Goal: Transaction & Acquisition: Book appointment/travel/reservation

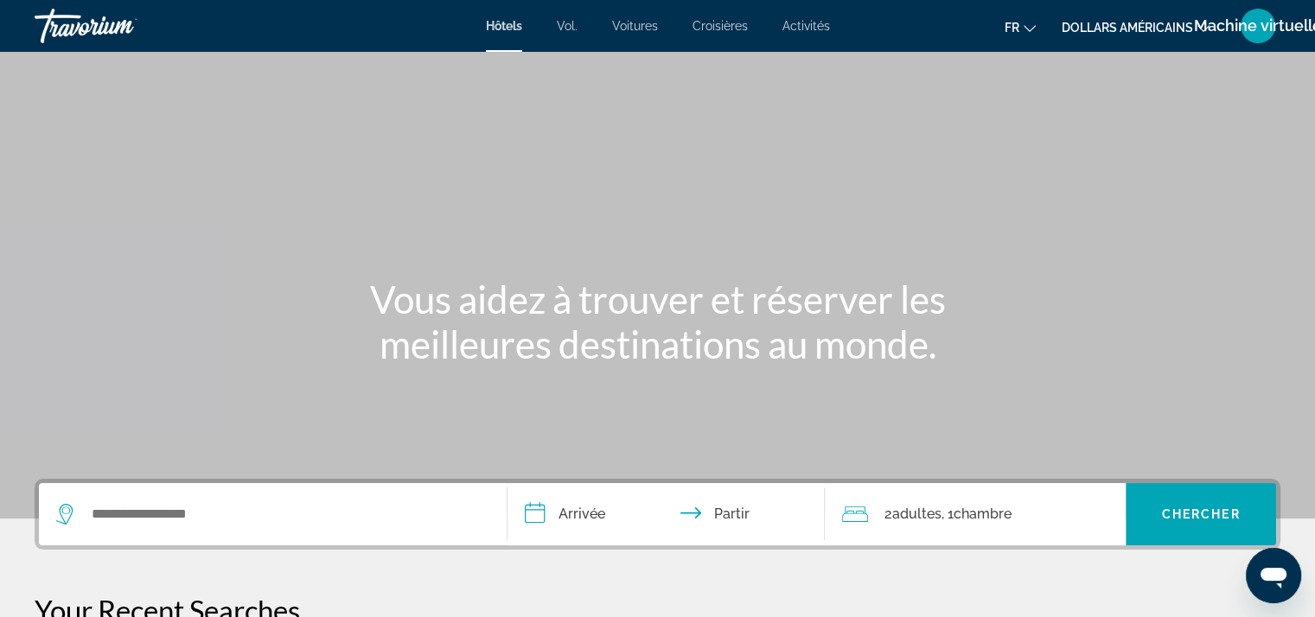
click at [249, 531] on div "Widget de recherche" at bounding box center [272, 514] width 433 height 62
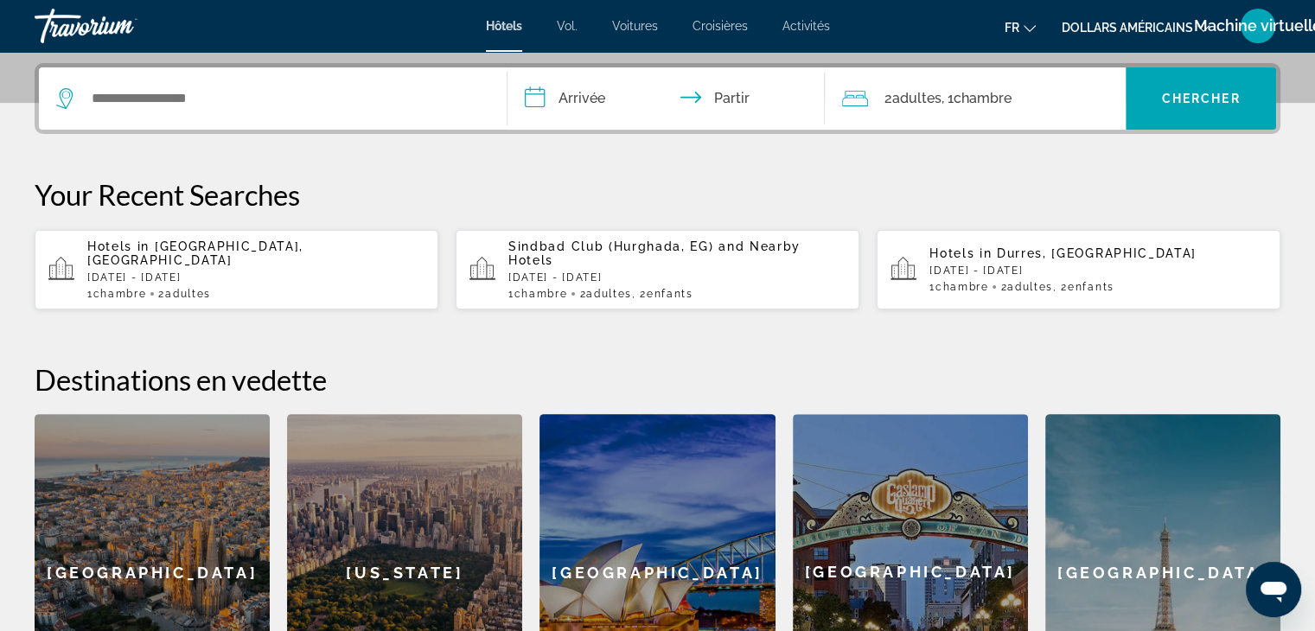
scroll to position [422, 0]
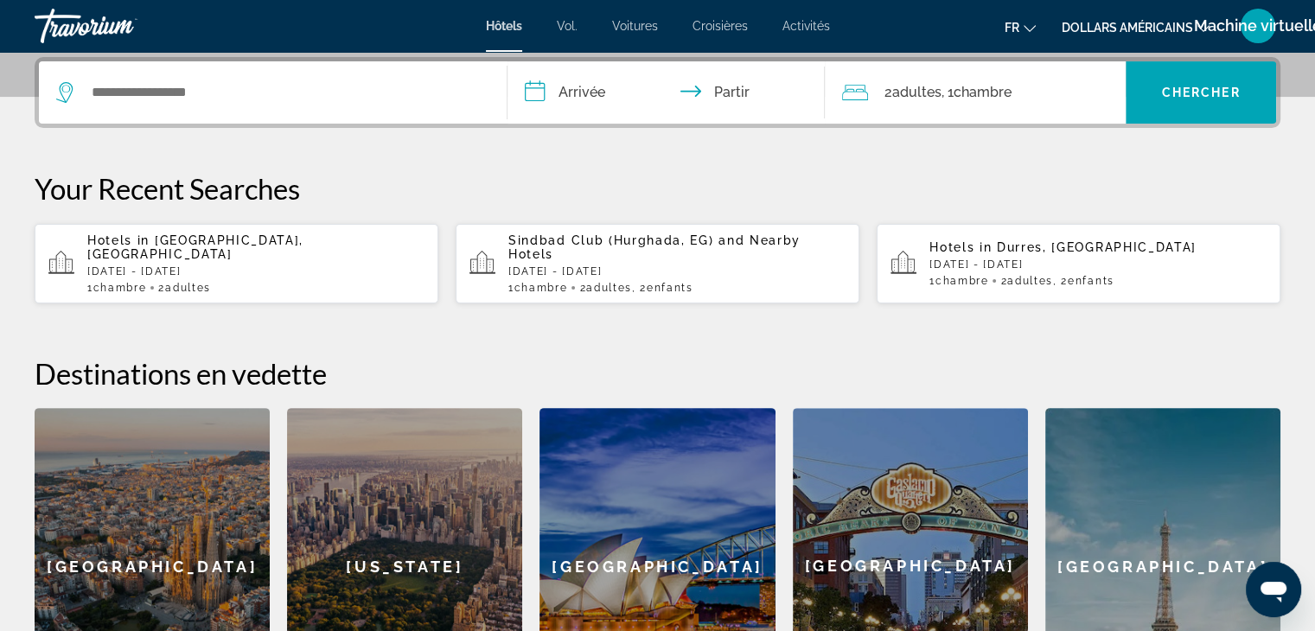
click at [249, 531] on div "[GEOGRAPHIC_DATA]" at bounding box center [152, 566] width 235 height 316
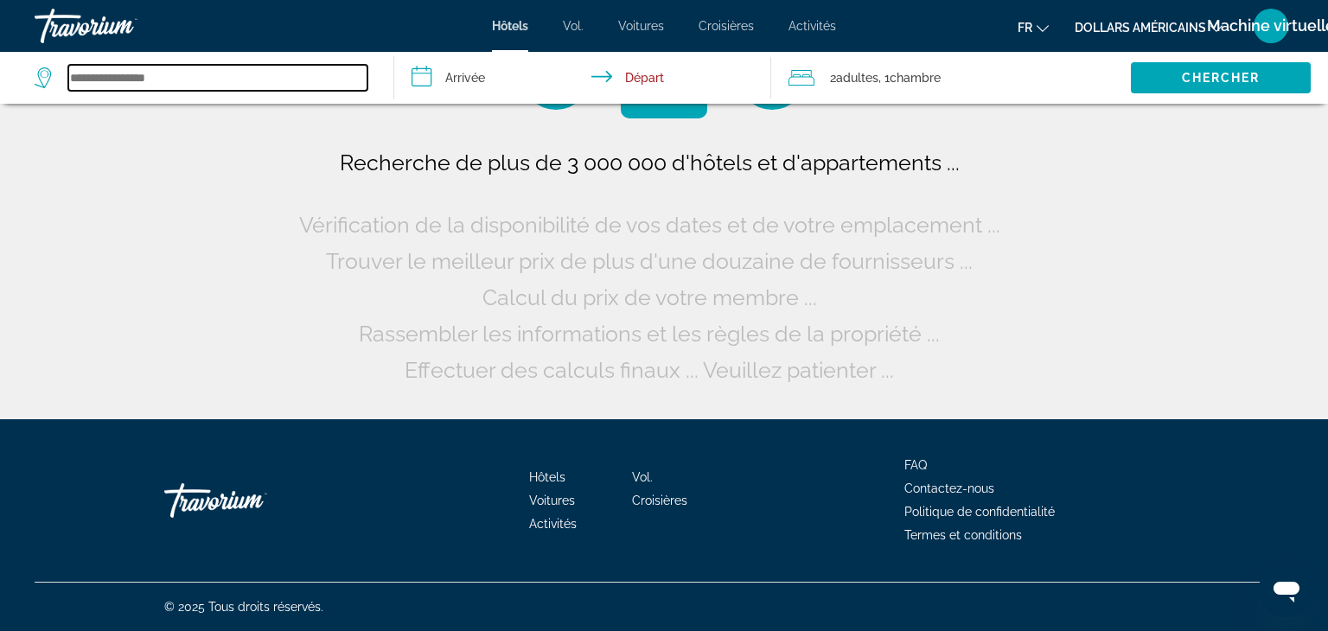
click at [167, 73] on input "Search widget" at bounding box center [217, 78] width 299 height 26
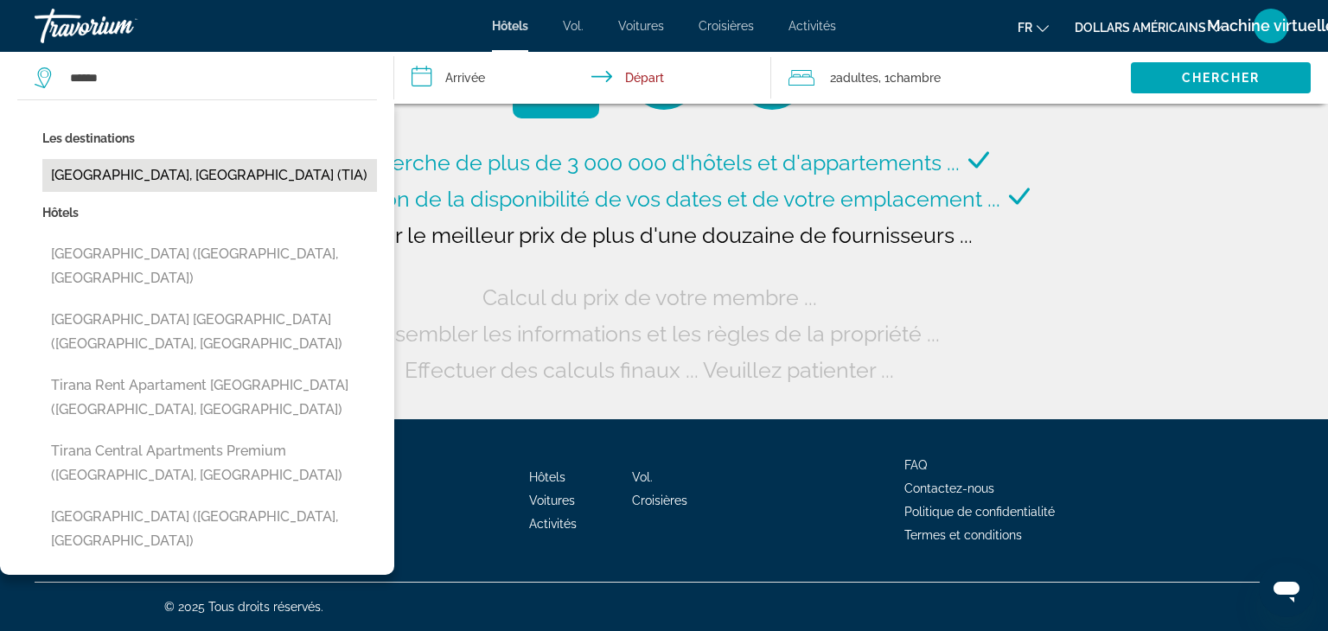
click at [80, 174] on button "[GEOGRAPHIC_DATA], [GEOGRAPHIC_DATA] (TIA)" at bounding box center [209, 175] width 335 height 33
type input "**********"
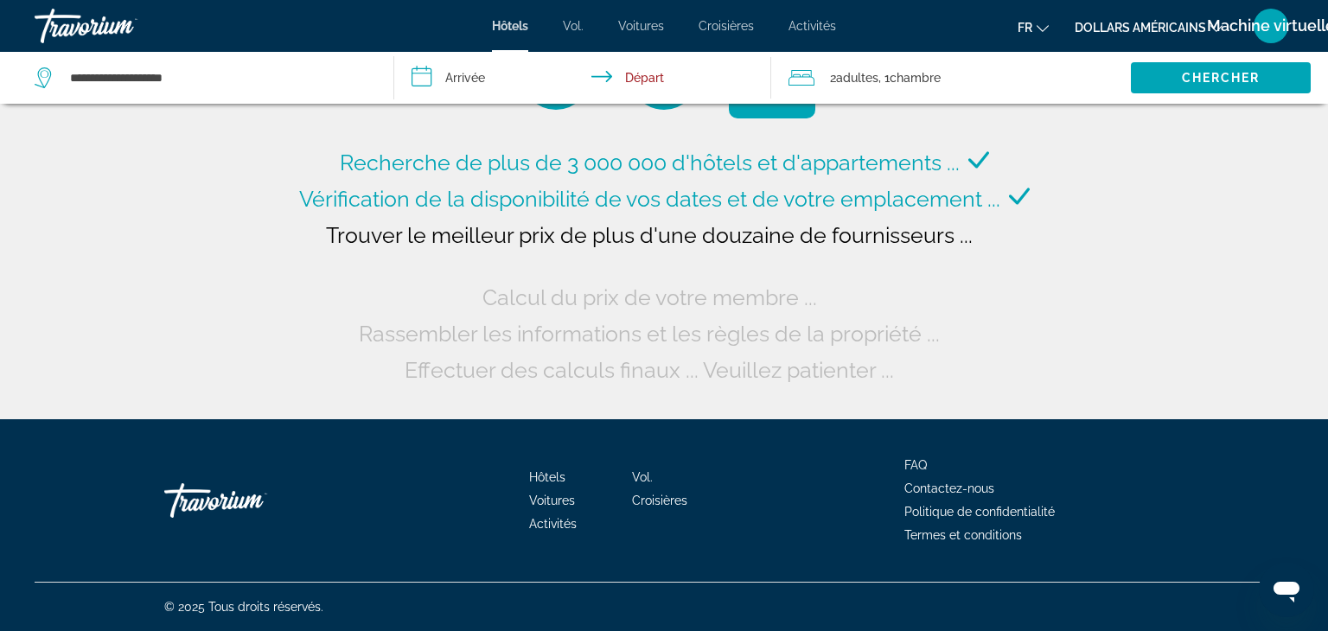
click at [489, 74] on input "**********" at bounding box center [586, 80] width 384 height 57
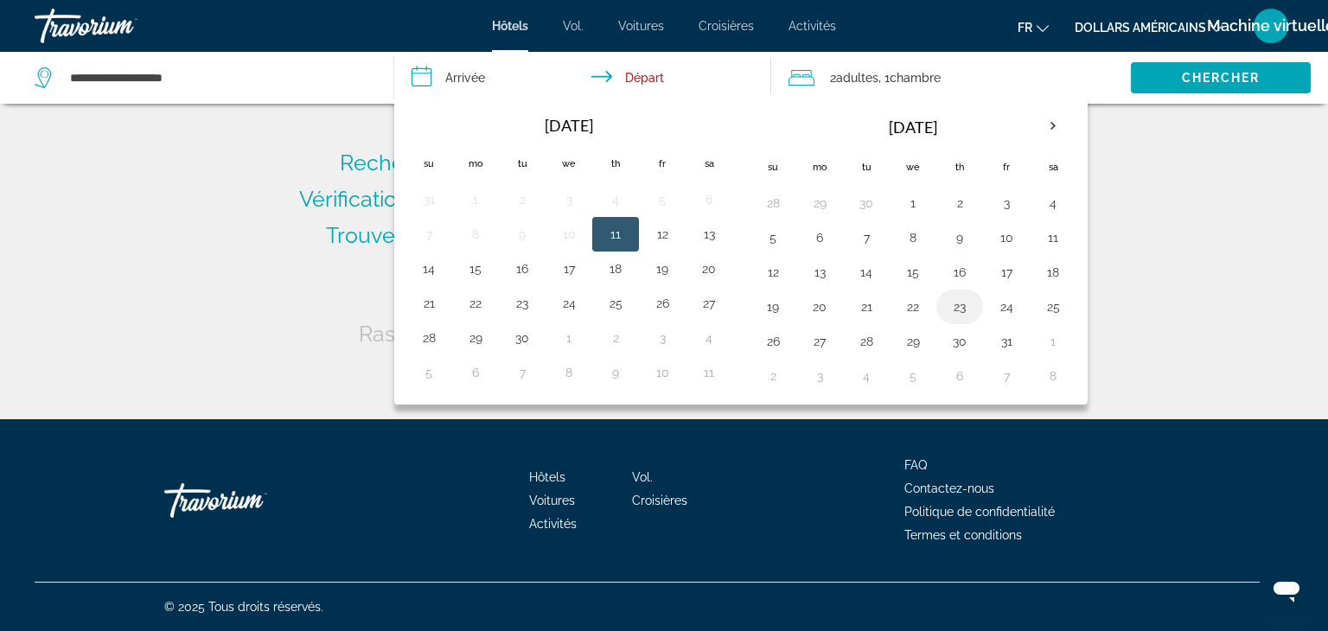
click at [960, 309] on button "23" at bounding box center [960, 307] width 28 height 24
click at [1004, 305] on button "24" at bounding box center [1006, 307] width 28 height 24
type input "**********"
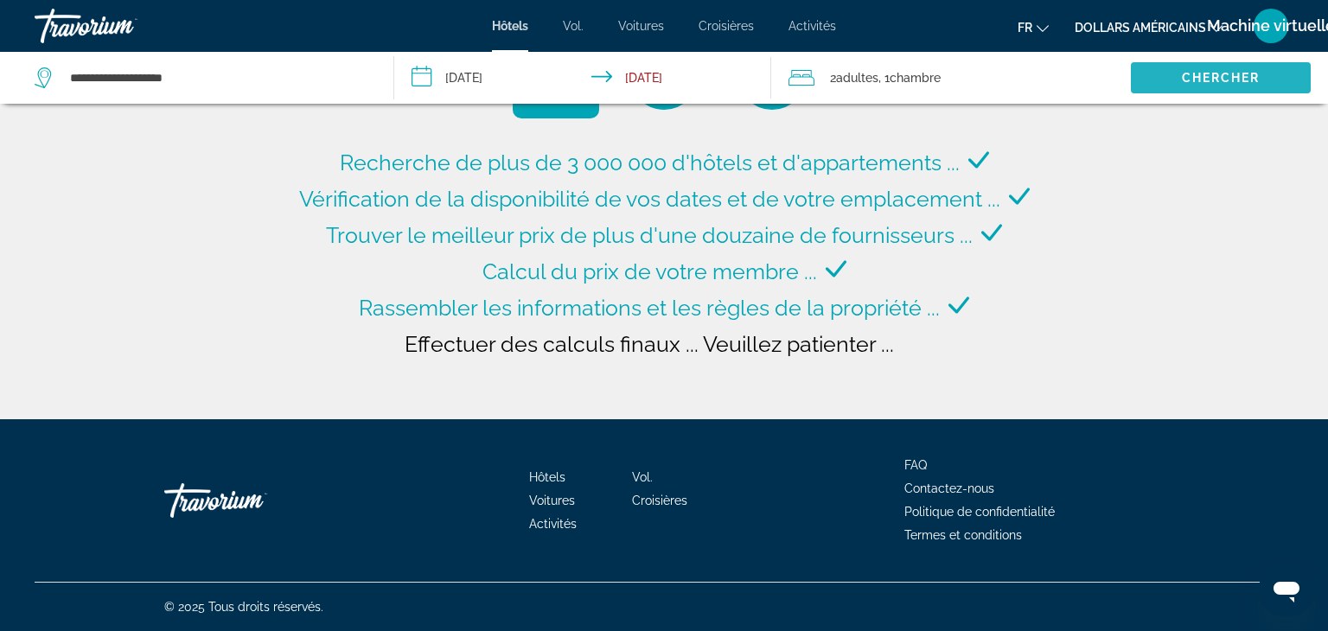
click at [1186, 80] on span "Chercher" at bounding box center [1221, 78] width 79 height 14
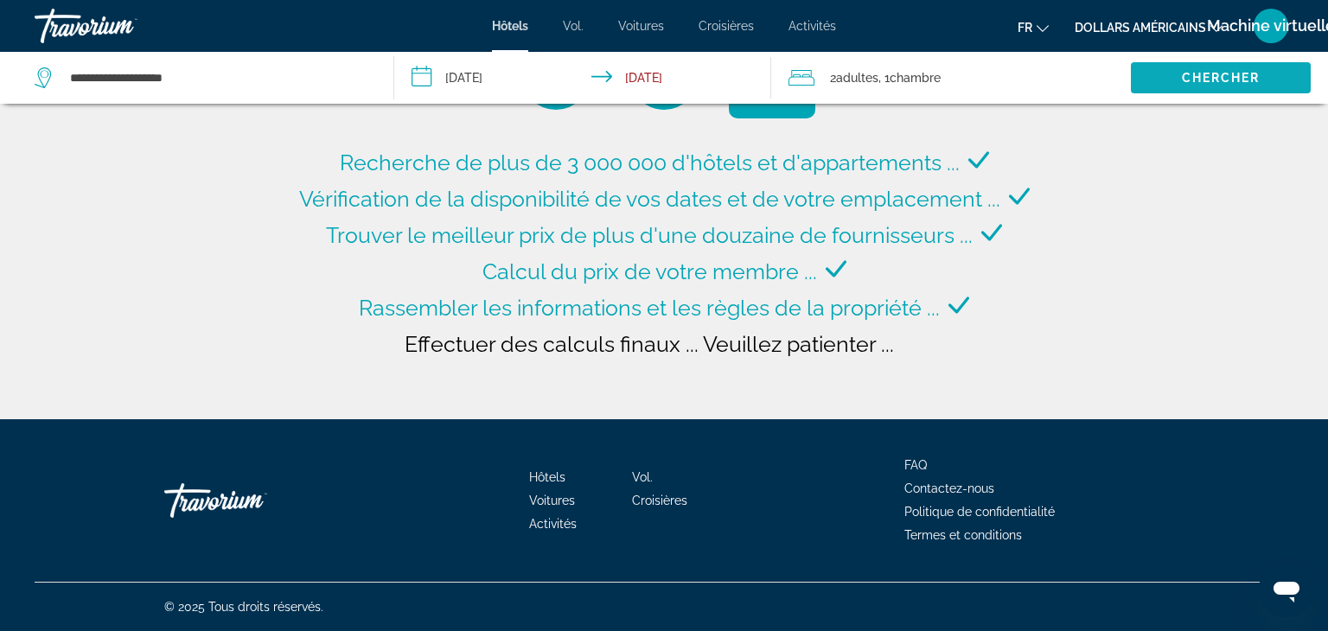
type input "**********"
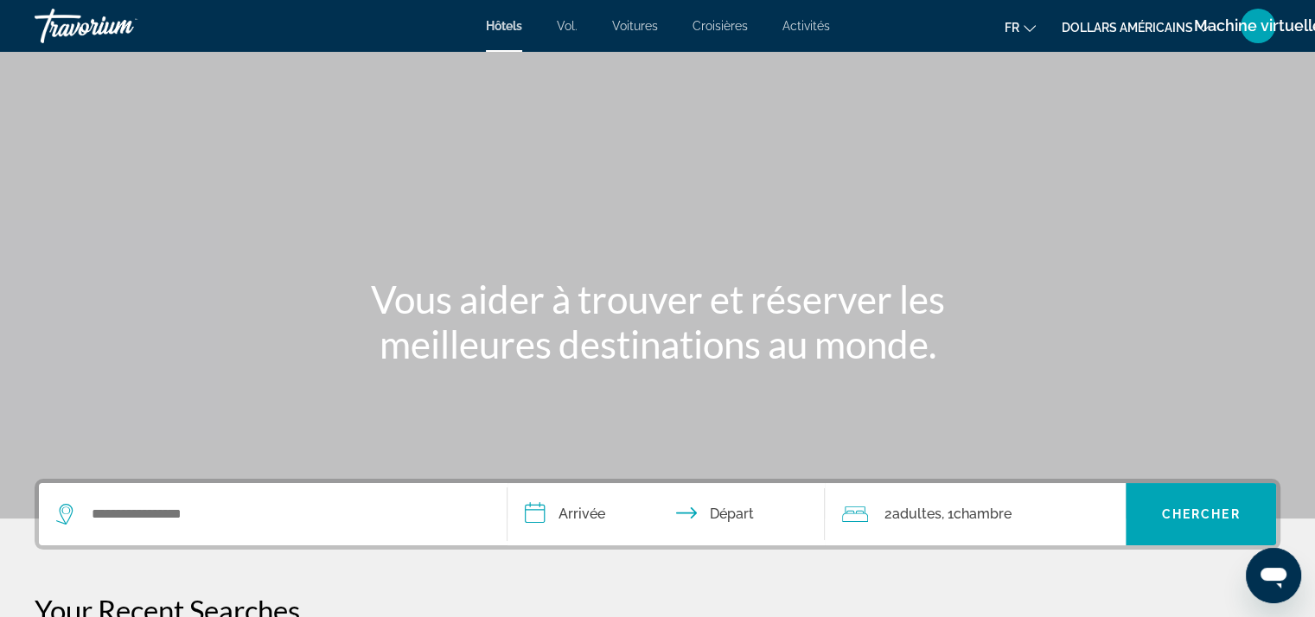
click at [339, 490] on div "Search widget" at bounding box center [272, 514] width 433 height 62
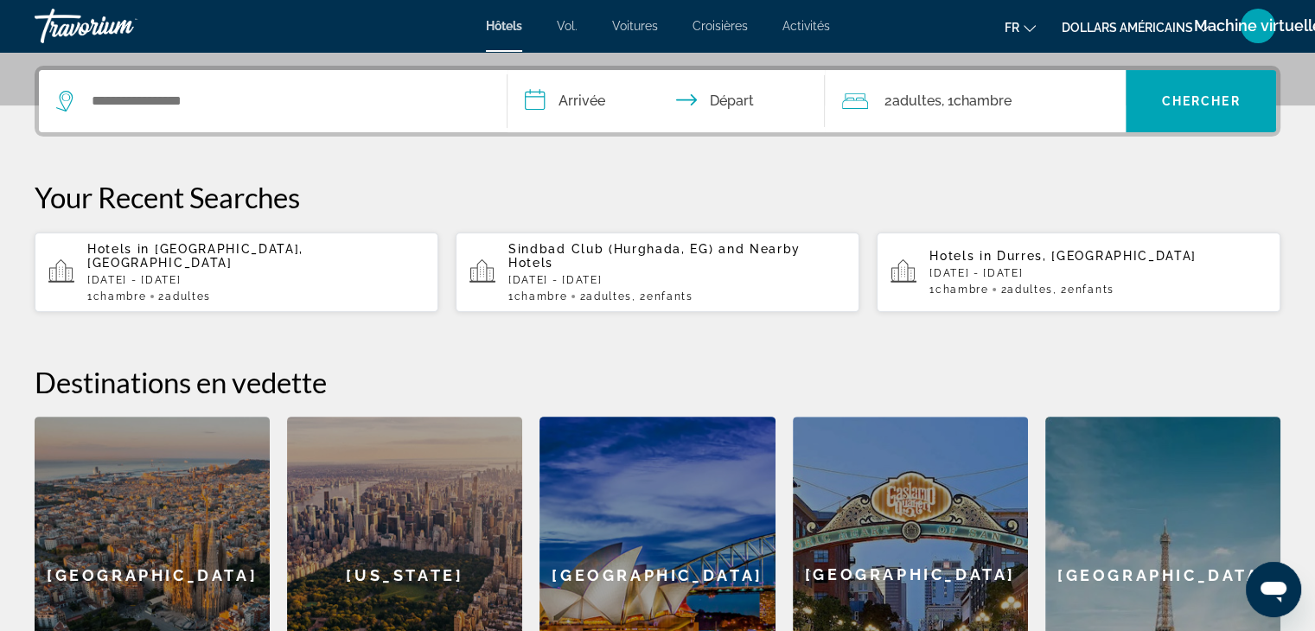
scroll to position [422, 0]
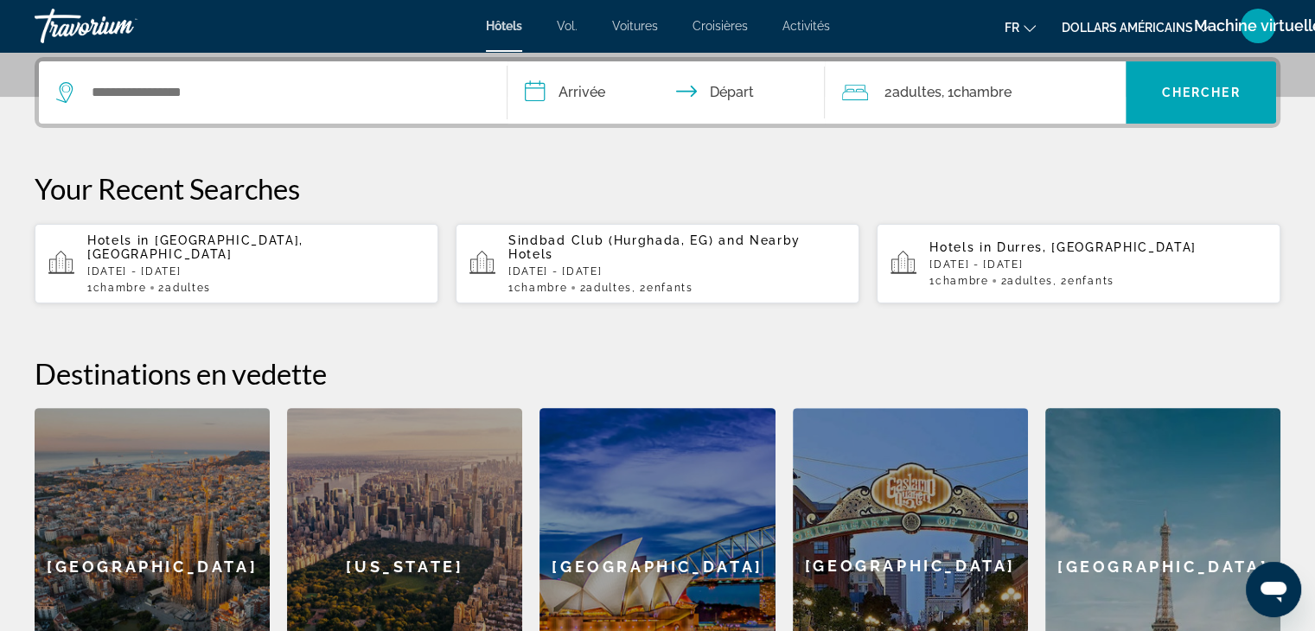
click at [214, 251] on span "[GEOGRAPHIC_DATA], [GEOGRAPHIC_DATA]" at bounding box center [195, 247] width 216 height 28
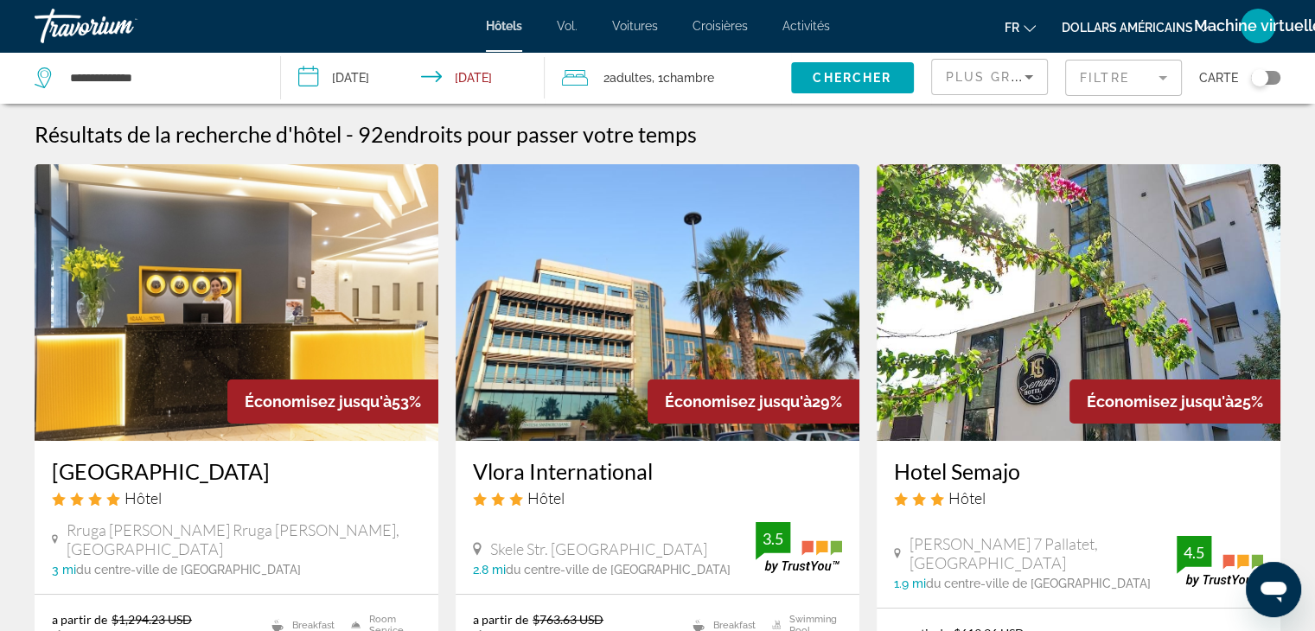
click at [378, 73] on input "**********" at bounding box center [416, 80] width 271 height 57
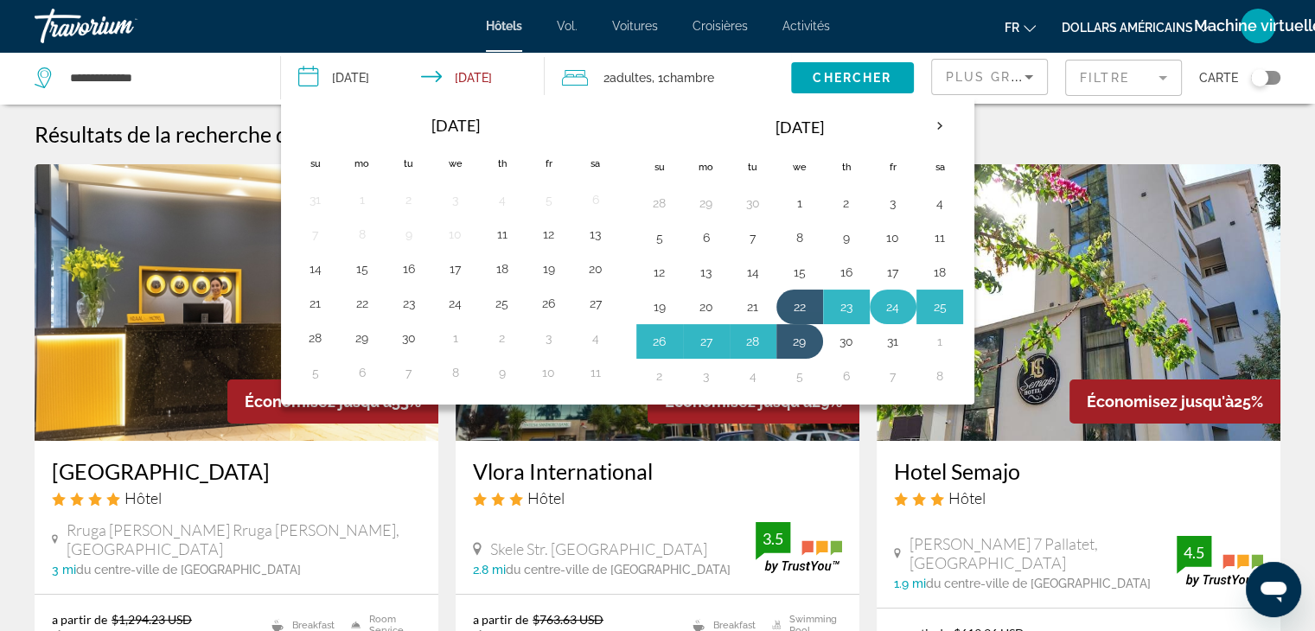
click at [892, 302] on button "24" at bounding box center [893, 307] width 28 height 24
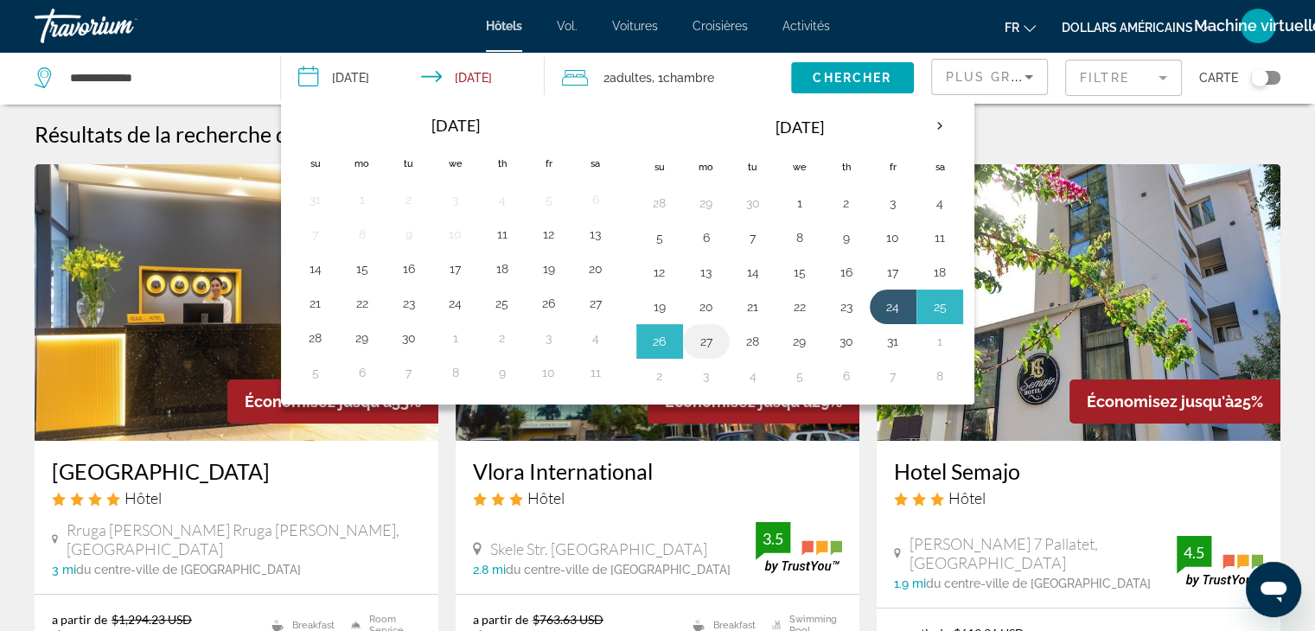
click at [709, 335] on button "27" at bounding box center [706, 341] width 28 height 24
type input "**********"
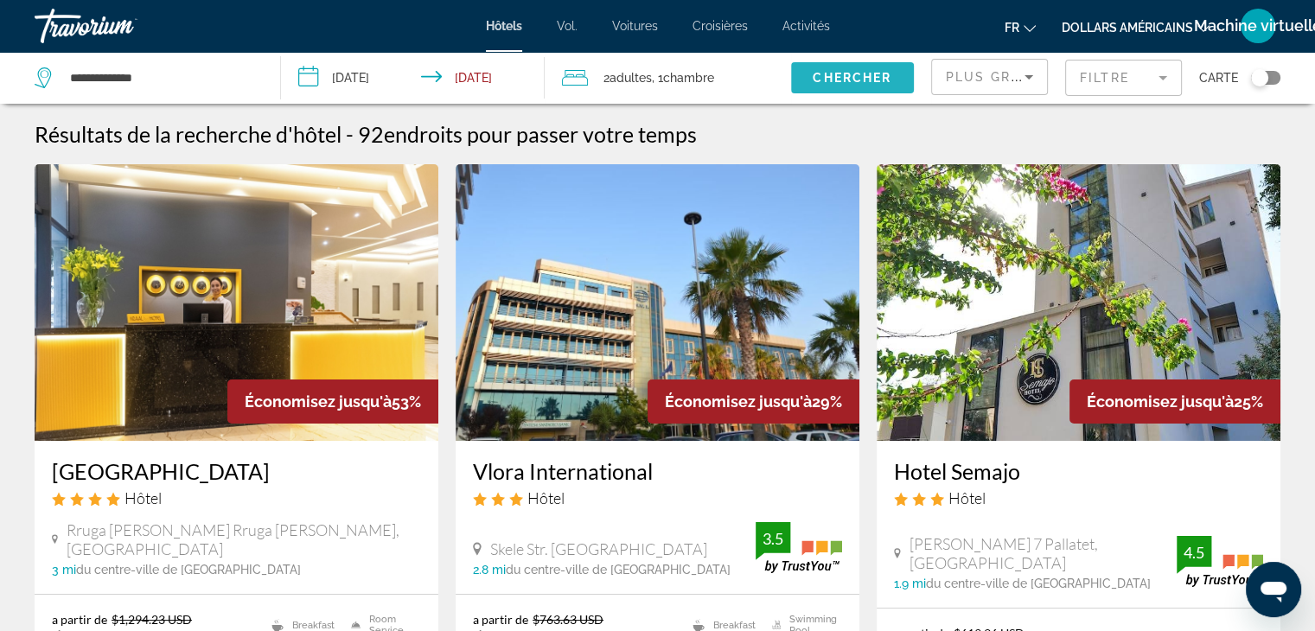
click at [842, 68] on span "Search widget" at bounding box center [852, 77] width 123 height 41
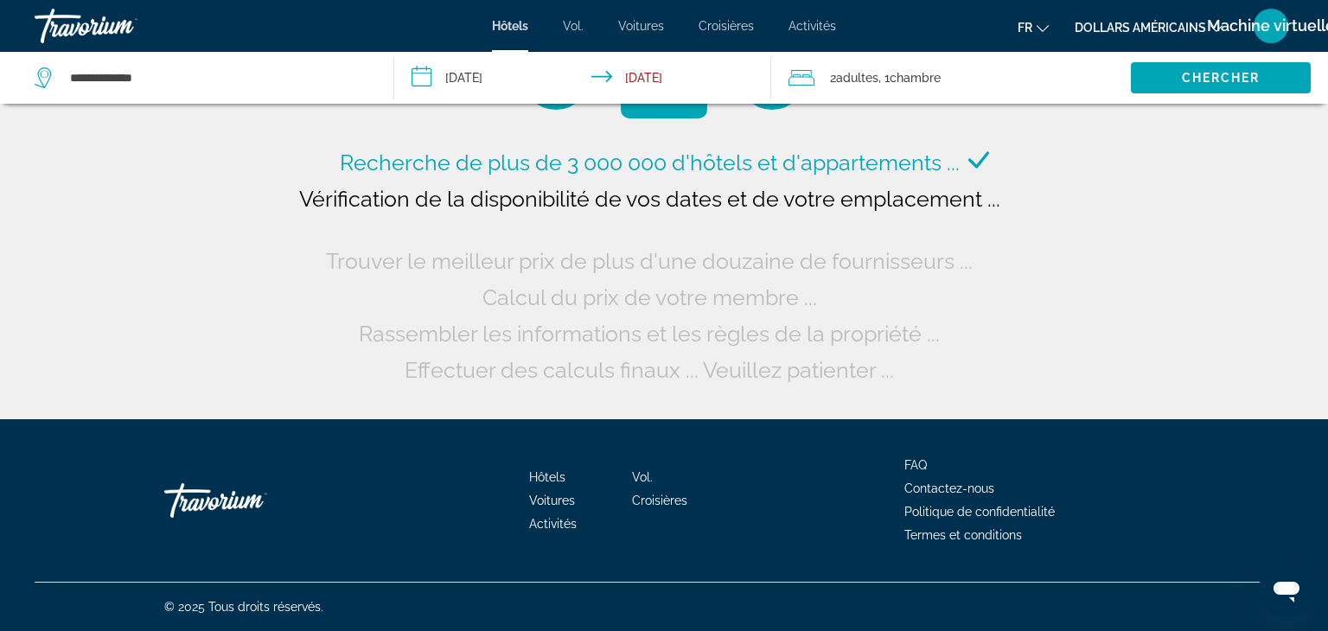
click at [1132, 30] on font "dollars américains" at bounding box center [1140, 28] width 131 height 14
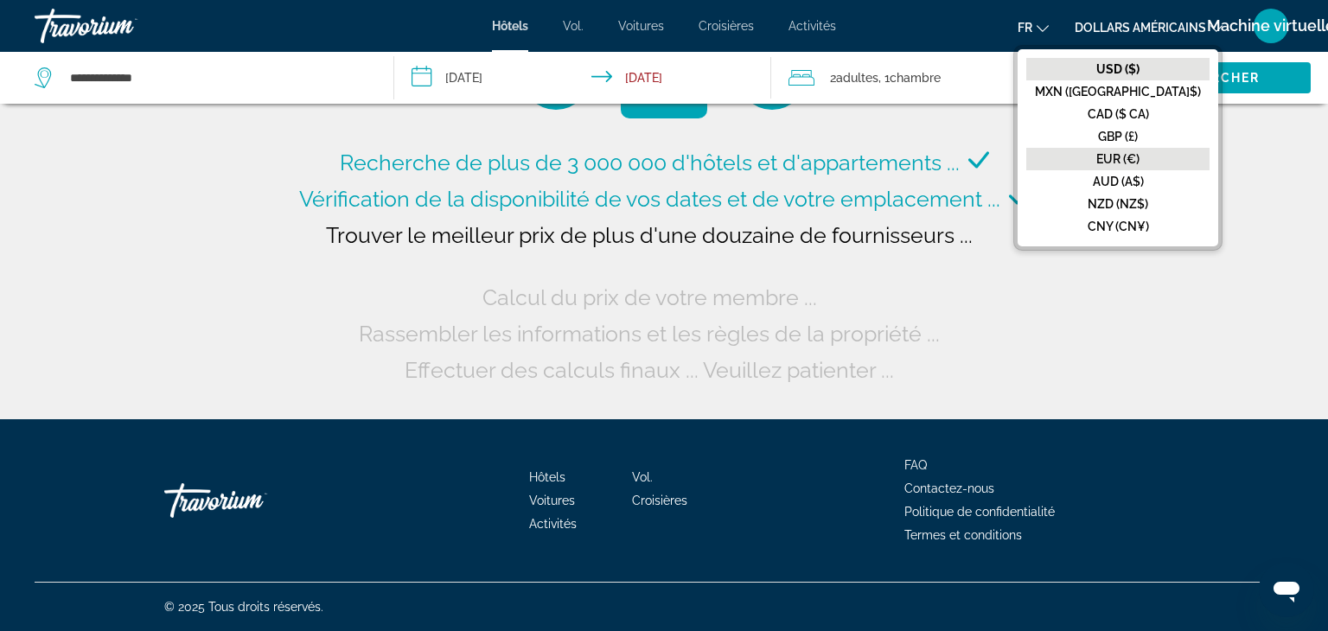
click at [1139, 156] on font "EUR (€)" at bounding box center [1117, 159] width 43 height 14
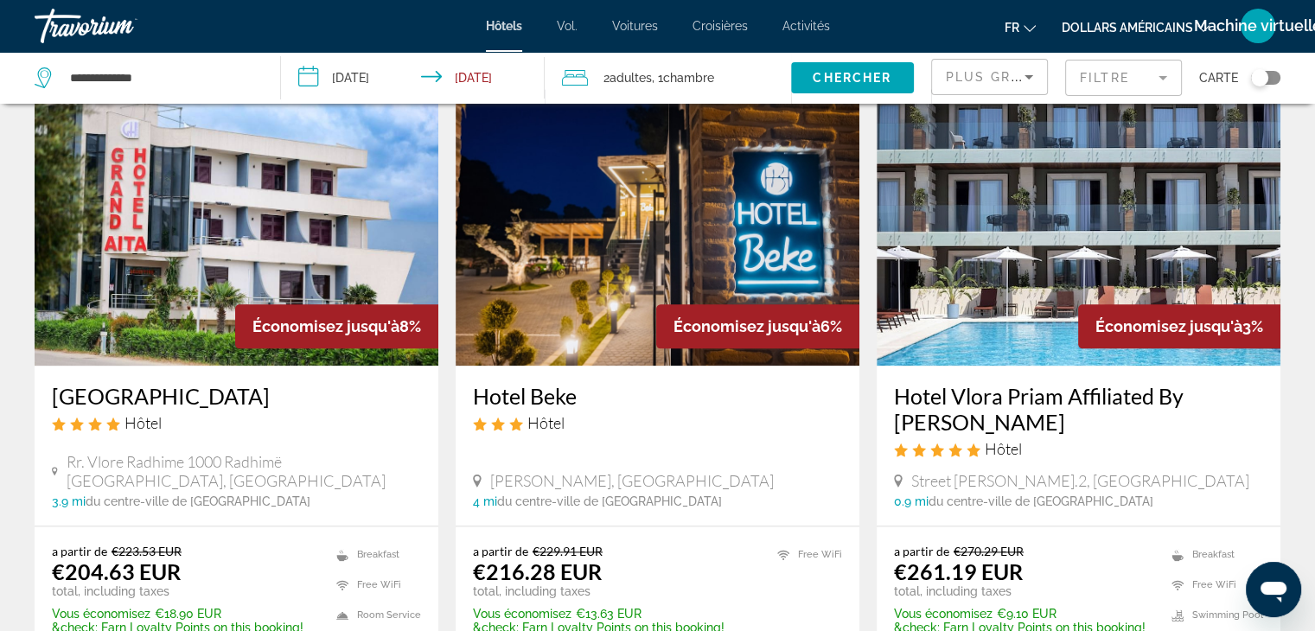
scroll to position [2019, 0]
click at [1118, 266] on img "Contenu principal" at bounding box center [1079, 227] width 404 height 277
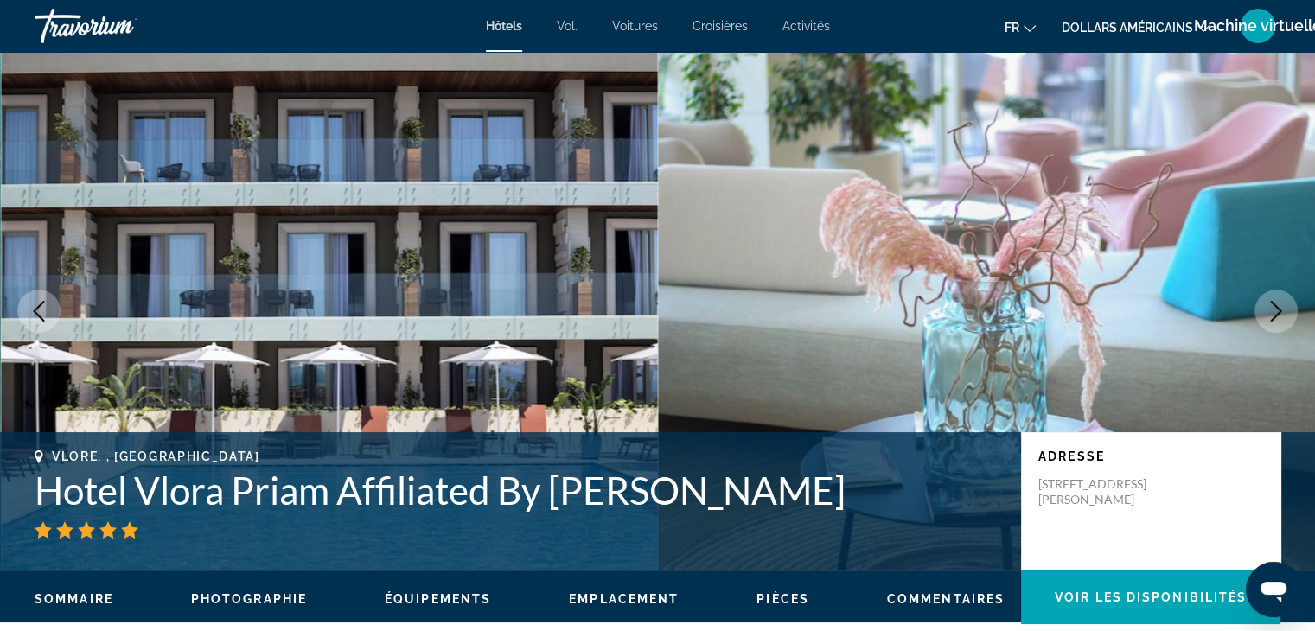
click at [1276, 314] on icon "Next image" at bounding box center [1276, 311] width 11 height 21
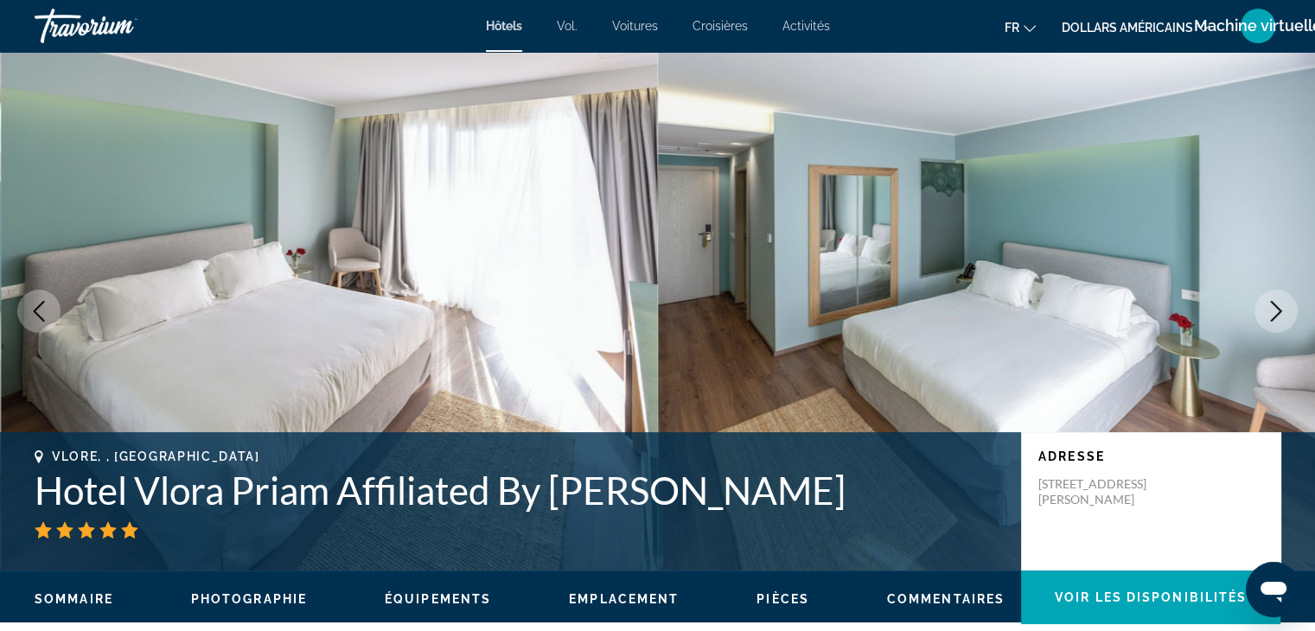
click at [1276, 314] on icon "Next image" at bounding box center [1276, 311] width 11 height 21
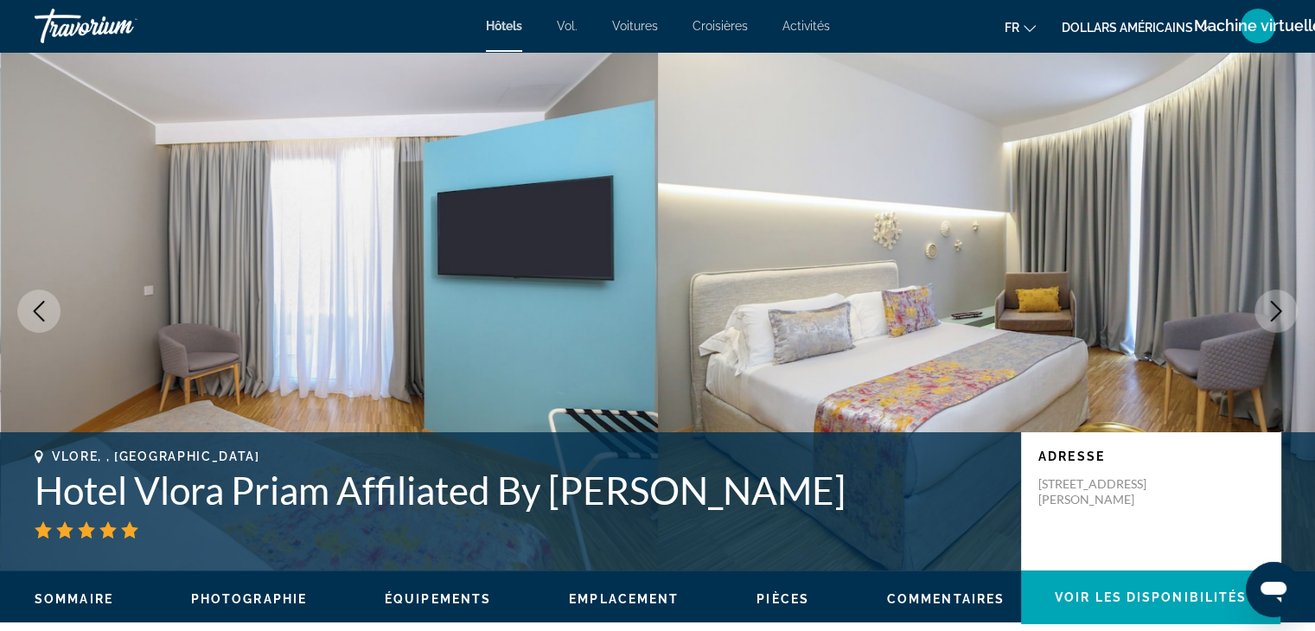
click at [1276, 314] on icon "Next image" at bounding box center [1276, 311] width 11 height 21
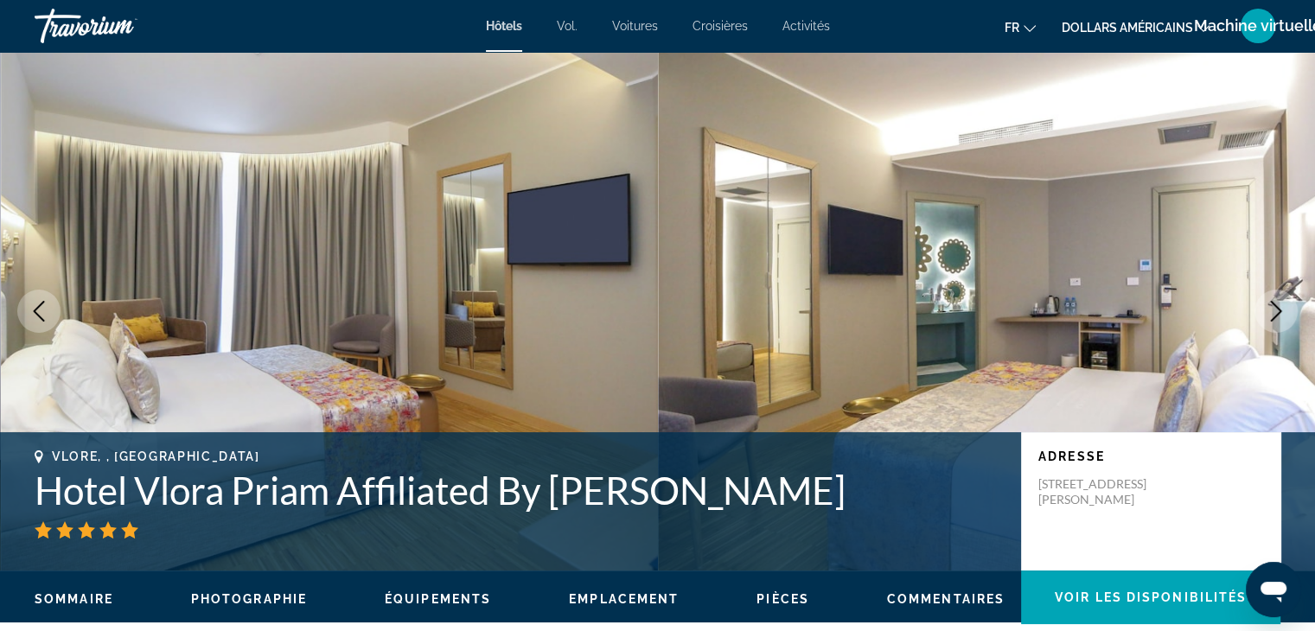
click at [1276, 314] on icon "Next image" at bounding box center [1276, 311] width 11 height 21
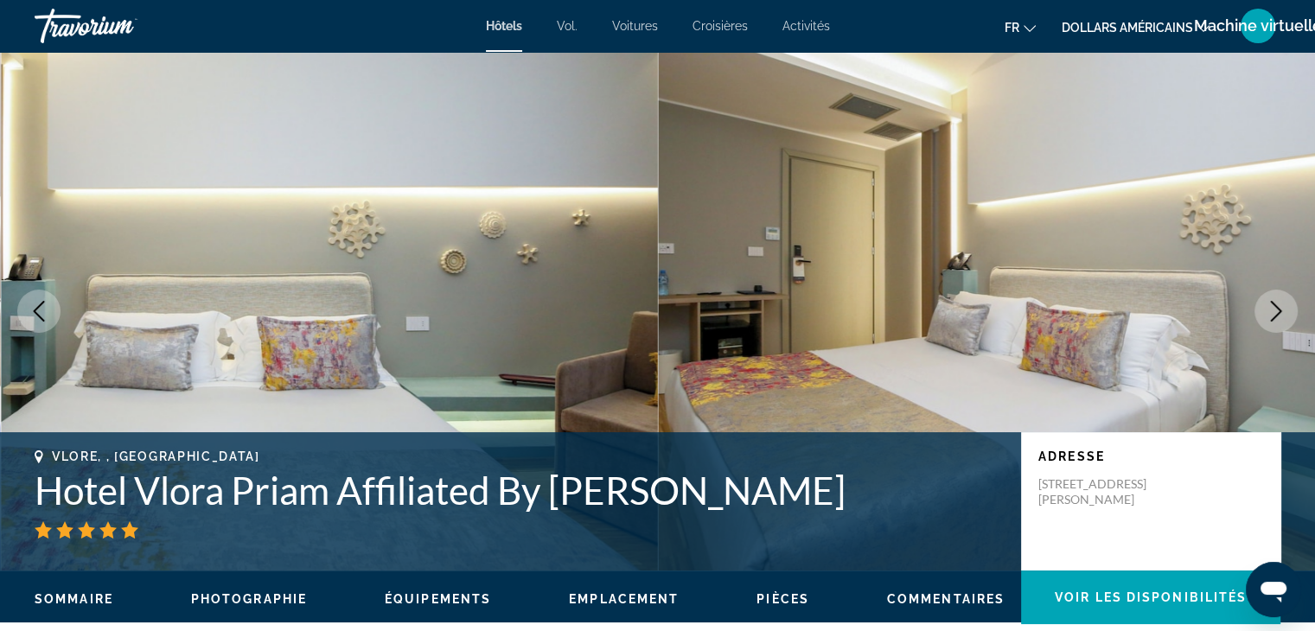
click at [1276, 314] on icon "Next image" at bounding box center [1276, 311] width 11 height 21
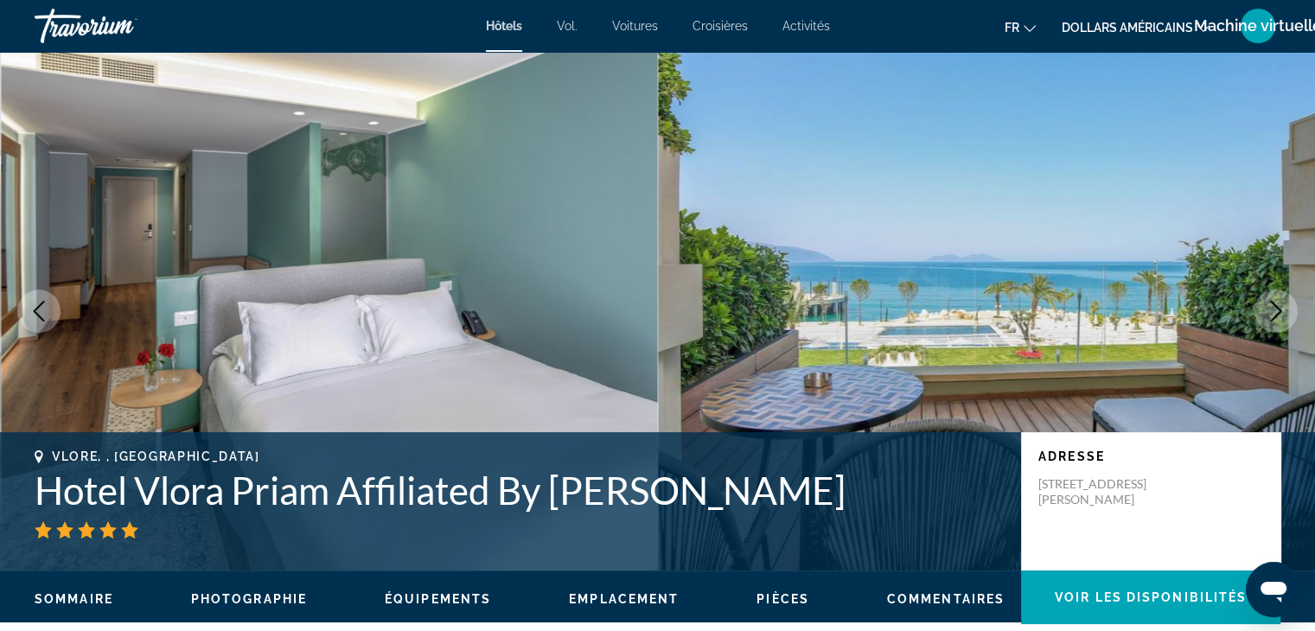
click at [1276, 314] on icon "Next image" at bounding box center [1276, 311] width 11 height 21
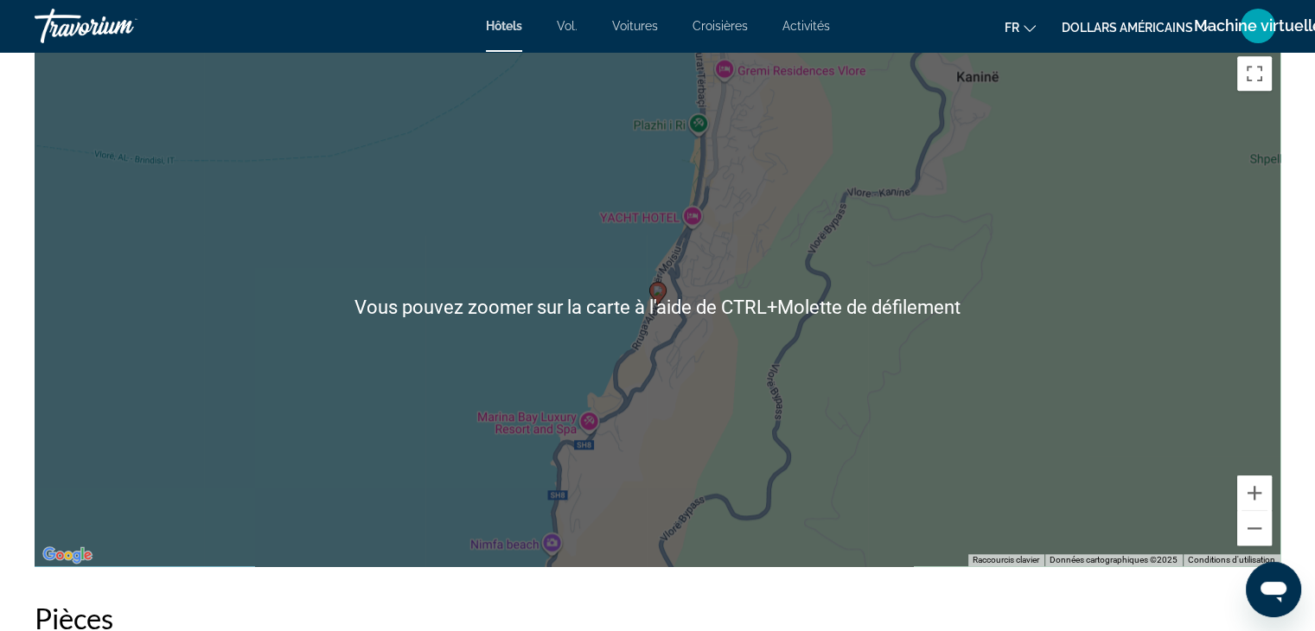
scroll to position [1691, 0]
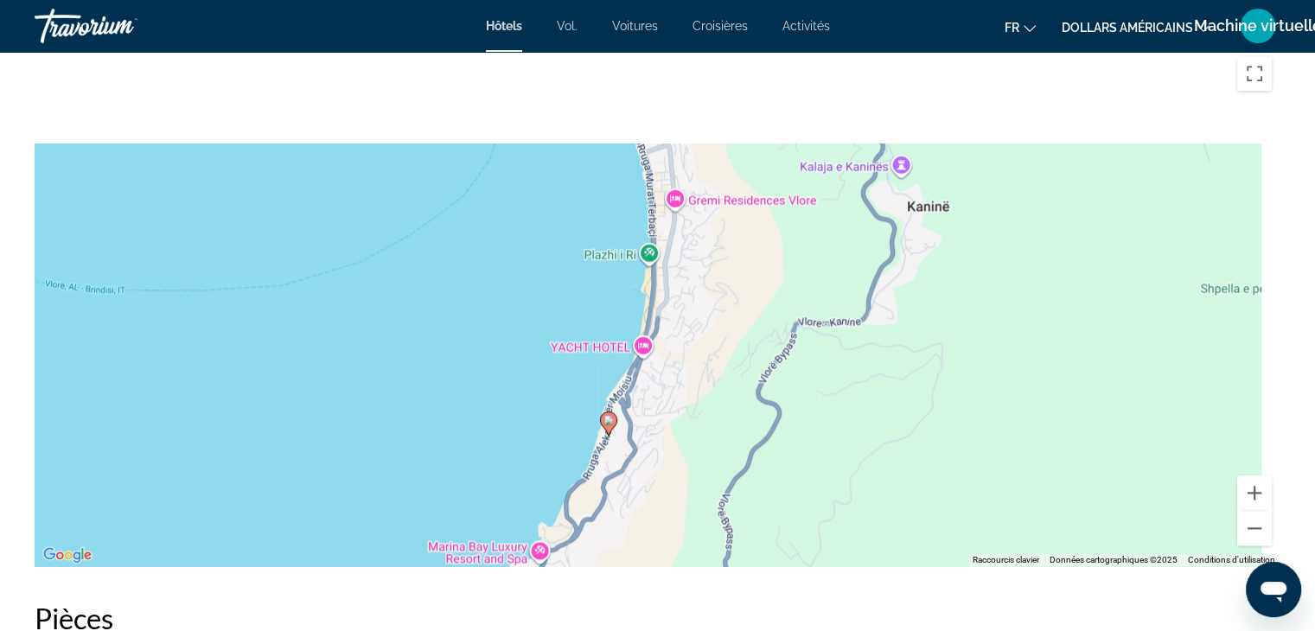
drag, startPoint x: 1276, startPoint y: 314, endPoint x: 1186, endPoint y: 562, distance: 263.9
click at [1186, 562] on div "Pour activer le glissement avec le clavier, appuyez sur Alt+Entrée. Une fois ce…" at bounding box center [658, 307] width 1246 height 519
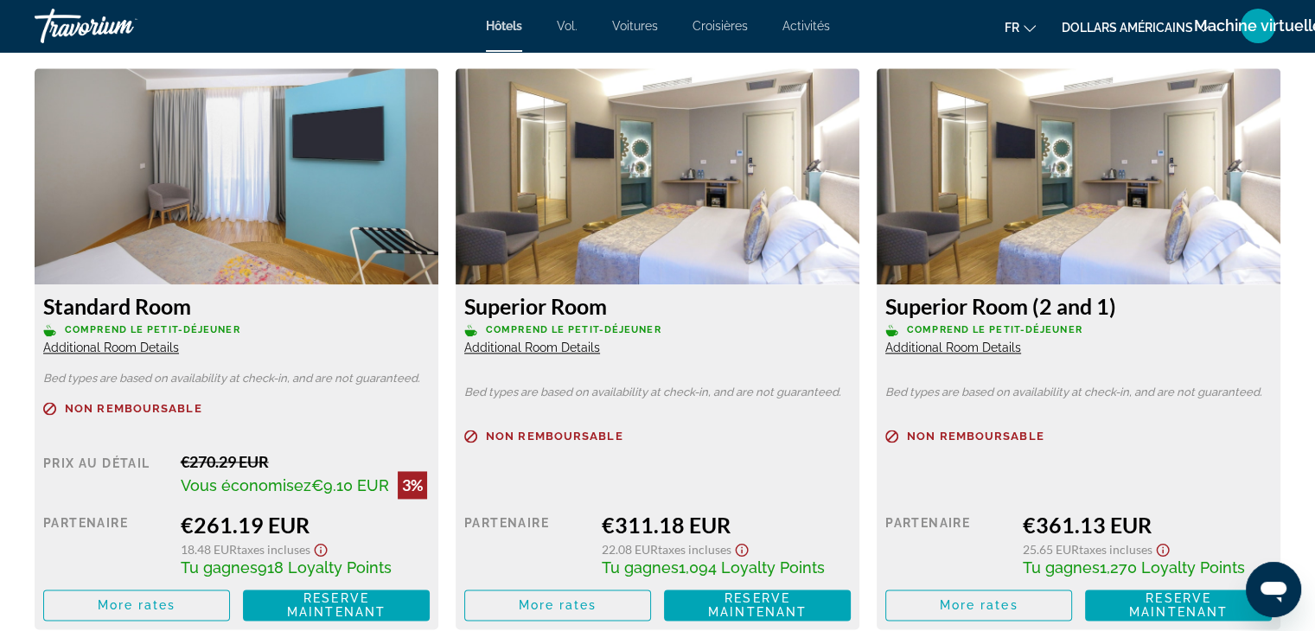
scroll to position [2358, 0]
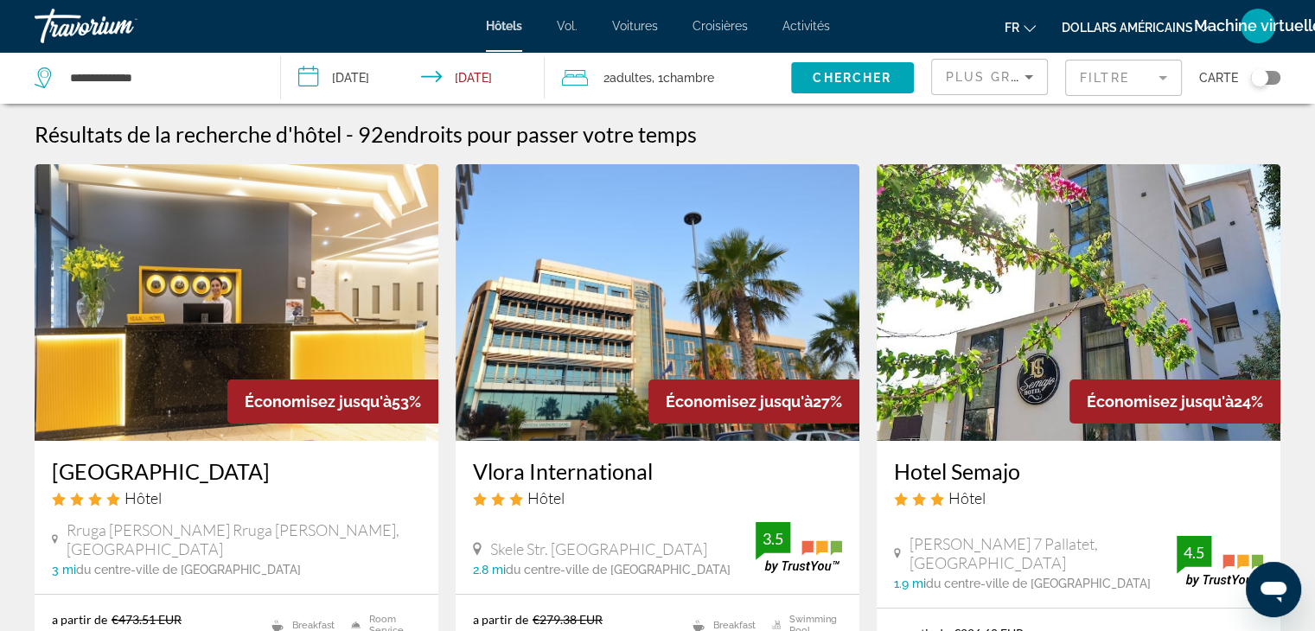
click at [298, 303] on img "Contenu principal" at bounding box center [237, 302] width 404 height 277
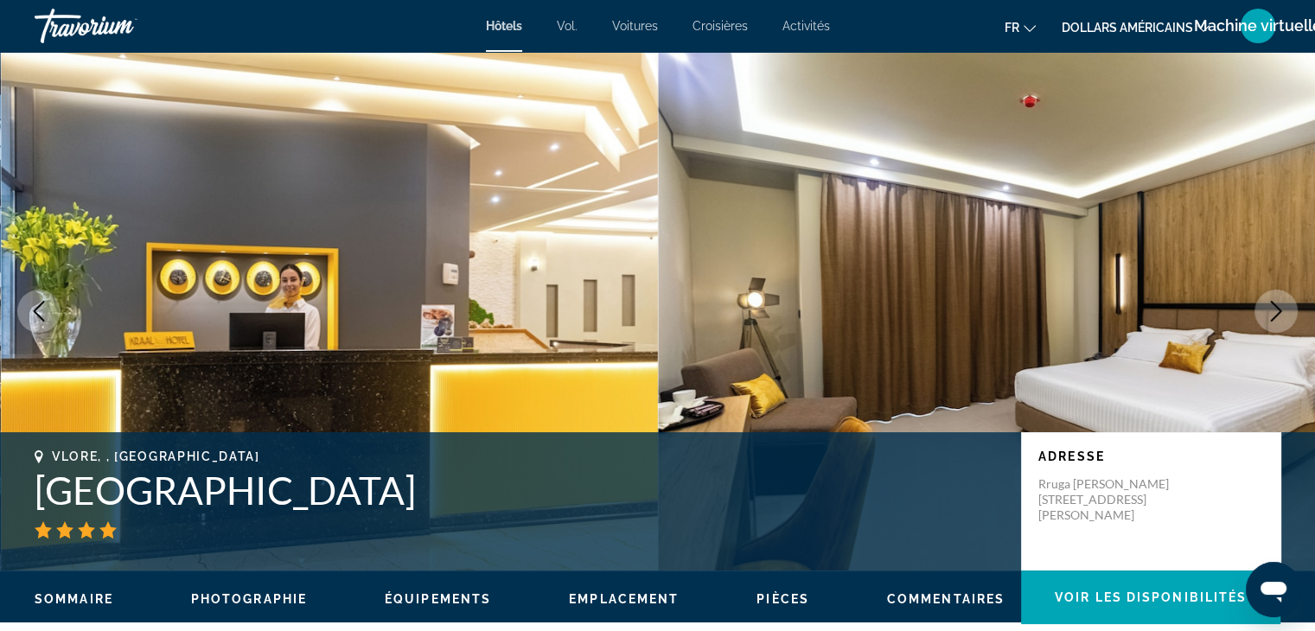
click at [1276, 305] on icon "Next image" at bounding box center [1276, 311] width 21 height 21
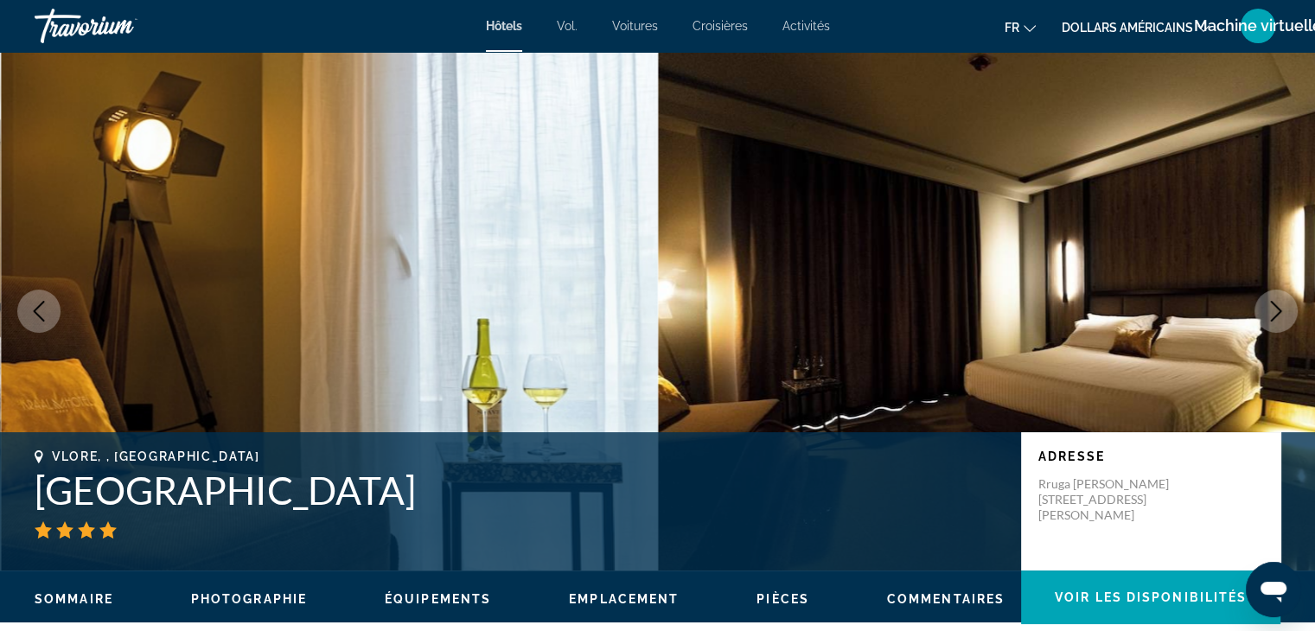
click at [1276, 305] on icon "Next image" at bounding box center [1276, 311] width 21 height 21
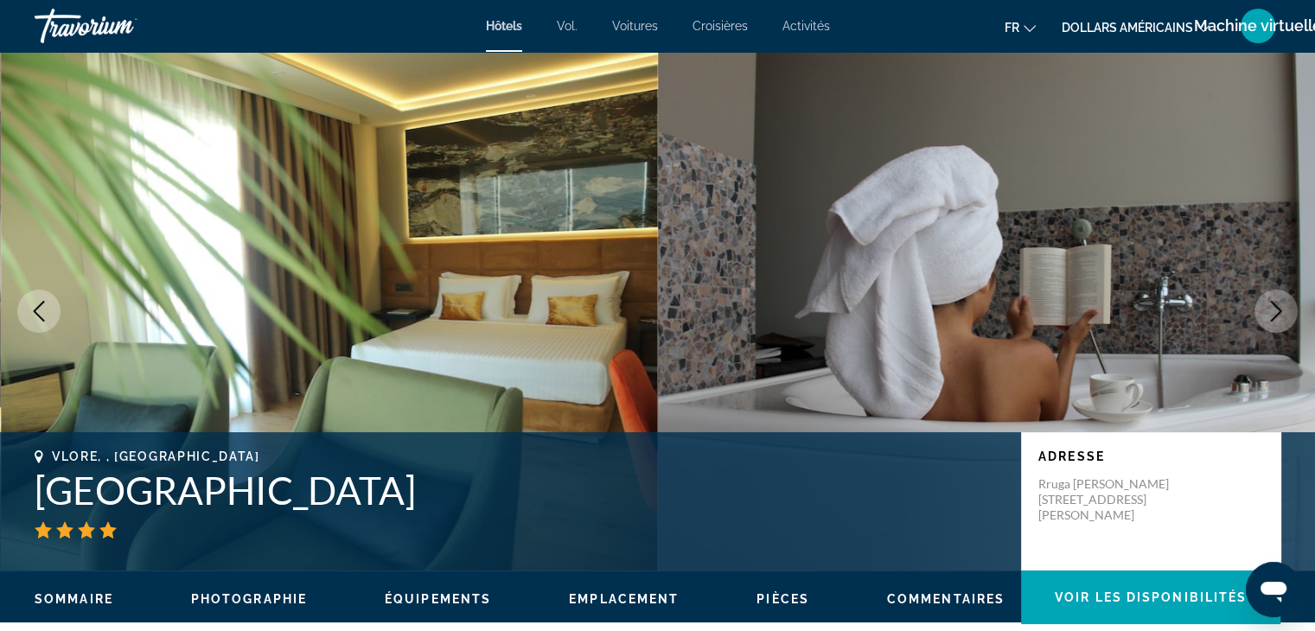
click at [1276, 305] on icon "Next image" at bounding box center [1276, 311] width 21 height 21
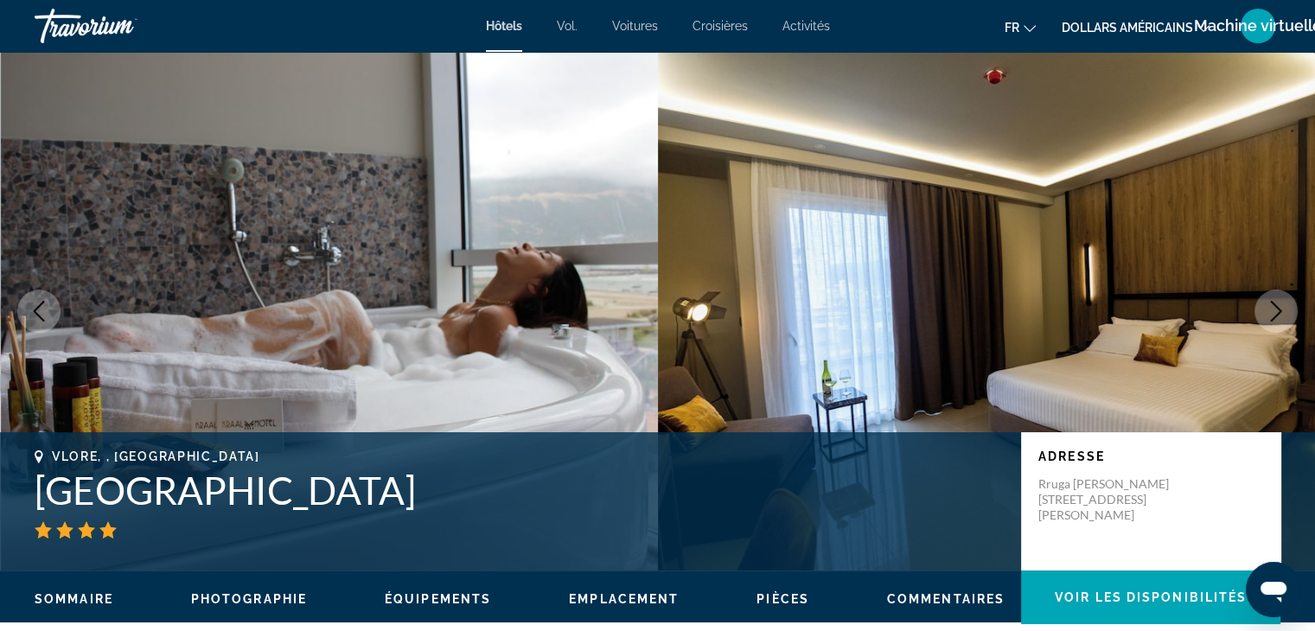
click at [1276, 305] on icon "Next image" at bounding box center [1276, 311] width 21 height 21
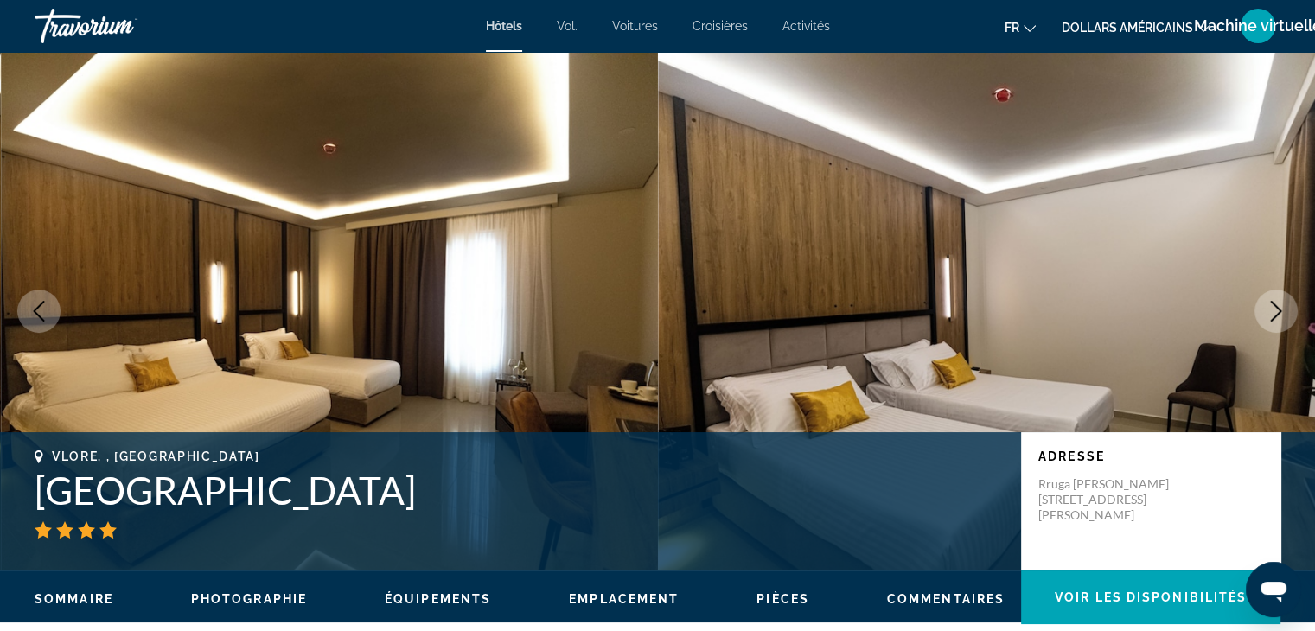
click at [1276, 305] on icon "Next image" at bounding box center [1276, 311] width 21 height 21
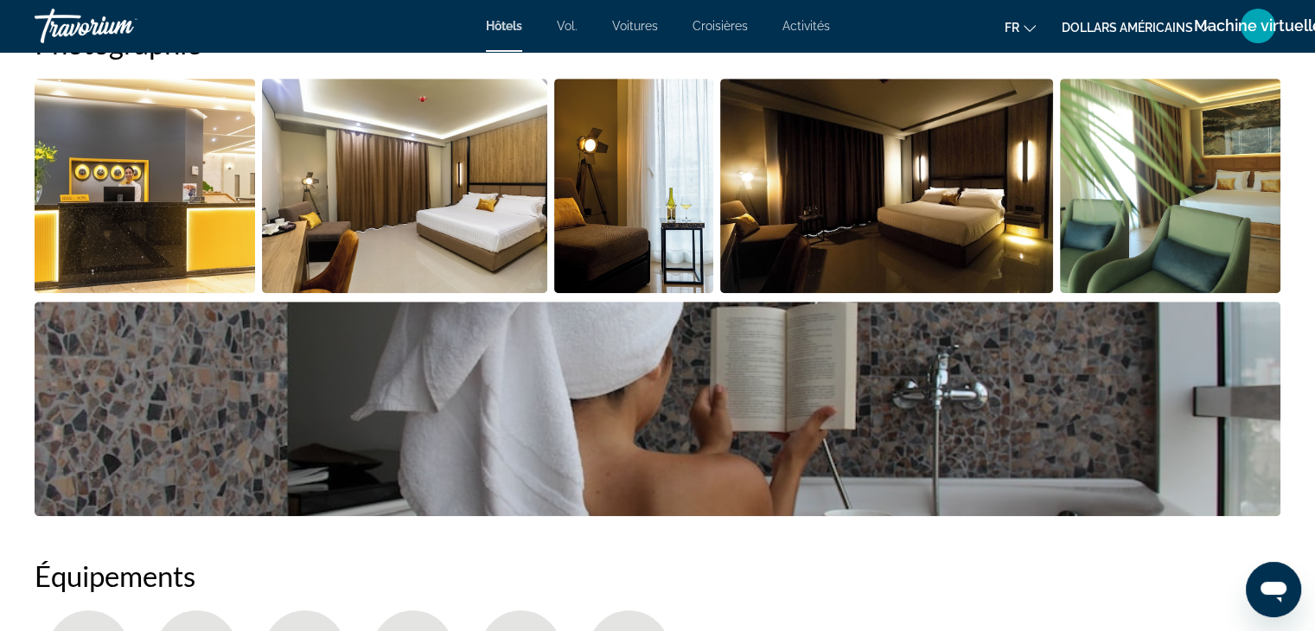
scroll to position [925, 0]
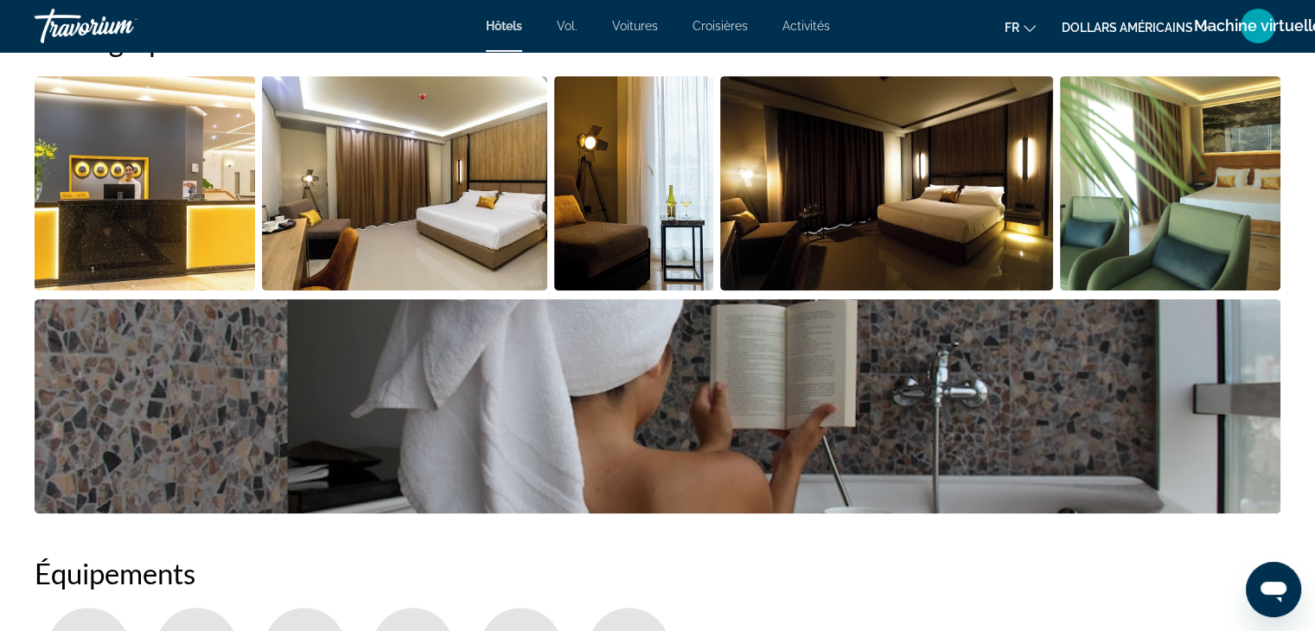
click at [1126, 345] on img "Open full-screen image slider" at bounding box center [658, 406] width 1246 height 214
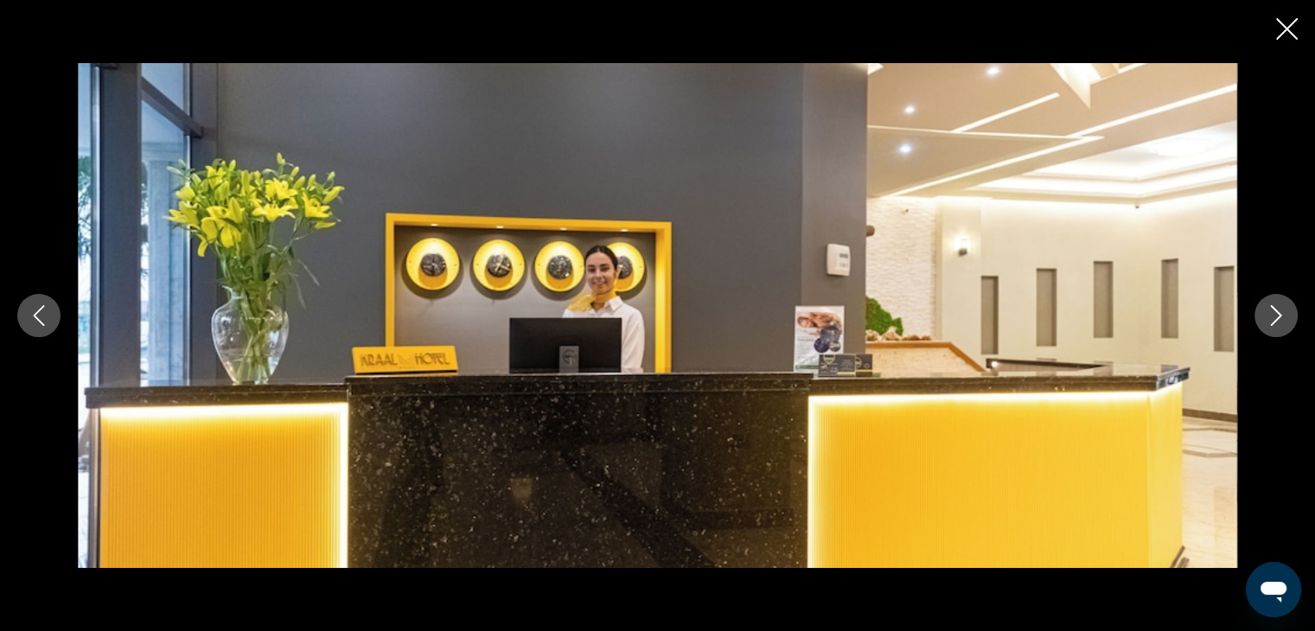
click at [1286, 309] on button "Next image" at bounding box center [1275, 315] width 43 height 43
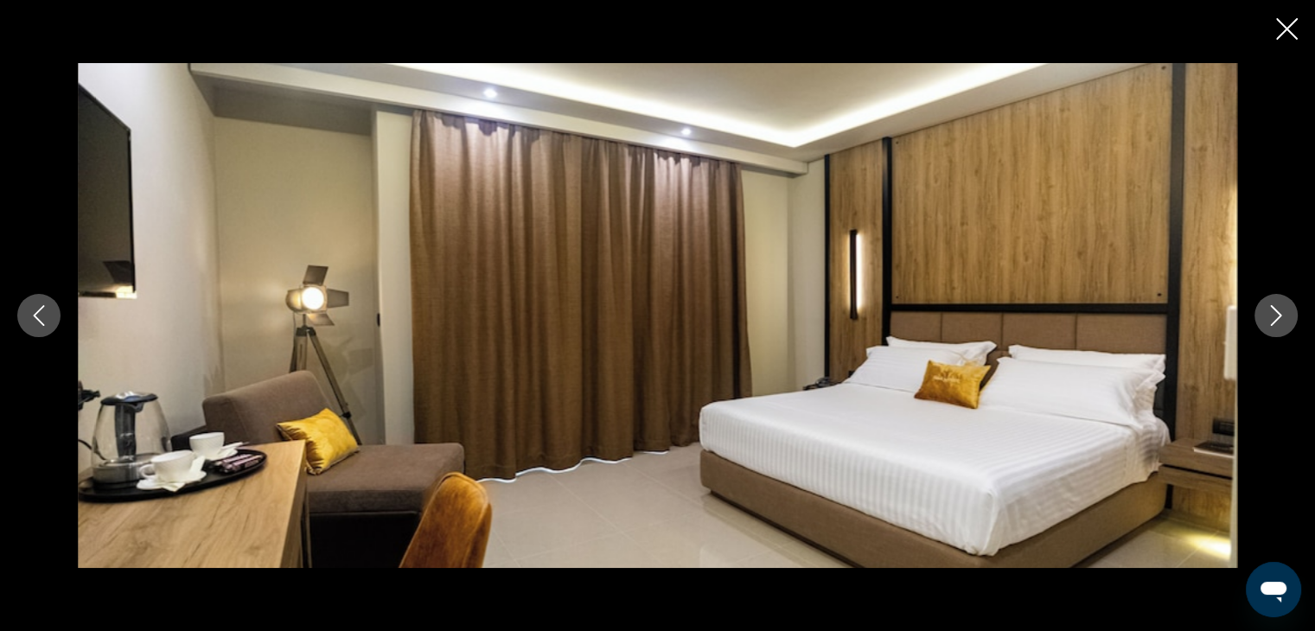
click at [1286, 309] on button "Next image" at bounding box center [1275, 315] width 43 height 43
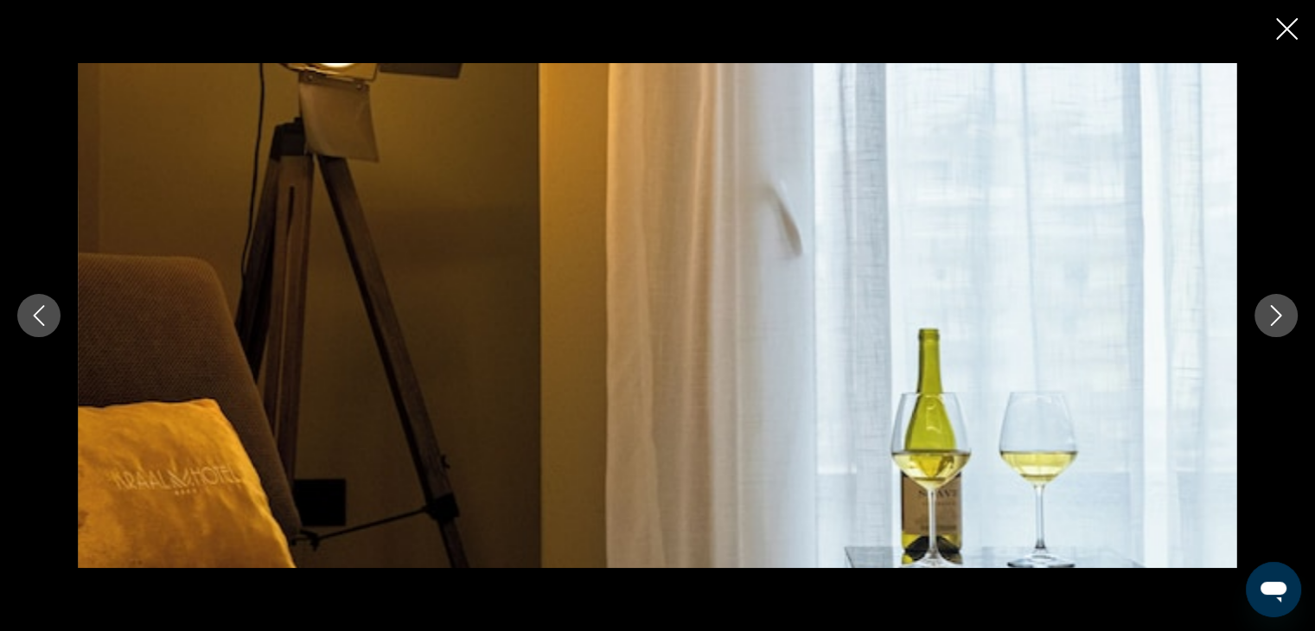
click at [1286, 309] on button "Next image" at bounding box center [1275, 315] width 43 height 43
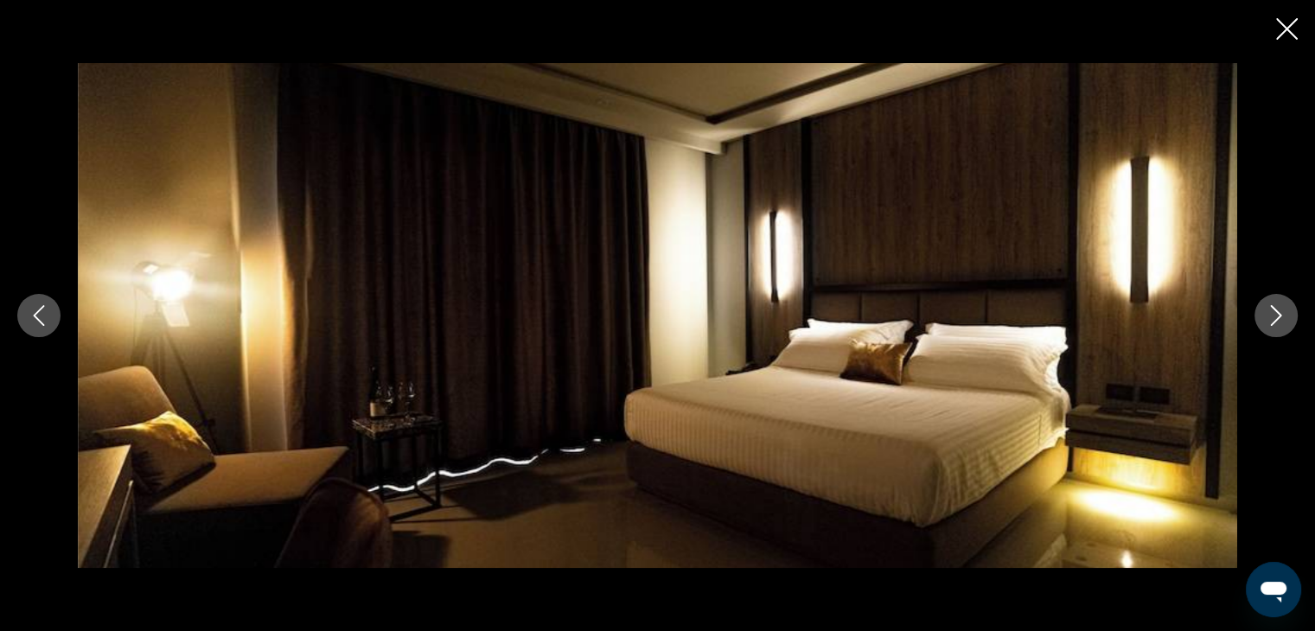
click at [1286, 309] on button "Next image" at bounding box center [1275, 315] width 43 height 43
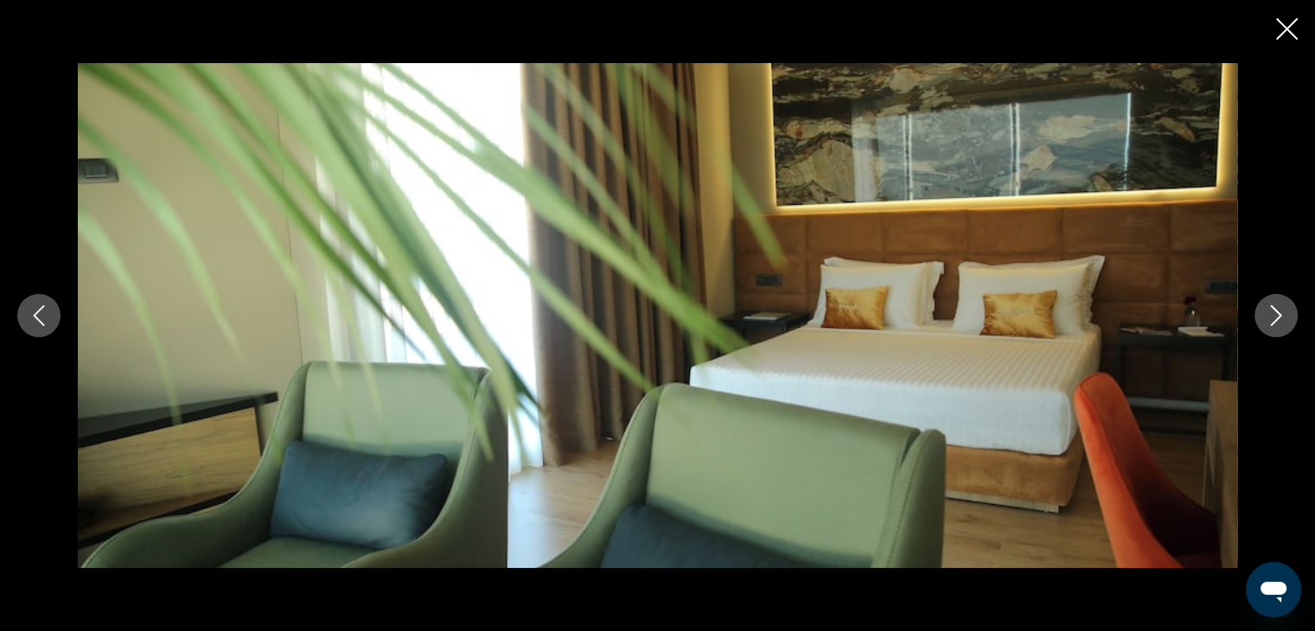
click at [1286, 309] on button "Next image" at bounding box center [1275, 315] width 43 height 43
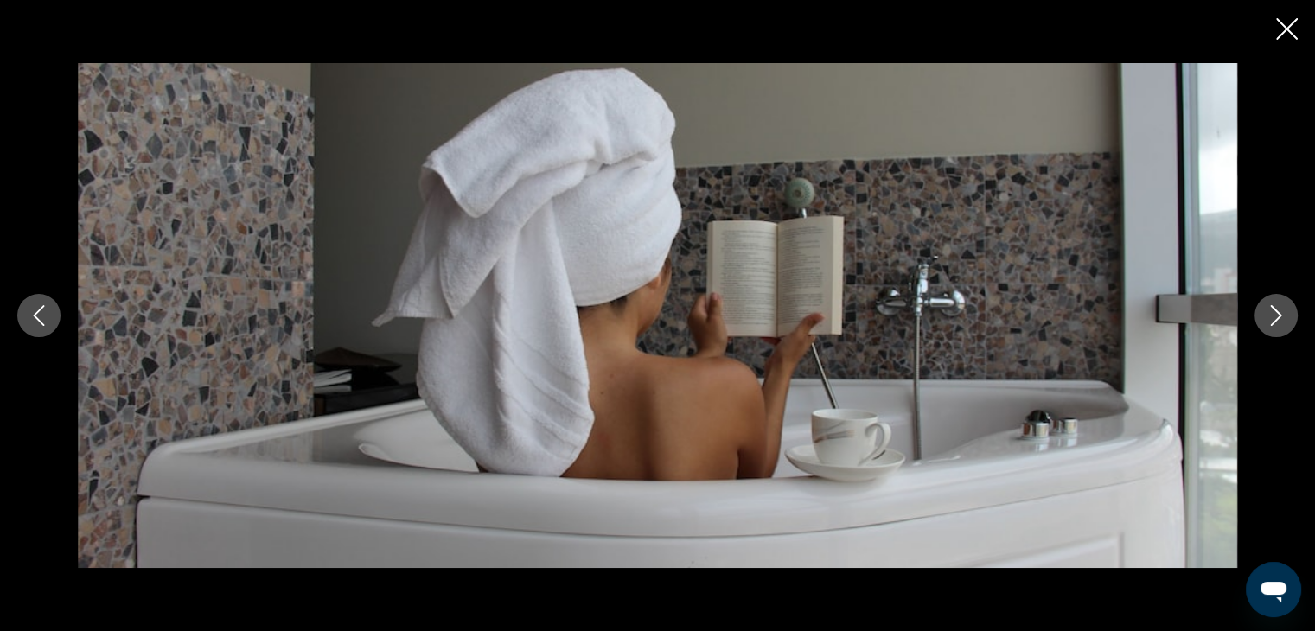
click at [1286, 309] on button "Next image" at bounding box center [1275, 315] width 43 height 43
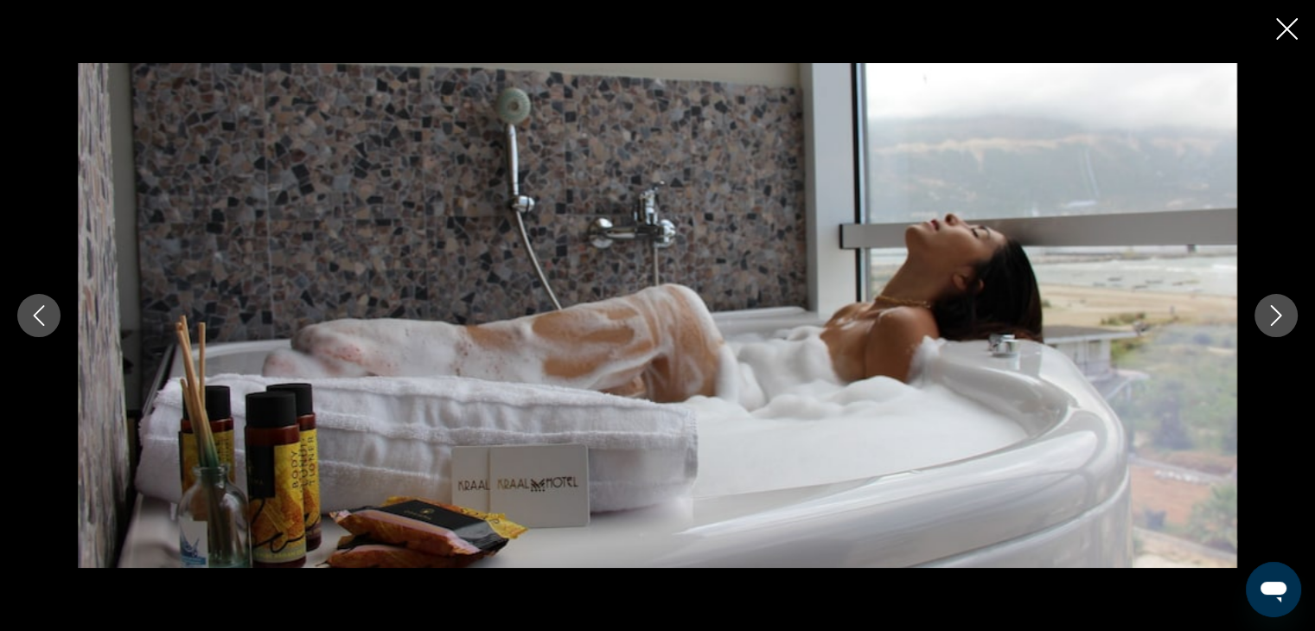
click at [1286, 309] on button "Next image" at bounding box center [1275, 315] width 43 height 43
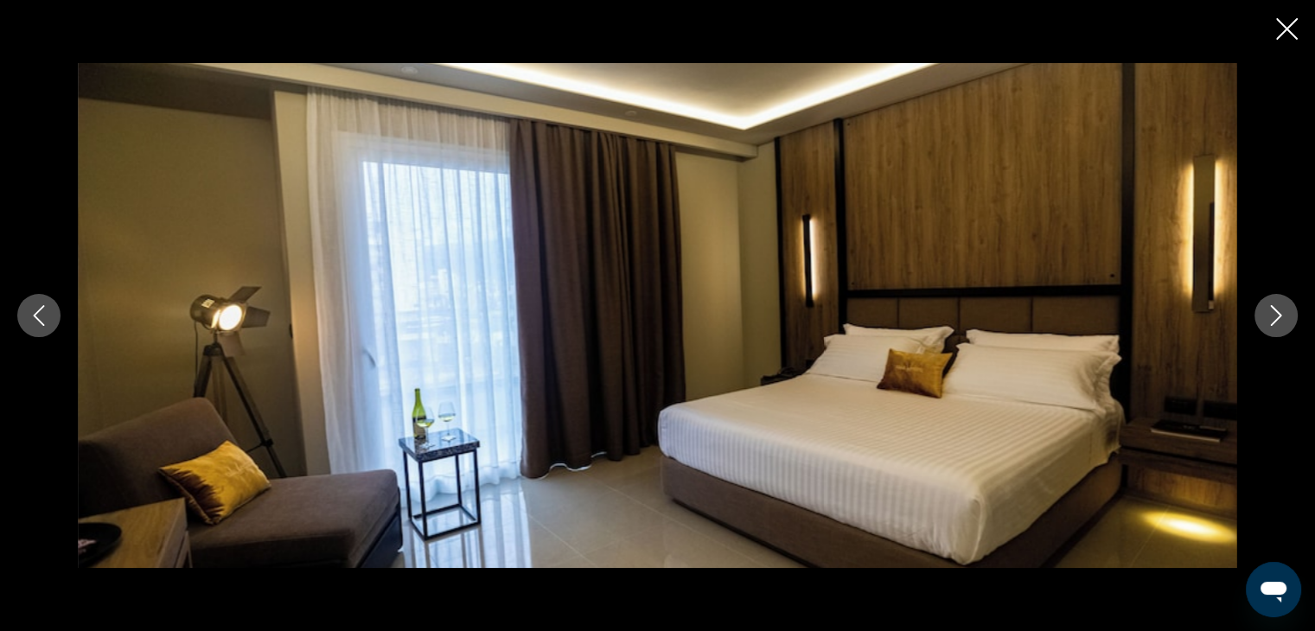
click at [1286, 309] on button "Next image" at bounding box center [1275, 315] width 43 height 43
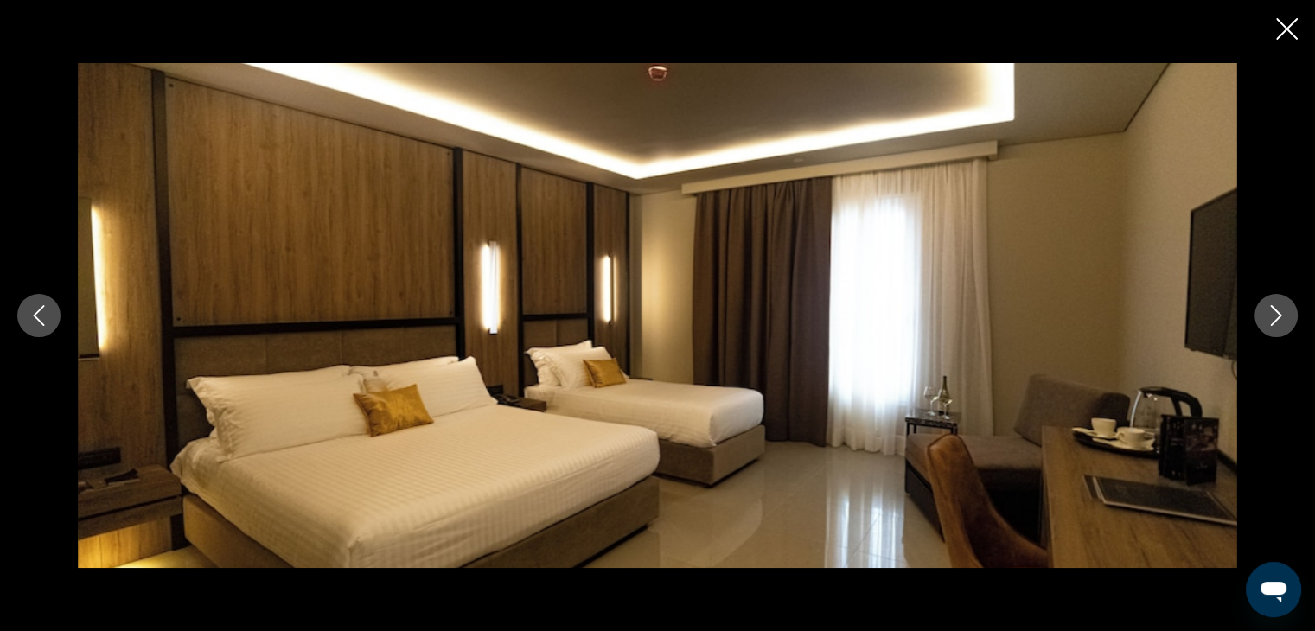
click at [1286, 309] on button "Next image" at bounding box center [1275, 315] width 43 height 43
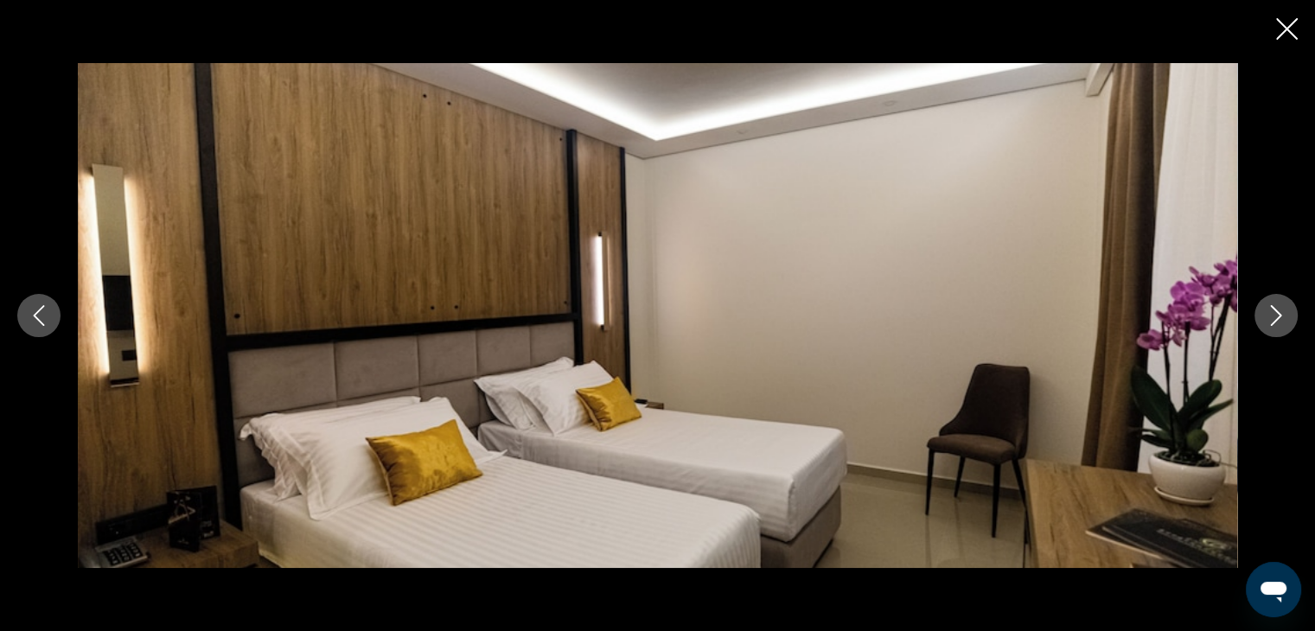
click at [1286, 309] on button "Next image" at bounding box center [1275, 315] width 43 height 43
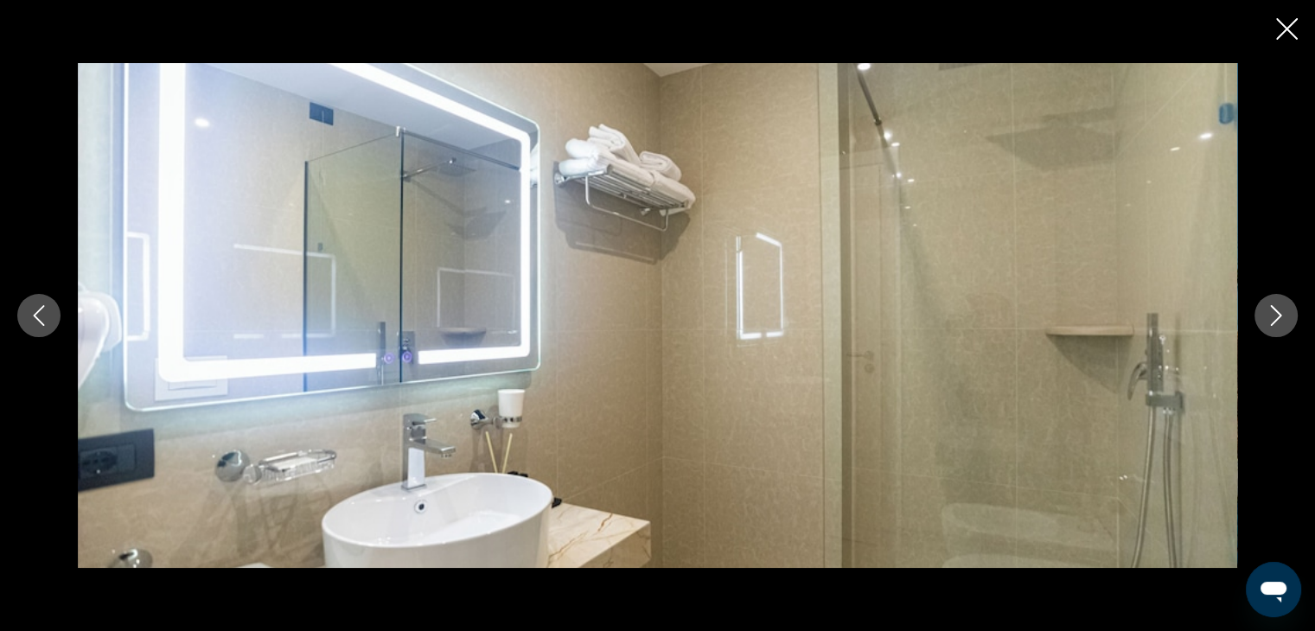
click at [1286, 309] on button "Next image" at bounding box center [1275, 315] width 43 height 43
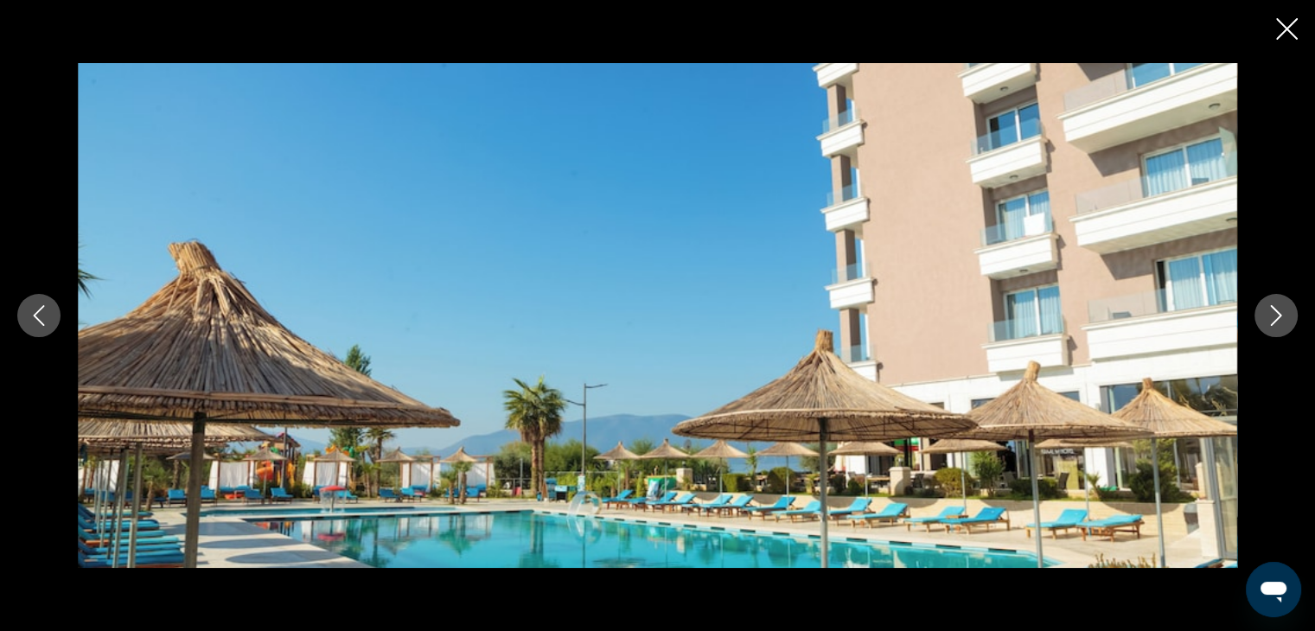
scroll to position [947, 0]
click at [1276, 313] on icon "Next image" at bounding box center [1276, 315] width 21 height 21
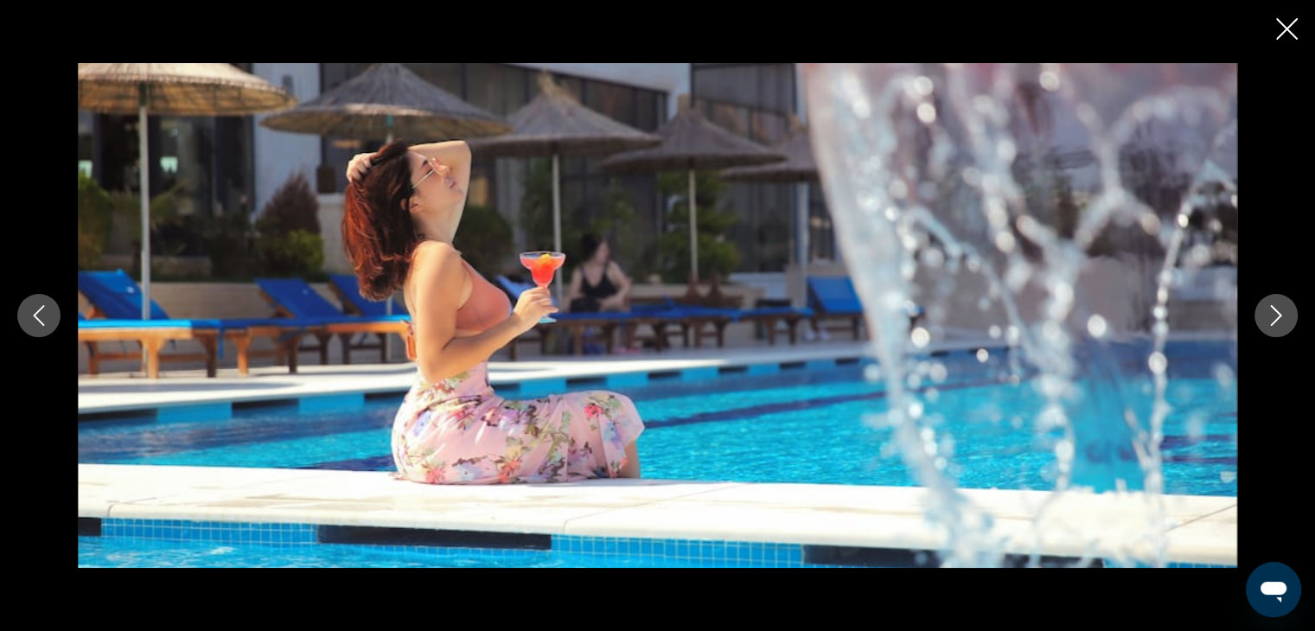
click at [1276, 313] on icon "Next image" at bounding box center [1276, 315] width 21 height 21
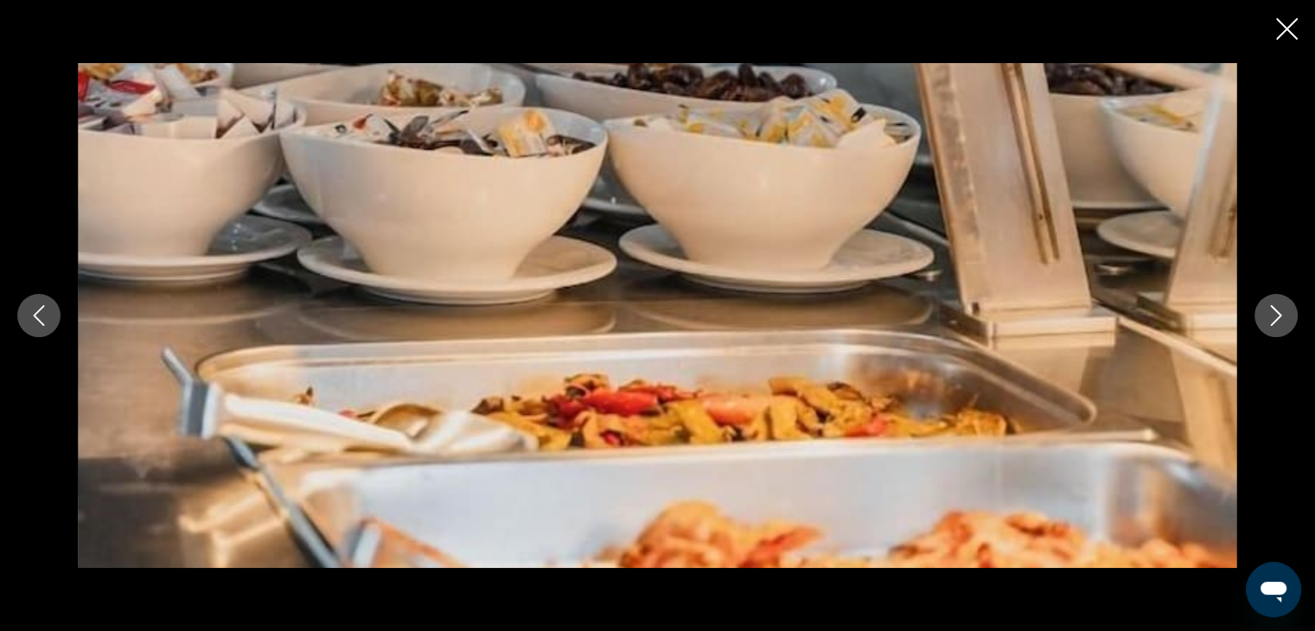
click at [1276, 313] on icon "Next image" at bounding box center [1276, 315] width 21 height 21
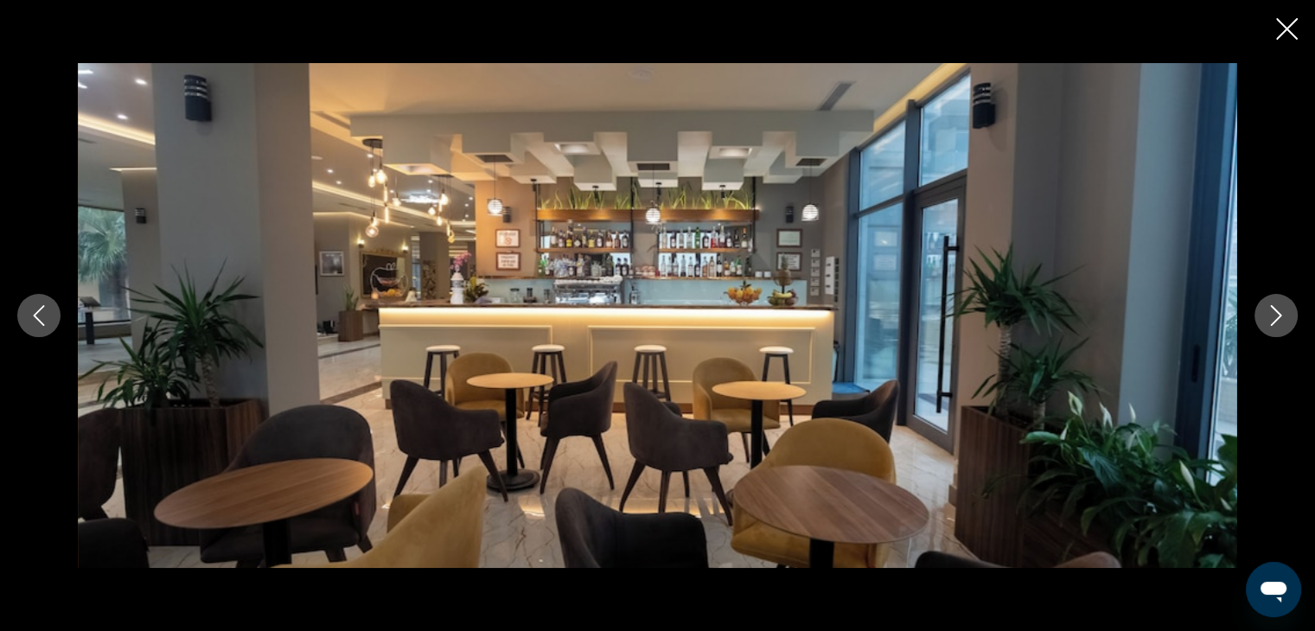
click at [1276, 313] on icon "Next image" at bounding box center [1276, 315] width 21 height 21
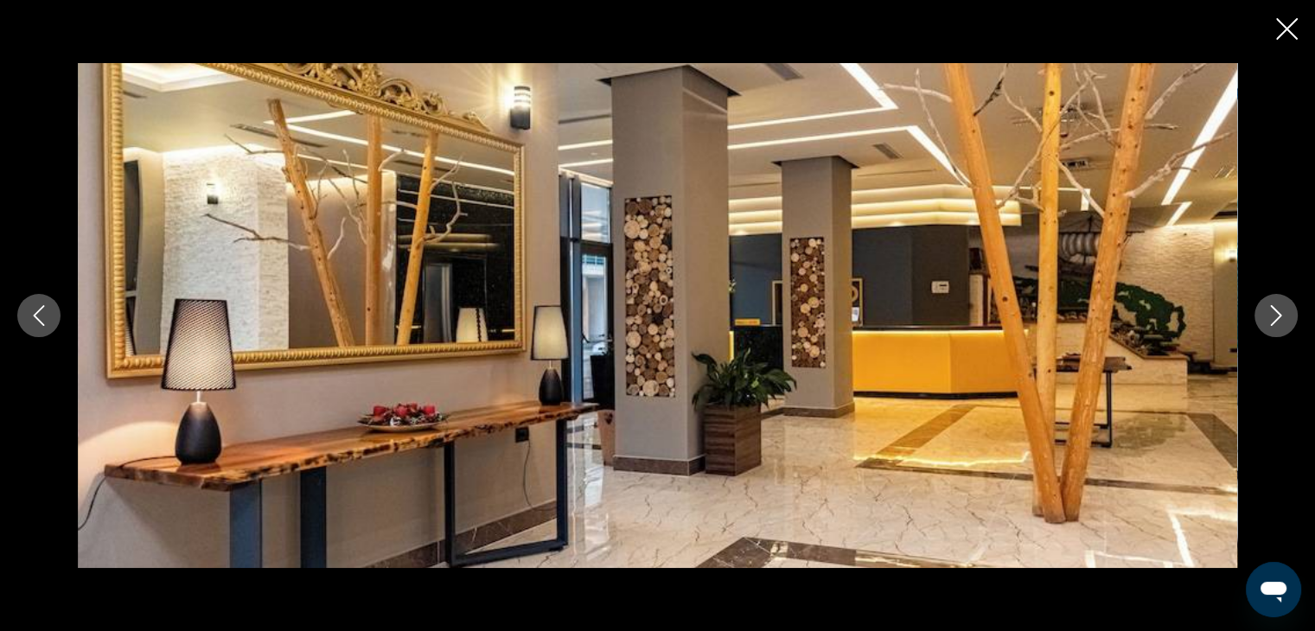
click at [1276, 313] on icon "Next image" at bounding box center [1276, 315] width 21 height 21
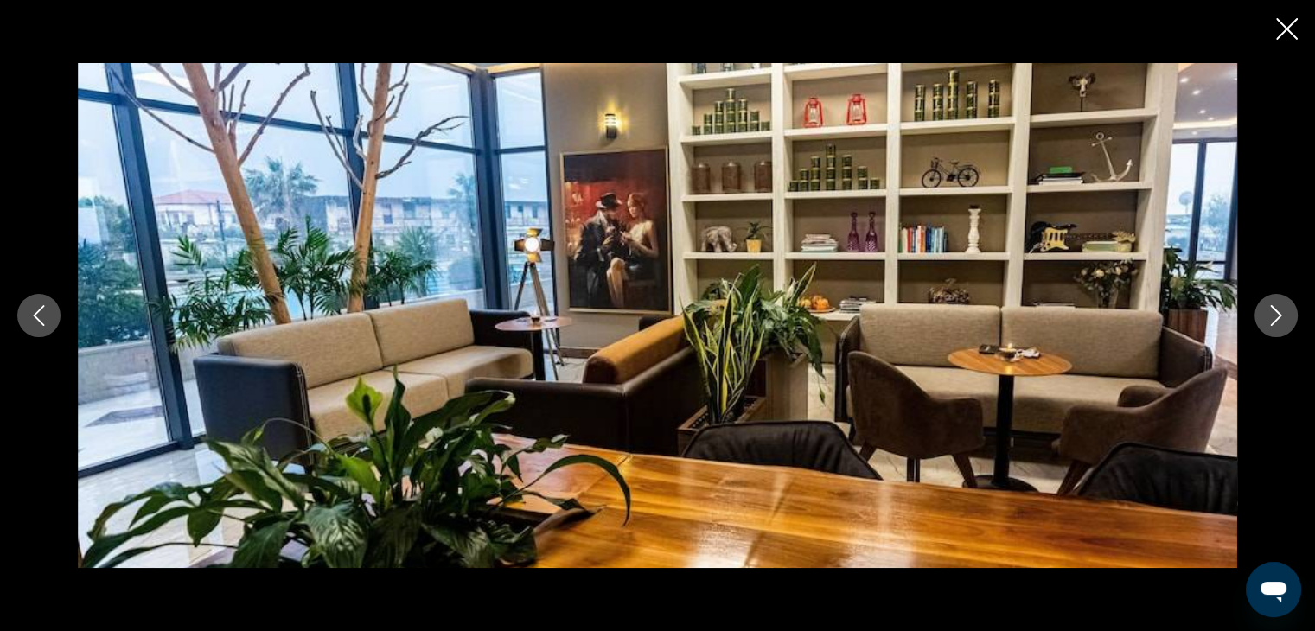
click at [1276, 313] on icon "Next image" at bounding box center [1276, 315] width 21 height 21
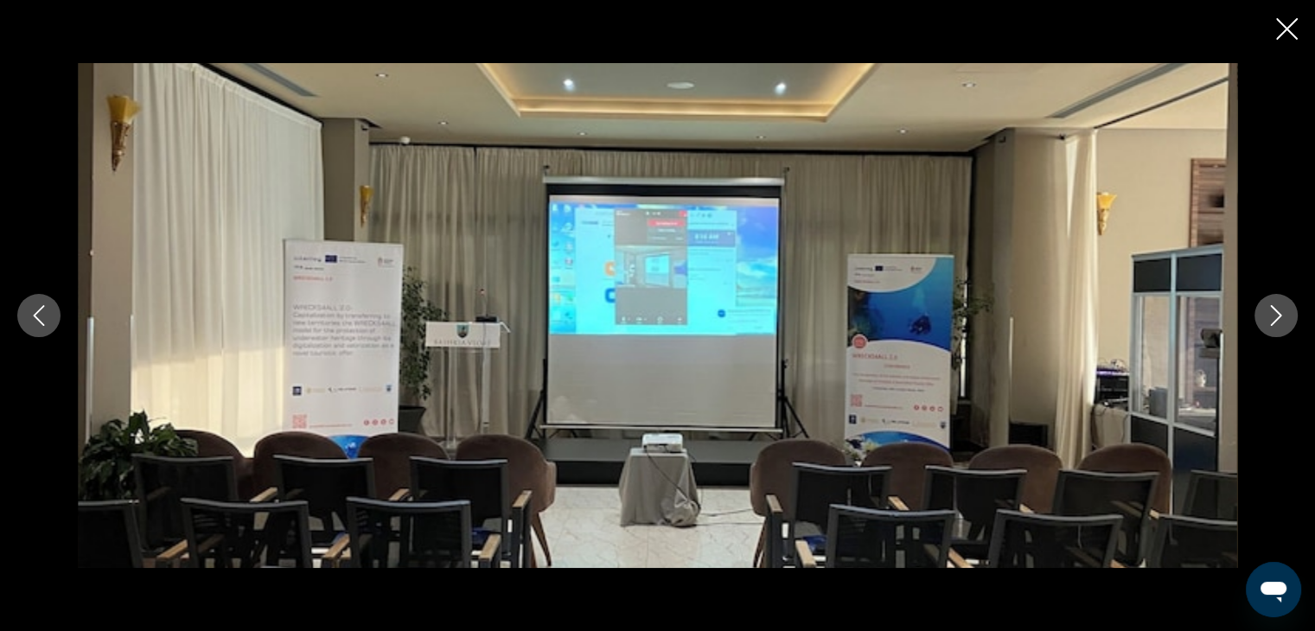
click at [1276, 313] on icon "Next image" at bounding box center [1276, 315] width 21 height 21
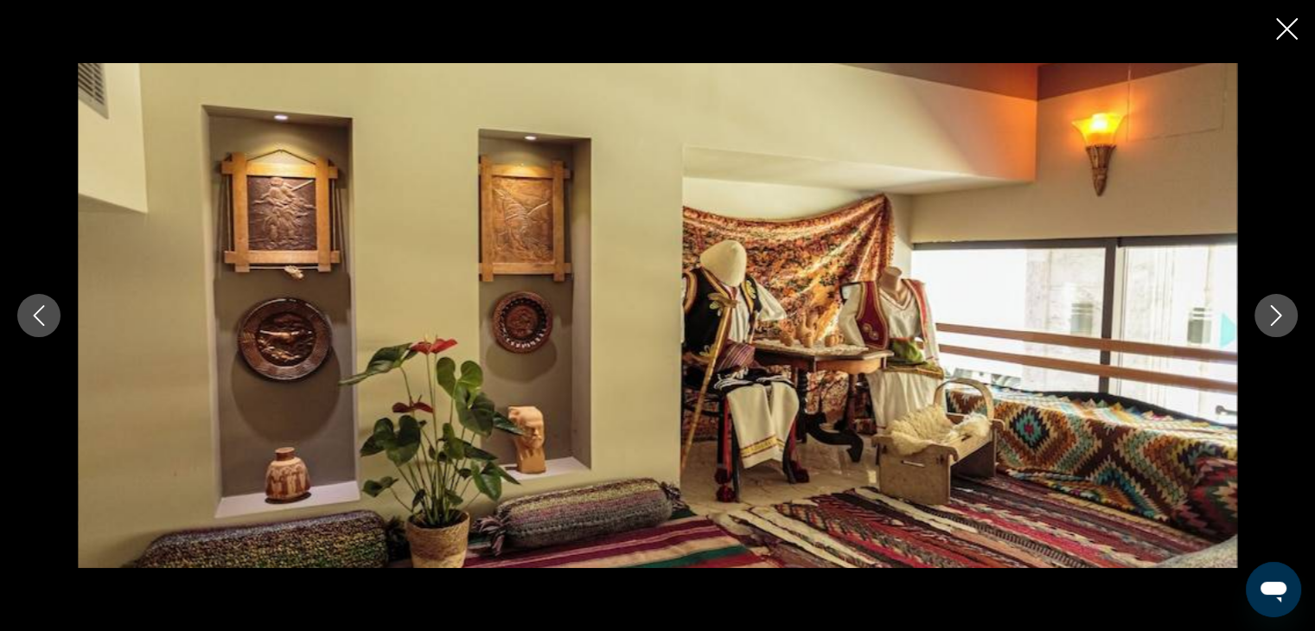
click at [1276, 313] on icon "Next image" at bounding box center [1276, 315] width 21 height 21
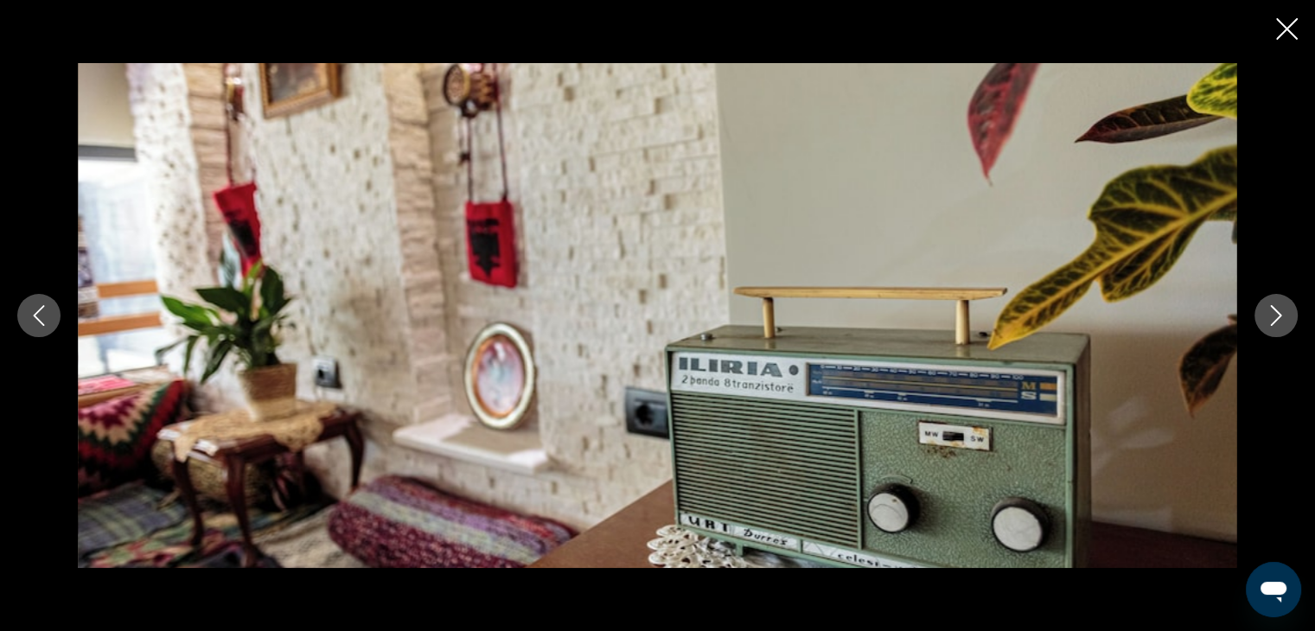
click at [1276, 313] on icon "Next image" at bounding box center [1276, 315] width 21 height 21
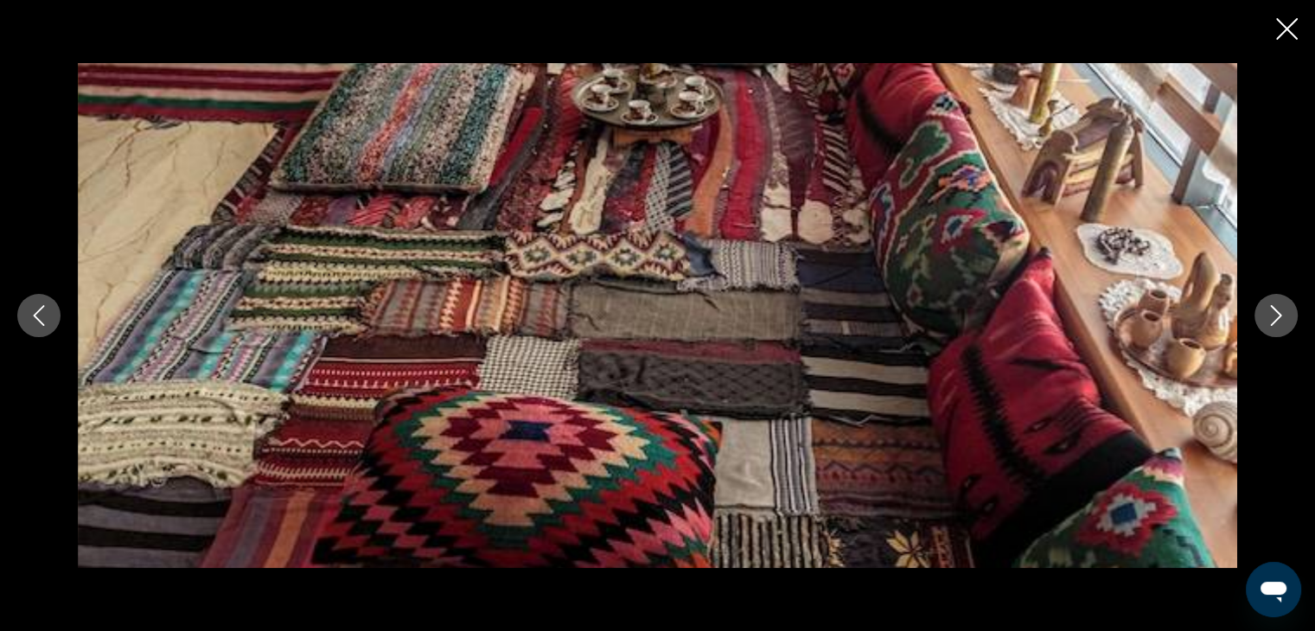
click at [1276, 313] on icon "Next image" at bounding box center [1276, 315] width 21 height 21
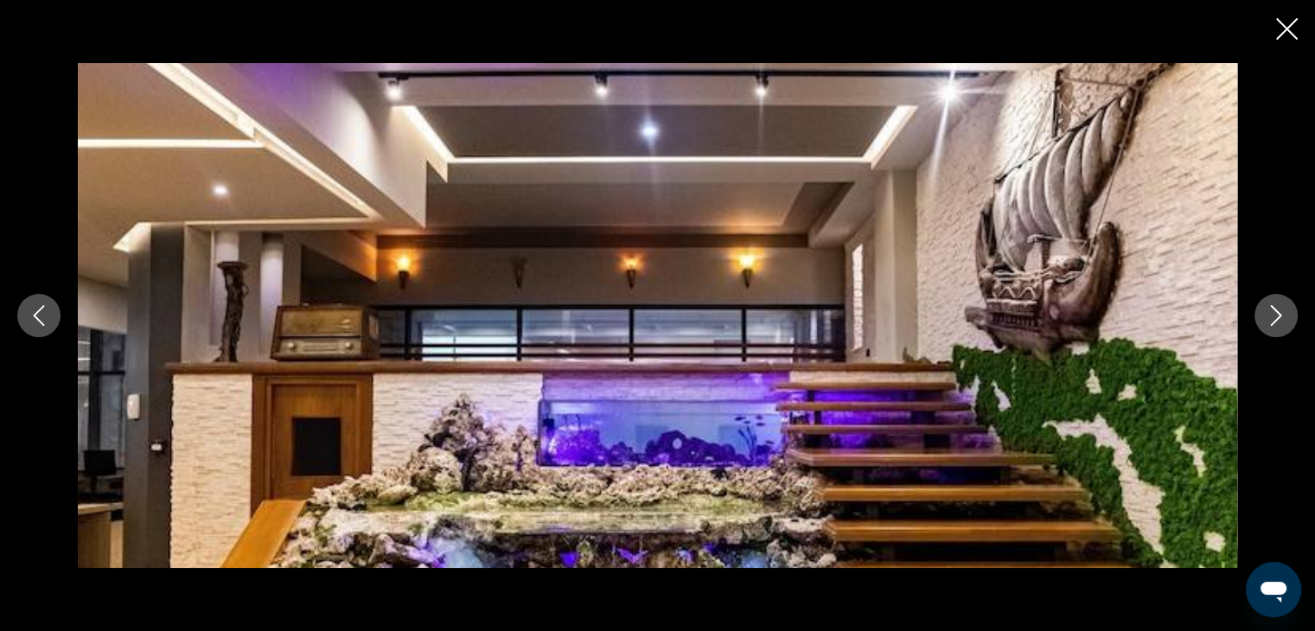
click at [1276, 313] on icon "Next image" at bounding box center [1276, 315] width 21 height 21
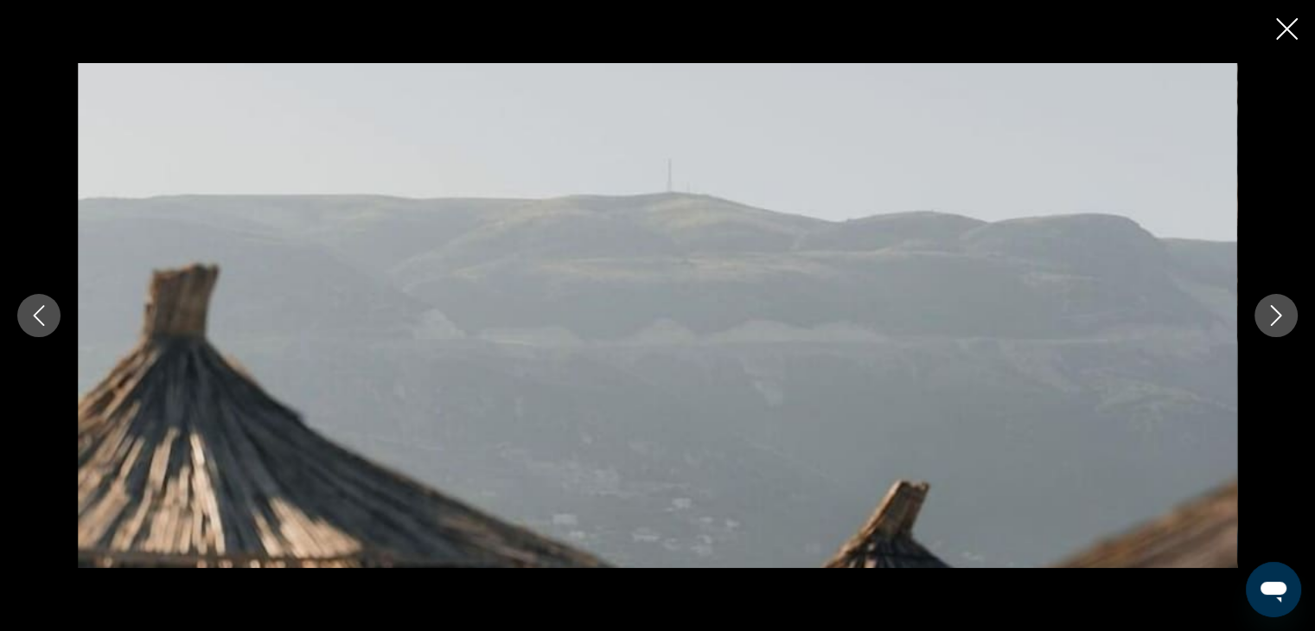
click at [1276, 313] on icon "Next image" at bounding box center [1276, 315] width 21 height 21
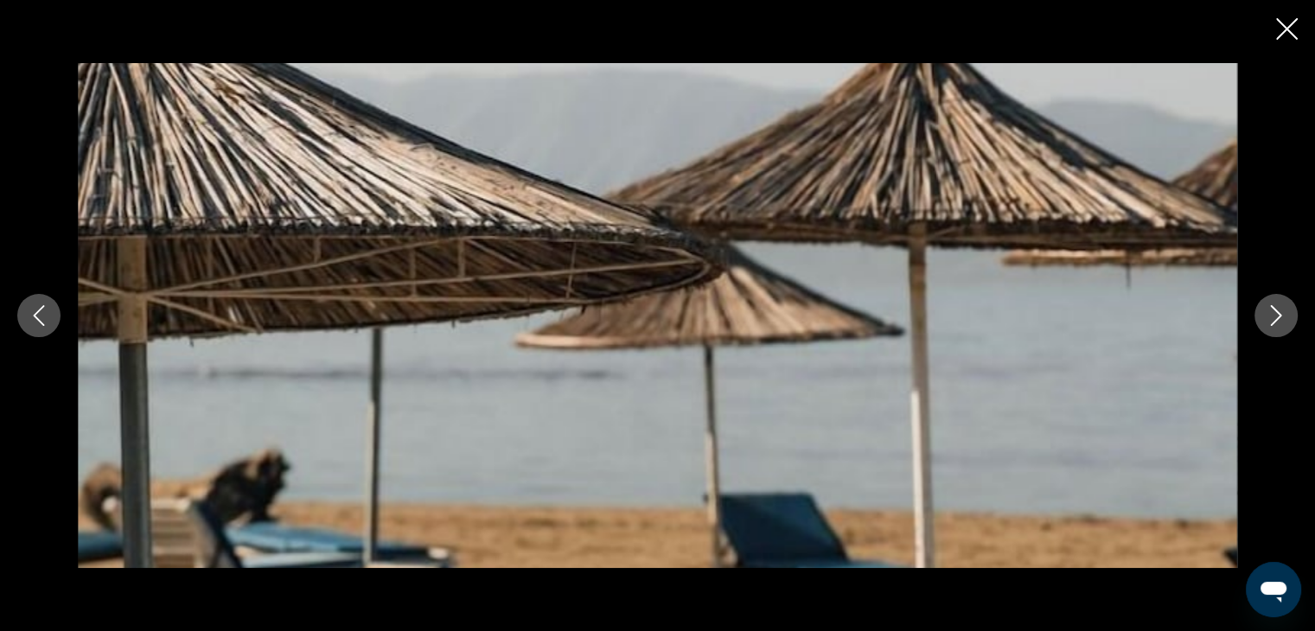
click at [1276, 313] on icon "Next image" at bounding box center [1276, 315] width 21 height 21
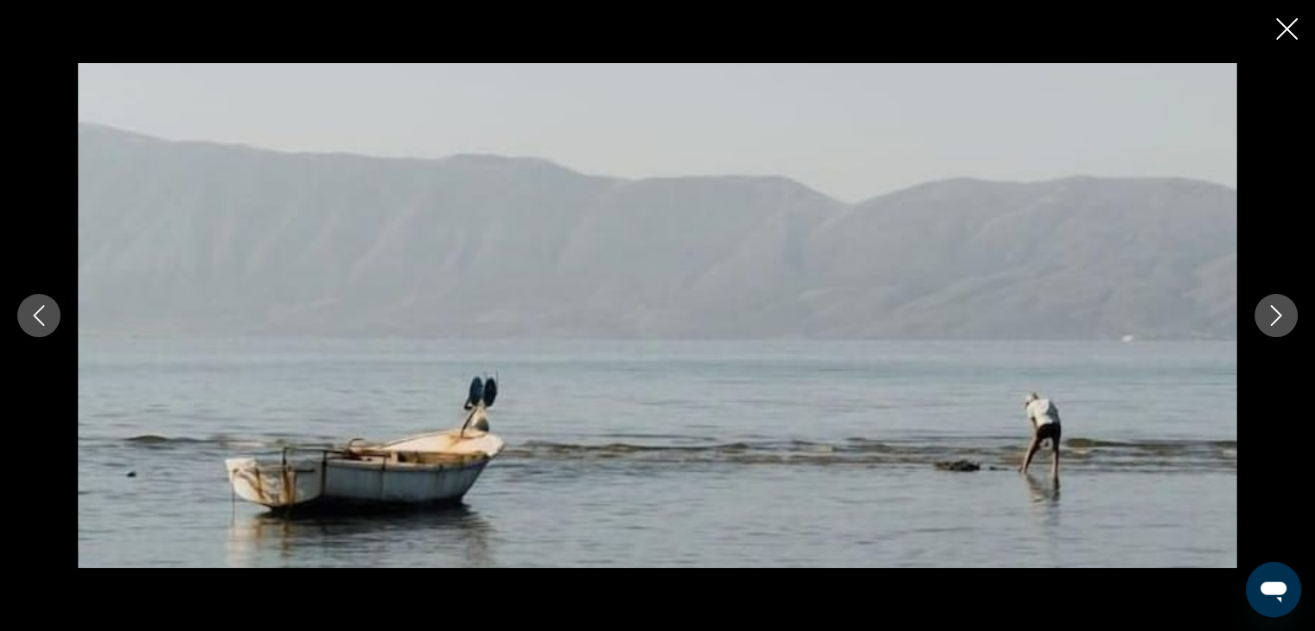
click at [1276, 313] on icon "Next image" at bounding box center [1276, 315] width 21 height 21
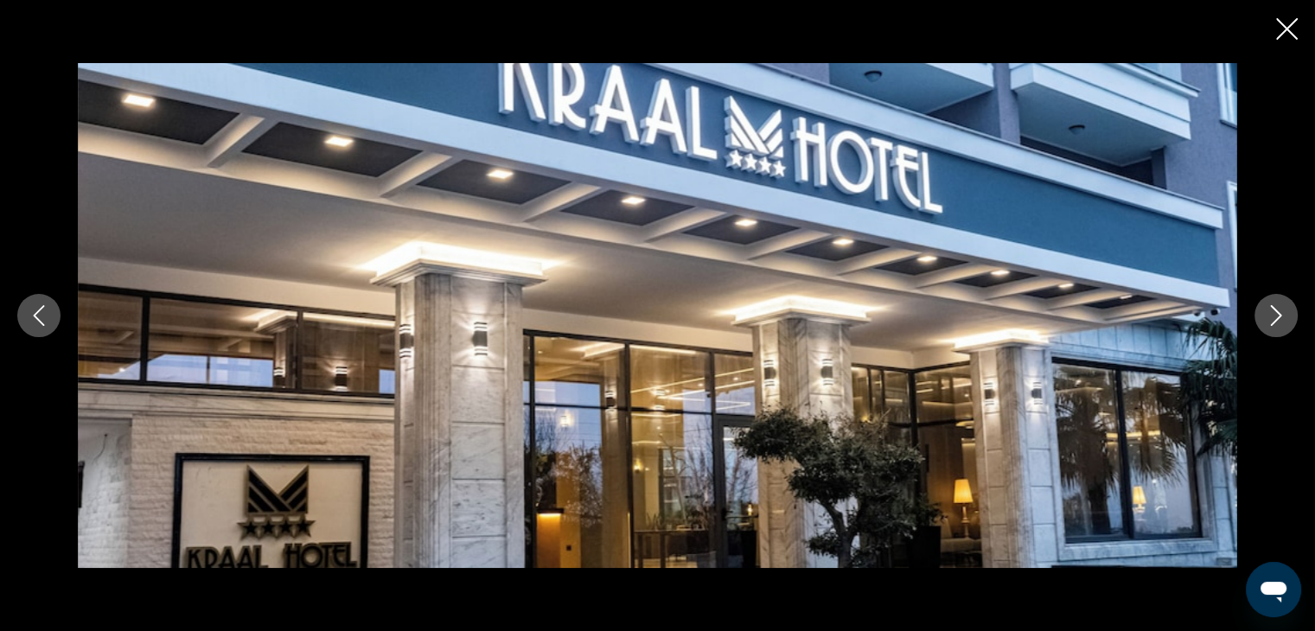
click at [1276, 313] on icon "Next image" at bounding box center [1276, 315] width 21 height 21
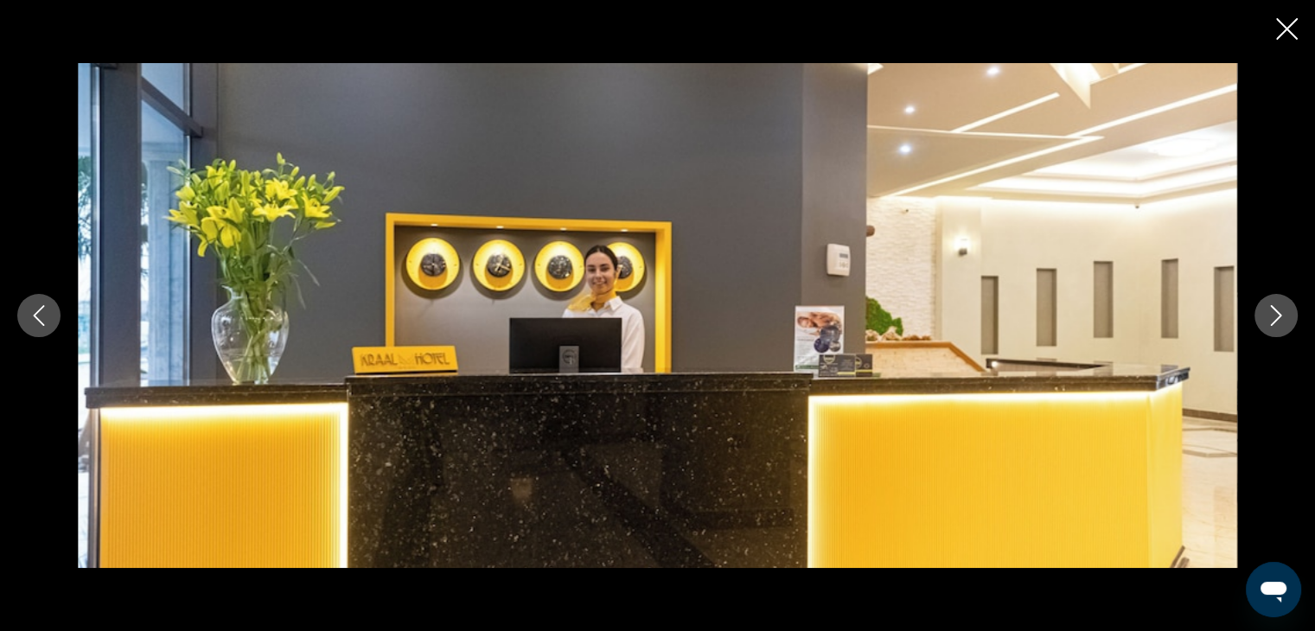
click at [1282, 24] on icon "Close slideshow" at bounding box center [1287, 29] width 22 height 22
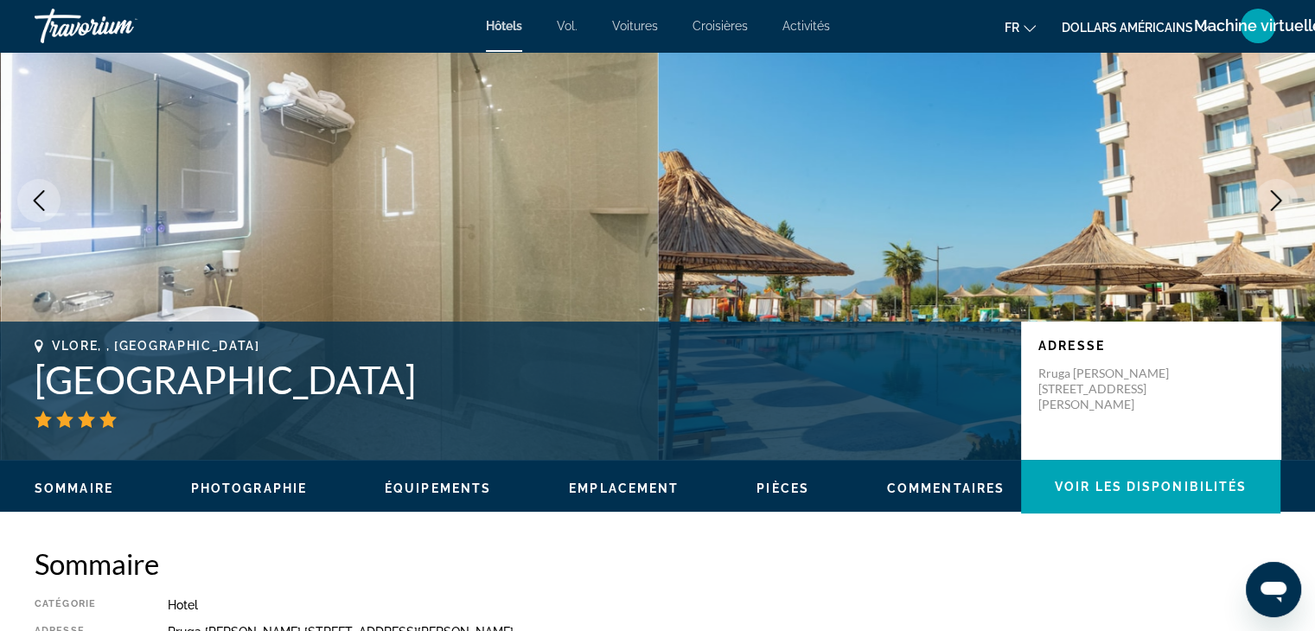
scroll to position [111, 0]
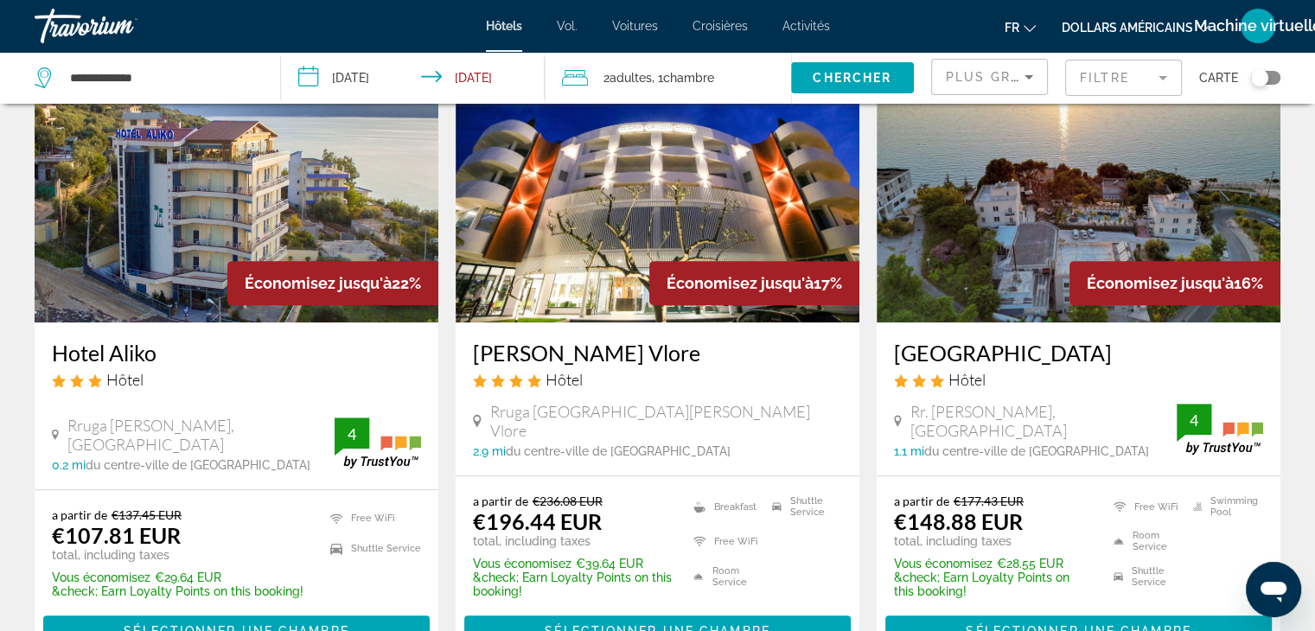
scroll to position [768, 0]
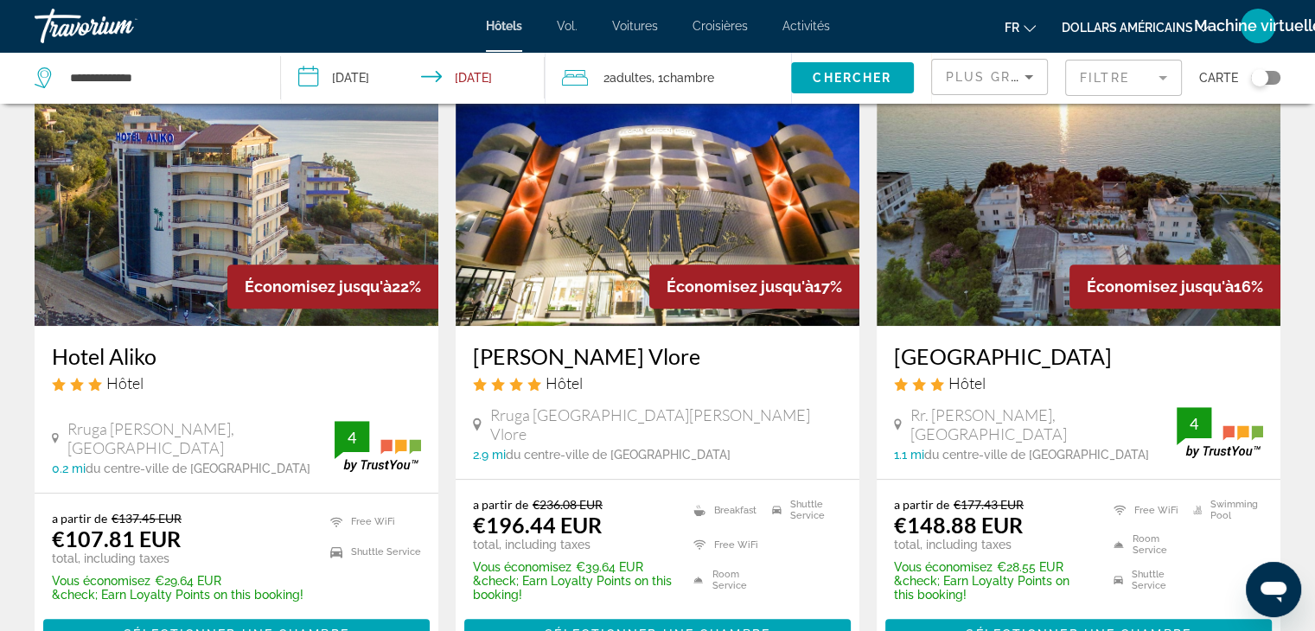
click at [622, 232] on img "Contenu principal" at bounding box center [658, 187] width 404 height 277
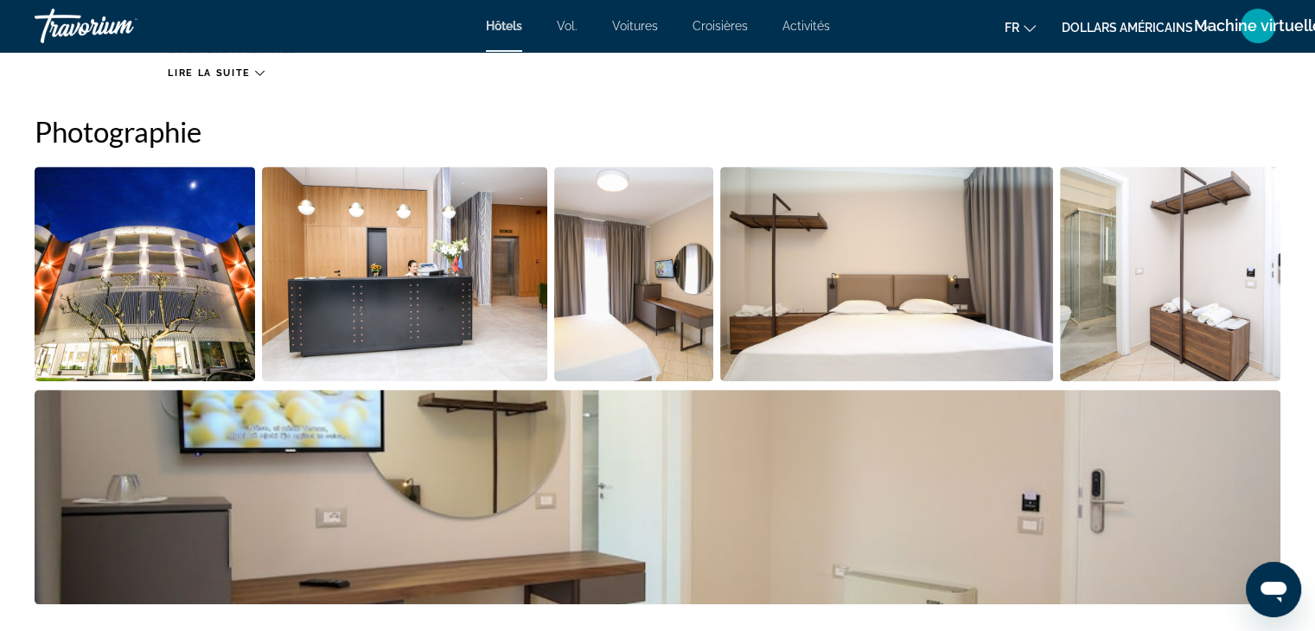
scroll to position [837, 0]
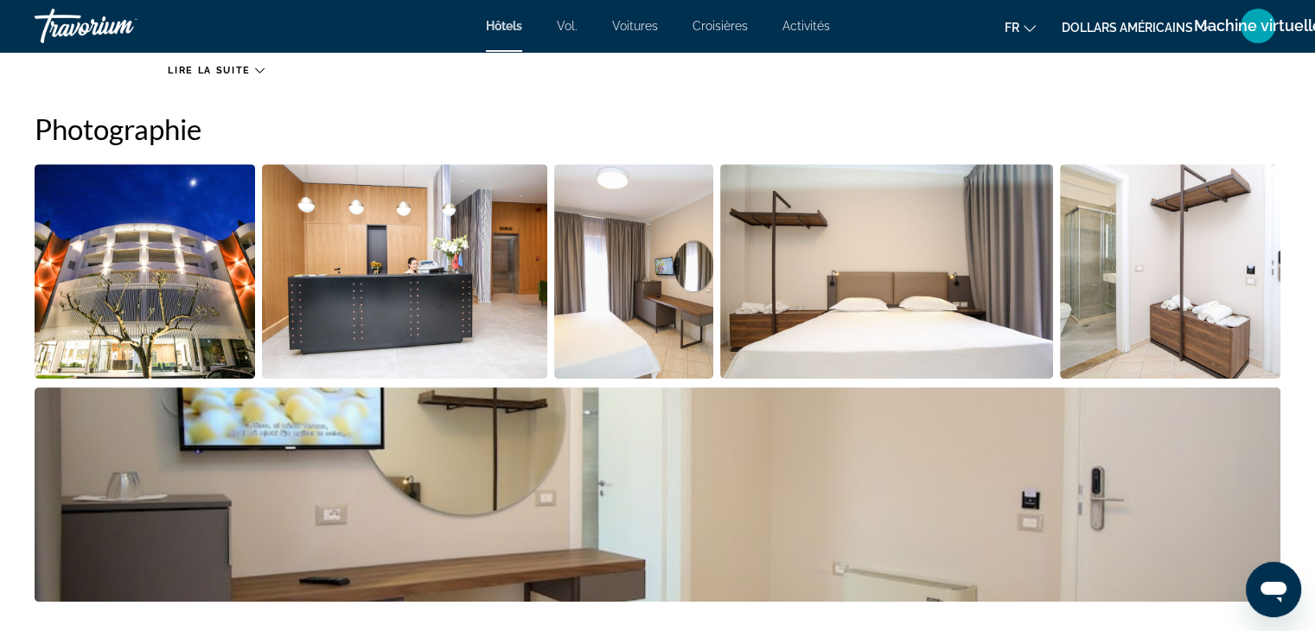
click at [372, 272] on img "Open full-screen image slider" at bounding box center [404, 271] width 285 height 214
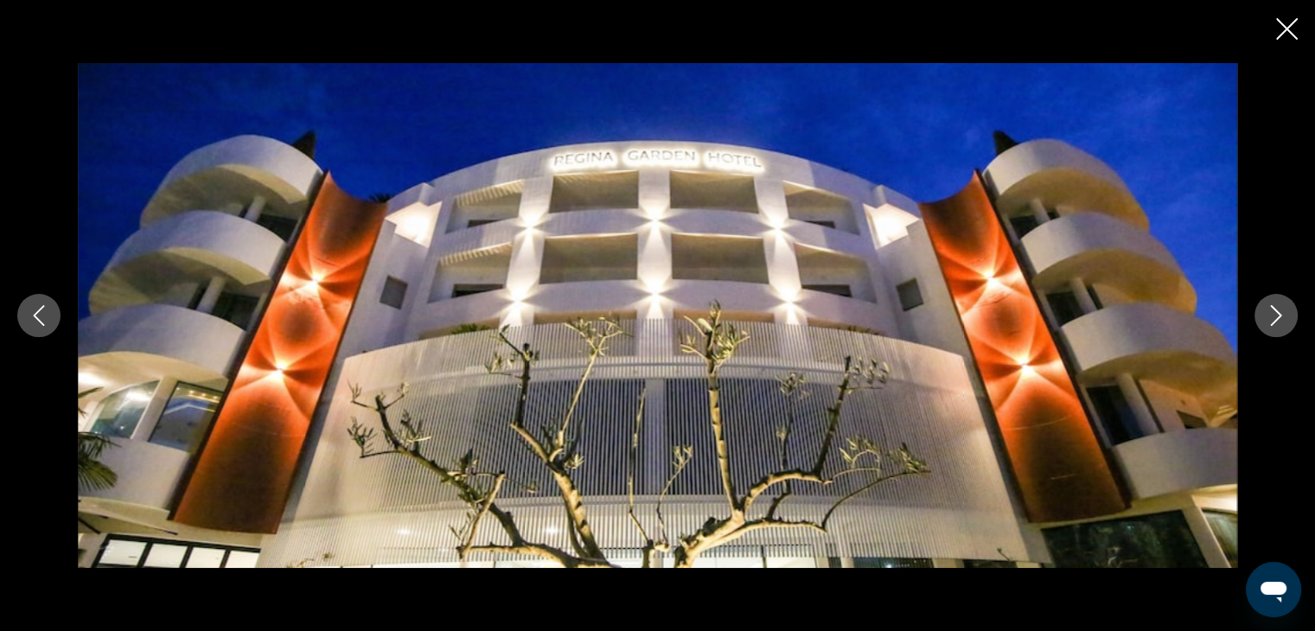
click at [1278, 308] on icon "Next image" at bounding box center [1276, 315] width 21 height 21
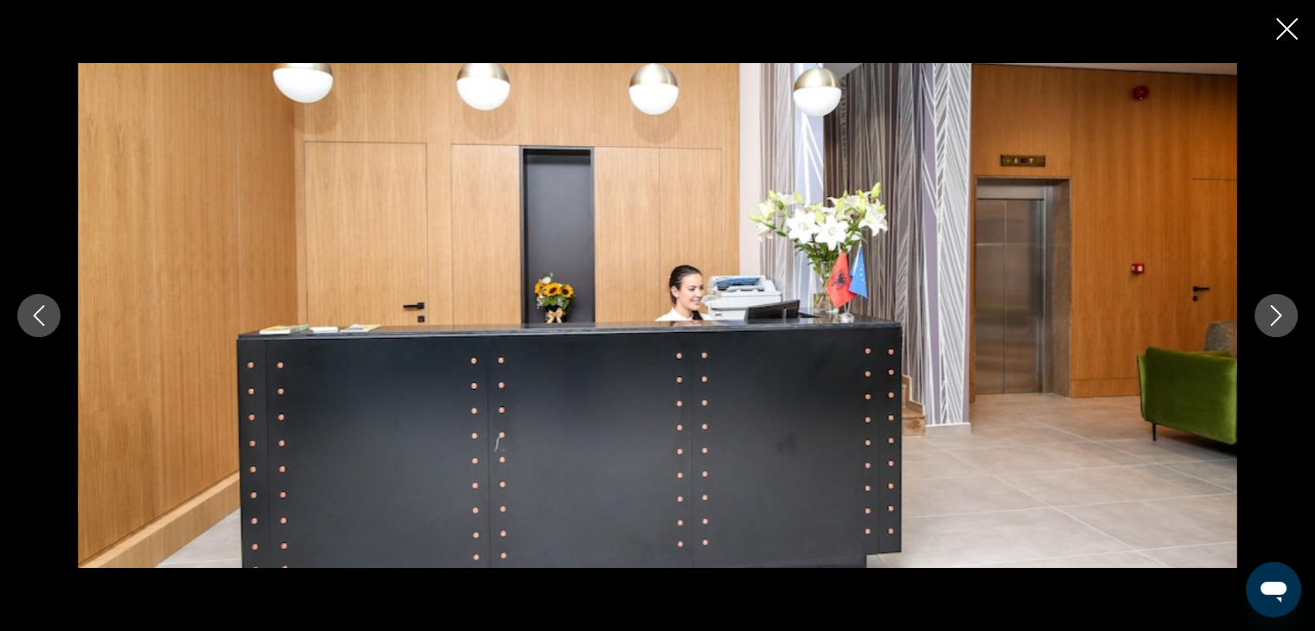
click at [1278, 308] on icon "Next image" at bounding box center [1276, 315] width 21 height 21
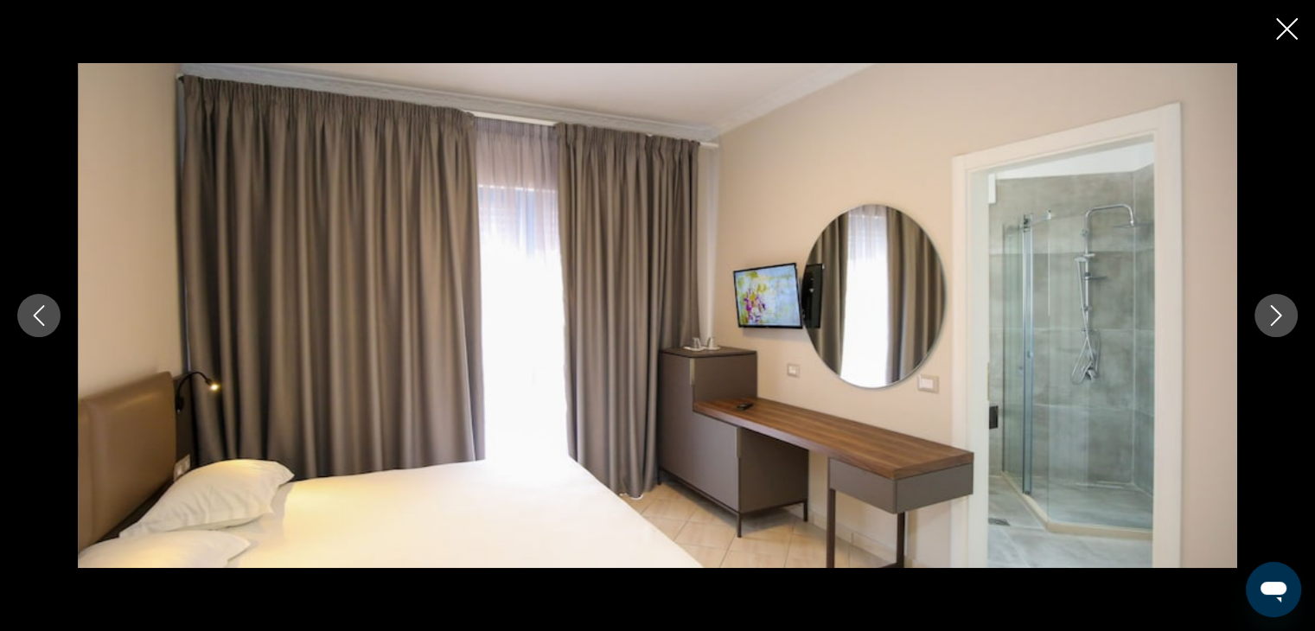
click at [1278, 308] on icon "Next image" at bounding box center [1276, 315] width 21 height 21
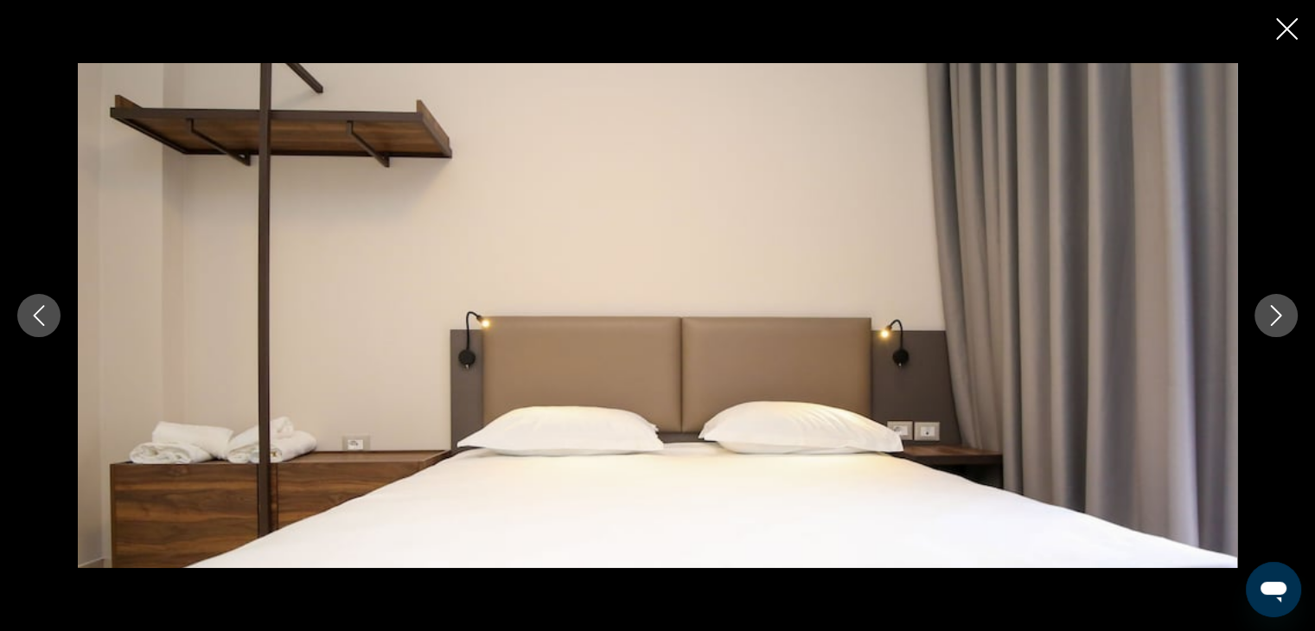
click at [1278, 308] on icon "Next image" at bounding box center [1276, 315] width 21 height 21
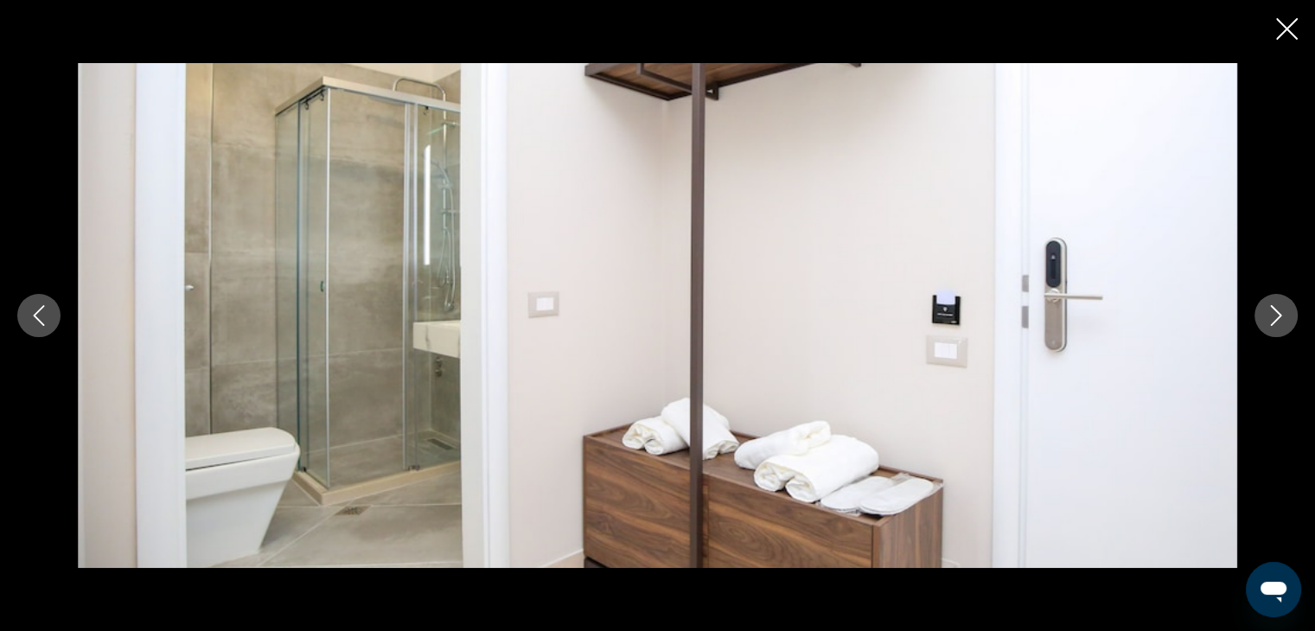
click at [1278, 308] on icon "Next image" at bounding box center [1276, 315] width 21 height 21
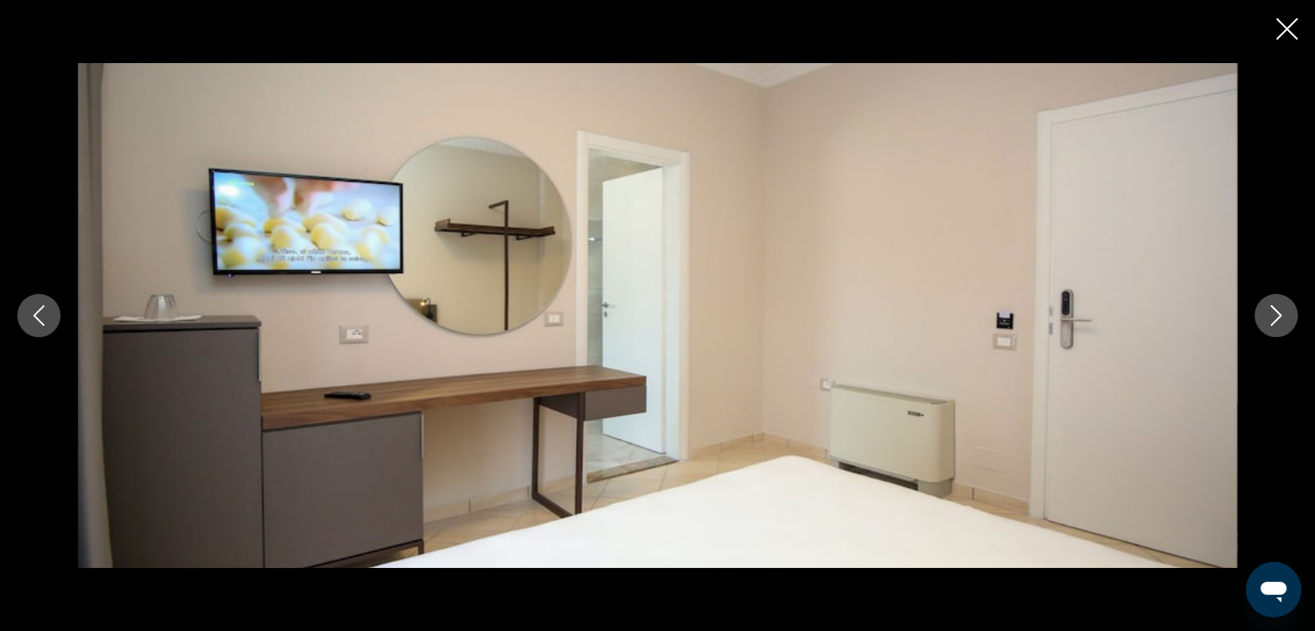
click at [1278, 308] on icon "Next image" at bounding box center [1276, 315] width 21 height 21
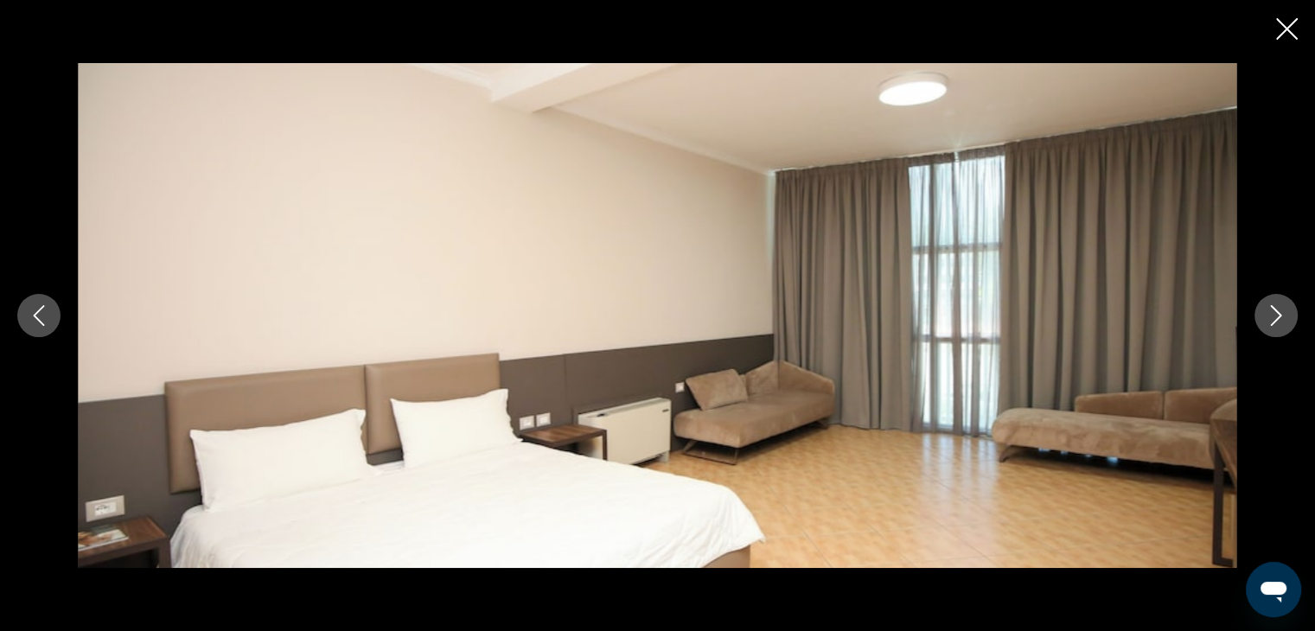
click at [1282, 322] on icon "Next image" at bounding box center [1276, 315] width 21 height 21
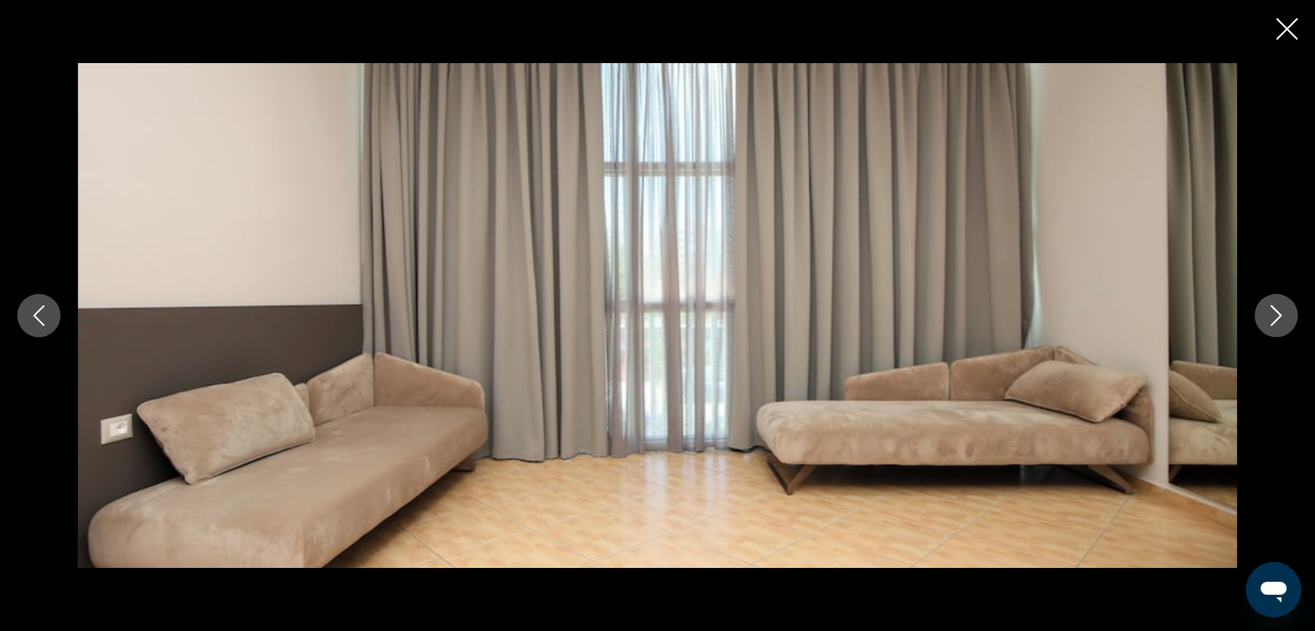
click at [1282, 322] on icon "Next image" at bounding box center [1276, 315] width 21 height 21
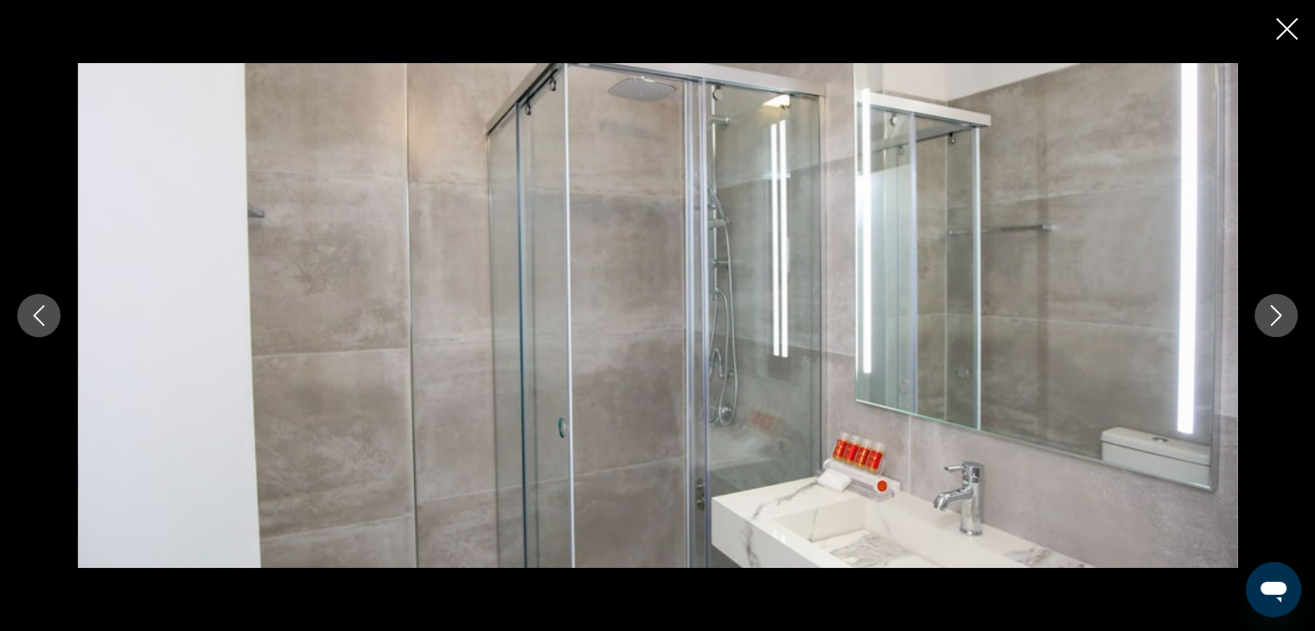
click at [1282, 322] on icon "Next image" at bounding box center [1276, 315] width 21 height 21
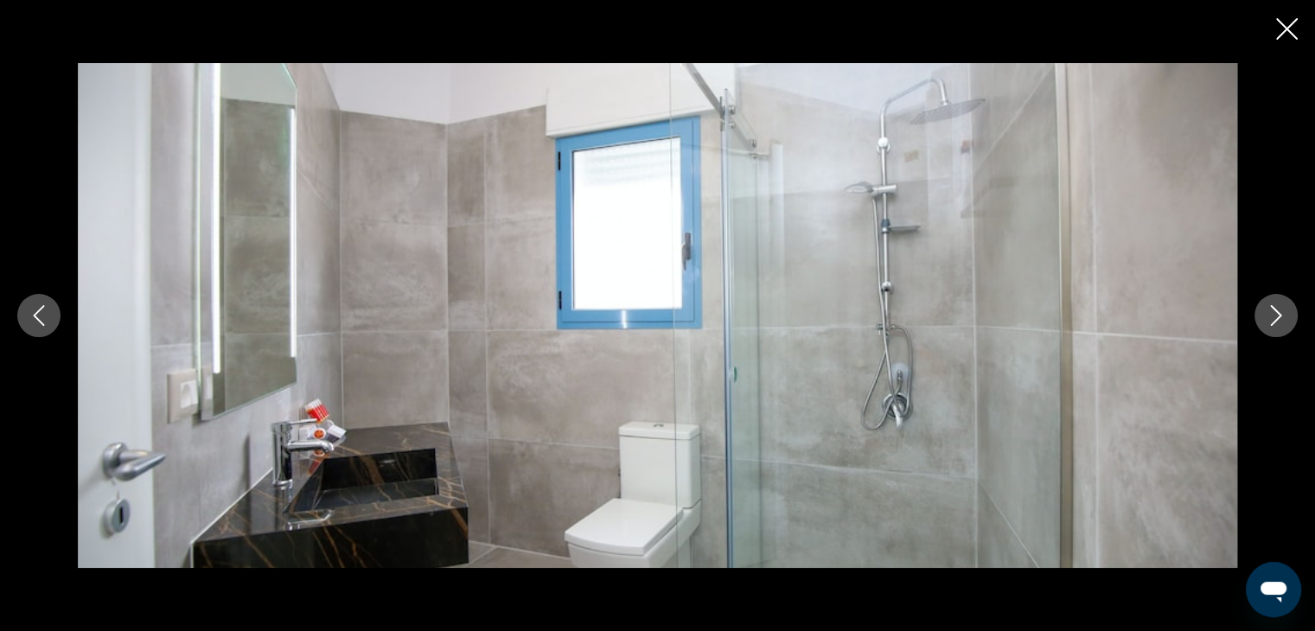
click at [1288, 23] on icon "Close slideshow" at bounding box center [1287, 29] width 22 height 22
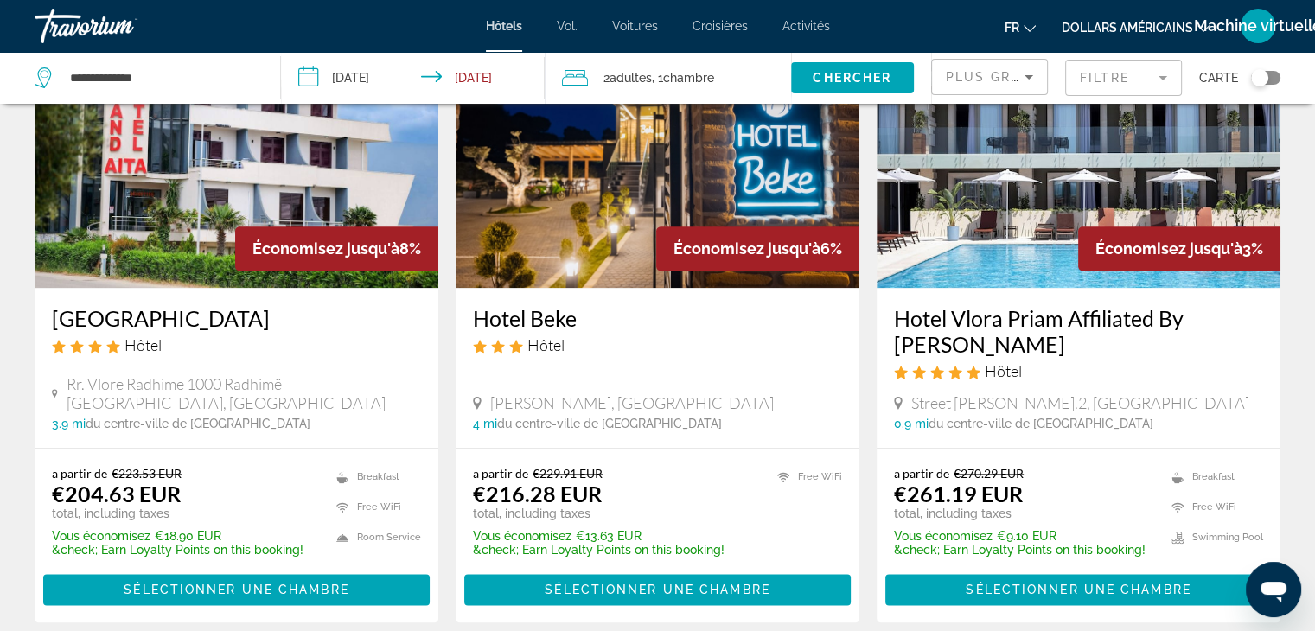
scroll to position [2375, 0]
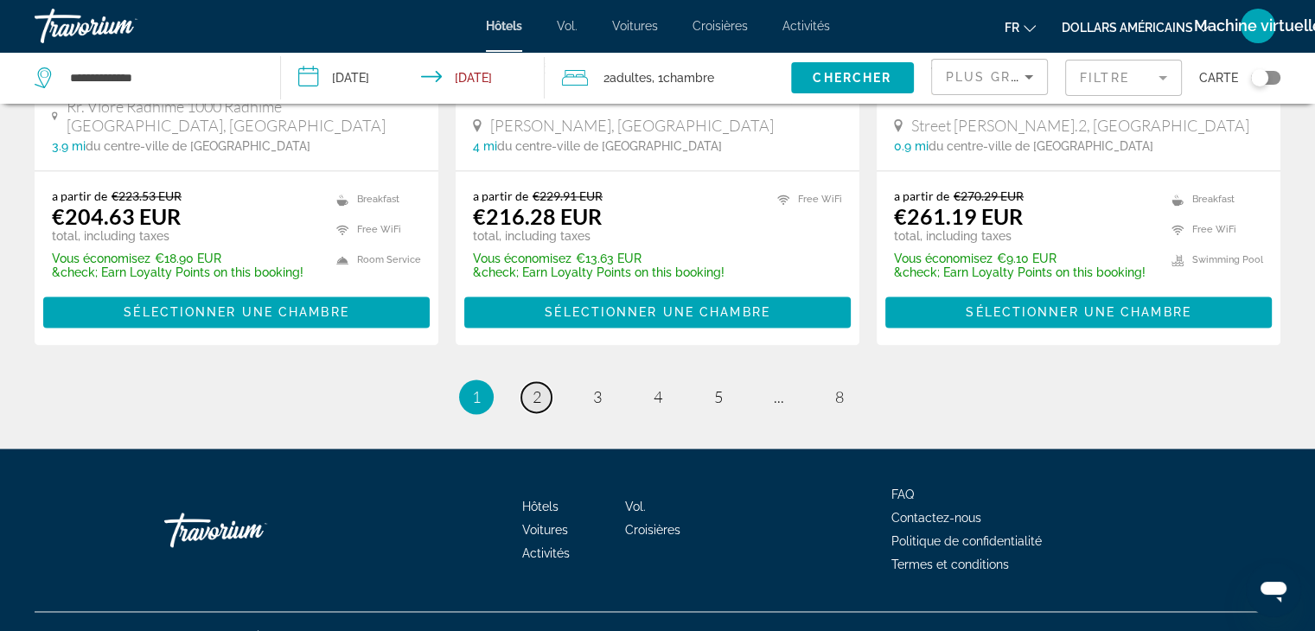
click at [533, 387] on span "2" at bounding box center [537, 396] width 9 height 19
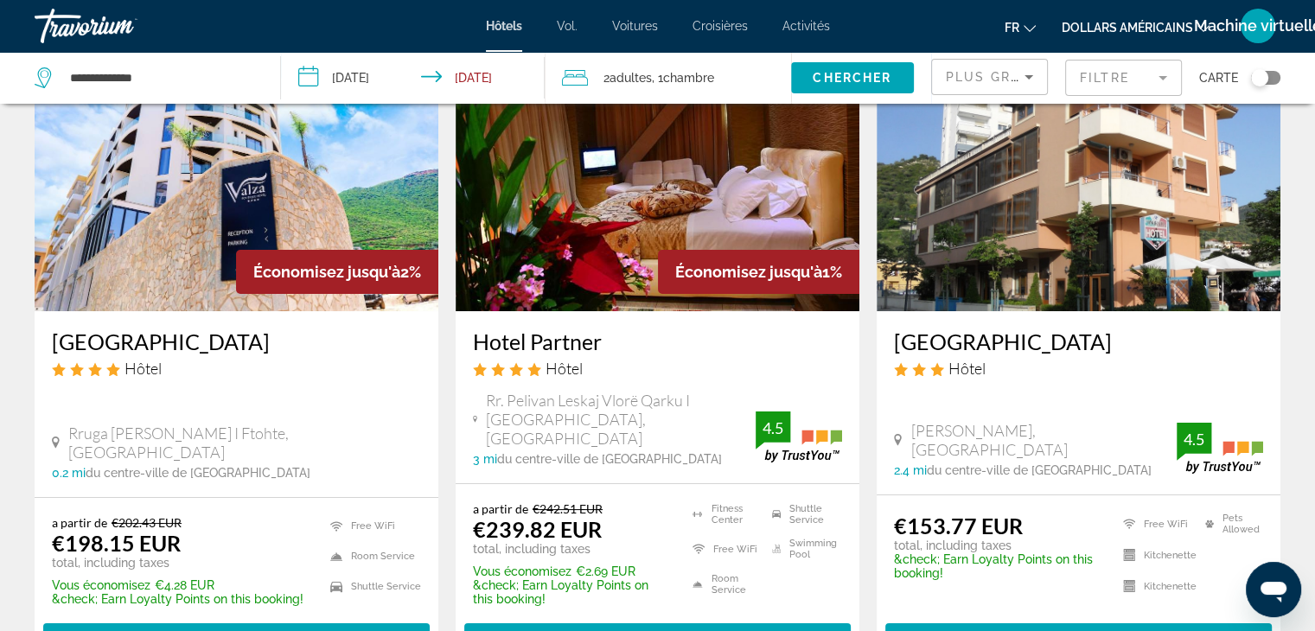
scroll to position [128, 0]
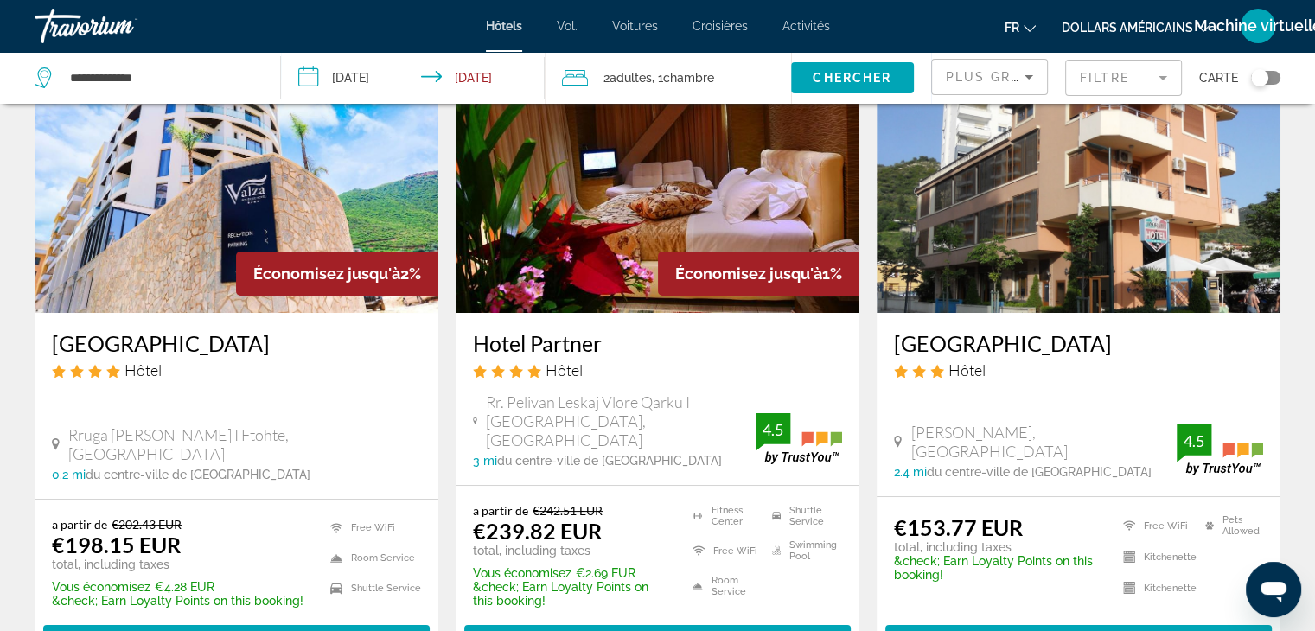
click at [242, 253] on div "Économisez jusqu'à 2%" at bounding box center [337, 274] width 202 height 44
click at [201, 246] on img "Contenu principal" at bounding box center [237, 174] width 404 height 277
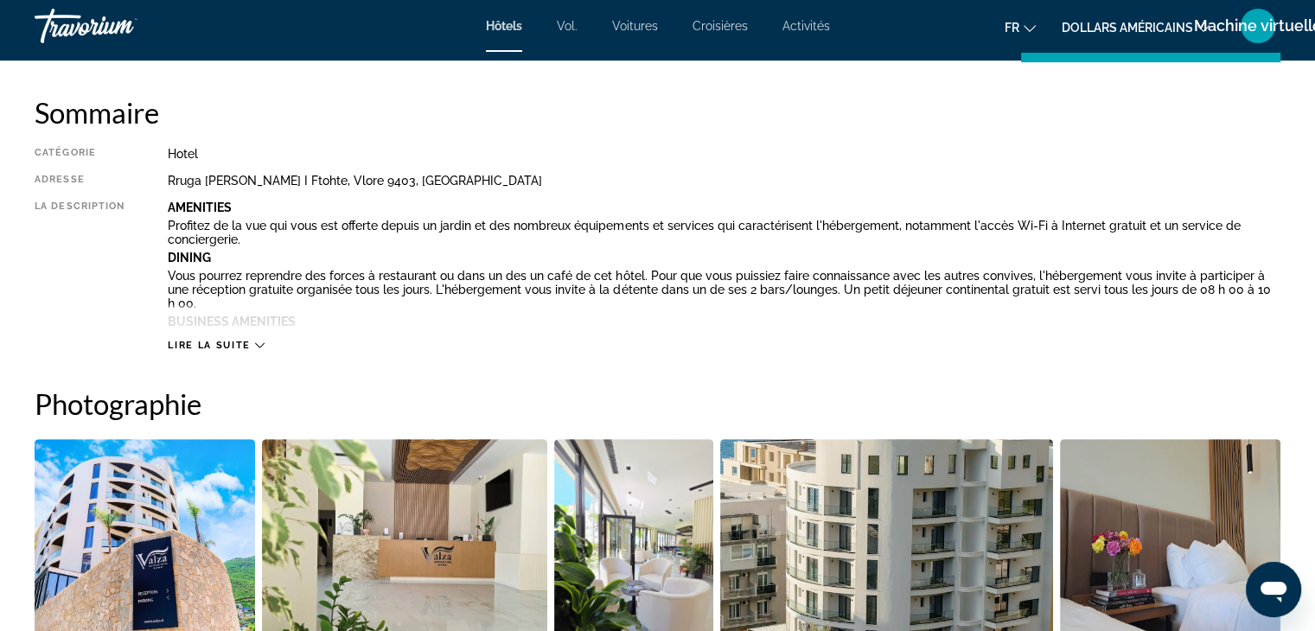
scroll to position [648, 0]
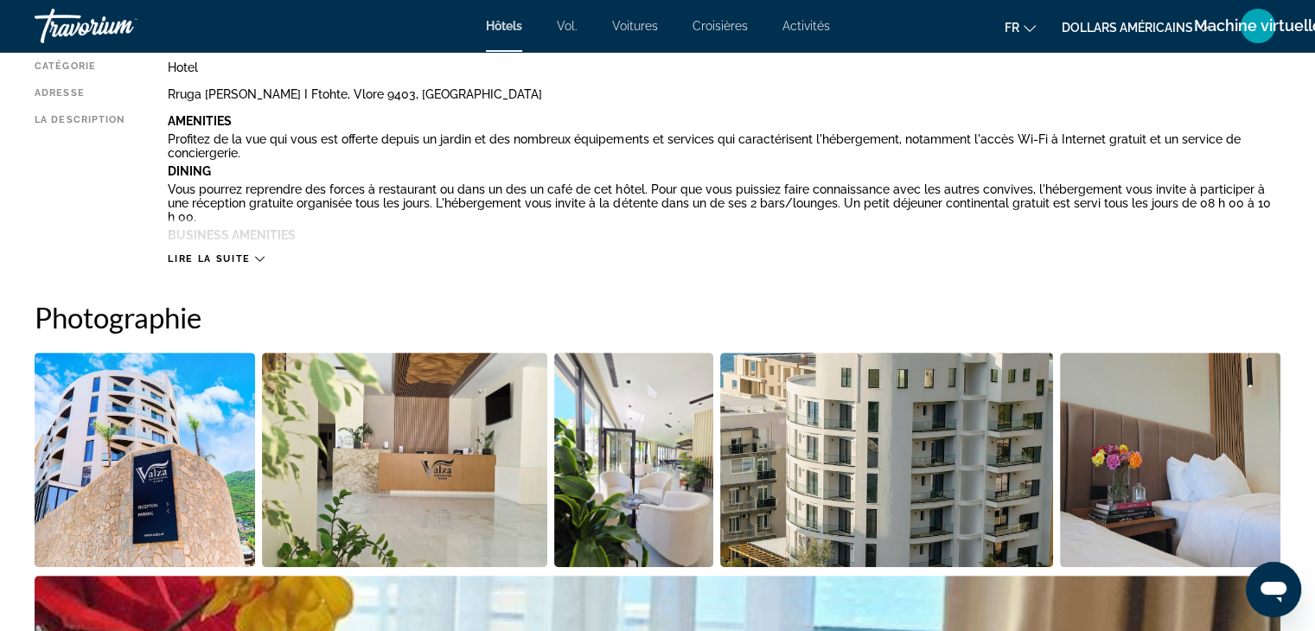
click at [205, 253] on span "Lire la suite" at bounding box center [209, 258] width 82 height 11
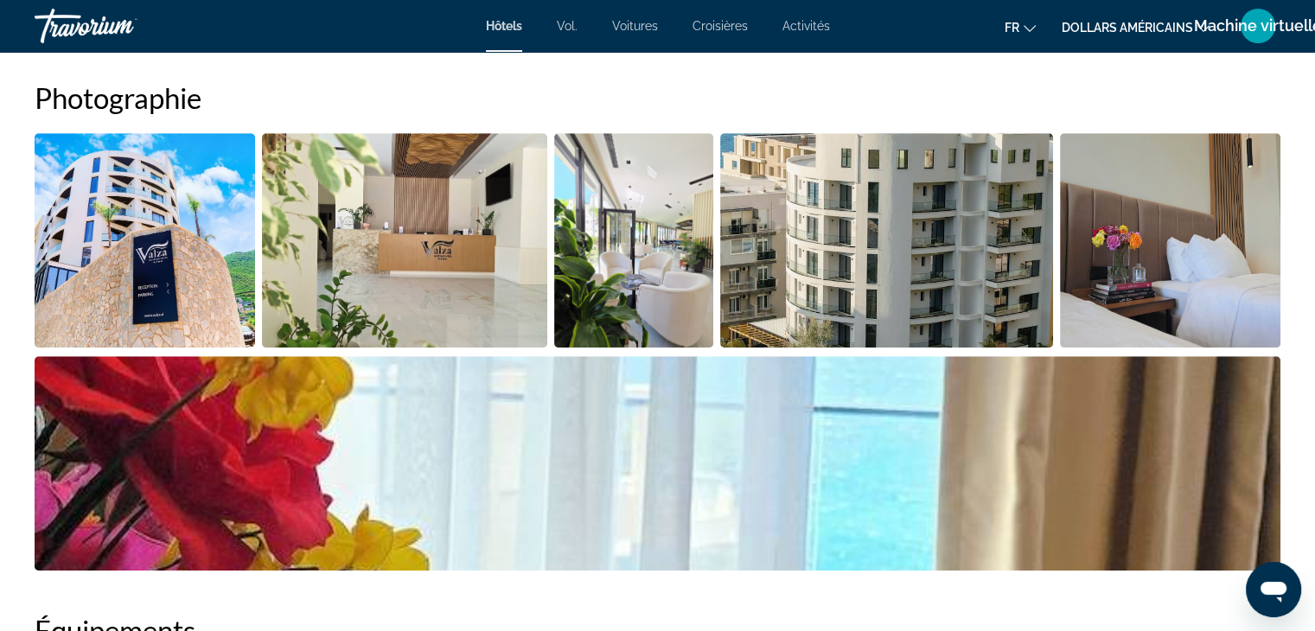
scroll to position [1393, 0]
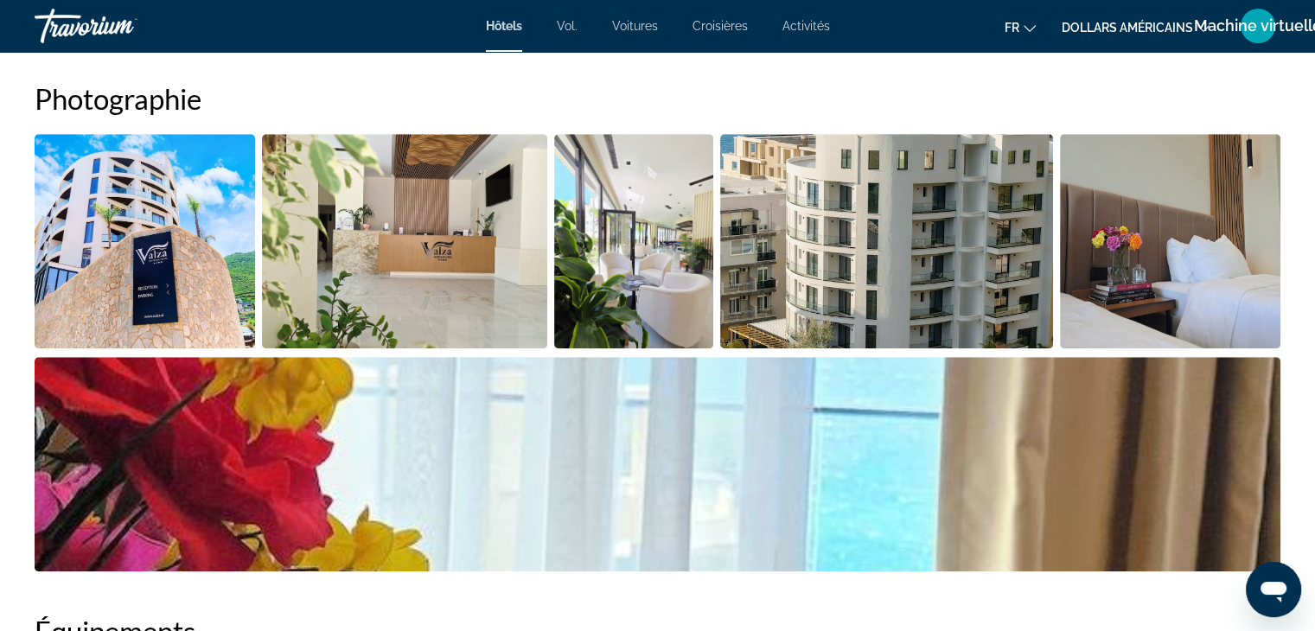
click at [205, 251] on img "Open full-screen image slider" at bounding box center [145, 241] width 220 height 214
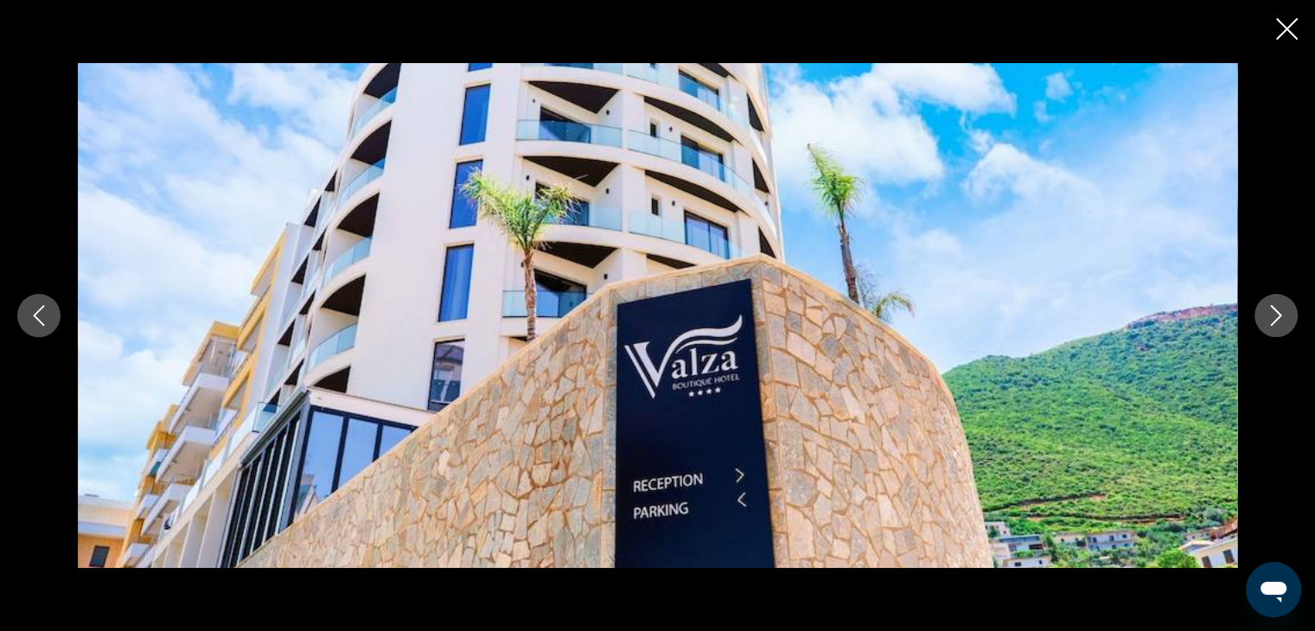
click at [1279, 311] on icon "Next image" at bounding box center [1276, 315] width 21 height 21
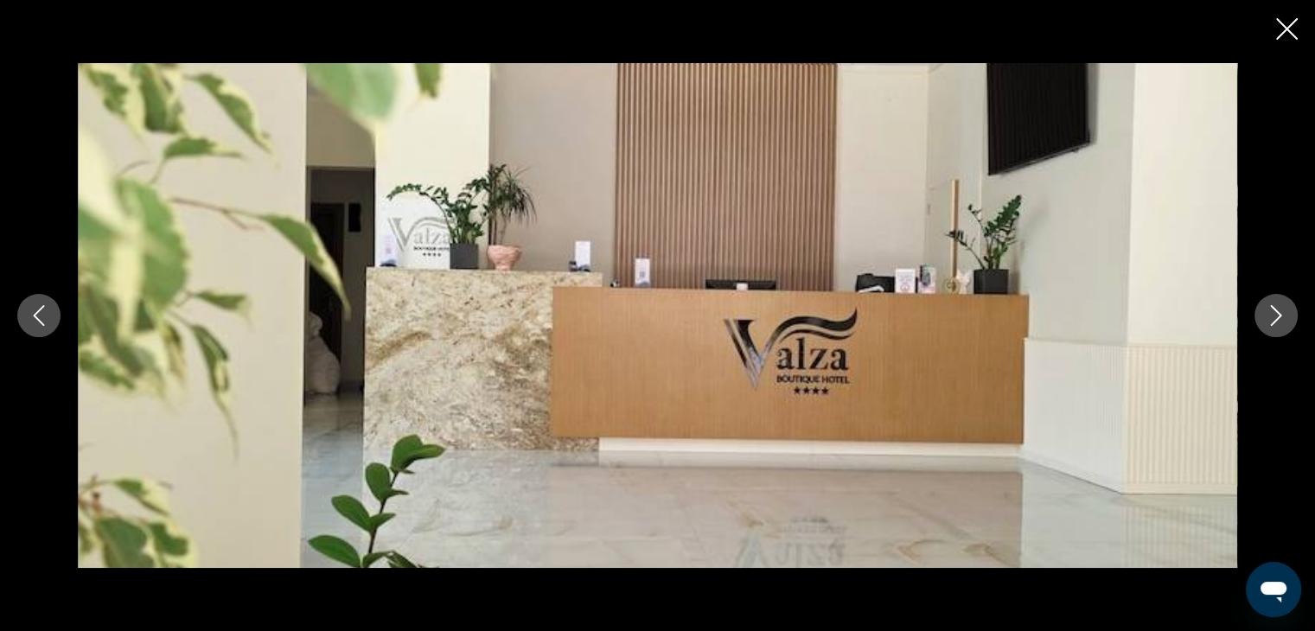
click at [1279, 311] on icon "Next image" at bounding box center [1276, 315] width 21 height 21
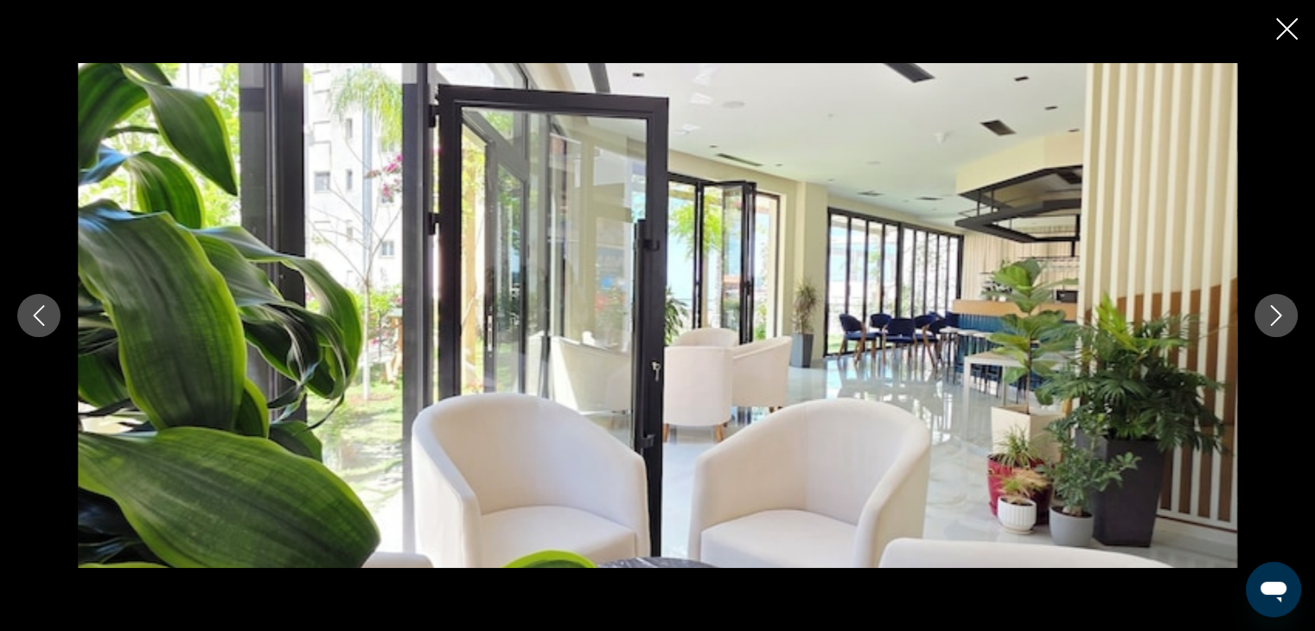
click at [1279, 311] on icon "Next image" at bounding box center [1276, 315] width 21 height 21
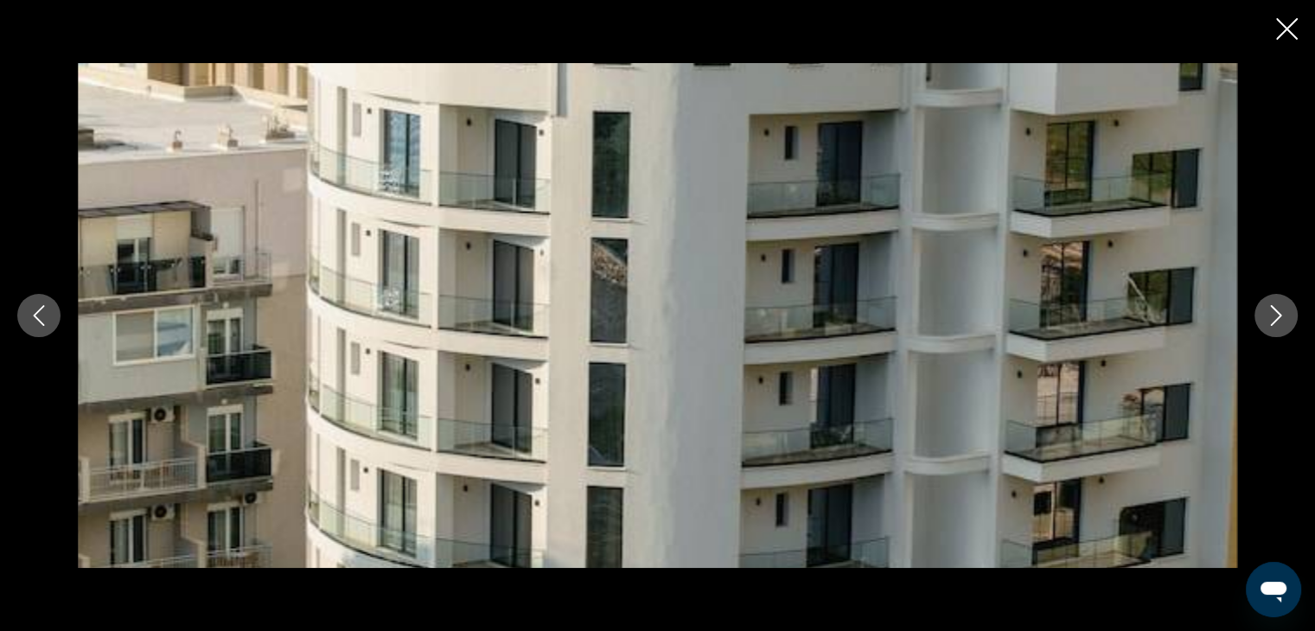
click at [1279, 311] on icon "Next image" at bounding box center [1276, 315] width 21 height 21
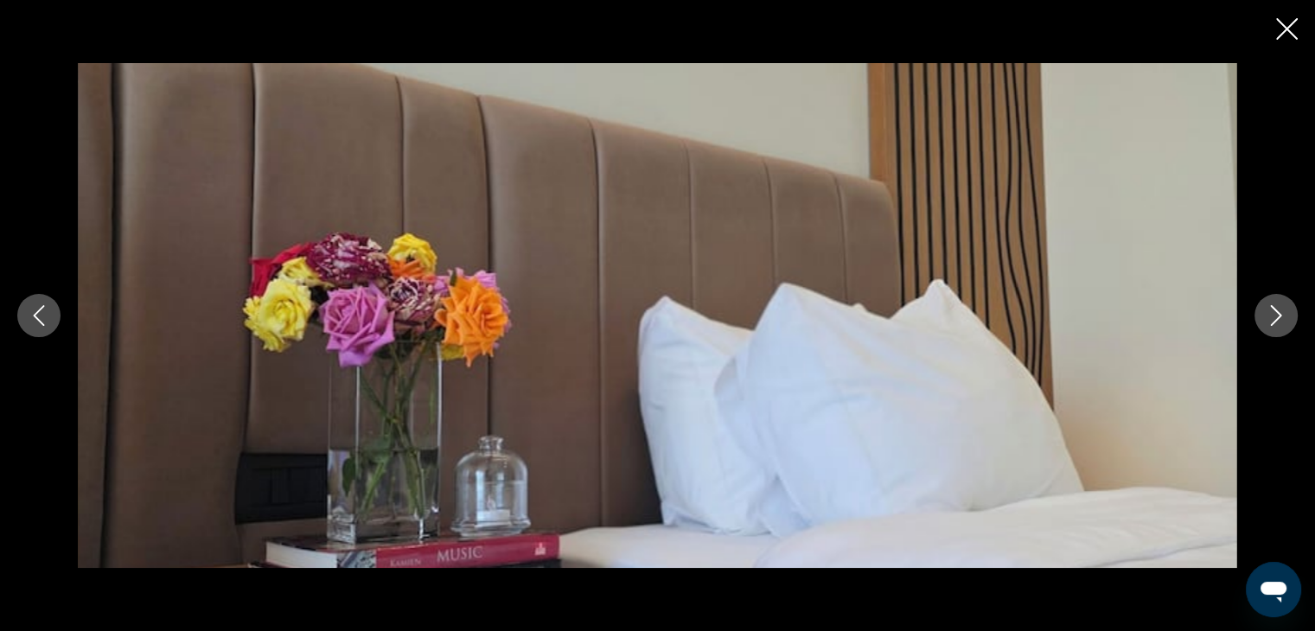
click at [1279, 311] on icon "Next image" at bounding box center [1276, 315] width 21 height 21
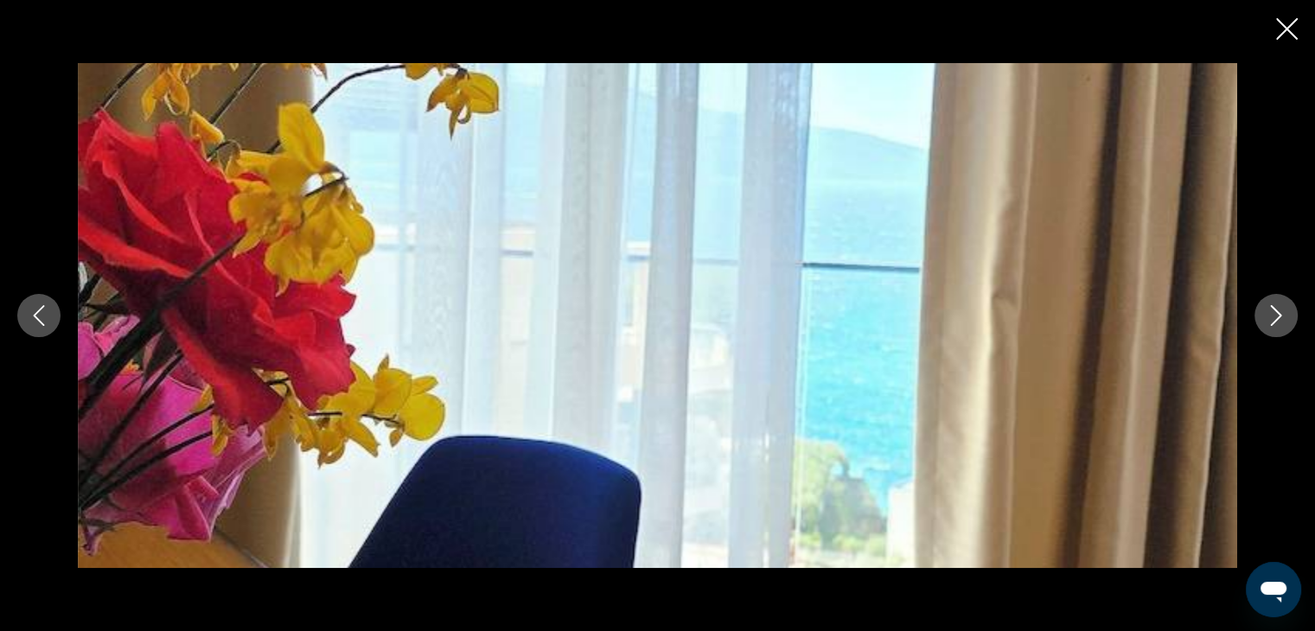
click at [1279, 311] on icon "Next image" at bounding box center [1276, 315] width 21 height 21
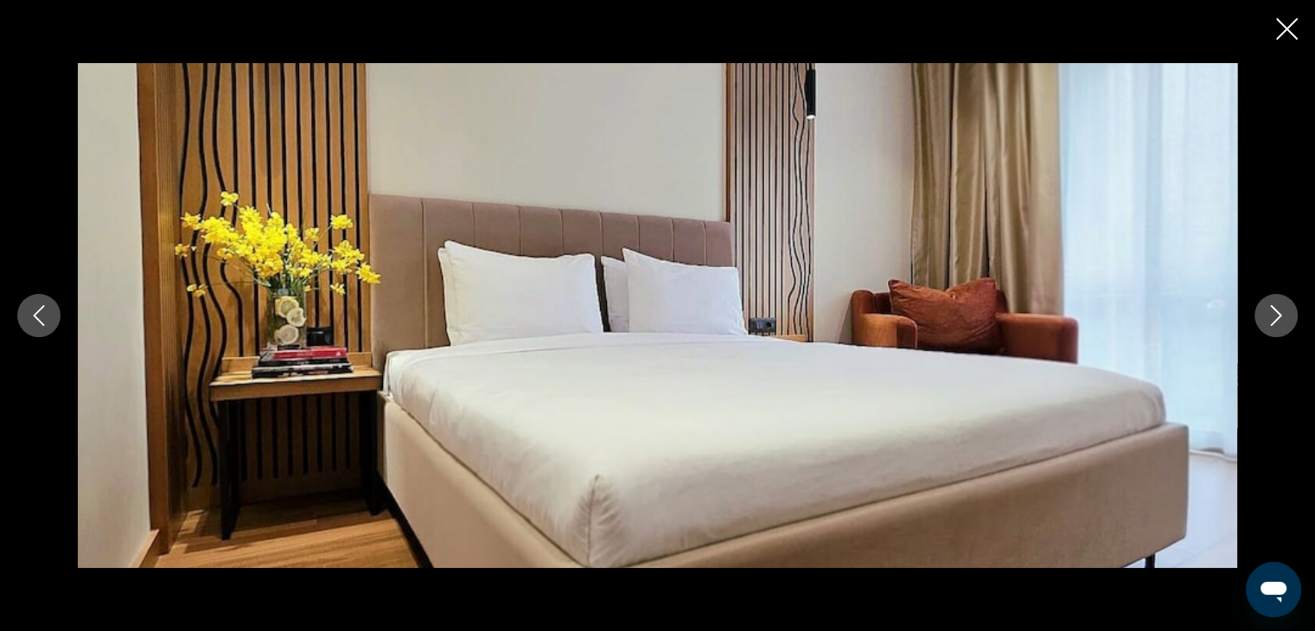
click at [1279, 311] on icon "Next image" at bounding box center [1276, 315] width 21 height 21
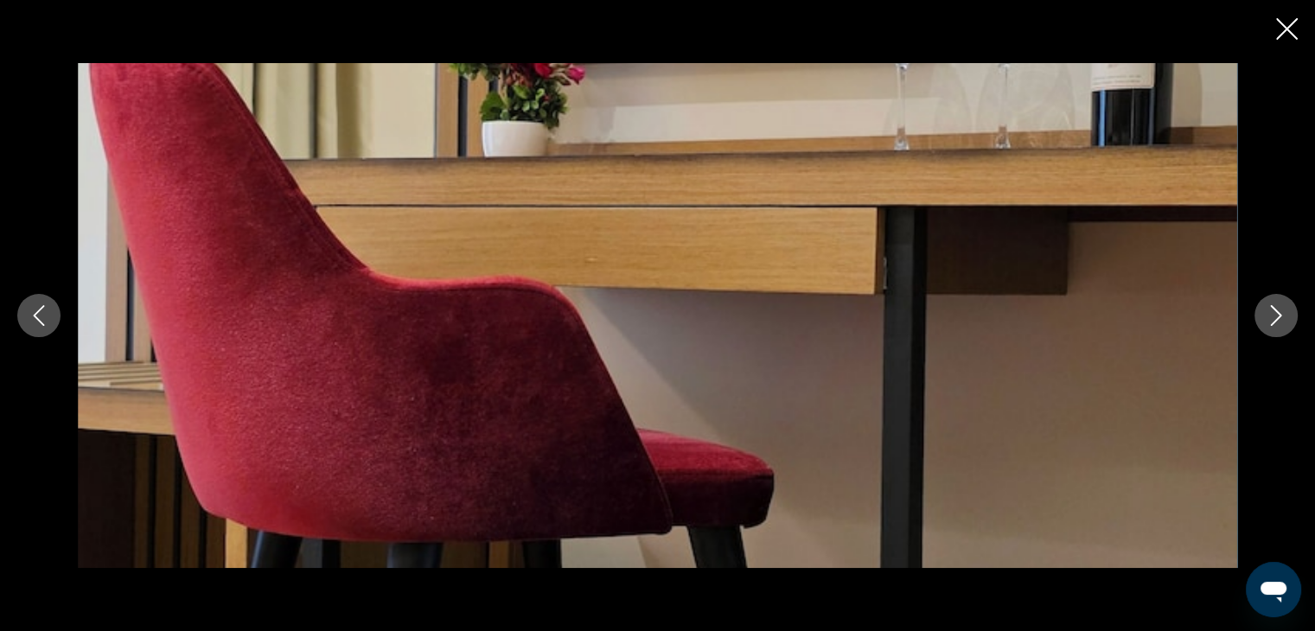
click at [1279, 311] on icon "Next image" at bounding box center [1276, 315] width 21 height 21
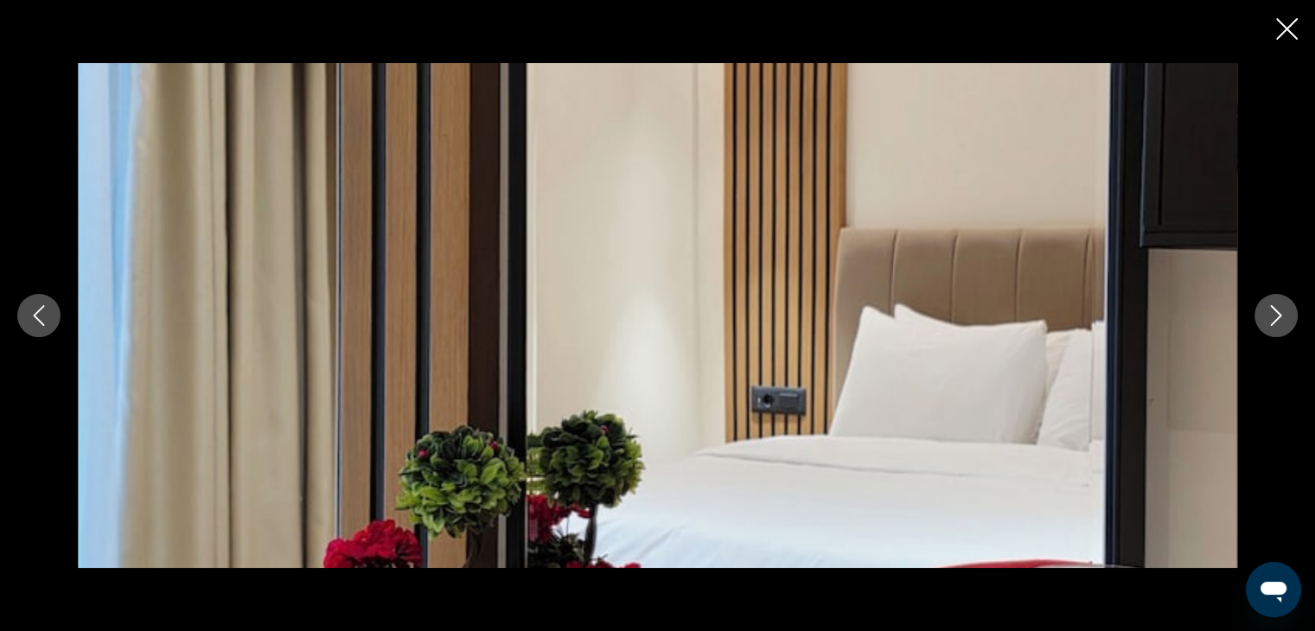
click at [1279, 311] on icon "Next image" at bounding box center [1276, 315] width 21 height 21
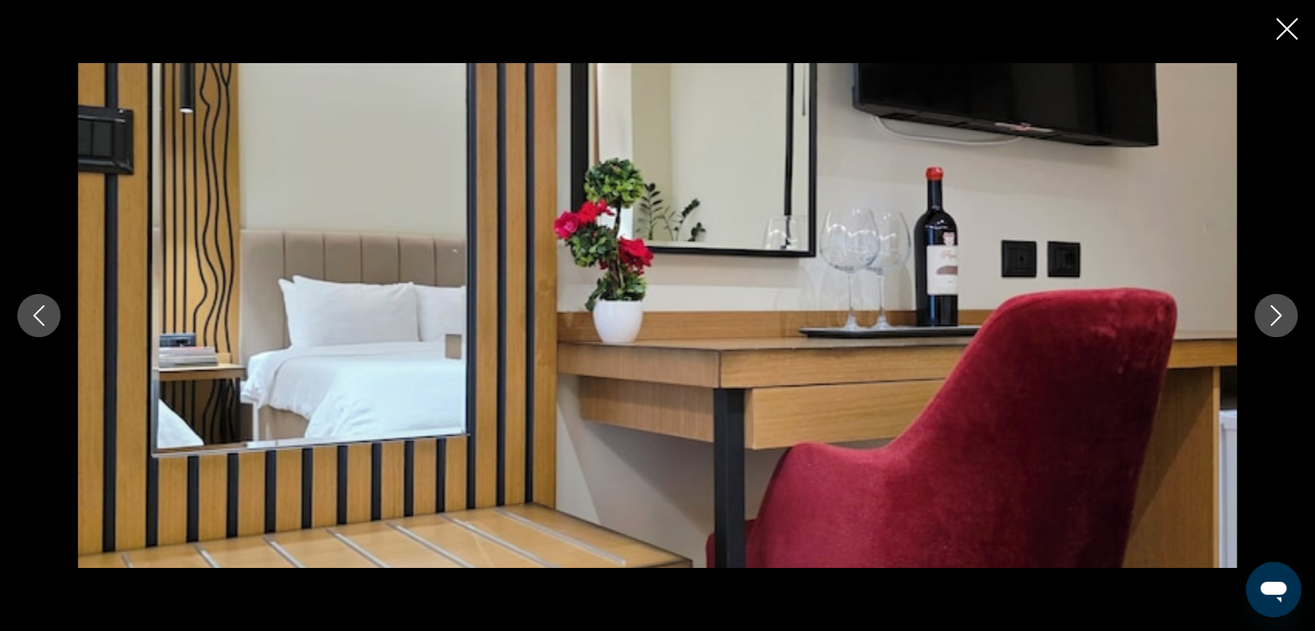
click at [1279, 311] on icon "Next image" at bounding box center [1276, 315] width 21 height 21
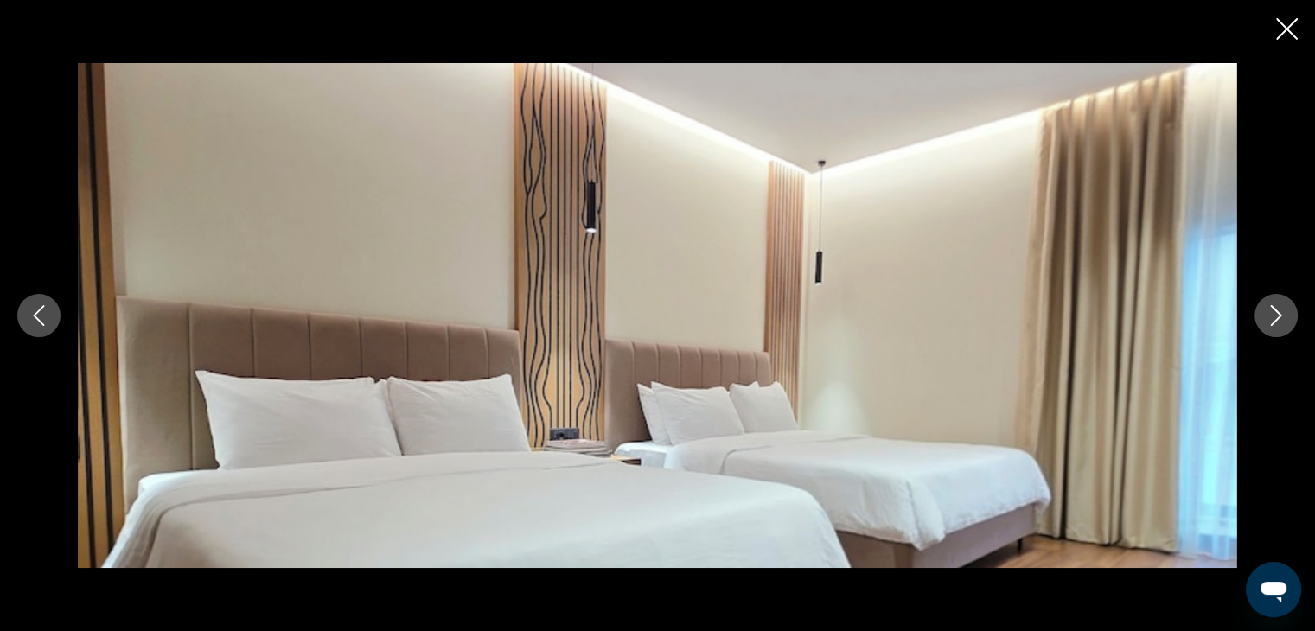
click at [1279, 311] on icon "Next image" at bounding box center [1276, 315] width 21 height 21
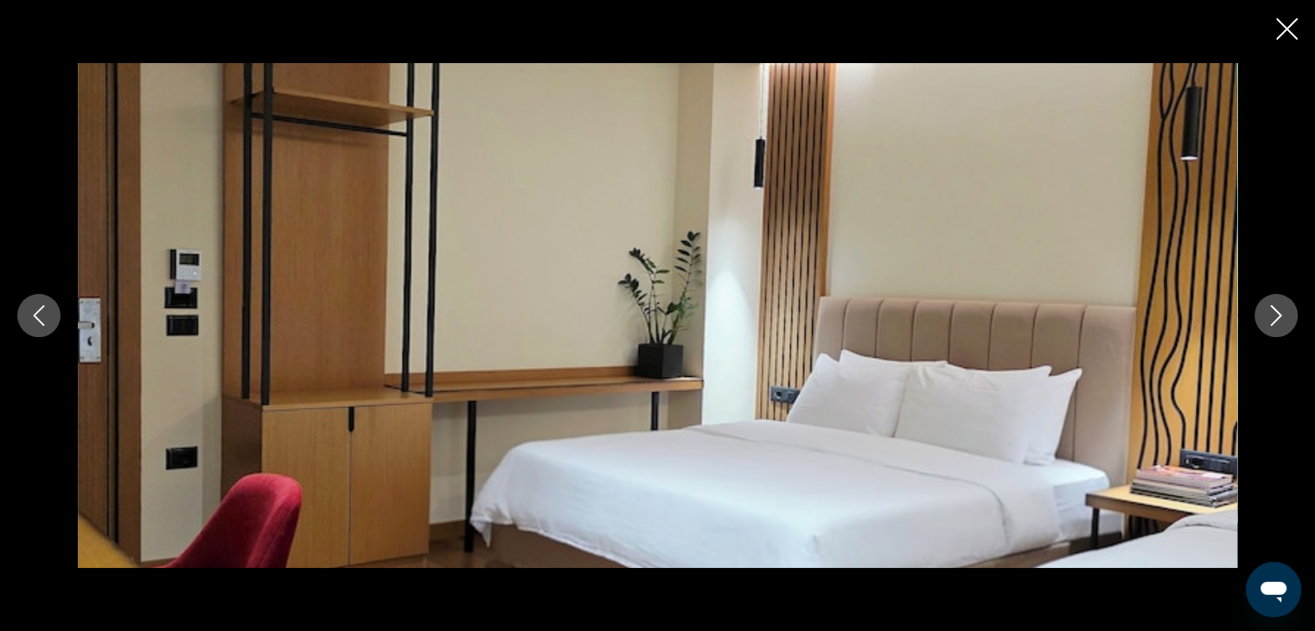
click at [1279, 311] on icon "Next image" at bounding box center [1276, 315] width 21 height 21
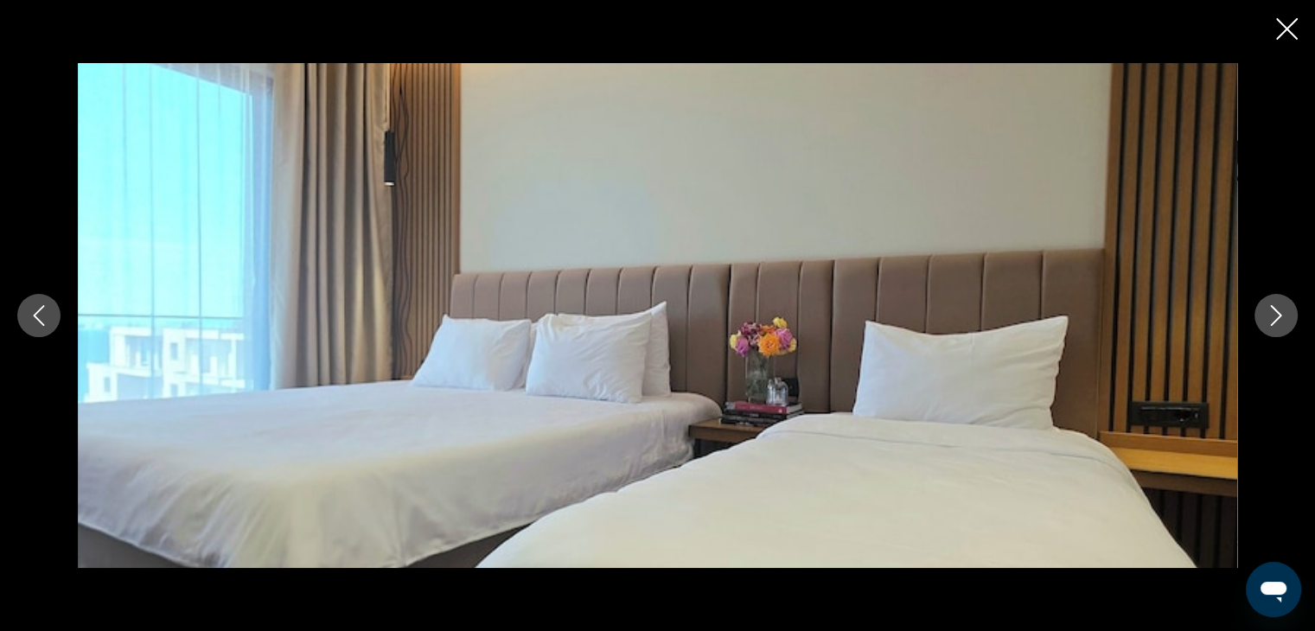
click at [1279, 311] on icon "Next image" at bounding box center [1276, 315] width 21 height 21
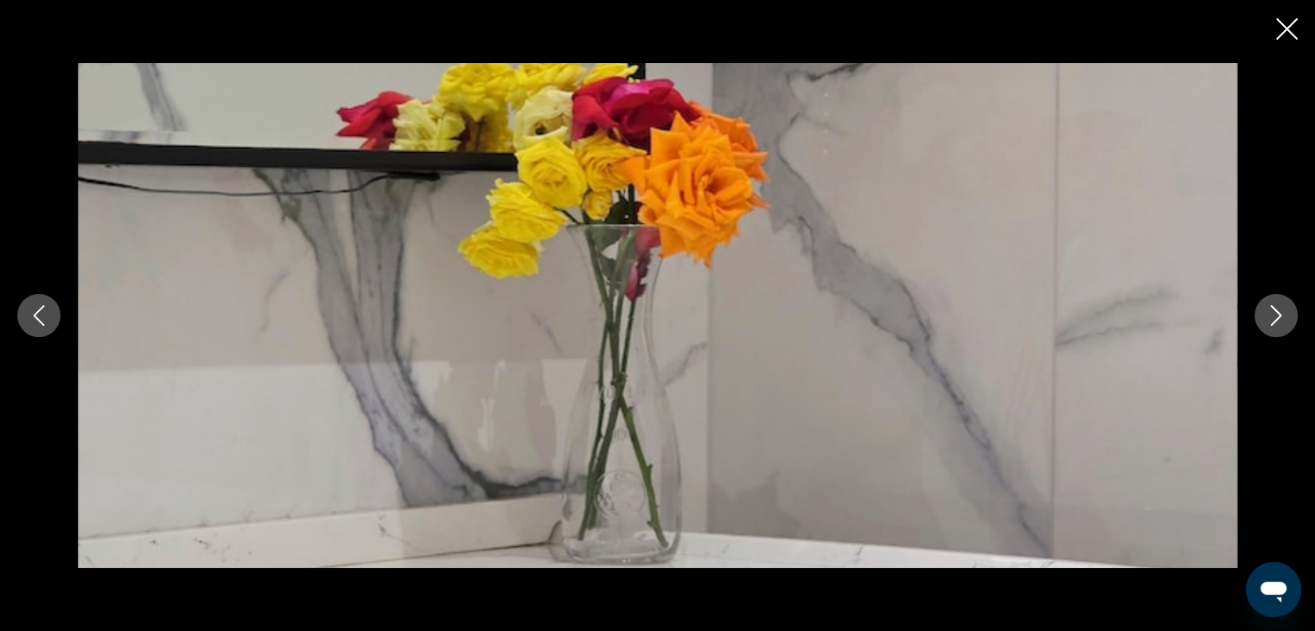
click at [1279, 311] on icon "Next image" at bounding box center [1276, 315] width 21 height 21
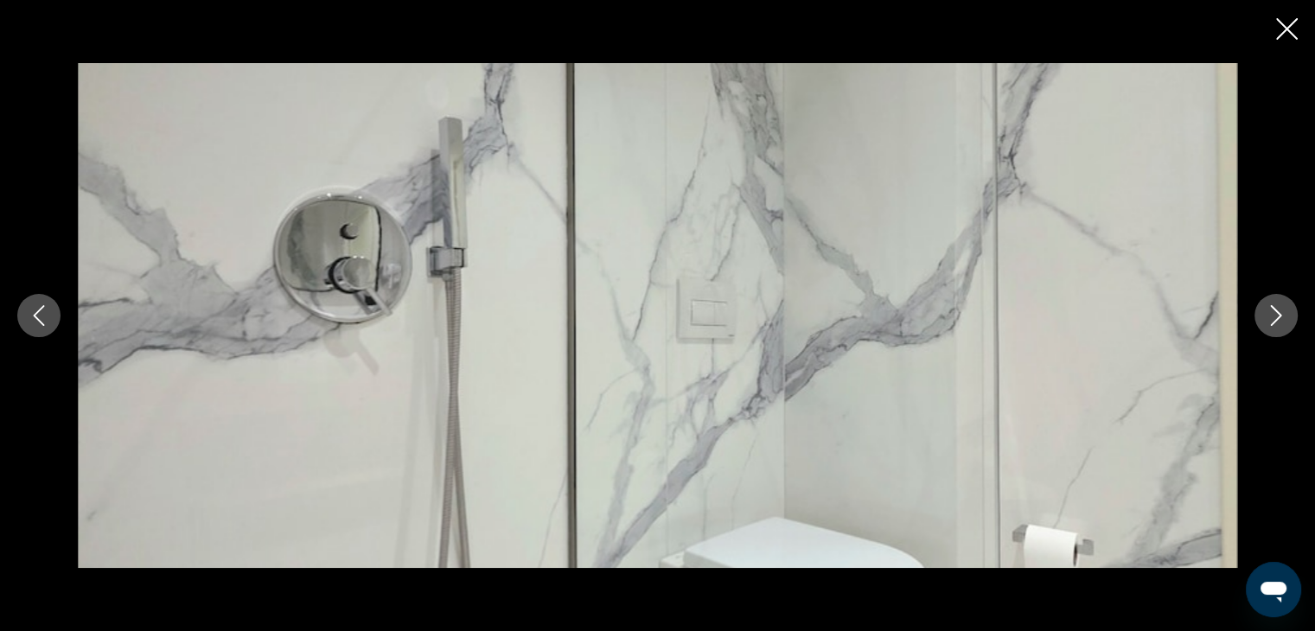
click at [1279, 311] on icon "Next image" at bounding box center [1276, 315] width 21 height 21
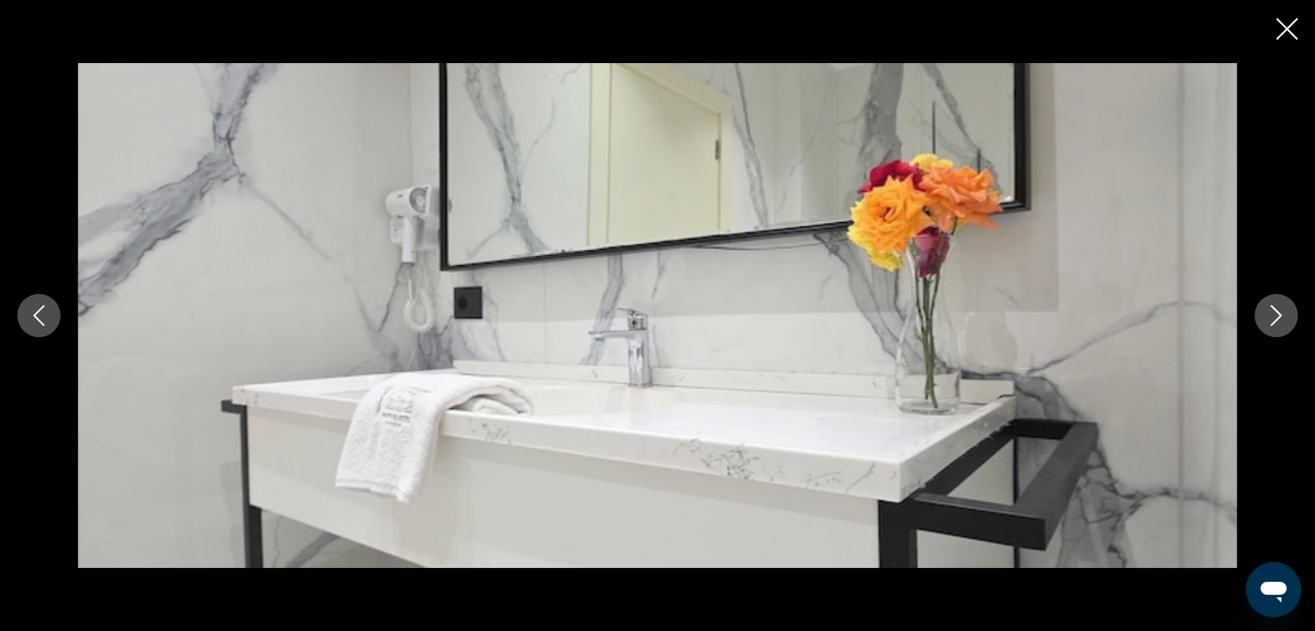
click at [1279, 311] on icon "Next image" at bounding box center [1276, 315] width 21 height 21
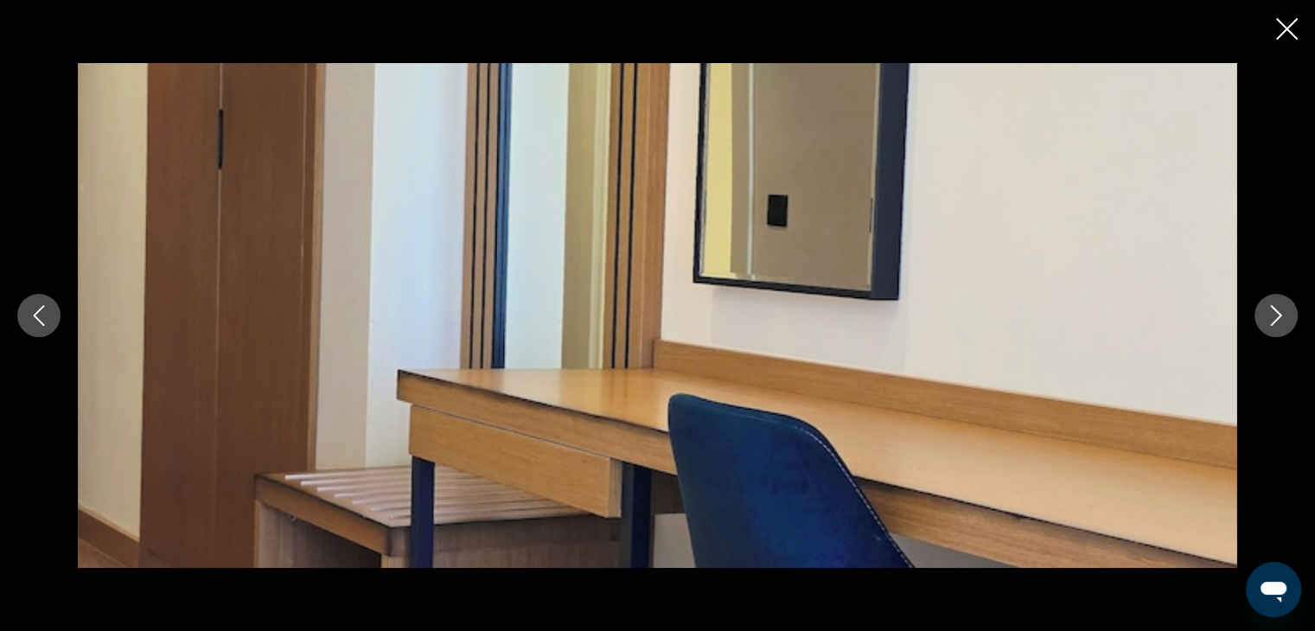
click at [1279, 311] on icon "Next image" at bounding box center [1276, 315] width 21 height 21
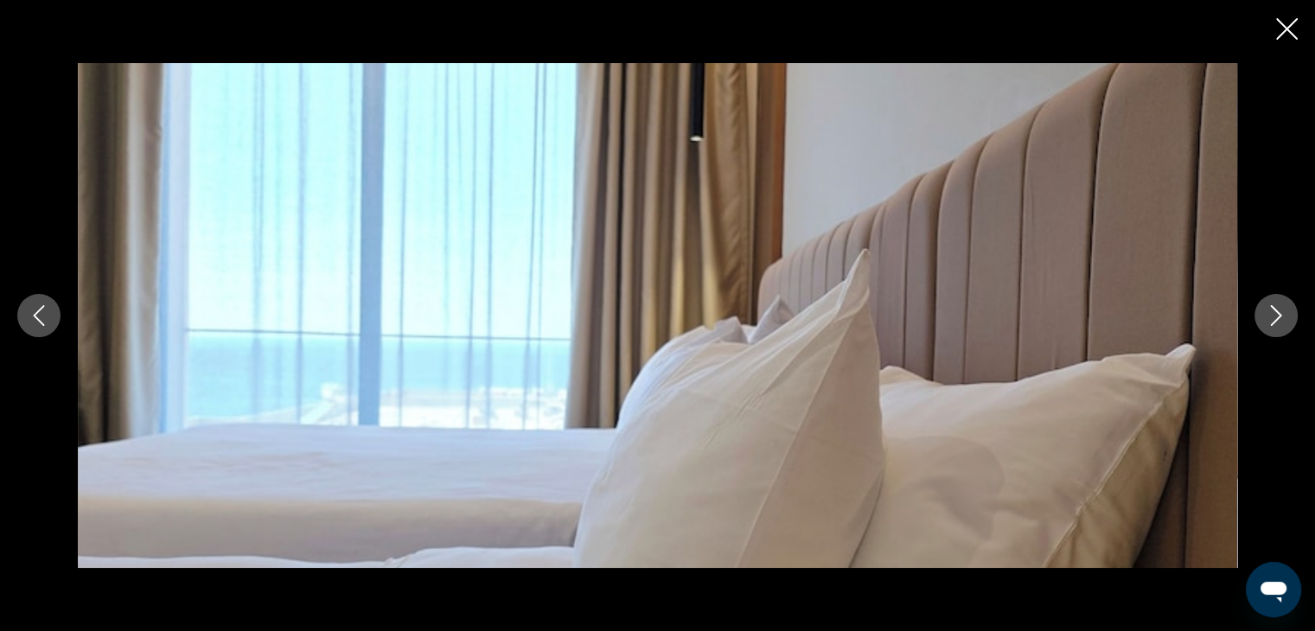
click at [1279, 311] on icon "Next image" at bounding box center [1276, 315] width 21 height 21
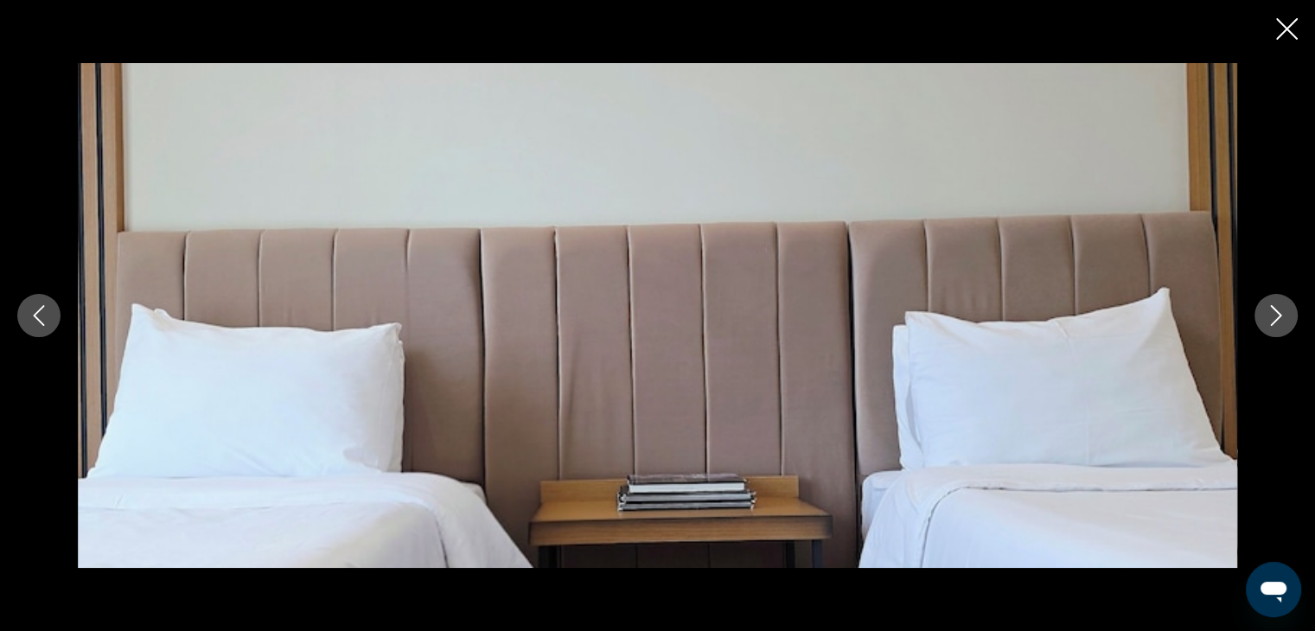
click at [25, 317] on button "Previous image" at bounding box center [38, 315] width 43 height 43
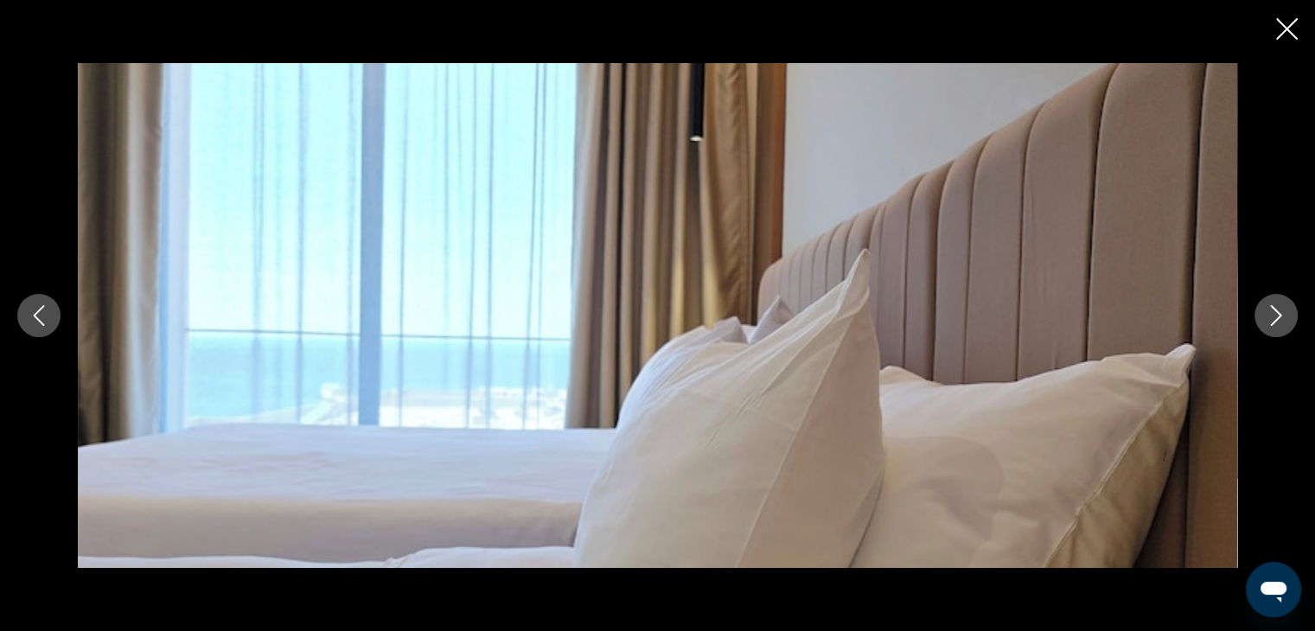
click at [1268, 313] on icon "Next image" at bounding box center [1276, 315] width 21 height 21
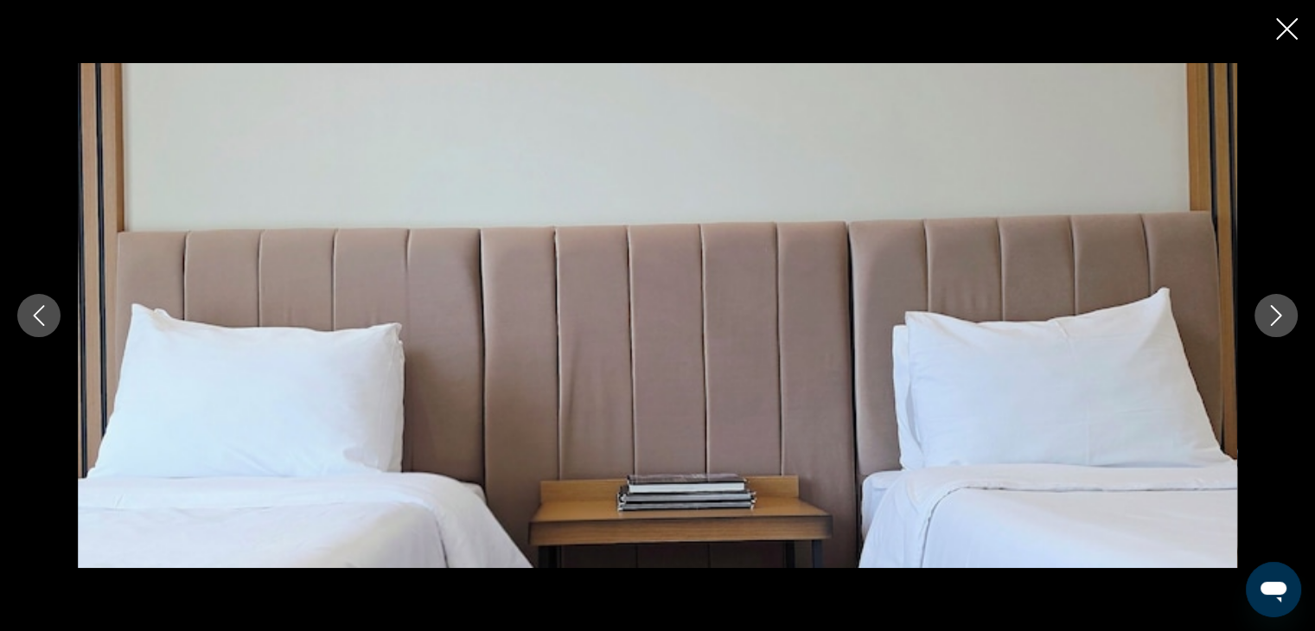
click at [1268, 313] on icon "Next image" at bounding box center [1276, 315] width 21 height 21
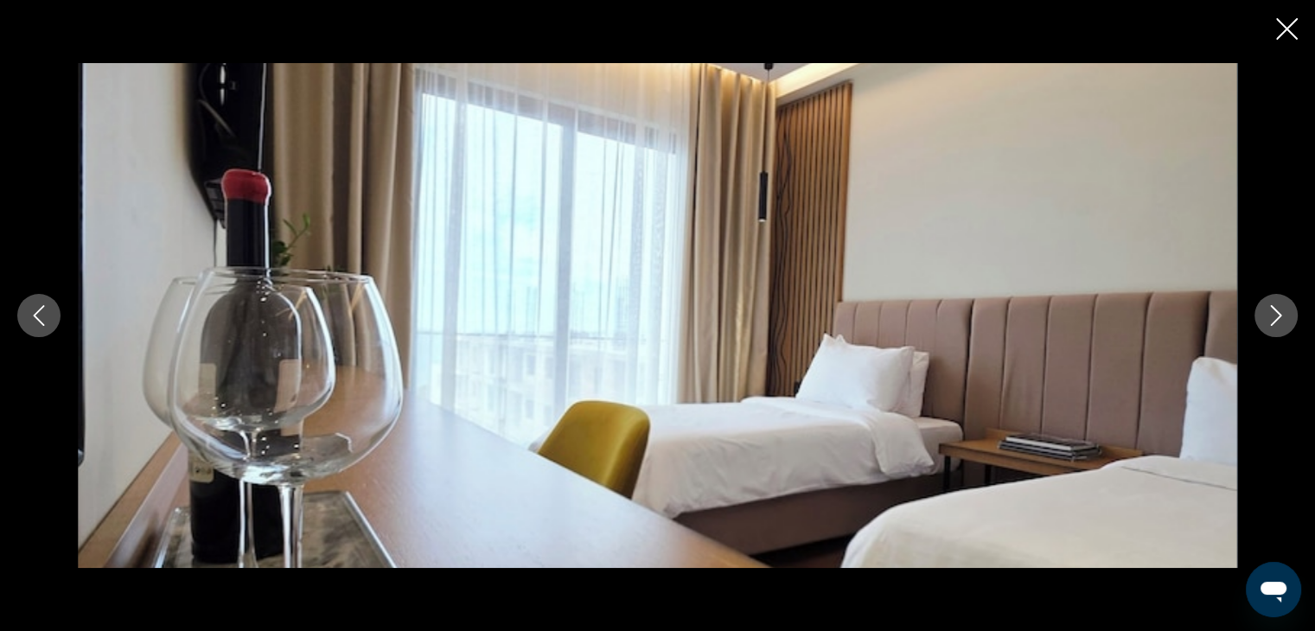
click at [1268, 313] on icon "Next image" at bounding box center [1276, 315] width 21 height 21
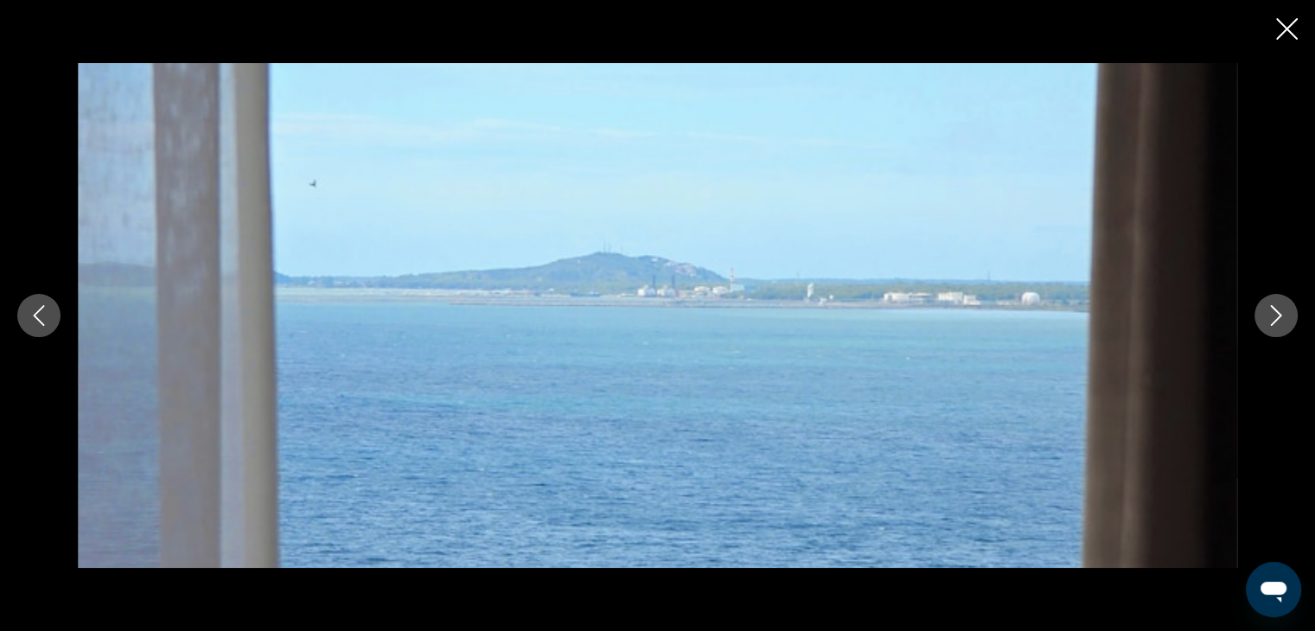
click at [1268, 313] on icon "Next image" at bounding box center [1276, 315] width 21 height 21
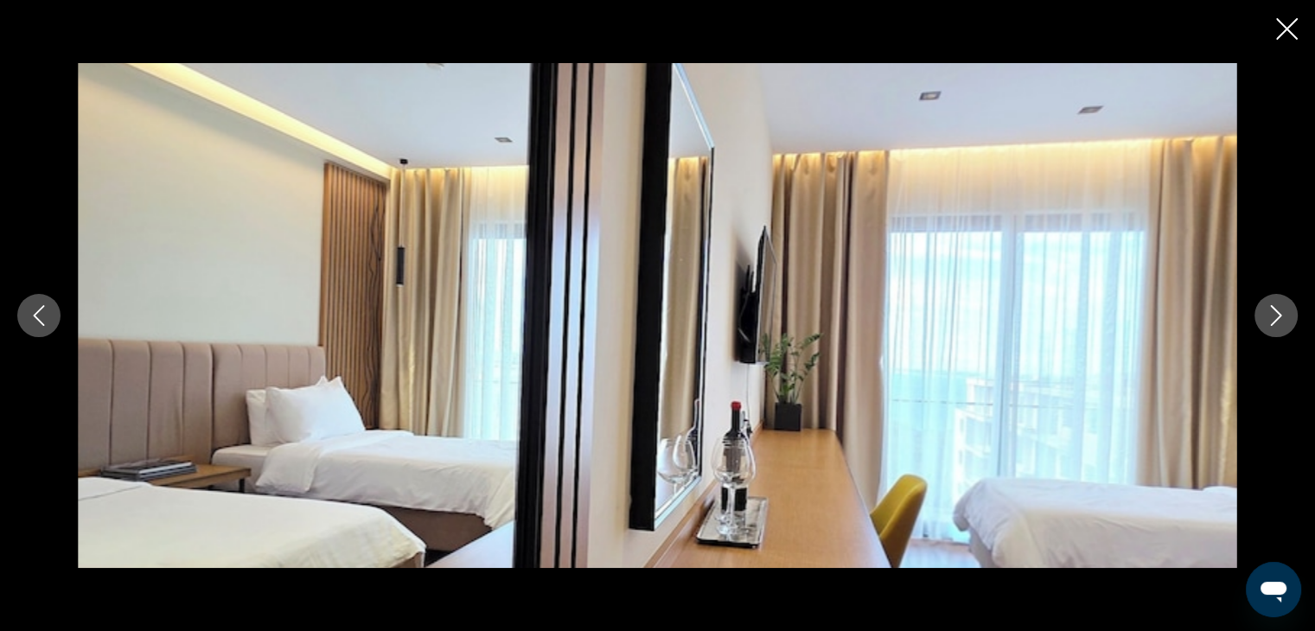
click at [1268, 313] on icon "Next image" at bounding box center [1276, 315] width 21 height 21
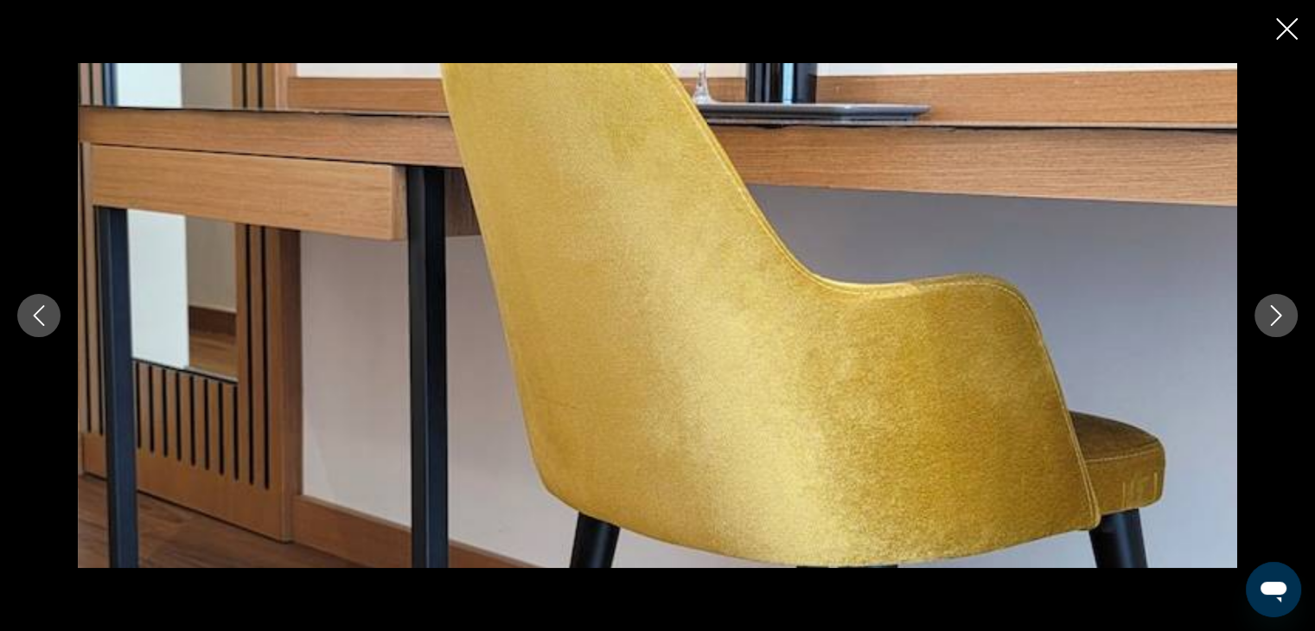
click at [1285, 23] on icon "Close slideshow" at bounding box center [1287, 29] width 22 height 22
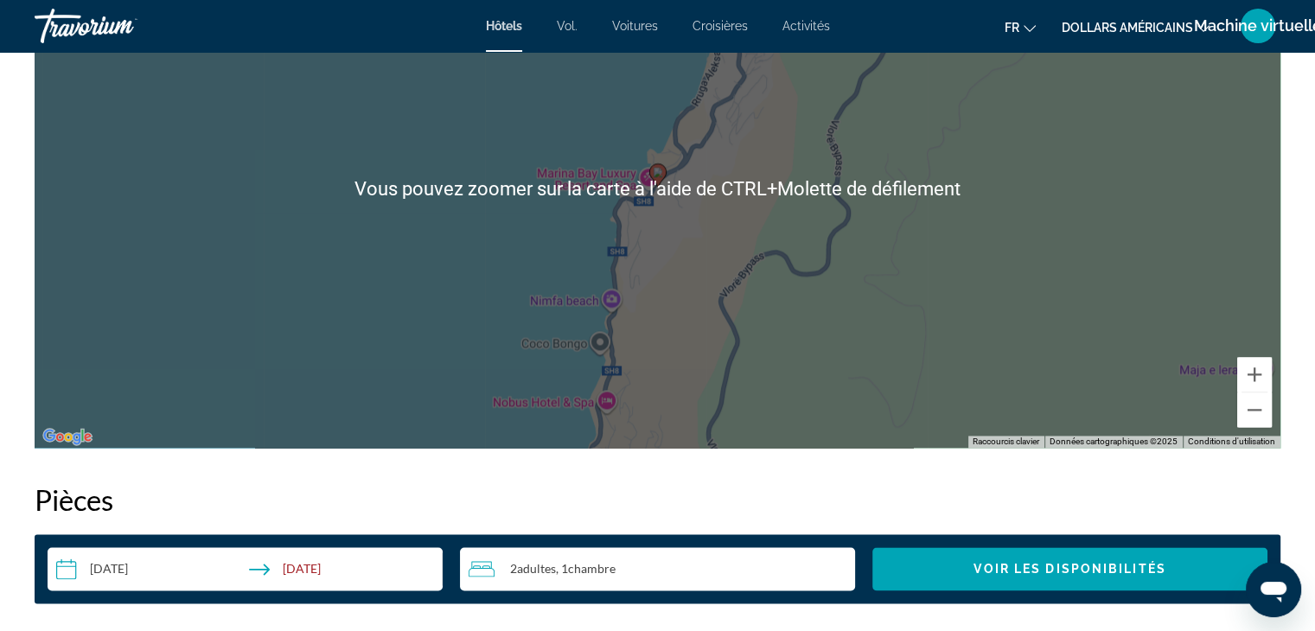
scroll to position [2325, 0]
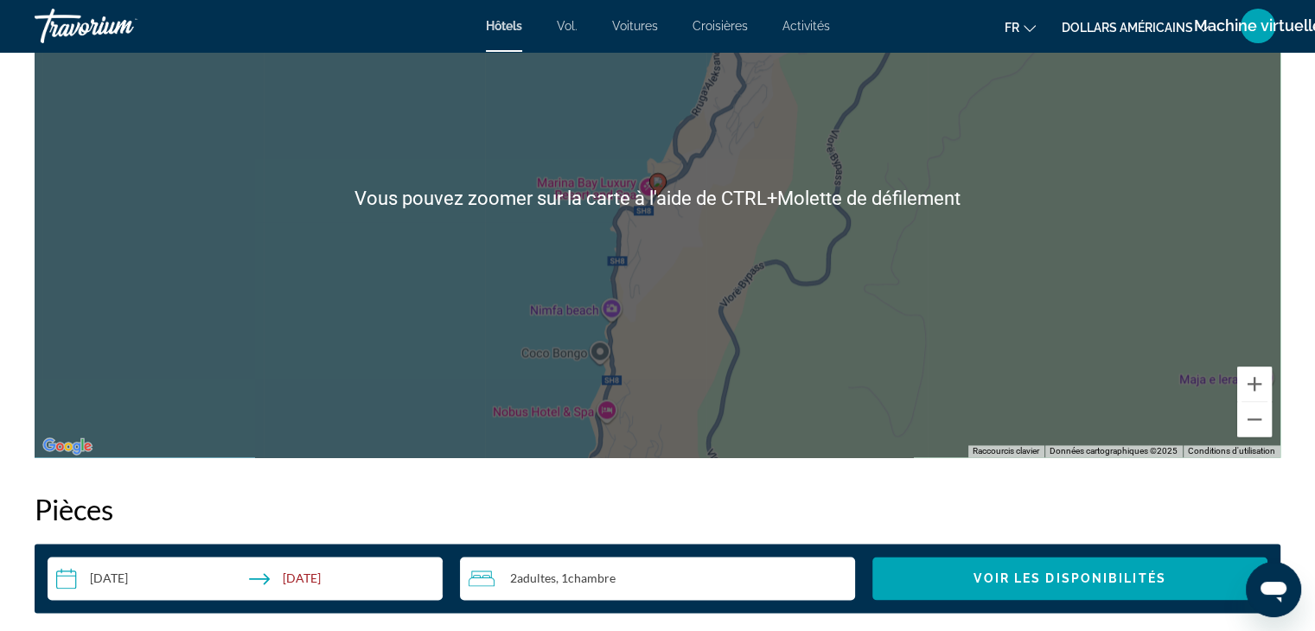
click at [1015, 315] on div "Pour activer le glissement avec le clavier, appuyez sur Alt+Entrée. Une fois ce…" at bounding box center [658, 198] width 1246 height 519
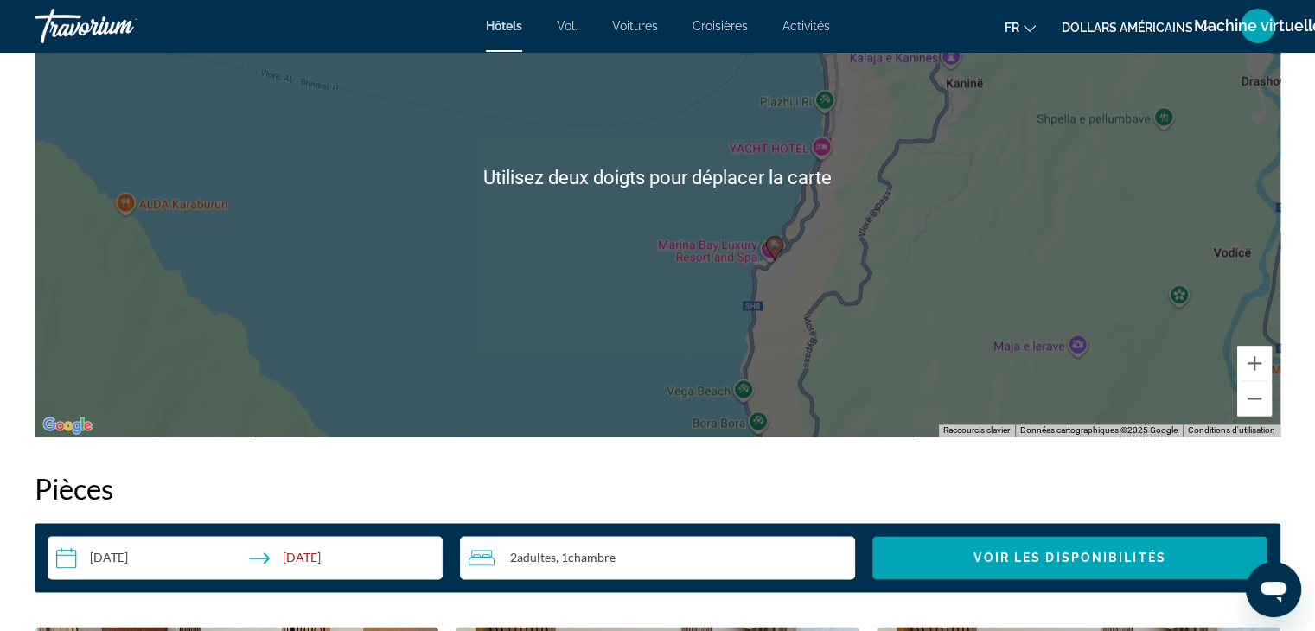
scroll to position [2332, 0]
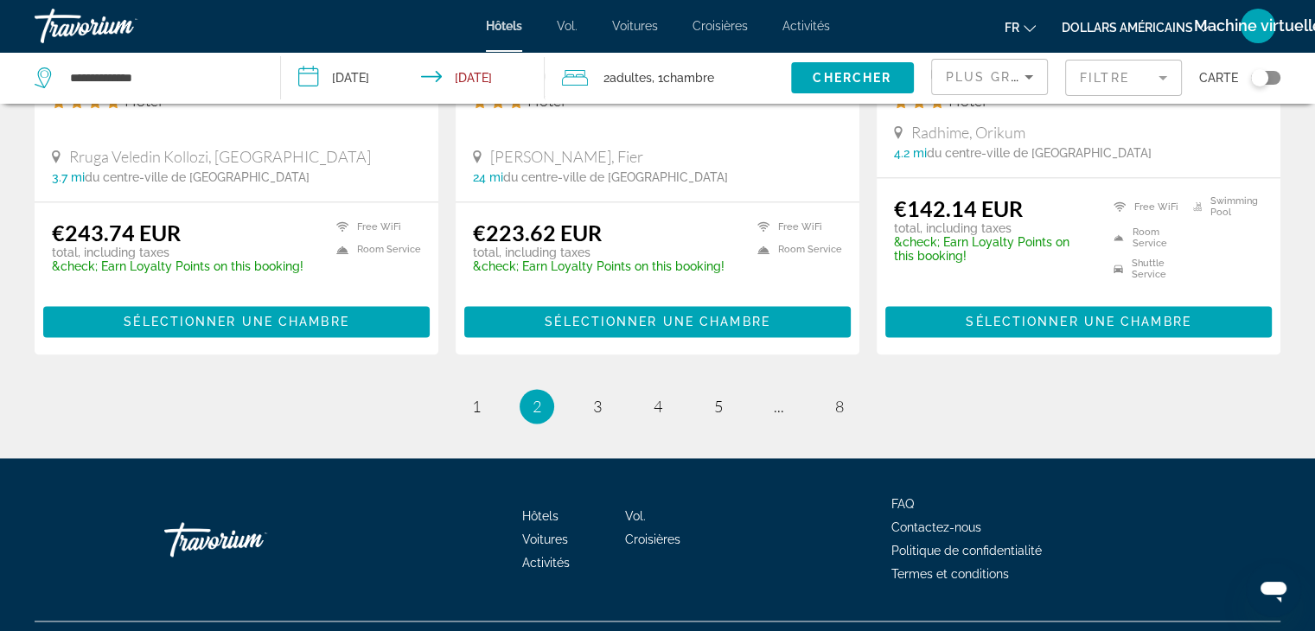
scroll to position [2363, 0]
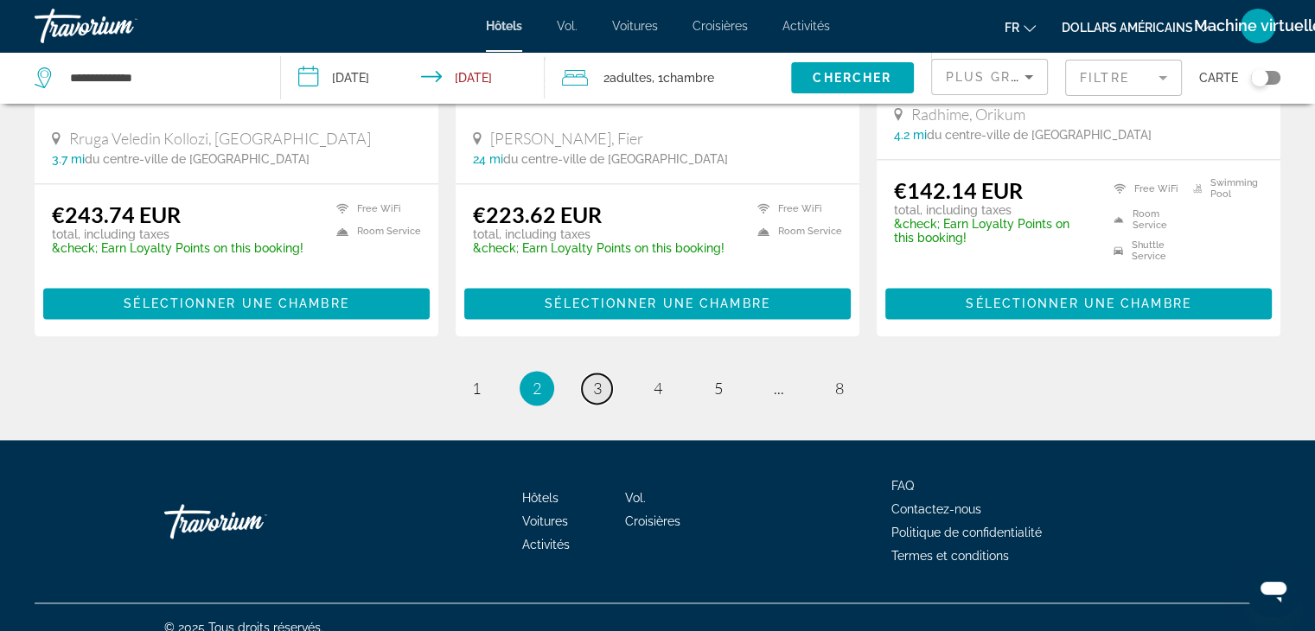
click at [593, 379] on span "3" at bounding box center [597, 388] width 9 height 19
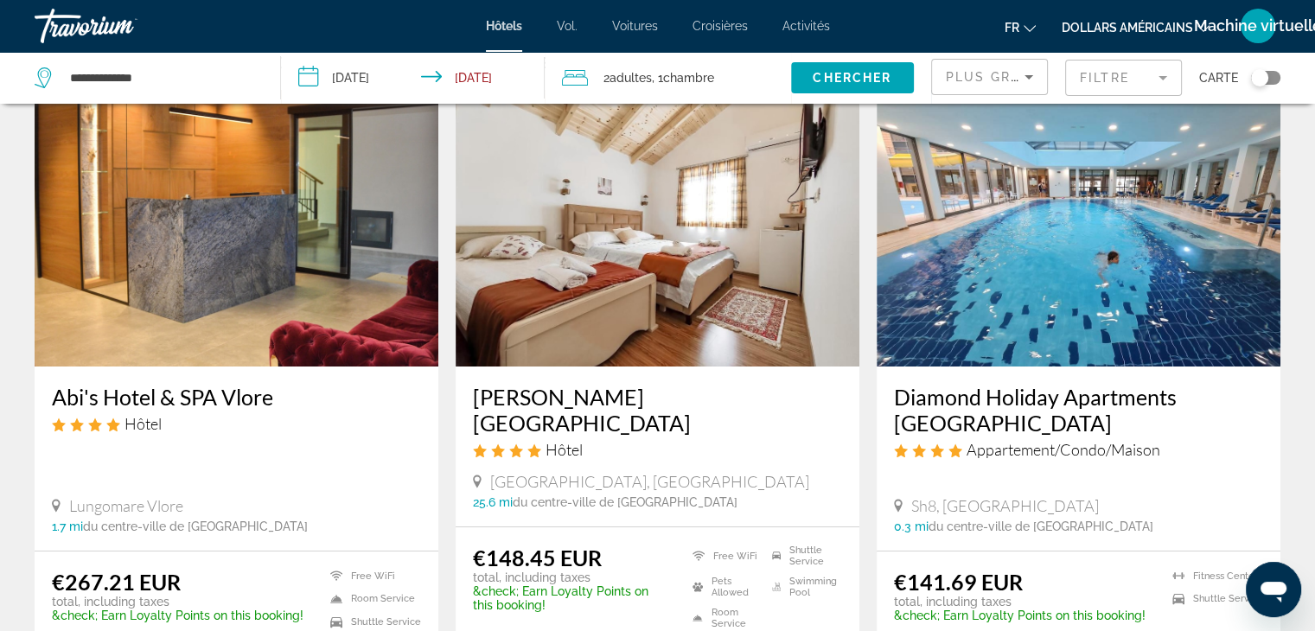
scroll to position [73, 0]
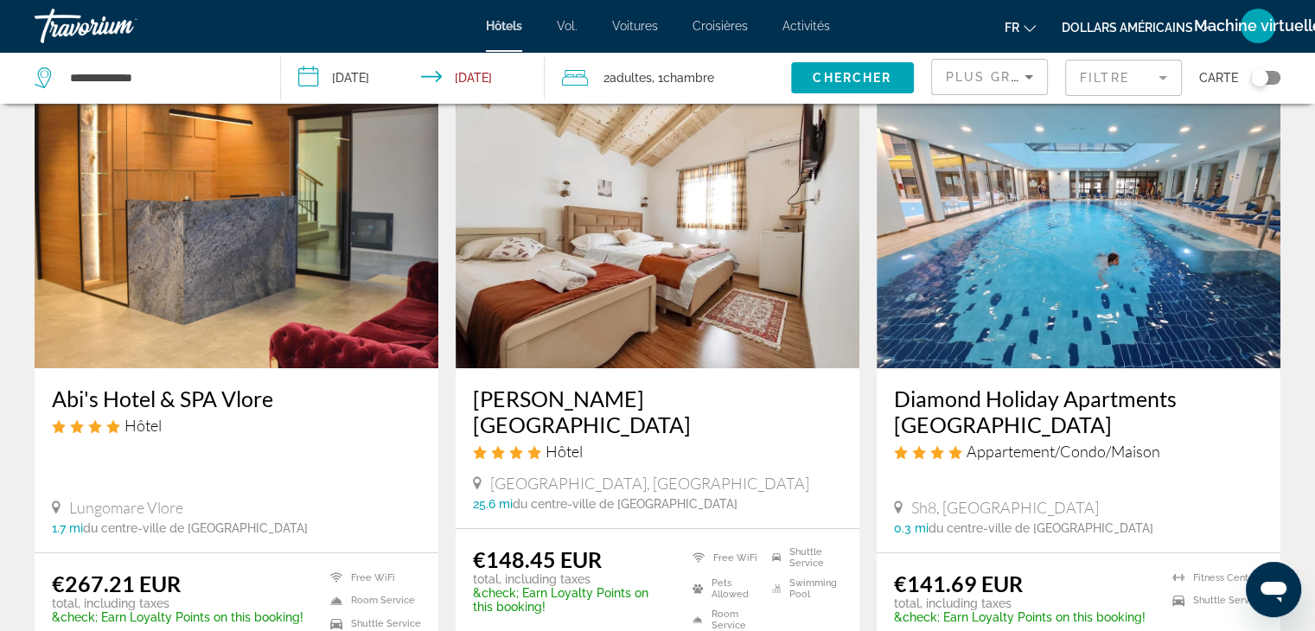
click at [1061, 290] on img "Contenu principal" at bounding box center [1079, 230] width 404 height 277
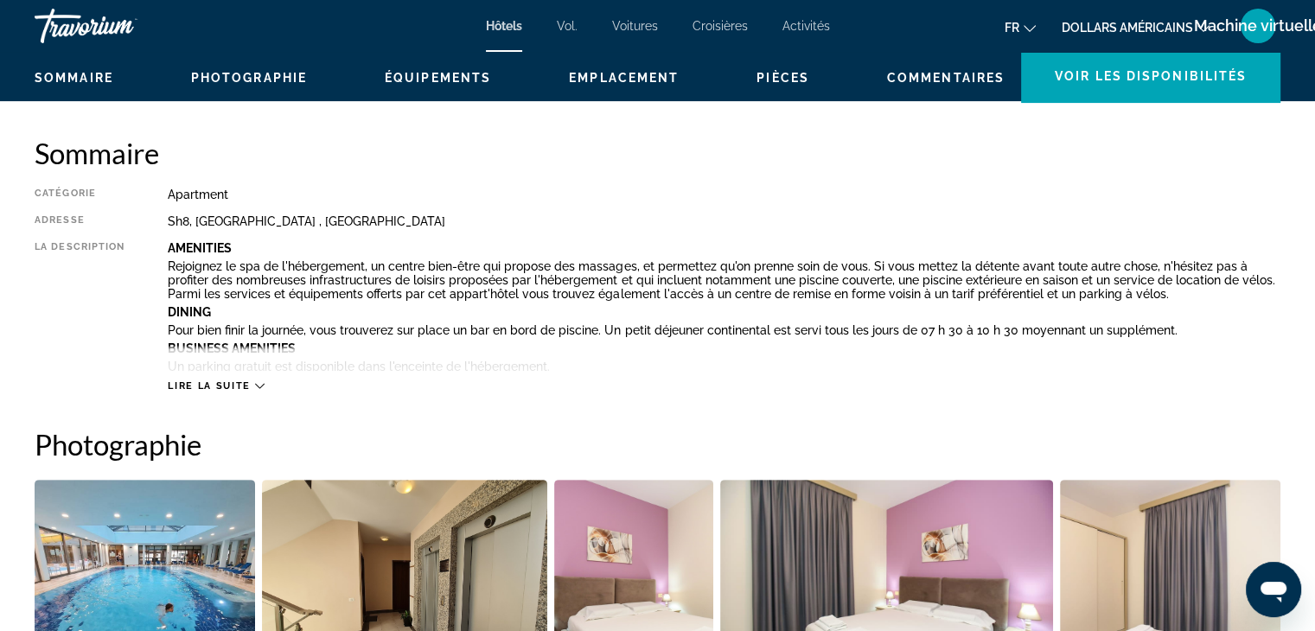
scroll to position [546, 0]
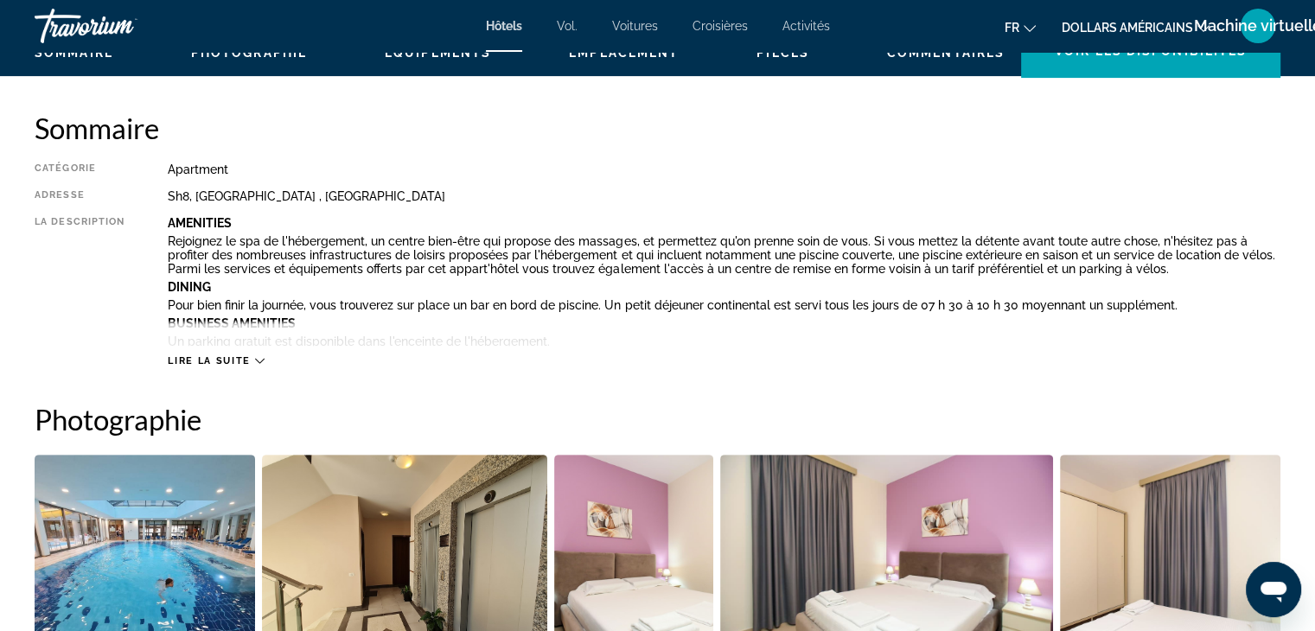
click at [228, 360] on span "Lire la suite" at bounding box center [209, 360] width 82 height 11
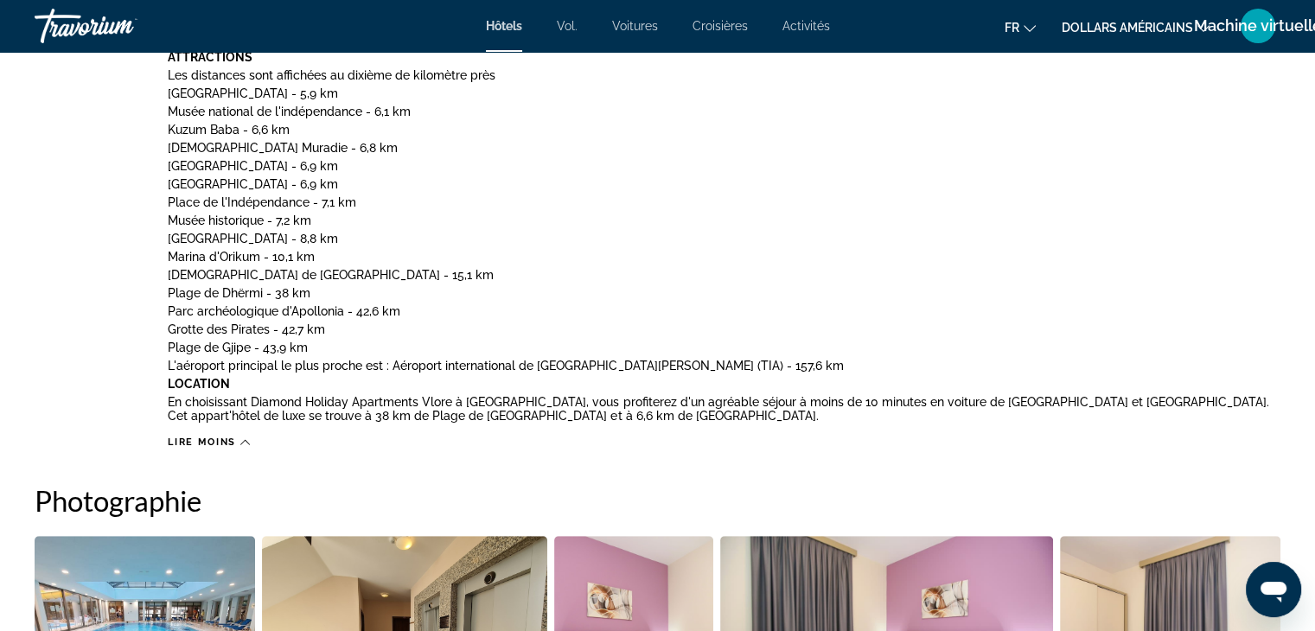
scroll to position [1124, 0]
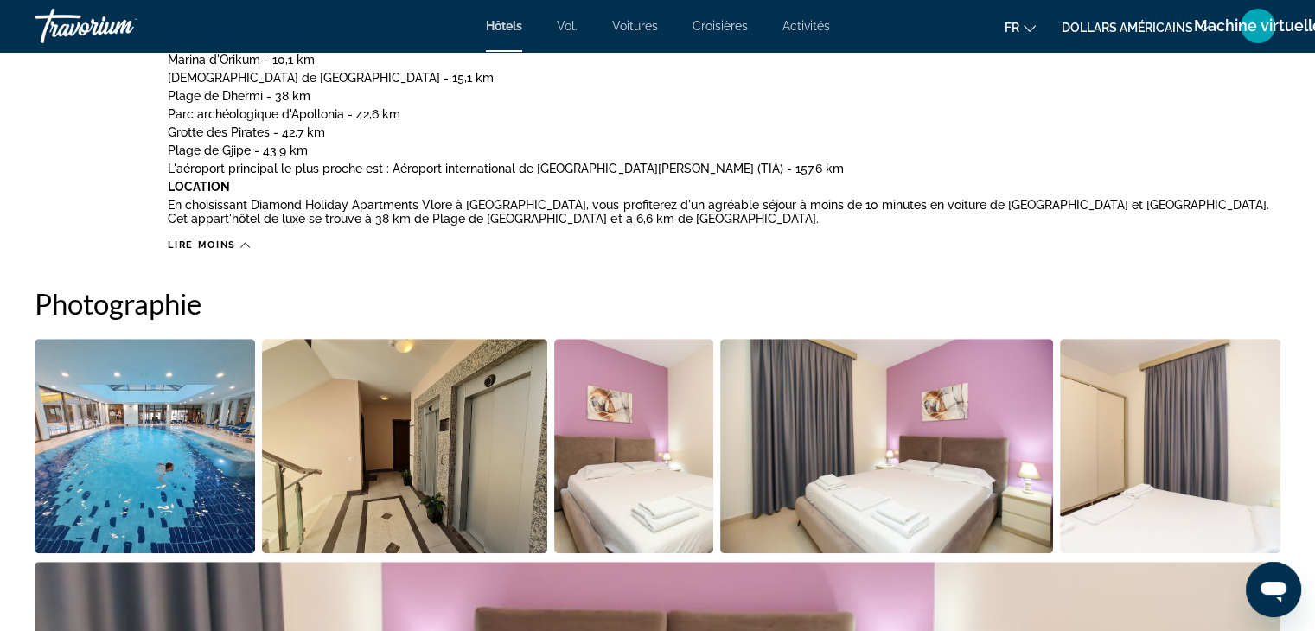
click at [208, 420] on img "Open full-screen image slider" at bounding box center [145, 446] width 220 height 214
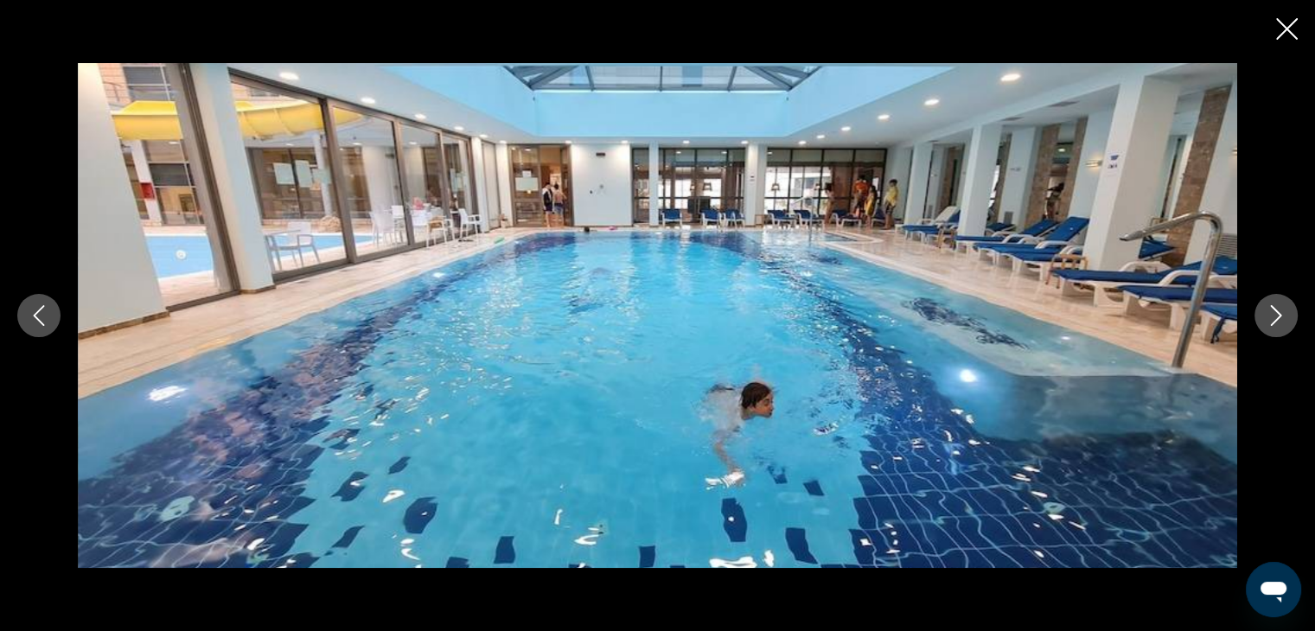
click at [1276, 313] on icon "Next image" at bounding box center [1276, 315] width 21 height 21
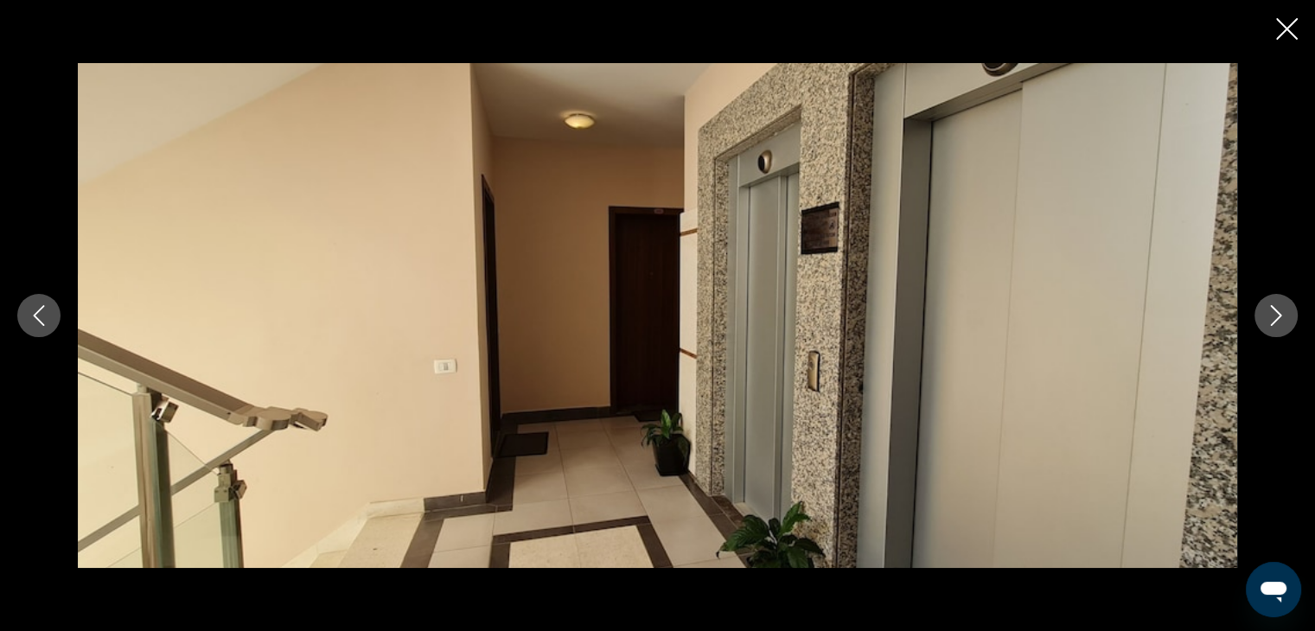
click at [1276, 313] on icon "Next image" at bounding box center [1276, 315] width 21 height 21
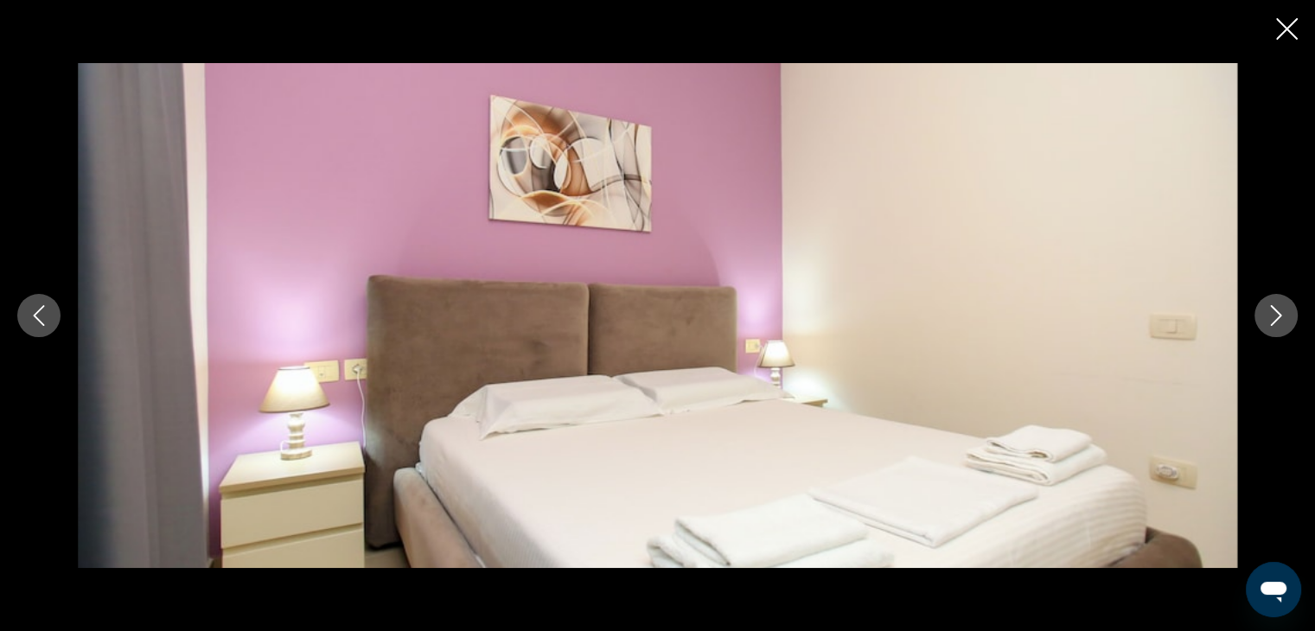
click at [1276, 313] on icon "Next image" at bounding box center [1276, 315] width 21 height 21
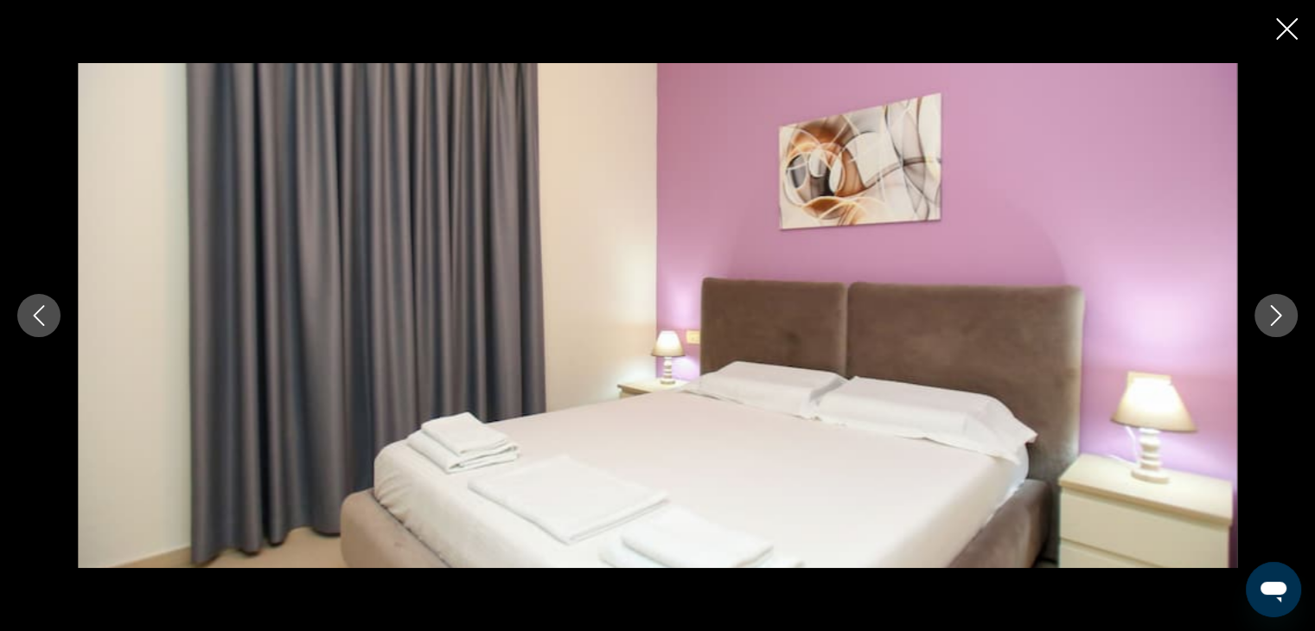
click at [1276, 313] on icon "Next image" at bounding box center [1276, 315] width 21 height 21
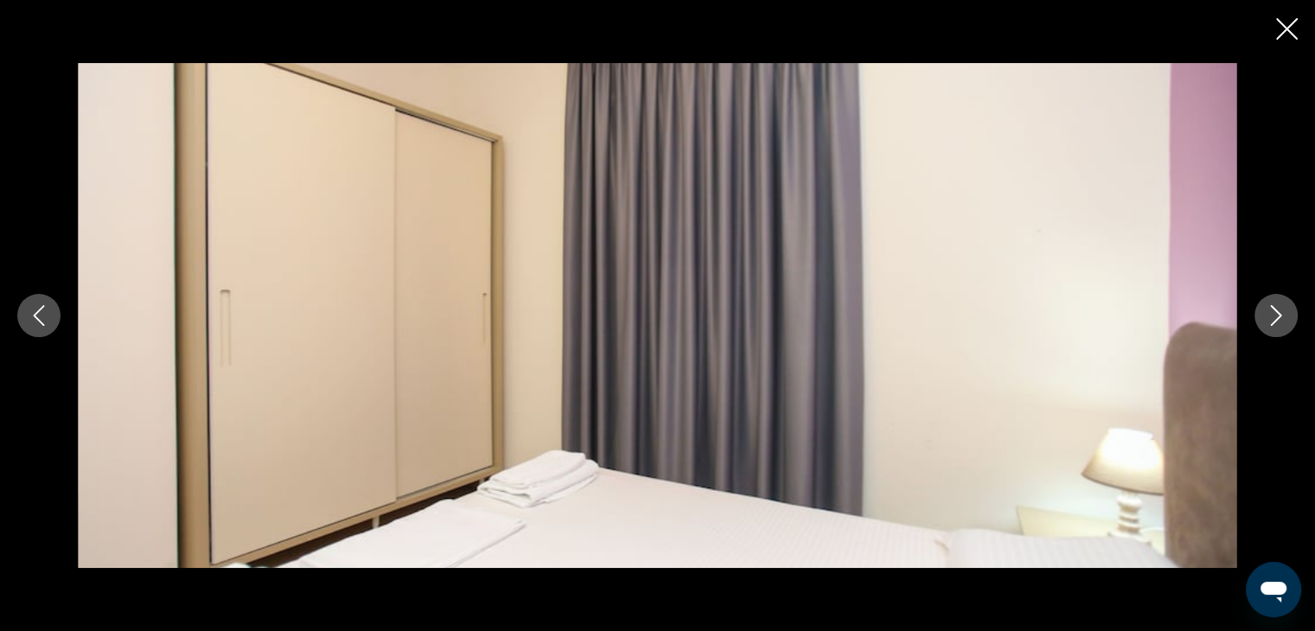
click at [1276, 313] on icon "Next image" at bounding box center [1276, 315] width 21 height 21
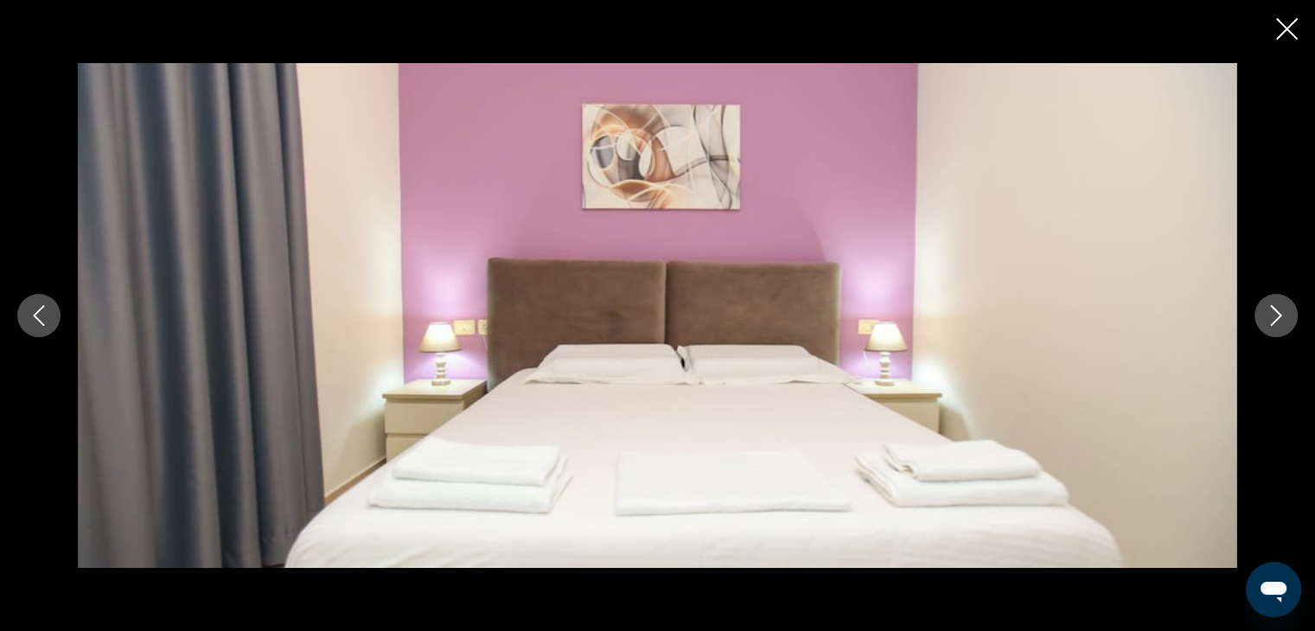
scroll to position [1185, 0]
click at [1276, 313] on icon "Next image" at bounding box center [1276, 315] width 21 height 21
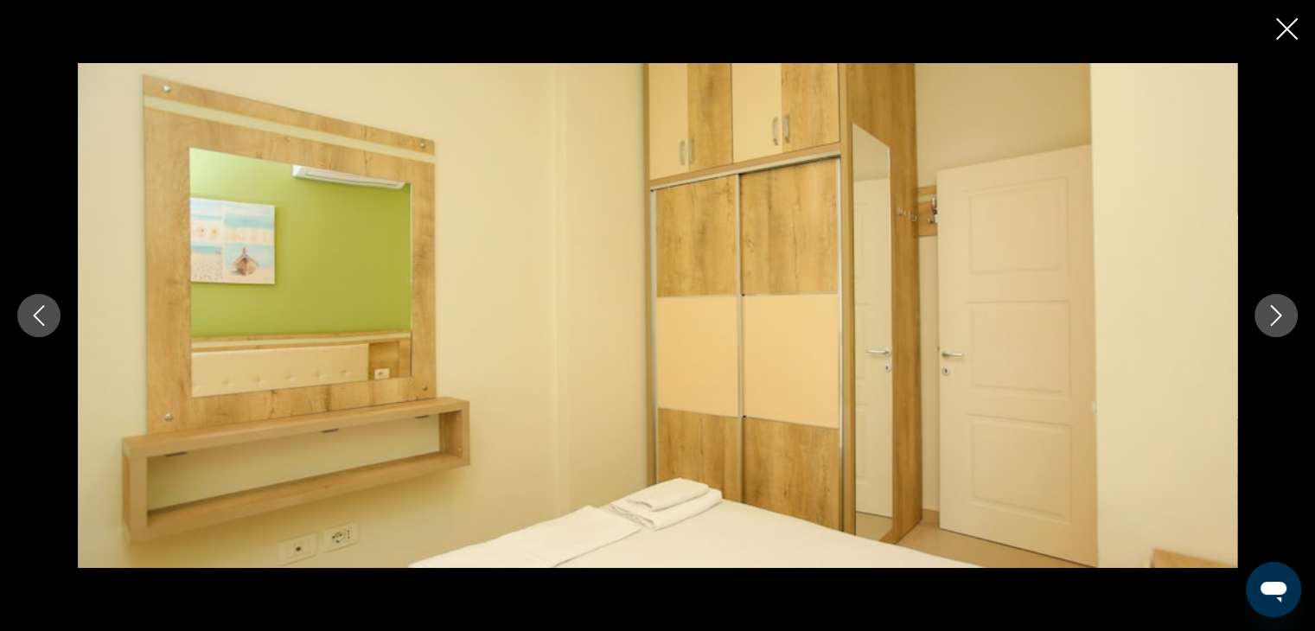
click at [1276, 313] on icon "Next image" at bounding box center [1276, 315] width 21 height 21
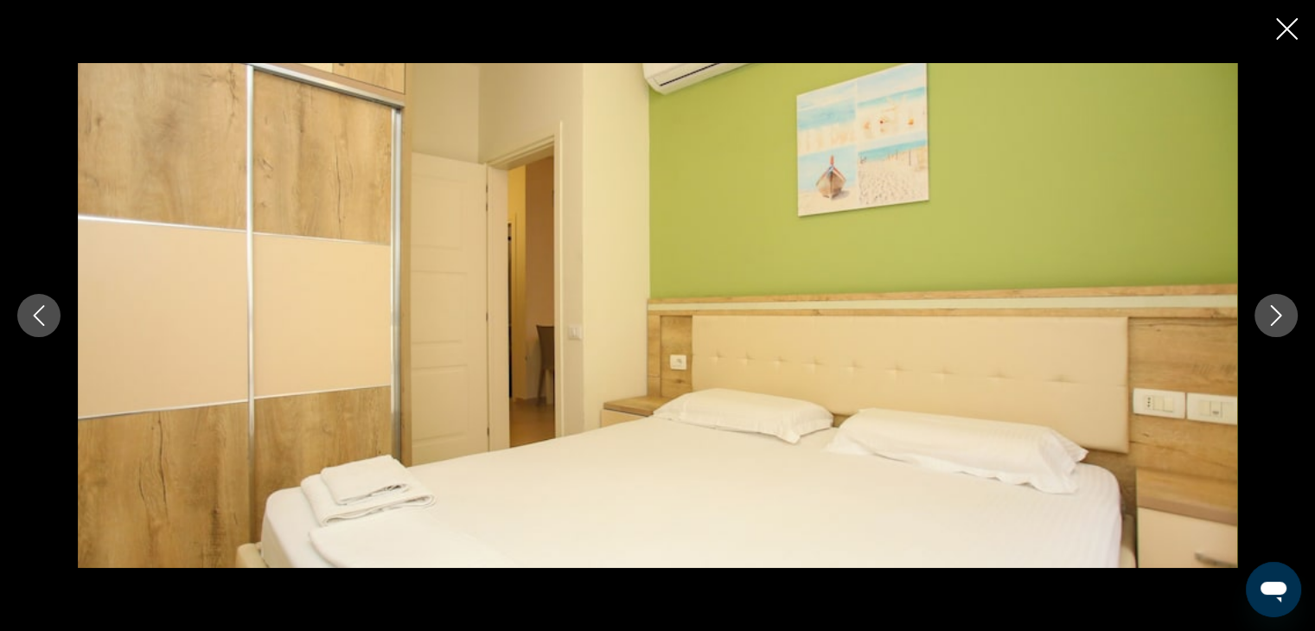
click at [1276, 313] on icon "Next image" at bounding box center [1276, 315] width 21 height 21
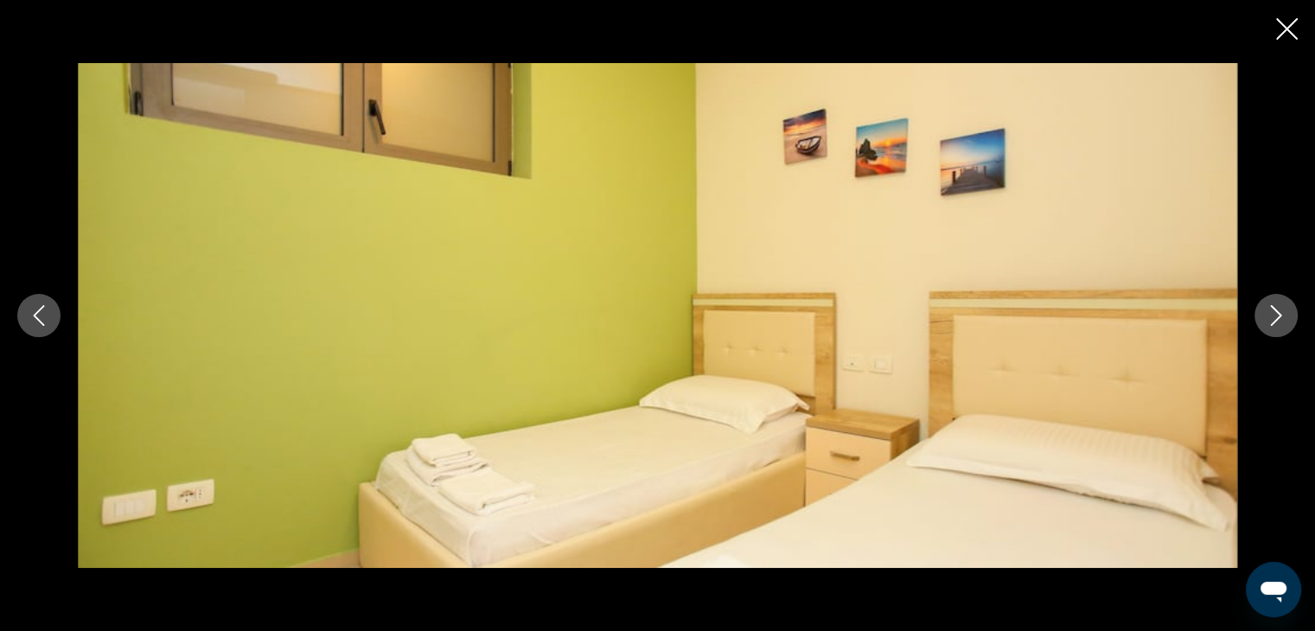
click at [1276, 313] on icon "Next image" at bounding box center [1276, 315] width 21 height 21
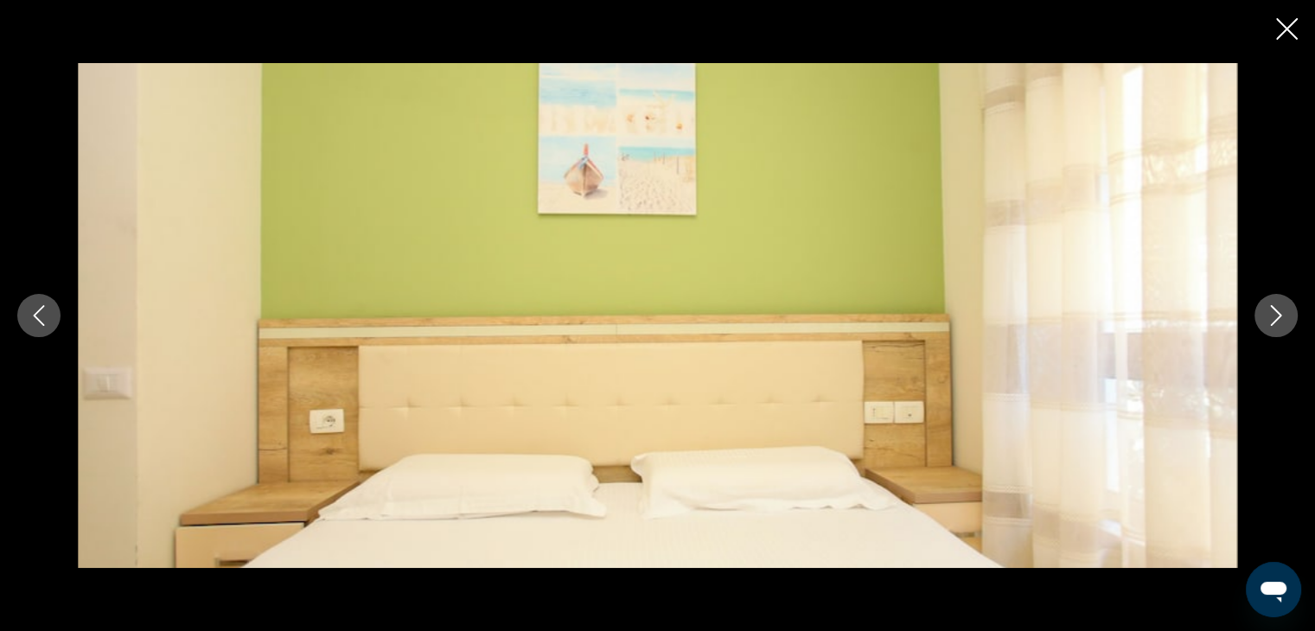
click at [1276, 313] on icon "Next image" at bounding box center [1276, 315] width 21 height 21
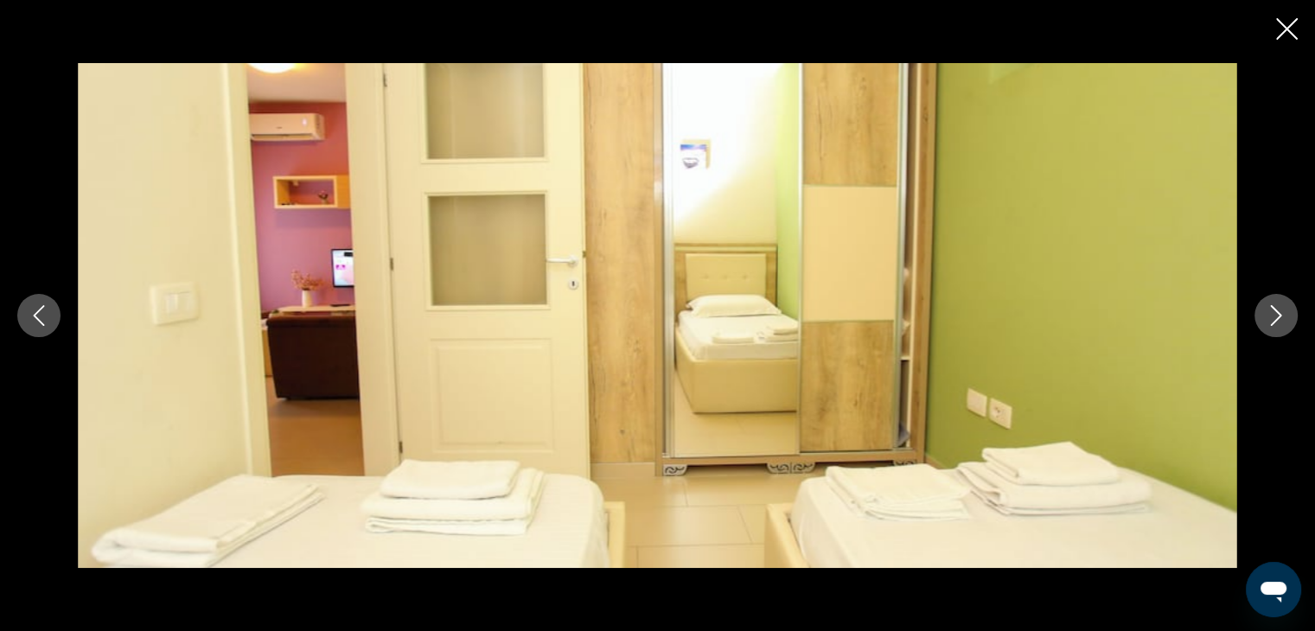
click at [1276, 313] on icon "Next image" at bounding box center [1276, 315] width 21 height 21
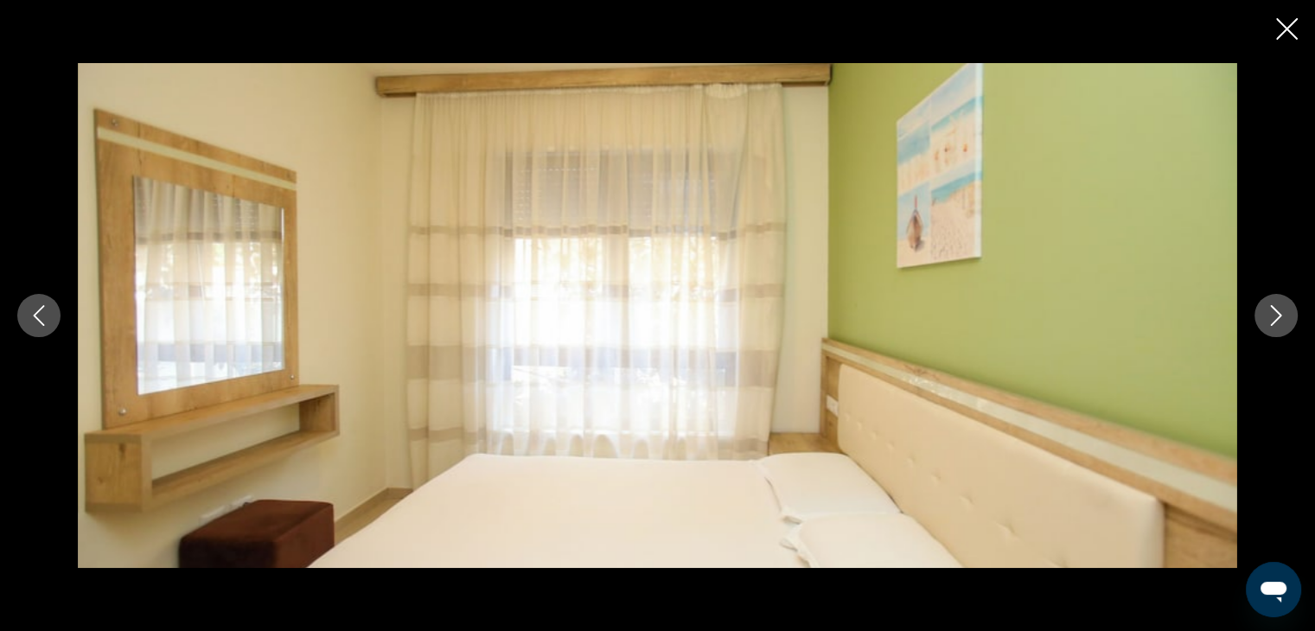
click at [1276, 313] on icon "Next image" at bounding box center [1276, 315] width 21 height 21
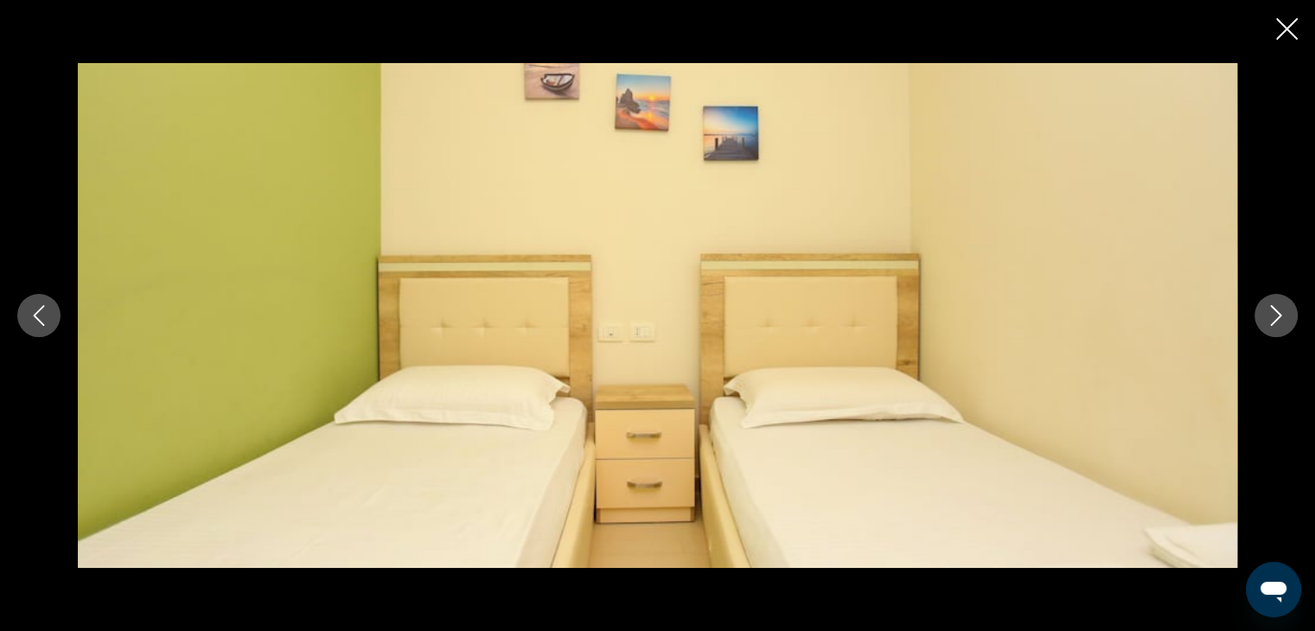
click at [1276, 313] on icon "Next image" at bounding box center [1276, 315] width 21 height 21
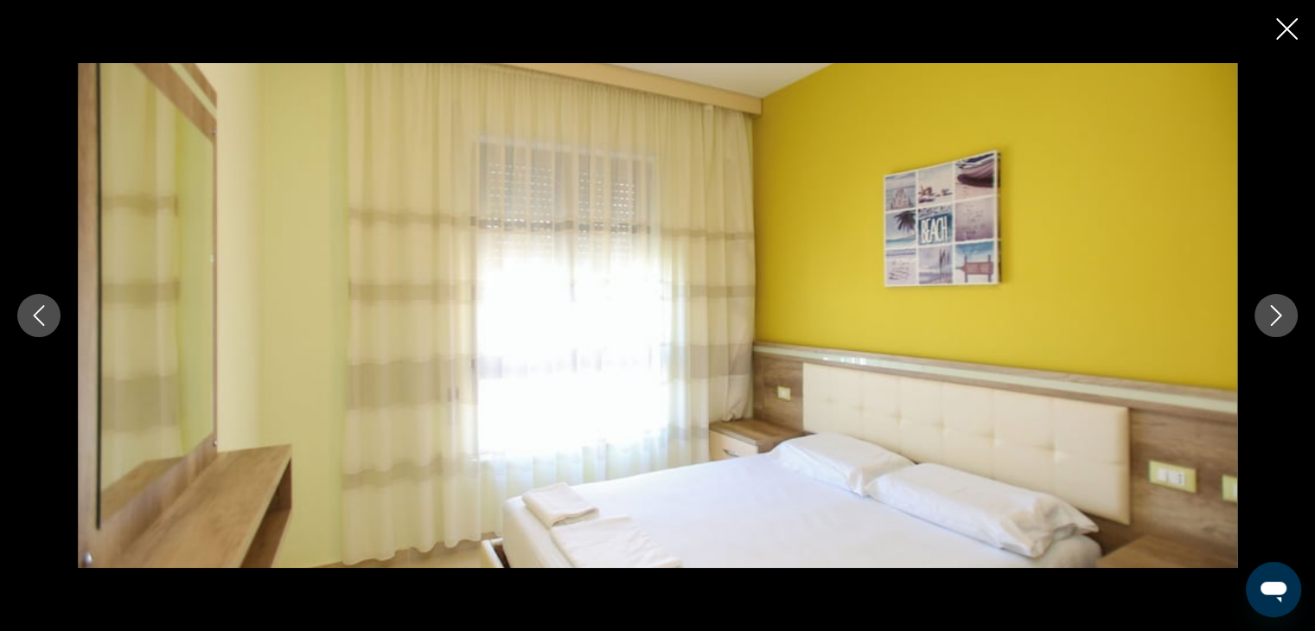
click at [1276, 313] on icon "Next image" at bounding box center [1276, 315] width 21 height 21
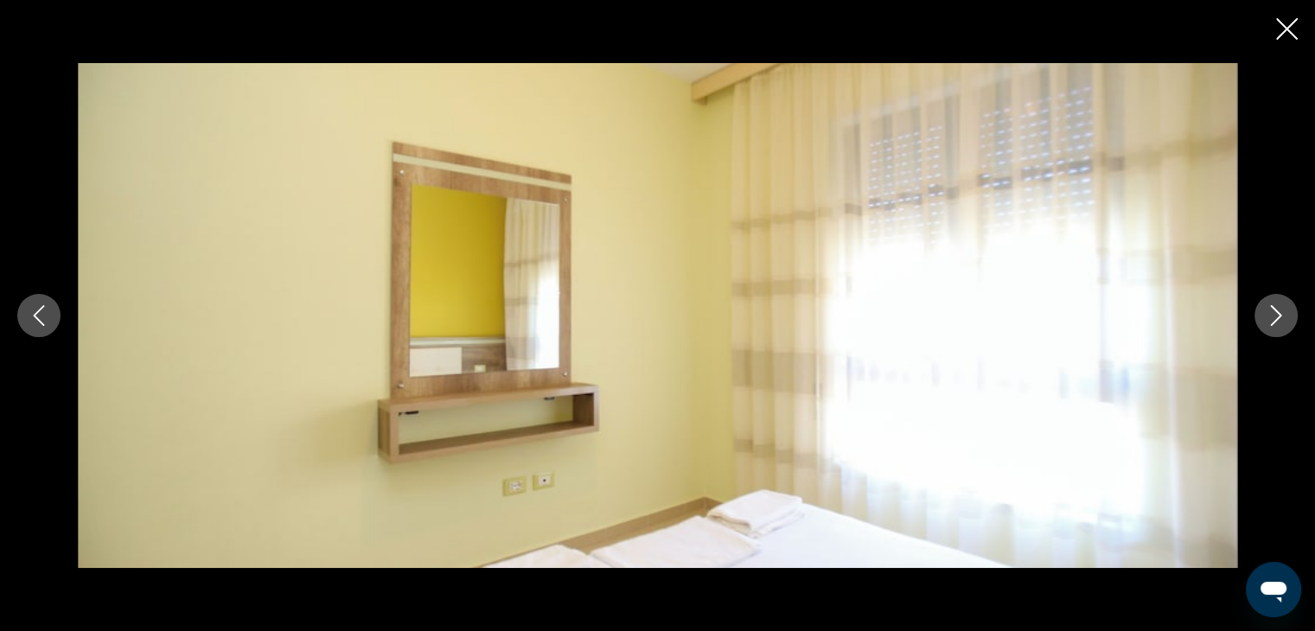
click at [1276, 313] on icon "Next image" at bounding box center [1276, 315] width 21 height 21
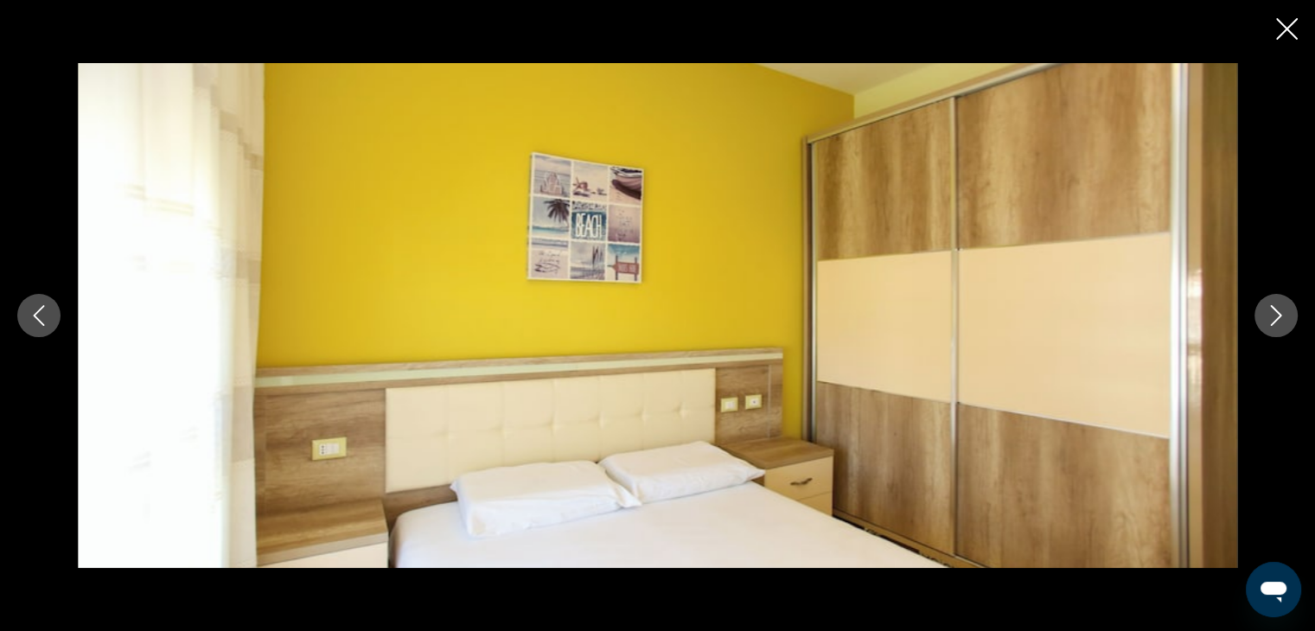
click at [1276, 313] on icon "Next image" at bounding box center [1276, 315] width 21 height 21
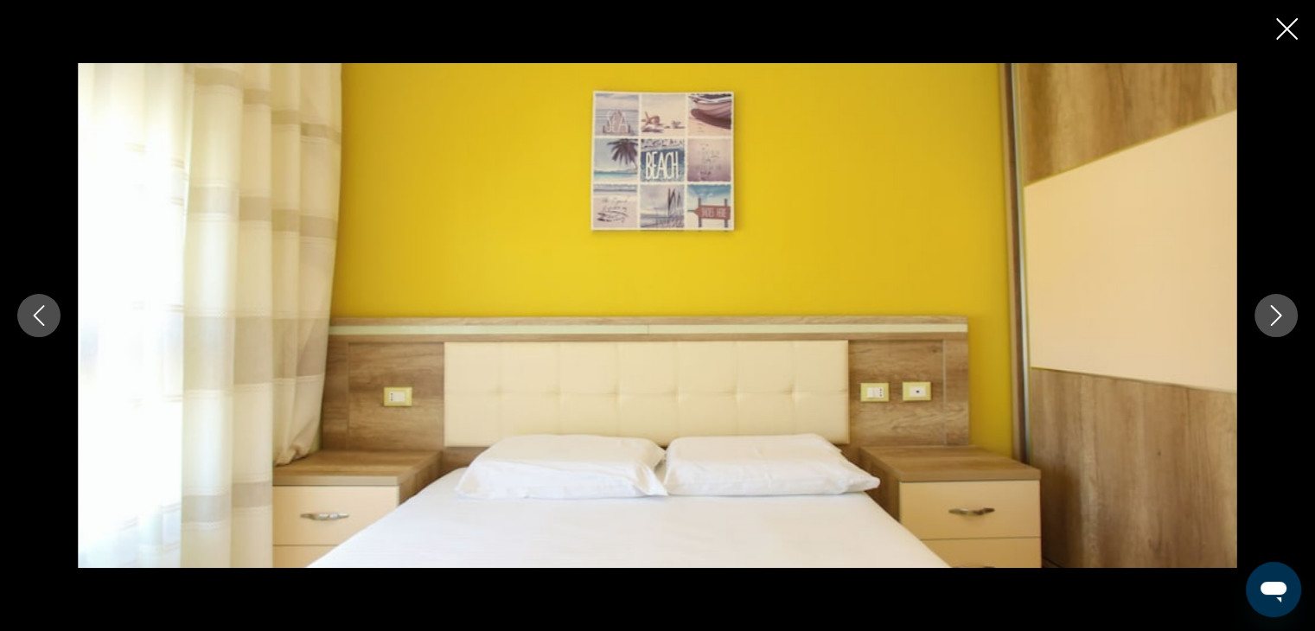
click at [1276, 313] on icon "Next image" at bounding box center [1276, 315] width 21 height 21
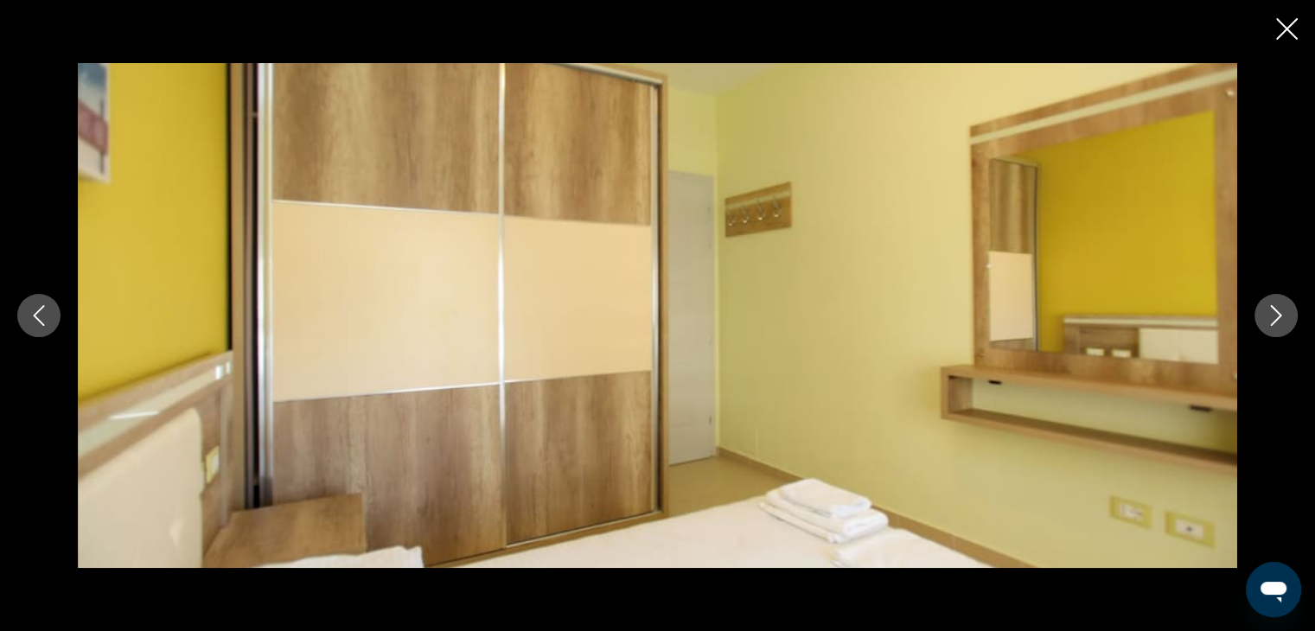
click at [1276, 313] on icon "Next image" at bounding box center [1276, 315] width 21 height 21
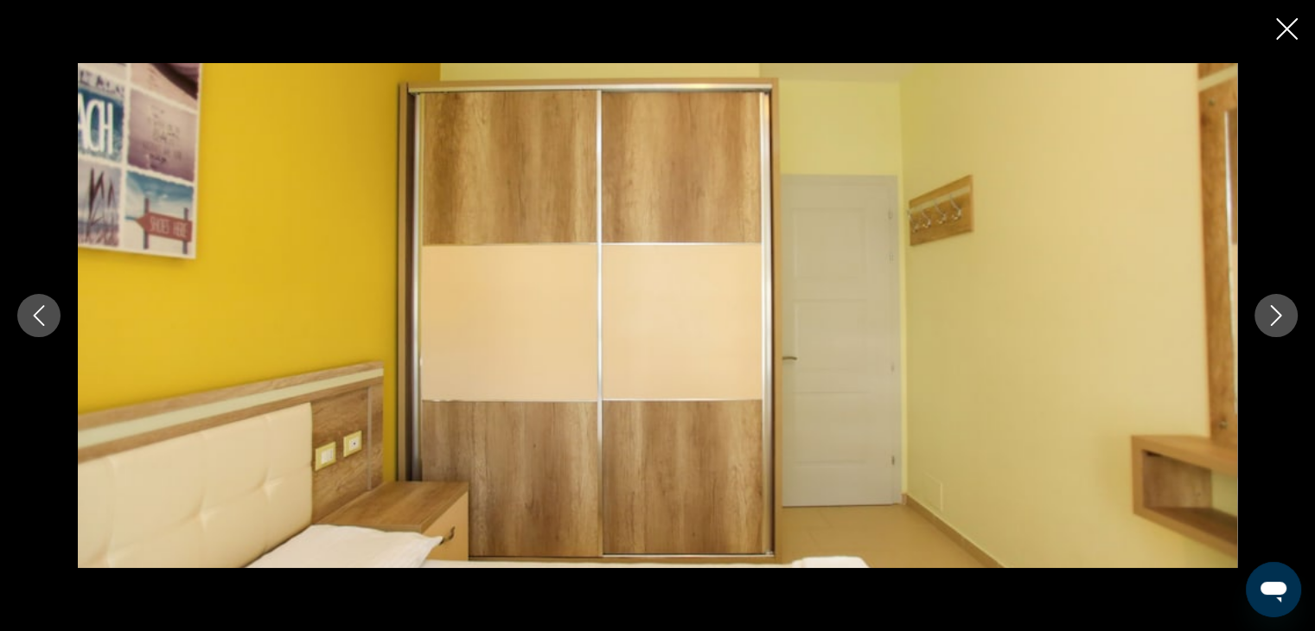
click at [1276, 313] on icon "Next image" at bounding box center [1276, 315] width 21 height 21
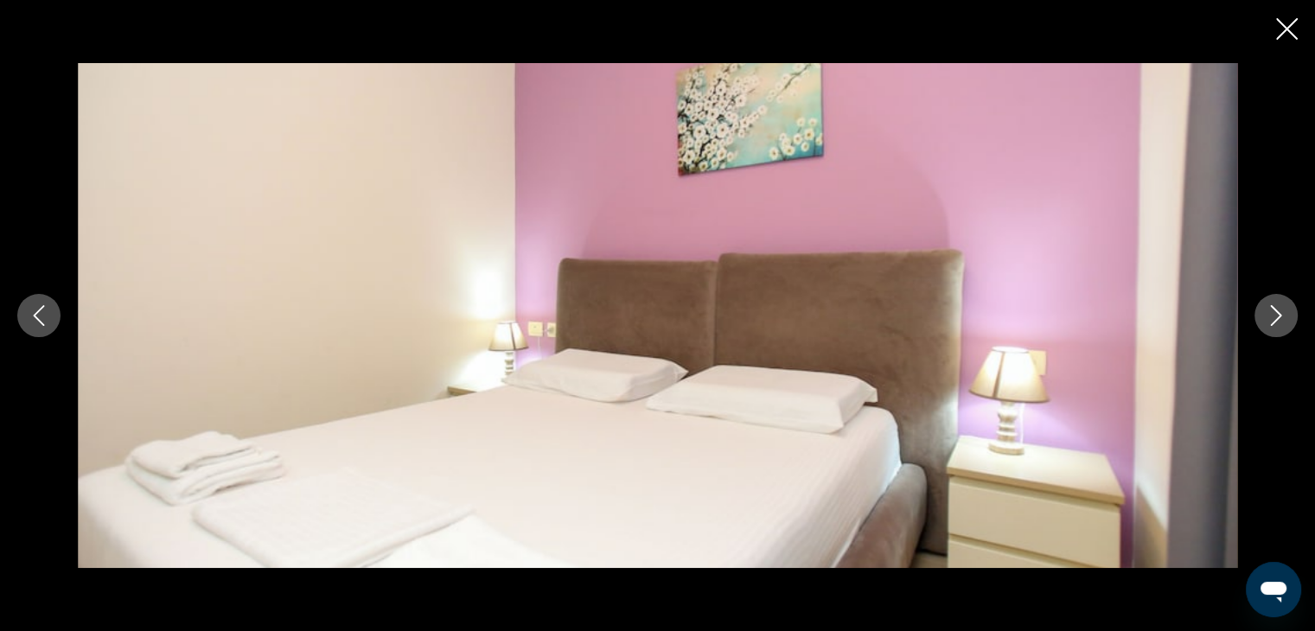
click at [1276, 313] on icon "Next image" at bounding box center [1276, 315] width 21 height 21
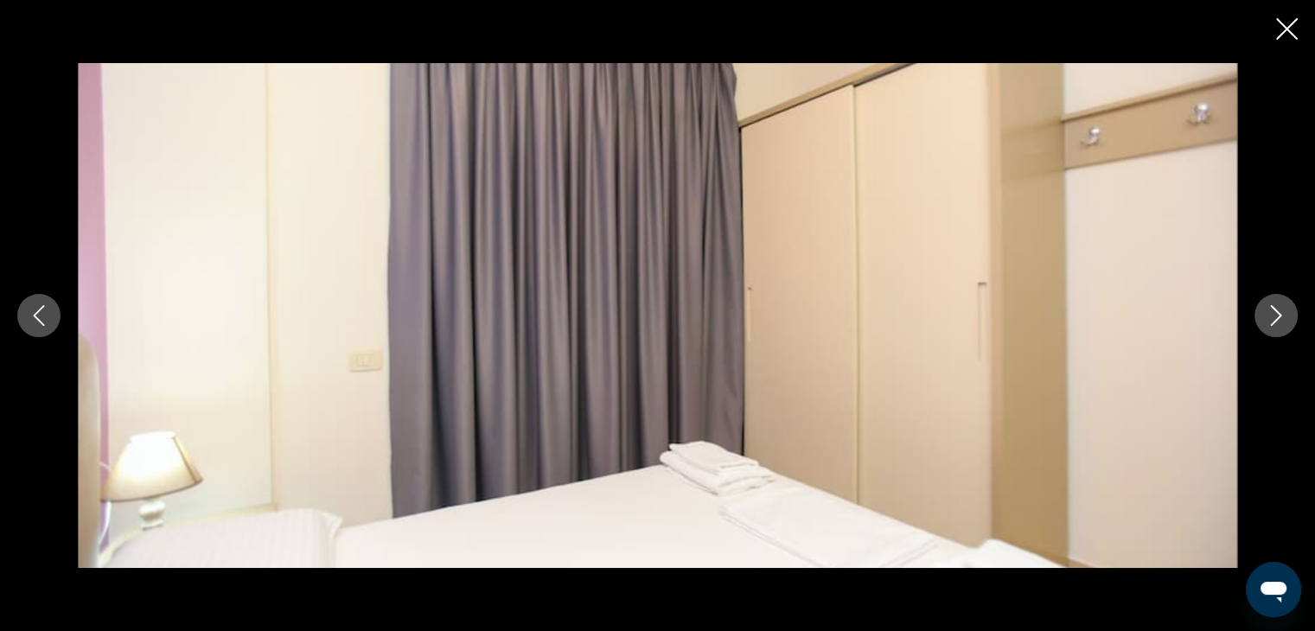
click at [1276, 313] on icon "Next image" at bounding box center [1276, 315] width 21 height 21
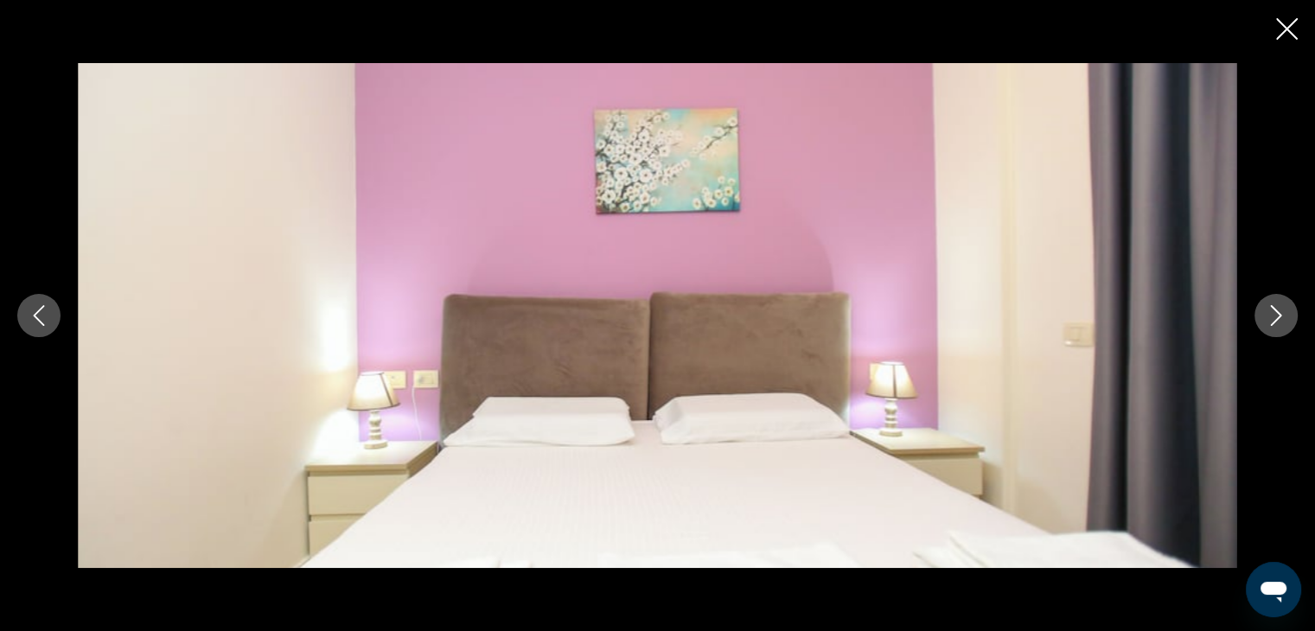
click at [1276, 313] on icon "Next image" at bounding box center [1276, 315] width 21 height 21
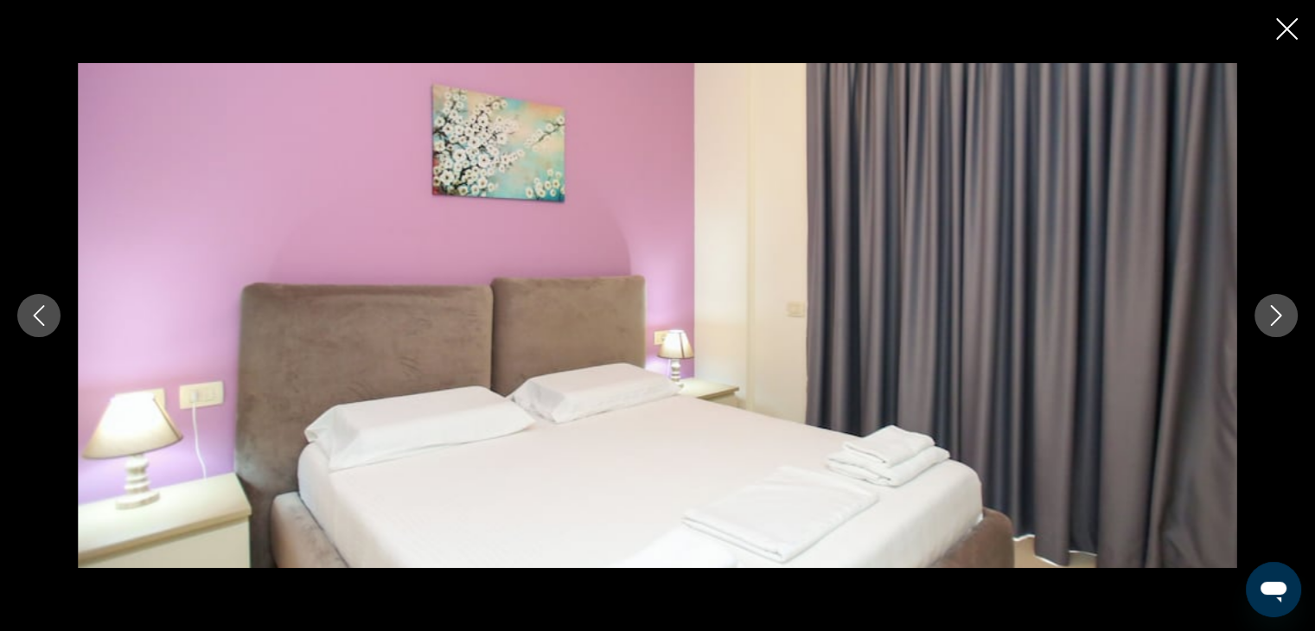
click at [1276, 313] on icon "Next image" at bounding box center [1276, 315] width 21 height 21
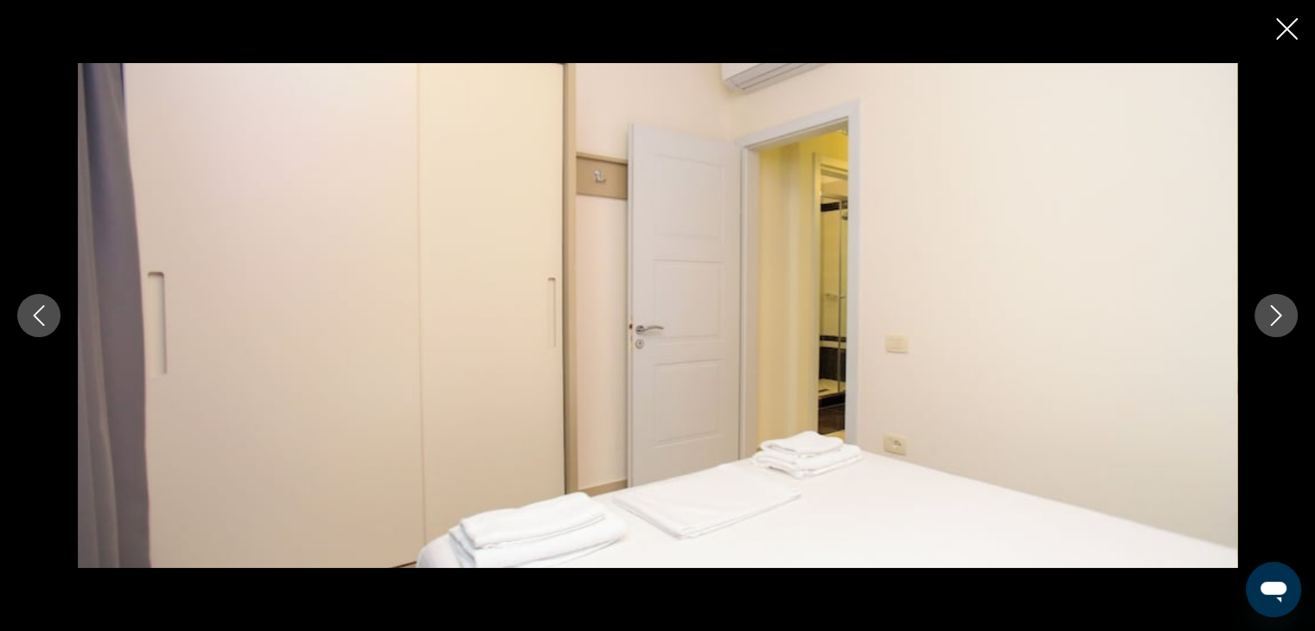
click at [1276, 313] on icon "Next image" at bounding box center [1276, 315] width 21 height 21
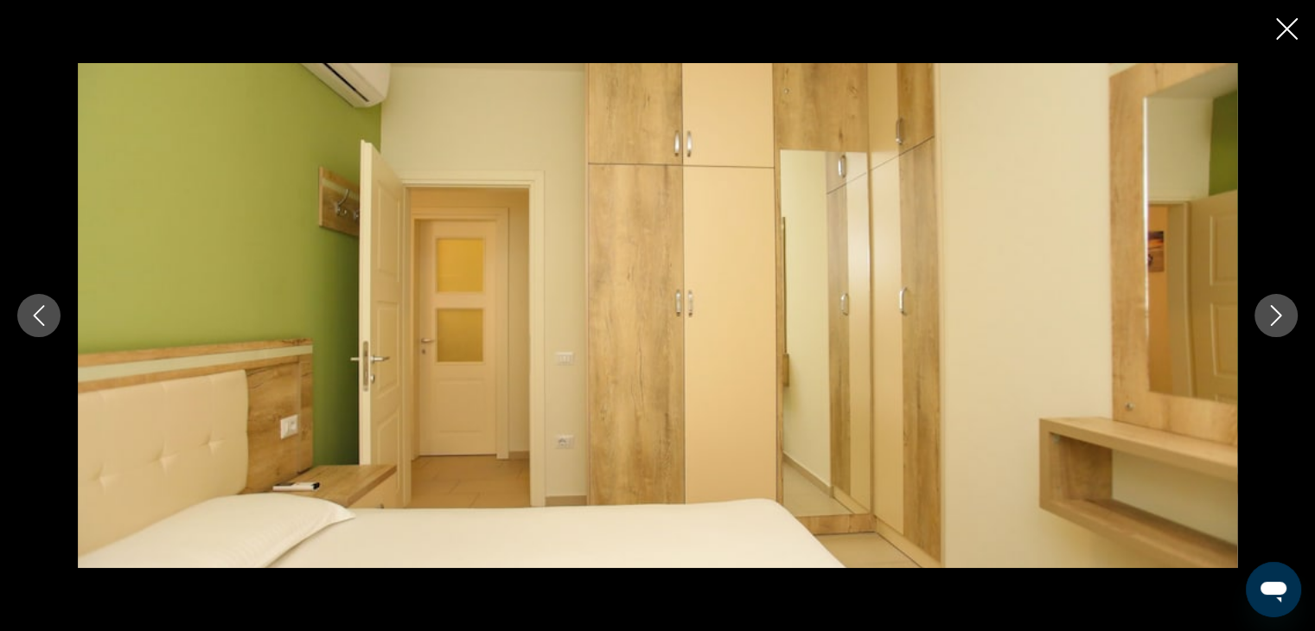
click at [1276, 313] on icon "Next image" at bounding box center [1276, 315] width 21 height 21
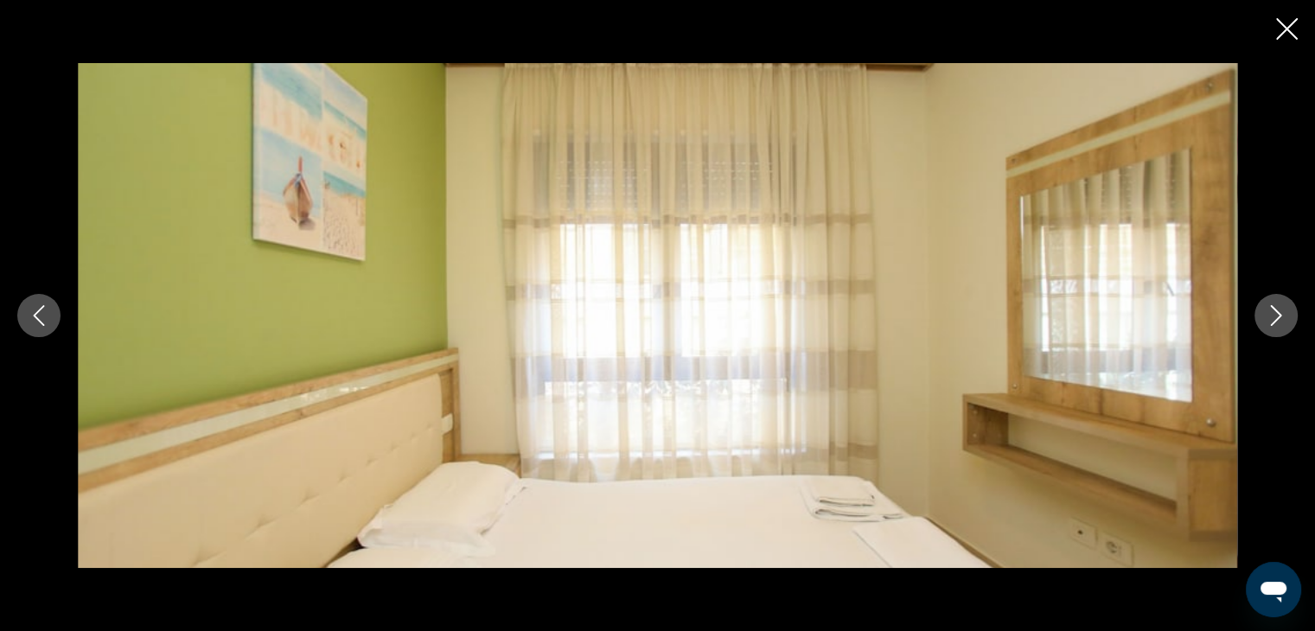
click at [1289, 25] on icon "Close slideshow" at bounding box center [1287, 29] width 22 height 22
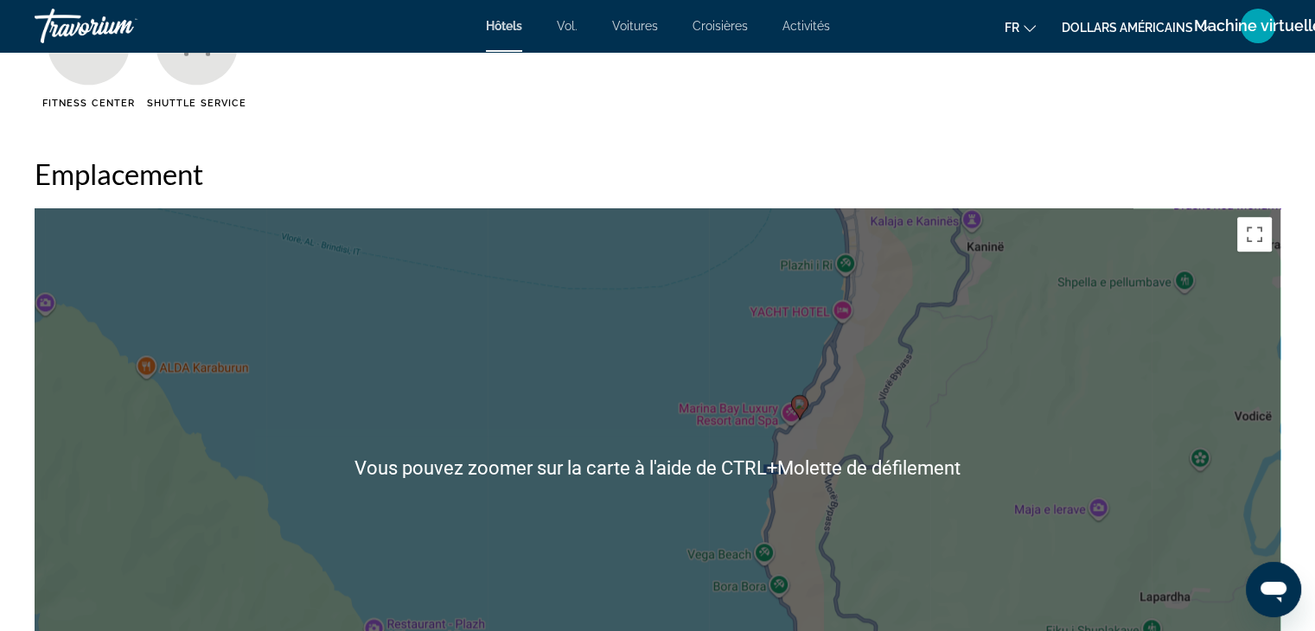
scroll to position [1991, 0]
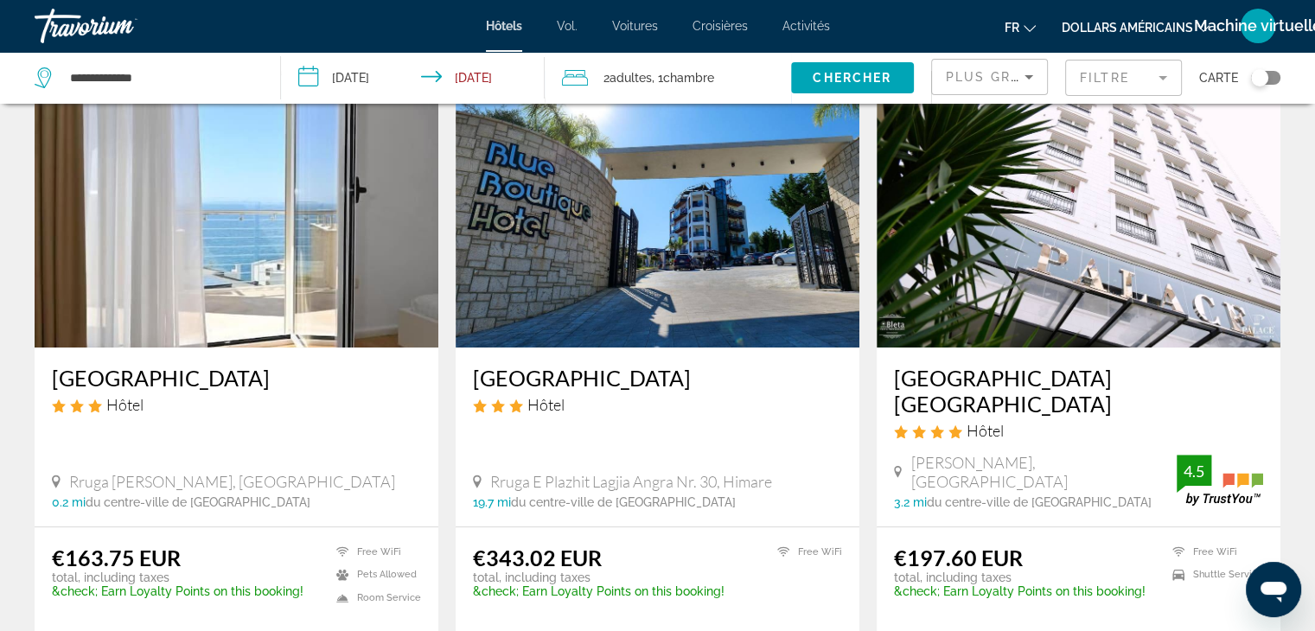
scroll to position [757, 0]
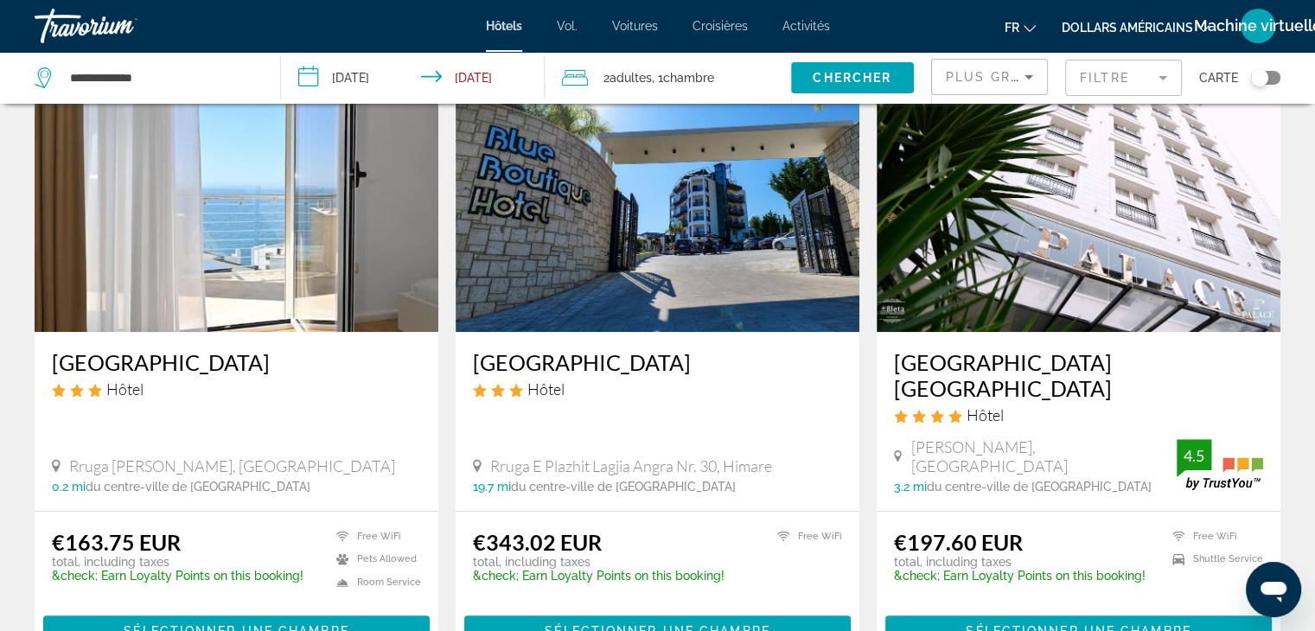
click at [968, 349] on h3 "[GEOGRAPHIC_DATA] [GEOGRAPHIC_DATA]" at bounding box center [1078, 375] width 369 height 52
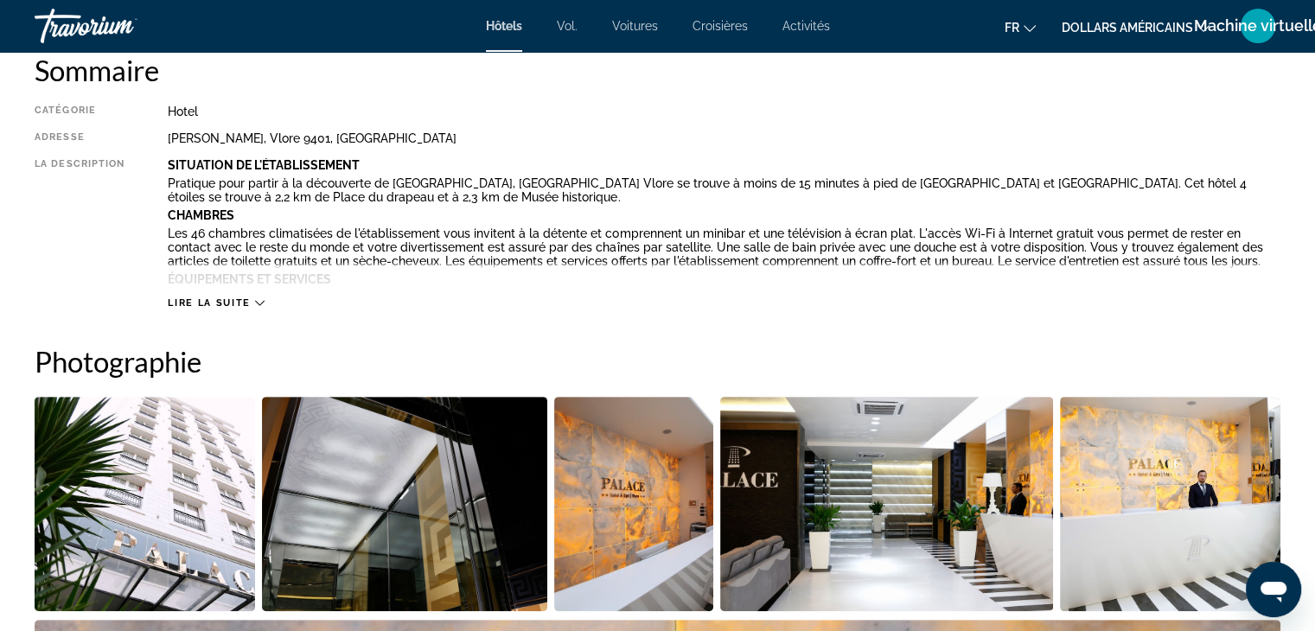
scroll to position [605, 0]
click at [256, 302] on icon "Contenu principal" at bounding box center [260, 302] width 10 height 10
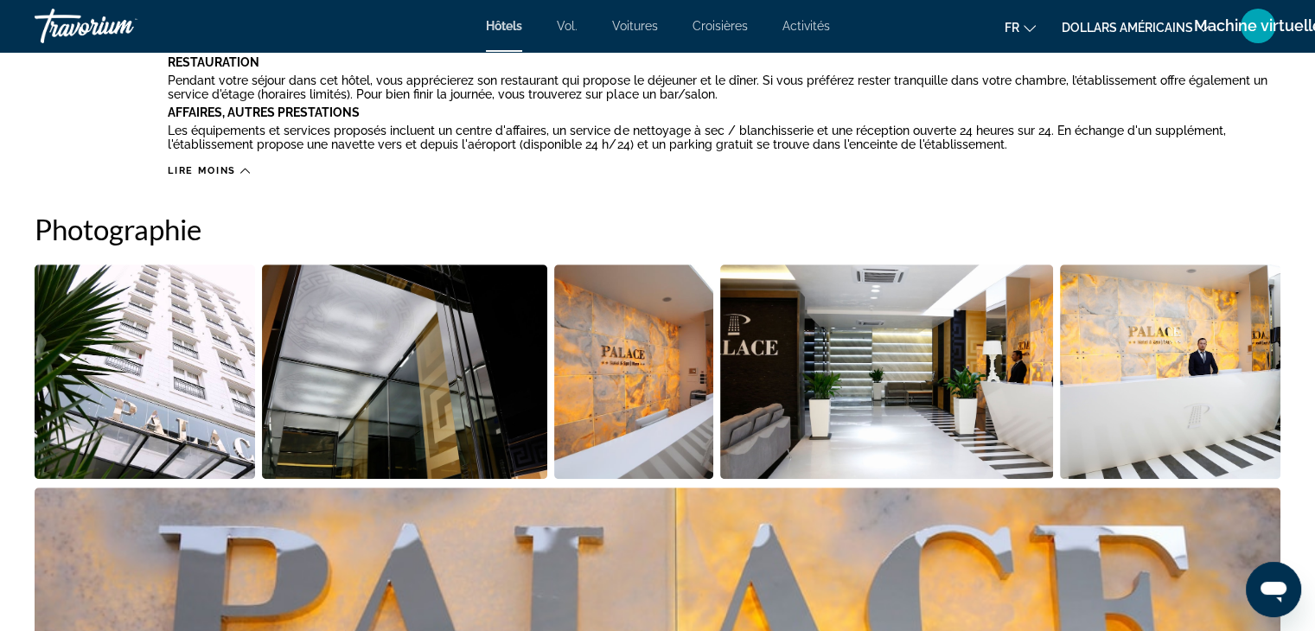
scroll to position [885, 0]
click at [187, 398] on img "Open full-screen image slider" at bounding box center [145, 372] width 220 height 214
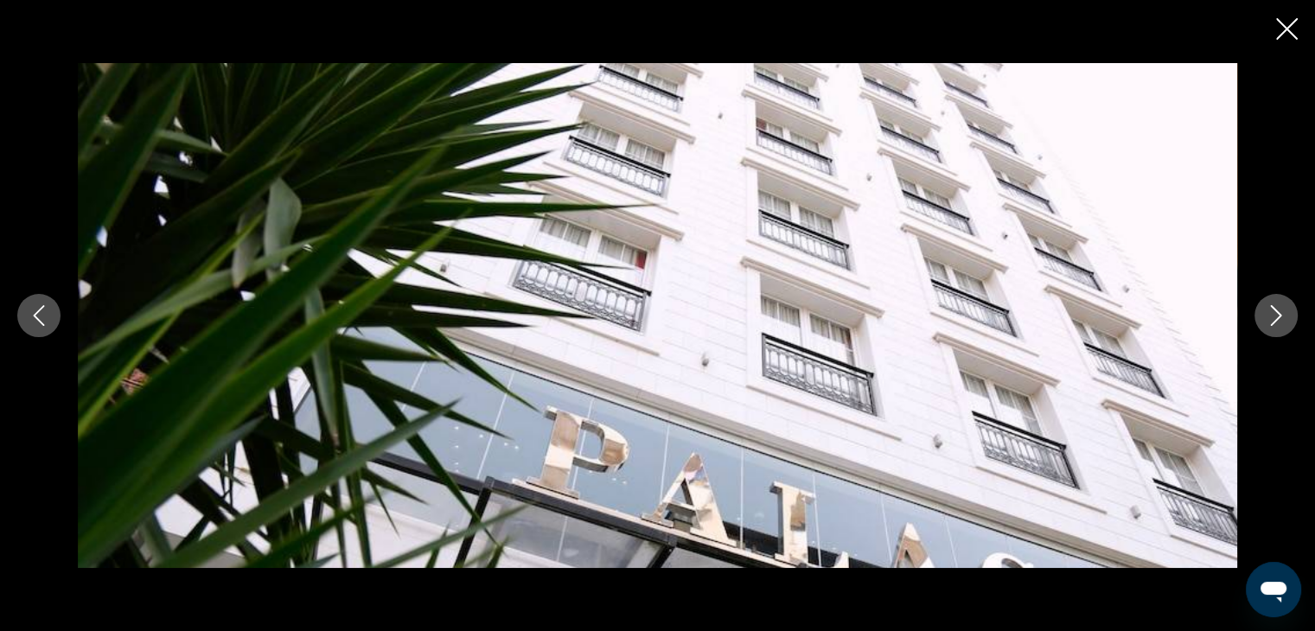
click at [1267, 309] on icon "Next image" at bounding box center [1276, 315] width 21 height 21
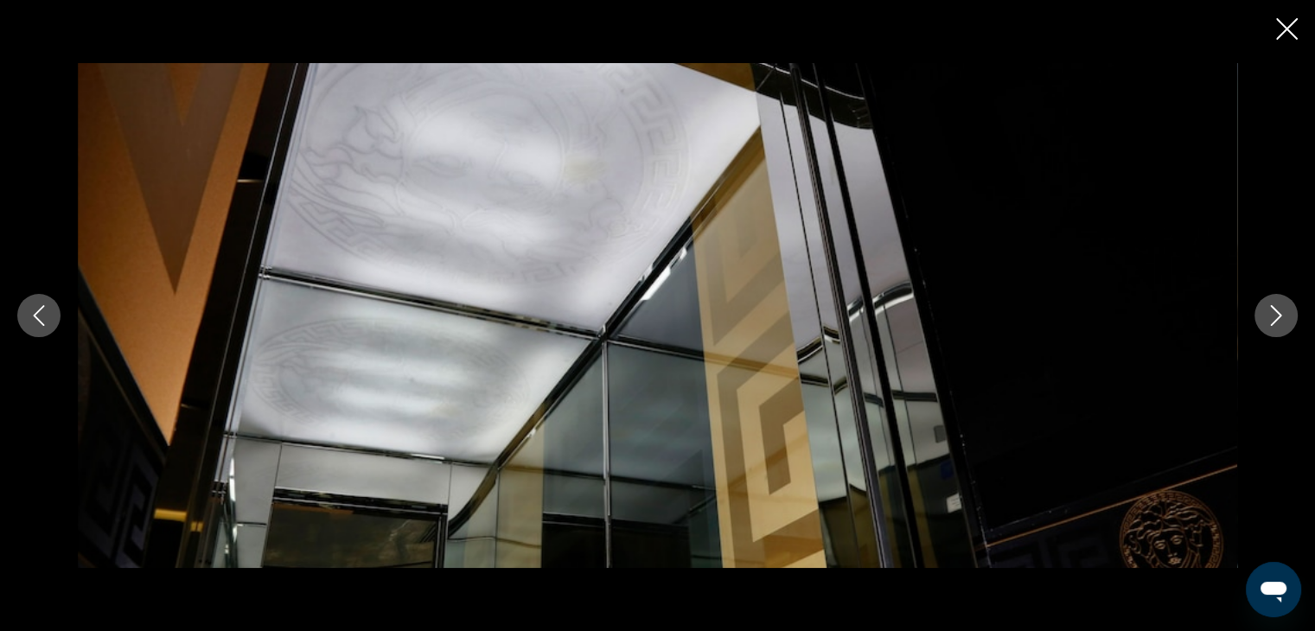
click at [1267, 309] on icon "Next image" at bounding box center [1276, 315] width 21 height 21
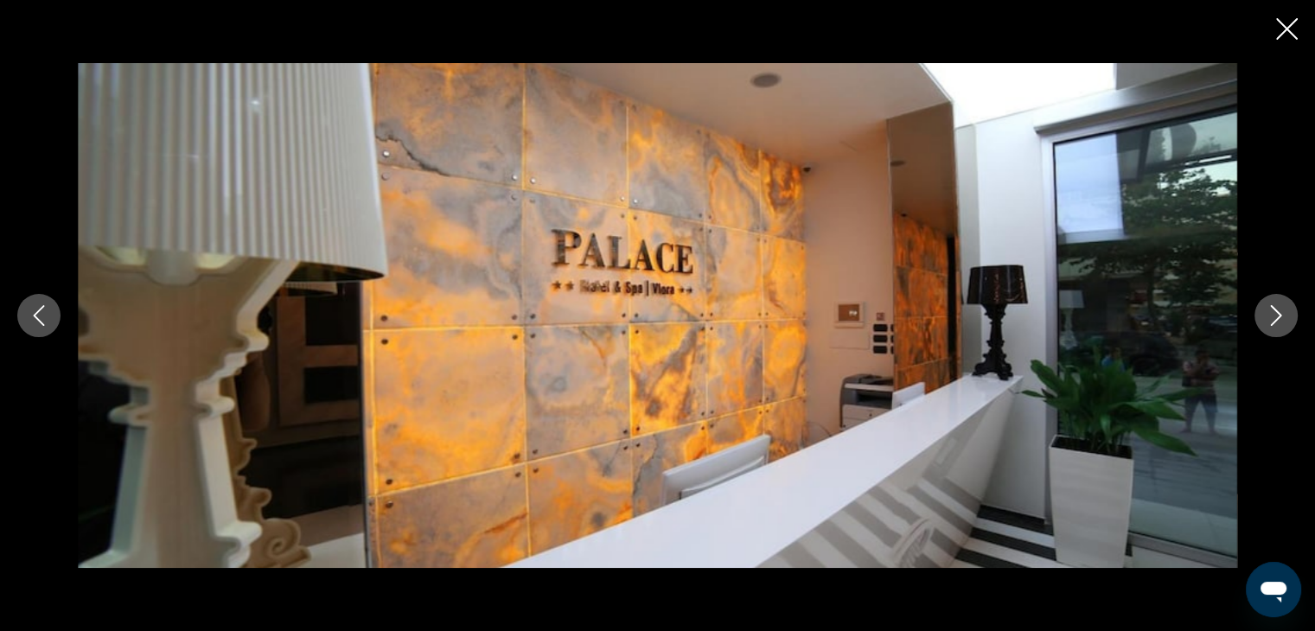
click at [1267, 309] on icon "Next image" at bounding box center [1276, 315] width 21 height 21
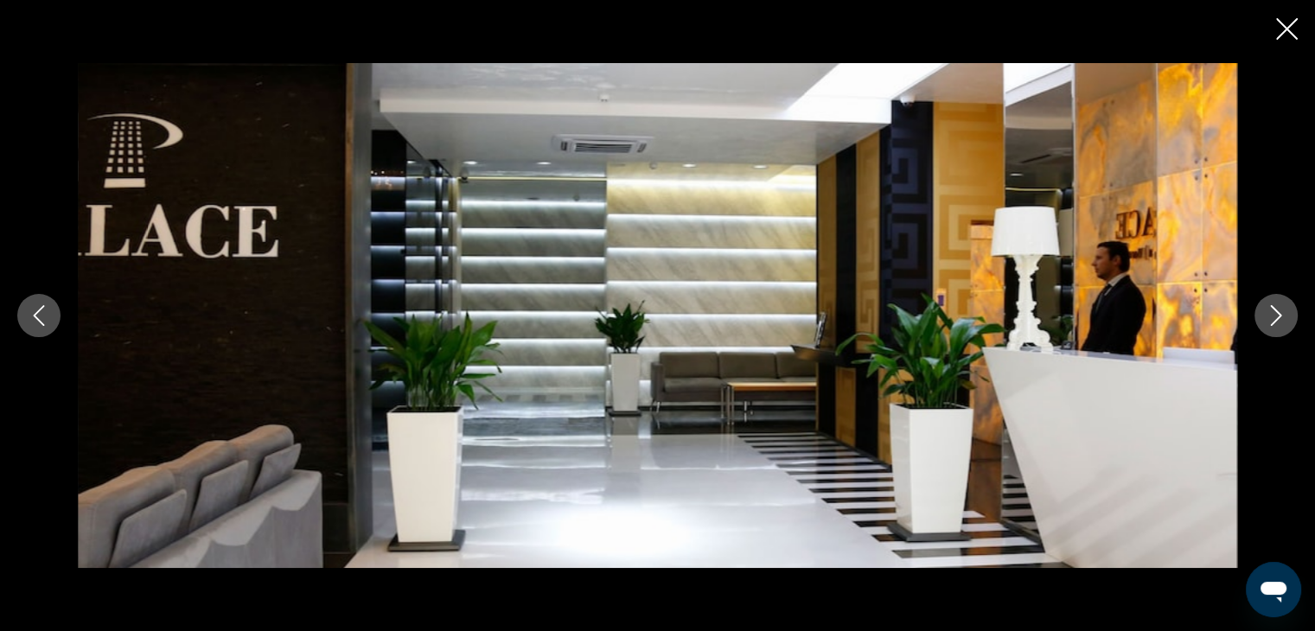
click at [1267, 309] on icon "Next image" at bounding box center [1276, 315] width 21 height 21
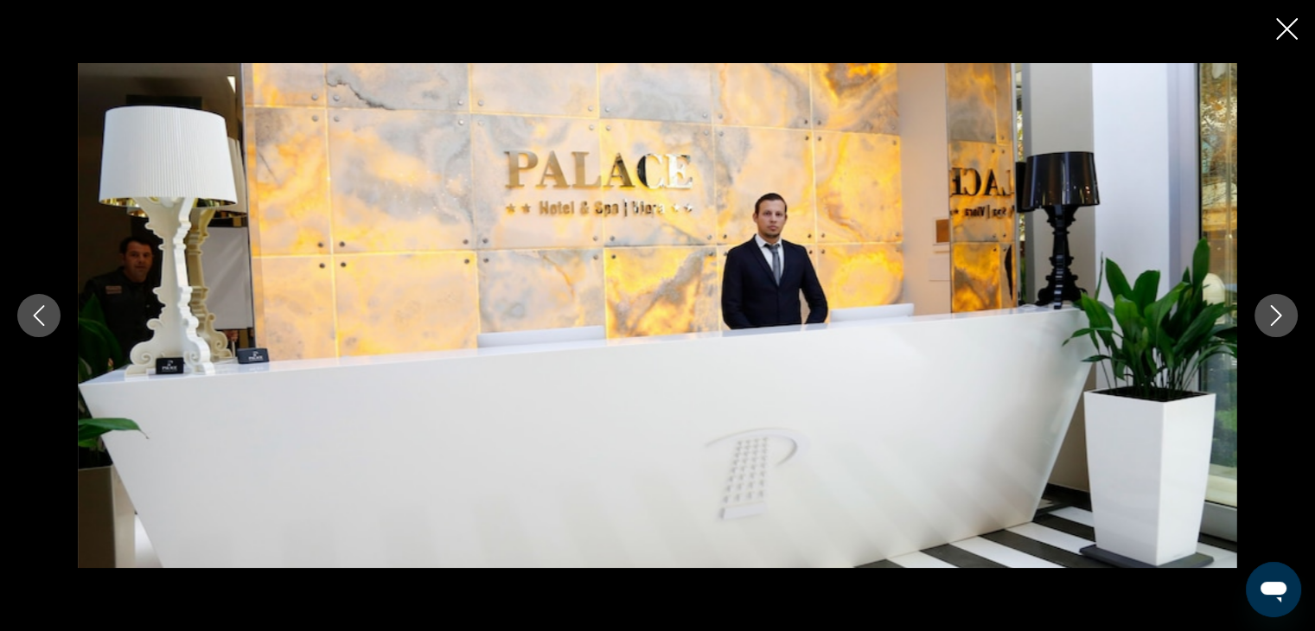
click at [1267, 309] on icon "Next image" at bounding box center [1276, 315] width 21 height 21
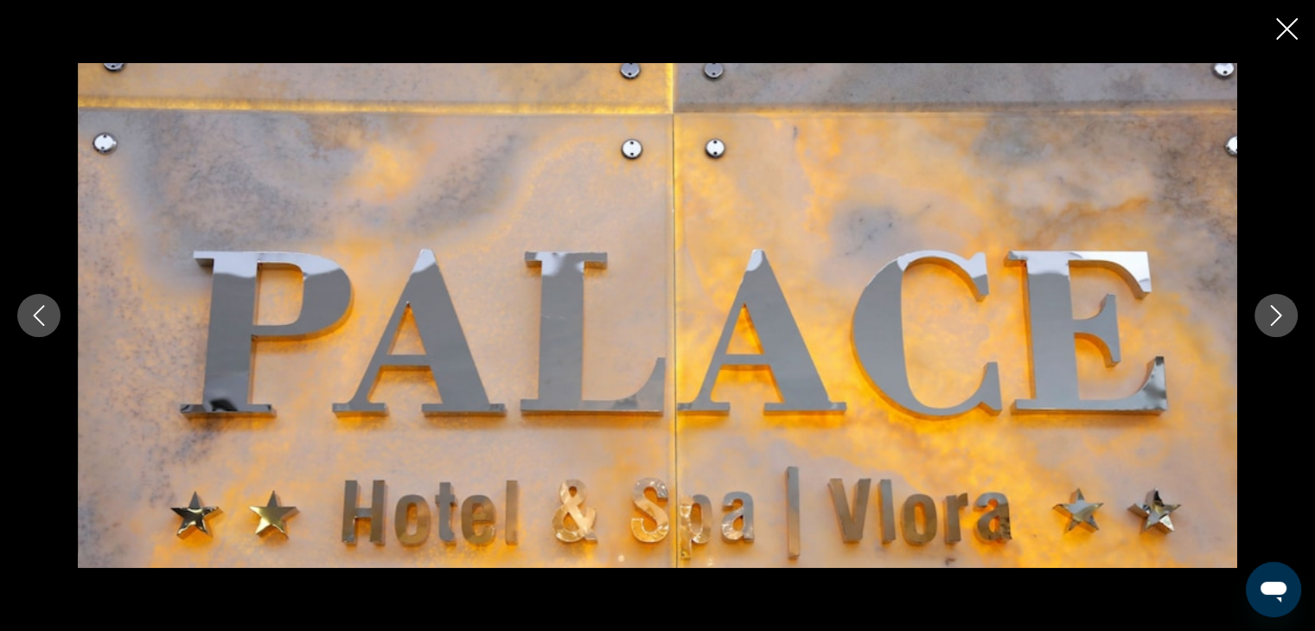
click at [1267, 309] on icon "Next image" at bounding box center [1276, 315] width 21 height 21
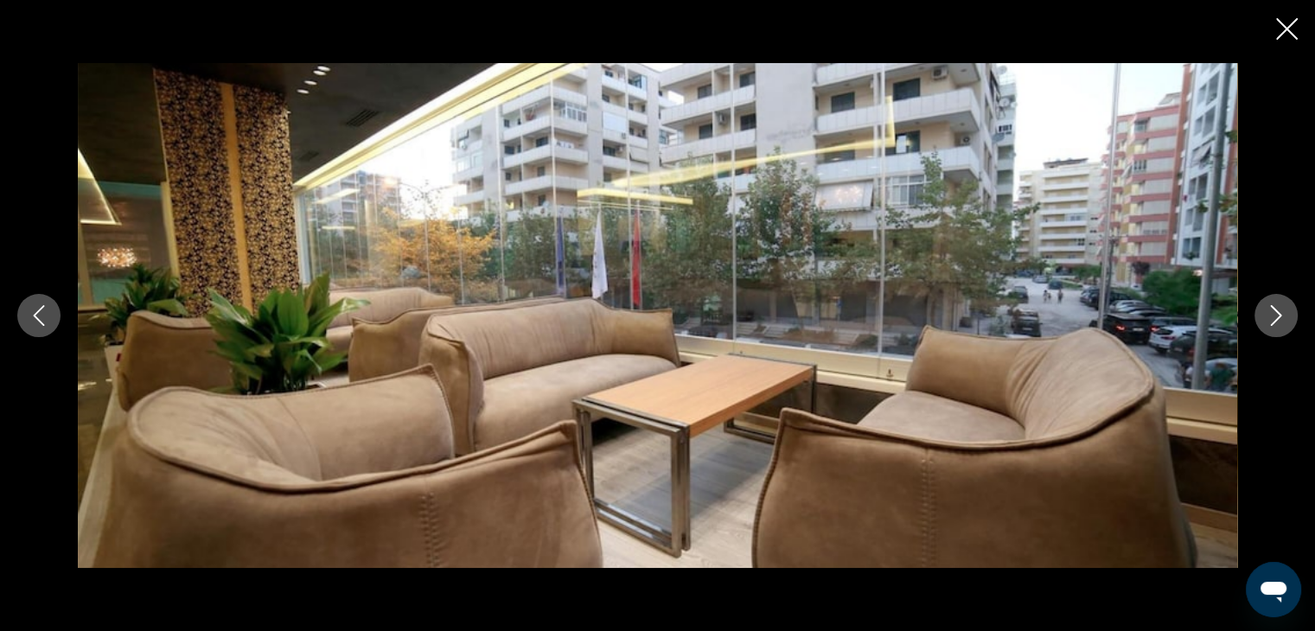
click at [1267, 309] on icon "Next image" at bounding box center [1276, 315] width 21 height 21
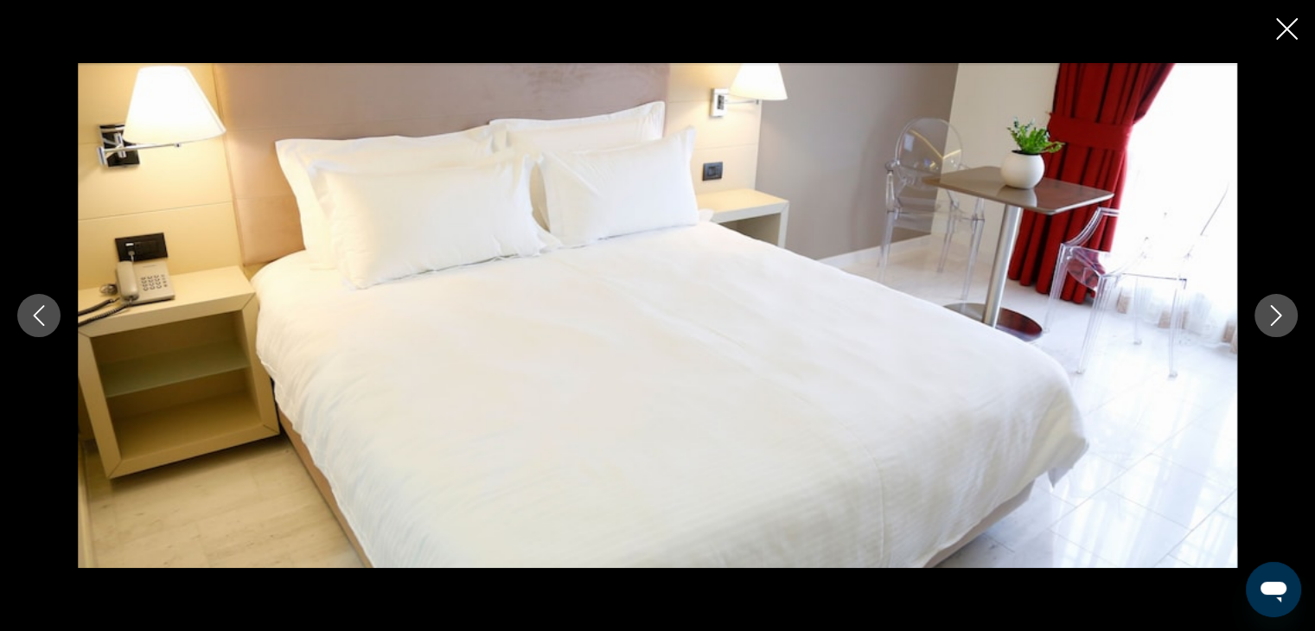
click at [1267, 309] on icon "Next image" at bounding box center [1276, 315] width 21 height 21
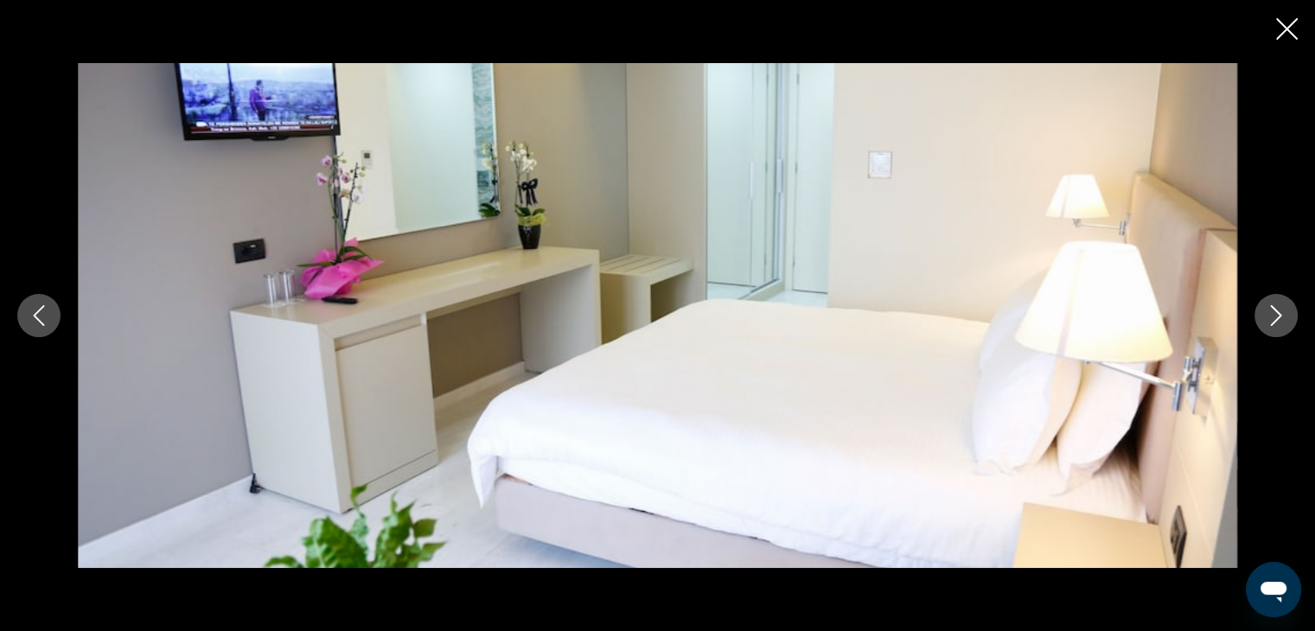
click at [1267, 309] on icon "Next image" at bounding box center [1276, 315] width 21 height 21
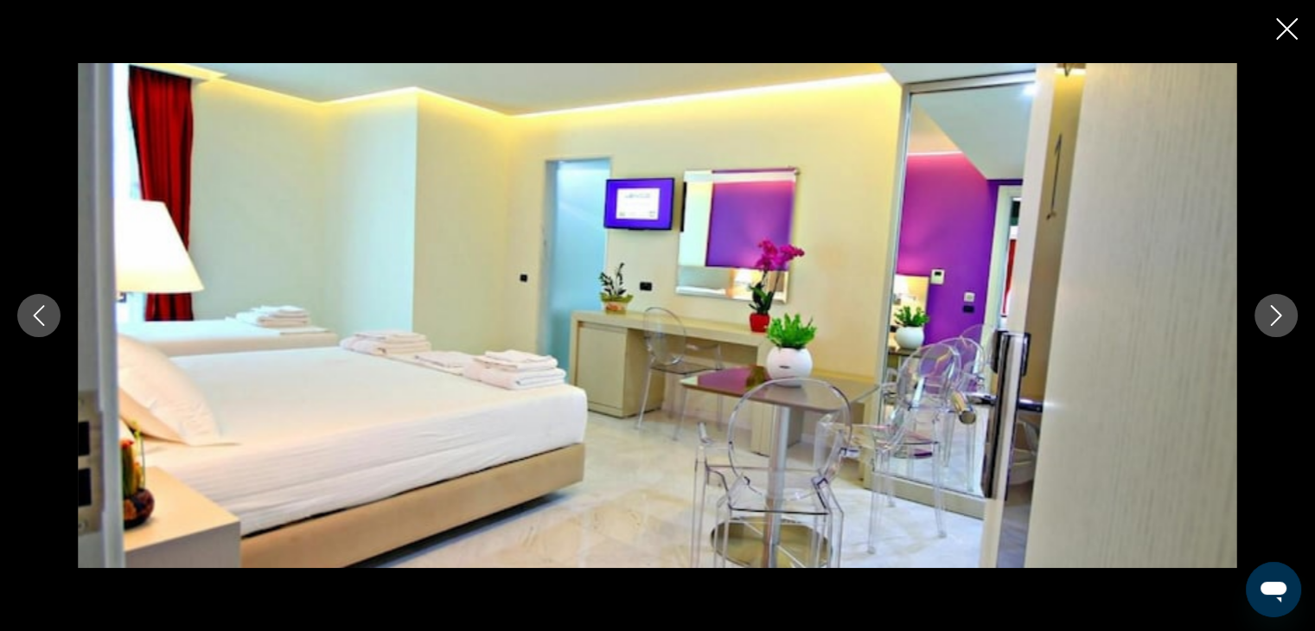
click at [1267, 309] on icon "Next image" at bounding box center [1276, 315] width 21 height 21
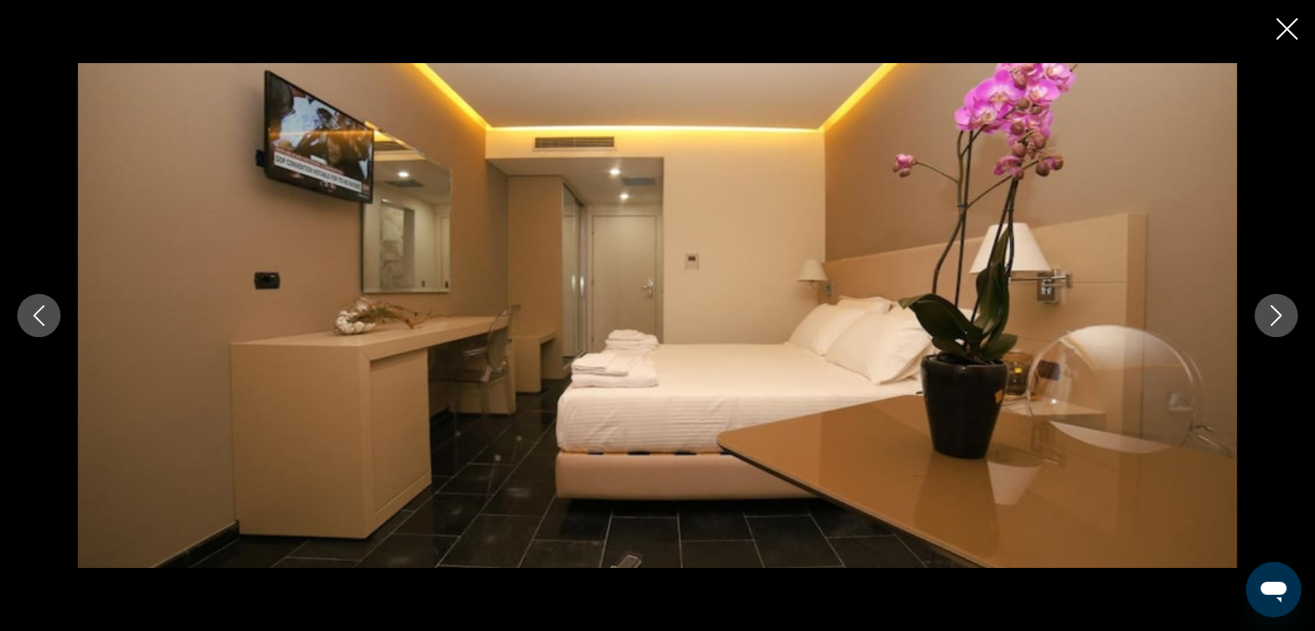
click at [1267, 309] on icon "Next image" at bounding box center [1276, 315] width 21 height 21
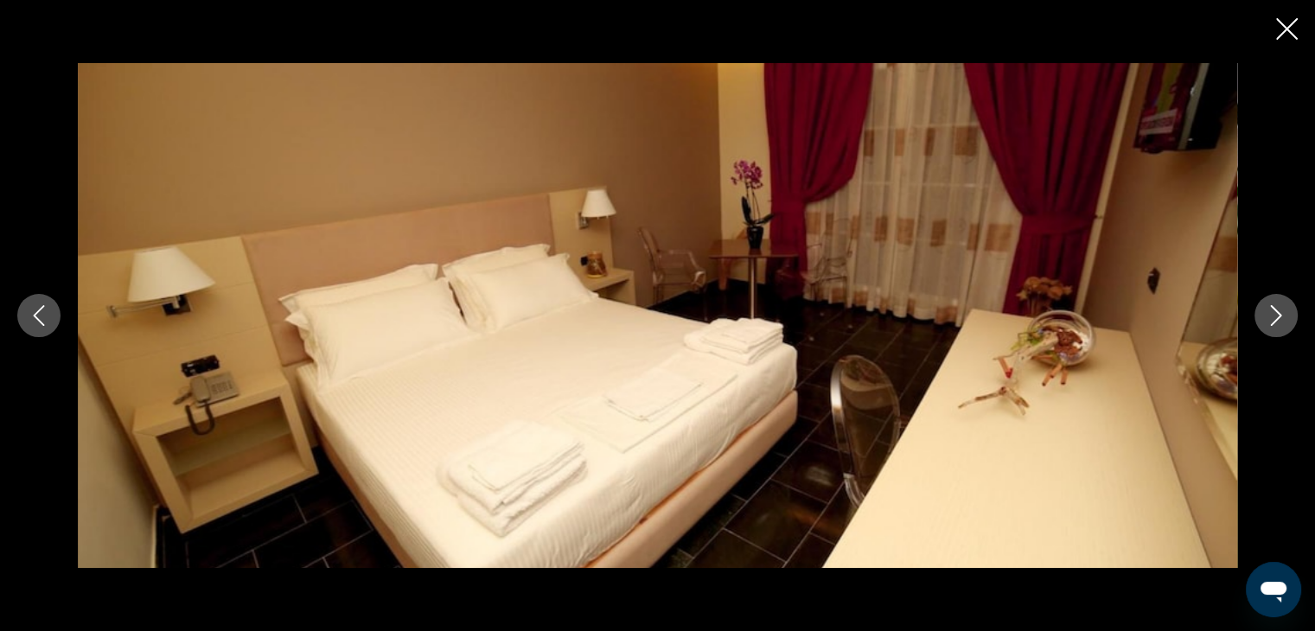
click at [1267, 309] on icon "Next image" at bounding box center [1276, 315] width 21 height 21
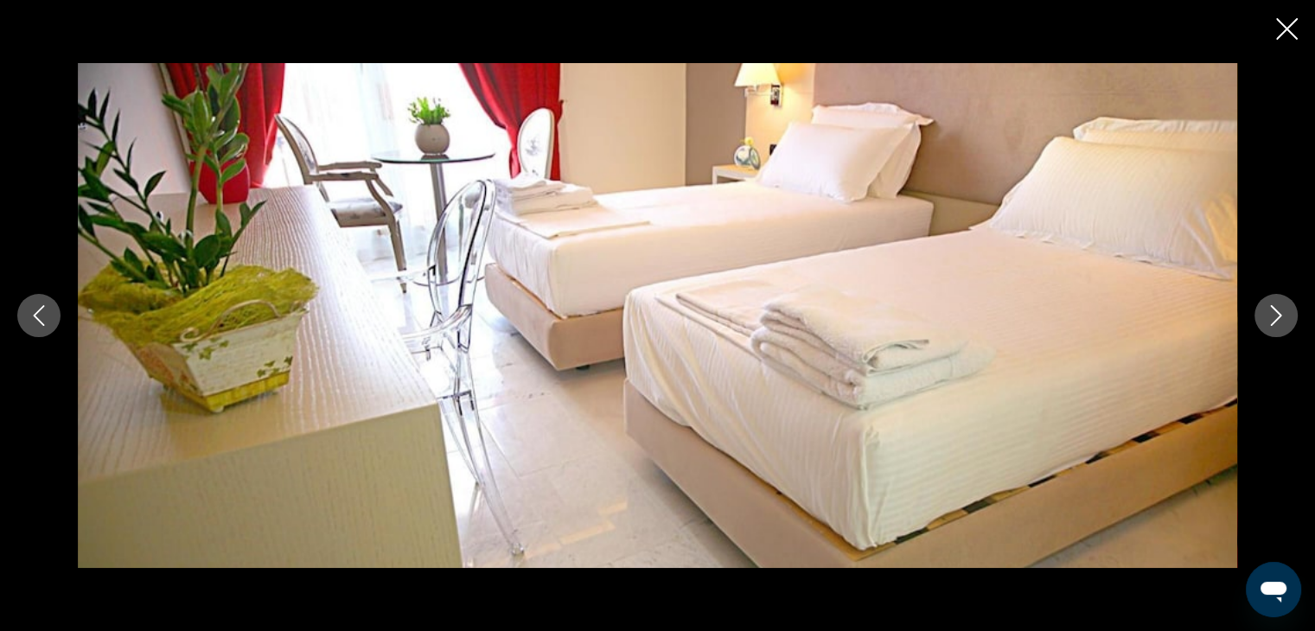
click at [1267, 309] on icon "Next image" at bounding box center [1276, 315] width 21 height 21
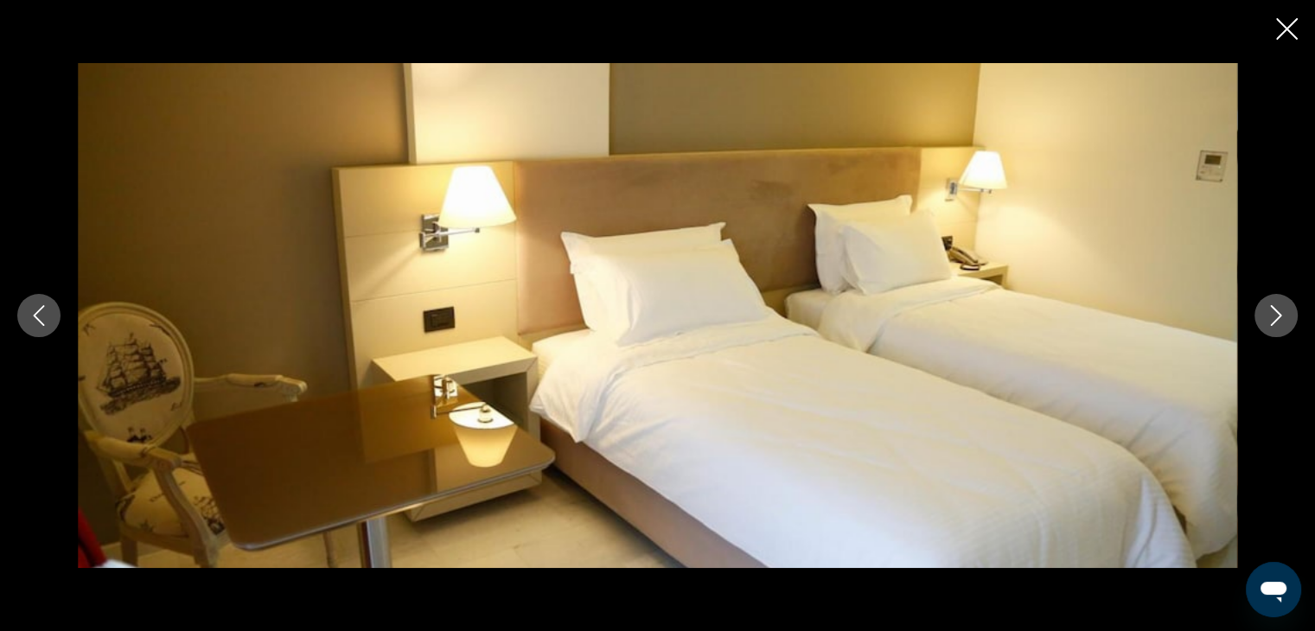
click at [1267, 309] on icon "Next image" at bounding box center [1276, 315] width 21 height 21
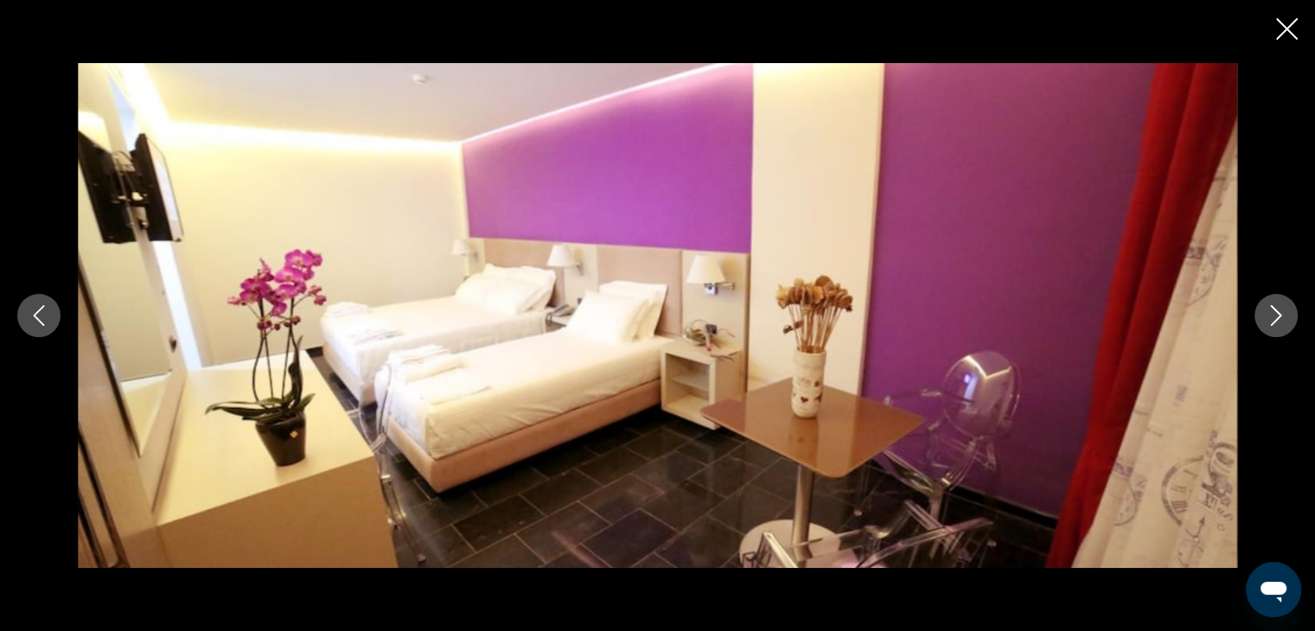
click at [1267, 309] on icon "Next image" at bounding box center [1276, 315] width 21 height 21
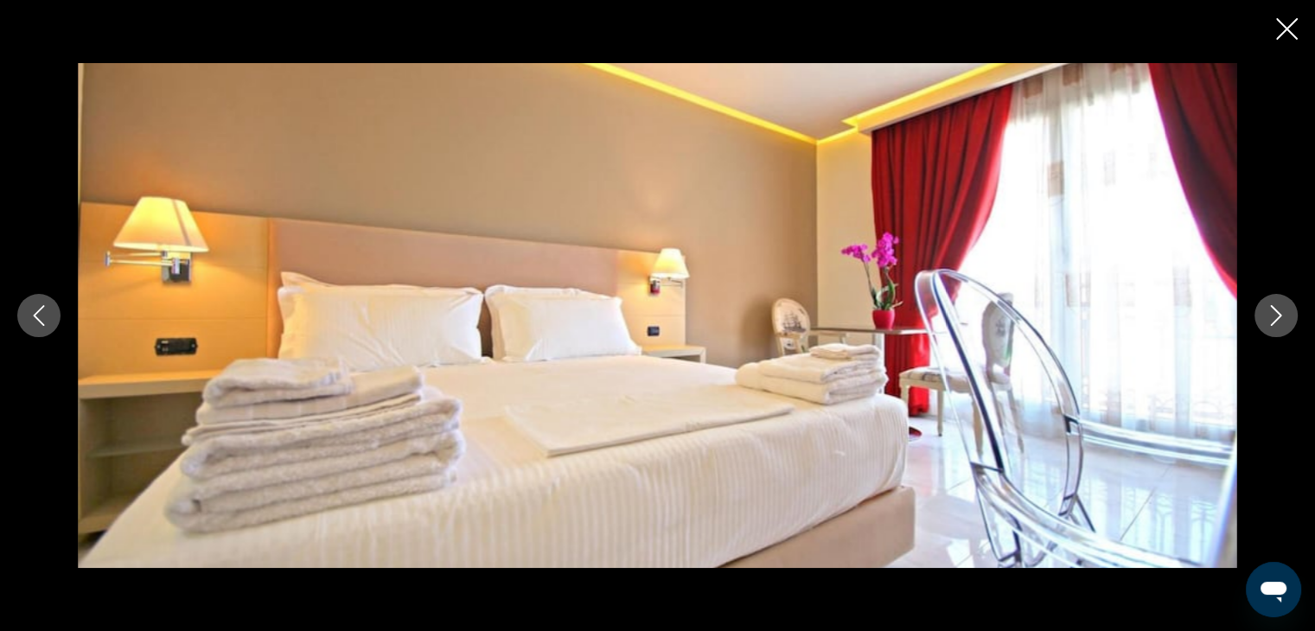
click at [1267, 309] on icon "Next image" at bounding box center [1276, 315] width 21 height 21
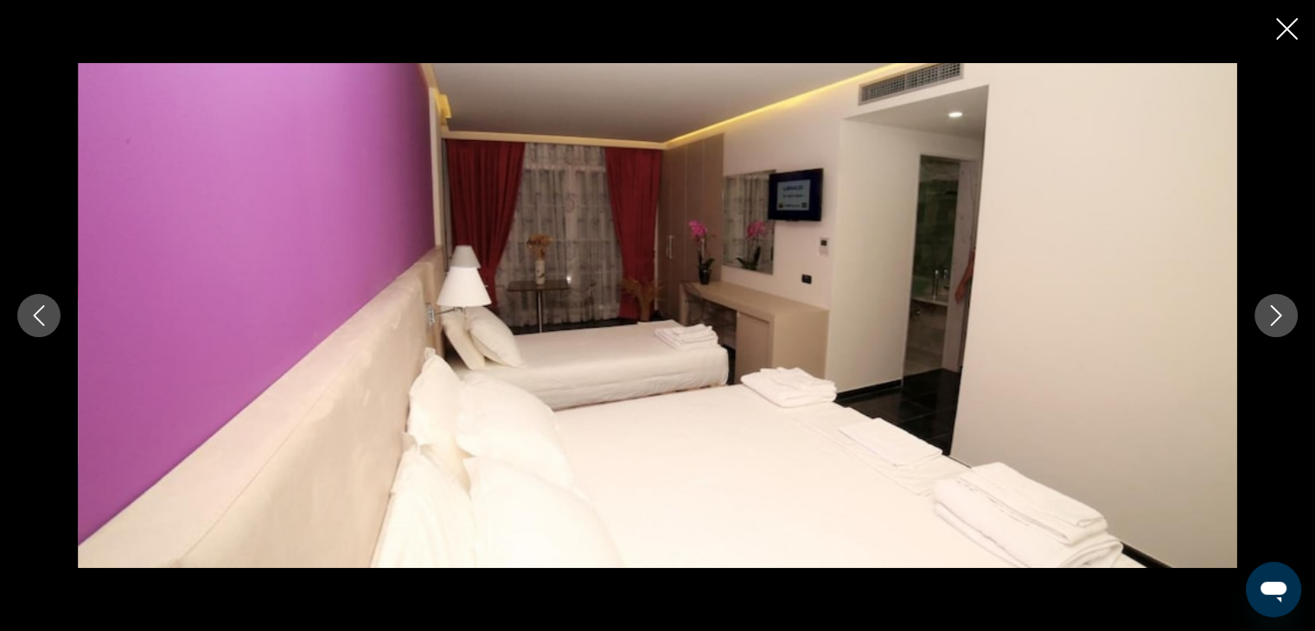
click at [1267, 309] on icon "Next image" at bounding box center [1276, 315] width 21 height 21
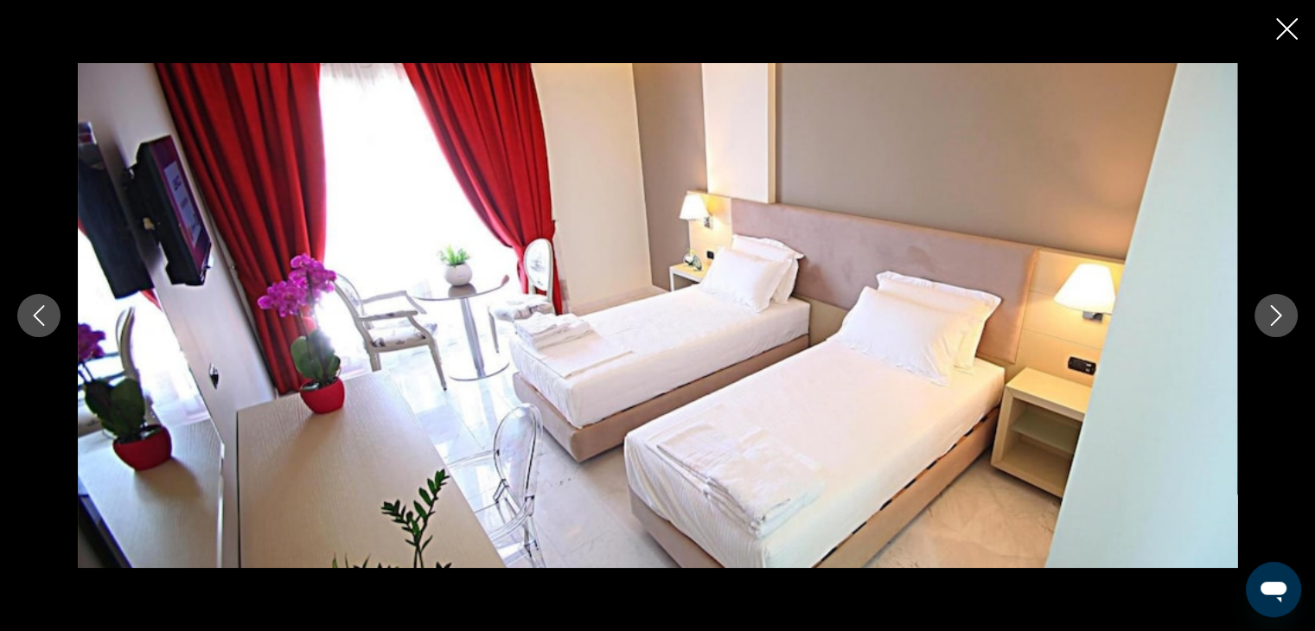
click at [1267, 309] on icon "Next image" at bounding box center [1276, 315] width 21 height 21
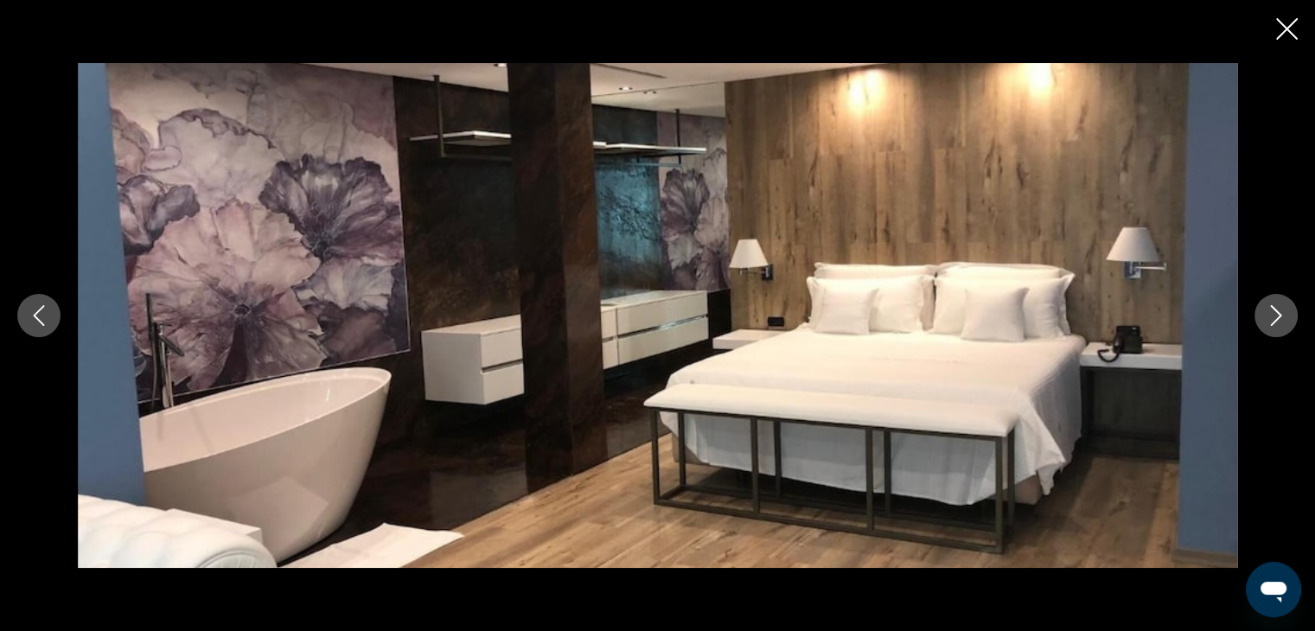
click at [1267, 309] on icon "Next image" at bounding box center [1276, 315] width 21 height 21
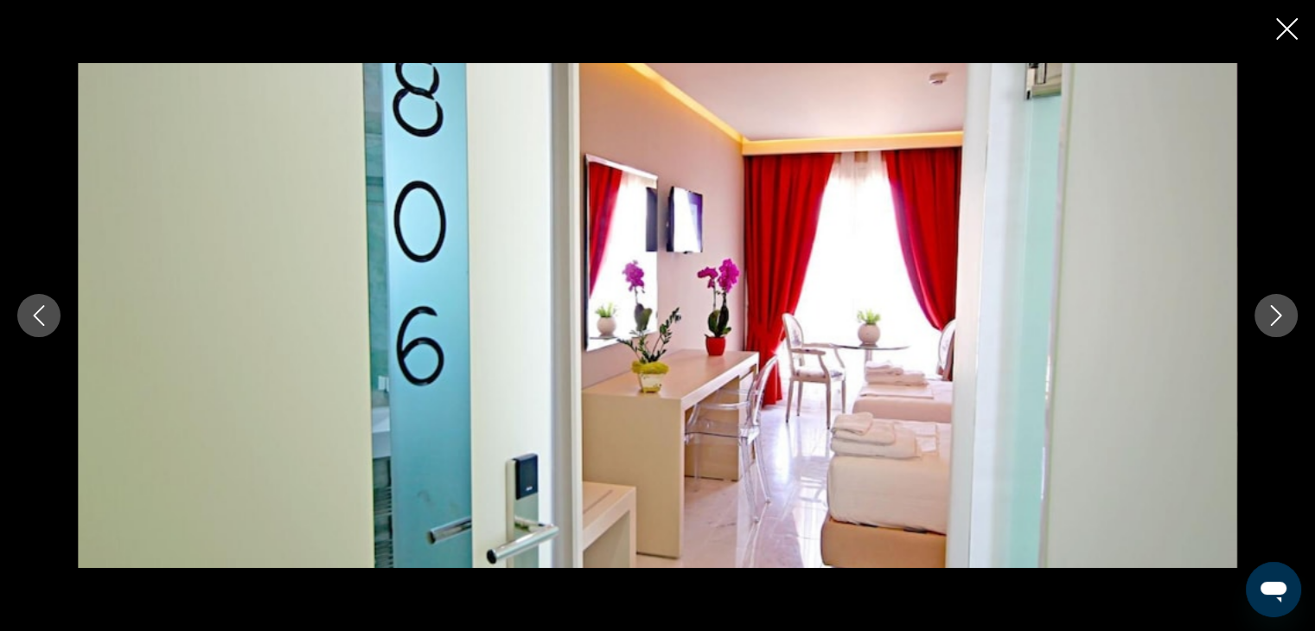
click at [1267, 309] on icon "Next image" at bounding box center [1276, 315] width 21 height 21
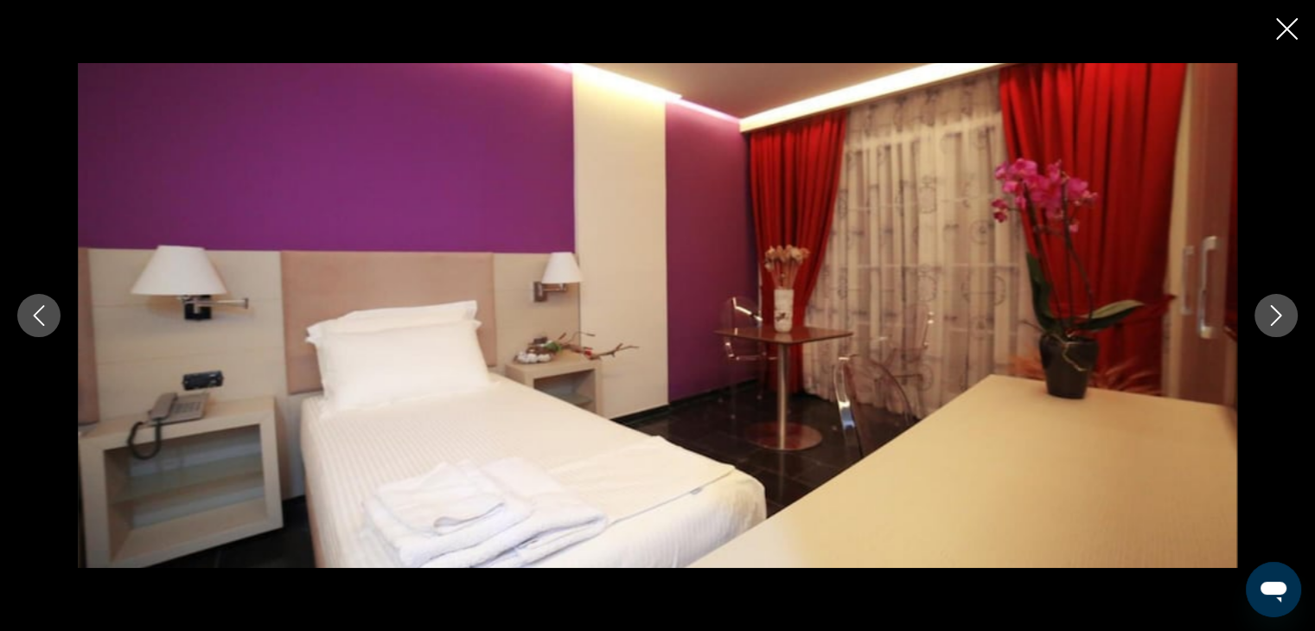
click at [1267, 309] on icon "Next image" at bounding box center [1276, 315] width 21 height 21
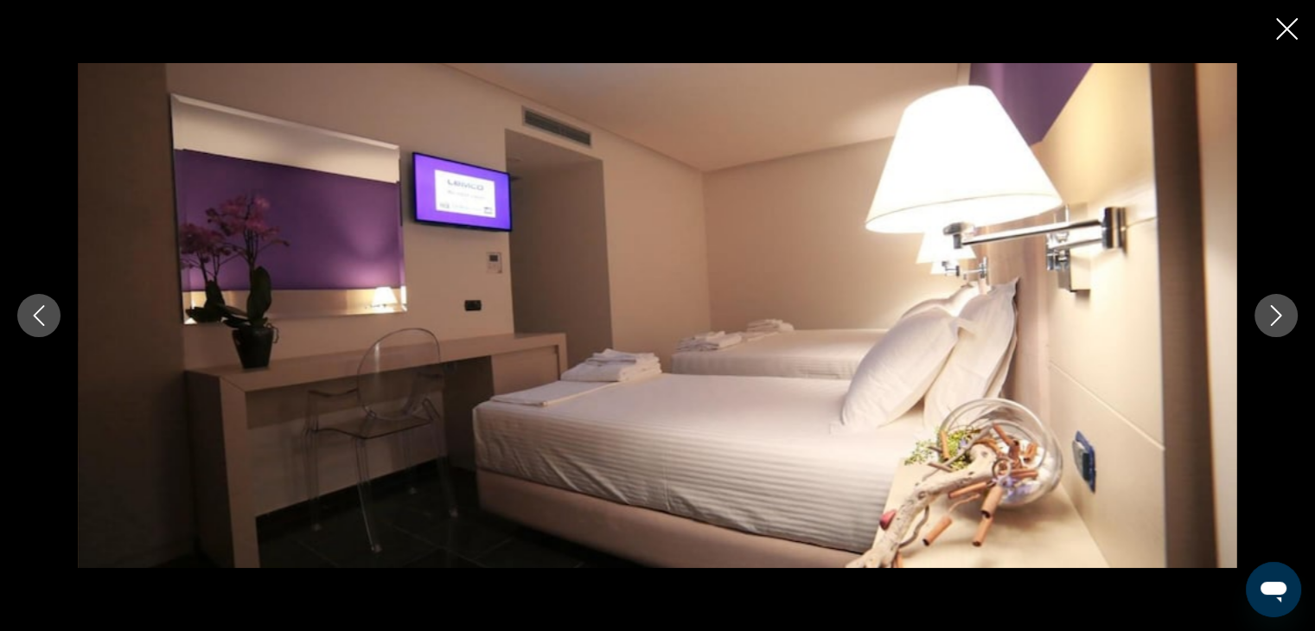
click at [1267, 309] on icon "Next image" at bounding box center [1276, 315] width 21 height 21
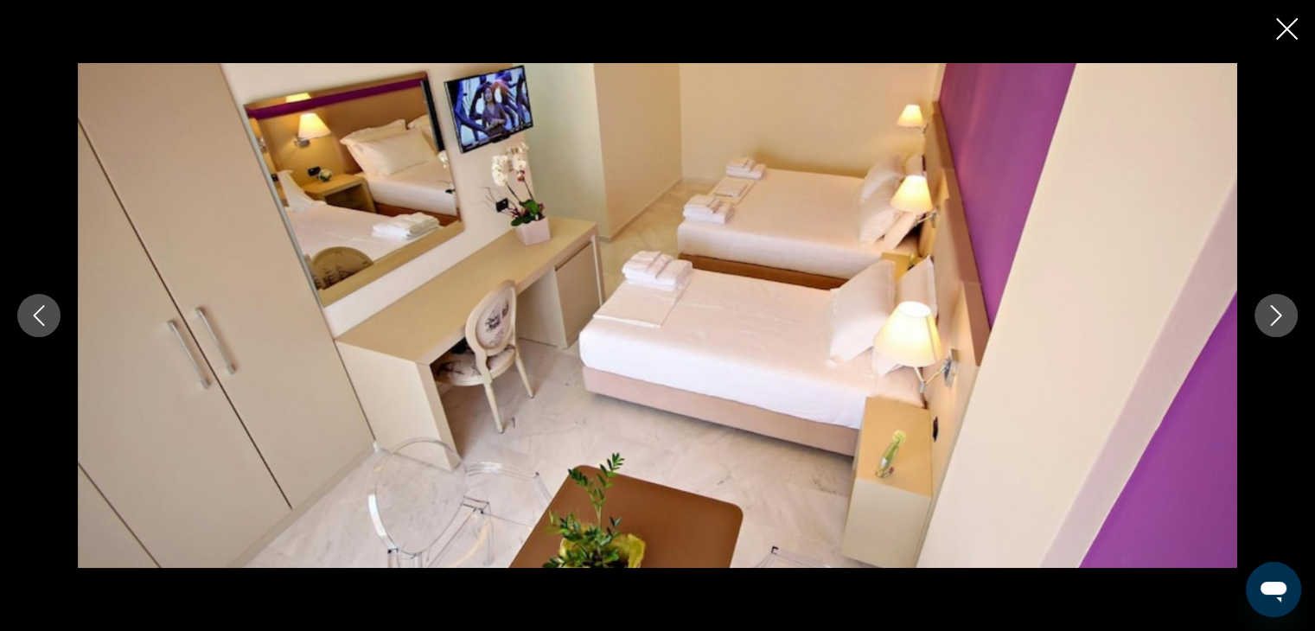
click at [1267, 309] on icon "Next image" at bounding box center [1276, 315] width 21 height 21
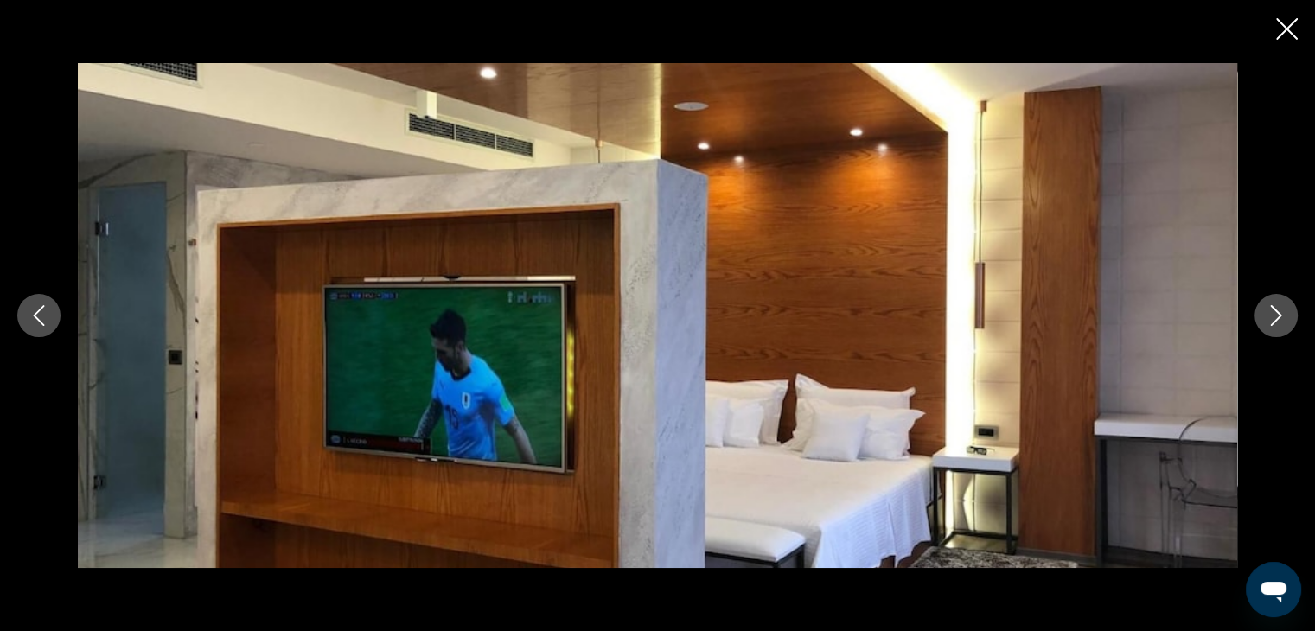
click at [1267, 309] on icon "Next image" at bounding box center [1276, 315] width 21 height 21
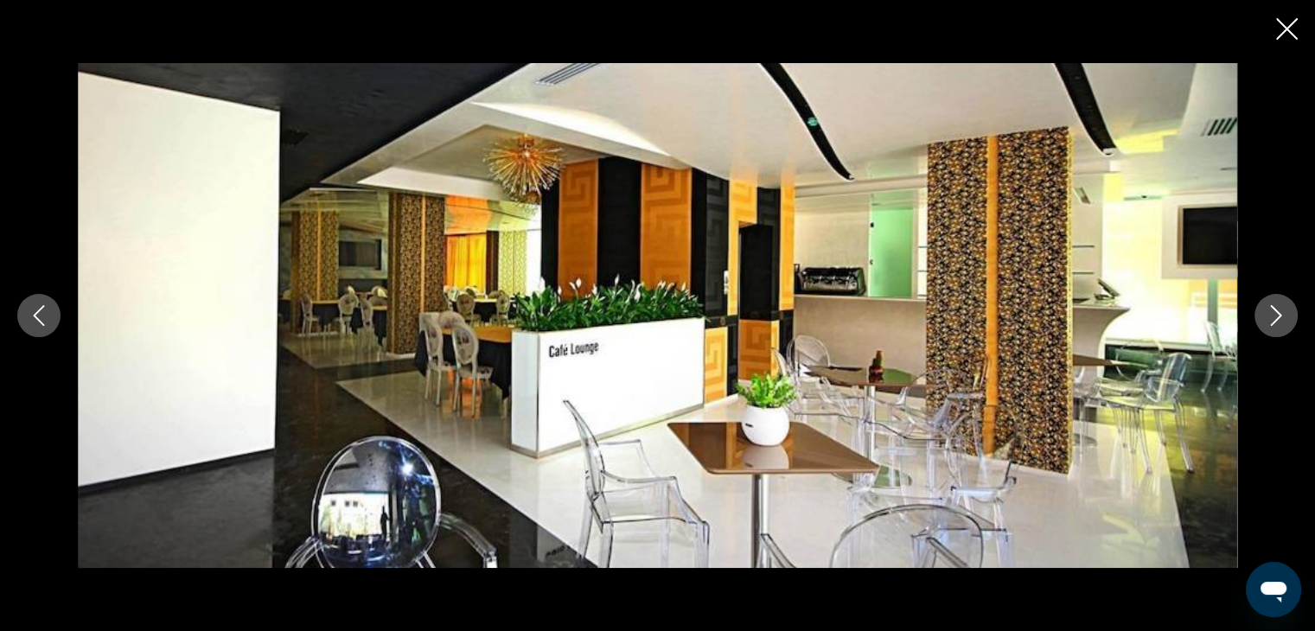
click at [1267, 309] on icon "Next image" at bounding box center [1276, 315] width 21 height 21
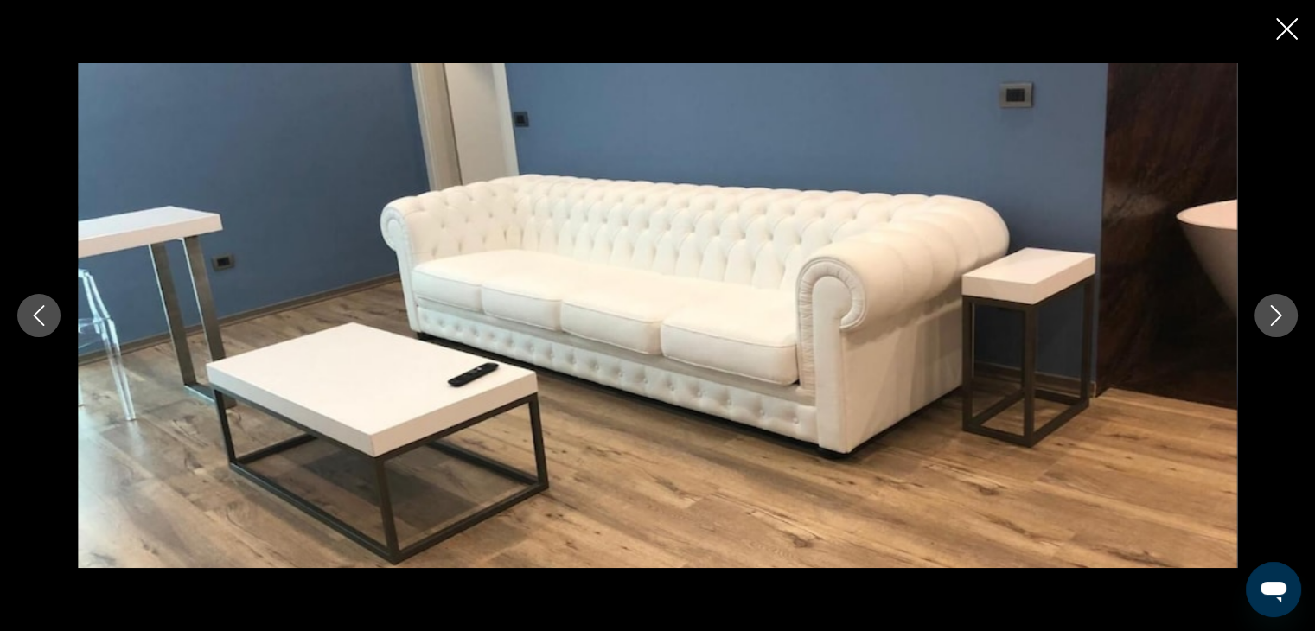
click at [1267, 309] on icon "Next image" at bounding box center [1276, 315] width 21 height 21
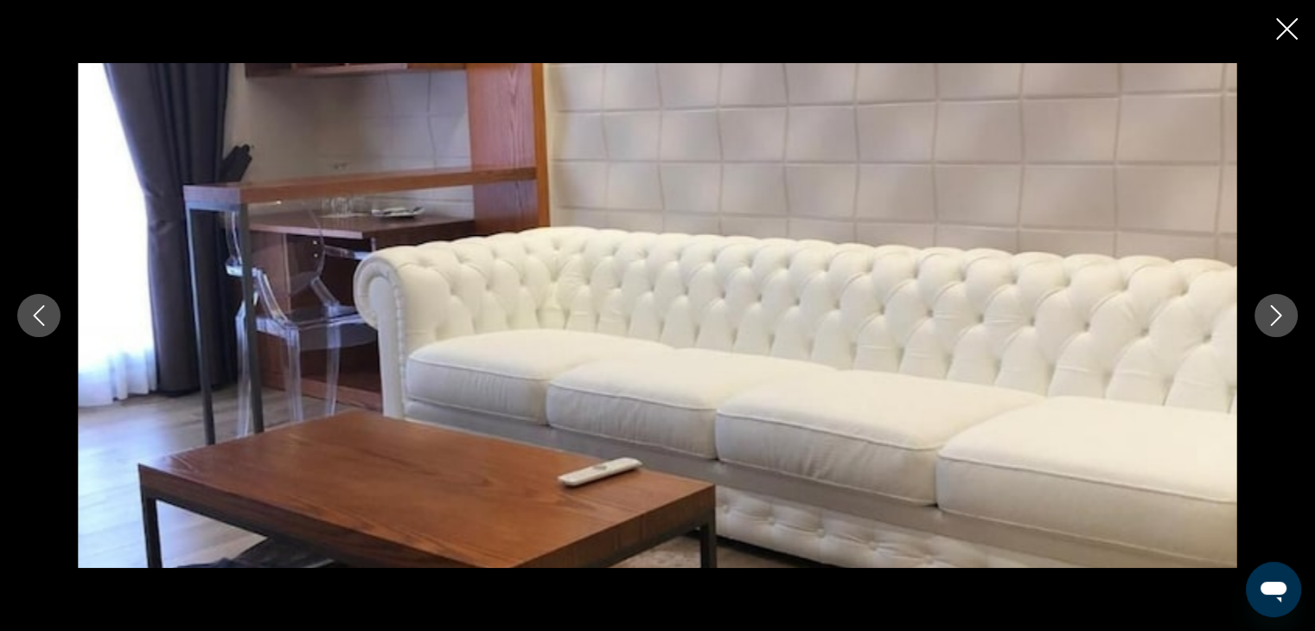
click at [1267, 309] on icon "Next image" at bounding box center [1276, 315] width 21 height 21
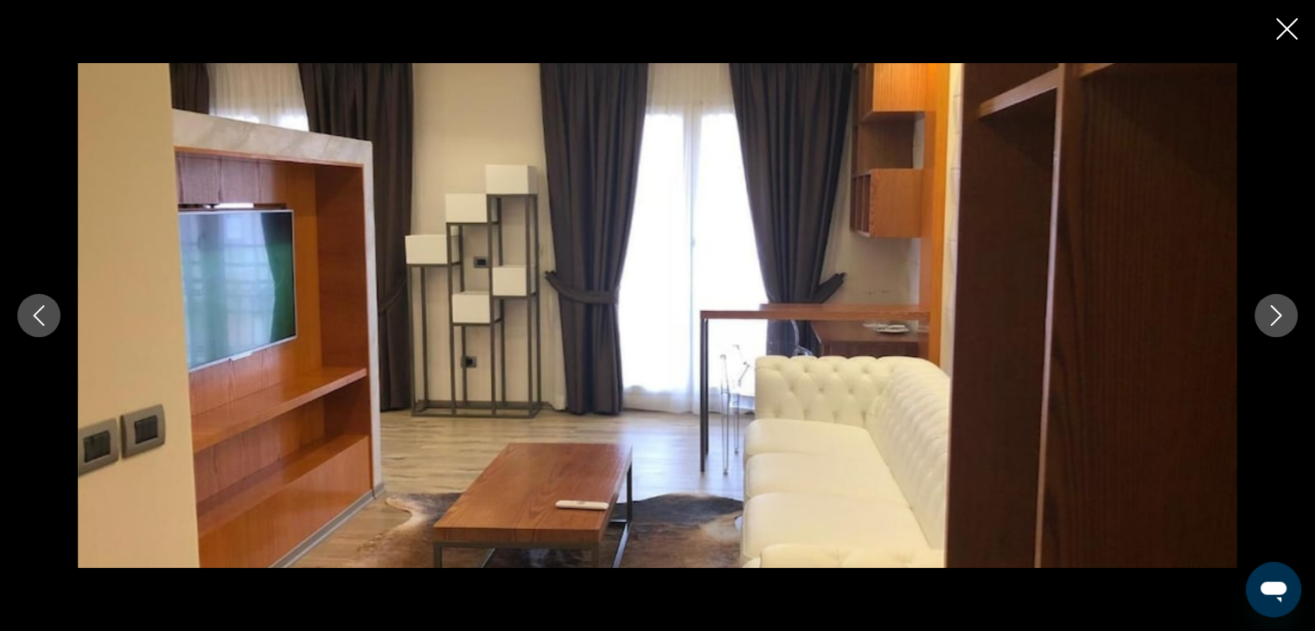
click at [1267, 309] on icon "Next image" at bounding box center [1276, 315] width 21 height 21
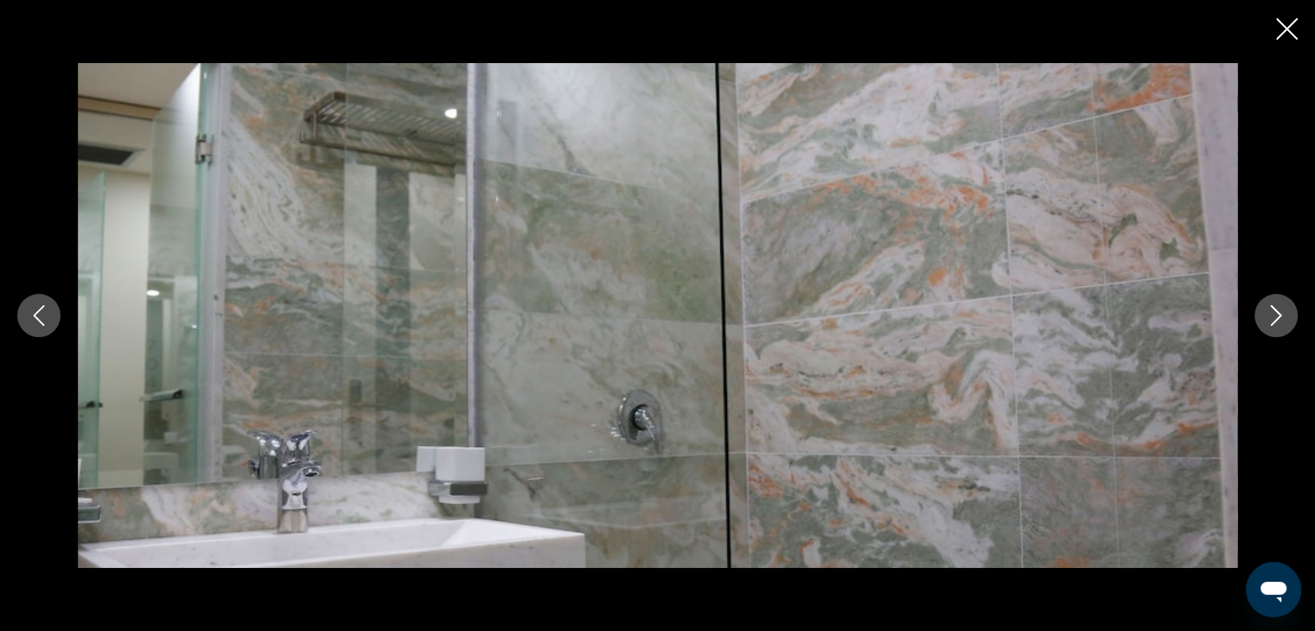
click at [1267, 309] on icon "Next image" at bounding box center [1276, 315] width 21 height 21
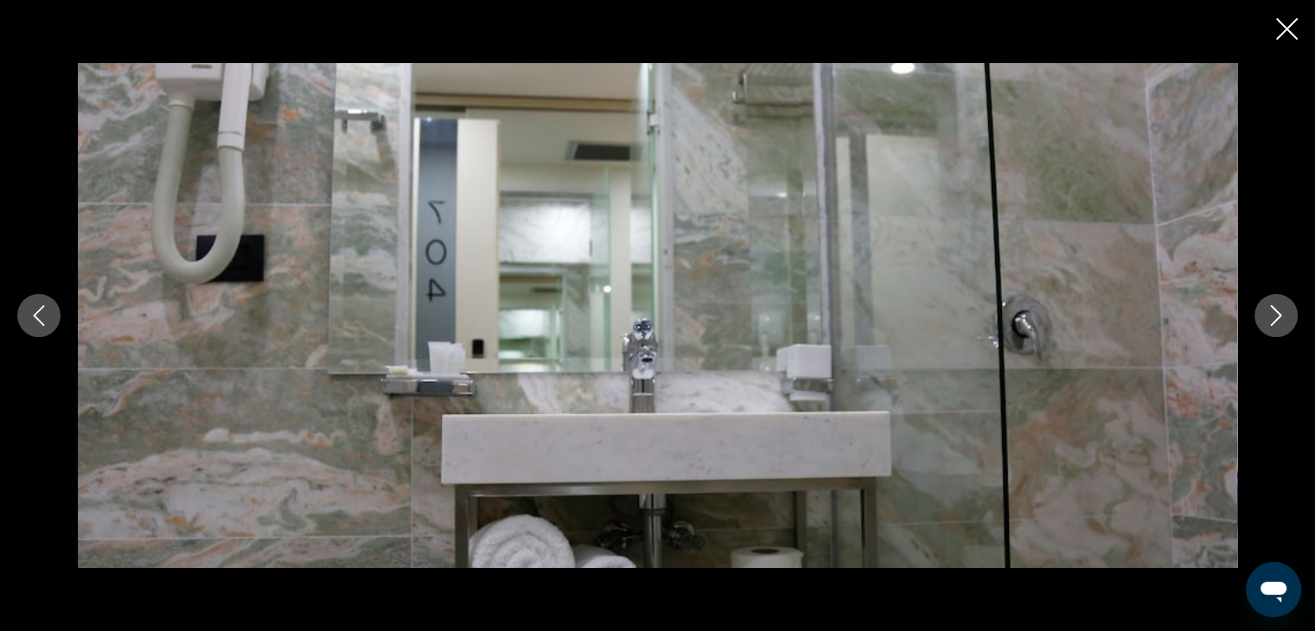
click at [1267, 309] on icon "Next image" at bounding box center [1276, 315] width 21 height 21
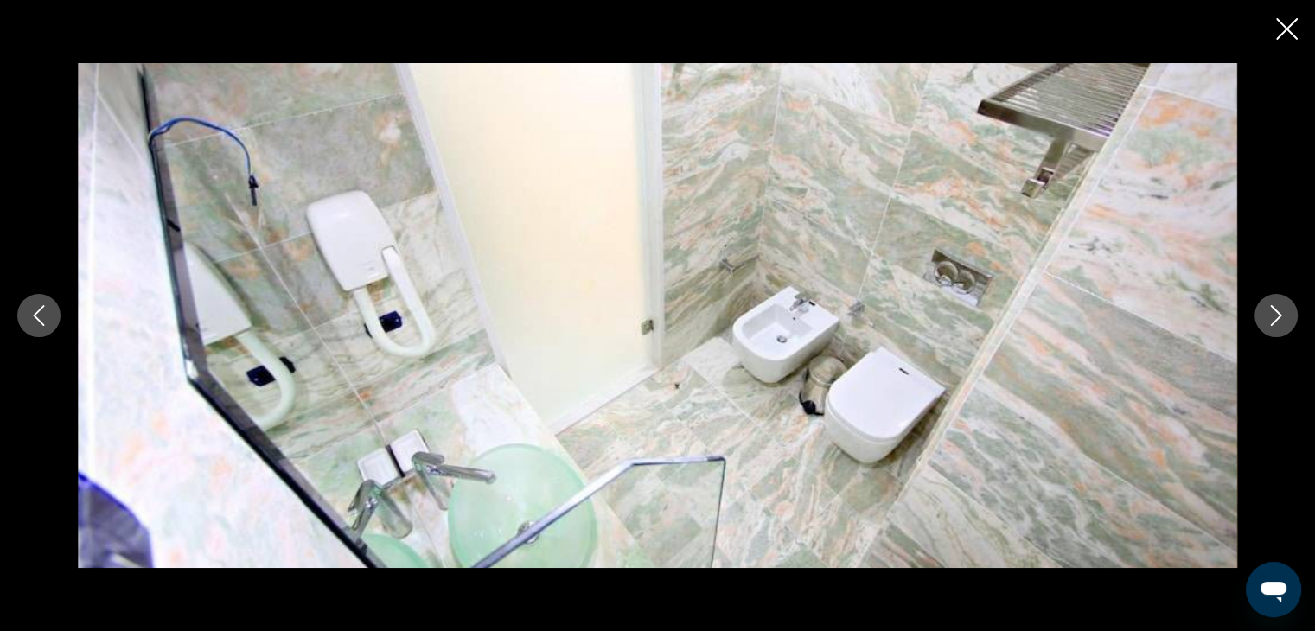
click at [1267, 309] on icon "Next image" at bounding box center [1276, 315] width 21 height 21
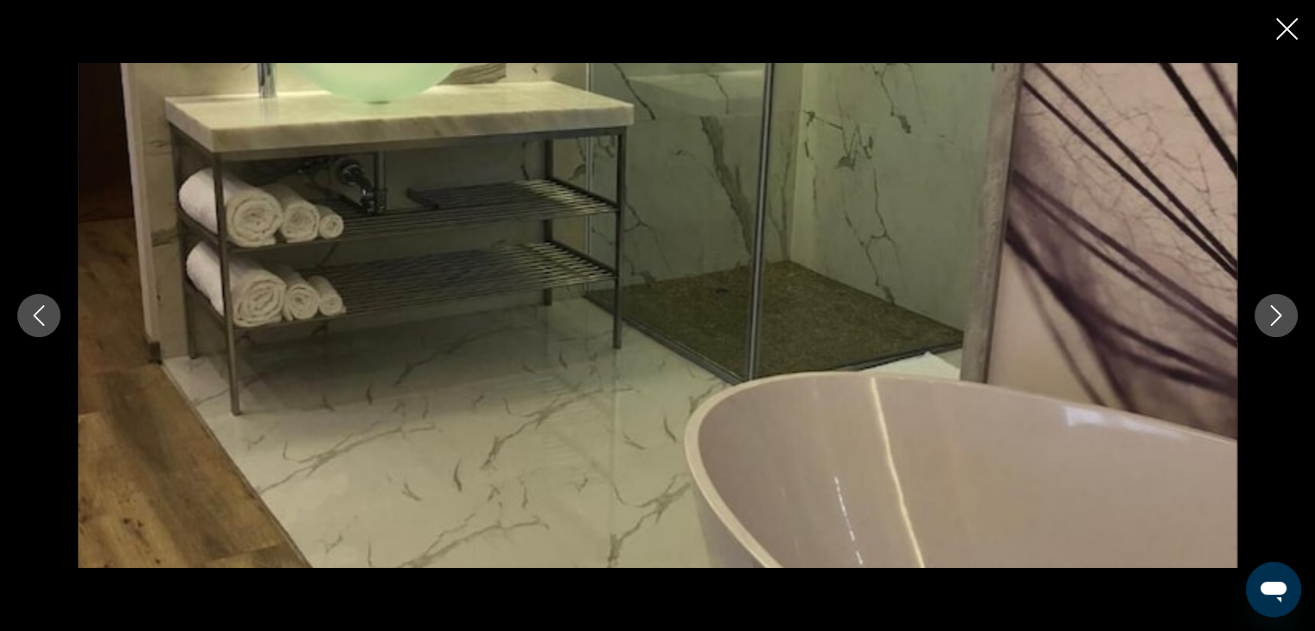
click at [1267, 309] on icon "Next image" at bounding box center [1276, 315] width 21 height 21
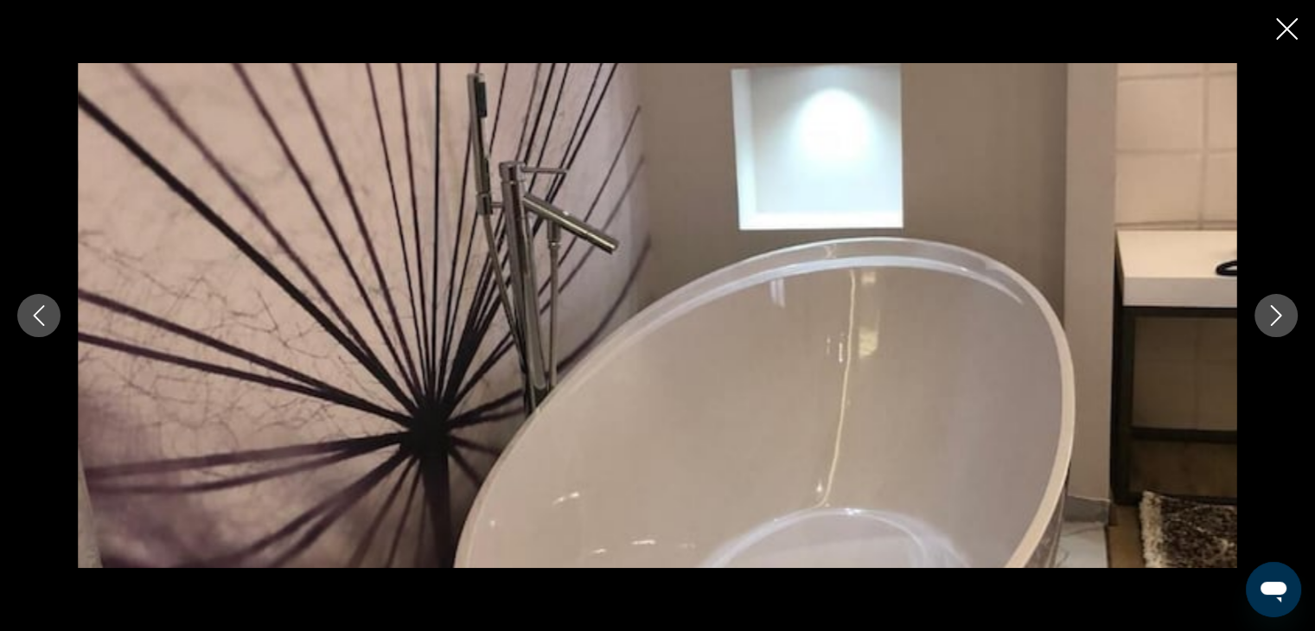
click at [1267, 309] on icon "Next image" at bounding box center [1276, 315] width 21 height 21
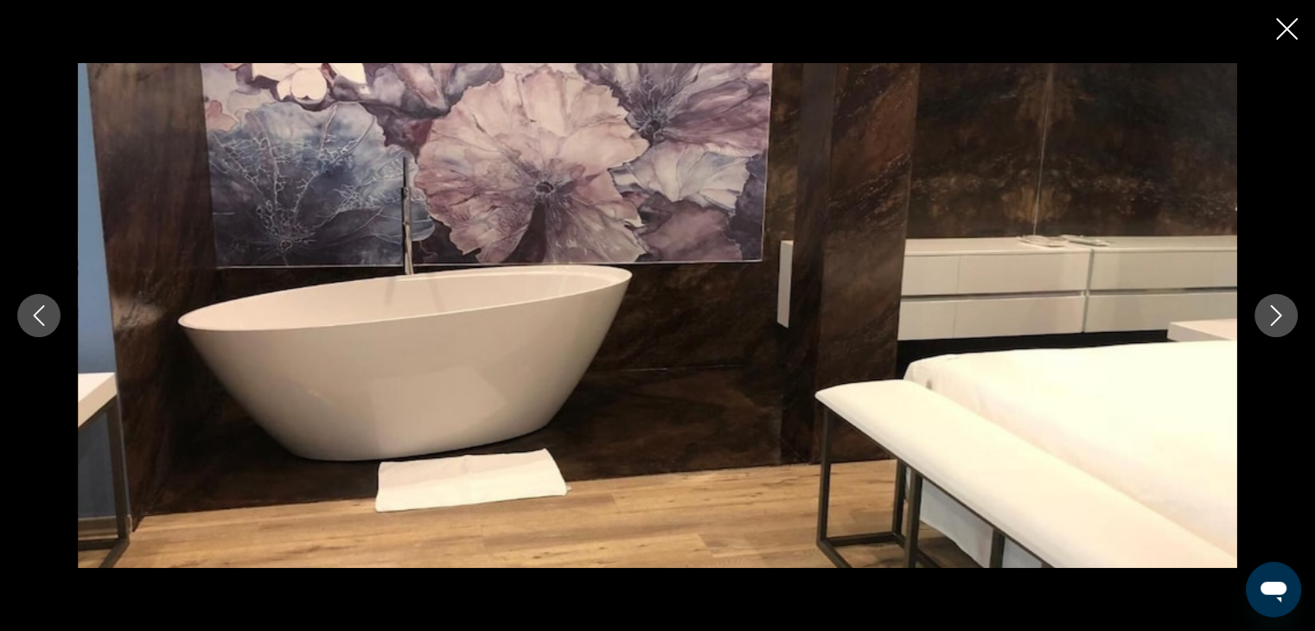
click at [1267, 309] on icon "Next image" at bounding box center [1276, 315] width 21 height 21
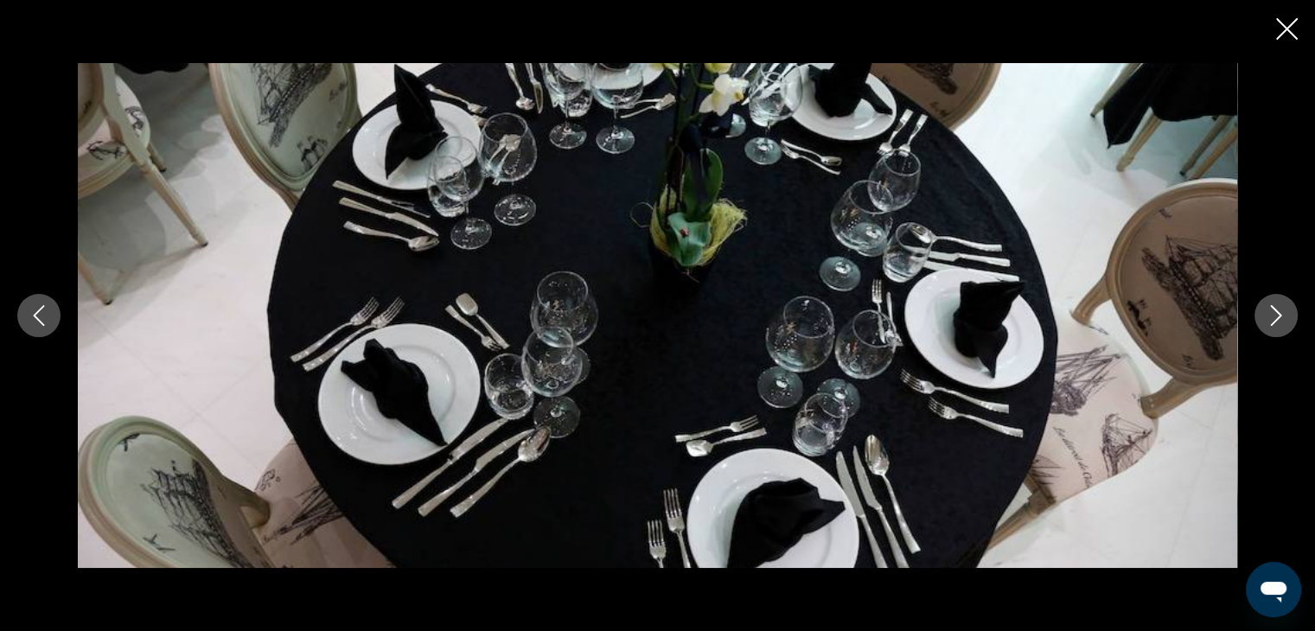
click at [1267, 309] on icon "Next image" at bounding box center [1276, 315] width 21 height 21
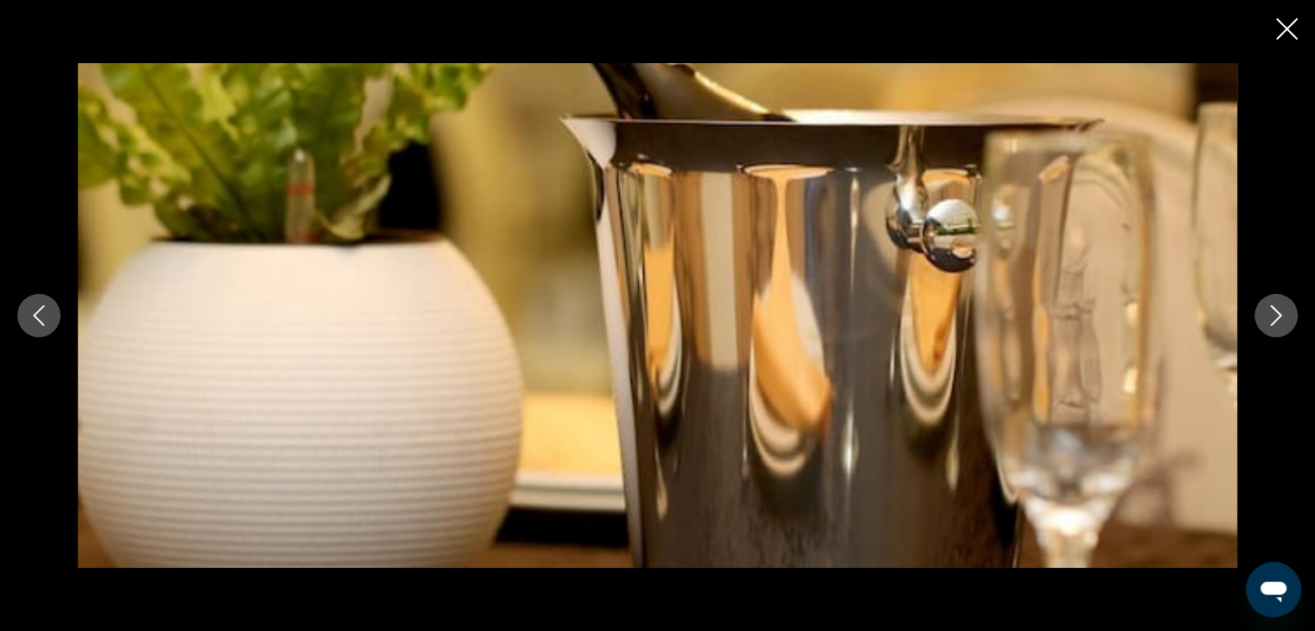
click at [1267, 309] on icon "Next image" at bounding box center [1276, 315] width 21 height 21
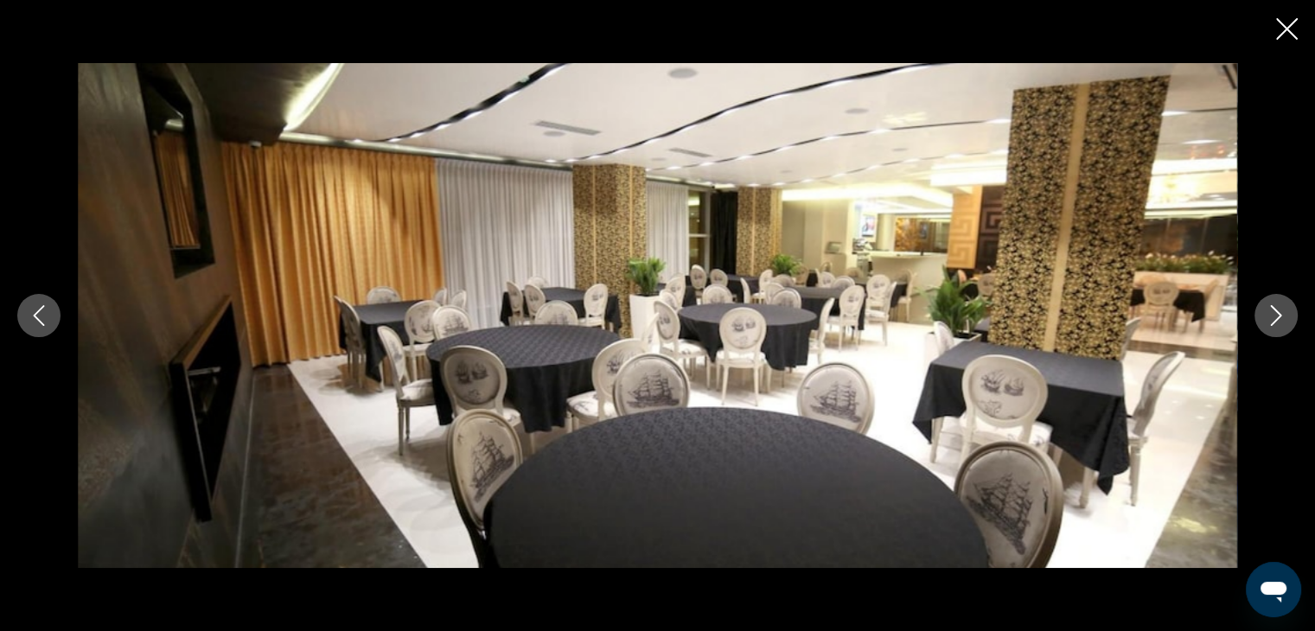
click at [1267, 309] on icon "Next image" at bounding box center [1276, 315] width 21 height 21
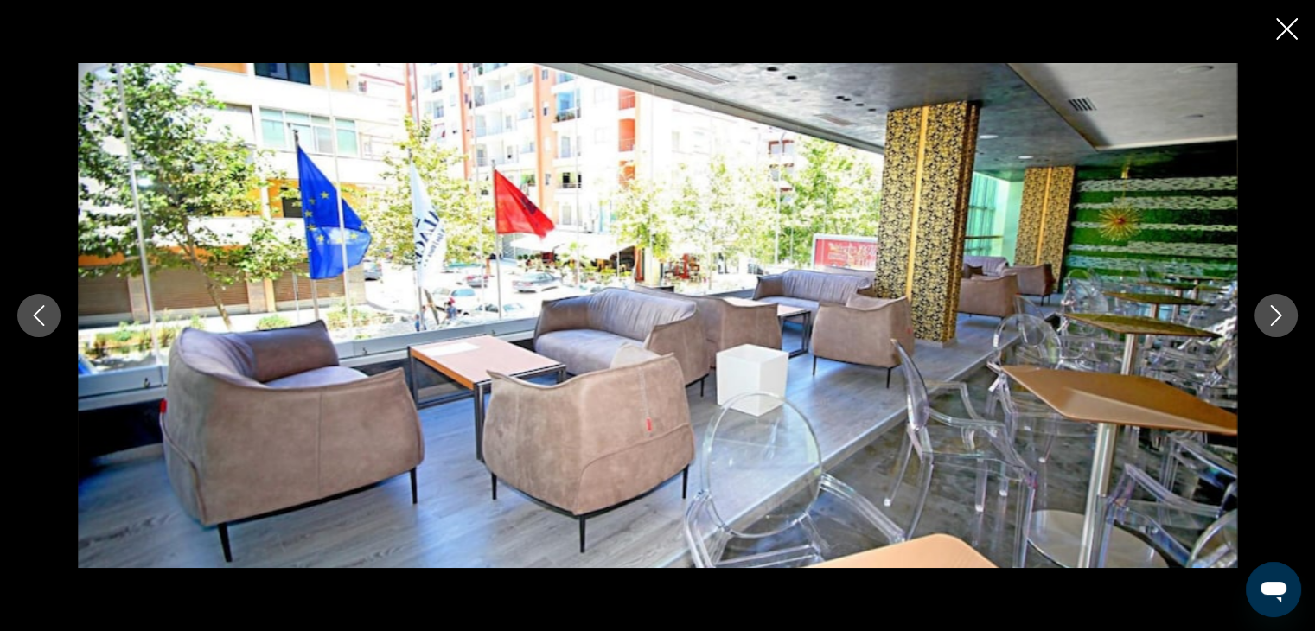
click at [1267, 309] on icon "Next image" at bounding box center [1276, 315] width 21 height 21
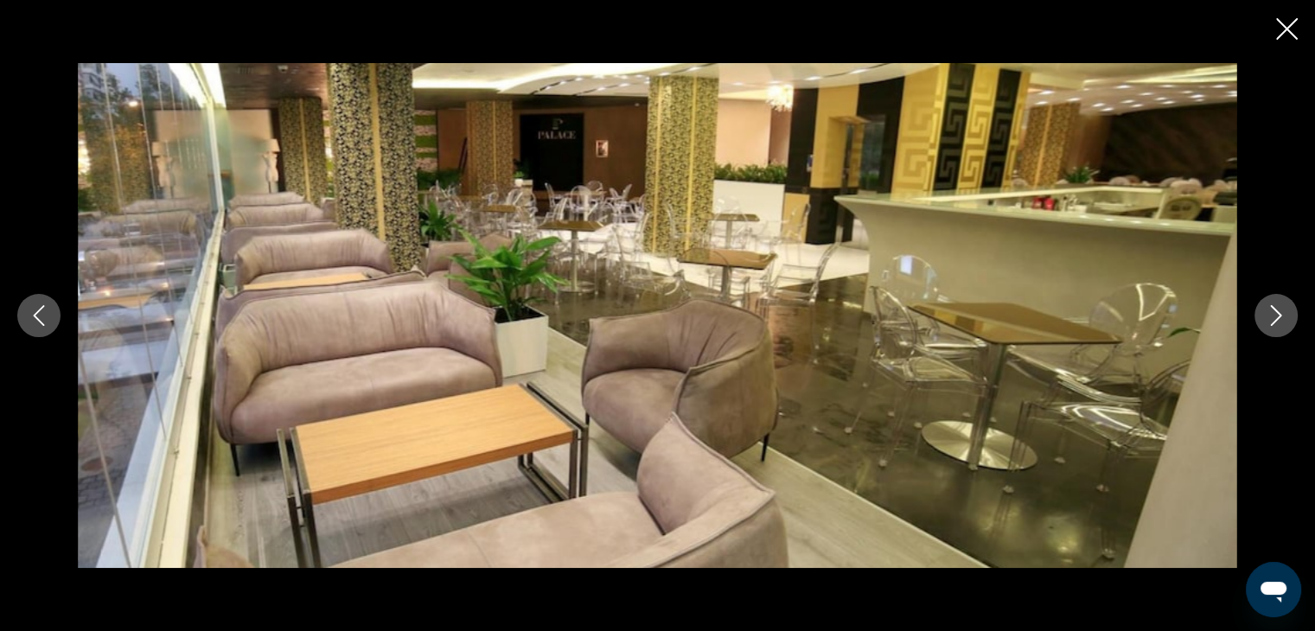
click at [1283, 27] on icon "Close slideshow" at bounding box center [1287, 29] width 22 height 22
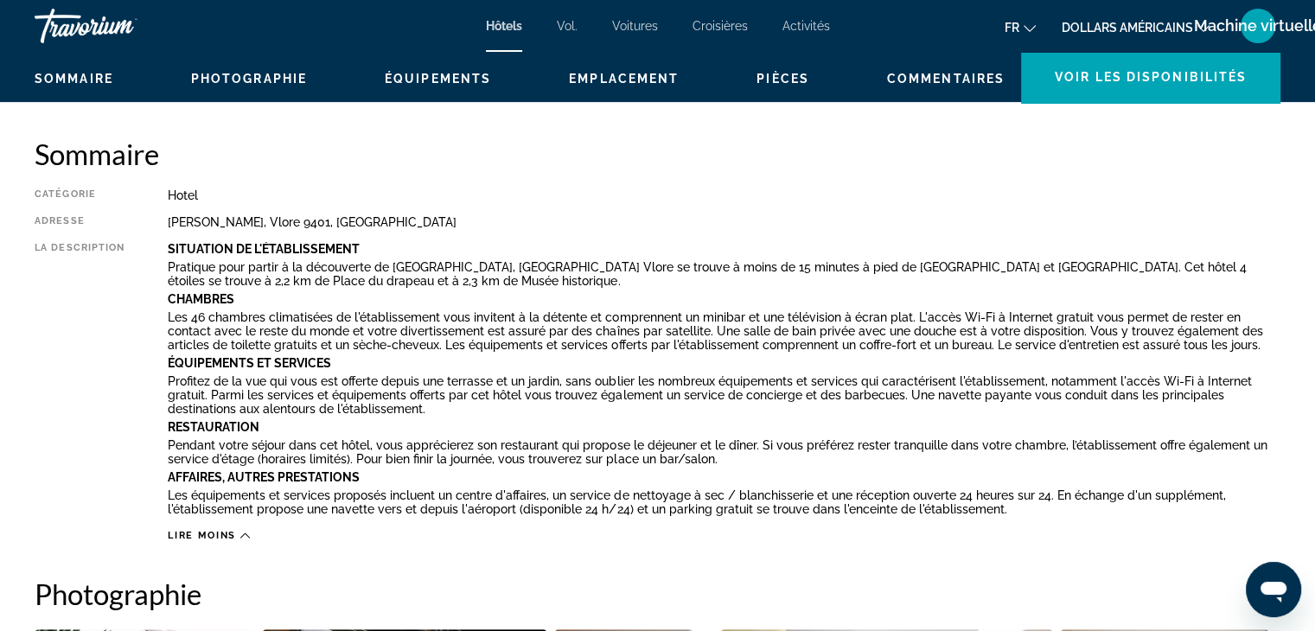
scroll to position [0, 0]
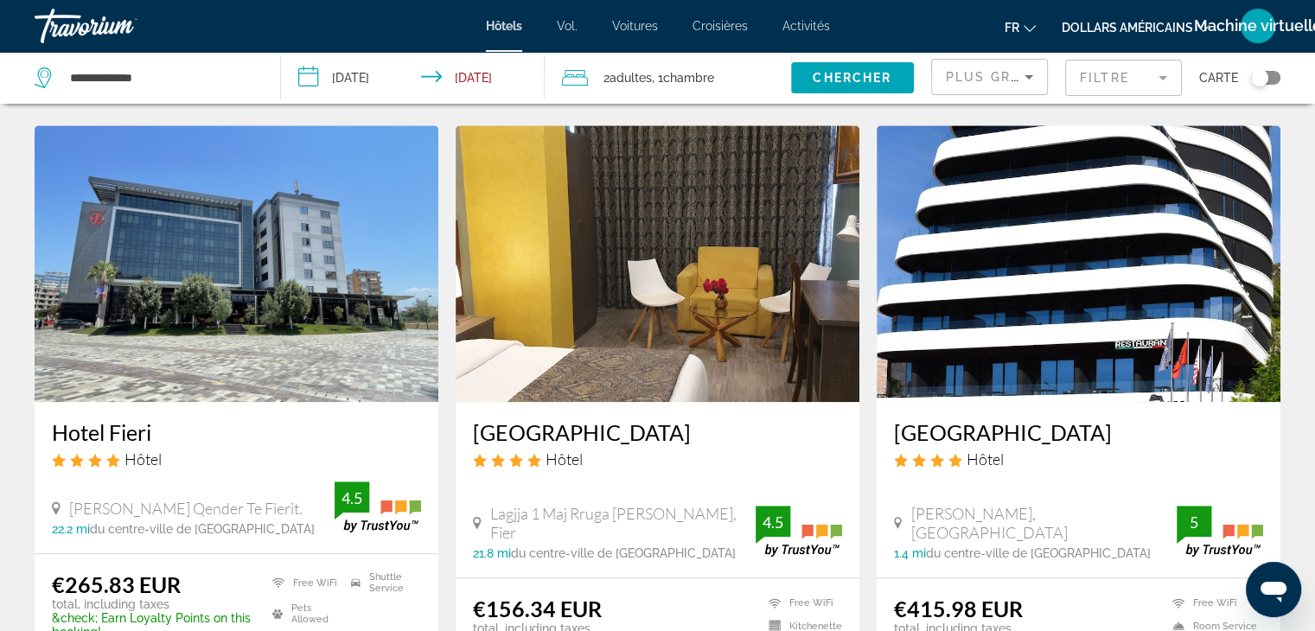
scroll to position [1330, 0]
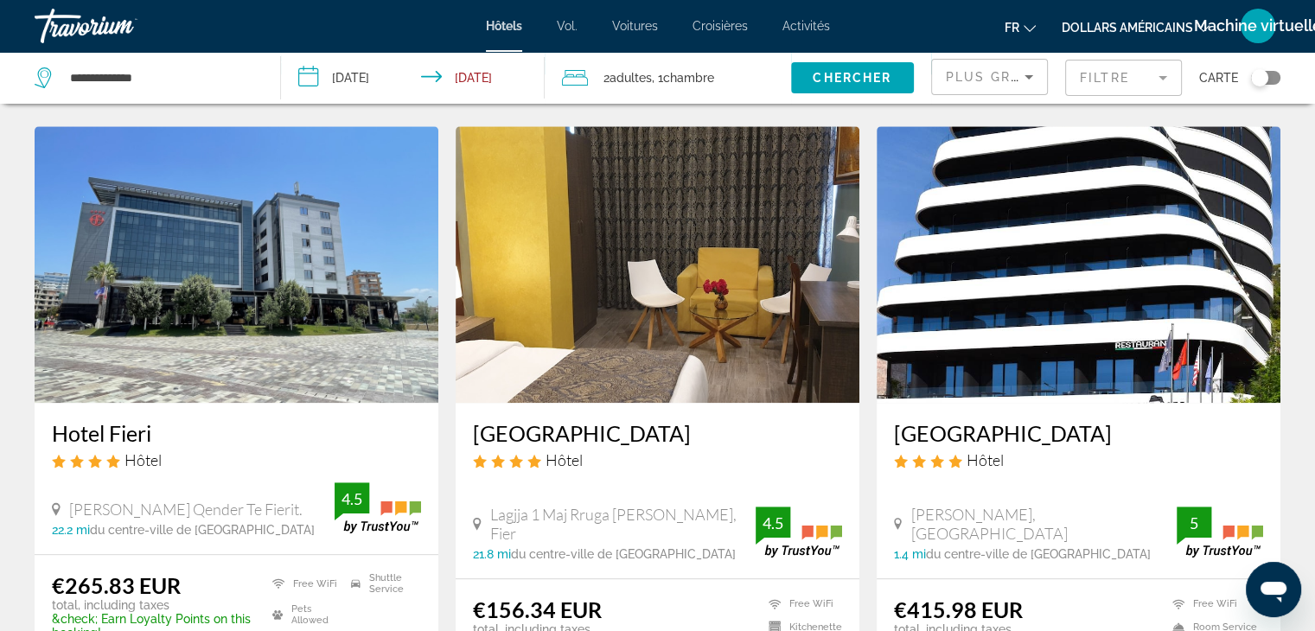
click at [612, 271] on img "Contenu principal" at bounding box center [658, 264] width 404 height 277
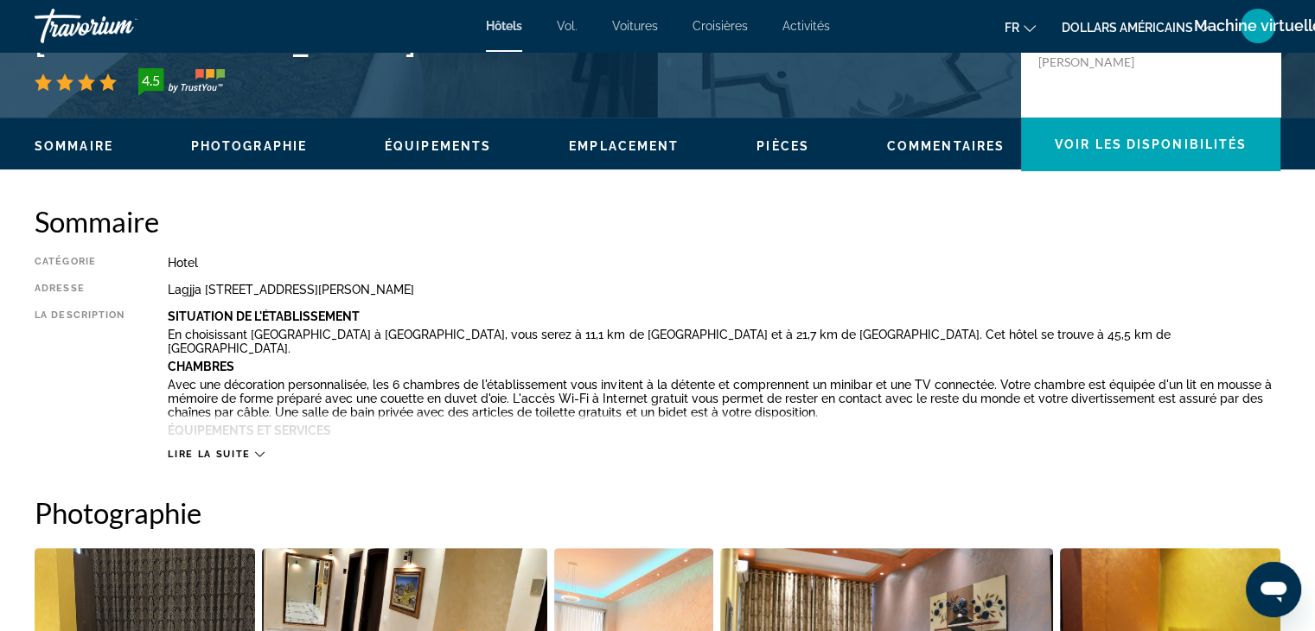
scroll to position [455, 0]
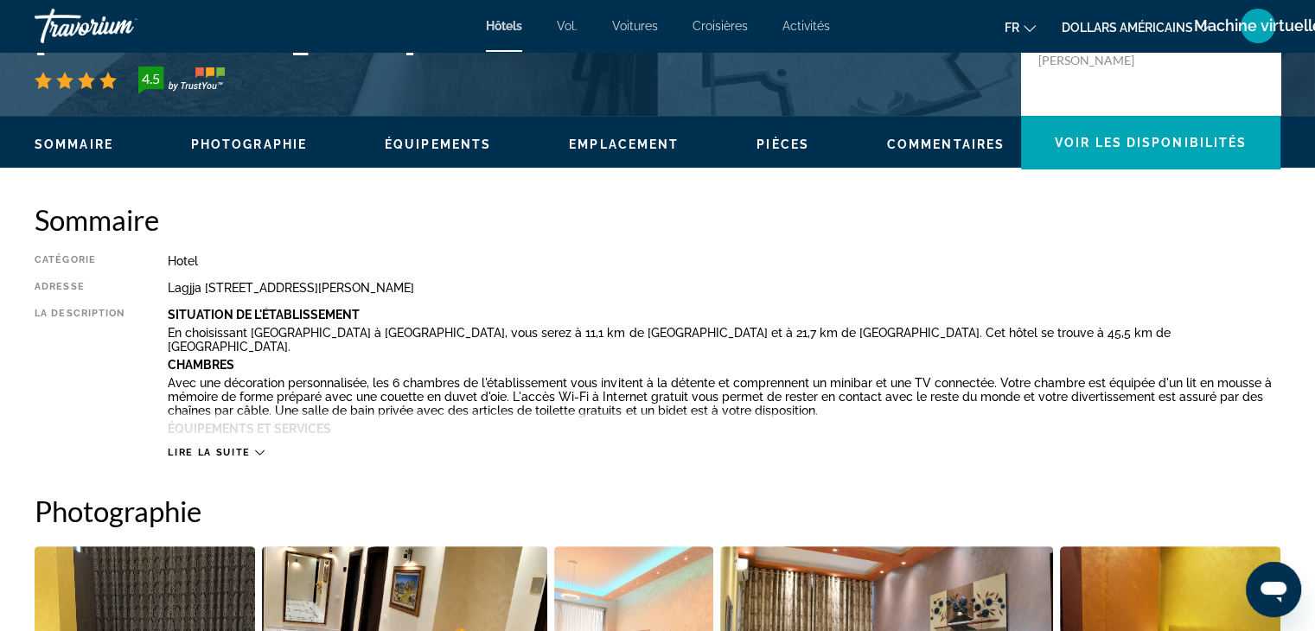
click at [256, 448] on icon "Contenu principal" at bounding box center [260, 453] width 10 height 10
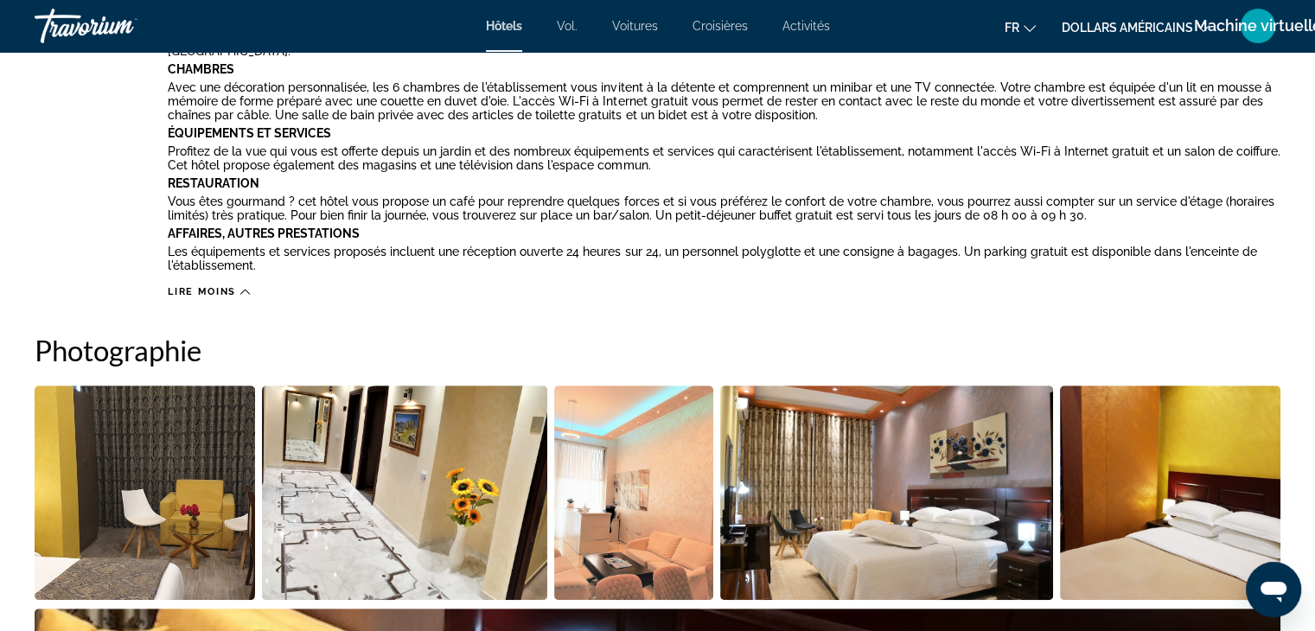
scroll to position [743, 0]
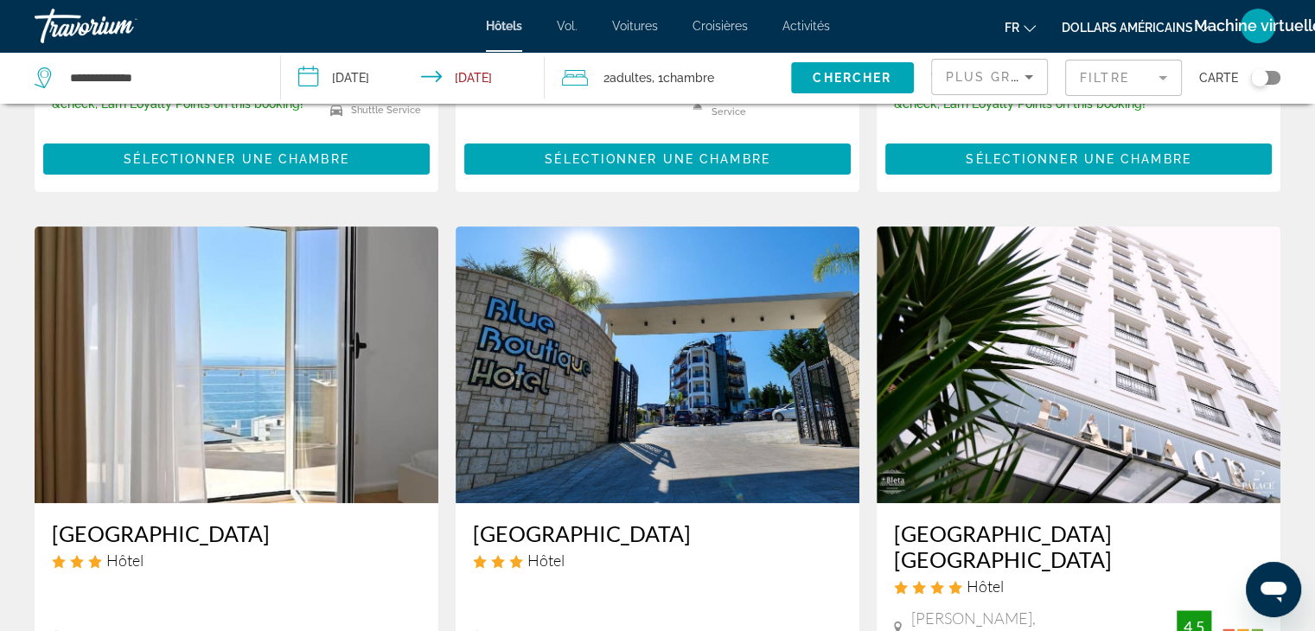
scroll to position [587, 0]
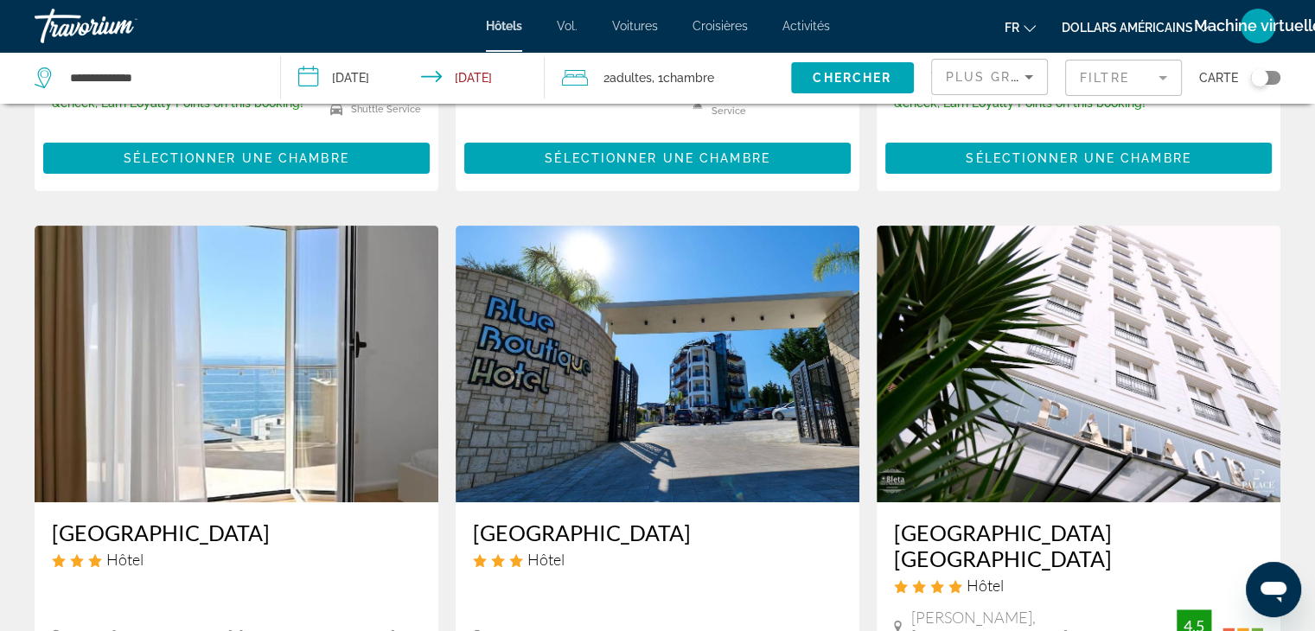
click at [1042, 356] on img "Contenu principal" at bounding box center [1079, 364] width 404 height 277
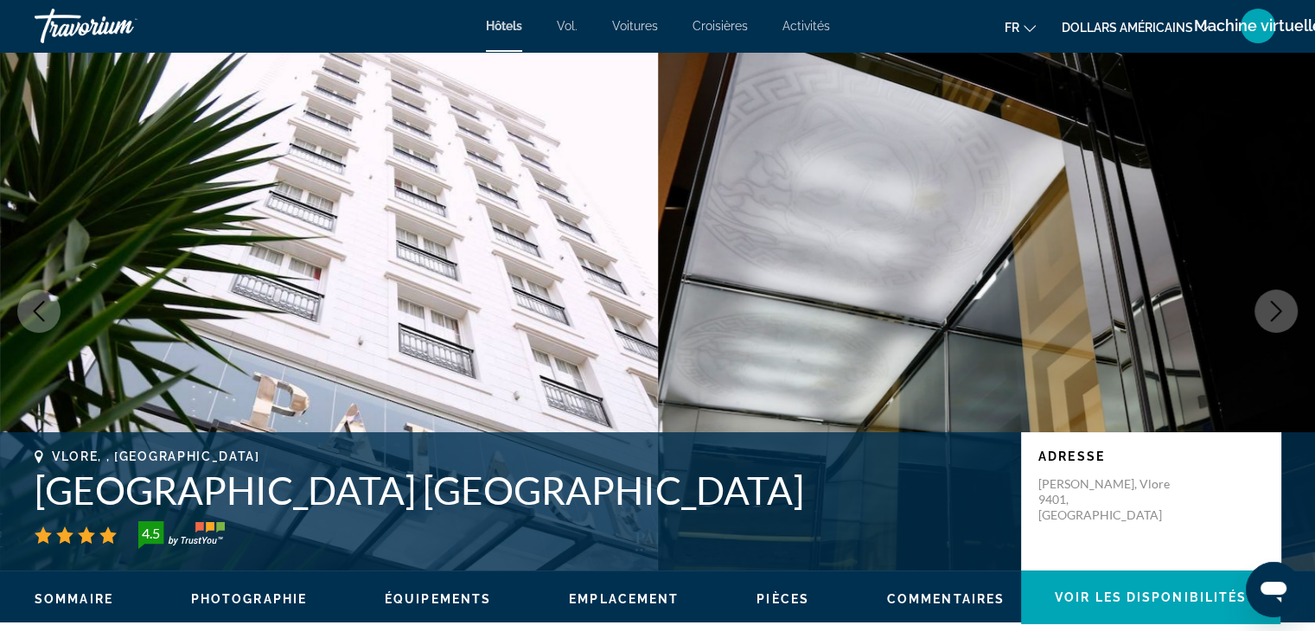
click at [1278, 304] on icon "Next image" at bounding box center [1276, 311] width 21 height 21
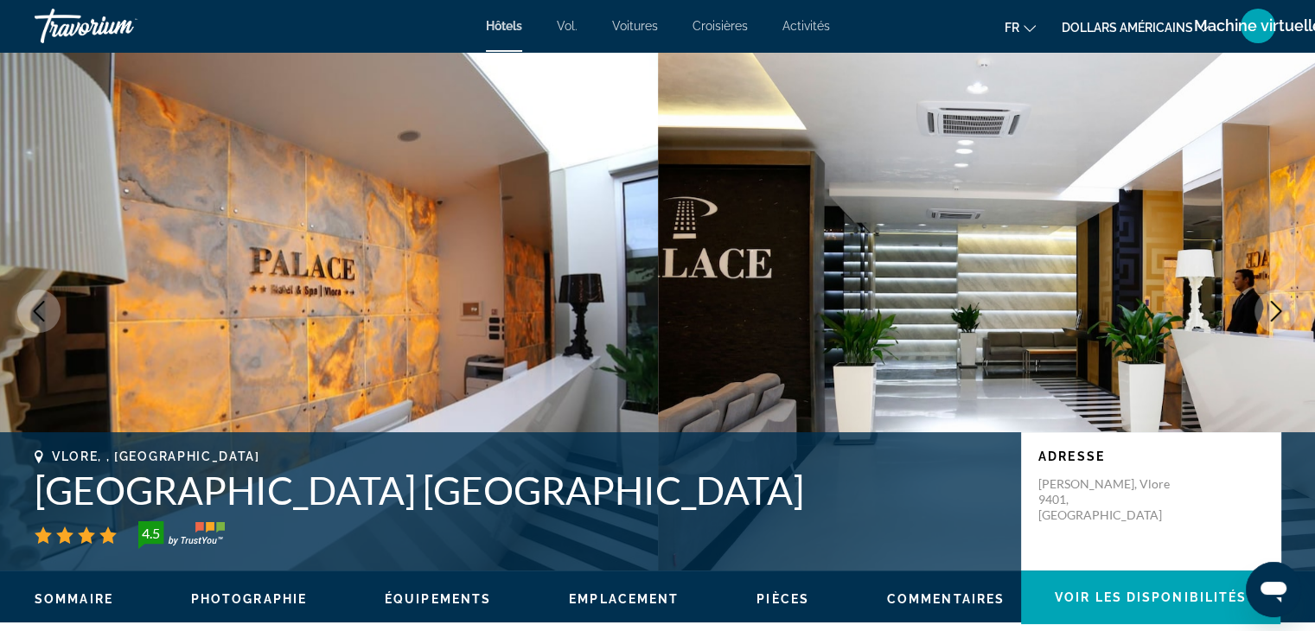
click at [1278, 304] on icon "Next image" at bounding box center [1276, 311] width 21 height 21
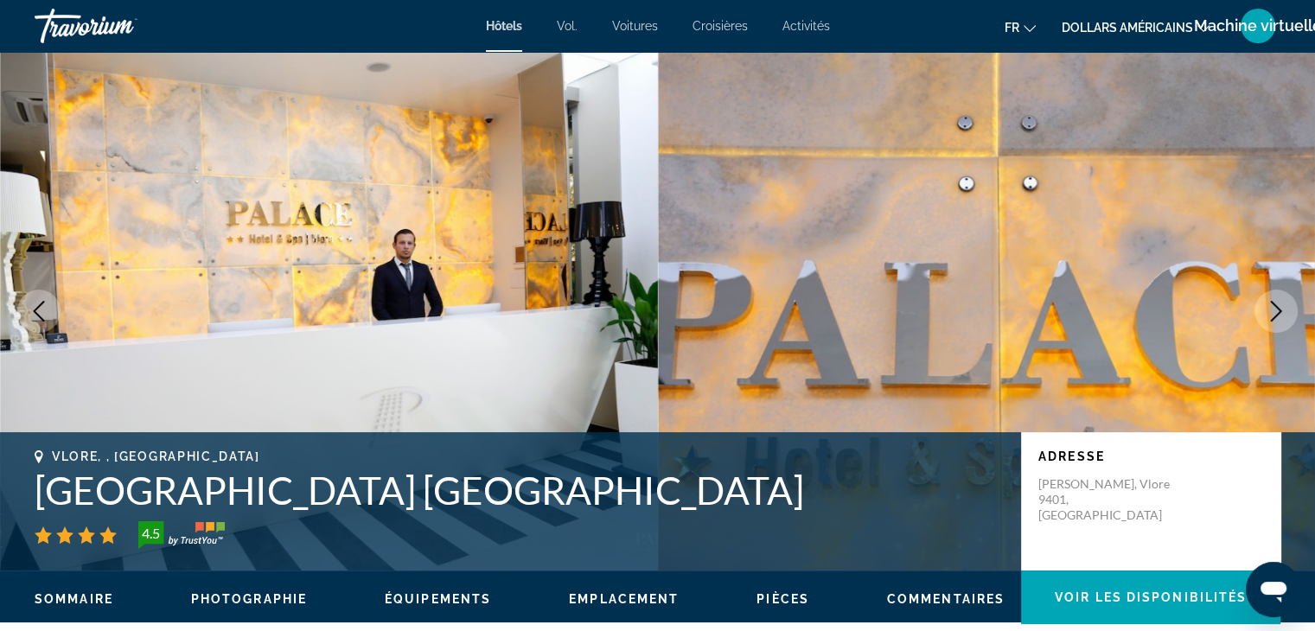
click at [1278, 304] on icon "Next image" at bounding box center [1276, 311] width 21 height 21
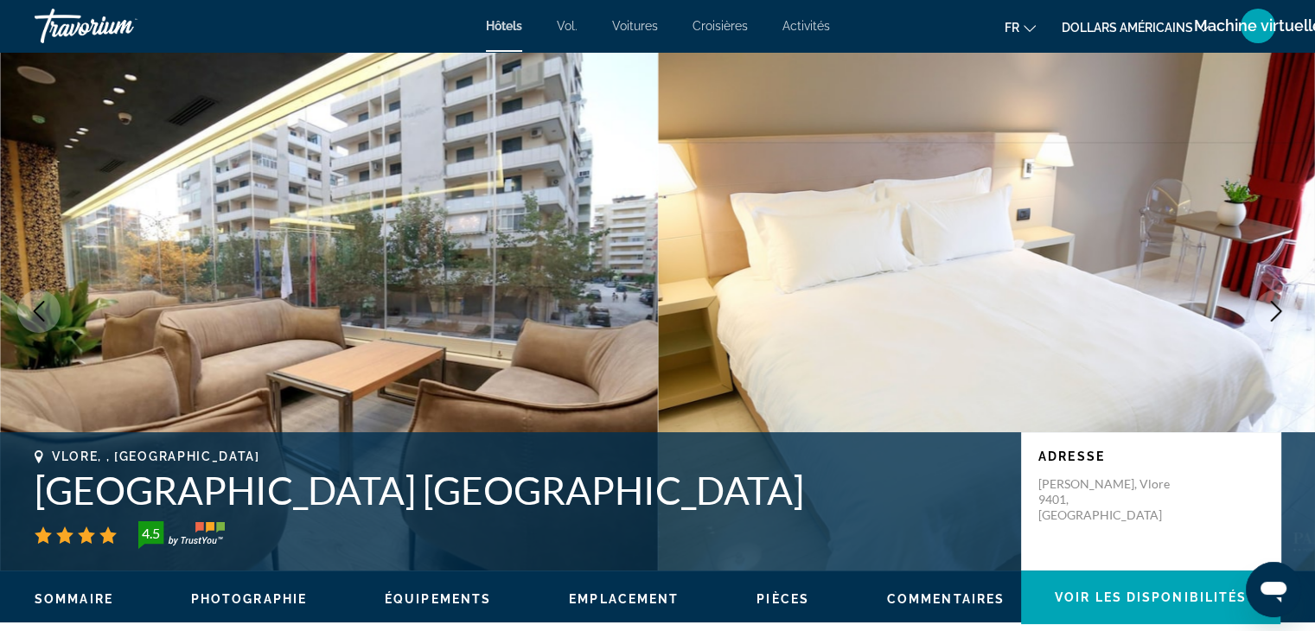
click at [1278, 304] on icon "Next image" at bounding box center [1276, 311] width 21 height 21
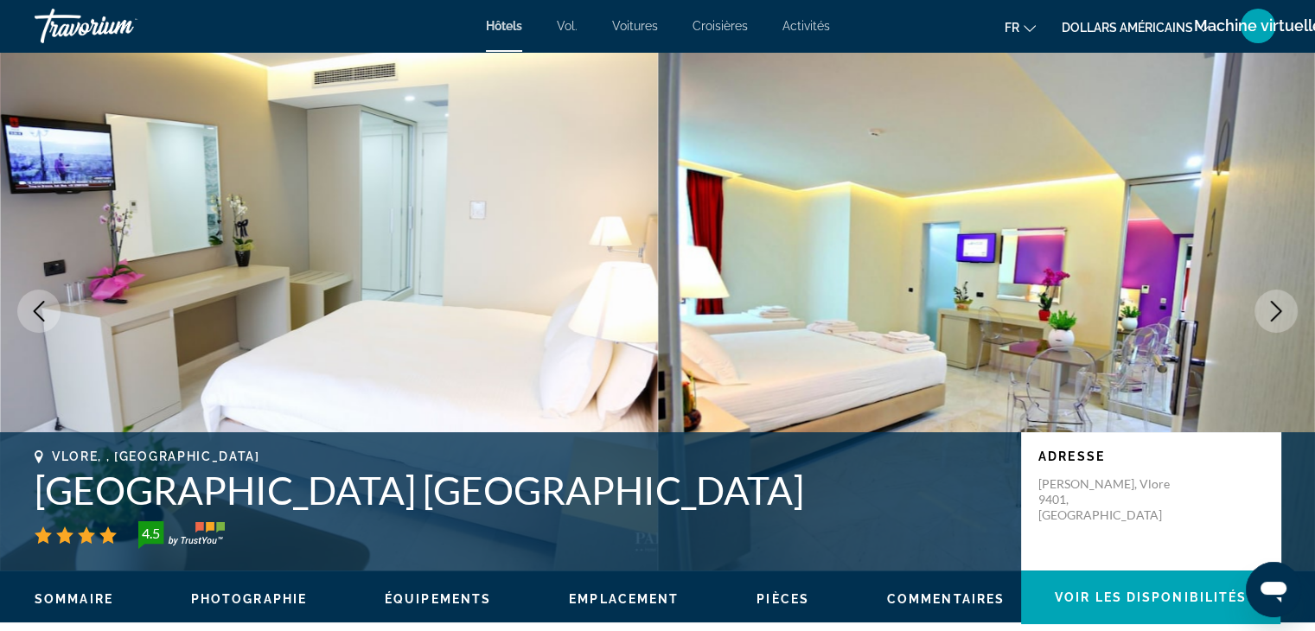
click at [1278, 304] on icon "Next image" at bounding box center [1276, 311] width 21 height 21
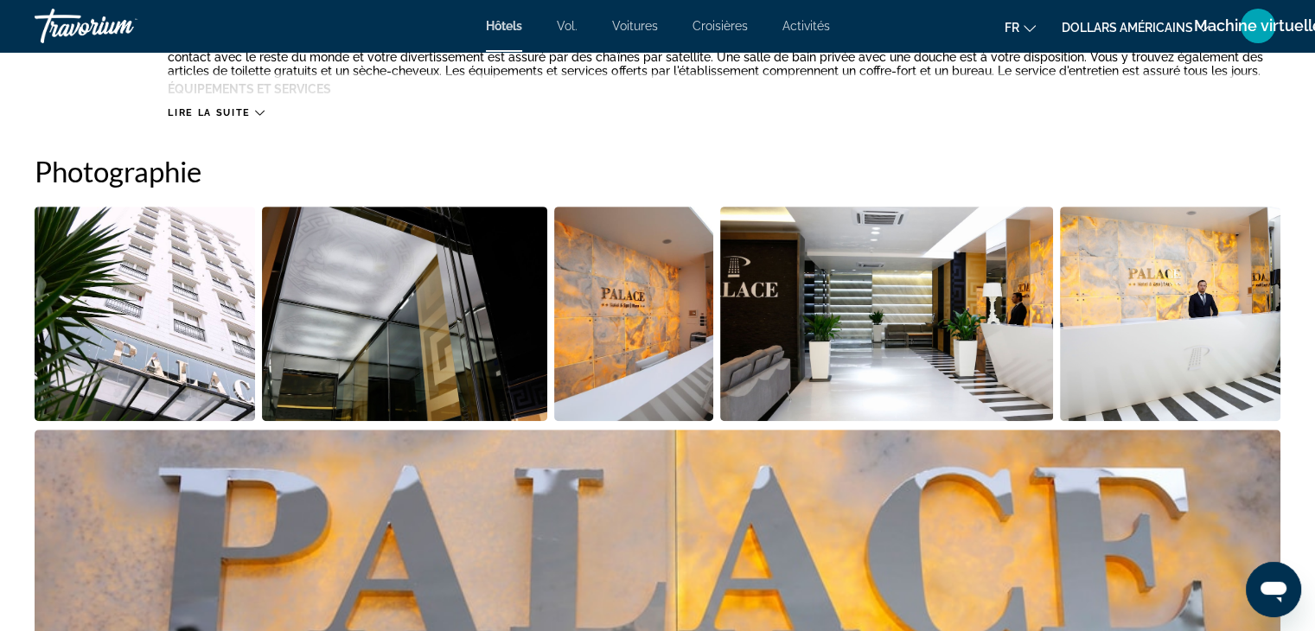
scroll to position [795, 0]
click at [430, 354] on img "Open full-screen image slider" at bounding box center [404, 313] width 285 height 214
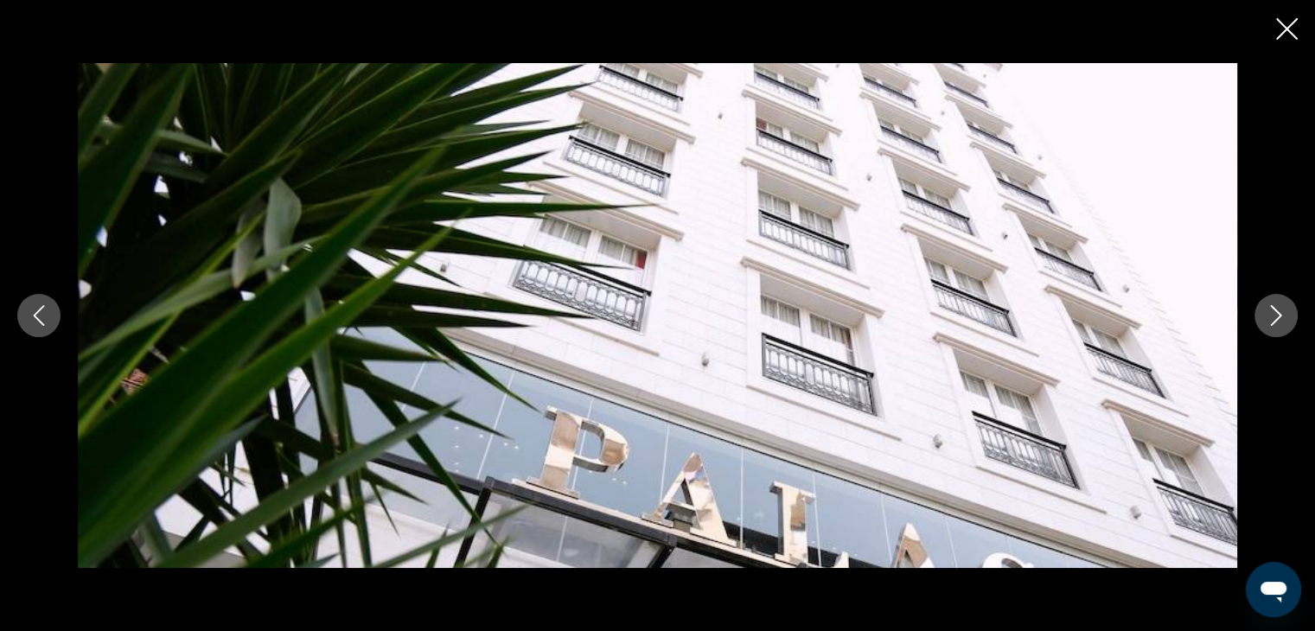
click at [1279, 309] on icon "Next image" at bounding box center [1276, 315] width 21 height 21
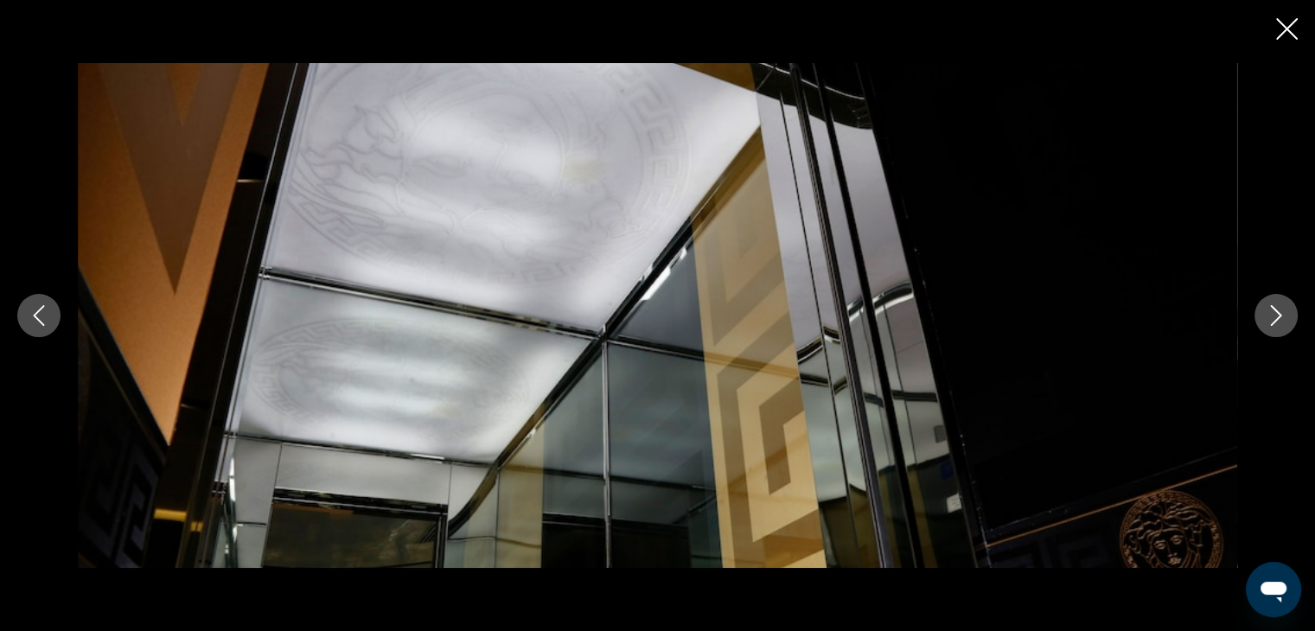
click at [1279, 309] on icon "Next image" at bounding box center [1276, 315] width 21 height 21
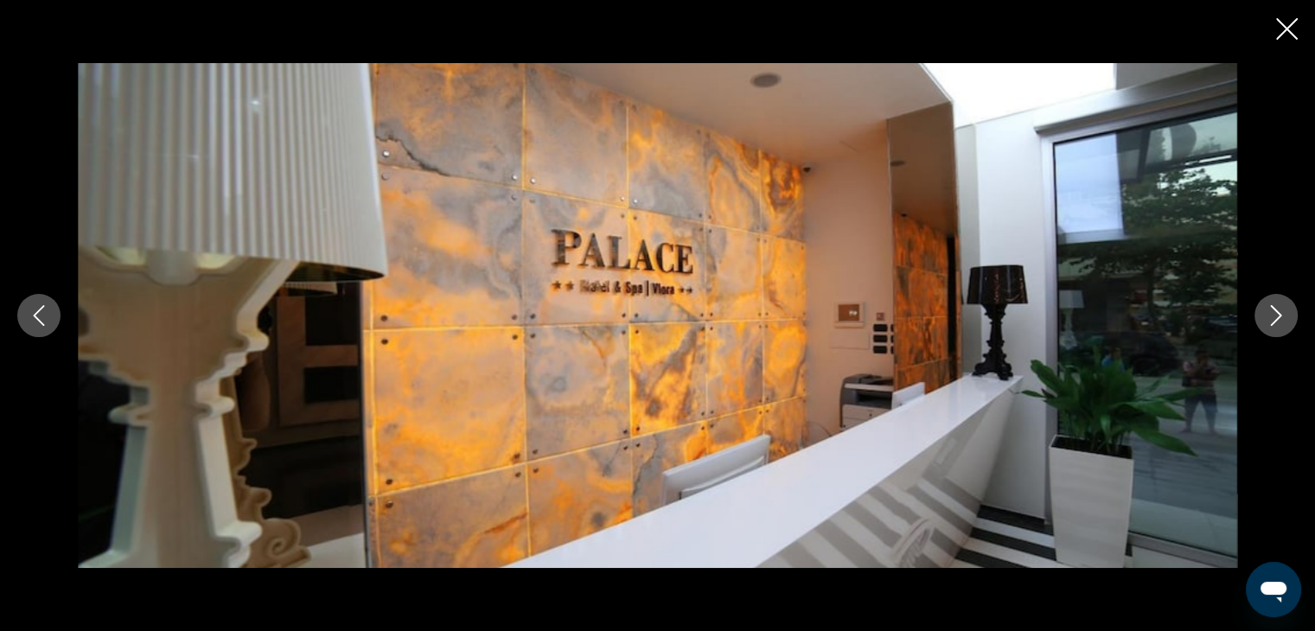
click at [1279, 309] on icon "Next image" at bounding box center [1276, 315] width 21 height 21
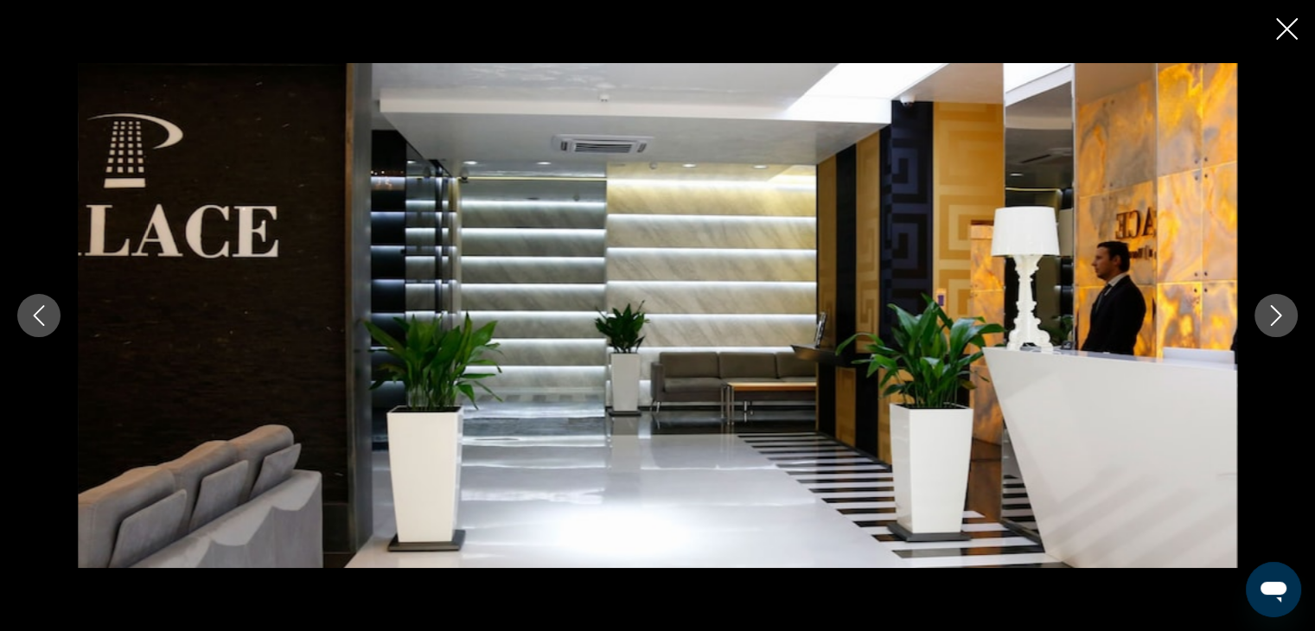
click at [1279, 309] on icon "Next image" at bounding box center [1276, 315] width 21 height 21
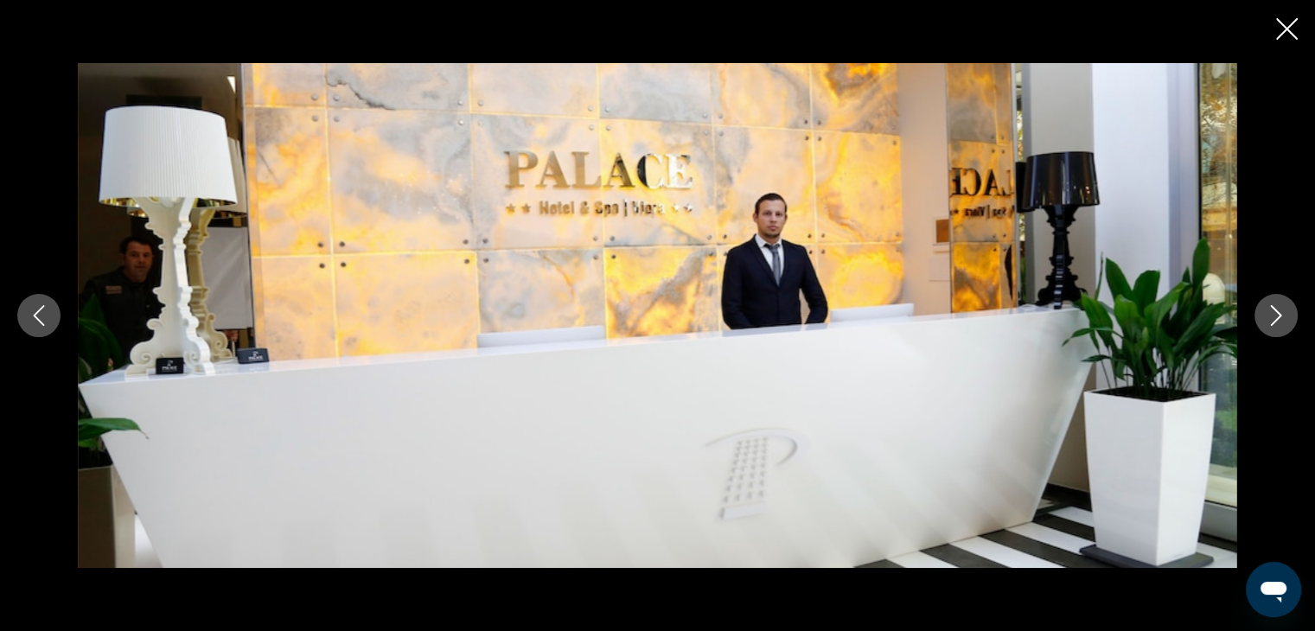
click at [1279, 309] on icon "Next image" at bounding box center [1276, 315] width 21 height 21
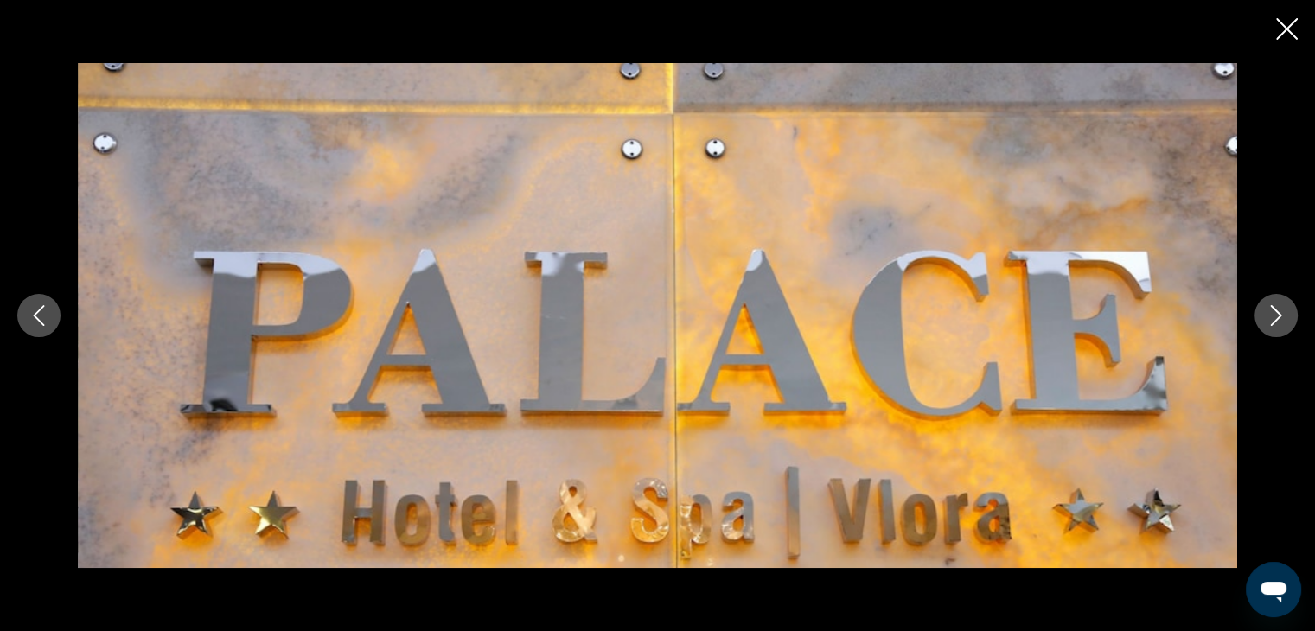
click at [1279, 309] on icon "Next image" at bounding box center [1276, 315] width 21 height 21
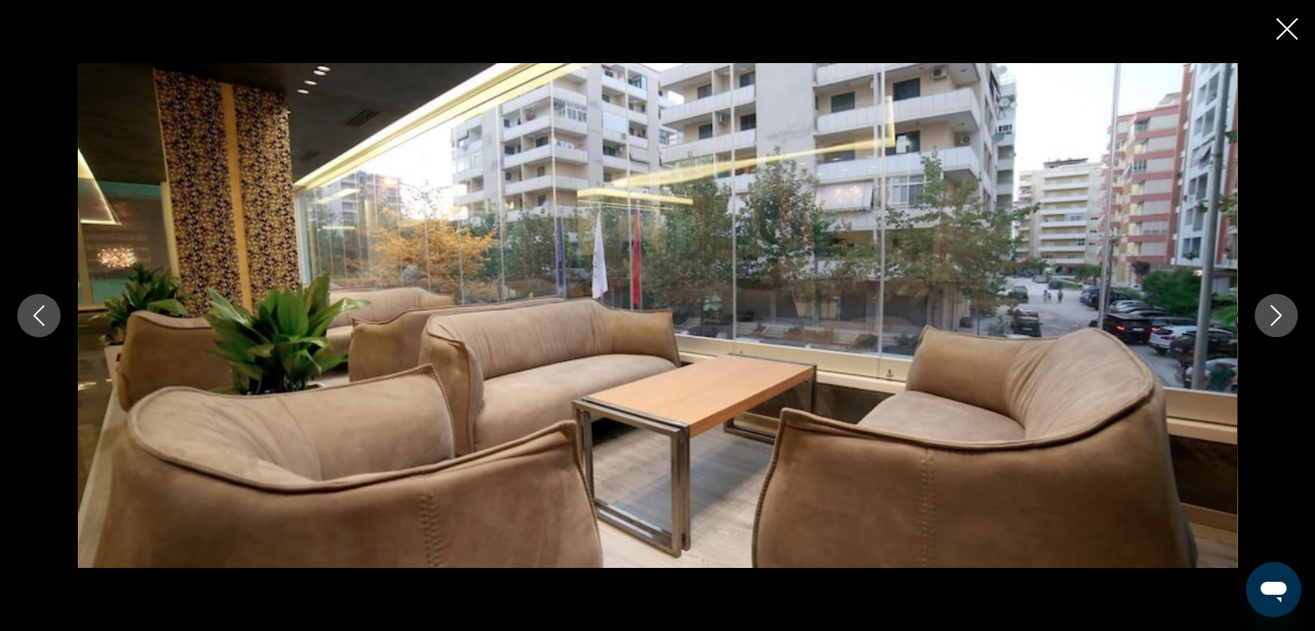
click at [1279, 309] on icon "Next image" at bounding box center [1276, 315] width 21 height 21
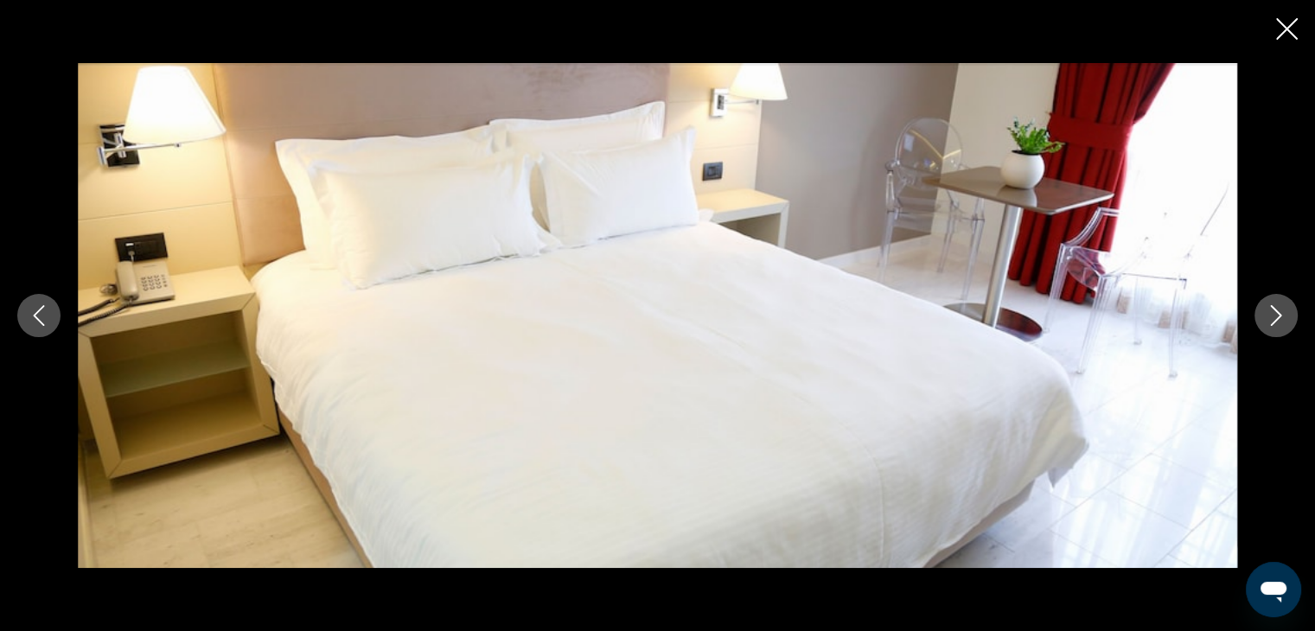
click at [1279, 309] on icon "Next image" at bounding box center [1276, 315] width 21 height 21
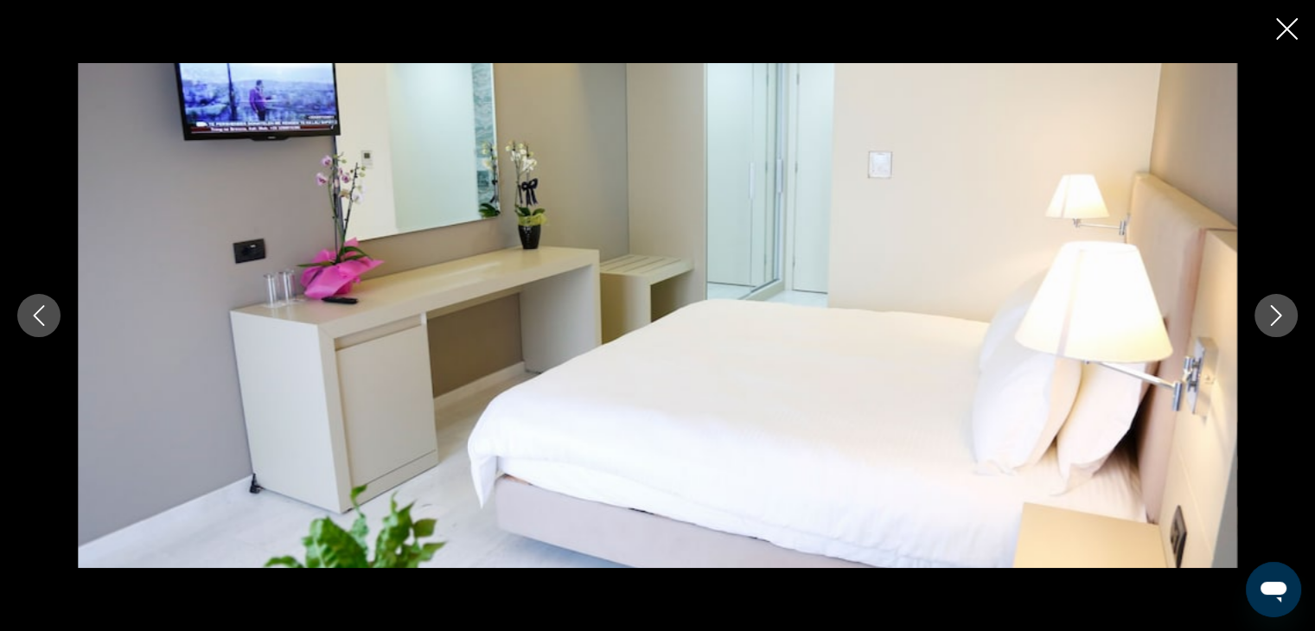
click at [1279, 309] on icon "Next image" at bounding box center [1276, 315] width 21 height 21
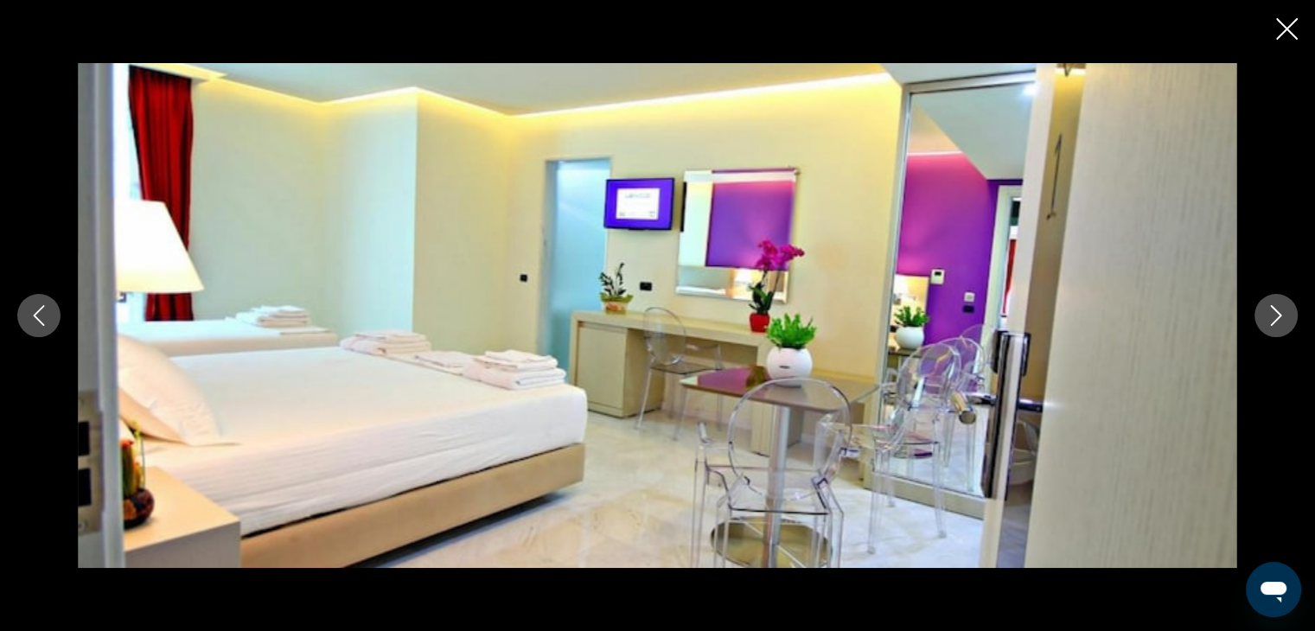
click at [1279, 309] on icon "Next image" at bounding box center [1276, 315] width 21 height 21
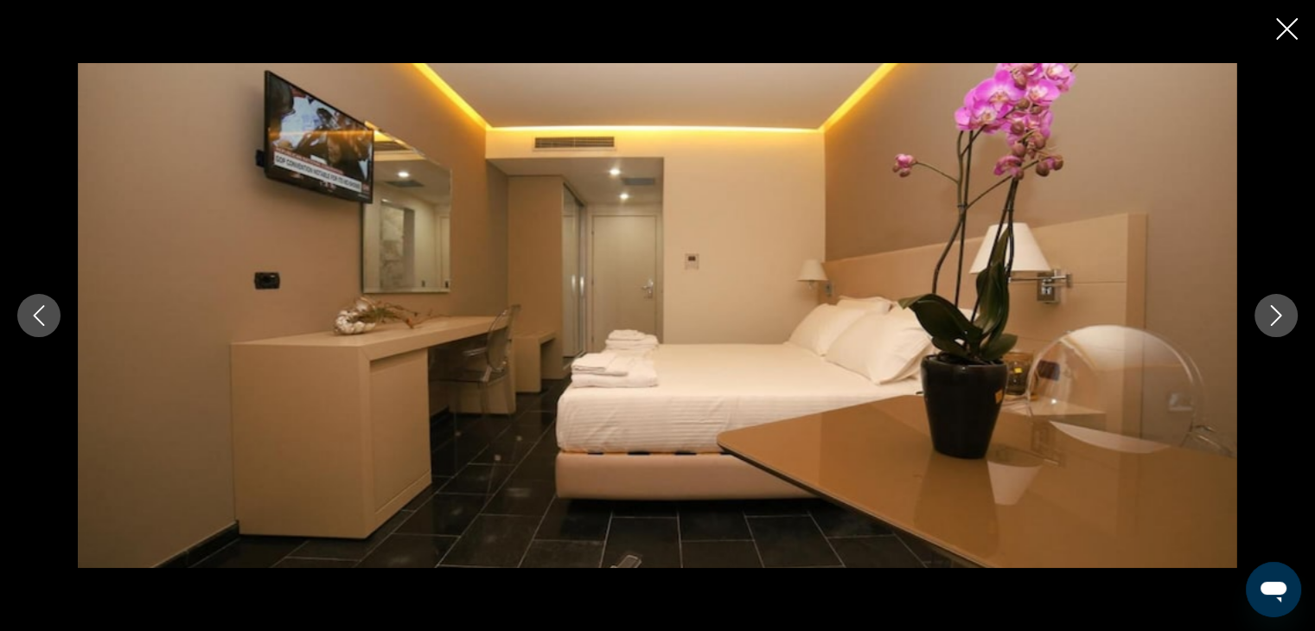
click at [1279, 309] on icon "Next image" at bounding box center [1276, 315] width 21 height 21
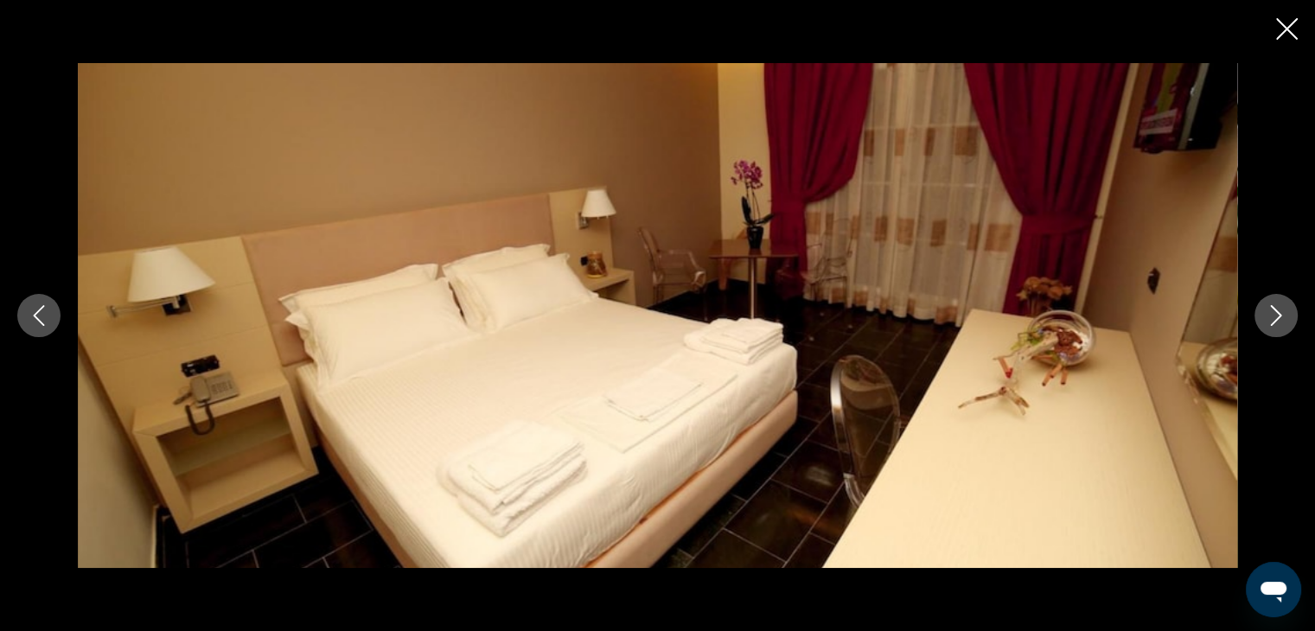
click at [1279, 309] on icon "Next image" at bounding box center [1276, 315] width 21 height 21
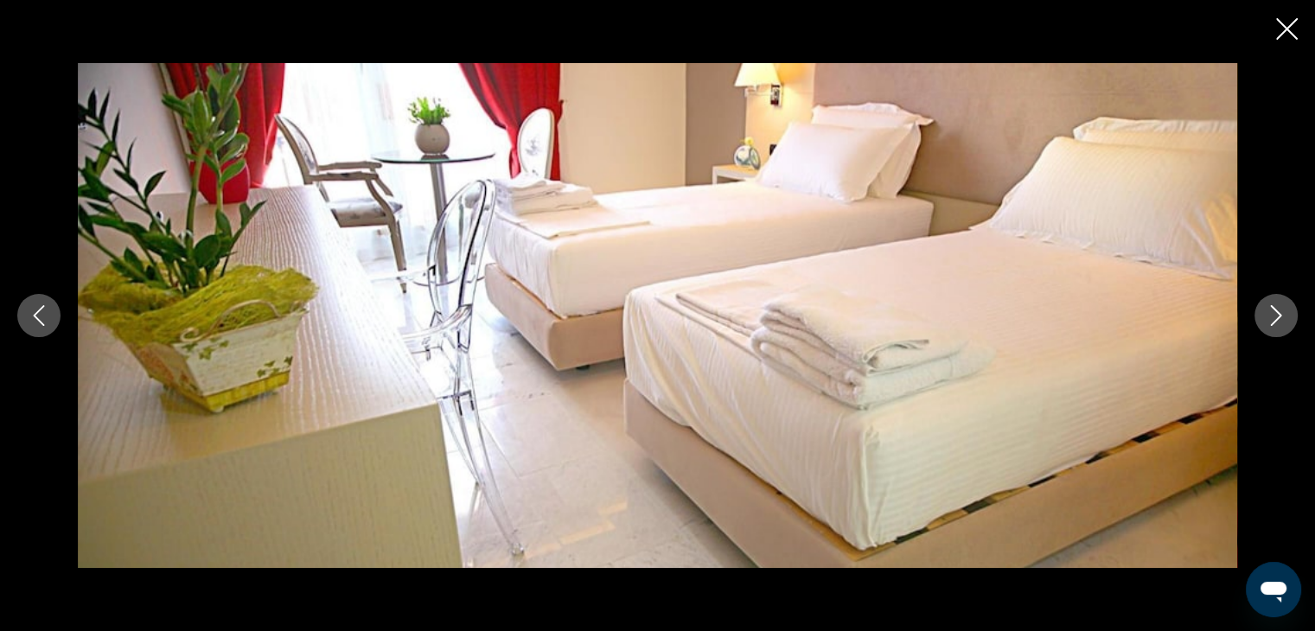
click at [1279, 309] on icon "Next image" at bounding box center [1276, 315] width 21 height 21
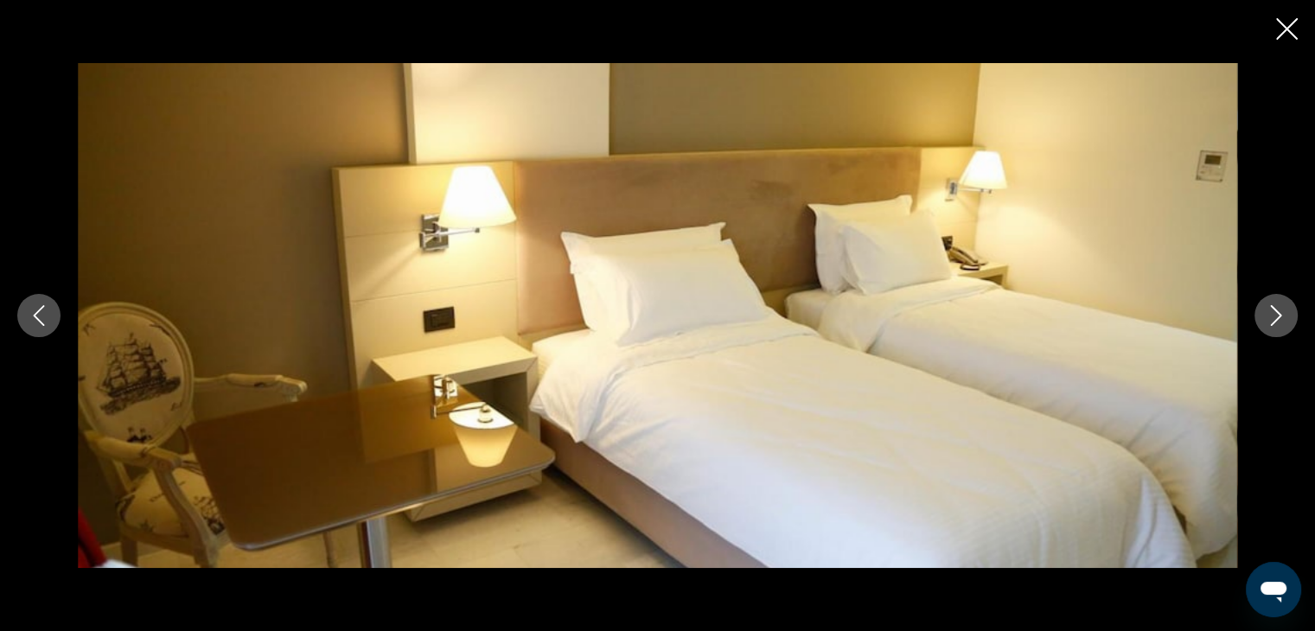
click at [1279, 309] on icon "Next image" at bounding box center [1276, 315] width 21 height 21
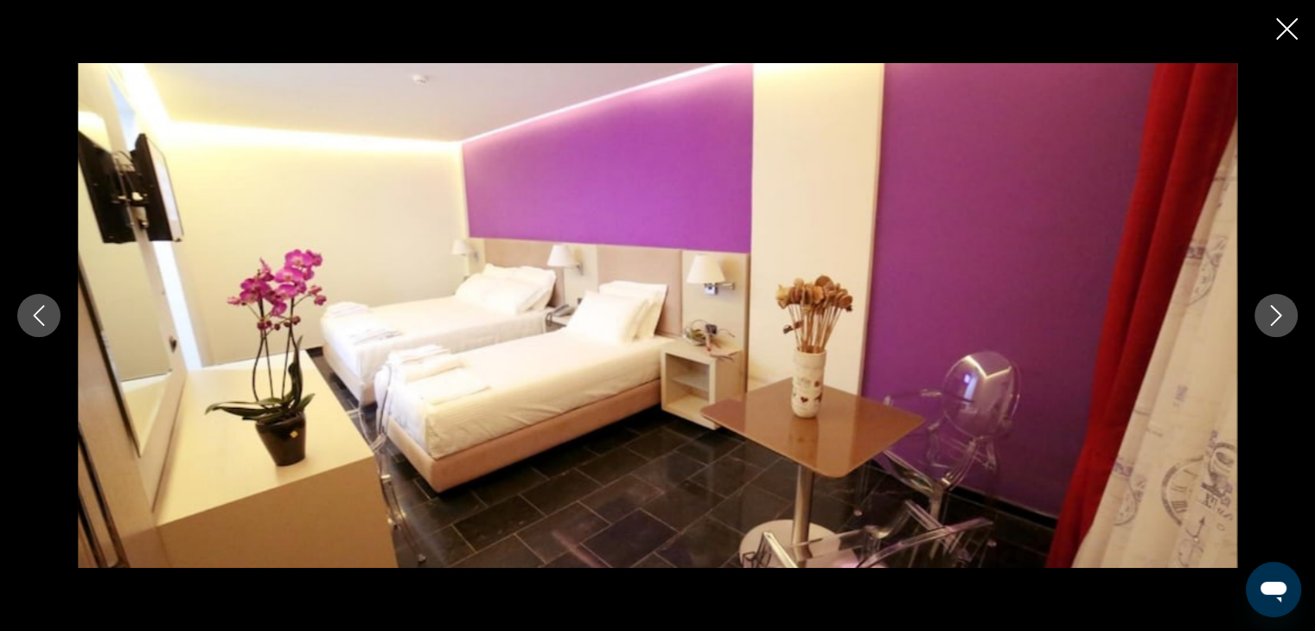
click at [1279, 309] on icon "Next image" at bounding box center [1276, 315] width 21 height 21
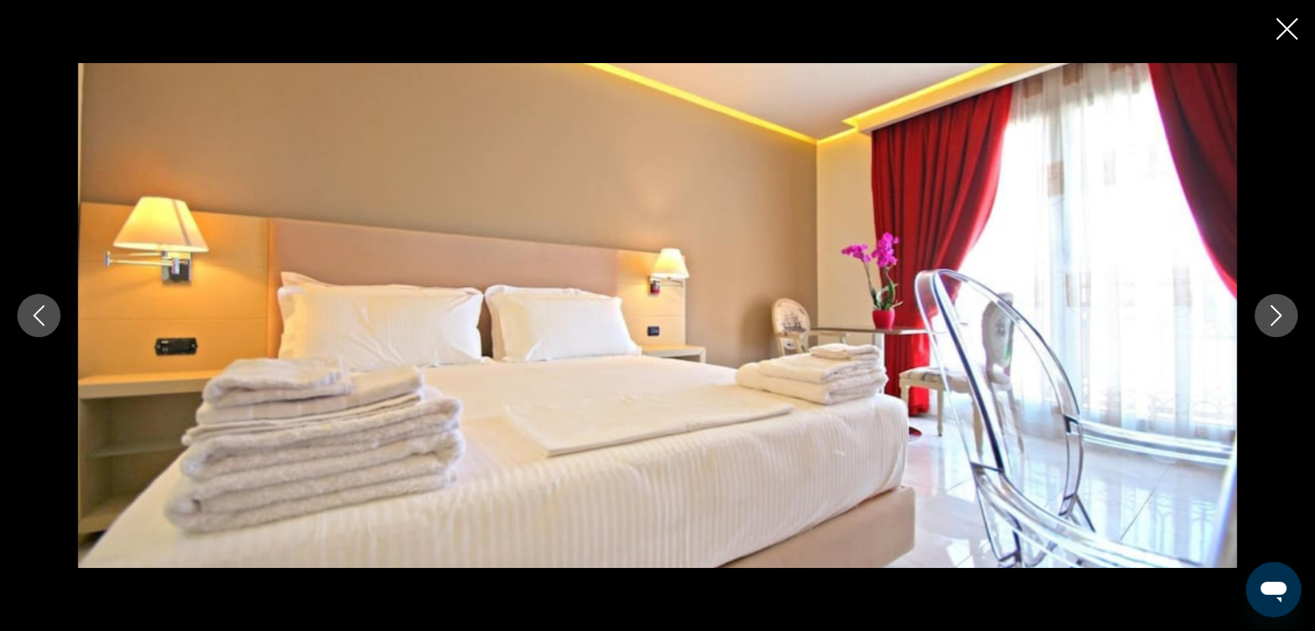
click at [1282, 29] on icon "Close slideshow" at bounding box center [1287, 29] width 22 height 22
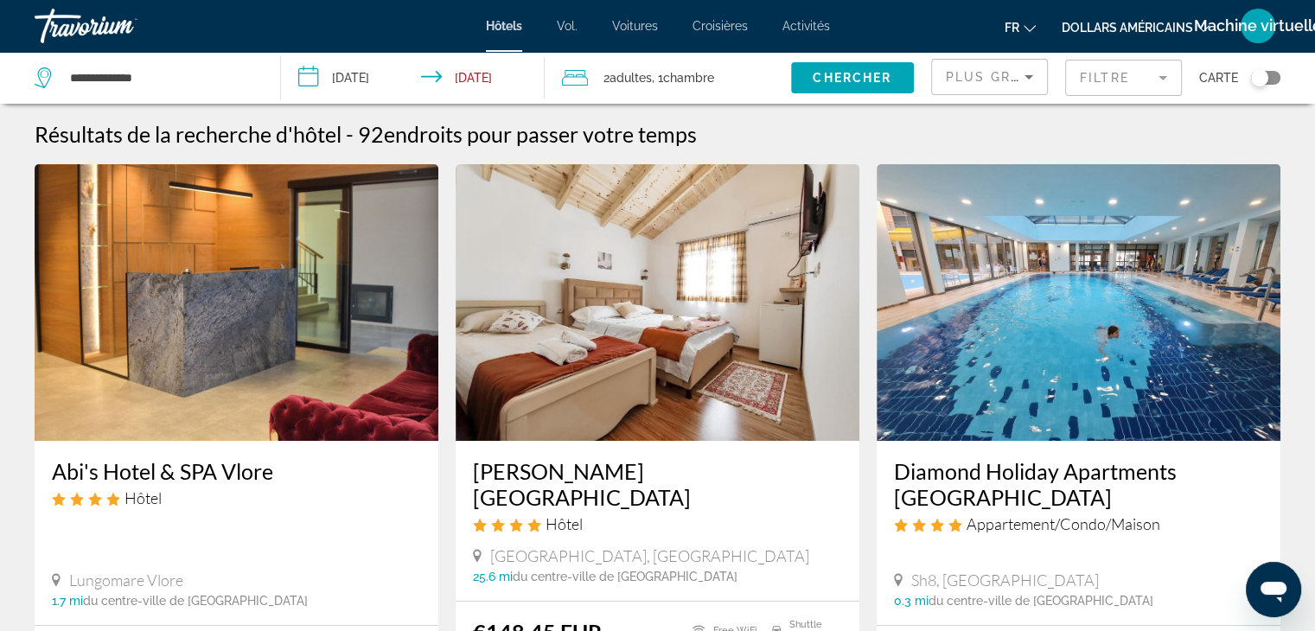
click at [1029, 392] on img "Contenu principal" at bounding box center [1079, 302] width 404 height 277
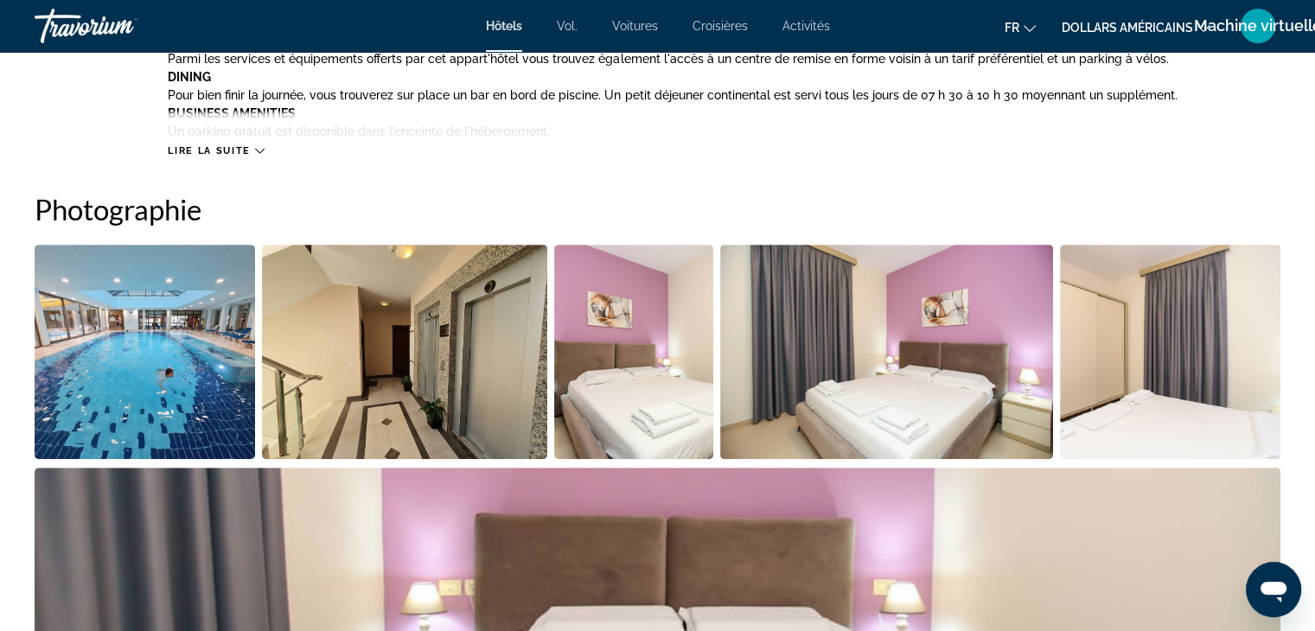
scroll to position [757, 0]
click at [216, 348] on img "Open full-screen image slider" at bounding box center [145, 351] width 220 height 214
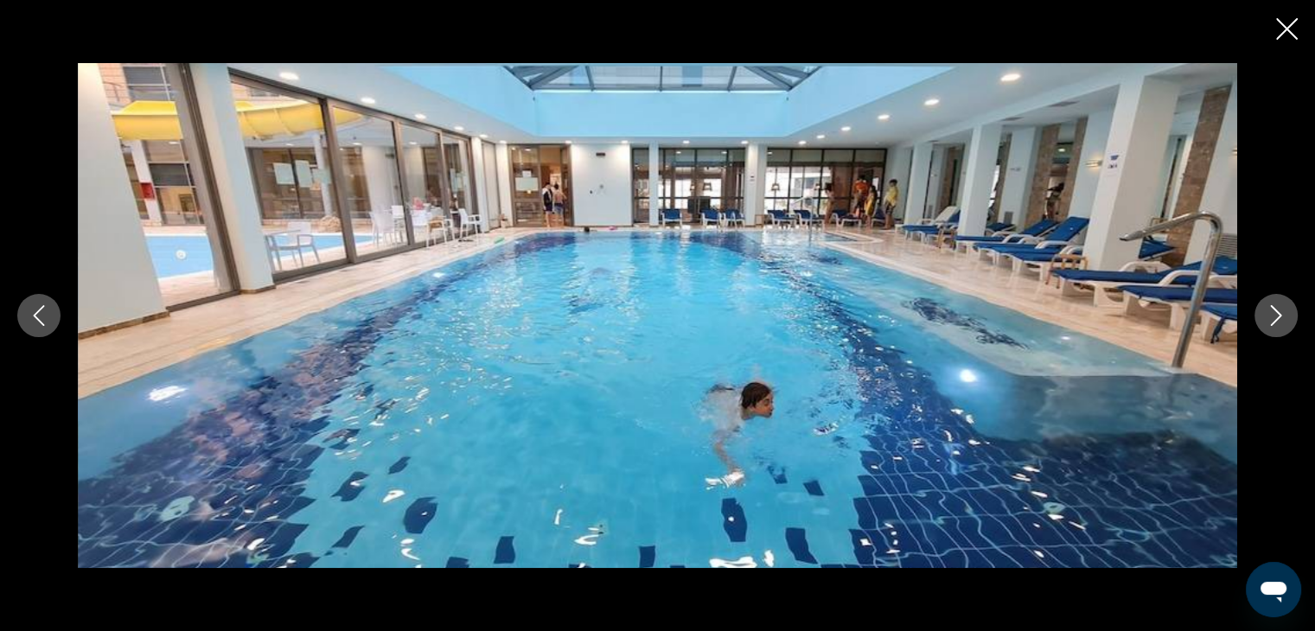
click at [1279, 315] on icon "Next image" at bounding box center [1276, 315] width 11 height 21
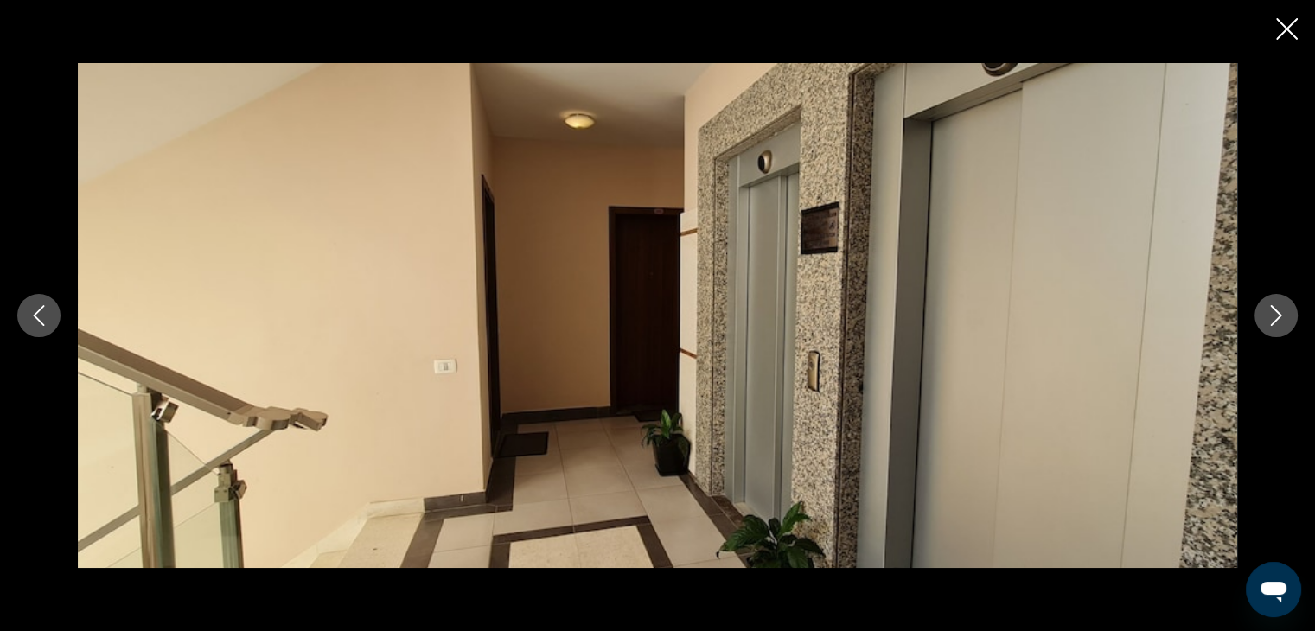
click at [1279, 315] on icon "Next image" at bounding box center [1276, 315] width 11 height 21
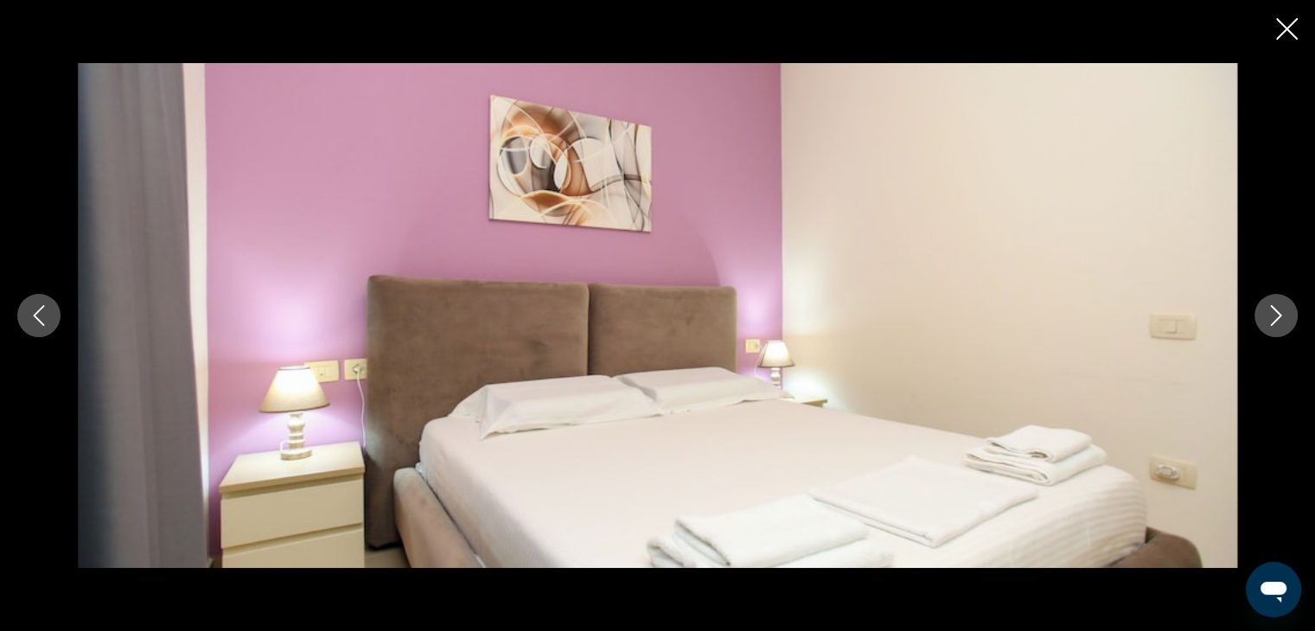
click at [1279, 315] on icon "Next image" at bounding box center [1276, 315] width 11 height 21
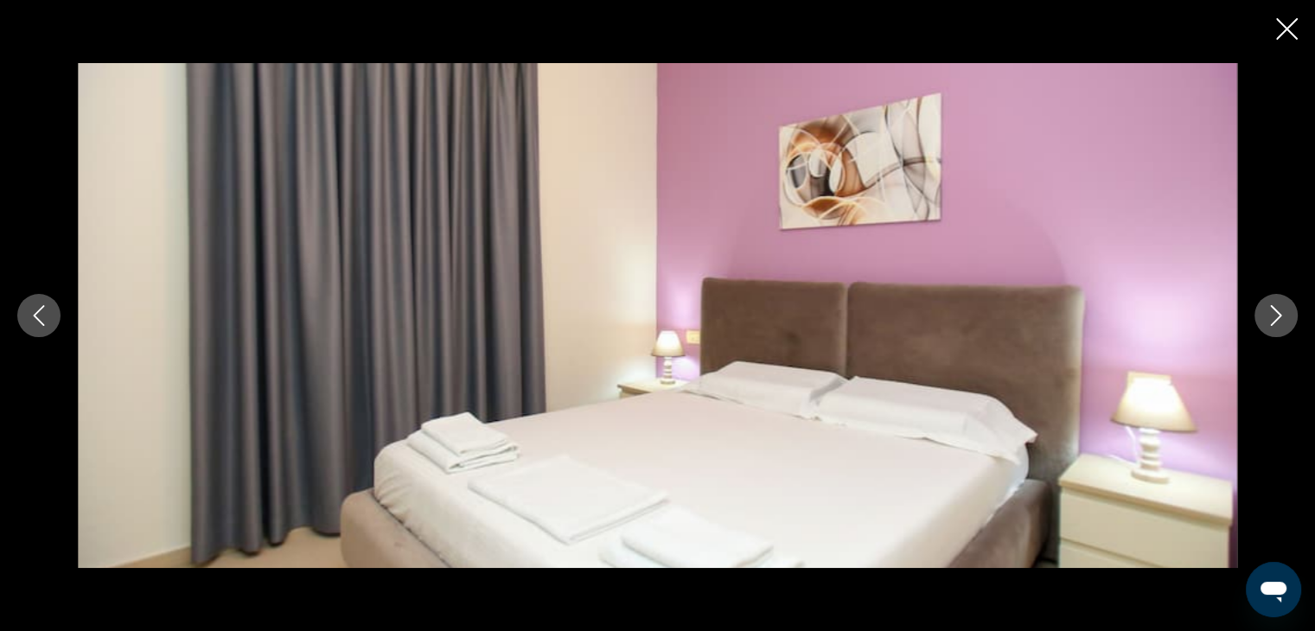
click at [1279, 315] on icon "Next image" at bounding box center [1276, 315] width 11 height 21
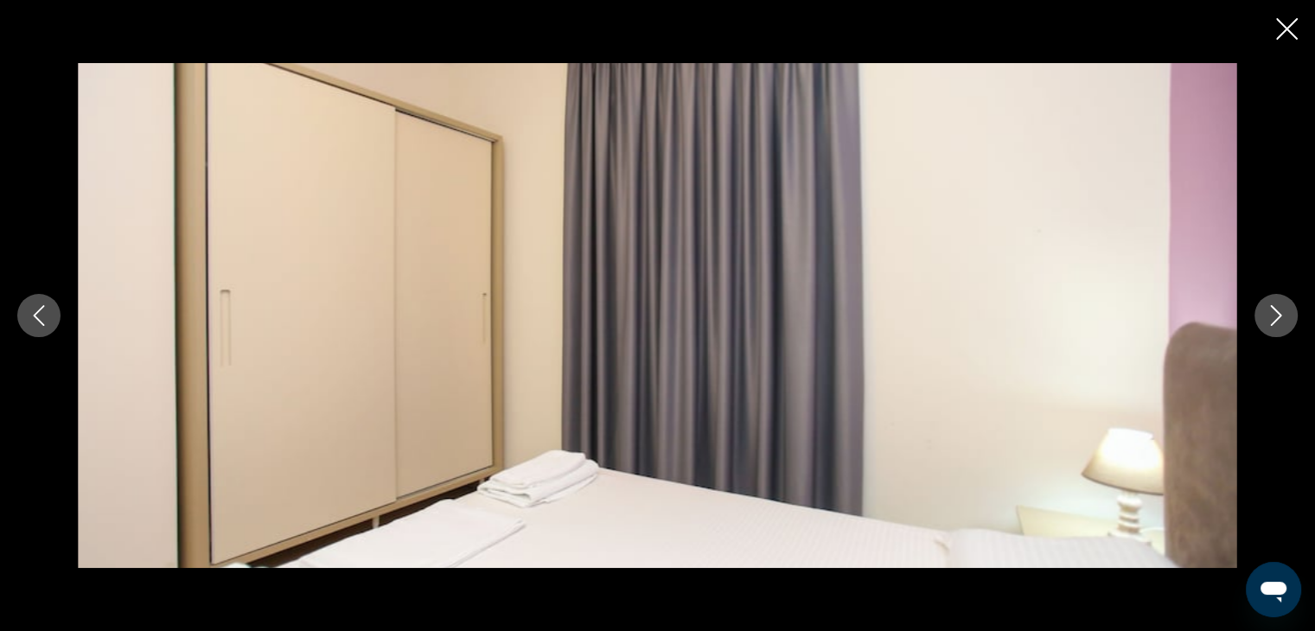
click at [1279, 315] on icon "Next image" at bounding box center [1276, 315] width 11 height 21
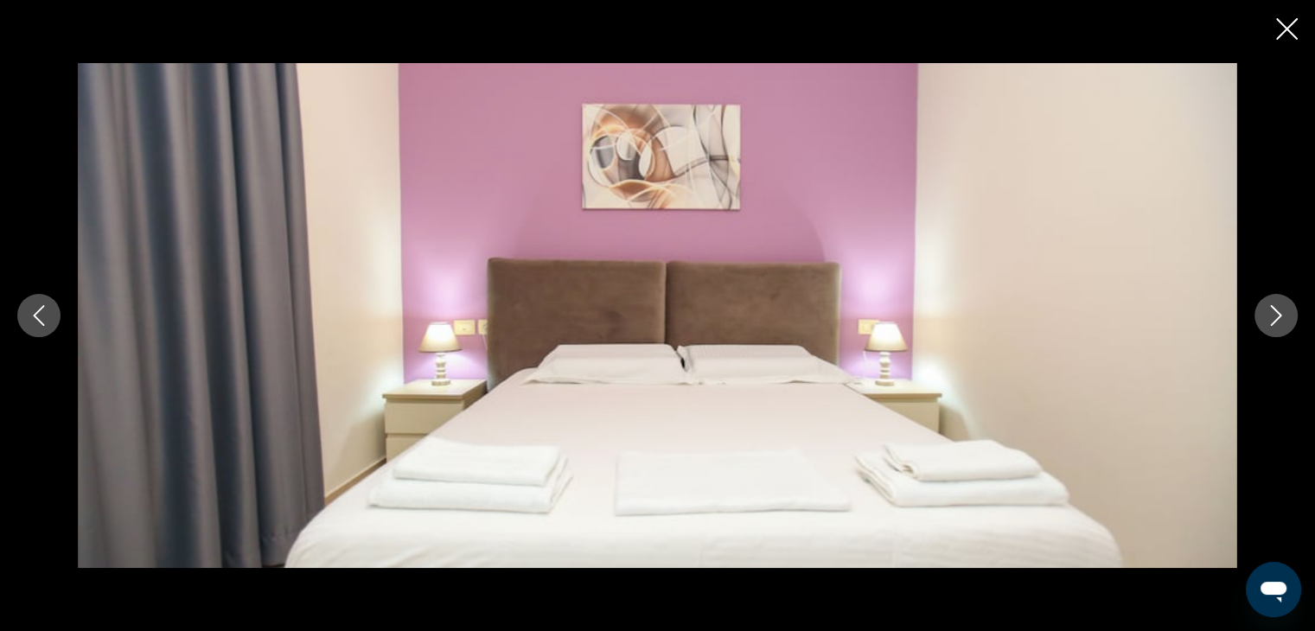
click at [1279, 315] on icon "Next image" at bounding box center [1276, 315] width 11 height 21
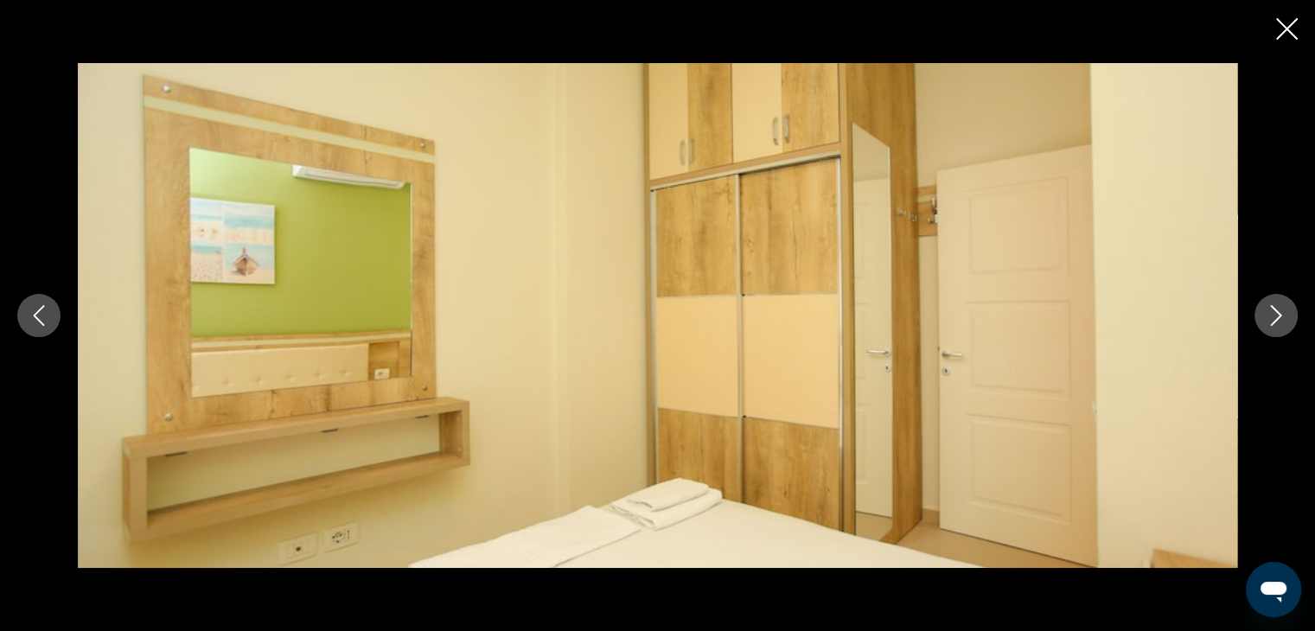
click at [1279, 315] on icon "Next image" at bounding box center [1276, 315] width 11 height 21
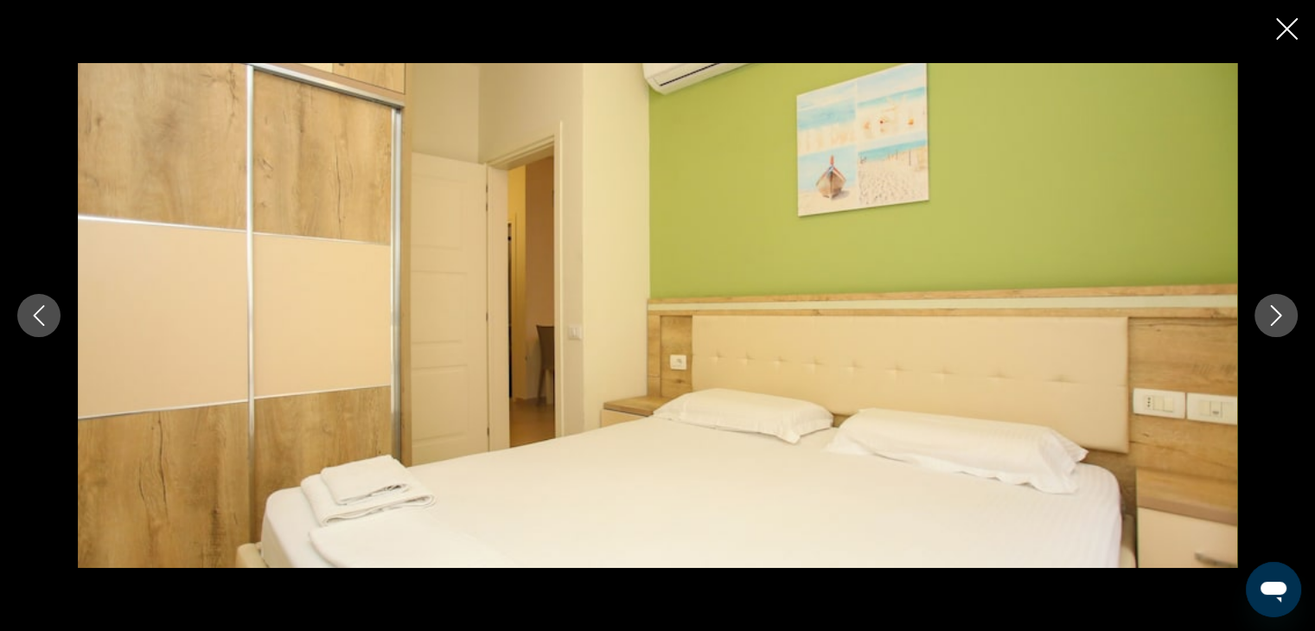
click at [1279, 315] on icon "Next image" at bounding box center [1276, 315] width 11 height 21
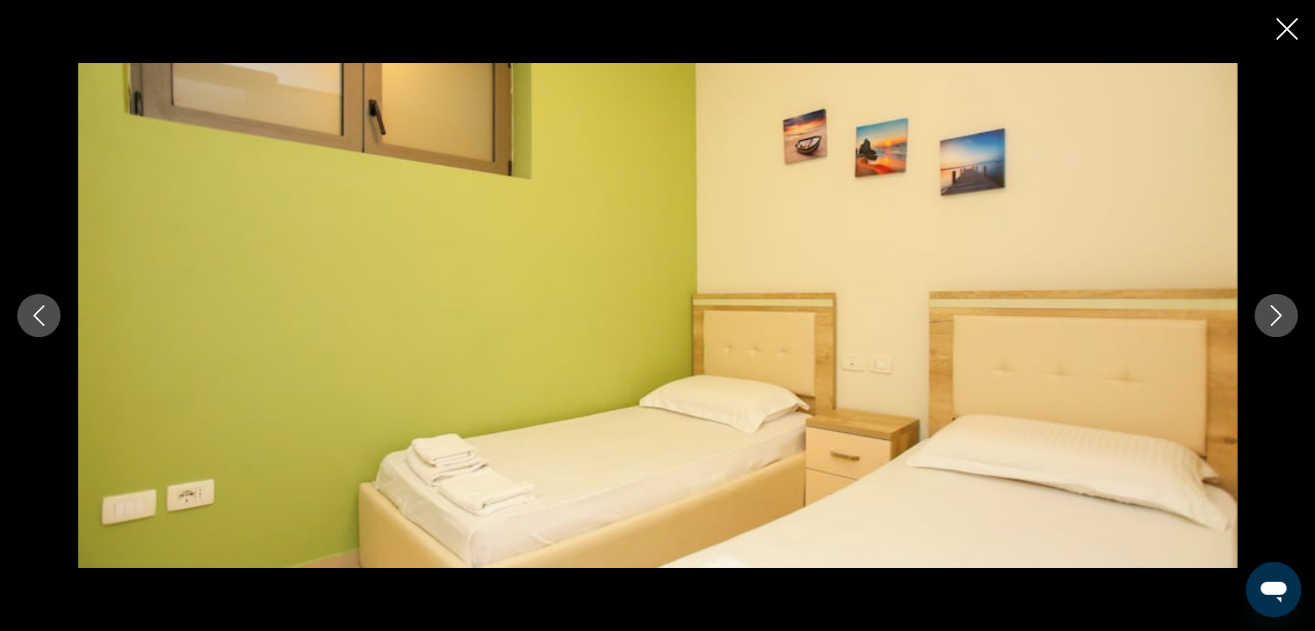
click at [1279, 315] on icon "Next image" at bounding box center [1276, 315] width 11 height 21
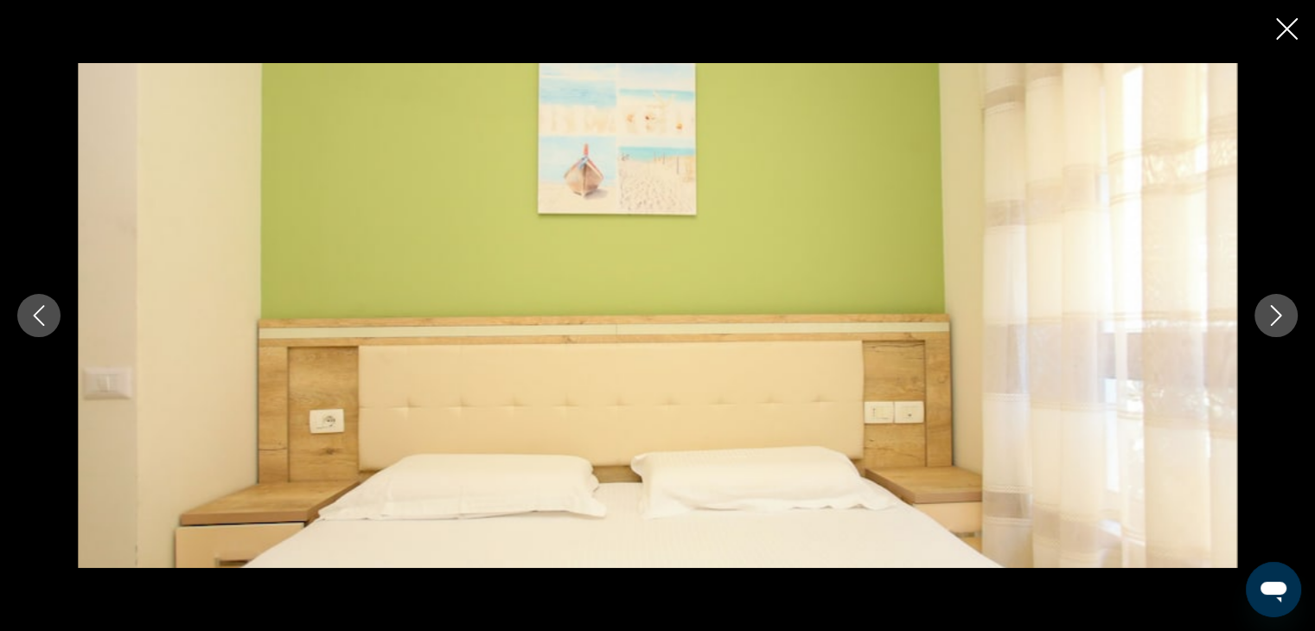
click at [1279, 315] on icon "Next image" at bounding box center [1276, 315] width 11 height 21
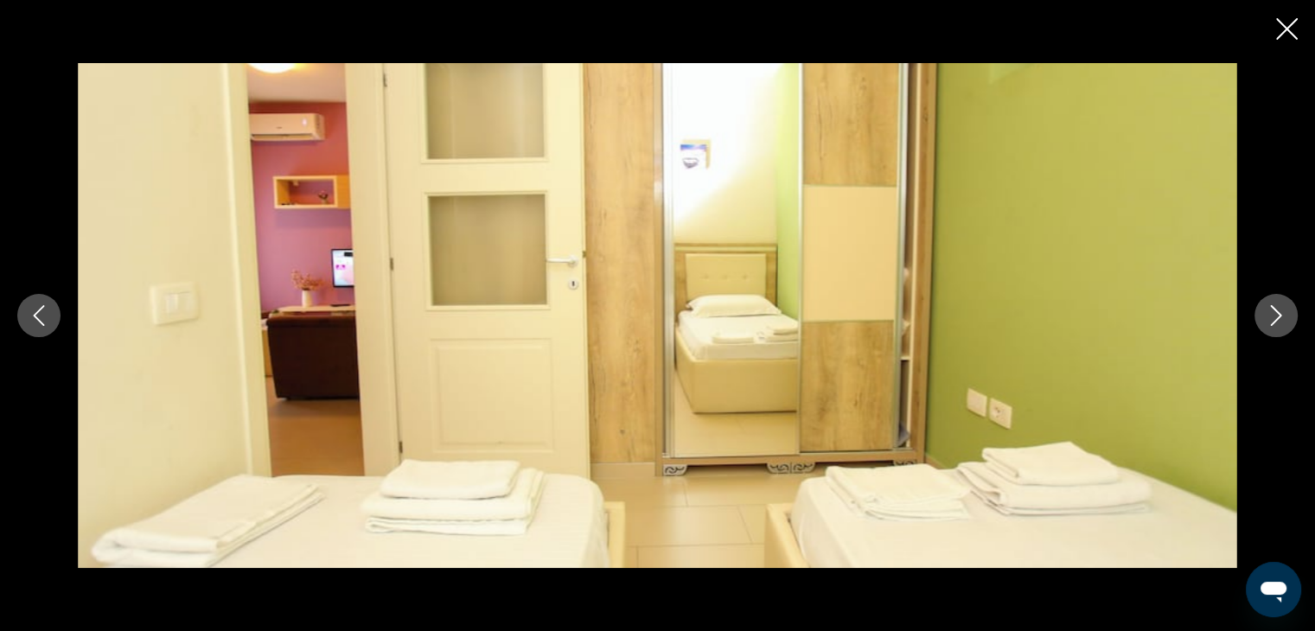
click at [1279, 315] on icon "Next image" at bounding box center [1276, 315] width 11 height 21
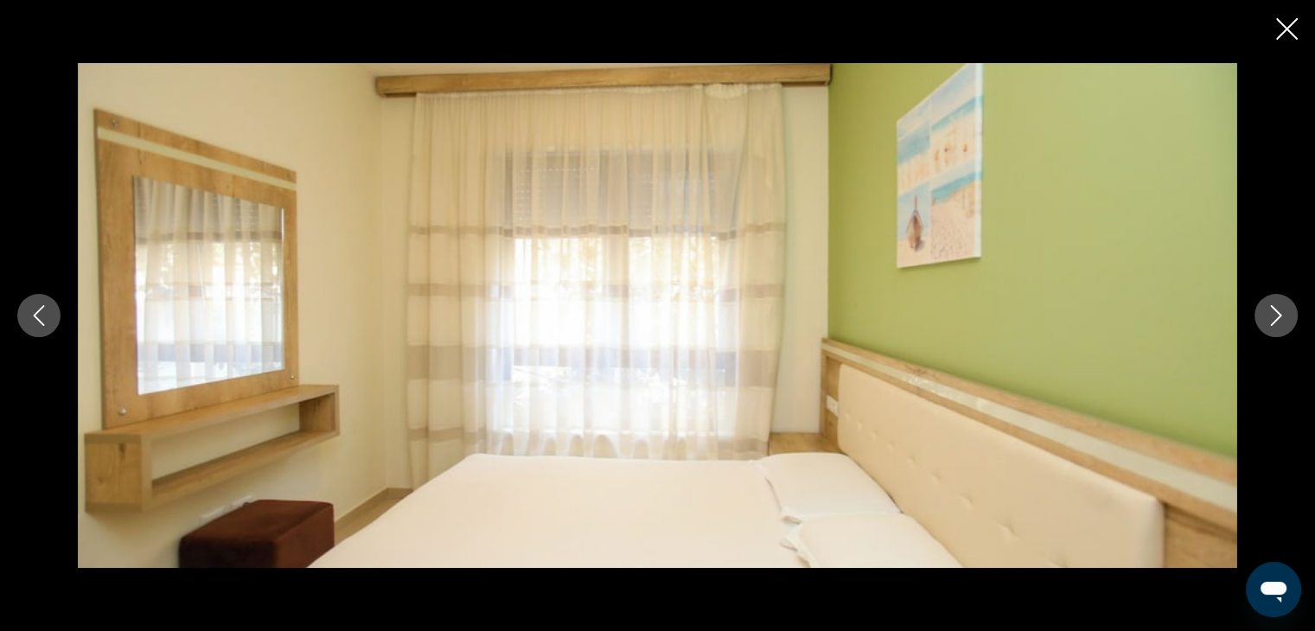
click at [1279, 315] on icon "Next image" at bounding box center [1276, 315] width 11 height 21
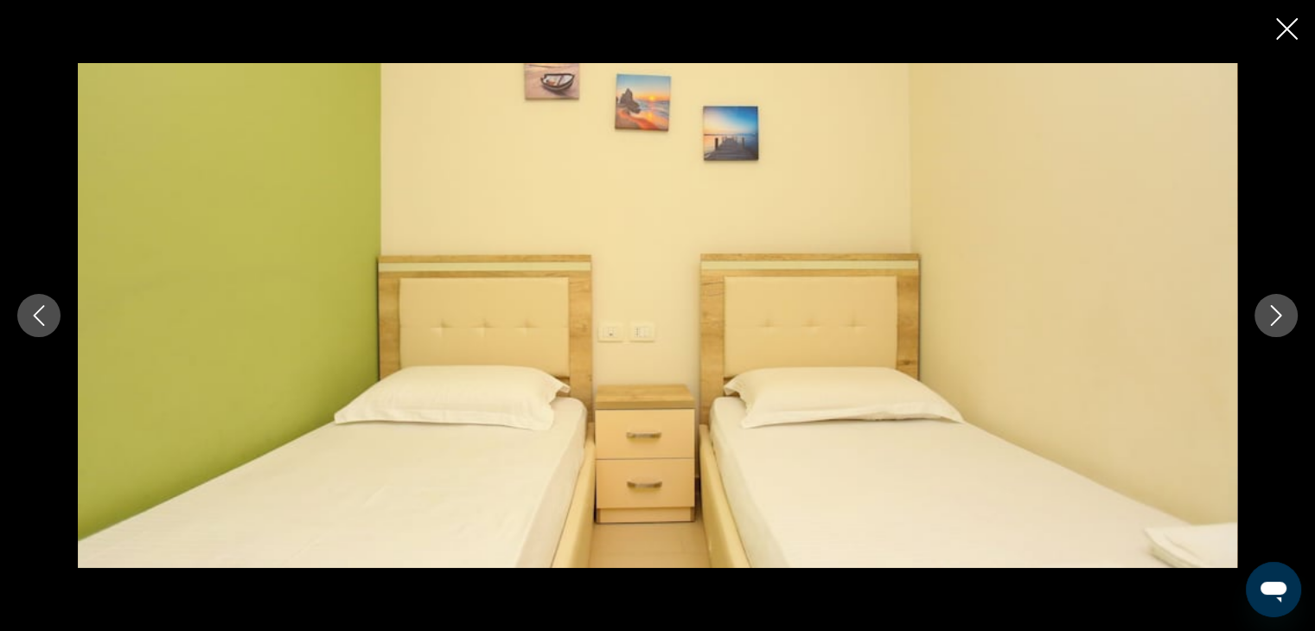
click at [1279, 315] on icon "Next image" at bounding box center [1276, 315] width 11 height 21
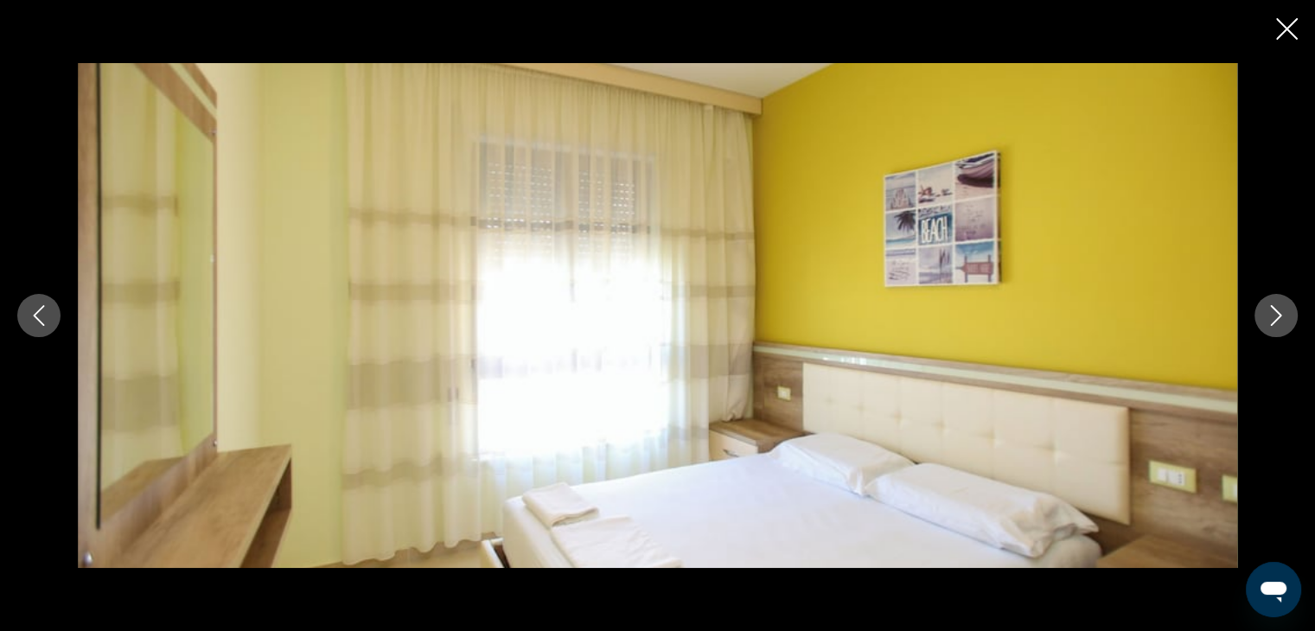
click at [1279, 315] on icon "Next image" at bounding box center [1276, 315] width 11 height 21
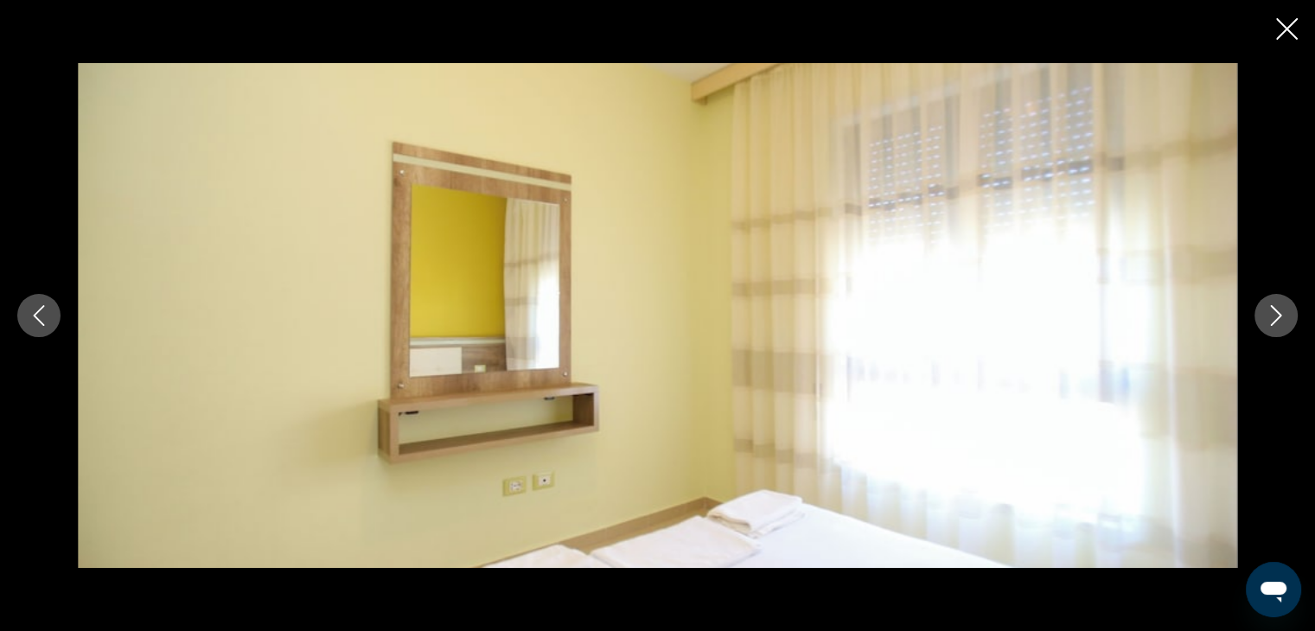
click at [1279, 315] on icon "Next image" at bounding box center [1276, 315] width 11 height 21
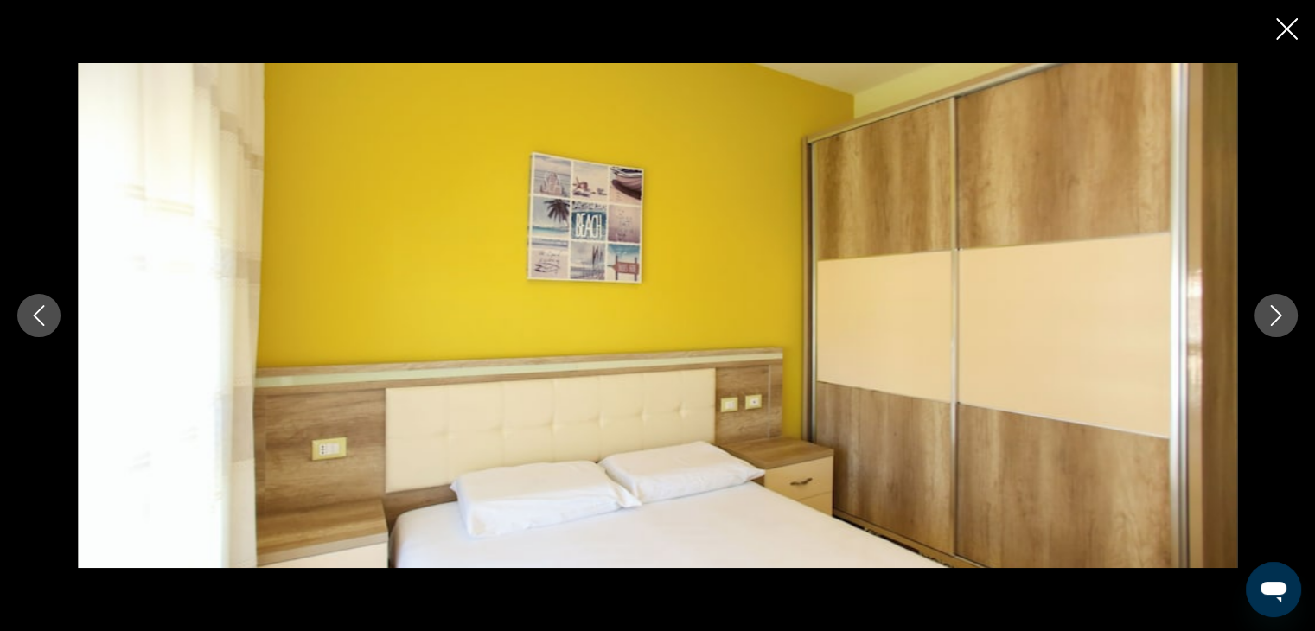
click at [1279, 315] on icon "Next image" at bounding box center [1276, 315] width 11 height 21
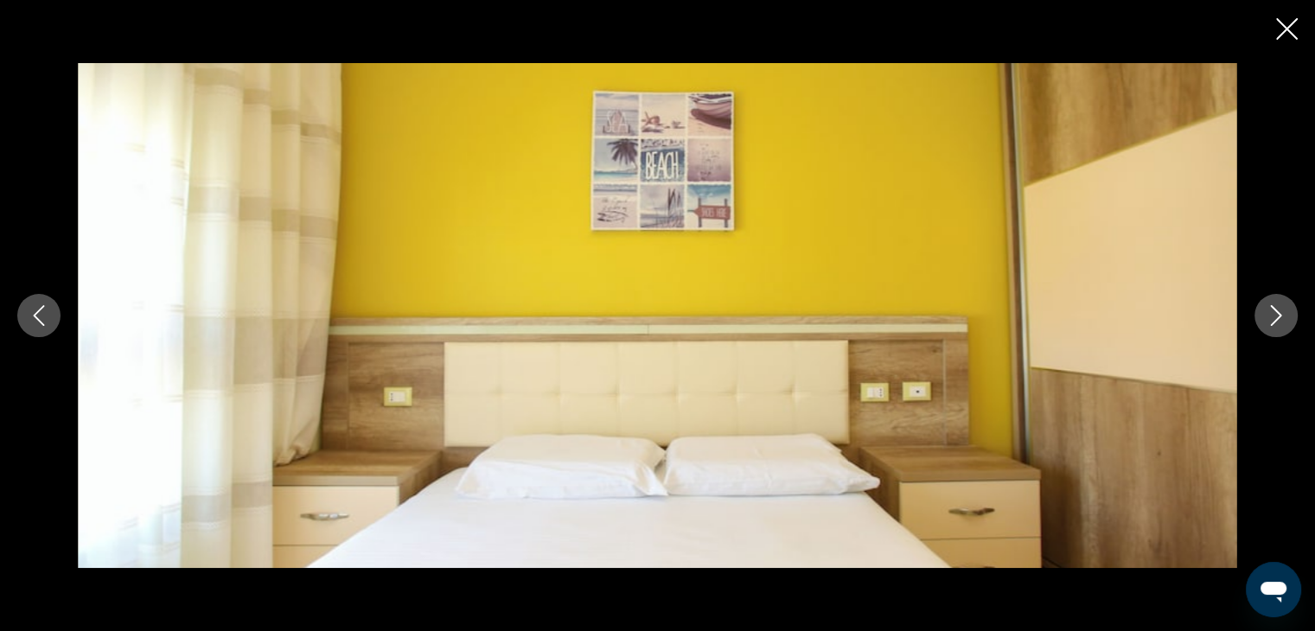
click at [1279, 315] on icon "Next image" at bounding box center [1276, 315] width 11 height 21
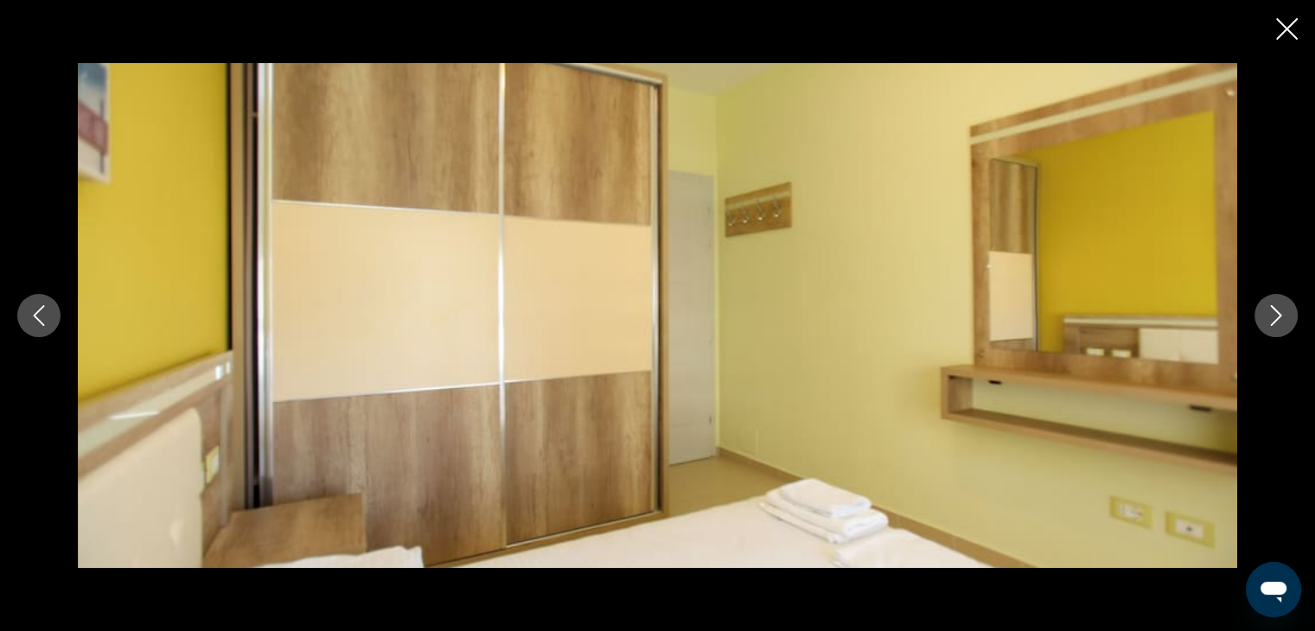
click at [1279, 315] on icon "Next image" at bounding box center [1276, 315] width 11 height 21
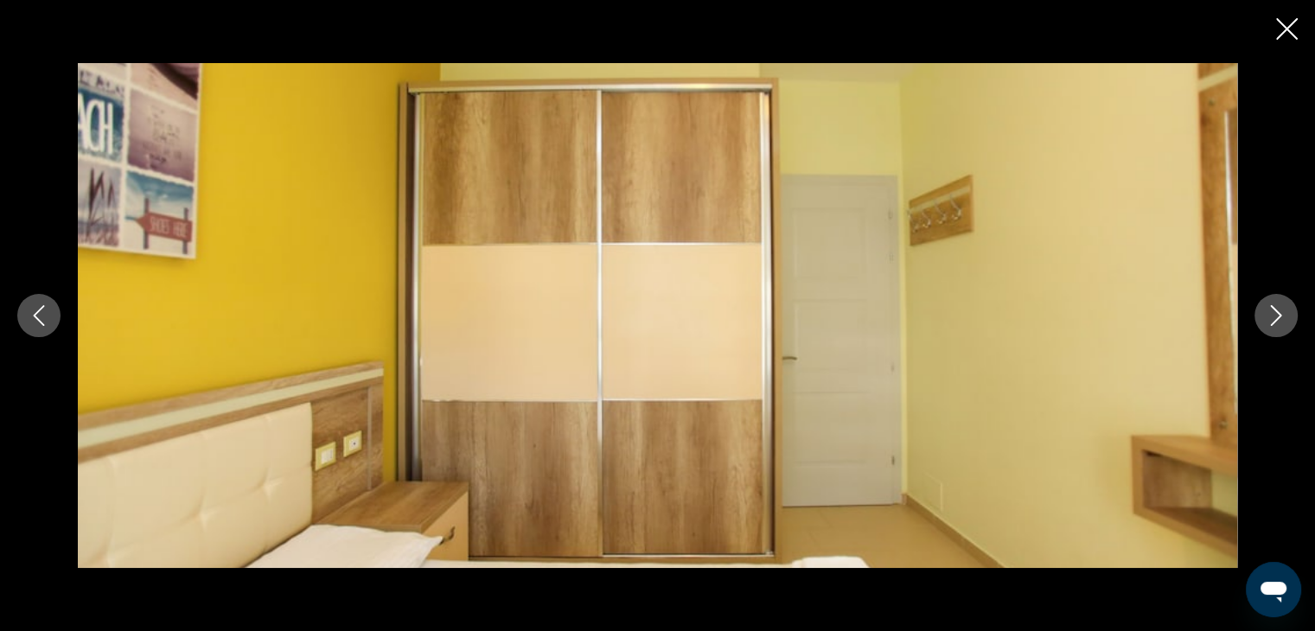
click at [1279, 315] on icon "Next image" at bounding box center [1276, 315] width 11 height 21
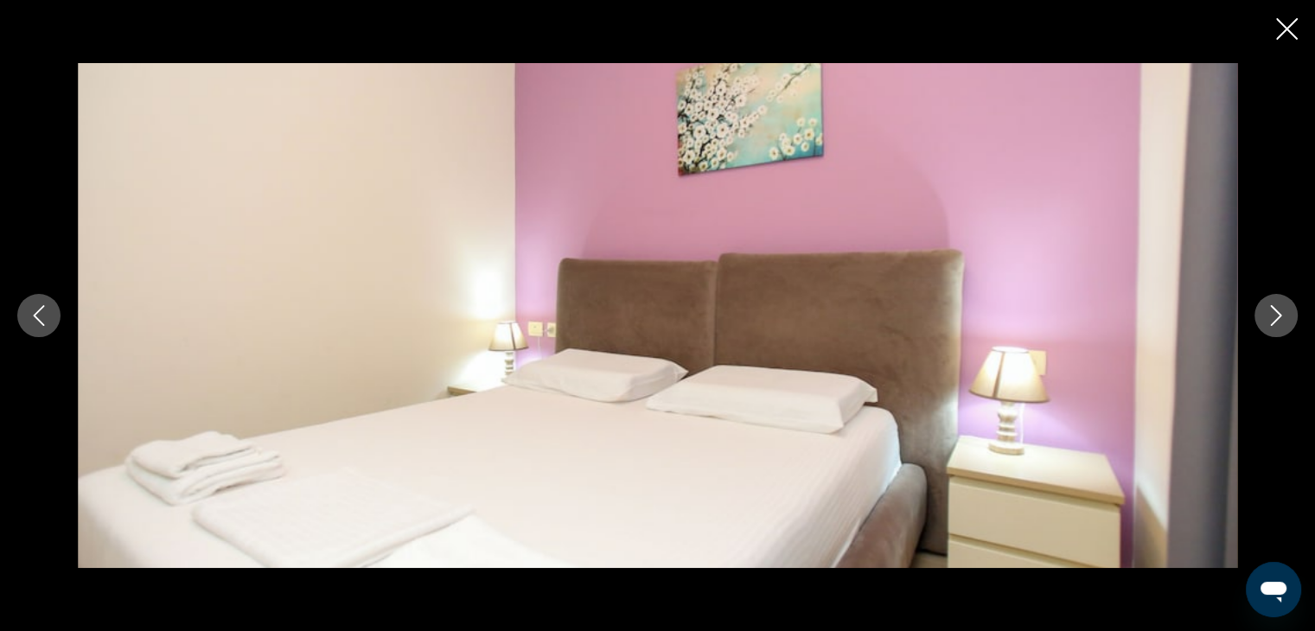
click at [1279, 315] on icon "Next image" at bounding box center [1276, 315] width 11 height 21
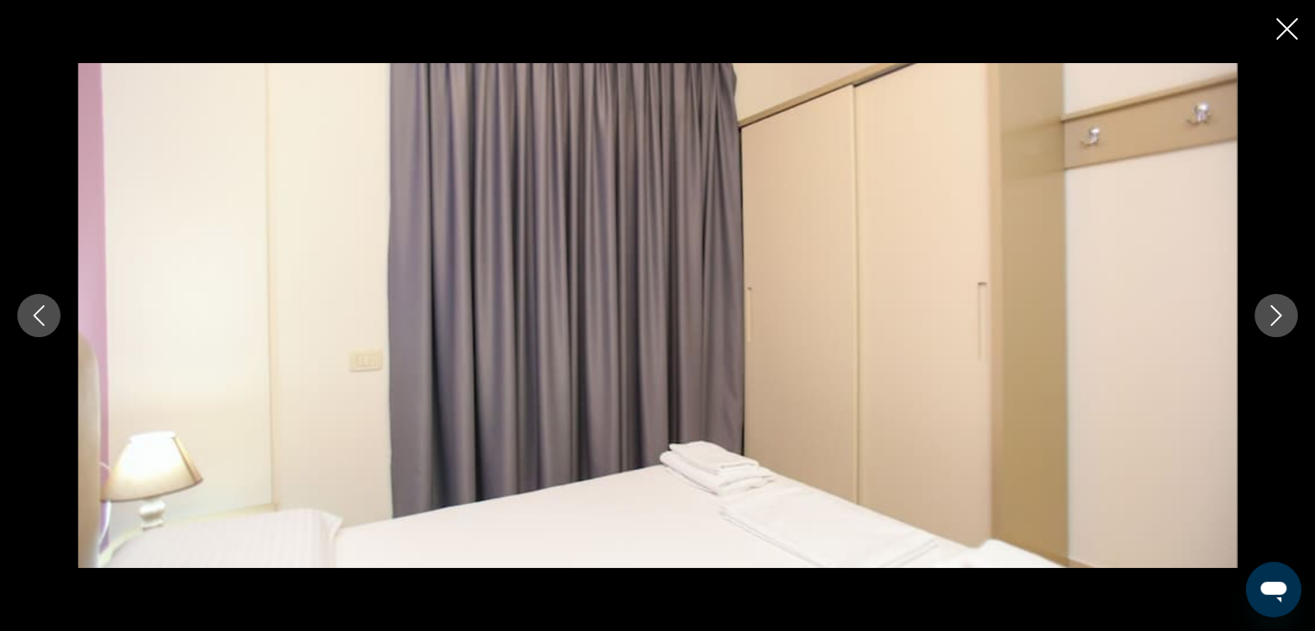
click at [1279, 315] on icon "Next image" at bounding box center [1276, 315] width 11 height 21
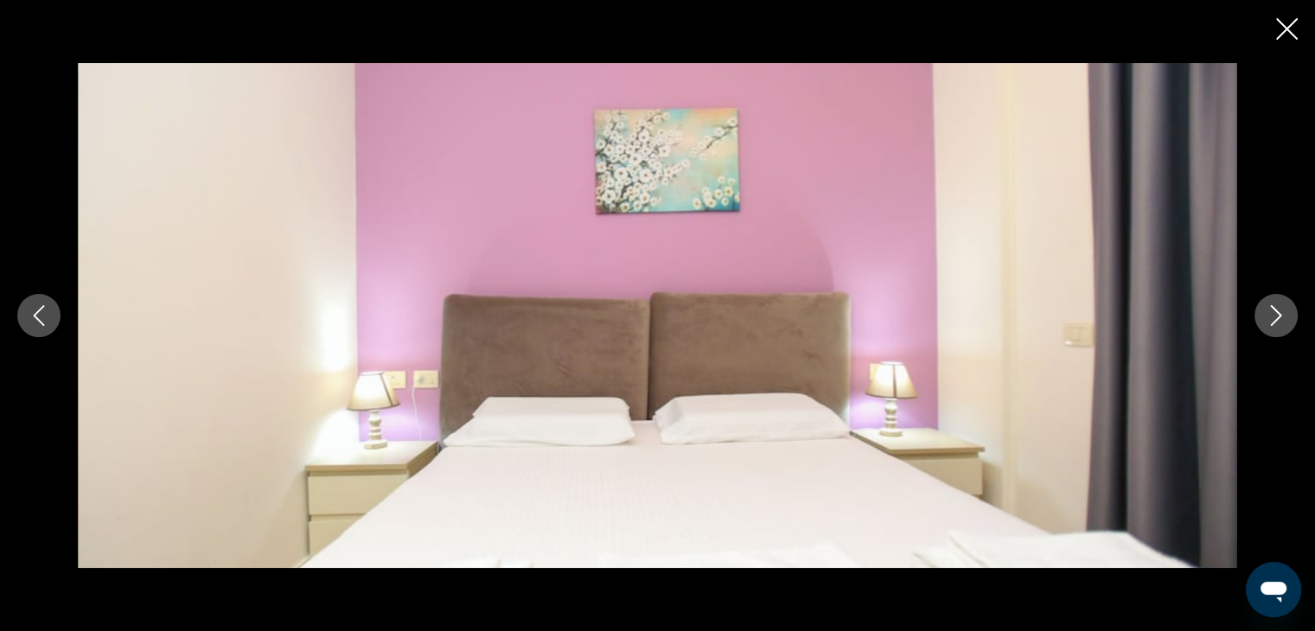
click at [1279, 315] on icon "Next image" at bounding box center [1276, 315] width 11 height 21
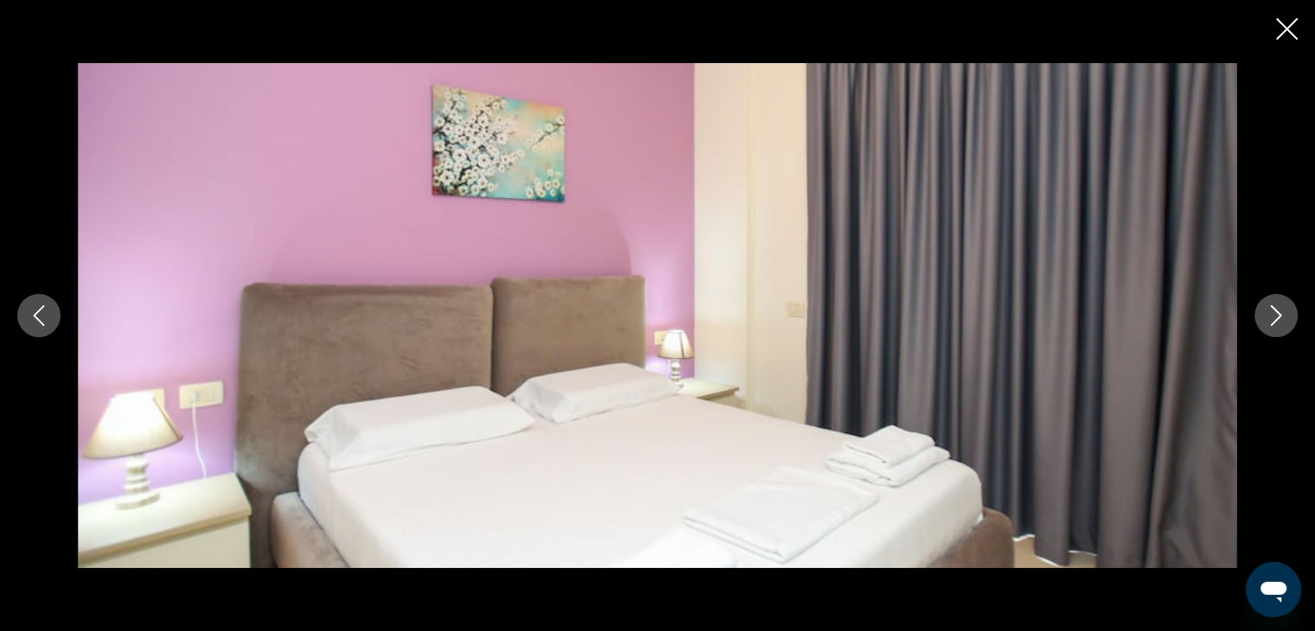
click at [1279, 315] on icon "Next image" at bounding box center [1276, 315] width 11 height 21
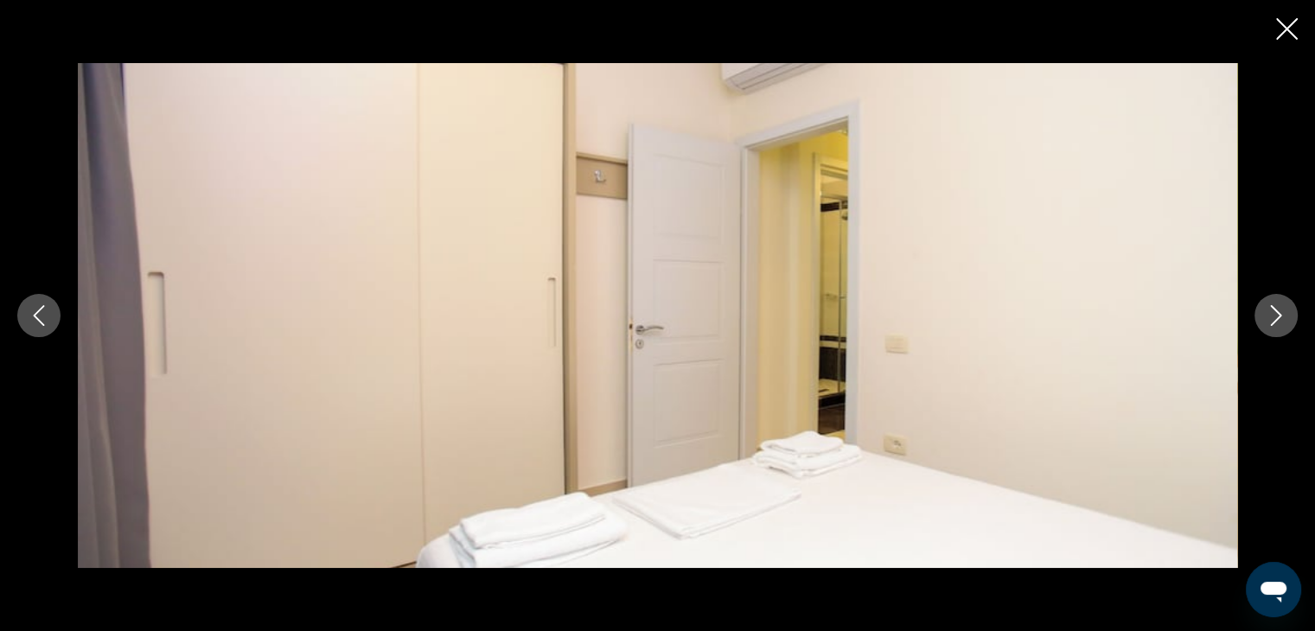
click at [1279, 315] on icon "Next image" at bounding box center [1276, 315] width 11 height 21
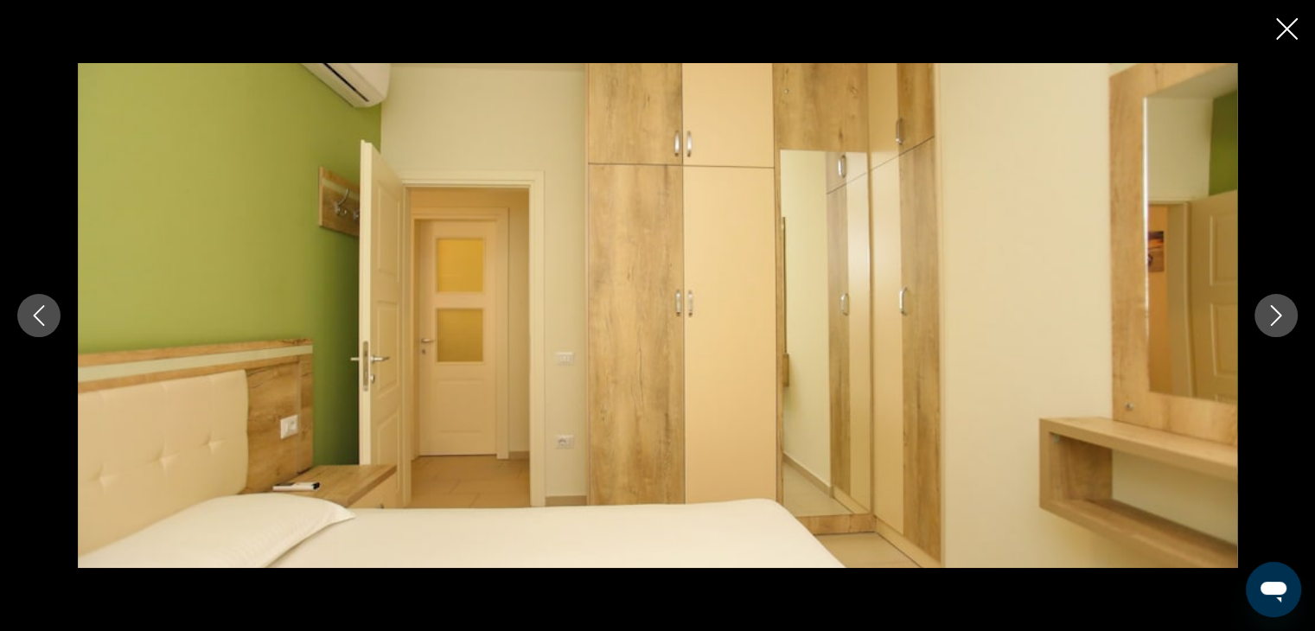
click at [1279, 315] on icon "Next image" at bounding box center [1276, 315] width 11 height 21
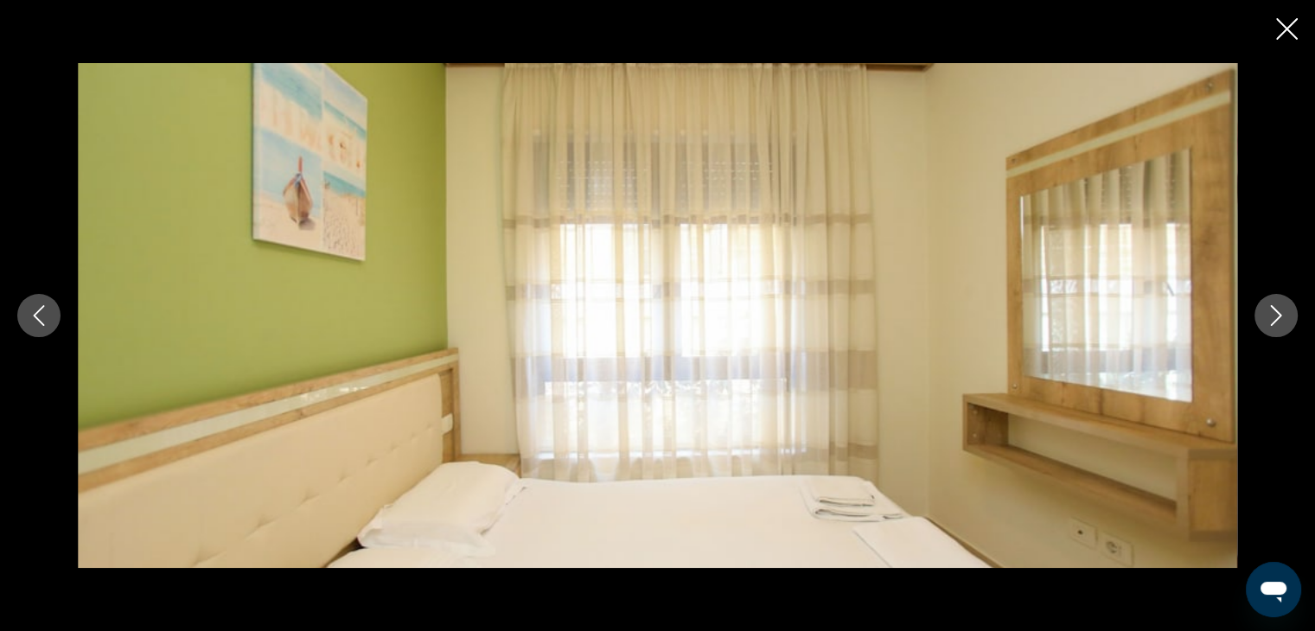
click at [1279, 315] on icon "Next image" at bounding box center [1276, 315] width 11 height 21
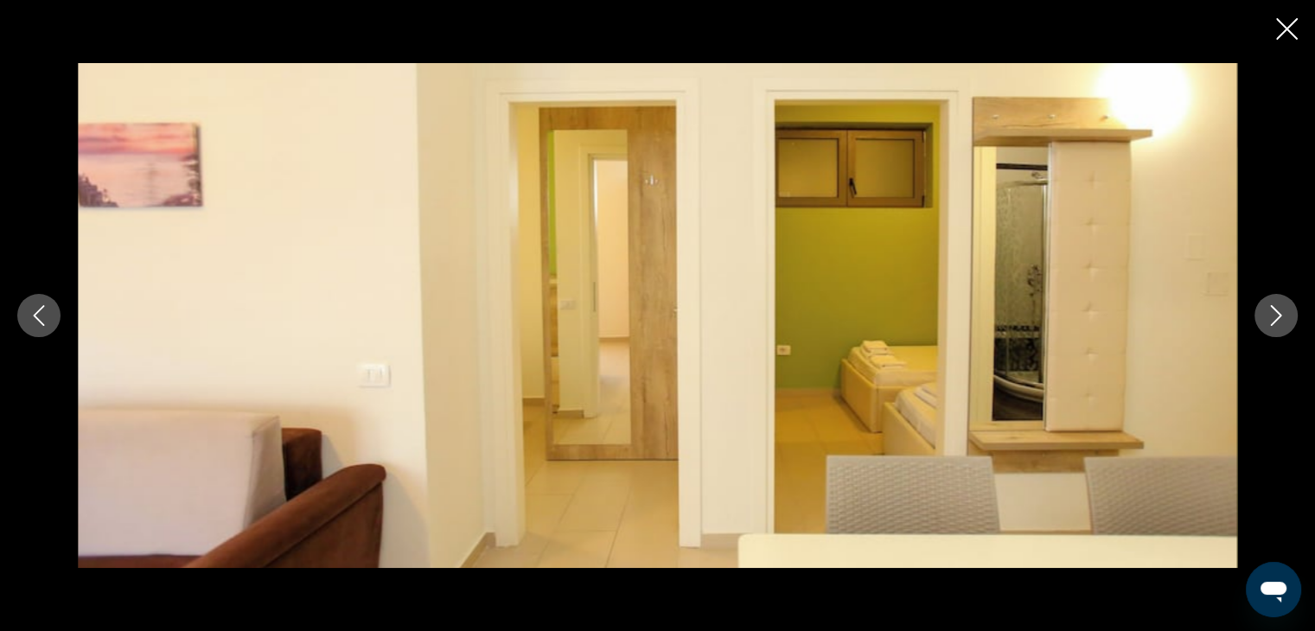
click at [1279, 315] on icon "Next image" at bounding box center [1276, 315] width 11 height 21
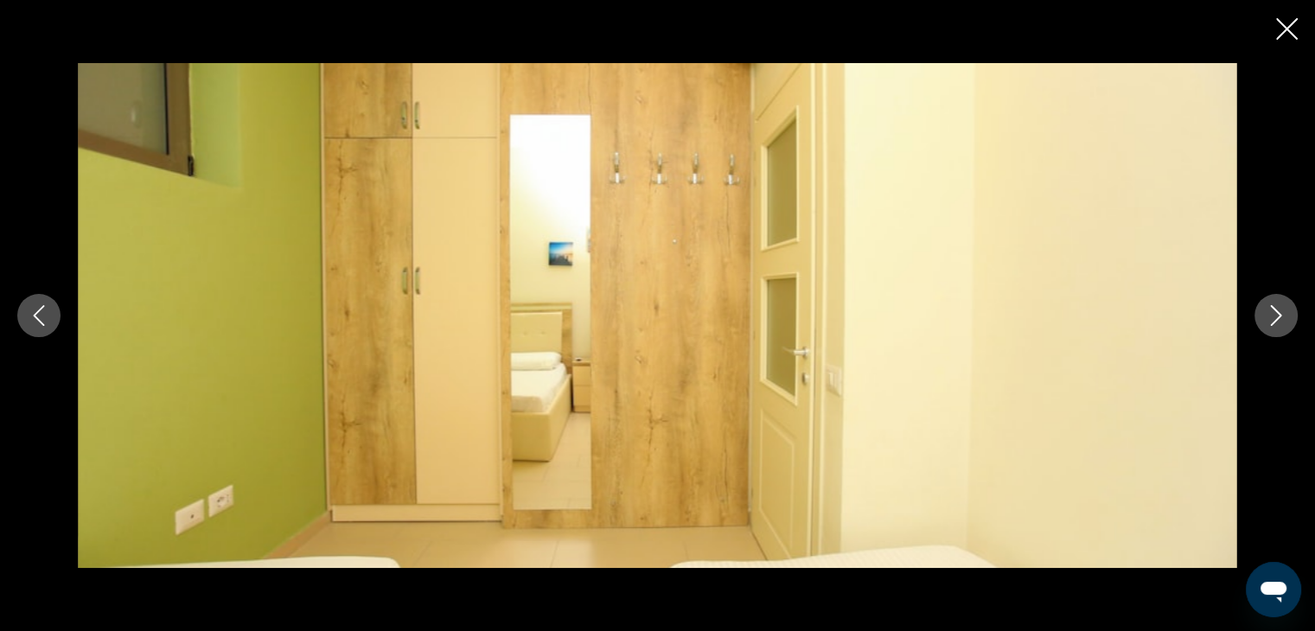
click at [1279, 315] on icon "Next image" at bounding box center [1276, 315] width 11 height 21
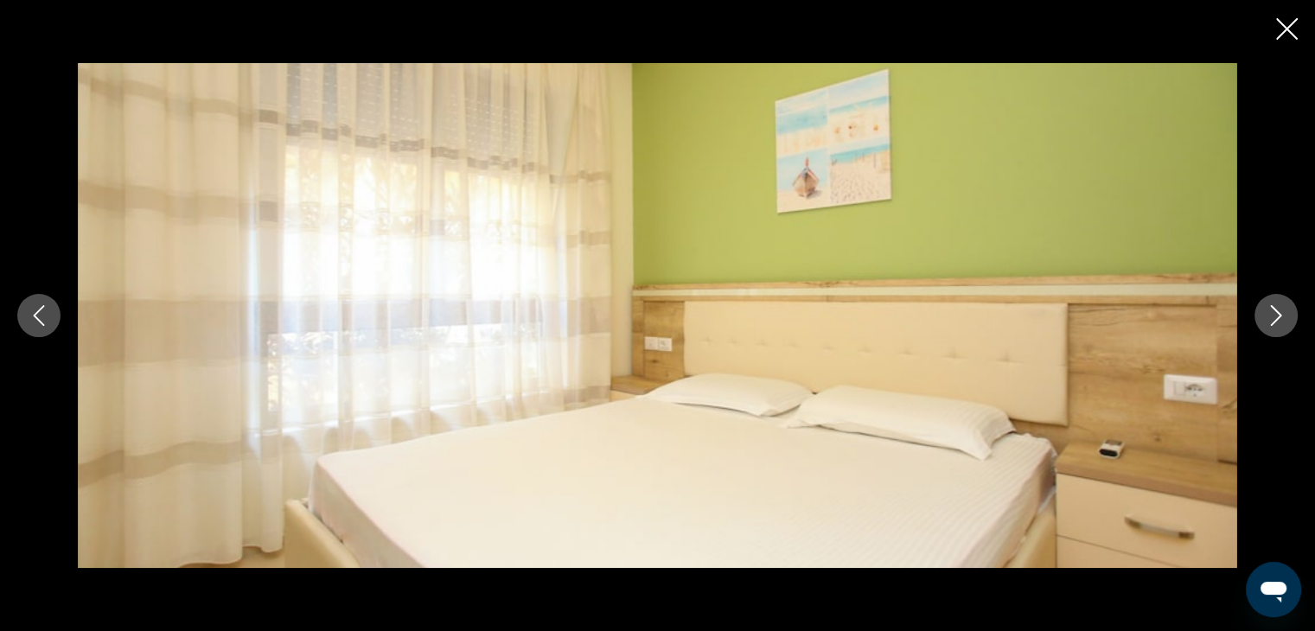
click at [1279, 315] on icon "Next image" at bounding box center [1276, 315] width 11 height 21
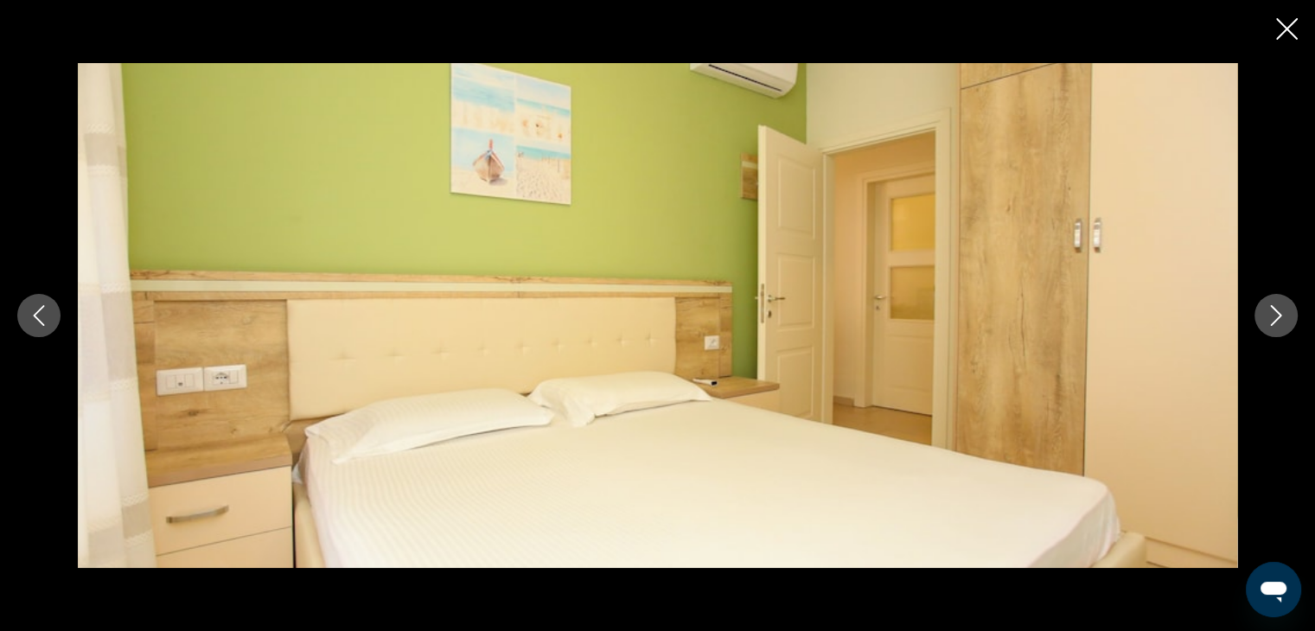
click at [1279, 315] on icon "Next image" at bounding box center [1276, 315] width 11 height 21
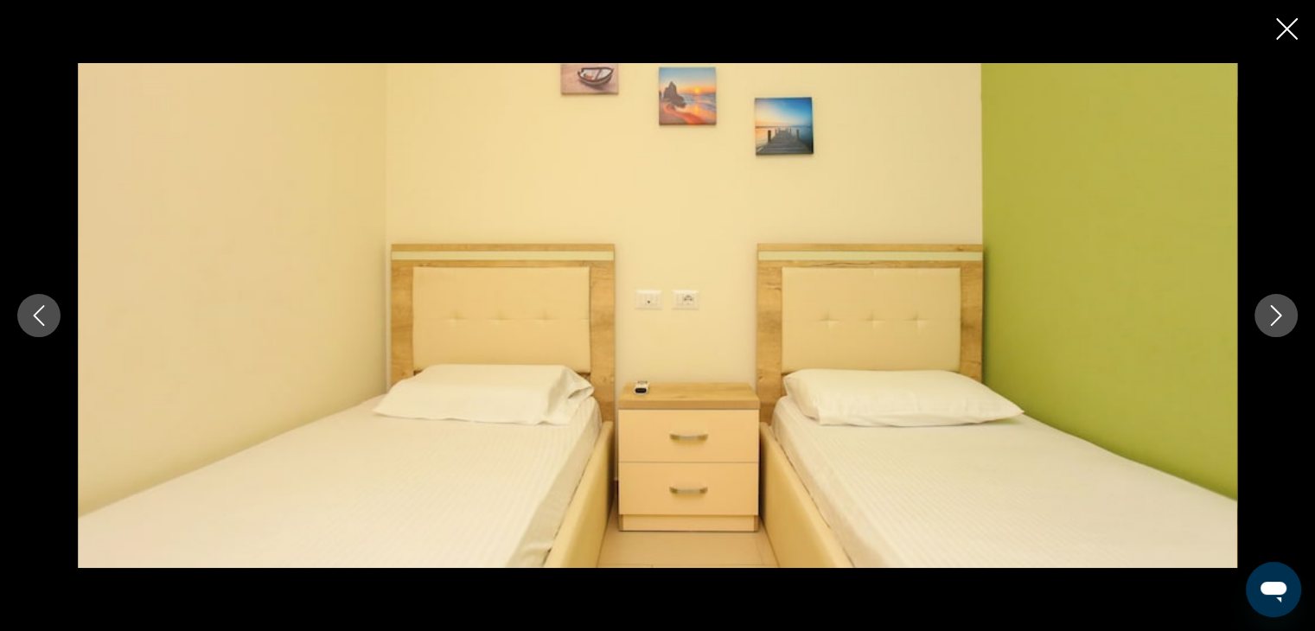
click at [1285, 28] on icon "Close slideshow" at bounding box center [1287, 29] width 22 height 22
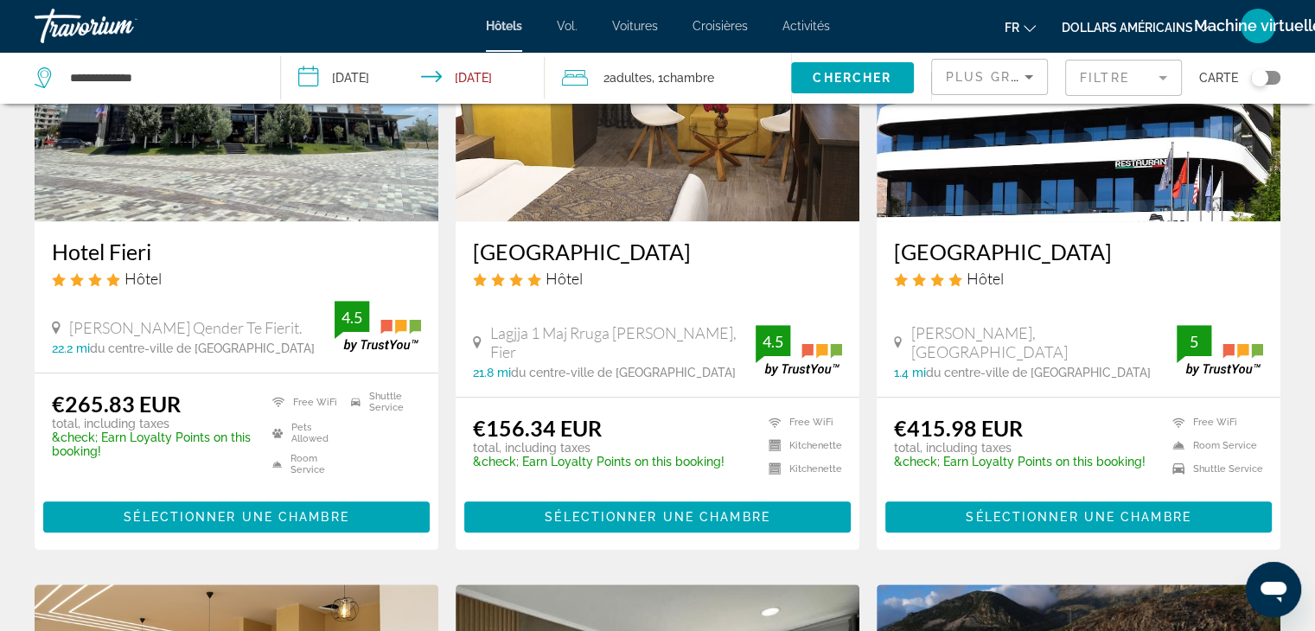
scroll to position [1513, 0]
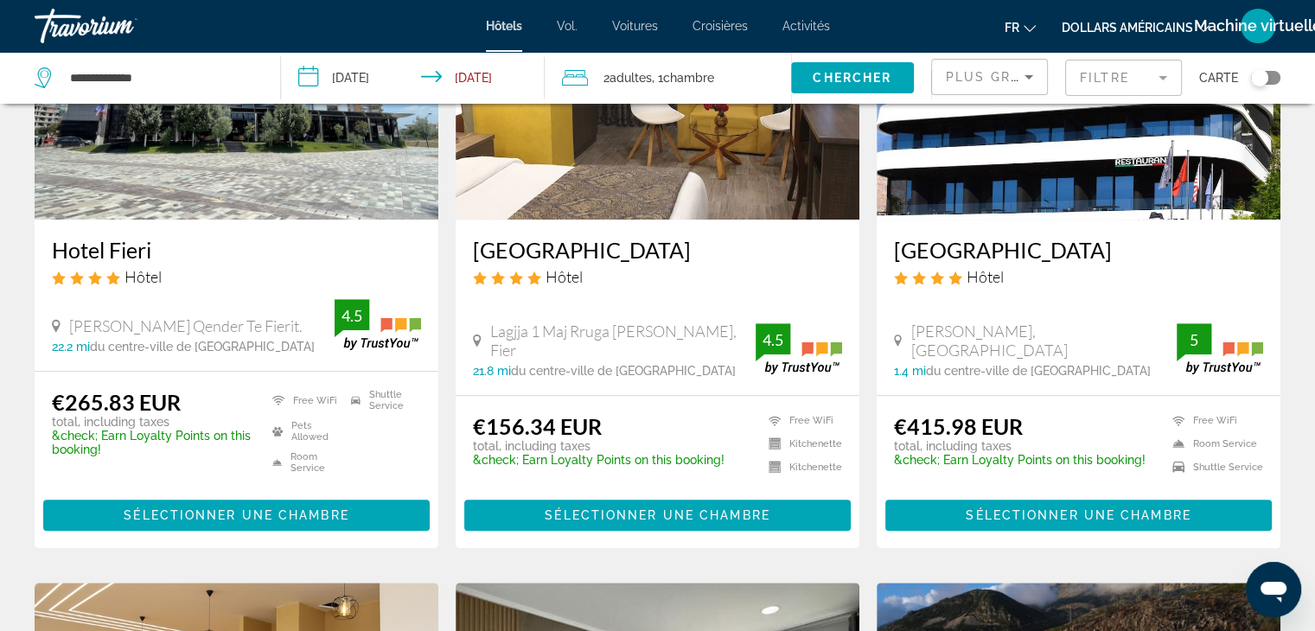
drag, startPoint x: 303, startPoint y: 0, endPoint x: 384, endPoint y: 512, distance: 518.0
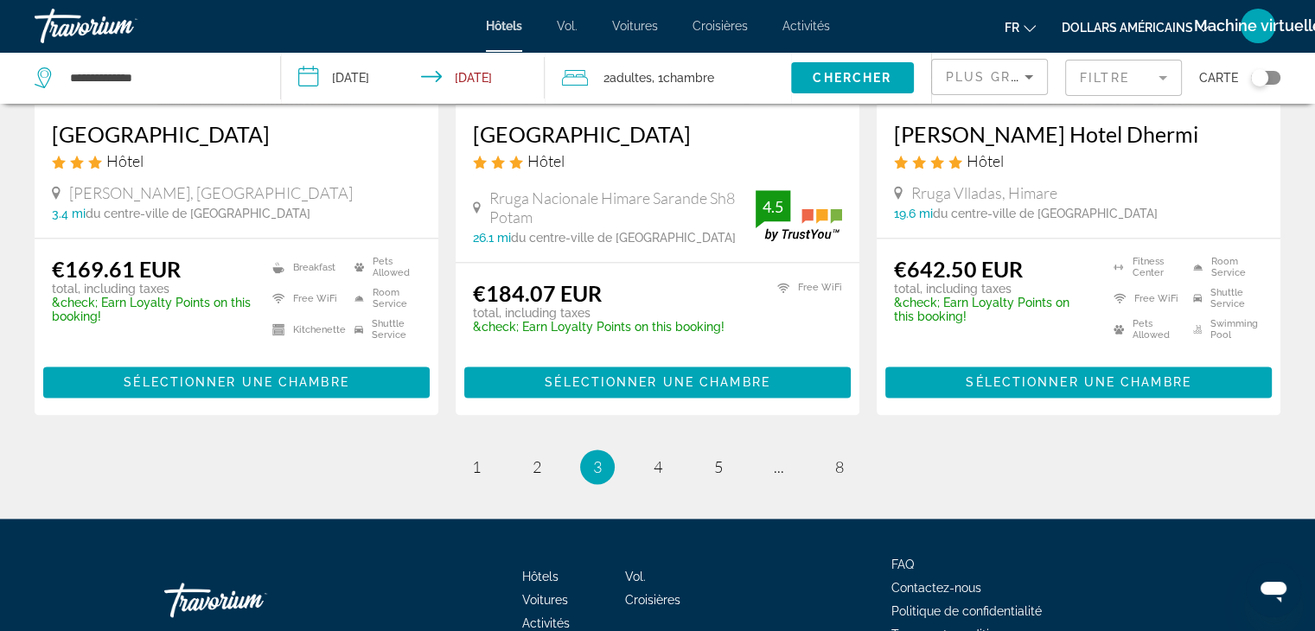
scroll to position [2270, 0]
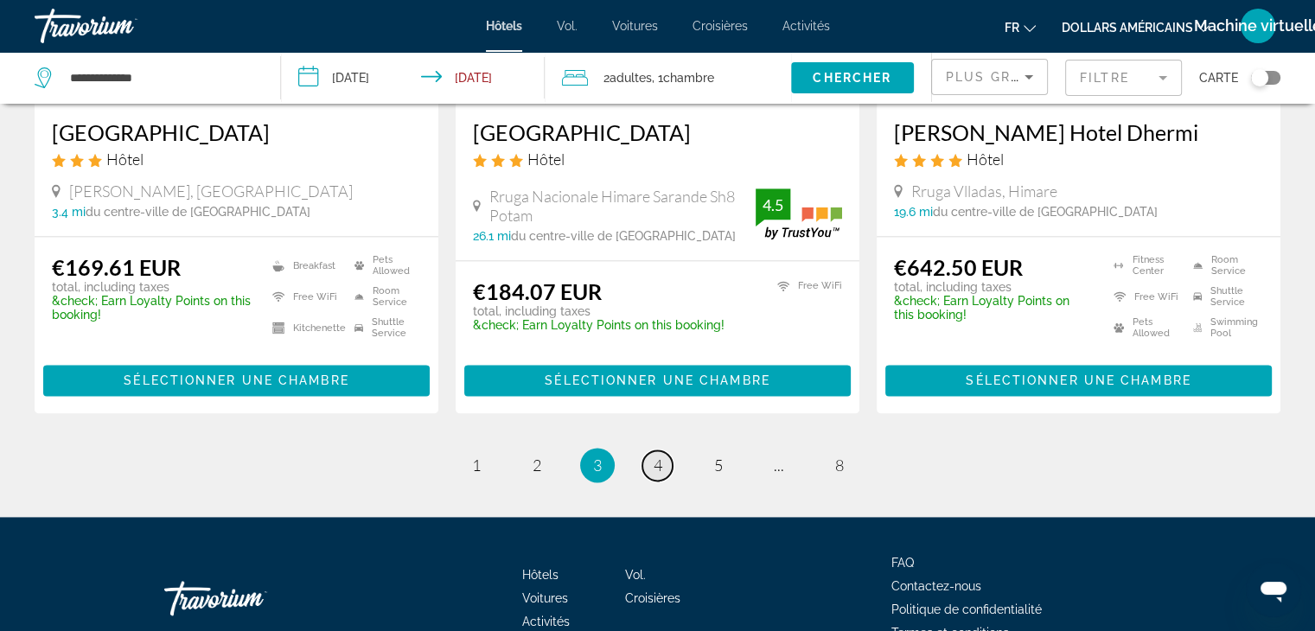
click at [661, 456] on span "4" at bounding box center [658, 465] width 9 height 19
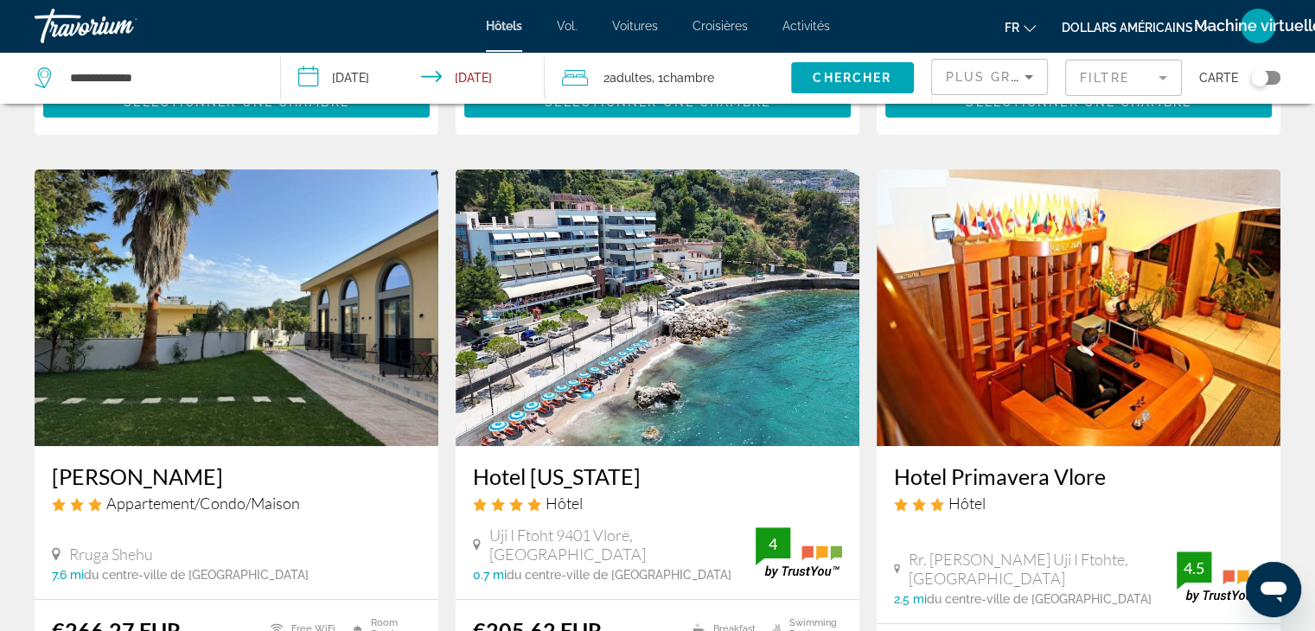
scroll to position [642, 0]
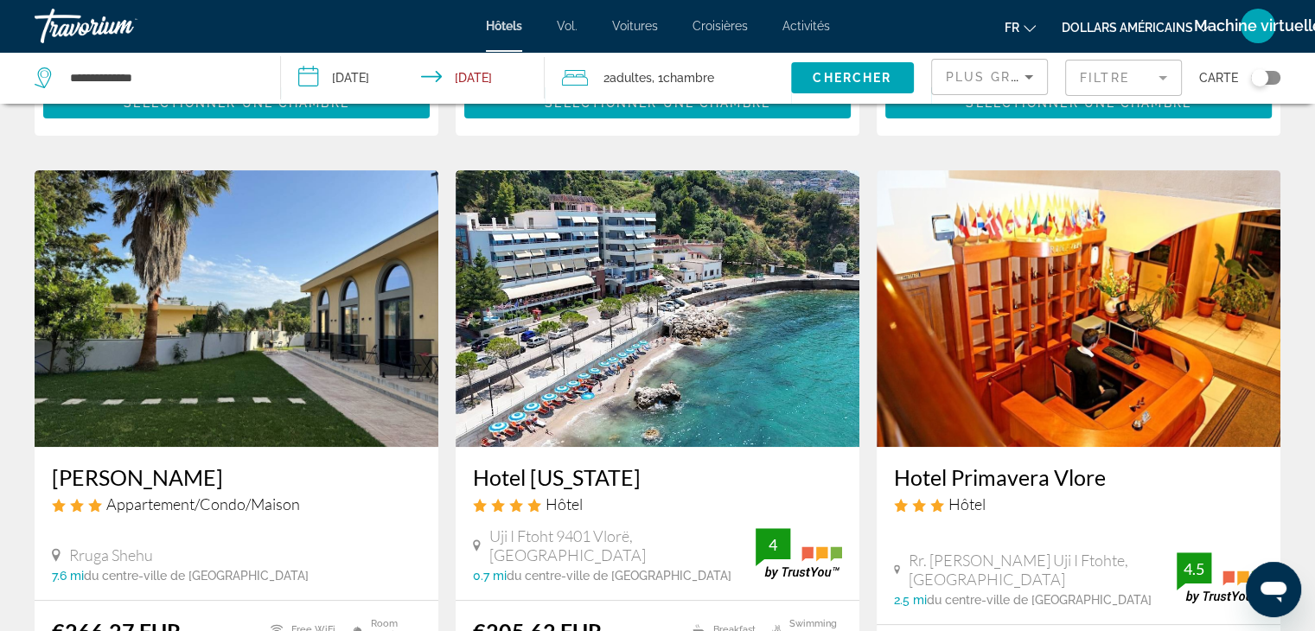
click at [696, 240] on img "Contenu principal" at bounding box center [658, 308] width 404 height 277
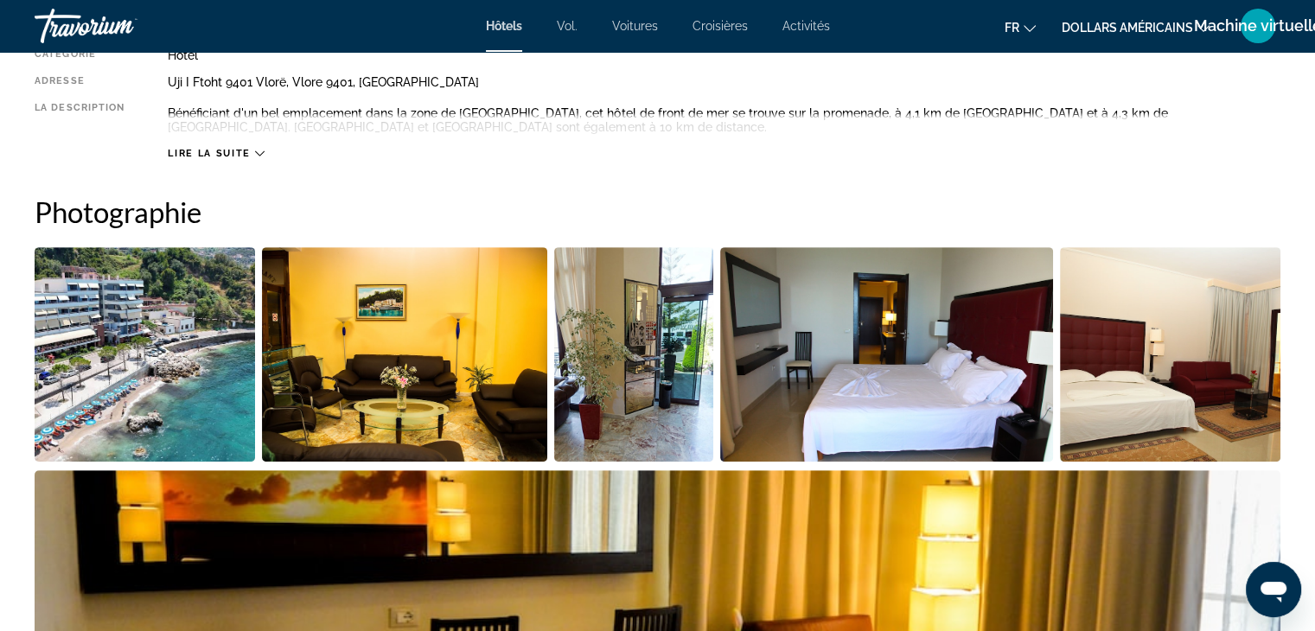
scroll to position [663, 0]
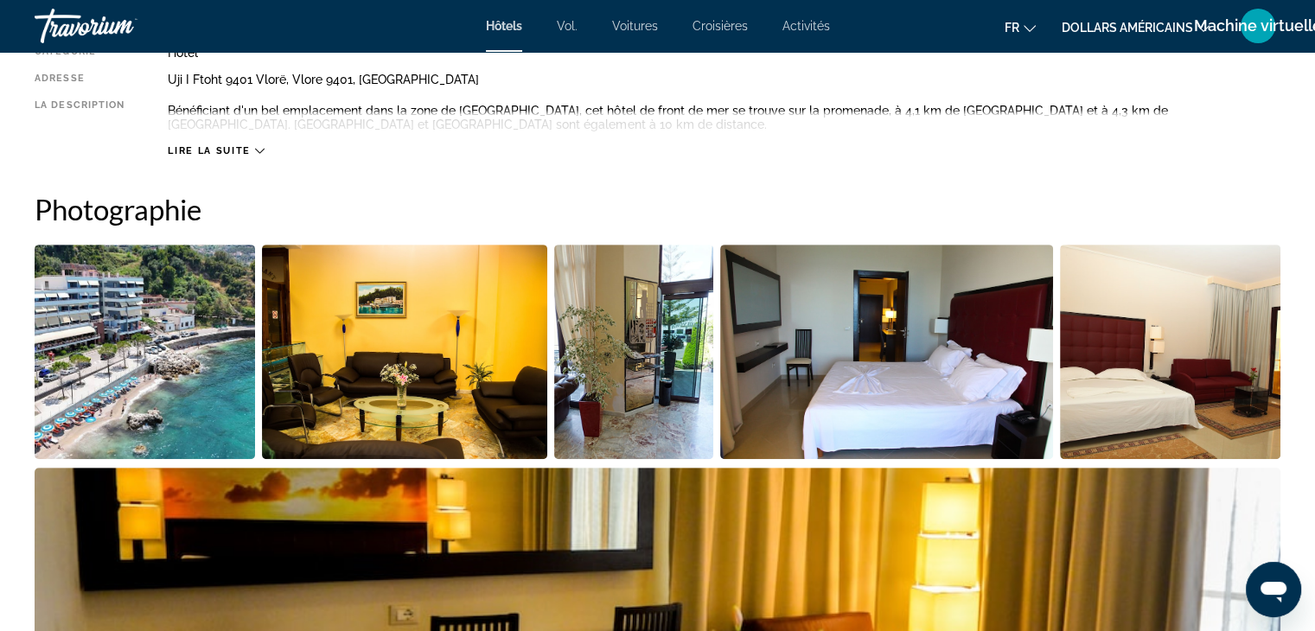
click at [218, 373] on img "Open full-screen image slider" at bounding box center [145, 352] width 220 height 214
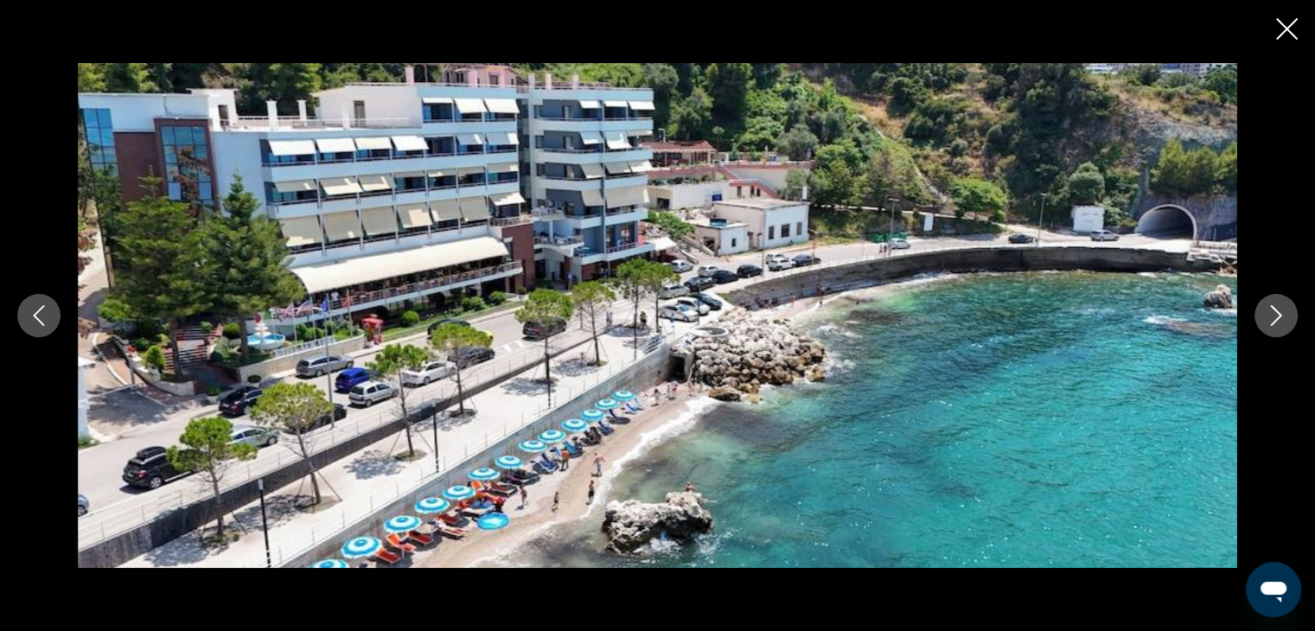
click at [1278, 314] on icon "Next image" at bounding box center [1276, 315] width 21 height 21
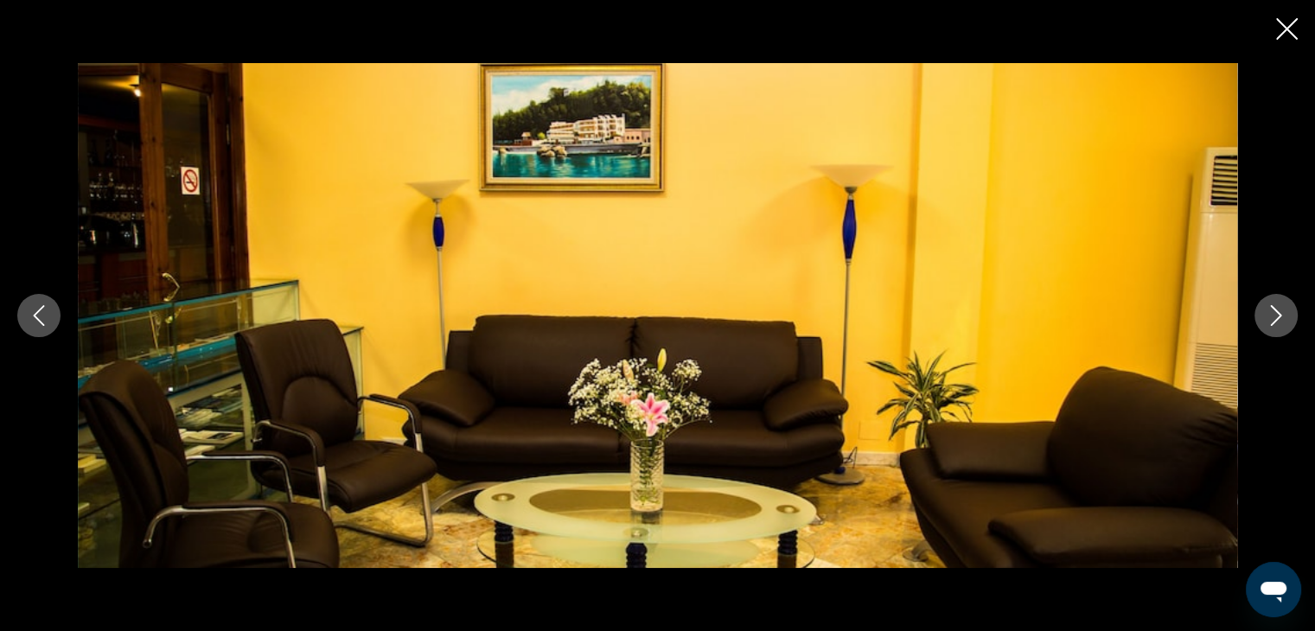
click at [1278, 314] on icon "Next image" at bounding box center [1276, 315] width 21 height 21
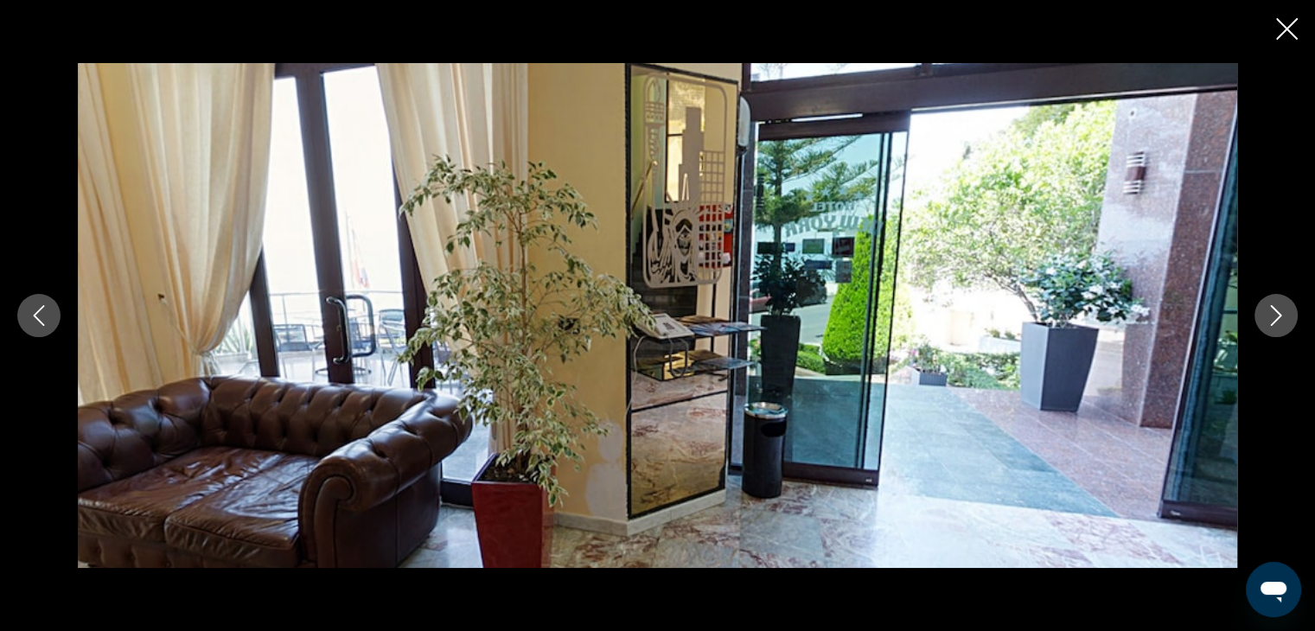
click at [1278, 314] on icon "Next image" at bounding box center [1276, 315] width 21 height 21
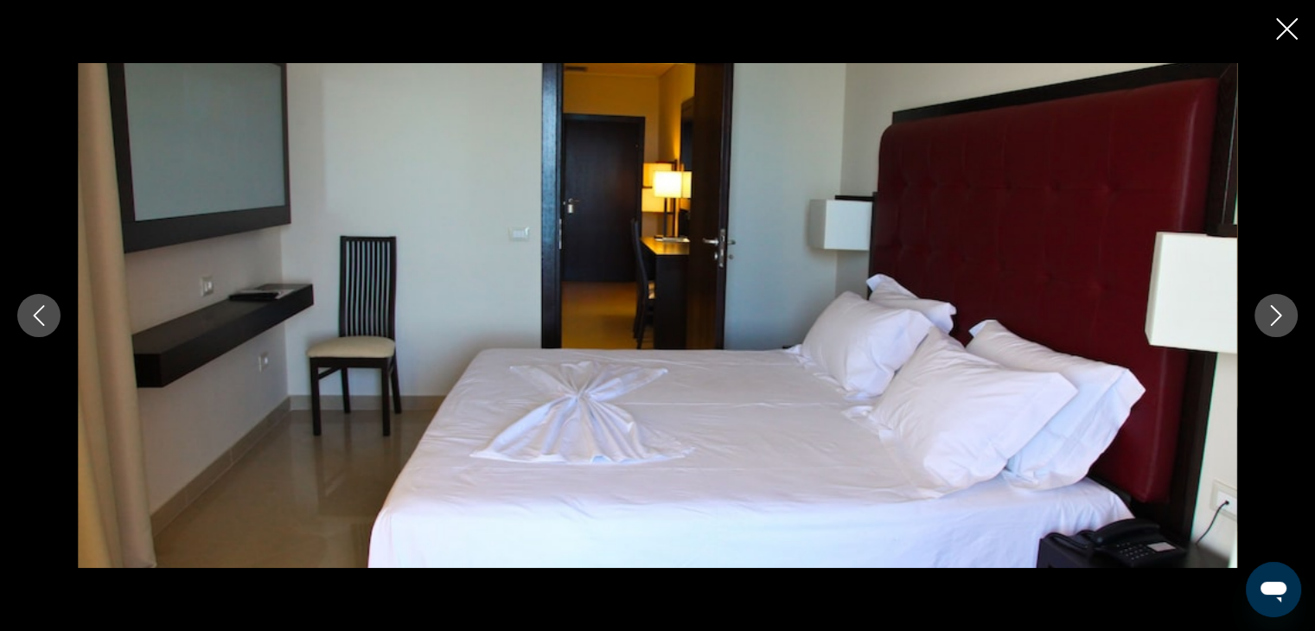
click at [1278, 314] on icon "Next image" at bounding box center [1276, 315] width 21 height 21
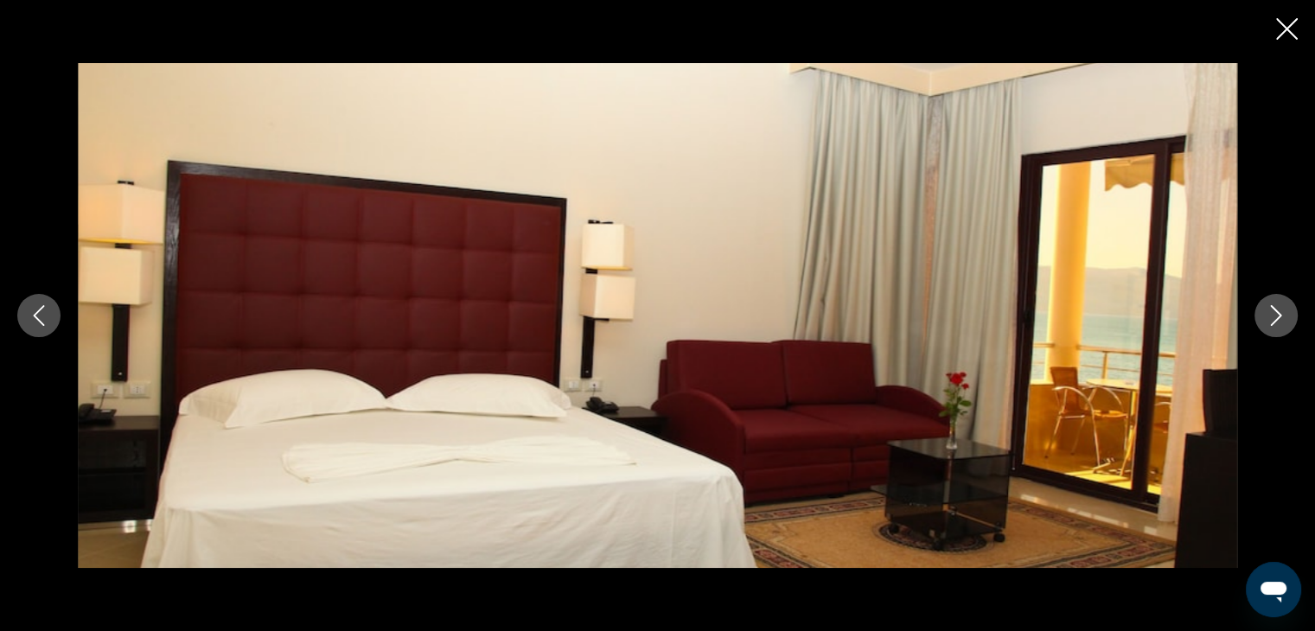
click at [1278, 314] on icon "Next image" at bounding box center [1276, 315] width 21 height 21
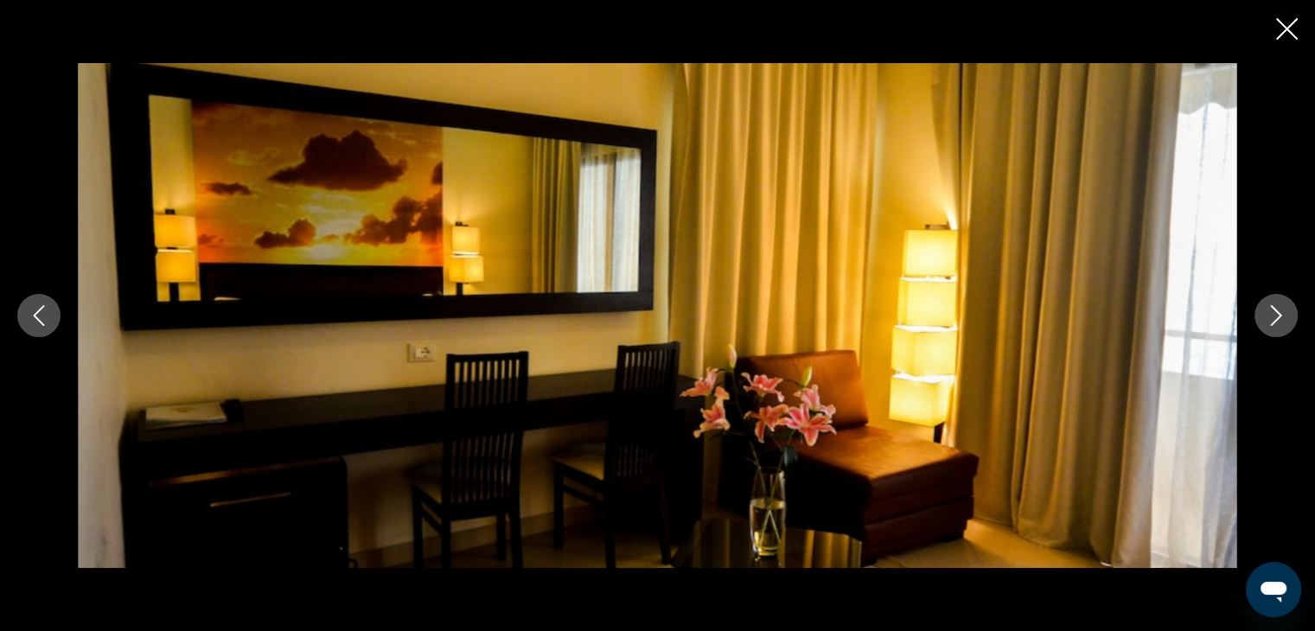
click at [1278, 314] on icon "Next image" at bounding box center [1276, 315] width 21 height 21
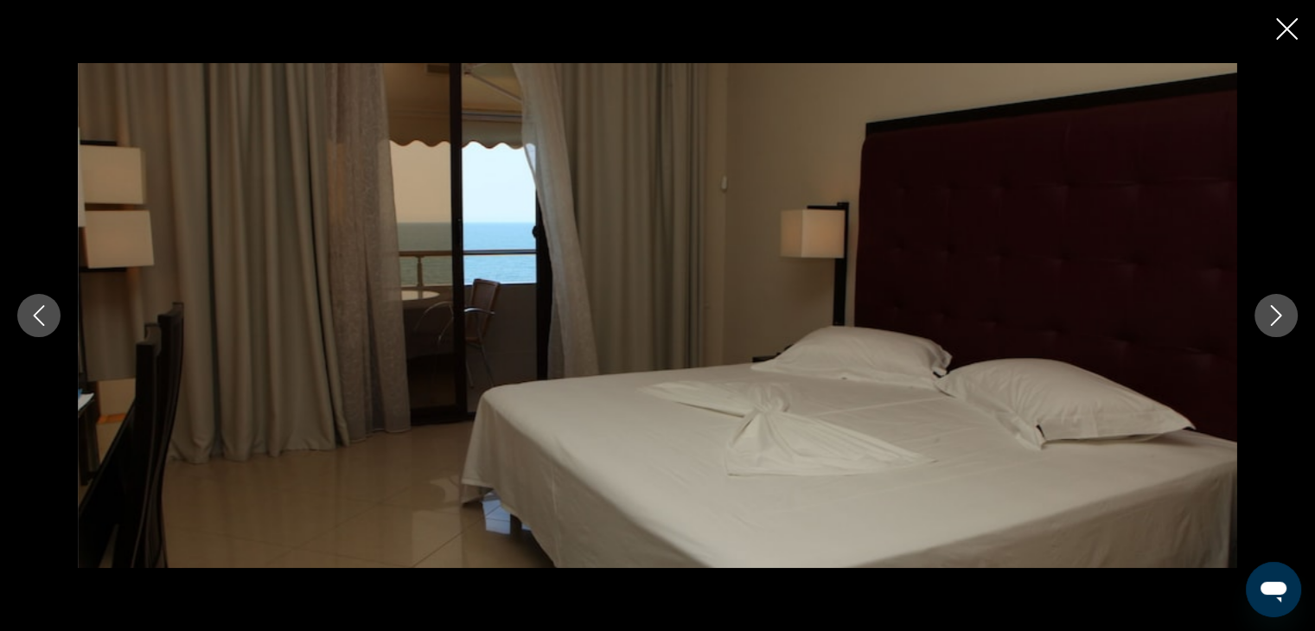
click at [1278, 314] on icon "Next image" at bounding box center [1276, 315] width 21 height 21
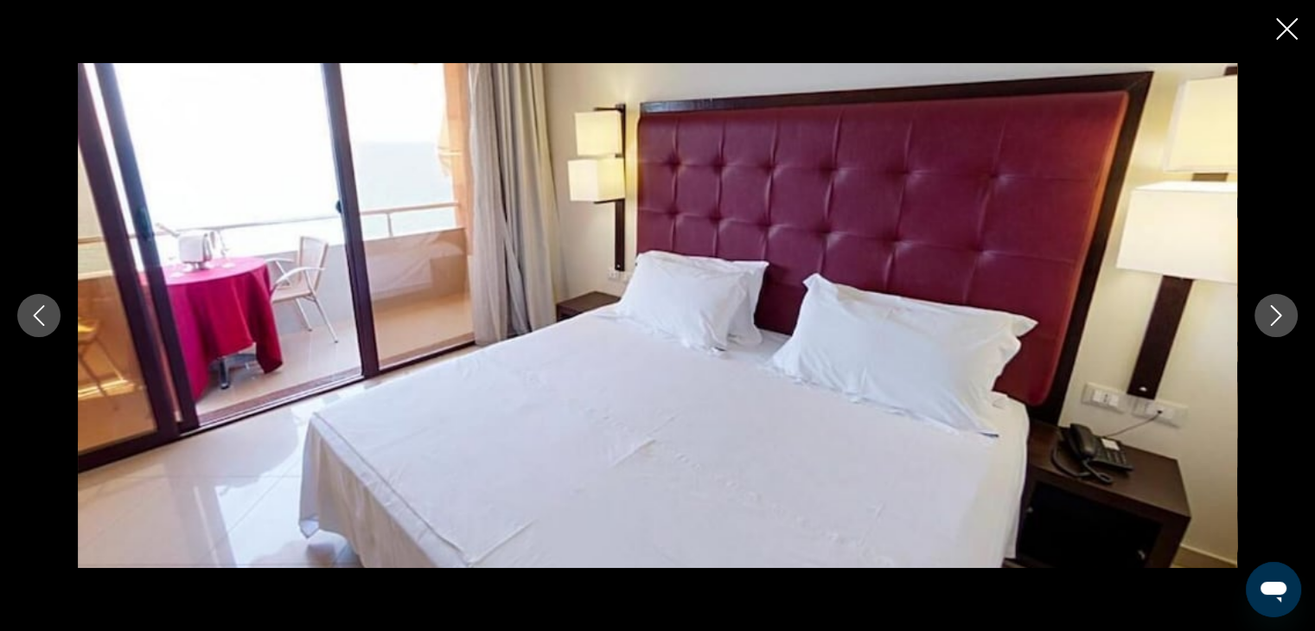
click at [1278, 314] on icon "Next image" at bounding box center [1276, 315] width 21 height 21
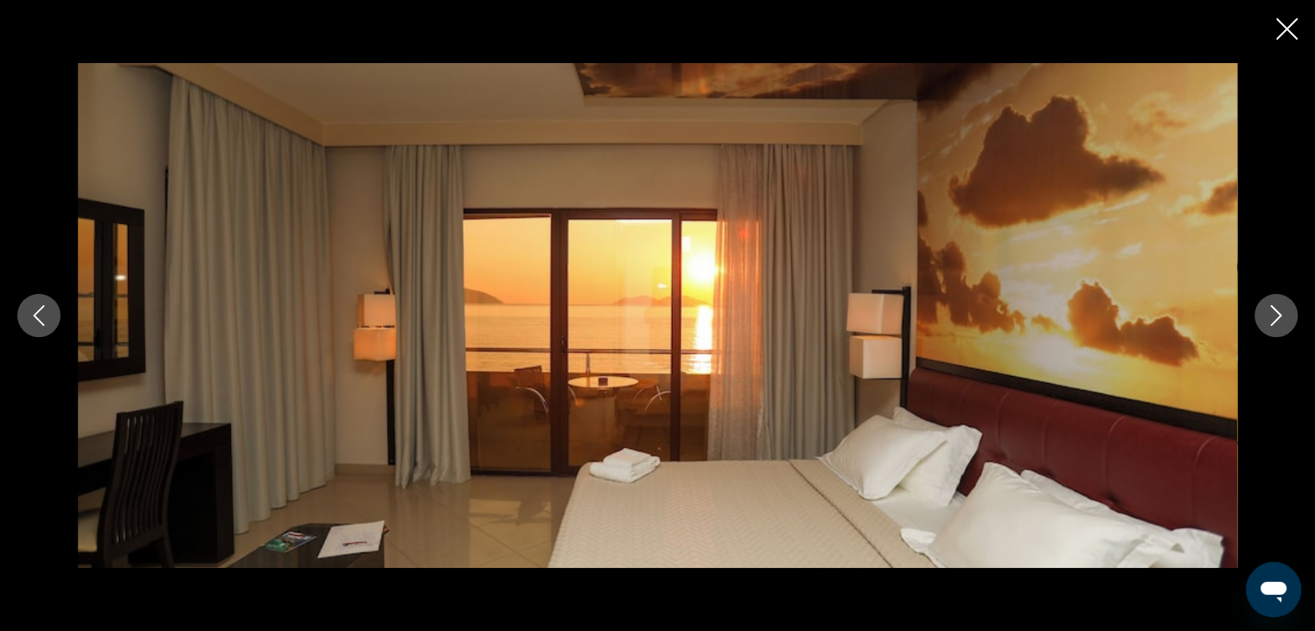
click at [1278, 314] on icon "Next image" at bounding box center [1276, 315] width 21 height 21
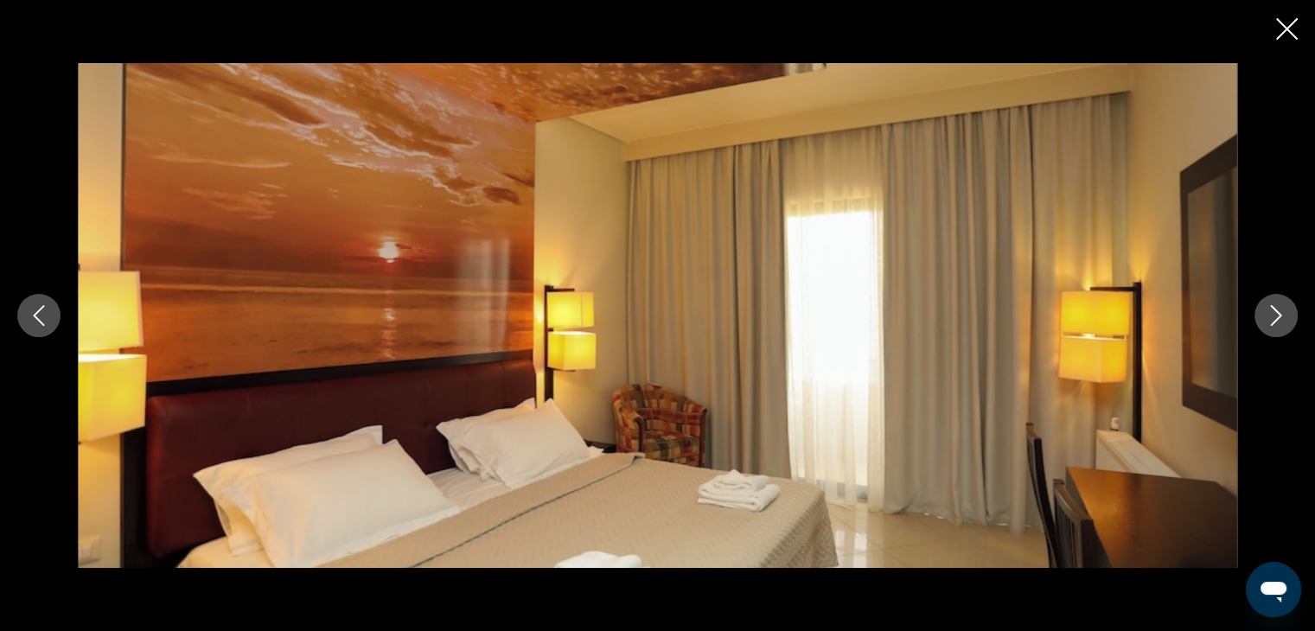
click at [1278, 314] on icon "Next image" at bounding box center [1276, 315] width 21 height 21
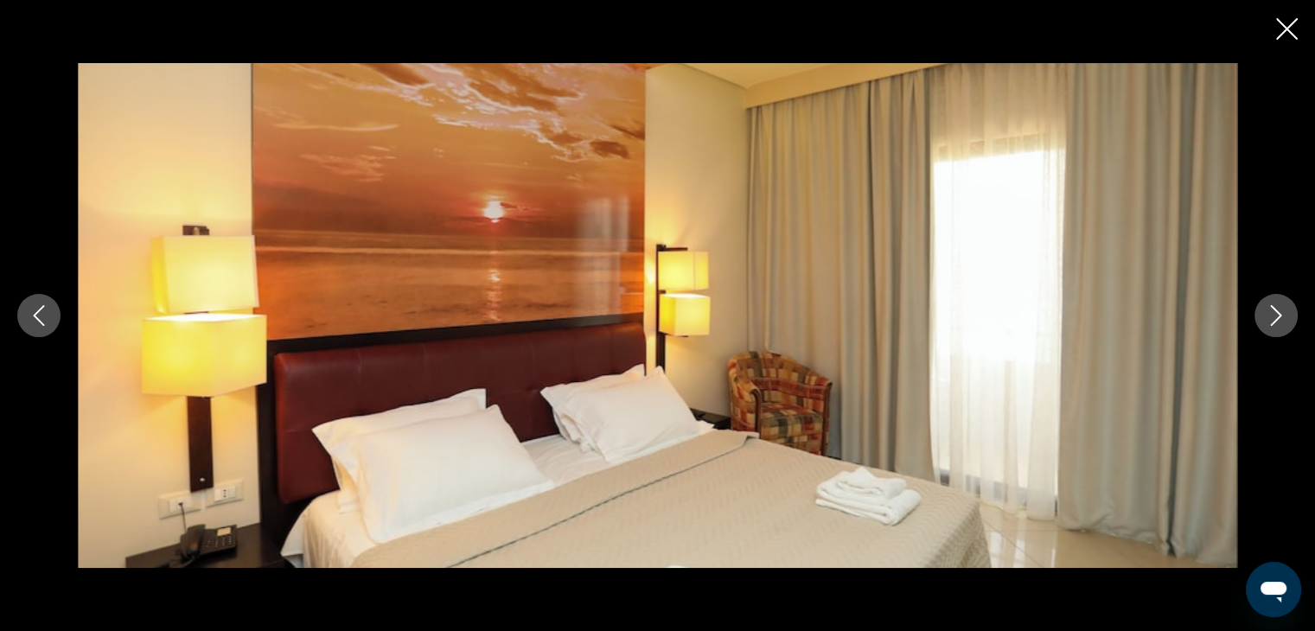
click at [1278, 314] on icon "Next image" at bounding box center [1276, 315] width 21 height 21
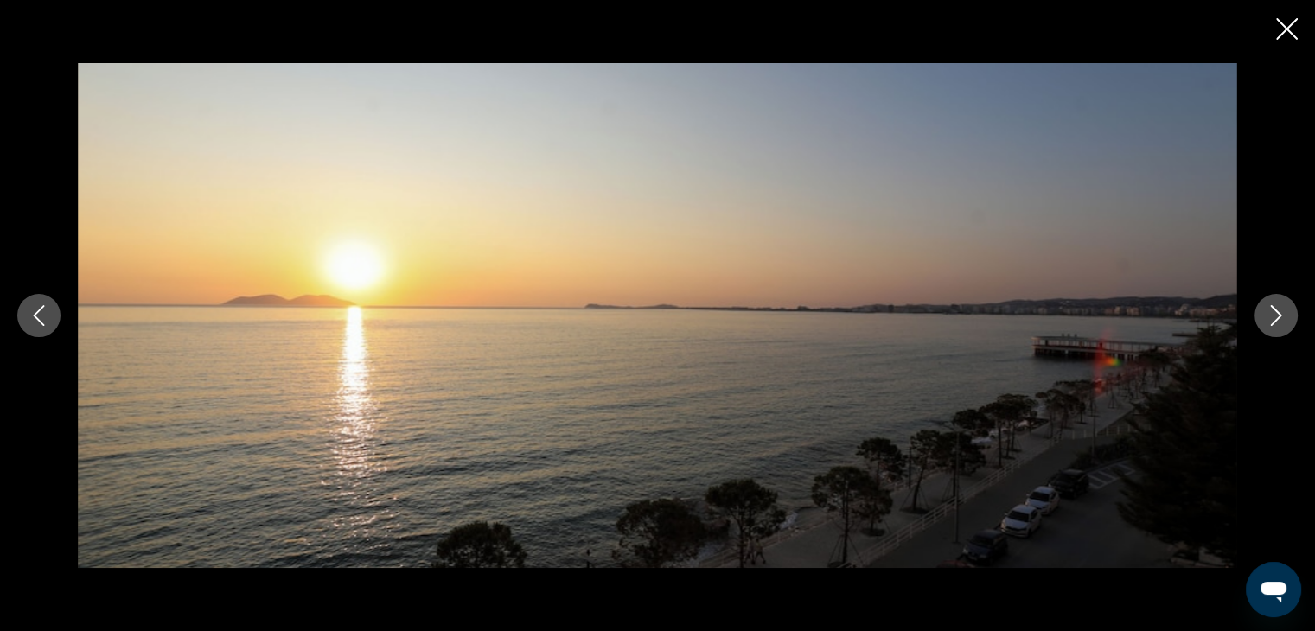
click at [1278, 314] on icon "Next image" at bounding box center [1276, 315] width 21 height 21
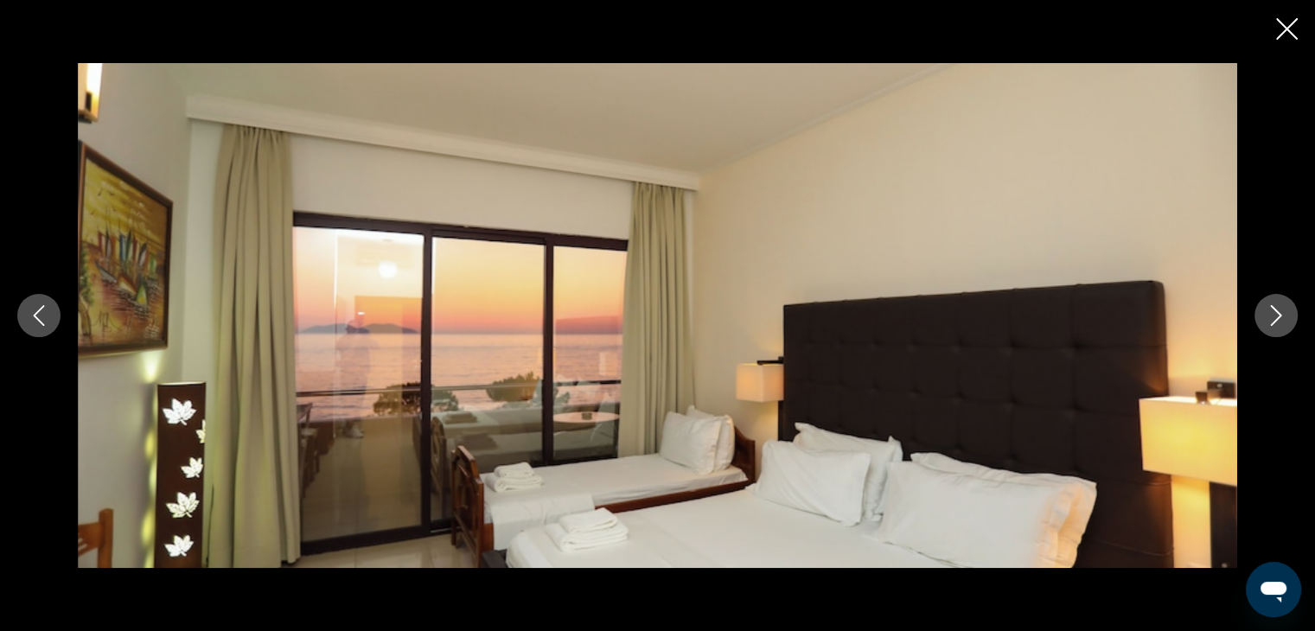
click at [1278, 314] on icon "Next image" at bounding box center [1276, 315] width 21 height 21
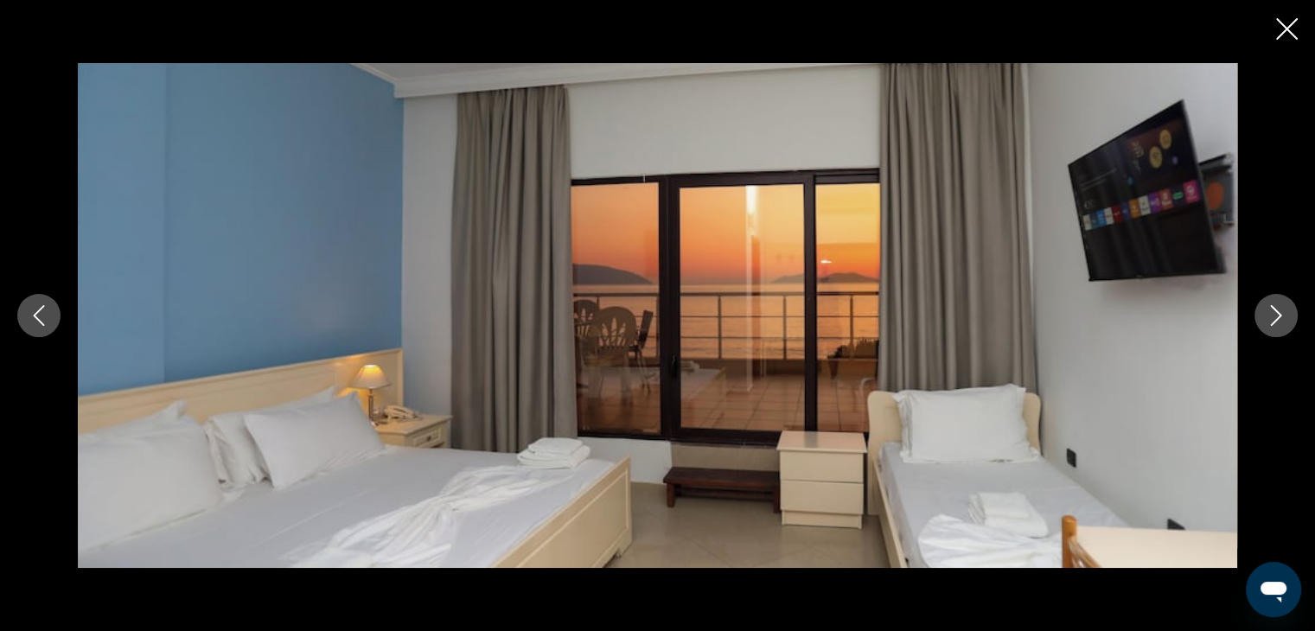
click at [1278, 314] on icon "Next image" at bounding box center [1276, 315] width 21 height 21
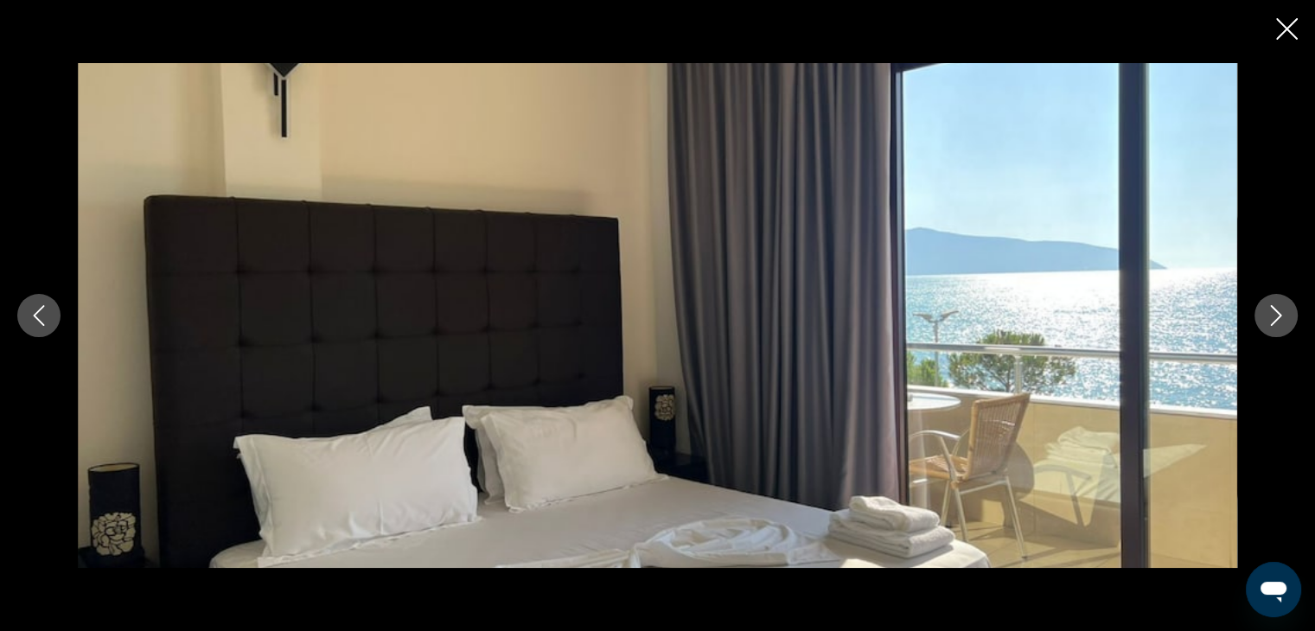
click at [1278, 314] on icon "Next image" at bounding box center [1276, 315] width 21 height 21
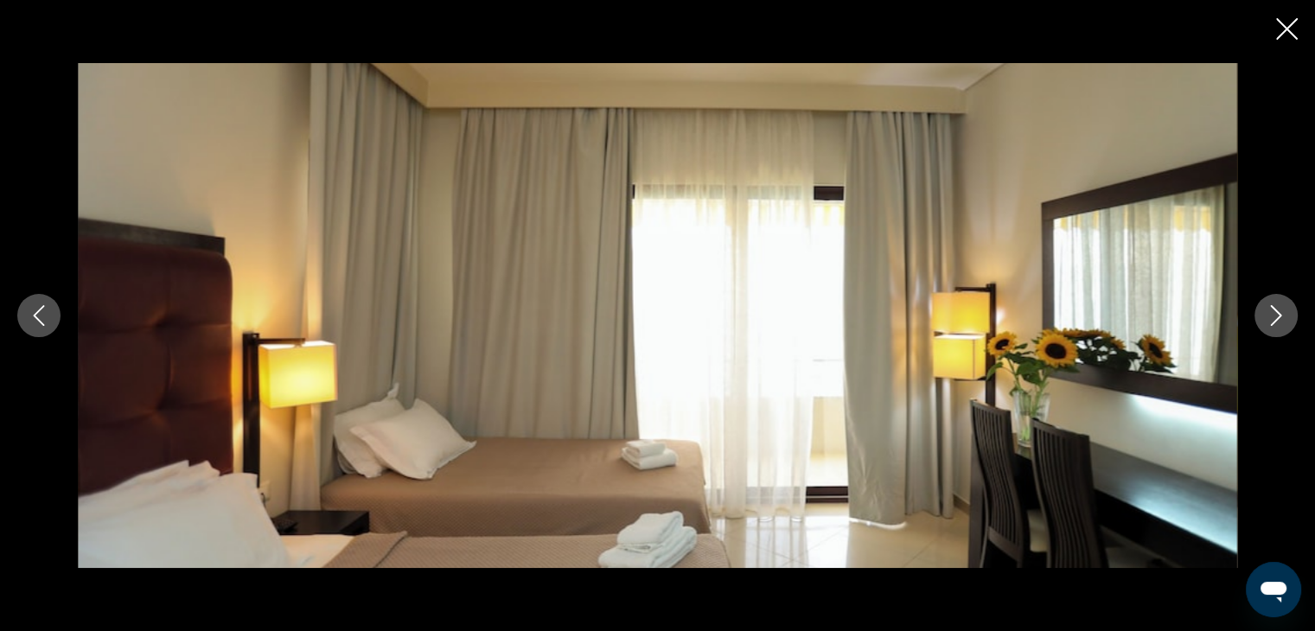
click at [1278, 314] on icon "Next image" at bounding box center [1276, 315] width 21 height 21
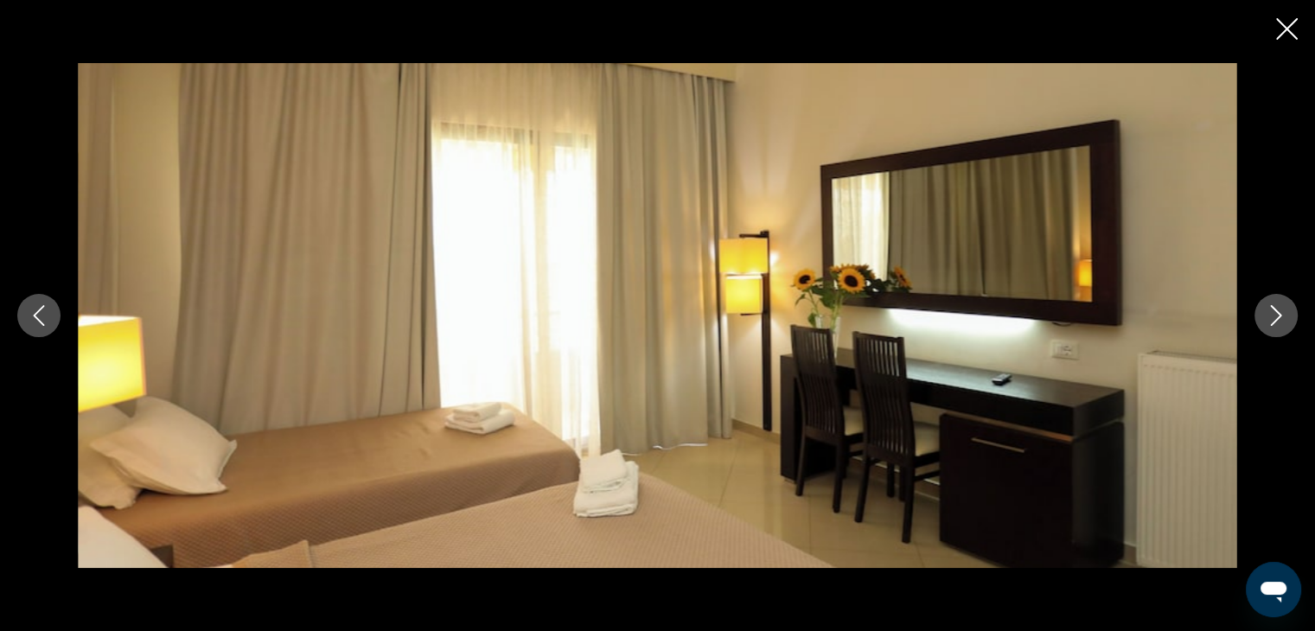
click at [1278, 314] on icon "Next image" at bounding box center [1276, 315] width 21 height 21
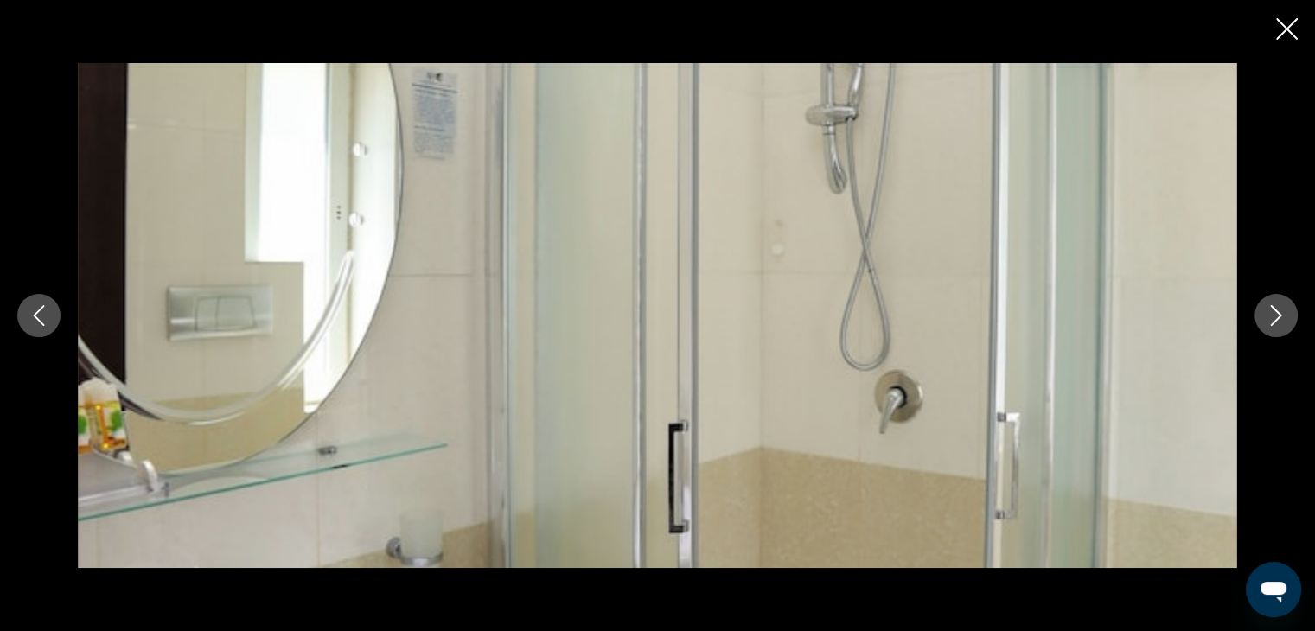
click at [1278, 314] on icon "Next image" at bounding box center [1276, 315] width 21 height 21
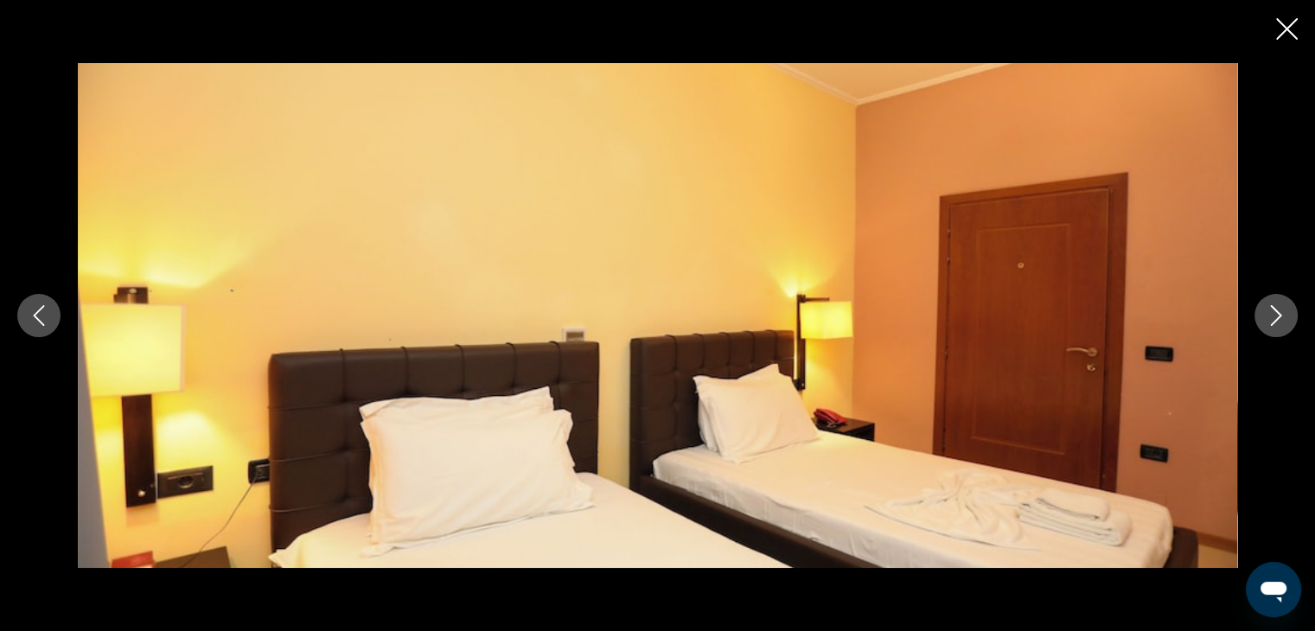
click at [1278, 314] on icon "Next image" at bounding box center [1276, 315] width 21 height 21
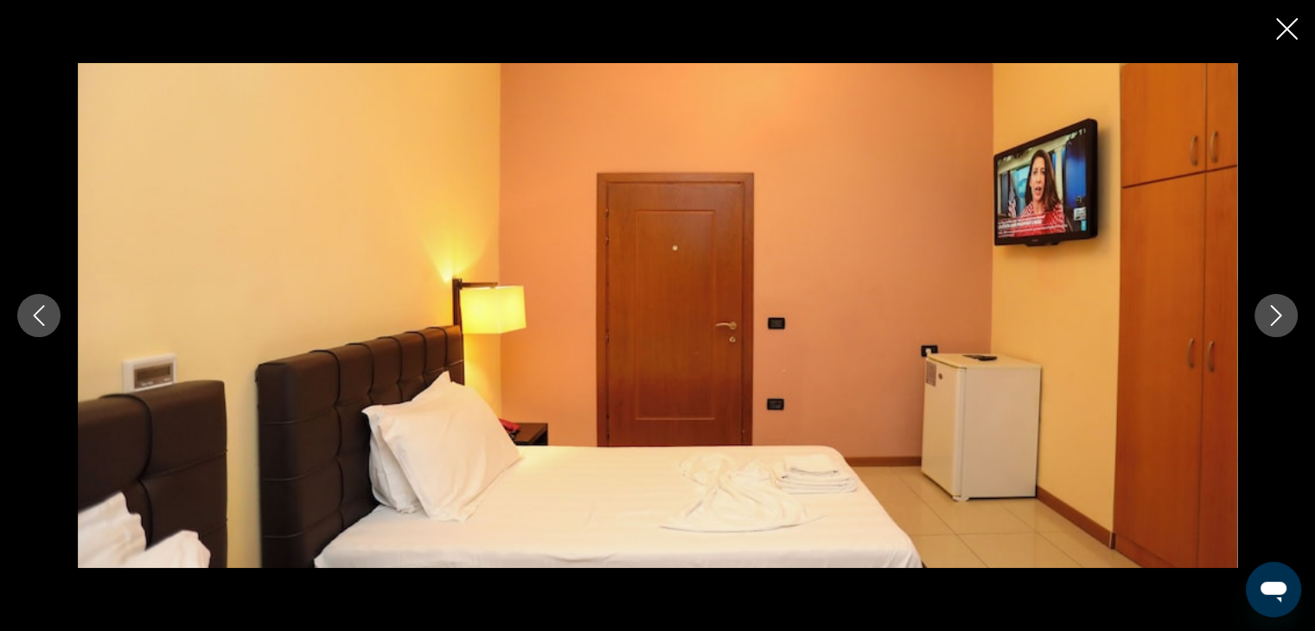
click at [1278, 314] on icon "Next image" at bounding box center [1276, 315] width 21 height 21
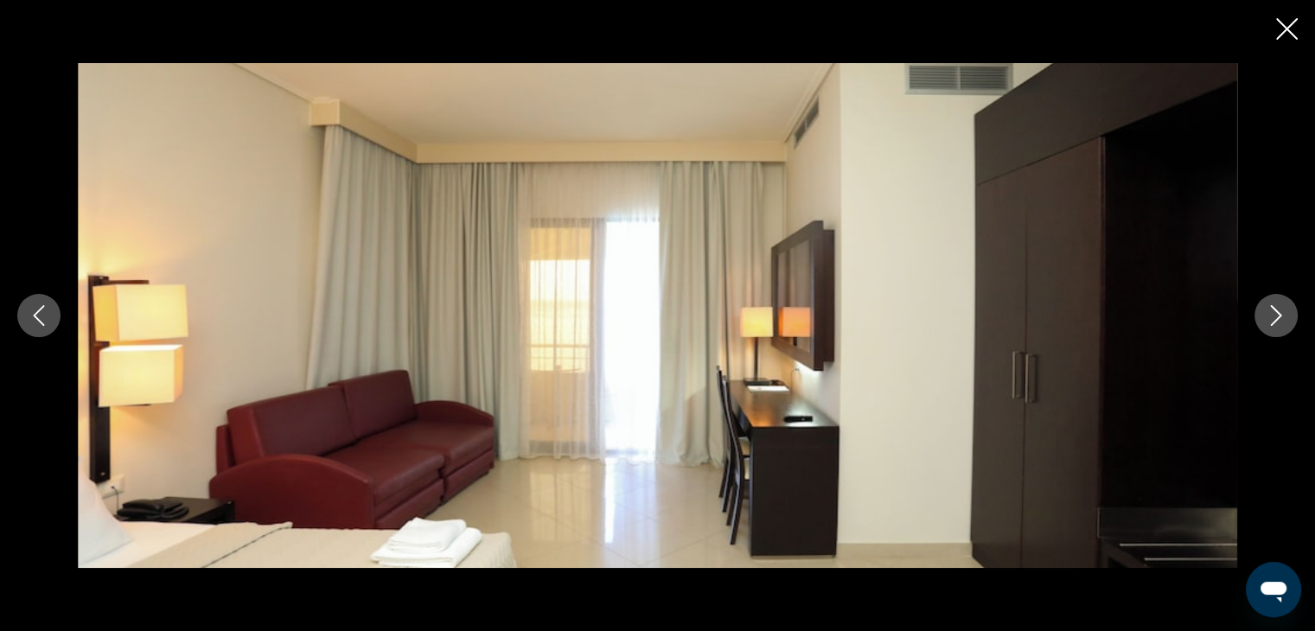
click at [1278, 314] on icon "Next image" at bounding box center [1276, 315] width 21 height 21
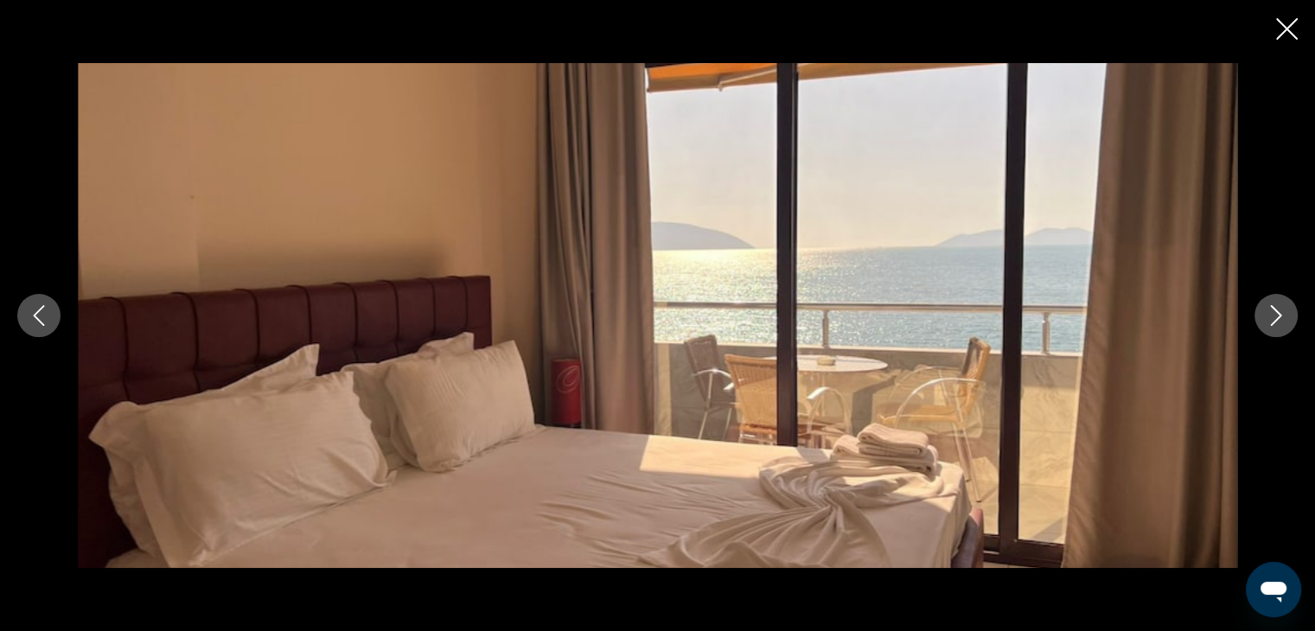
click at [1278, 314] on icon "Next image" at bounding box center [1276, 315] width 21 height 21
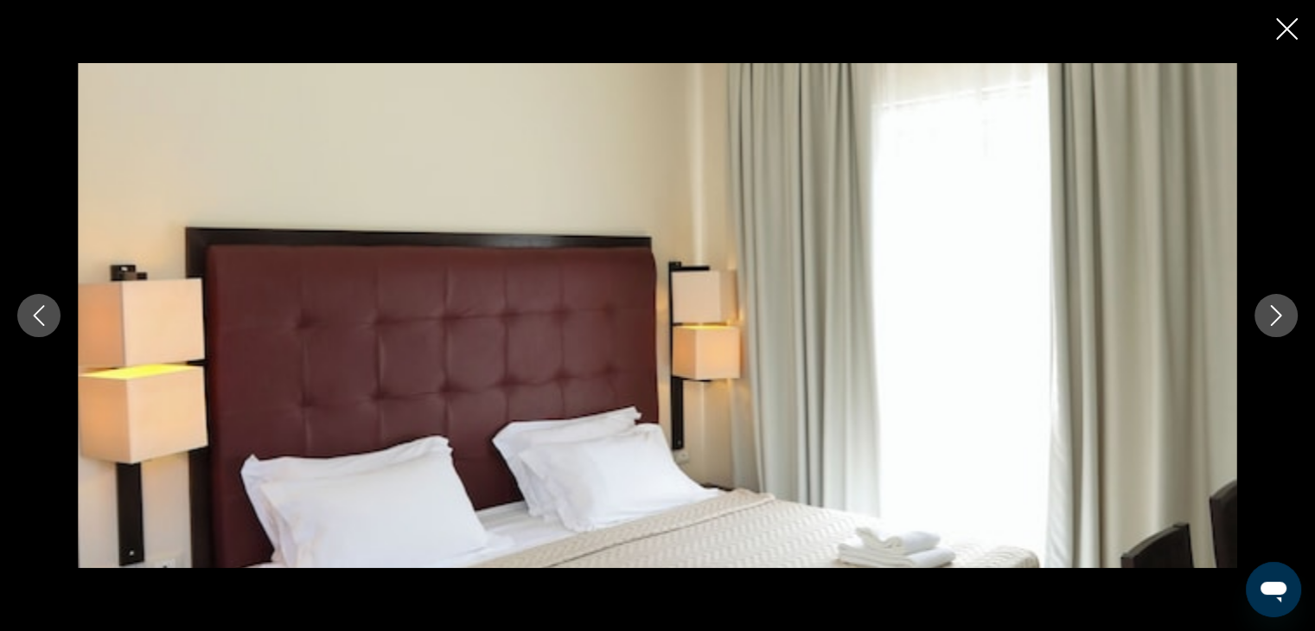
click at [1278, 314] on icon "Next image" at bounding box center [1276, 315] width 21 height 21
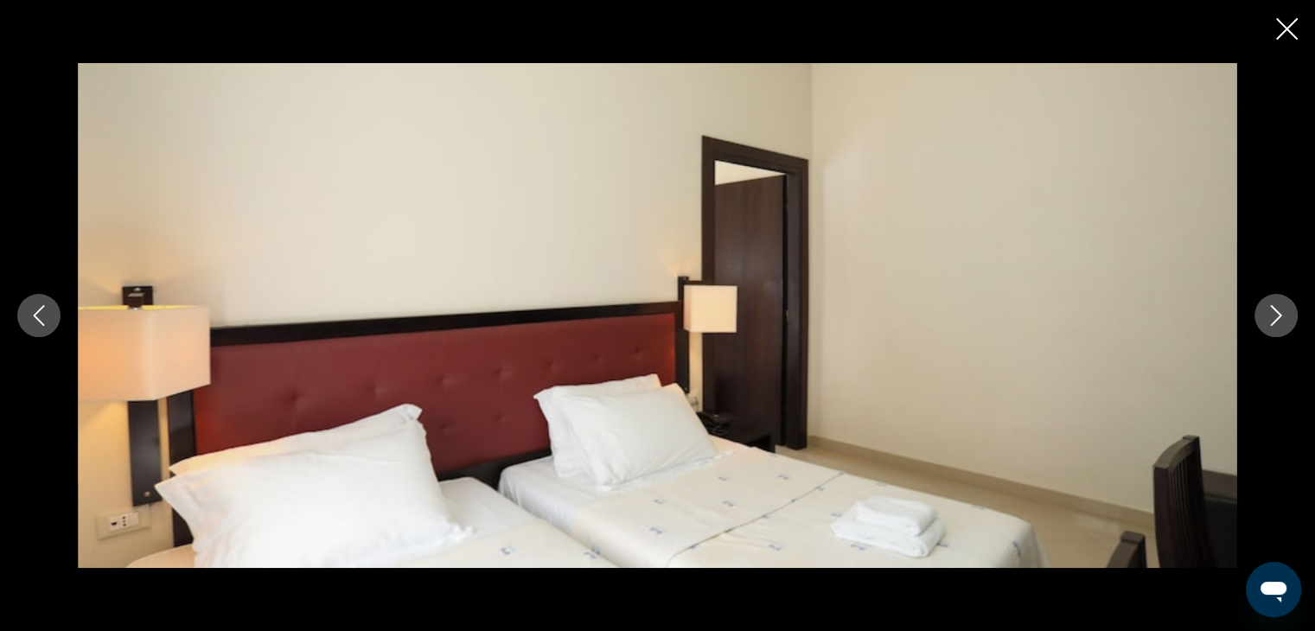
click at [1278, 314] on icon "Next image" at bounding box center [1276, 315] width 21 height 21
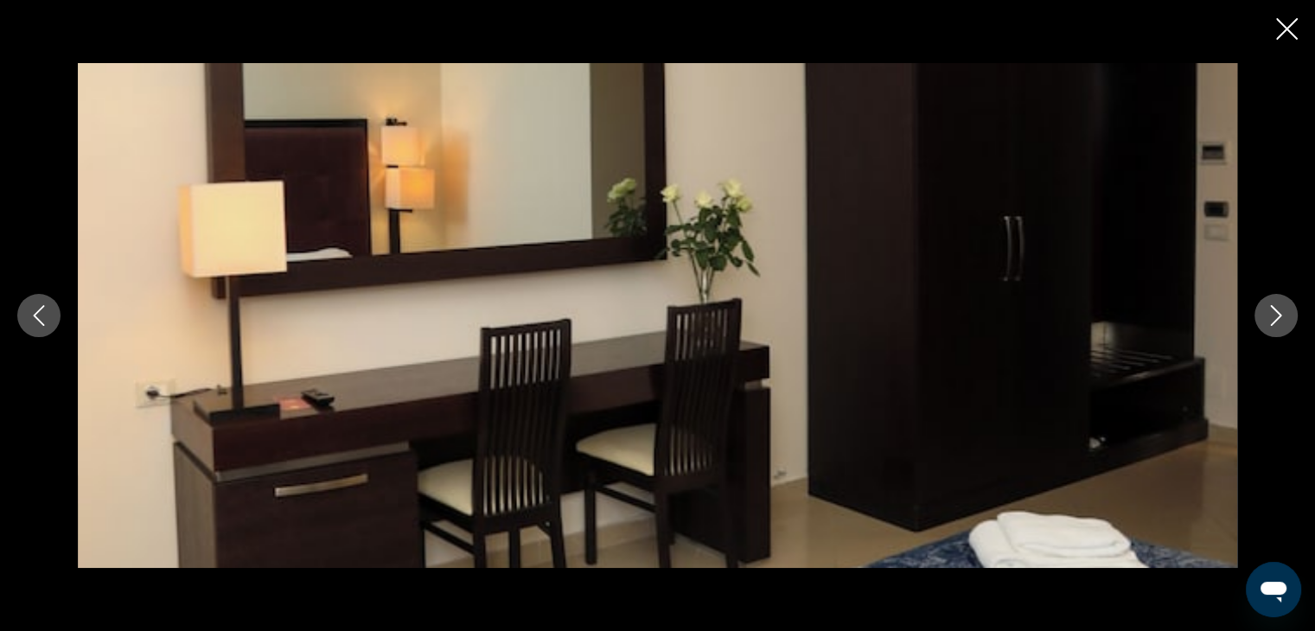
click at [1290, 35] on icon "Close slideshow" at bounding box center [1287, 29] width 22 height 22
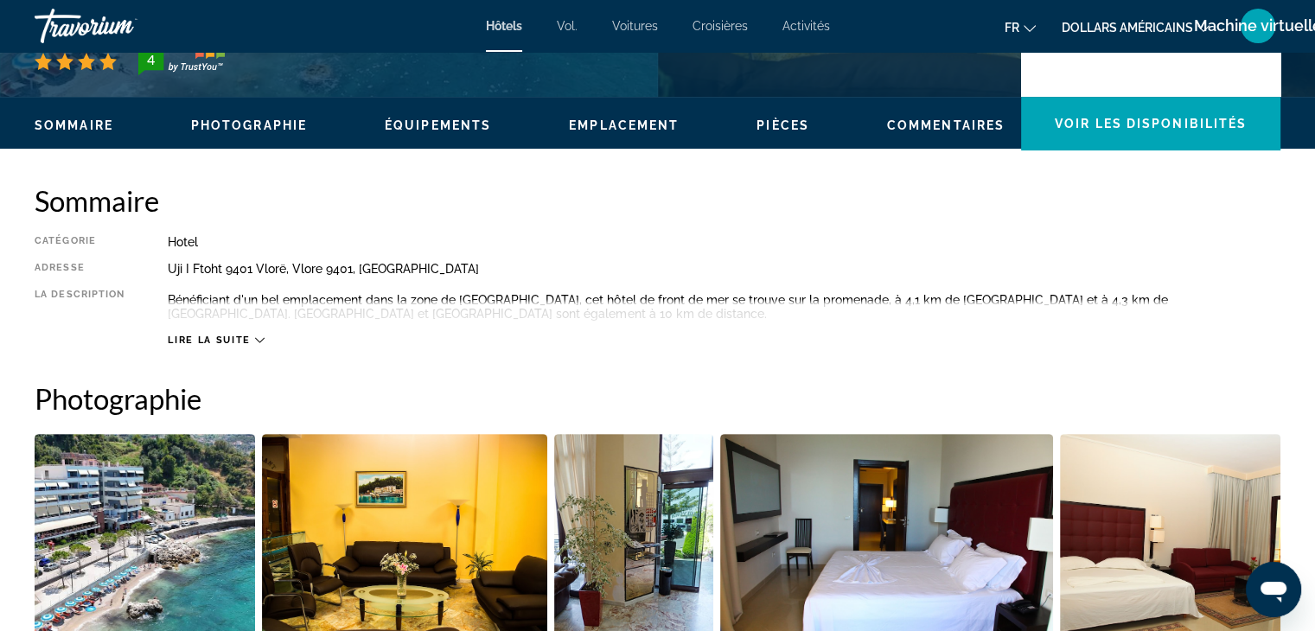
scroll to position [474, 0]
click at [255, 338] on icon "Contenu principal" at bounding box center [260, 340] width 10 height 5
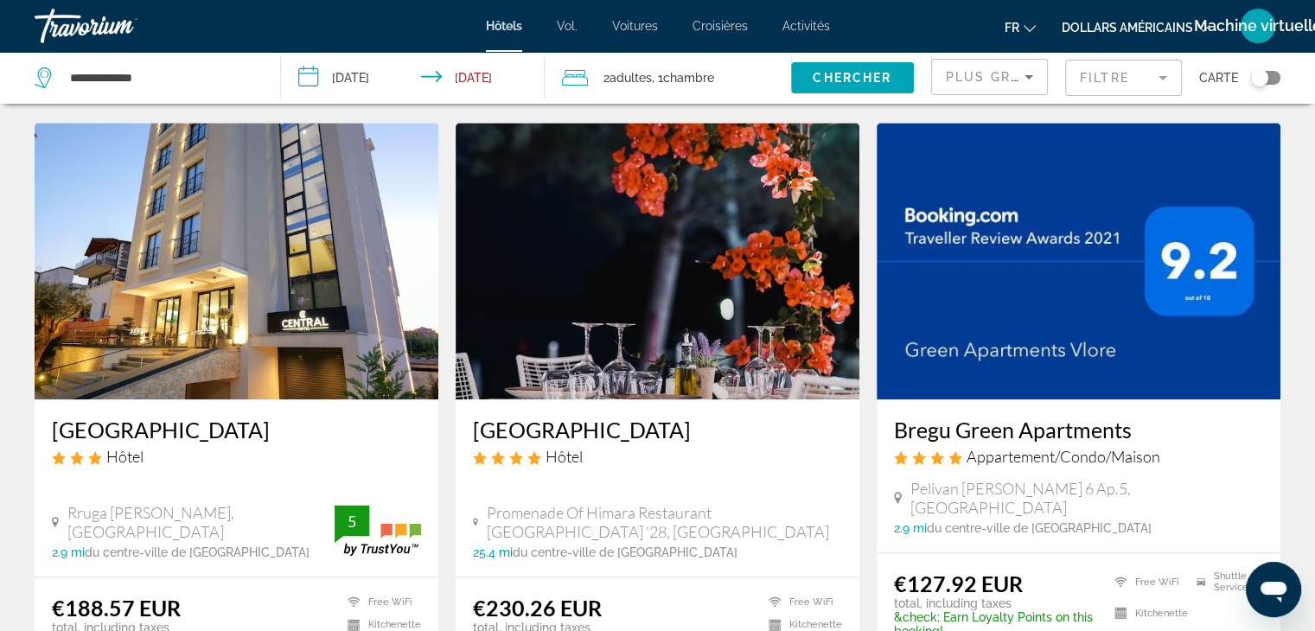
scroll to position [2012, 0]
click at [1107, 226] on img "Contenu principal" at bounding box center [1079, 260] width 404 height 277
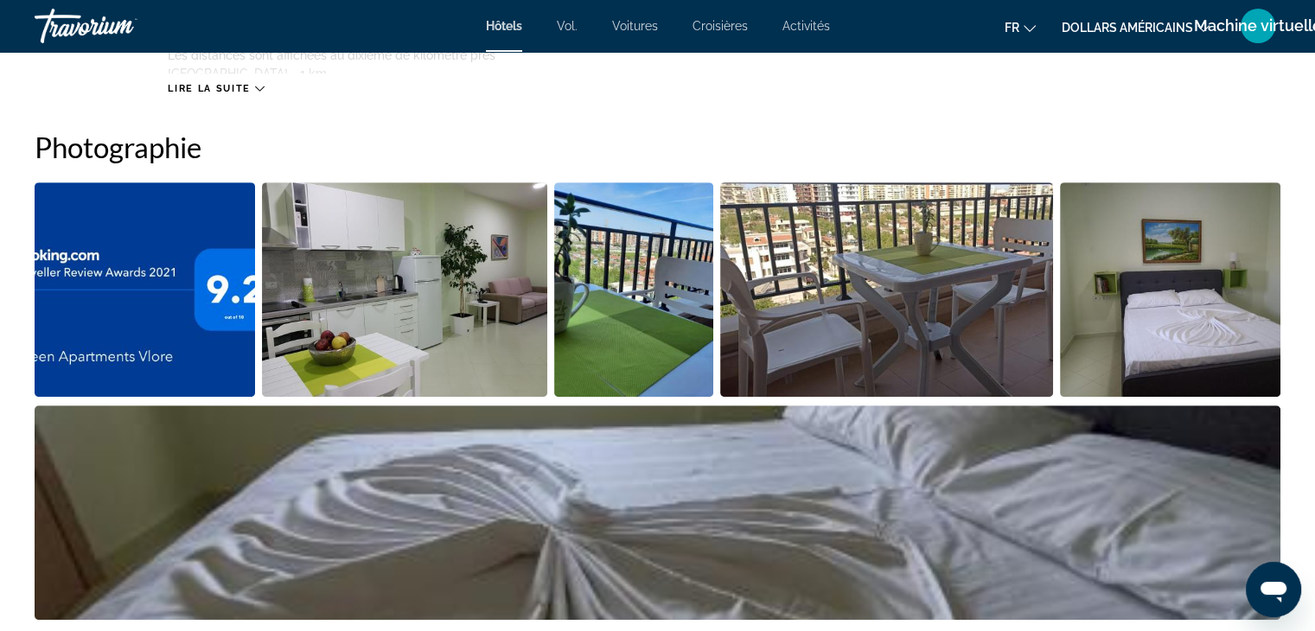
scroll to position [832, 0]
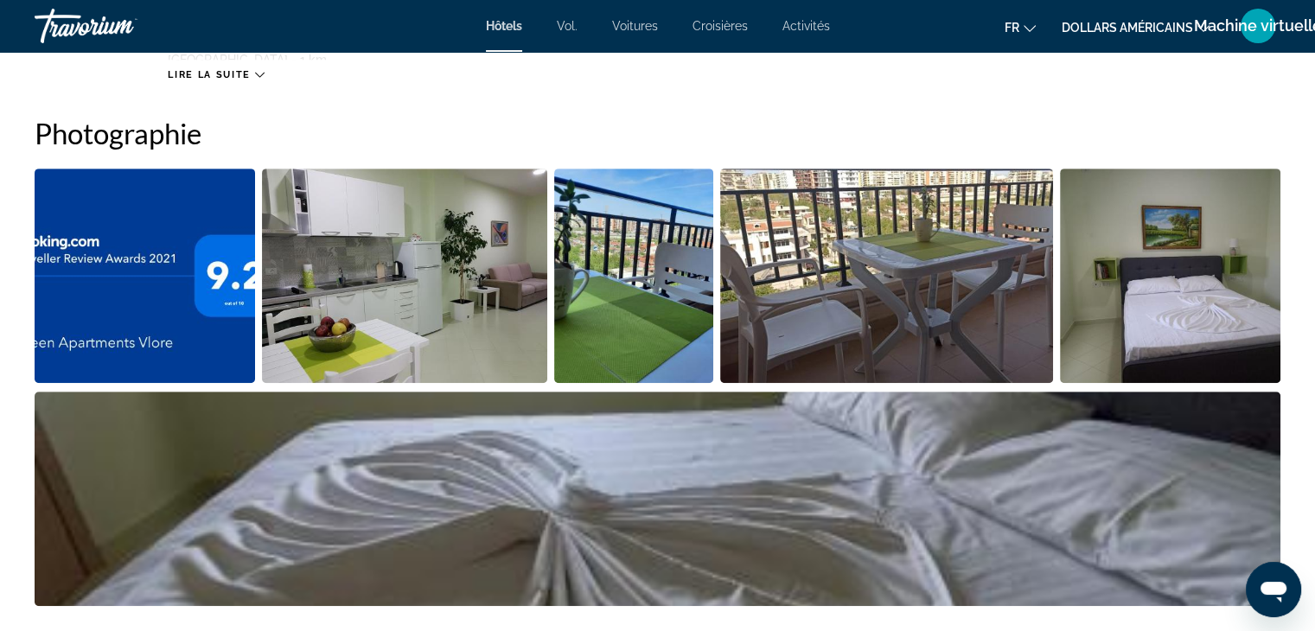
click at [483, 257] on img "Open full-screen image slider" at bounding box center [404, 276] width 285 height 214
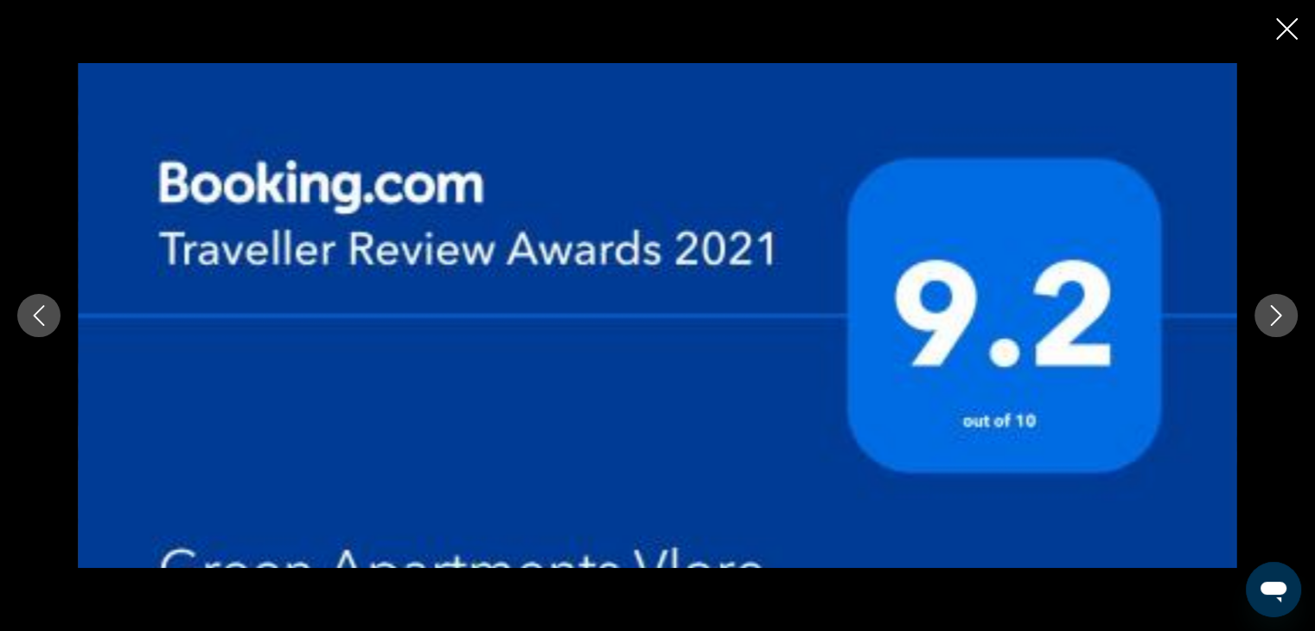
click at [1271, 311] on icon "Next image" at bounding box center [1276, 315] width 21 height 21
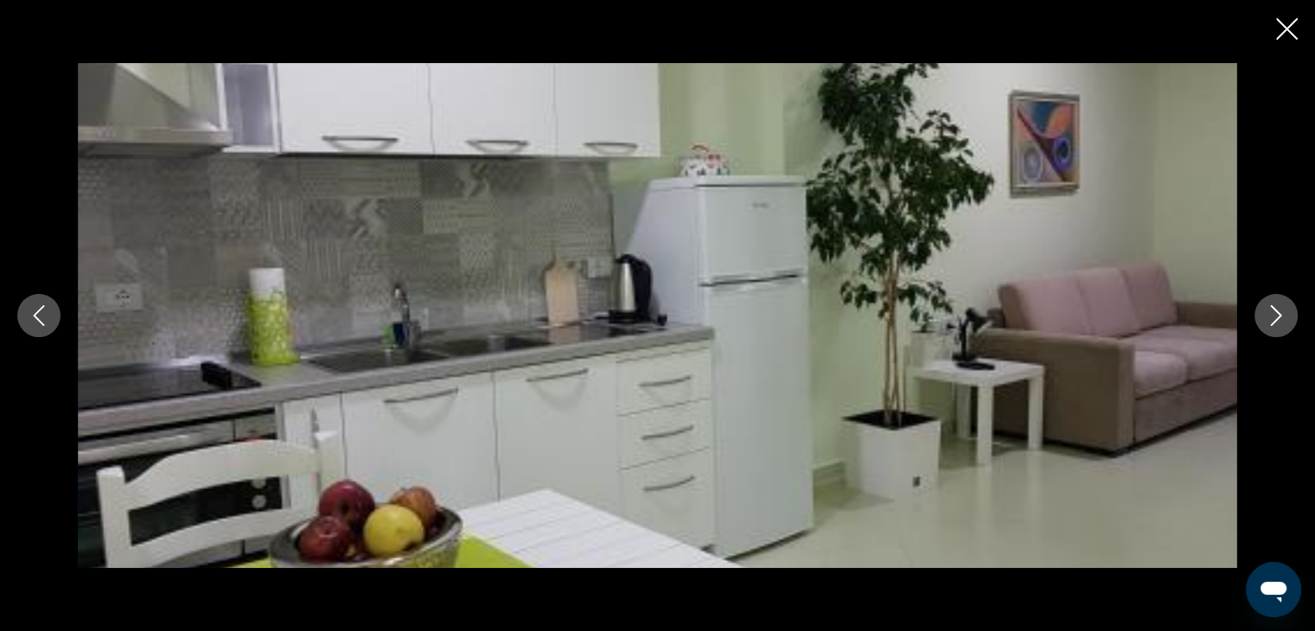
click at [1271, 311] on icon "Next image" at bounding box center [1276, 315] width 21 height 21
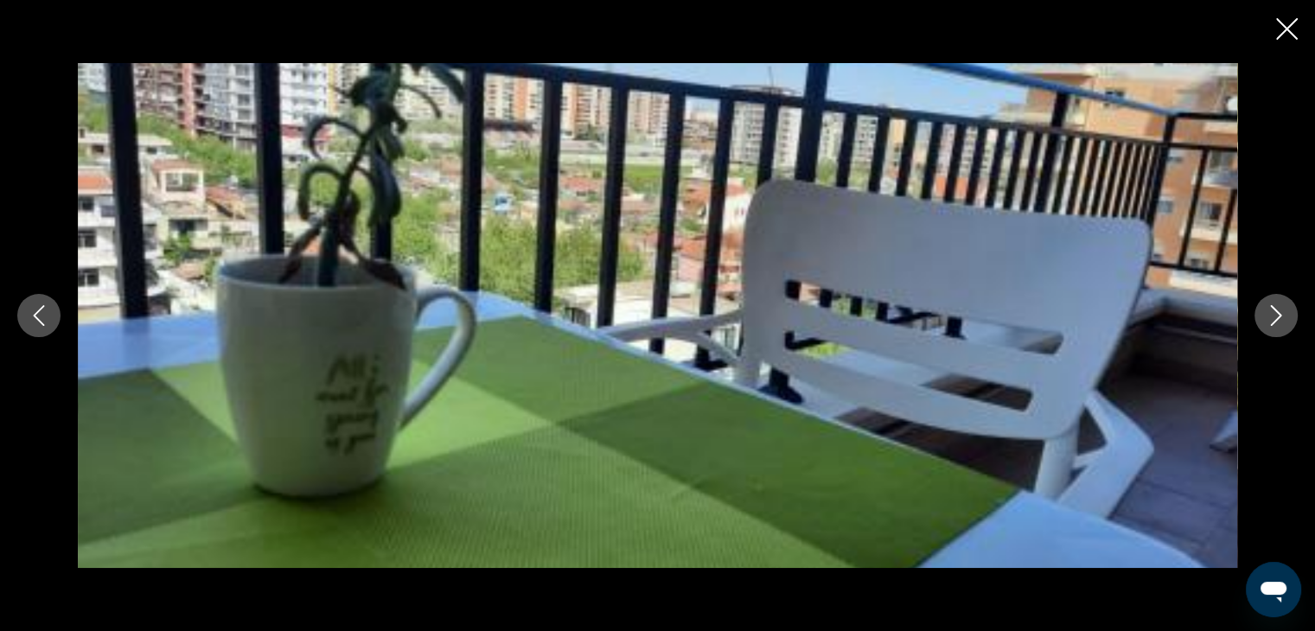
click at [1271, 311] on icon "Next image" at bounding box center [1276, 315] width 21 height 21
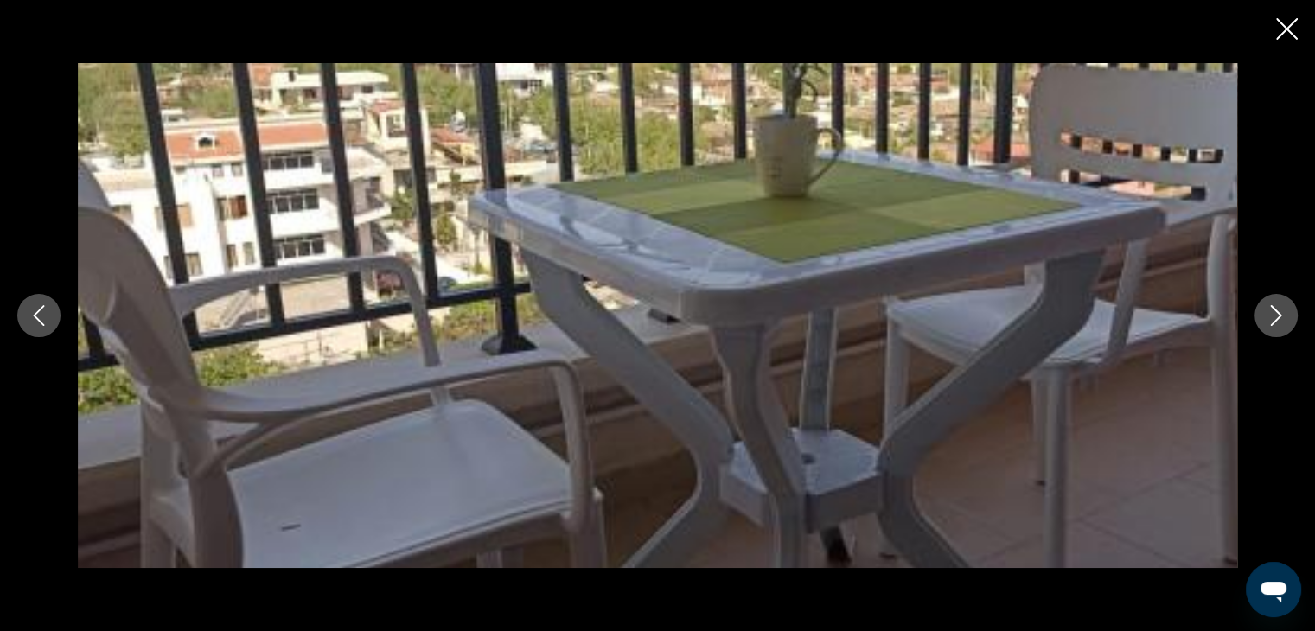
click at [1271, 311] on icon "Next image" at bounding box center [1276, 315] width 21 height 21
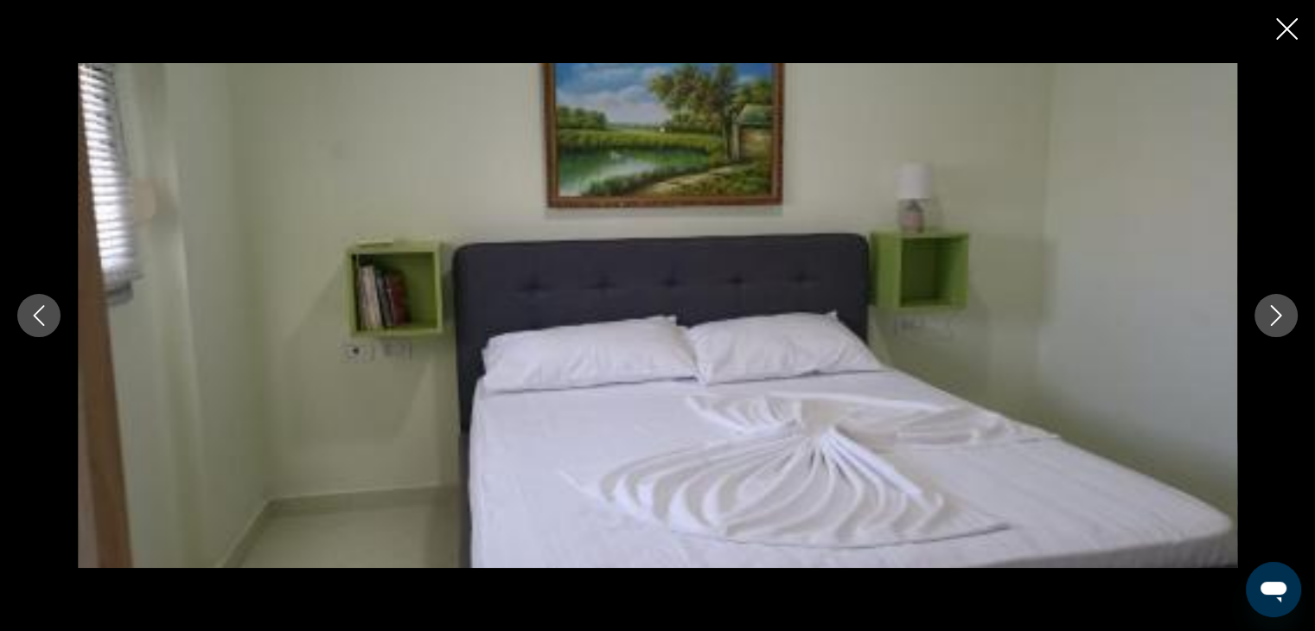
click at [1271, 311] on icon "Next image" at bounding box center [1276, 315] width 21 height 21
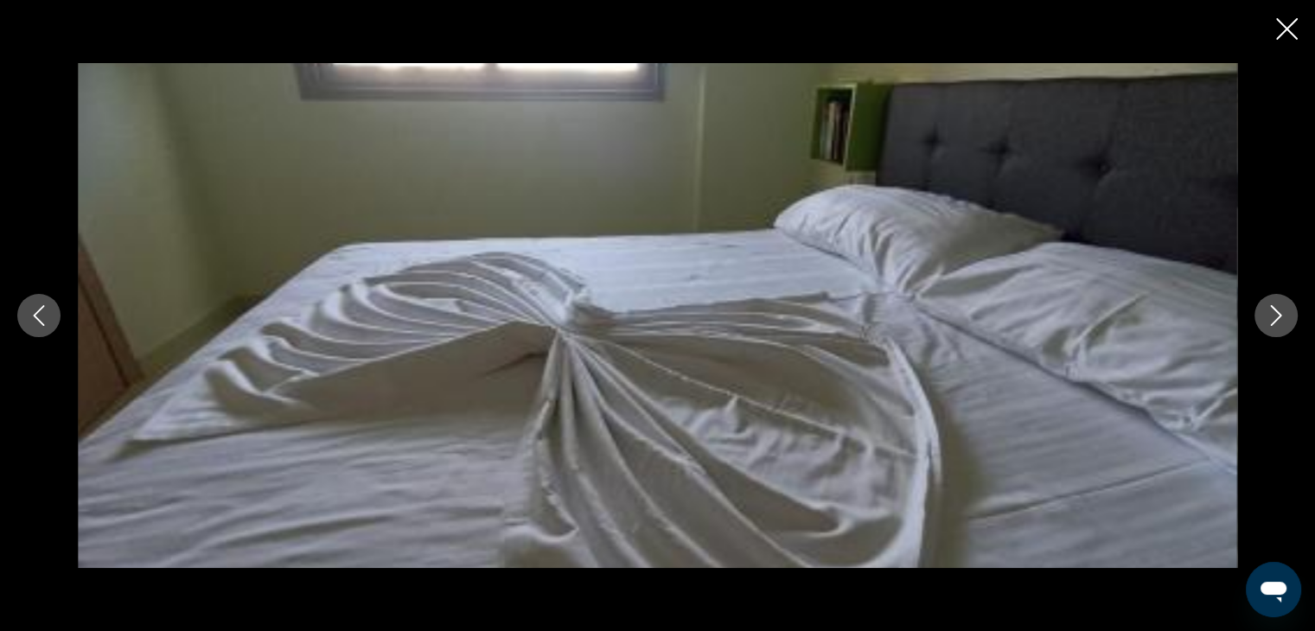
click at [1271, 311] on icon "Next image" at bounding box center [1276, 315] width 21 height 21
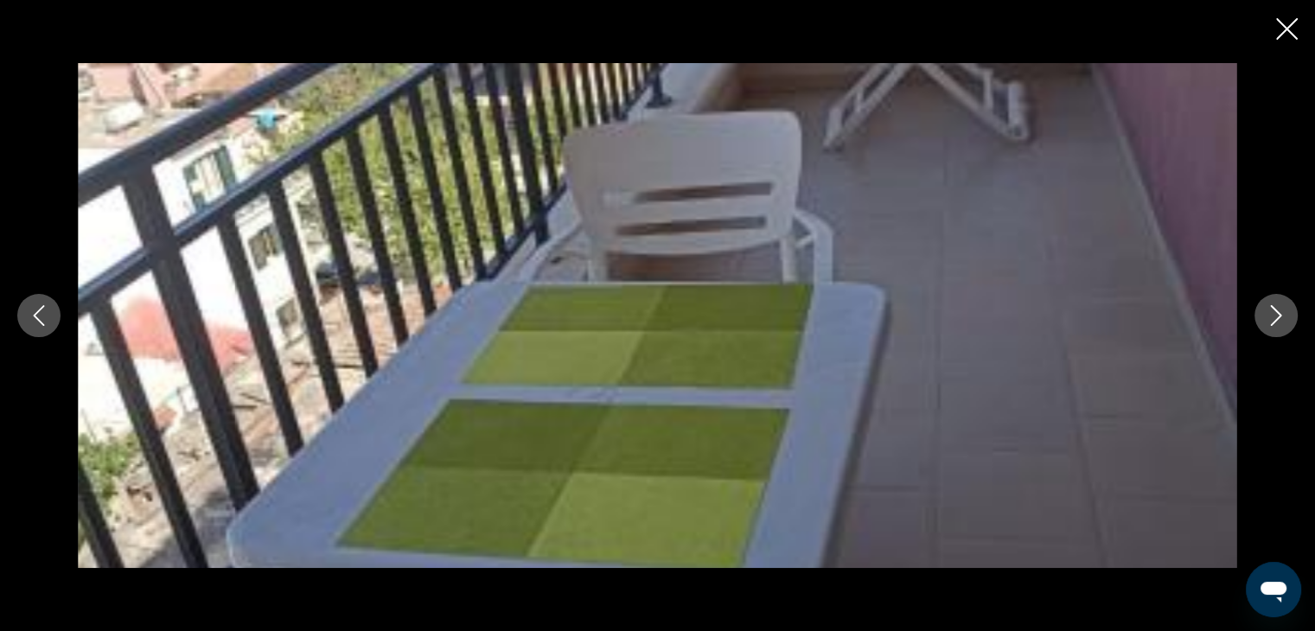
click at [1271, 311] on icon "Next image" at bounding box center [1276, 315] width 21 height 21
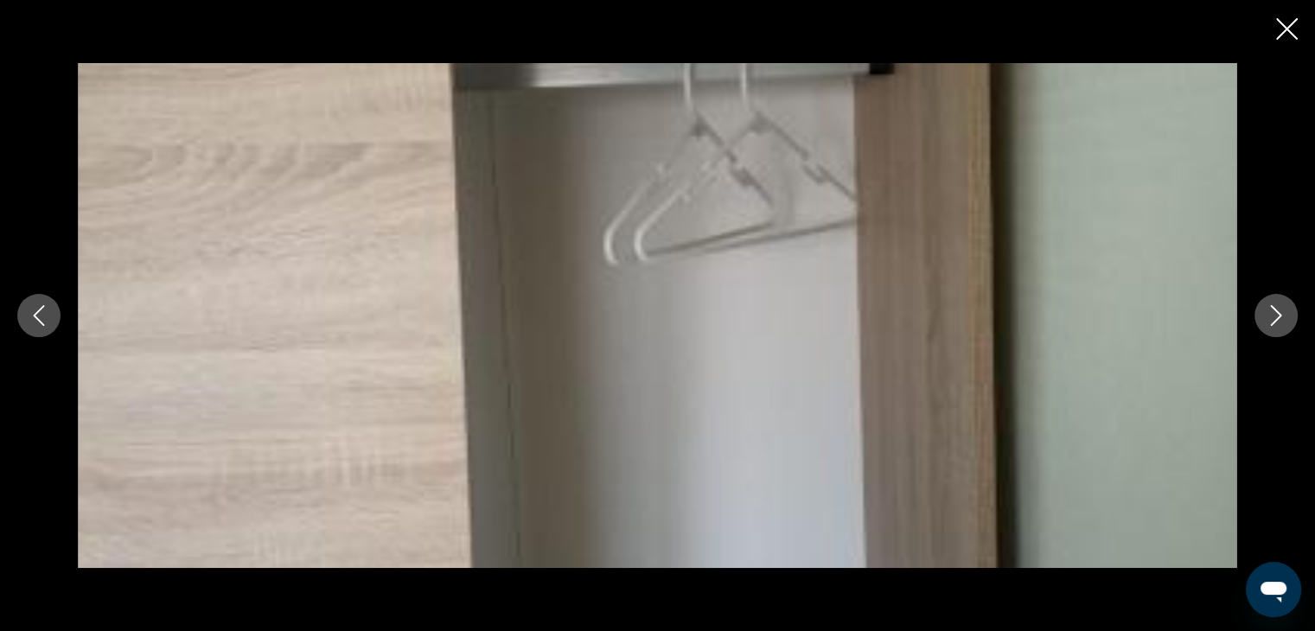
click at [1271, 311] on icon "Next image" at bounding box center [1276, 315] width 21 height 21
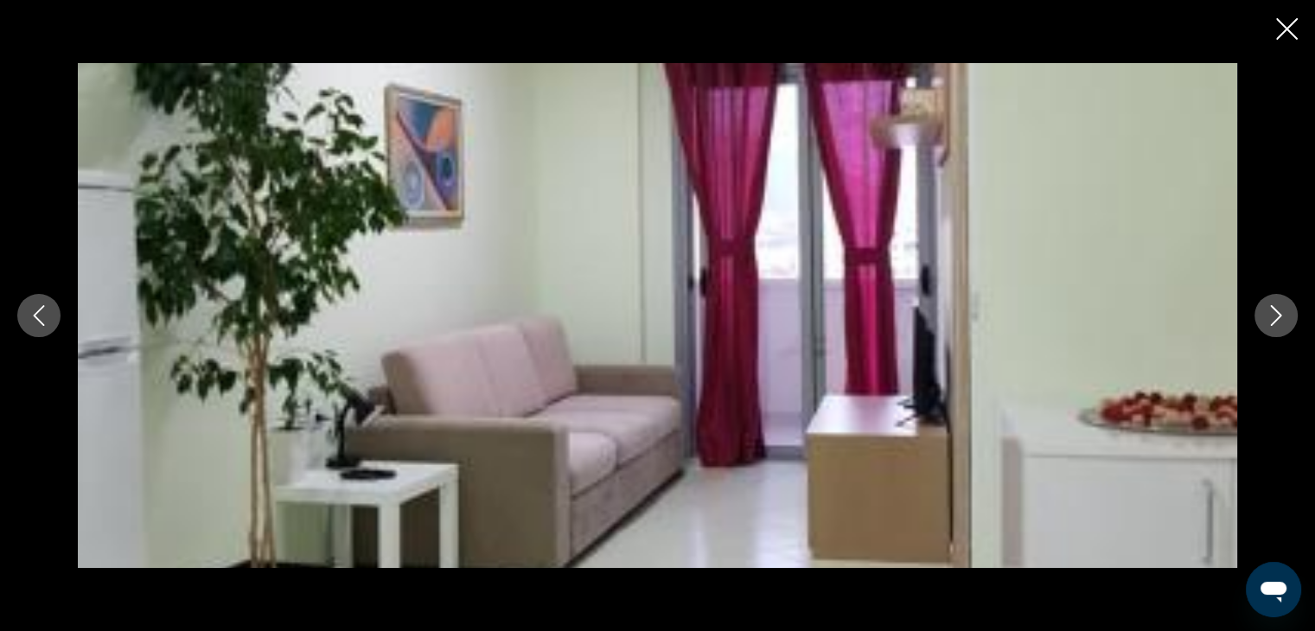
click at [1271, 311] on icon "Next image" at bounding box center [1276, 315] width 21 height 21
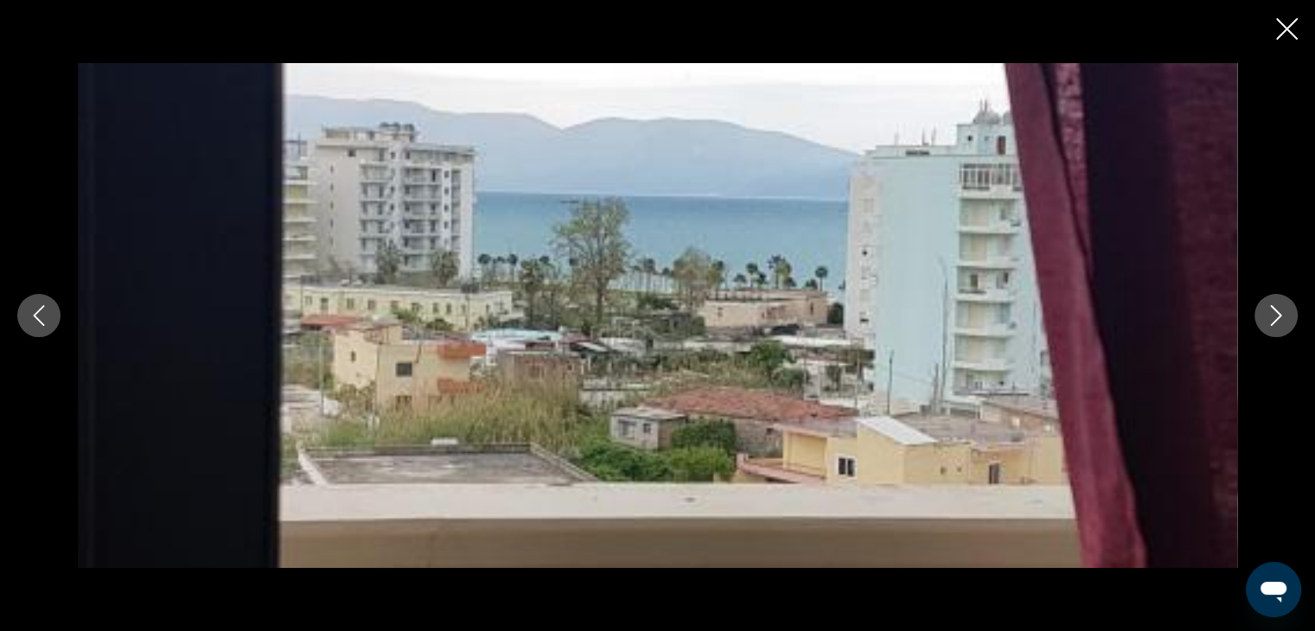
click at [1271, 311] on icon "Next image" at bounding box center [1276, 315] width 21 height 21
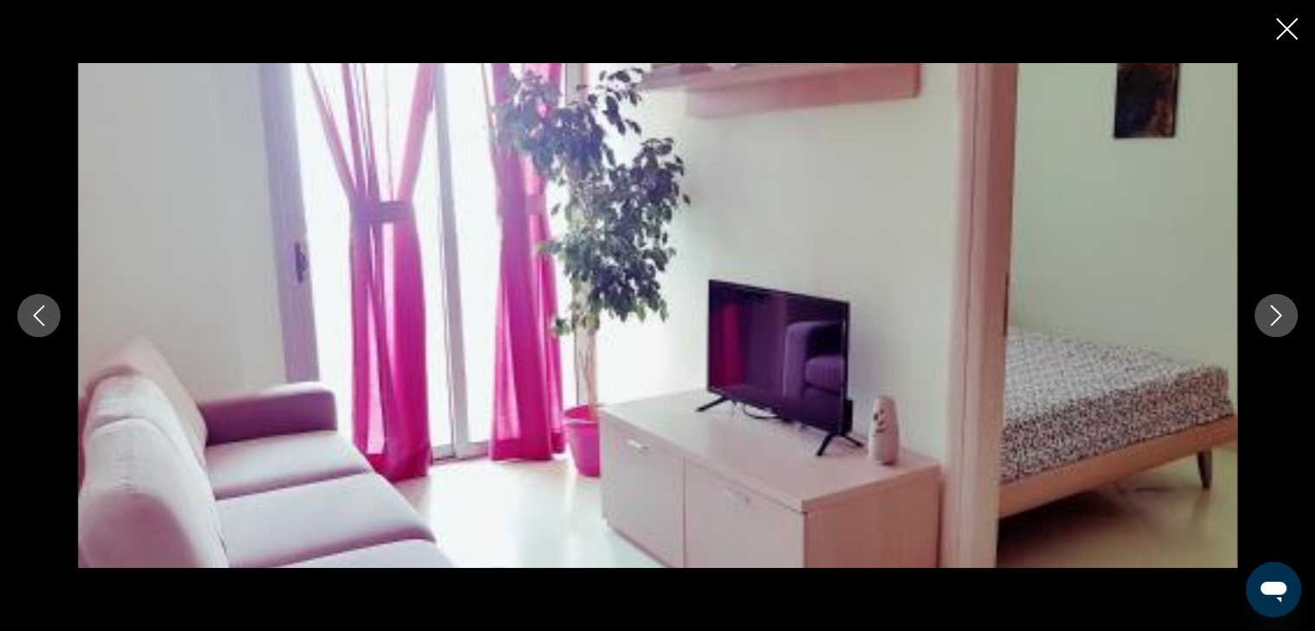
click at [1271, 311] on icon "Next image" at bounding box center [1276, 315] width 21 height 21
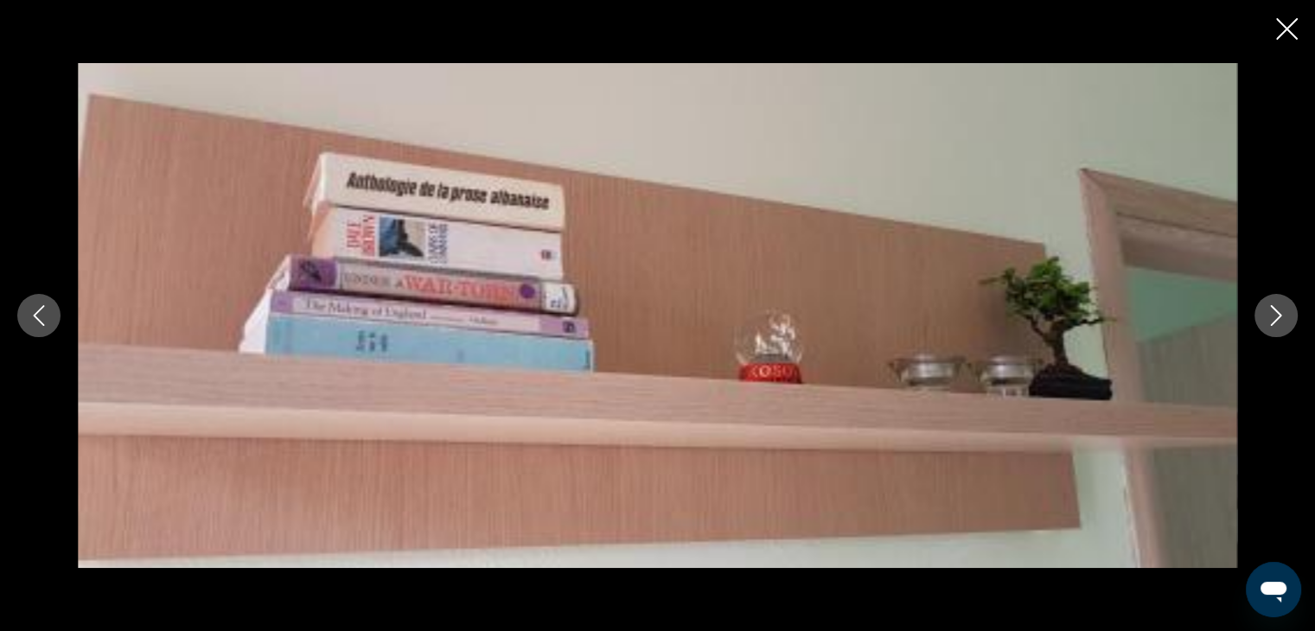
click at [1271, 311] on icon "Next image" at bounding box center [1276, 315] width 21 height 21
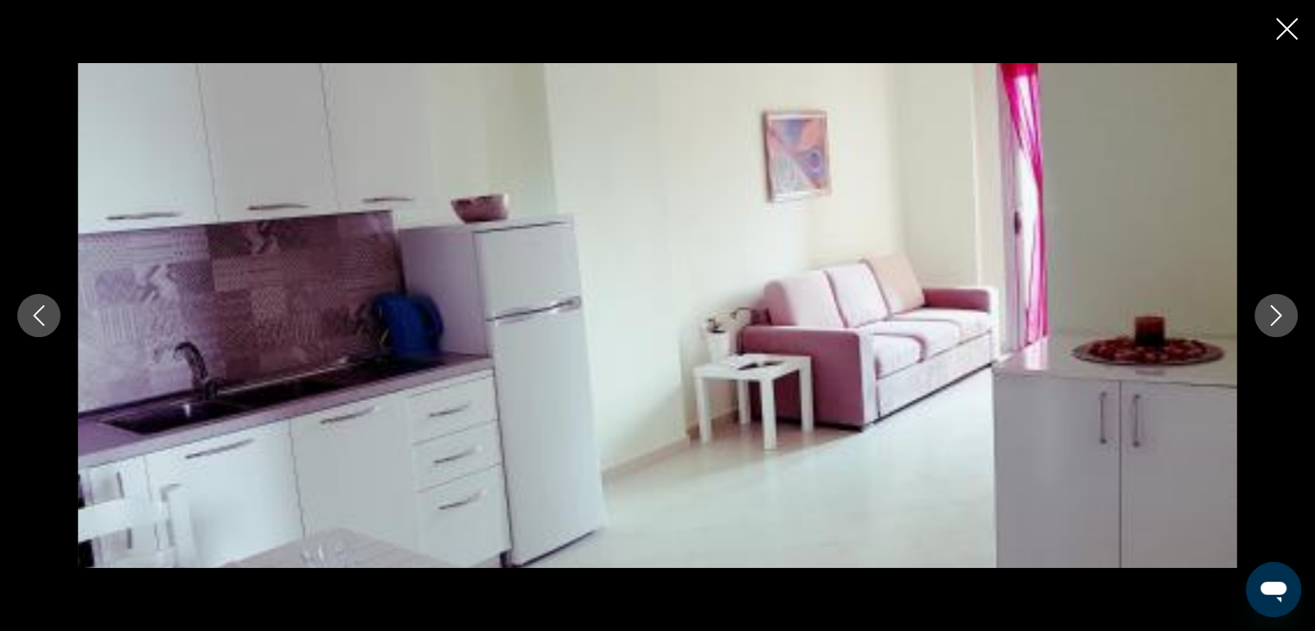
click at [1284, 24] on icon "Close slideshow" at bounding box center [1287, 29] width 22 height 22
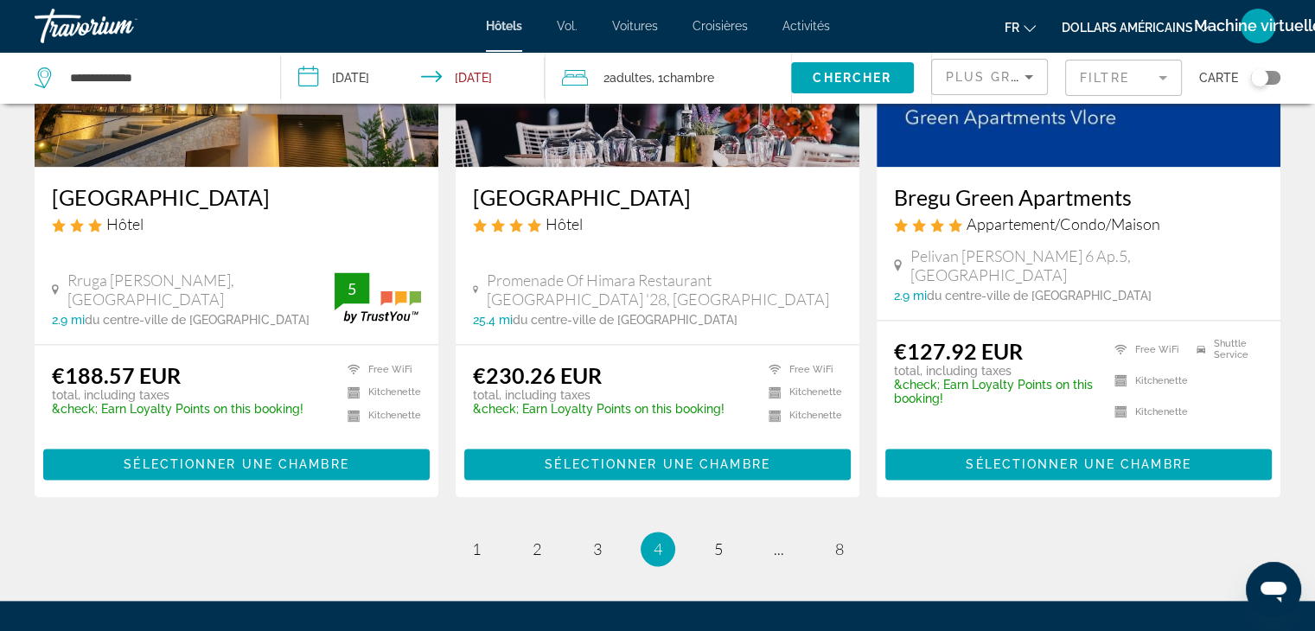
scroll to position [2248, 0]
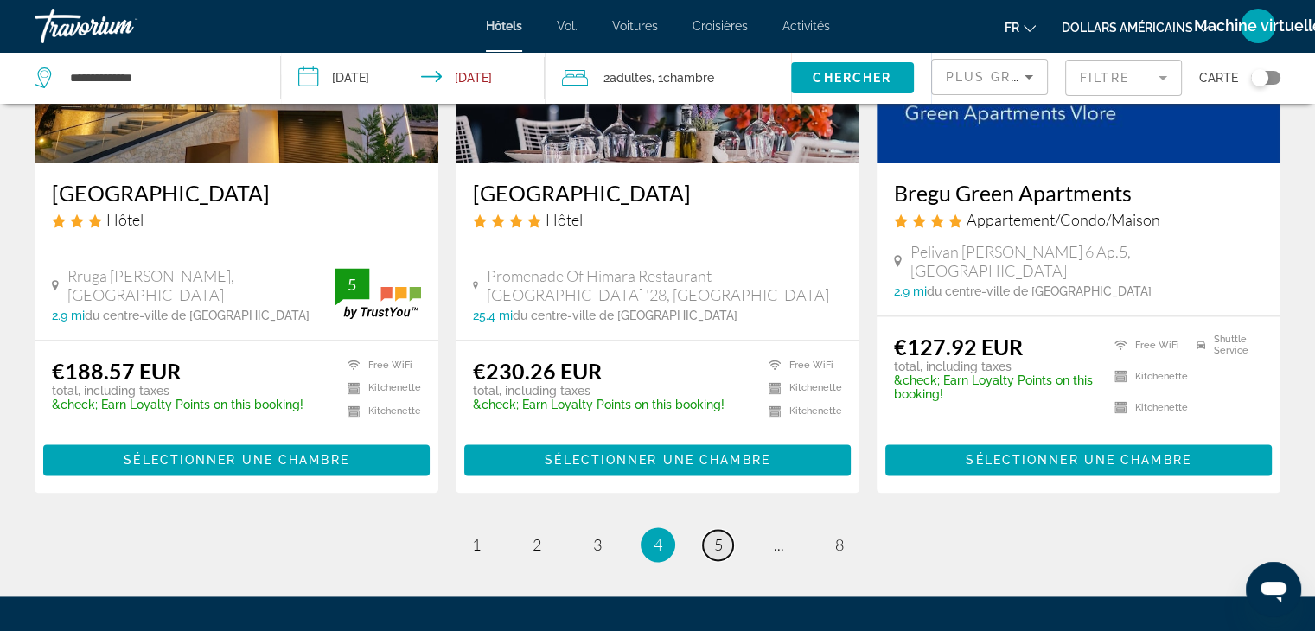
click at [719, 535] on span "5" at bounding box center [718, 544] width 9 height 19
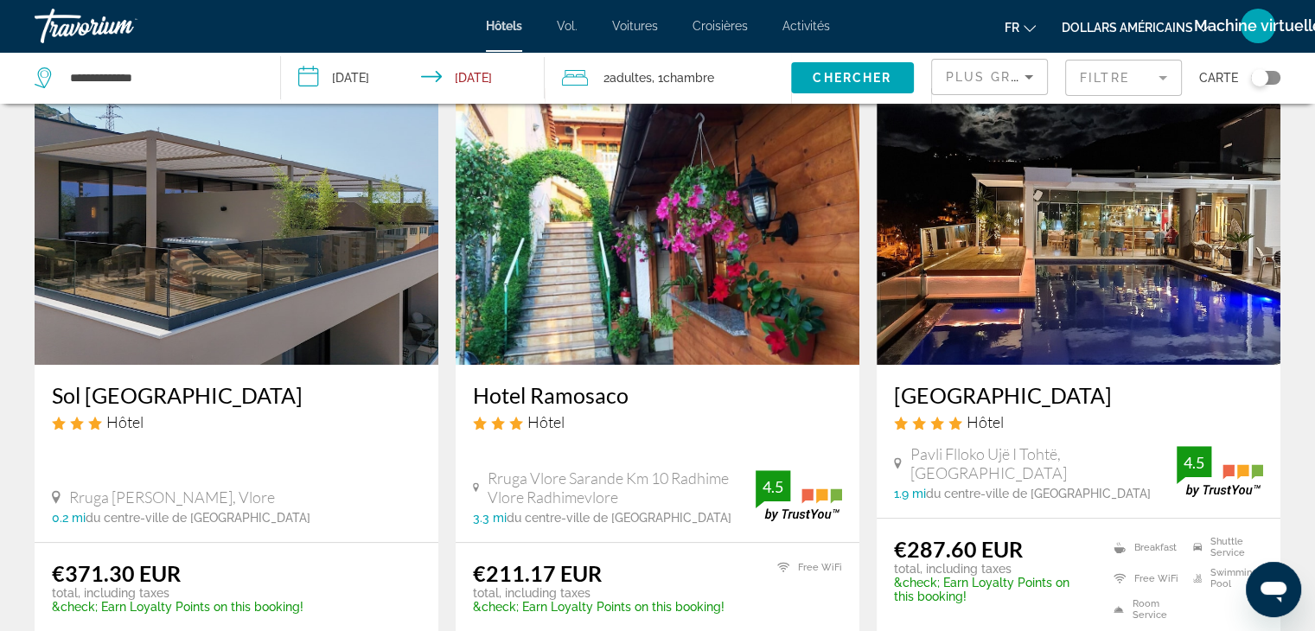
scroll to position [718, 0]
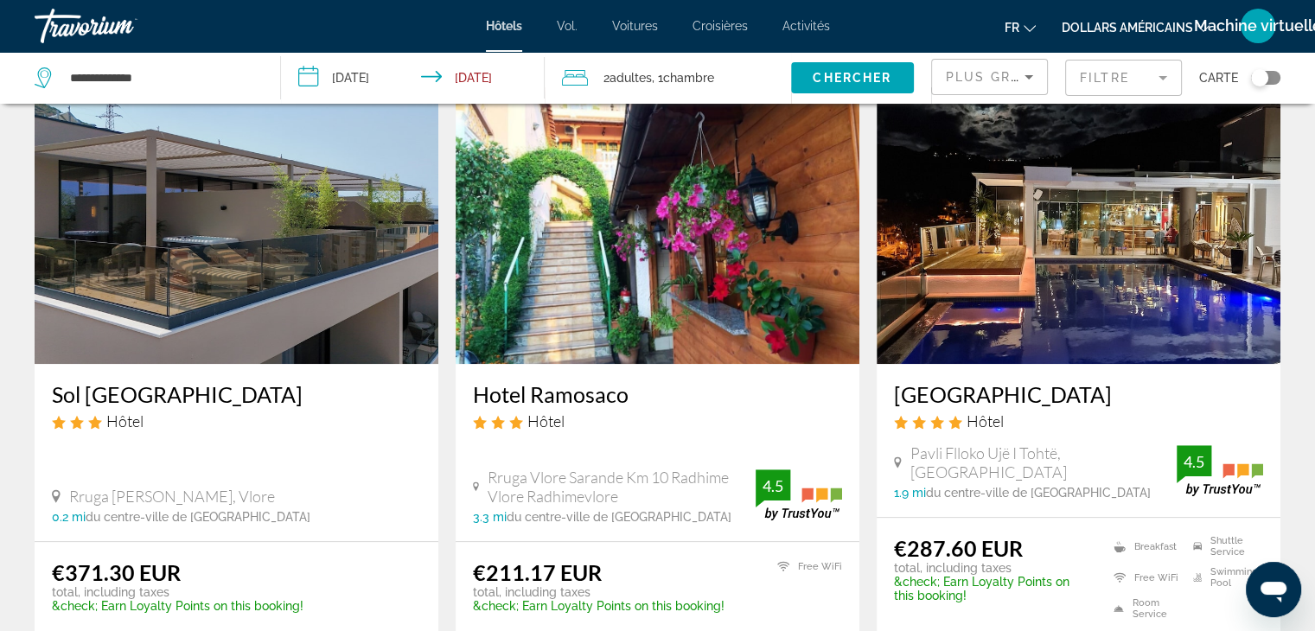
click at [1003, 284] on img "Contenu principal" at bounding box center [1079, 225] width 404 height 277
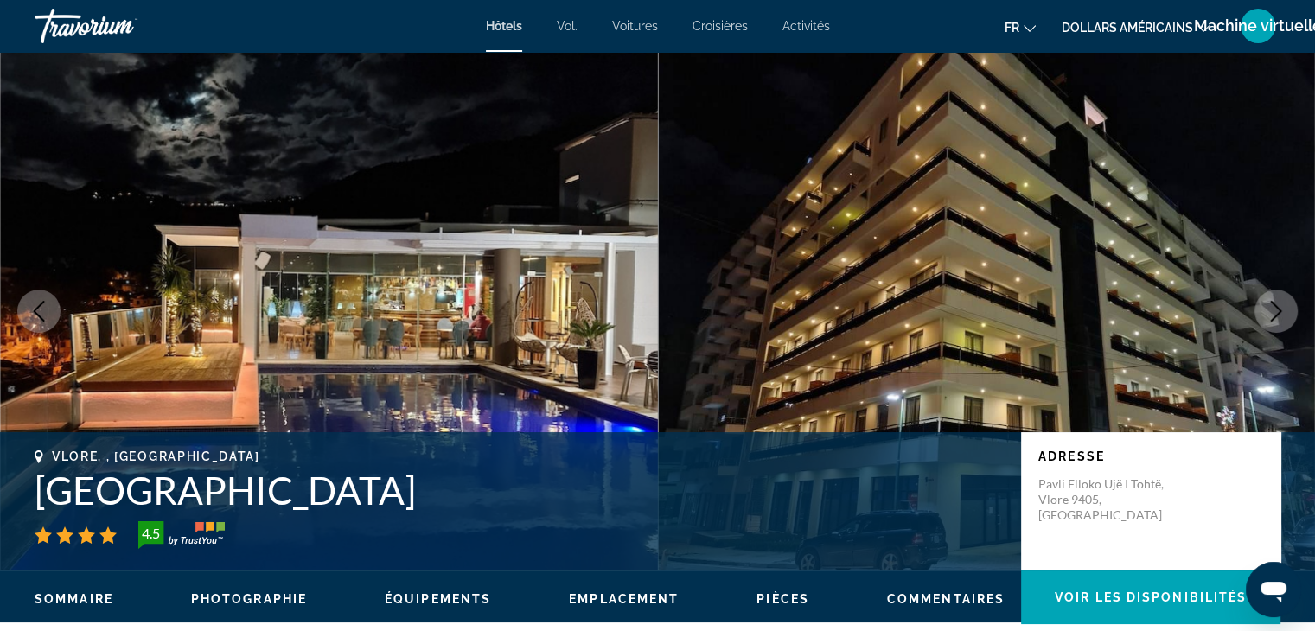
click at [1280, 303] on icon "Next image" at bounding box center [1276, 311] width 21 height 21
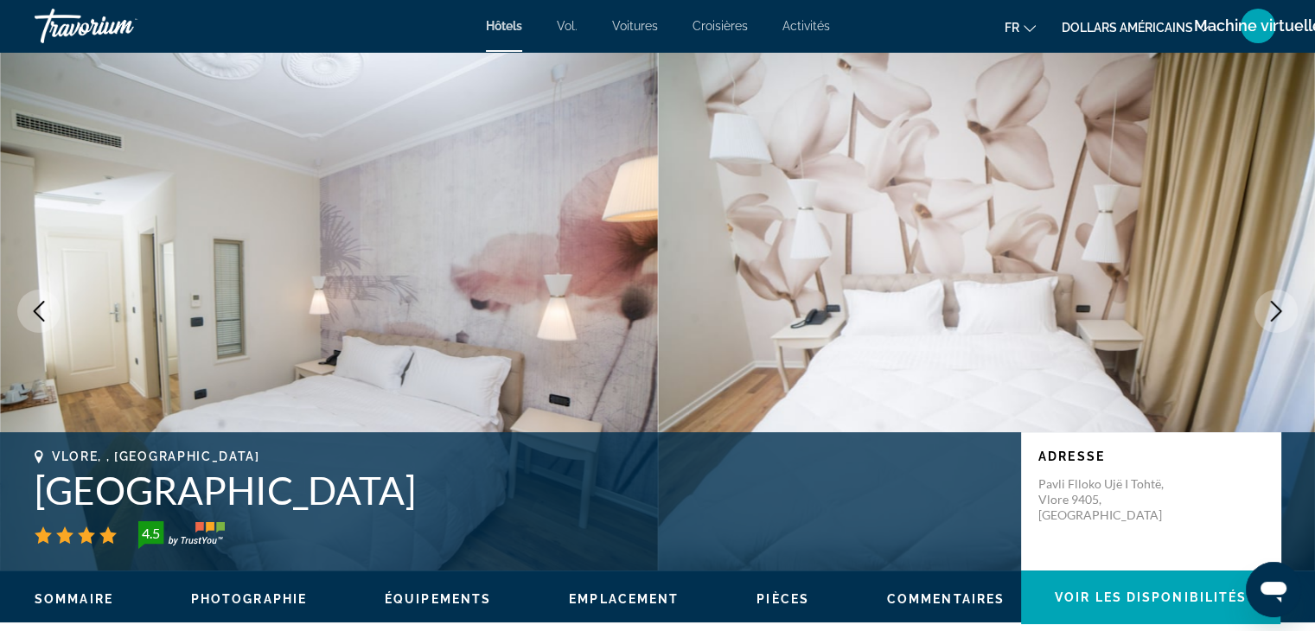
click at [1280, 303] on icon "Next image" at bounding box center [1276, 311] width 21 height 21
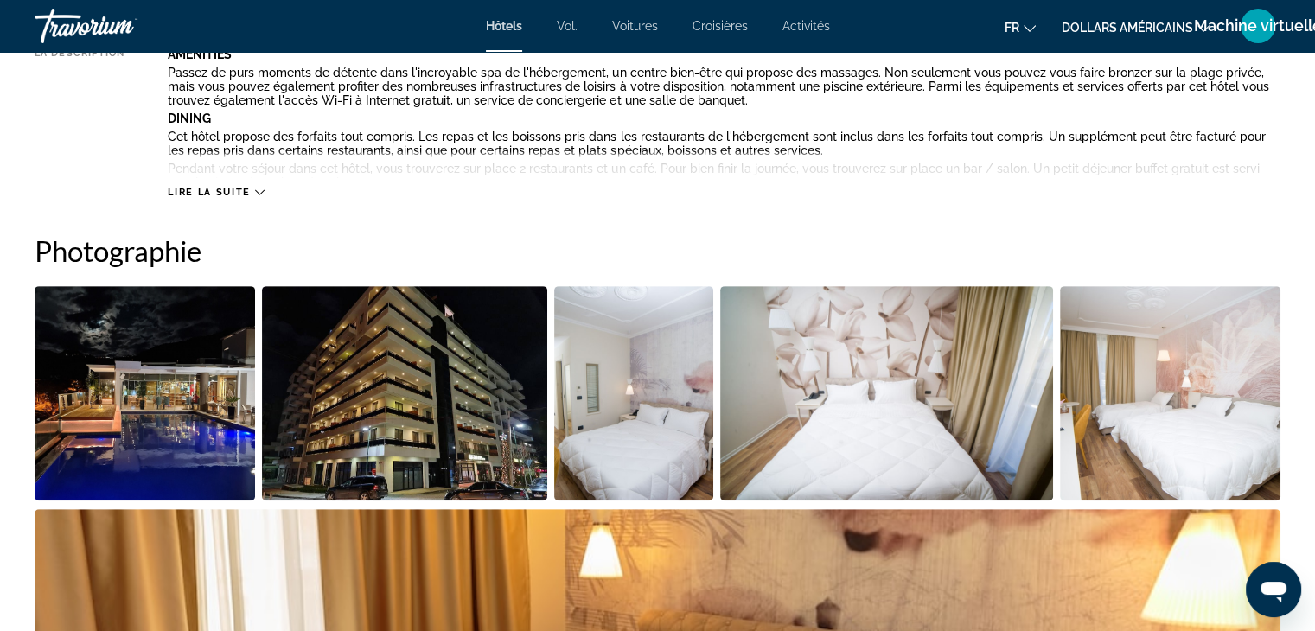
scroll to position [716, 0]
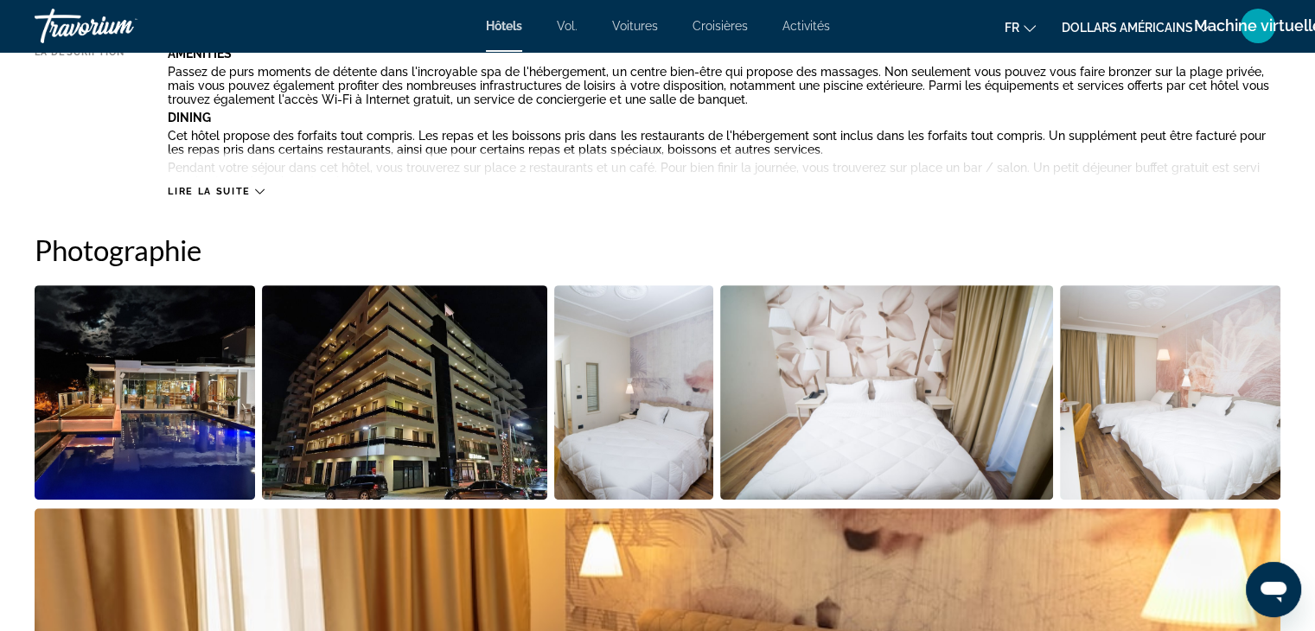
click at [949, 365] on img "Open full-screen image slider" at bounding box center [886, 392] width 333 height 214
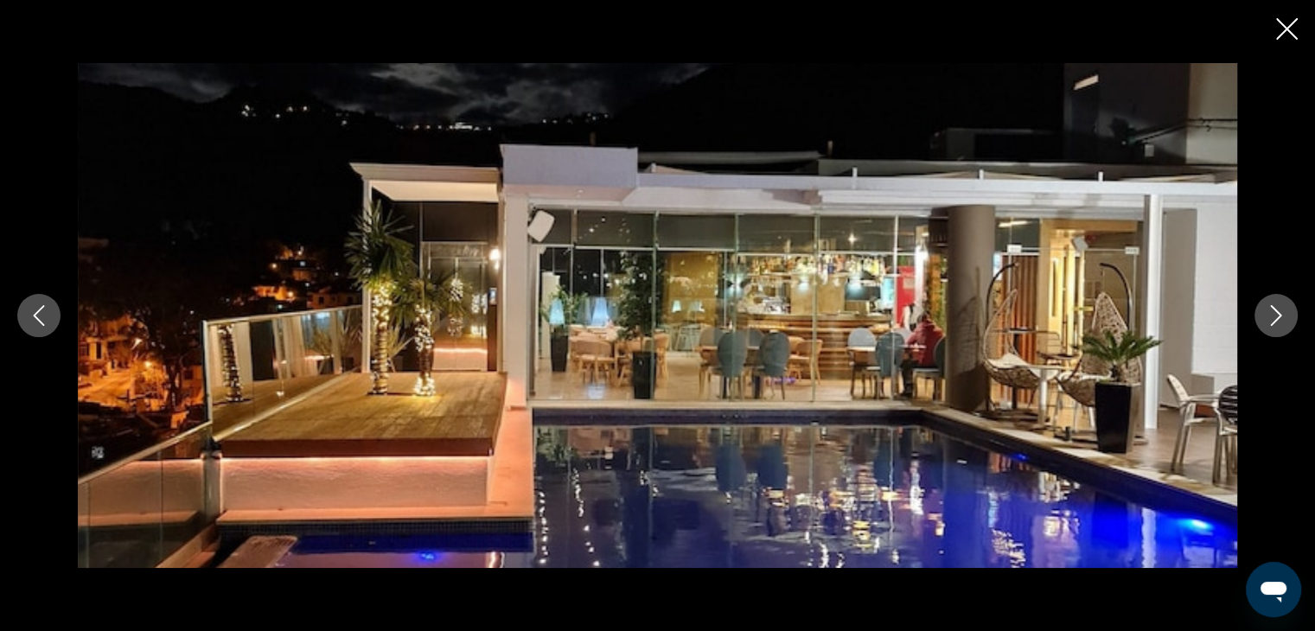
click at [1270, 303] on button "Next image" at bounding box center [1275, 315] width 43 height 43
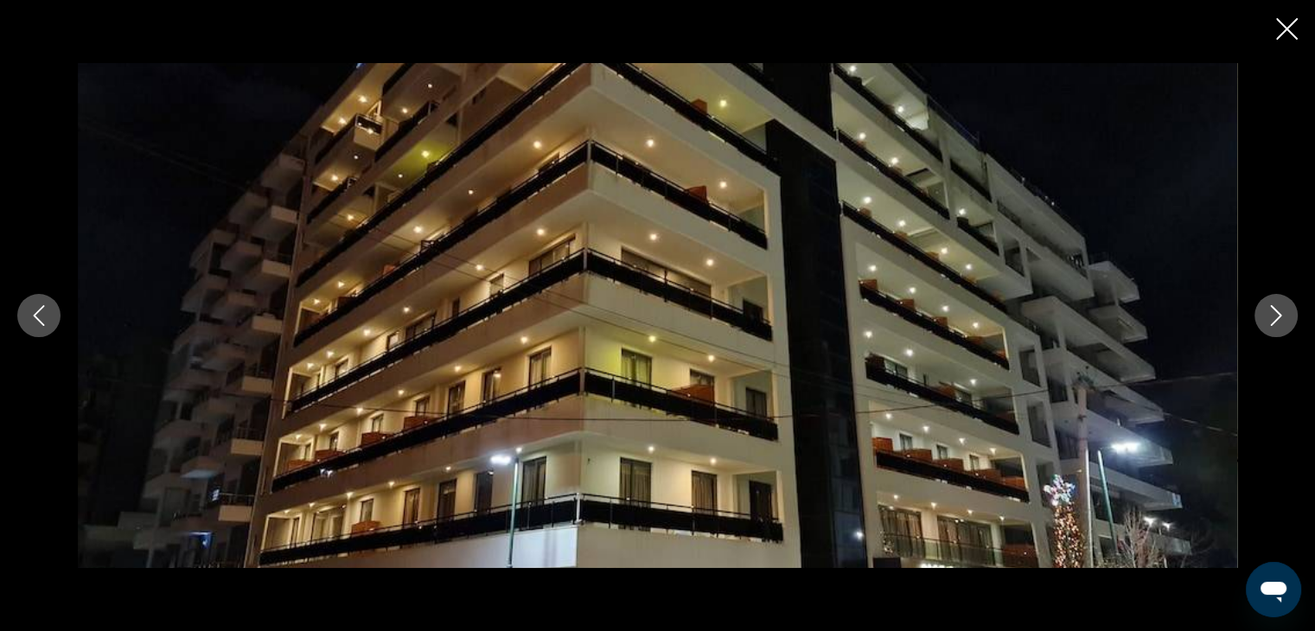
click at [1270, 303] on button "Next image" at bounding box center [1275, 315] width 43 height 43
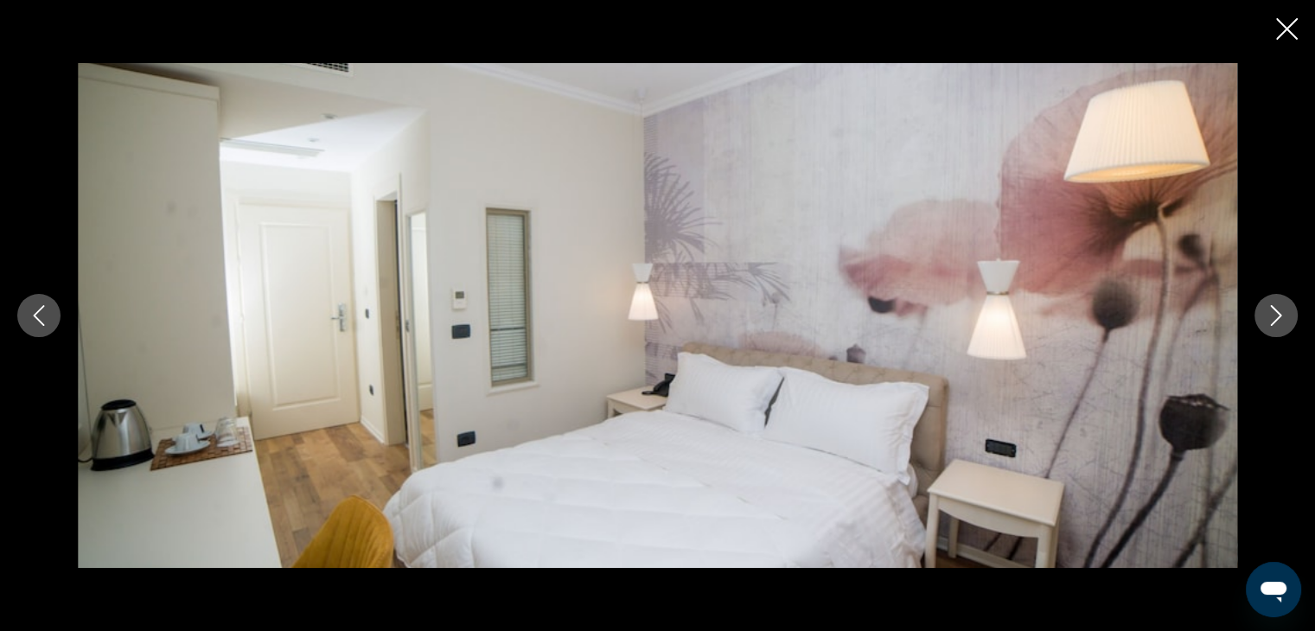
click at [1270, 303] on button "Next image" at bounding box center [1275, 315] width 43 height 43
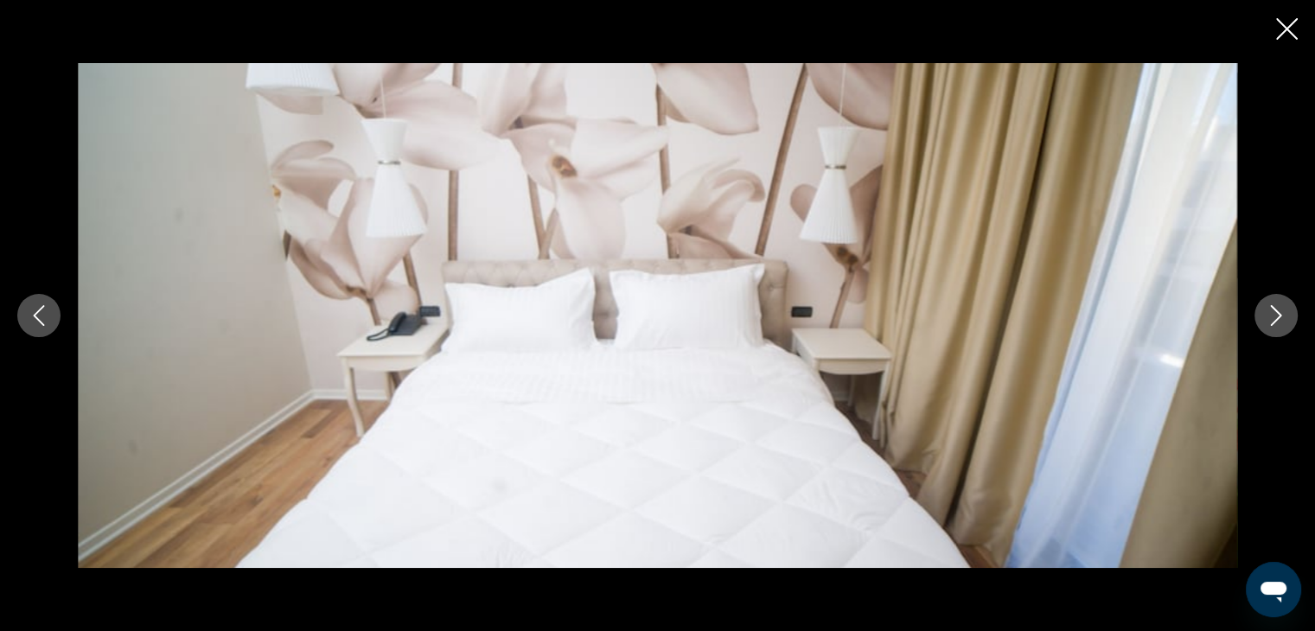
click at [1270, 303] on button "Next image" at bounding box center [1275, 315] width 43 height 43
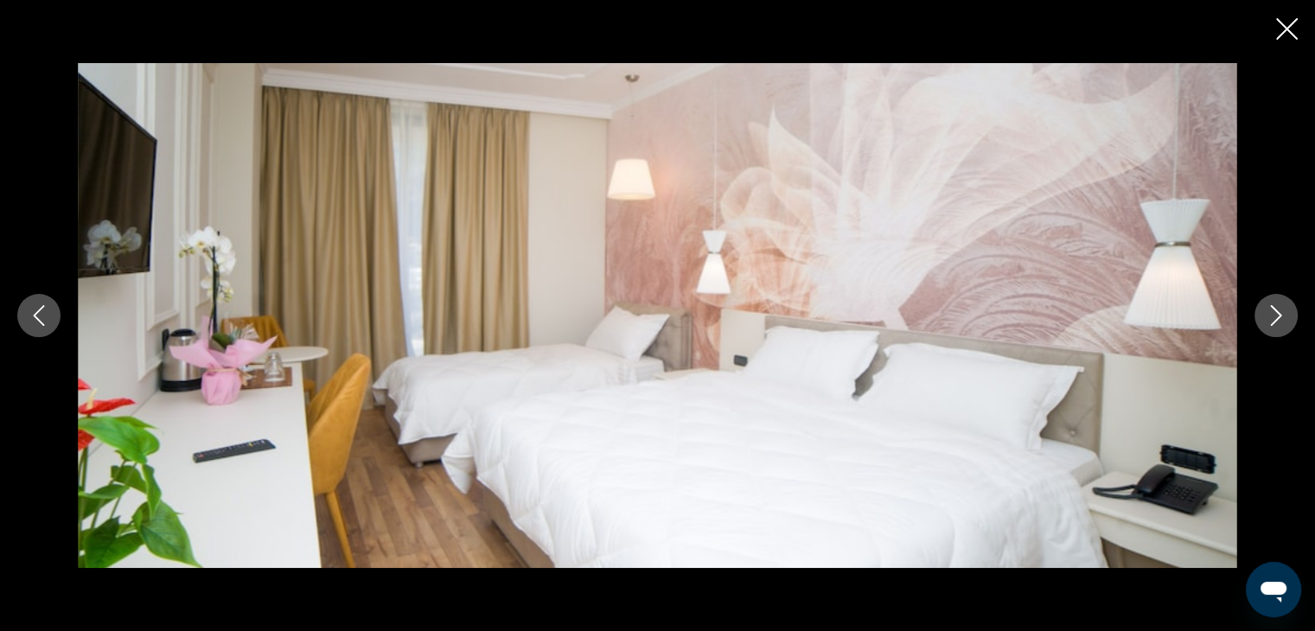
click at [1270, 303] on button "Next image" at bounding box center [1275, 315] width 43 height 43
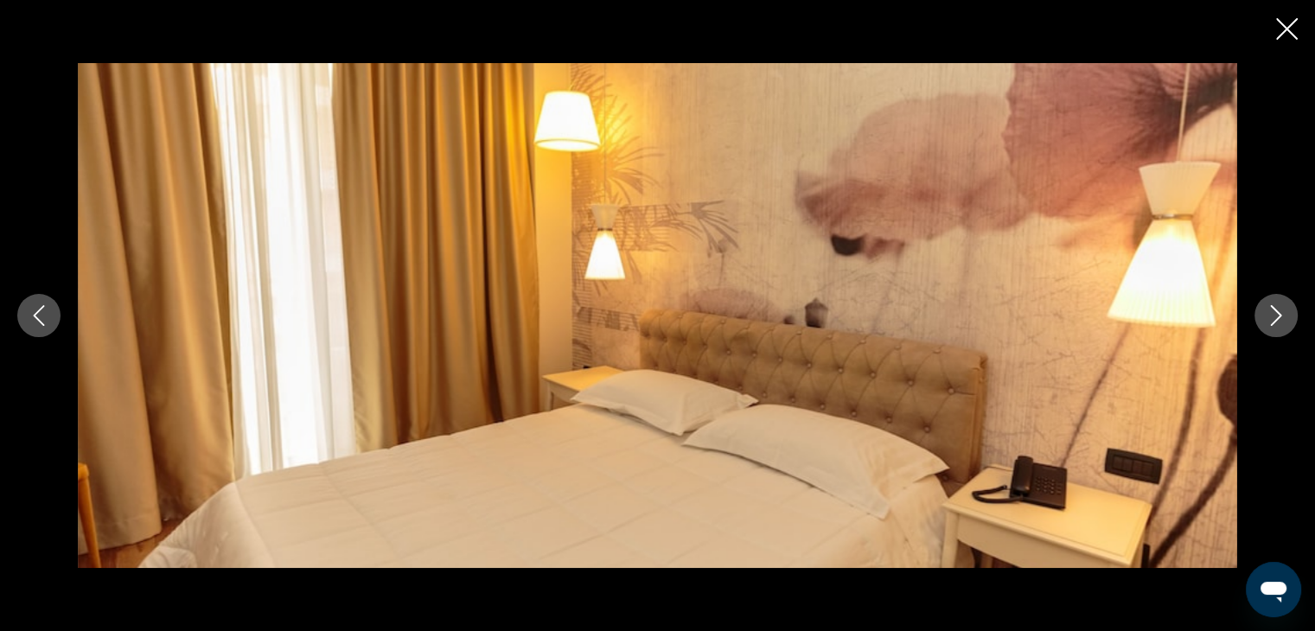
click at [1270, 303] on button "Next image" at bounding box center [1275, 315] width 43 height 43
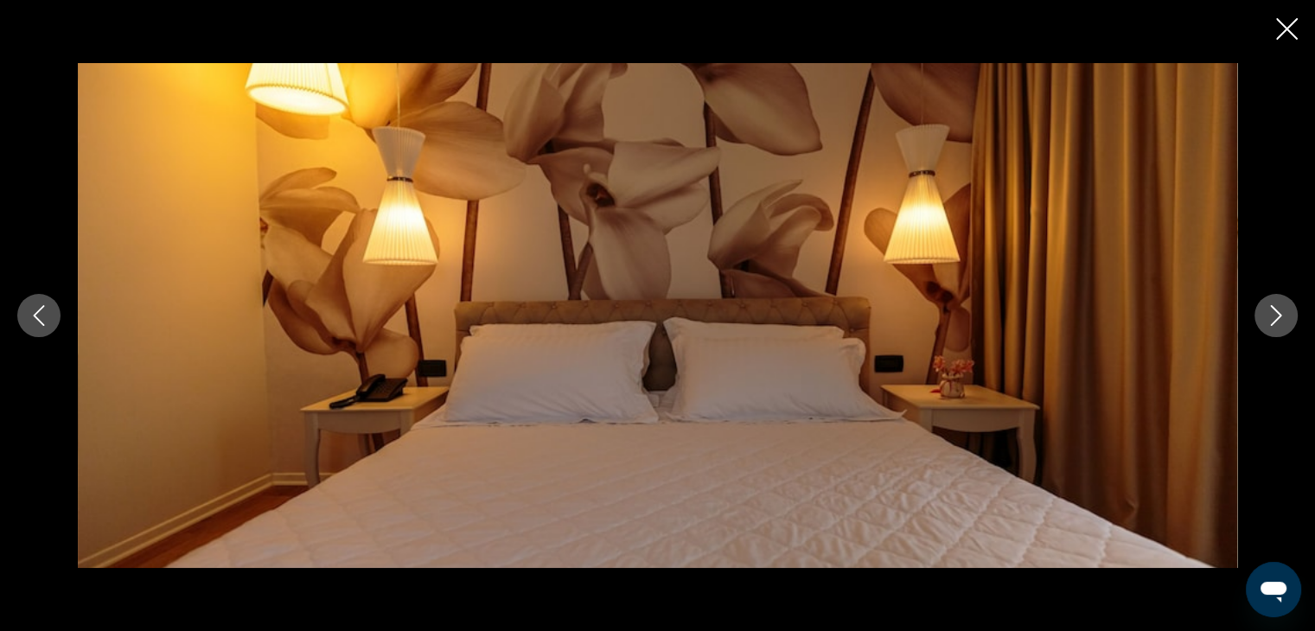
click at [1270, 303] on button "Next image" at bounding box center [1275, 315] width 43 height 43
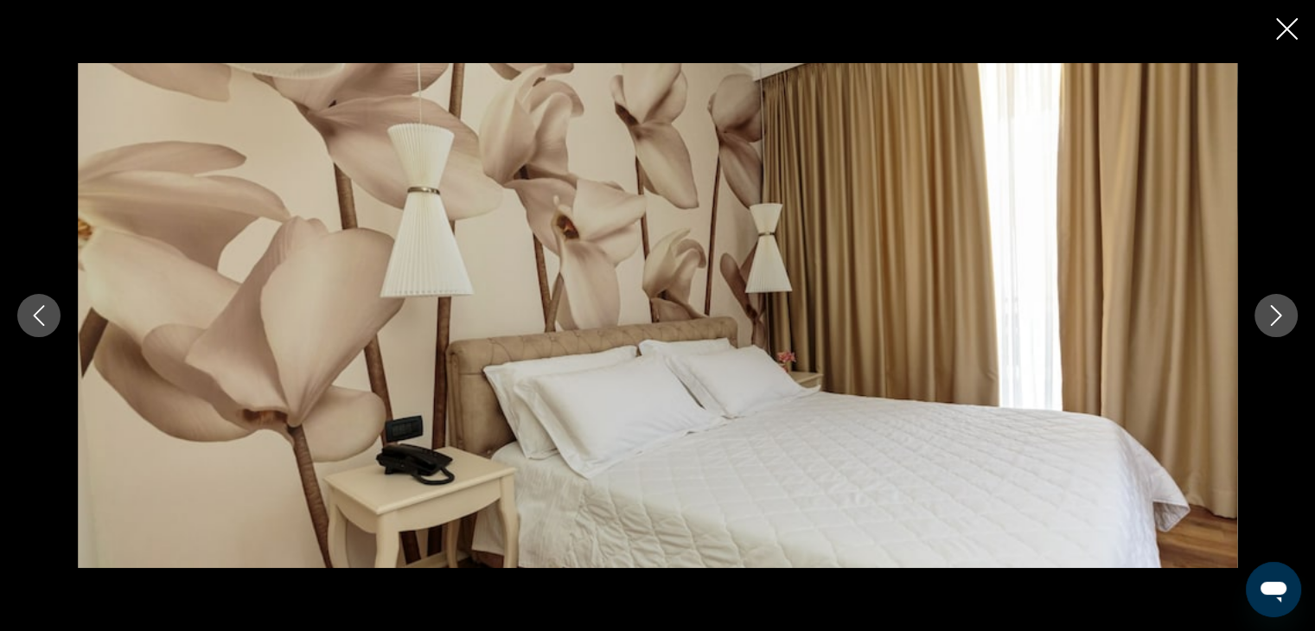
click at [1270, 303] on button "Next image" at bounding box center [1275, 315] width 43 height 43
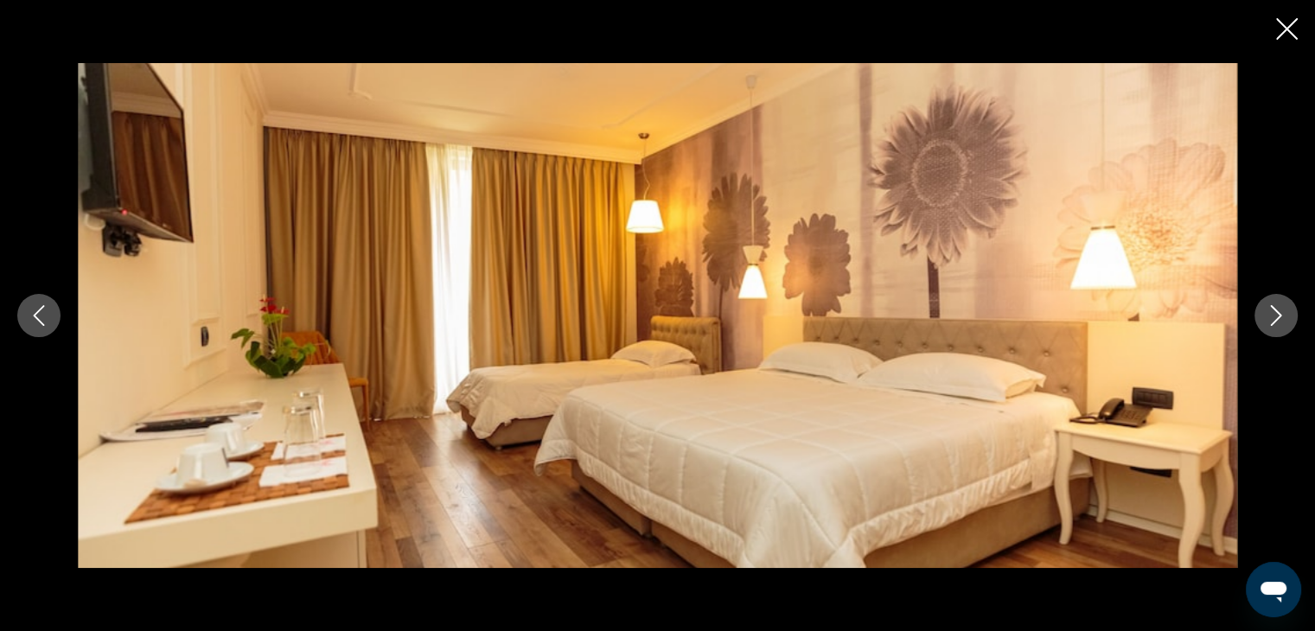
click at [1270, 303] on button "Next image" at bounding box center [1275, 315] width 43 height 43
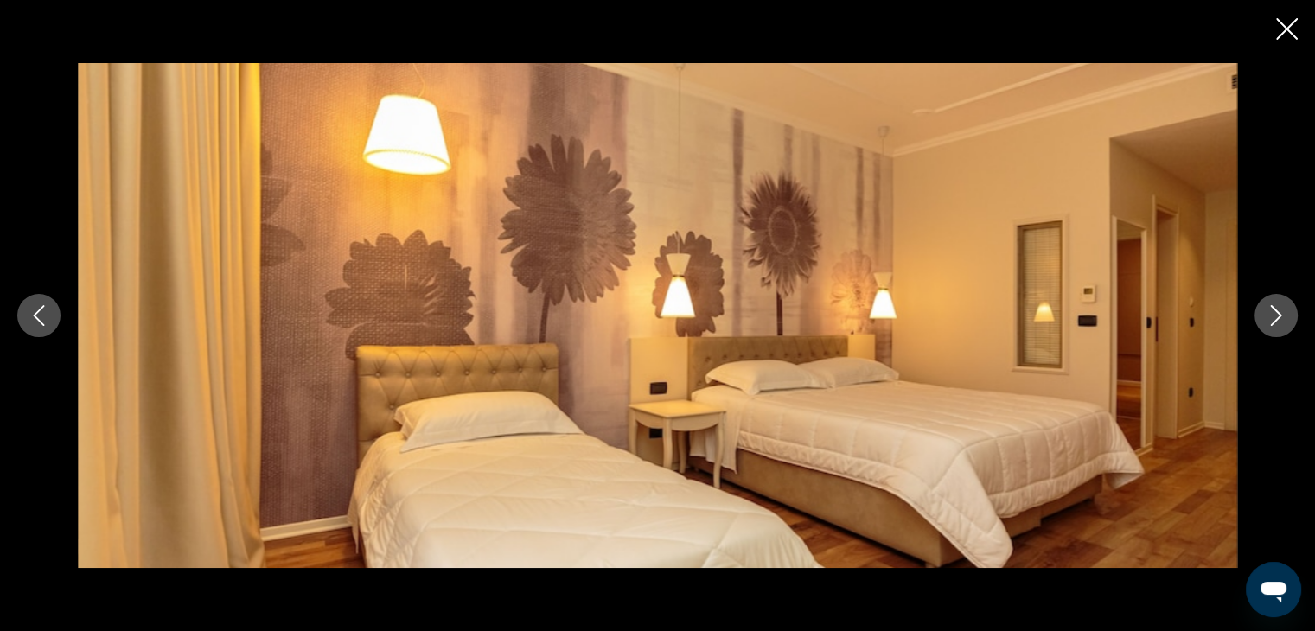
click at [1270, 303] on button "Next image" at bounding box center [1275, 315] width 43 height 43
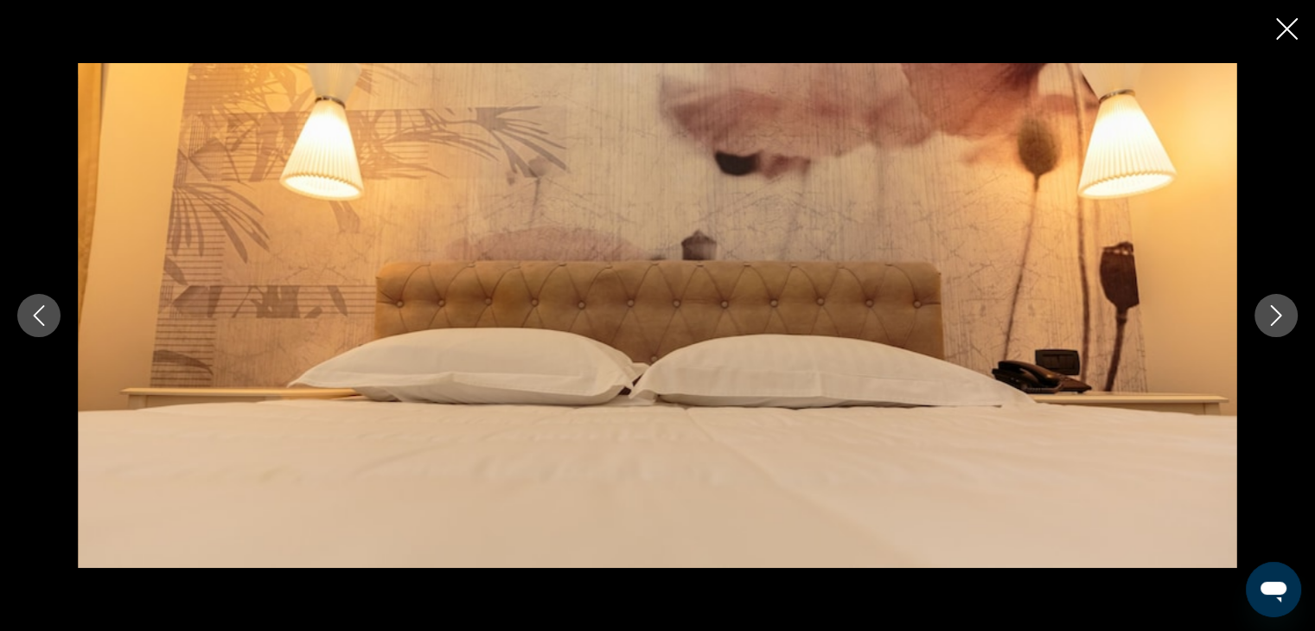
click at [1270, 303] on button "Next image" at bounding box center [1275, 315] width 43 height 43
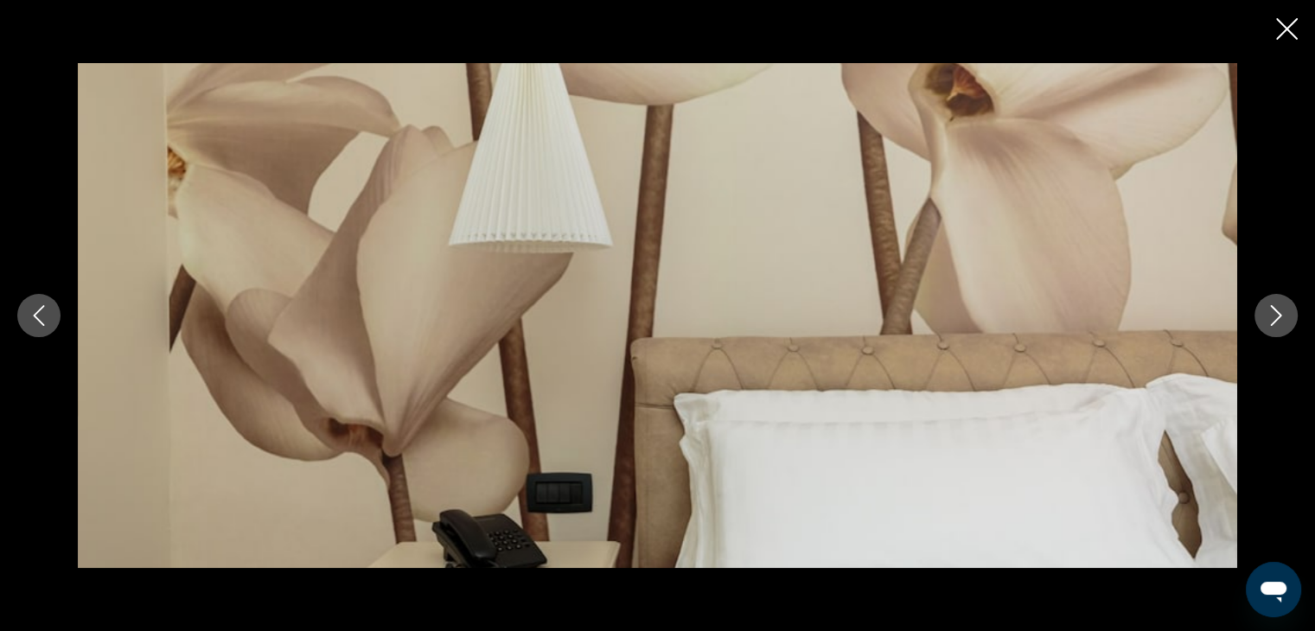
click at [1270, 303] on button "Next image" at bounding box center [1275, 315] width 43 height 43
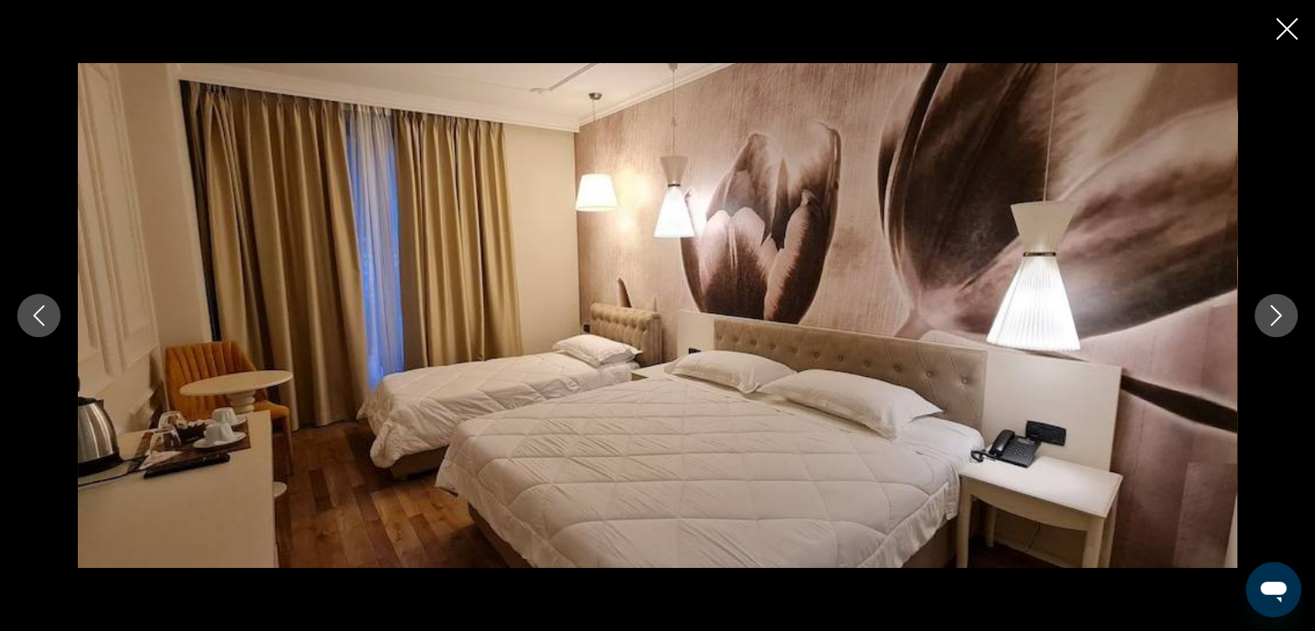
click at [1270, 303] on button "Next image" at bounding box center [1275, 315] width 43 height 43
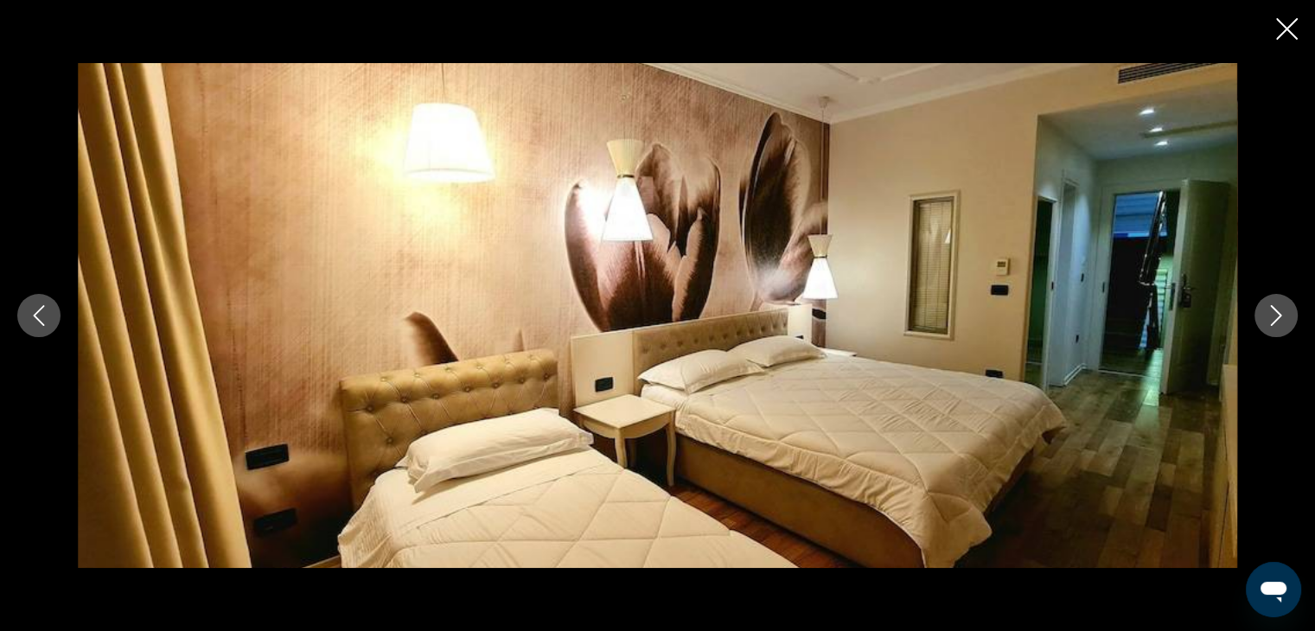
click at [1270, 303] on button "Next image" at bounding box center [1275, 315] width 43 height 43
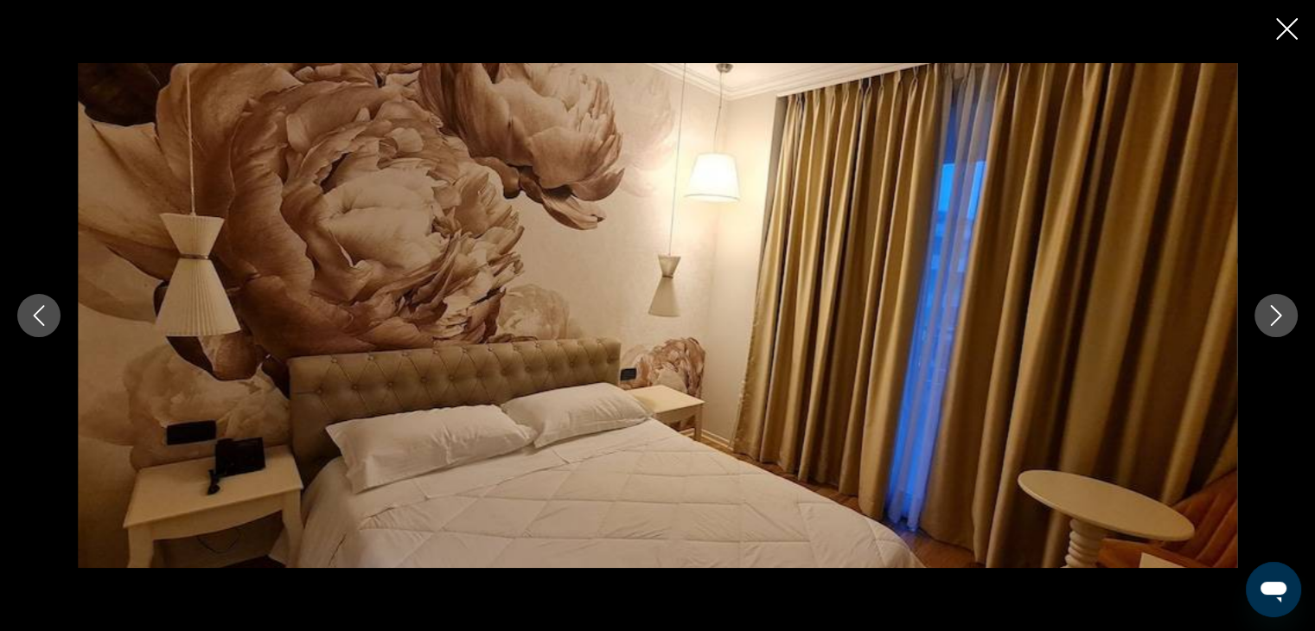
click at [1270, 303] on button "Next image" at bounding box center [1275, 315] width 43 height 43
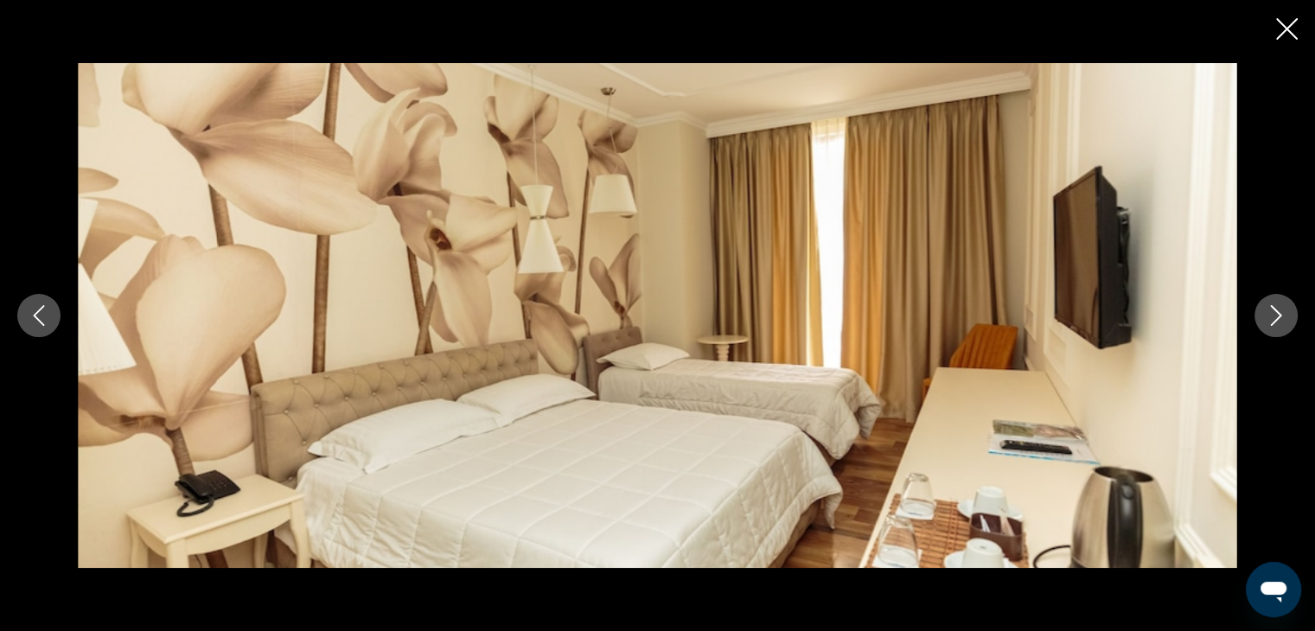
click at [1270, 303] on button "Next image" at bounding box center [1275, 315] width 43 height 43
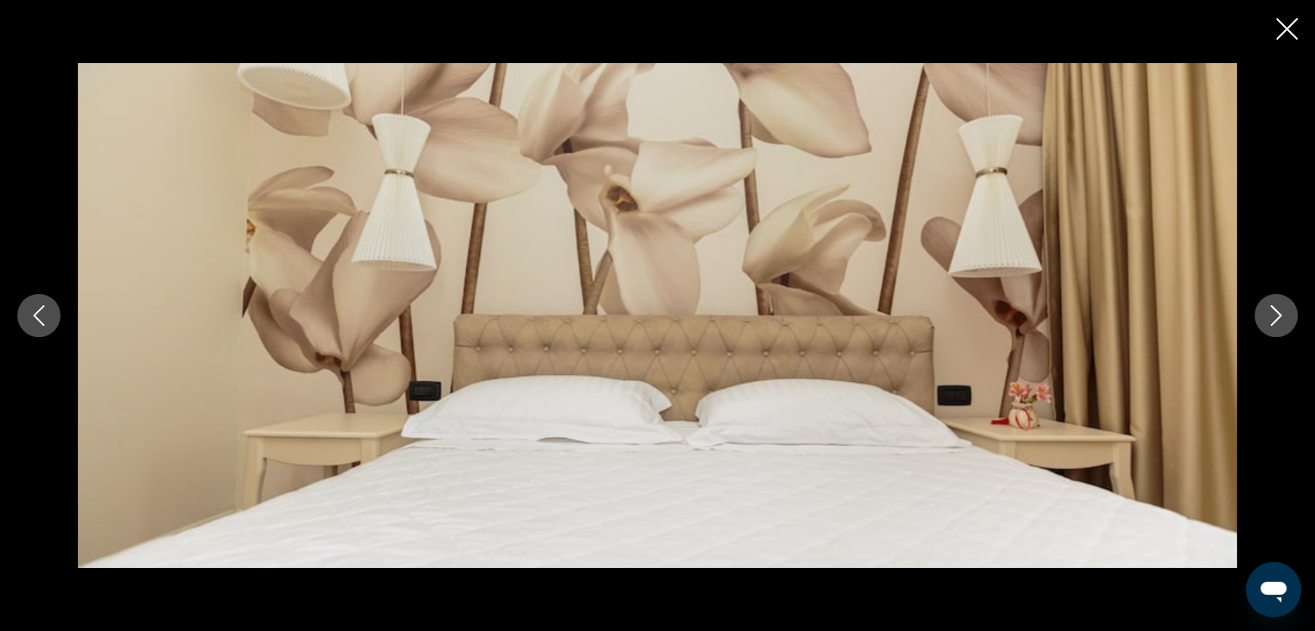
click at [1270, 303] on button "Next image" at bounding box center [1275, 315] width 43 height 43
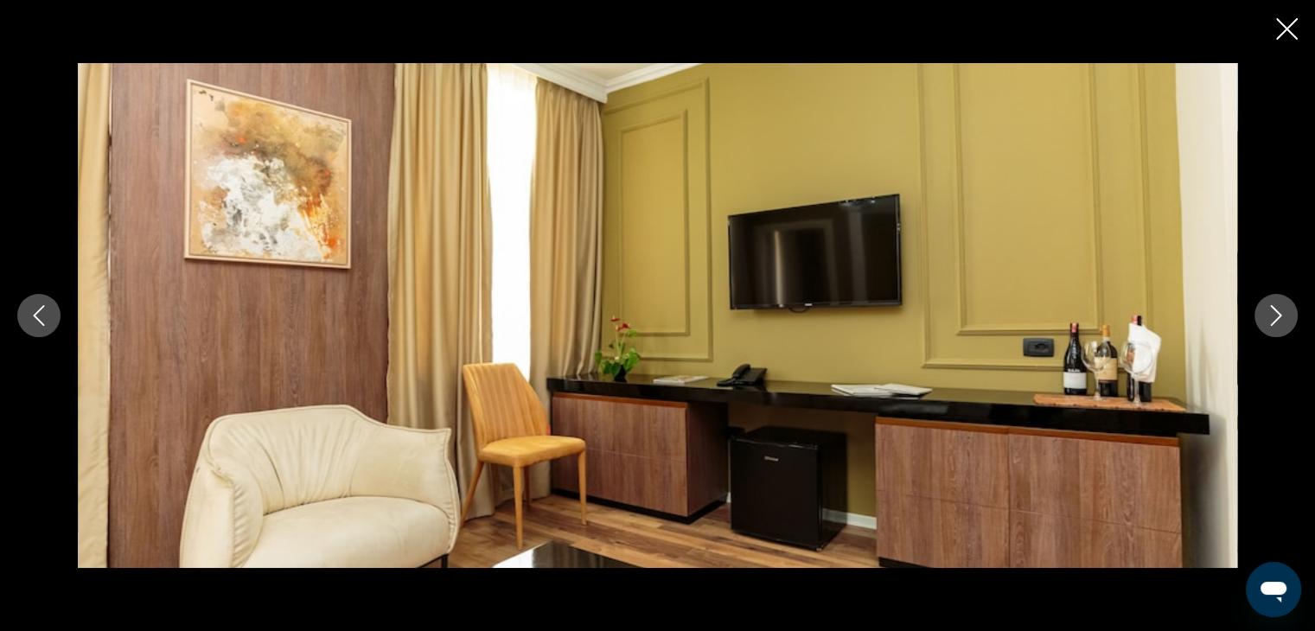
click at [1270, 303] on button "Next image" at bounding box center [1275, 315] width 43 height 43
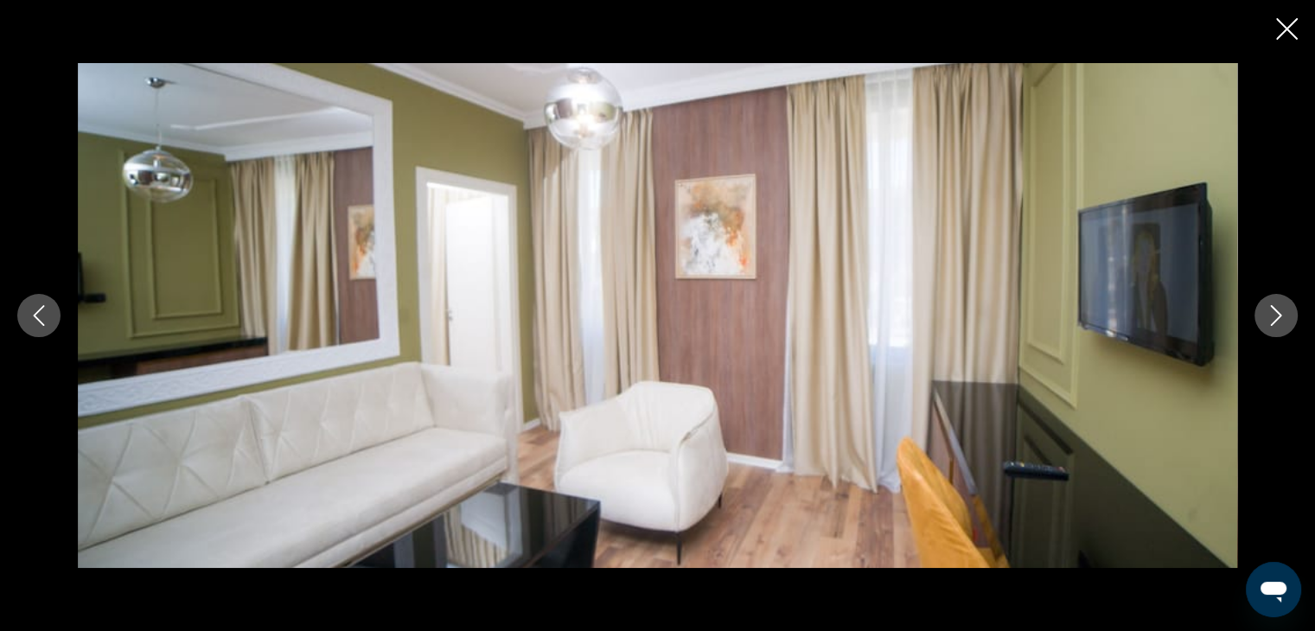
click at [1270, 303] on button "Next image" at bounding box center [1275, 315] width 43 height 43
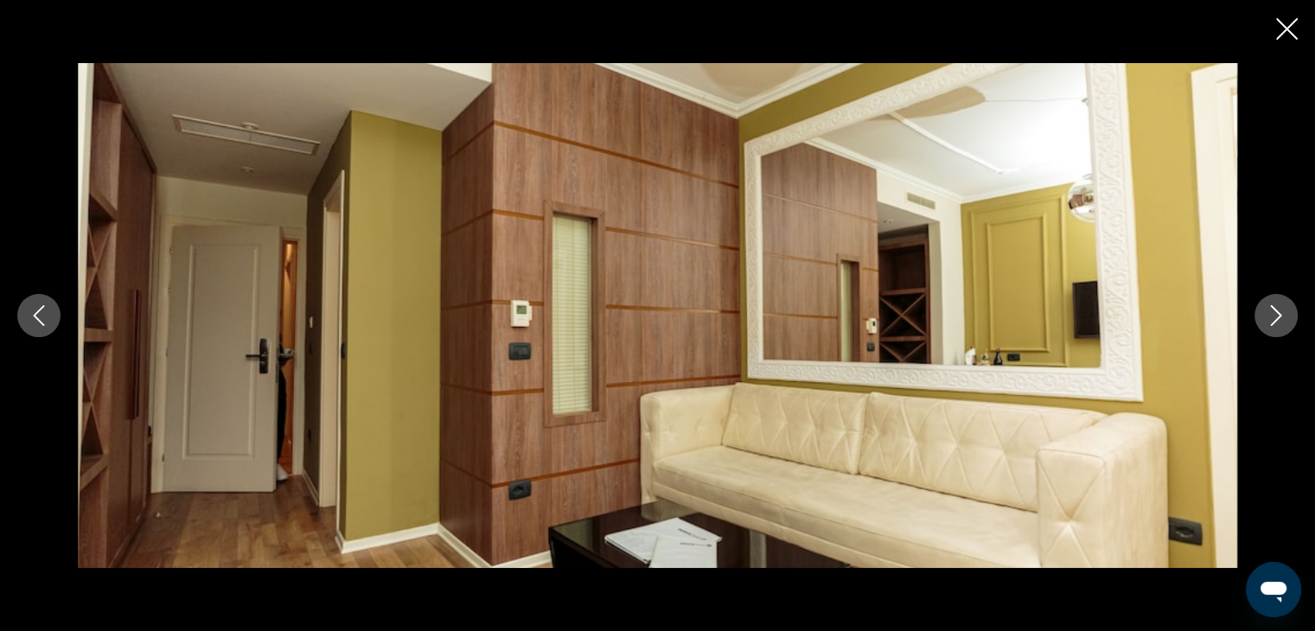
click at [1270, 303] on button "Next image" at bounding box center [1275, 315] width 43 height 43
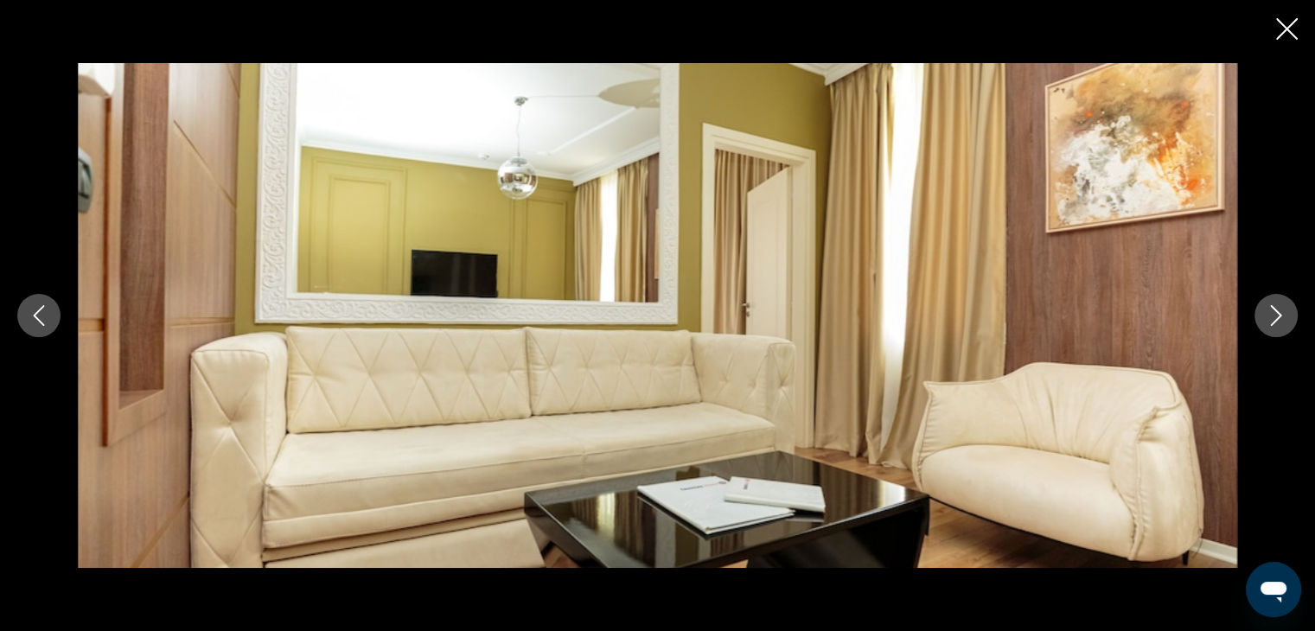
click at [1270, 303] on button "Next image" at bounding box center [1275, 315] width 43 height 43
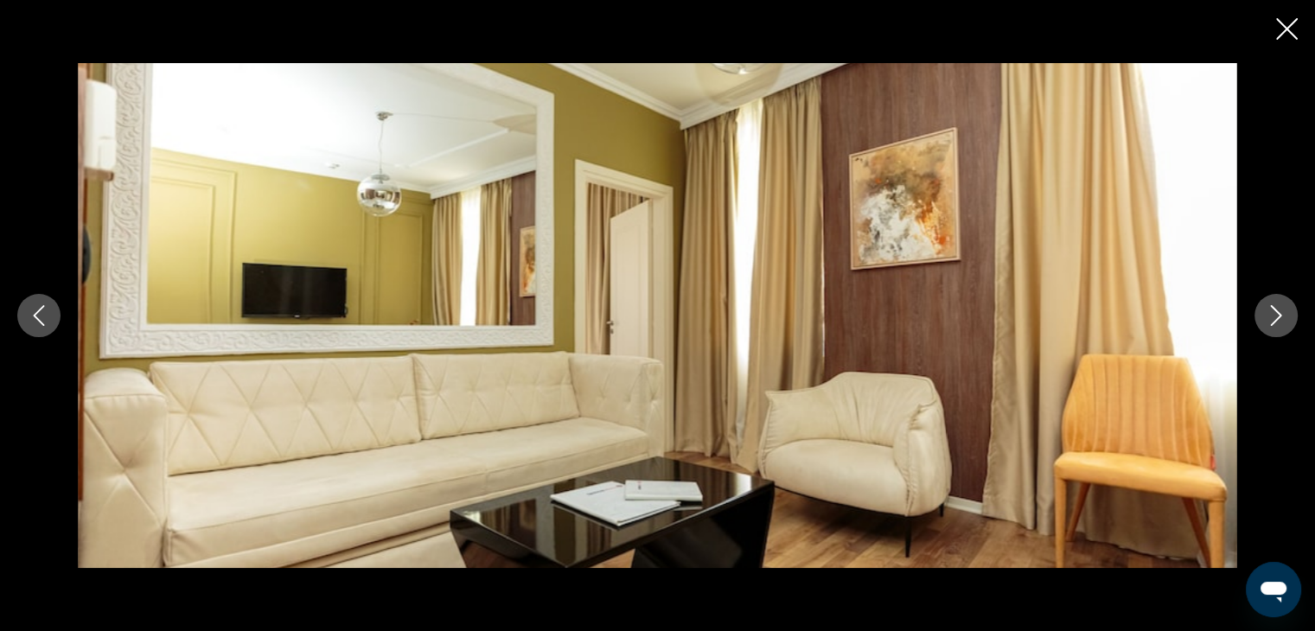
click at [1270, 303] on button "Next image" at bounding box center [1275, 315] width 43 height 43
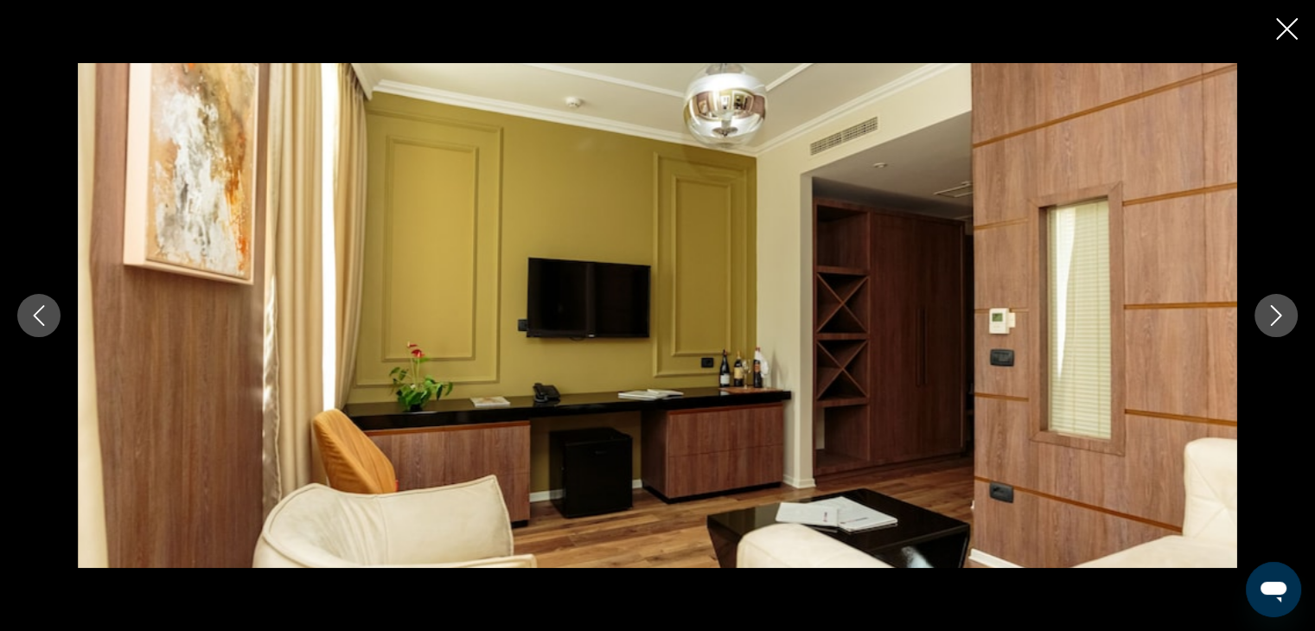
click at [1270, 303] on button "Next image" at bounding box center [1275, 315] width 43 height 43
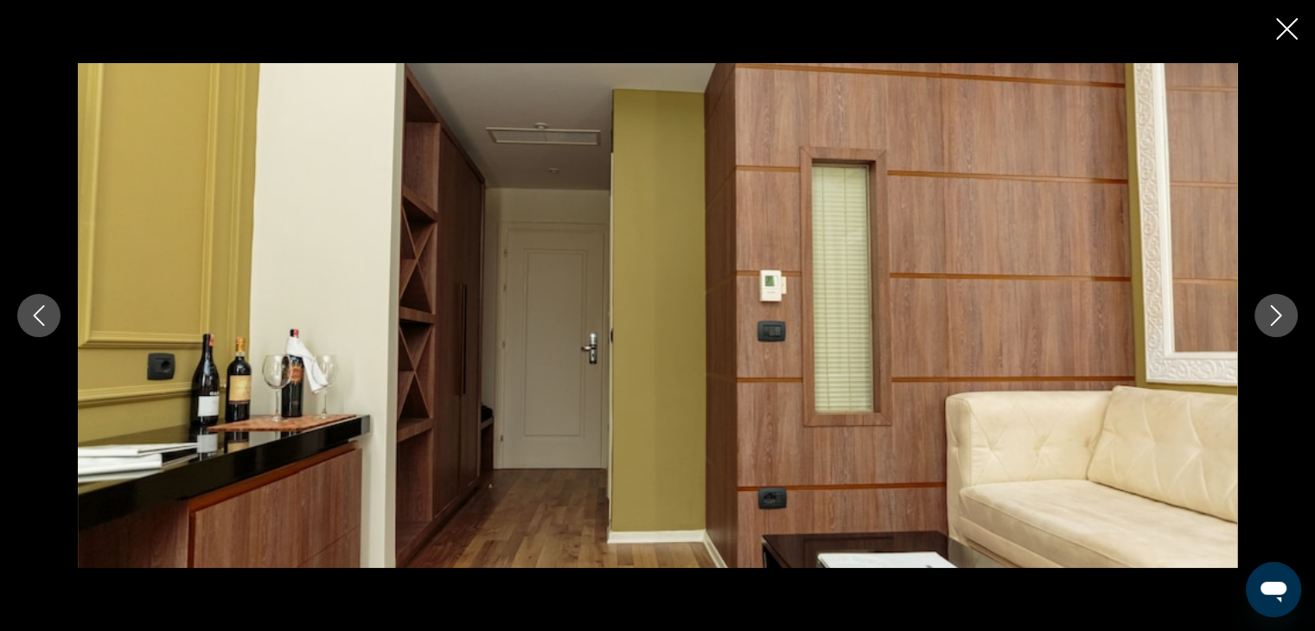
click at [1270, 303] on button "Next image" at bounding box center [1275, 315] width 43 height 43
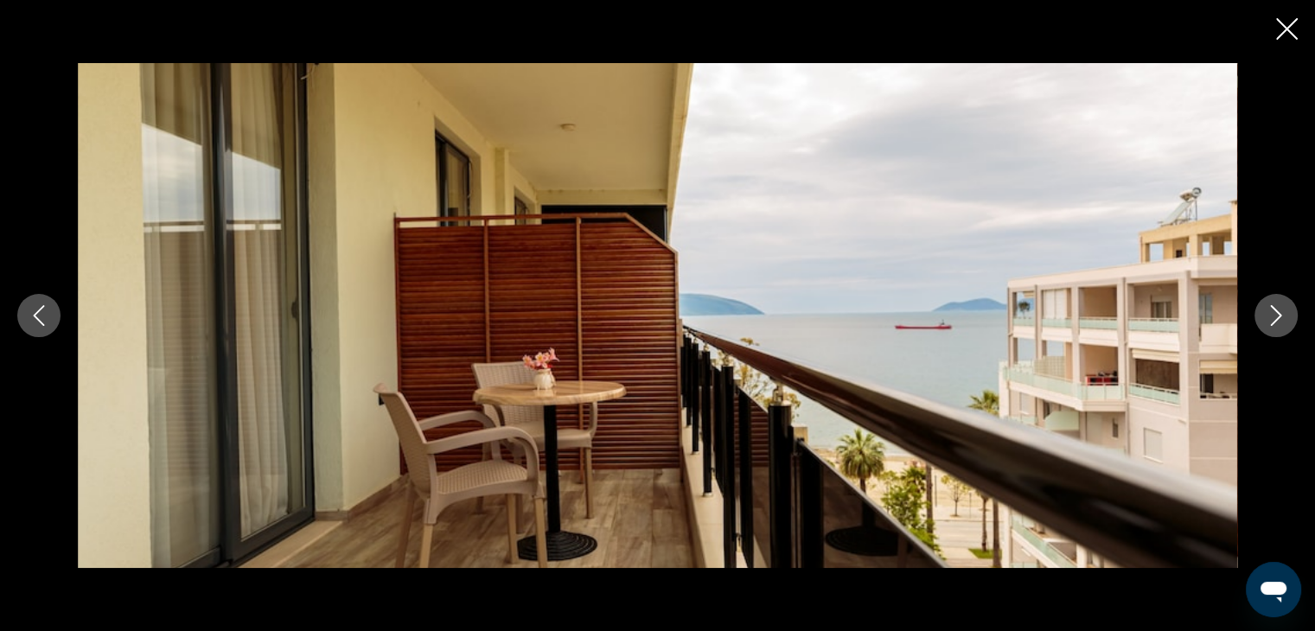
click at [1270, 303] on button "Next image" at bounding box center [1275, 315] width 43 height 43
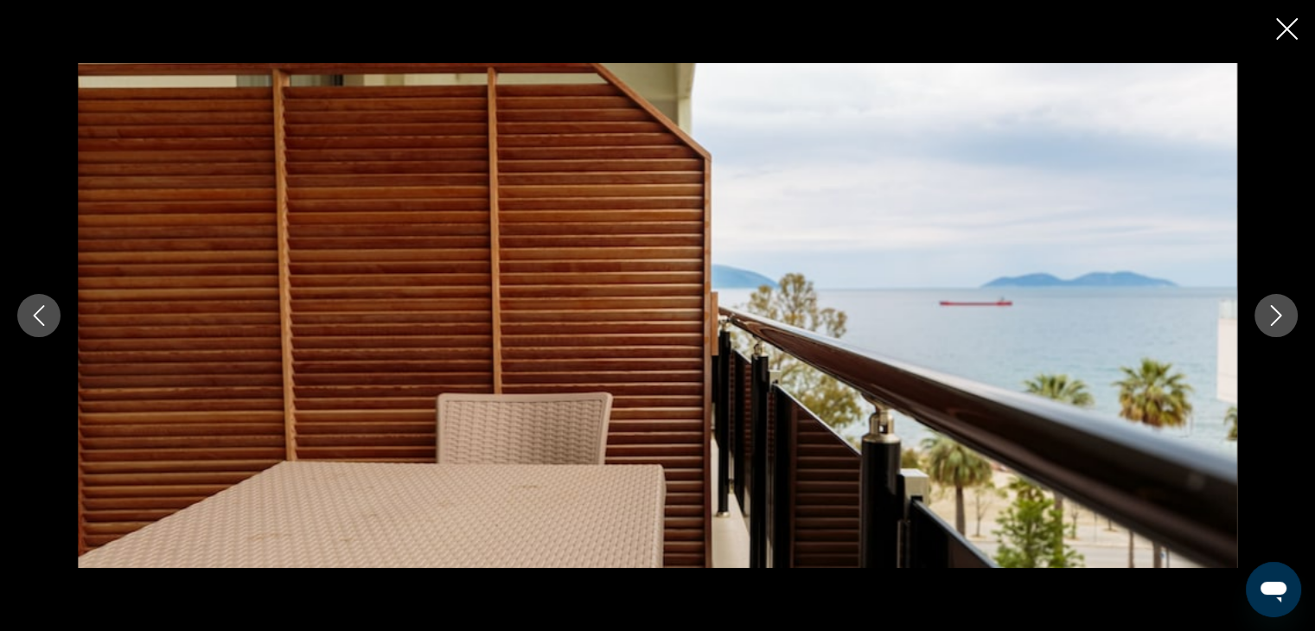
click at [1270, 303] on button "Next image" at bounding box center [1275, 315] width 43 height 43
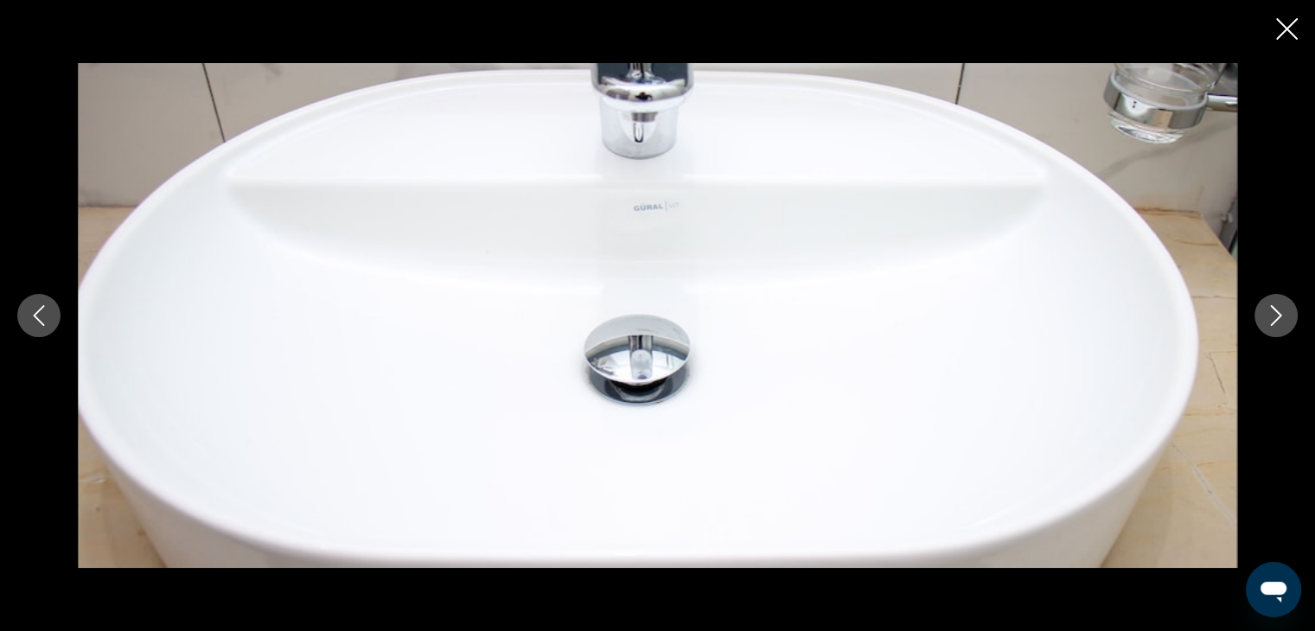
click at [1270, 303] on button "Next image" at bounding box center [1275, 315] width 43 height 43
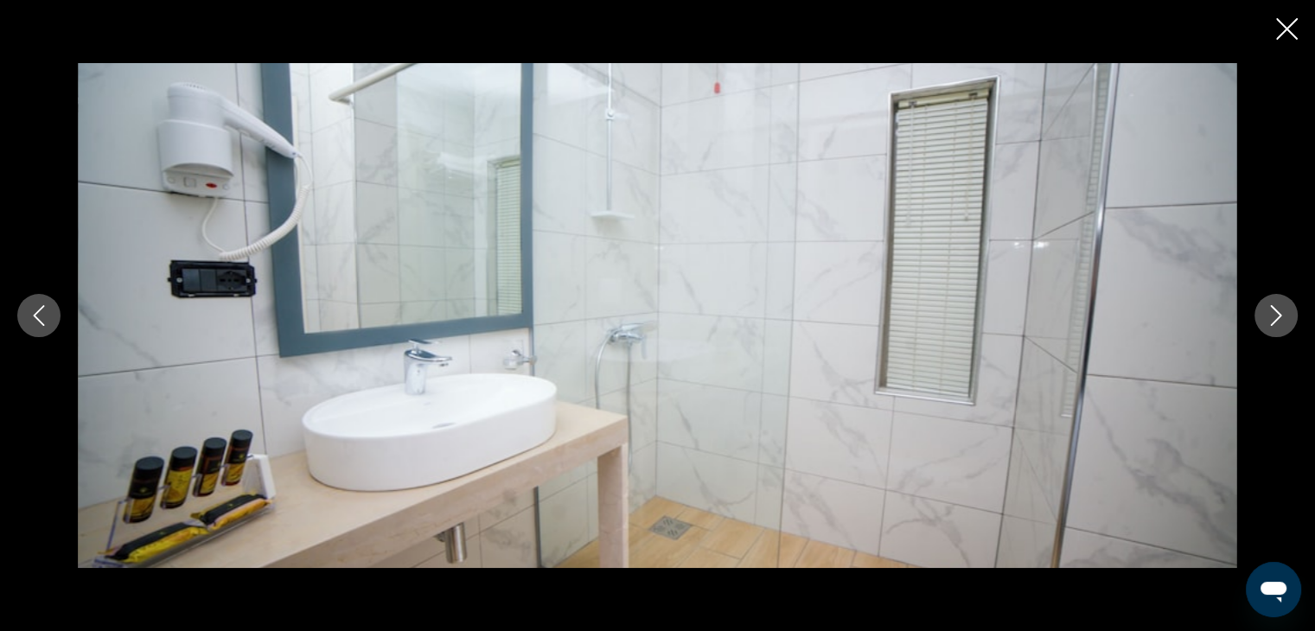
click at [1270, 303] on button "Next image" at bounding box center [1275, 315] width 43 height 43
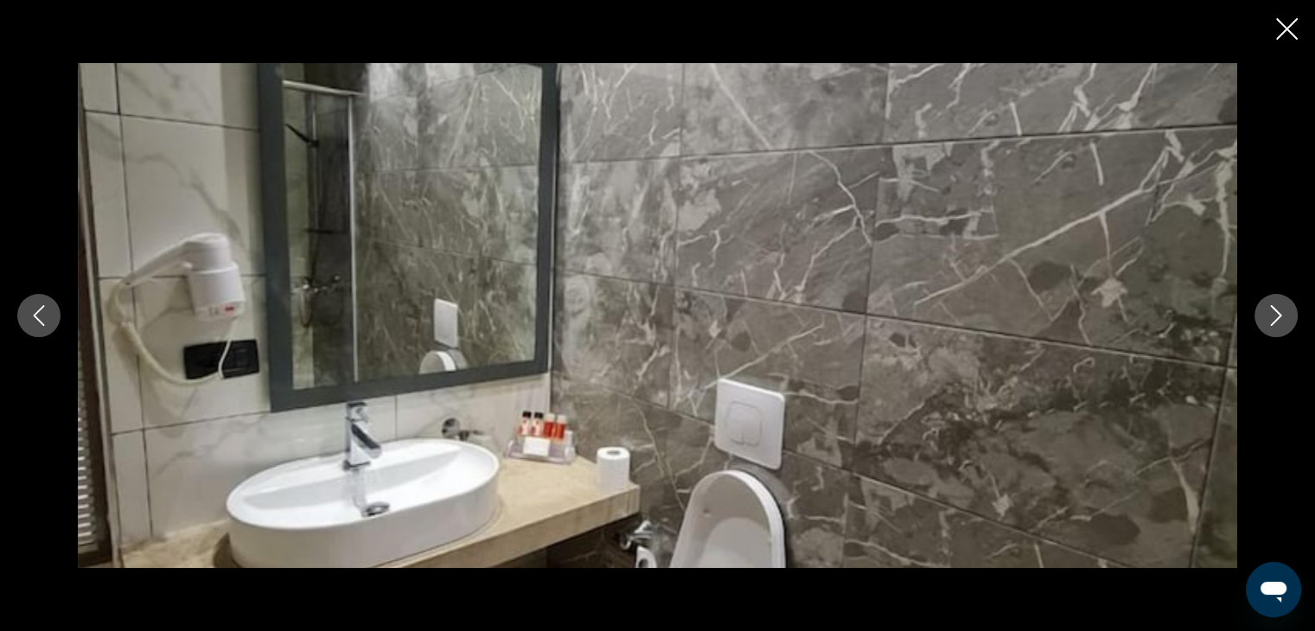
click at [1270, 303] on button "Next image" at bounding box center [1275, 315] width 43 height 43
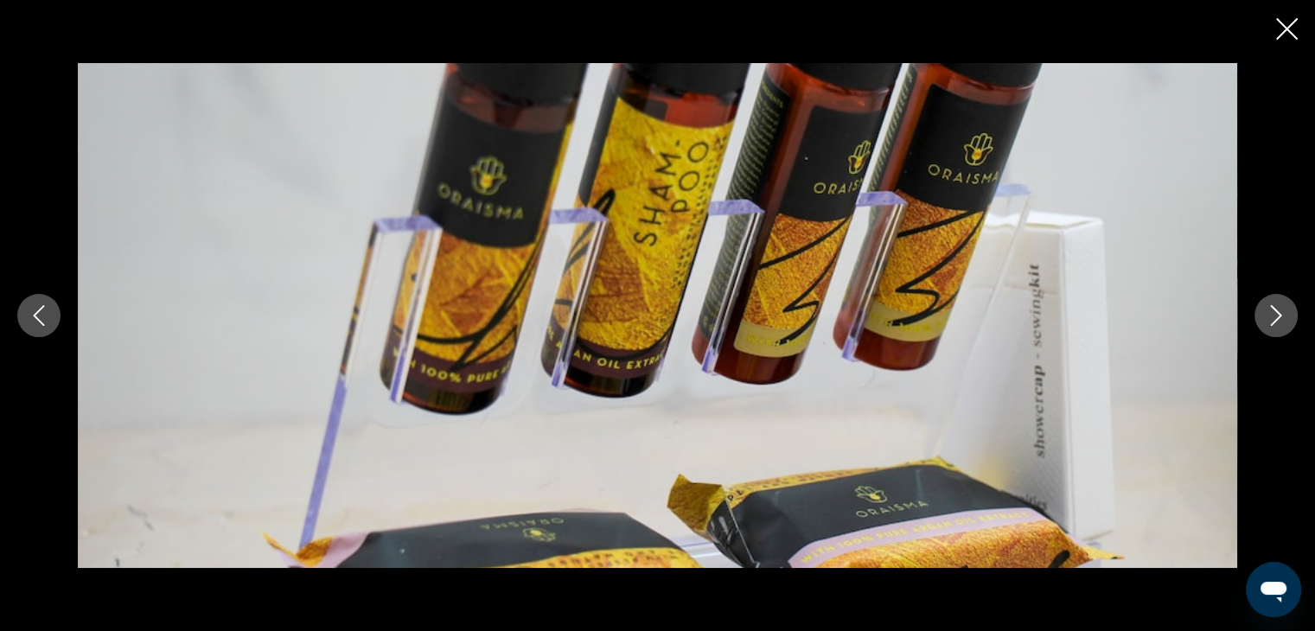
click at [1270, 303] on button "Next image" at bounding box center [1275, 315] width 43 height 43
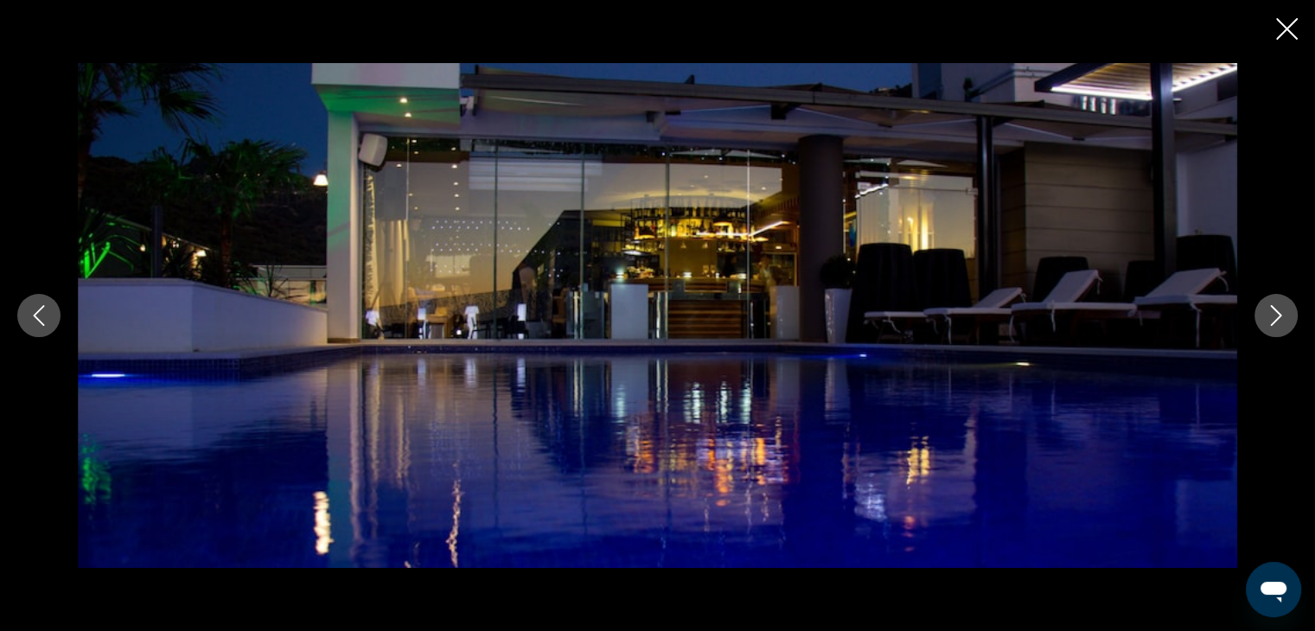
click at [1270, 303] on button "Next image" at bounding box center [1275, 315] width 43 height 43
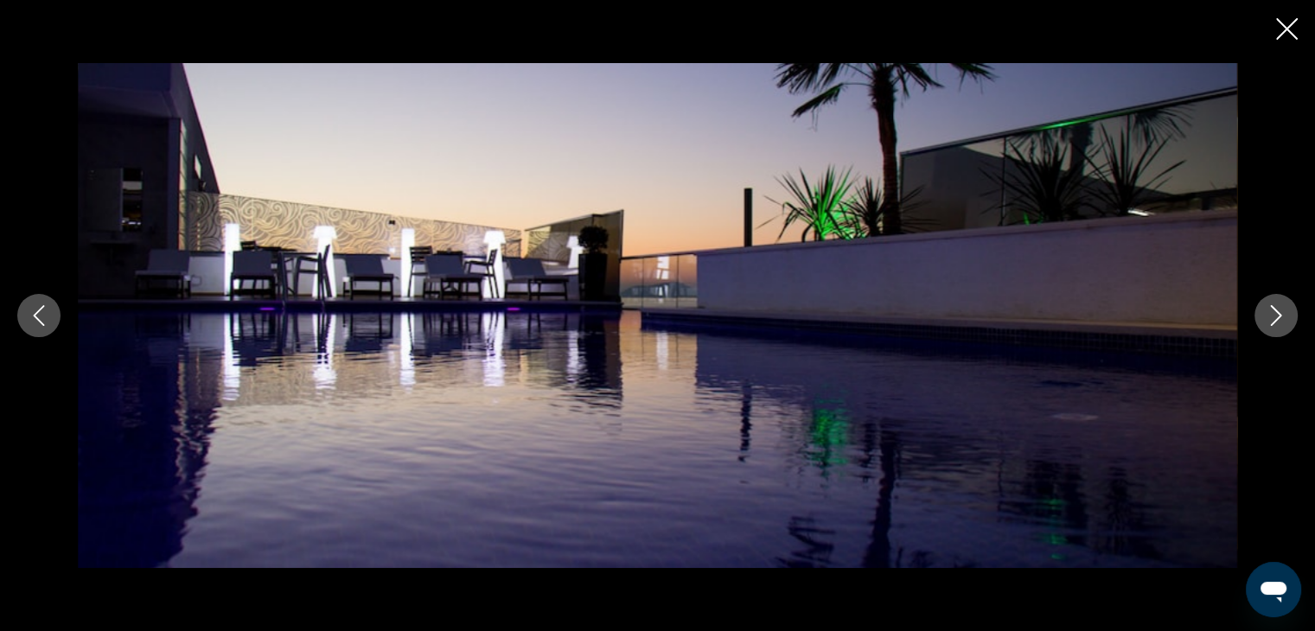
click at [1270, 303] on button "Next image" at bounding box center [1275, 315] width 43 height 43
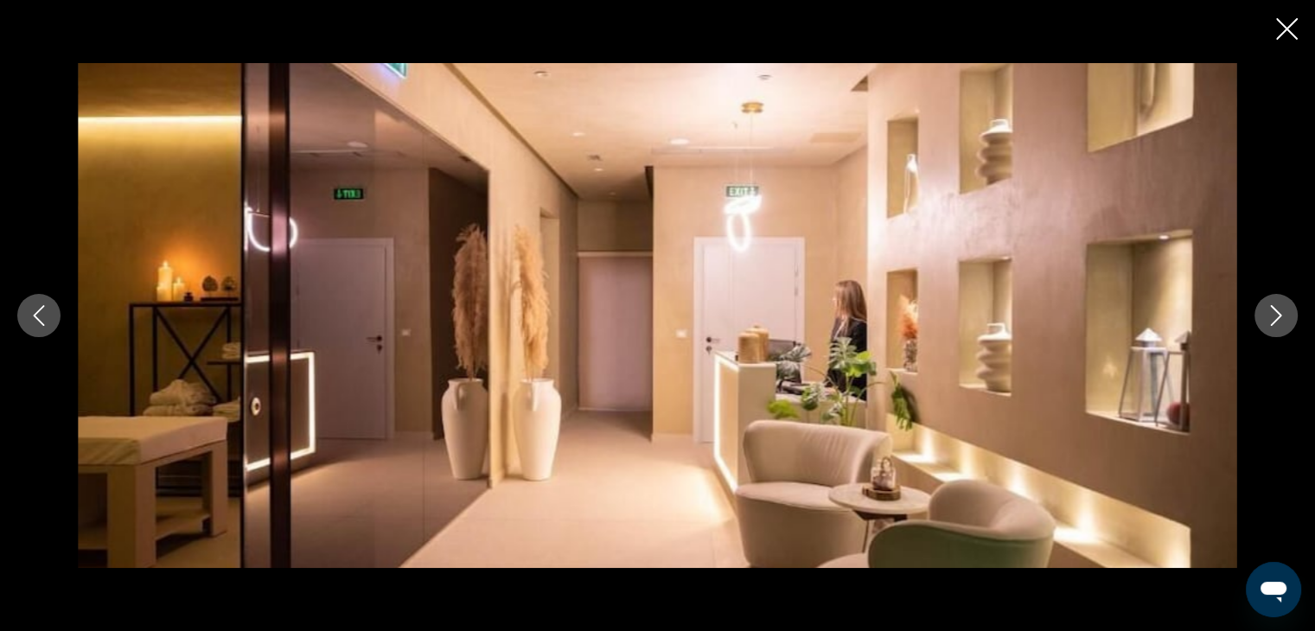
click at [1270, 303] on button "Next image" at bounding box center [1275, 315] width 43 height 43
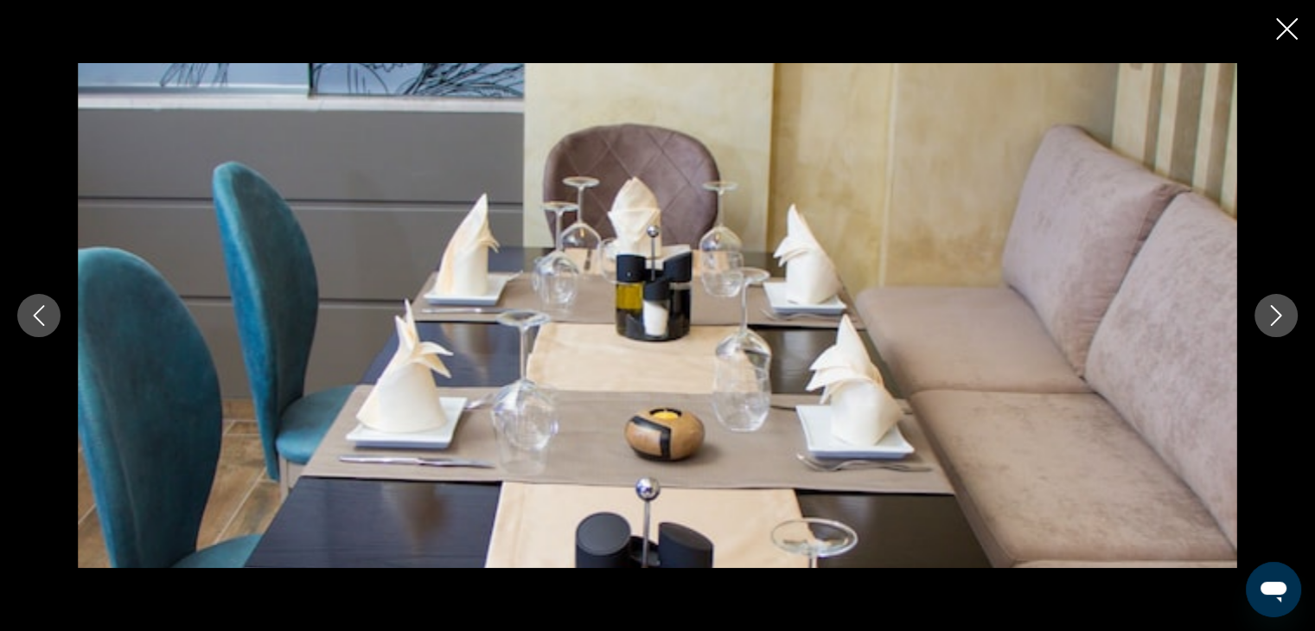
click at [1270, 303] on button "Next image" at bounding box center [1275, 315] width 43 height 43
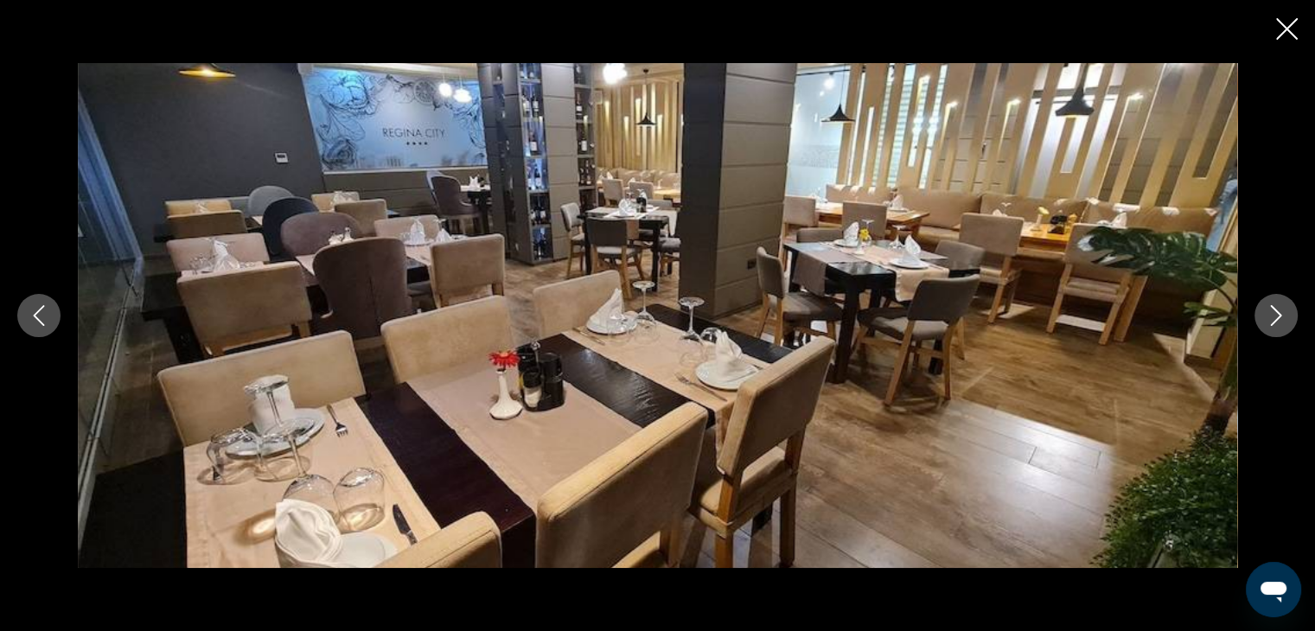
click at [1270, 303] on button "Next image" at bounding box center [1275, 315] width 43 height 43
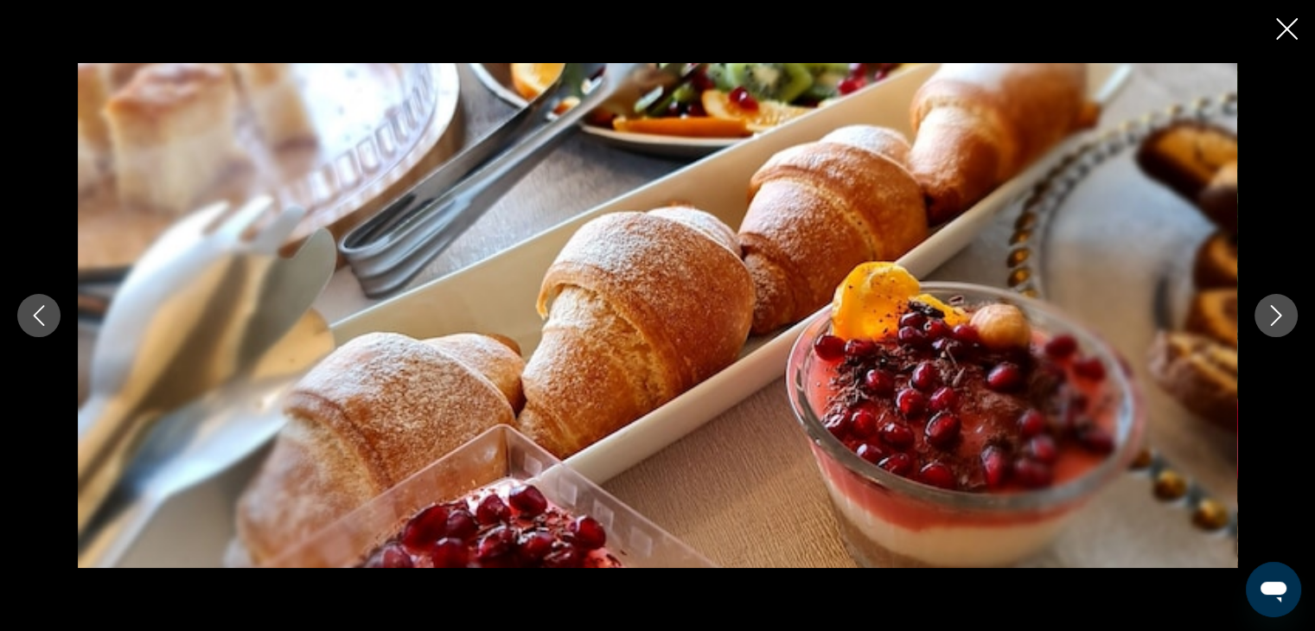
click at [1270, 303] on button "Next image" at bounding box center [1275, 315] width 43 height 43
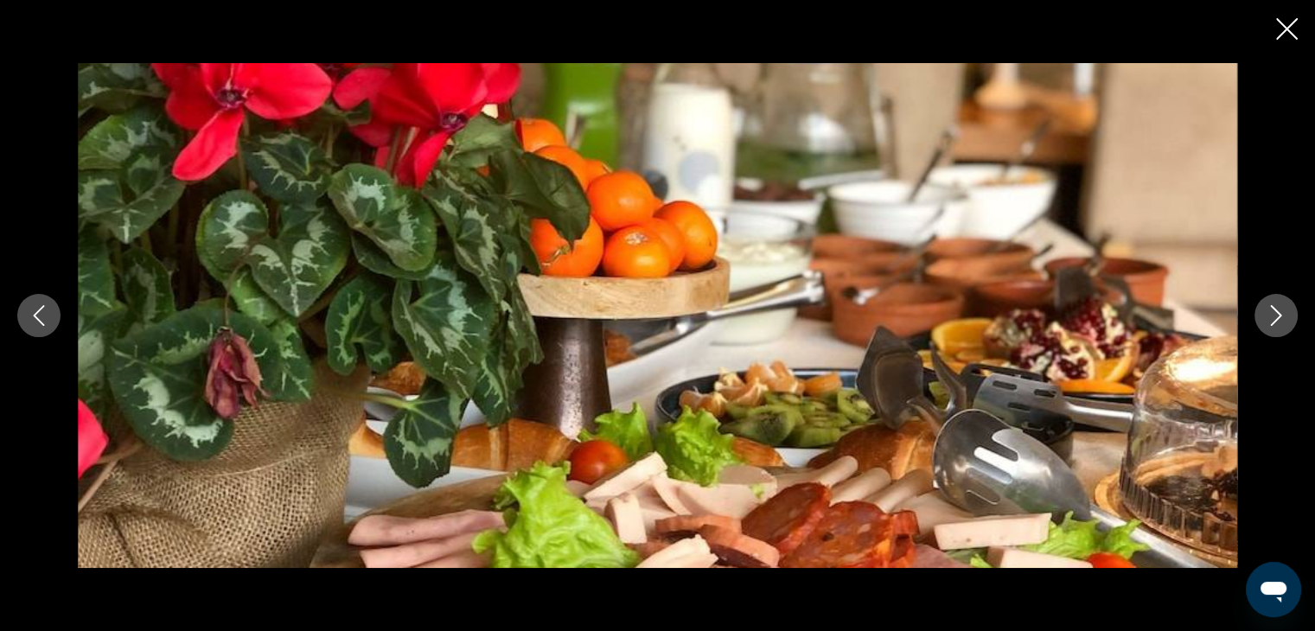
click at [1270, 303] on button "Next image" at bounding box center [1275, 315] width 43 height 43
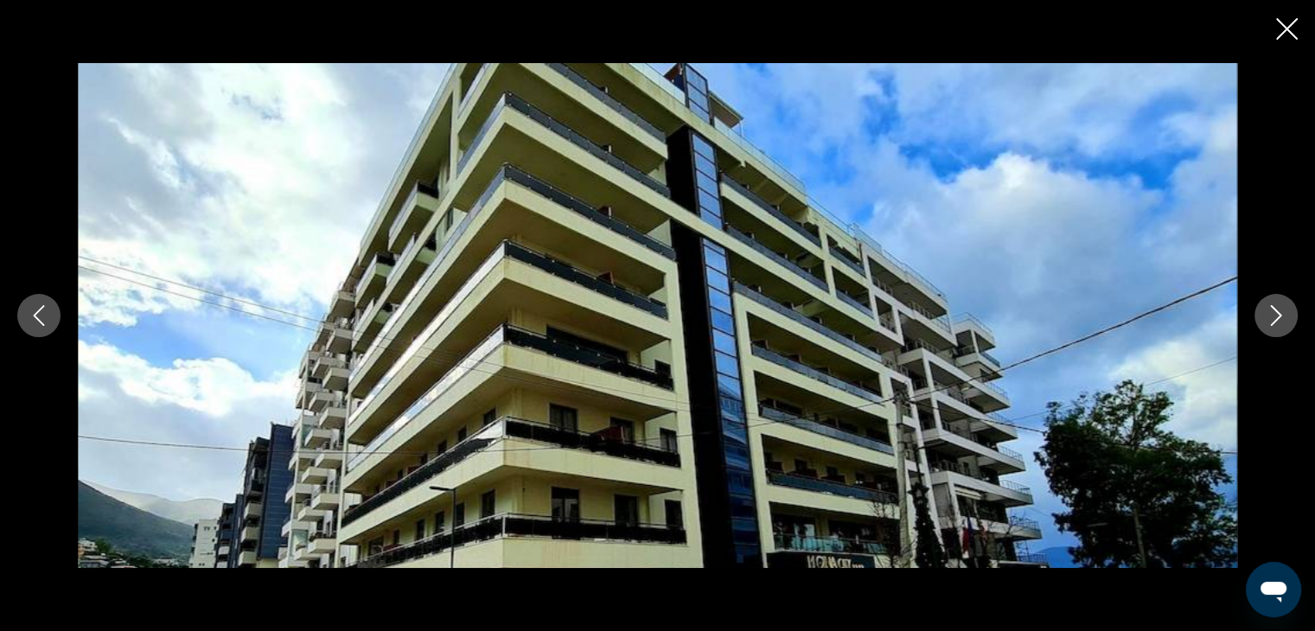
click at [1282, 25] on icon "Close slideshow" at bounding box center [1287, 29] width 22 height 22
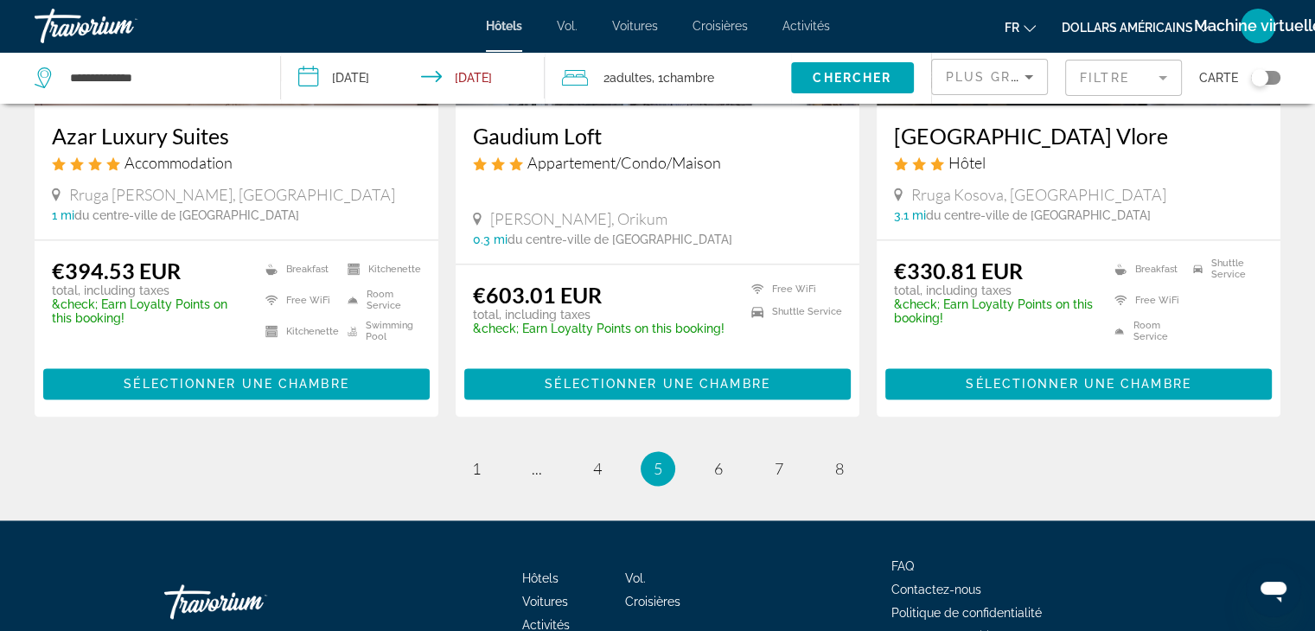
scroll to position [2268, 0]
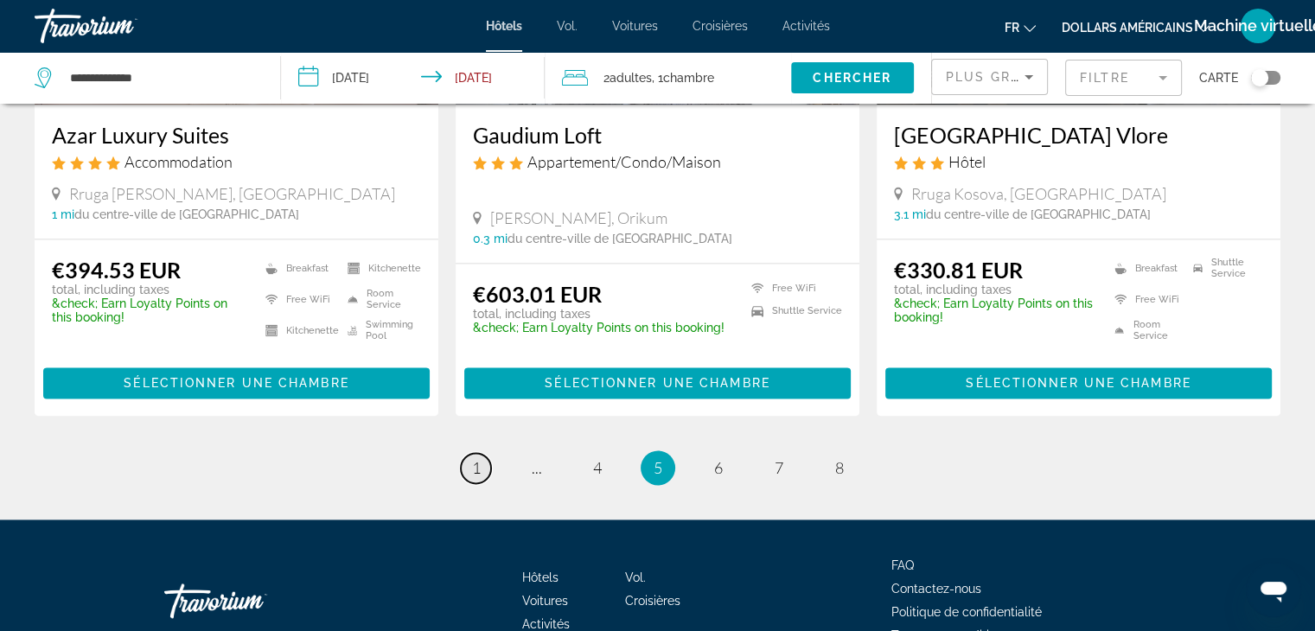
click at [482, 453] on link "page 1" at bounding box center [476, 468] width 30 height 30
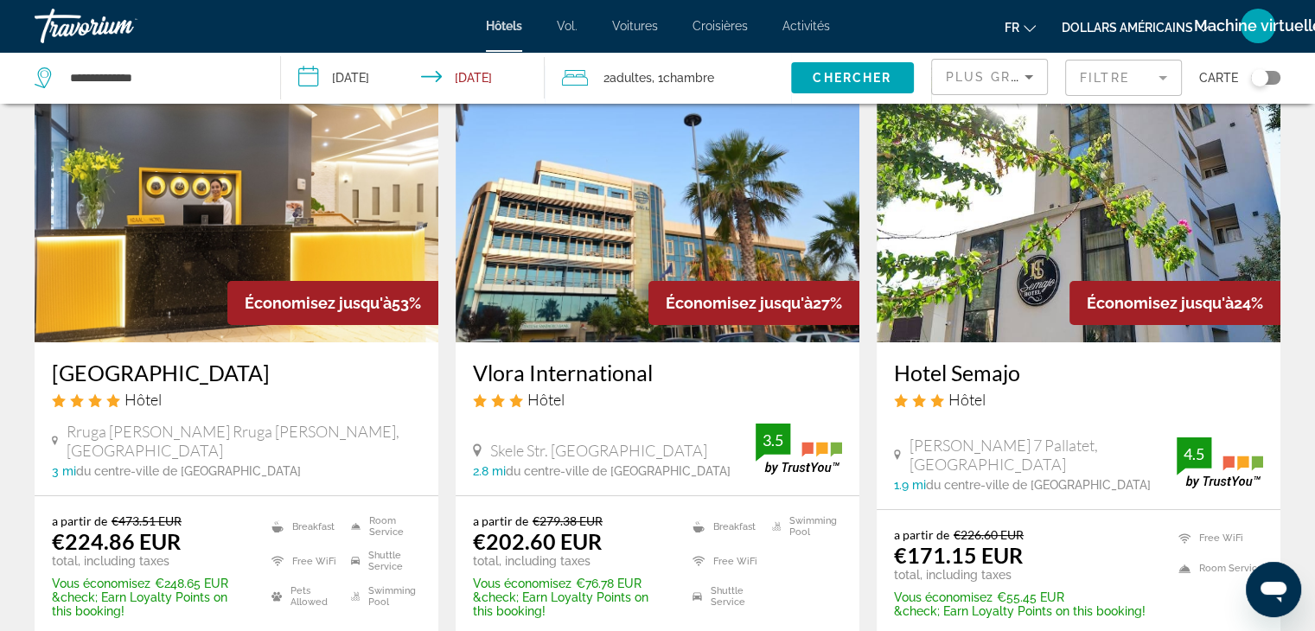
scroll to position [99, 0]
click at [280, 239] on img "Contenu principal" at bounding box center [237, 203] width 404 height 277
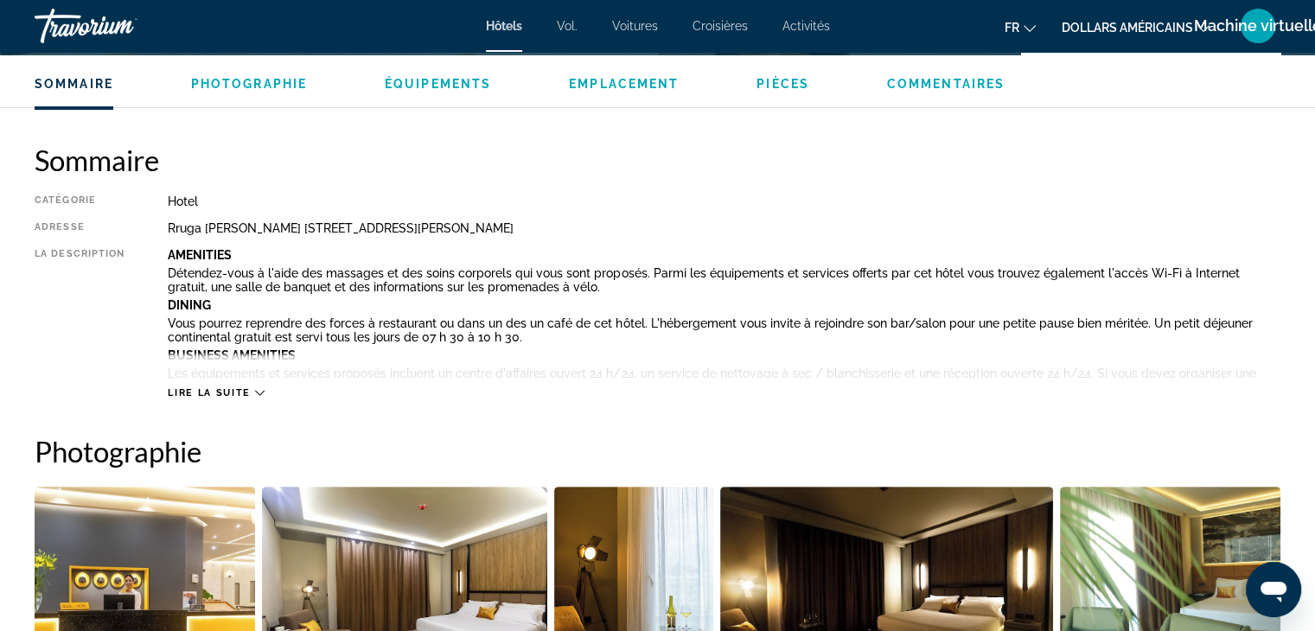
scroll to position [519, 0]
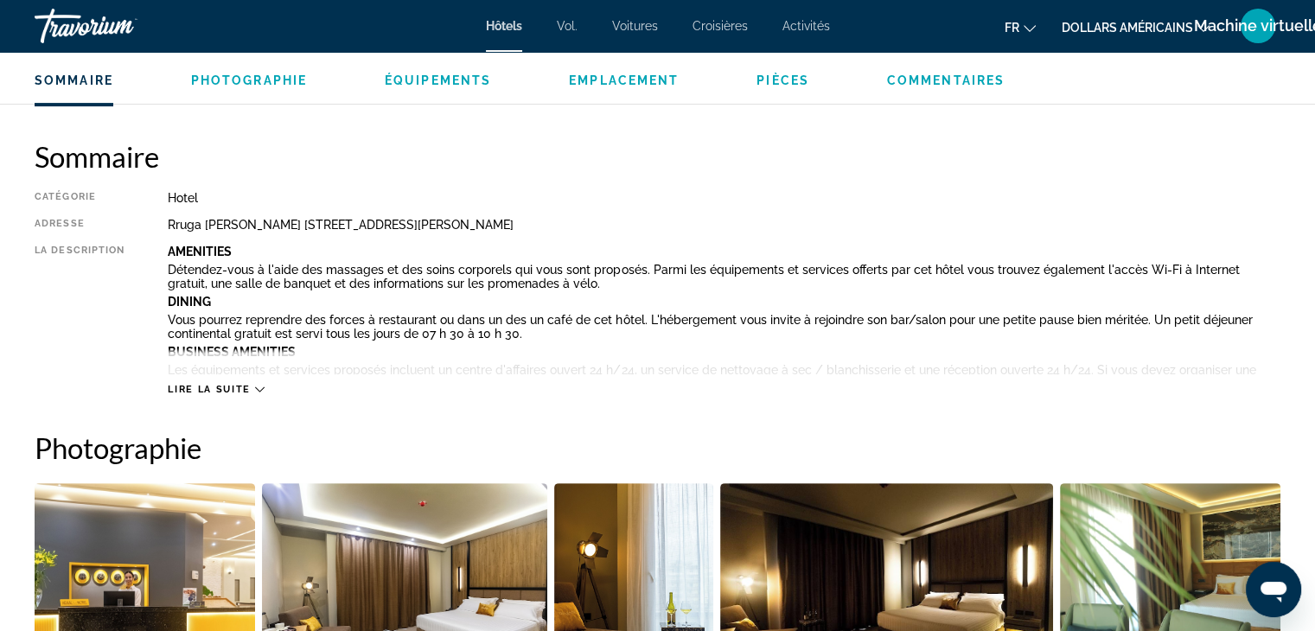
click at [239, 383] on button "Lire la suite" at bounding box center [216, 389] width 96 height 13
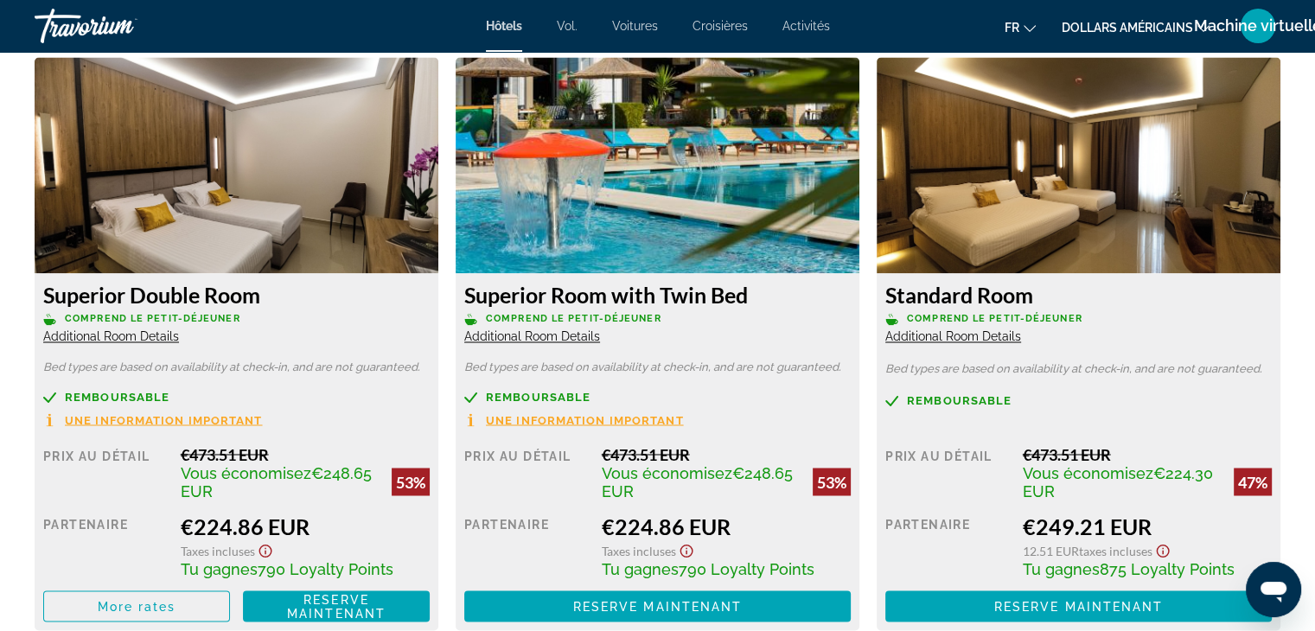
scroll to position [2872, 0]
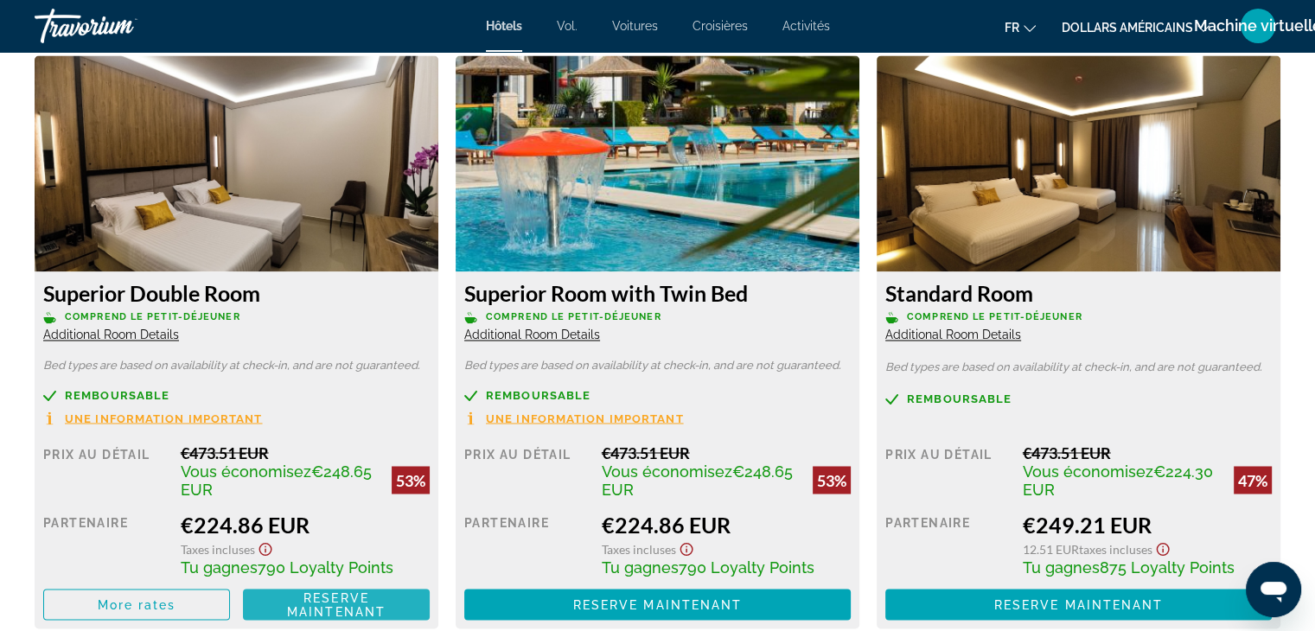
click at [318, 596] on span "Reserve maintenant" at bounding box center [336, 604] width 99 height 28
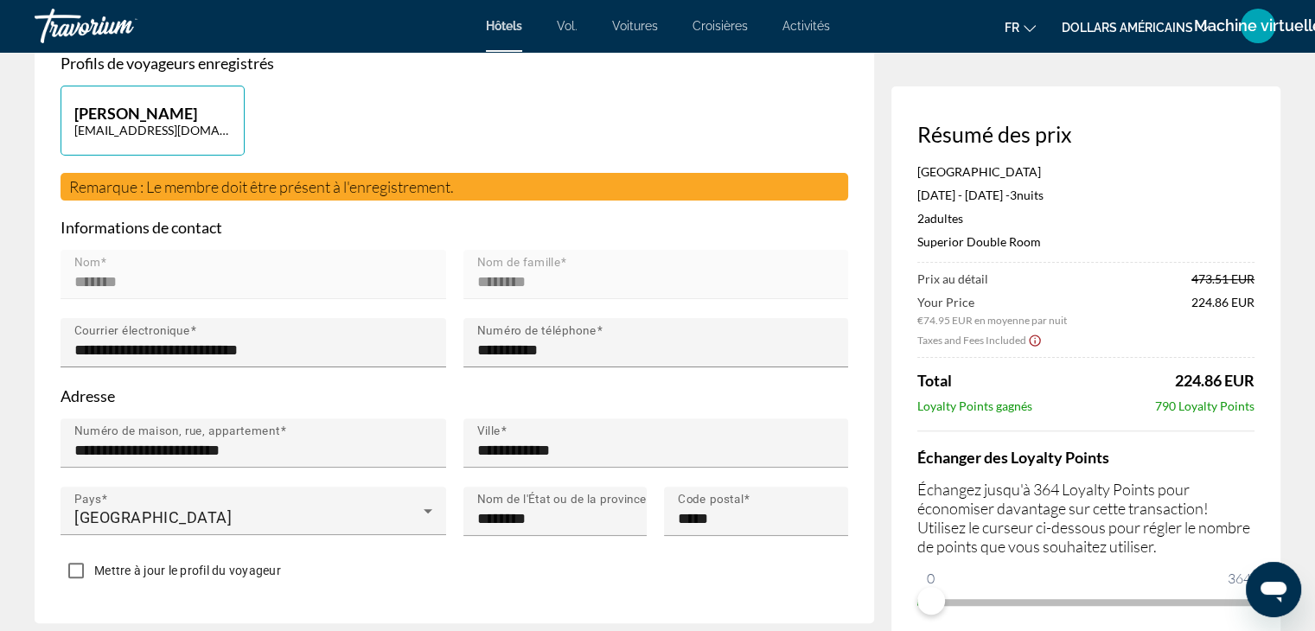
scroll to position [424, 0]
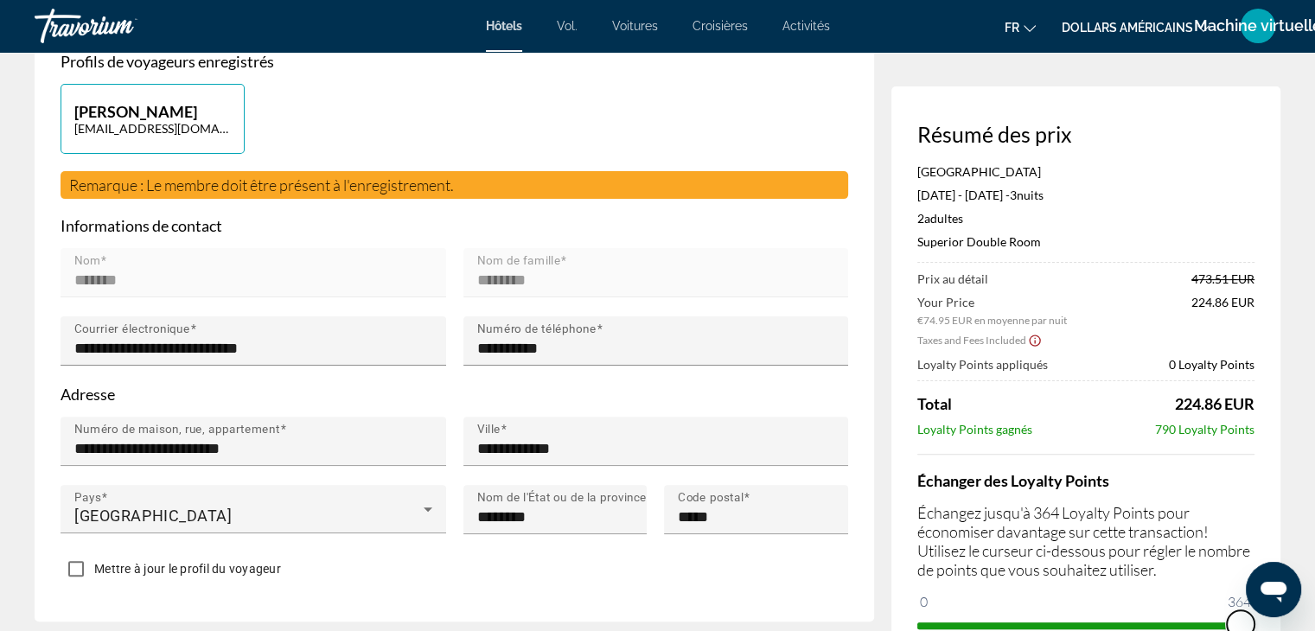
drag, startPoint x: 2173, startPoint y: 1161, endPoint x: 1263, endPoint y: 611, distance: 1063.4
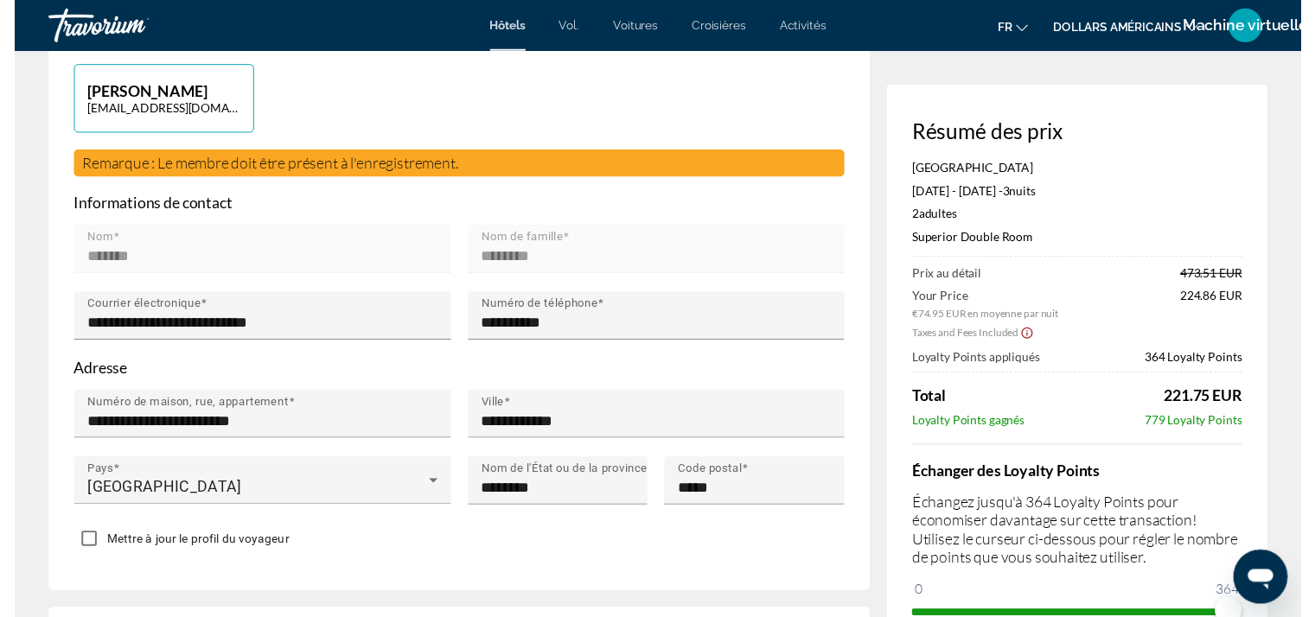
scroll to position [0, 0]
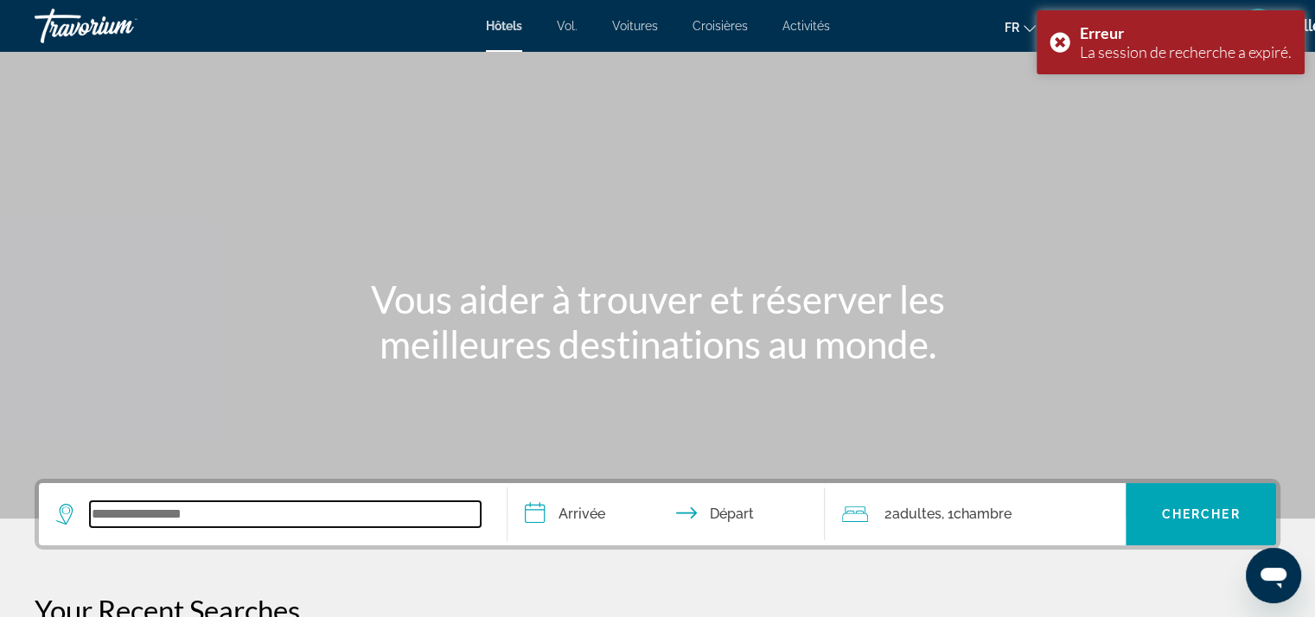
click at [139, 520] on input "Search widget" at bounding box center [285, 514] width 391 height 26
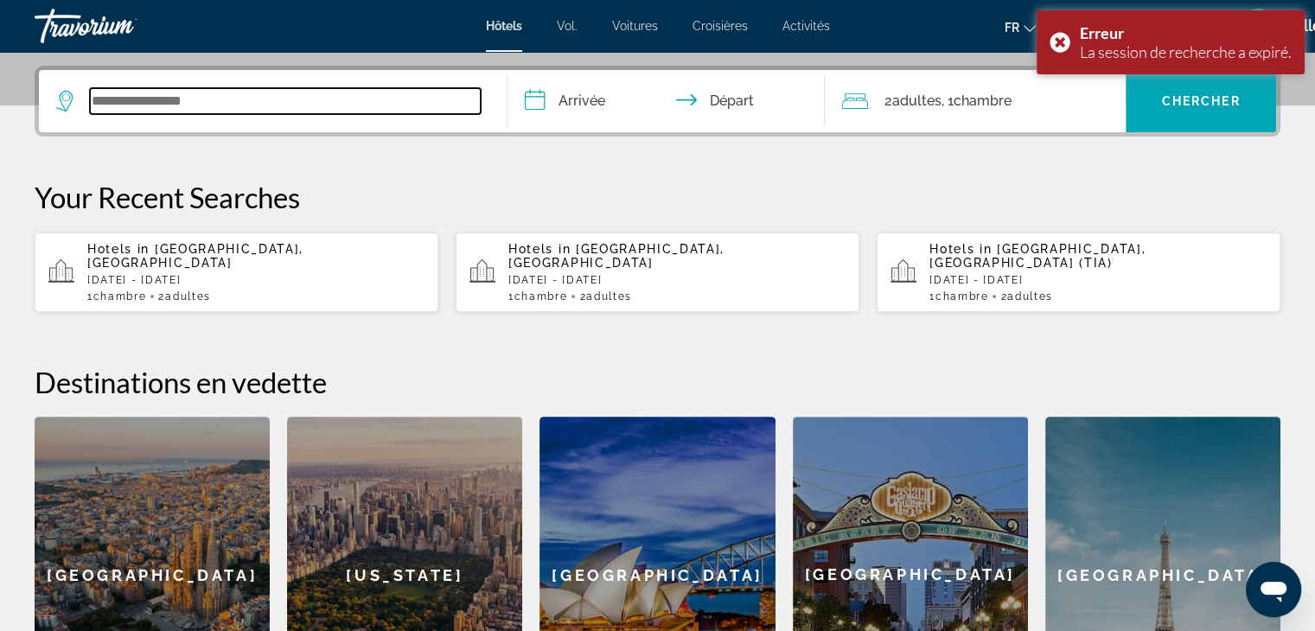
scroll to position [422, 0]
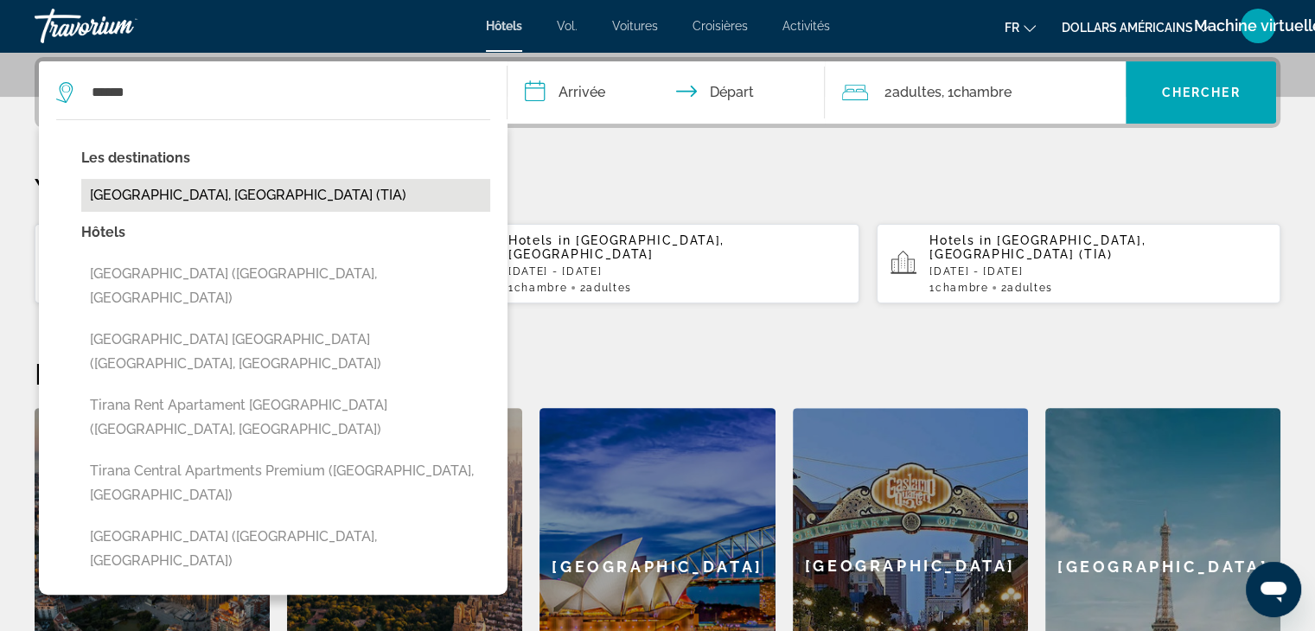
click at [180, 188] on button "[GEOGRAPHIC_DATA], [GEOGRAPHIC_DATA] (TIA)" at bounding box center [285, 195] width 409 height 33
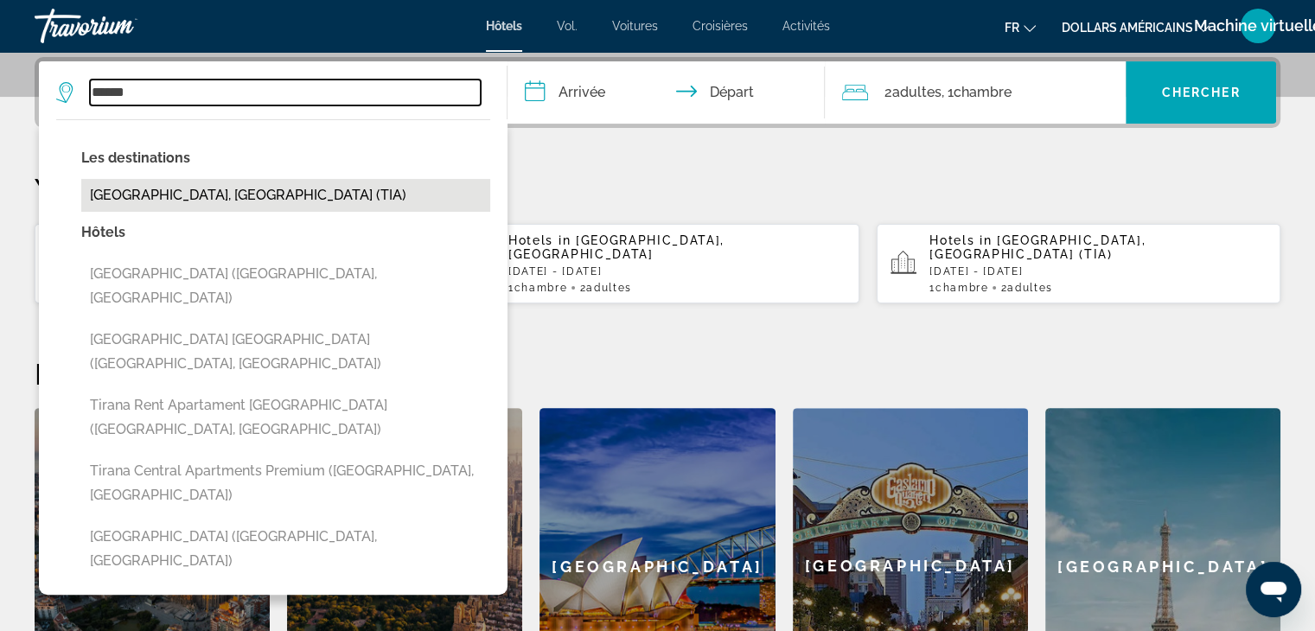
type input "**********"
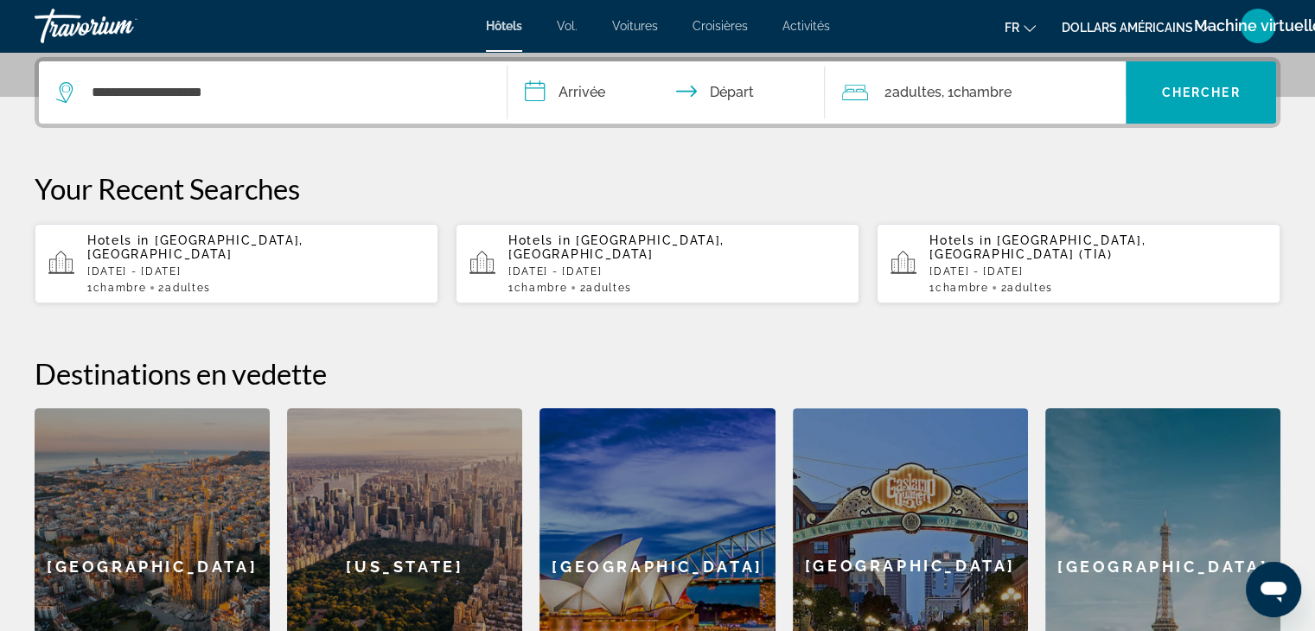
click at [575, 91] on input "**********" at bounding box center [669, 94] width 325 height 67
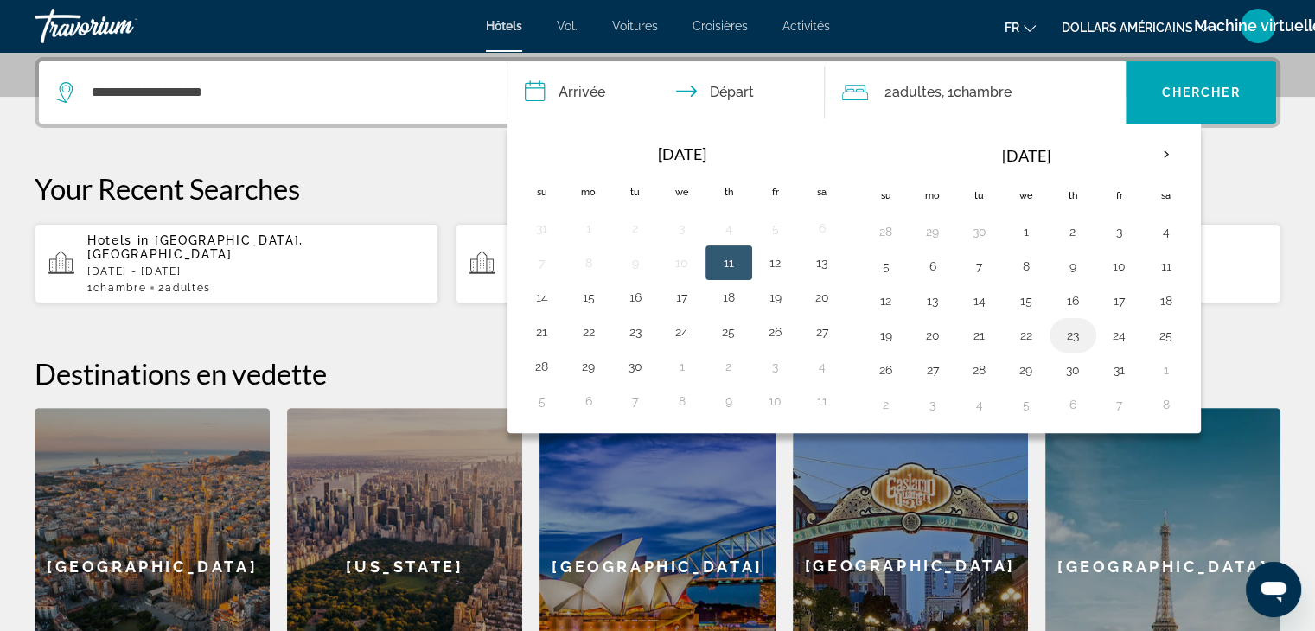
click at [1066, 341] on button "23" at bounding box center [1073, 335] width 28 height 24
click at [1122, 329] on button "24" at bounding box center [1120, 335] width 28 height 24
type input "**********"
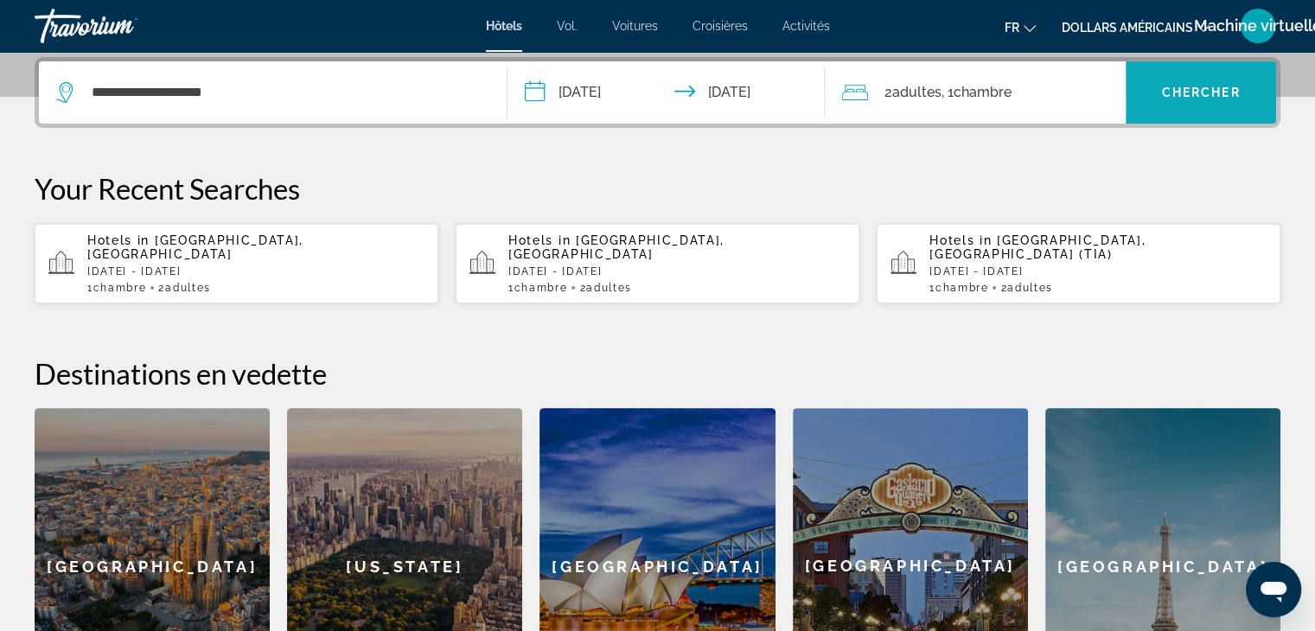
click at [1193, 80] on span "Search widget" at bounding box center [1201, 92] width 150 height 41
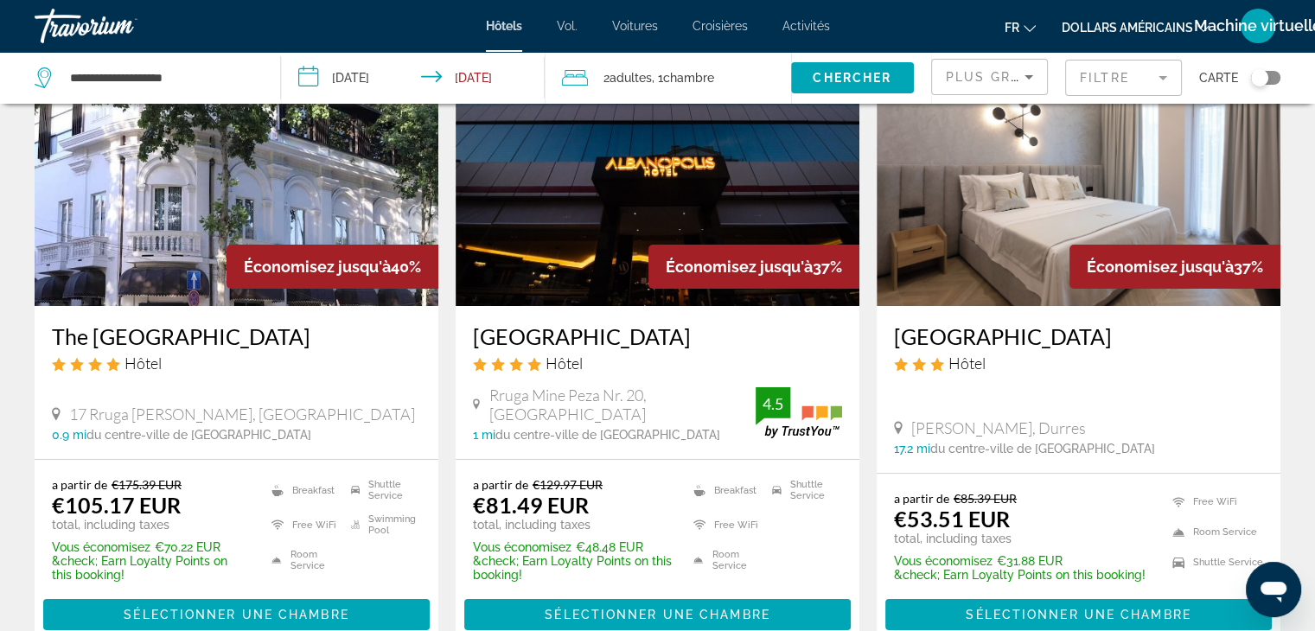
scroll to position [134, 0]
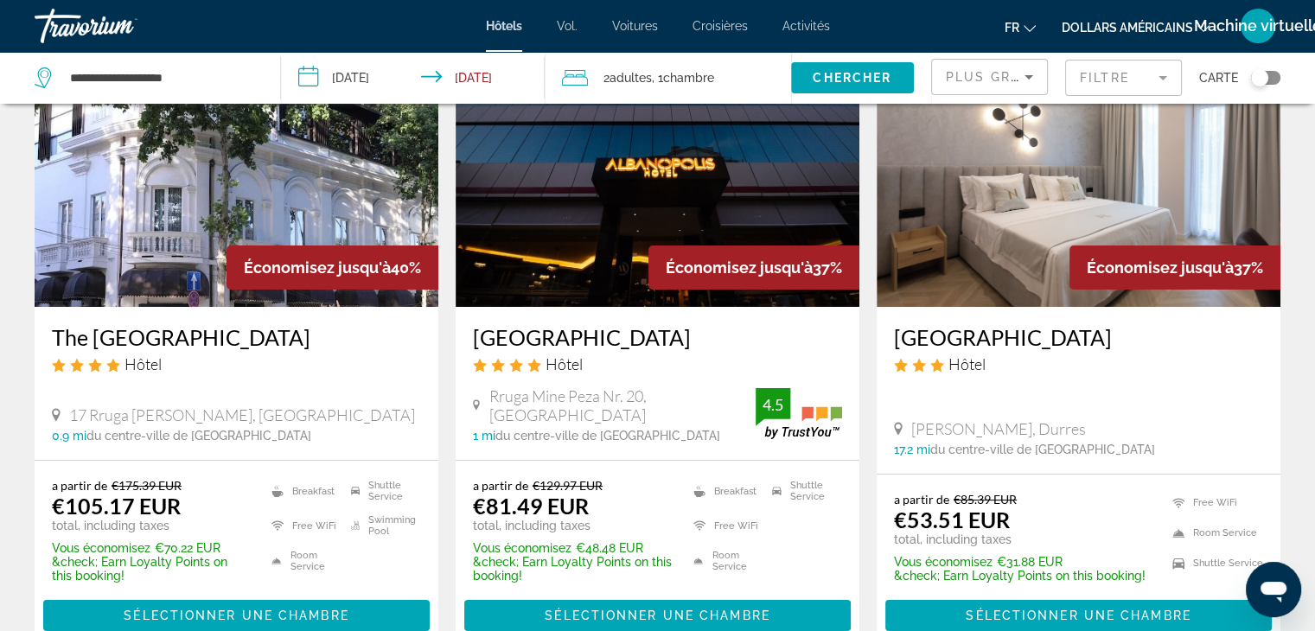
click at [1193, 80] on div "Plus grandes économies Filtre Carte" at bounding box center [1105, 78] width 349 height 52
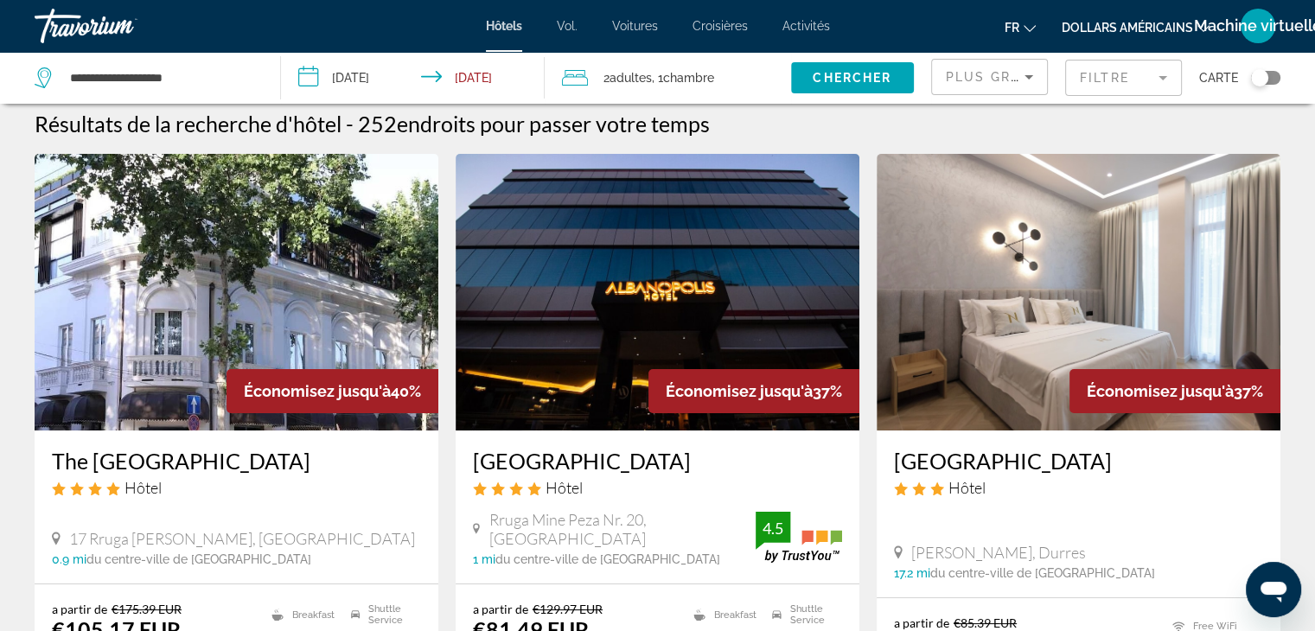
scroll to position [10, 0]
click at [740, 173] on img "Contenu principal" at bounding box center [658, 292] width 404 height 277
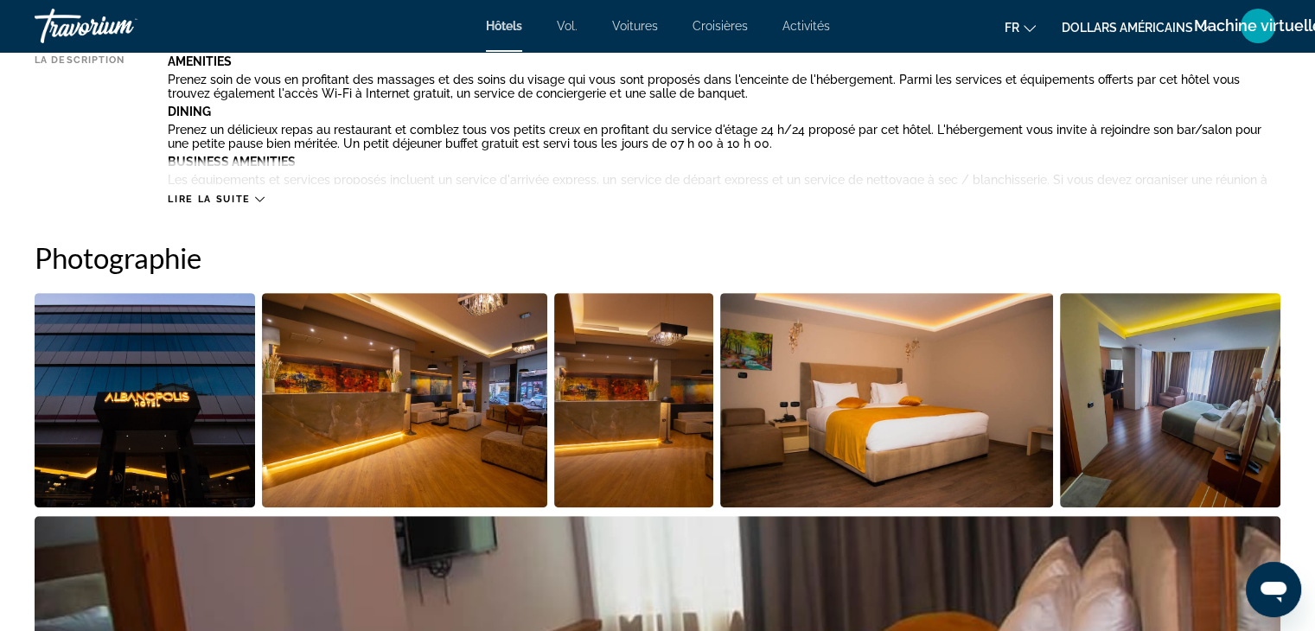
scroll to position [709, 0]
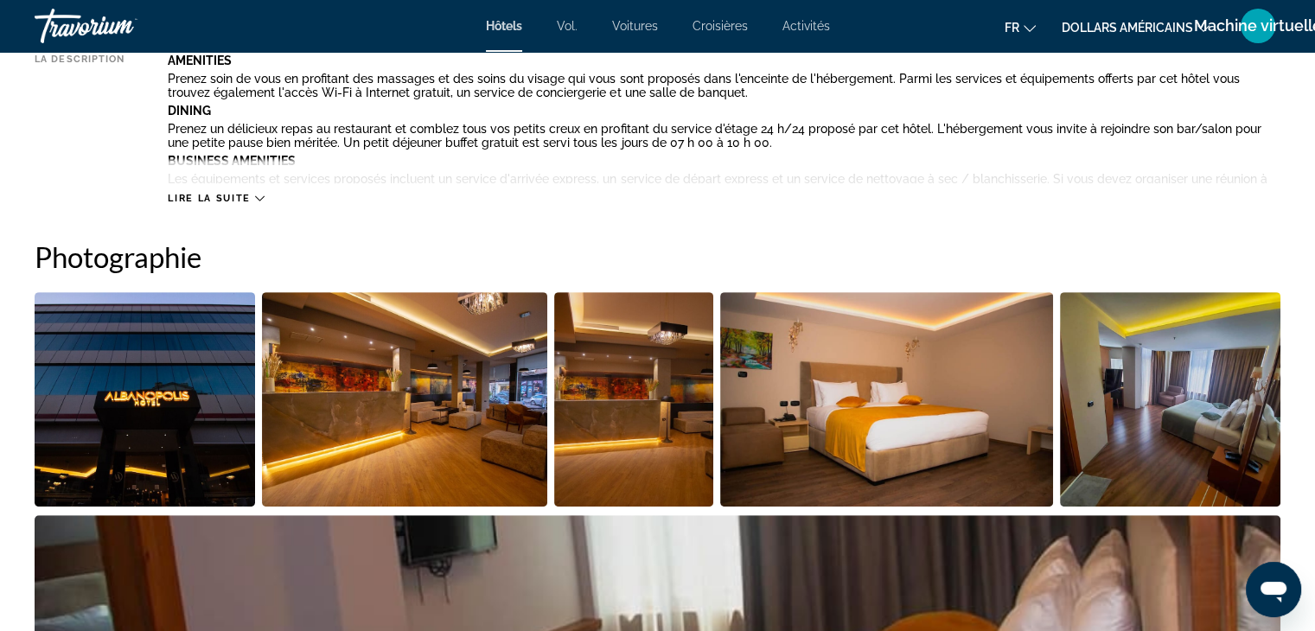
click at [352, 457] on img "Open full-screen image slider" at bounding box center [404, 399] width 285 height 214
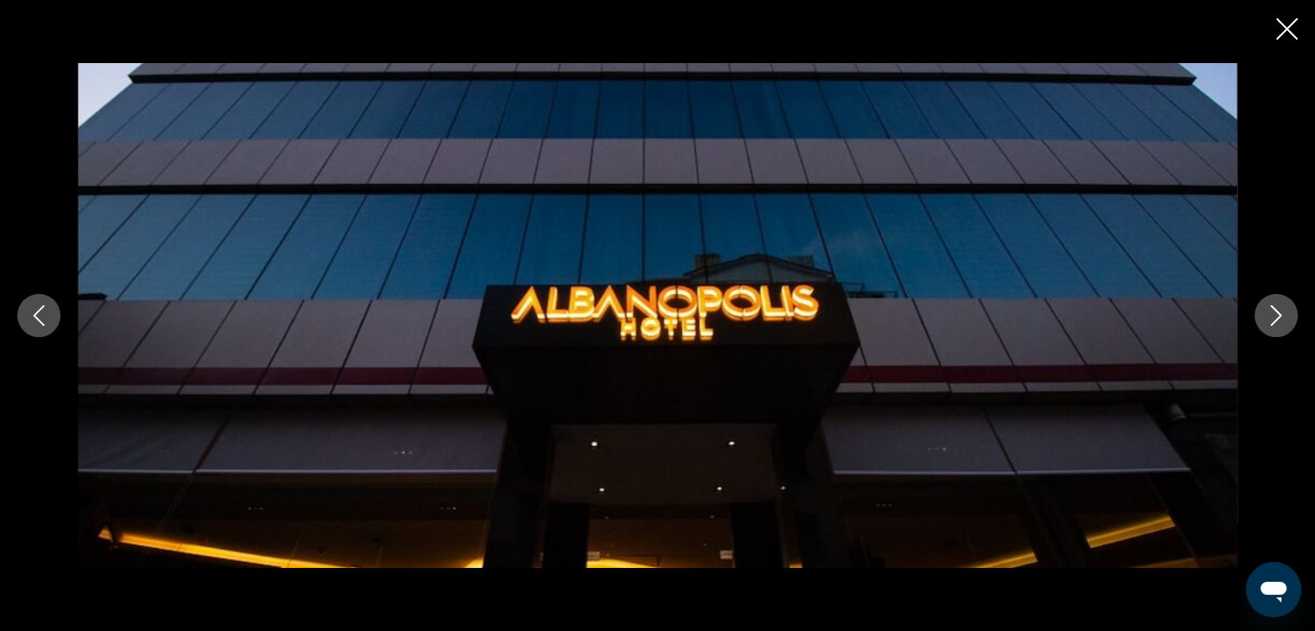
click at [1276, 313] on icon "Next image" at bounding box center [1276, 315] width 21 height 21
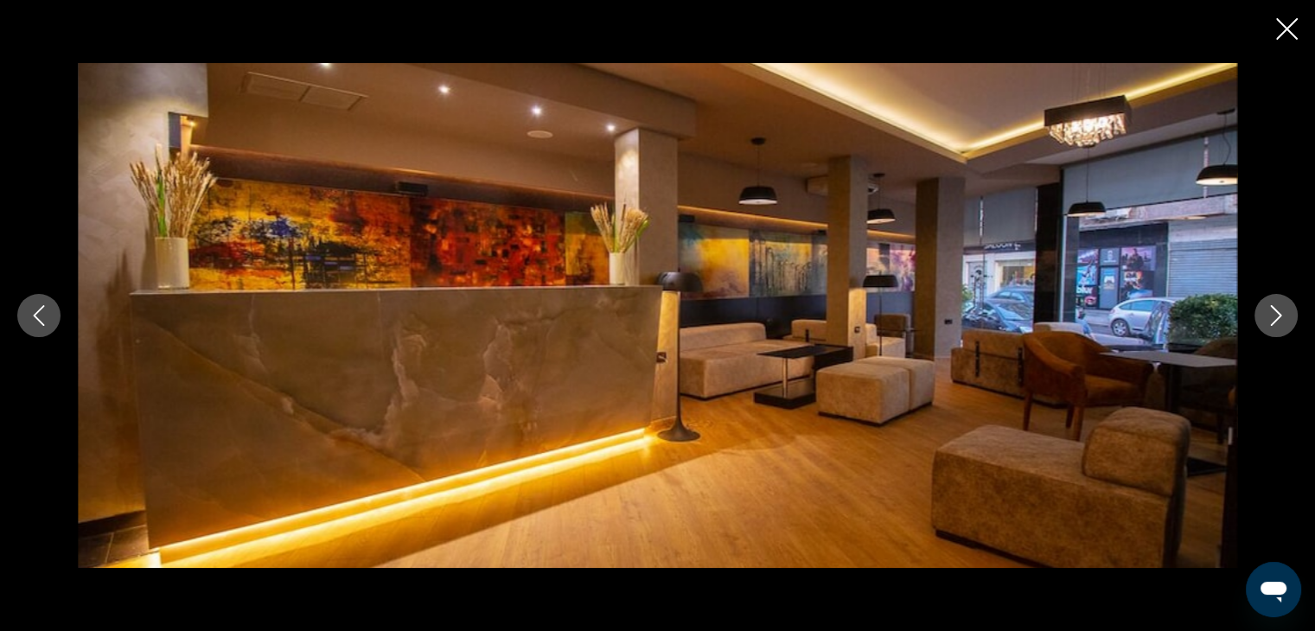
click at [1276, 313] on icon "Next image" at bounding box center [1276, 315] width 21 height 21
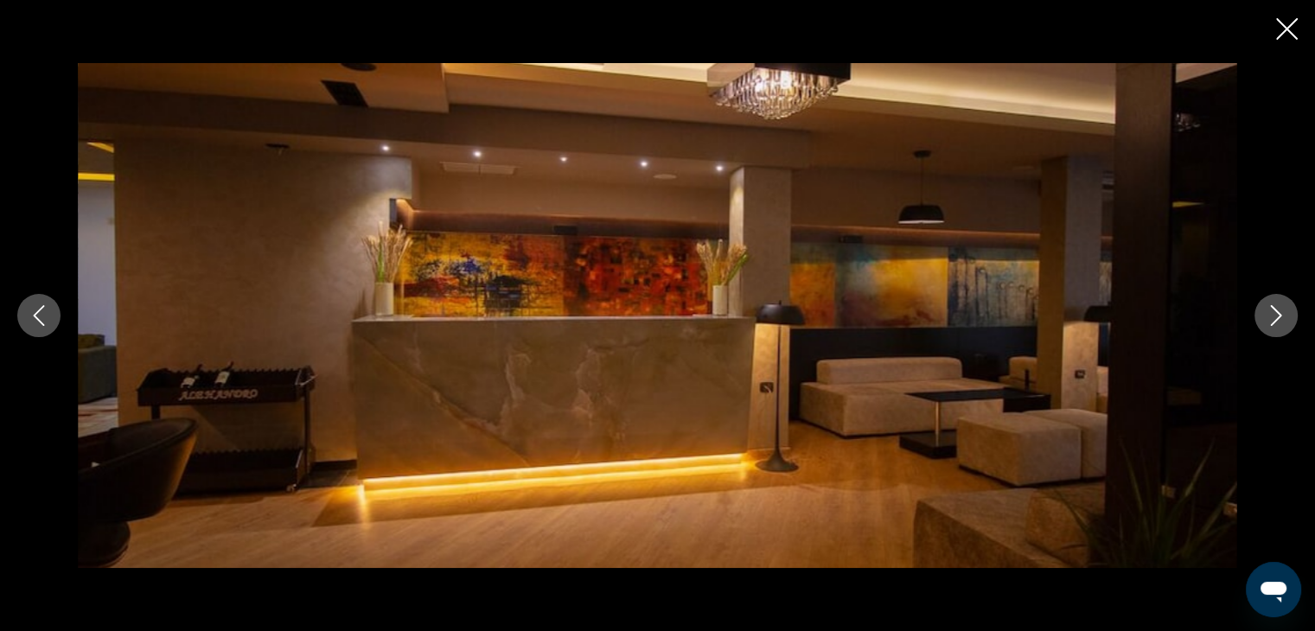
click at [1276, 313] on icon "Next image" at bounding box center [1276, 315] width 21 height 21
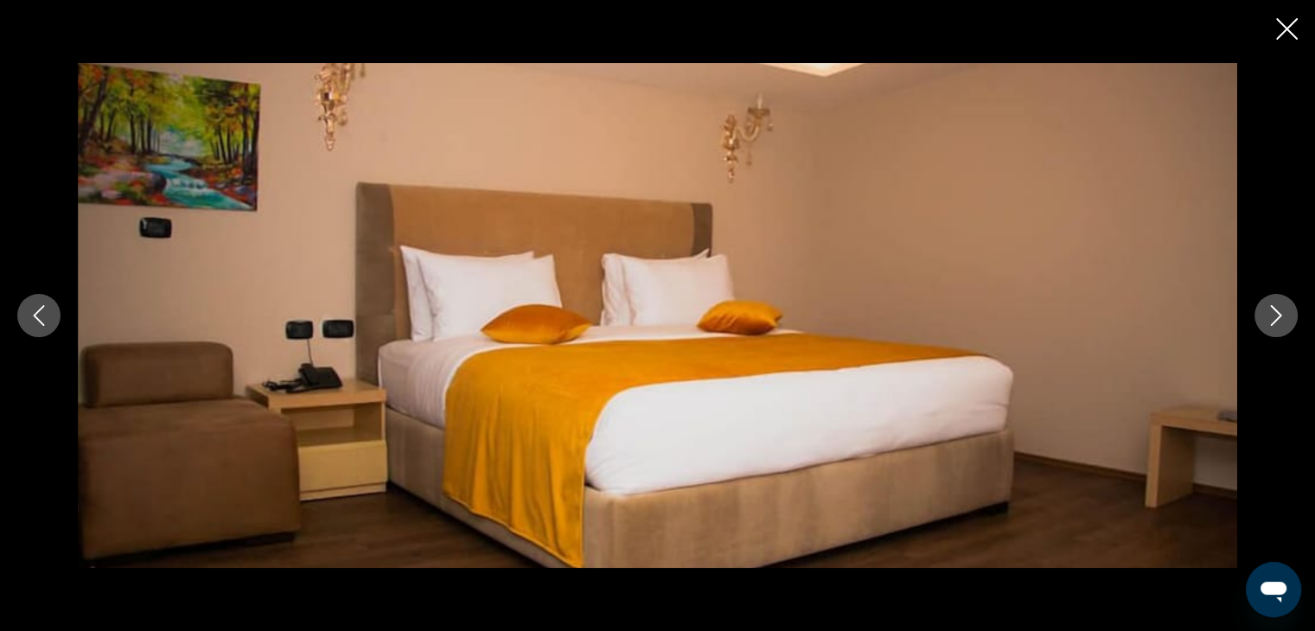
click at [1276, 313] on icon "Next image" at bounding box center [1276, 315] width 21 height 21
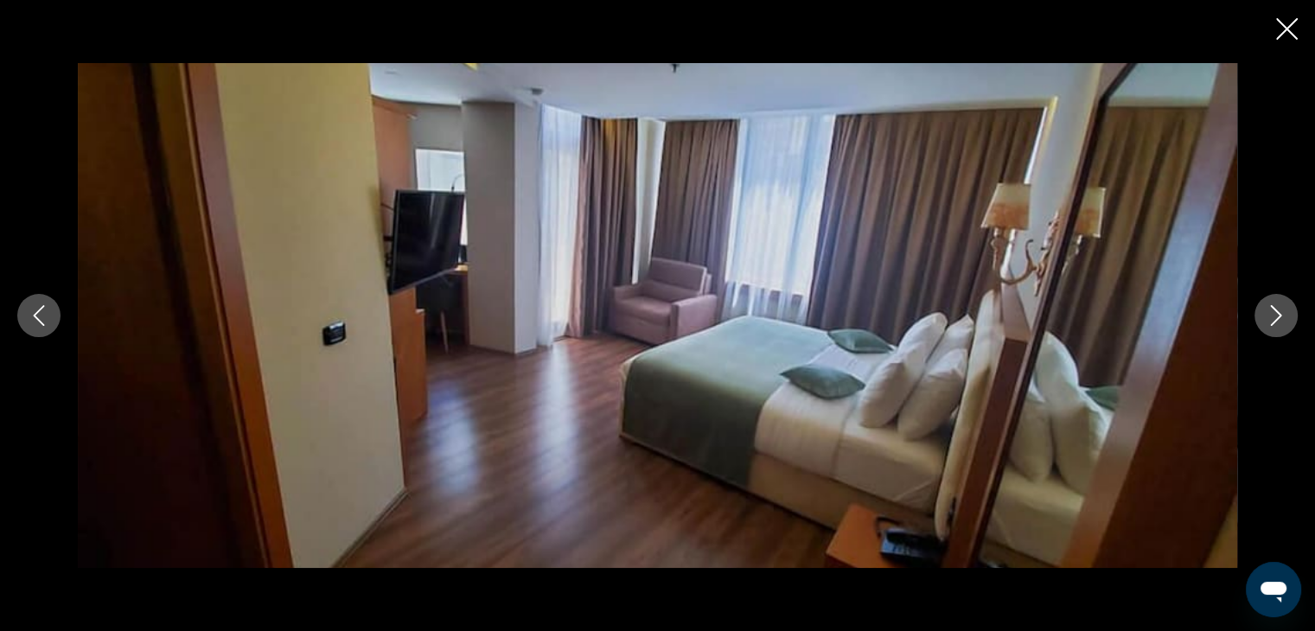
click at [1276, 313] on icon "Next image" at bounding box center [1276, 315] width 21 height 21
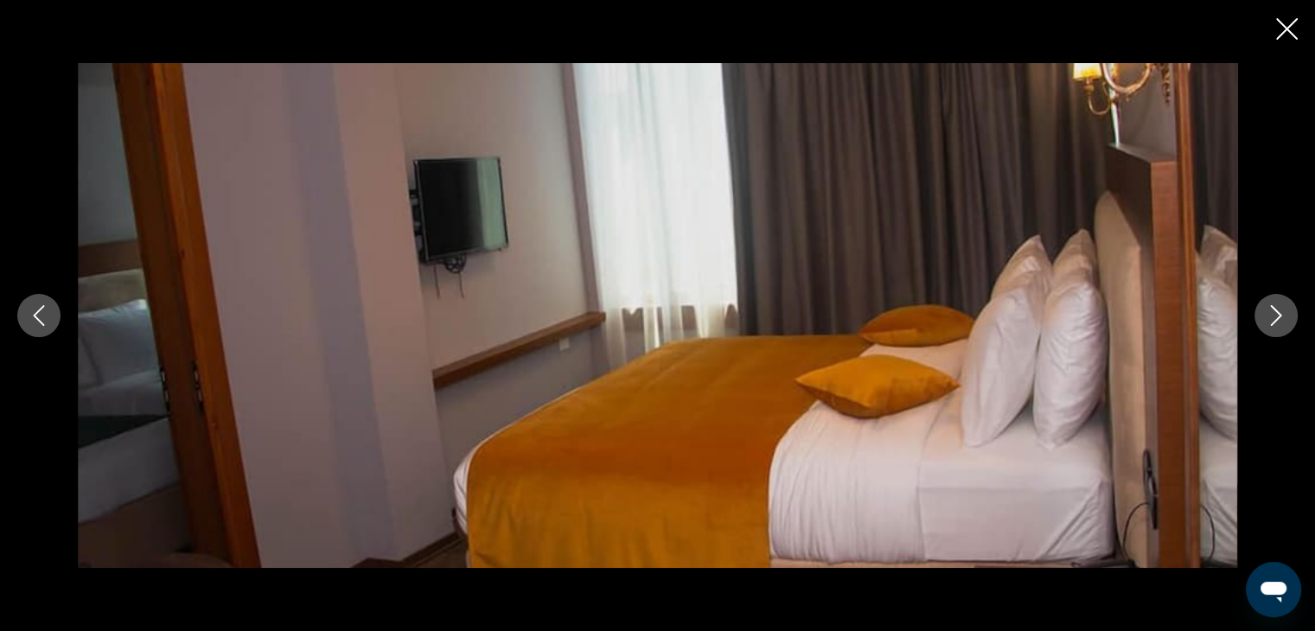
click at [1276, 313] on icon "Next image" at bounding box center [1276, 315] width 21 height 21
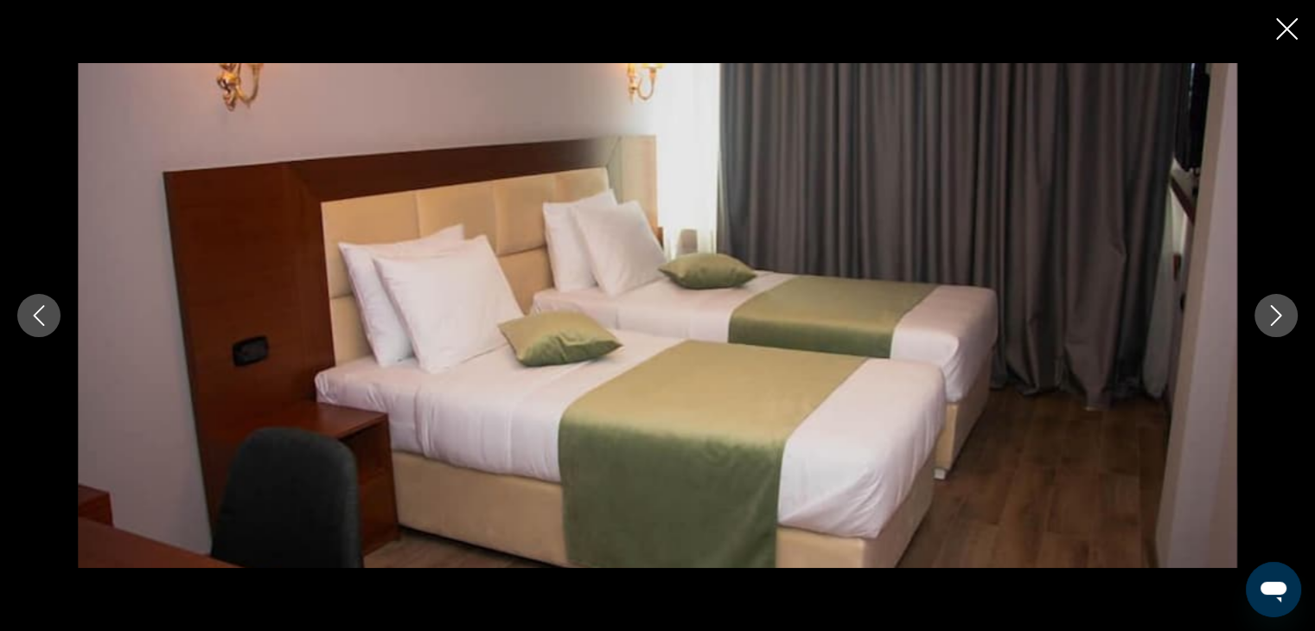
click at [1276, 313] on icon "Next image" at bounding box center [1276, 315] width 21 height 21
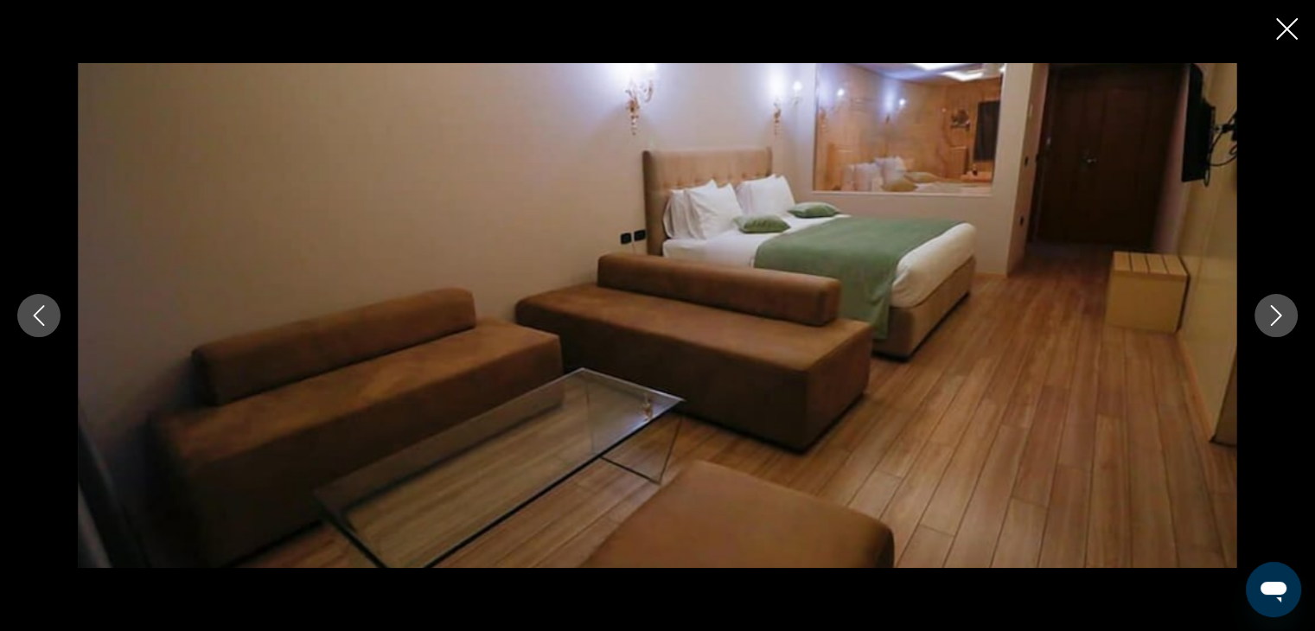
click at [1276, 313] on icon "Next image" at bounding box center [1276, 315] width 21 height 21
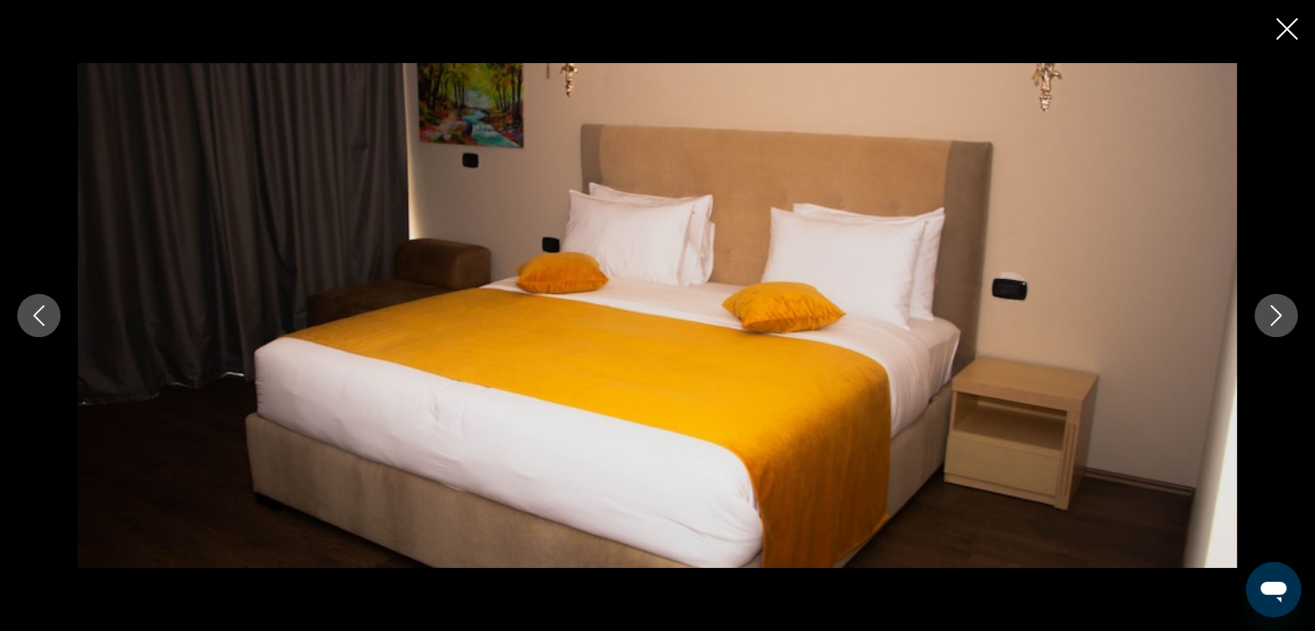
click at [1292, 22] on icon "Close slideshow" at bounding box center [1287, 29] width 22 height 22
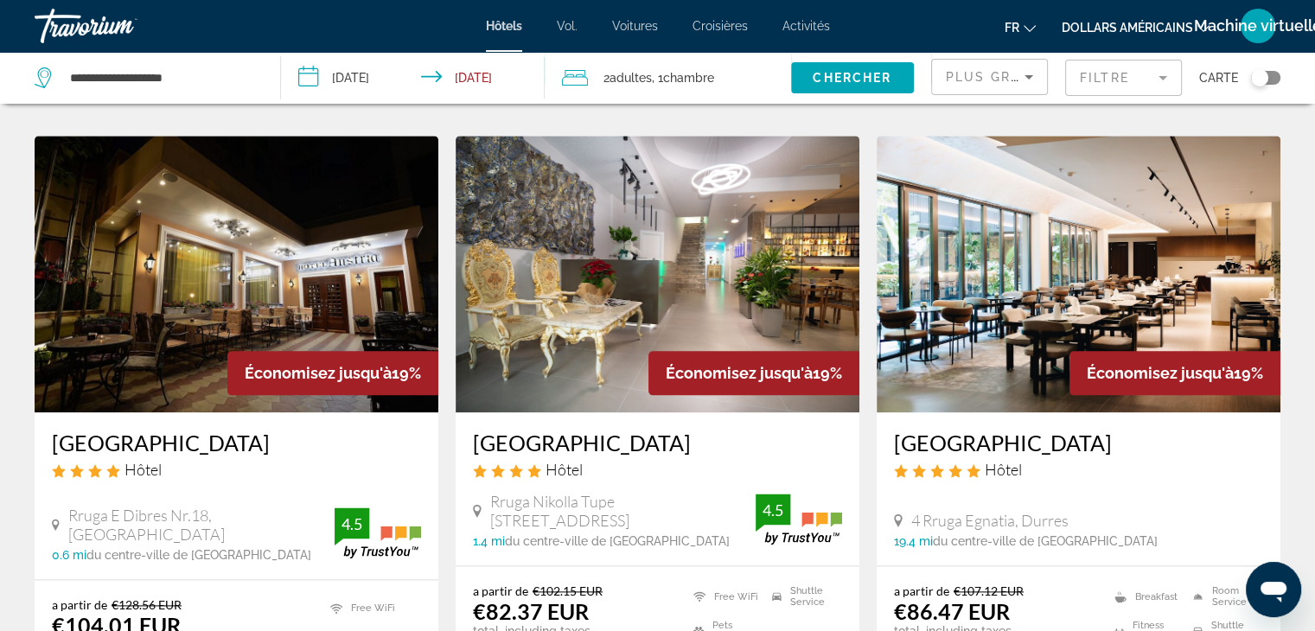
scroll to position [2004, 0]
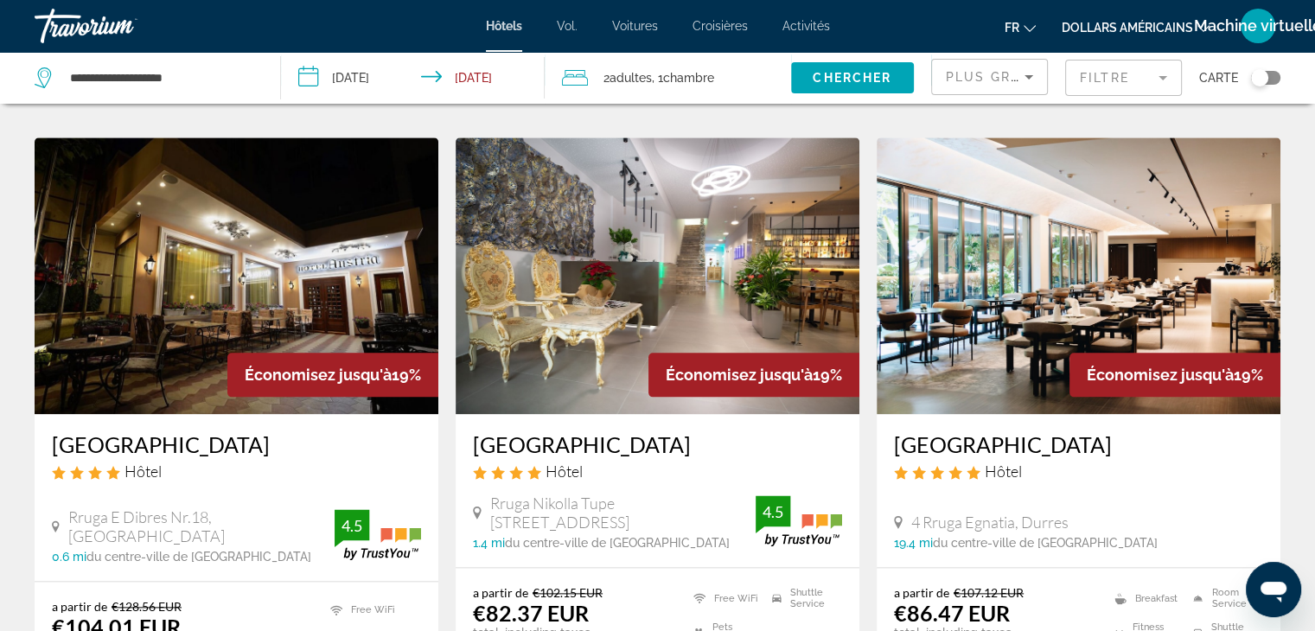
click at [1041, 269] on img "Contenu principal" at bounding box center [1079, 275] width 404 height 277
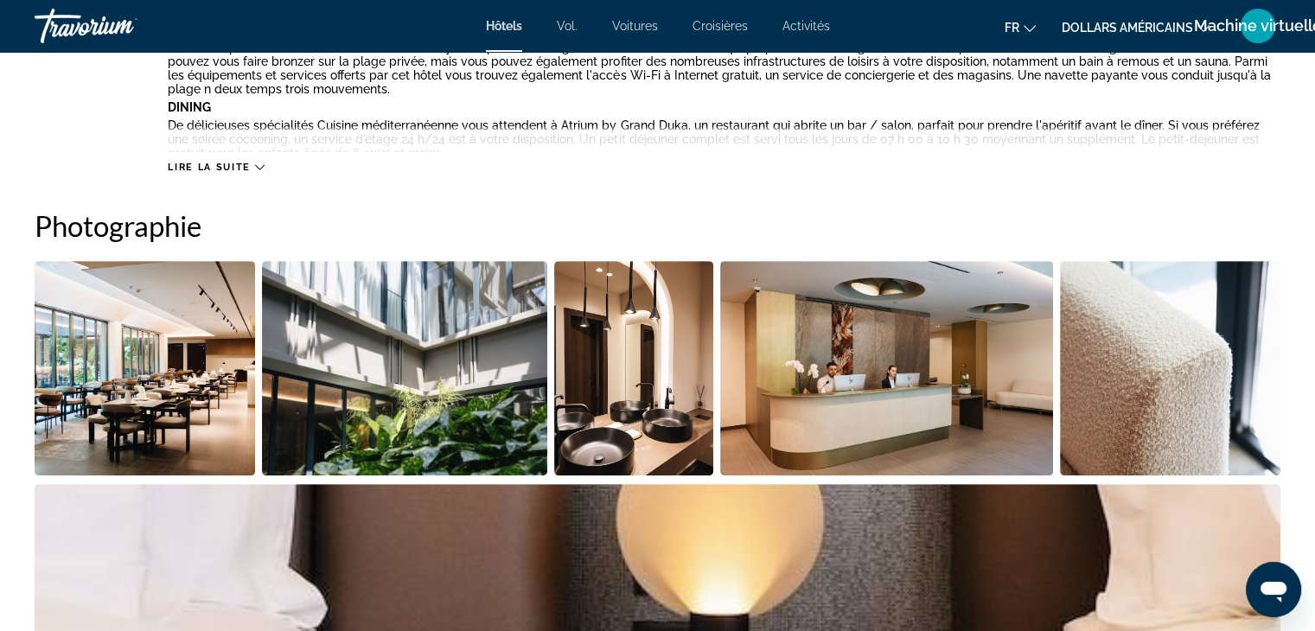
scroll to position [743, 0]
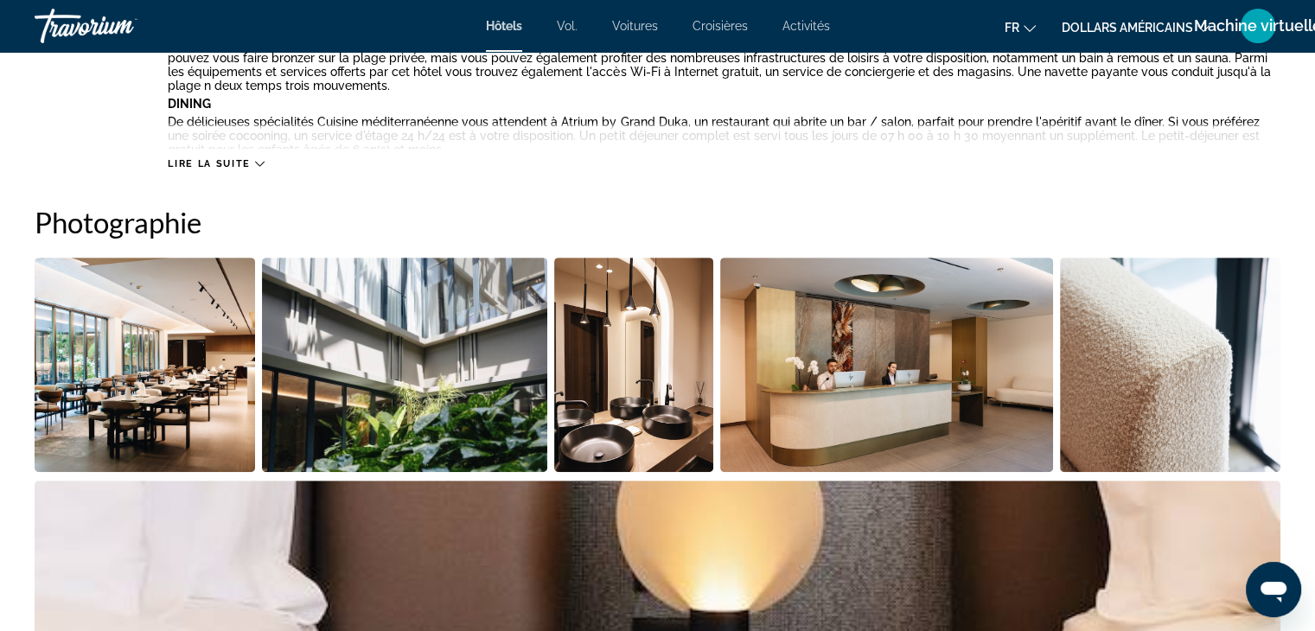
click at [106, 362] on img "Open full-screen image slider" at bounding box center [145, 365] width 220 height 214
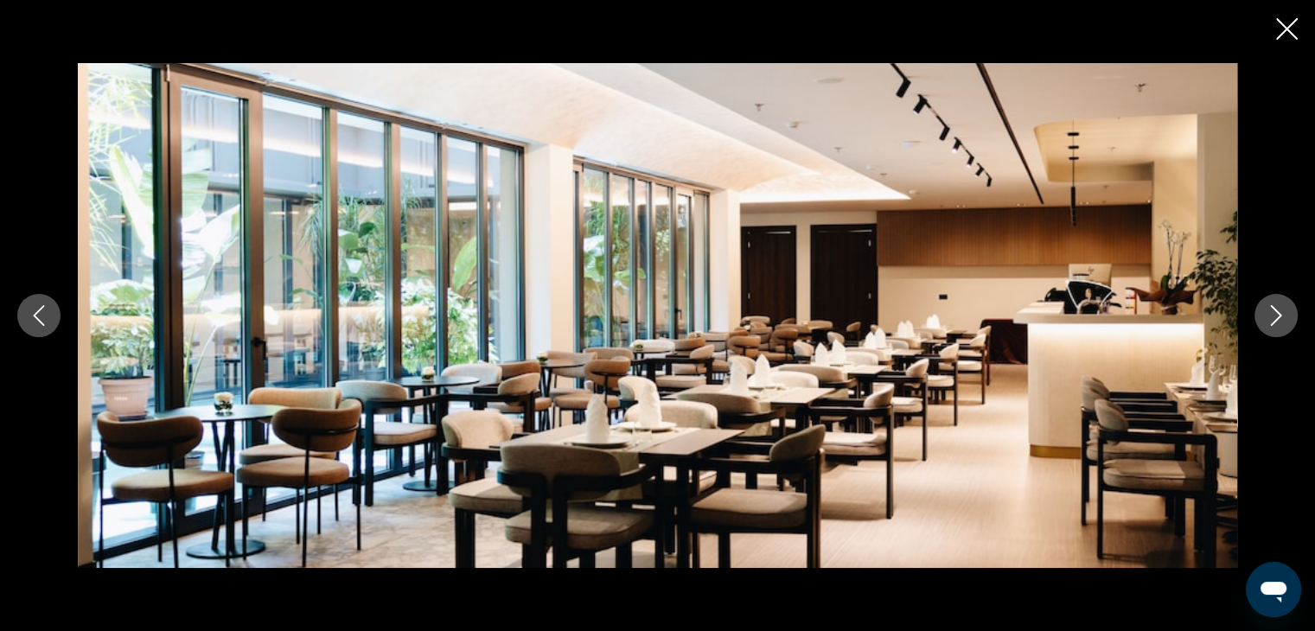
click at [1274, 320] on icon "Next image" at bounding box center [1276, 315] width 11 height 21
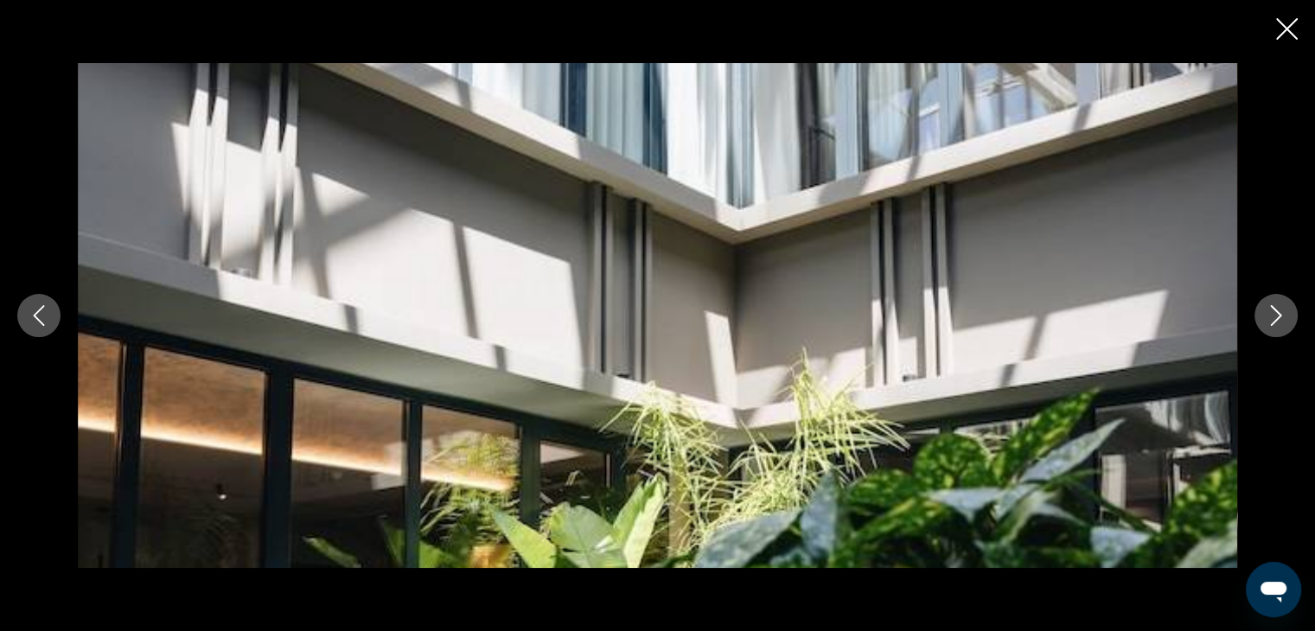
click at [1274, 320] on icon "Next image" at bounding box center [1276, 315] width 11 height 21
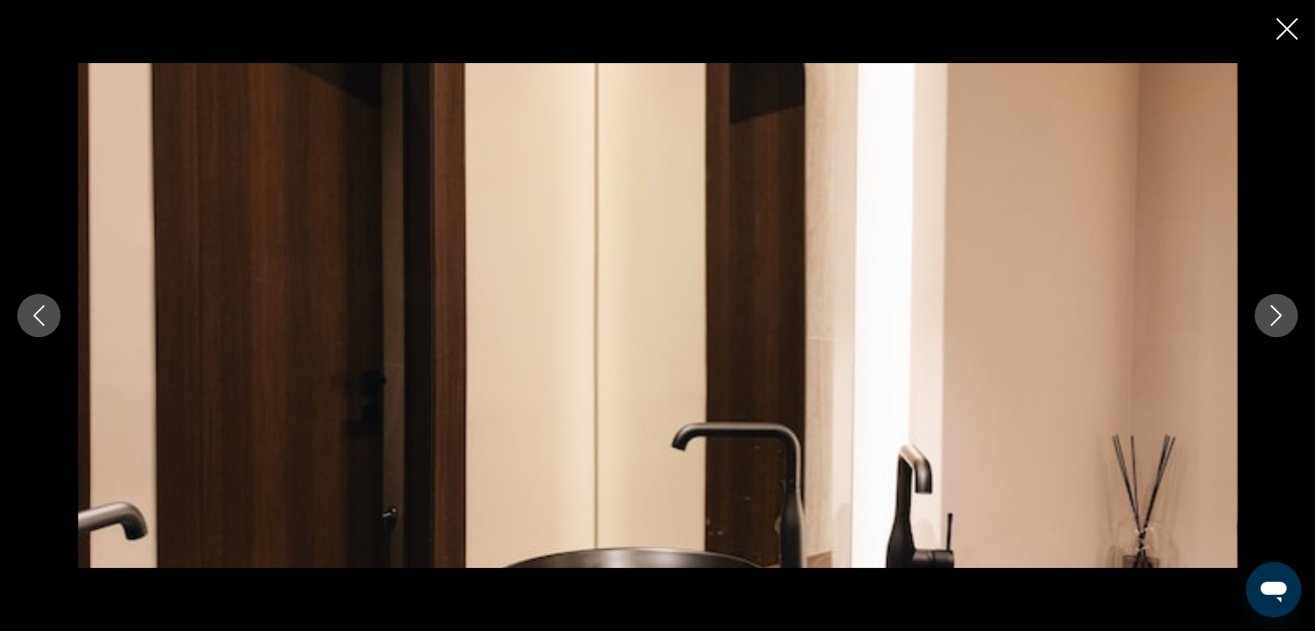
click at [1274, 320] on icon "Next image" at bounding box center [1276, 315] width 11 height 21
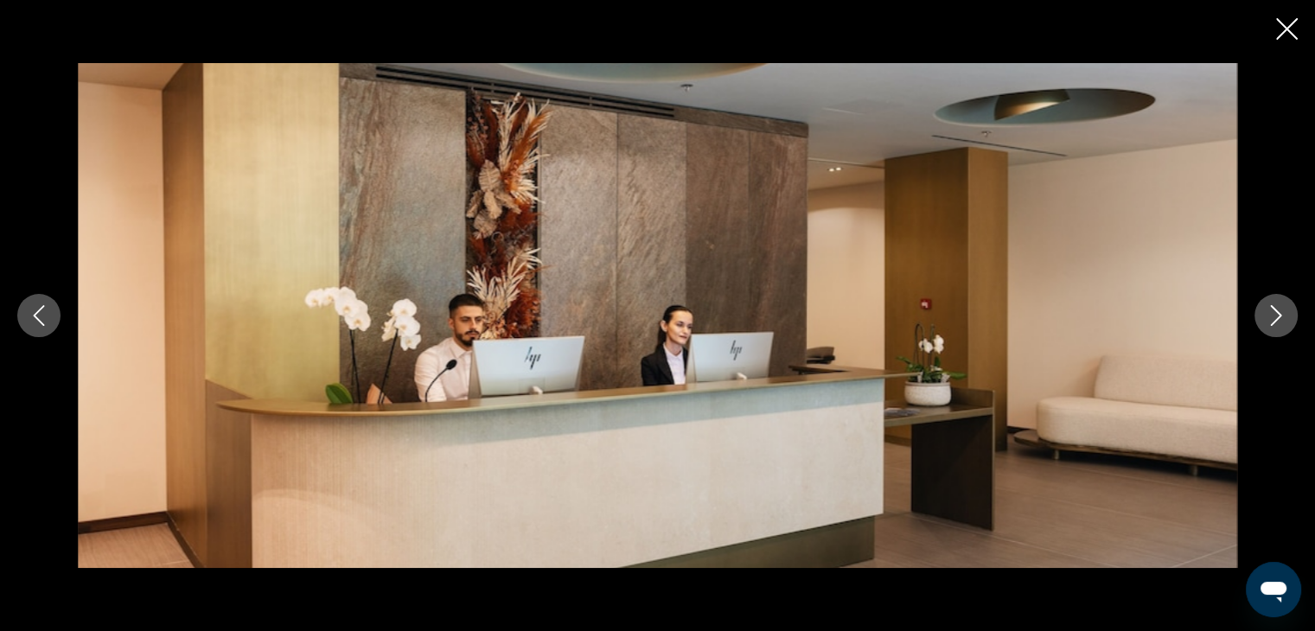
click at [1274, 320] on icon "Next image" at bounding box center [1276, 315] width 11 height 21
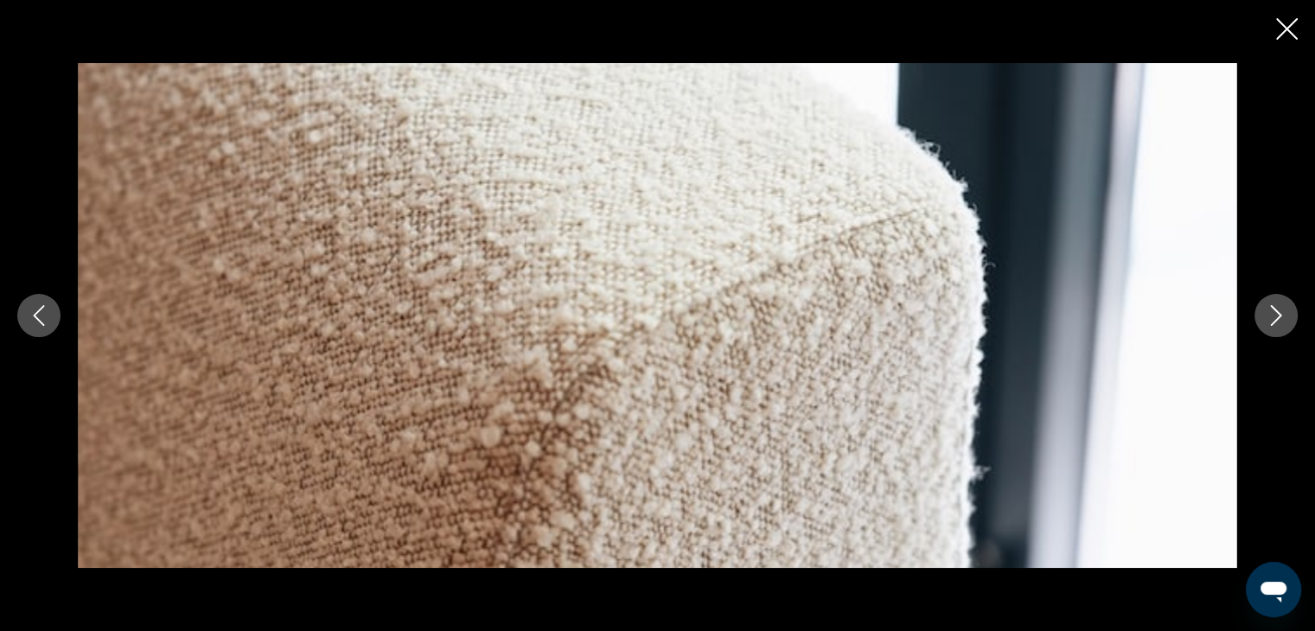
click at [1274, 320] on icon "Next image" at bounding box center [1276, 315] width 11 height 21
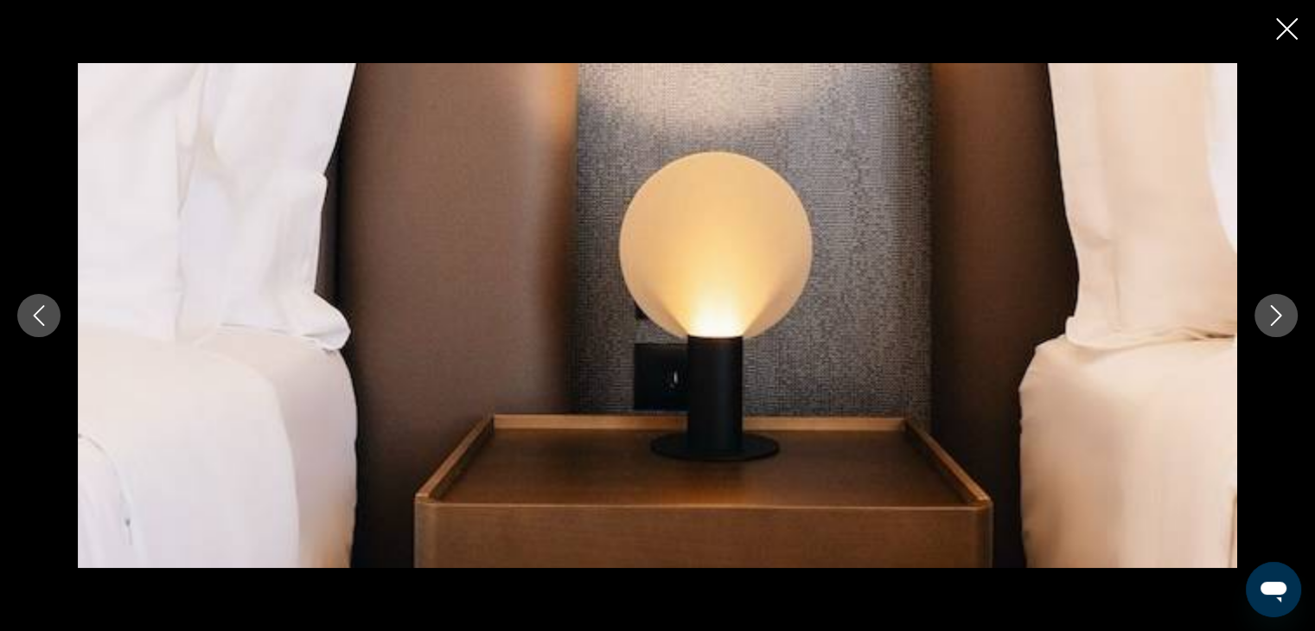
click at [1274, 320] on icon "Next image" at bounding box center [1276, 315] width 11 height 21
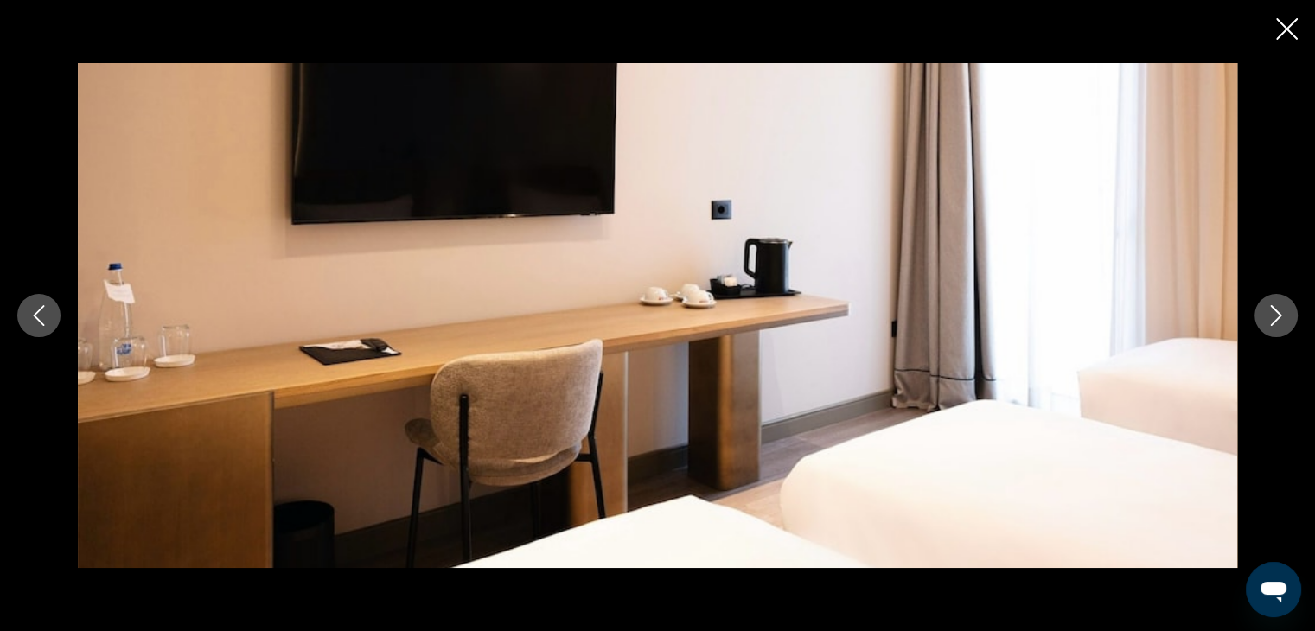
click at [1274, 320] on icon "Next image" at bounding box center [1276, 315] width 11 height 21
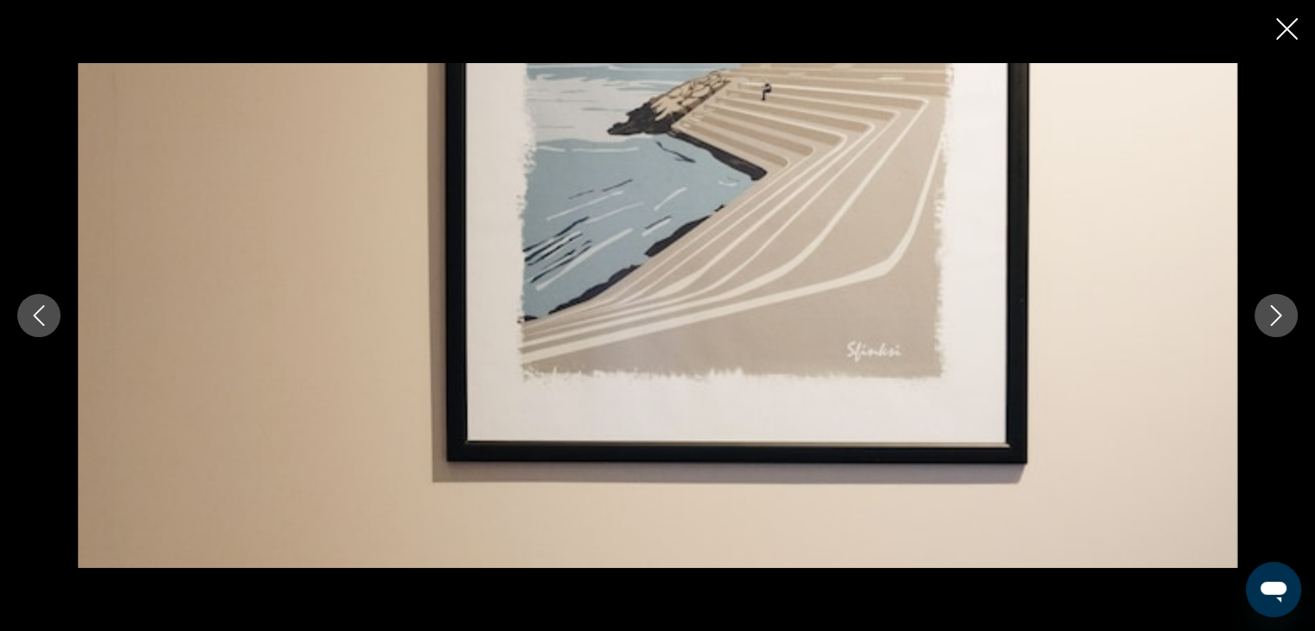
click at [1274, 320] on icon "Next image" at bounding box center [1276, 315] width 11 height 21
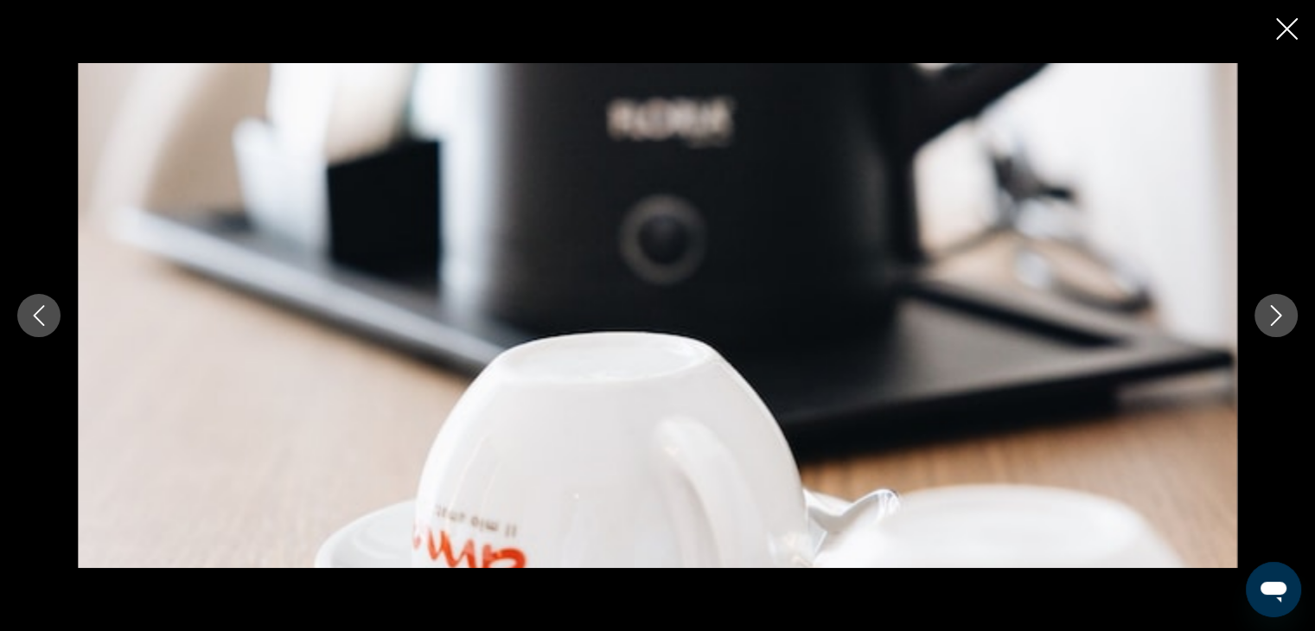
click at [1274, 320] on icon "Next image" at bounding box center [1276, 315] width 11 height 21
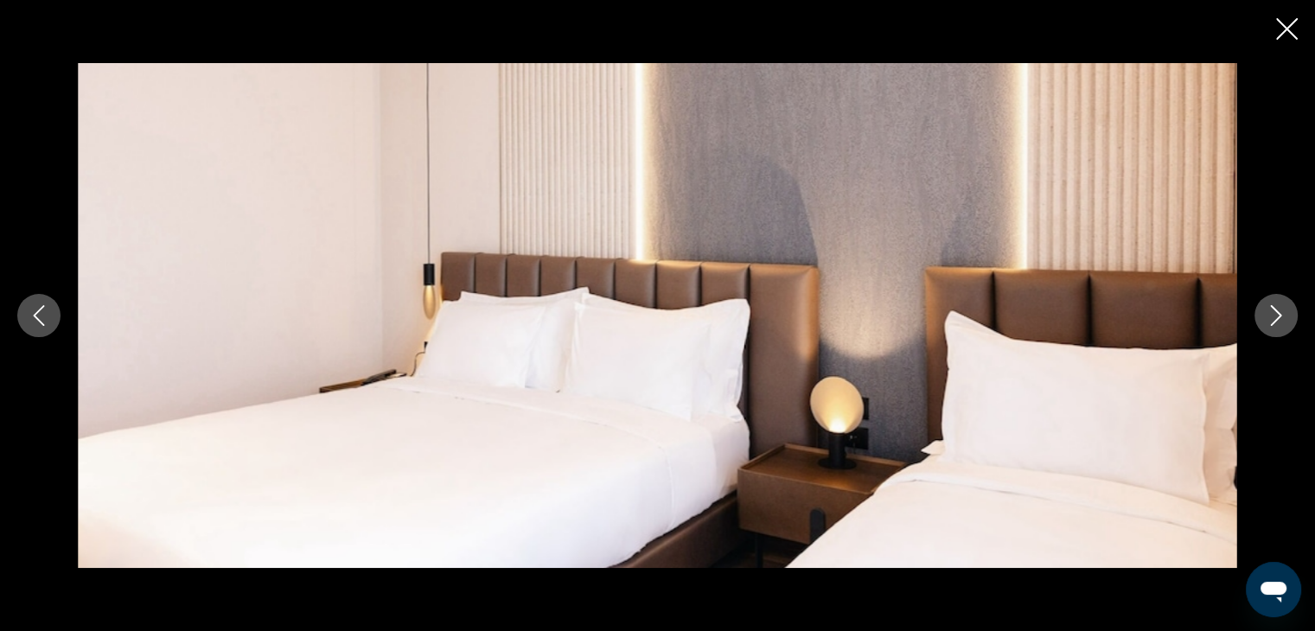
click at [1274, 320] on icon "Next image" at bounding box center [1276, 315] width 11 height 21
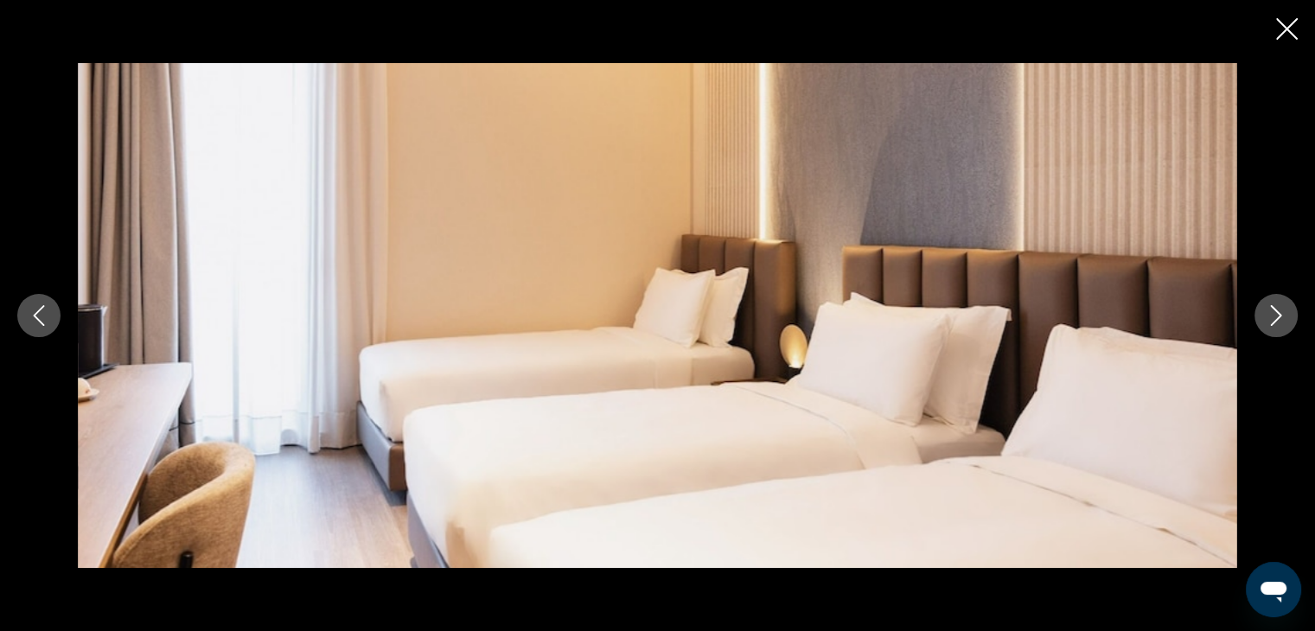
click at [1274, 320] on icon "Next image" at bounding box center [1276, 315] width 11 height 21
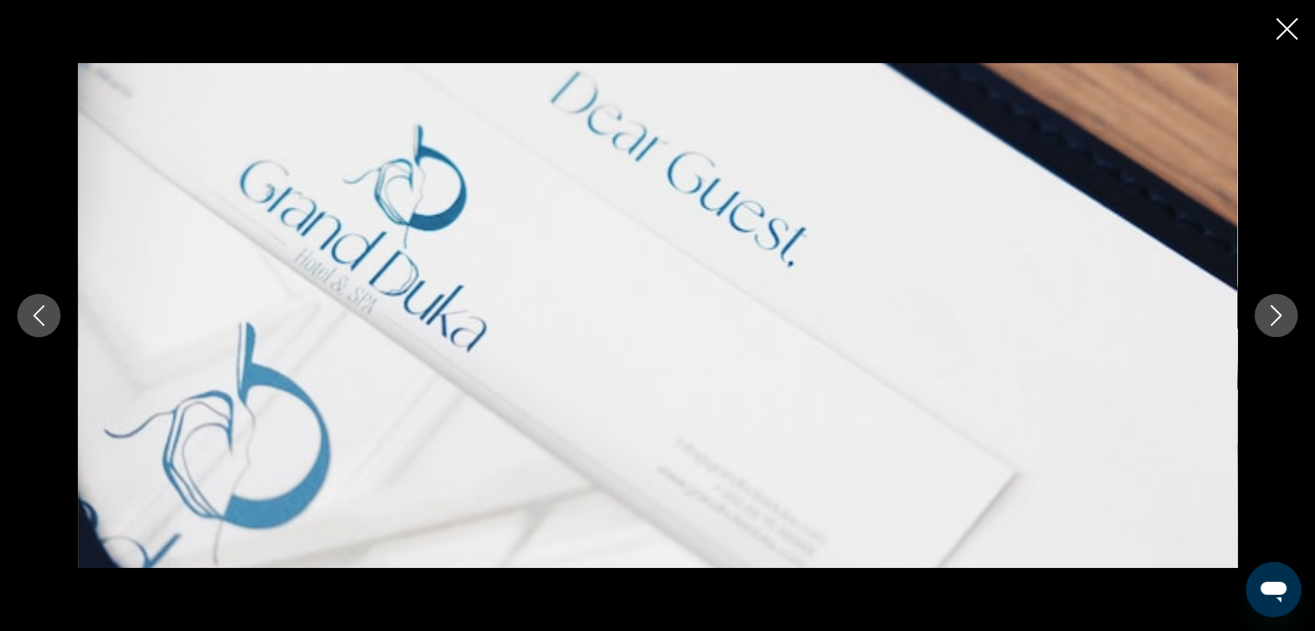
click at [1274, 320] on icon "Next image" at bounding box center [1276, 315] width 11 height 21
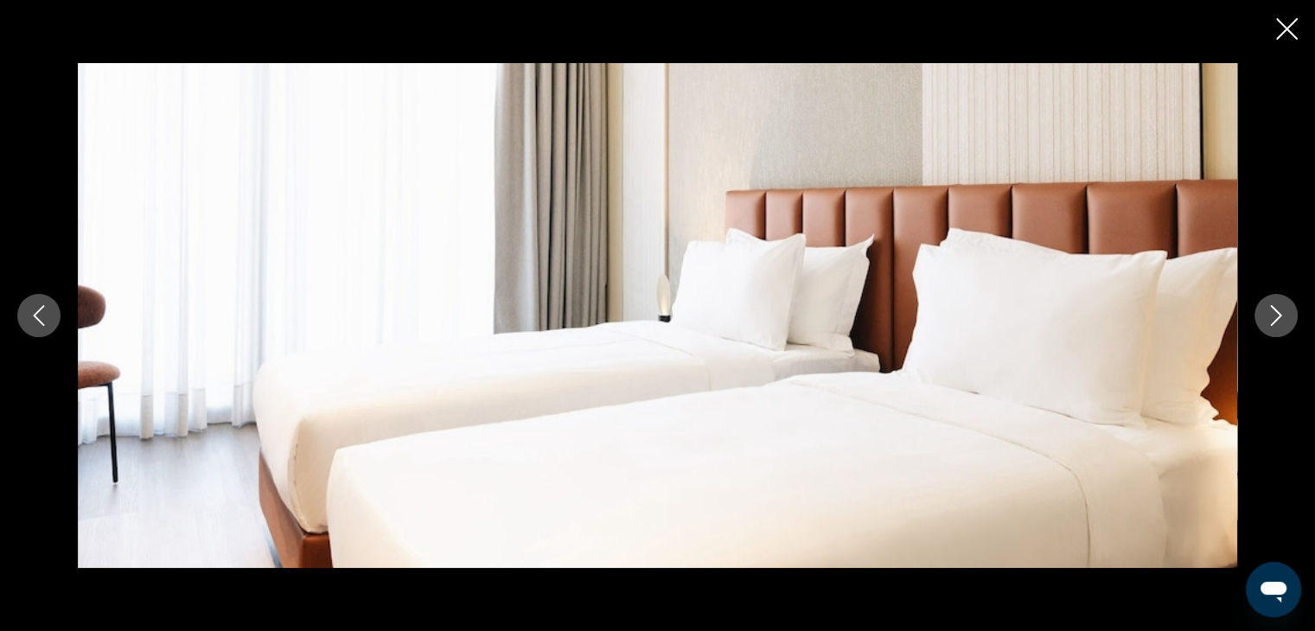
click at [1274, 320] on icon "Next image" at bounding box center [1276, 315] width 11 height 21
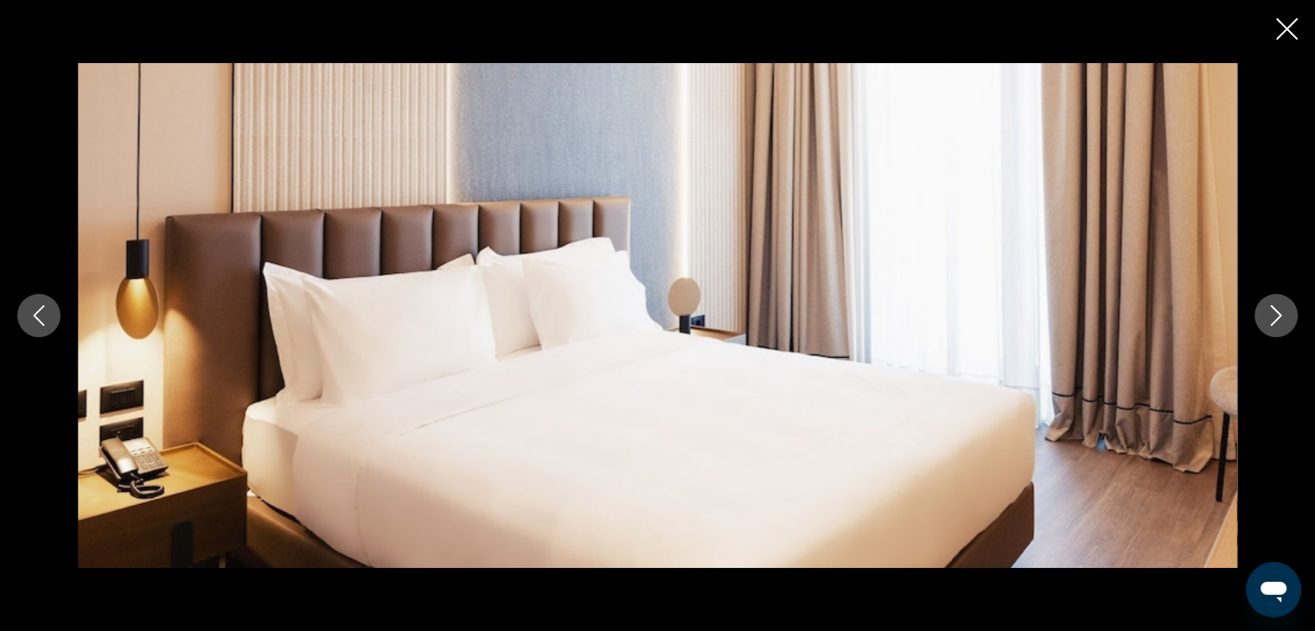
click at [1274, 320] on icon "Next image" at bounding box center [1276, 315] width 11 height 21
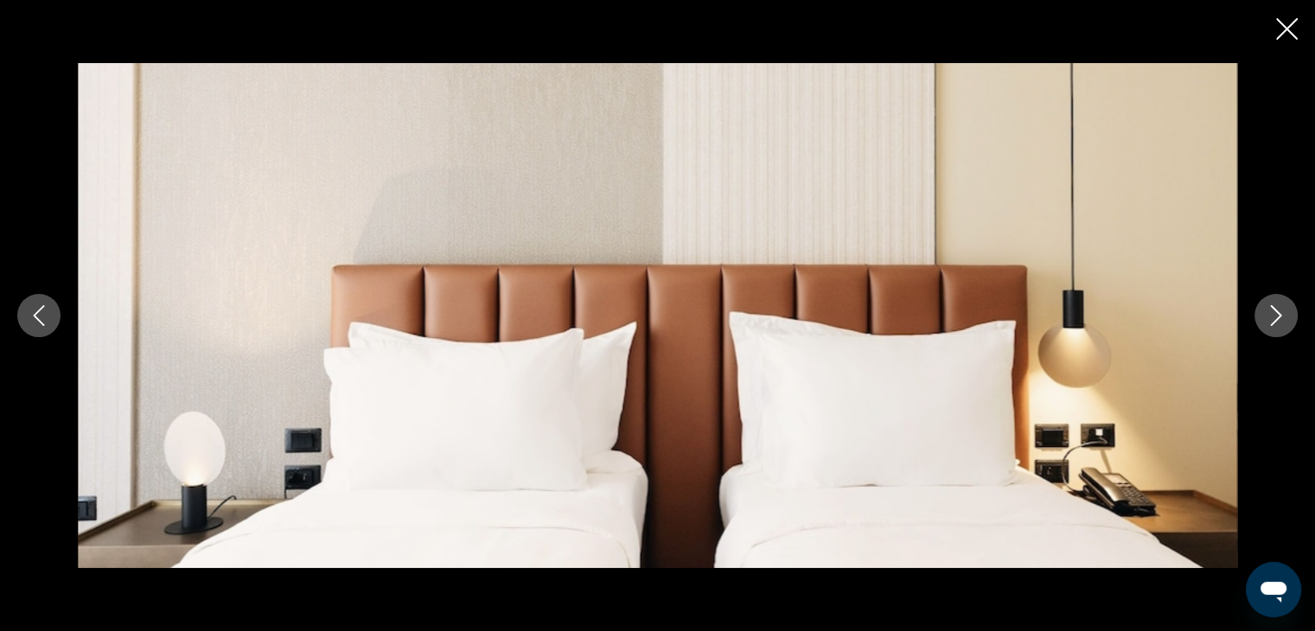
click at [1274, 320] on icon "Next image" at bounding box center [1276, 315] width 11 height 21
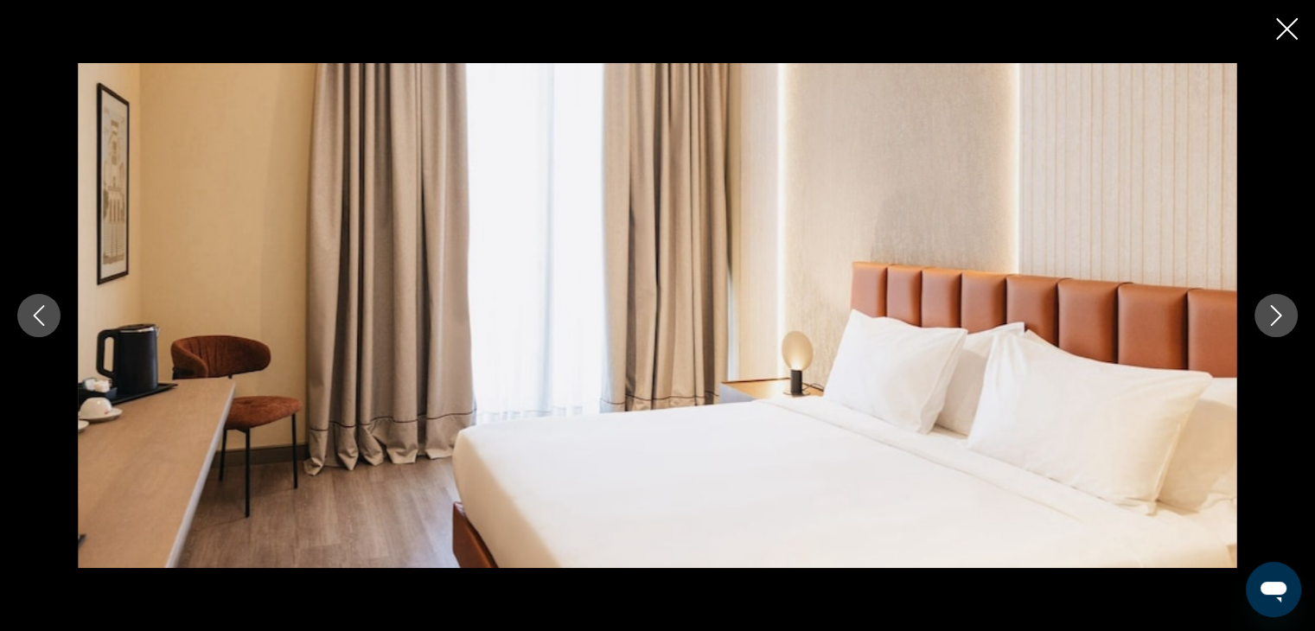
click at [1274, 320] on icon "Next image" at bounding box center [1276, 315] width 11 height 21
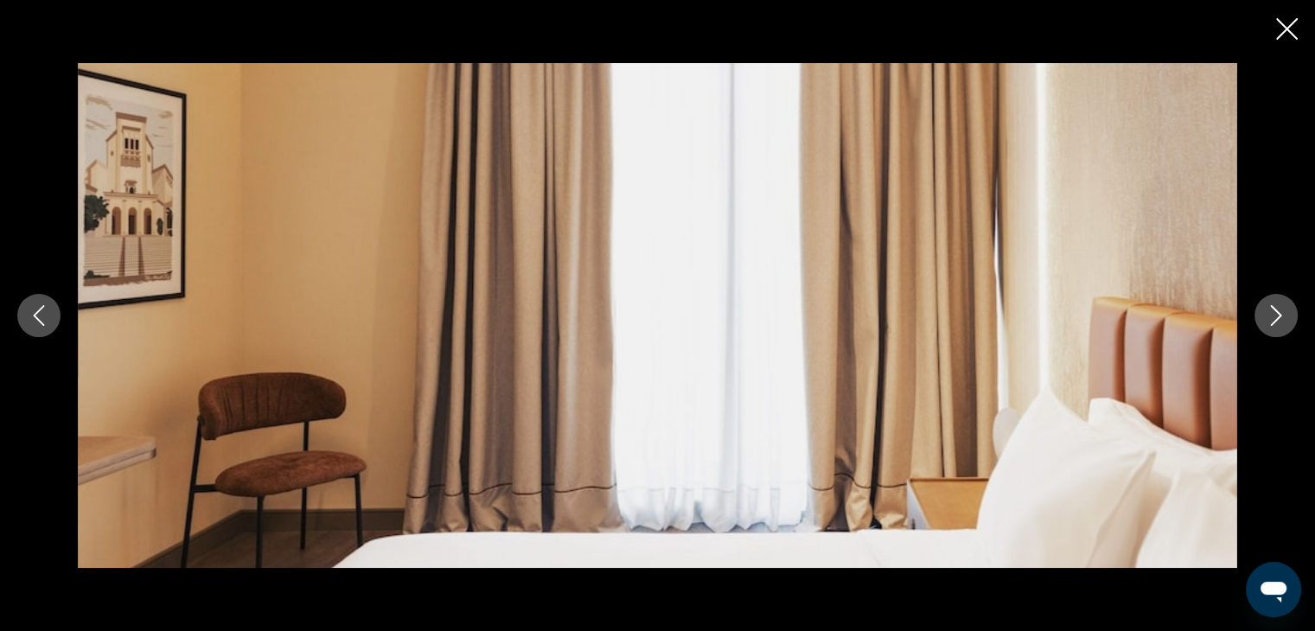
click at [1274, 320] on icon "Next image" at bounding box center [1276, 315] width 11 height 21
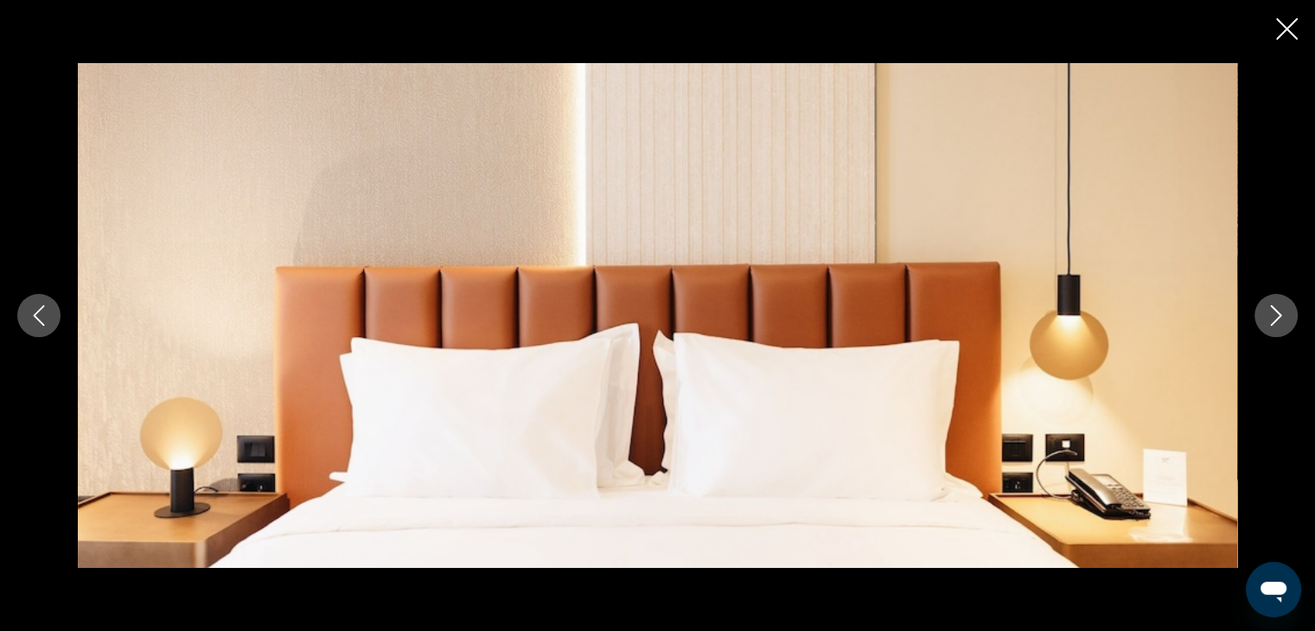
click at [1274, 320] on icon "Next image" at bounding box center [1276, 315] width 11 height 21
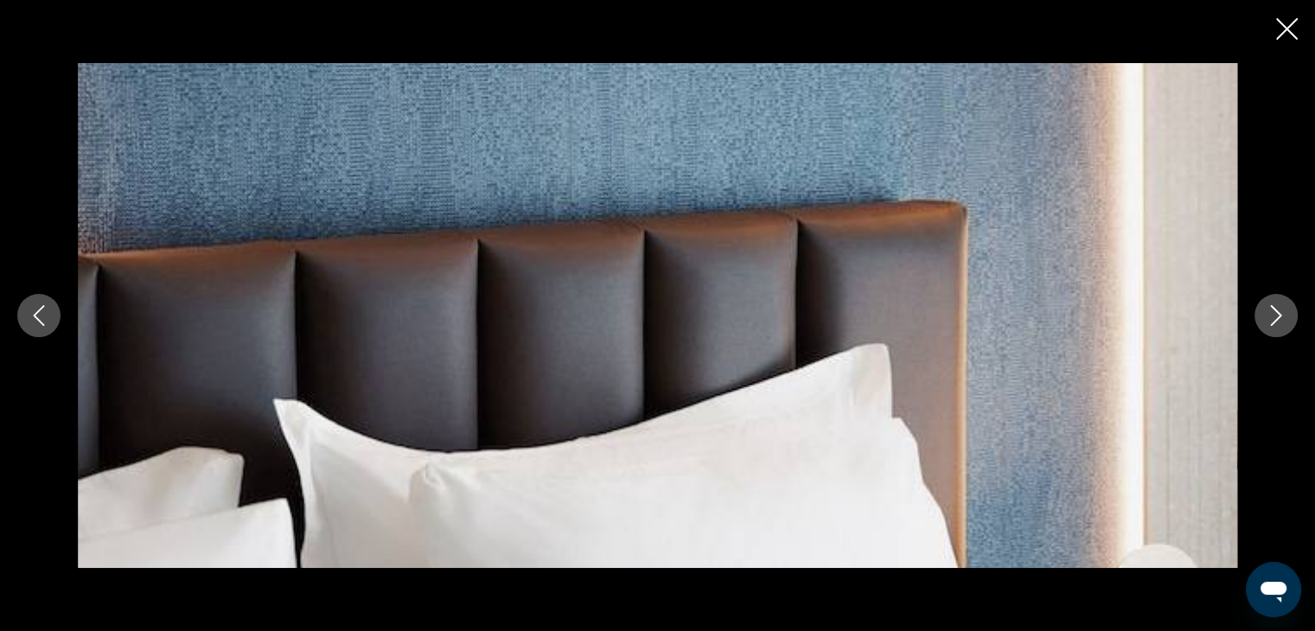
click at [1274, 320] on icon "Next image" at bounding box center [1276, 315] width 11 height 21
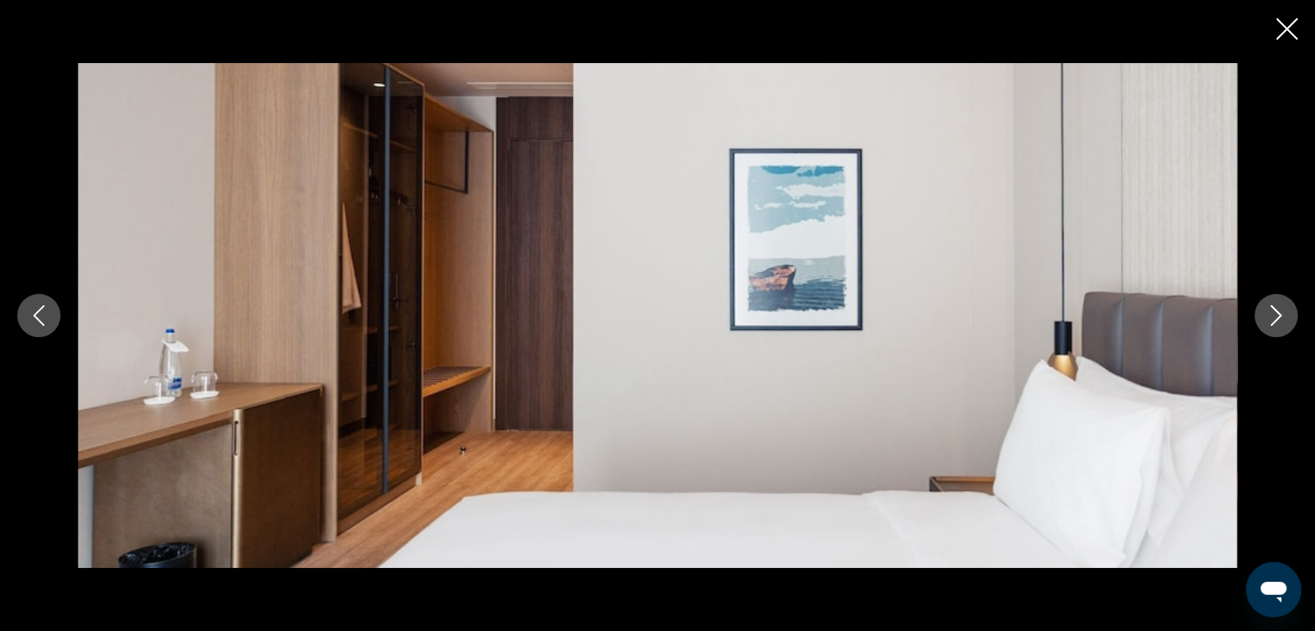
click at [1274, 320] on icon "Next image" at bounding box center [1276, 315] width 11 height 21
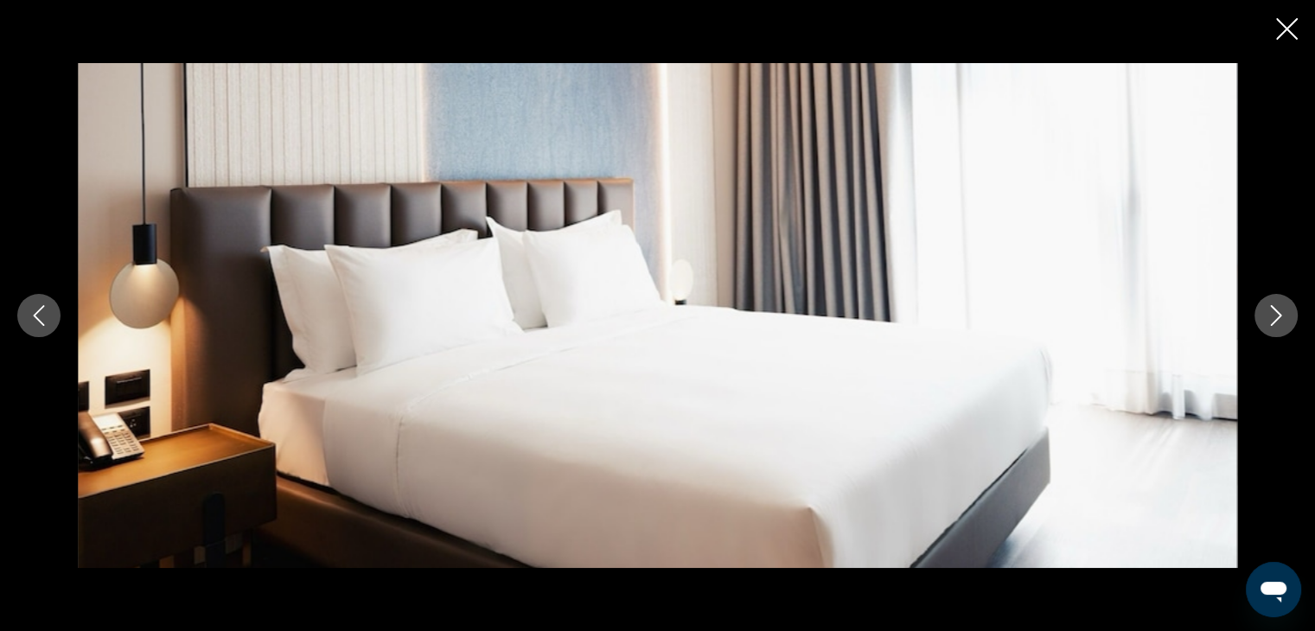
click at [1274, 320] on icon "Next image" at bounding box center [1276, 315] width 11 height 21
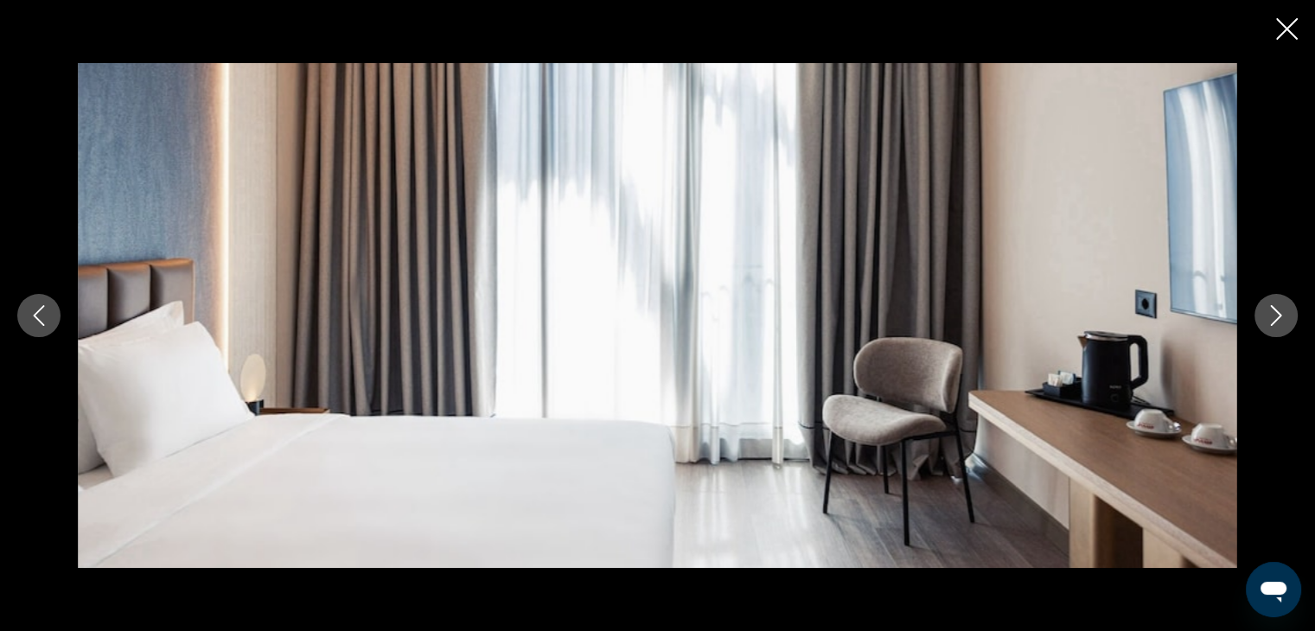
click at [1274, 320] on icon "Next image" at bounding box center [1276, 315] width 11 height 21
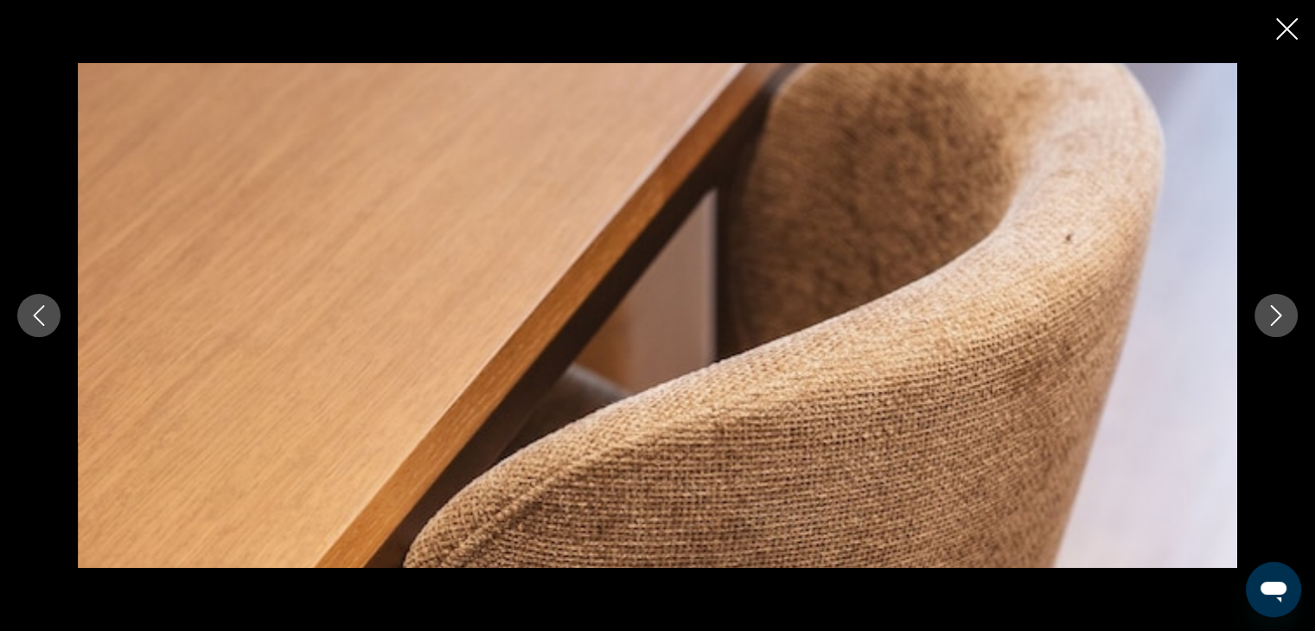
click at [1274, 320] on icon "Next image" at bounding box center [1276, 315] width 11 height 21
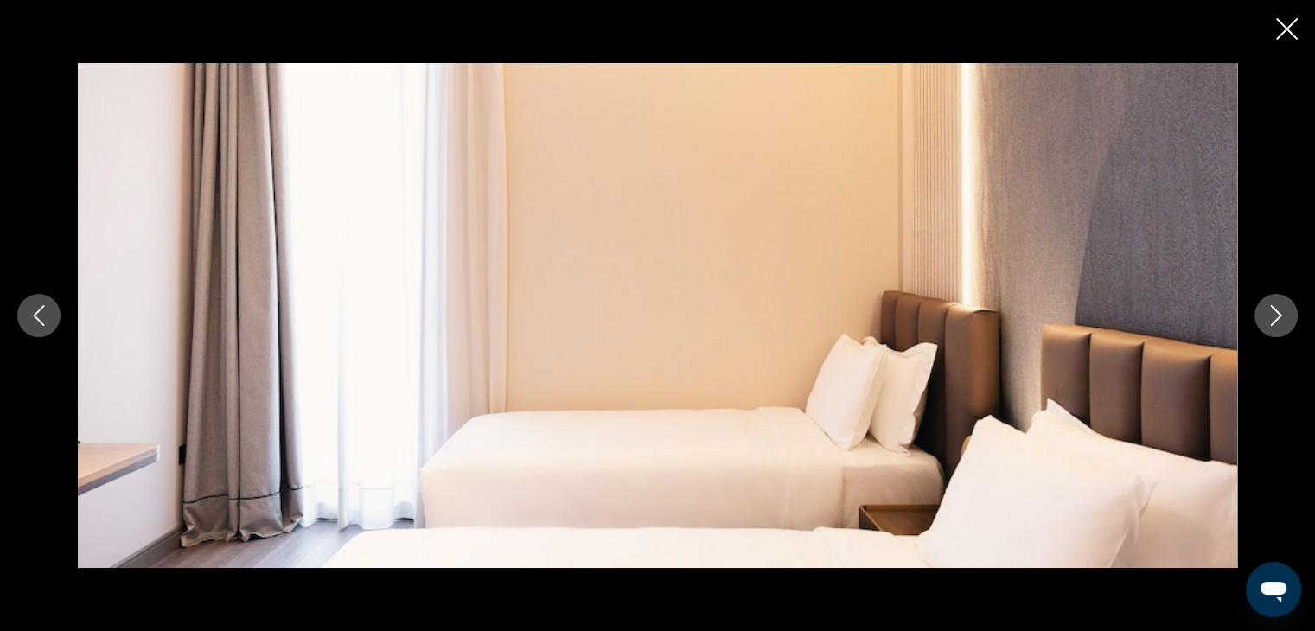
click at [1274, 320] on icon "Next image" at bounding box center [1276, 315] width 11 height 21
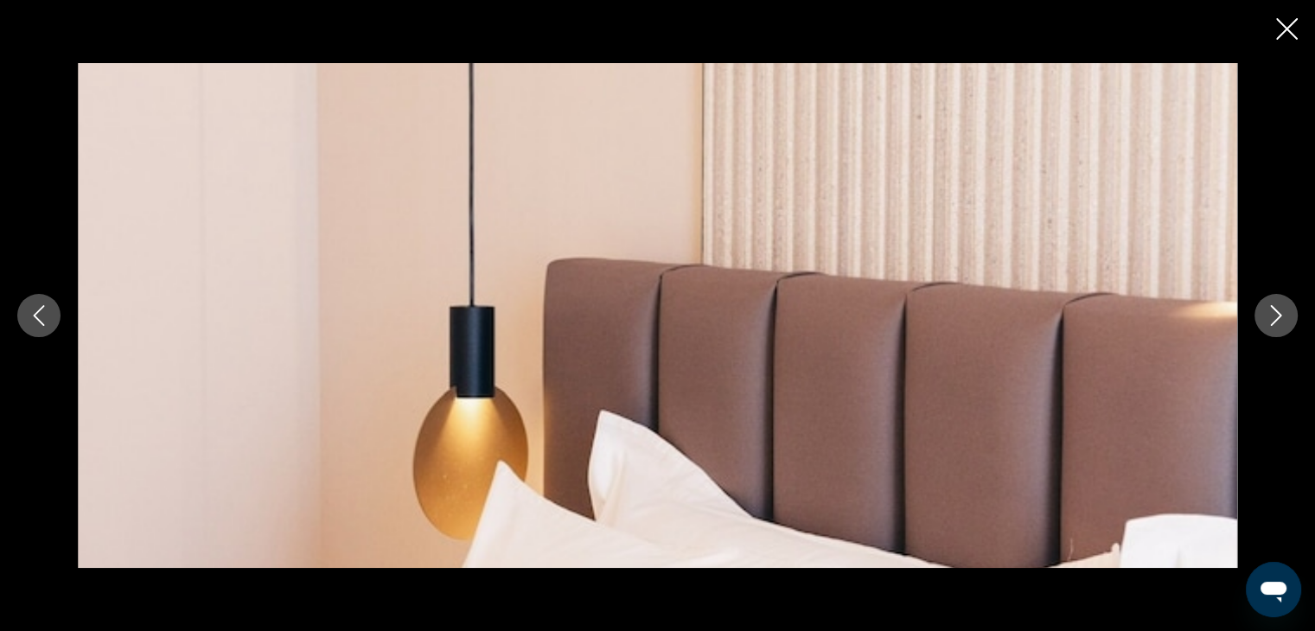
click at [1274, 320] on icon "Next image" at bounding box center [1276, 315] width 11 height 21
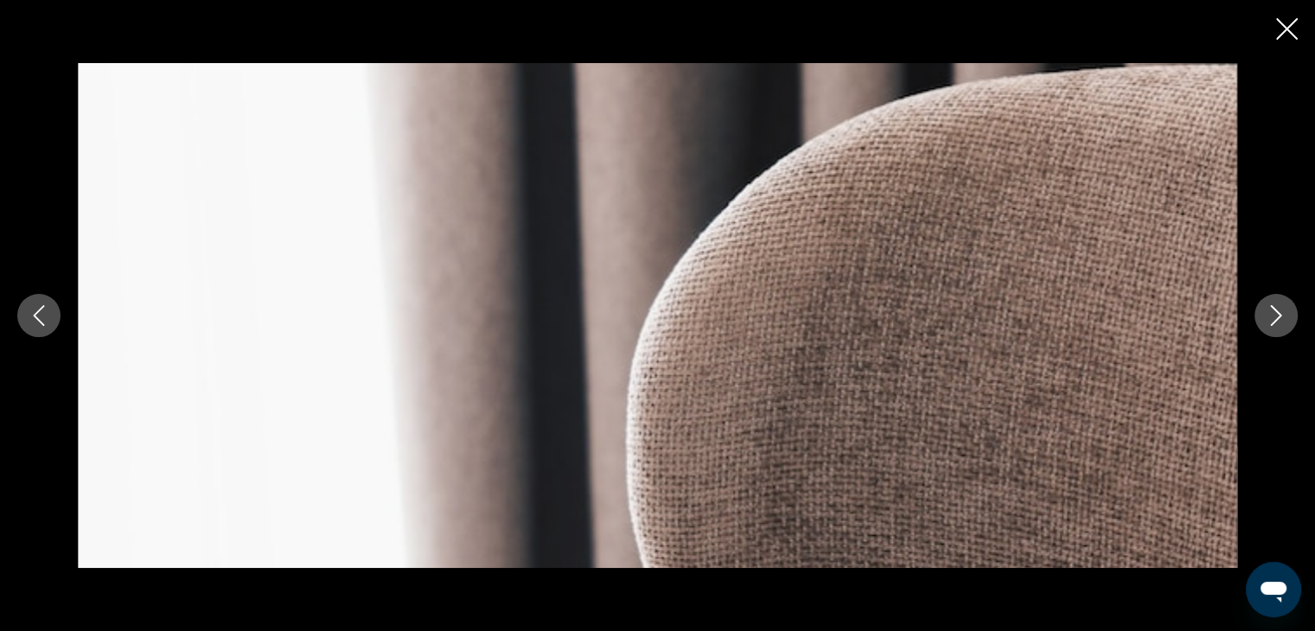
click at [1274, 320] on icon "Next image" at bounding box center [1276, 315] width 11 height 21
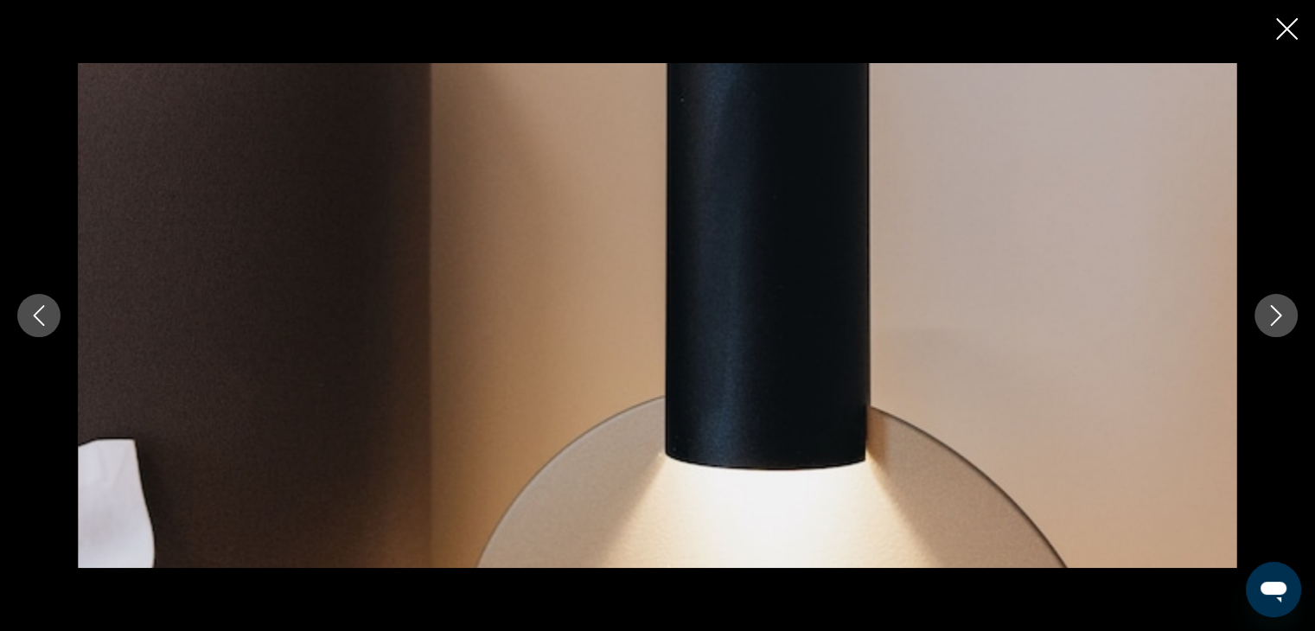
click at [1274, 320] on icon "Next image" at bounding box center [1276, 315] width 11 height 21
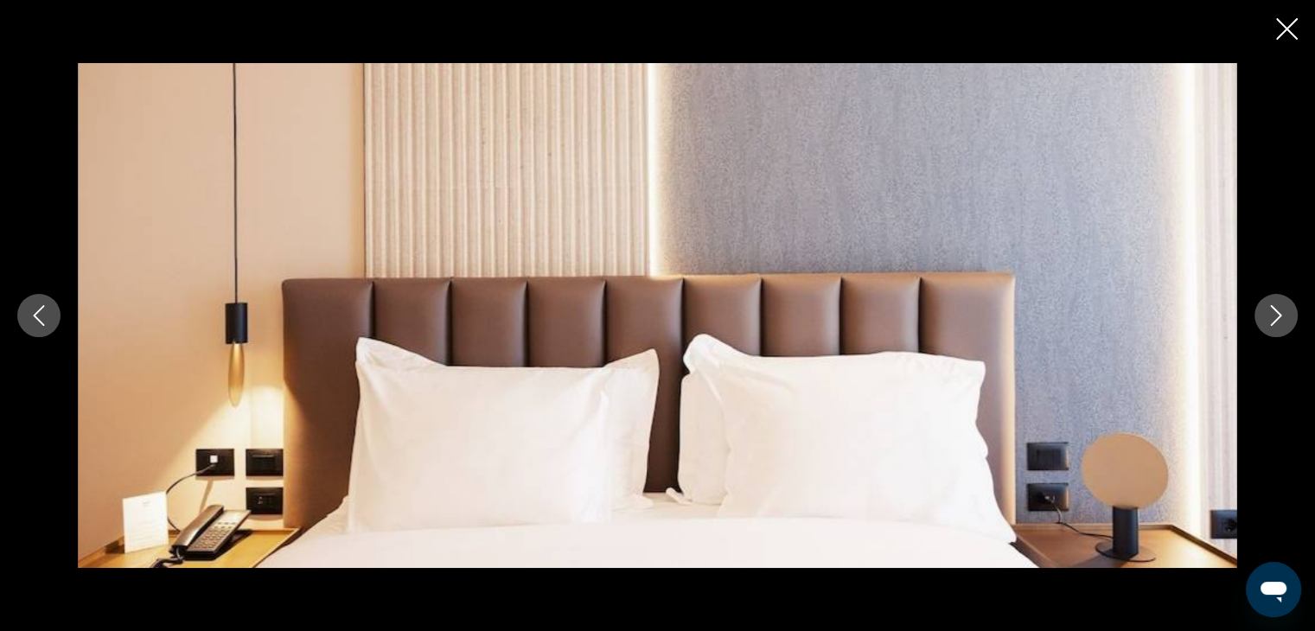
click at [1274, 320] on icon "Next image" at bounding box center [1276, 315] width 11 height 21
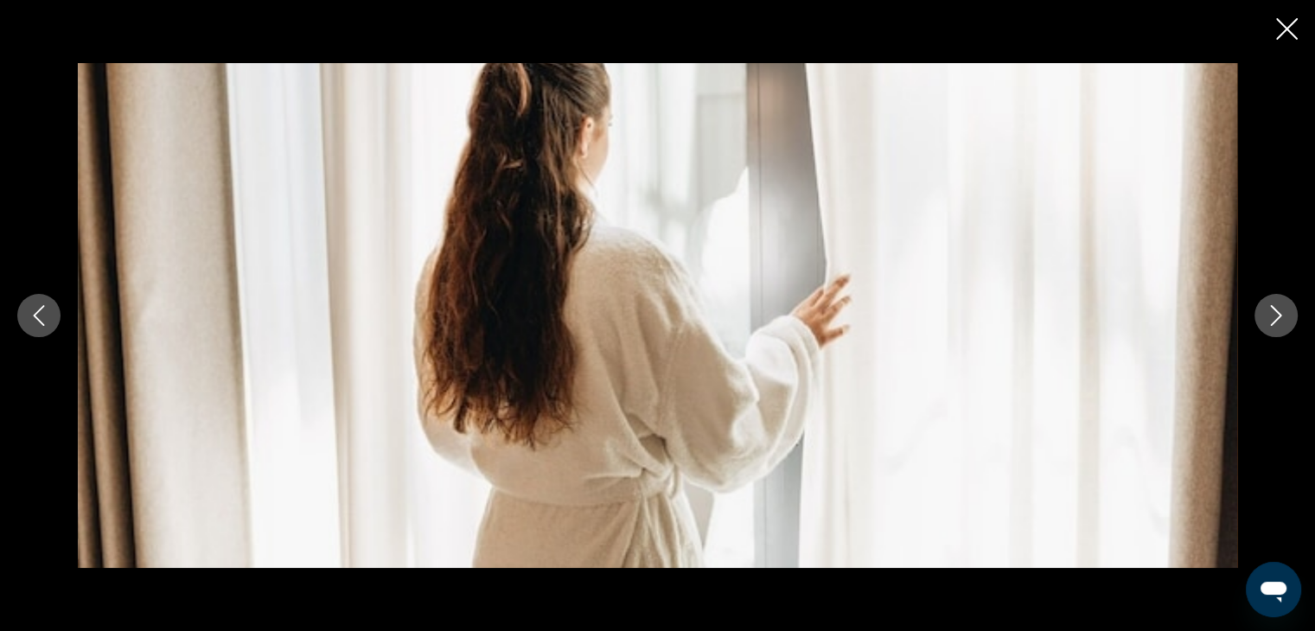
click at [1274, 320] on icon "Next image" at bounding box center [1276, 315] width 11 height 21
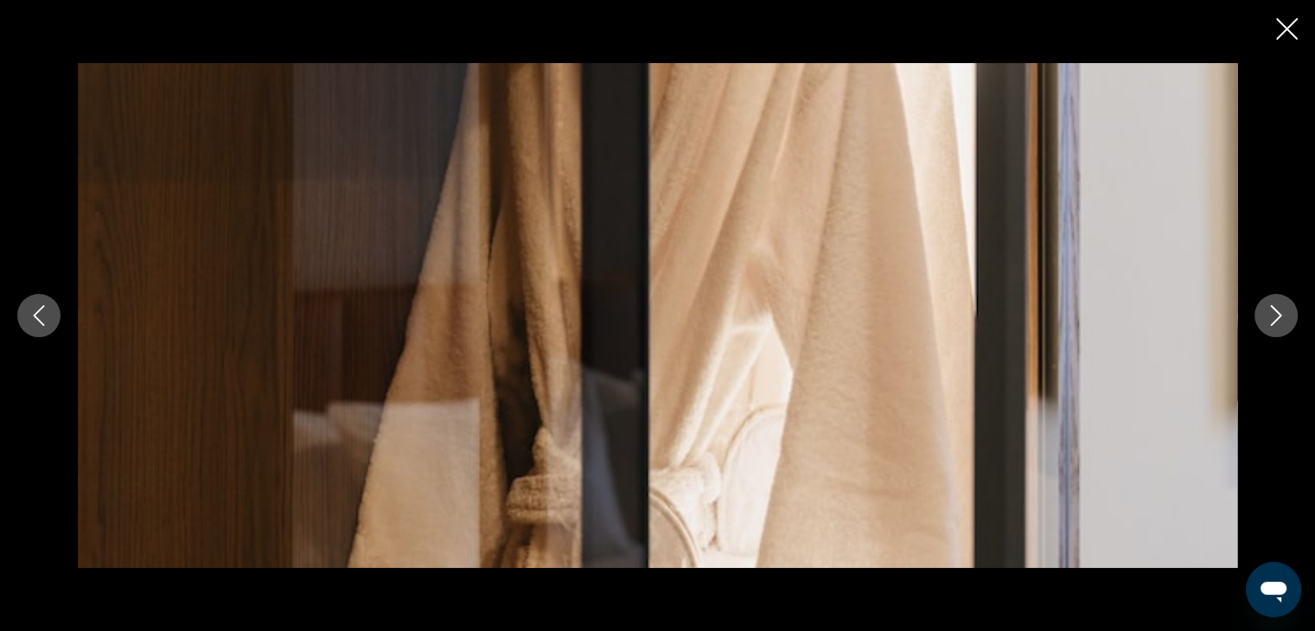
click at [1274, 320] on icon "Next image" at bounding box center [1276, 315] width 11 height 21
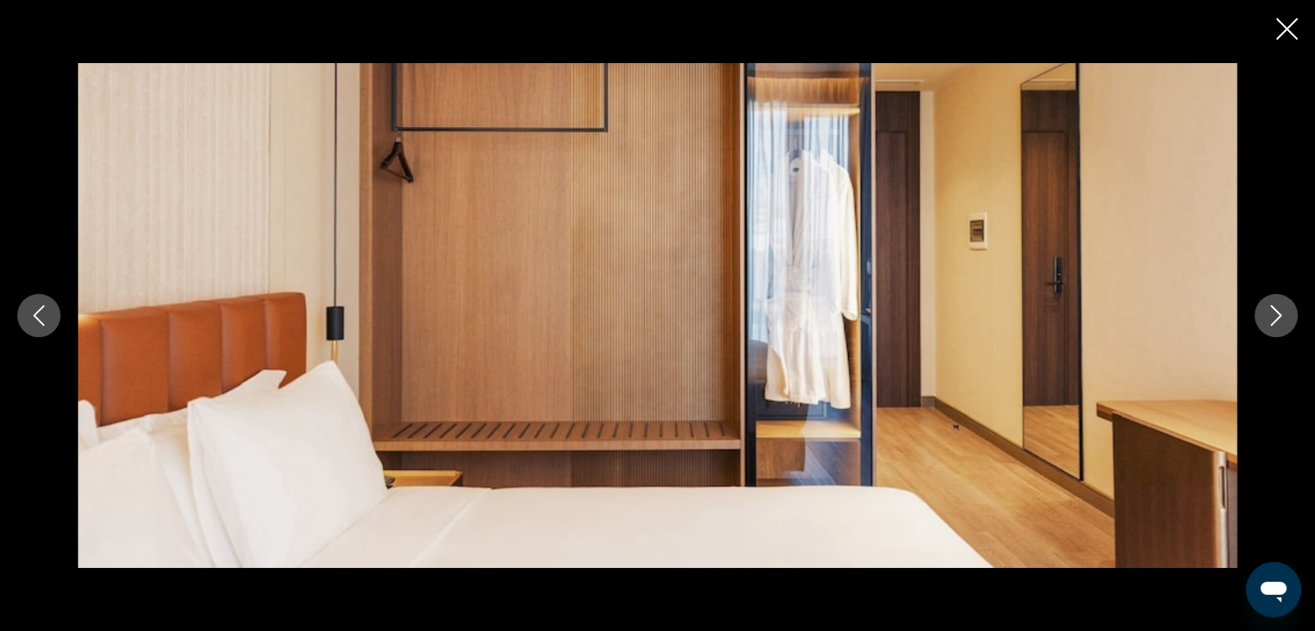
click at [1274, 320] on icon "Next image" at bounding box center [1276, 315] width 11 height 21
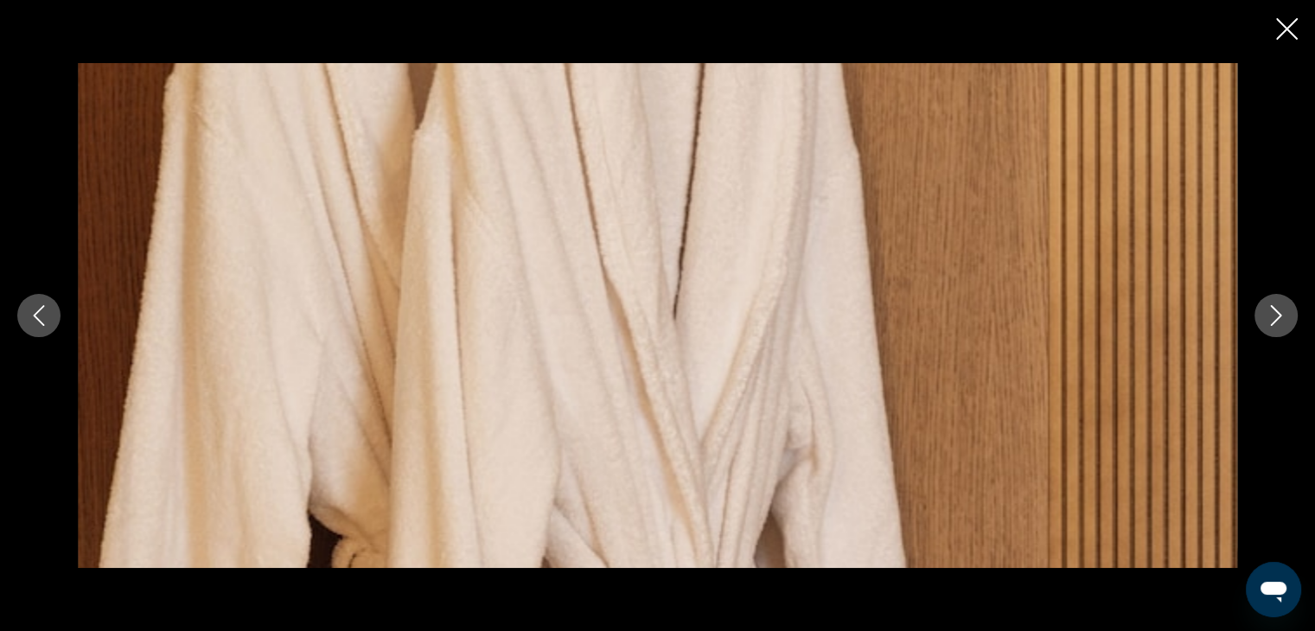
click at [1274, 320] on icon "Next image" at bounding box center [1276, 315] width 11 height 21
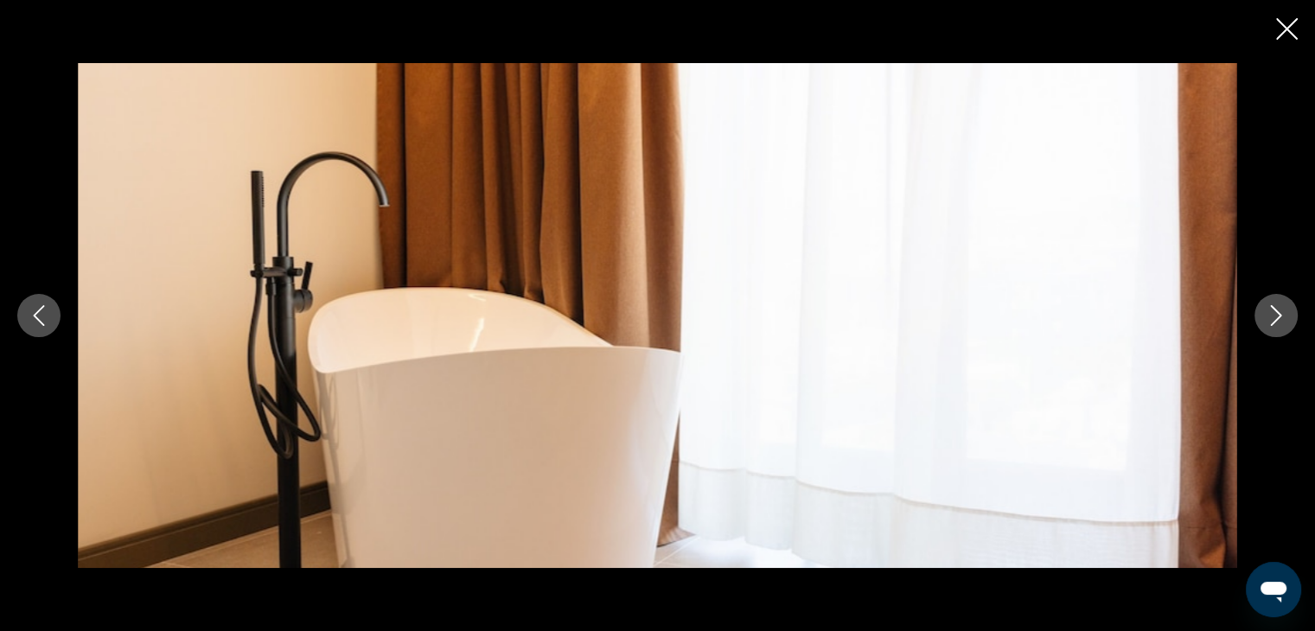
click at [1274, 320] on icon "Next image" at bounding box center [1276, 315] width 11 height 21
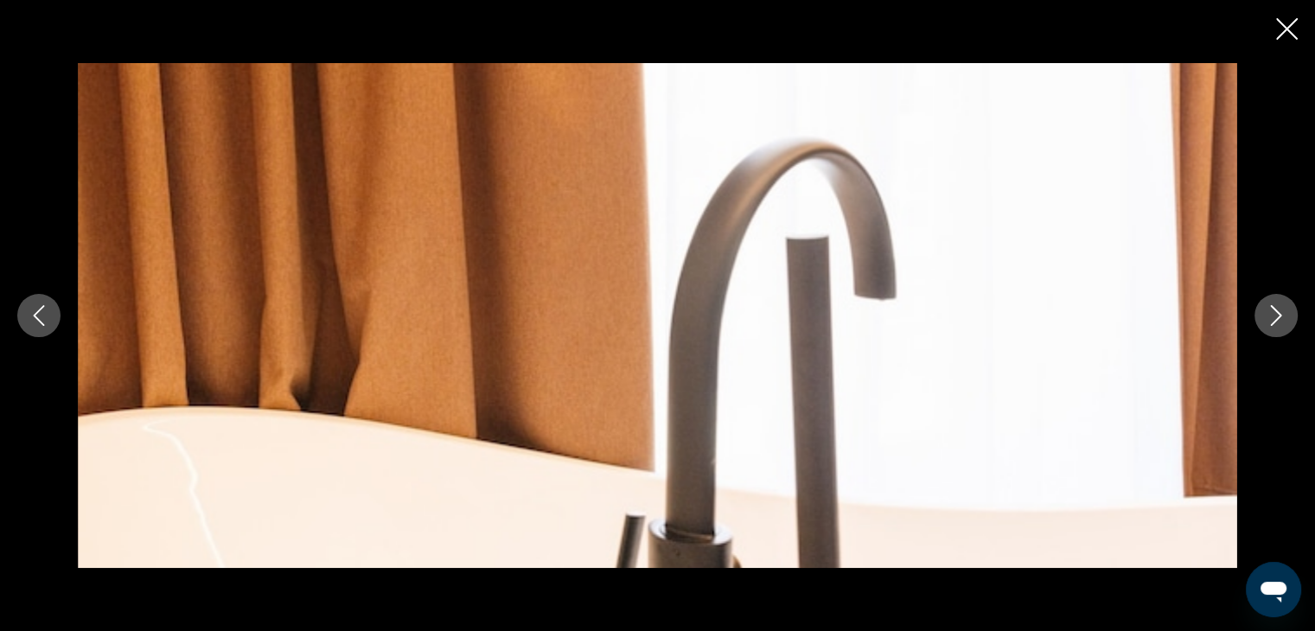
click at [1274, 320] on icon "Next image" at bounding box center [1276, 315] width 11 height 21
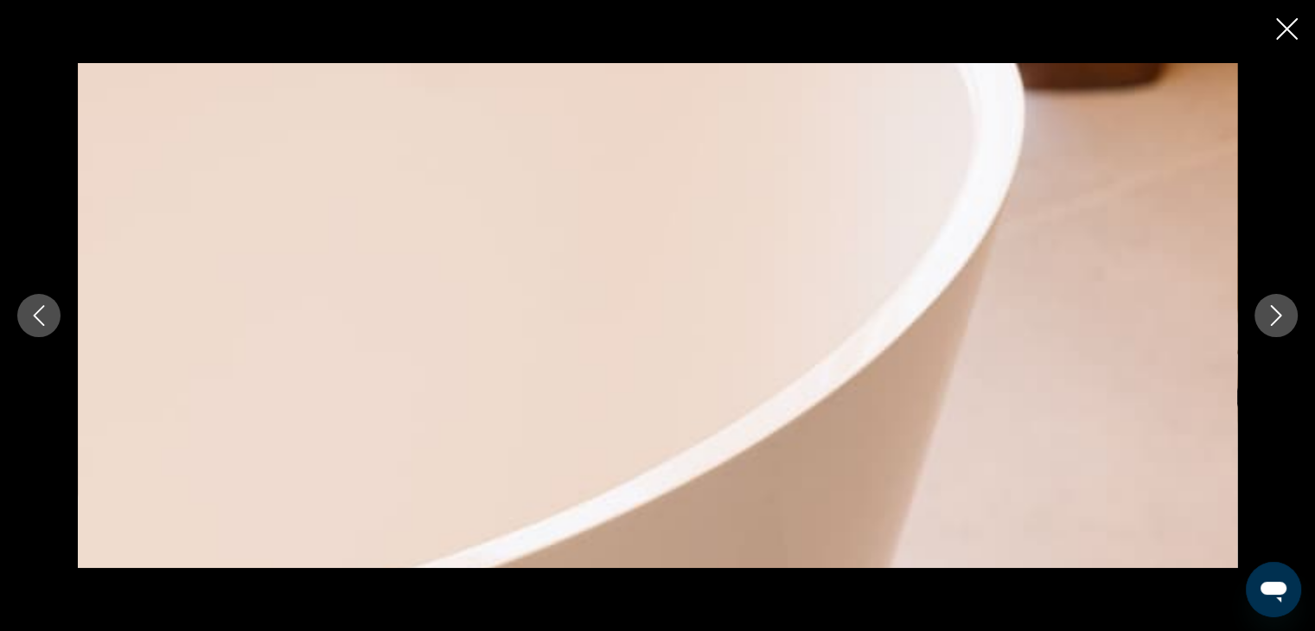
click at [1274, 320] on icon "Next image" at bounding box center [1276, 315] width 11 height 21
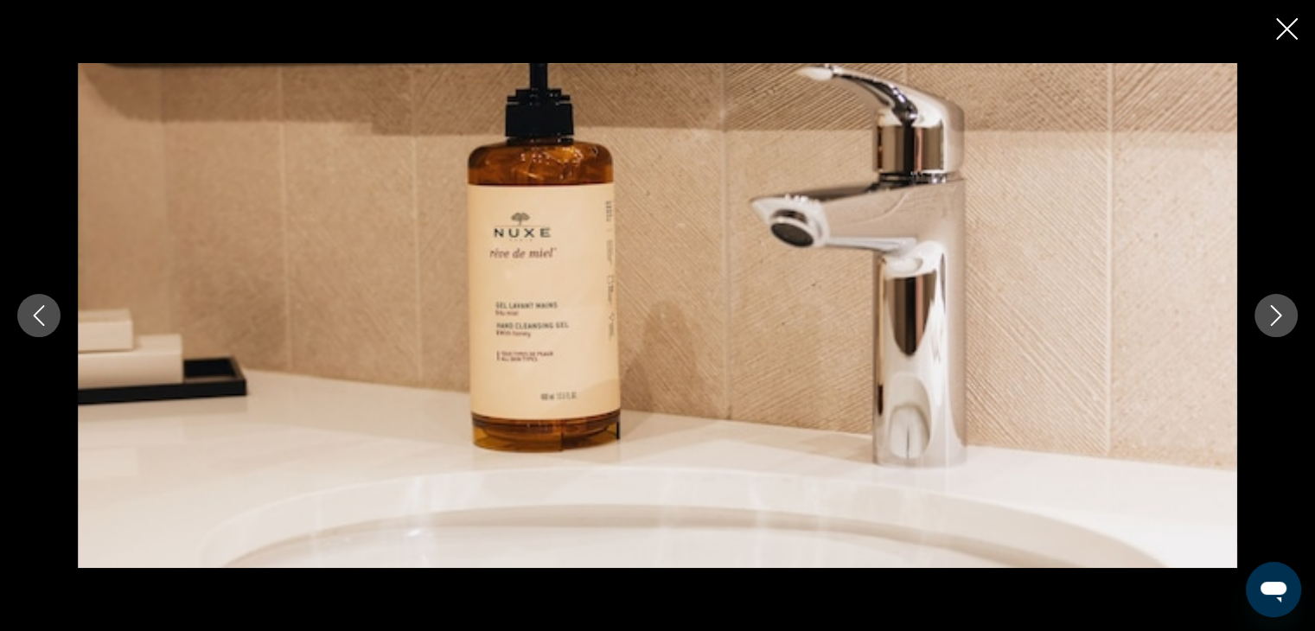
click at [1274, 320] on icon "Next image" at bounding box center [1276, 315] width 11 height 21
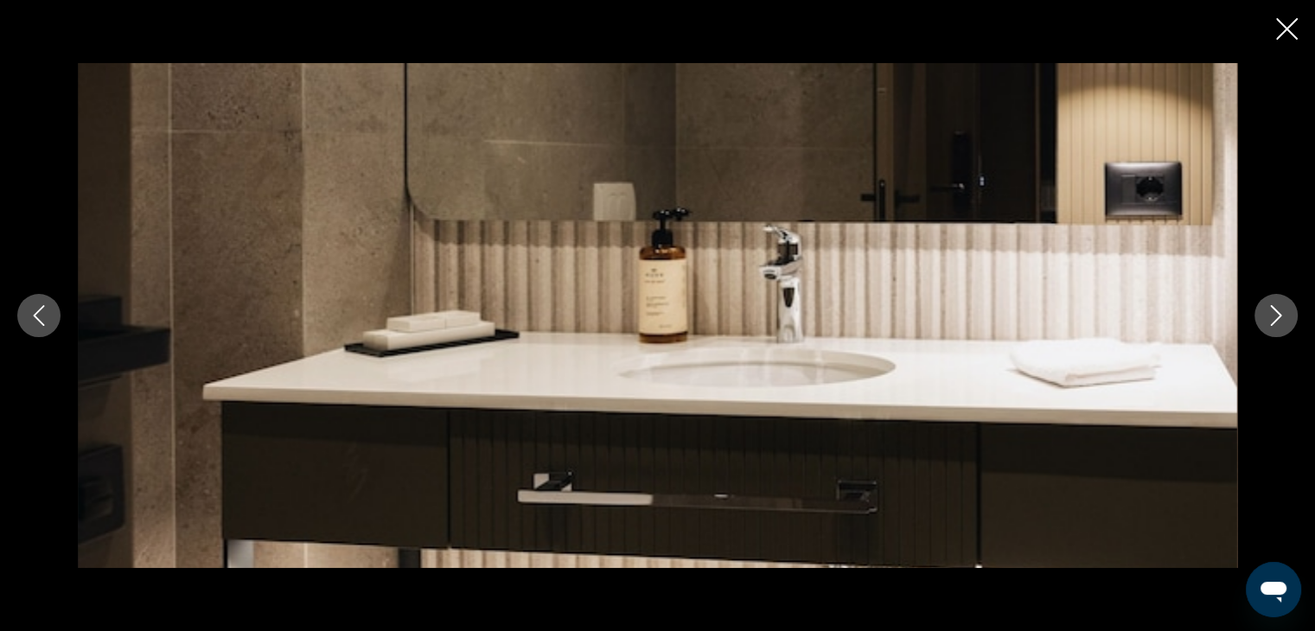
click at [1274, 320] on icon "Next image" at bounding box center [1276, 315] width 11 height 21
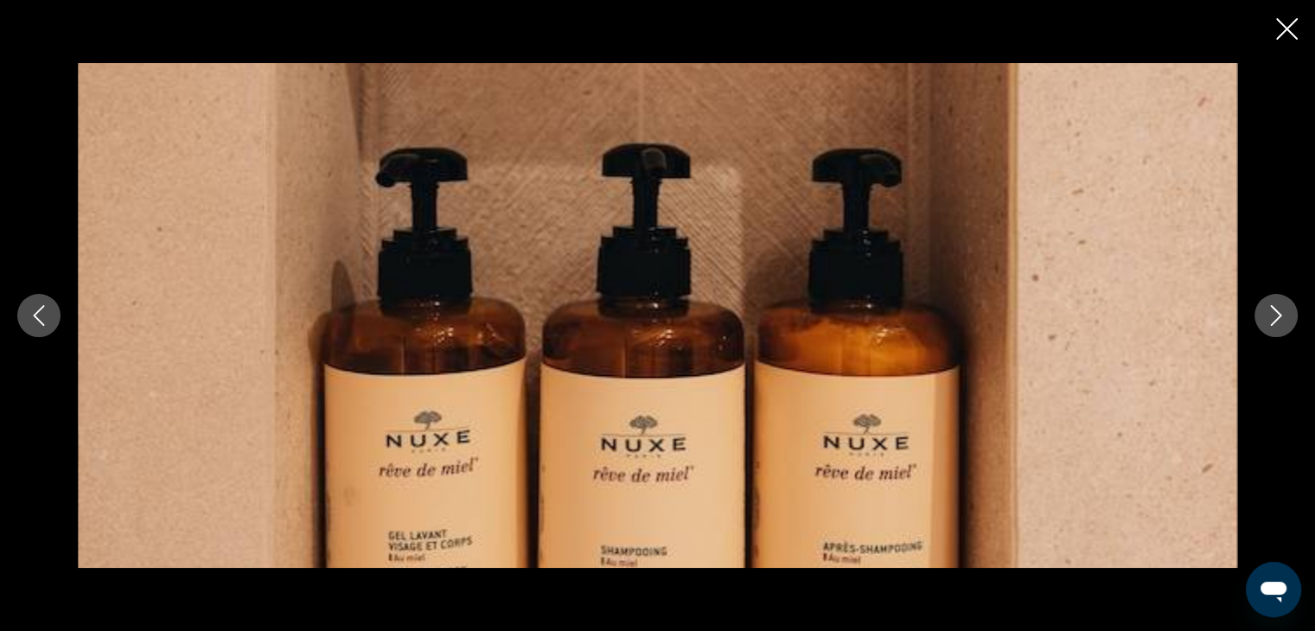
click at [1274, 320] on icon "Next image" at bounding box center [1276, 315] width 11 height 21
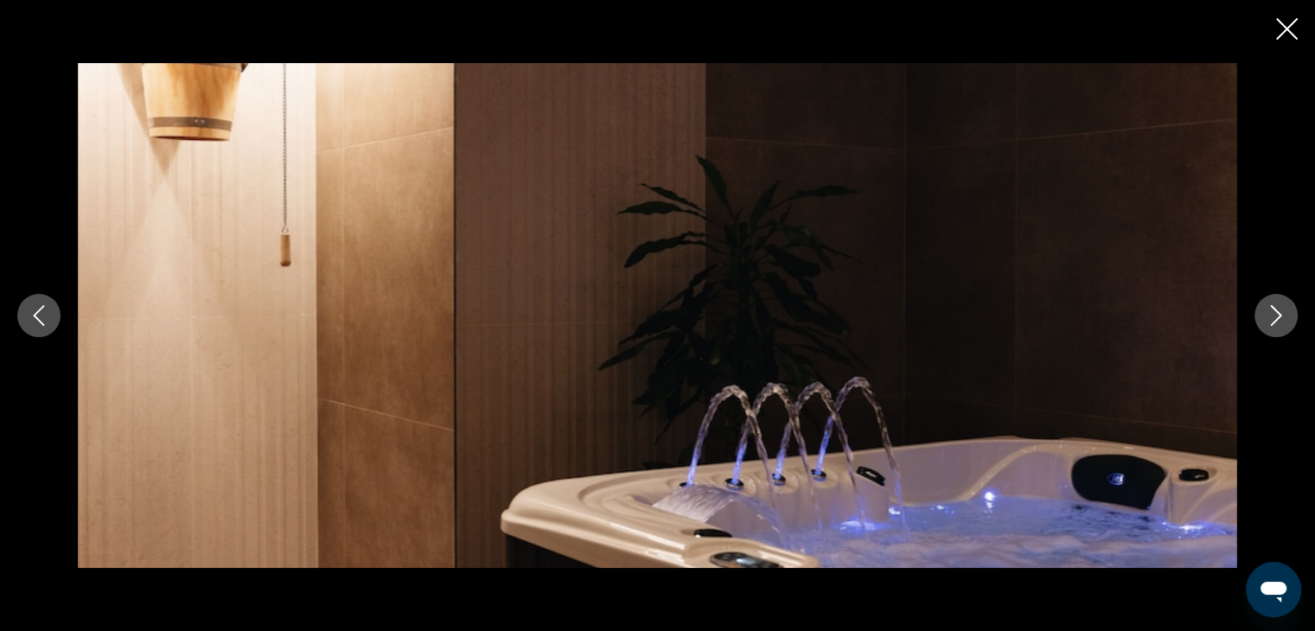
click at [1274, 320] on icon "Next image" at bounding box center [1276, 315] width 11 height 21
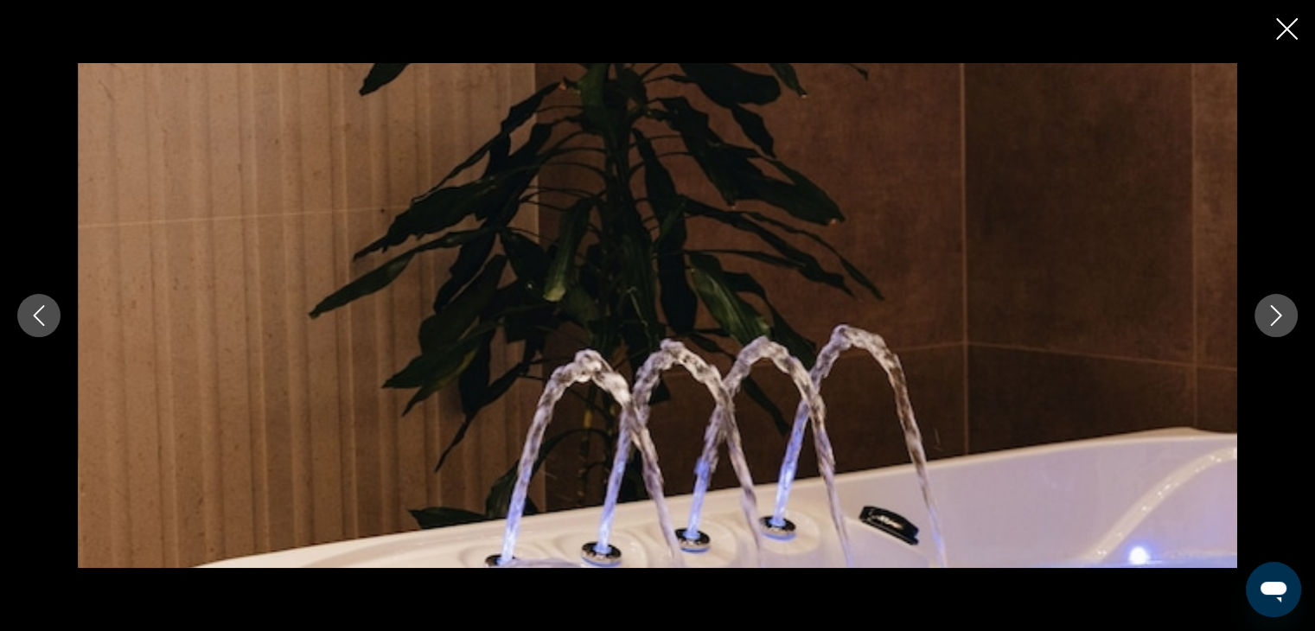
click at [1274, 320] on icon "Next image" at bounding box center [1276, 315] width 11 height 21
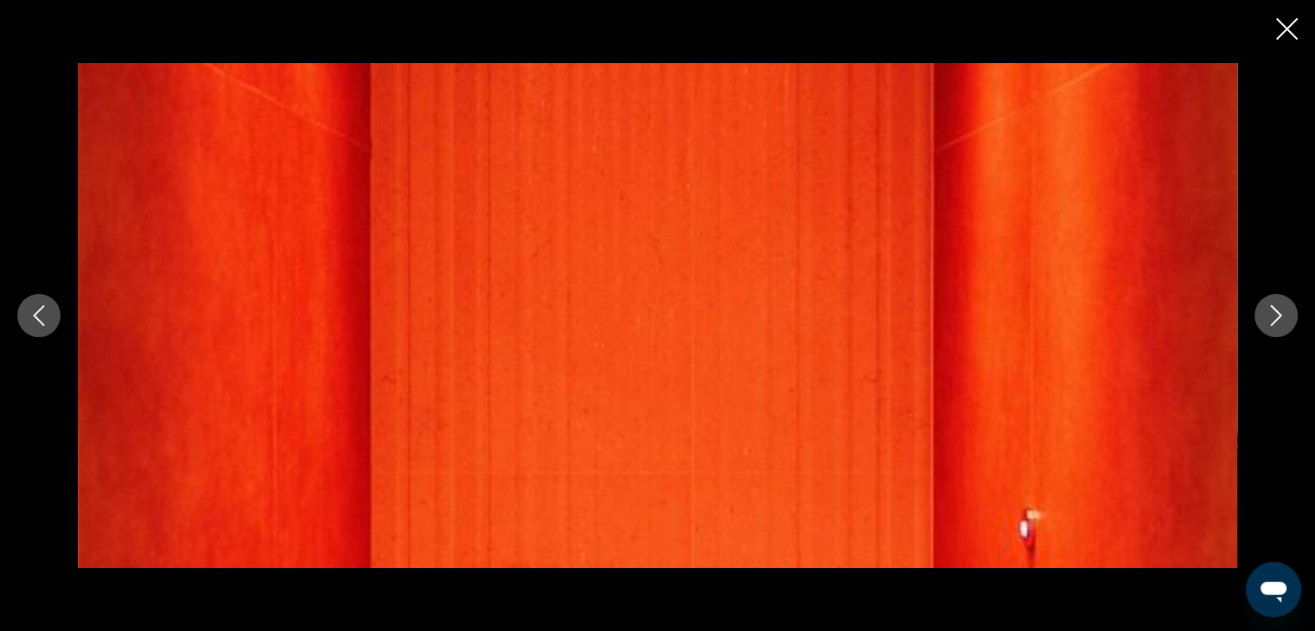
scroll to position [815, 0]
click at [1274, 320] on icon "Next image" at bounding box center [1276, 315] width 11 height 21
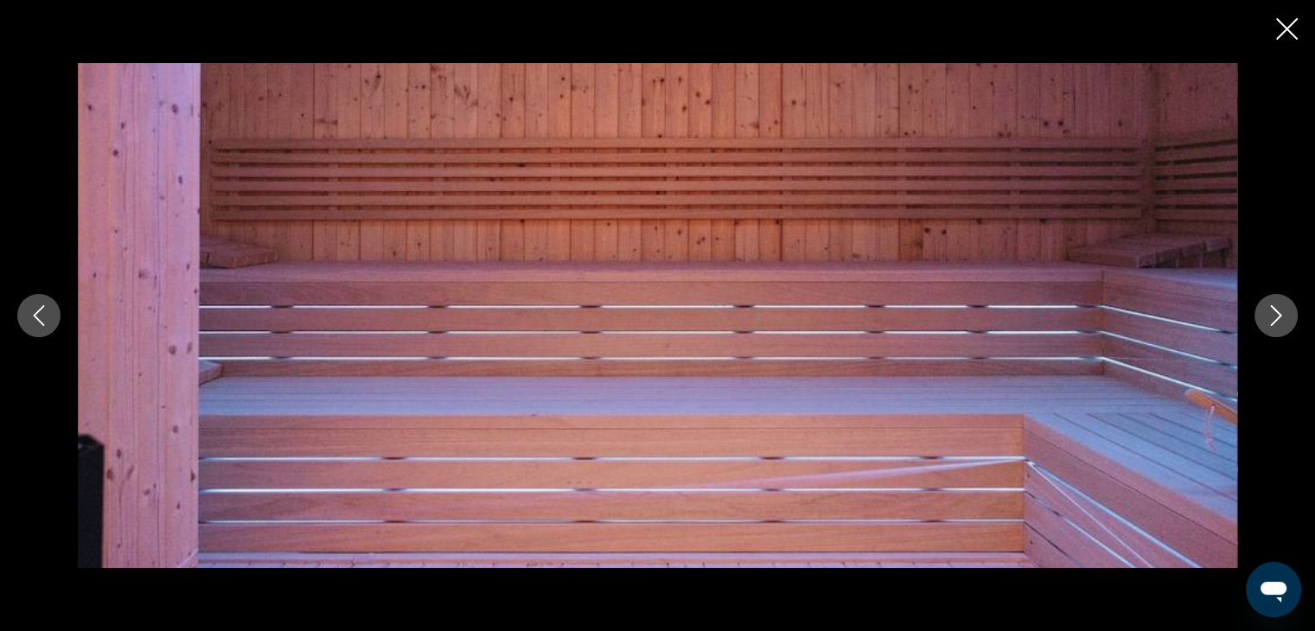
click at [1274, 320] on icon "Next image" at bounding box center [1276, 315] width 11 height 21
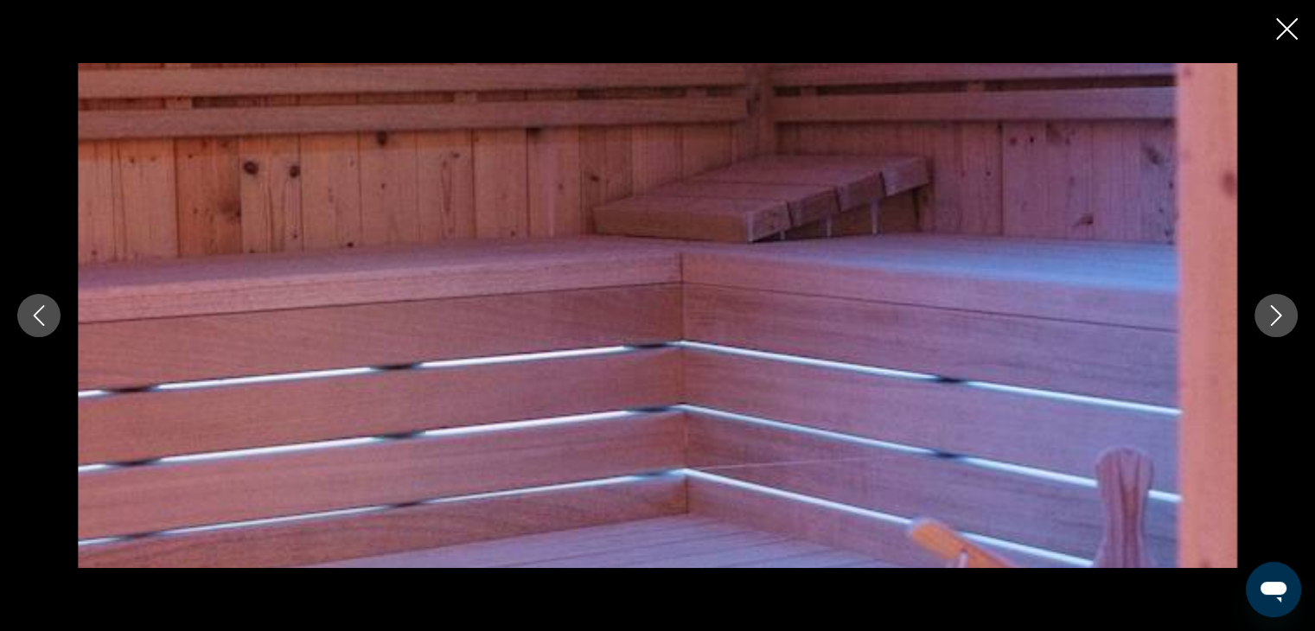
click at [1274, 320] on icon "Next image" at bounding box center [1276, 315] width 11 height 21
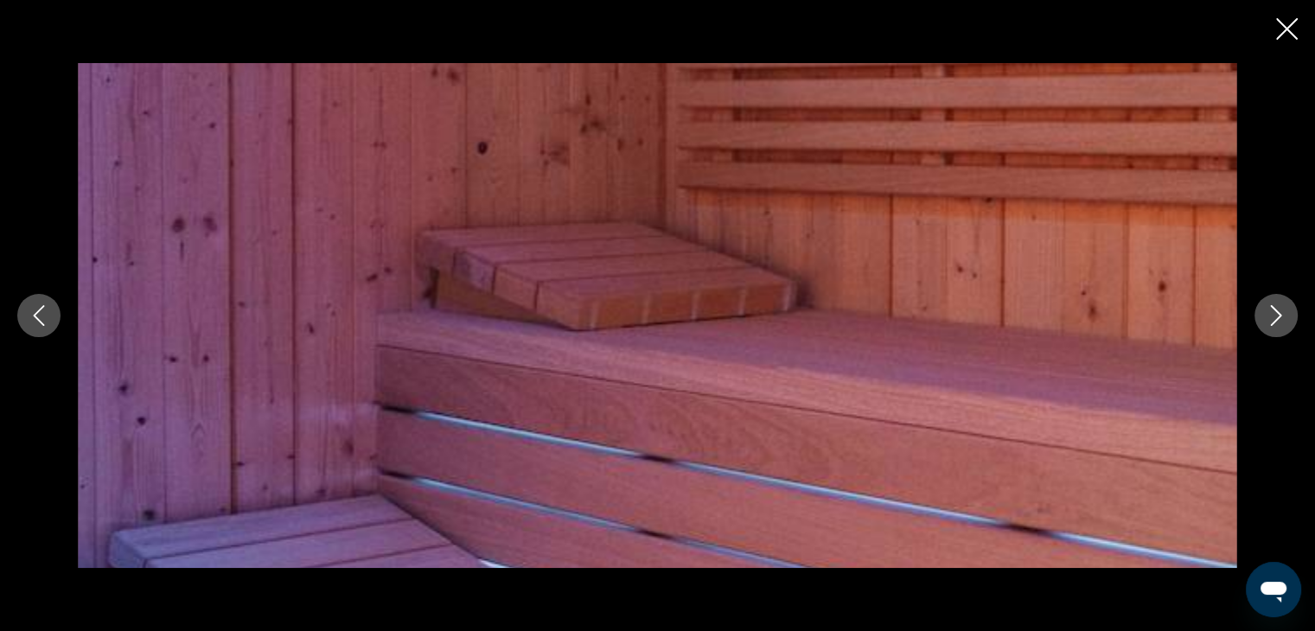
click at [1274, 320] on icon "Next image" at bounding box center [1276, 315] width 11 height 21
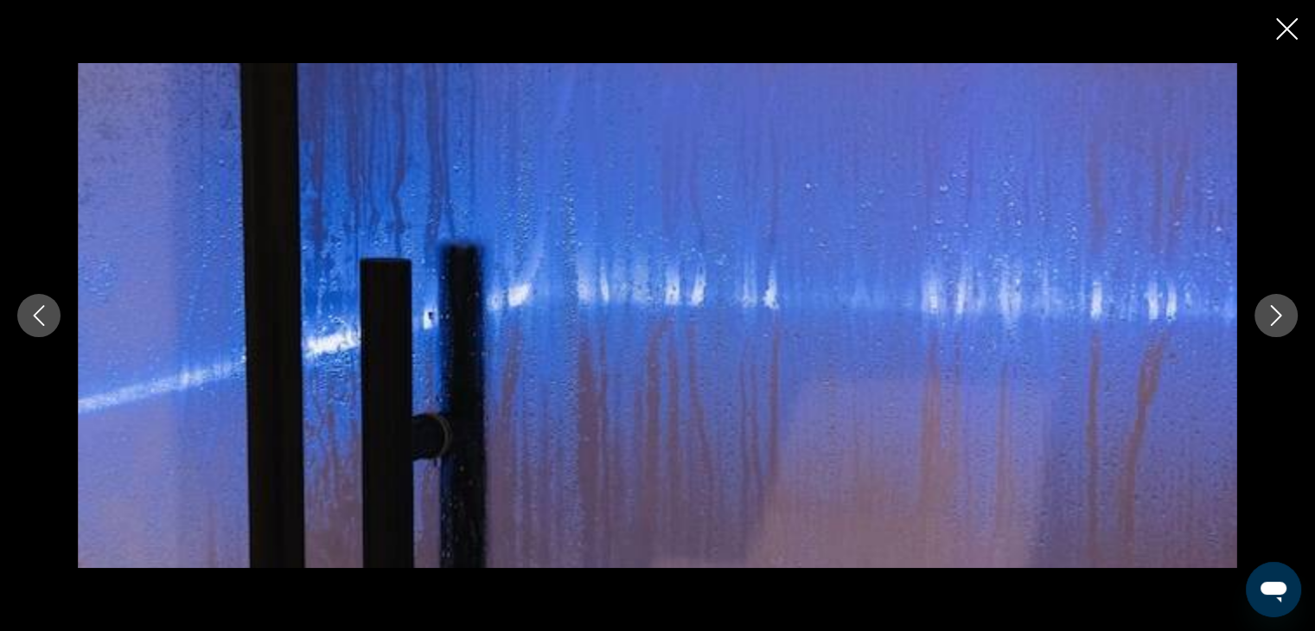
click at [1274, 320] on icon "Next image" at bounding box center [1276, 315] width 11 height 21
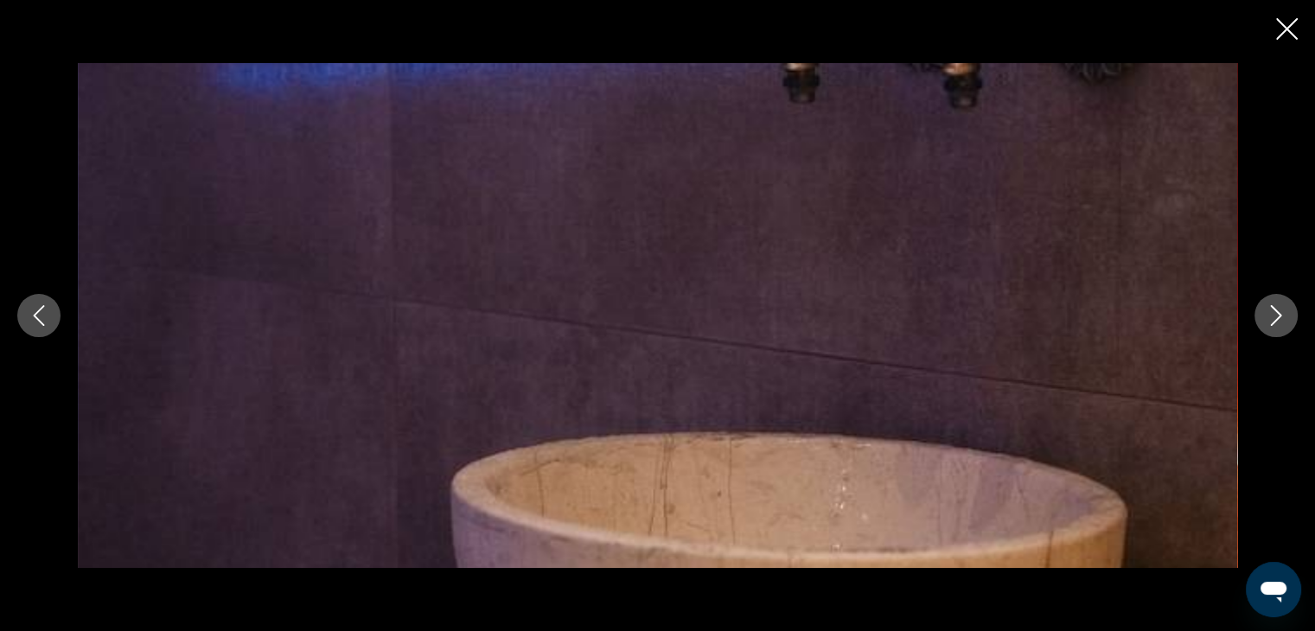
click at [1274, 320] on icon "Next image" at bounding box center [1276, 315] width 11 height 21
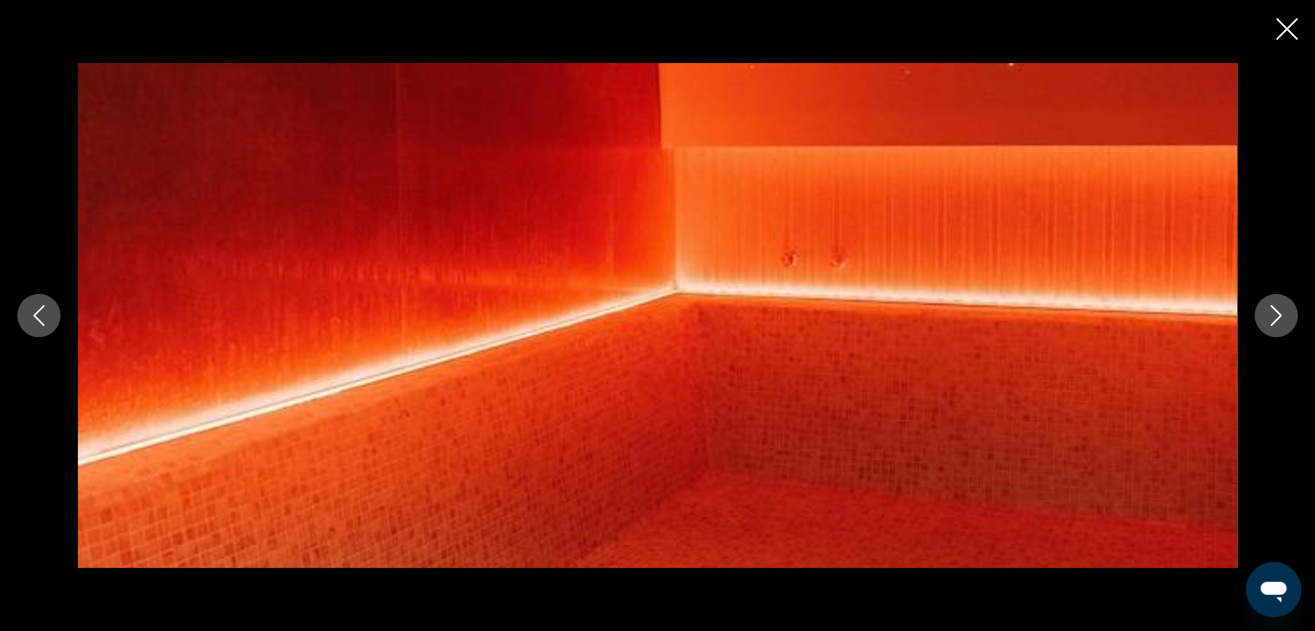
click at [1274, 320] on icon "Next image" at bounding box center [1276, 315] width 11 height 21
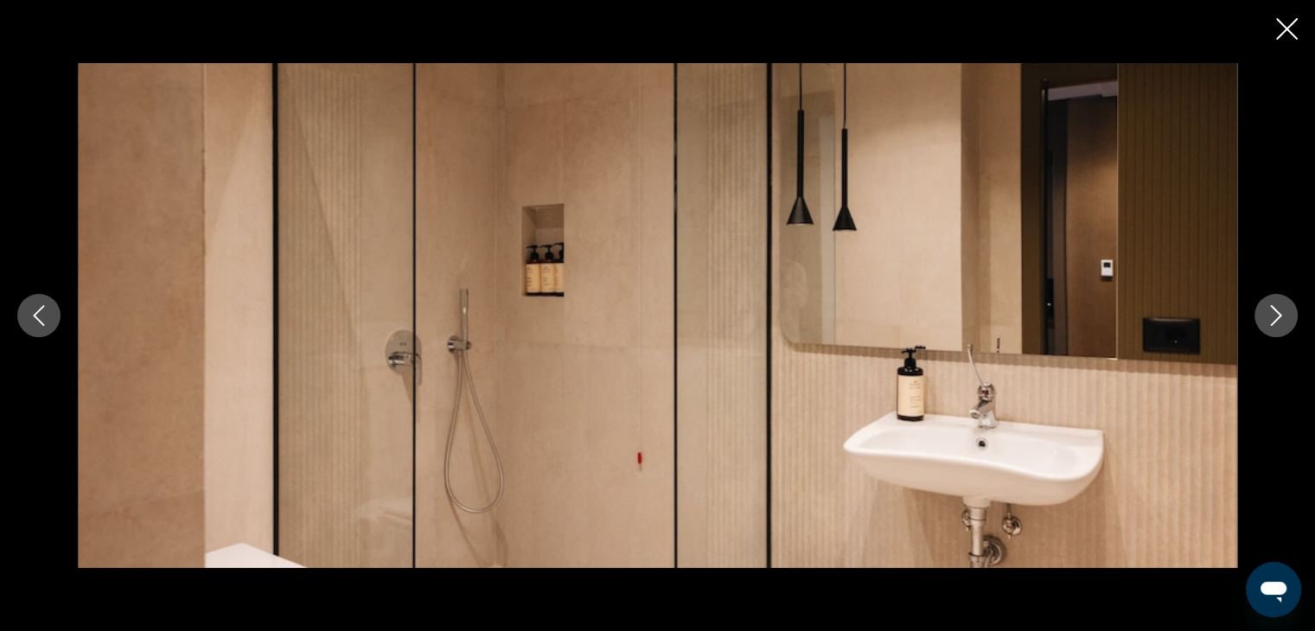
click at [1274, 320] on icon "Next image" at bounding box center [1276, 315] width 11 height 21
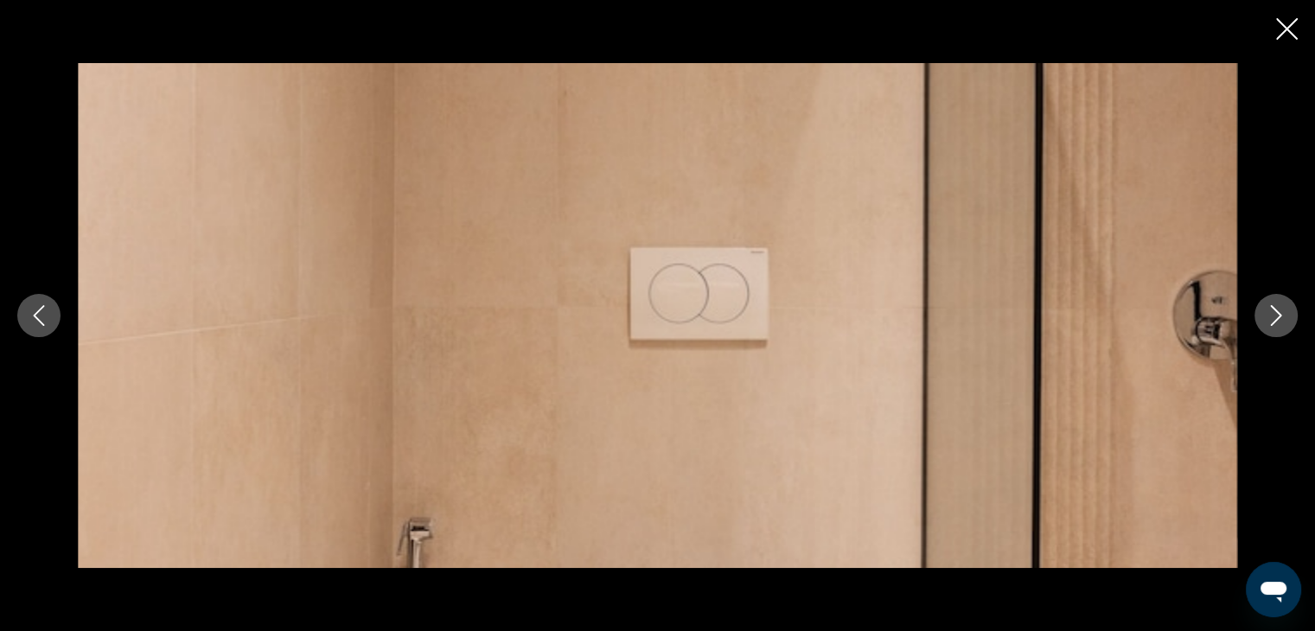
click at [1274, 320] on icon "Next image" at bounding box center [1276, 315] width 11 height 21
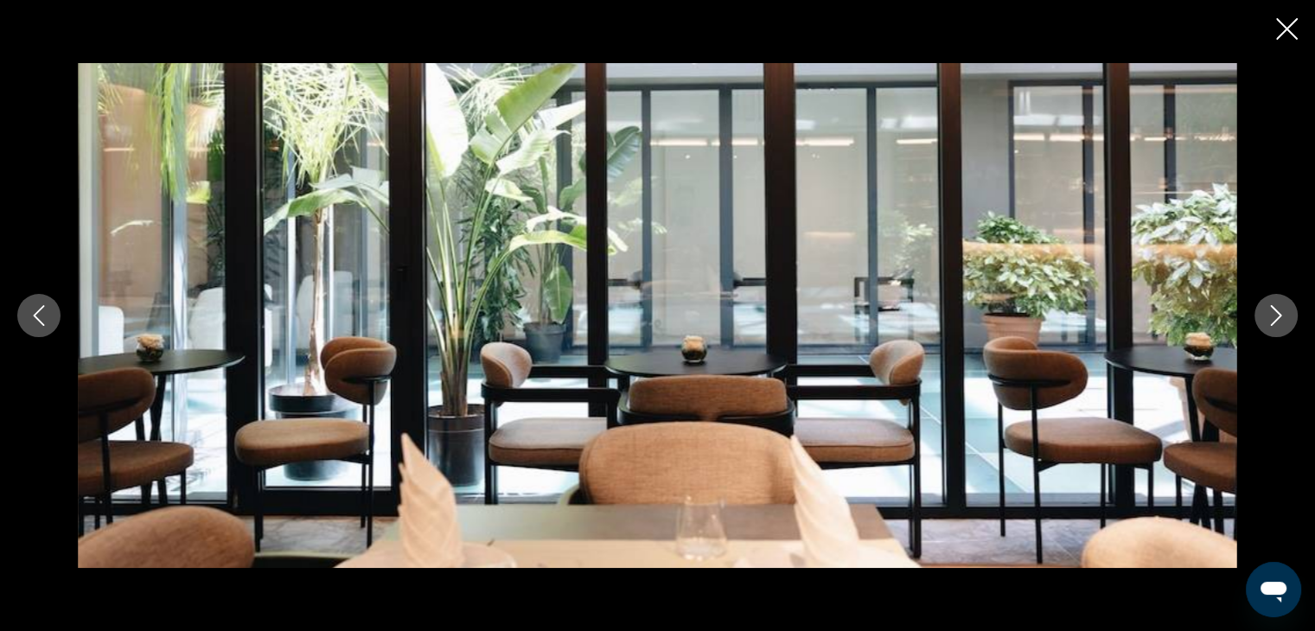
click at [1274, 320] on icon "Next image" at bounding box center [1276, 315] width 11 height 21
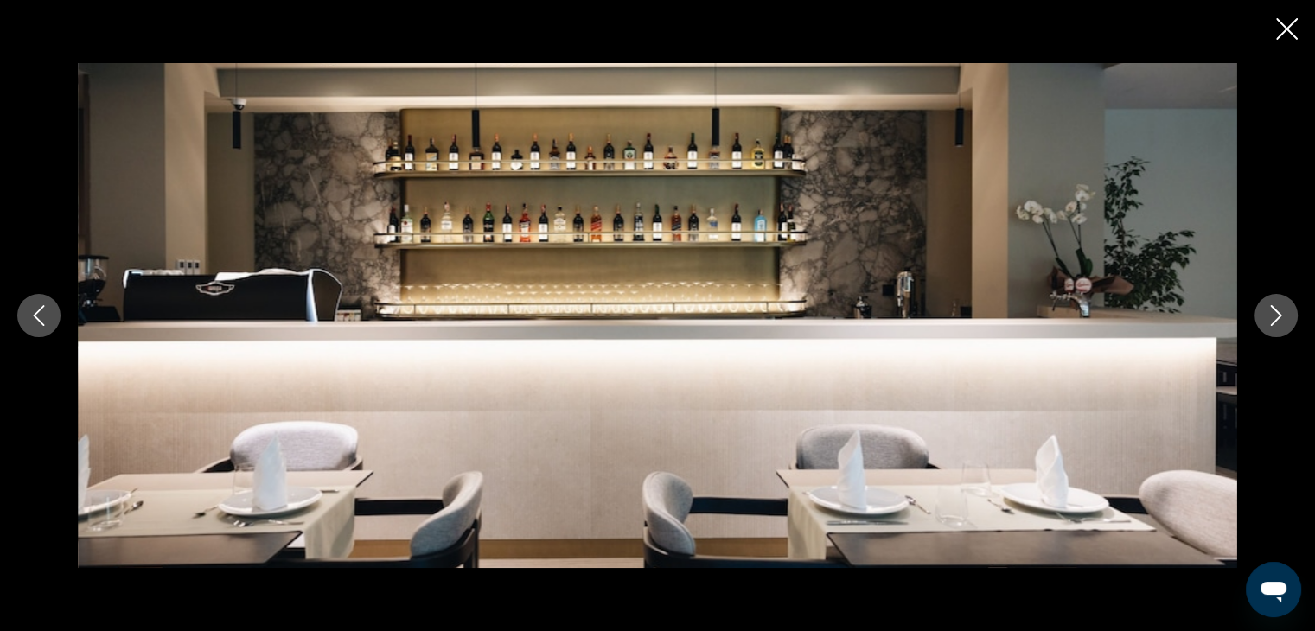
click at [1289, 22] on icon "Close slideshow" at bounding box center [1287, 29] width 22 height 22
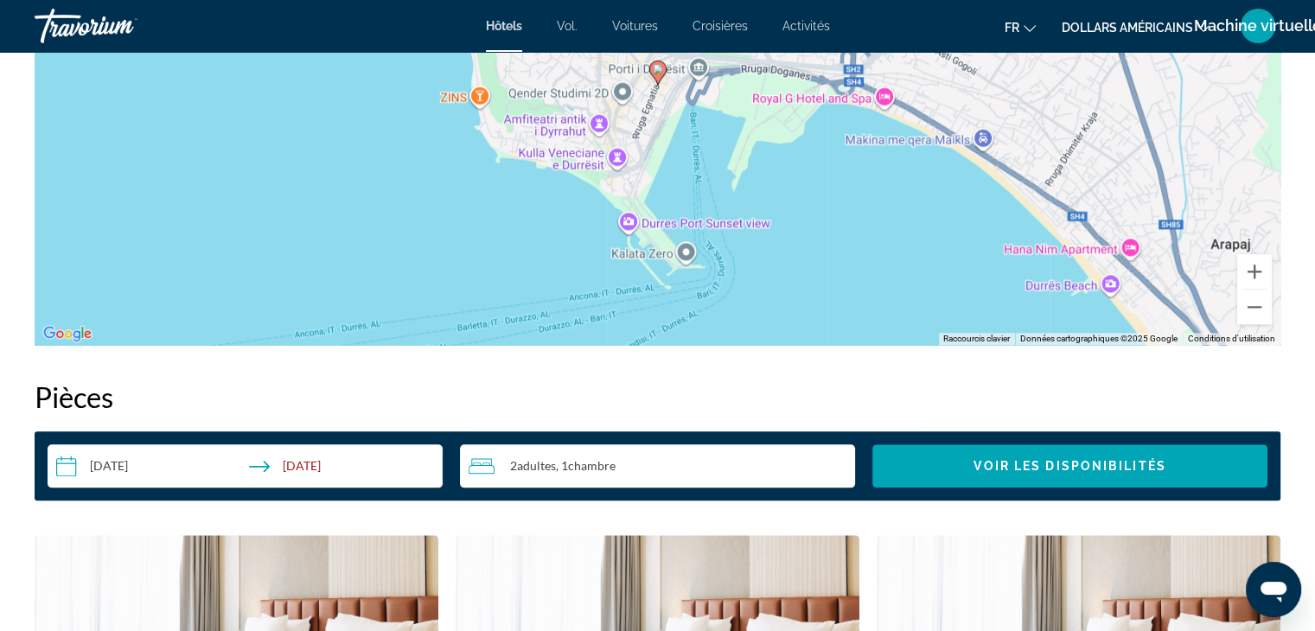
scroll to position [1909, 0]
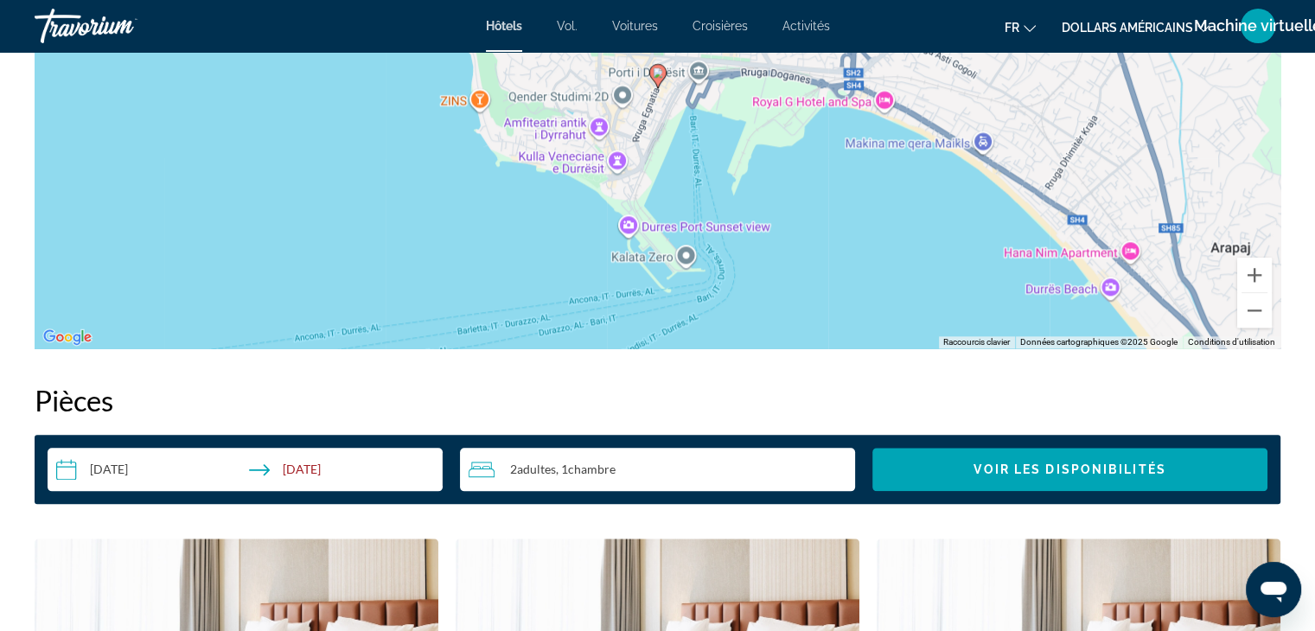
click at [97, 464] on input "**********" at bounding box center [249, 472] width 402 height 48
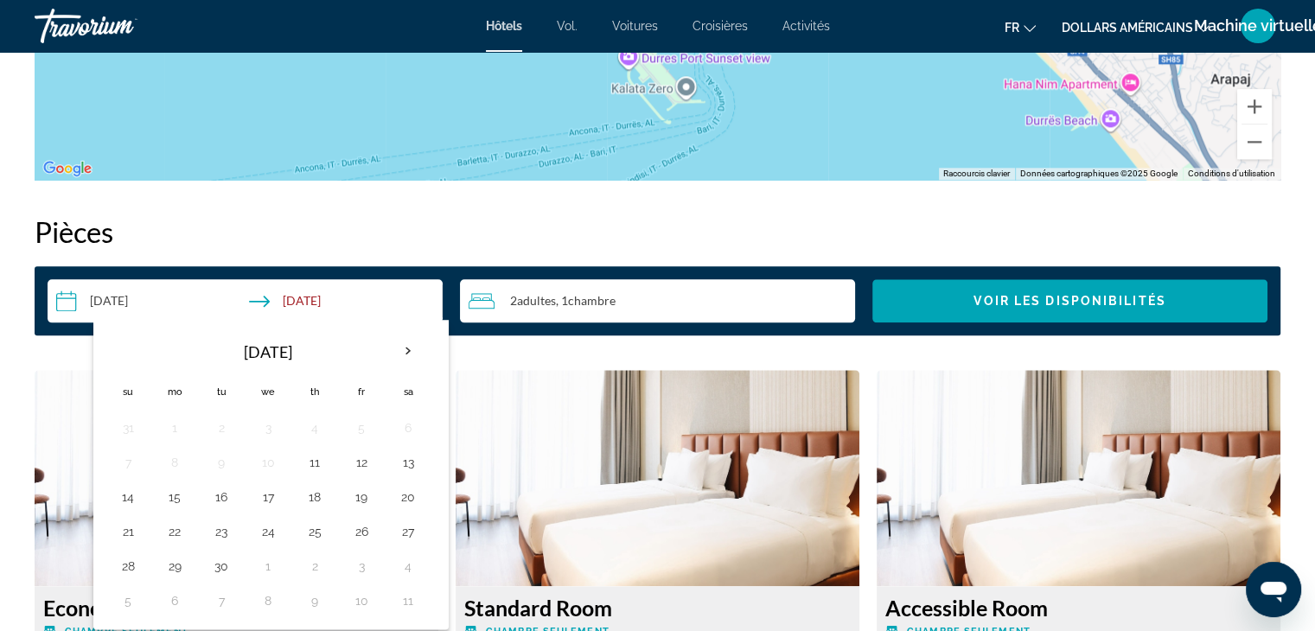
scroll to position [2078, 0]
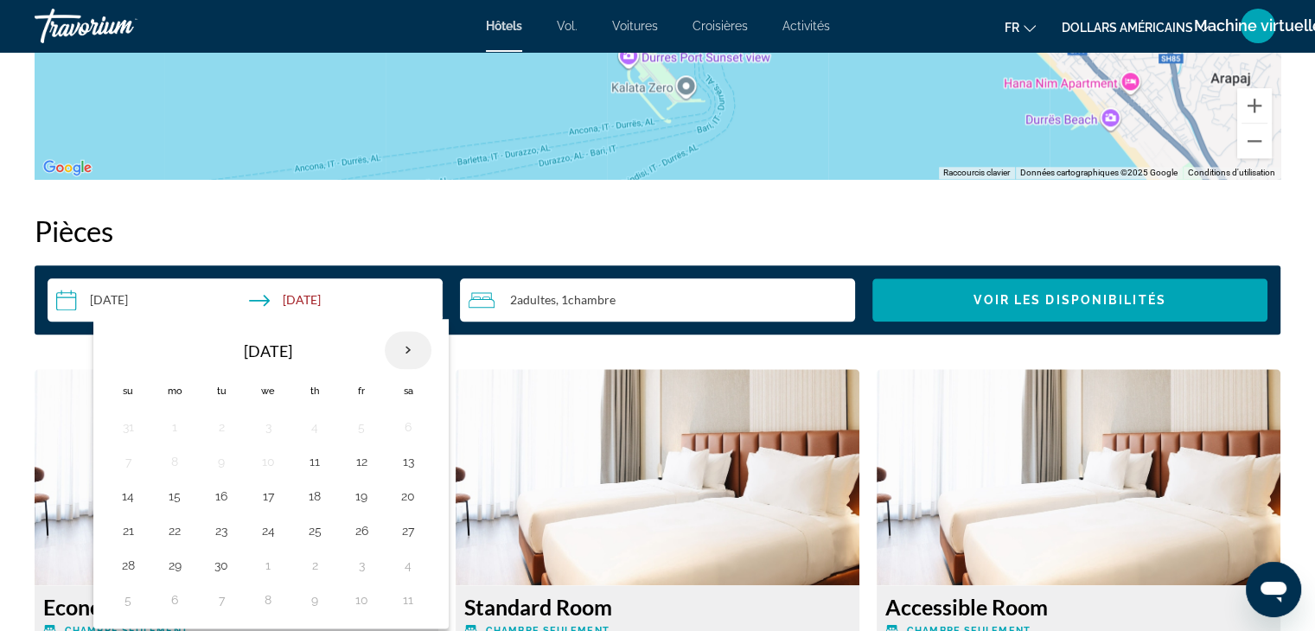
click at [403, 344] on th "Next month" at bounding box center [408, 350] width 47 height 38
click at [163, 558] on button "27" at bounding box center [175, 565] width 28 height 24
click at [316, 554] on button "30" at bounding box center [315, 565] width 28 height 24
type input "**********"
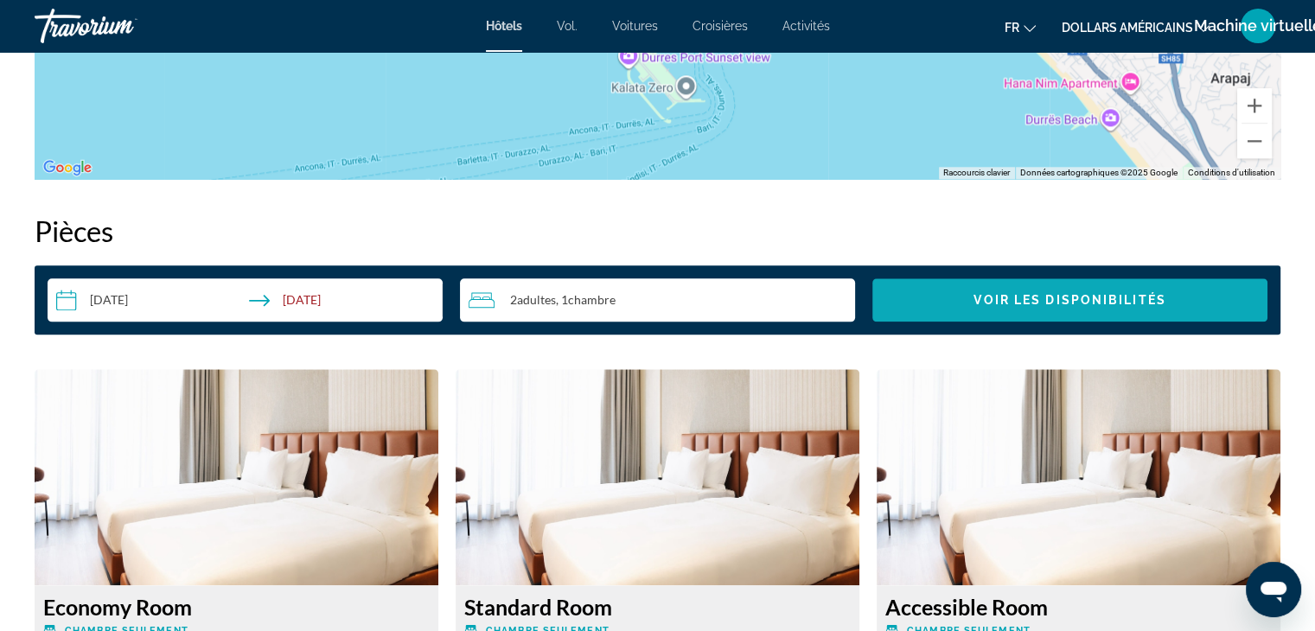
click at [951, 282] on span "Search widget" at bounding box center [1069, 299] width 395 height 41
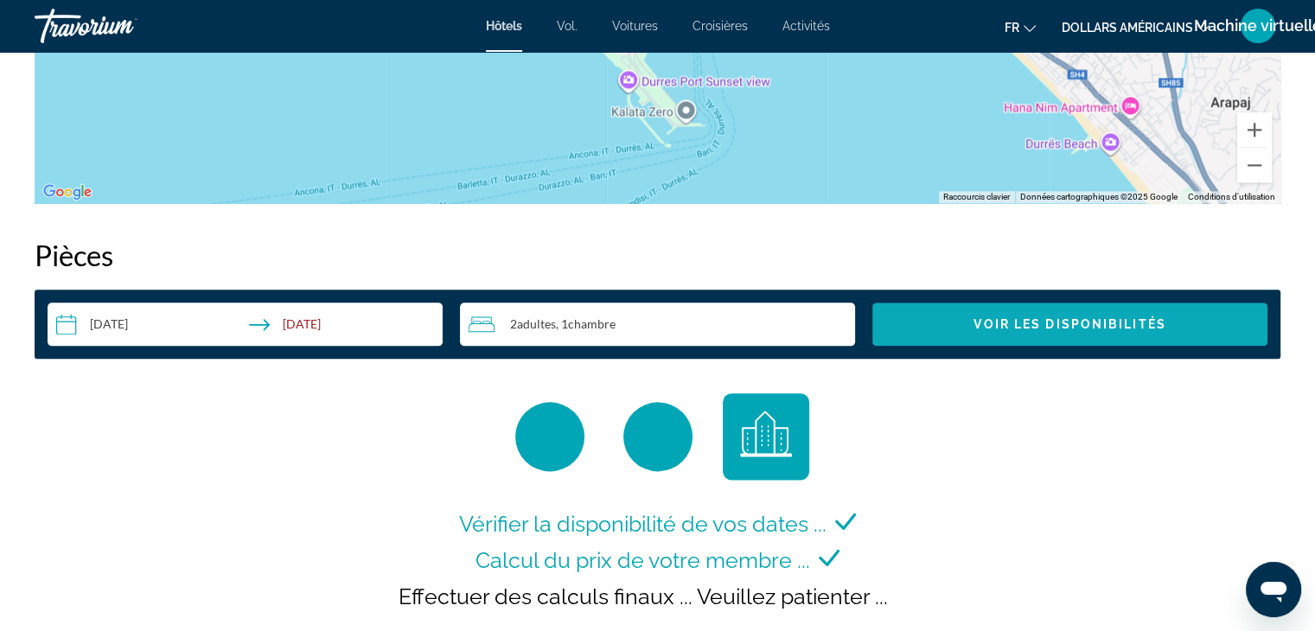
scroll to position [2199, 0]
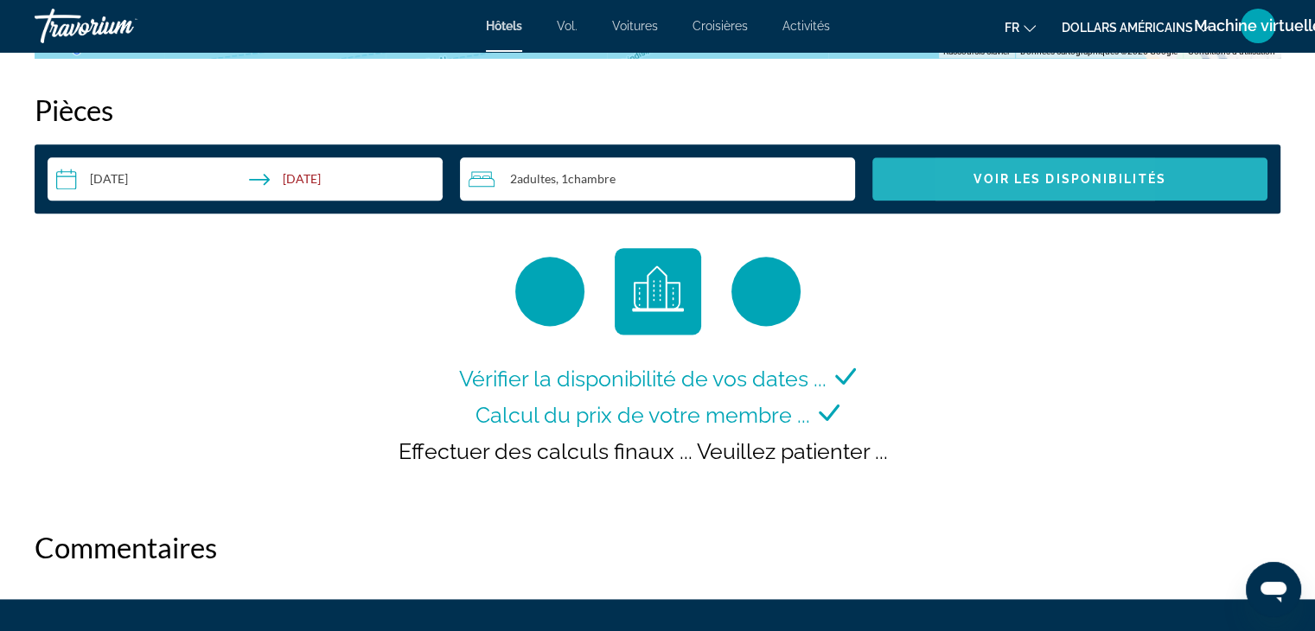
click at [992, 175] on span "Voir les disponibilités" at bounding box center [1069, 179] width 192 height 14
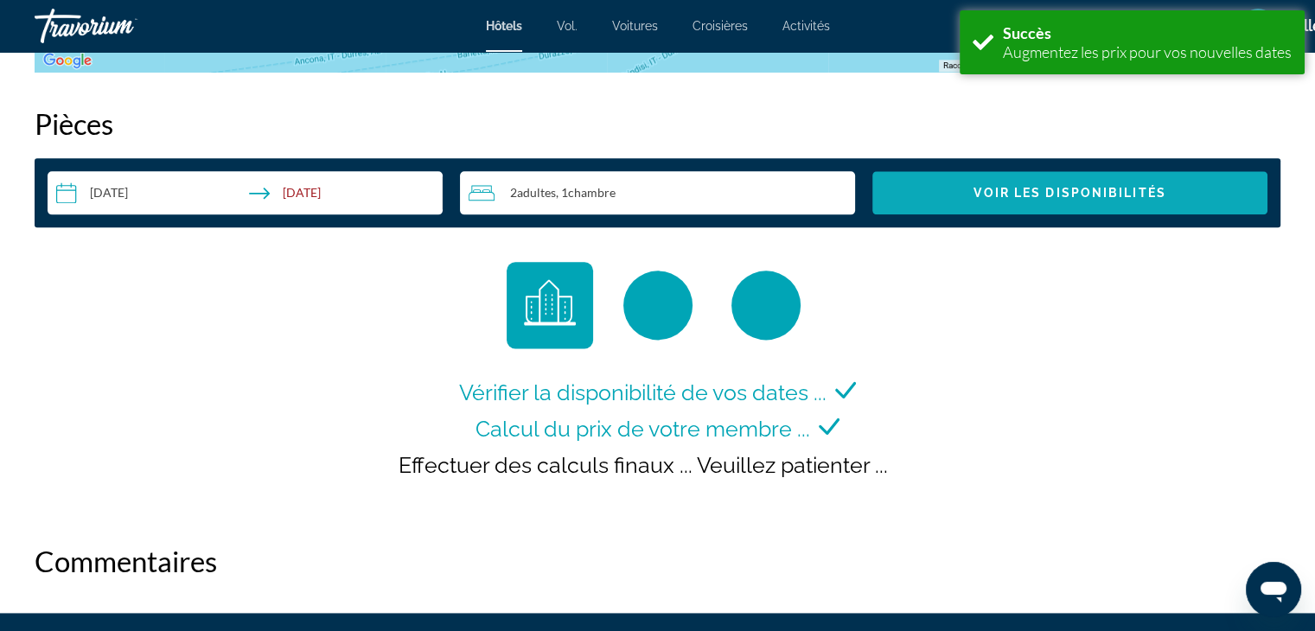
scroll to position [2188, 0]
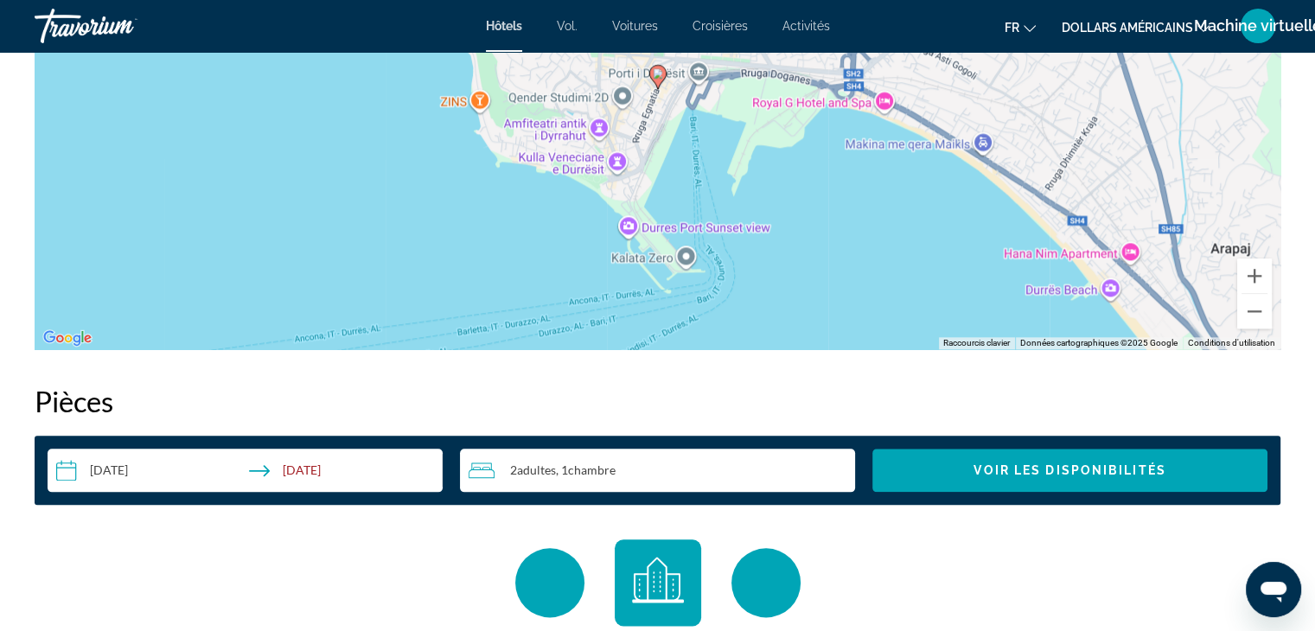
scroll to position [1905, 0]
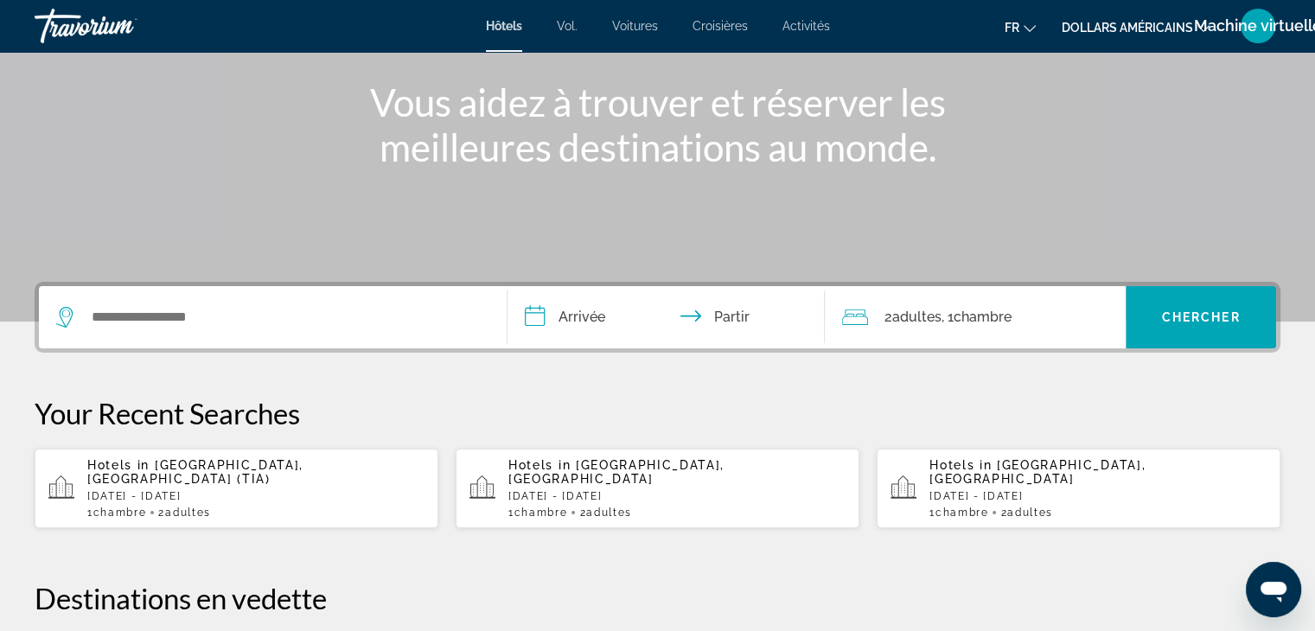
scroll to position [201, 0]
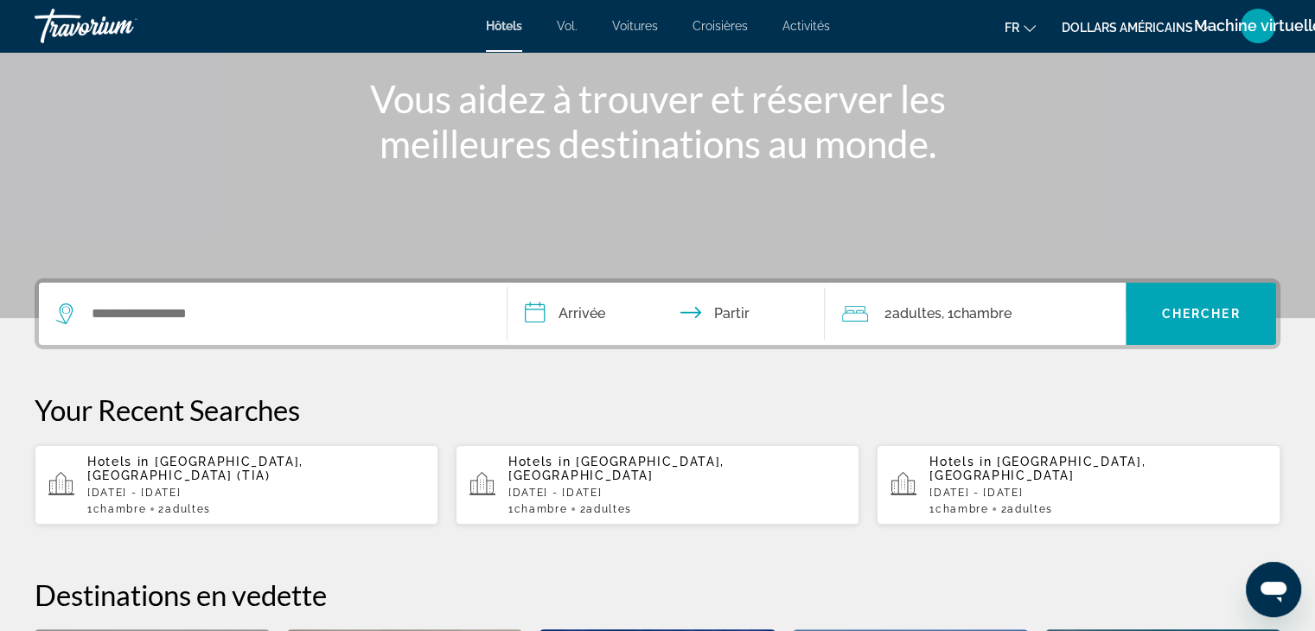
click at [398, 298] on div "Widget de recherche" at bounding box center [272, 314] width 433 height 62
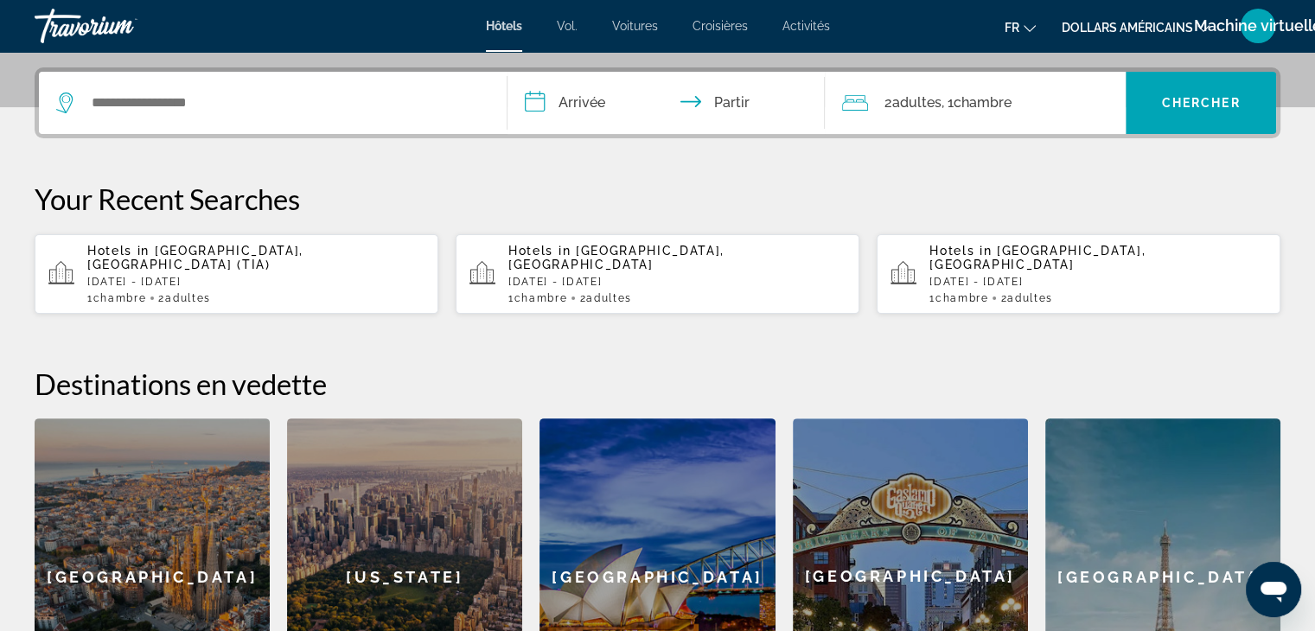
scroll to position [422, 0]
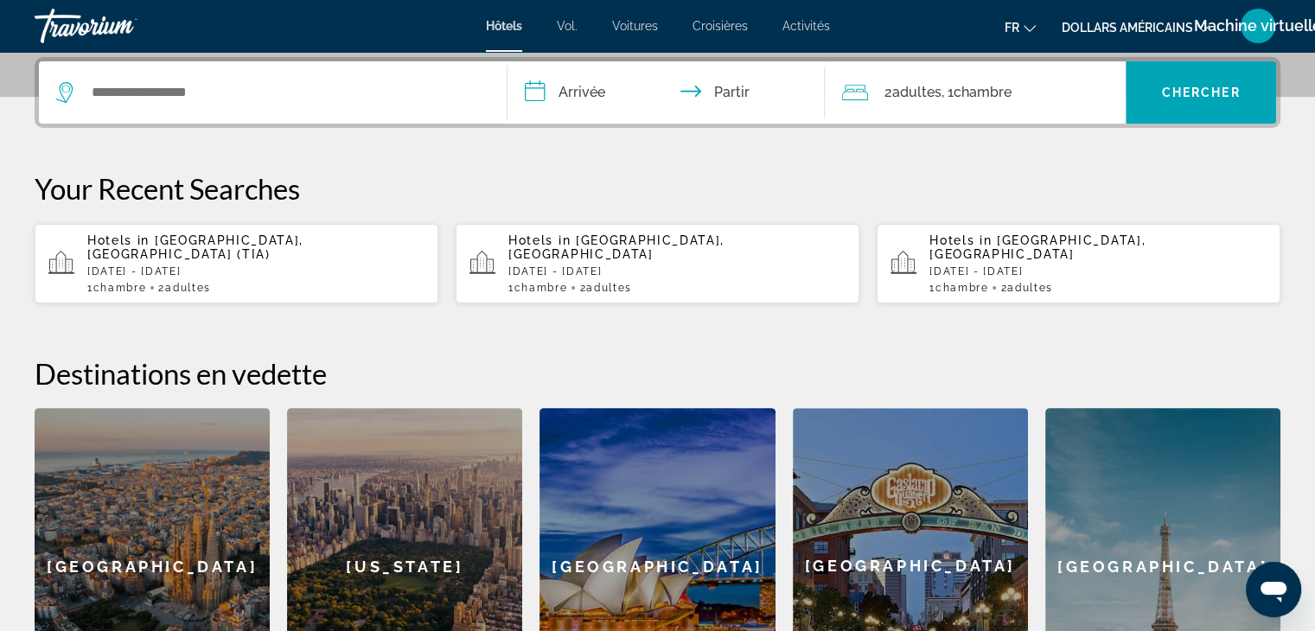
click at [398, 298] on div "**********" at bounding box center [657, 390] width 1315 height 667
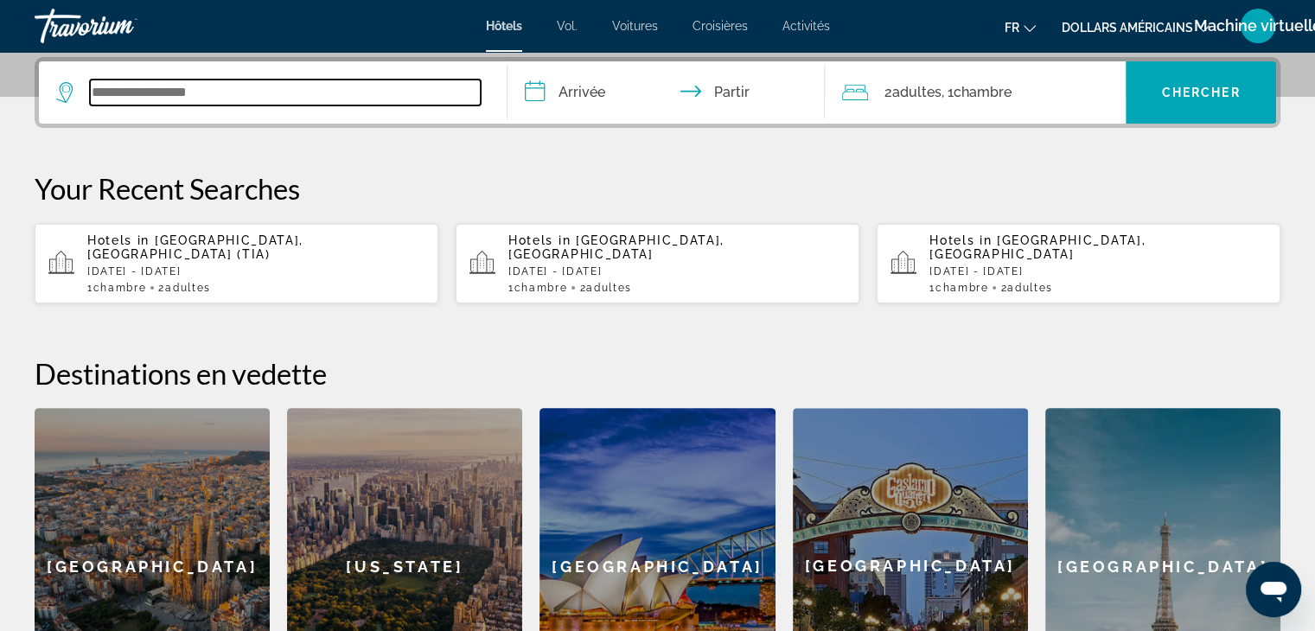
click at [149, 95] on input "Widget de recherche" at bounding box center [285, 93] width 391 height 26
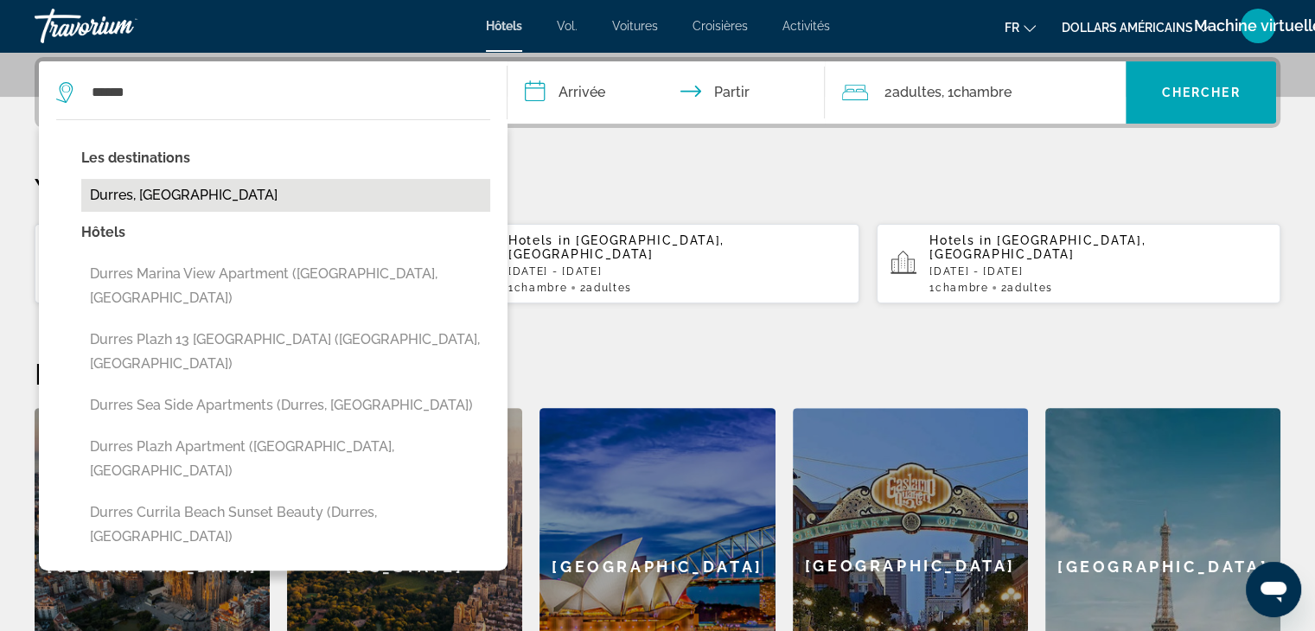
click at [169, 196] on button "Durres, [GEOGRAPHIC_DATA]" at bounding box center [285, 195] width 409 height 33
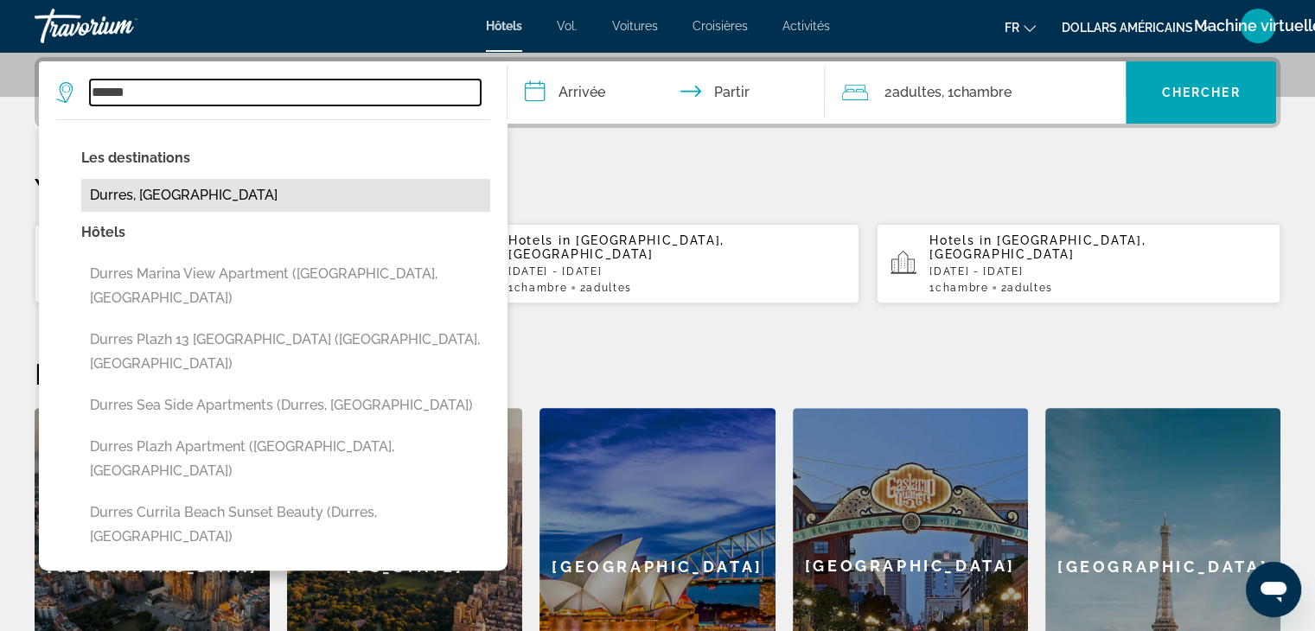
type input "**********"
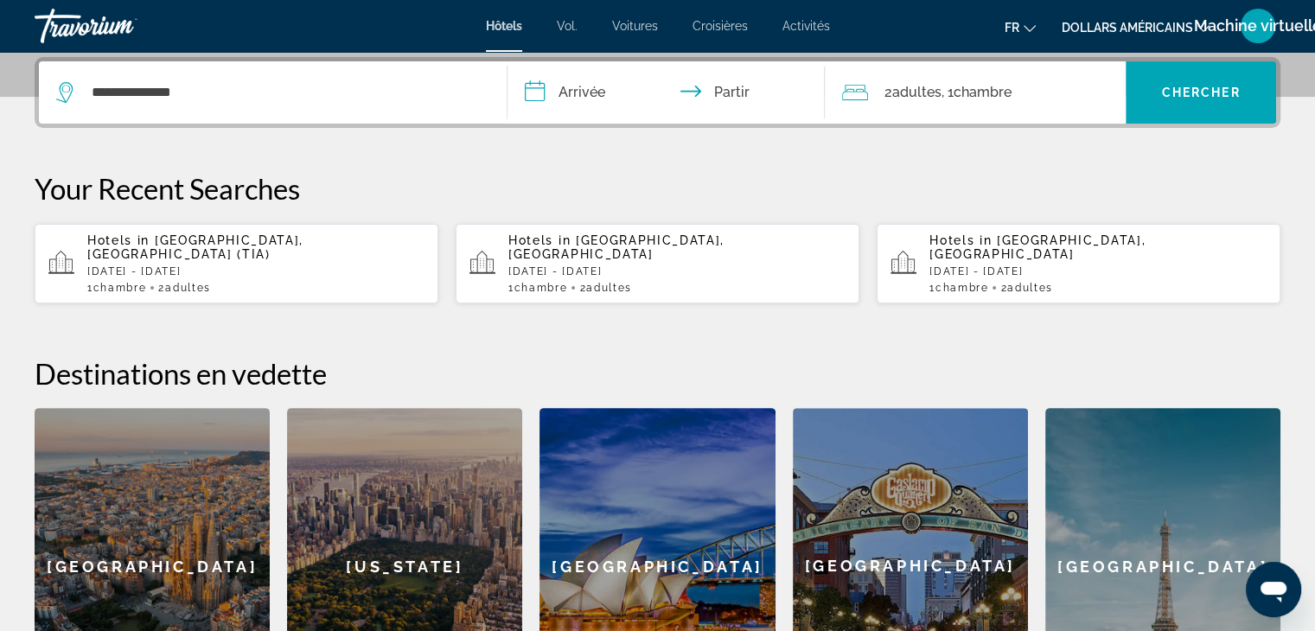
click at [577, 82] on input "**********" at bounding box center [669, 94] width 325 height 67
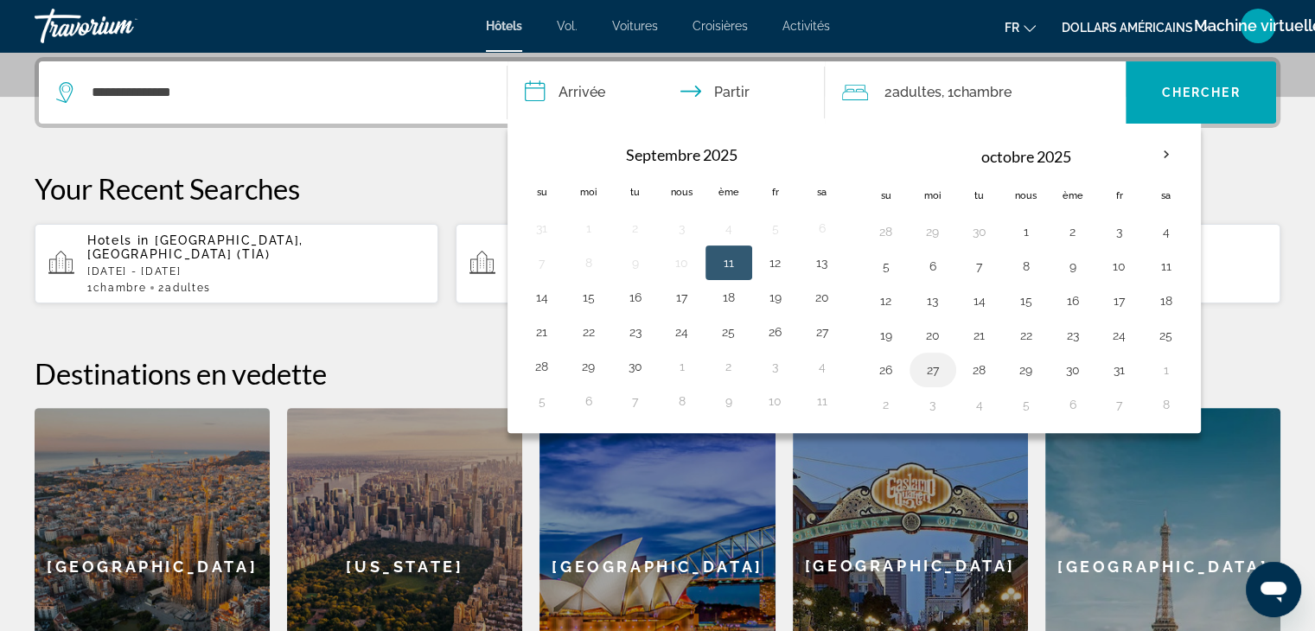
click at [927, 367] on button "27" at bounding box center [933, 370] width 28 height 24
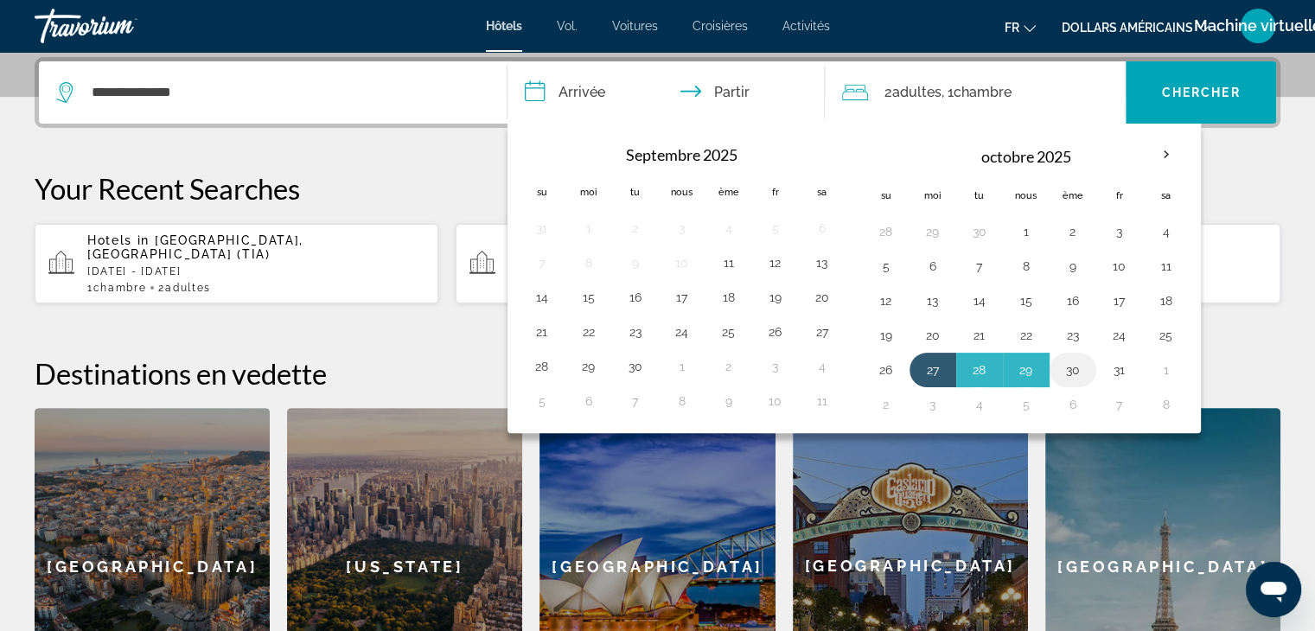
click at [1079, 368] on button "30" at bounding box center [1073, 370] width 28 height 24
type input "**********"
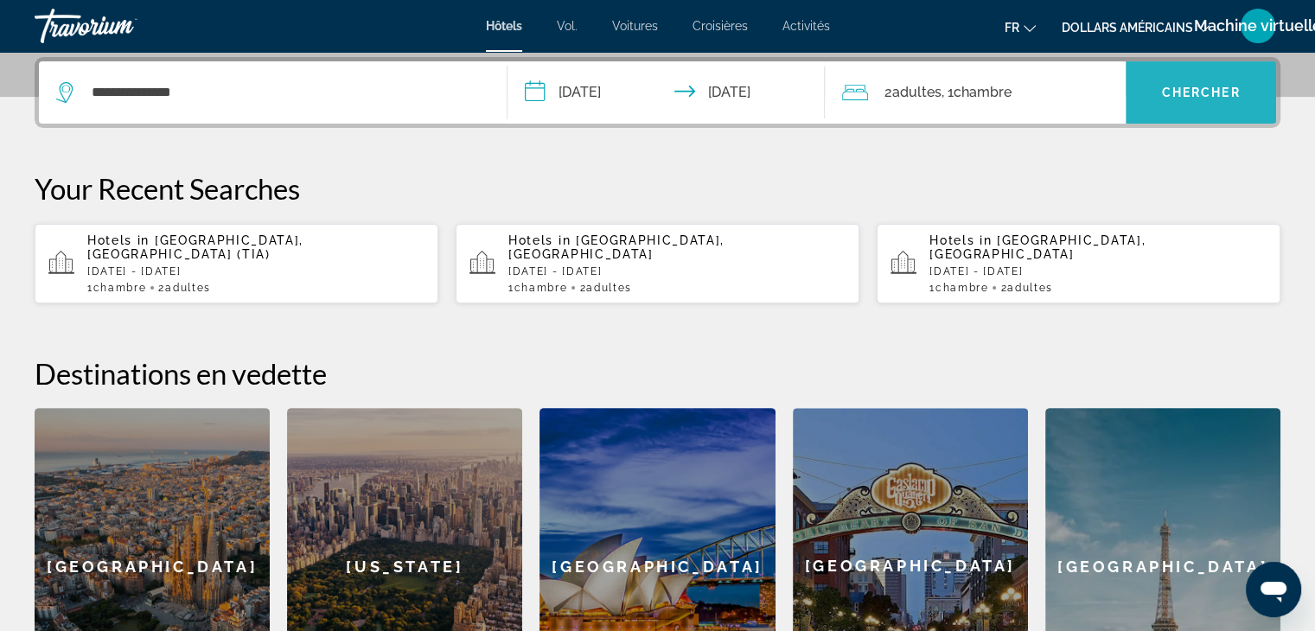
click at [1160, 83] on span "Widget de recherche" at bounding box center [1201, 92] width 150 height 41
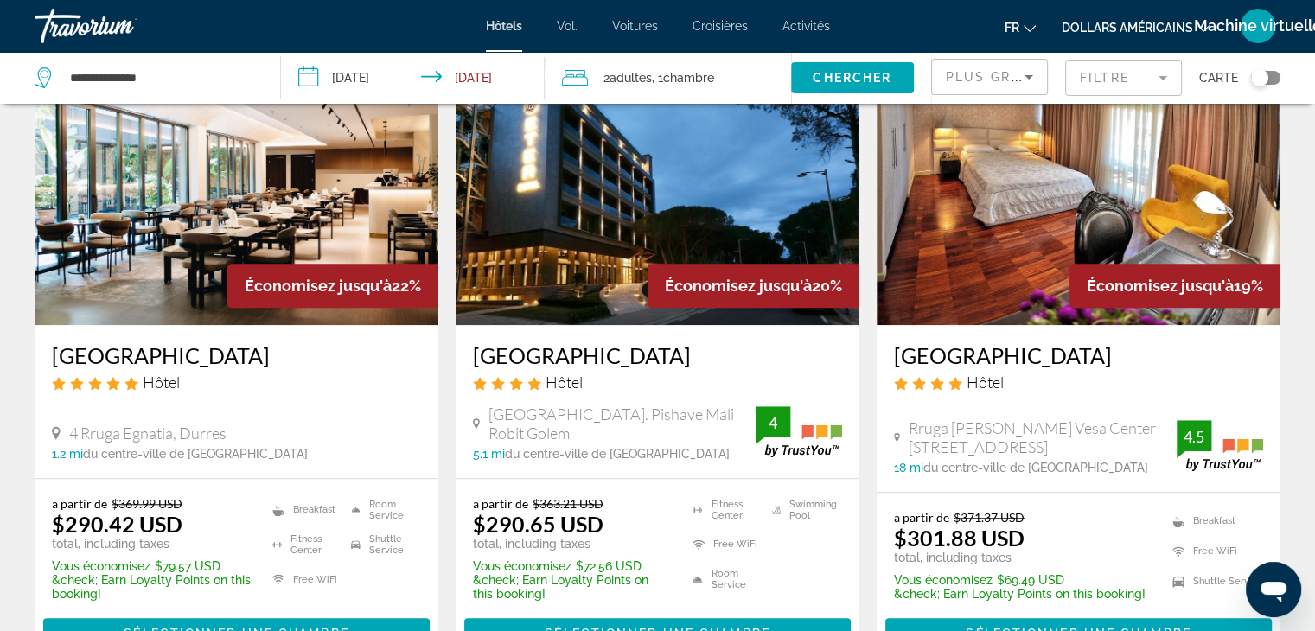
scroll to position [1478, 0]
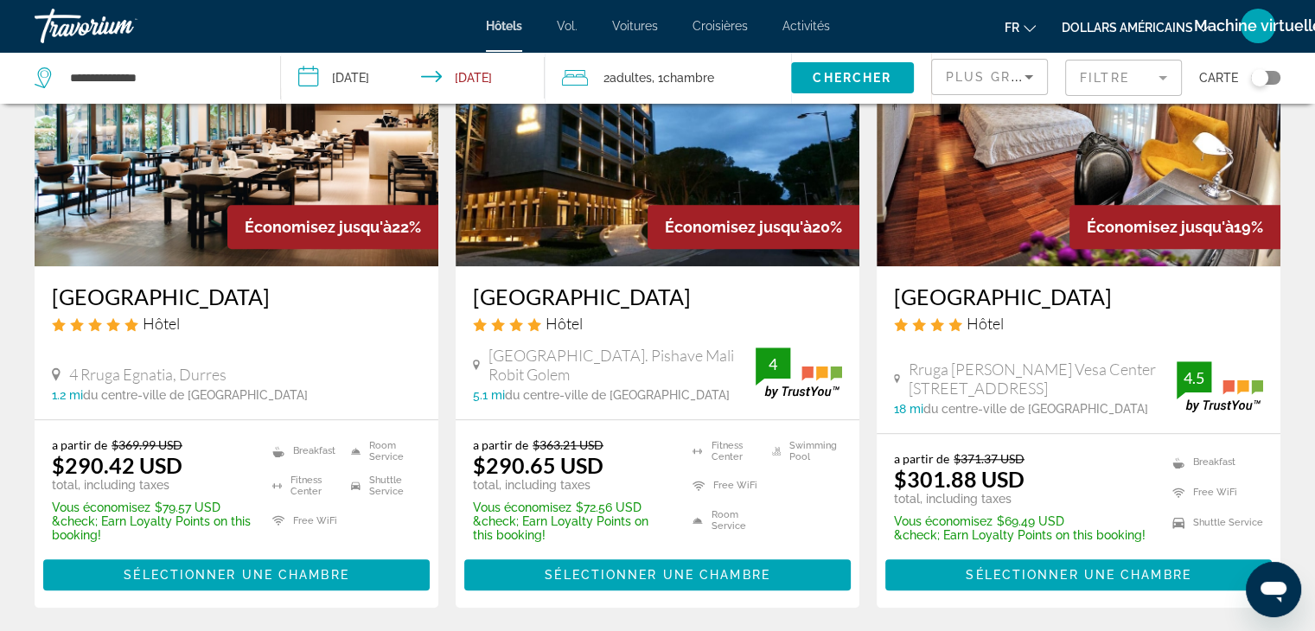
click at [192, 172] on img "Contenu principal" at bounding box center [237, 128] width 404 height 277
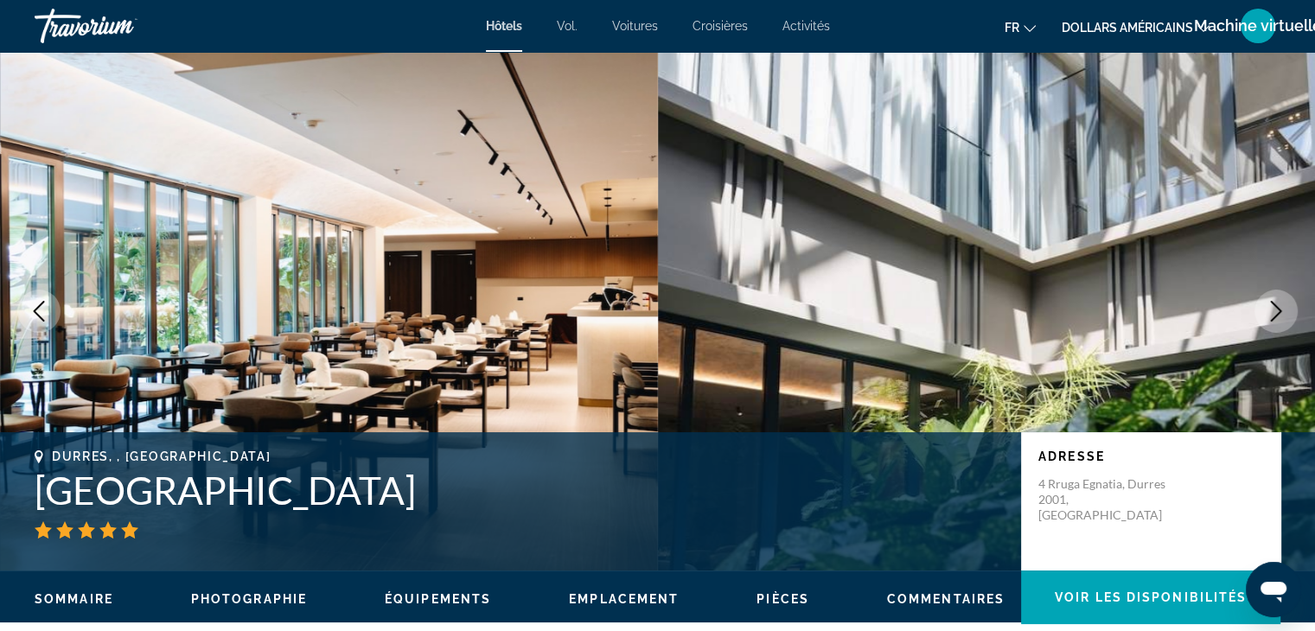
click at [1131, 29] on font "dollars américains" at bounding box center [1127, 28] width 131 height 14
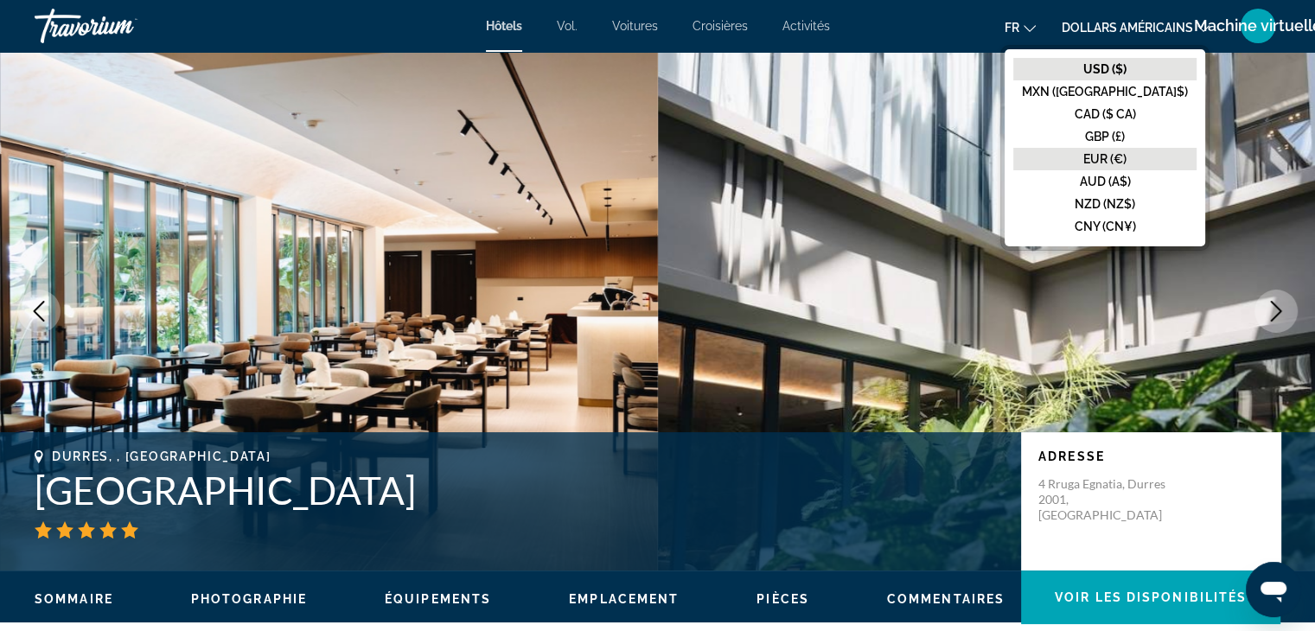
click at [1126, 163] on font "EUR (€)" at bounding box center [1104, 159] width 43 height 14
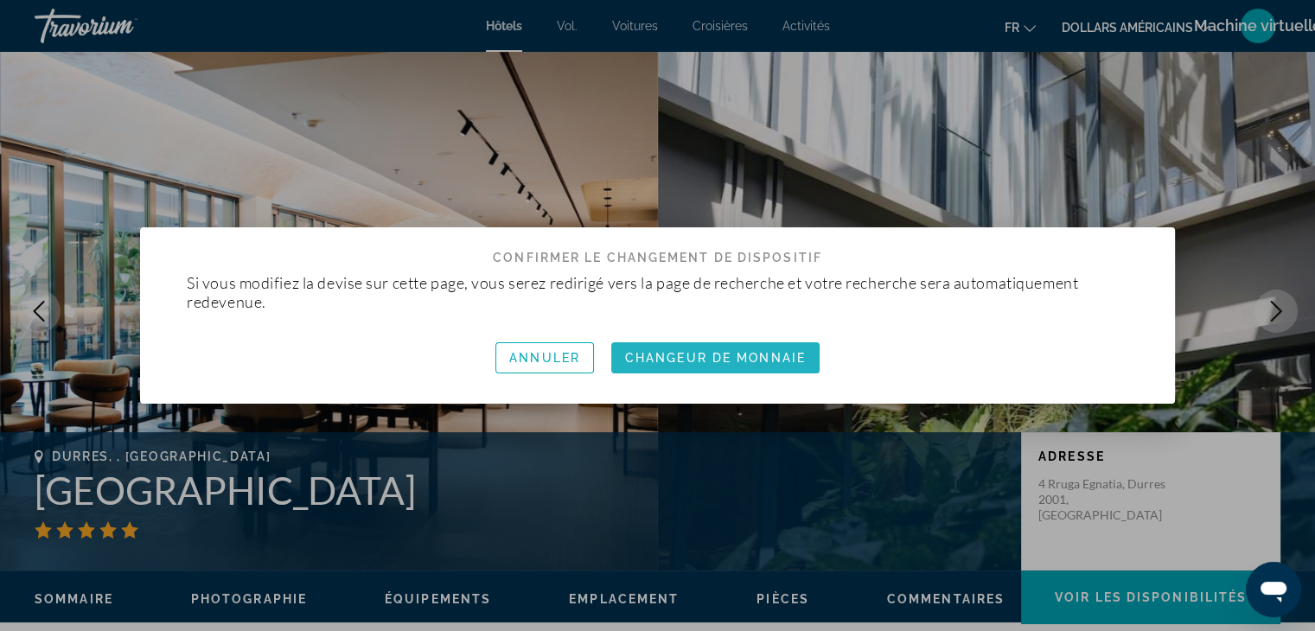
click at [774, 354] on font "Changeur de monnaie" at bounding box center [715, 358] width 181 height 14
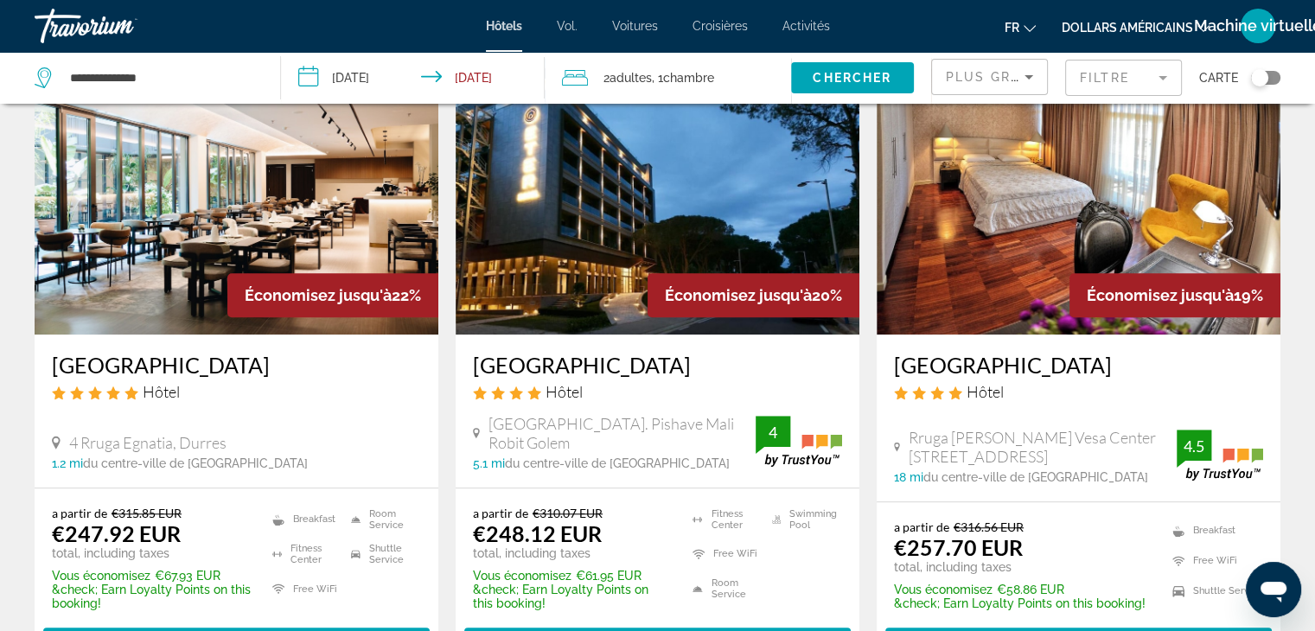
scroll to position [1411, 0]
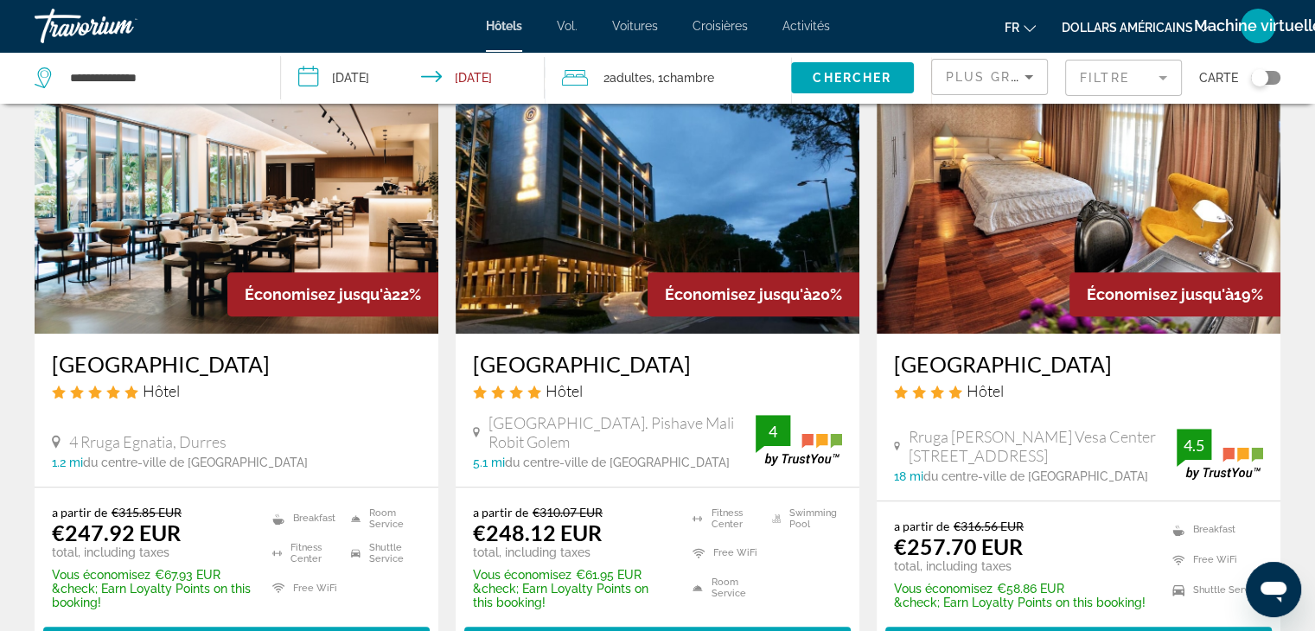
click at [167, 217] on img "Contenu principal" at bounding box center [237, 195] width 404 height 277
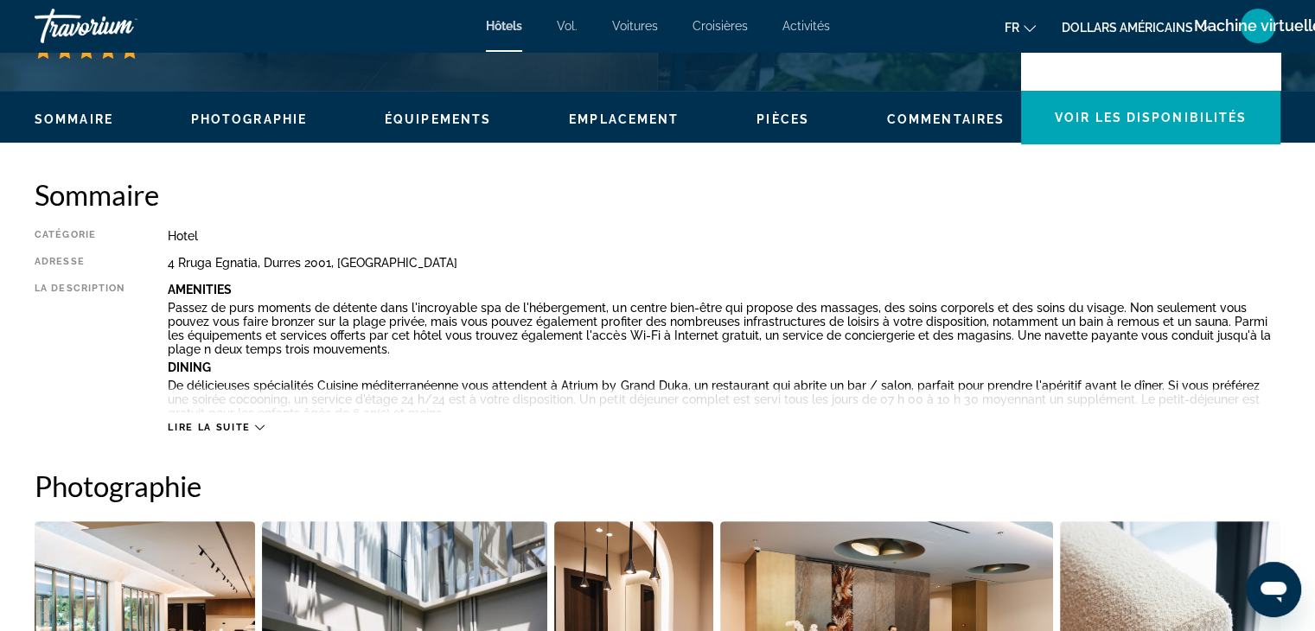
scroll to position [486, 0]
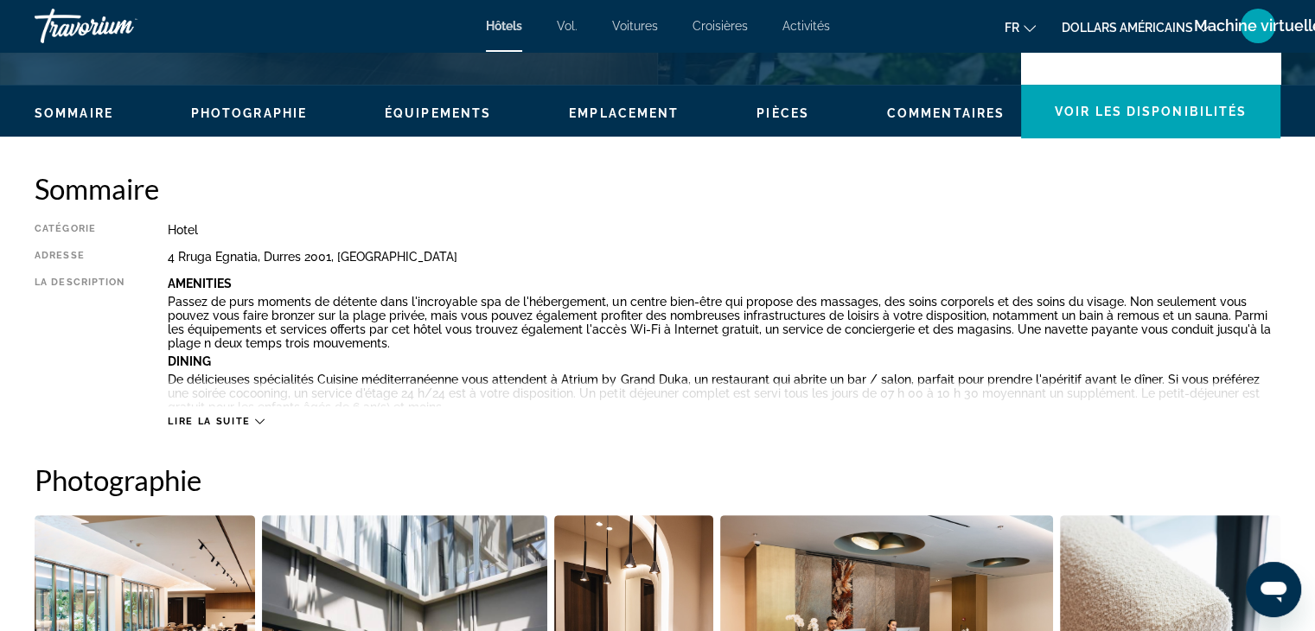
click at [214, 423] on span "Lire la suite" at bounding box center [209, 421] width 82 height 11
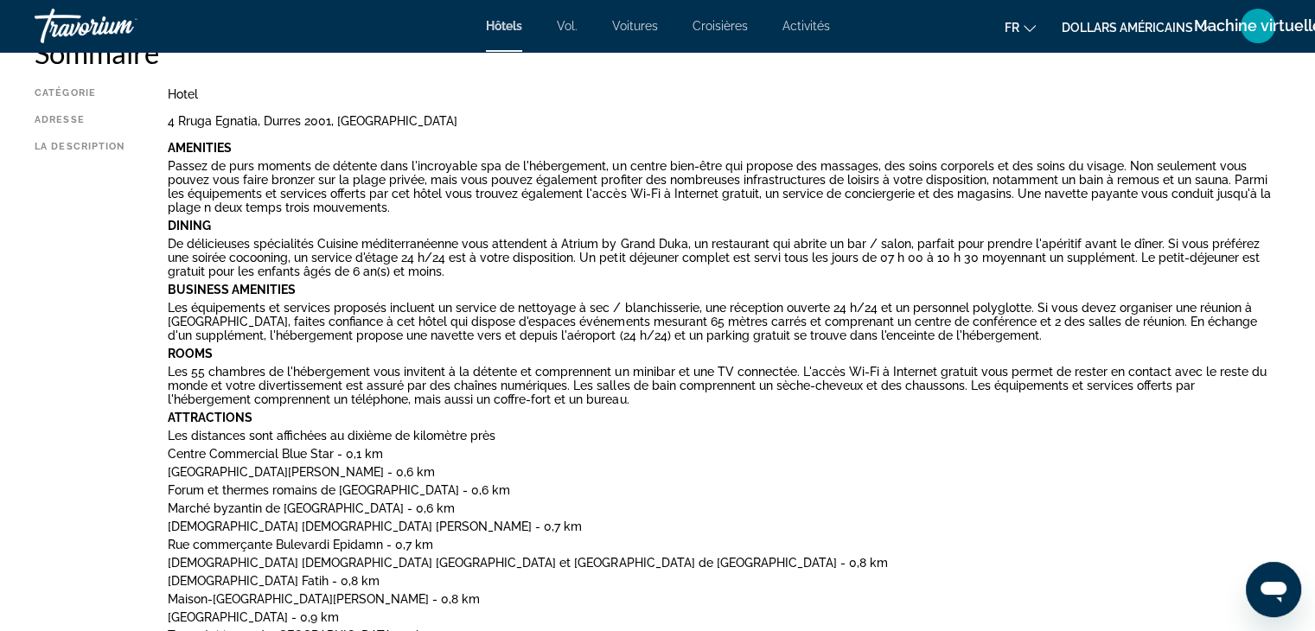
scroll to position [0, 0]
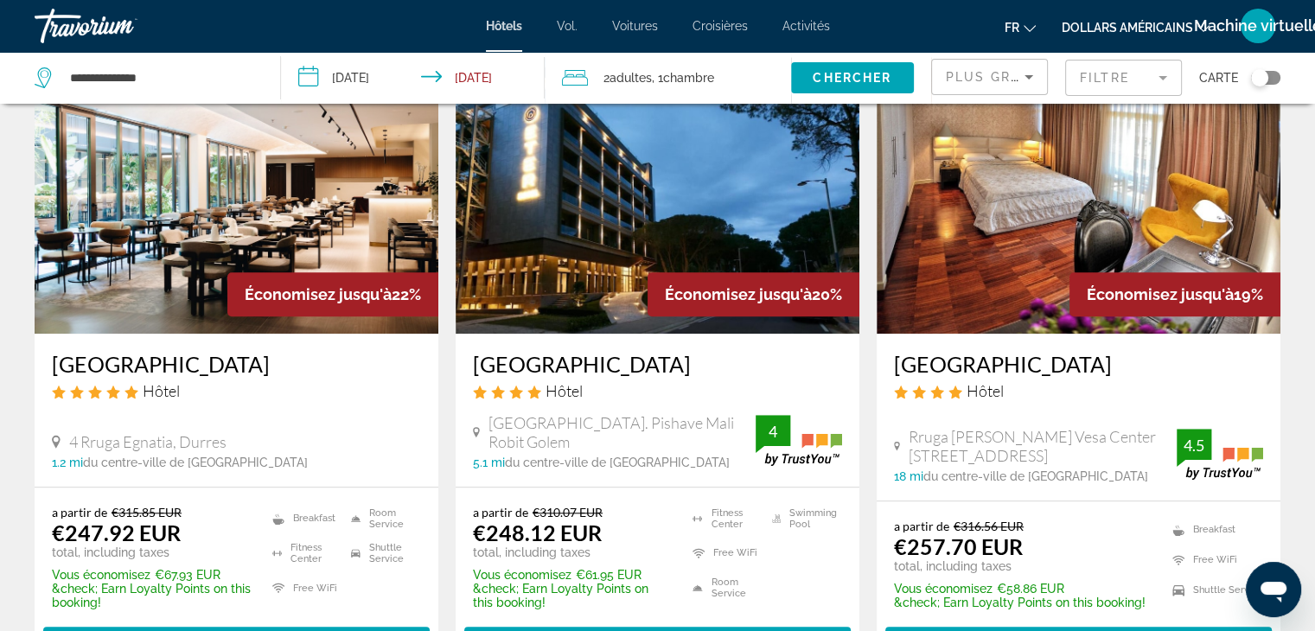
scroll to position [1410, 0]
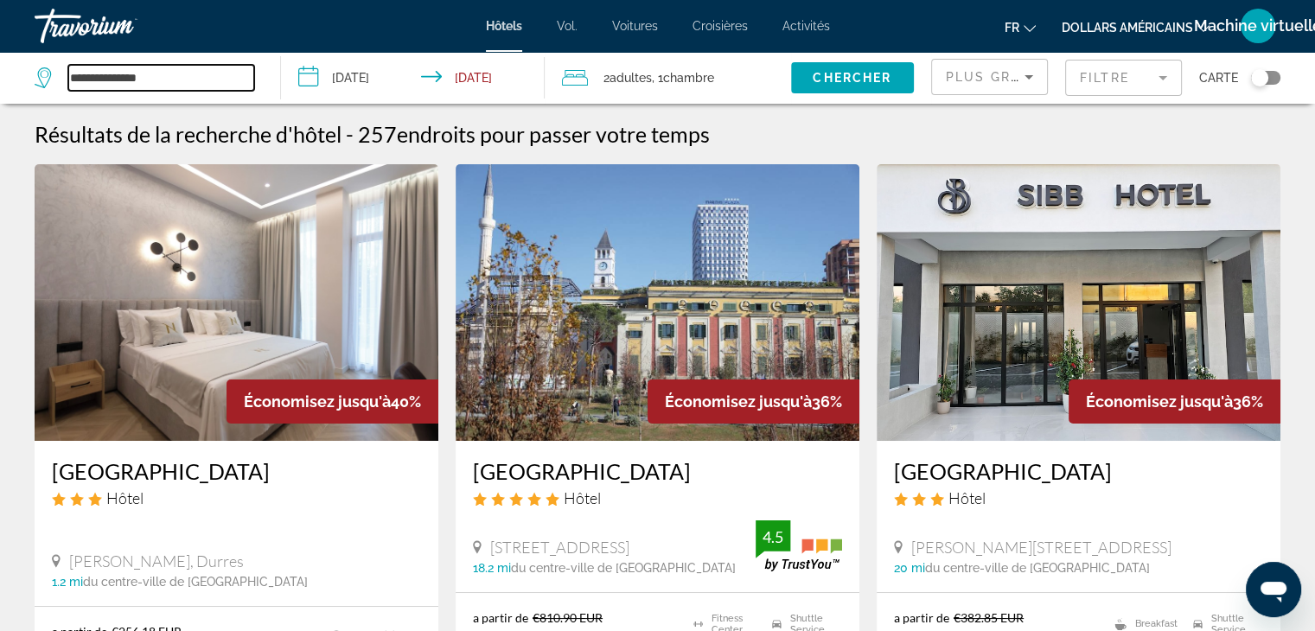
click at [201, 73] on input "**********" at bounding box center [161, 78] width 186 height 26
type input "*"
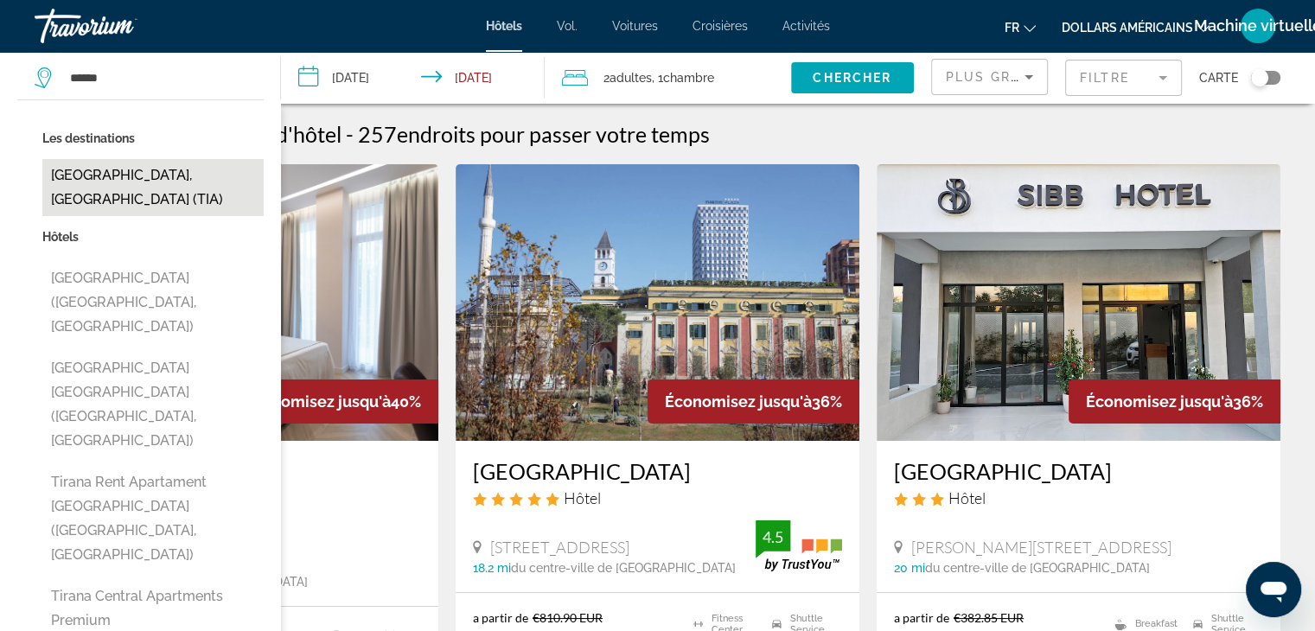
click at [122, 165] on button "[GEOGRAPHIC_DATA], [GEOGRAPHIC_DATA] (TIA)" at bounding box center [152, 187] width 221 height 57
type input "**********"
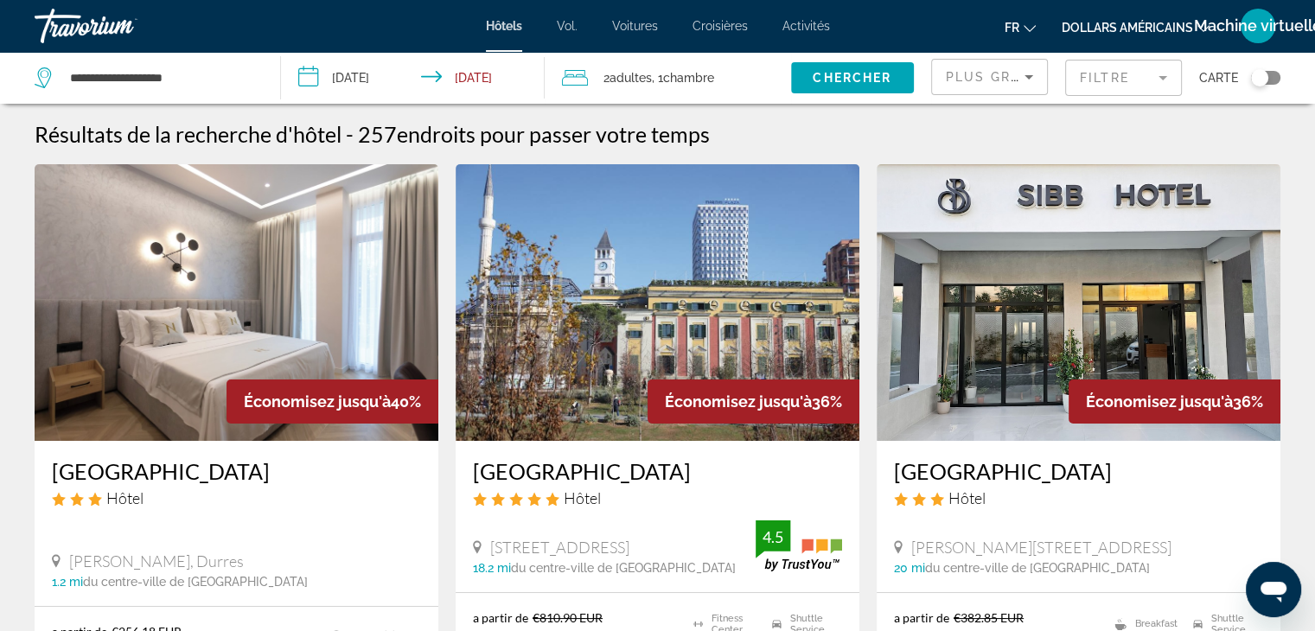
click at [361, 77] on input "**********" at bounding box center [416, 80] width 271 height 57
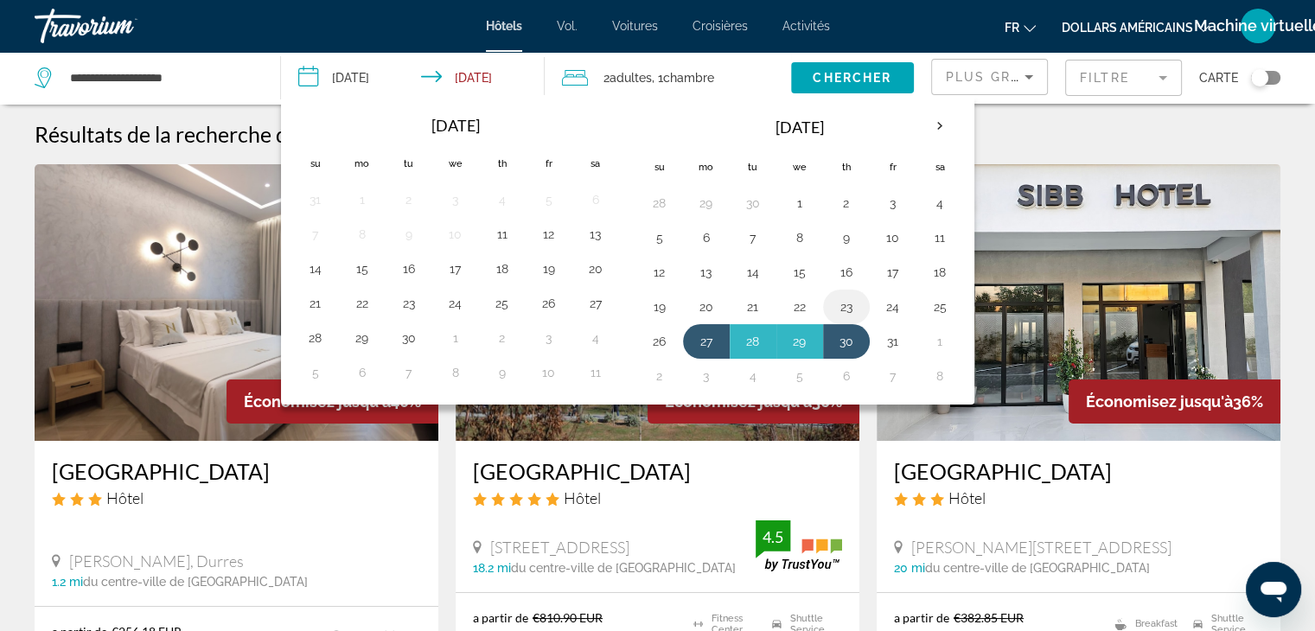
click at [844, 312] on button "23" at bounding box center [846, 307] width 28 height 24
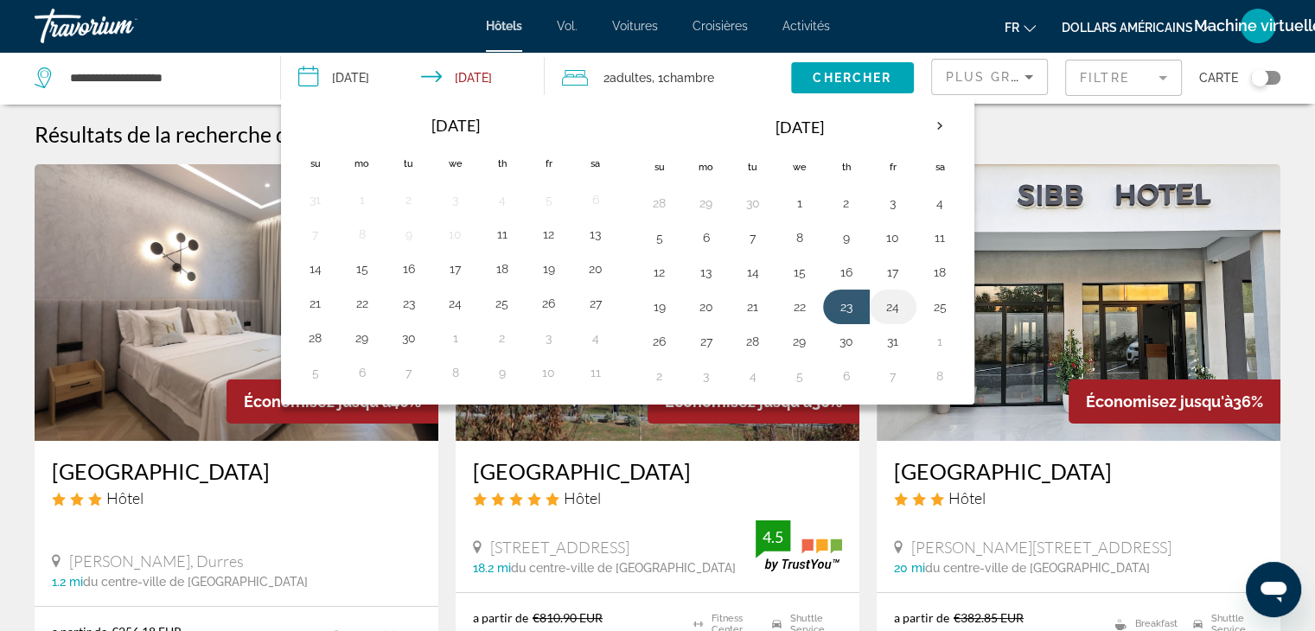
click at [885, 305] on button "24" at bounding box center [893, 307] width 28 height 24
type input "**********"
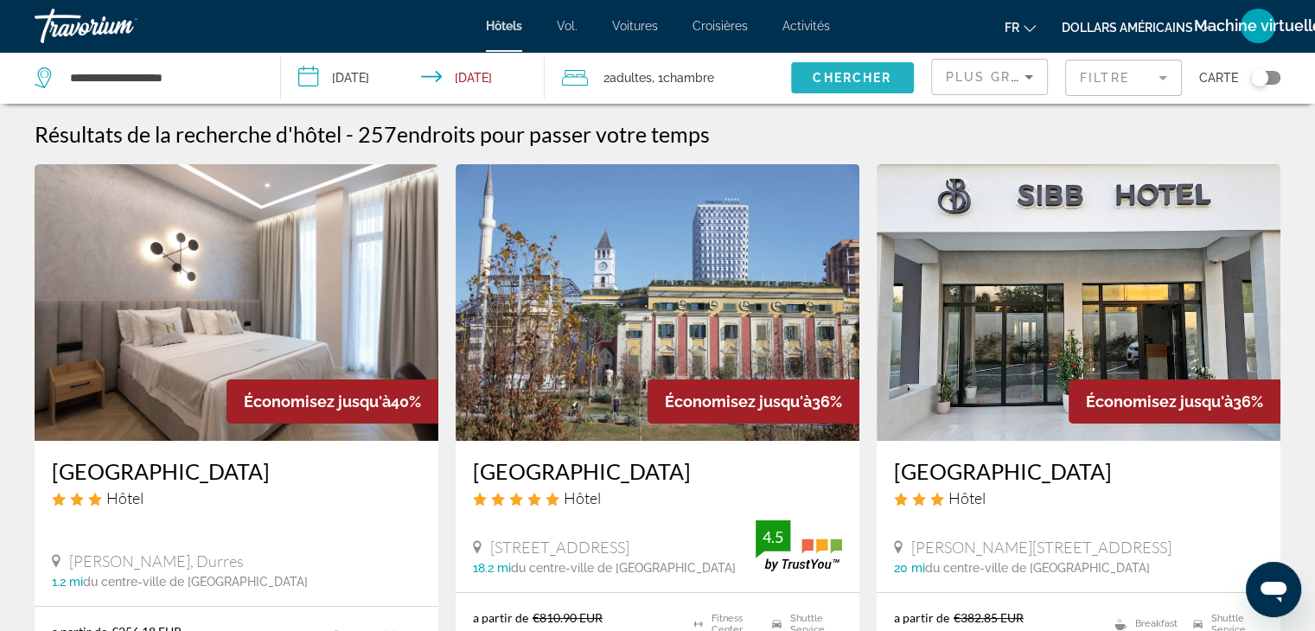
click at [851, 69] on span "Search widget" at bounding box center [852, 77] width 123 height 41
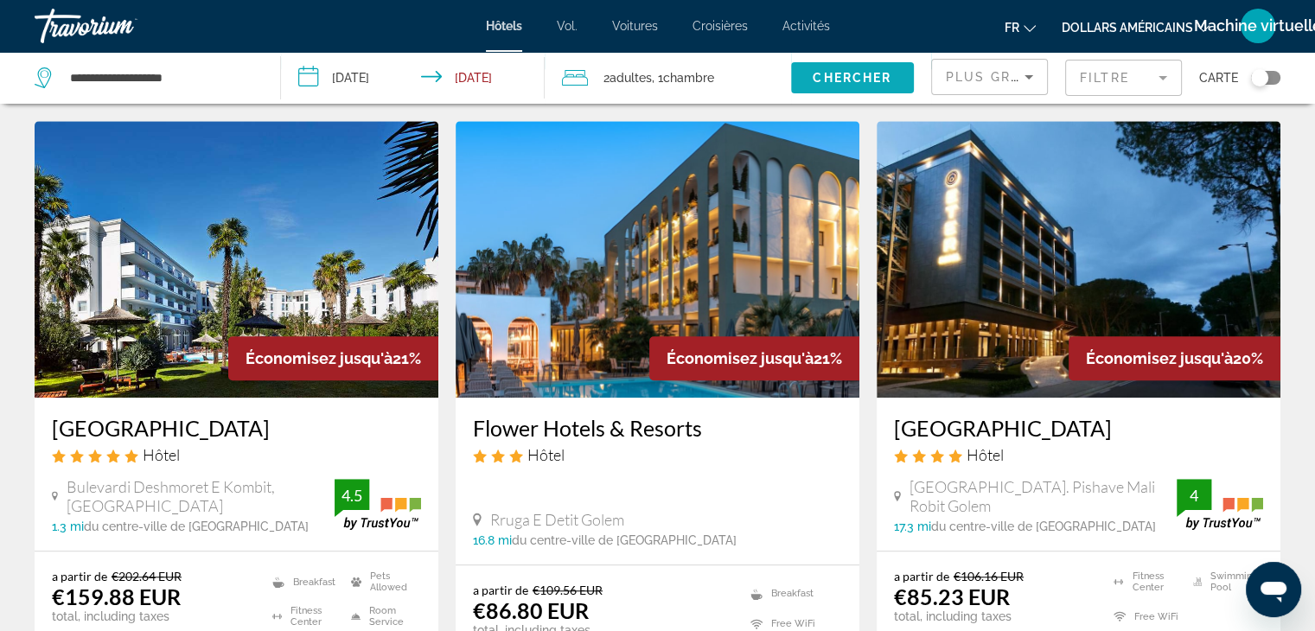
scroll to position [1366, 0]
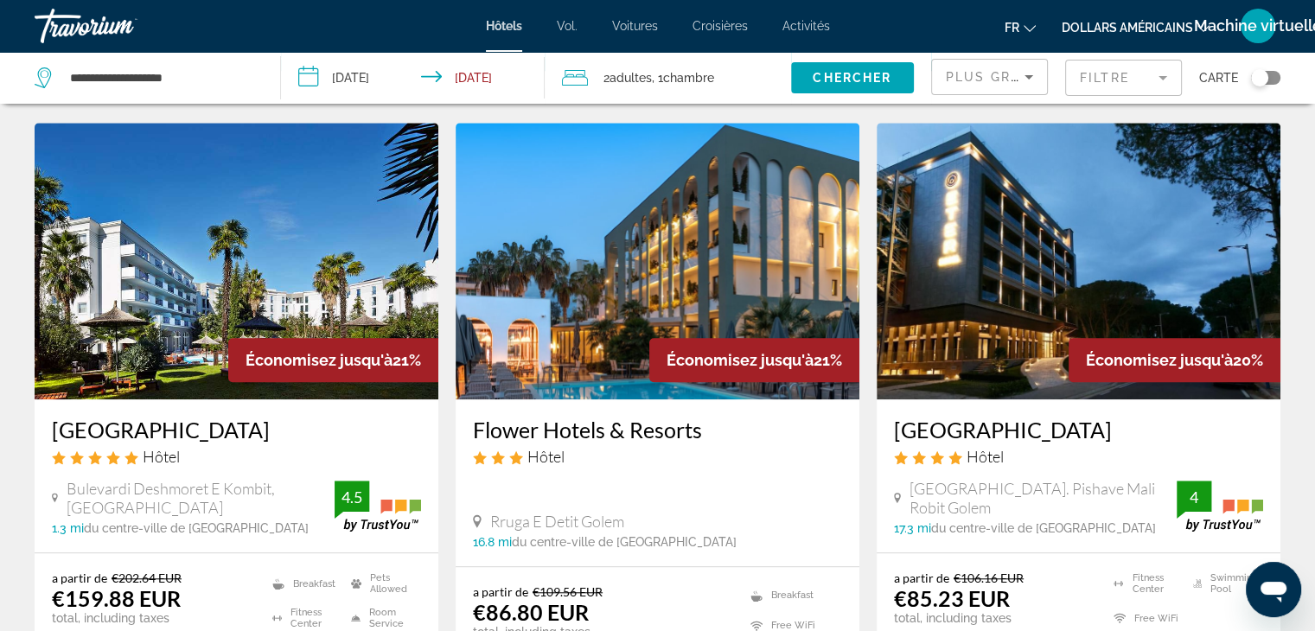
click at [283, 213] on img "Contenu principal" at bounding box center [237, 261] width 404 height 277
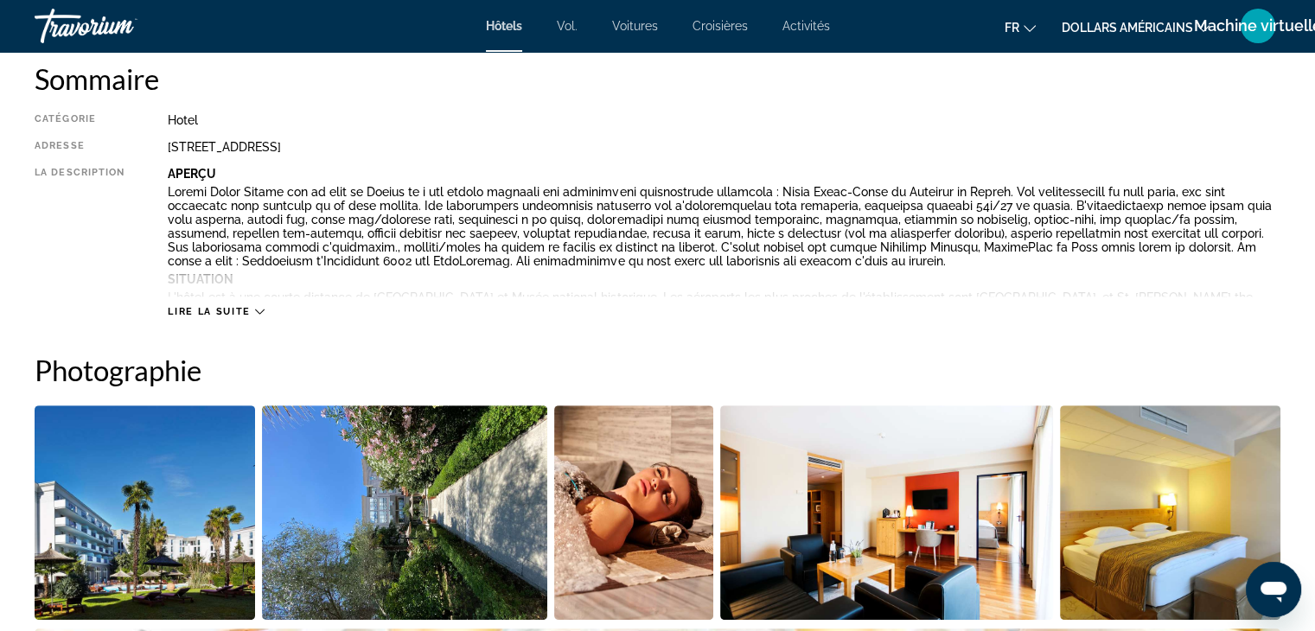
scroll to position [596, 0]
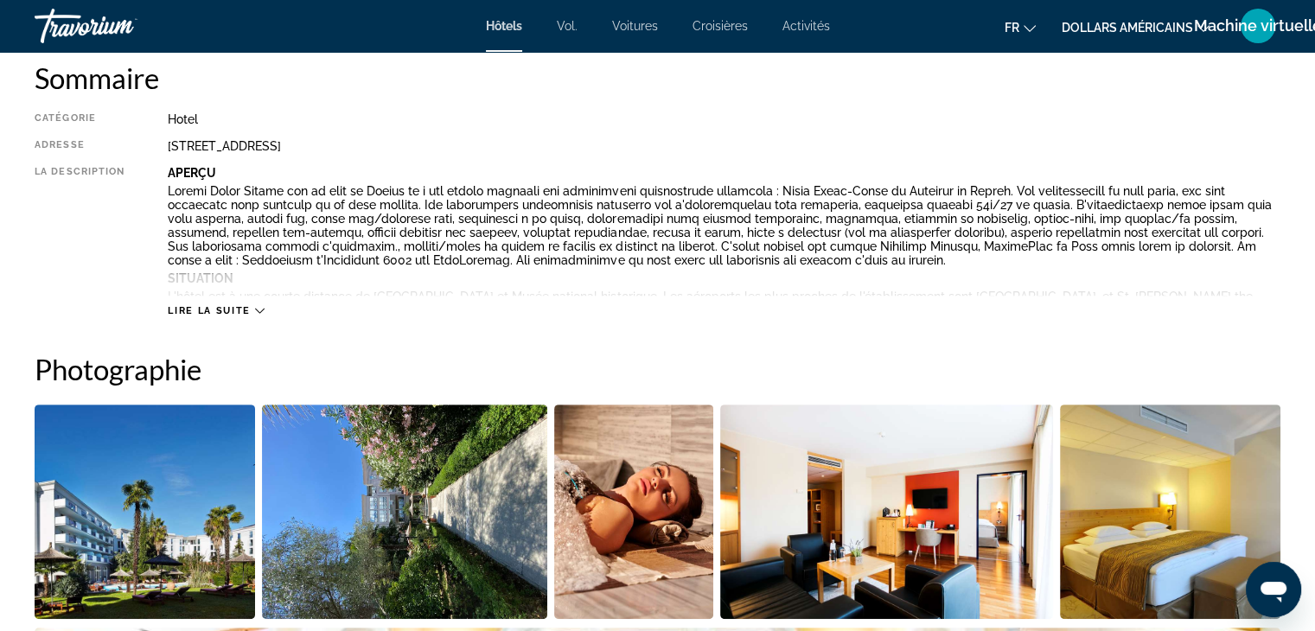
click at [255, 309] on icon "Contenu principal" at bounding box center [260, 311] width 10 height 10
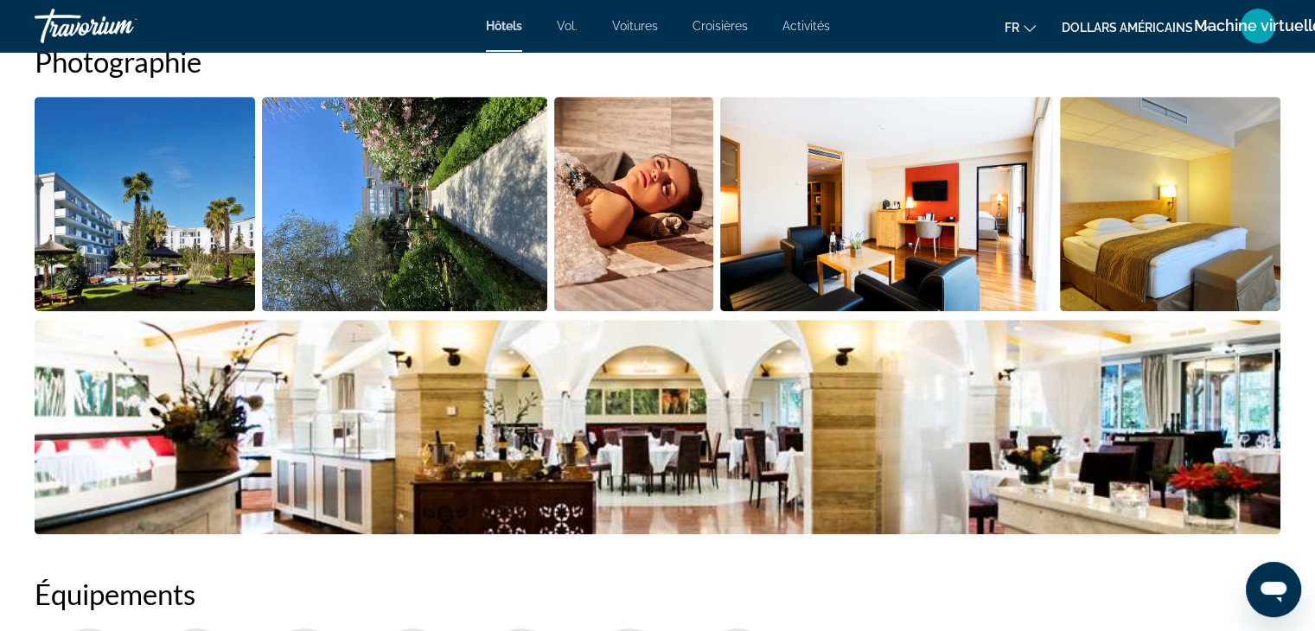
scroll to position [1052, 0]
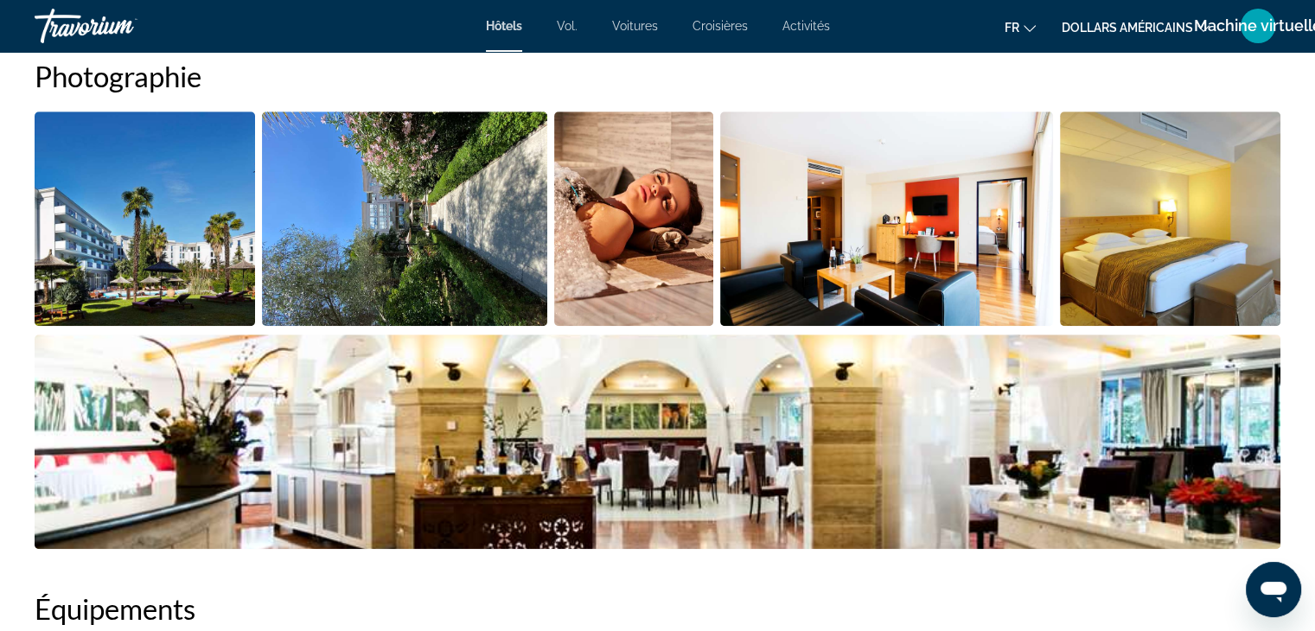
click at [199, 203] on img "Open full-screen image slider" at bounding box center [145, 219] width 220 height 214
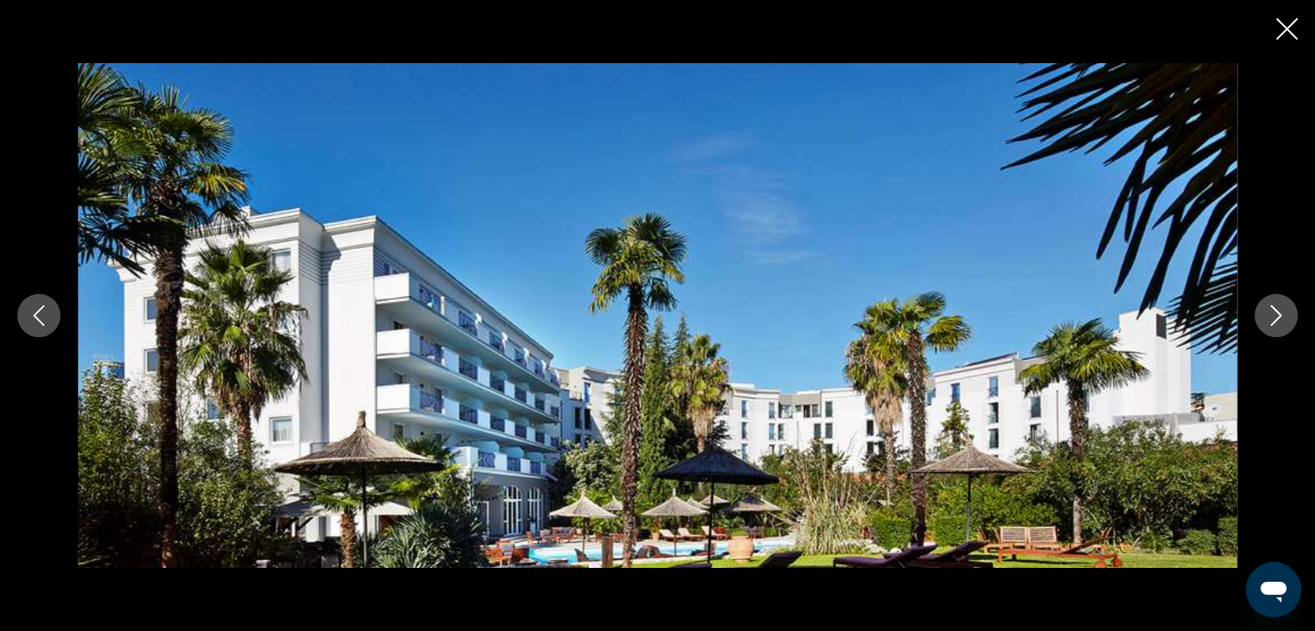
click at [1292, 322] on button "Next image" at bounding box center [1275, 315] width 43 height 43
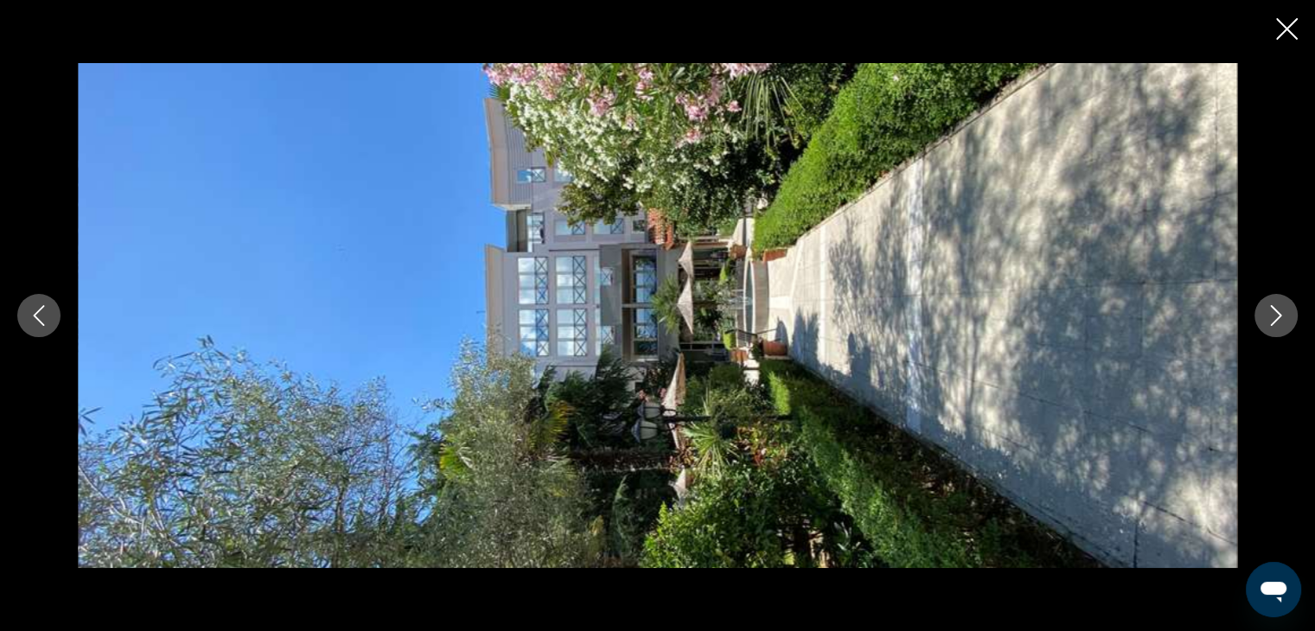
click at [1292, 322] on button "Next image" at bounding box center [1275, 315] width 43 height 43
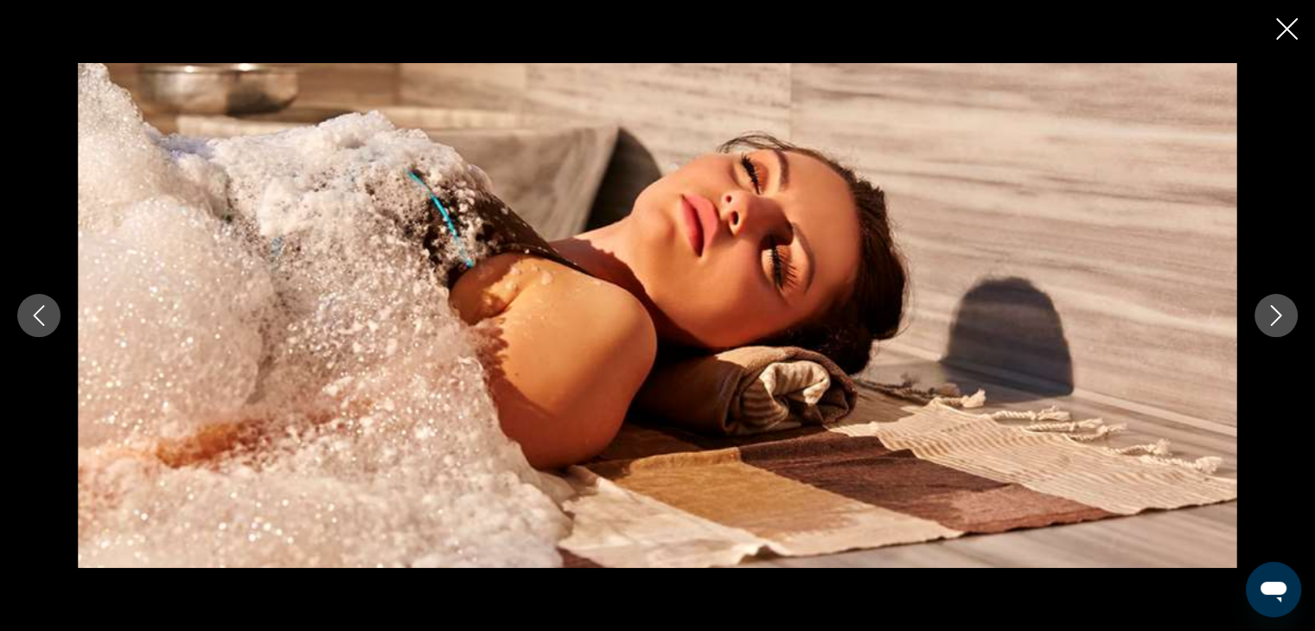
click at [1292, 322] on button "Next image" at bounding box center [1275, 315] width 43 height 43
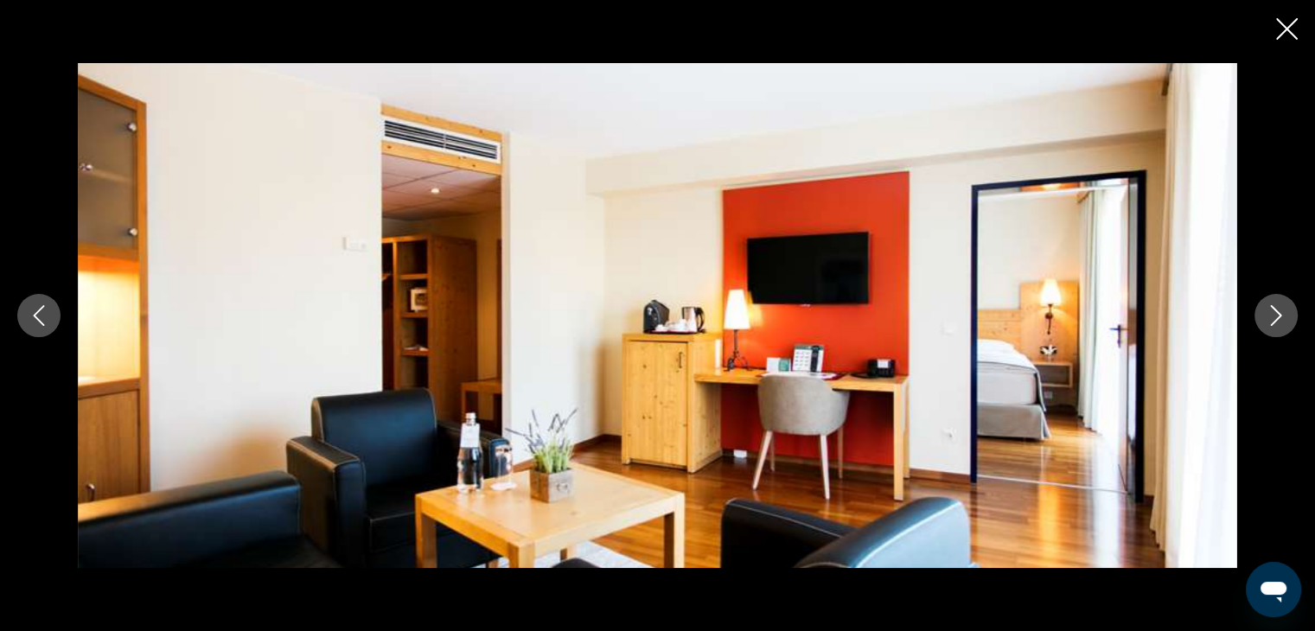
click at [1273, 312] on icon "Next image" at bounding box center [1276, 315] width 21 height 21
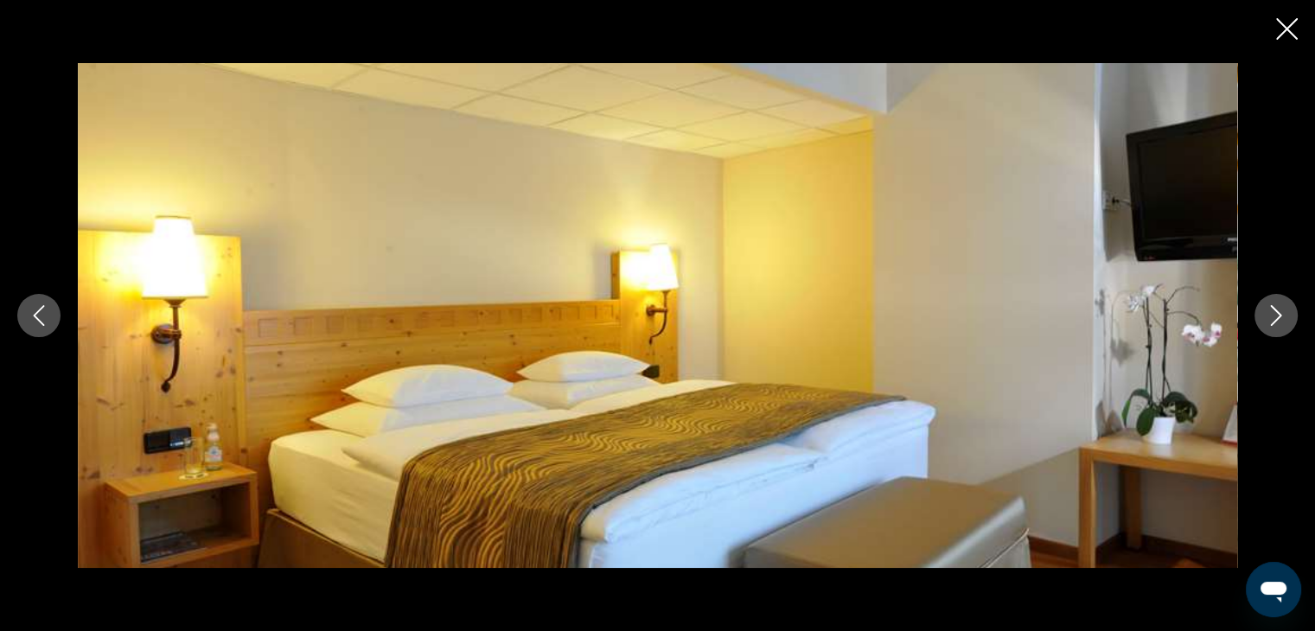
click at [1273, 312] on icon "Next image" at bounding box center [1276, 315] width 21 height 21
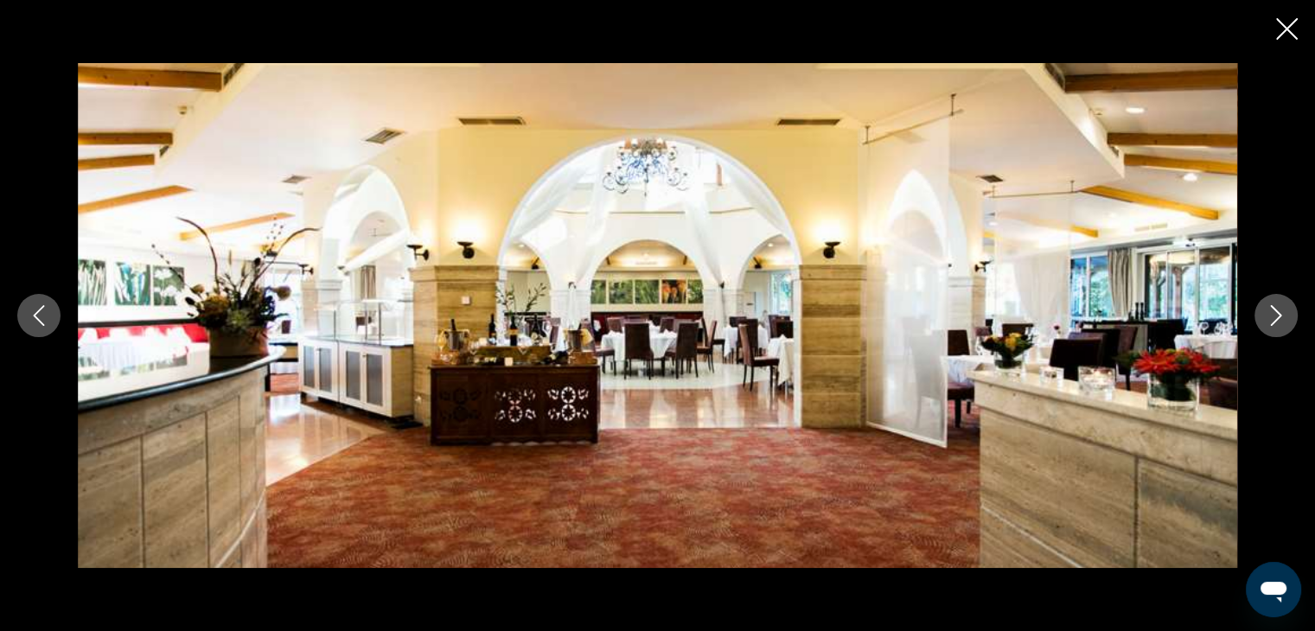
click at [1273, 312] on icon "Next image" at bounding box center [1276, 315] width 21 height 21
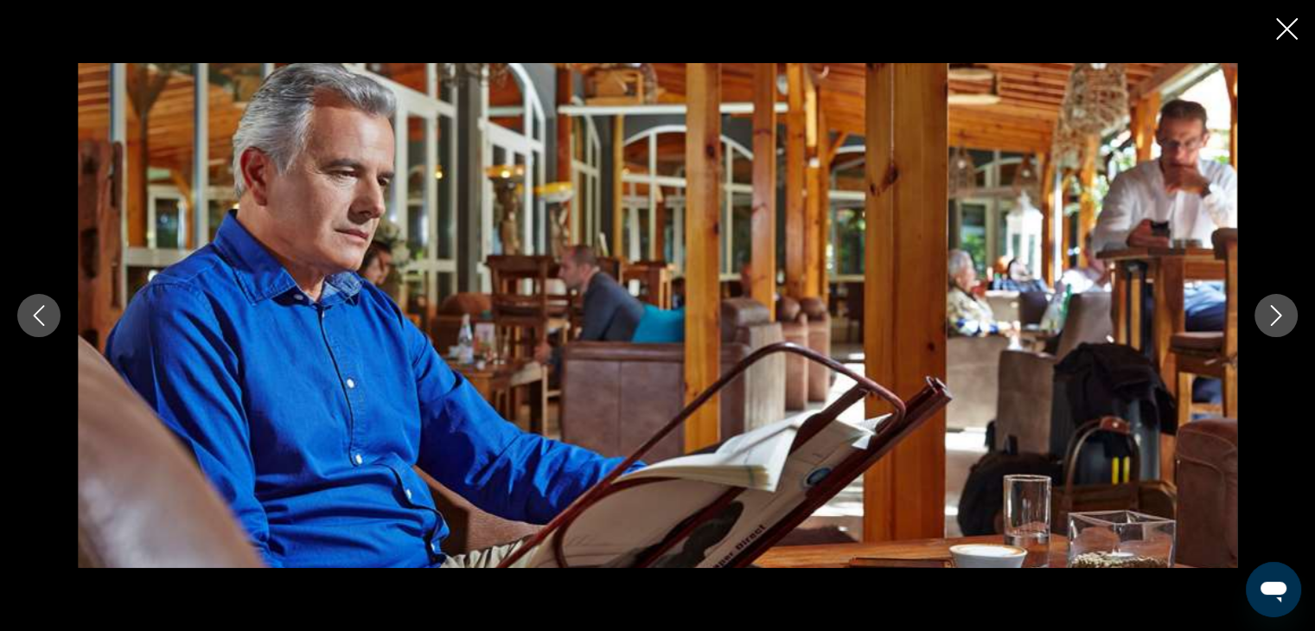
click at [1273, 312] on icon "Next image" at bounding box center [1276, 315] width 21 height 21
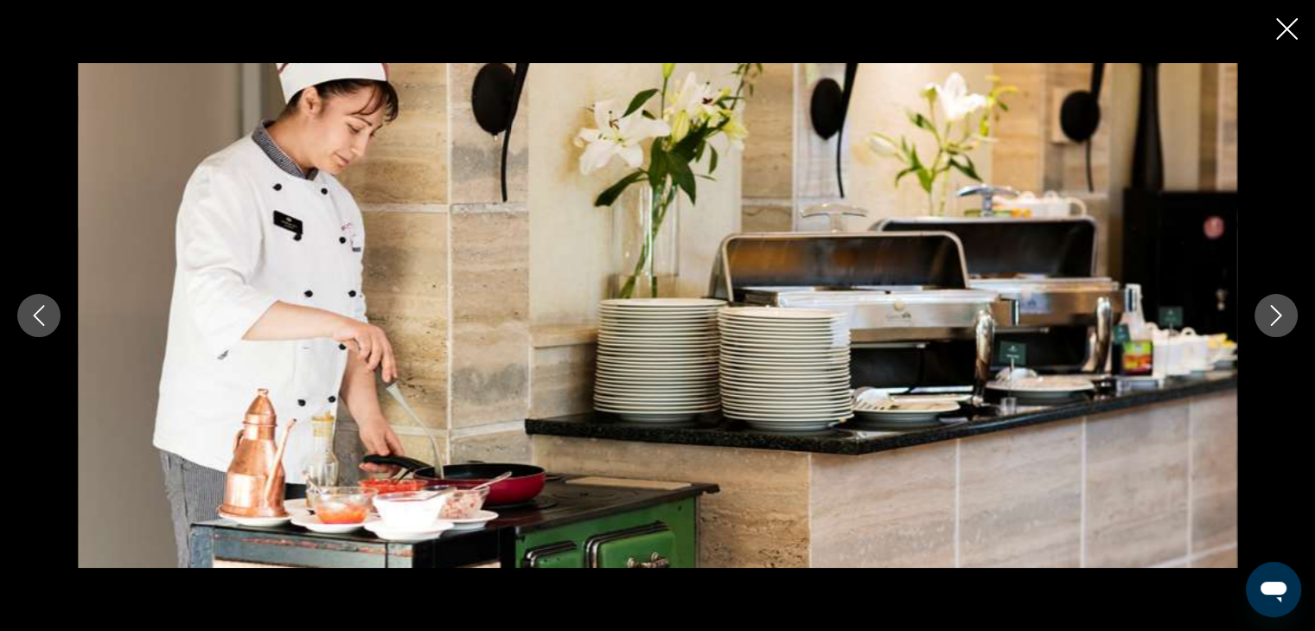
click at [1273, 312] on icon "Next image" at bounding box center [1276, 315] width 21 height 21
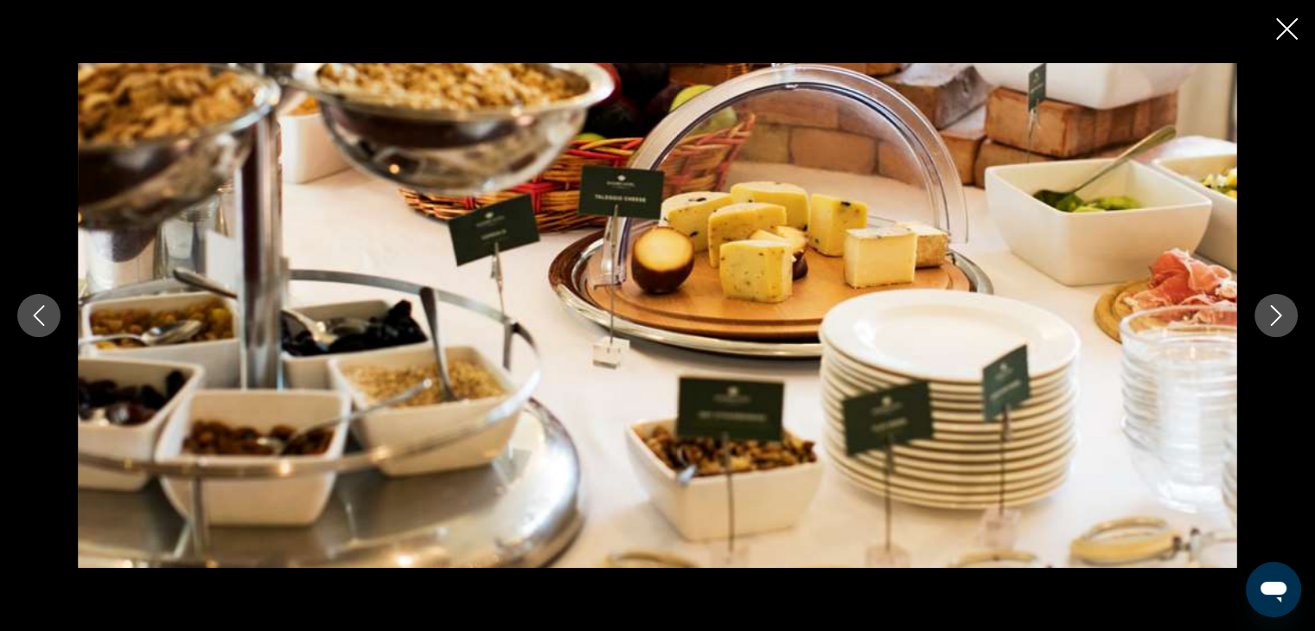
click at [1273, 312] on icon "Next image" at bounding box center [1276, 315] width 21 height 21
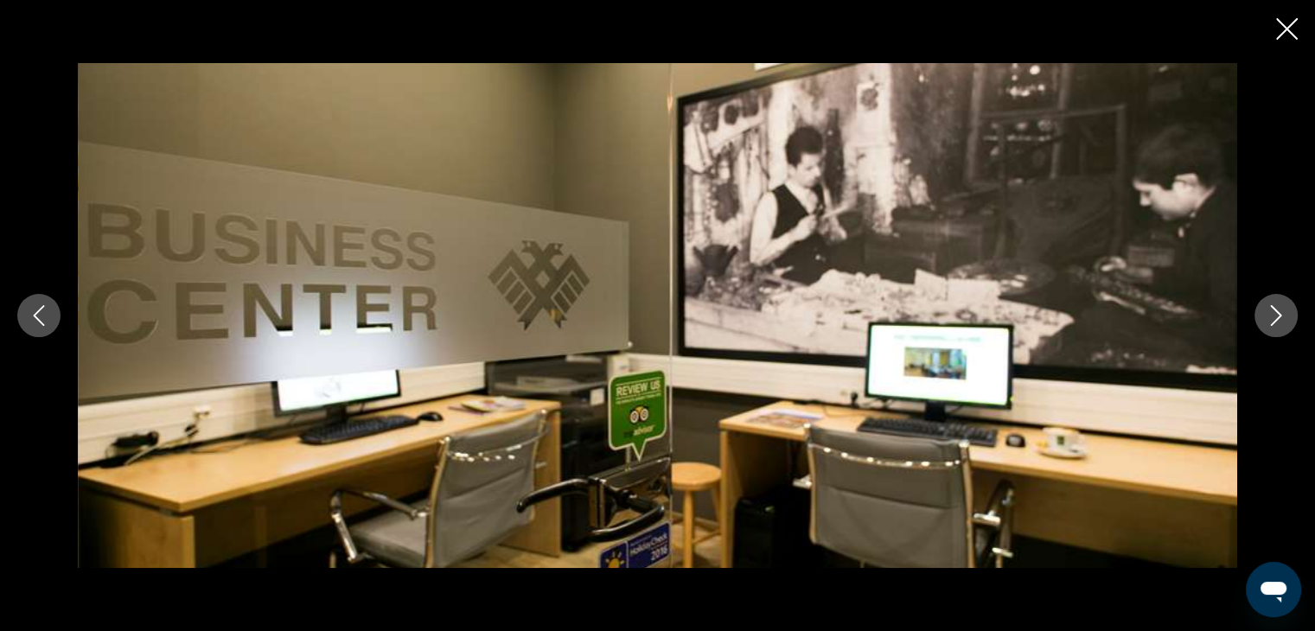
click at [1273, 312] on icon "Next image" at bounding box center [1276, 315] width 21 height 21
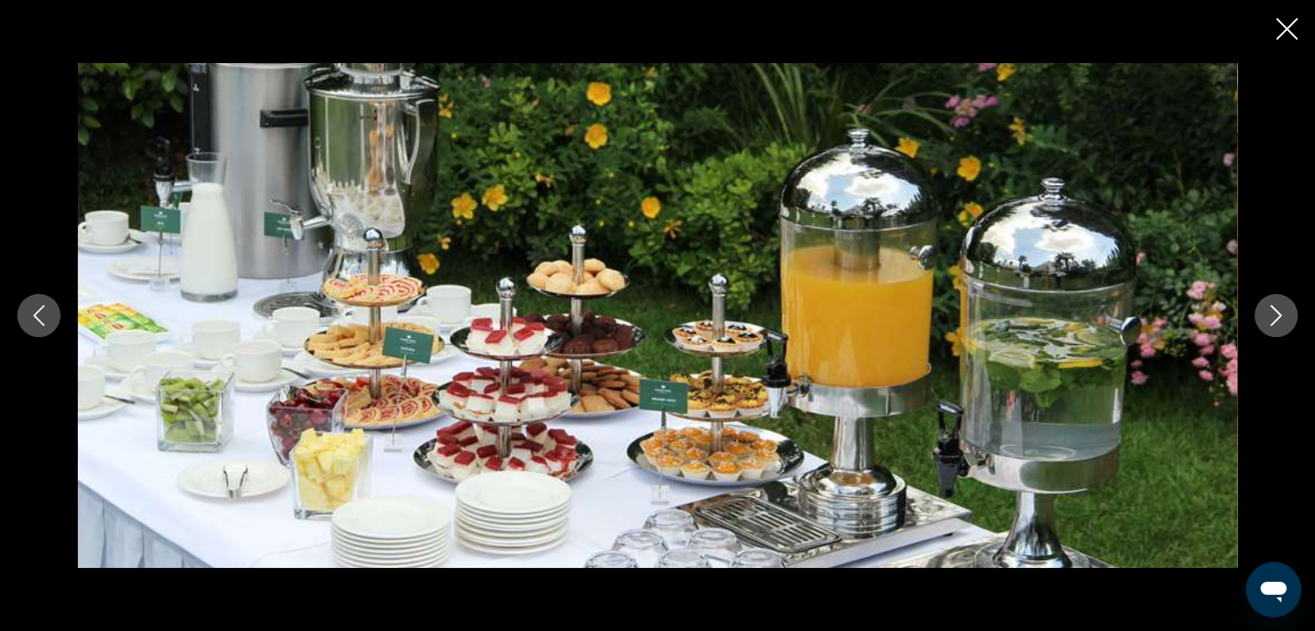
click at [1273, 312] on icon "Next image" at bounding box center [1276, 315] width 21 height 21
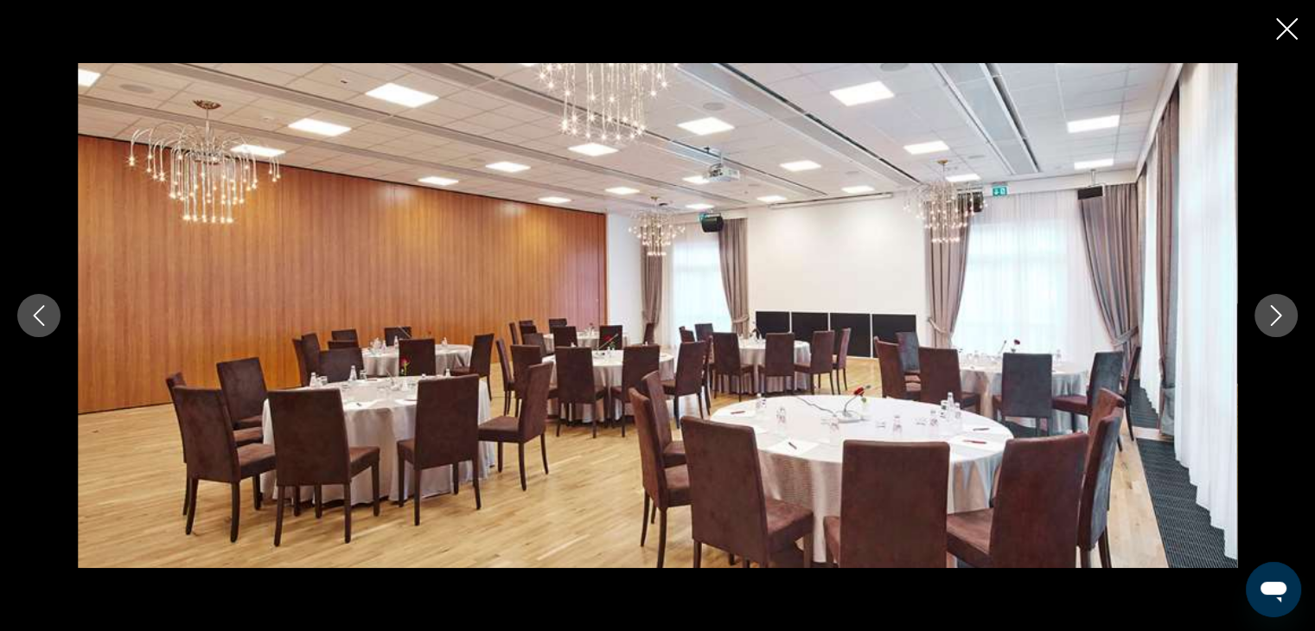
click at [1273, 312] on icon "Next image" at bounding box center [1276, 315] width 21 height 21
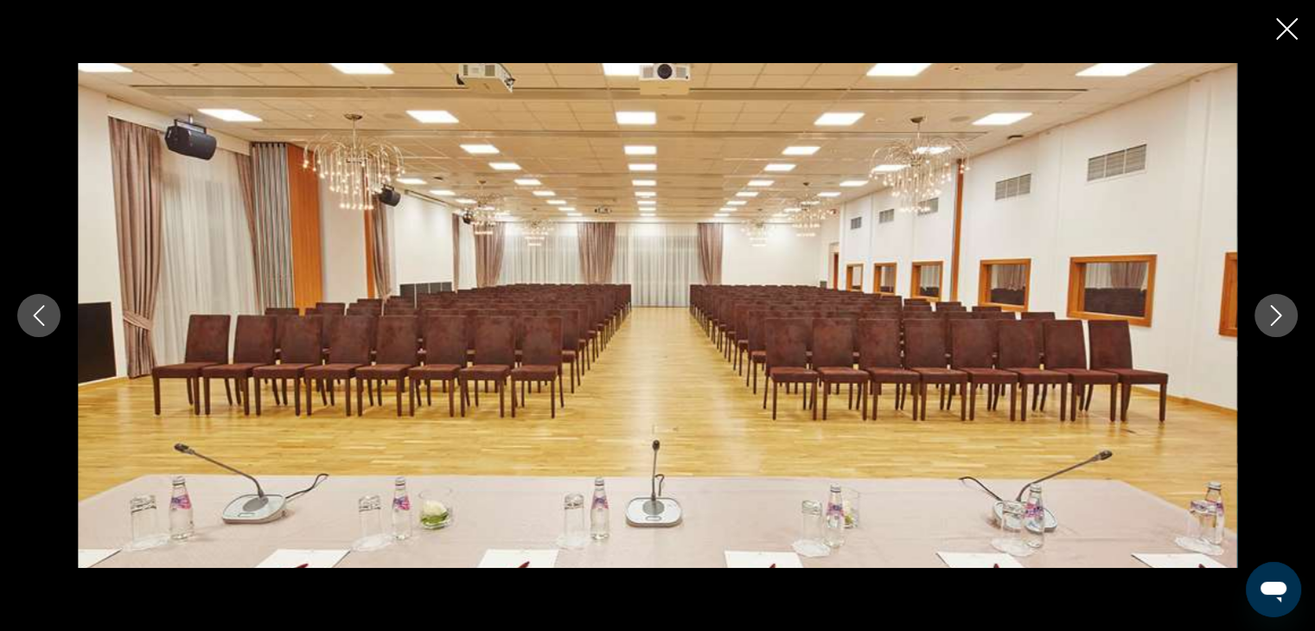
click at [1273, 312] on icon "Next image" at bounding box center [1276, 315] width 21 height 21
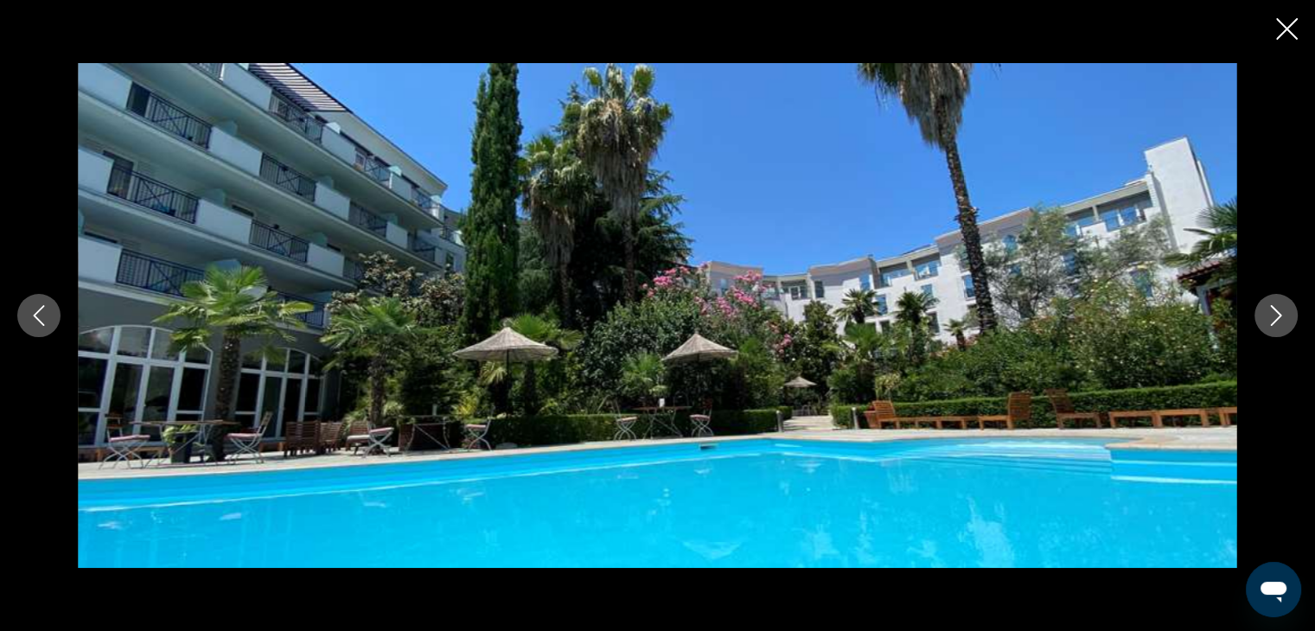
click at [1273, 312] on icon "Next image" at bounding box center [1276, 315] width 21 height 21
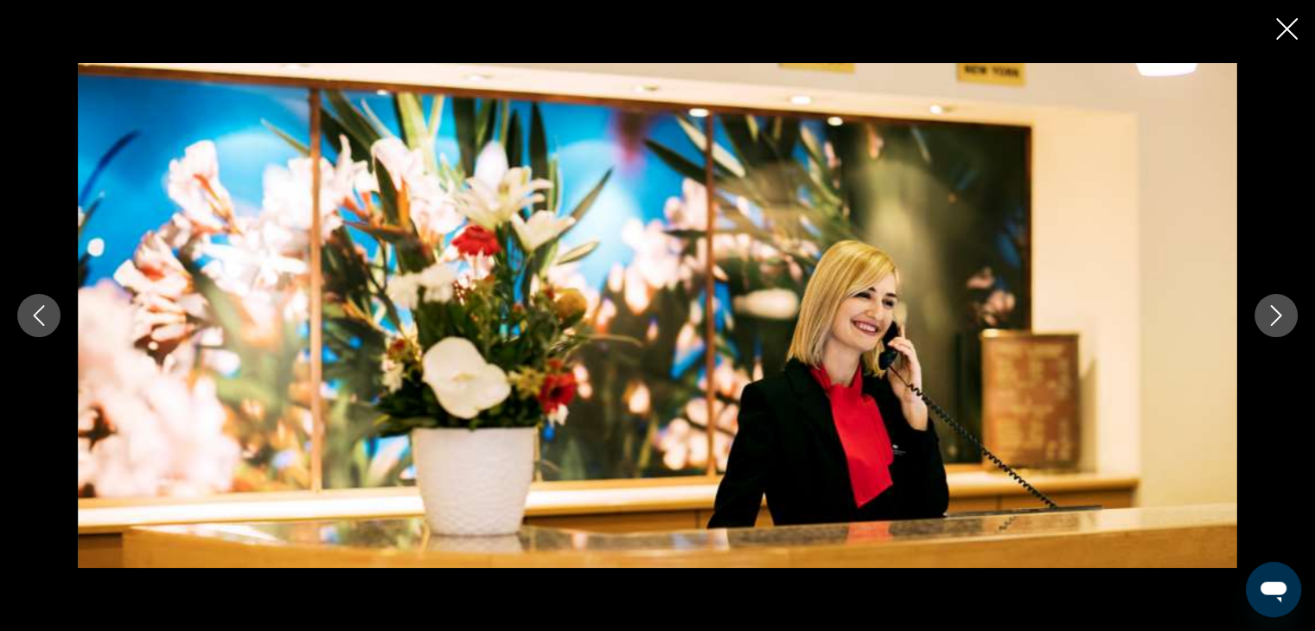
click at [31, 309] on icon "Previous image" at bounding box center [39, 315] width 21 height 21
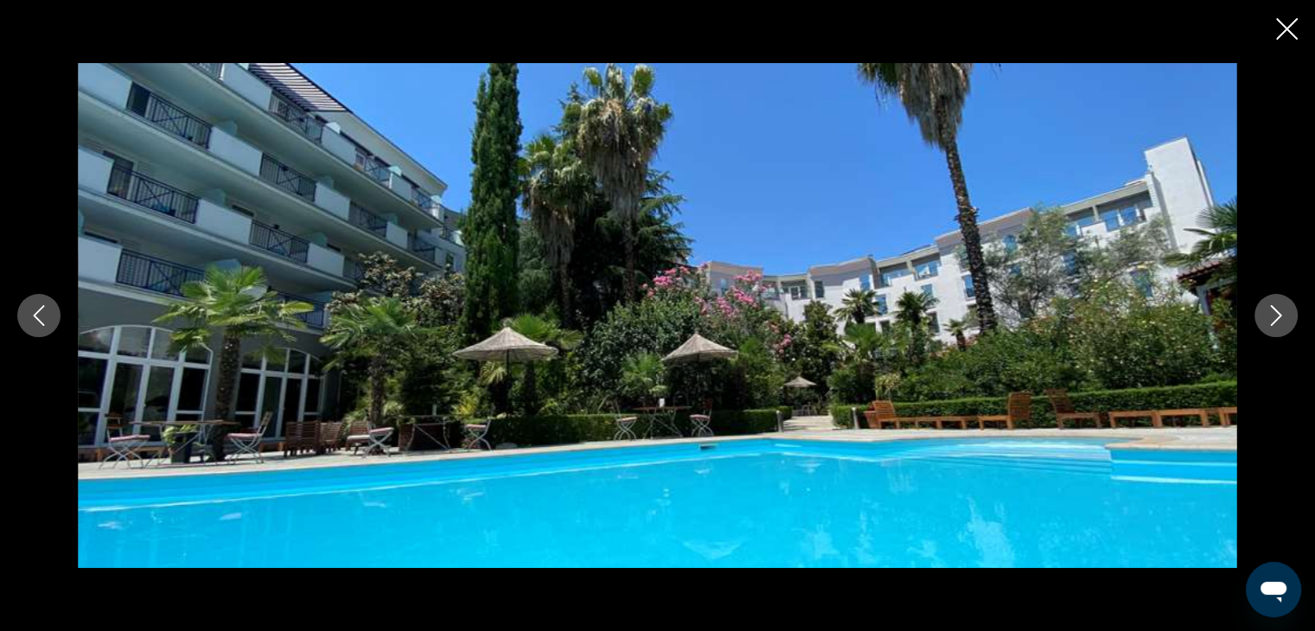
click at [1274, 303] on button "Next image" at bounding box center [1275, 315] width 43 height 43
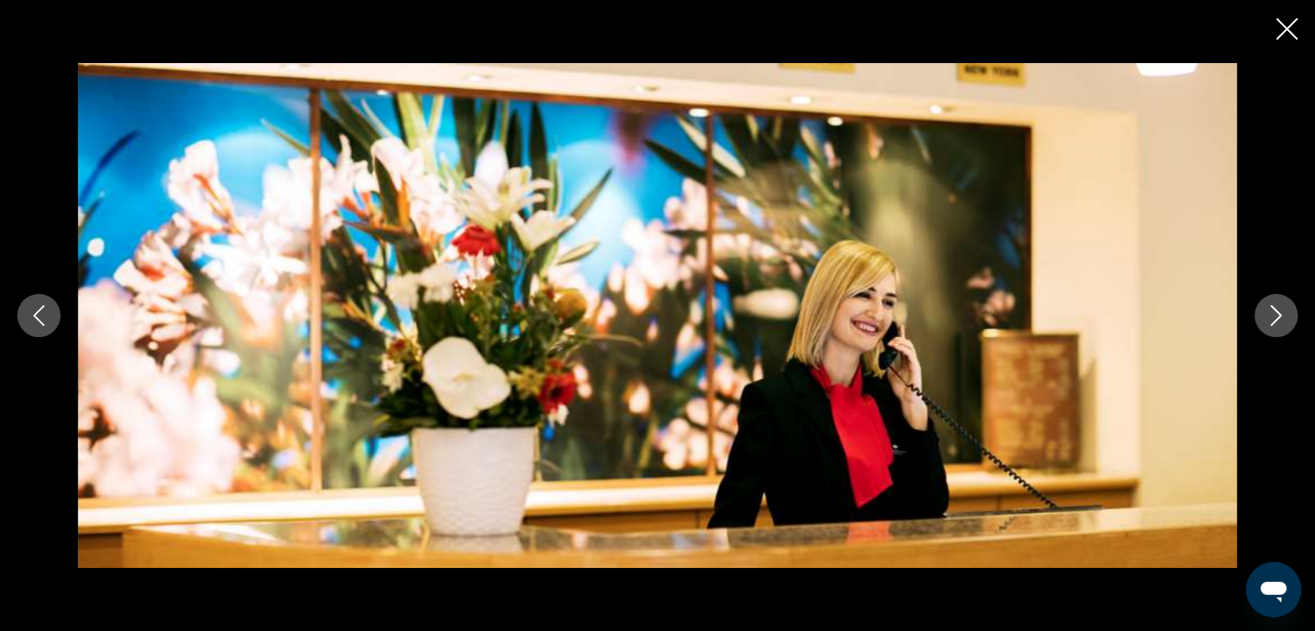
click at [1274, 303] on button "Next image" at bounding box center [1275, 315] width 43 height 43
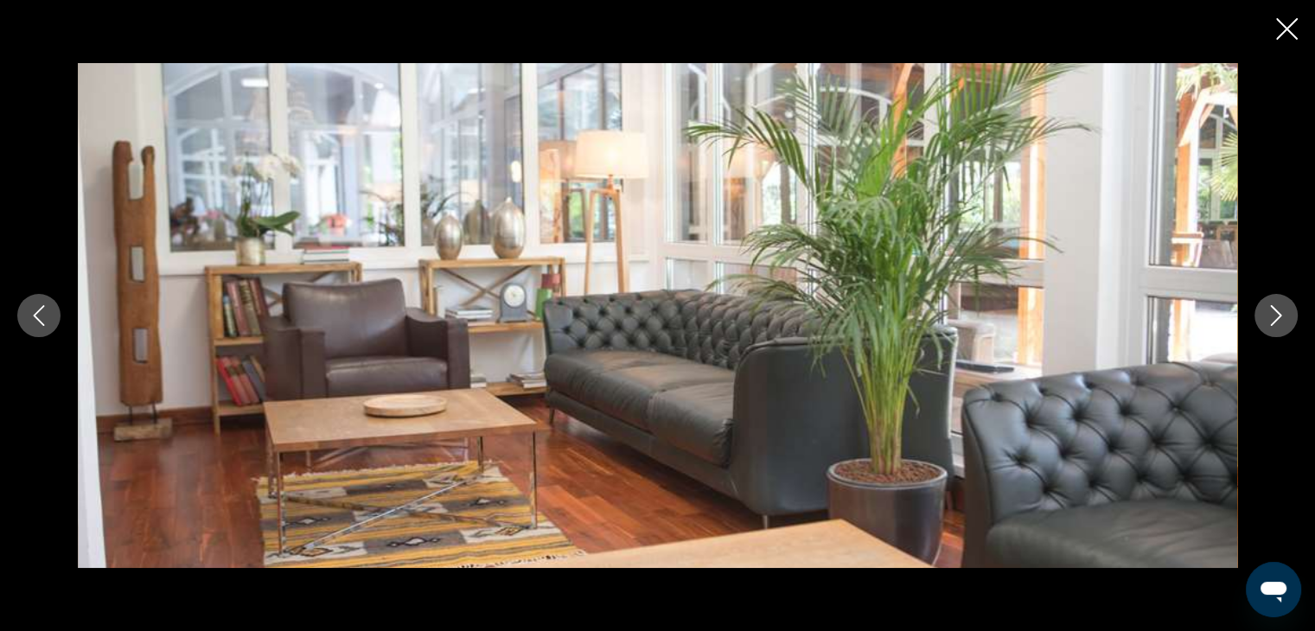
click at [1274, 303] on button "Next image" at bounding box center [1275, 315] width 43 height 43
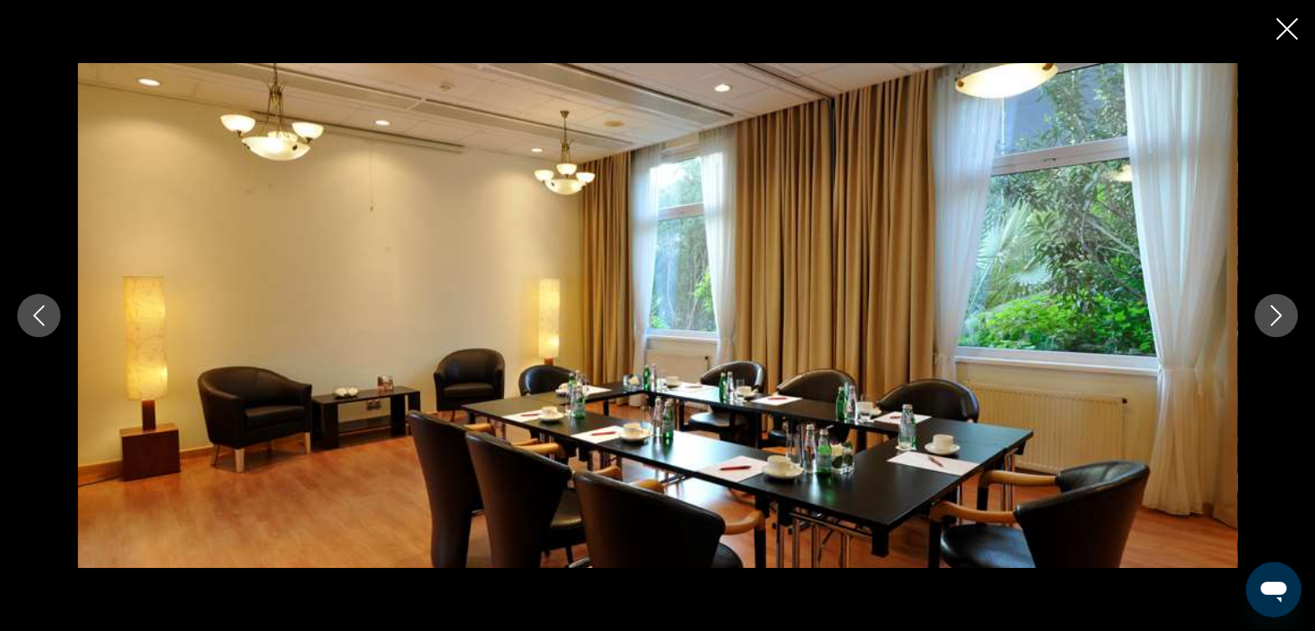
click at [1274, 303] on button "Next image" at bounding box center [1275, 315] width 43 height 43
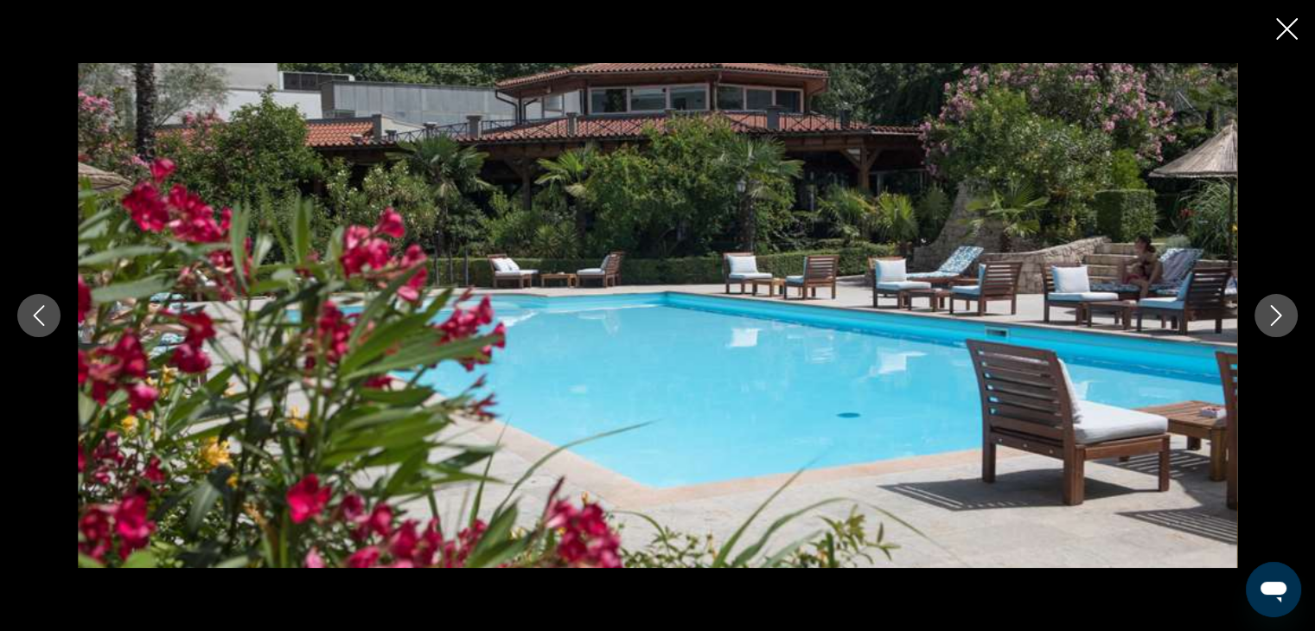
click at [1274, 303] on button "Next image" at bounding box center [1275, 315] width 43 height 43
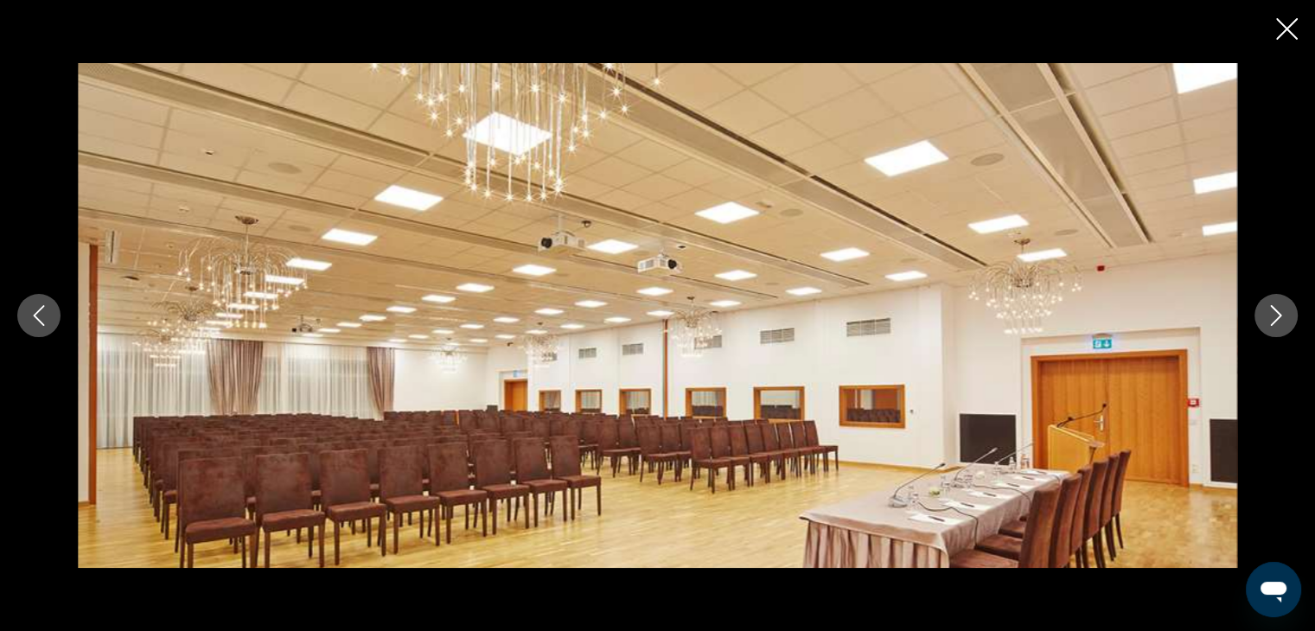
click at [1274, 303] on button "Next image" at bounding box center [1275, 315] width 43 height 43
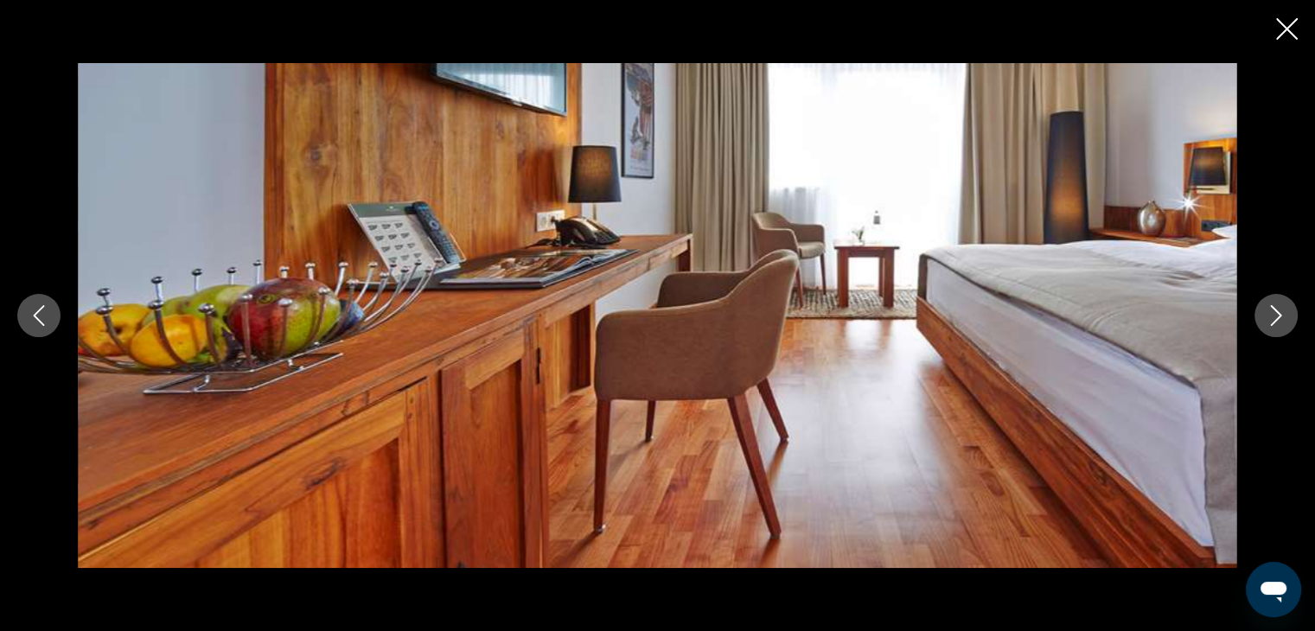
click at [1274, 303] on button "Next image" at bounding box center [1275, 315] width 43 height 43
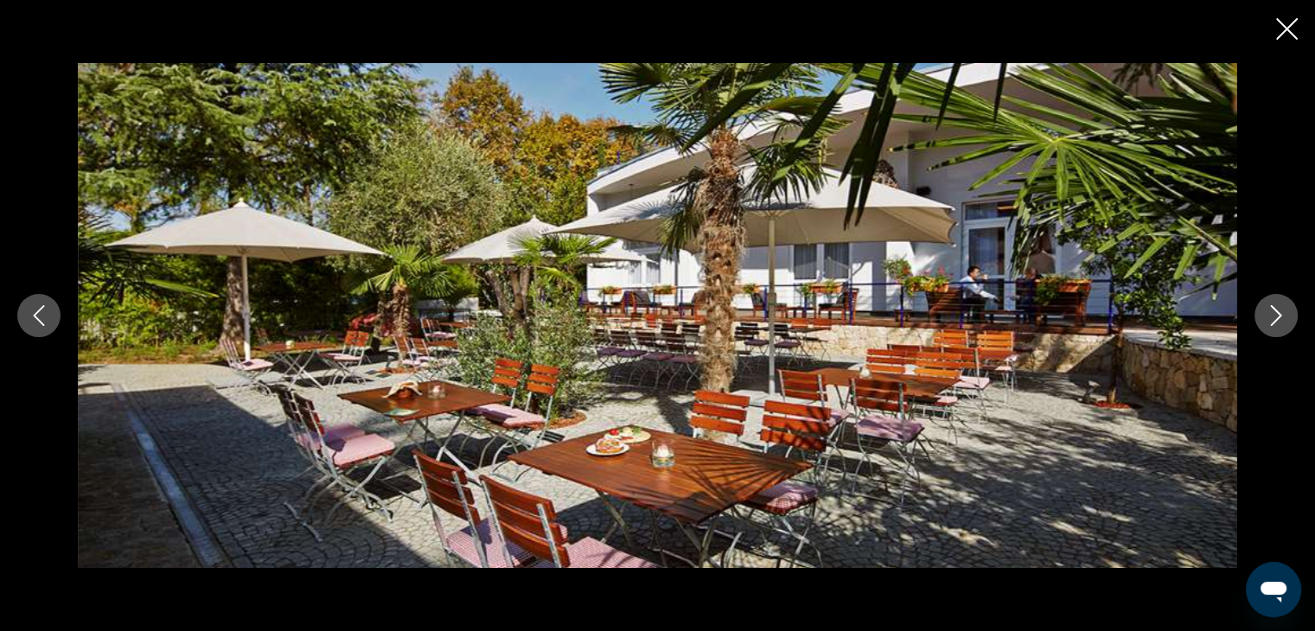
click at [1274, 303] on button "Next image" at bounding box center [1275, 315] width 43 height 43
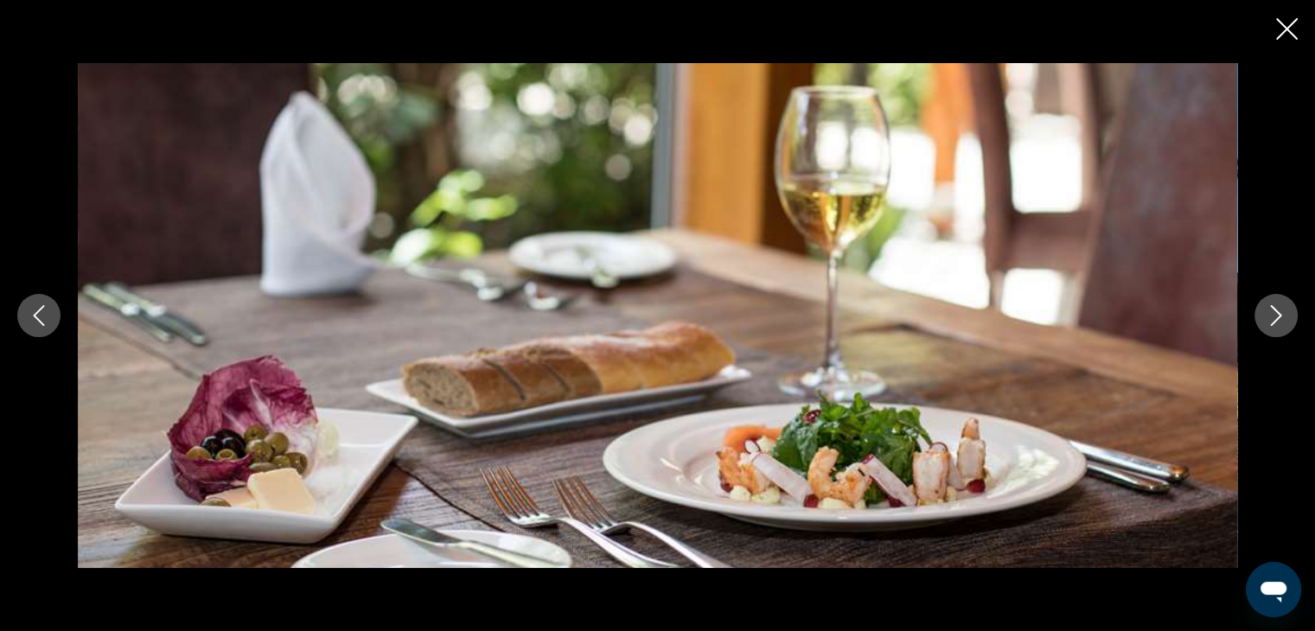
click at [1274, 303] on button "Next image" at bounding box center [1275, 315] width 43 height 43
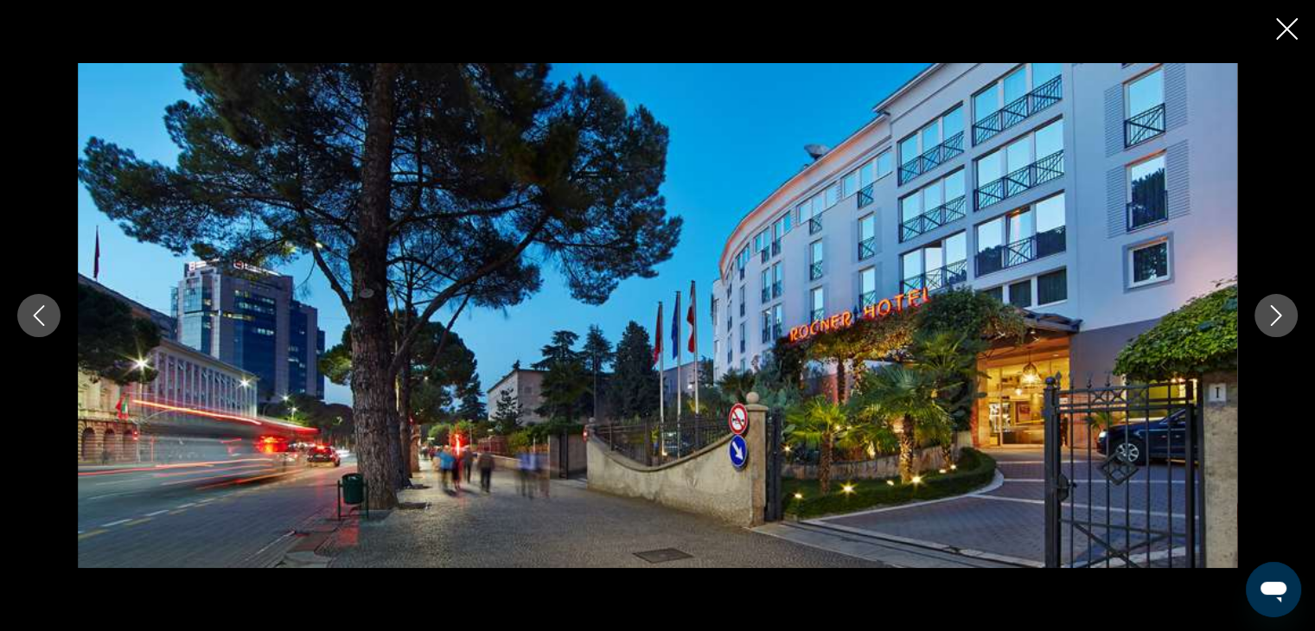
click at [1274, 303] on button "Next image" at bounding box center [1275, 315] width 43 height 43
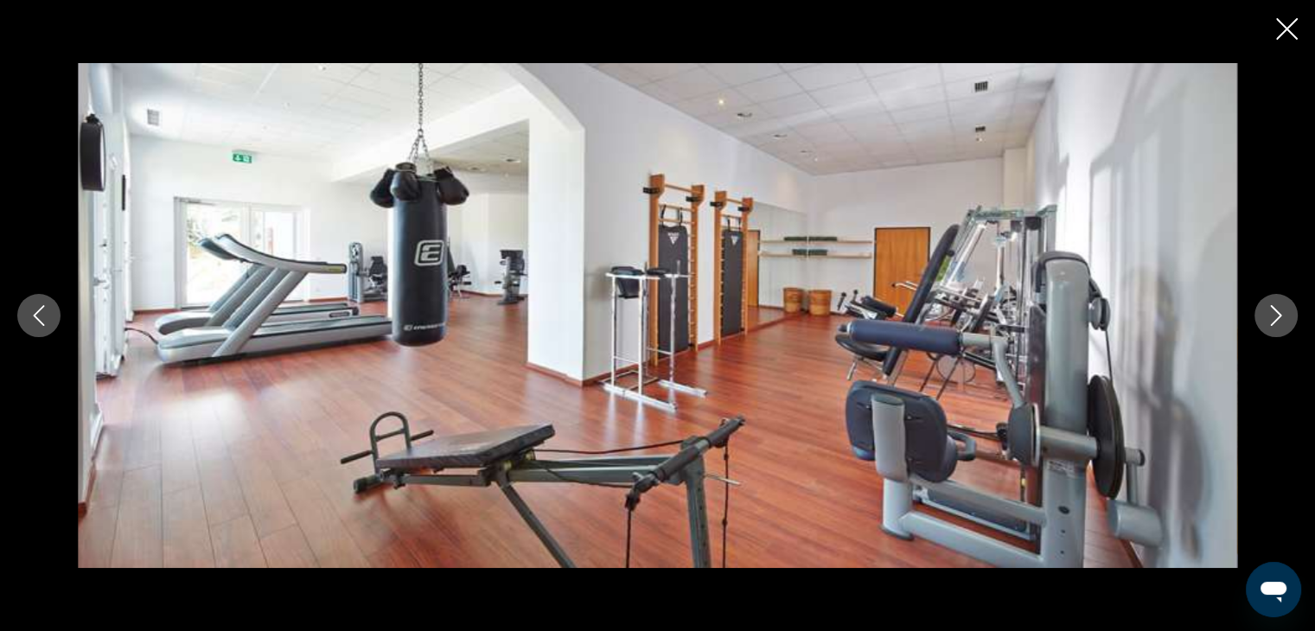
click at [1274, 303] on button "Next image" at bounding box center [1275, 315] width 43 height 43
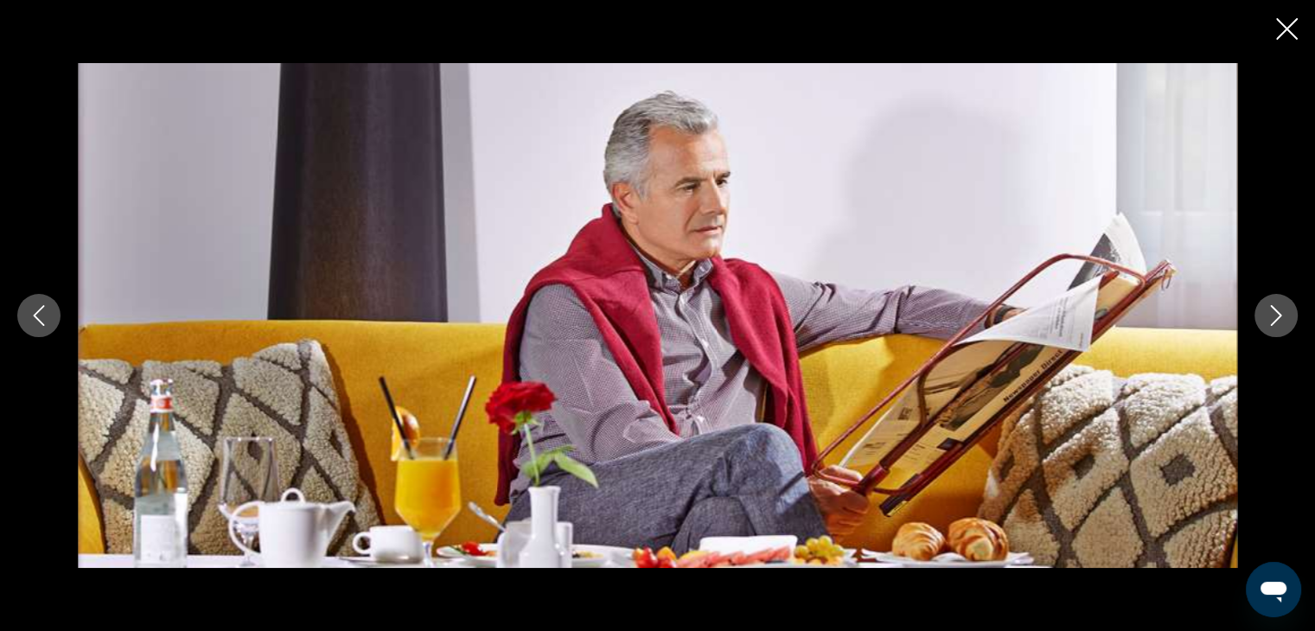
click at [1274, 303] on button "Next image" at bounding box center [1275, 315] width 43 height 43
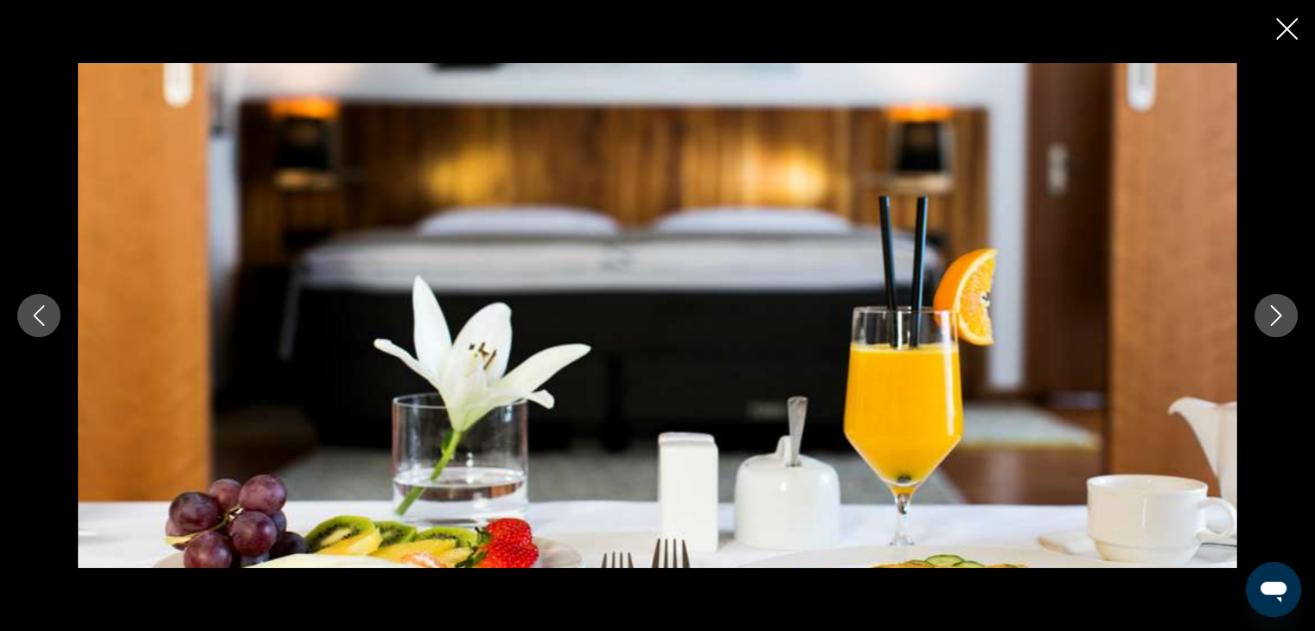
click at [1274, 303] on button "Next image" at bounding box center [1275, 315] width 43 height 43
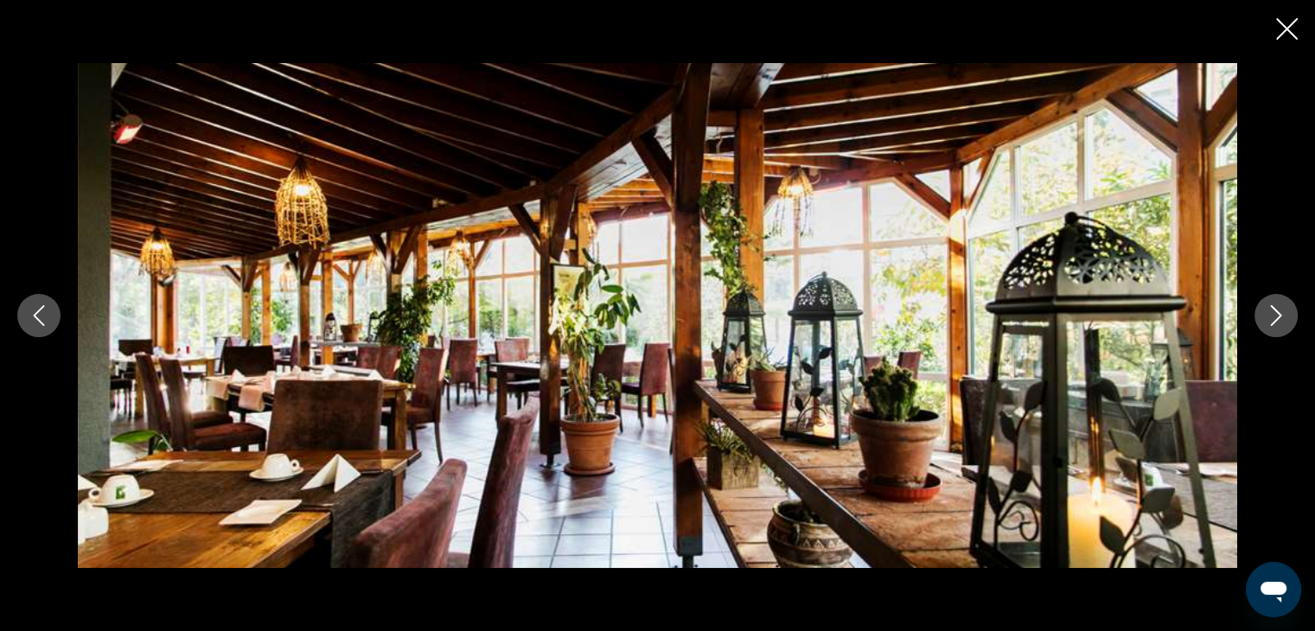
click at [1274, 303] on button "Next image" at bounding box center [1275, 315] width 43 height 43
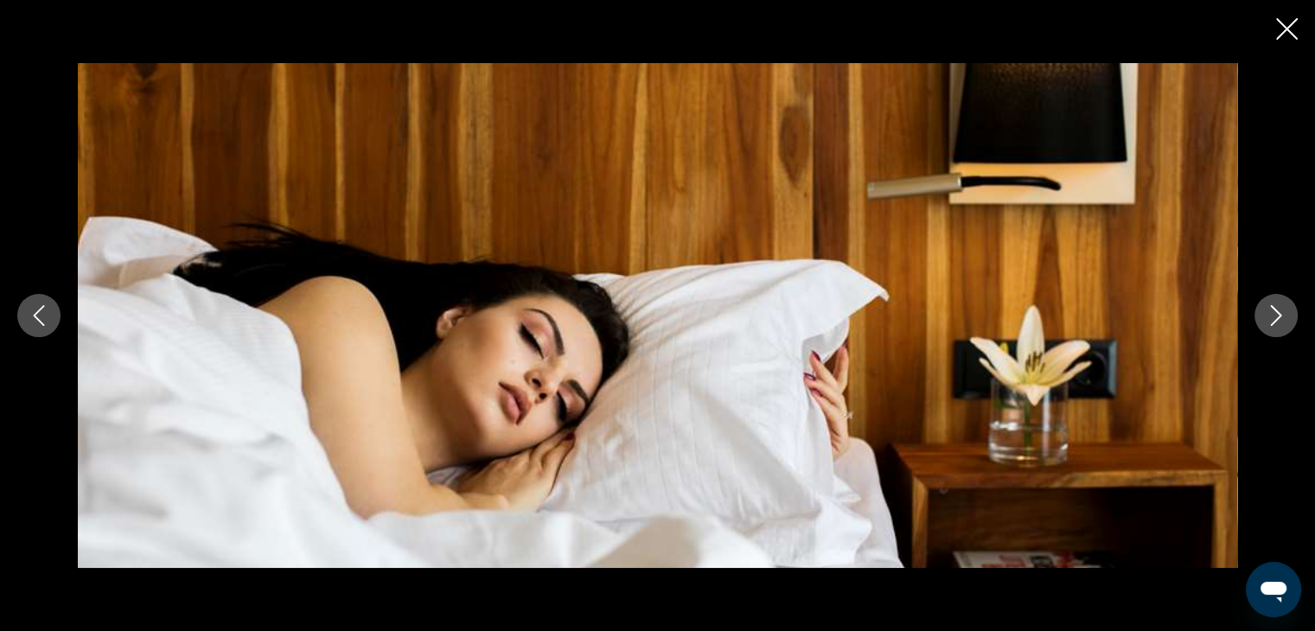
click at [1274, 303] on button "Next image" at bounding box center [1275, 315] width 43 height 43
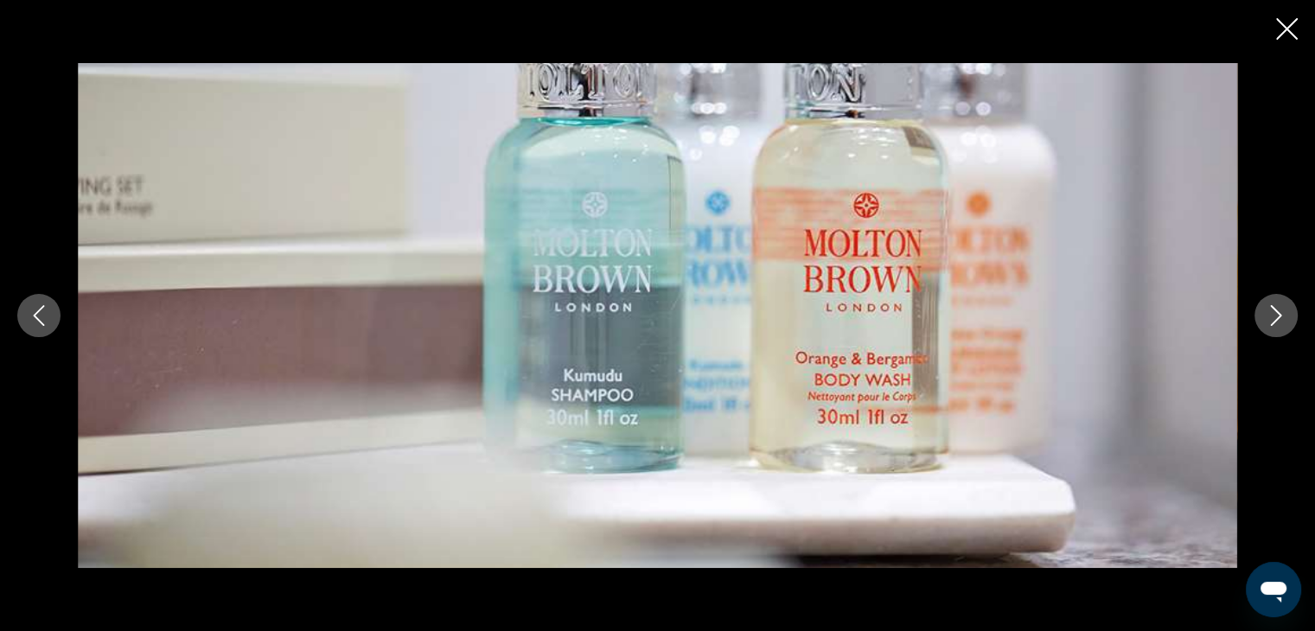
click at [1274, 303] on button "Next image" at bounding box center [1275, 315] width 43 height 43
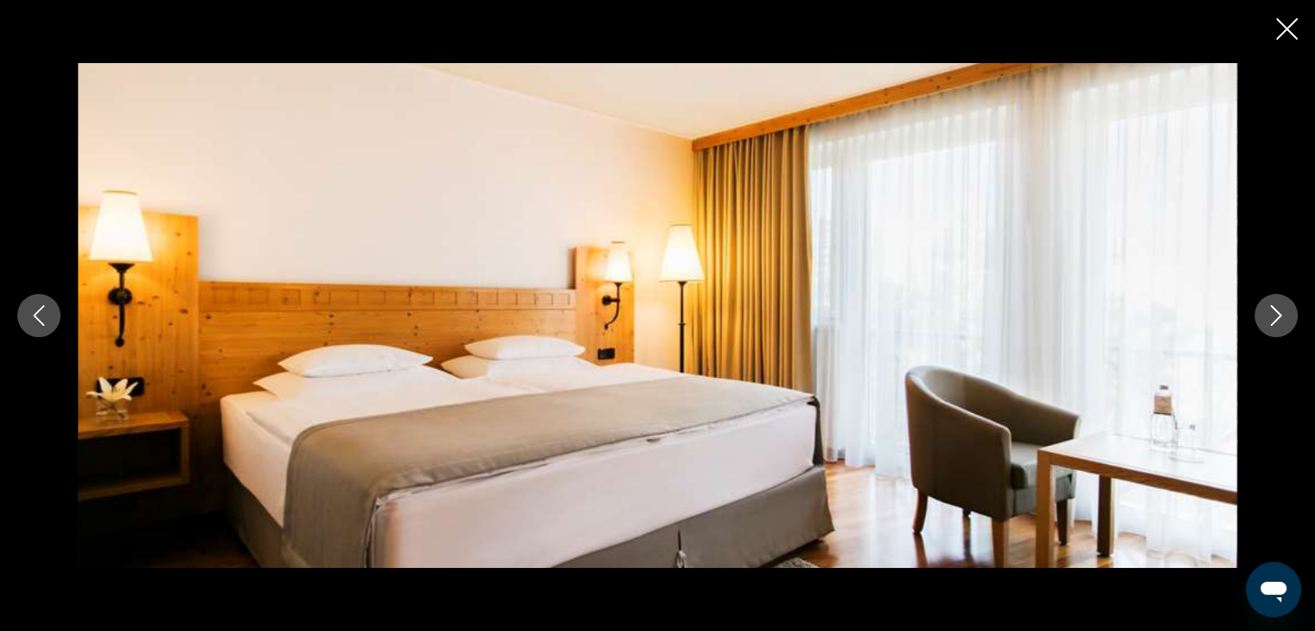
click at [1274, 303] on button "Next image" at bounding box center [1275, 315] width 43 height 43
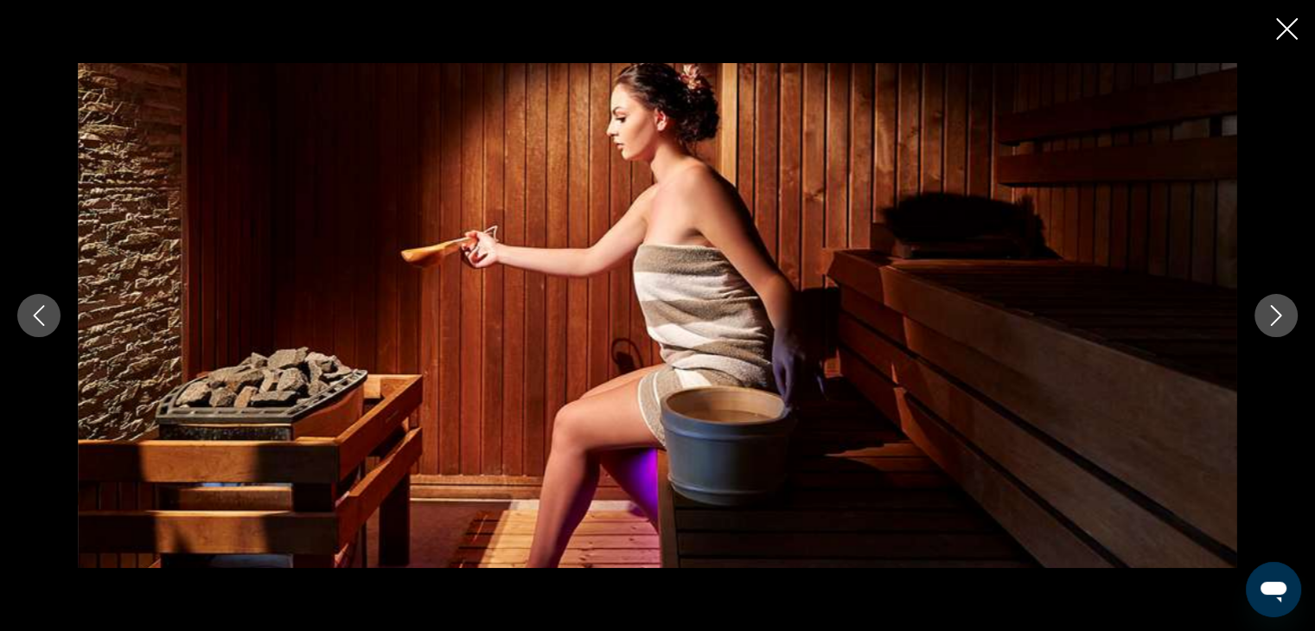
click at [1274, 303] on button "Next image" at bounding box center [1275, 315] width 43 height 43
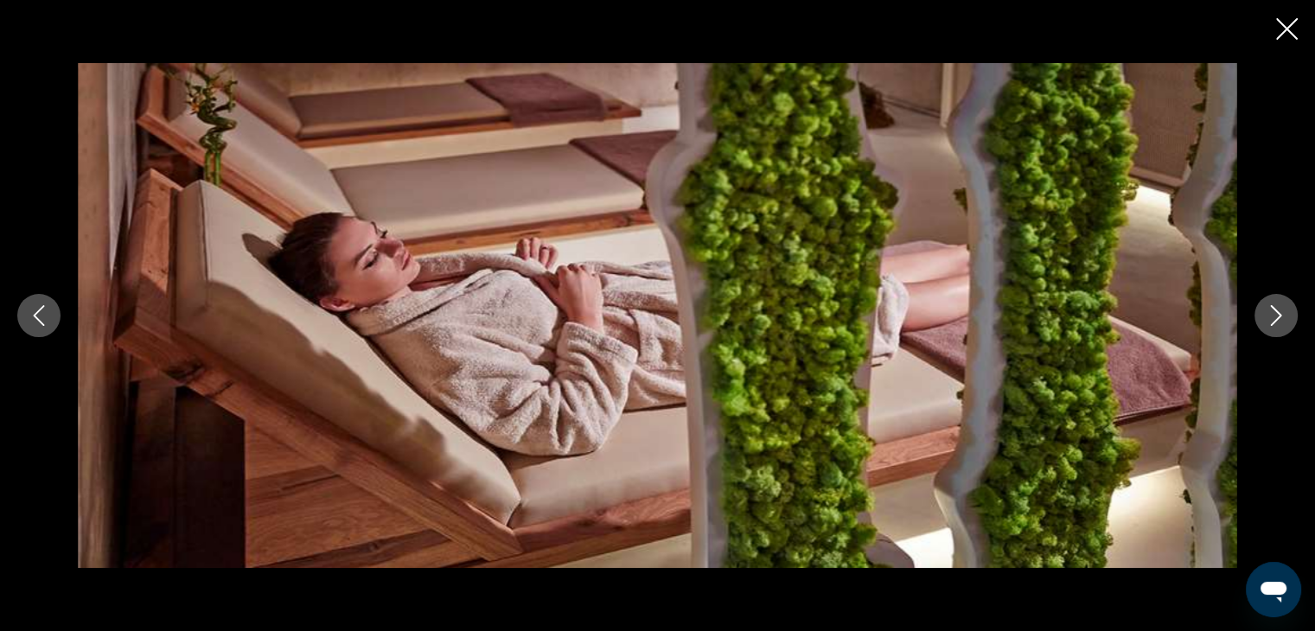
click at [1274, 303] on button "Next image" at bounding box center [1275, 315] width 43 height 43
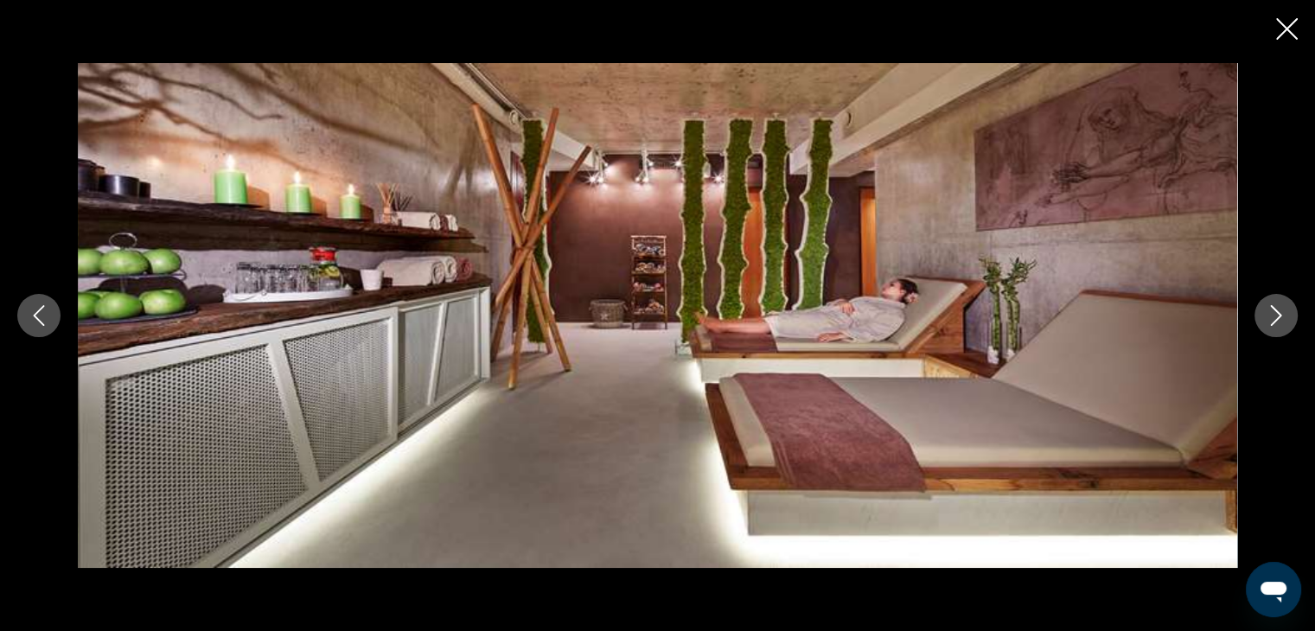
click at [1274, 303] on button "Next image" at bounding box center [1275, 315] width 43 height 43
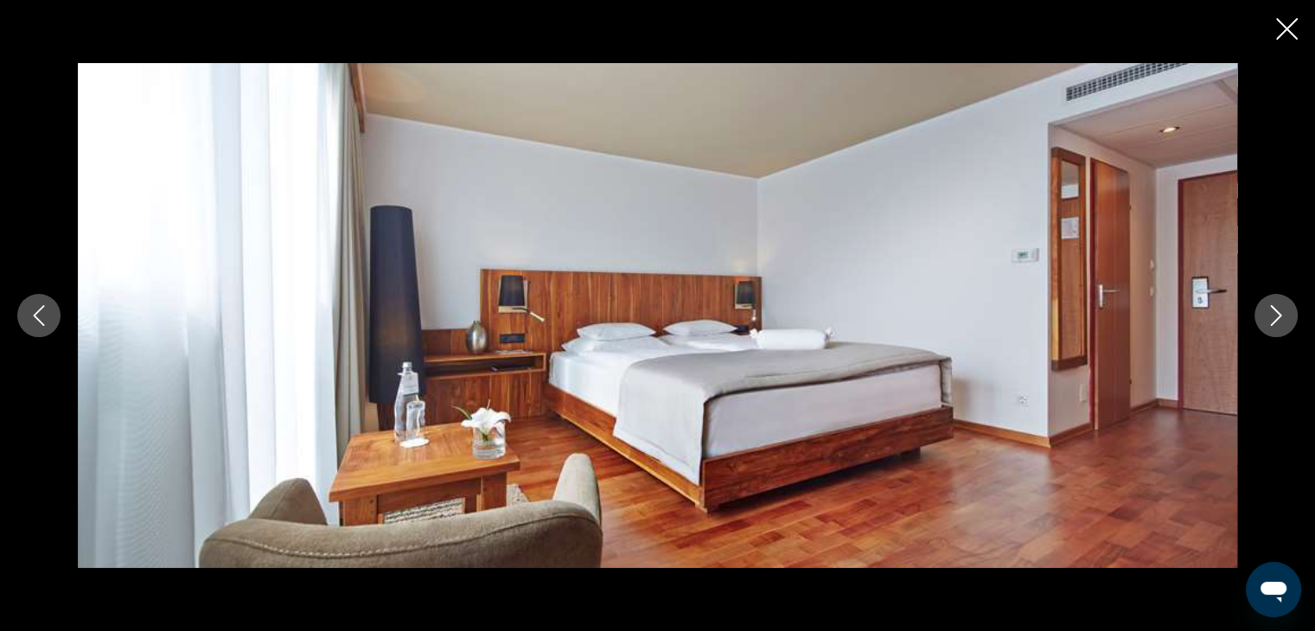
click at [1274, 303] on button "Next image" at bounding box center [1275, 315] width 43 height 43
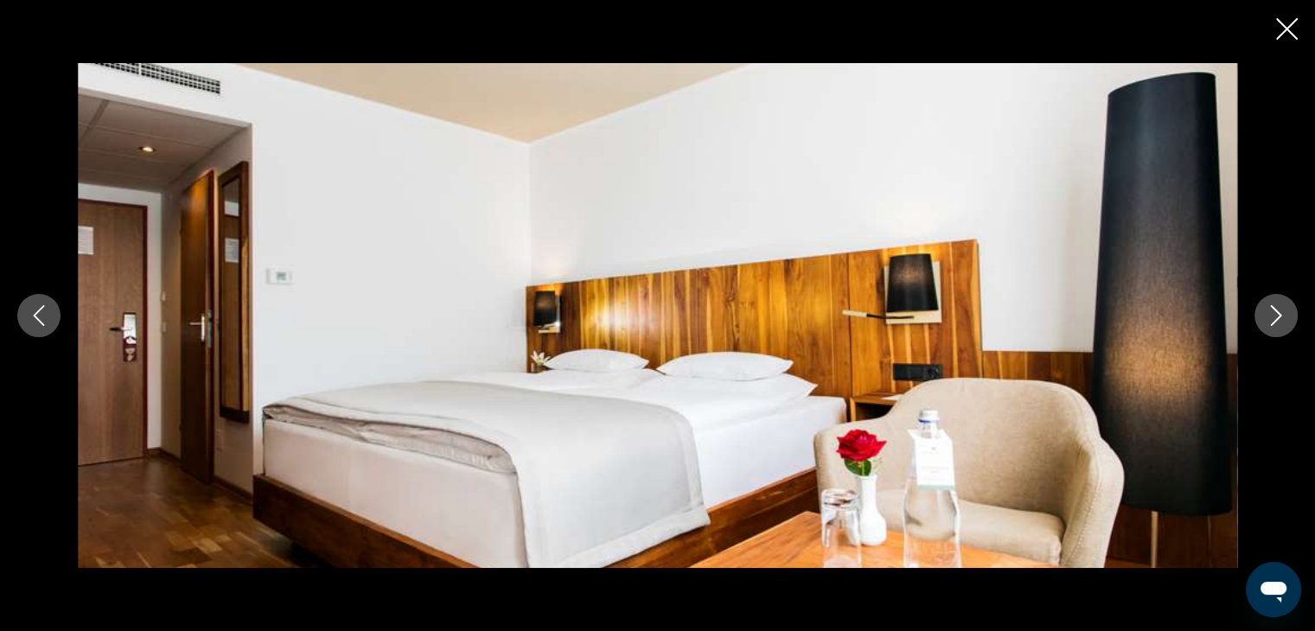
click at [1274, 303] on button "Next image" at bounding box center [1275, 315] width 43 height 43
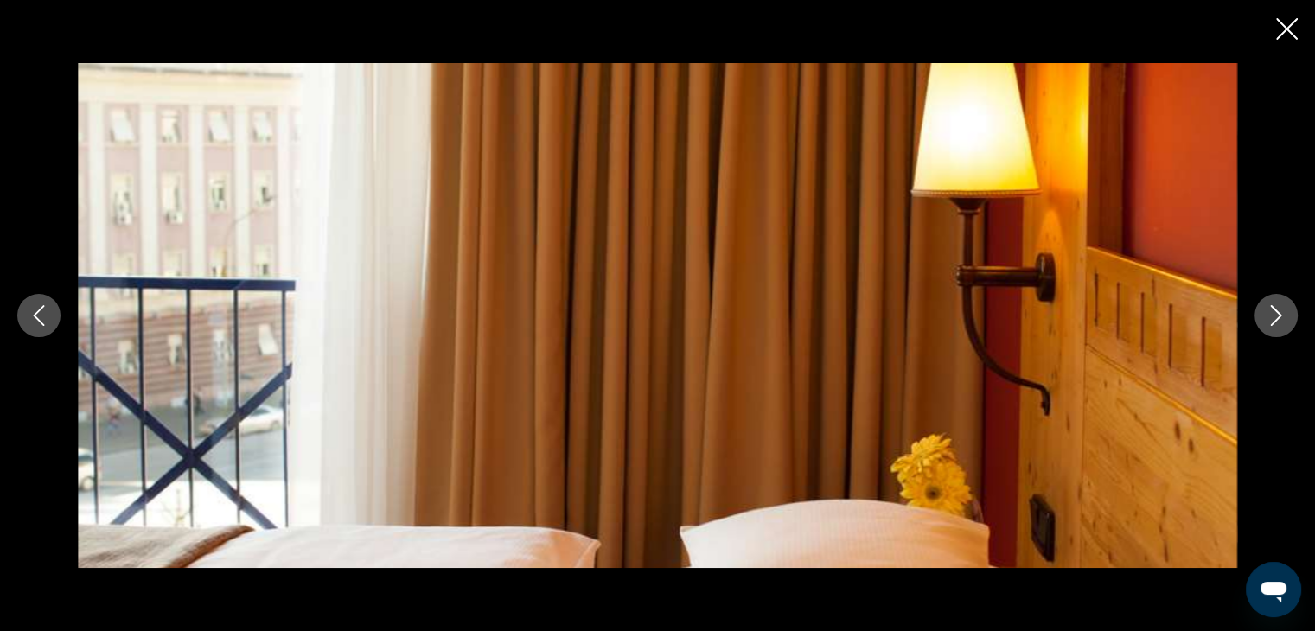
click at [1274, 303] on button "Next image" at bounding box center [1275, 315] width 43 height 43
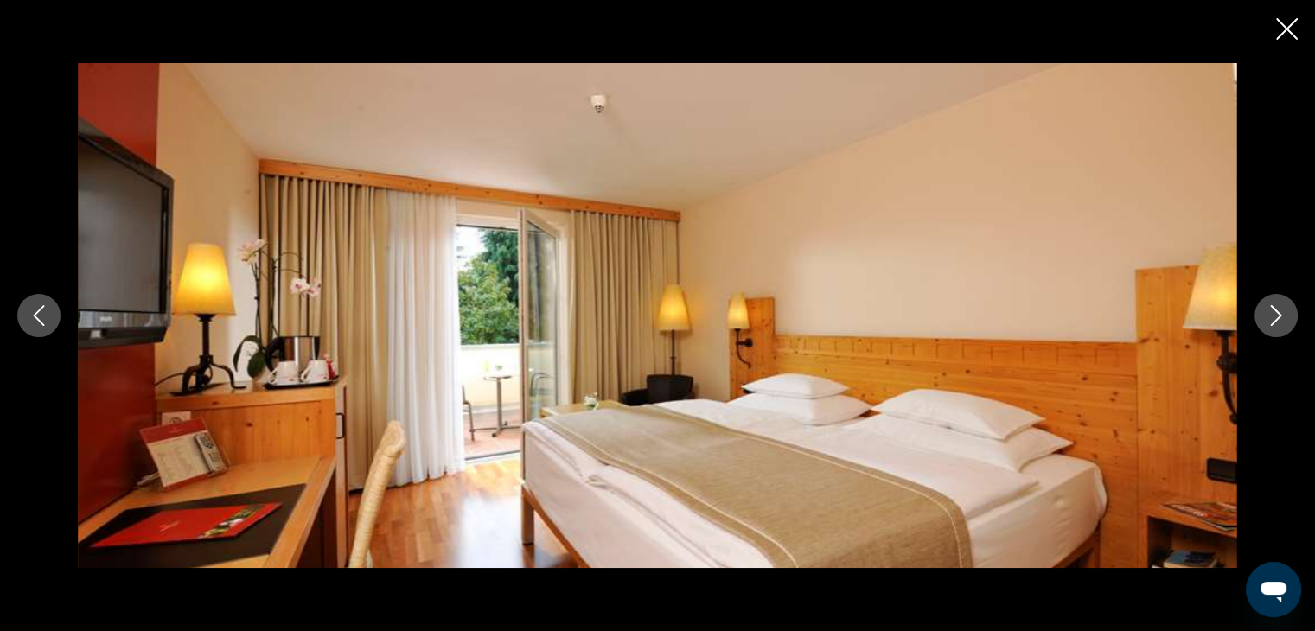
click at [1274, 303] on button "Next image" at bounding box center [1275, 315] width 43 height 43
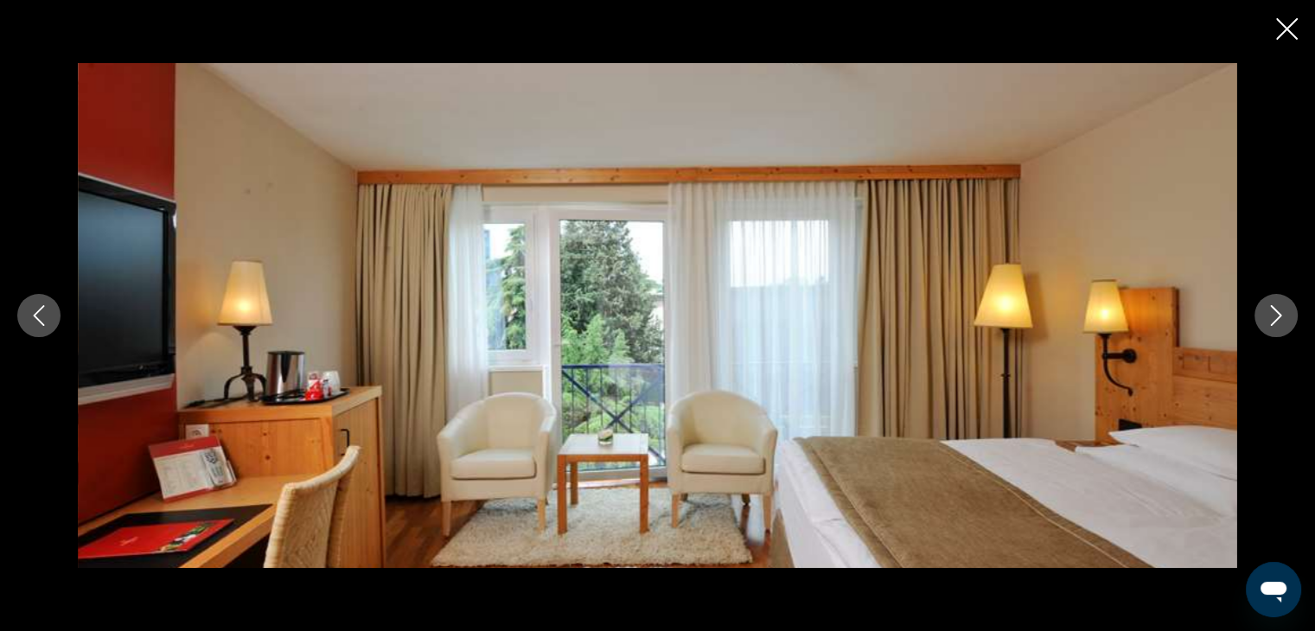
click at [1274, 303] on button "Next image" at bounding box center [1275, 315] width 43 height 43
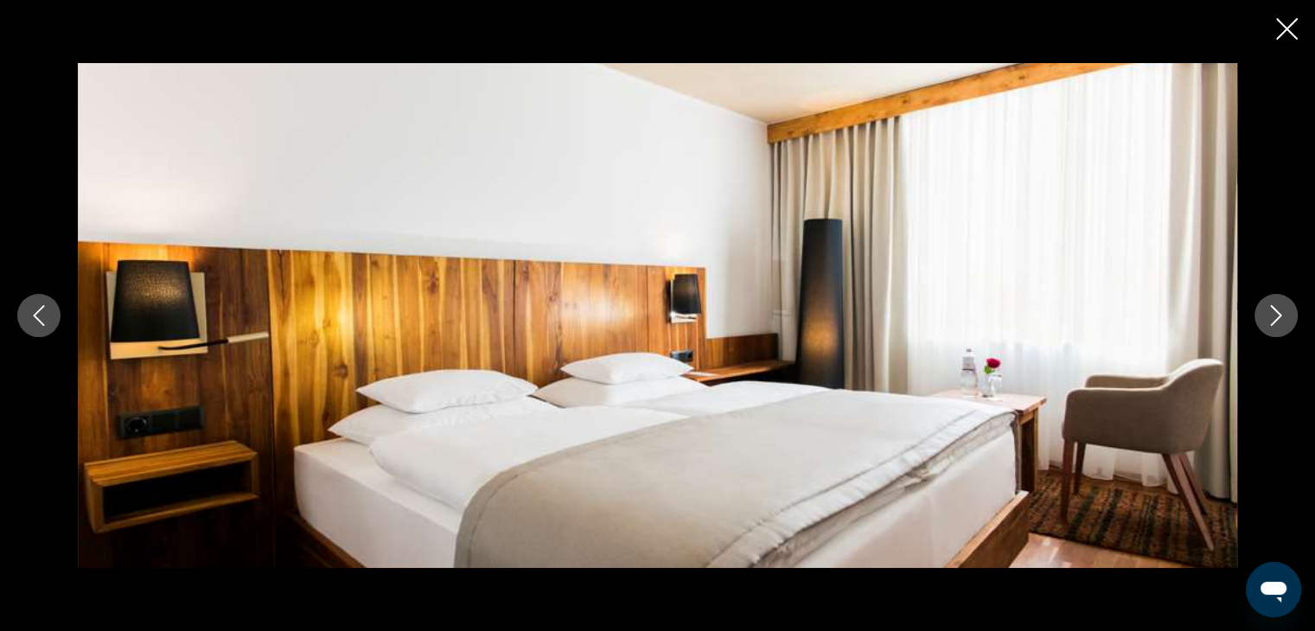
click at [1274, 303] on button "Next image" at bounding box center [1275, 315] width 43 height 43
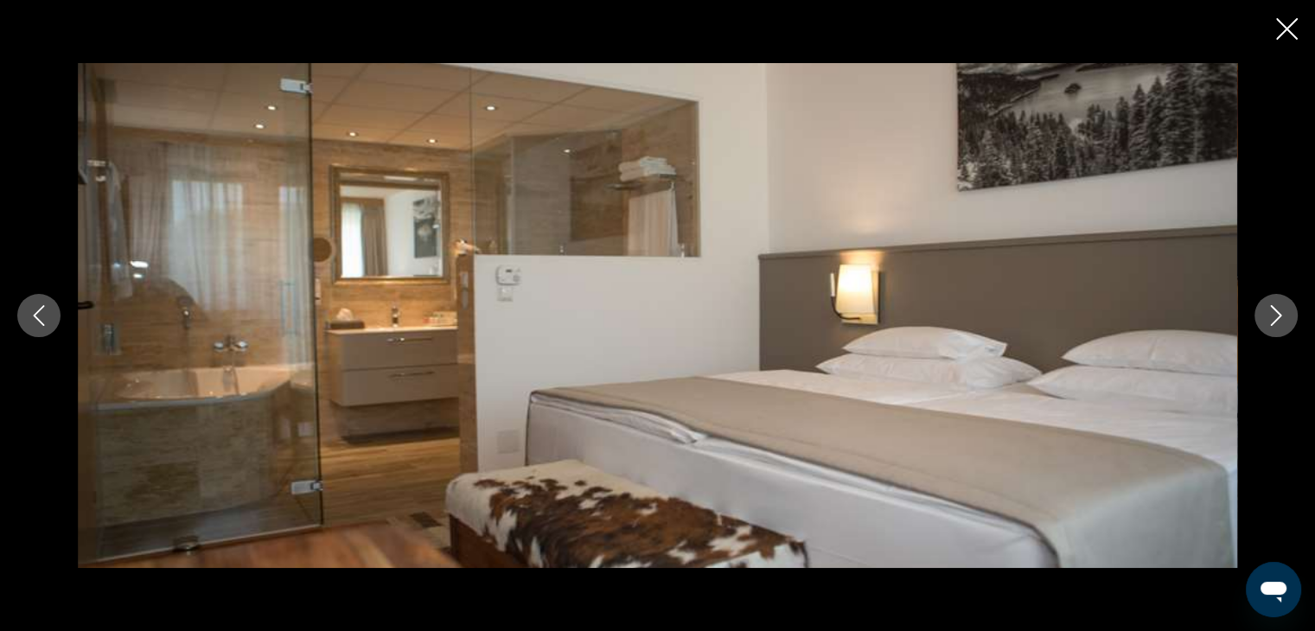
click at [1274, 303] on button "Next image" at bounding box center [1275, 315] width 43 height 43
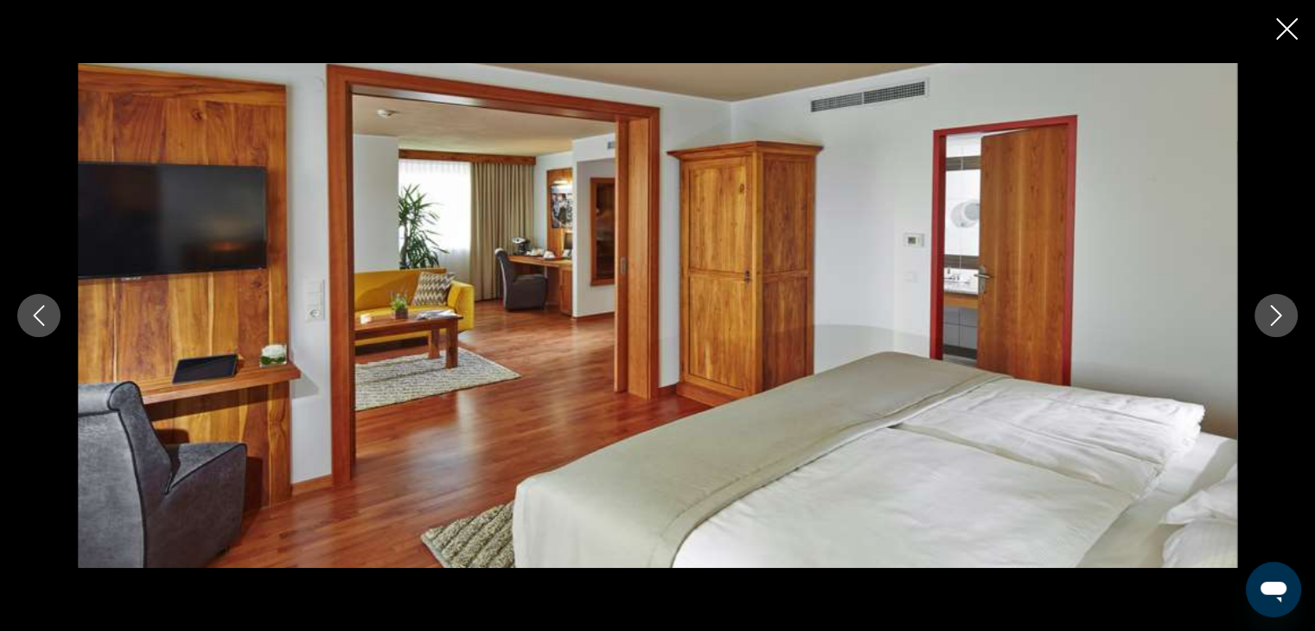
click at [1274, 303] on button "Next image" at bounding box center [1275, 315] width 43 height 43
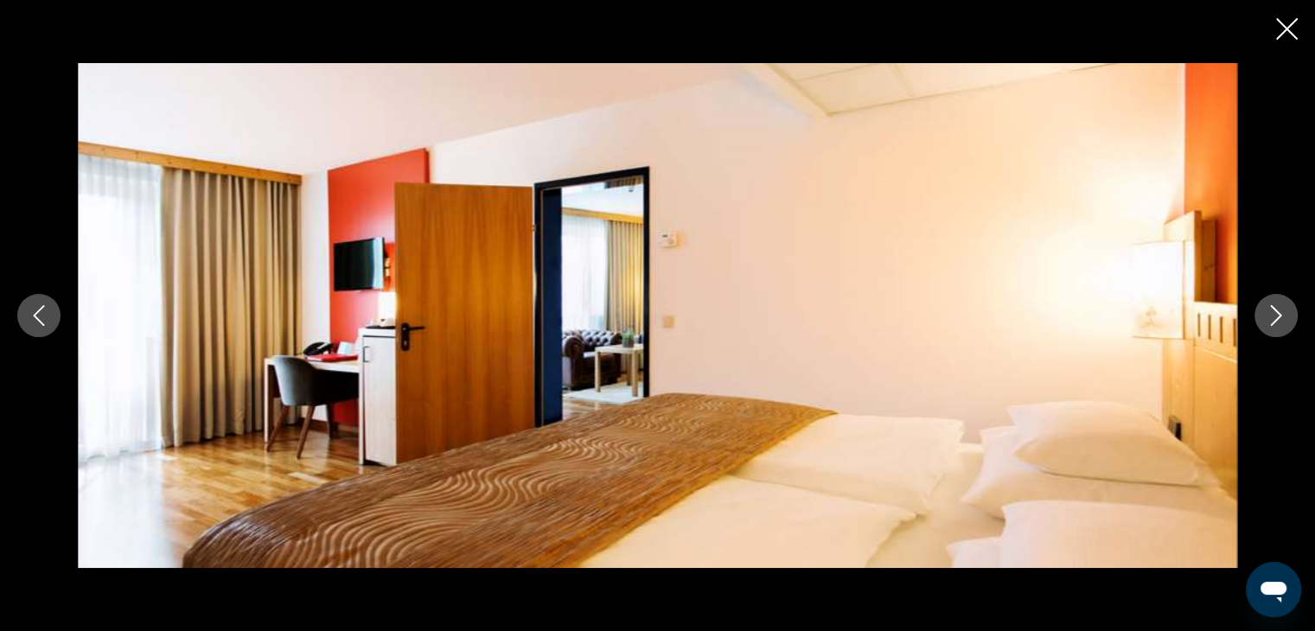
click at [1274, 303] on button "Next image" at bounding box center [1275, 315] width 43 height 43
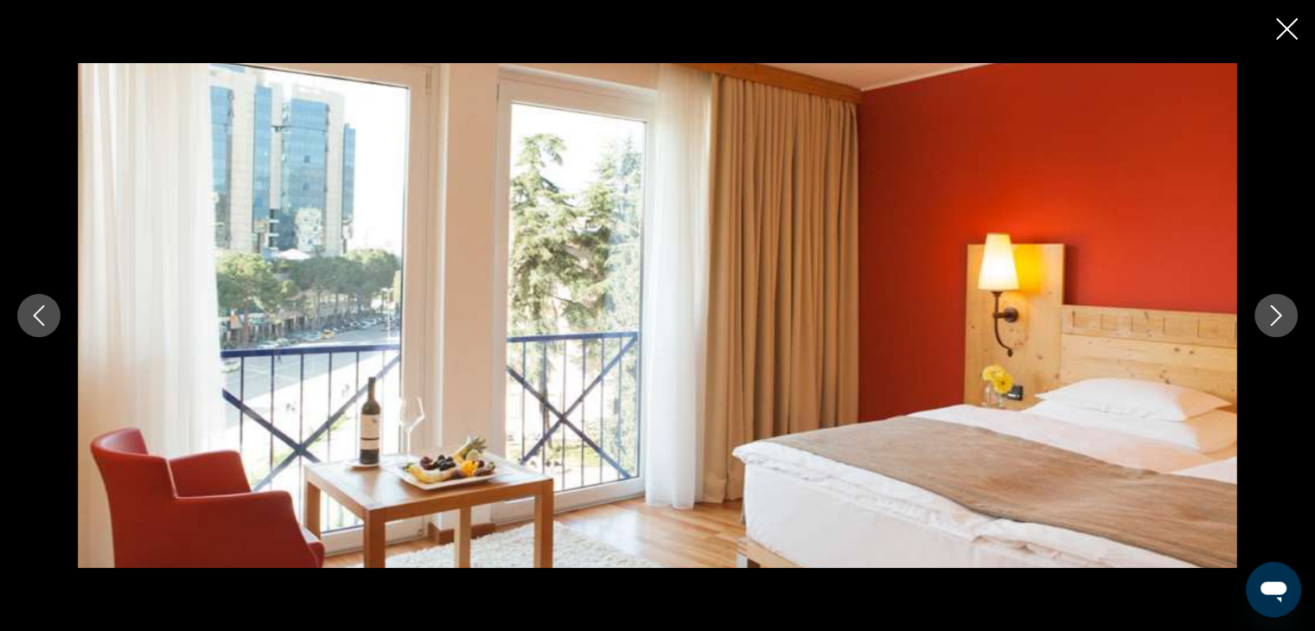
click at [1274, 303] on button "Next image" at bounding box center [1275, 315] width 43 height 43
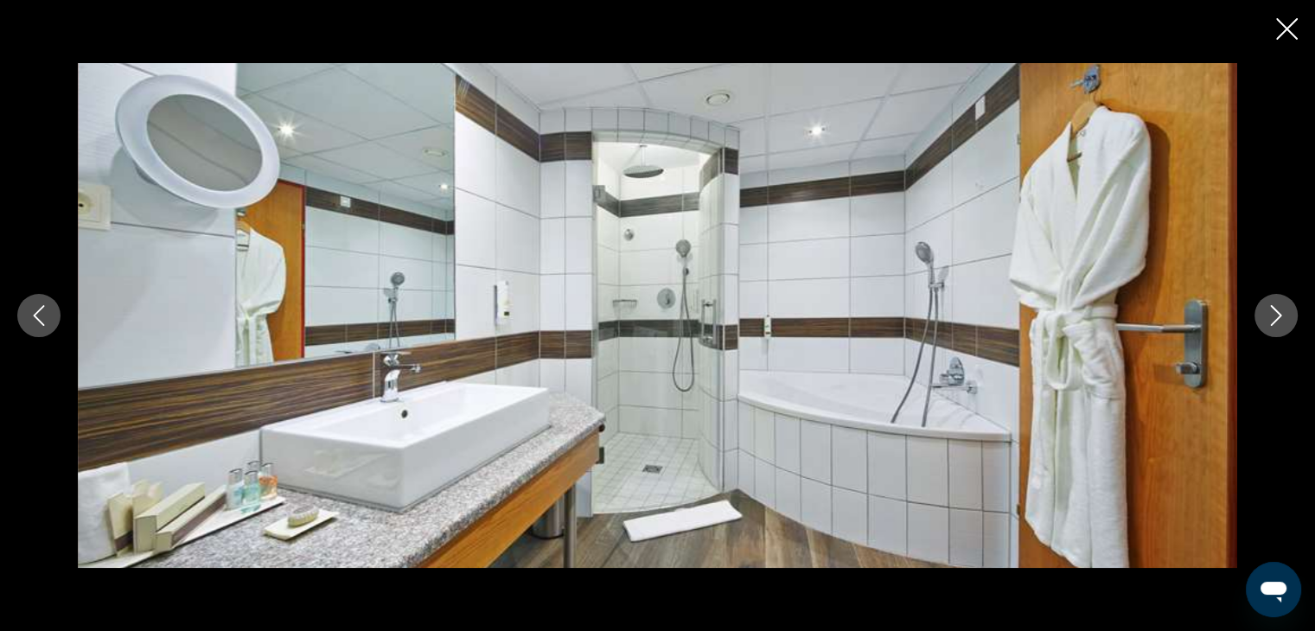
click at [1274, 303] on button "Next image" at bounding box center [1275, 315] width 43 height 43
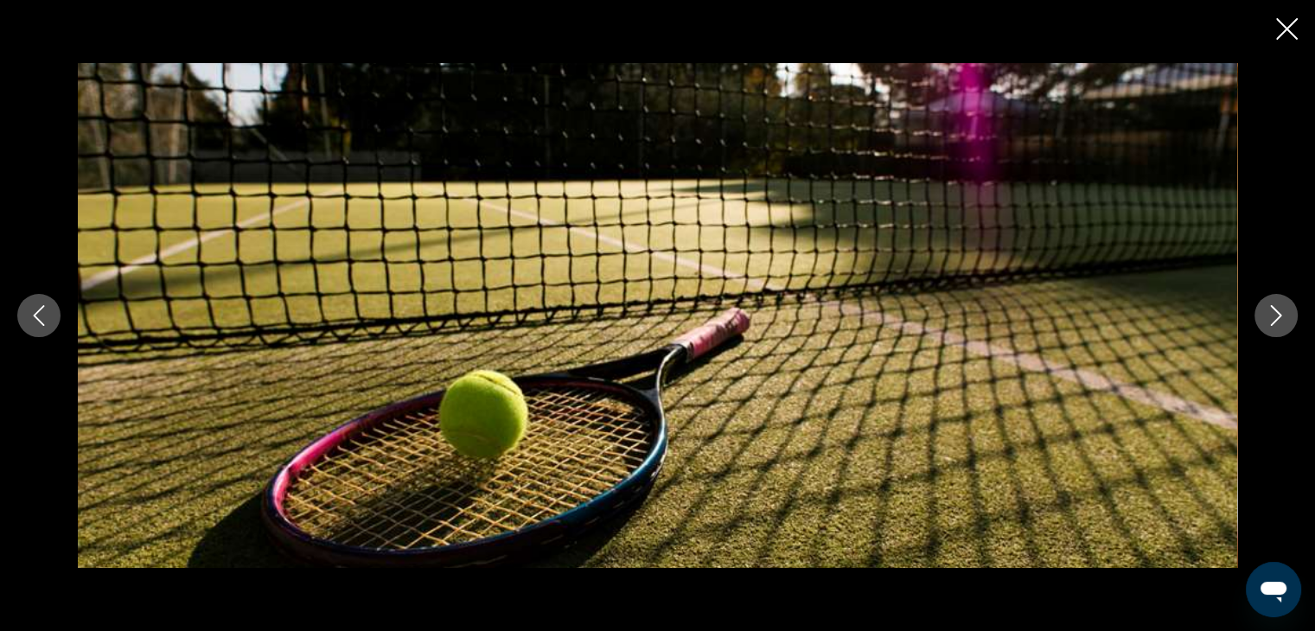
click at [1274, 303] on button "Next image" at bounding box center [1275, 315] width 43 height 43
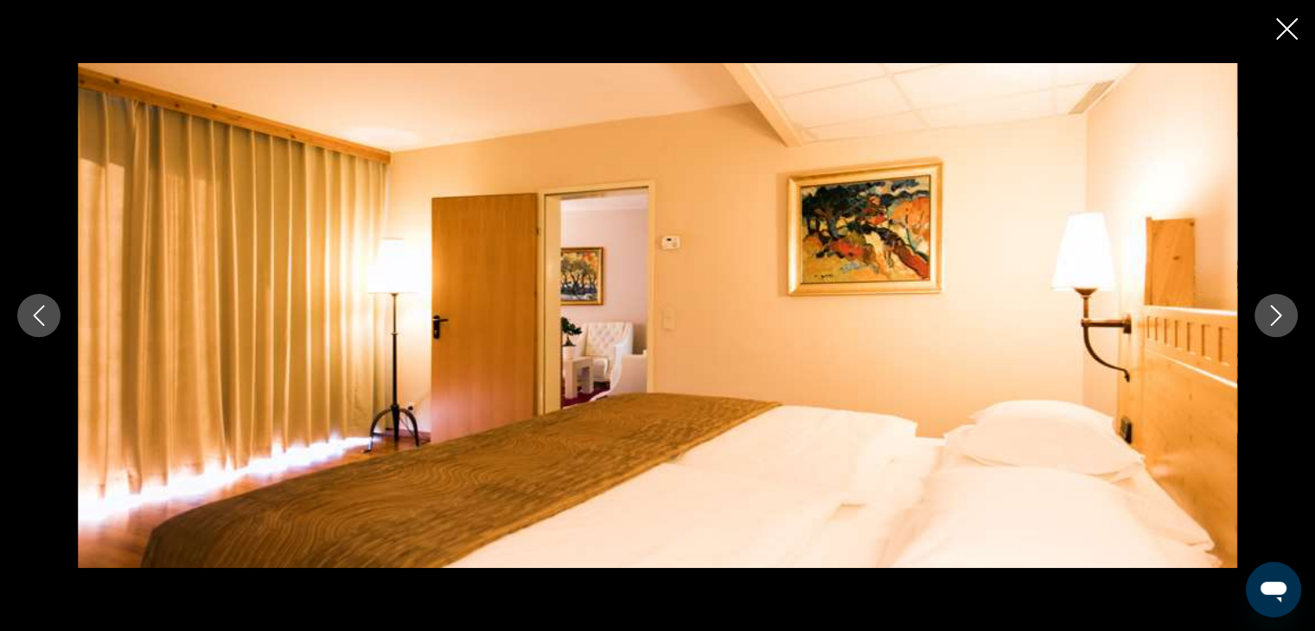
click at [1274, 303] on button "Next image" at bounding box center [1275, 315] width 43 height 43
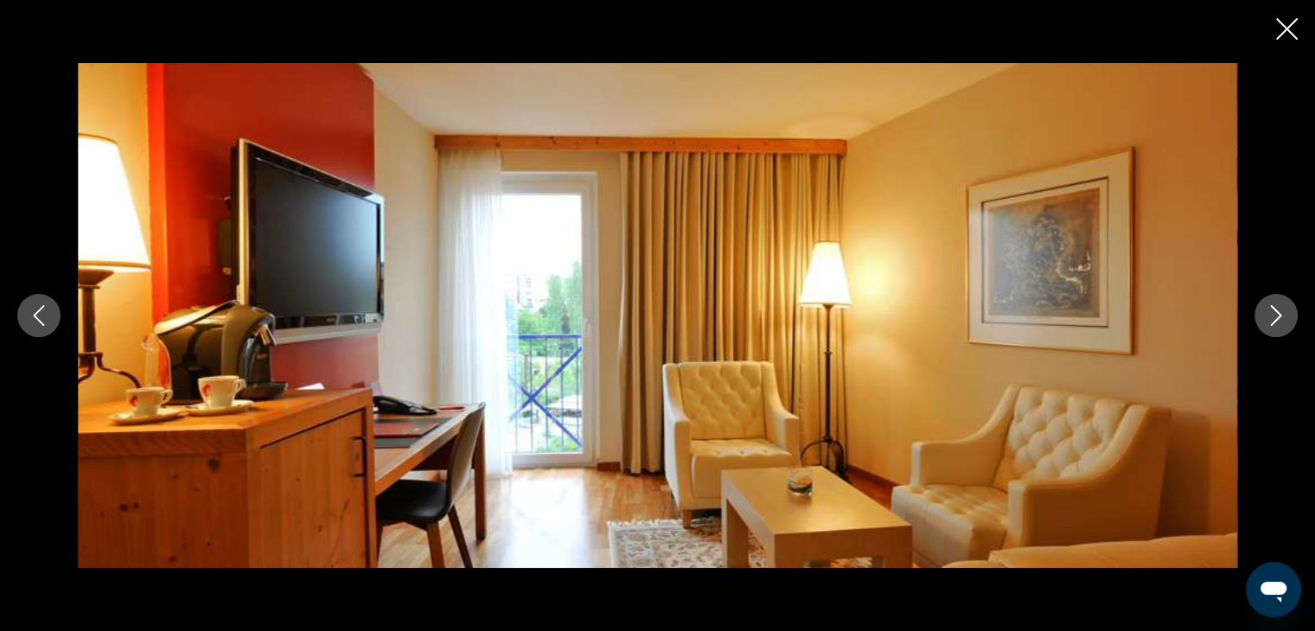
click at [1274, 303] on button "Next image" at bounding box center [1275, 315] width 43 height 43
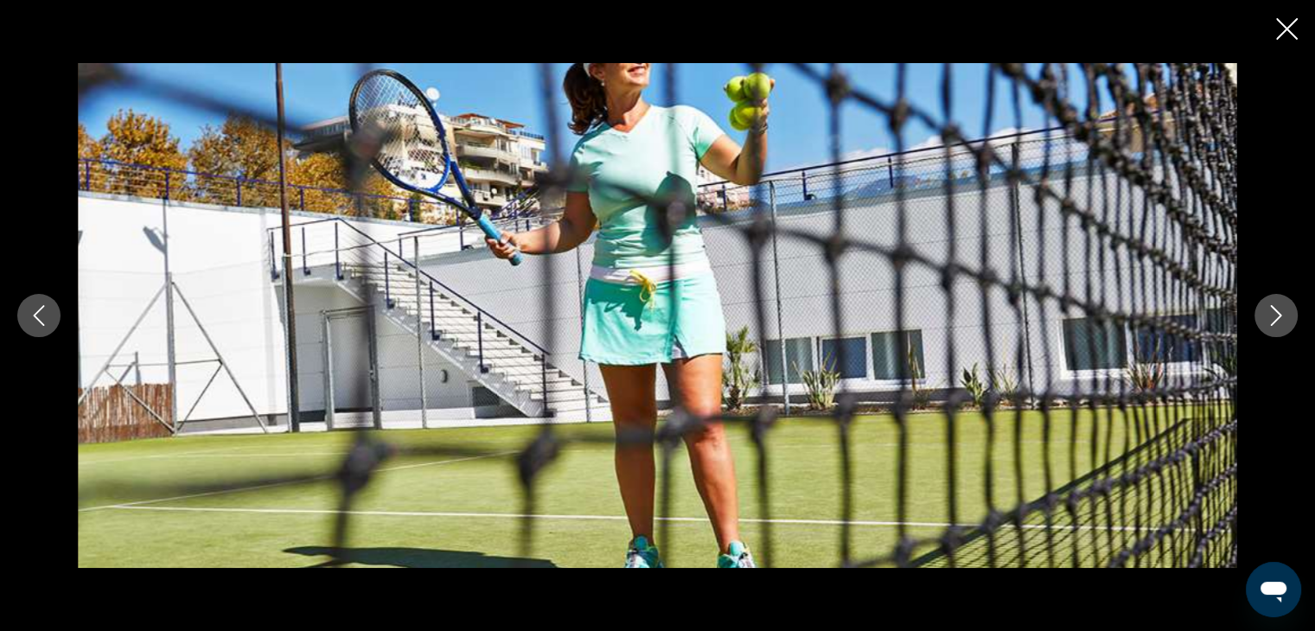
click at [1274, 303] on button "Next image" at bounding box center [1275, 315] width 43 height 43
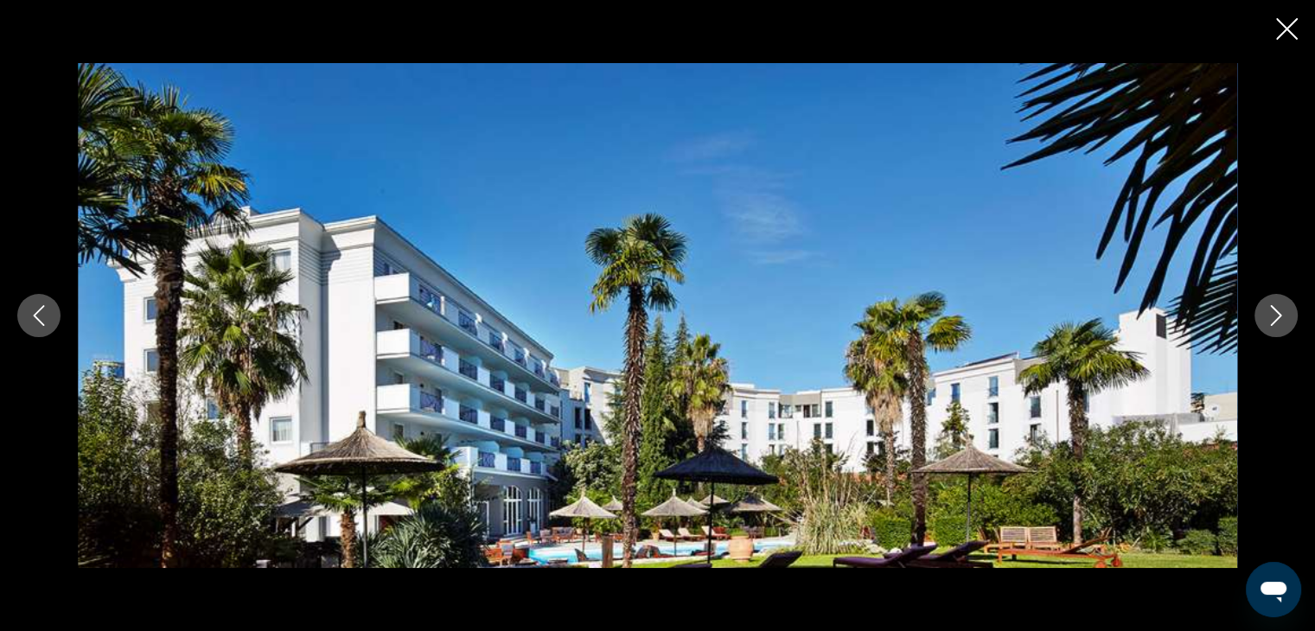
click at [1274, 303] on button "Next image" at bounding box center [1275, 315] width 43 height 43
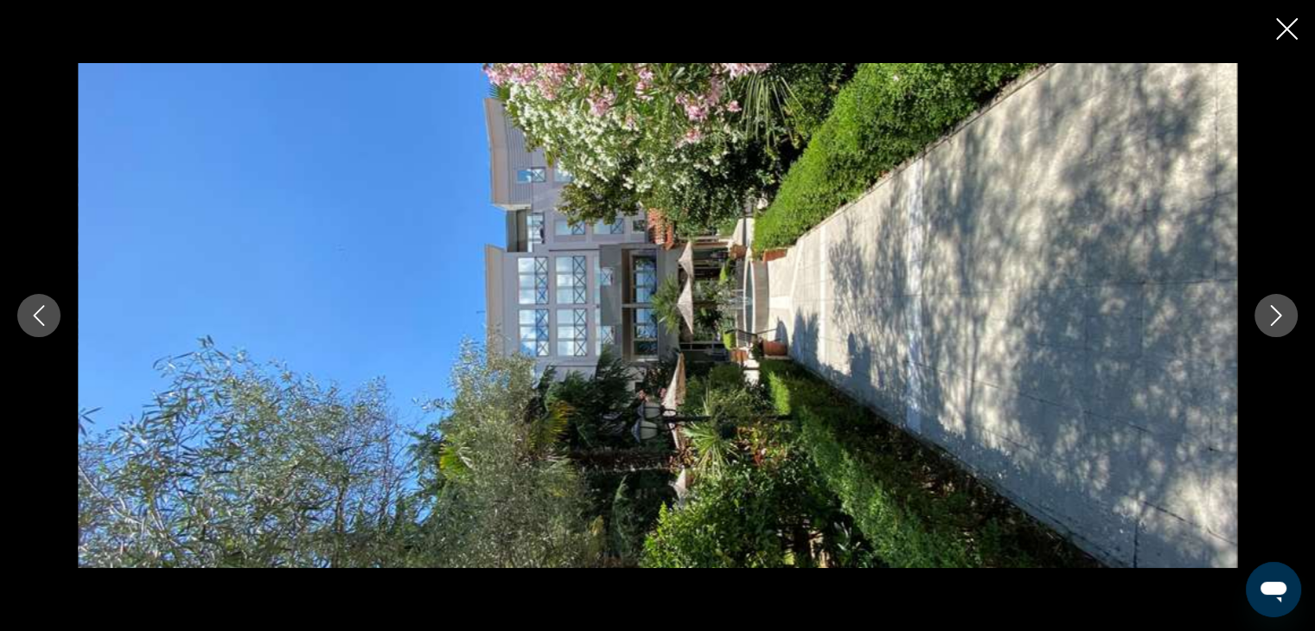
click at [1274, 303] on button "Next image" at bounding box center [1275, 315] width 43 height 43
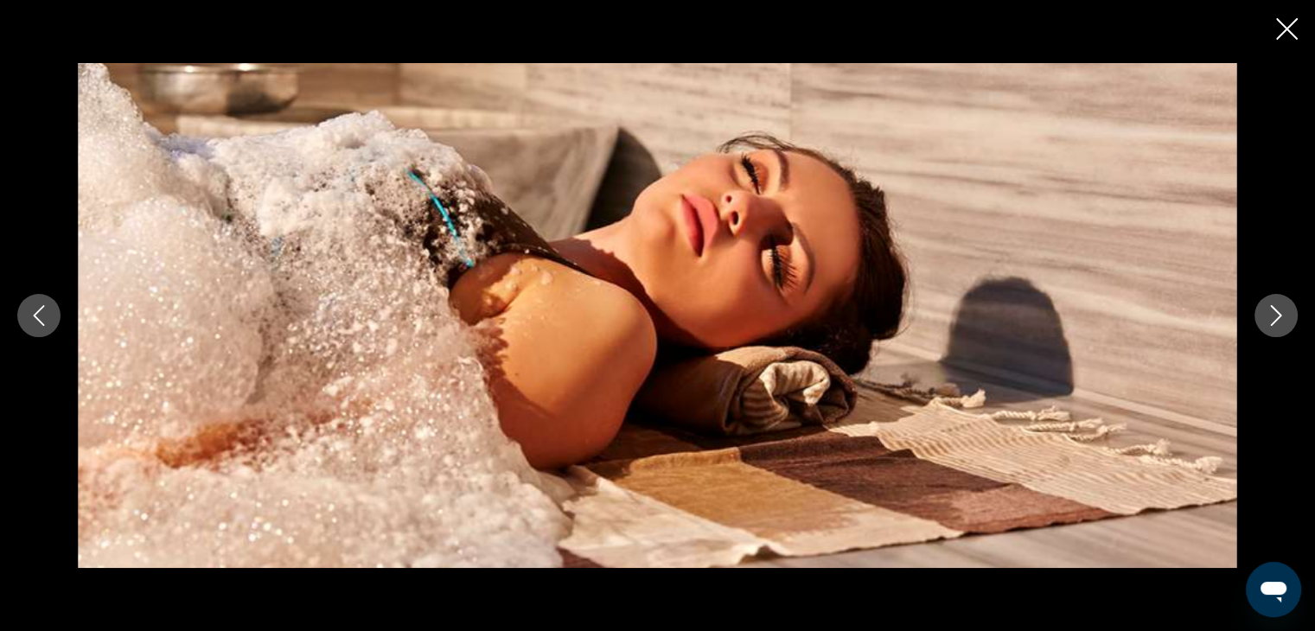
click at [1283, 29] on icon "Close slideshow" at bounding box center [1287, 29] width 22 height 22
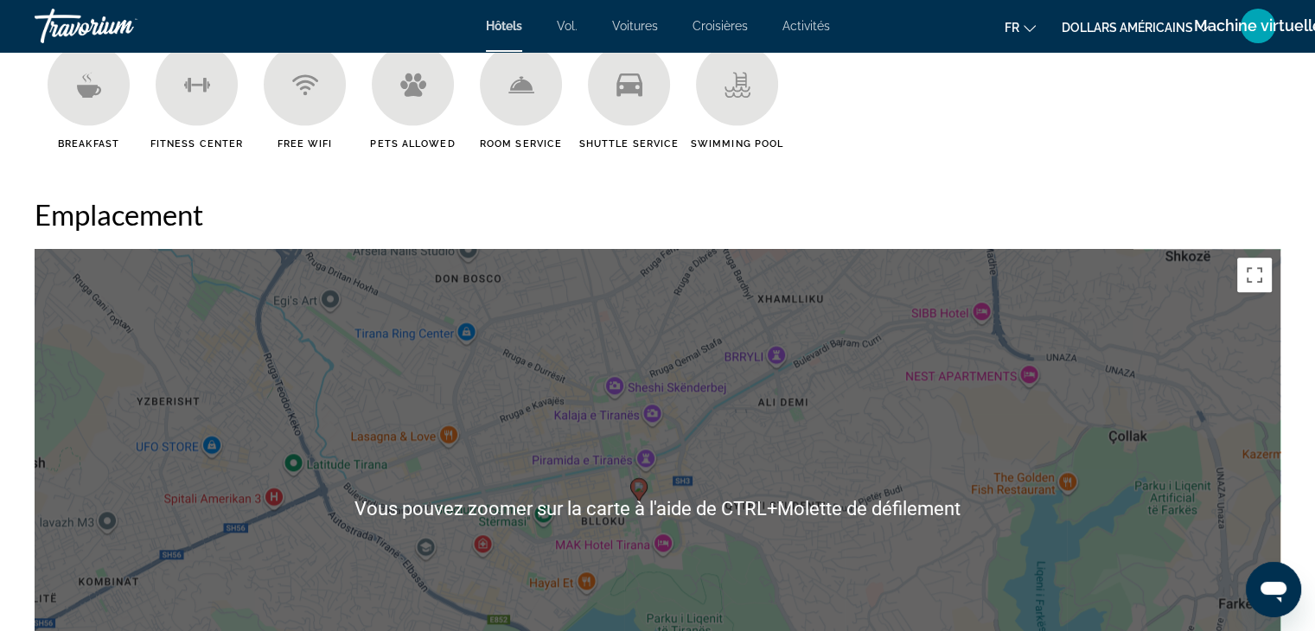
scroll to position [1655, 0]
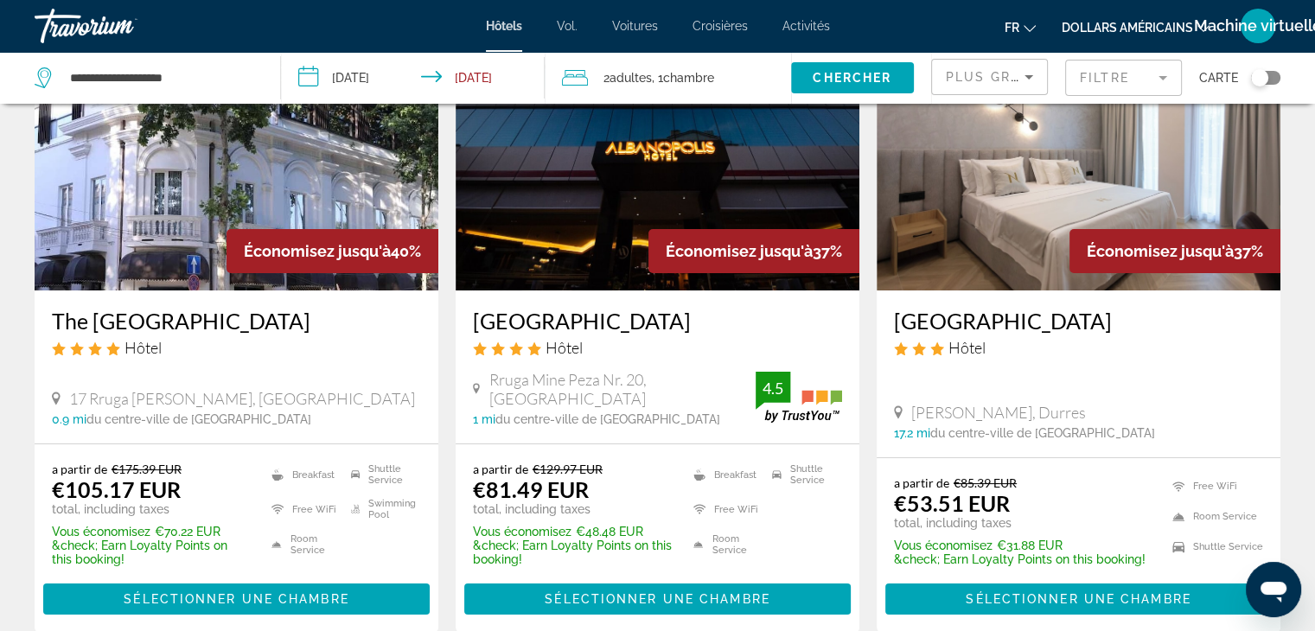
scroll to position [102, 0]
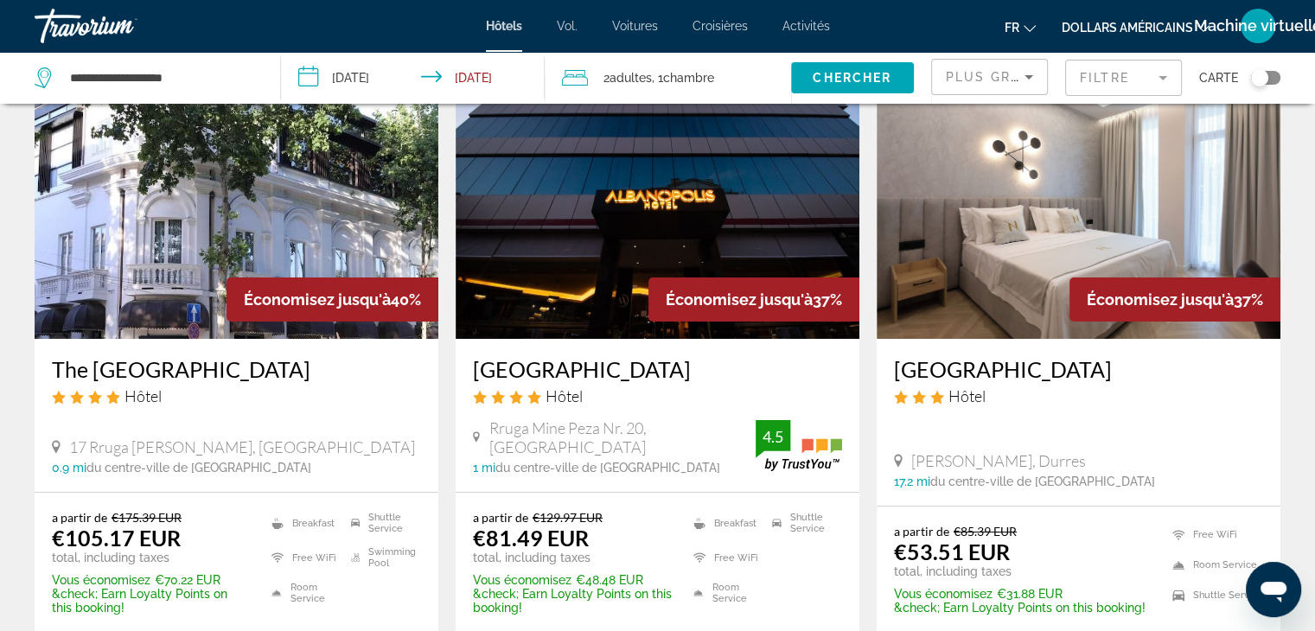
click at [576, 210] on img "Contenu principal" at bounding box center [658, 200] width 404 height 277
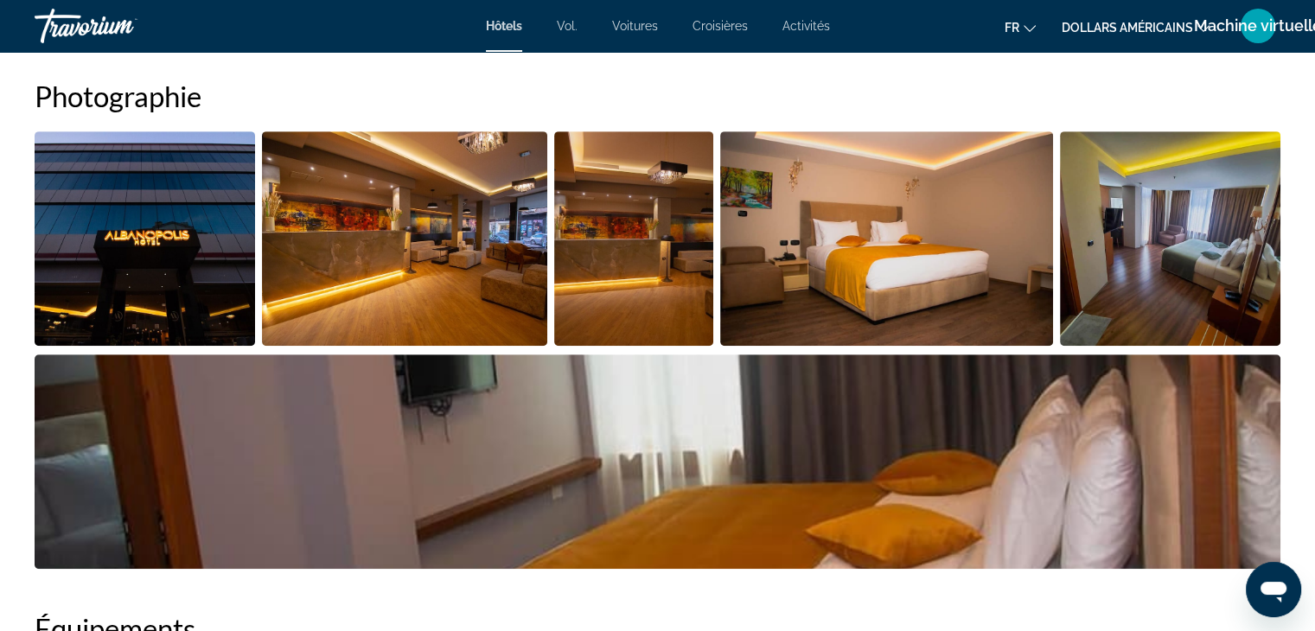
scroll to position [871, 0]
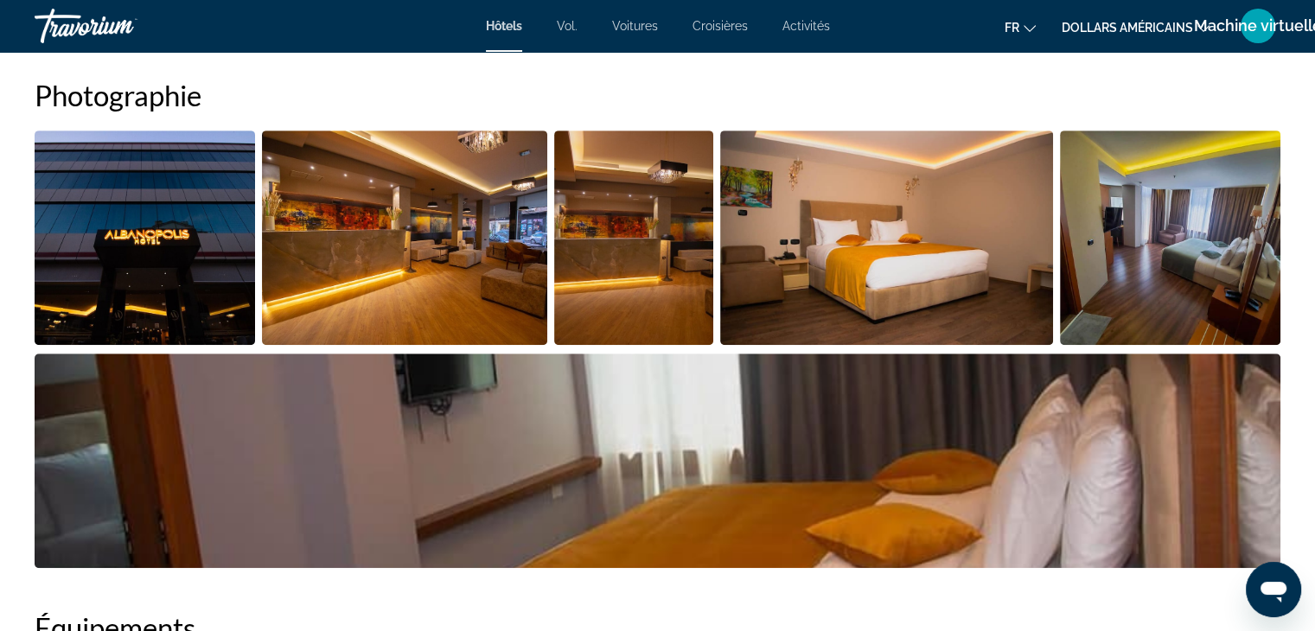
click at [318, 271] on img "Open full-screen image slider" at bounding box center [404, 238] width 285 height 214
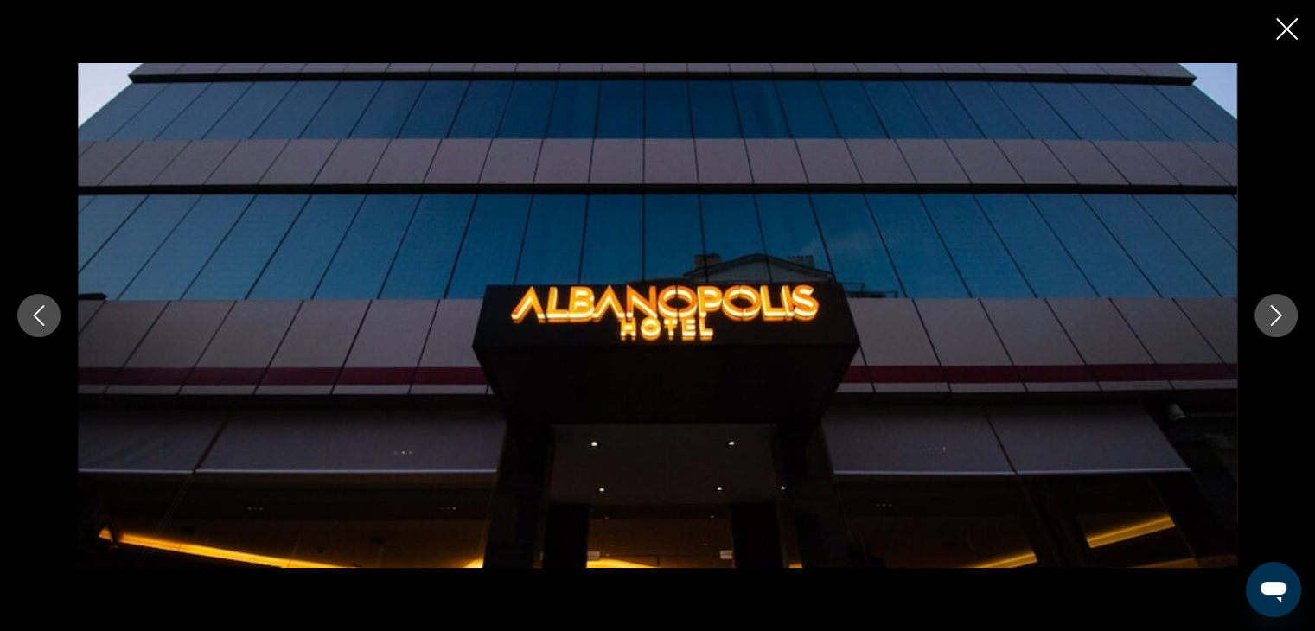
click at [1280, 316] on icon "Next image" at bounding box center [1276, 315] width 11 height 21
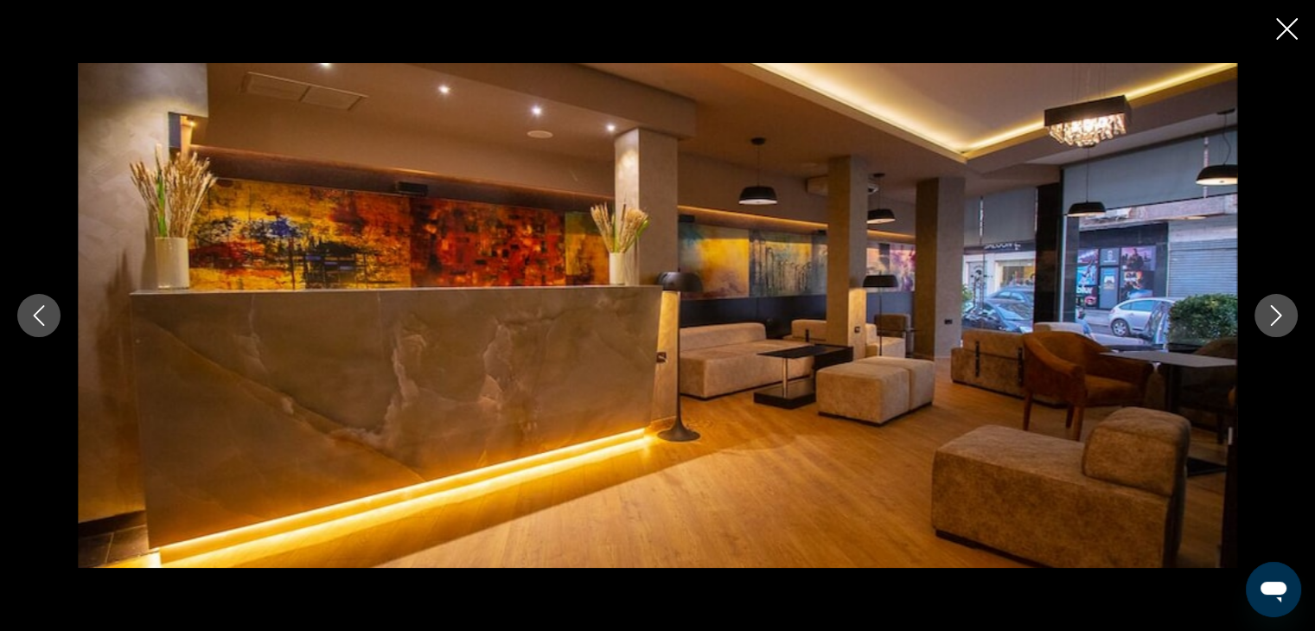
click at [1280, 316] on icon "Next image" at bounding box center [1276, 315] width 11 height 21
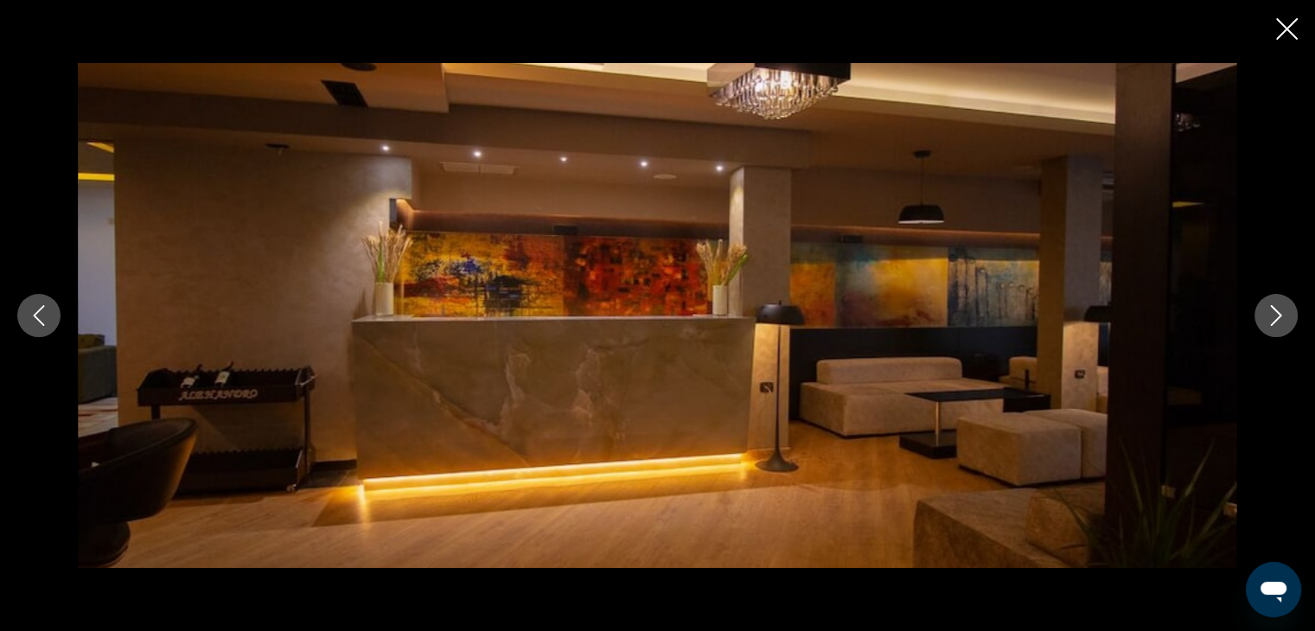
click at [1280, 316] on icon "Next image" at bounding box center [1276, 315] width 11 height 21
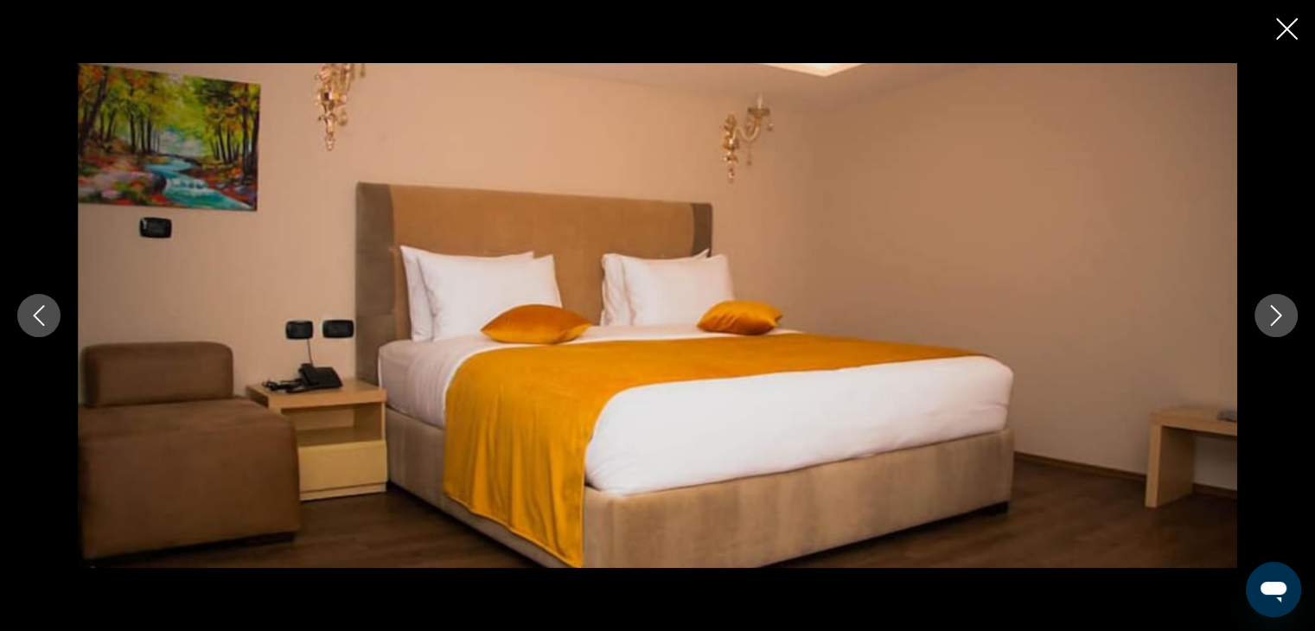
click at [1280, 316] on icon "Next image" at bounding box center [1276, 315] width 11 height 21
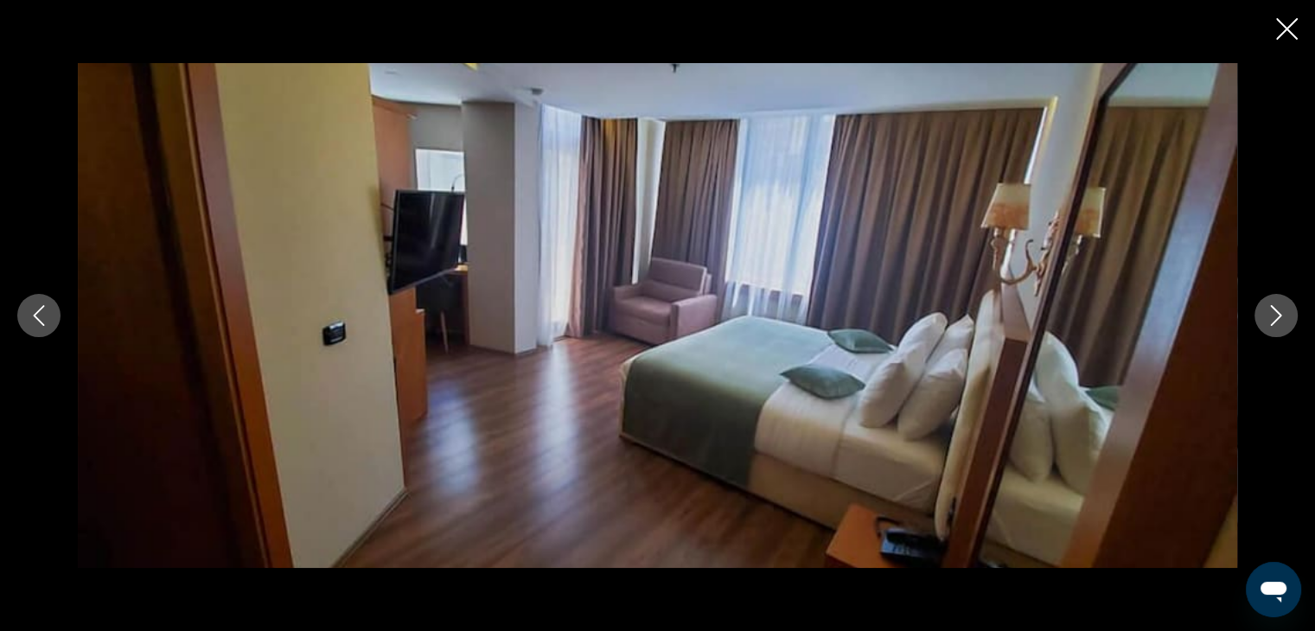
click at [1280, 316] on icon "Next image" at bounding box center [1276, 315] width 11 height 21
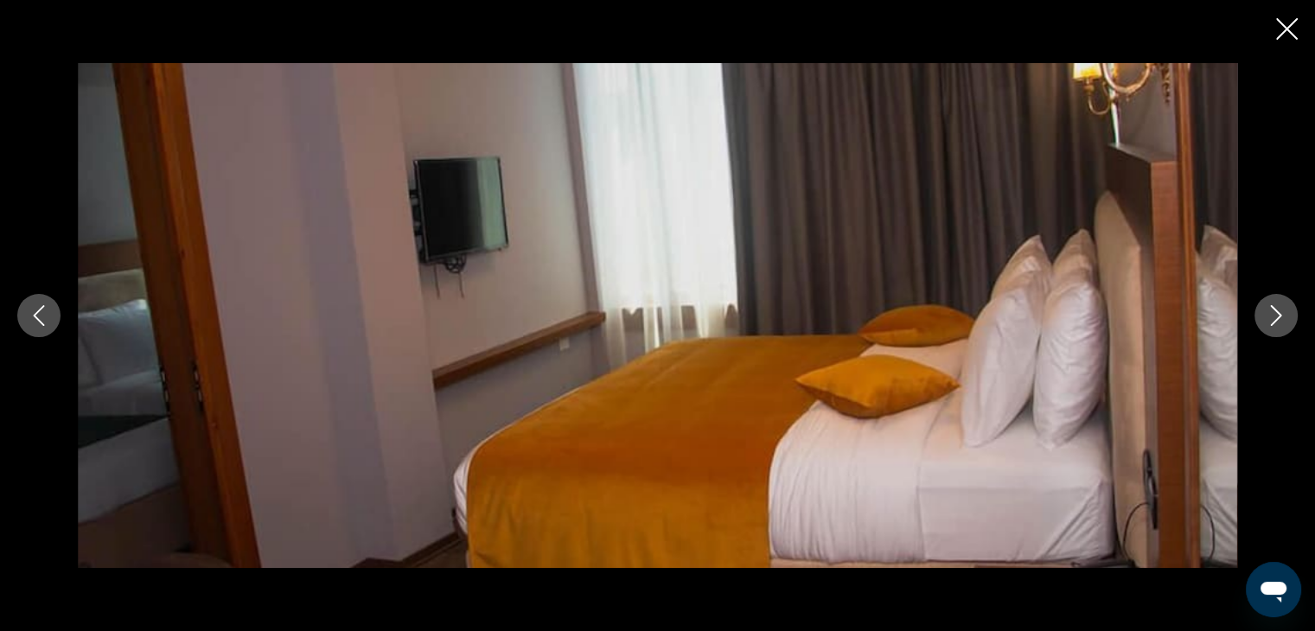
click at [1280, 316] on icon "Next image" at bounding box center [1276, 315] width 11 height 21
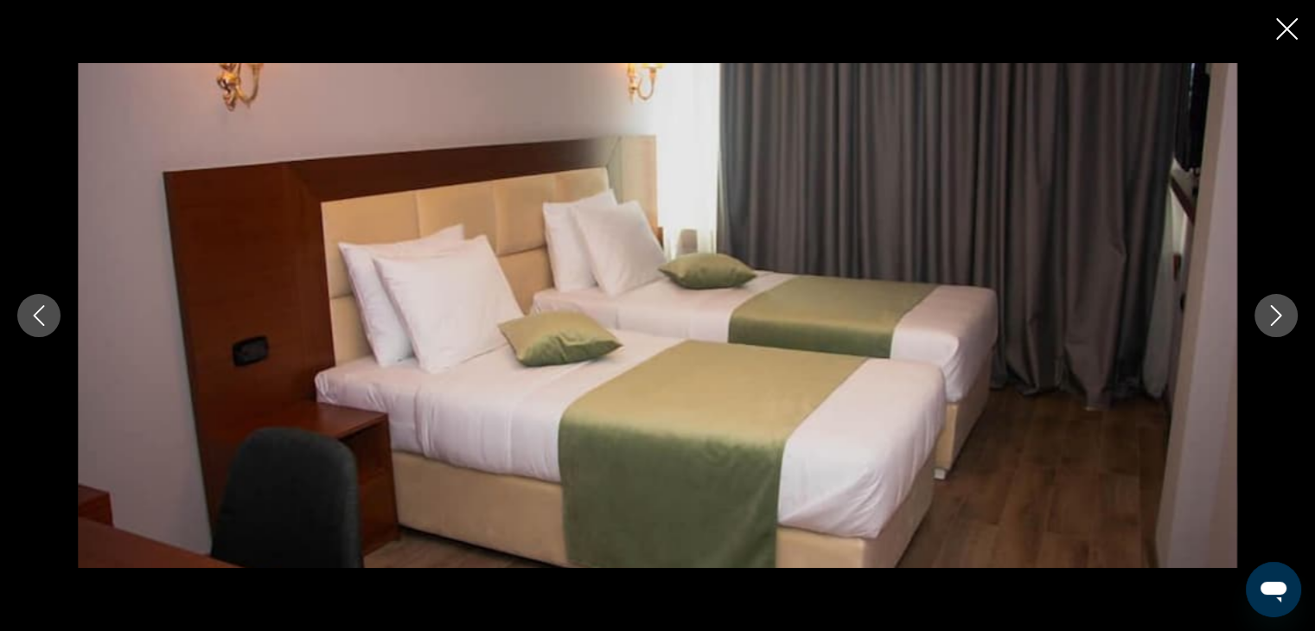
click at [1286, 22] on icon "Close slideshow" at bounding box center [1287, 29] width 22 height 22
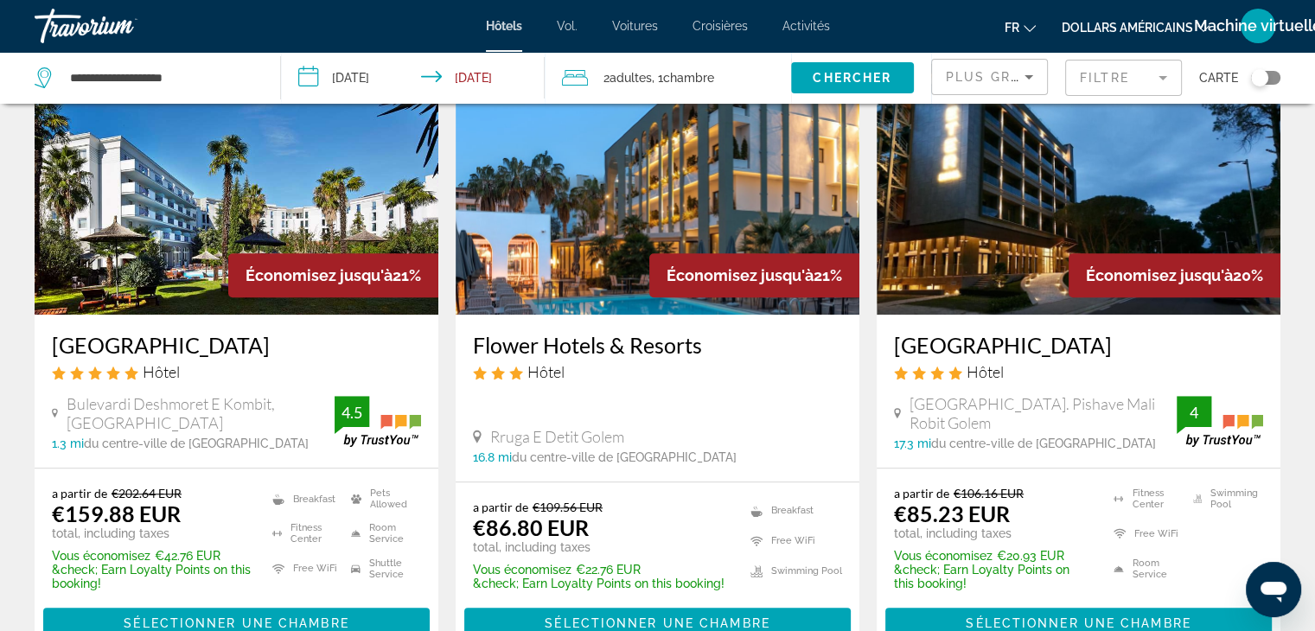
scroll to position [1451, 0]
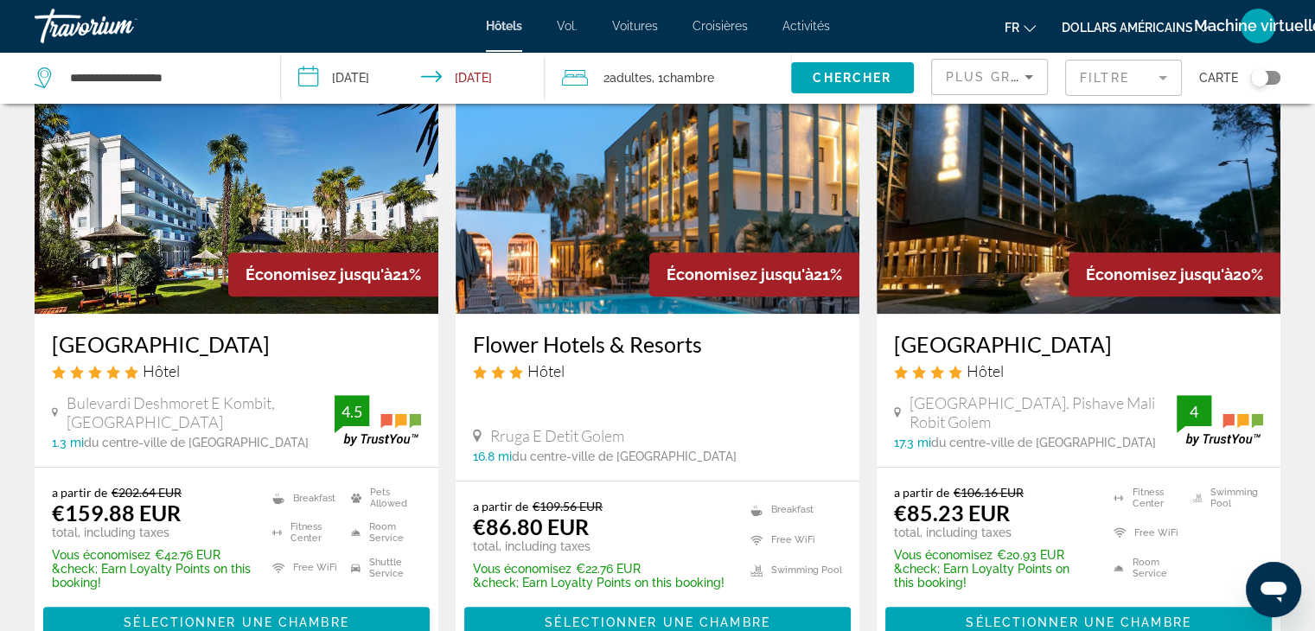
click at [1087, 204] on img "Contenu principal" at bounding box center [1079, 175] width 404 height 277
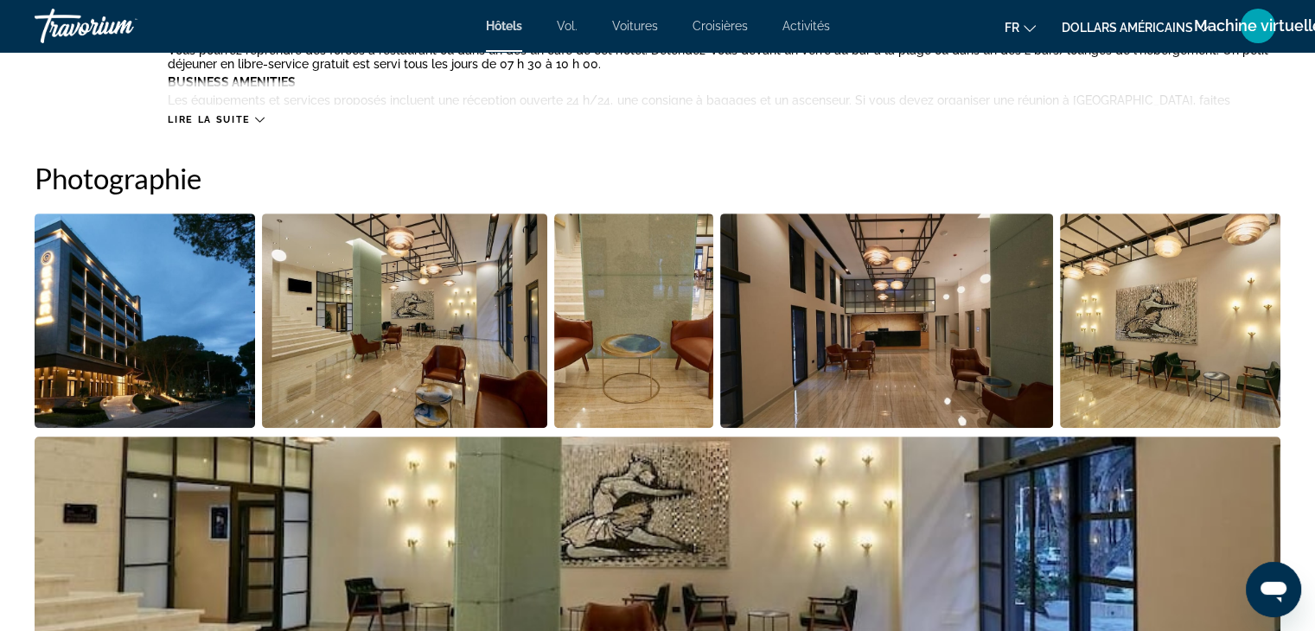
scroll to position [787, 0]
click at [260, 118] on icon "Contenu principal" at bounding box center [260, 121] width 10 height 10
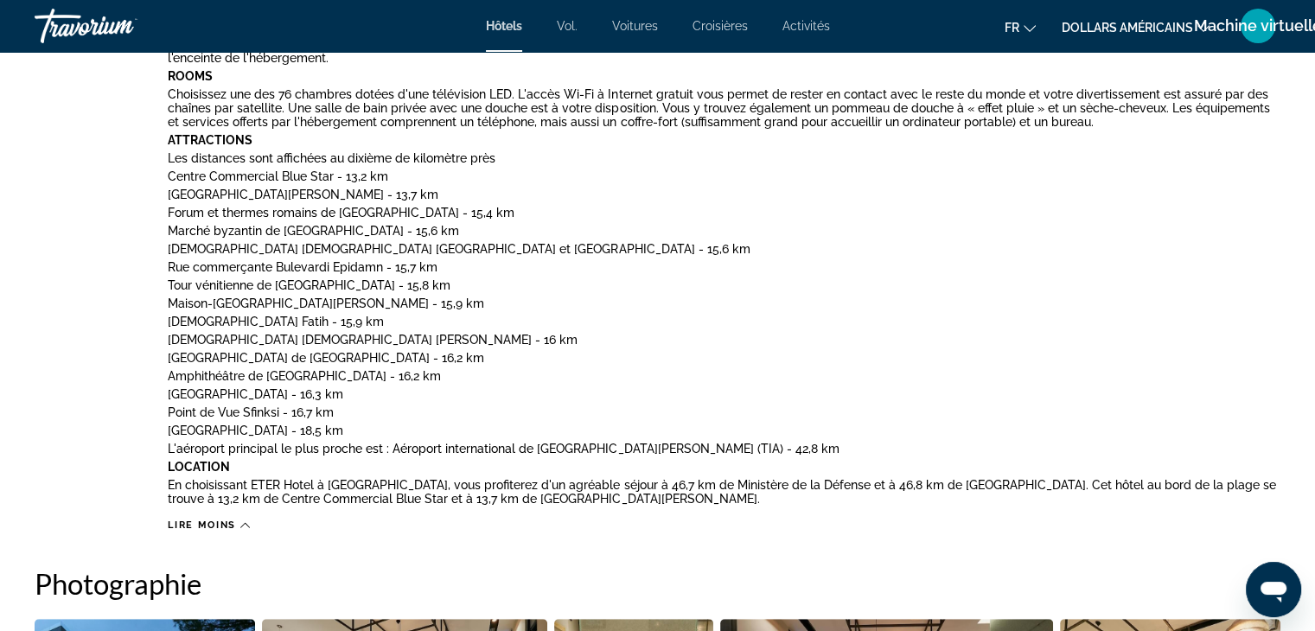
scroll to position [859, 0]
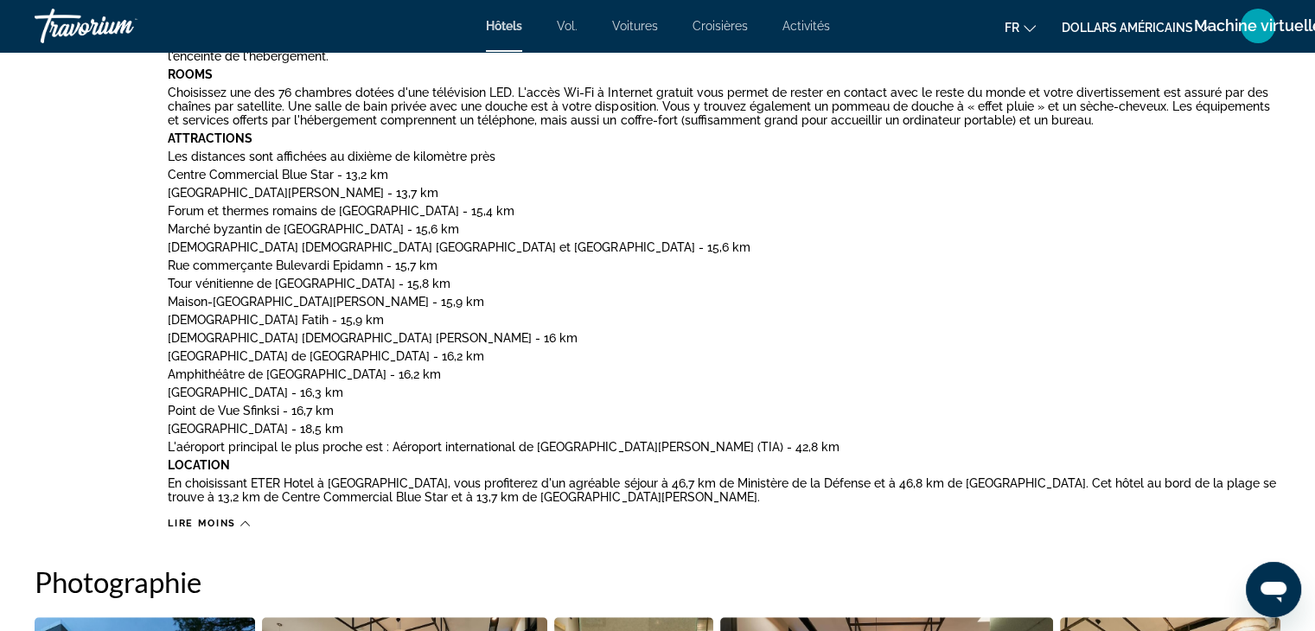
drag, startPoint x: 260, startPoint y: 118, endPoint x: 623, endPoint y: 253, distance: 387.6
click at [623, 258] on p "Rue commerçante Bulevardi Epidamn - 15,7 km" at bounding box center [724, 265] width 1113 height 14
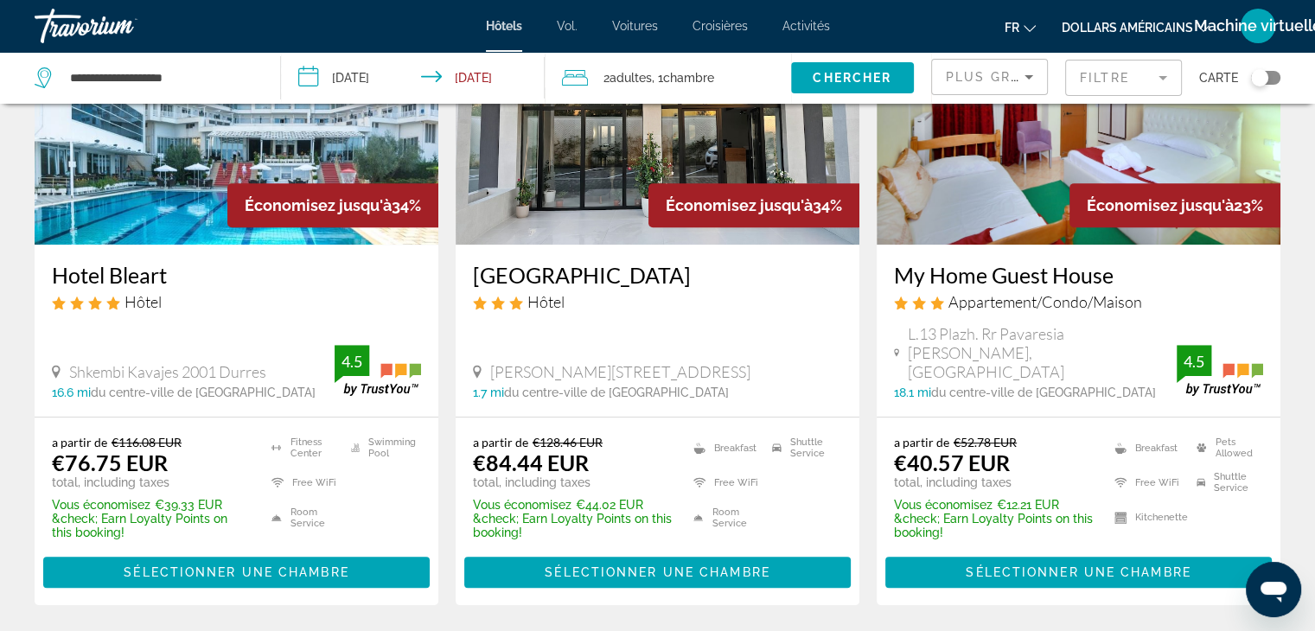
scroll to position [701, 0]
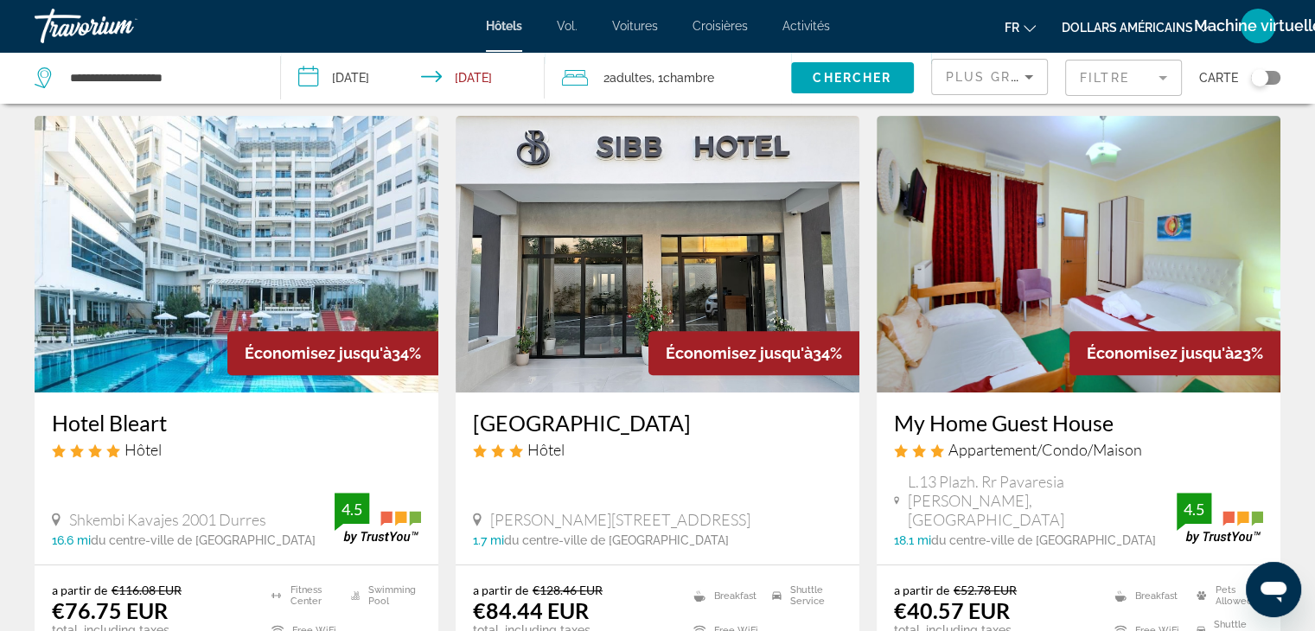
click at [632, 198] on img "Contenu principal" at bounding box center [658, 254] width 404 height 277
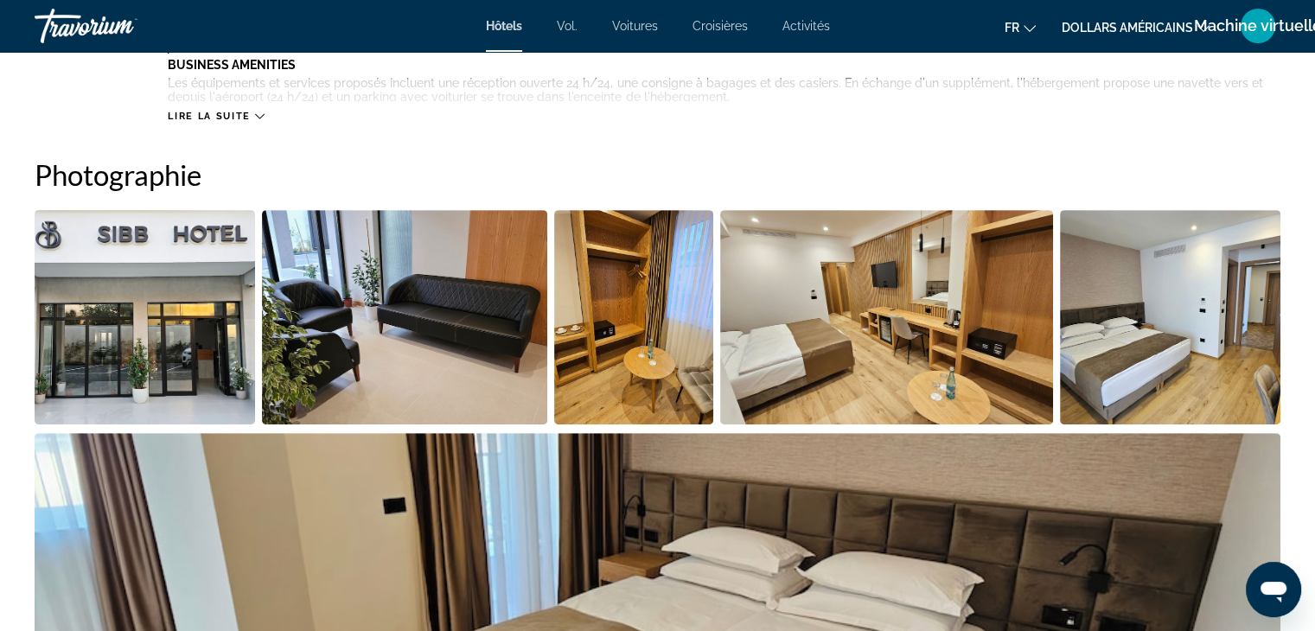
scroll to position [792, 0]
click at [415, 341] on img "Open full-screen image slider" at bounding box center [404, 316] width 285 height 214
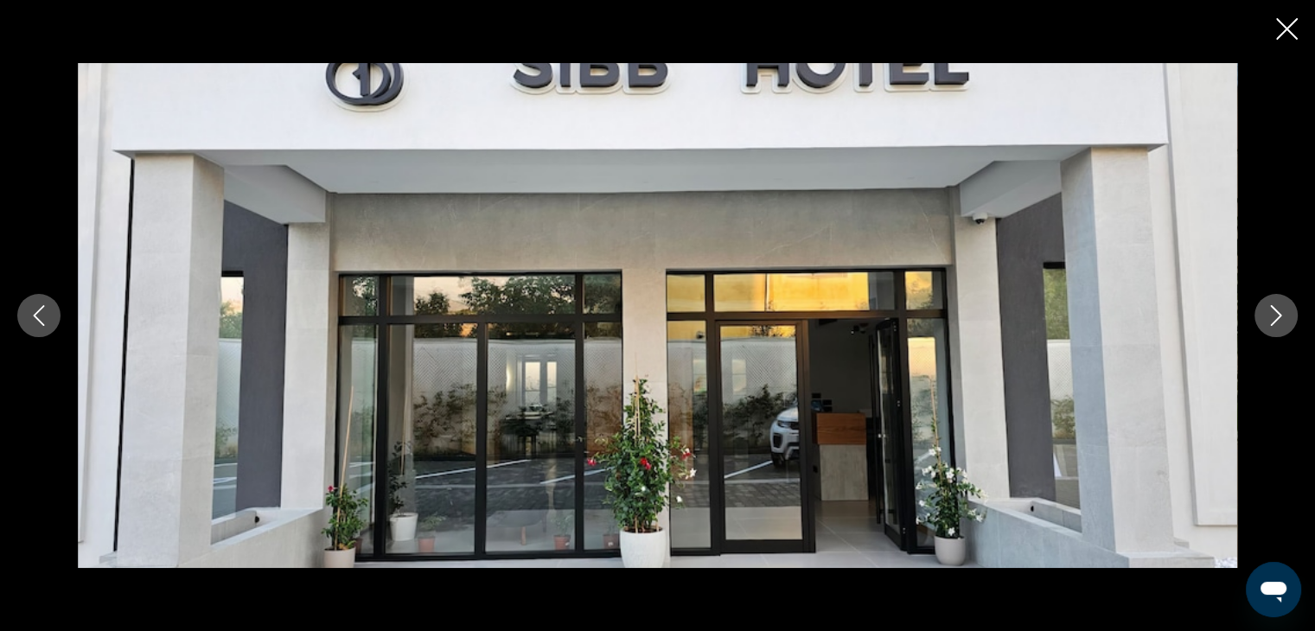
click at [1275, 303] on button "Next image" at bounding box center [1275, 315] width 43 height 43
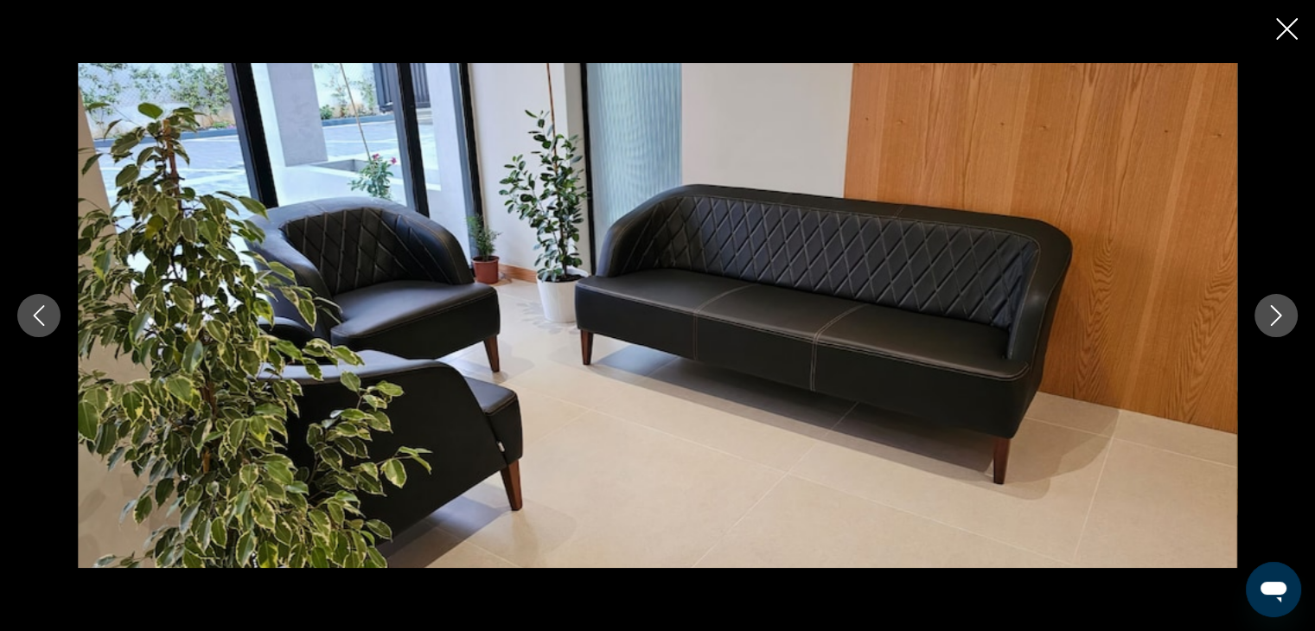
click at [1275, 303] on button "Next image" at bounding box center [1275, 315] width 43 height 43
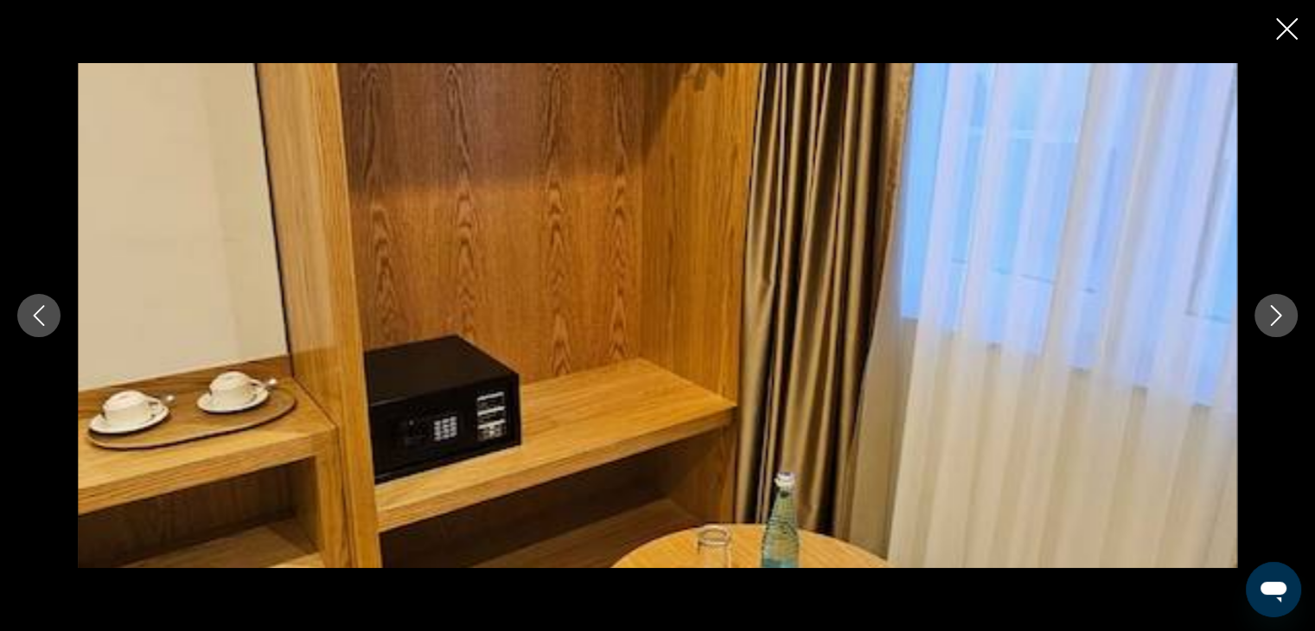
click at [1275, 303] on button "Next image" at bounding box center [1275, 315] width 43 height 43
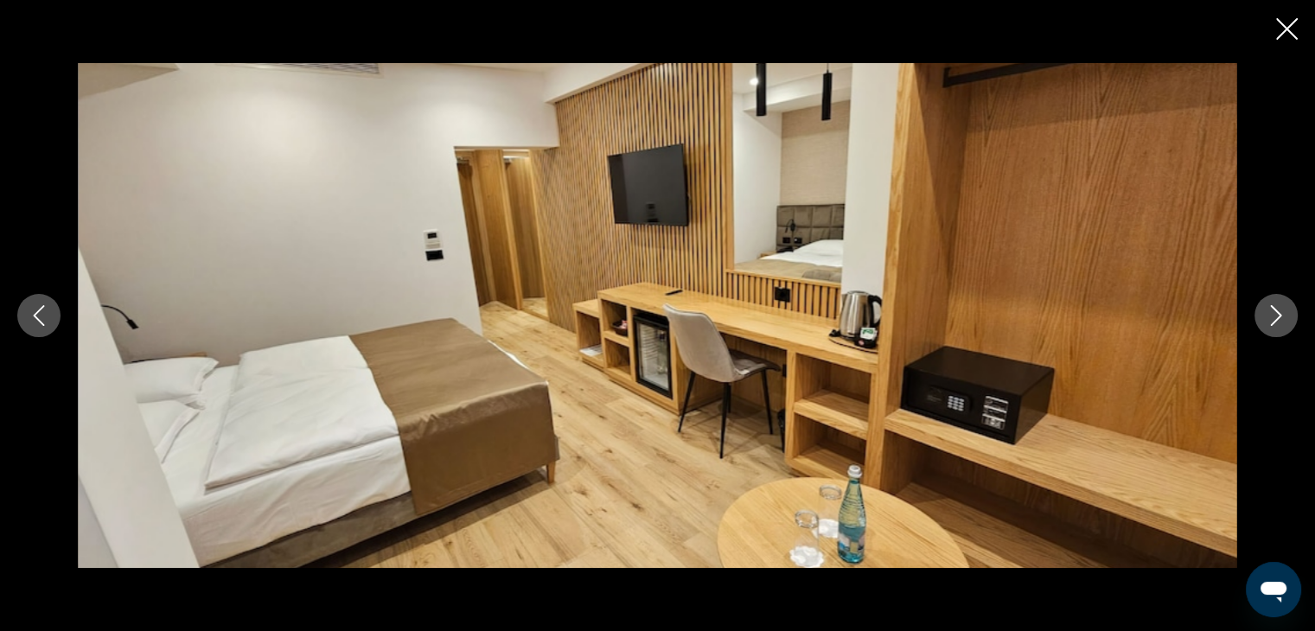
click at [1275, 303] on button "Next image" at bounding box center [1275, 315] width 43 height 43
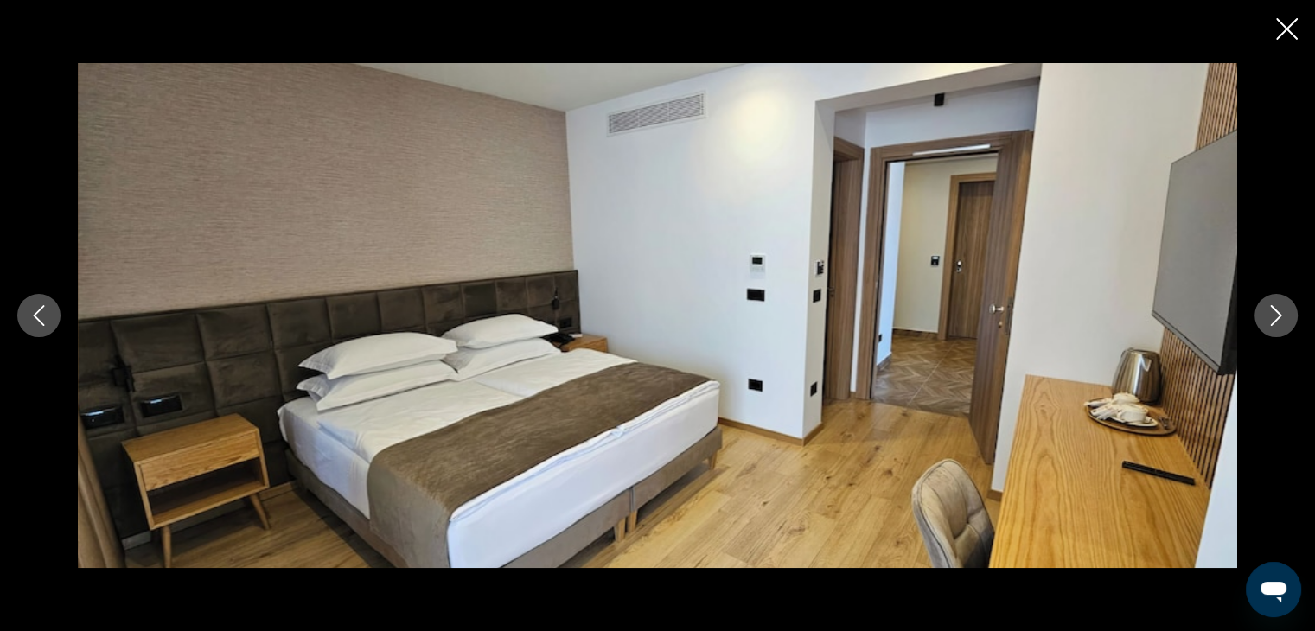
click at [1275, 303] on button "Next image" at bounding box center [1275, 315] width 43 height 43
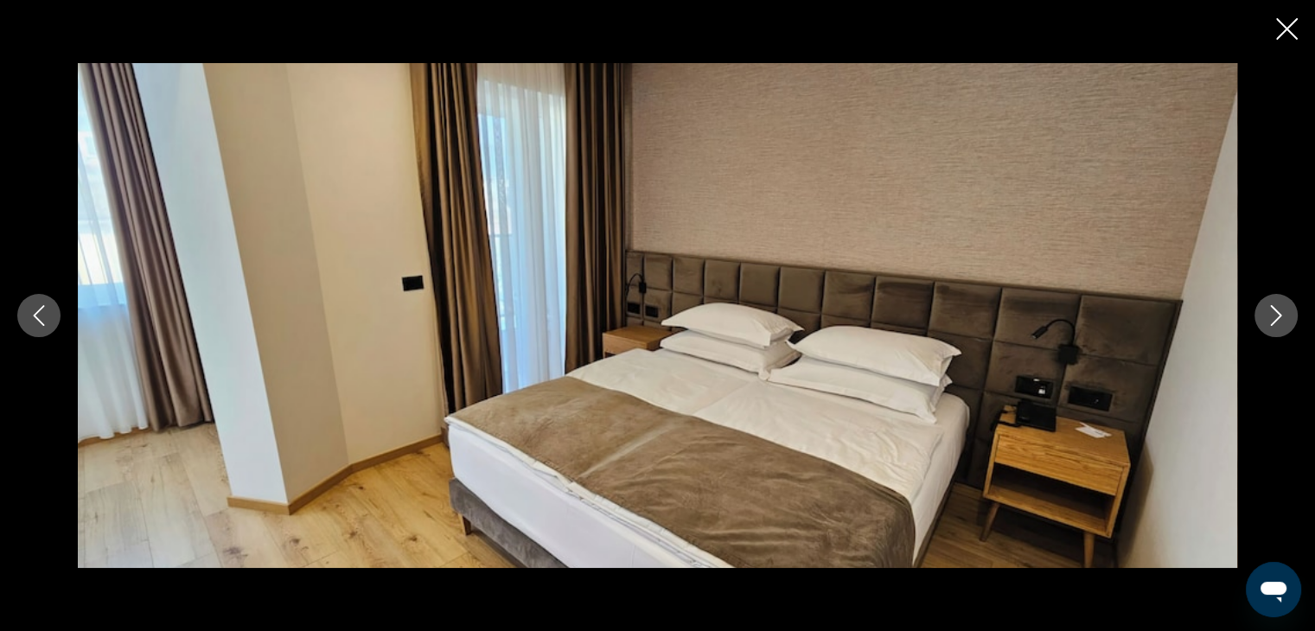
click at [1275, 303] on button "Next image" at bounding box center [1275, 315] width 43 height 43
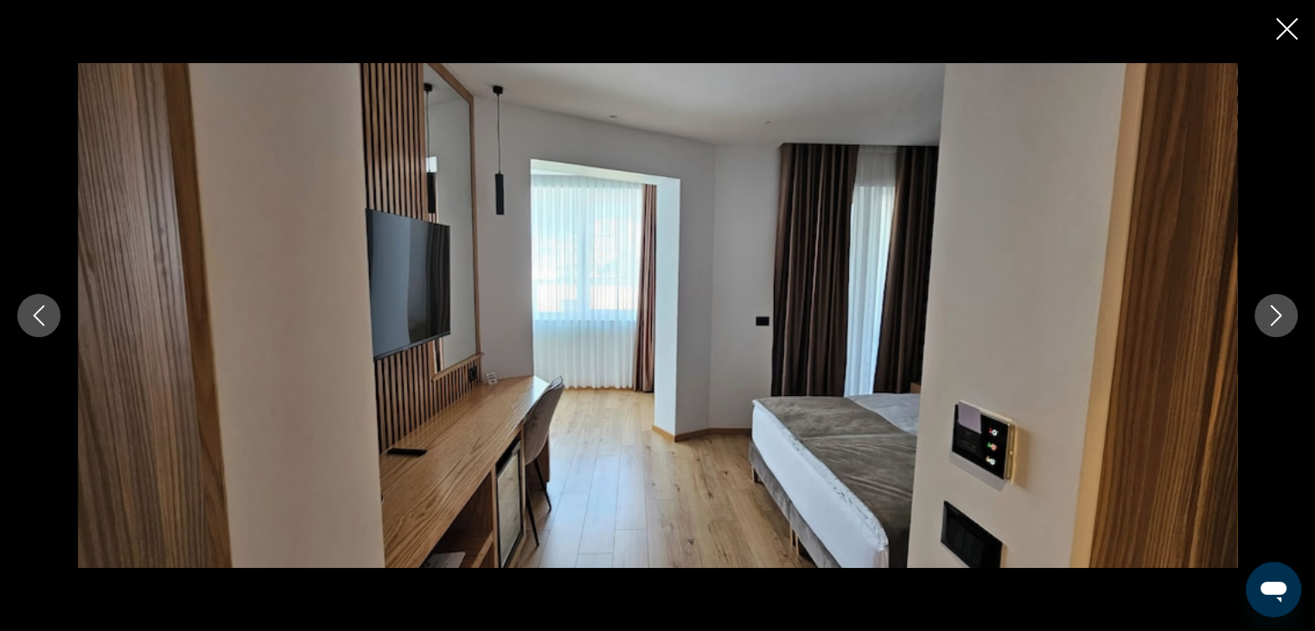
click at [1275, 303] on button "Next image" at bounding box center [1275, 315] width 43 height 43
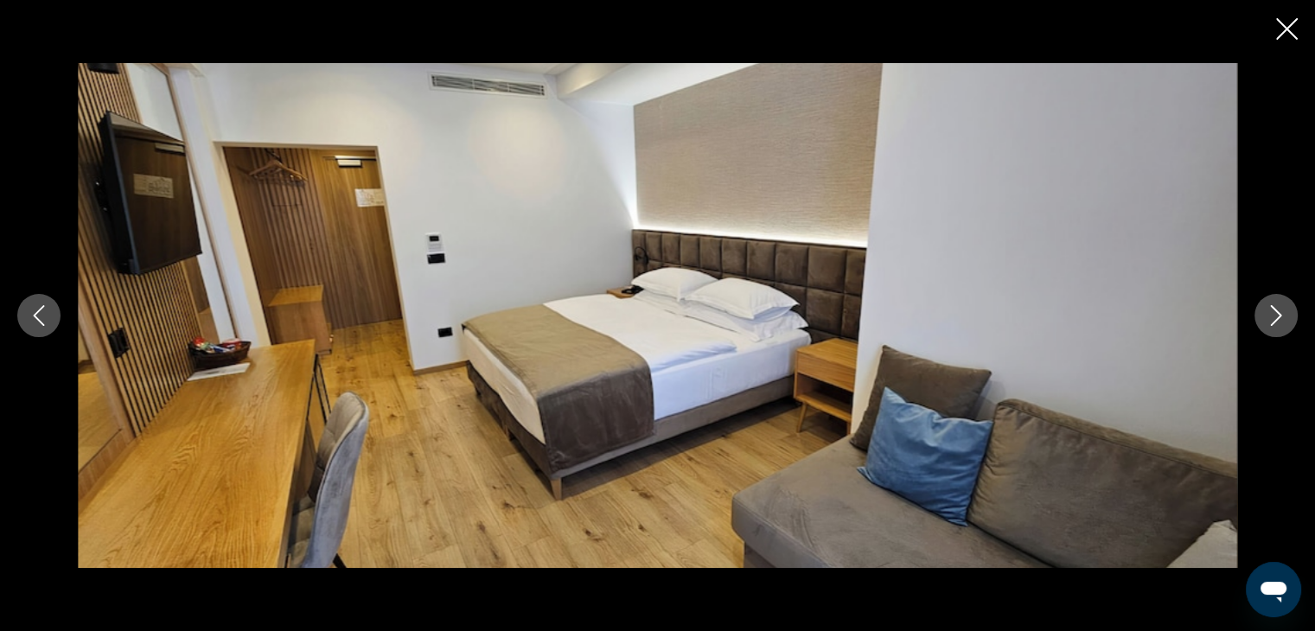
click at [1275, 303] on button "Next image" at bounding box center [1275, 315] width 43 height 43
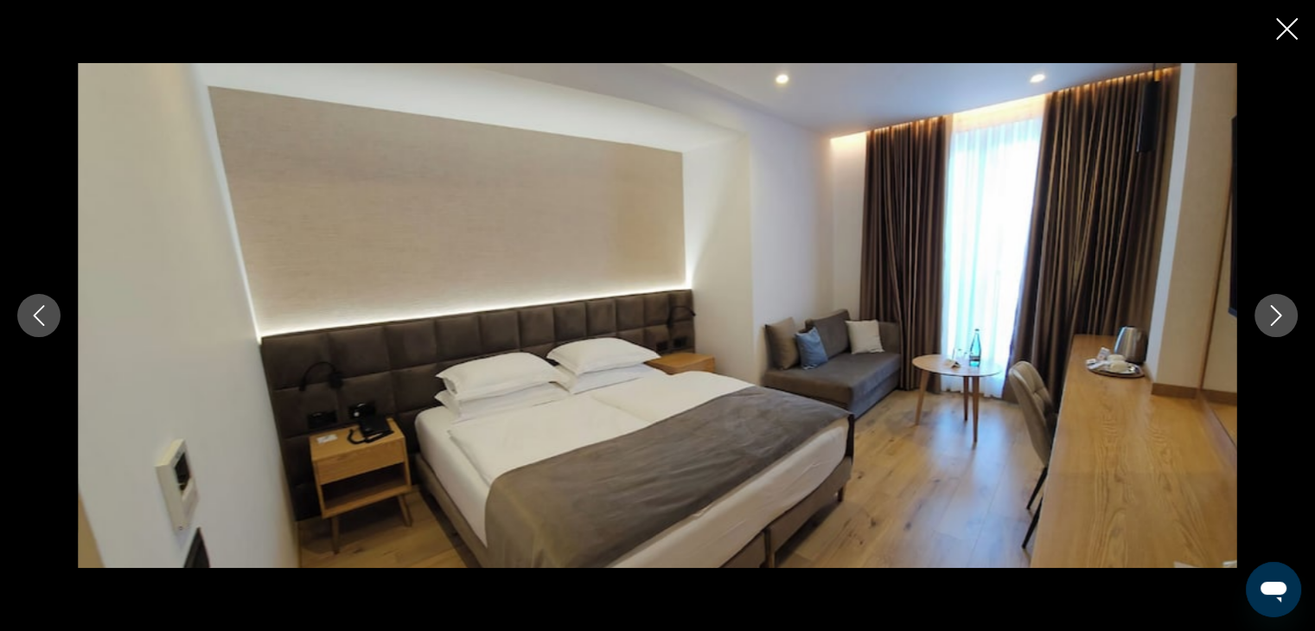
click at [1275, 303] on button "Next image" at bounding box center [1275, 315] width 43 height 43
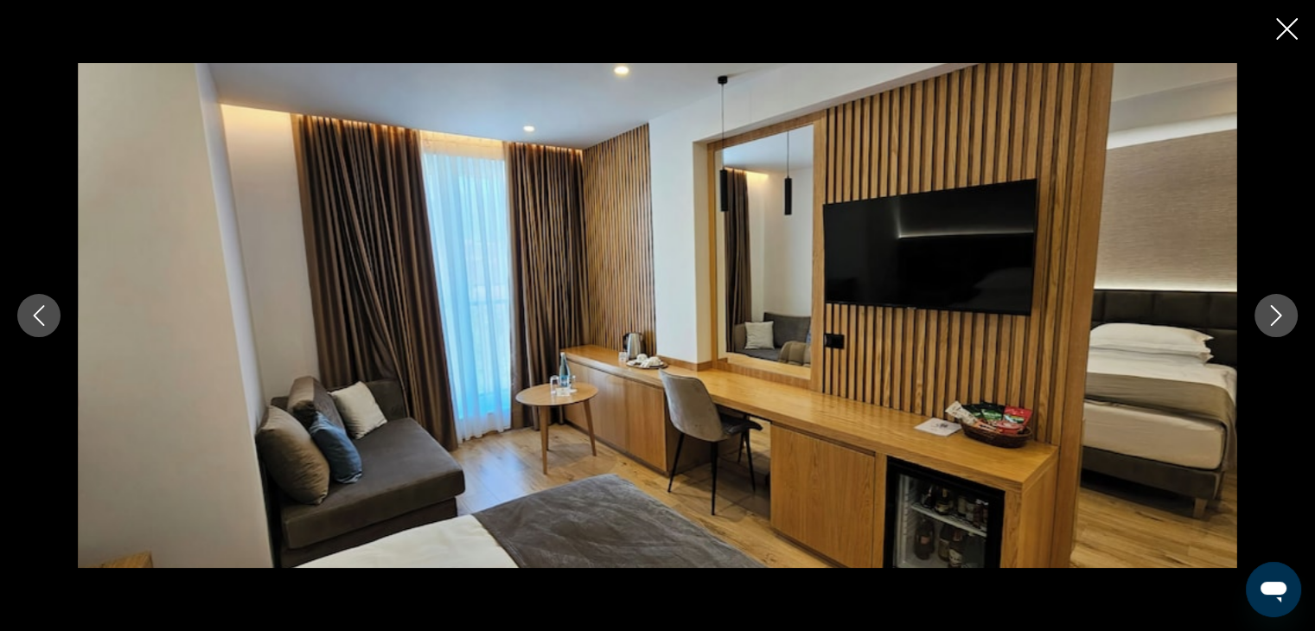
click at [1275, 303] on button "Next image" at bounding box center [1275, 315] width 43 height 43
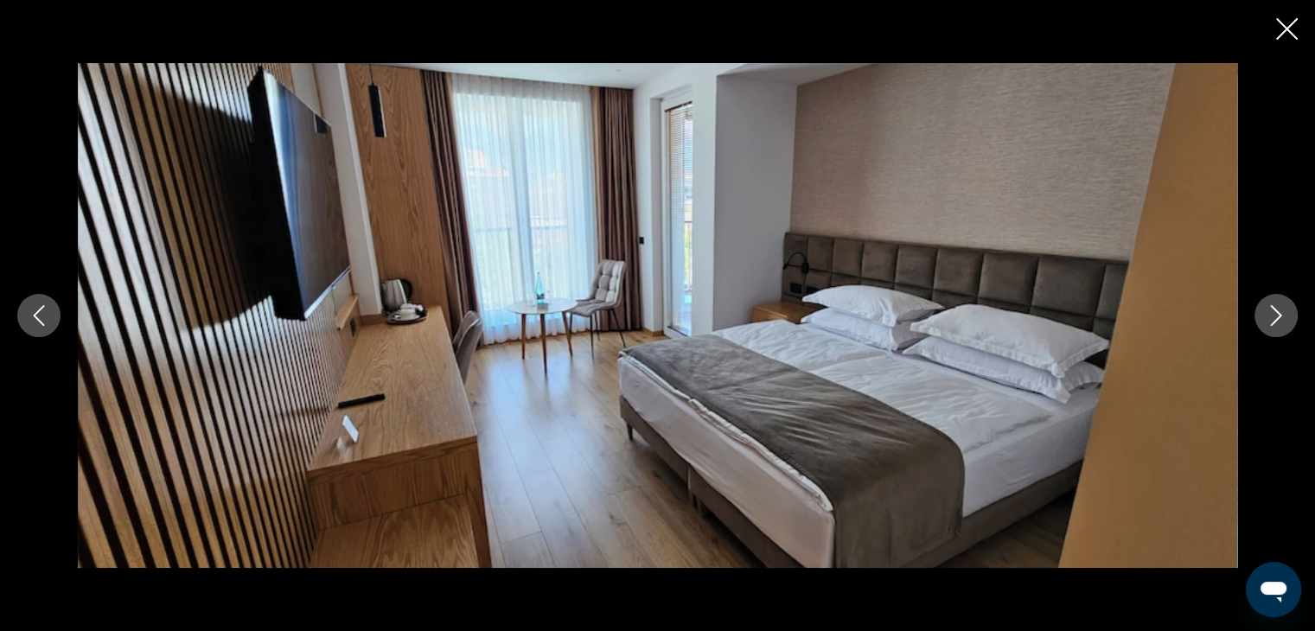
click at [1275, 303] on button "Next image" at bounding box center [1275, 315] width 43 height 43
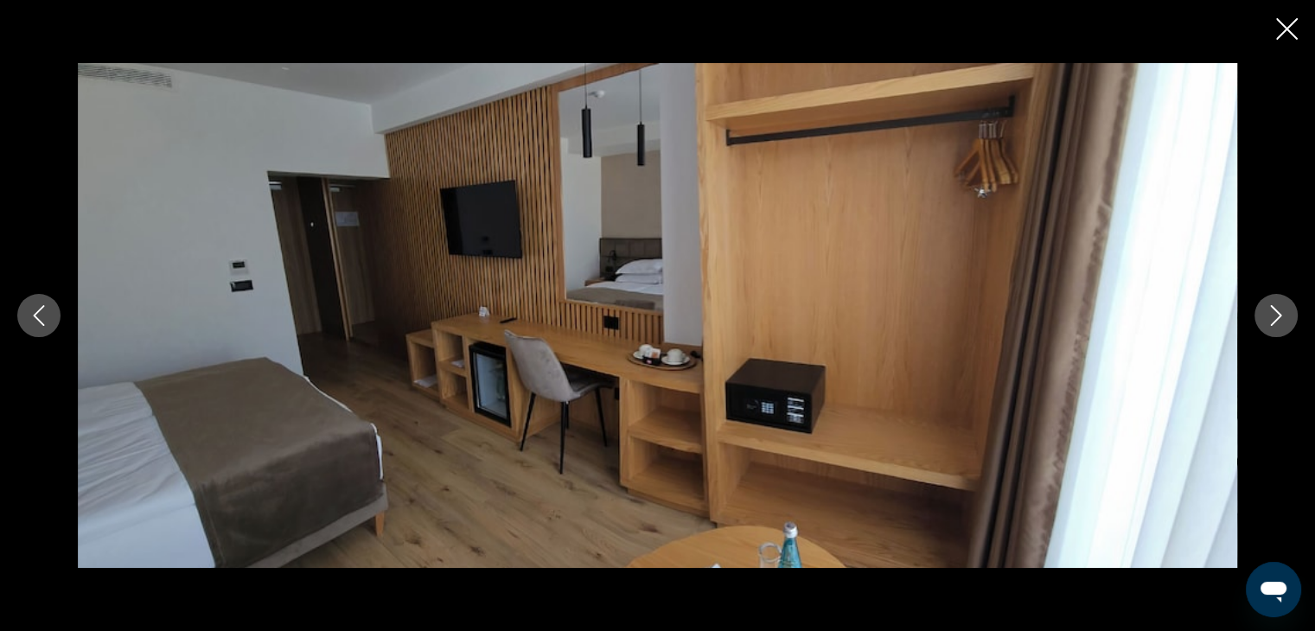
click at [1275, 303] on button "Next image" at bounding box center [1275, 315] width 43 height 43
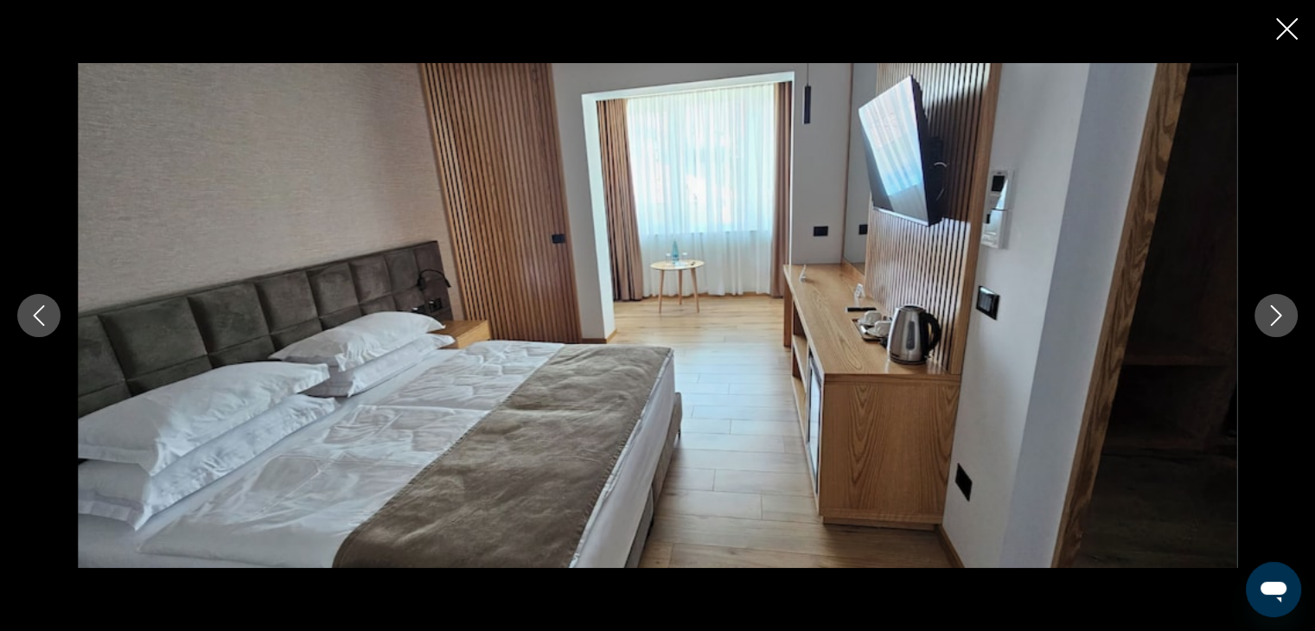
click at [1275, 303] on button "Next image" at bounding box center [1275, 315] width 43 height 43
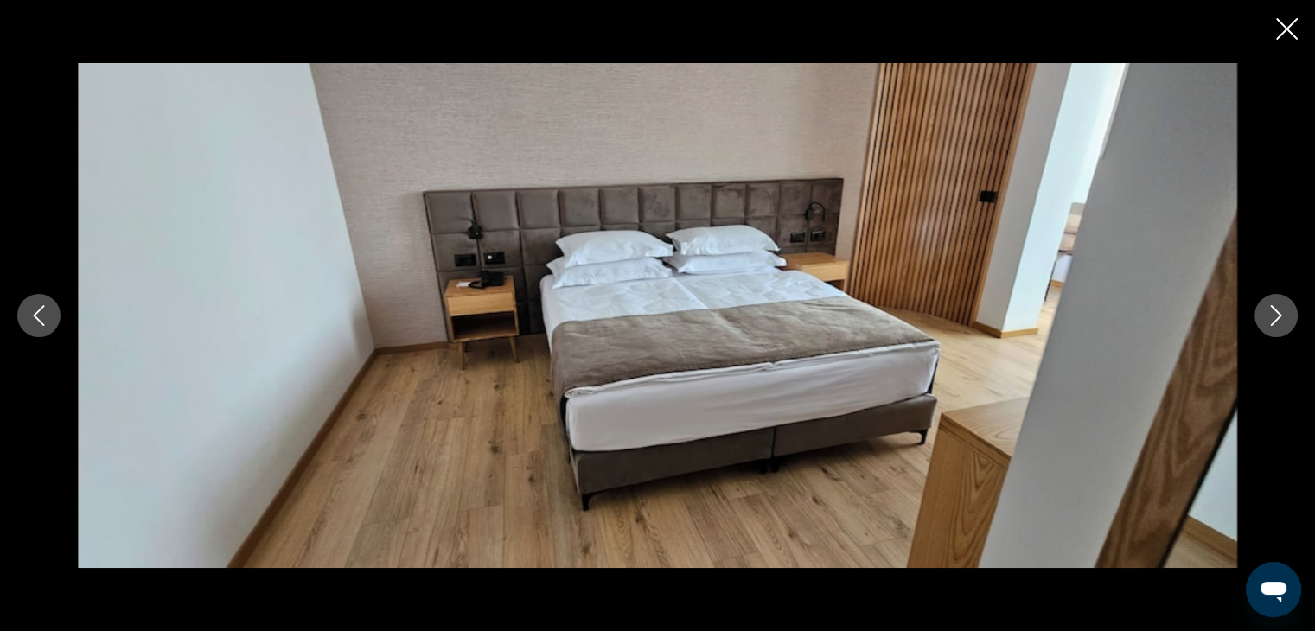
click at [1275, 303] on button "Next image" at bounding box center [1275, 315] width 43 height 43
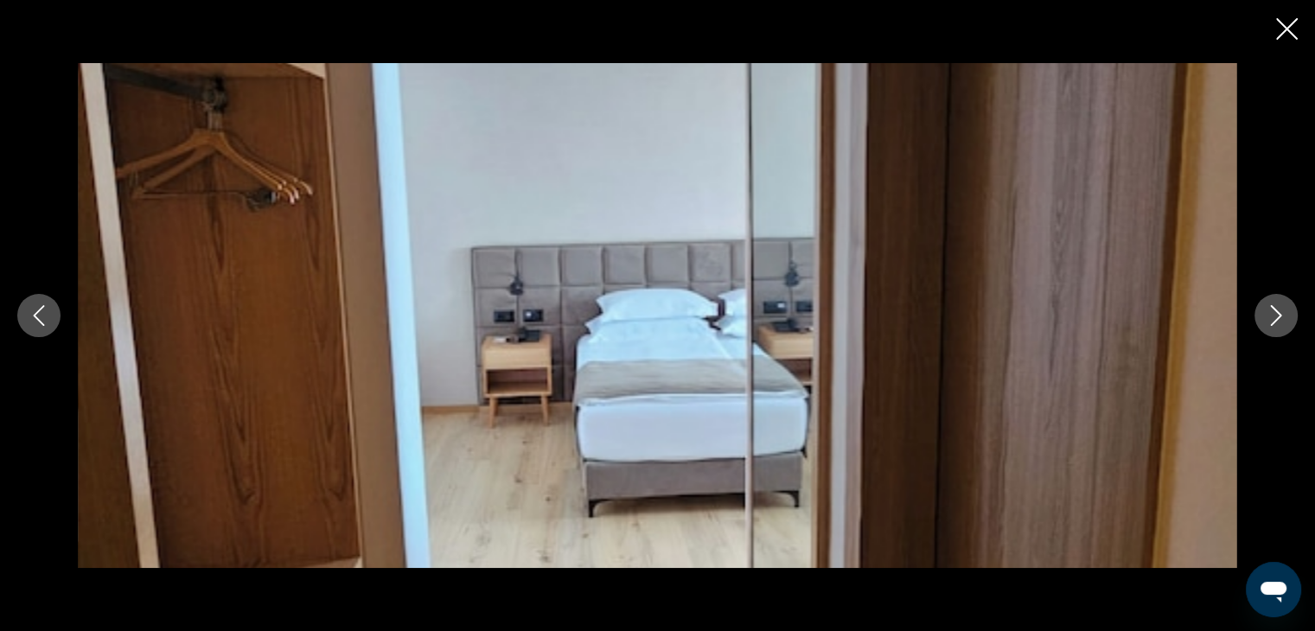
click at [1275, 303] on button "Next image" at bounding box center [1275, 315] width 43 height 43
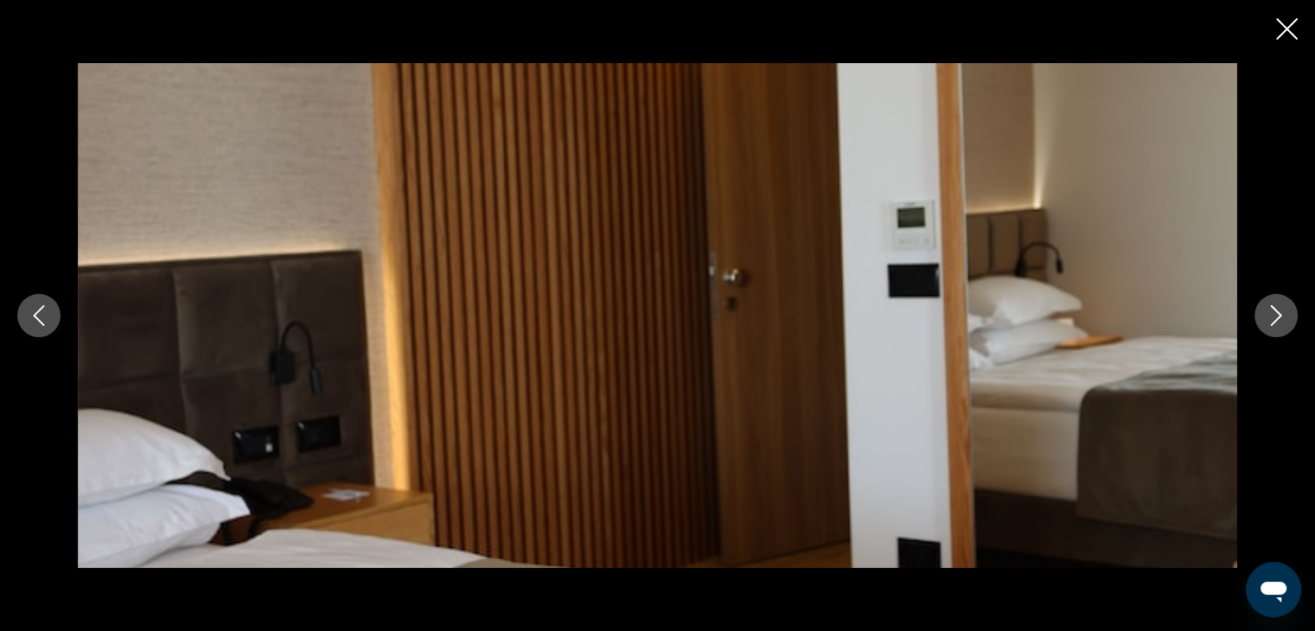
click at [1275, 303] on button "Next image" at bounding box center [1275, 315] width 43 height 43
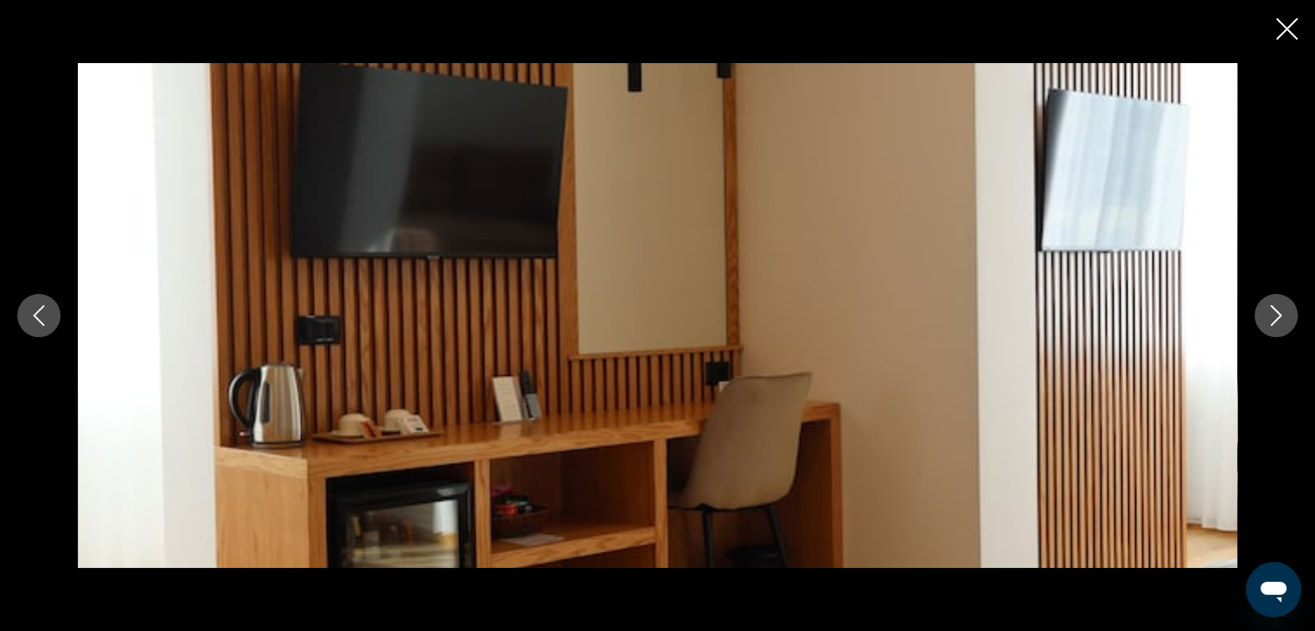
click at [1275, 303] on button "Next image" at bounding box center [1275, 315] width 43 height 43
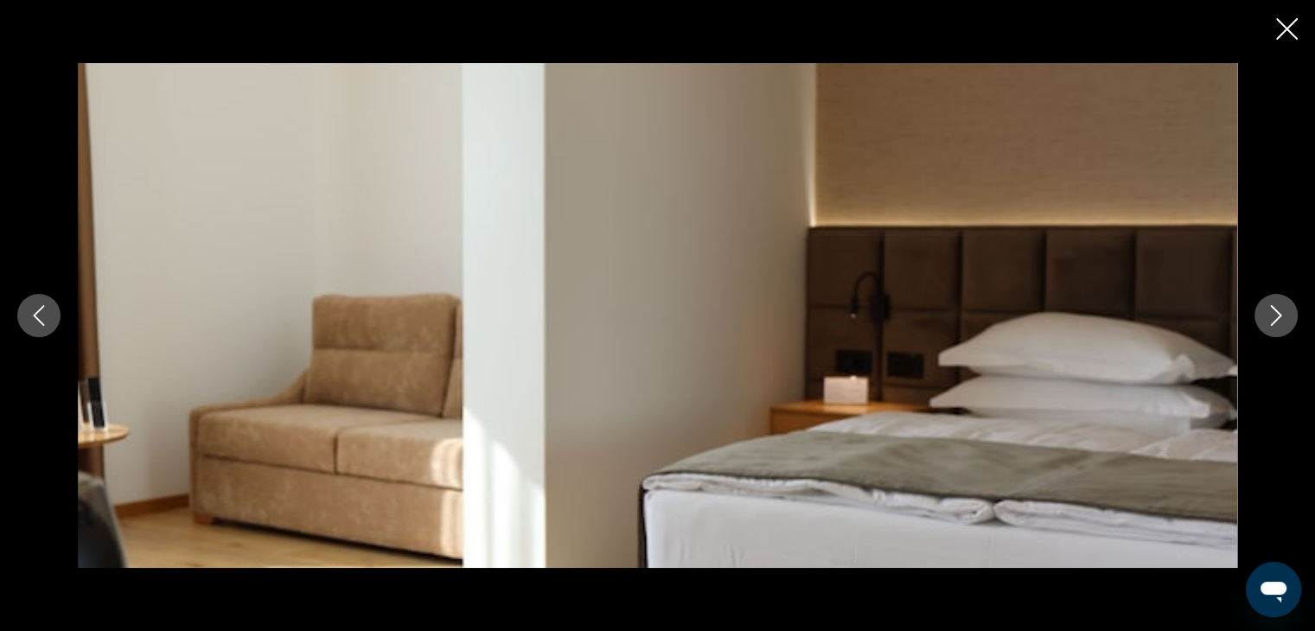
click at [1275, 303] on button "Next image" at bounding box center [1275, 315] width 43 height 43
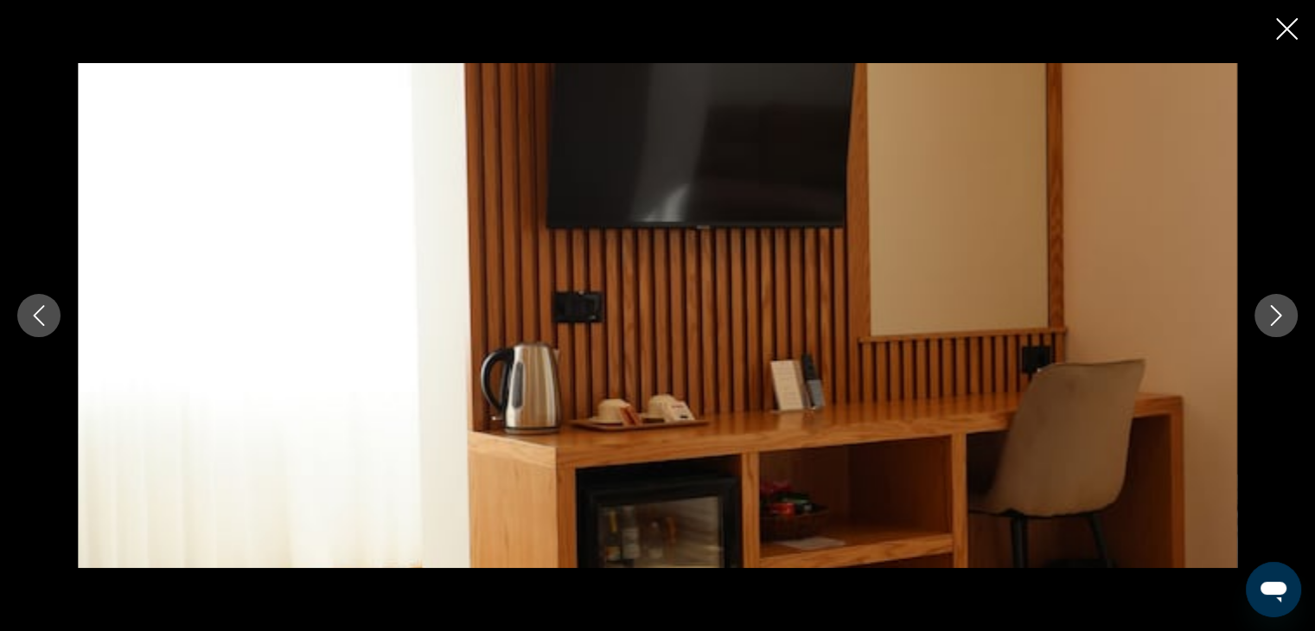
click at [1275, 303] on button "Next image" at bounding box center [1275, 315] width 43 height 43
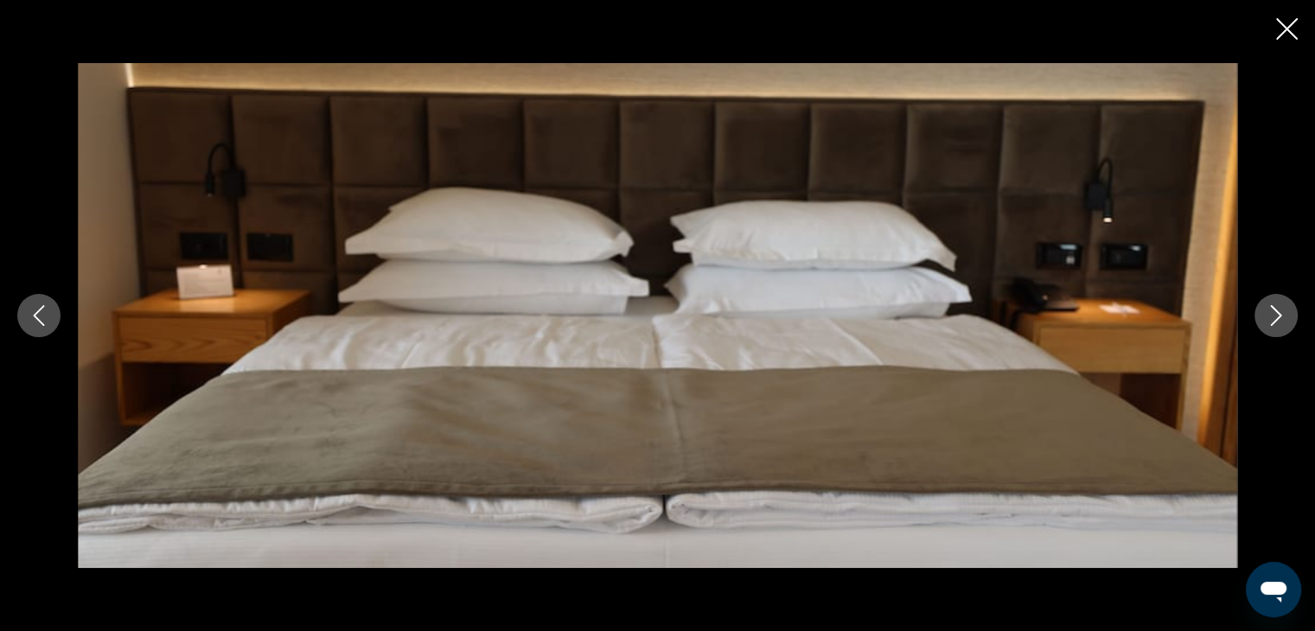
click at [1275, 303] on button "Next image" at bounding box center [1275, 315] width 43 height 43
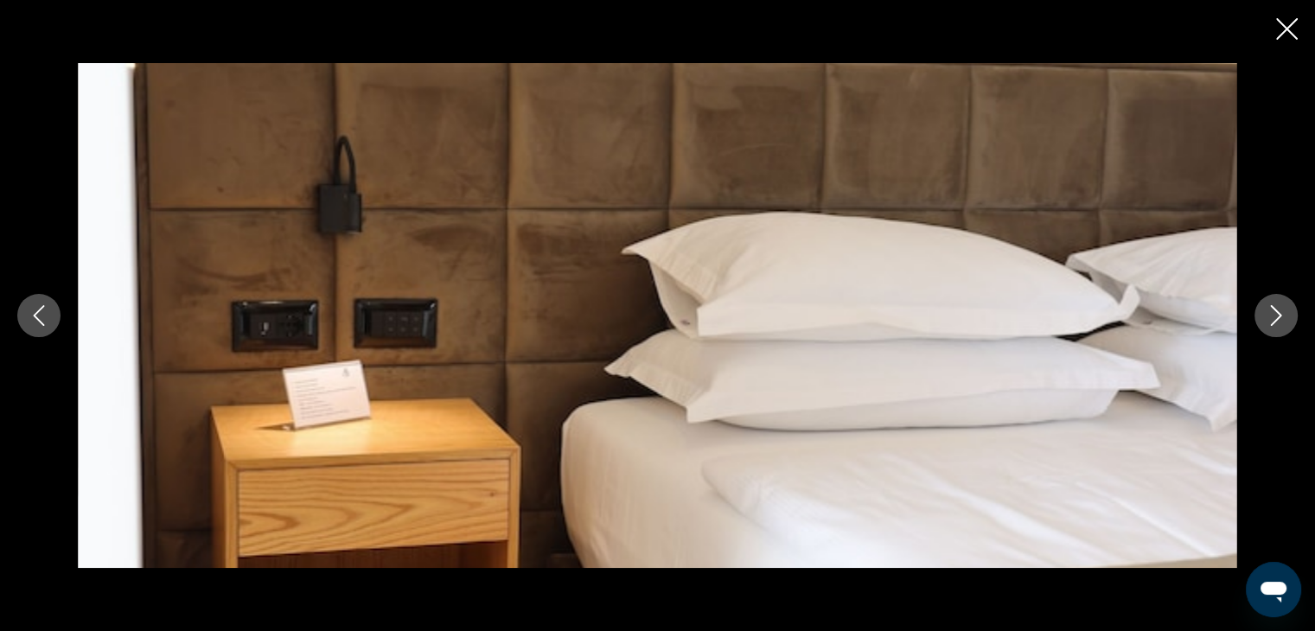
click at [1275, 303] on button "Next image" at bounding box center [1275, 315] width 43 height 43
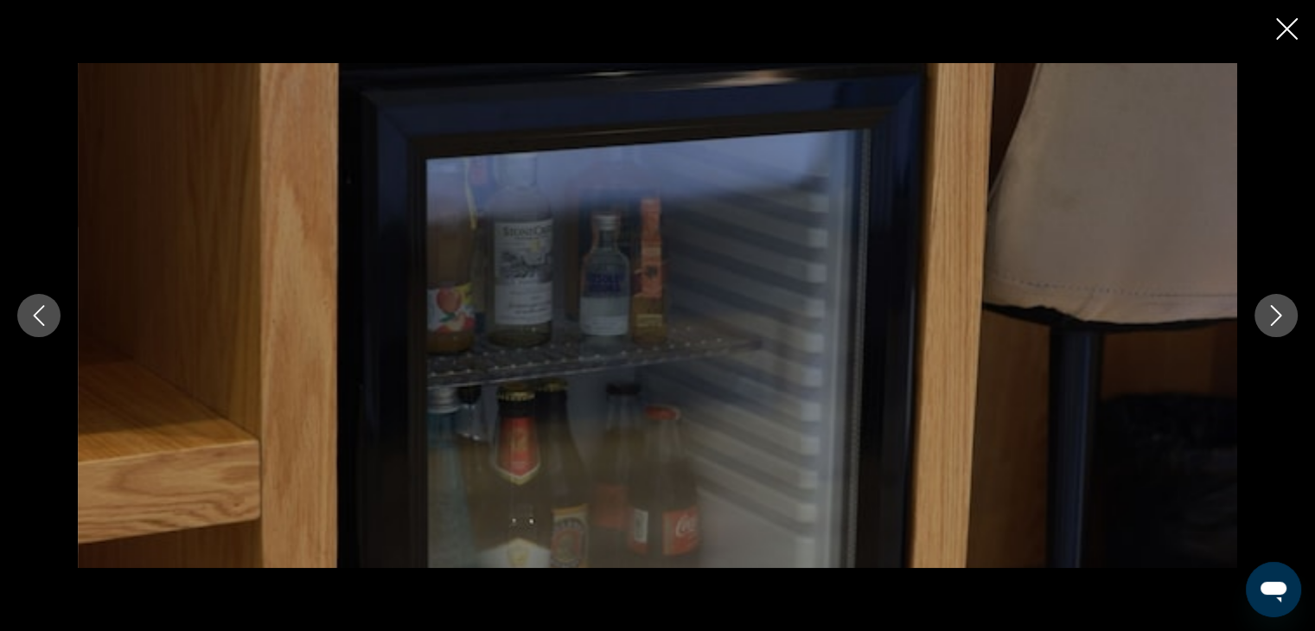
click at [1275, 303] on button "Next image" at bounding box center [1275, 315] width 43 height 43
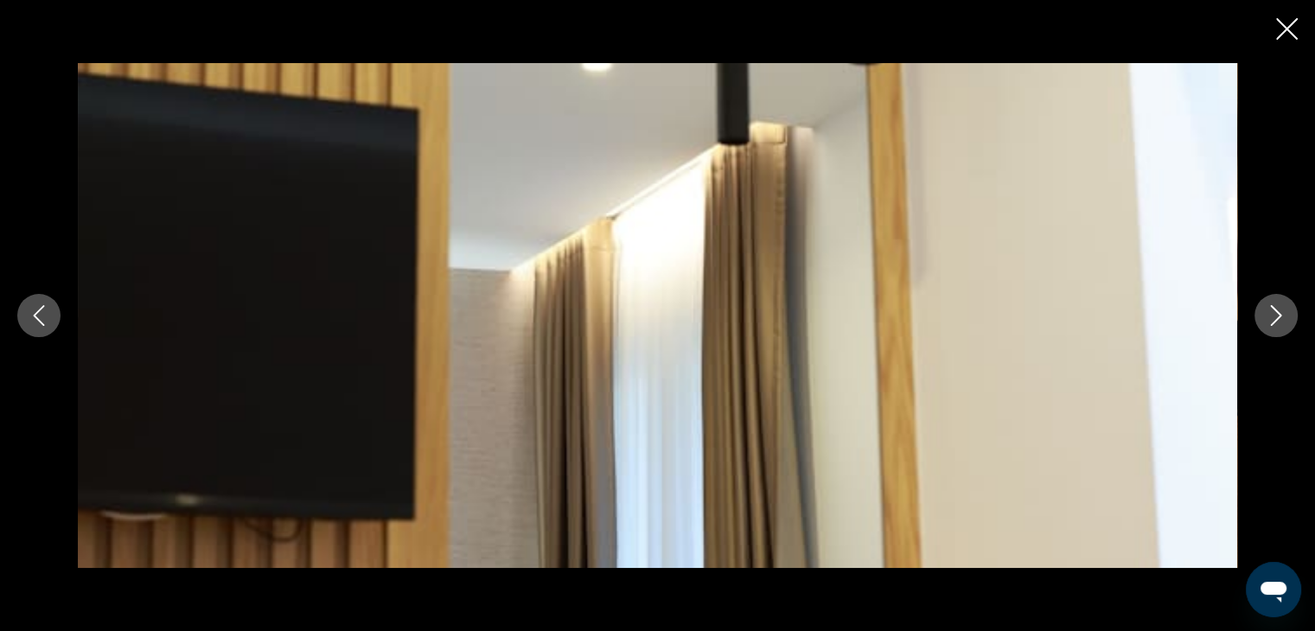
click at [1275, 303] on button "Next image" at bounding box center [1275, 315] width 43 height 43
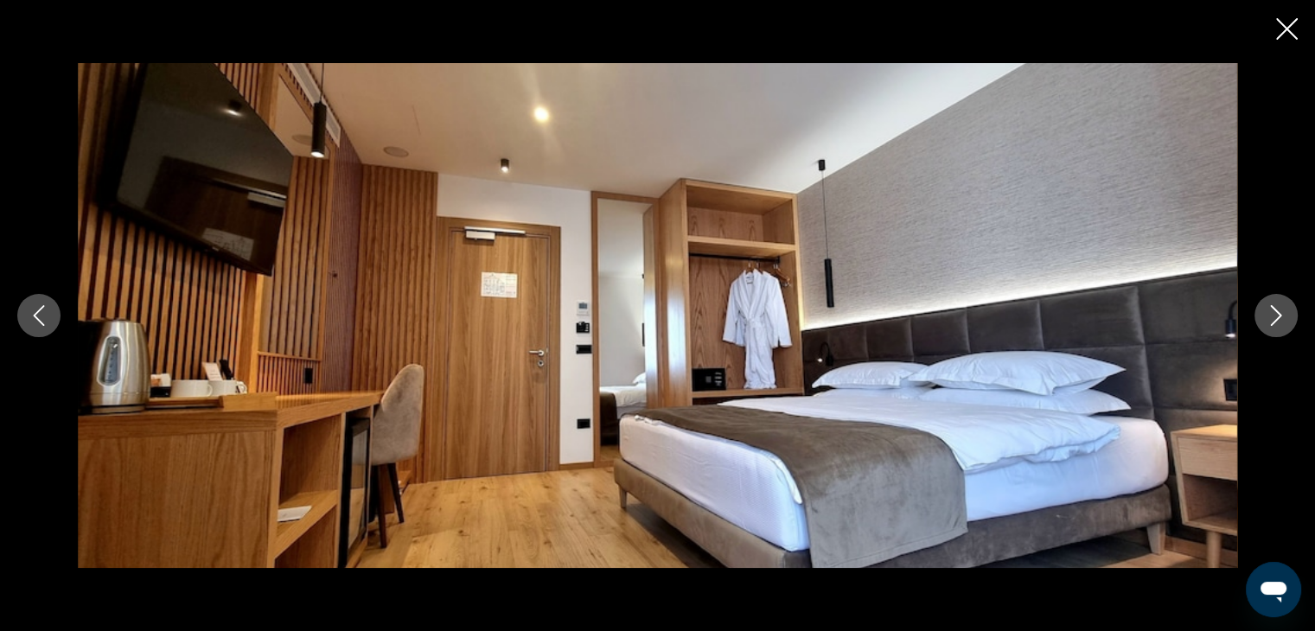
click at [1275, 303] on button "Next image" at bounding box center [1275, 315] width 43 height 43
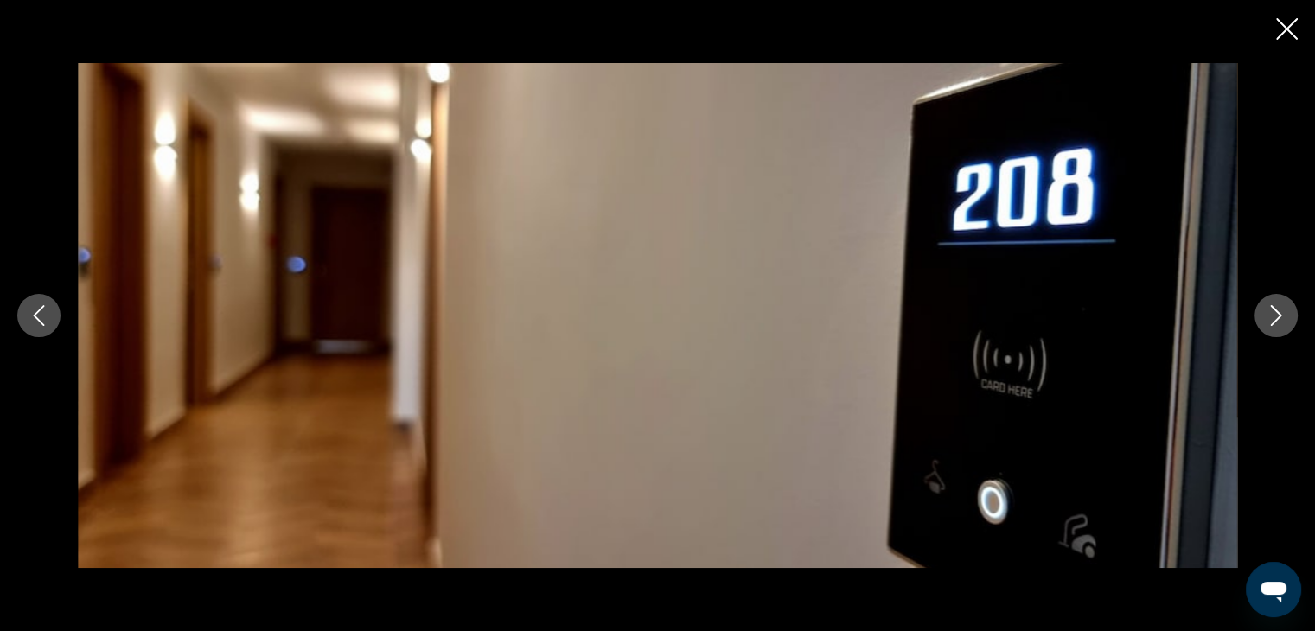
click at [1275, 303] on button "Next image" at bounding box center [1275, 315] width 43 height 43
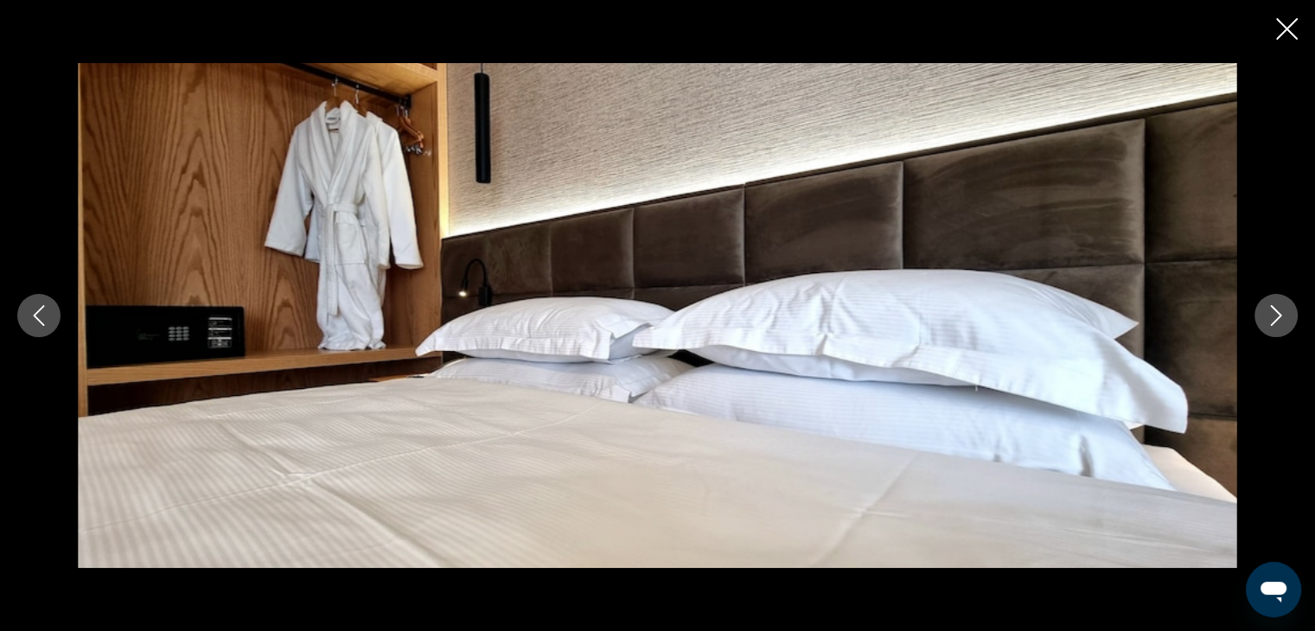
click at [1275, 303] on button "Next image" at bounding box center [1275, 315] width 43 height 43
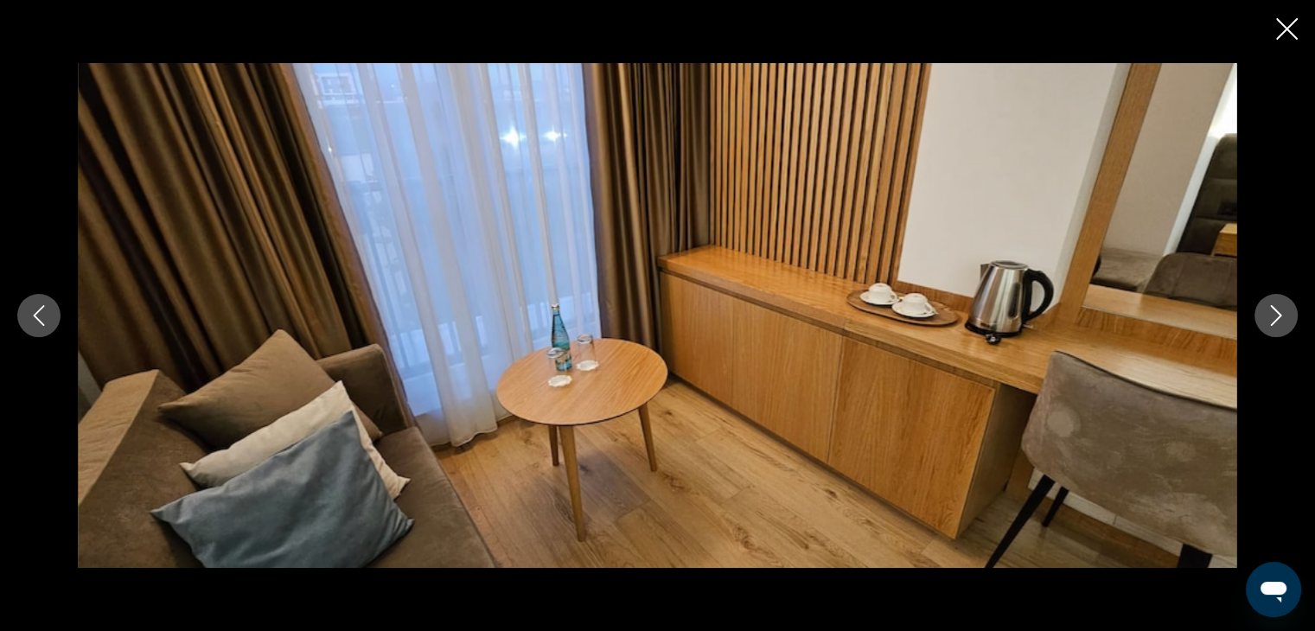
click at [1275, 303] on button "Next image" at bounding box center [1275, 315] width 43 height 43
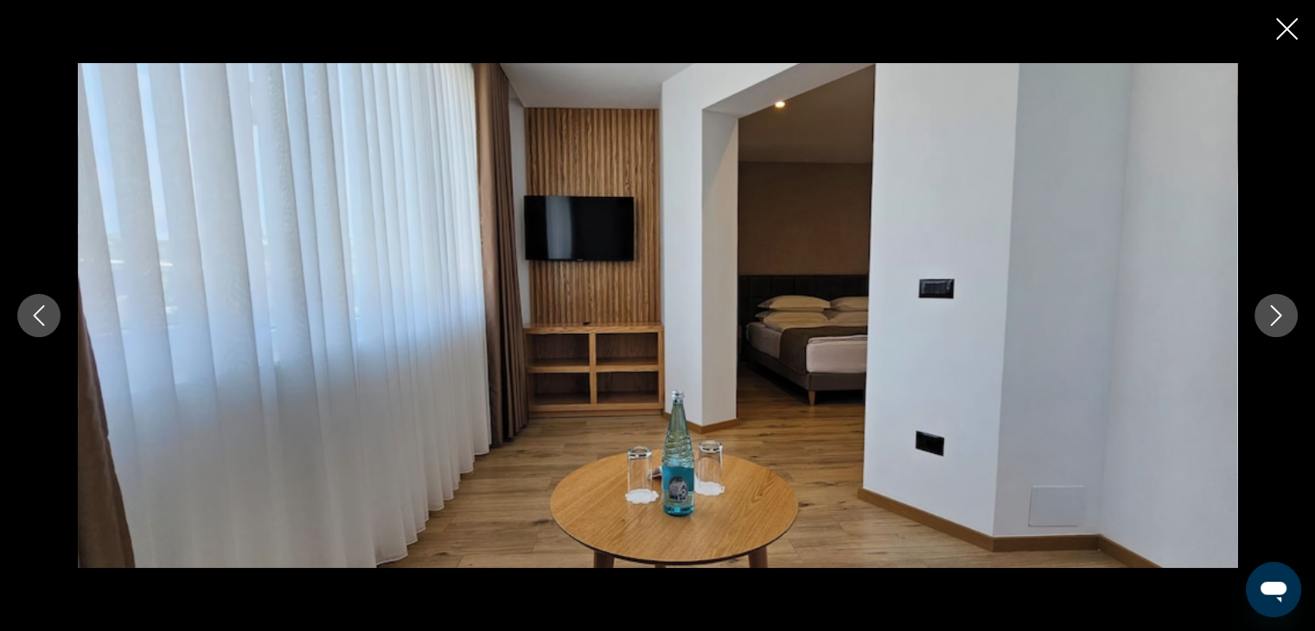
click at [1275, 303] on button "Next image" at bounding box center [1275, 315] width 43 height 43
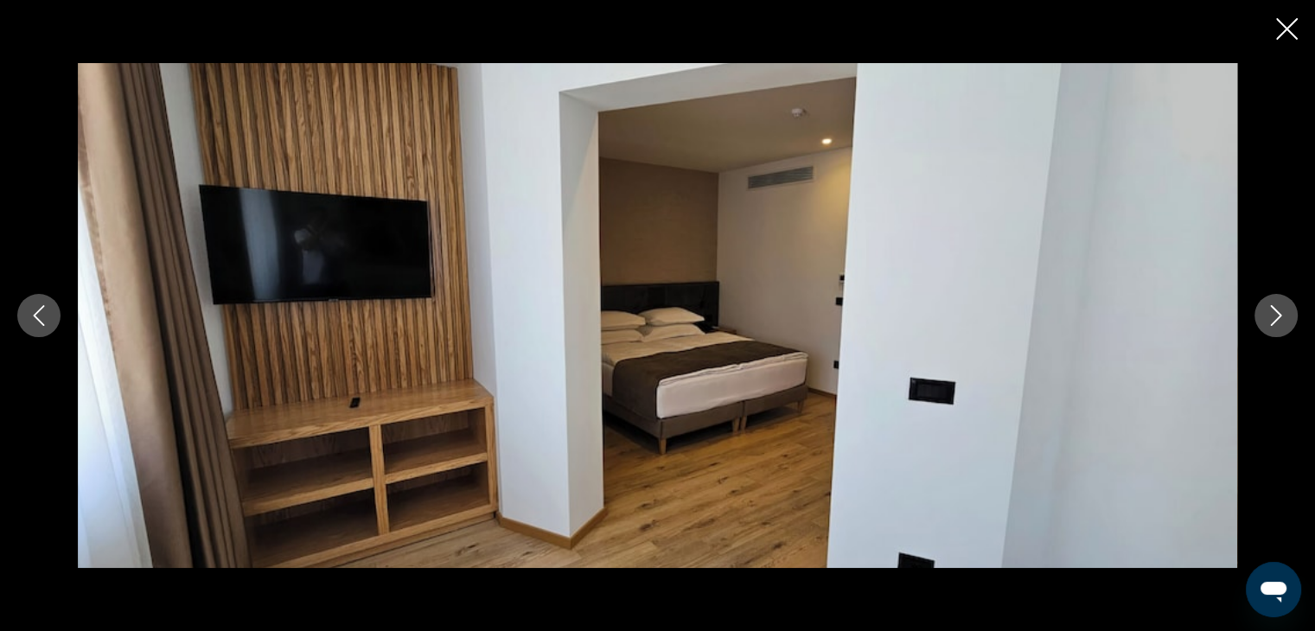
click at [1275, 303] on button "Next image" at bounding box center [1275, 315] width 43 height 43
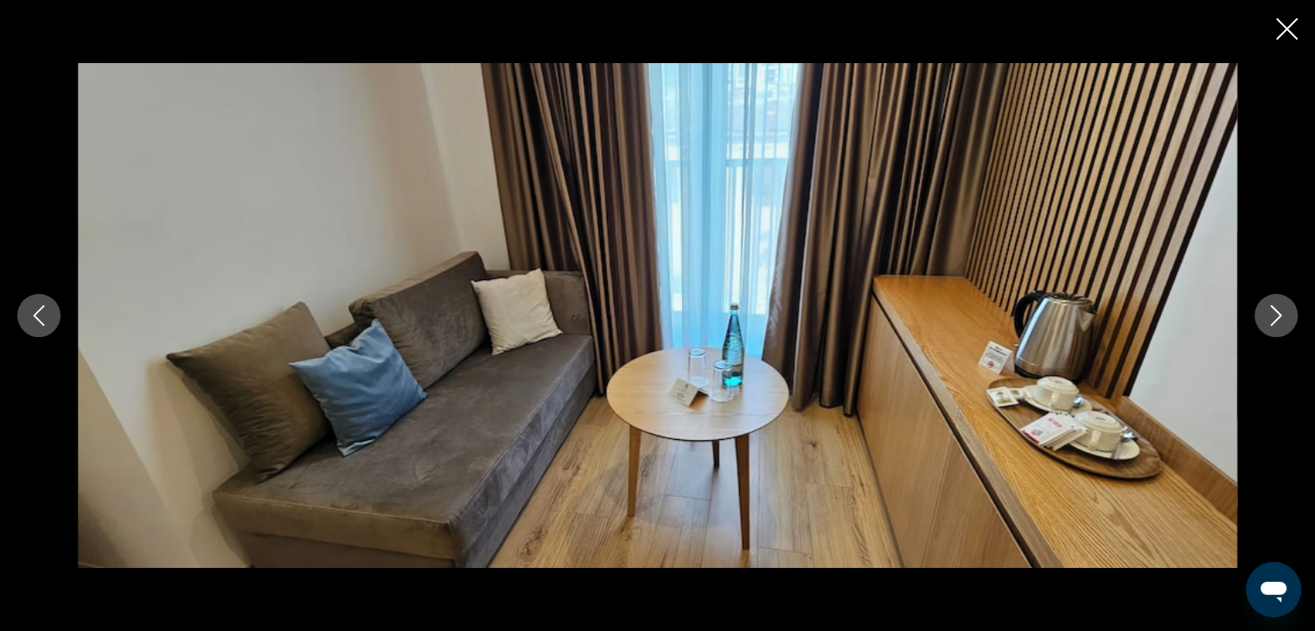
click at [1275, 303] on button "Next image" at bounding box center [1275, 315] width 43 height 43
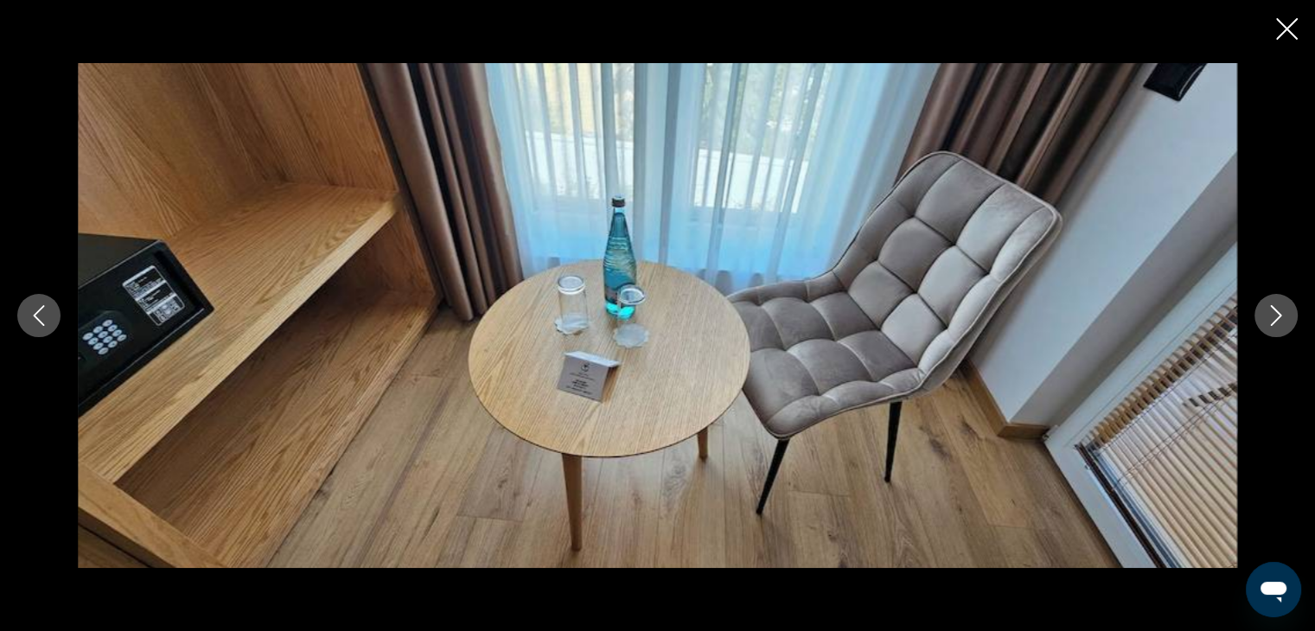
click at [1275, 303] on button "Next image" at bounding box center [1275, 315] width 43 height 43
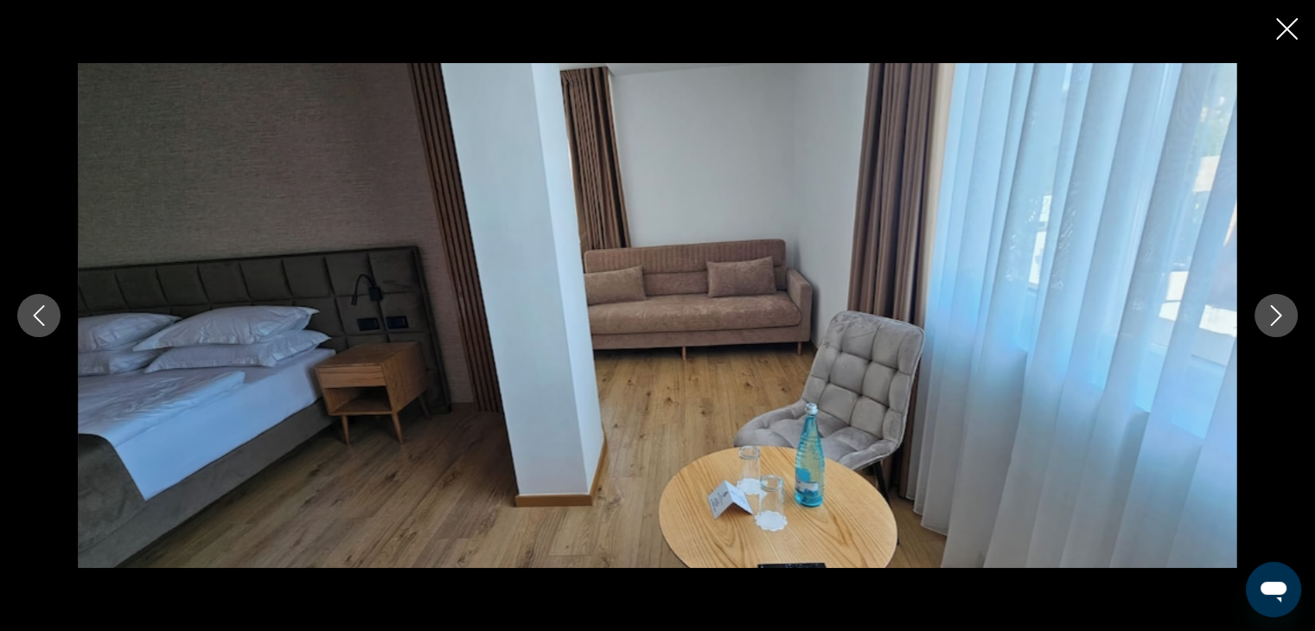
click at [1275, 303] on button "Next image" at bounding box center [1275, 315] width 43 height 43
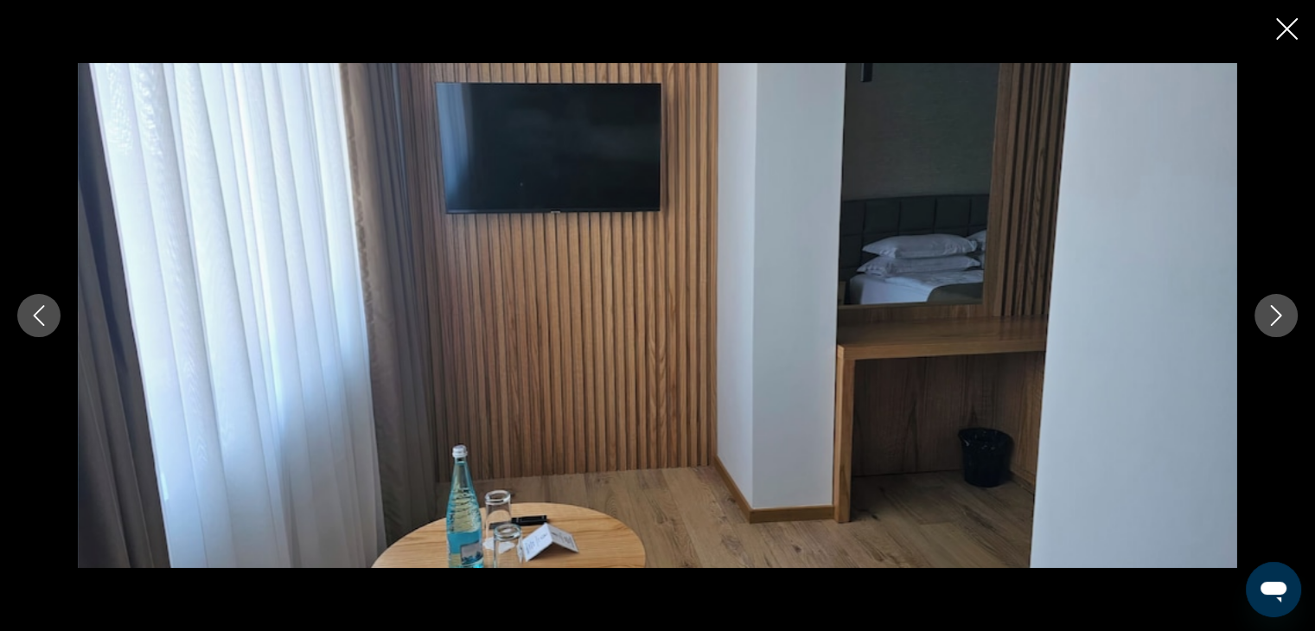
click at [1275, 303] on button "Next image" at bounding box center [1275, 315] width 43 height 43
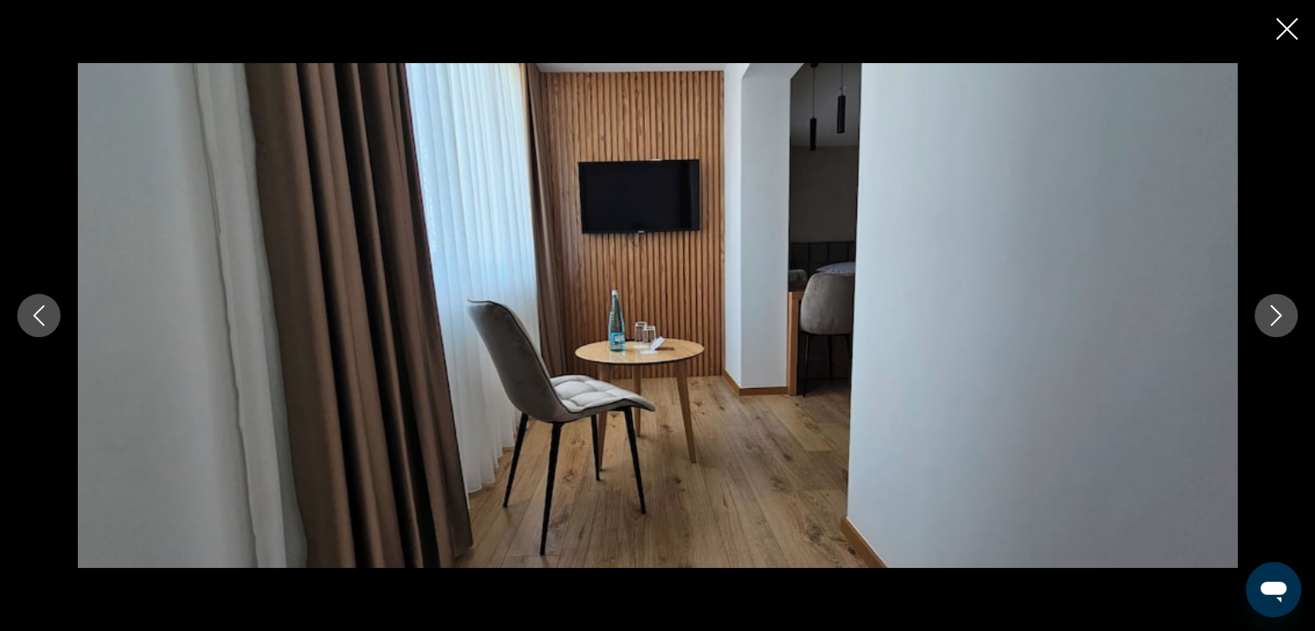
click at [1275, 303] on button "Next image" at bounding box center [1275, 315] width 43 height 43
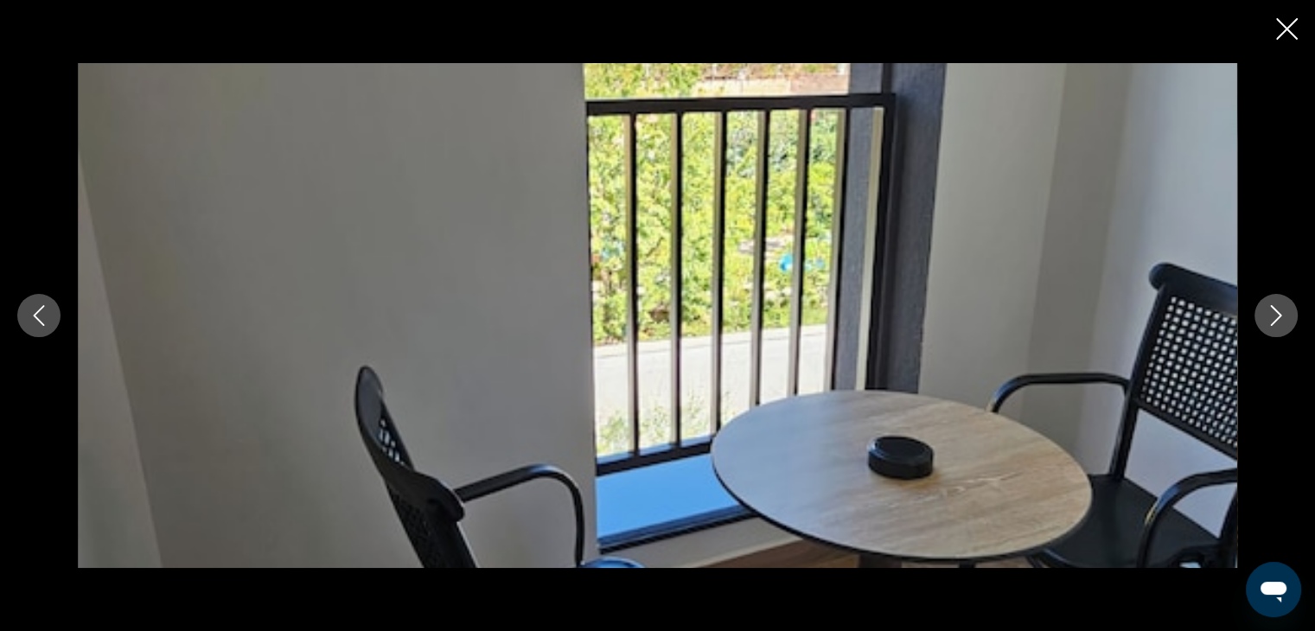
click at [1275, 303] on button "Next image" at bounding box center [1275, 315] width 43 height 43
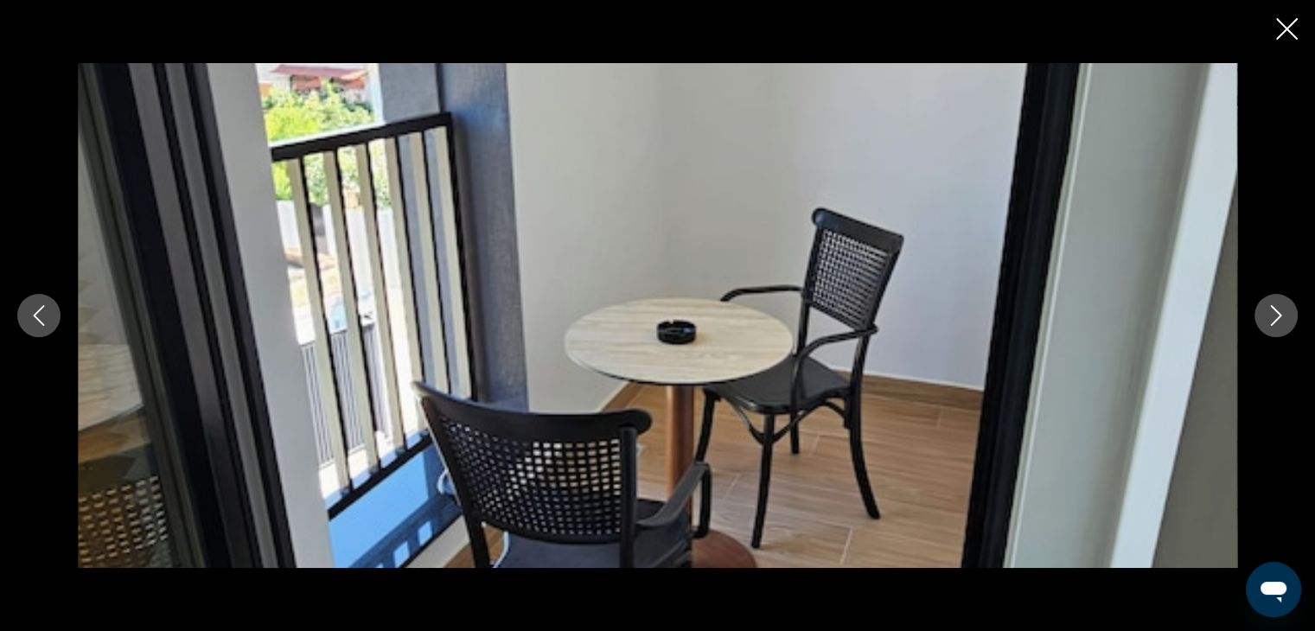
click at [1275, 303] on button "Next image" at bounding box center [1275, 315] width 43 height 43
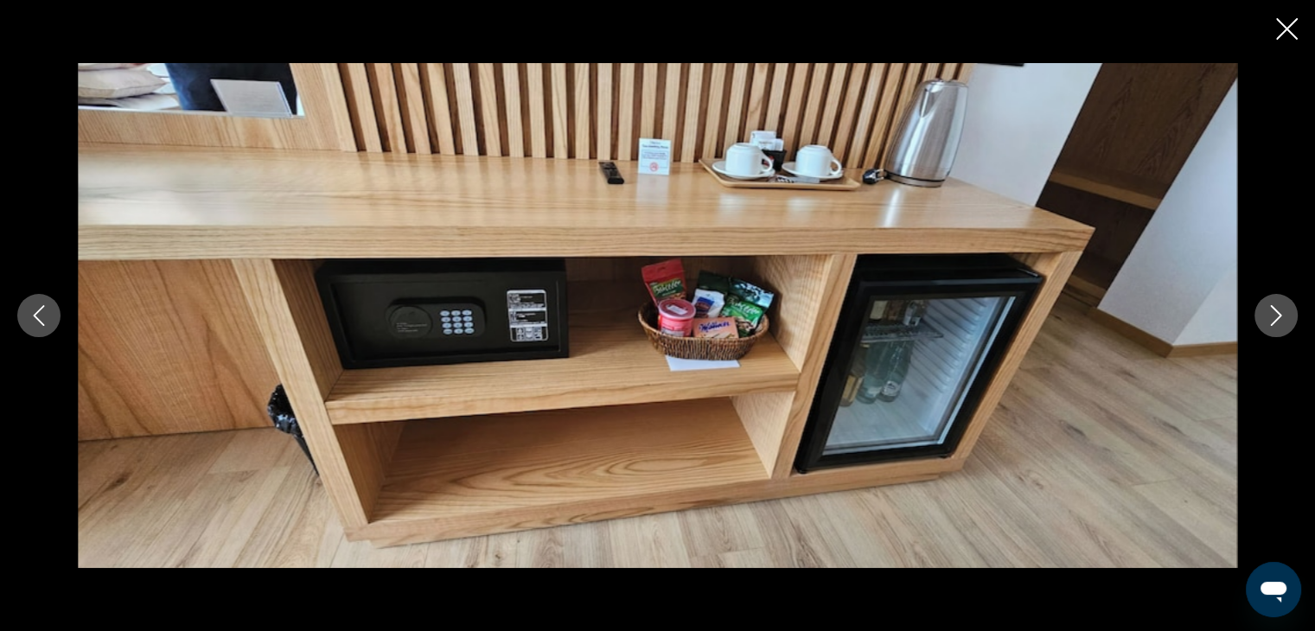
click at [1290, 29] on icon "Close slideshow" at bounding box center [1287, 29] width 22 height 22
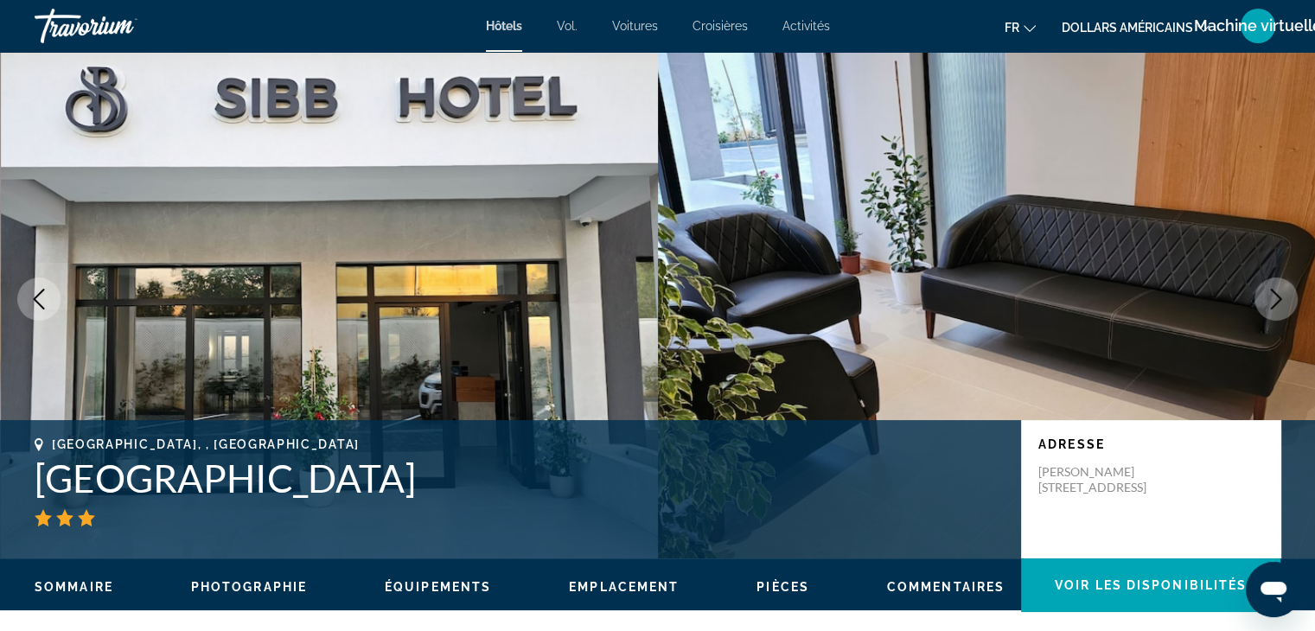
scroll to position [0, 0]
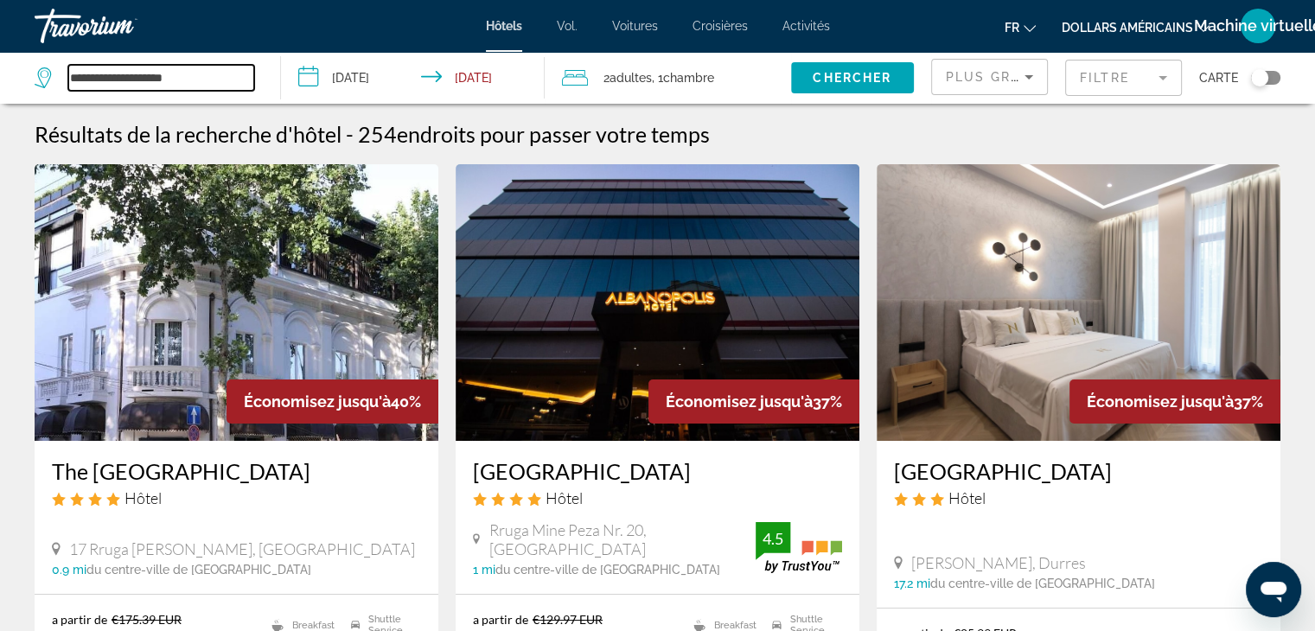
click at [195, 76] on input "**********" at bounding box center [161, 78] width 186 height 26
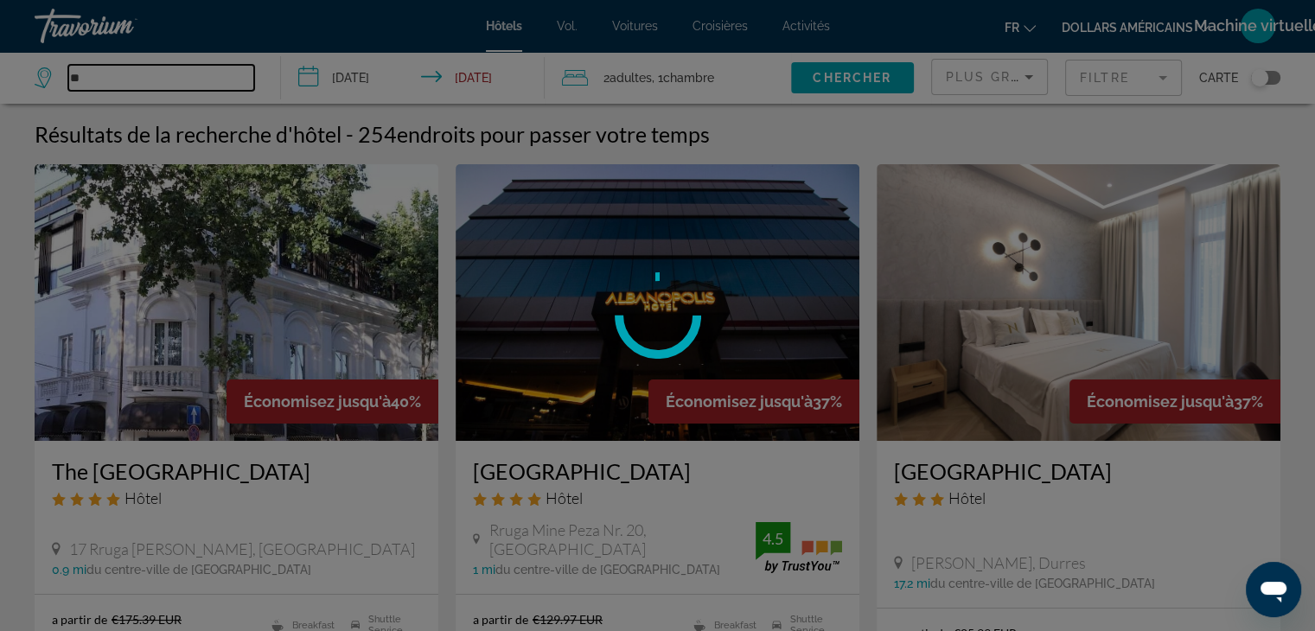
type input "*"
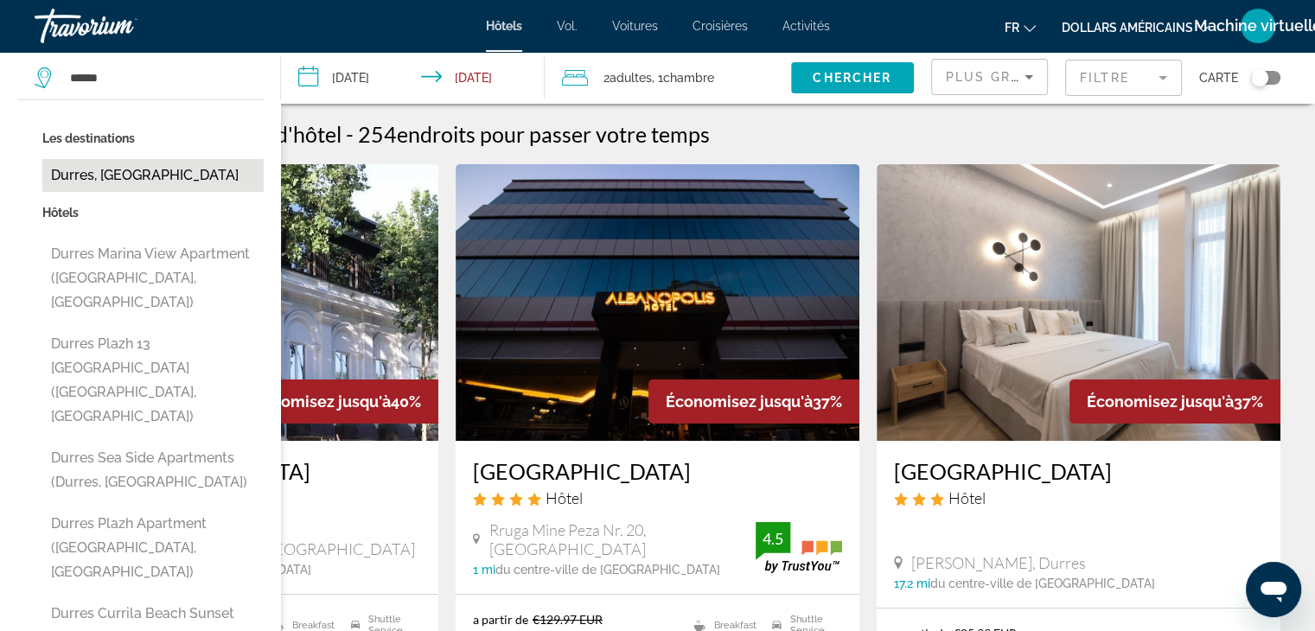
click at [89, 174] on button "Durres, [GEOGRAPHIC_DATA]" at bounding box center [152, 175] width 221 height 33
type input "**********"
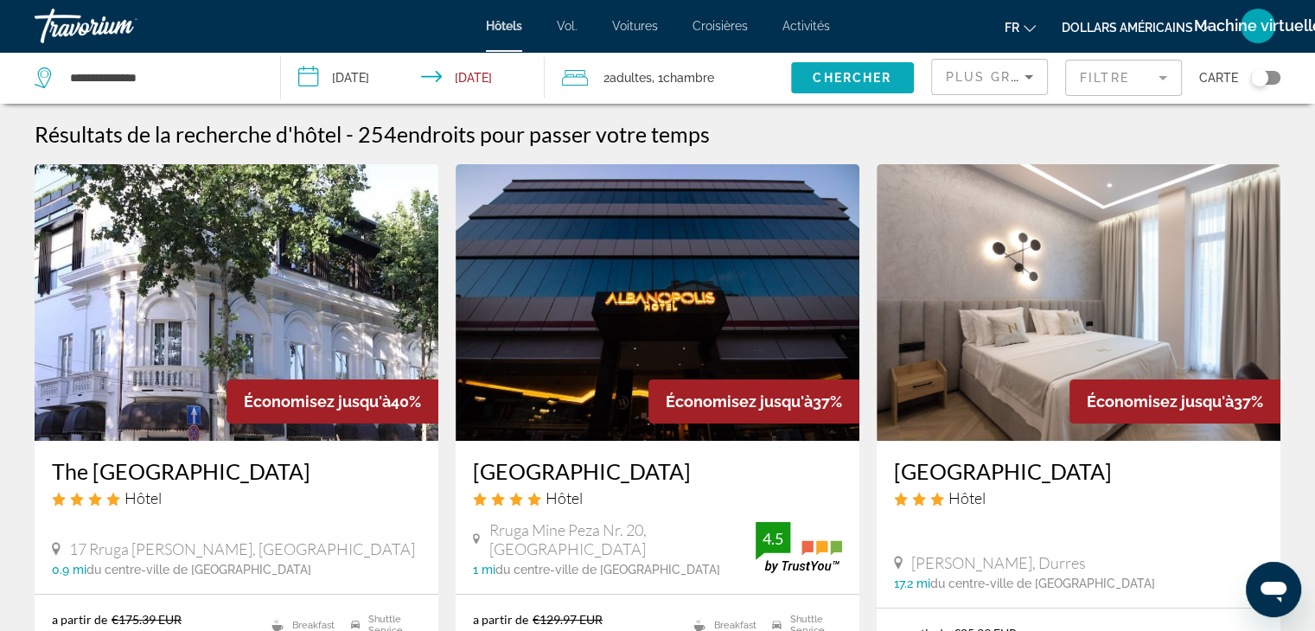
click at [832, 73] on span "Chercher" at bounding box center [852, 78] width 79 height 14
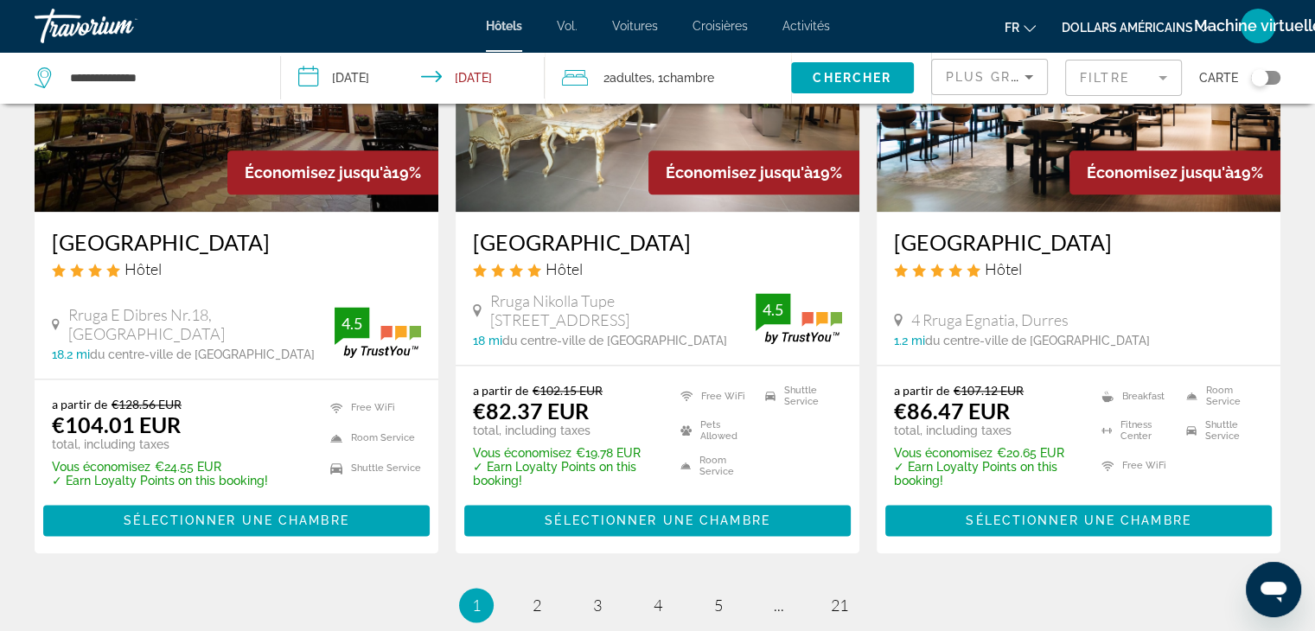
scroll to position [2296, 0]
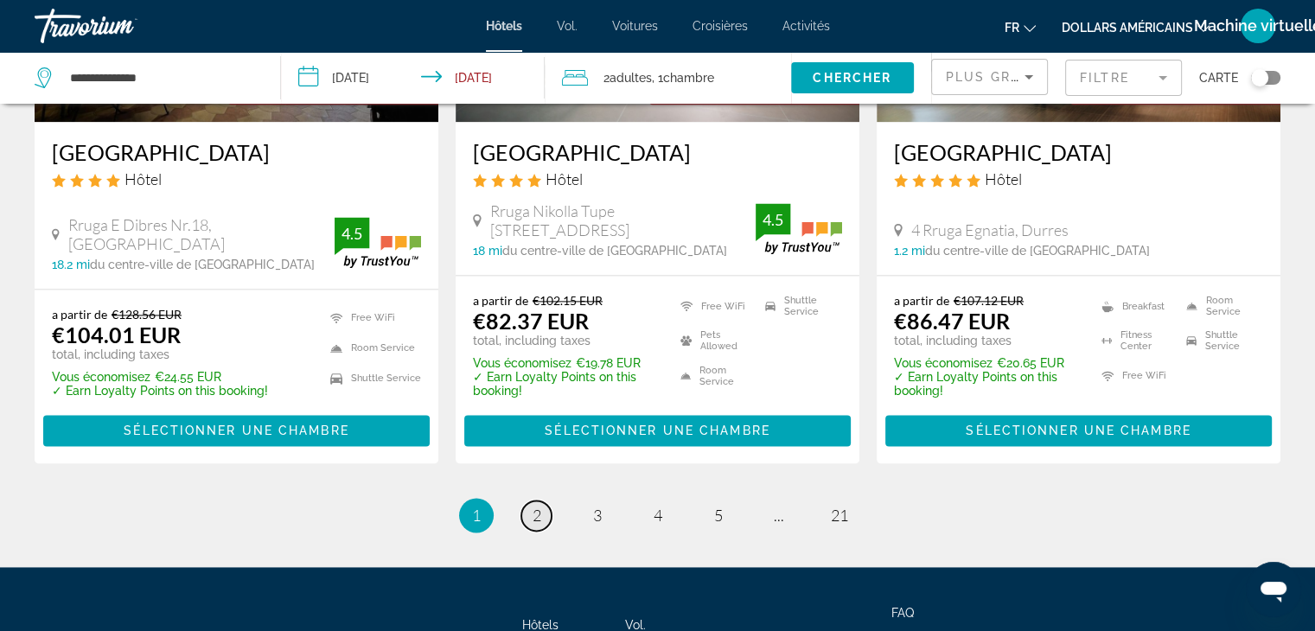
click at [533, 506] on span "2" at bounding box center [537, 515] width 9 height 19
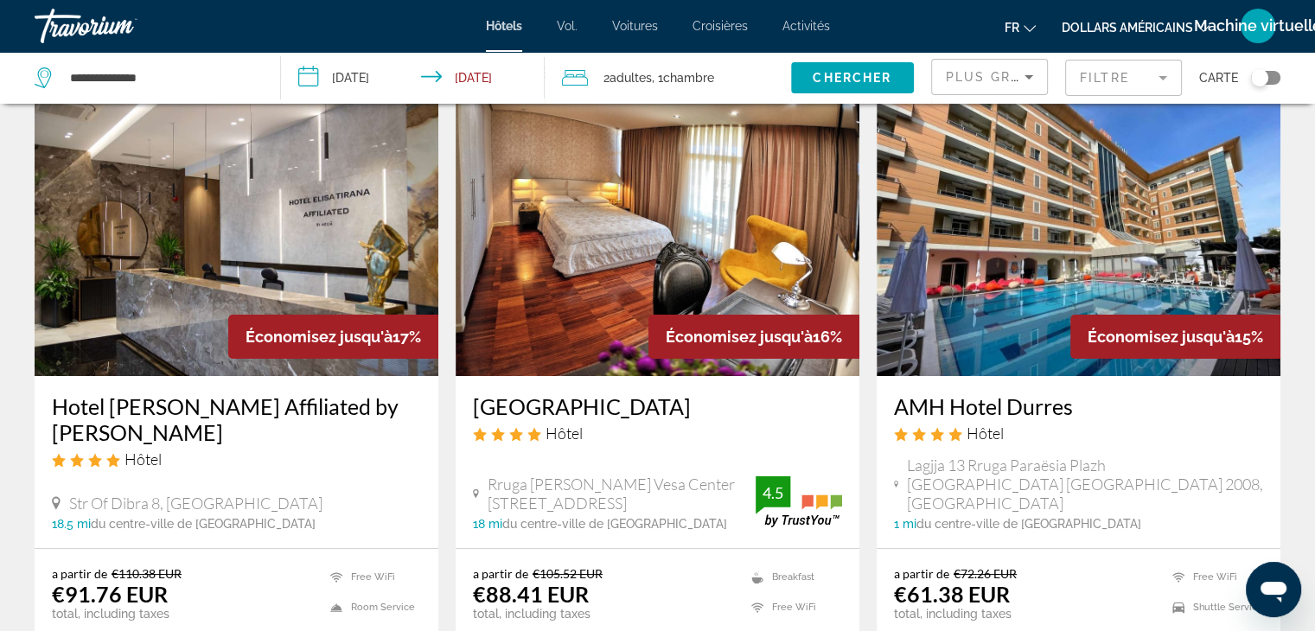
scroll to position [66, 0]
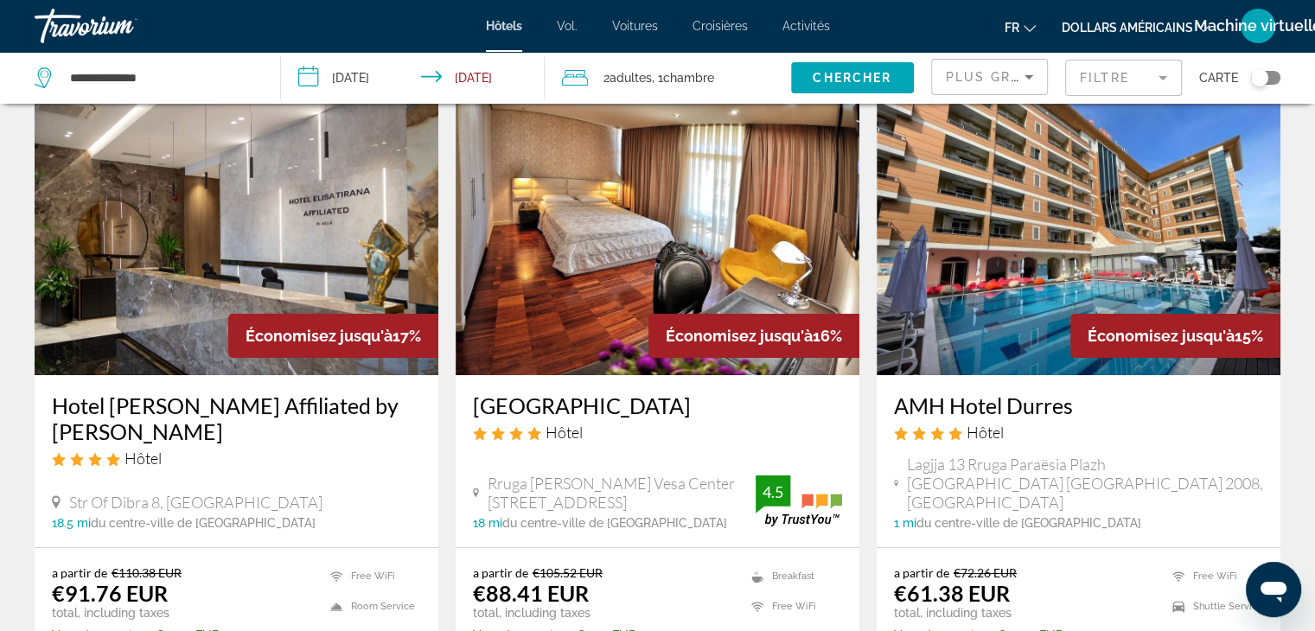
click at [241, 236] on img "Contenu principal" at bounding box center [237, 237] width 404 height 277
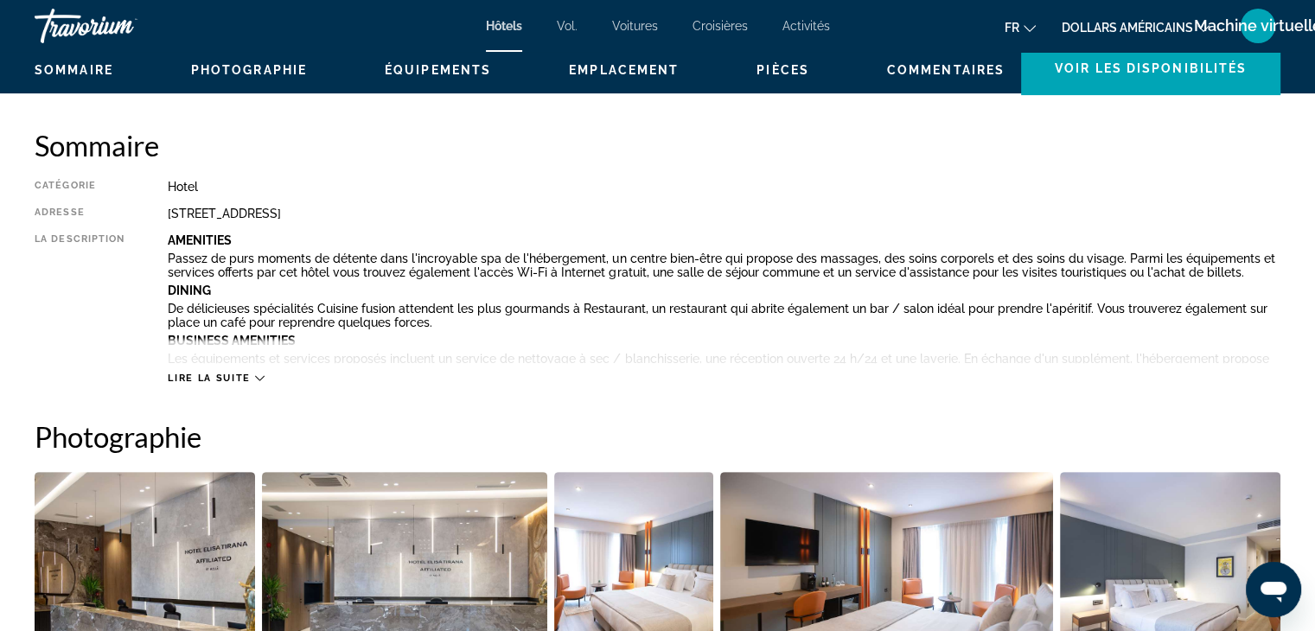
scroll to position [533, 0]
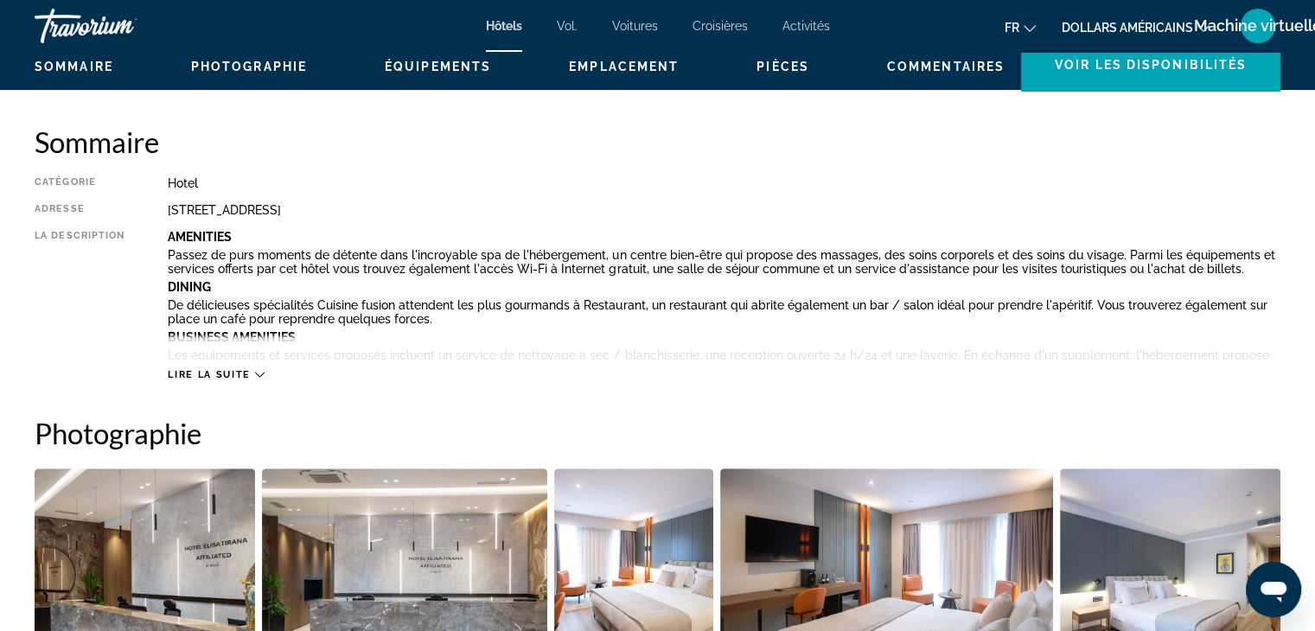
click at [259, 370] on icon "Contenu principal" at bounding box center [260, 375] width 10 height 10
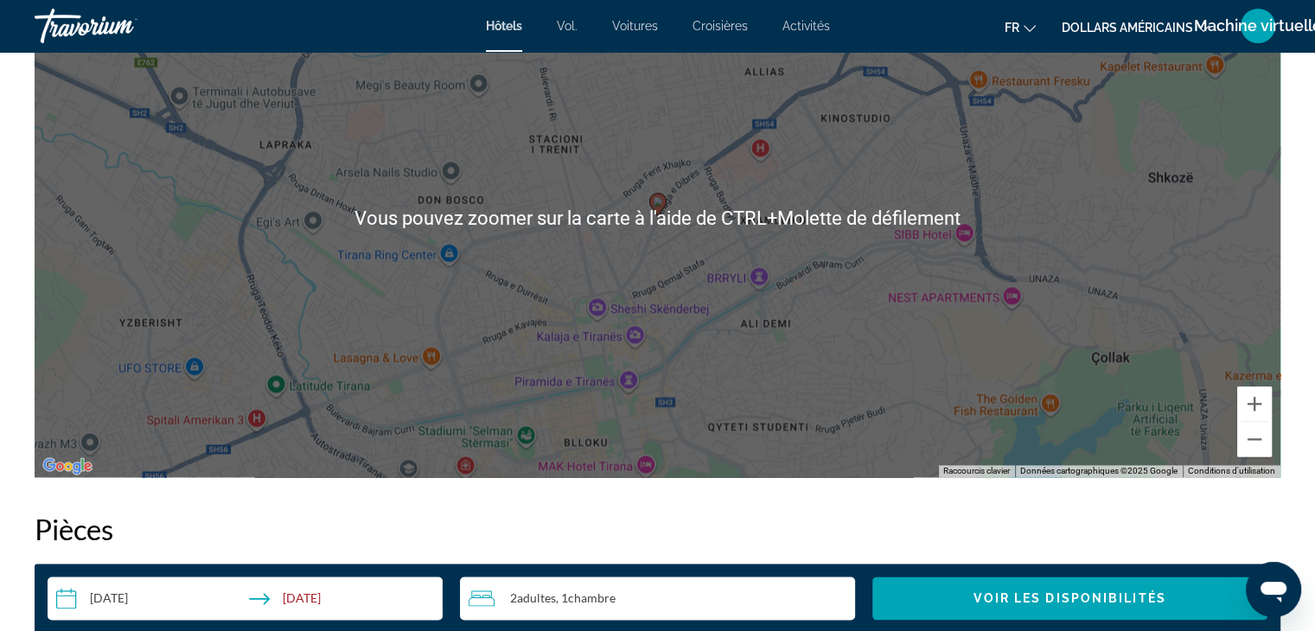
scroll to position [2293, 0]
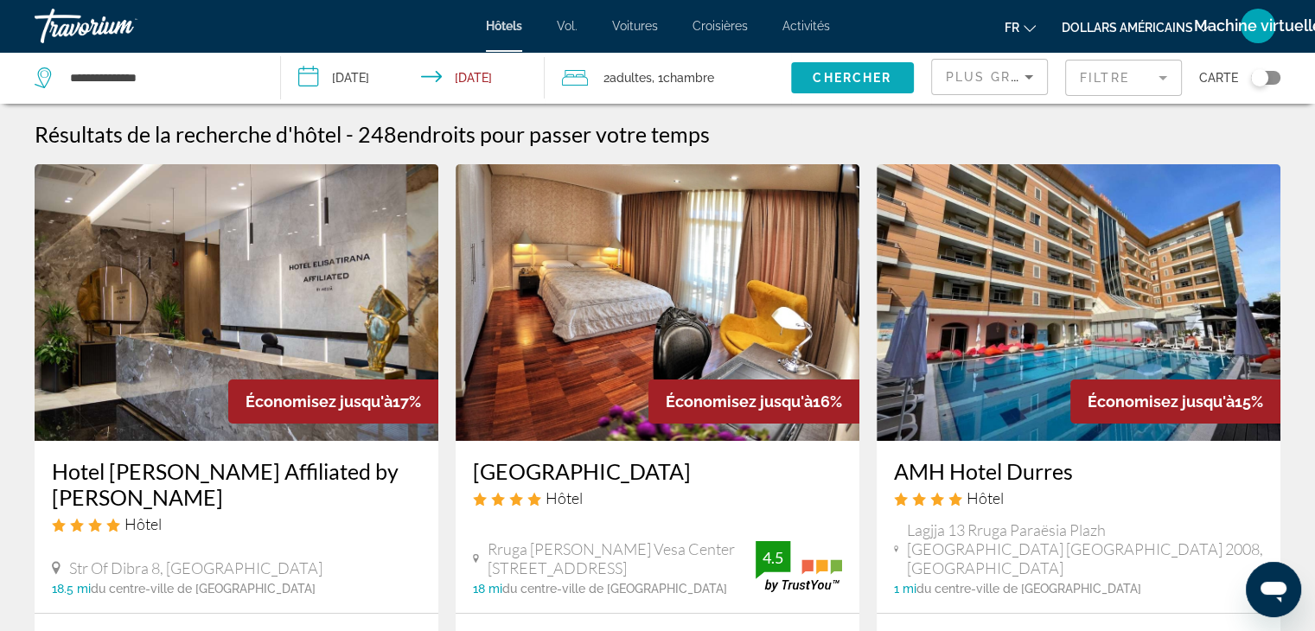
click at [837, 78] on span "Chercher" at bounding box center [852, 78] width 79 height 14
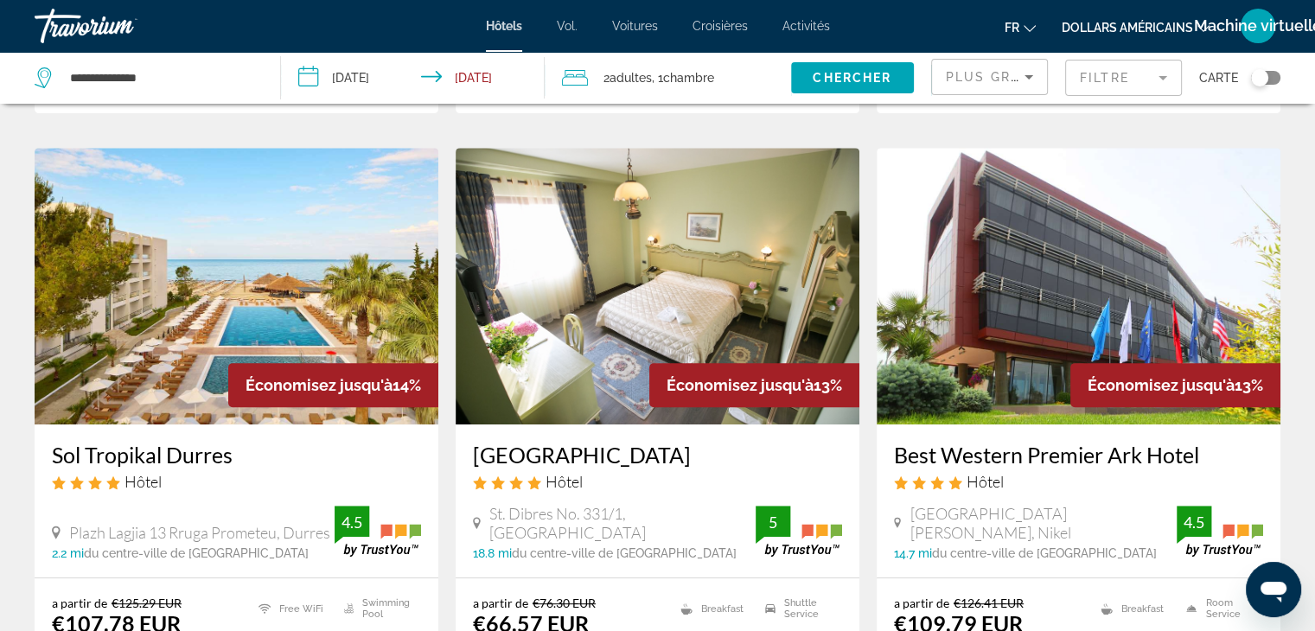
scroll to position [740, 0]
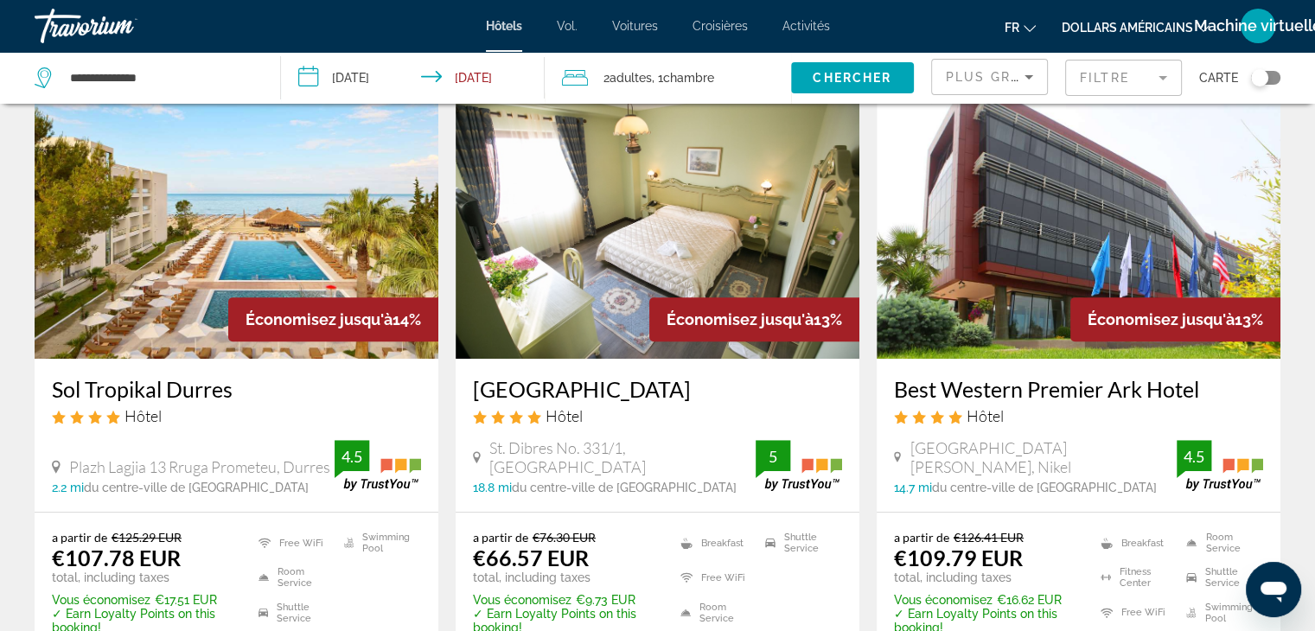
click at [166, 216] on img "Contenu principal" at bounding box center [237, 220] width 404 height 277
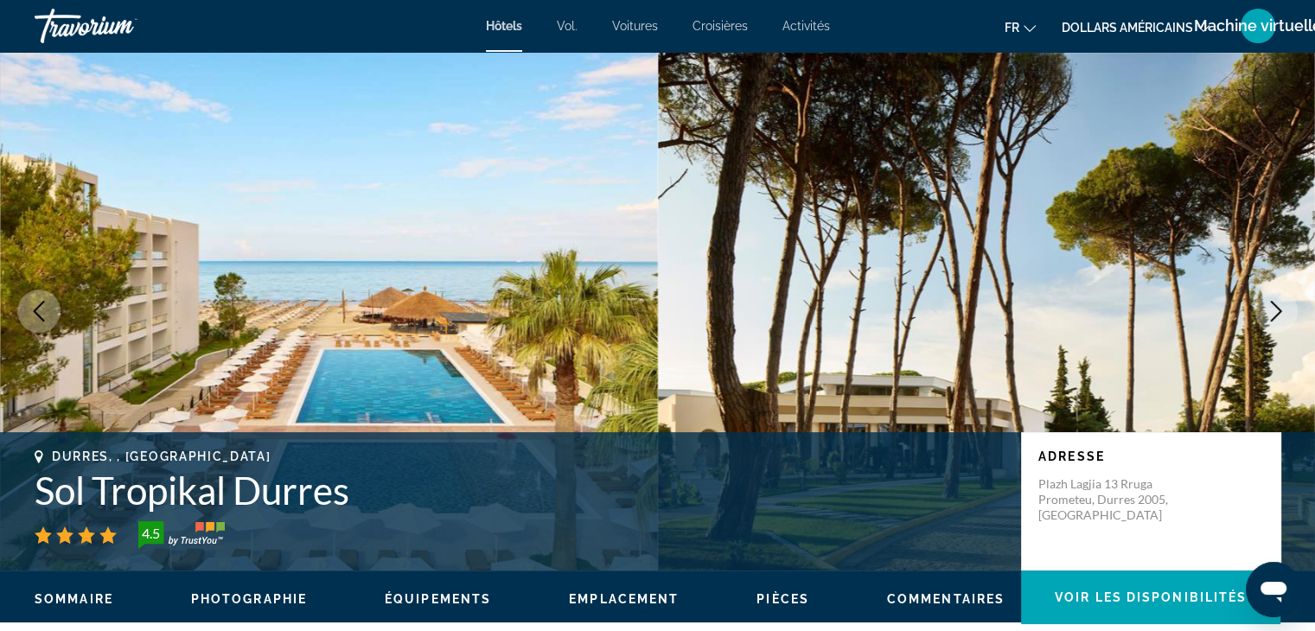
click at [166, 216] on img "Contenu principal" at bounding box center [329, 311] width 658 height 519
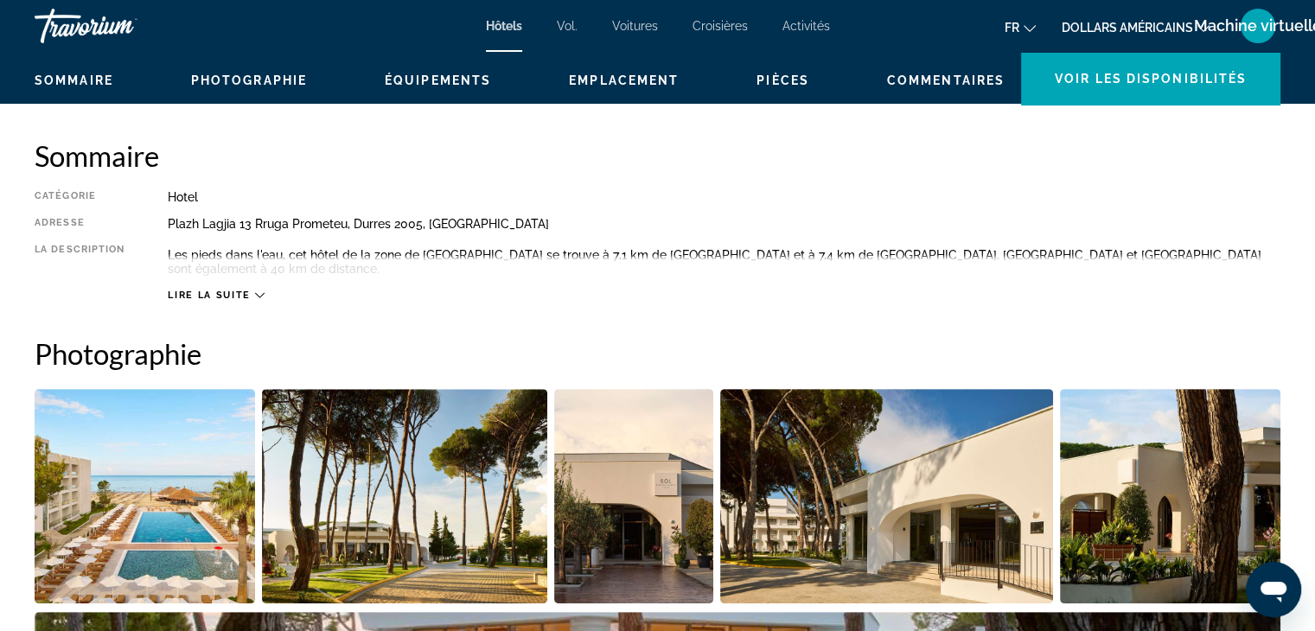
scroll to position [518, 0]
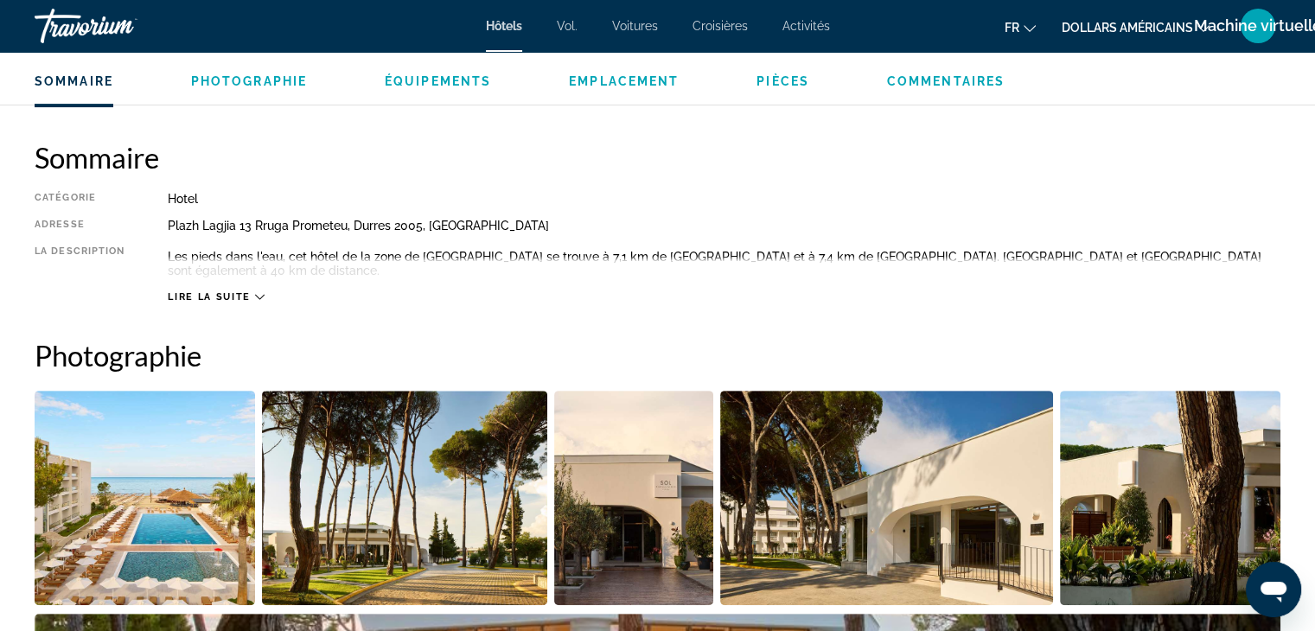
click at [207, 292] on span "Lire la suite" at bounding box center [209, 296] width 82 height 11
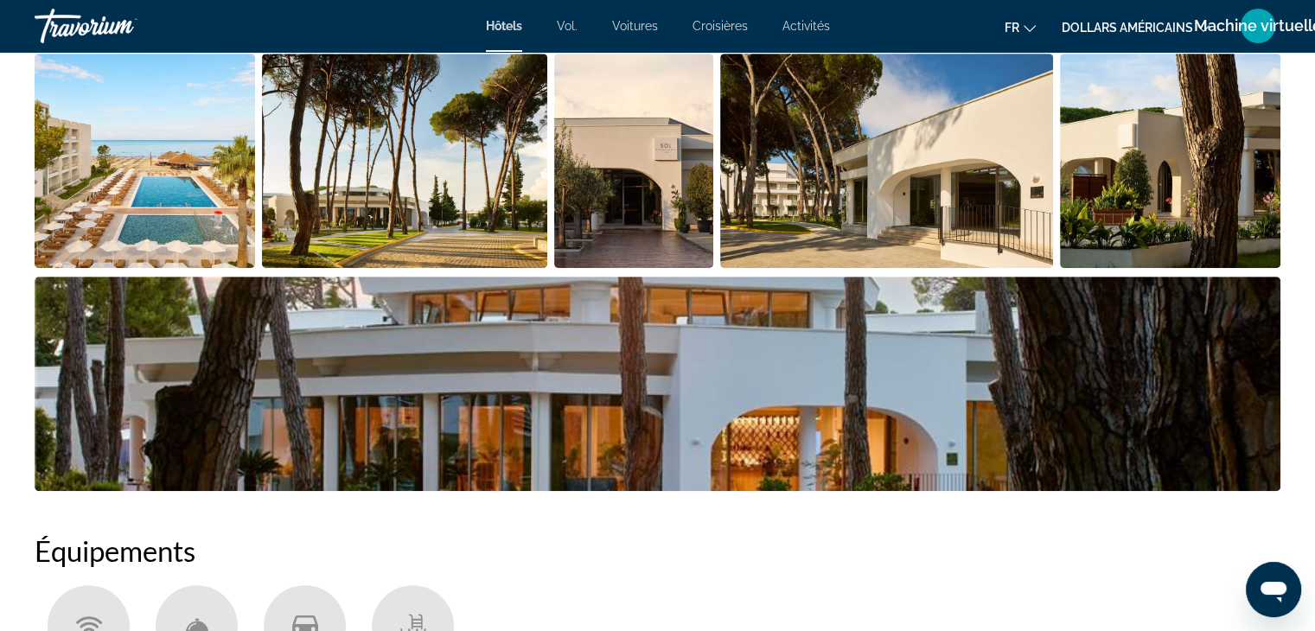
scroll to position [847, 0]
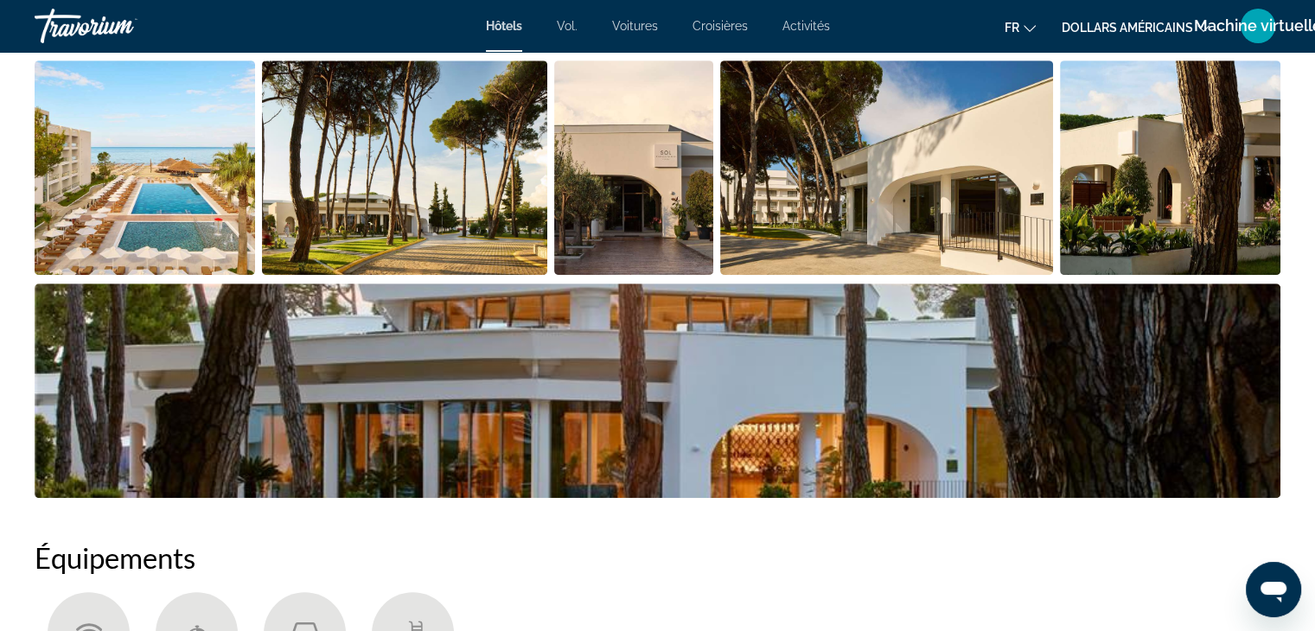
click at [225, 184] on img "Open full-screen image slider" at bounding box center [145, 168] width 220 height 214
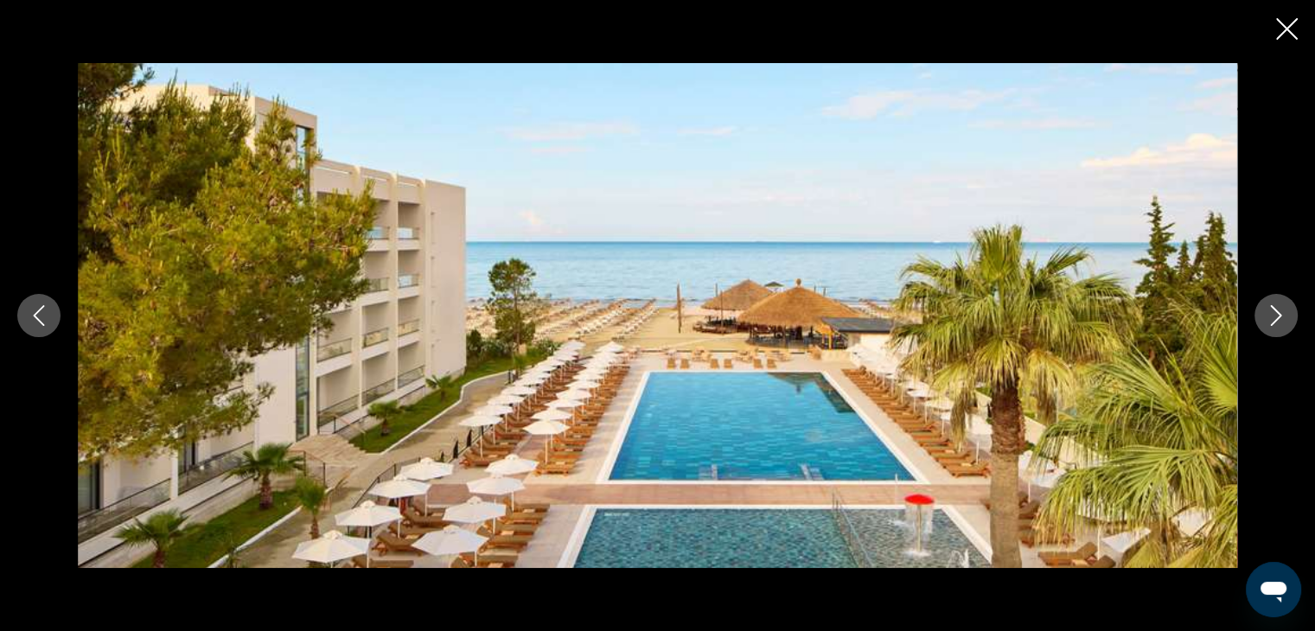
click at [1273, 305] on icon "Next image" at bounding box center [1276, 315] width 21 height 21
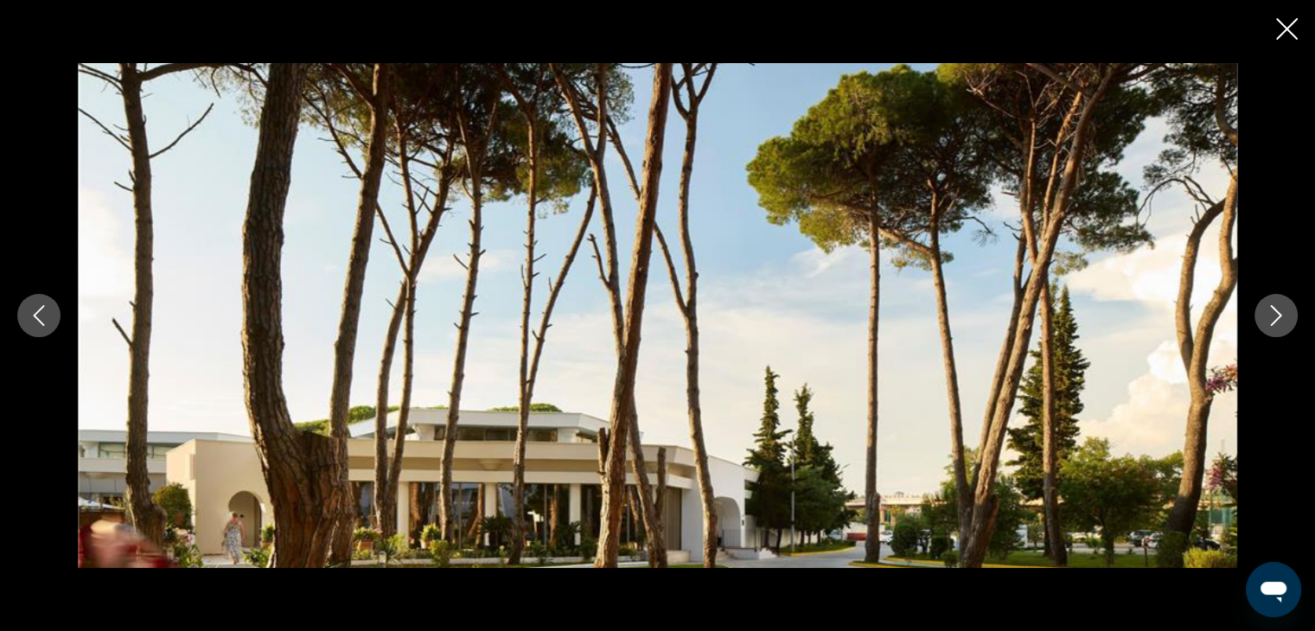
click at [1273, 305] on icon "Next image" at bounding box center [1276, 315] width 21 height 21
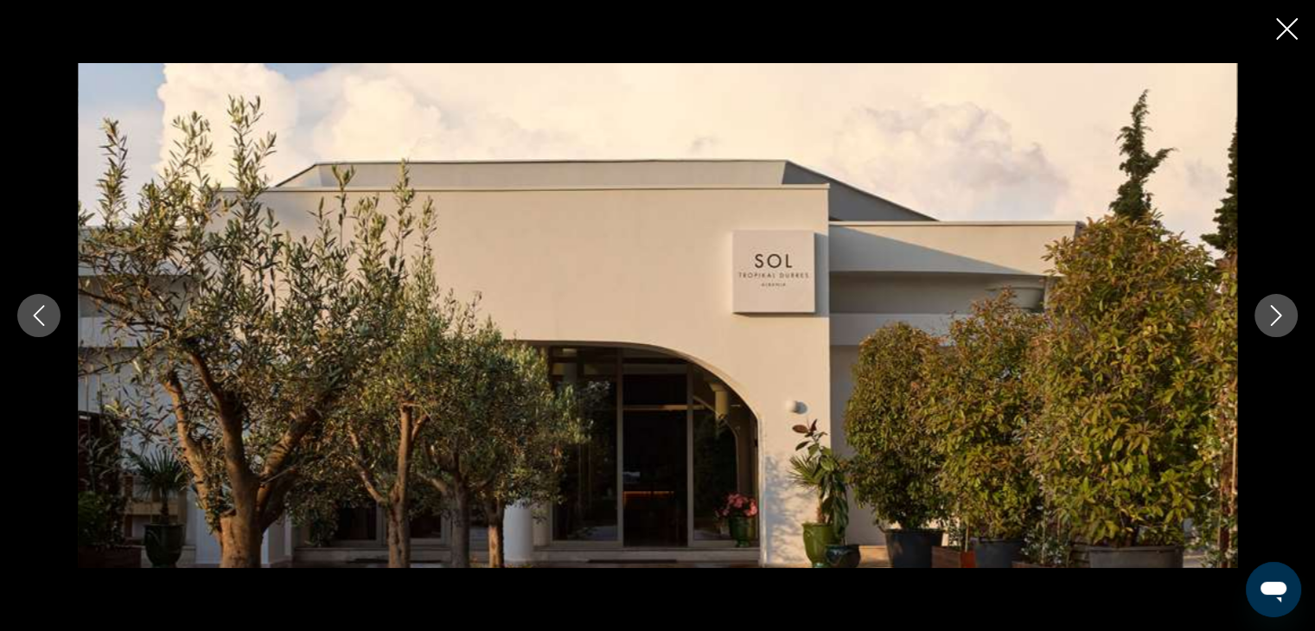
click at [1273, 305] on icon "Next image" at bounding box center [1276, 315] width 21 height 21
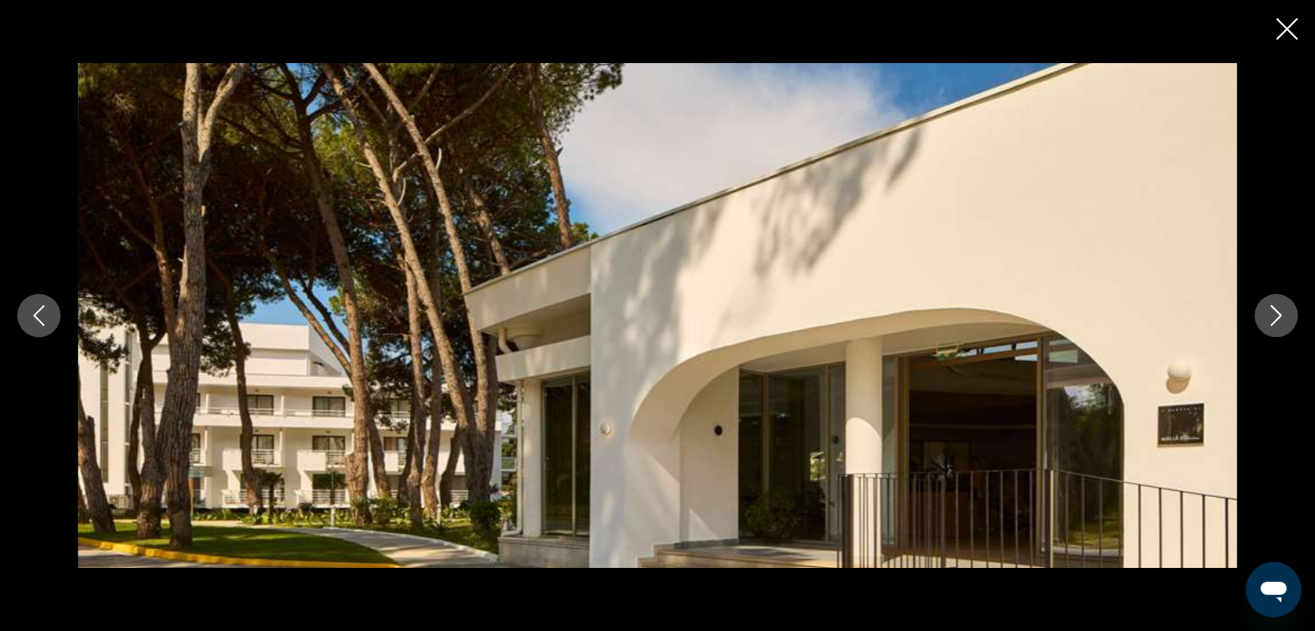
click at [1273, 305] on icon "Next image" at bounding box center [1276, 315] width 21 height 21
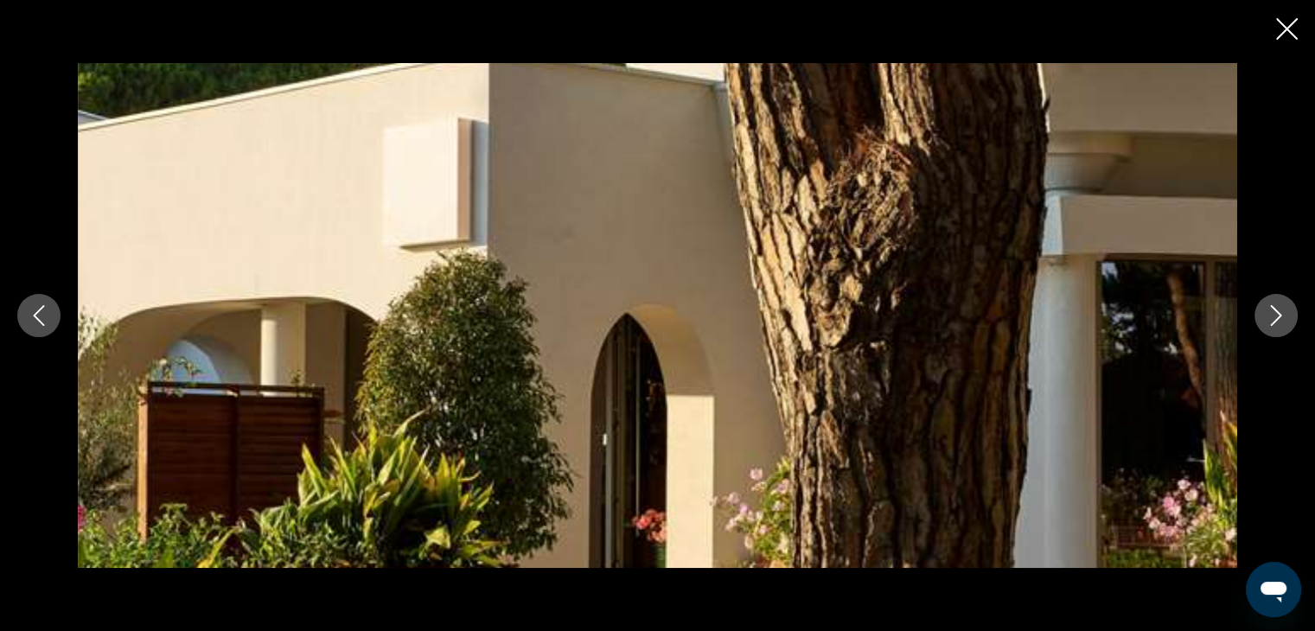
click at [1273, 305] on icon "Next image" at bounding box center [1276, 315] width 21 height 21
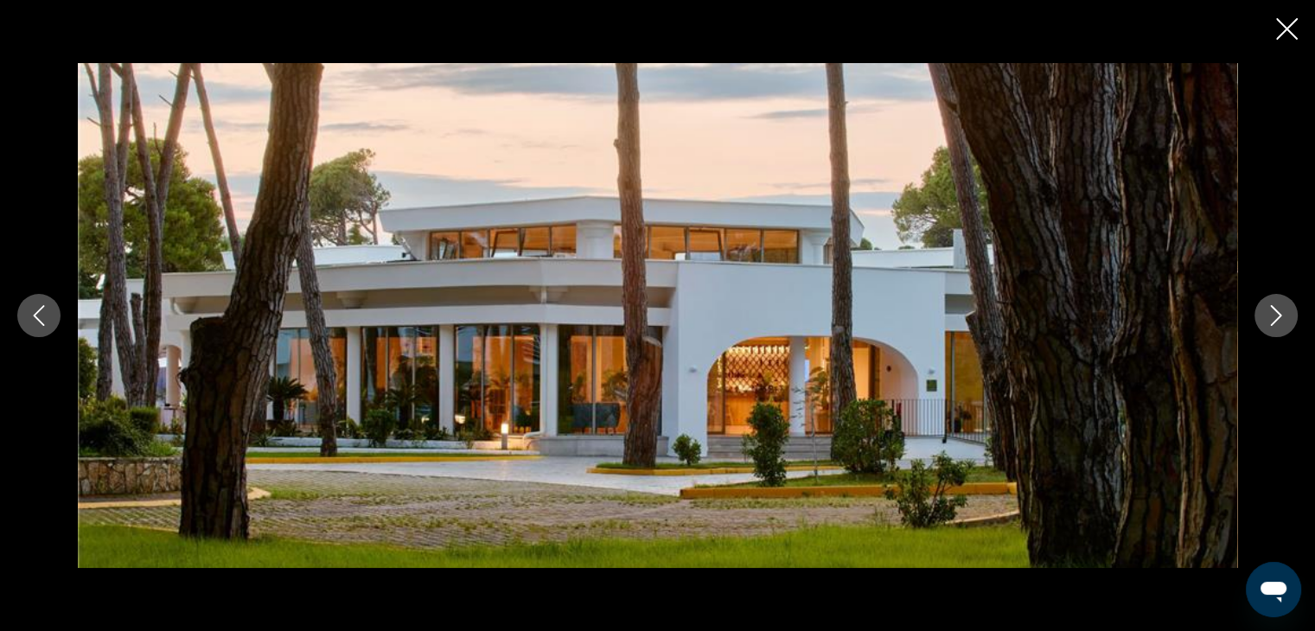
click at [1273, 305] on icon "Next image" at bounding box center [1276, 315] width 21 height 21
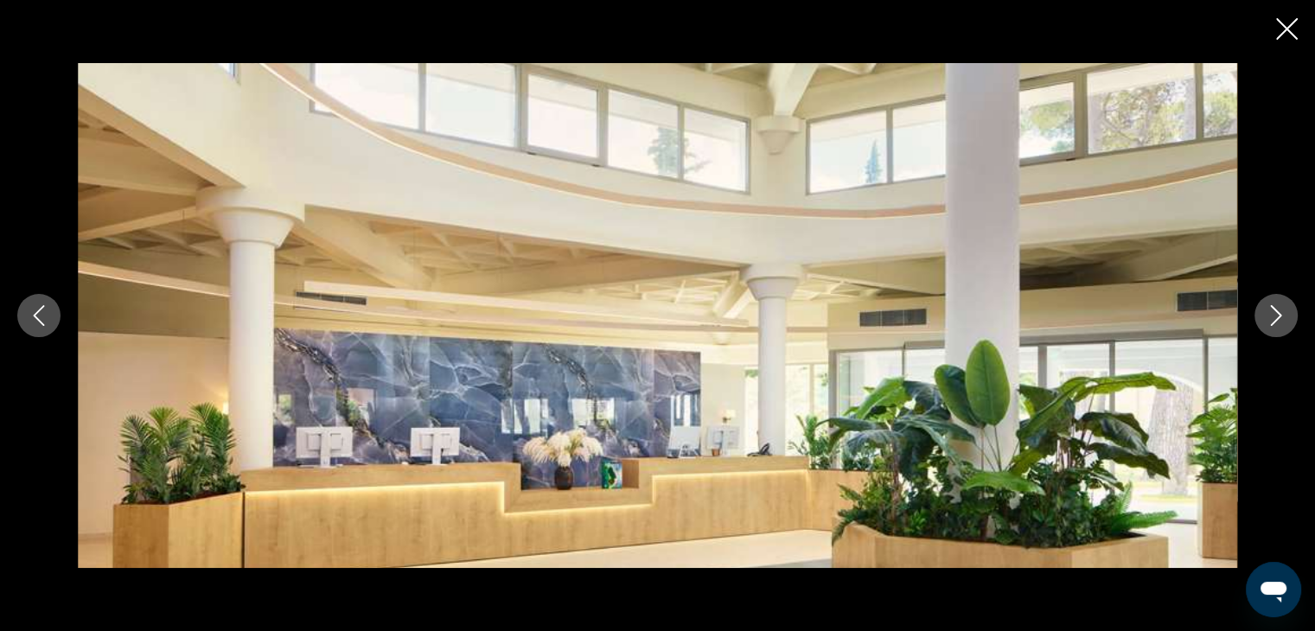
click at [1273, 305] on icon "Next image" at bounding box center [1276, 315] width 21 height 21
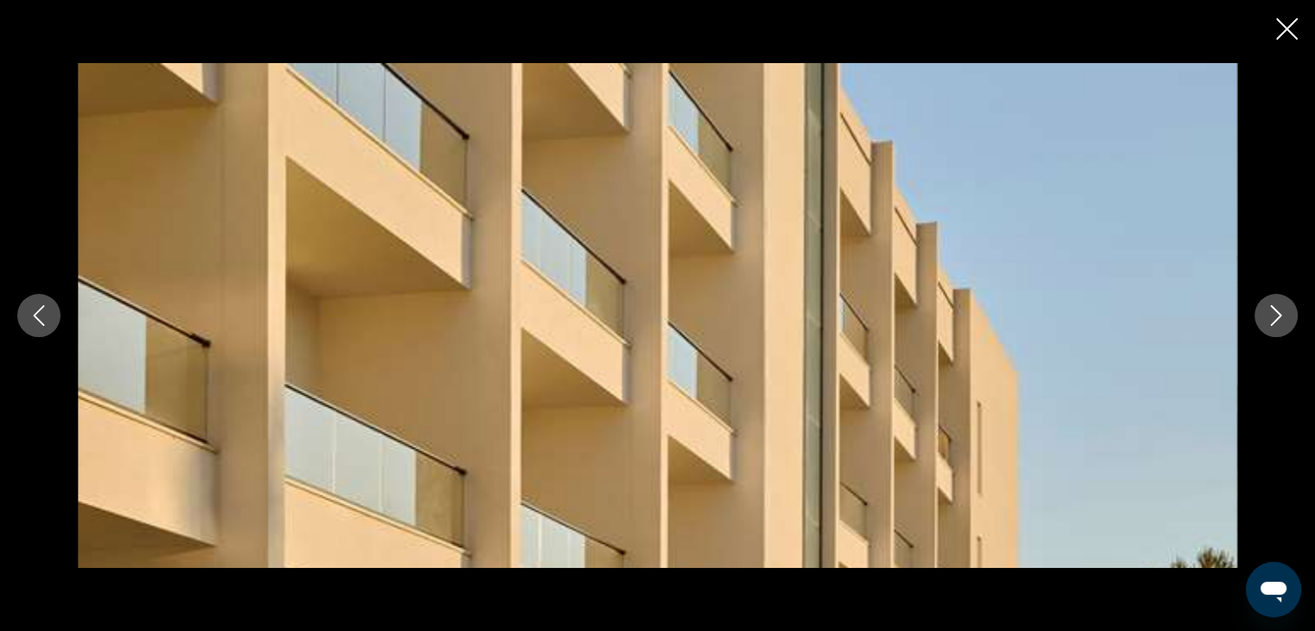
click at [1273, 305] on icon "Next image" at bounding box center [1276, 315] width 21 height 21
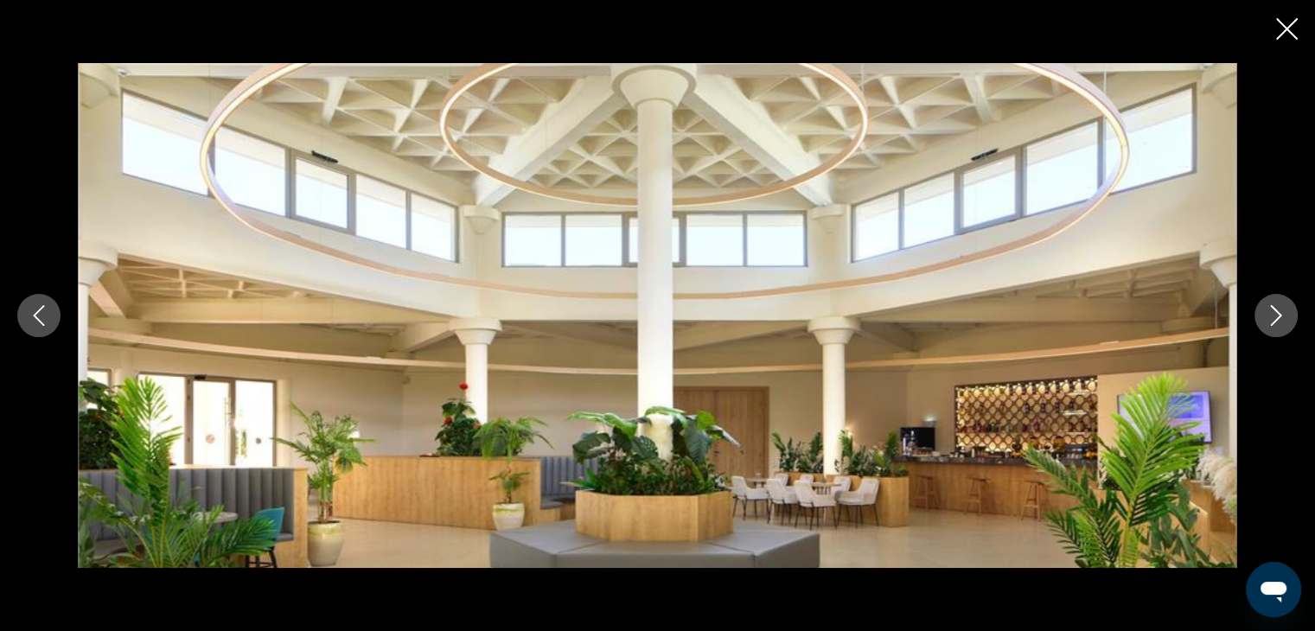
click at [1273, 305] on icon "Next image" at bounding box center [1276, 315] width 21 height 21
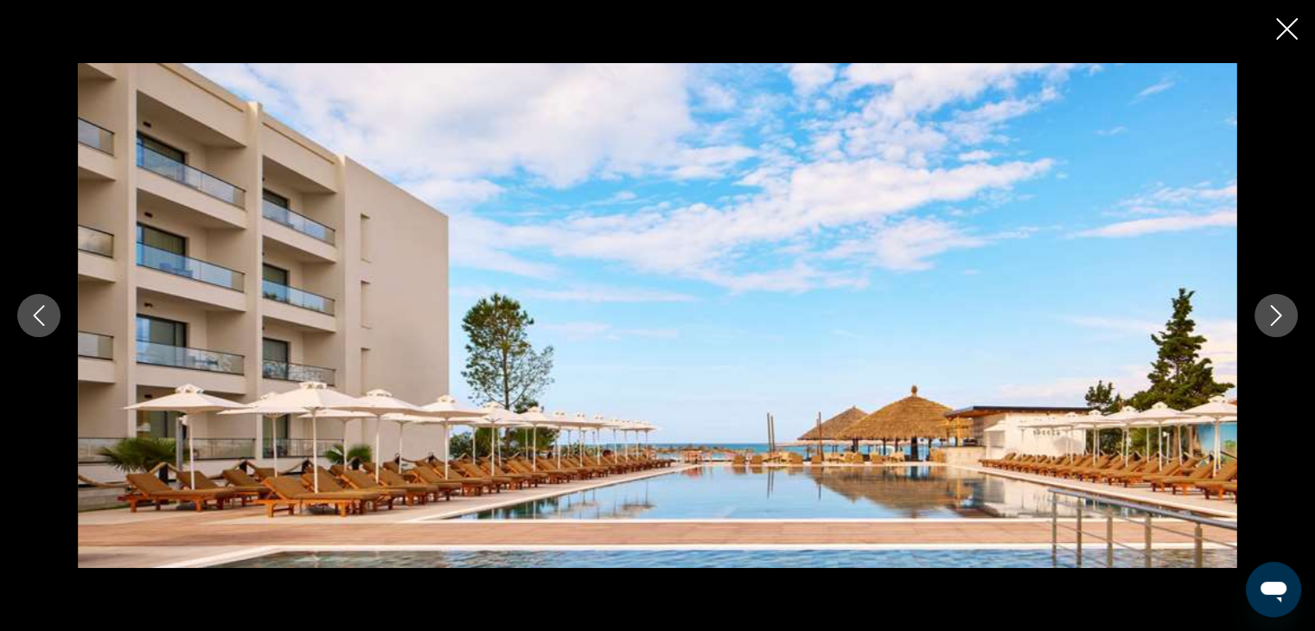
click at [1273, 305] on icon "Next image" at bounding box center [1276, 315] width 21 height 21
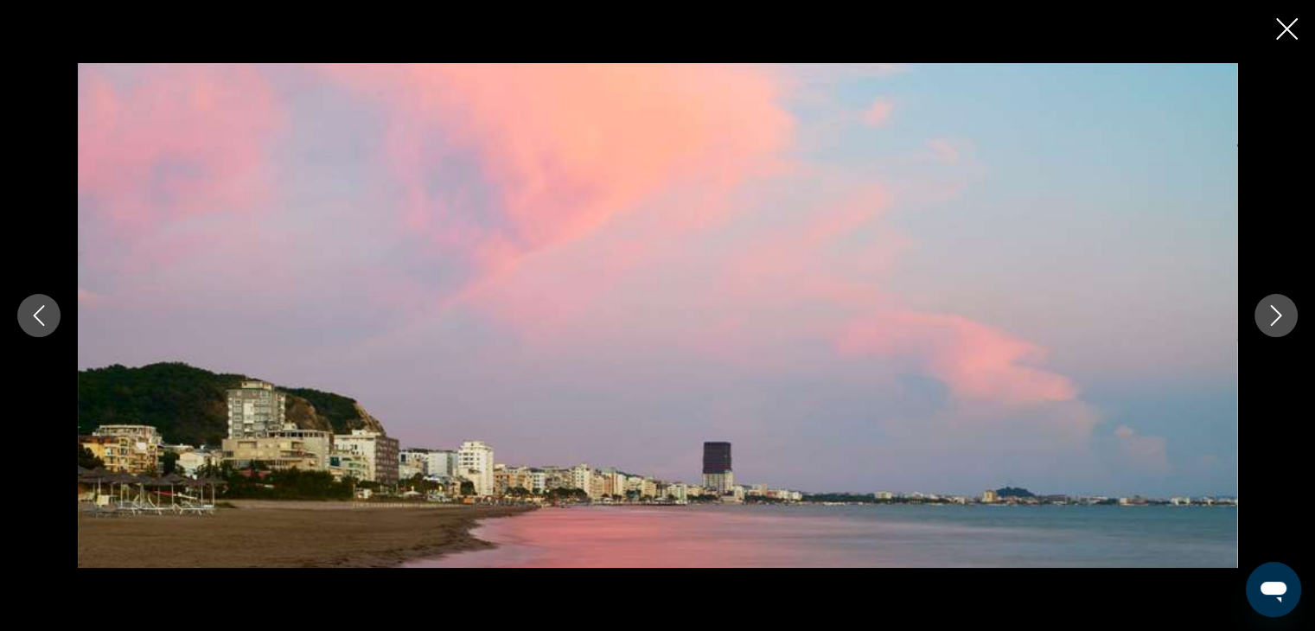
click at [1273, 305] on icon "Next image" at bounding box center [1276, 315] width 21 height 21
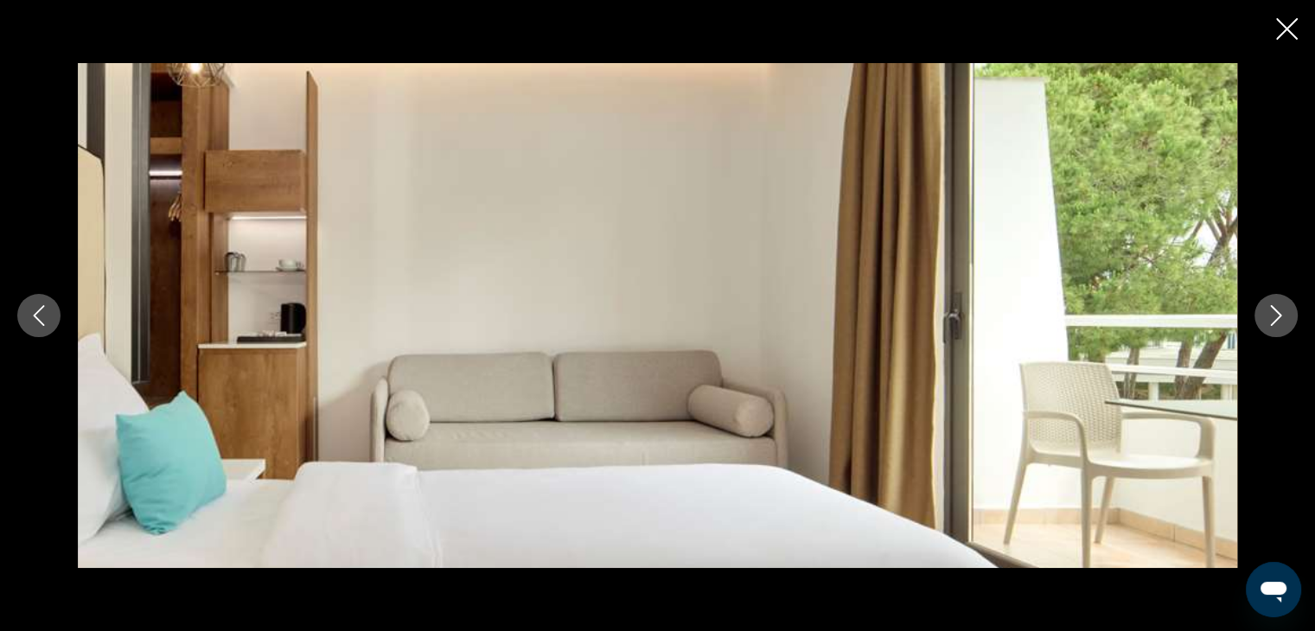
click at [44, 303] on button "Previous image" at bounding box center [38, 315] width 43 height 43
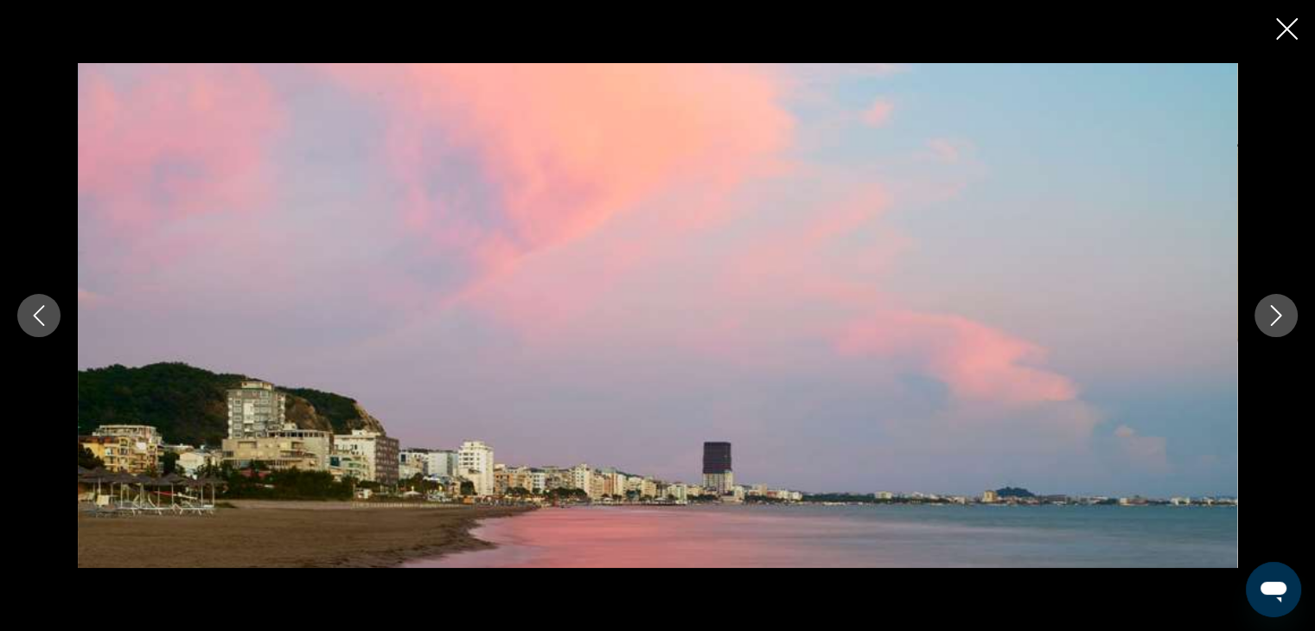
click at [1277, 314] on icon "Next image" at bounding box center [1276, 315] width 21 height 21
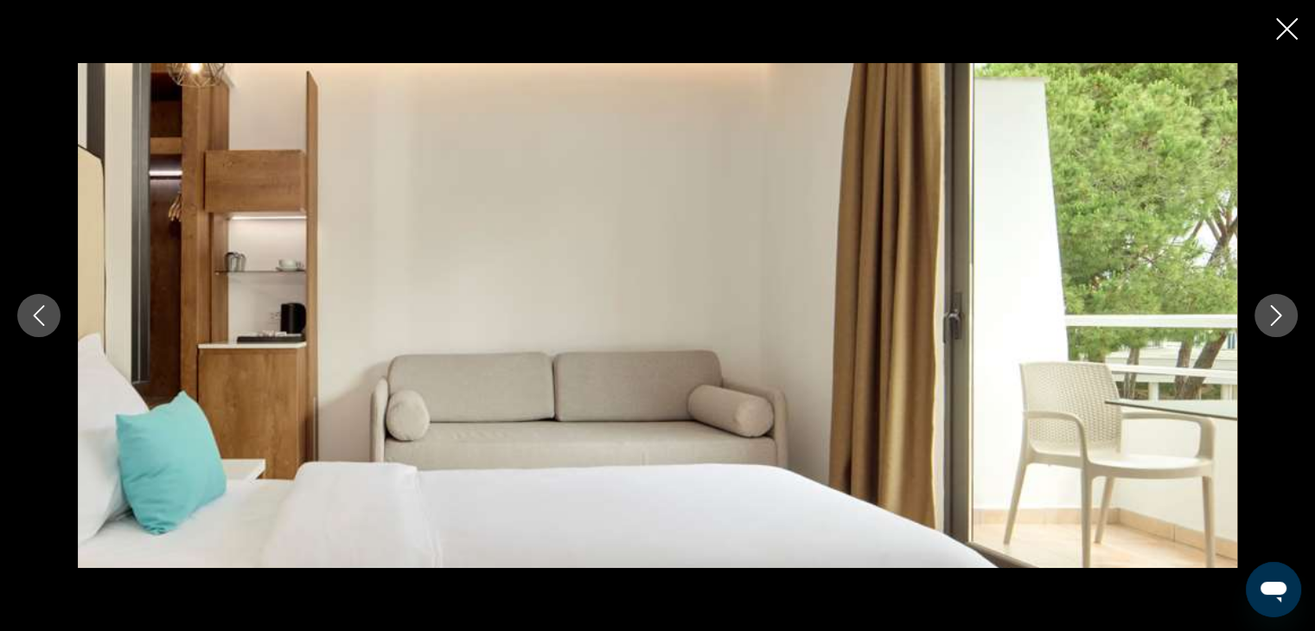
click at [1277, 314] on icon "Next image" at bounding box center [1276, 315] width 21 height 21
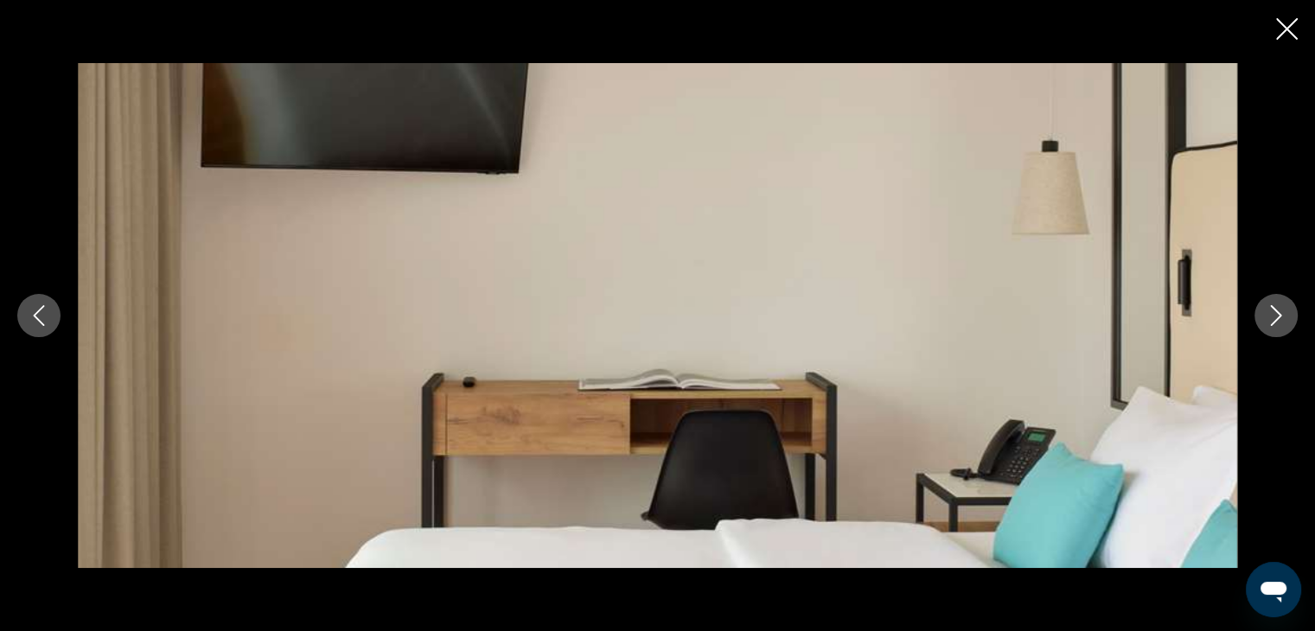
click at [1277, 314] on icon "Next image" at bounding box center [1276, 315] width 21 height 21
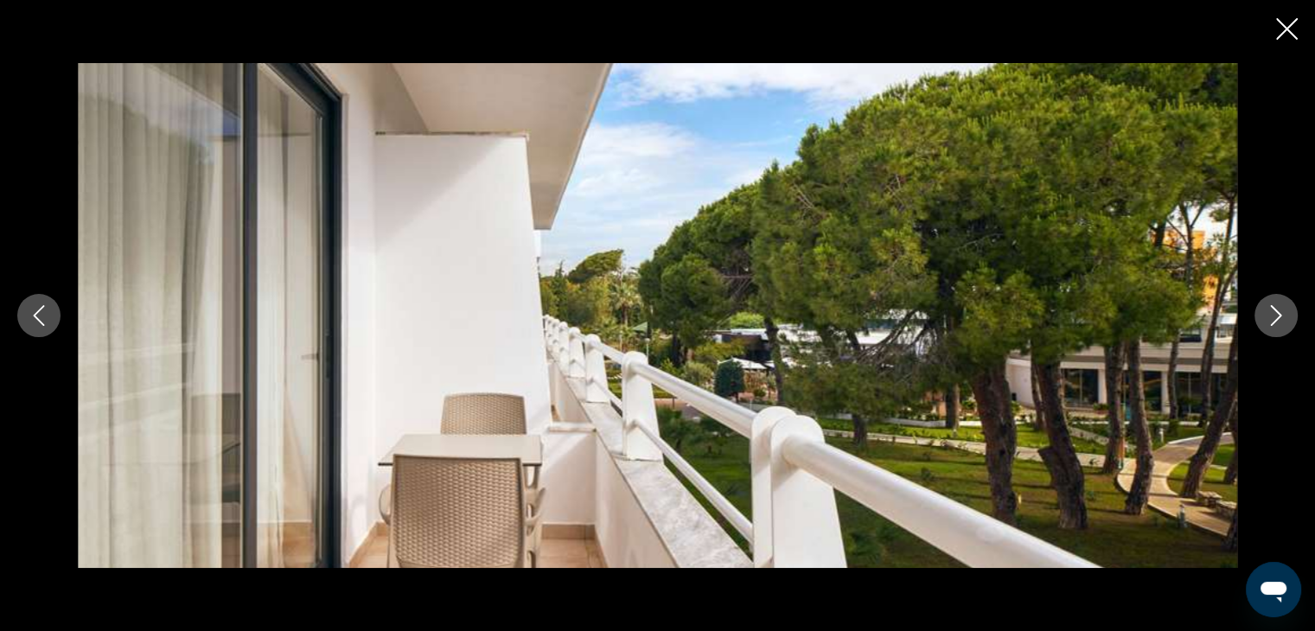
click at [1277, 314] on icon "Next image" at bounding box center [1276, 315] width 21 height 21
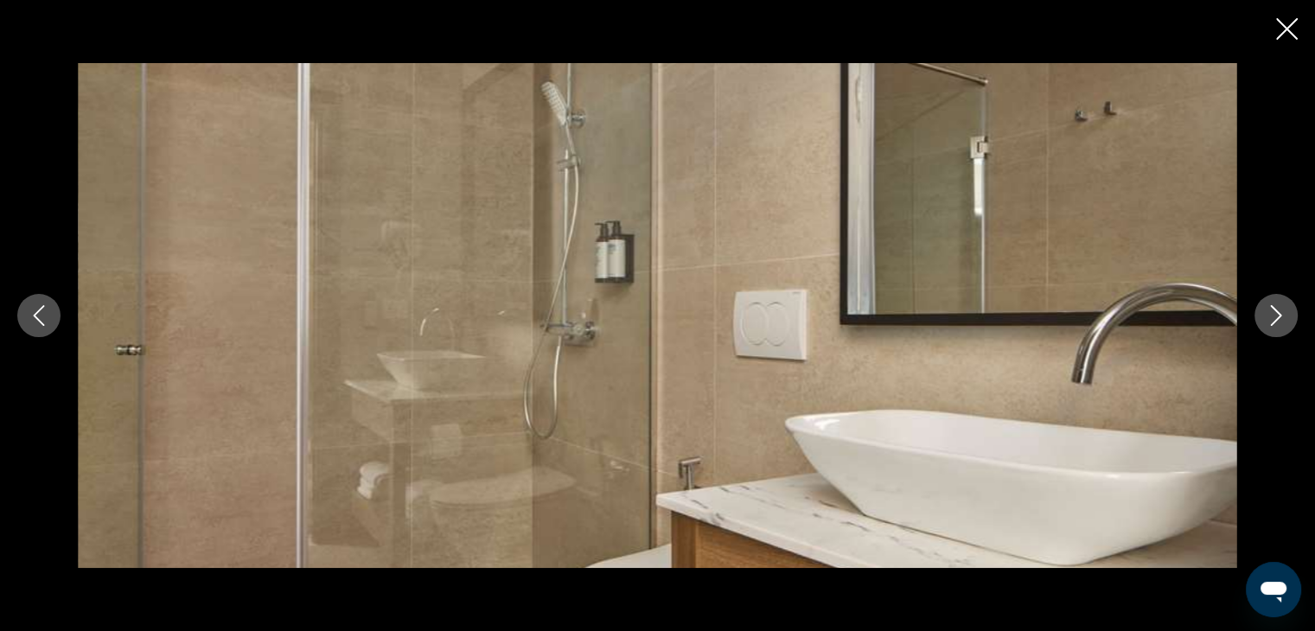
click at [1277, 314] on icon "Next image" at bounding box center [1276, 315] width 21 height 21
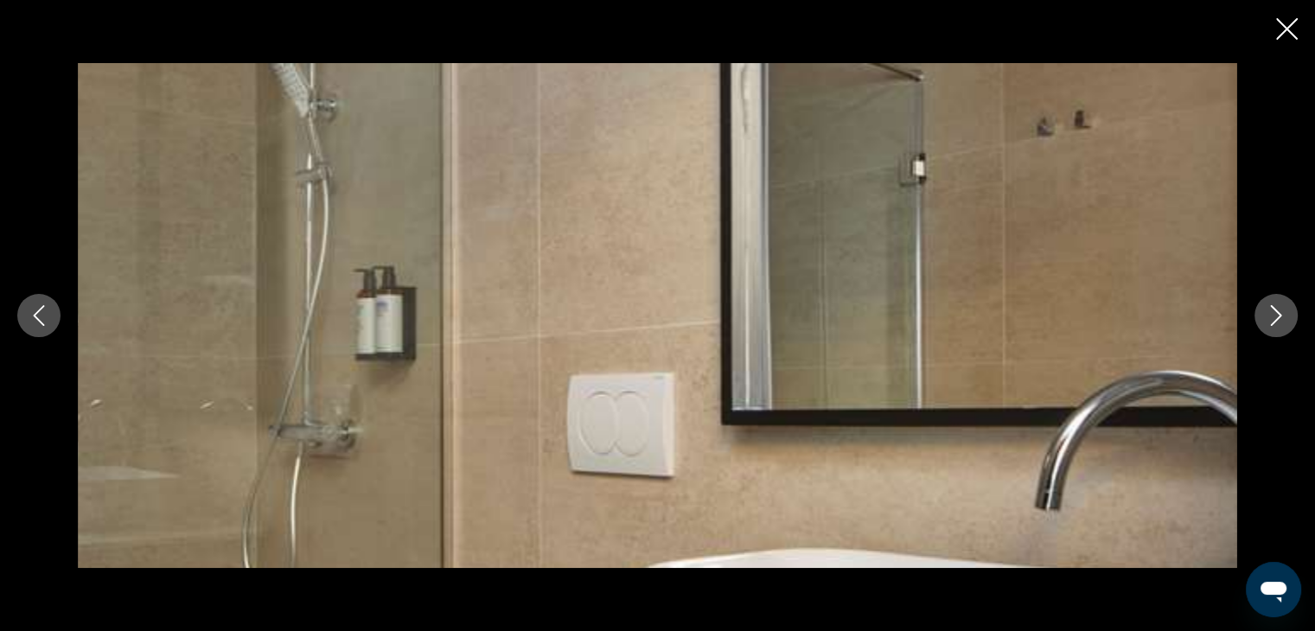
click at [1277, 314] on icon "Next image" at bounding box center [1276, 315] width 21 height 21
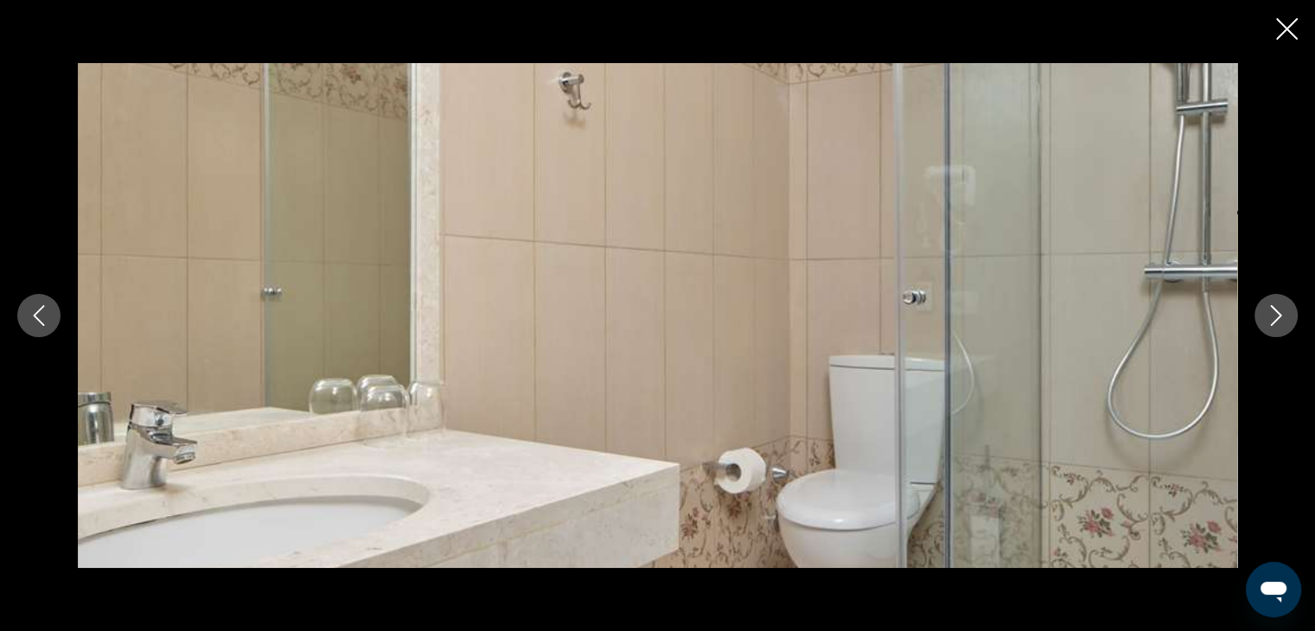
click at [1277, 314] on icon "Next image" at bounding box center [1276, 315] width 21 height 21
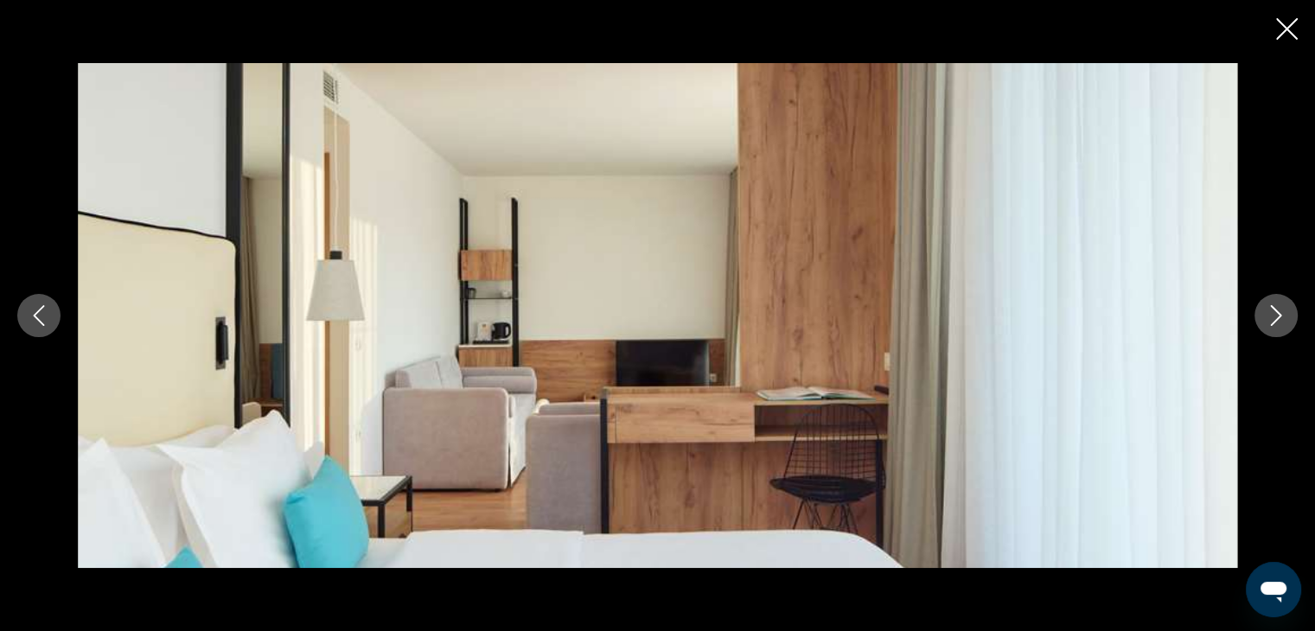
click at [1277, 314] on icon "Next image" at bounding box center [1276, 315] width 21 height 21
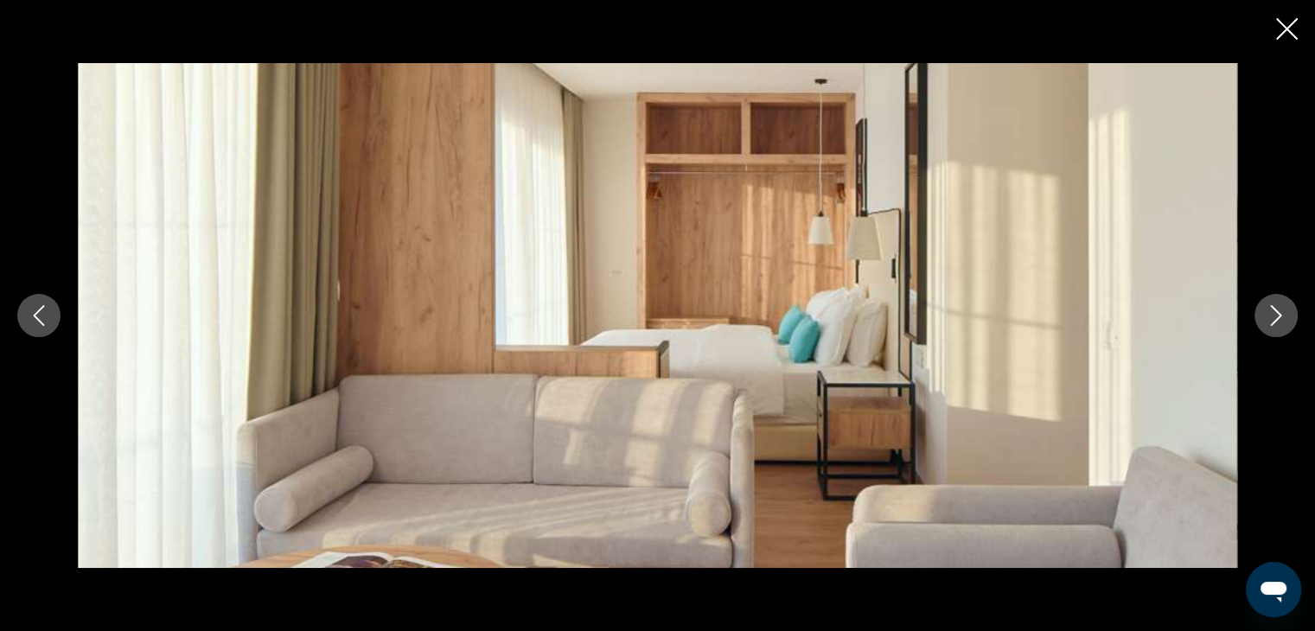
click at [1277, 314] on icon "Next image" at bounding box center [1276, 315] width 21 height 21
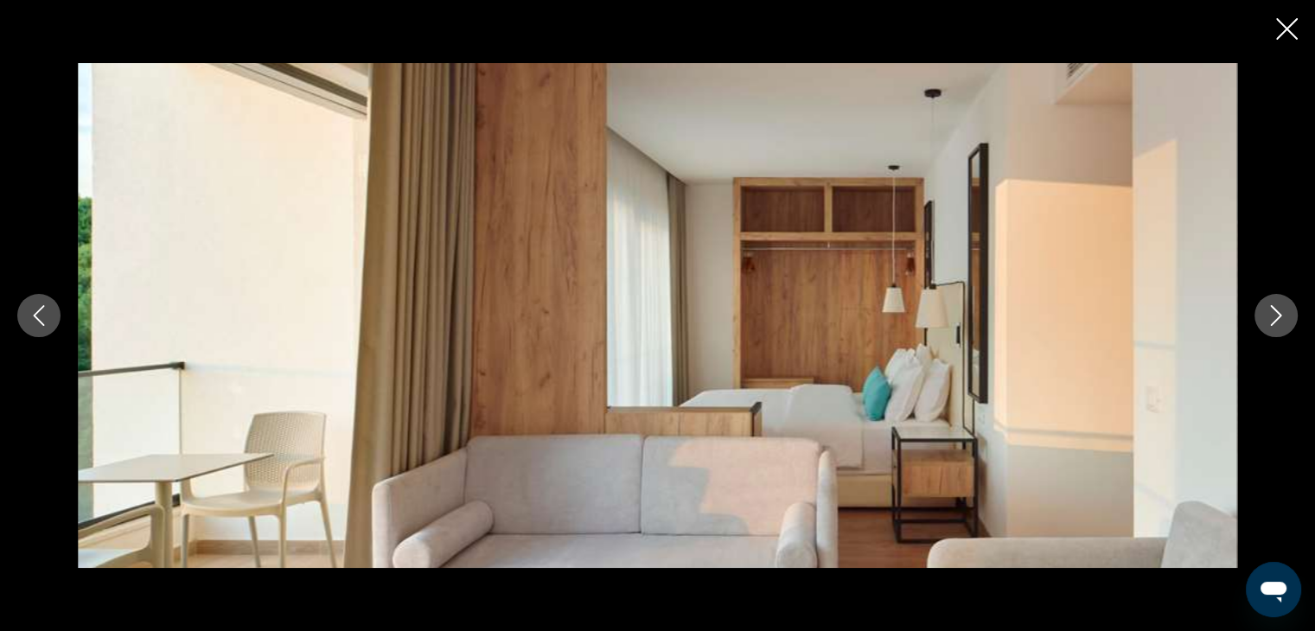
click at [1277, 314] on icon "Next image" at bounding box center [1276, 315] width 21 height 21
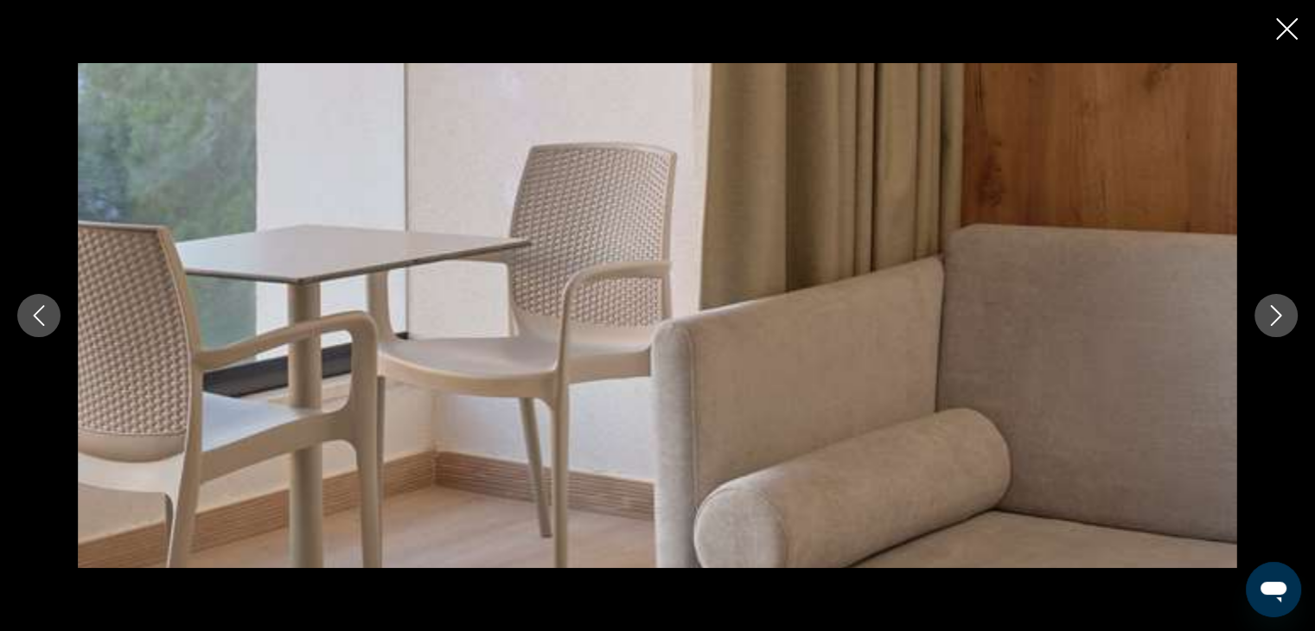
click at [1277, 314] on icon "Next image" at bounding box center [1276, 315] width 21 height 21
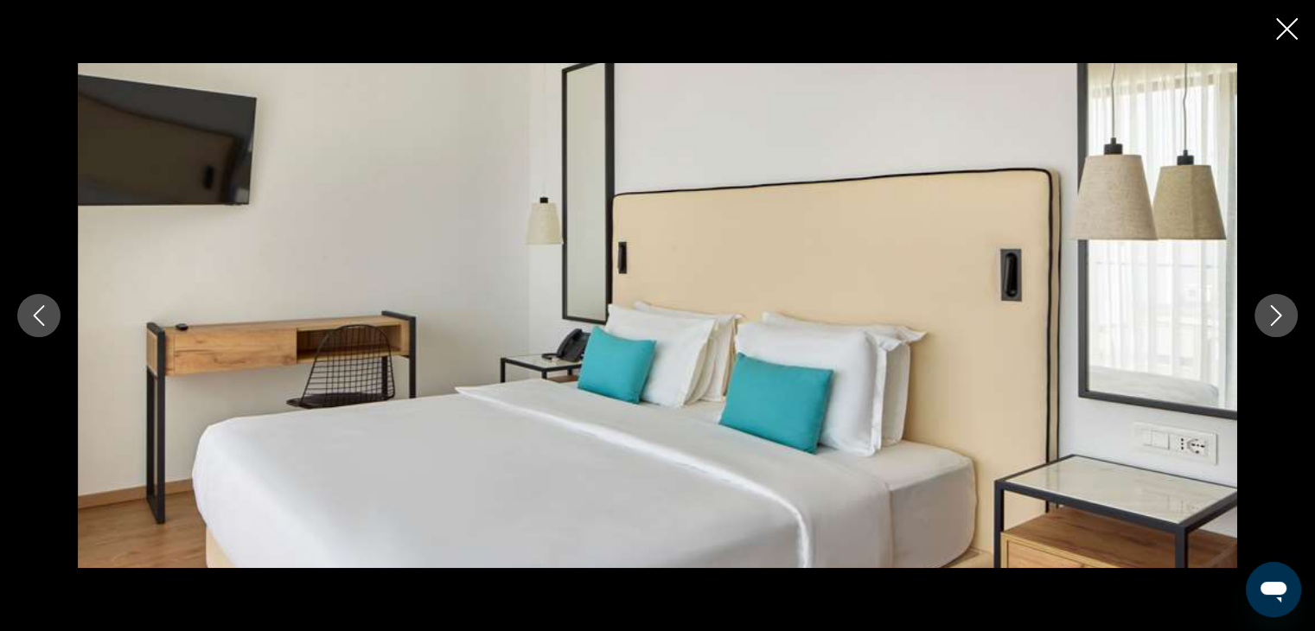
click at [1277, 314] on icon "Next image" at bounding box center [1276, 315] width 21 height 21
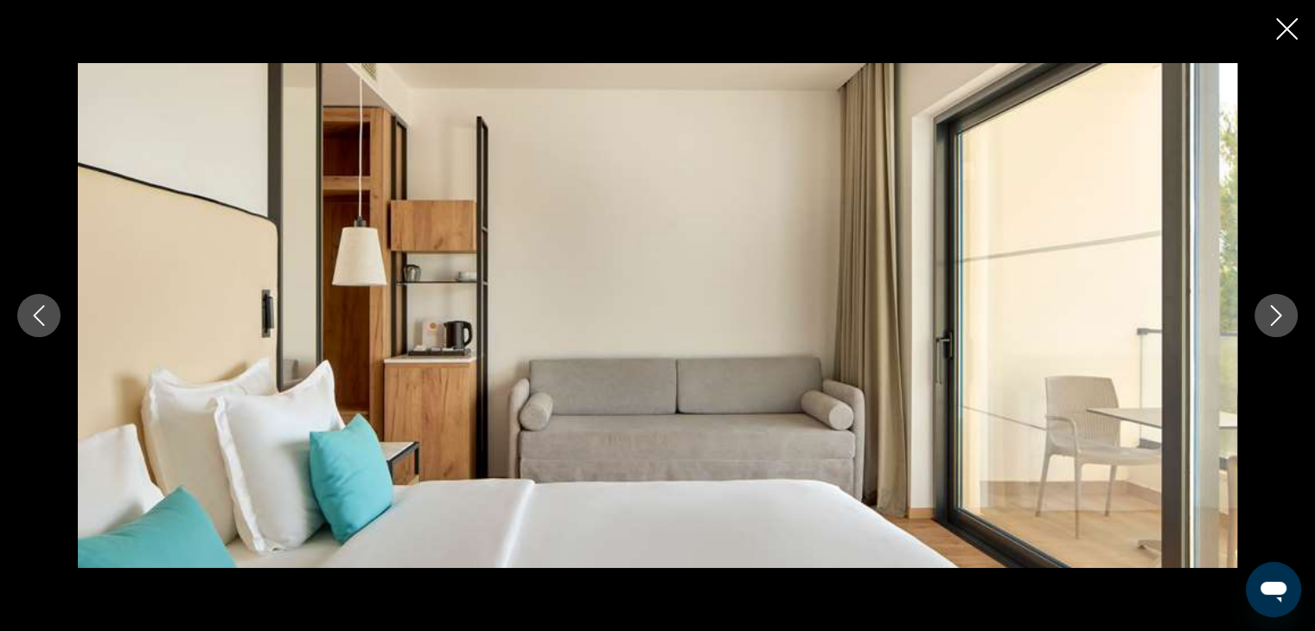
click at [1277, 314] on icon "Next image" at bounding box center [1276, 315] width 21 height 21
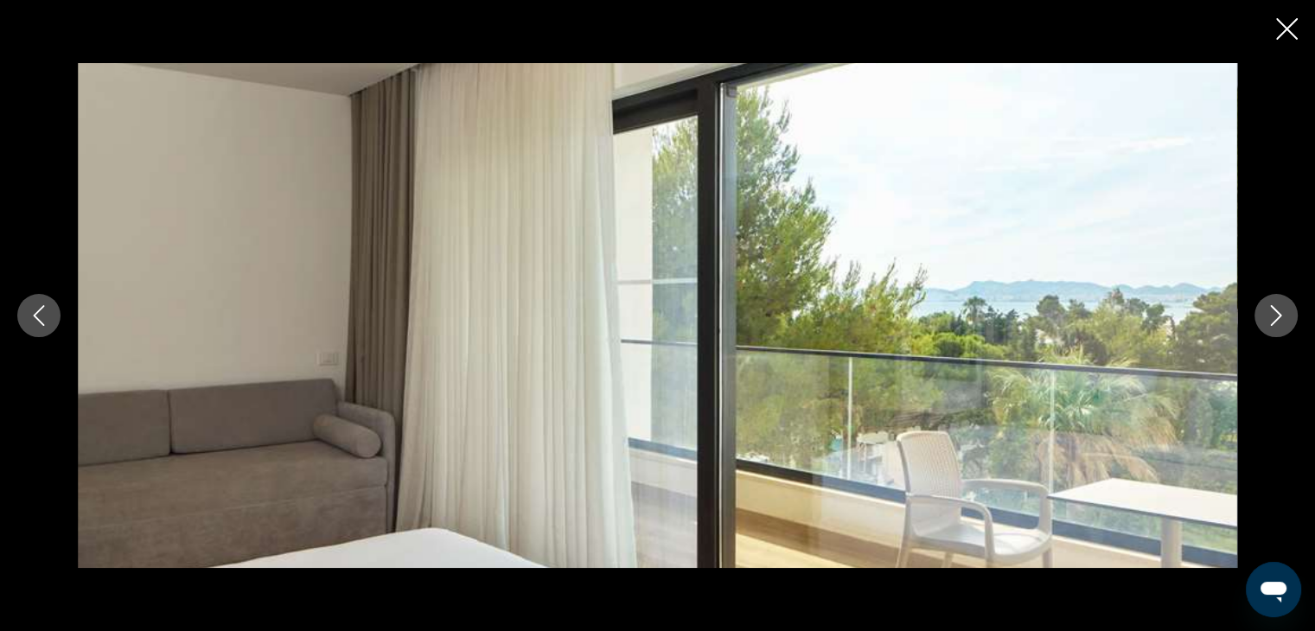
click at [1277, 314] on icon "Next image" at bounding box center [1276, 315] width 21 height 21
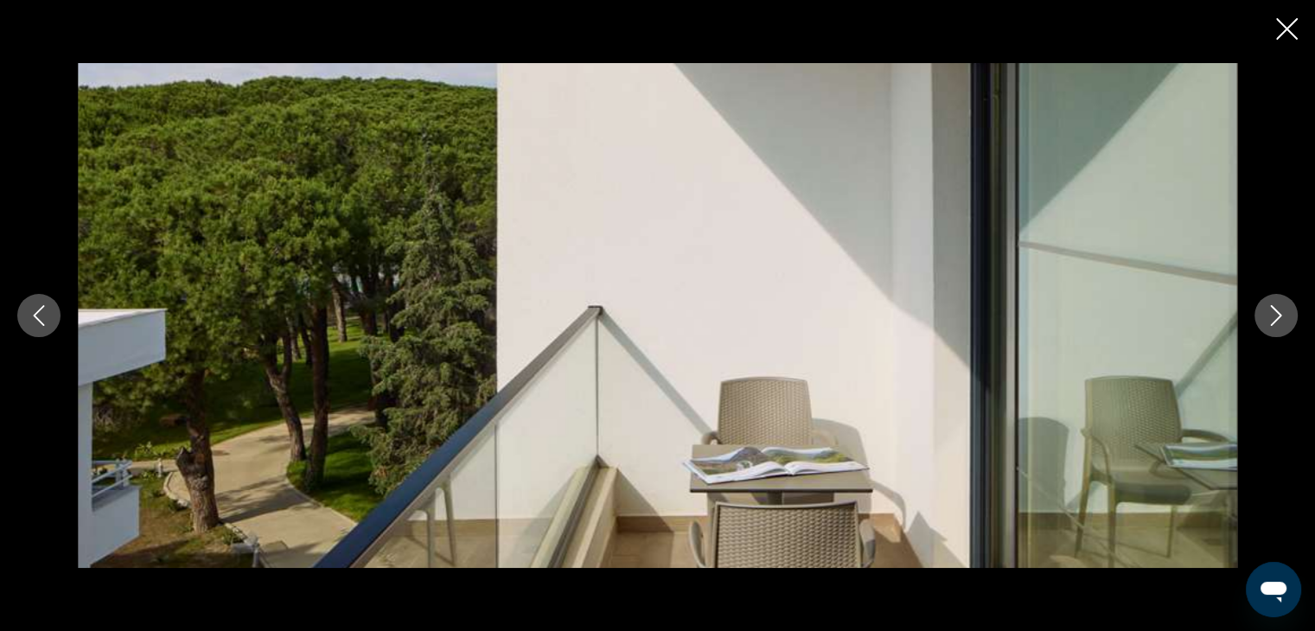
click at [1277, 314] on icon "Next image" at bounding box center [1276, 315] width 21 height 21
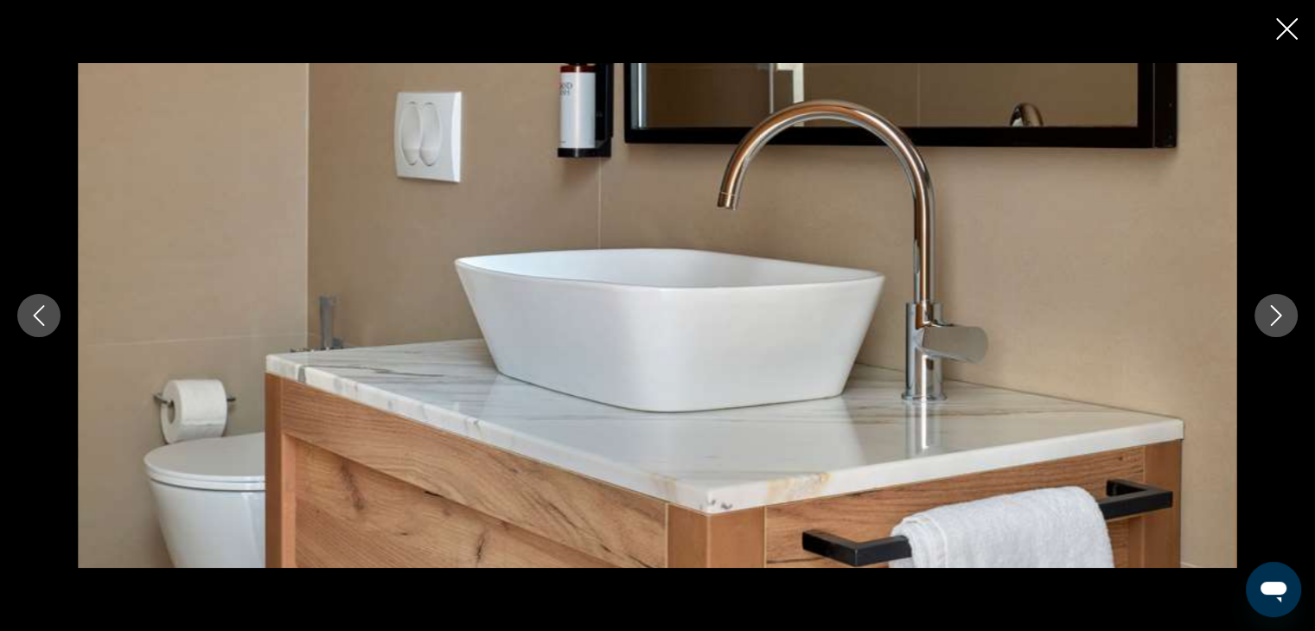
click at [1277, 314] on icon "Next image" at bounding box center [1276, 315] width 21 height 21
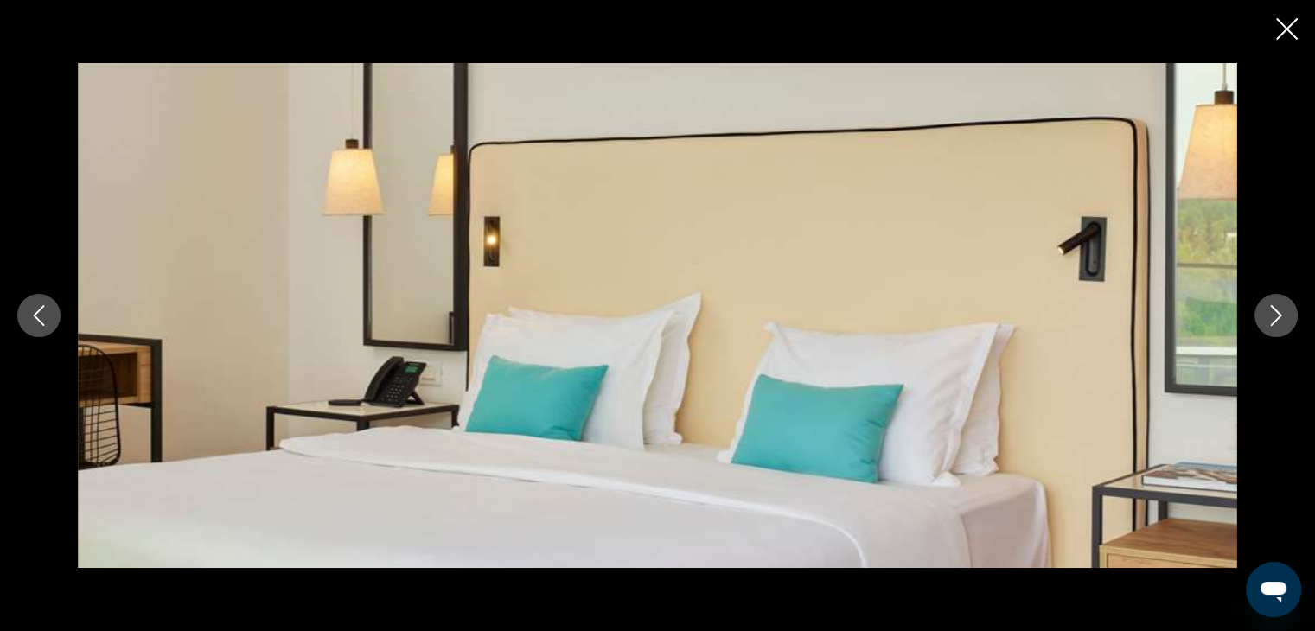
click at [1277, 314] on icon "Next image" at bounding box center [1276, 315] width 21 height 21
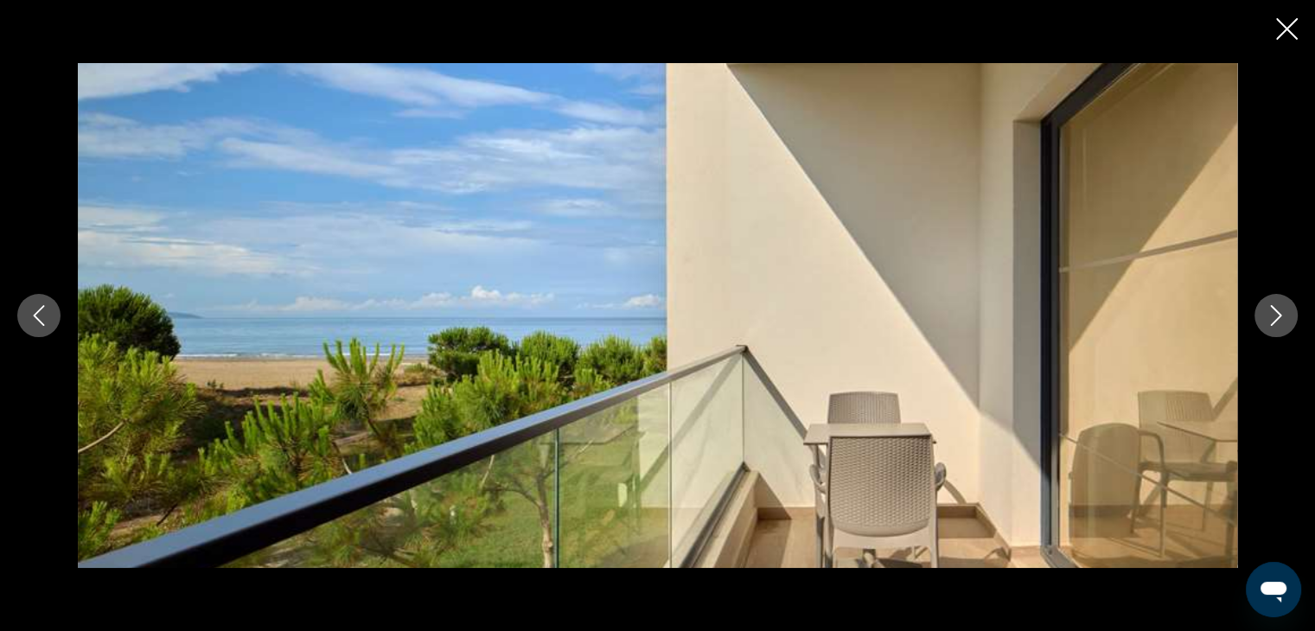
click at [1277, 314] on icon "Next image" at bounding box center [1276, 315] width 21 height 21
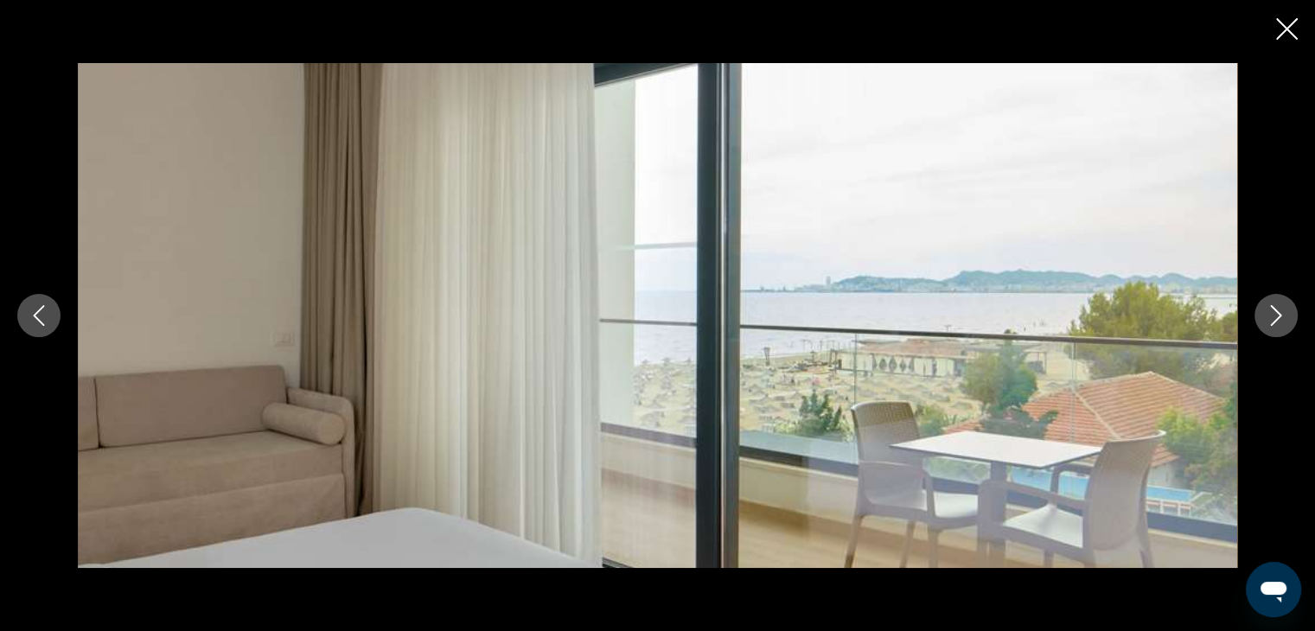
click at [1277, 314] on icon "Next image" at bounding box center [1276, 315] width 21 height 21
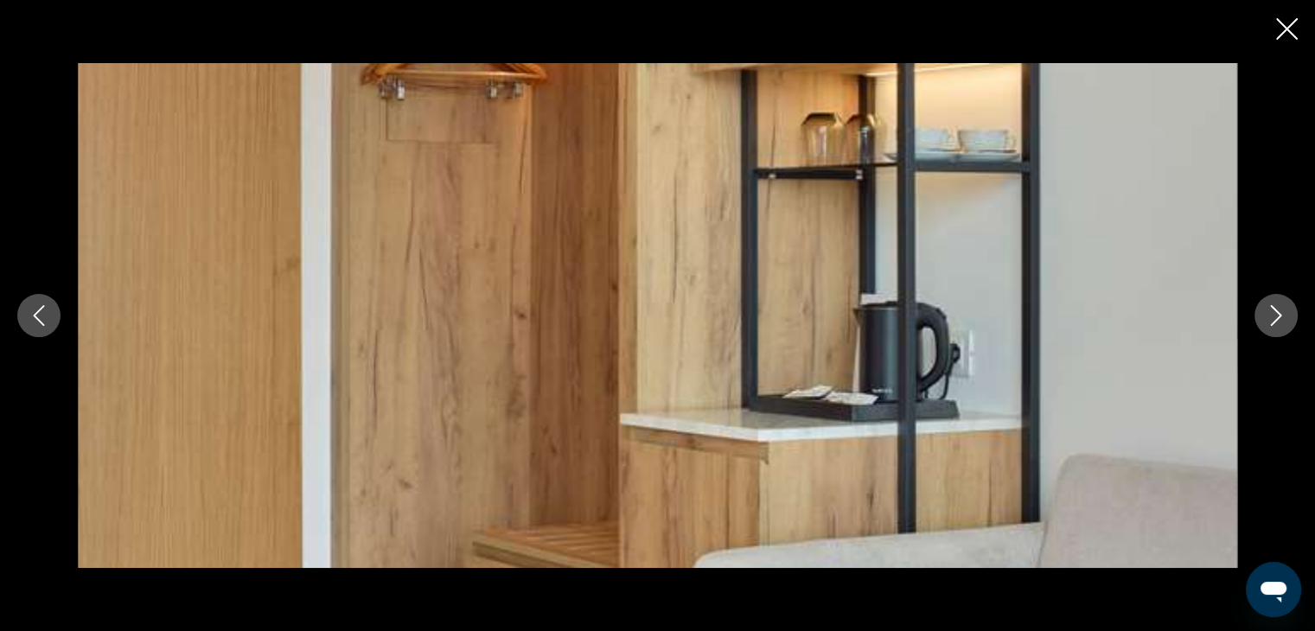
click at [1277, 314] on icon "Next image" at bounding box center [1276, 315] width 21 height 21
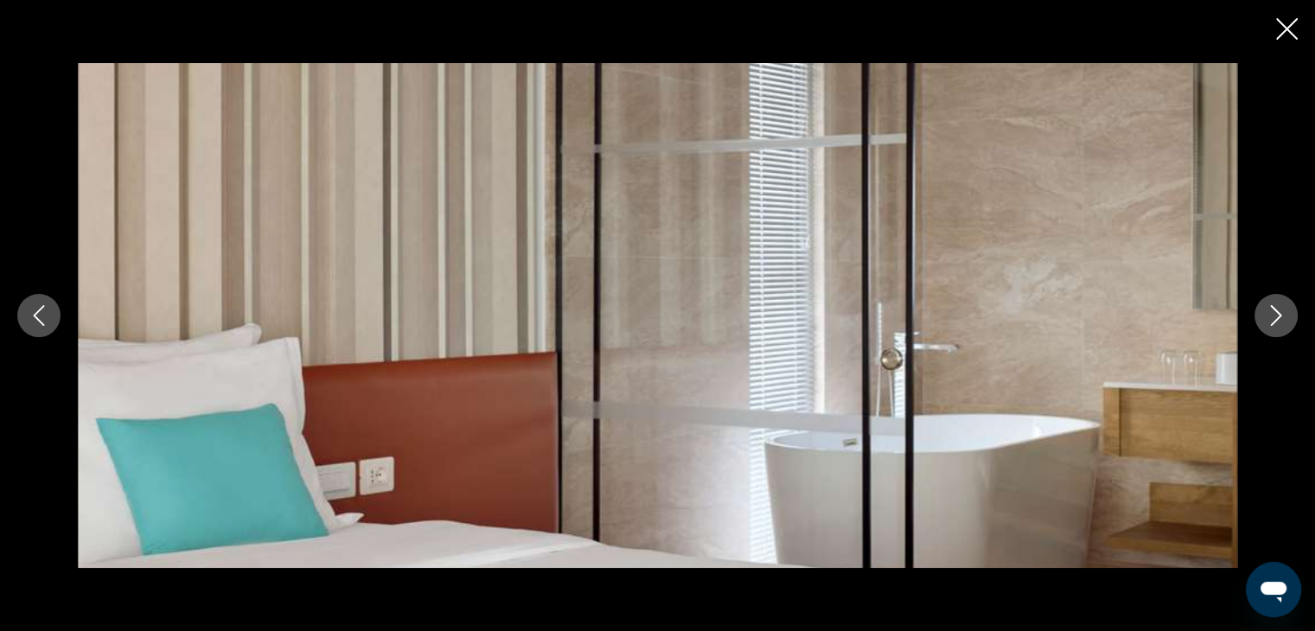
click at [1277, 314] on icon "Next image" at bounding box center [1276, 315] width 21 height 21
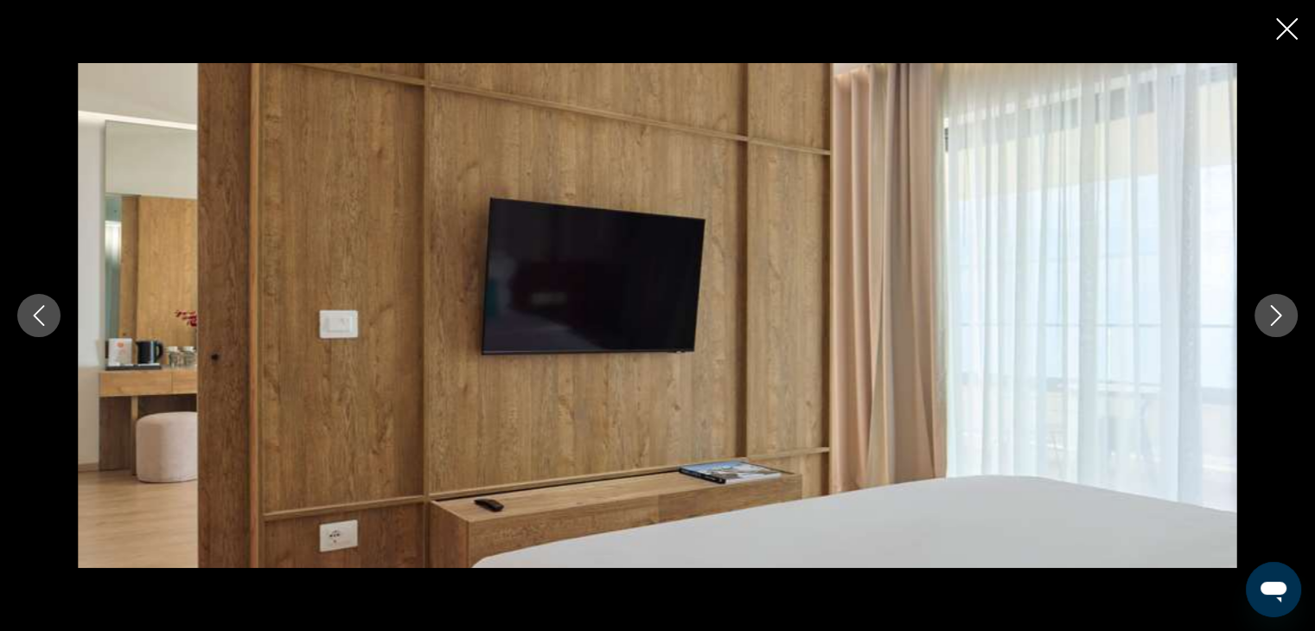
click at [1277, 314] on icon "Next image" at bounding box center [1276, 315] width 21 height 21
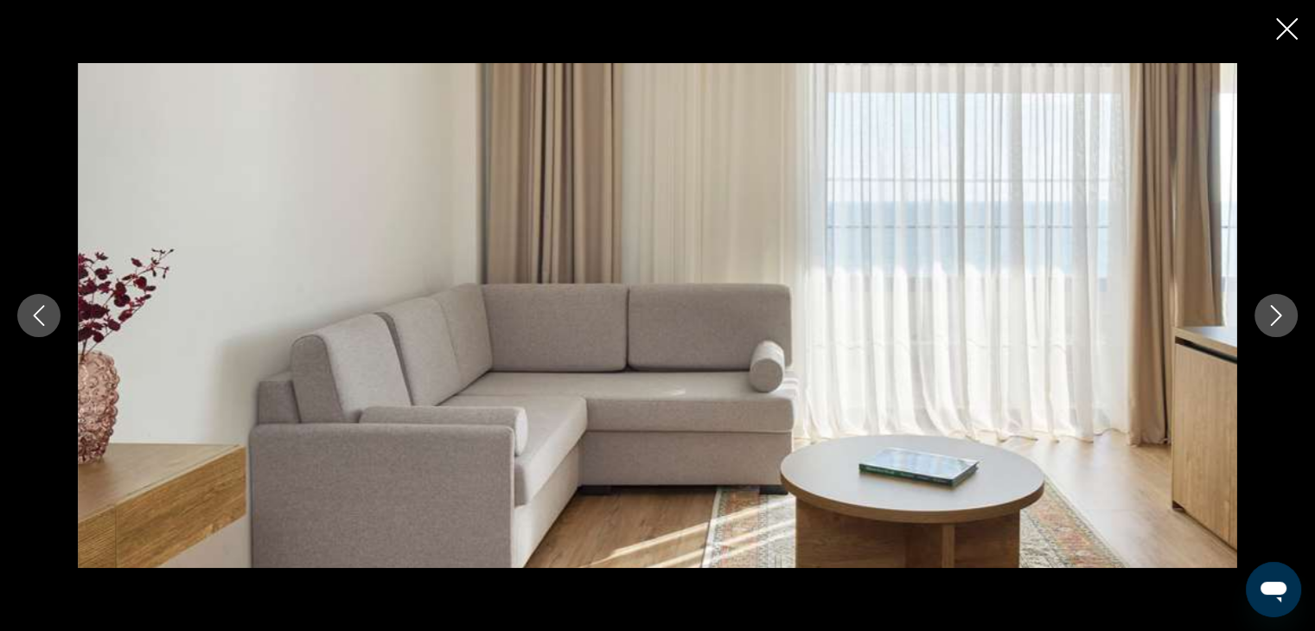
click at [1277, 314] on icon "Next image" at bounding box center [1276, 315] width 21 height 21
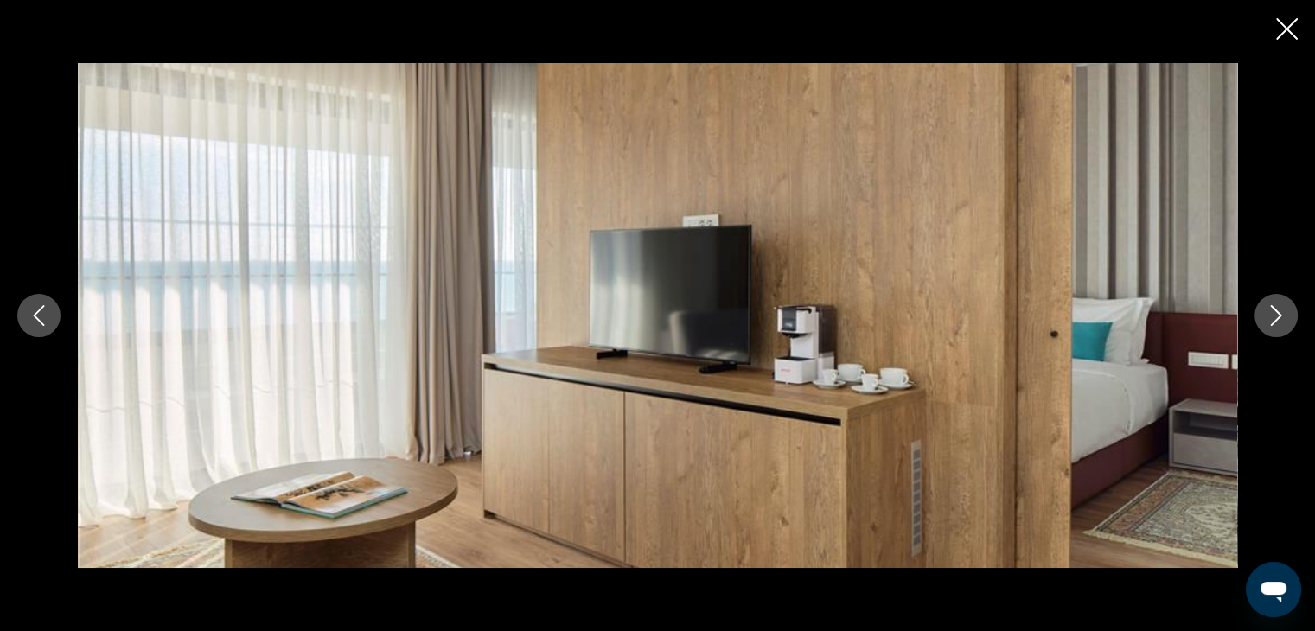
click at [1277, 314] on icon "Next image" at bounding box center [1276, 315] width 21 height 21
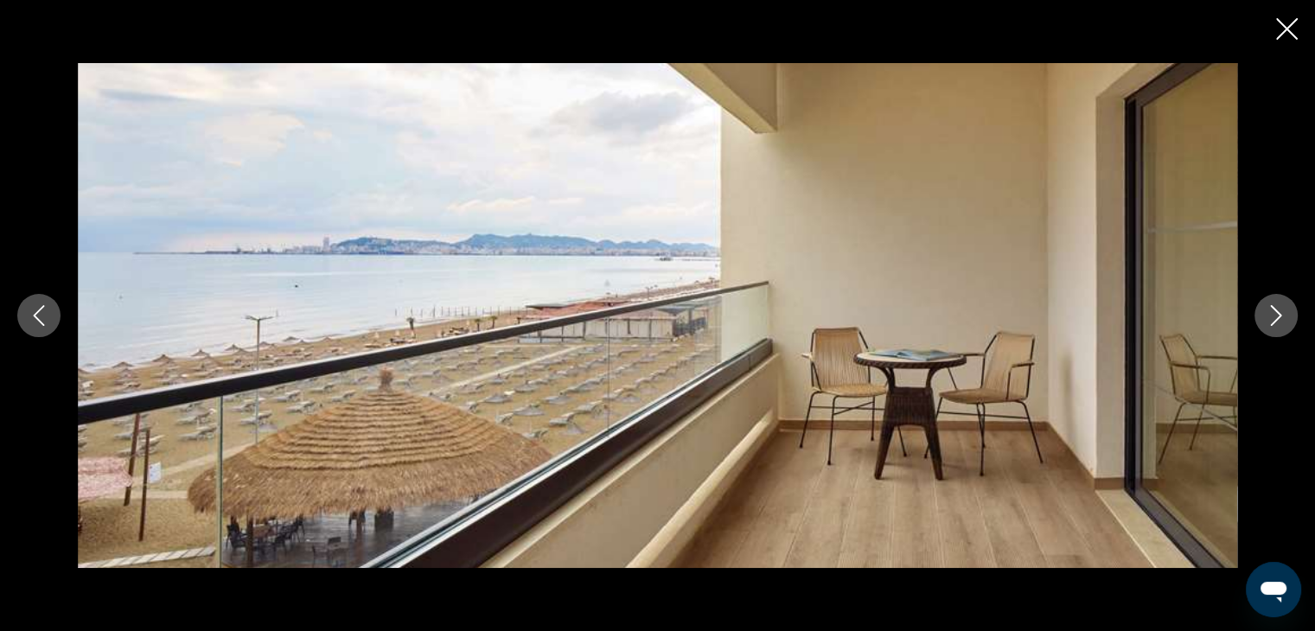
click at [1277, 314] on icon "Next image" at bounding box center [1276, 315] width 21 height 21
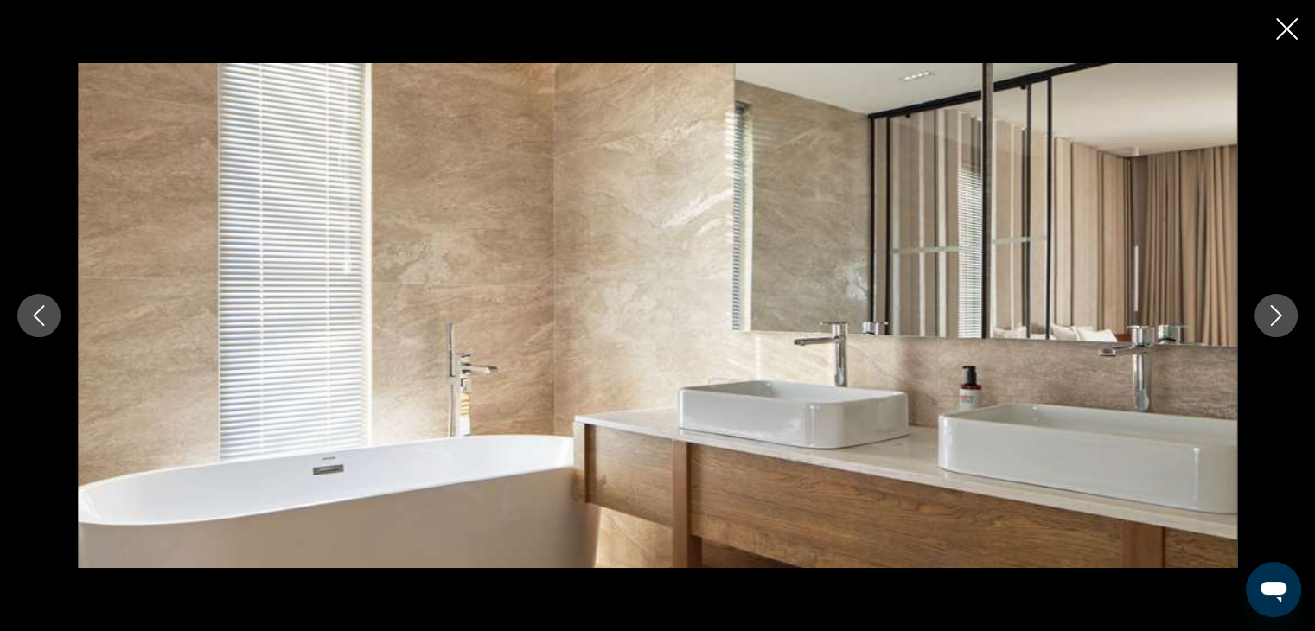
click at [1277, 314] on icon "Next image" at bounding box center [1276, 315] width 21 height 21
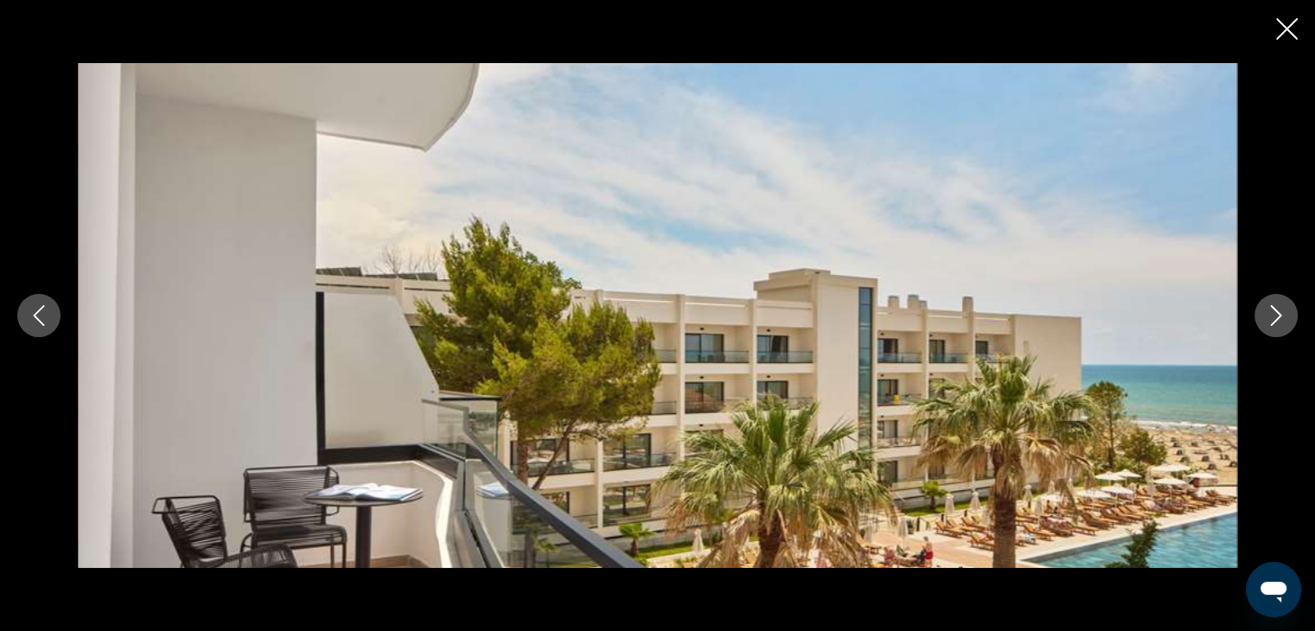
click at [1277, 314] on icon "Next image" at bounding box center [1276, 315] width 21 height 21
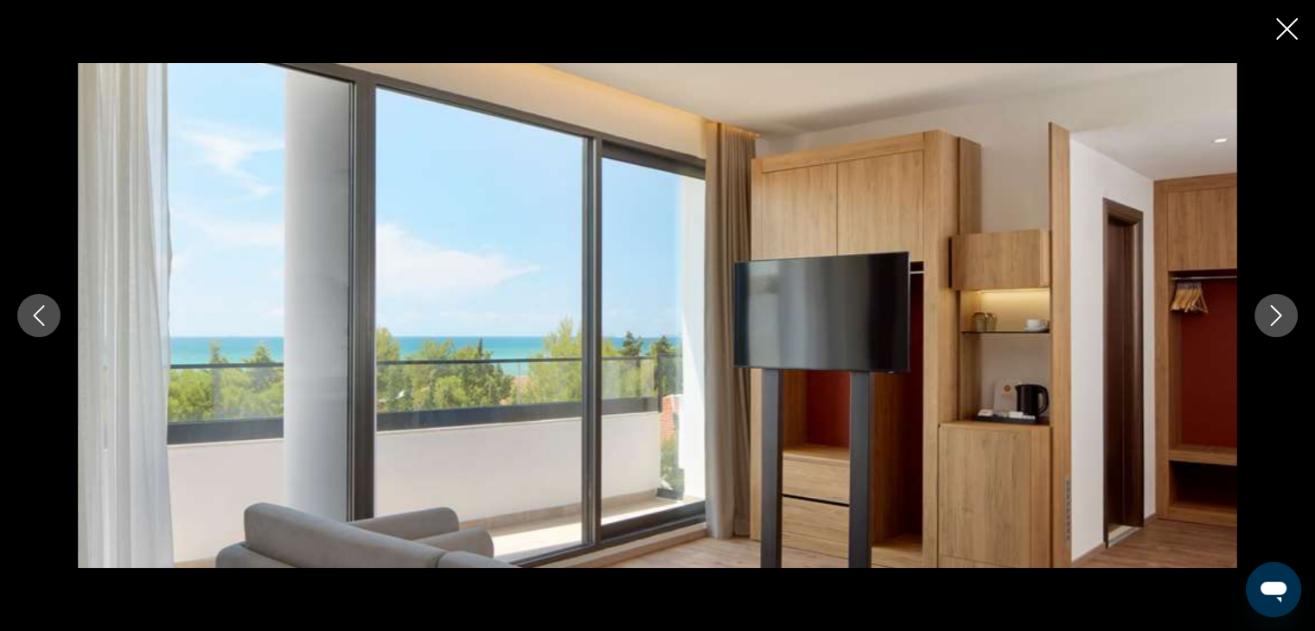
click at [1277, 314] on icon "Next image" at bounding box center [1276, 315] width 21 height 21
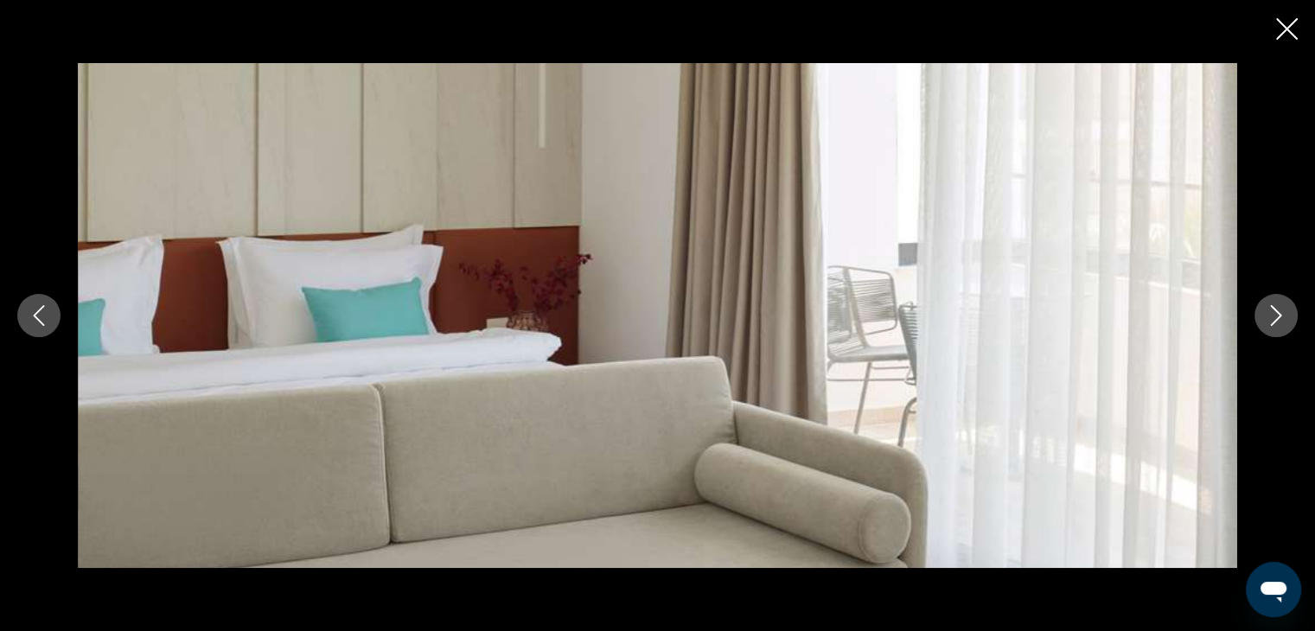
click at [1277, 314] on icon "Next image" at bounding box center [1276, 315] width 21 height 21
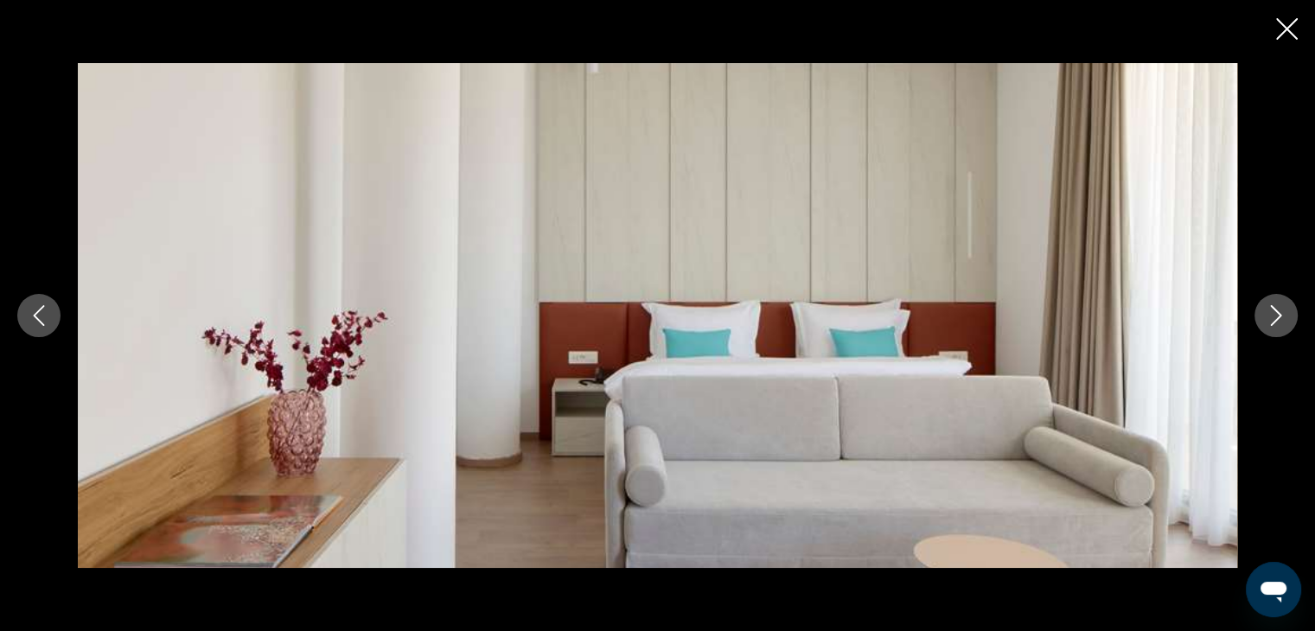
click at [1277, 314] on icon "Next image" at bounding box center [1276, 315] width 21 height 21
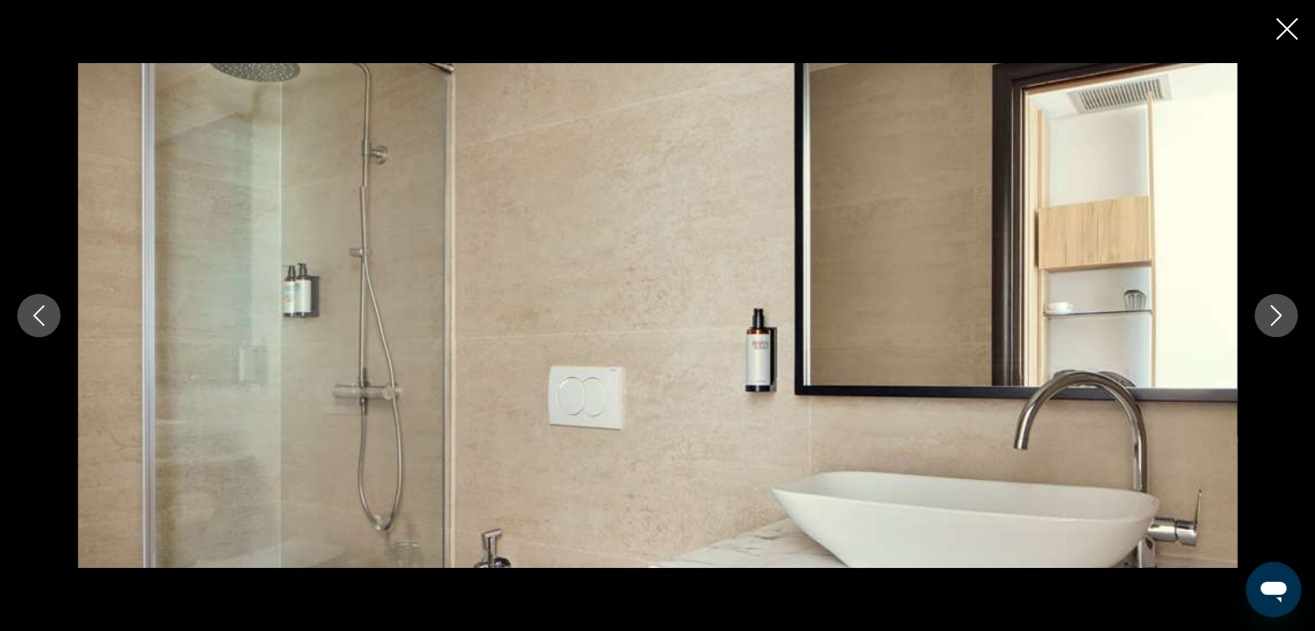
click at [1277, 314] on icon "Next image" at bounding box center [1276, 315] width 21 height 21
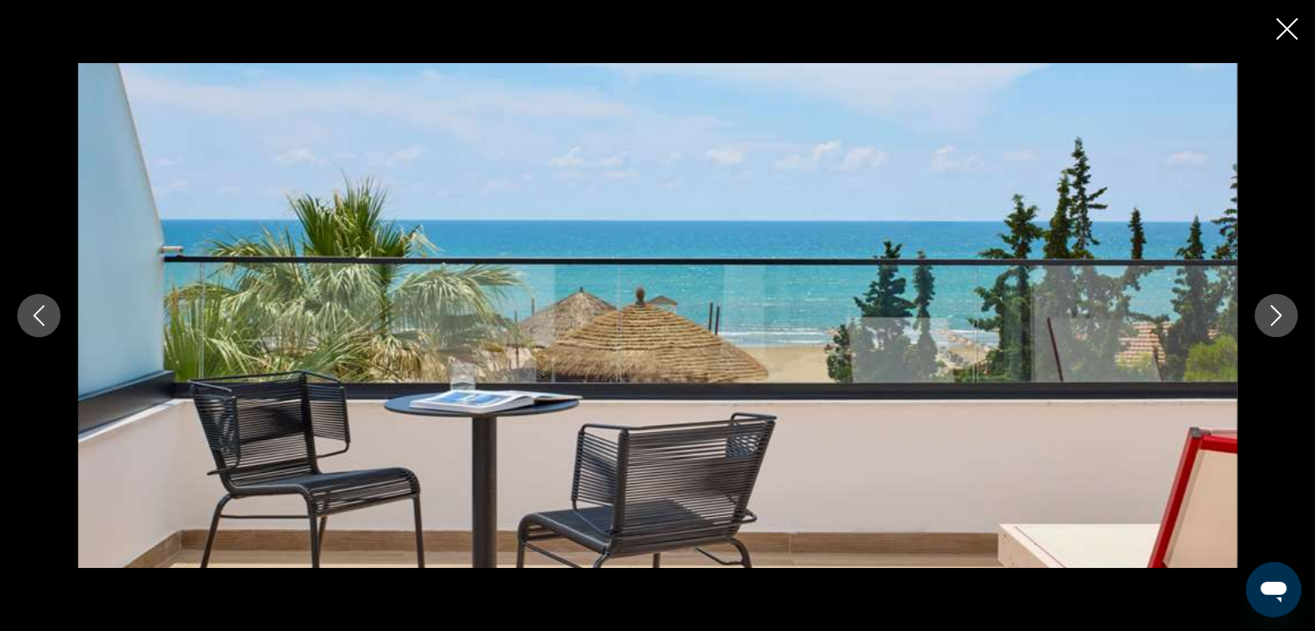
click at [23, 328] on button "Previous image" at bounding box center [38, 315] width 43 height 43
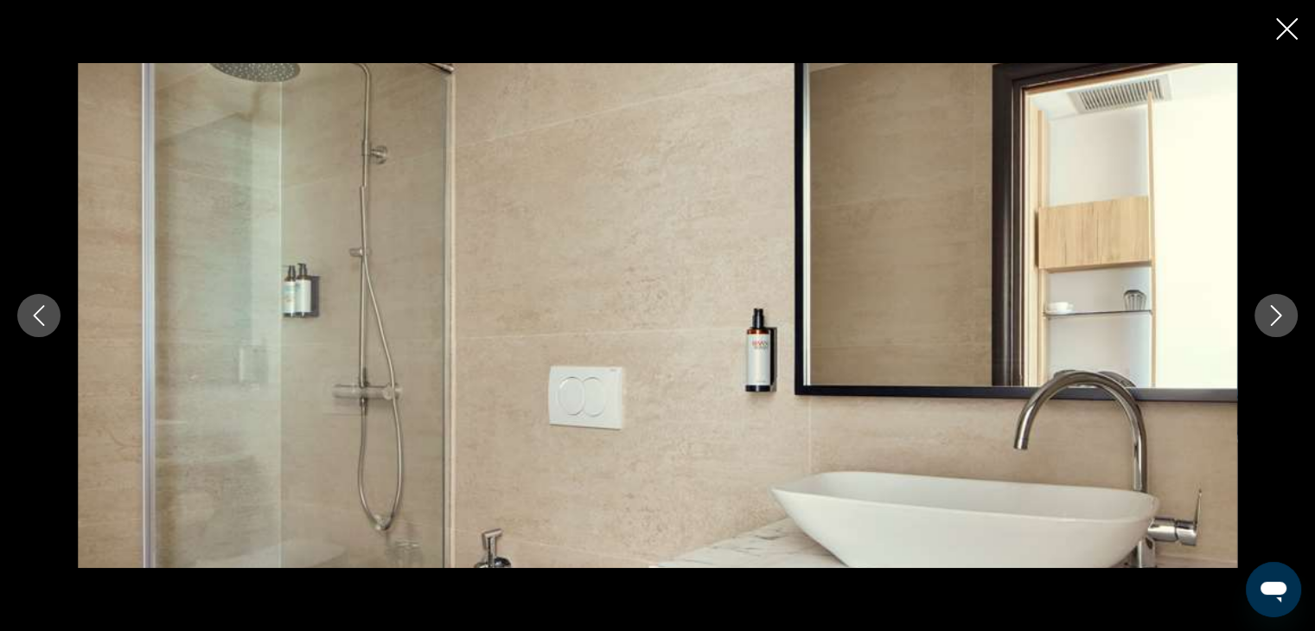
click at [1275, 312] on icon "Next image" at bounding box center [1276, 315] width 21 height 21
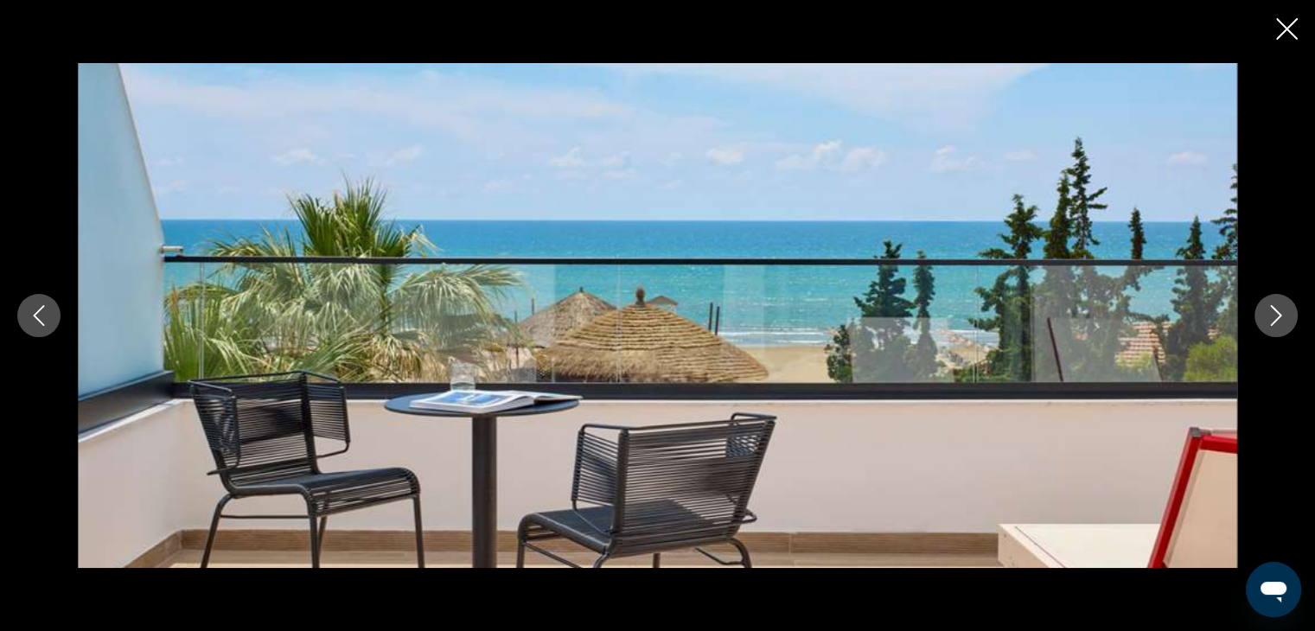
click at [1275, 312] on icon "Next image" at bounding box center [1276, 315] width 21 height 21
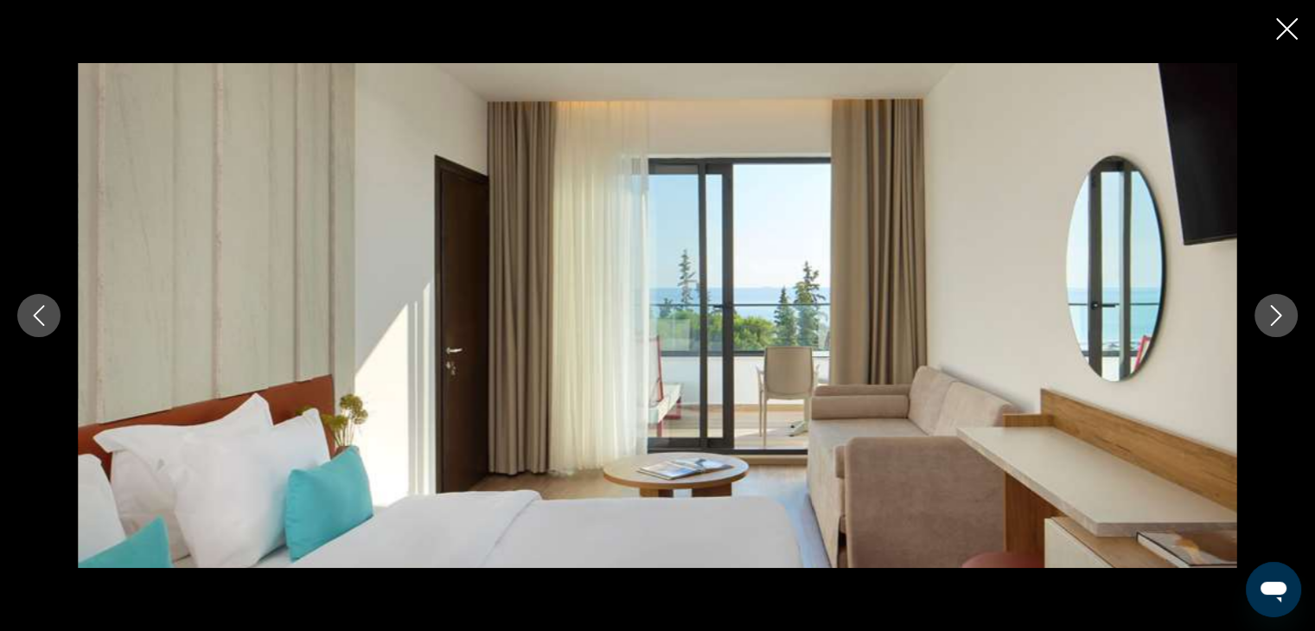
click at [1275, 312] on icon "Next image" at bounding box center [1276, 315] width 21 height 21
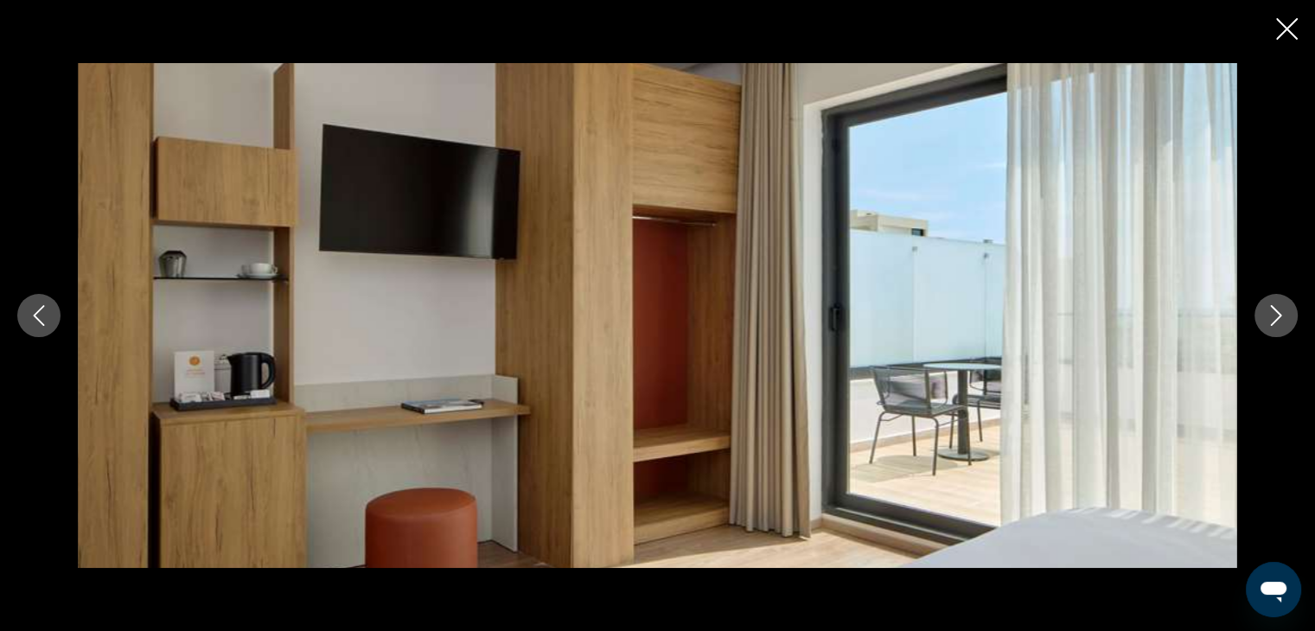
click at [1275, 312] on icon "Next image" at bounding box center [1276, 315] width 21 height 21
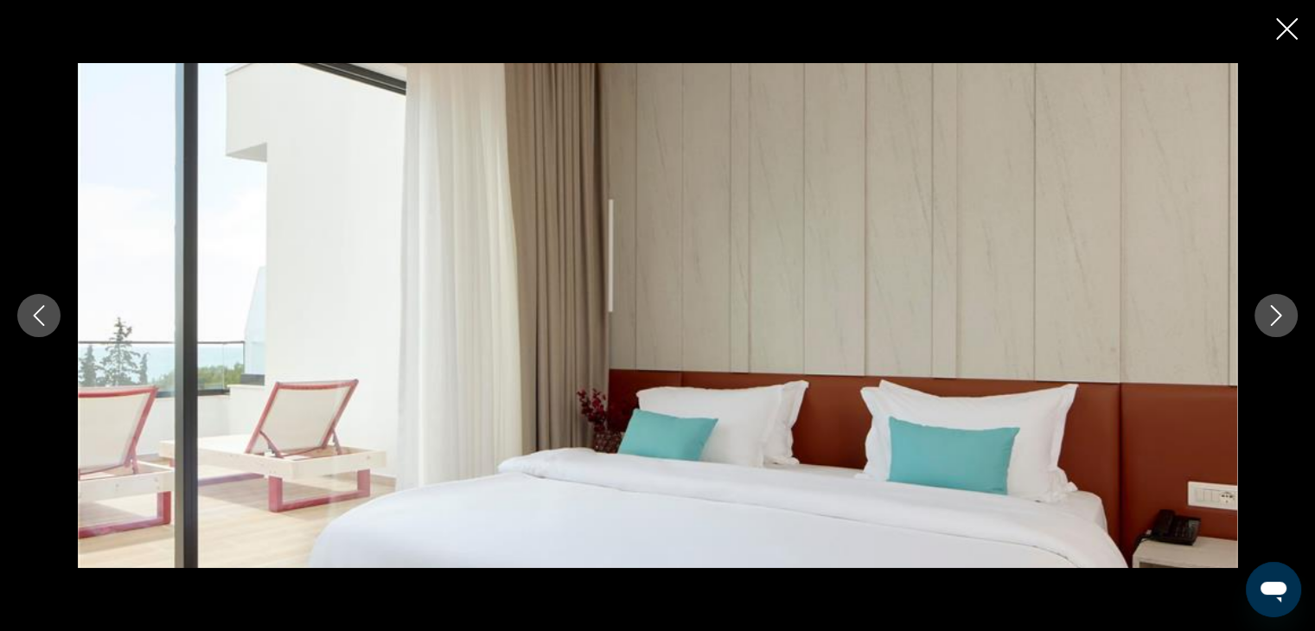
click at [1275, 312] on icon "Next image" at bounding box center [1276, 315] width 21 height 21
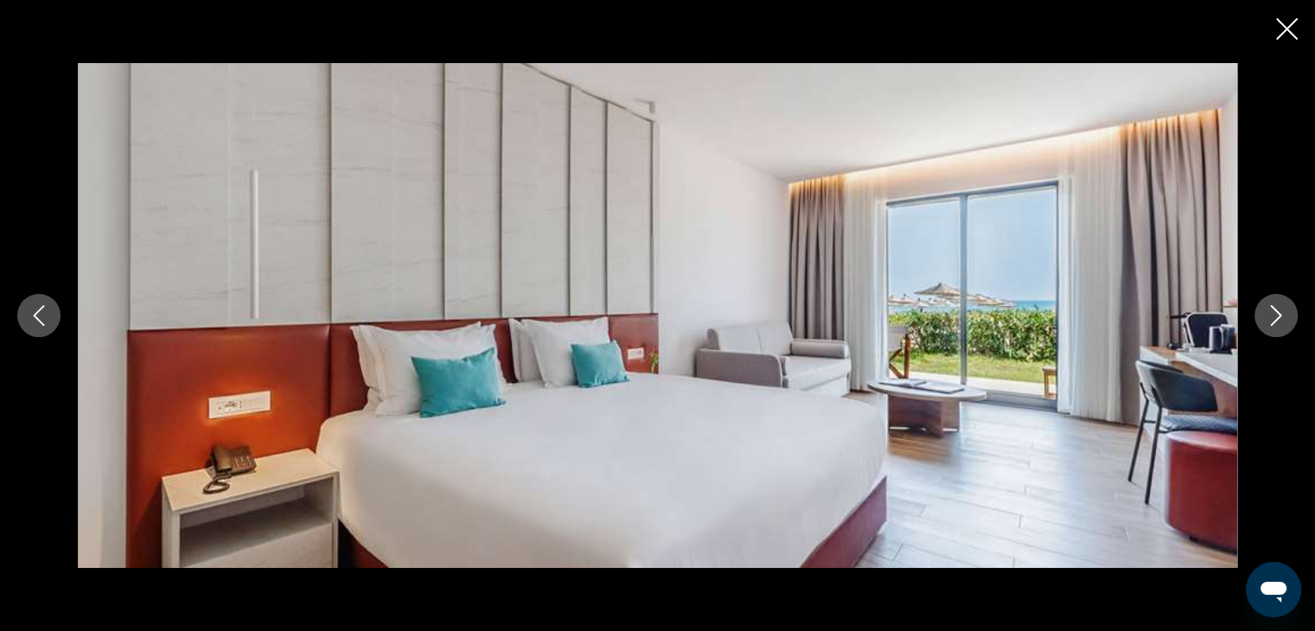
click at [1275, 312] on icon "Next image" at bounding box center [1276, 315] width 21 height 21
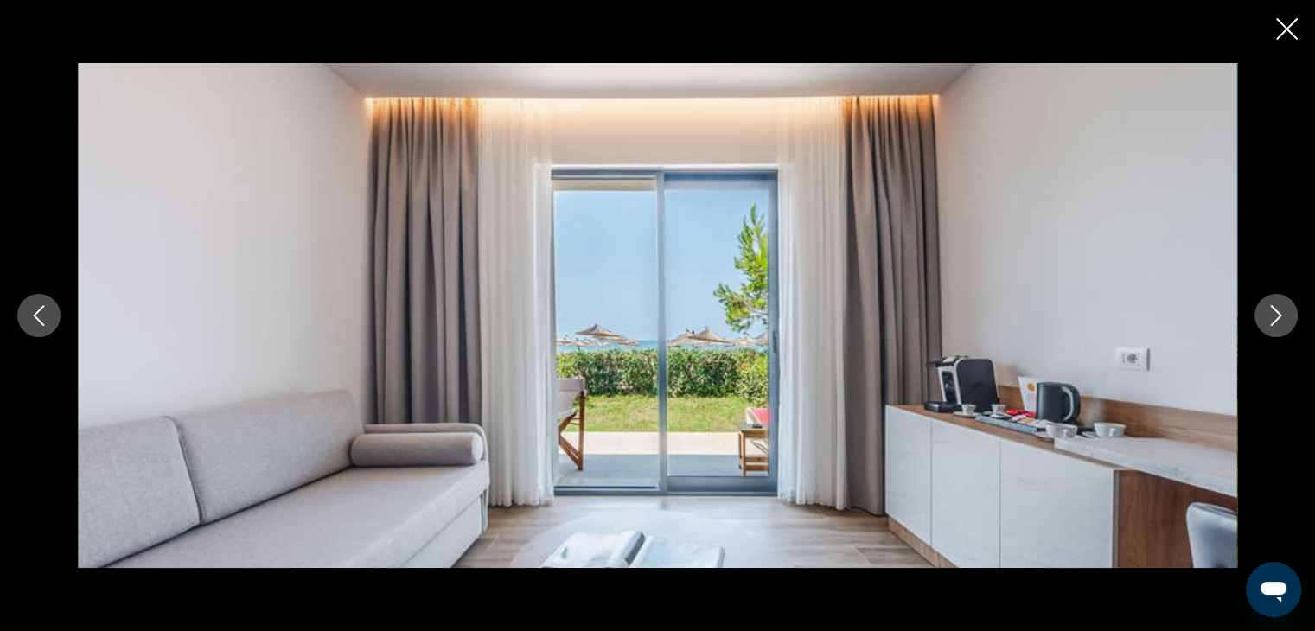
click at [1288, 26] on icon "Close slideshow" at bounding box center [1287, 29] width 22 height 22
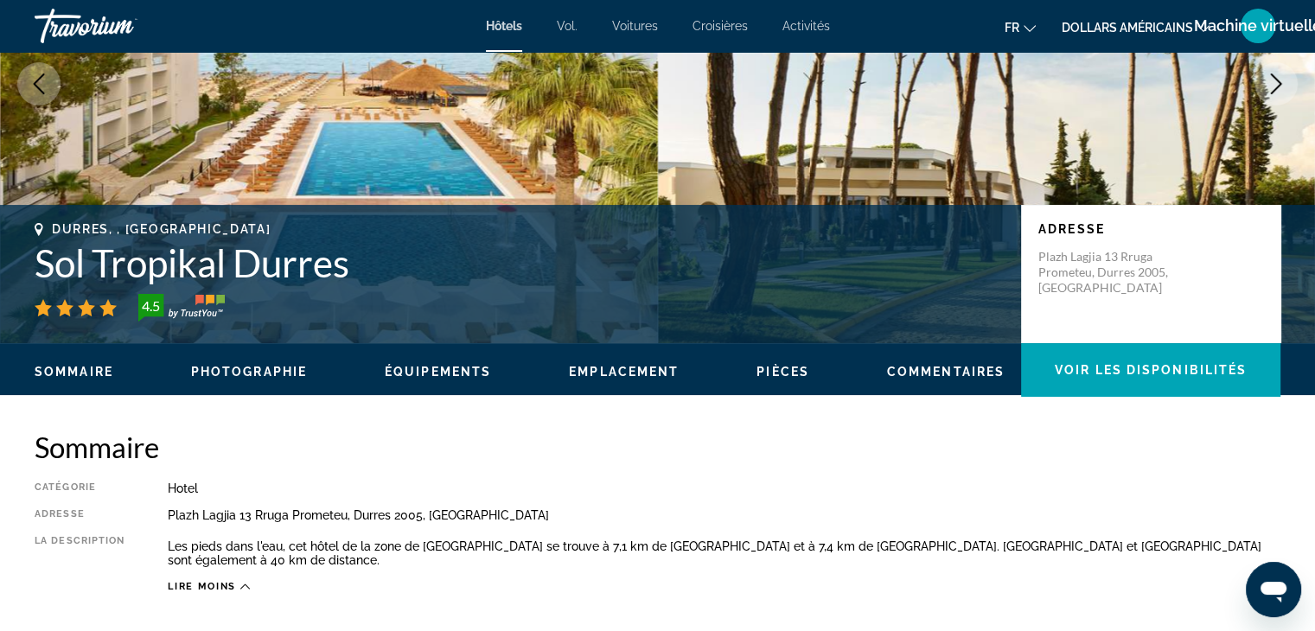
scroll to position [218, 0]
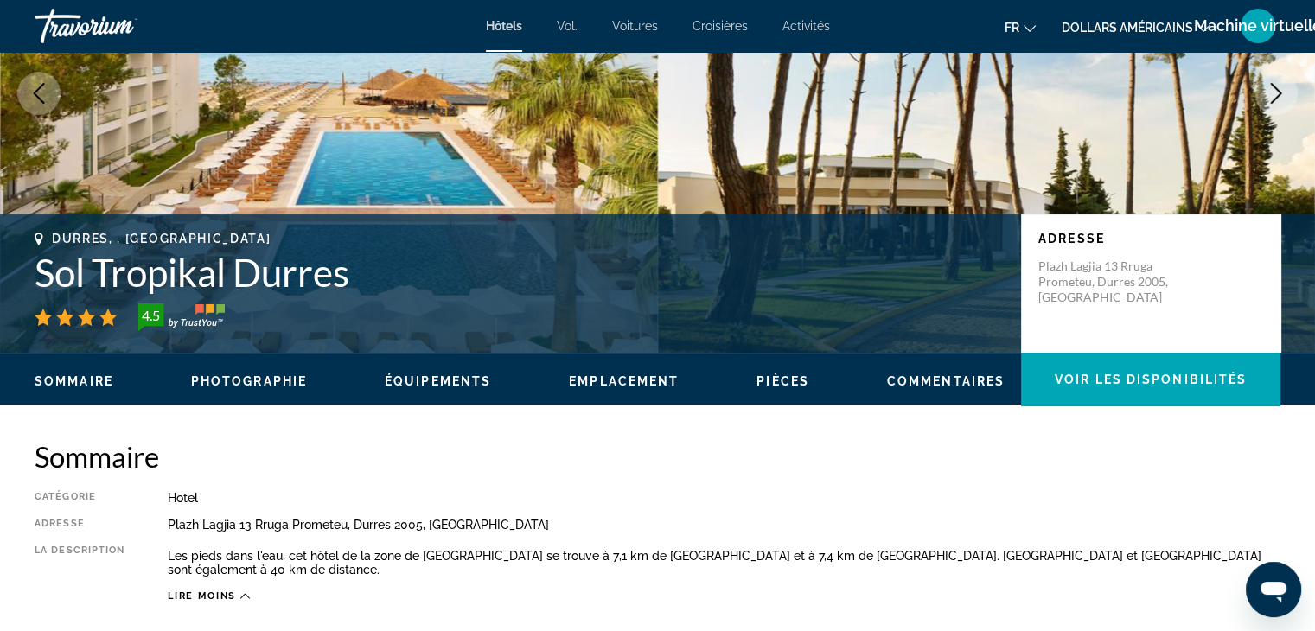
click at [243, 594] on icon "Contenu principal" at bounding box center [245, 596] width 10 height 10
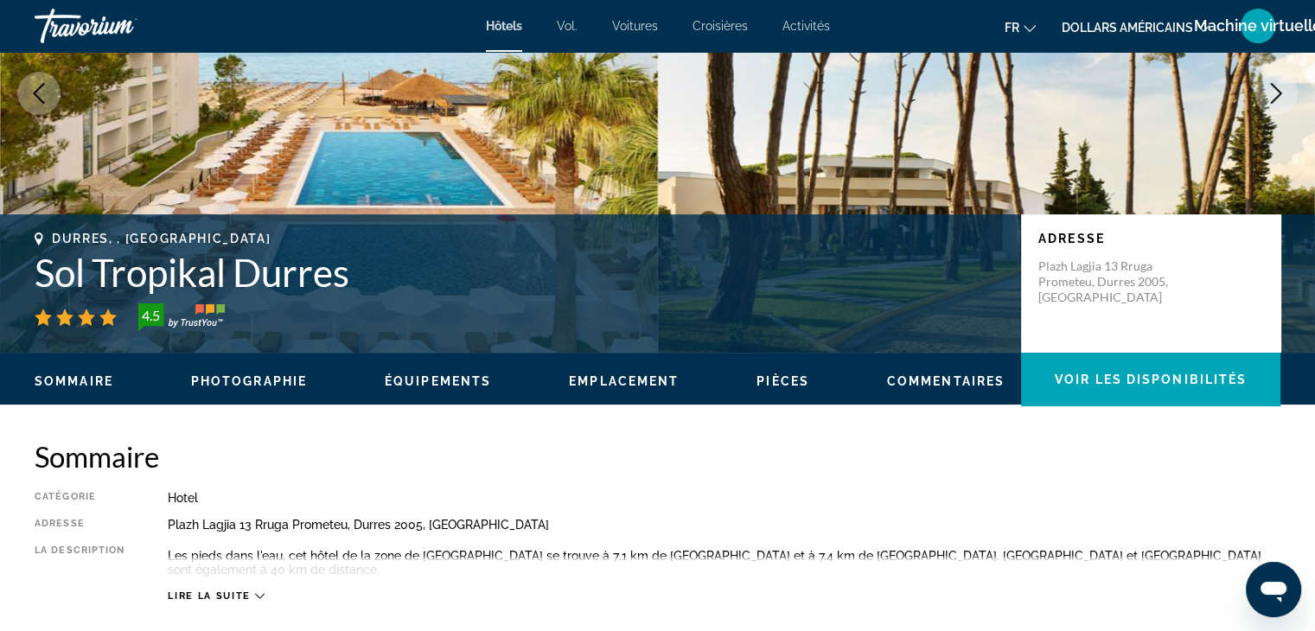
scroll to position [239, 0]
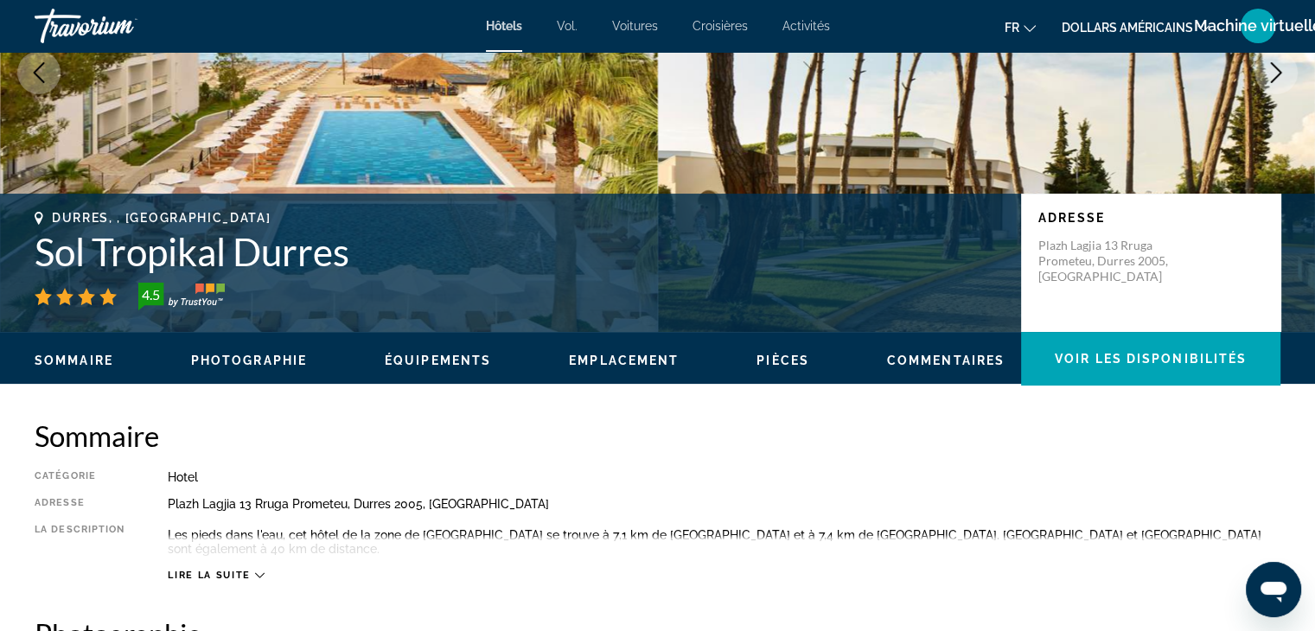
click at [259, 571] on icon "Contenu principal" at bounding box center [260, 576] width 10 height 10
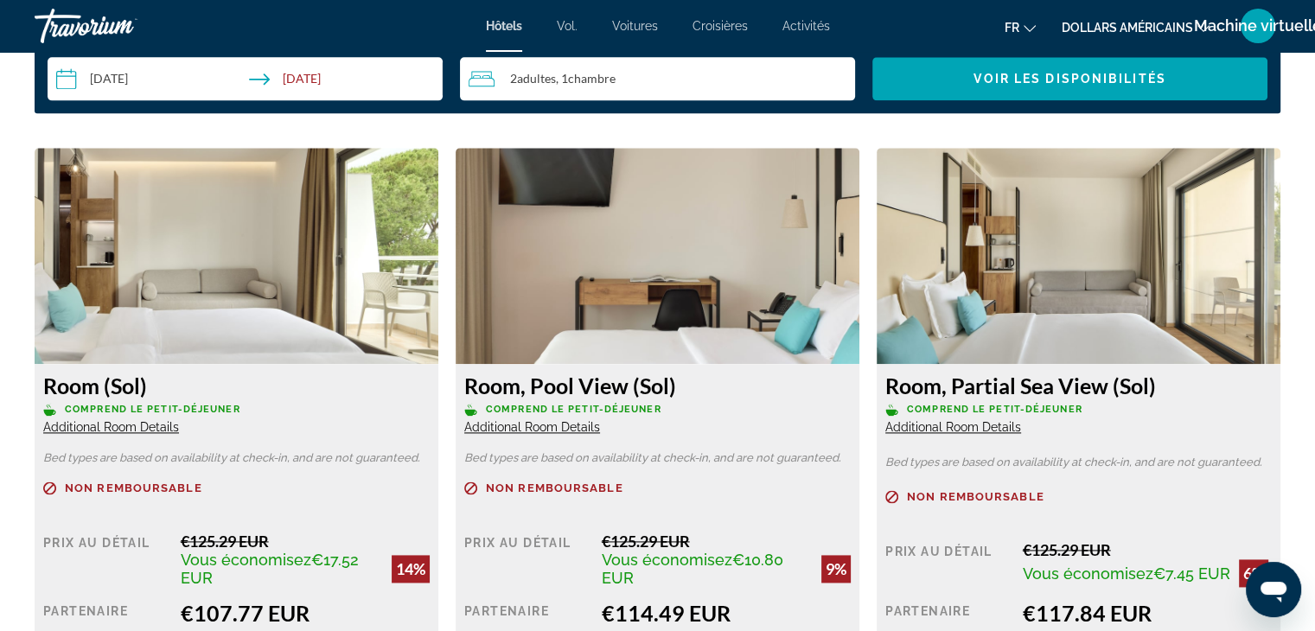
scroll to position [2204, 0]
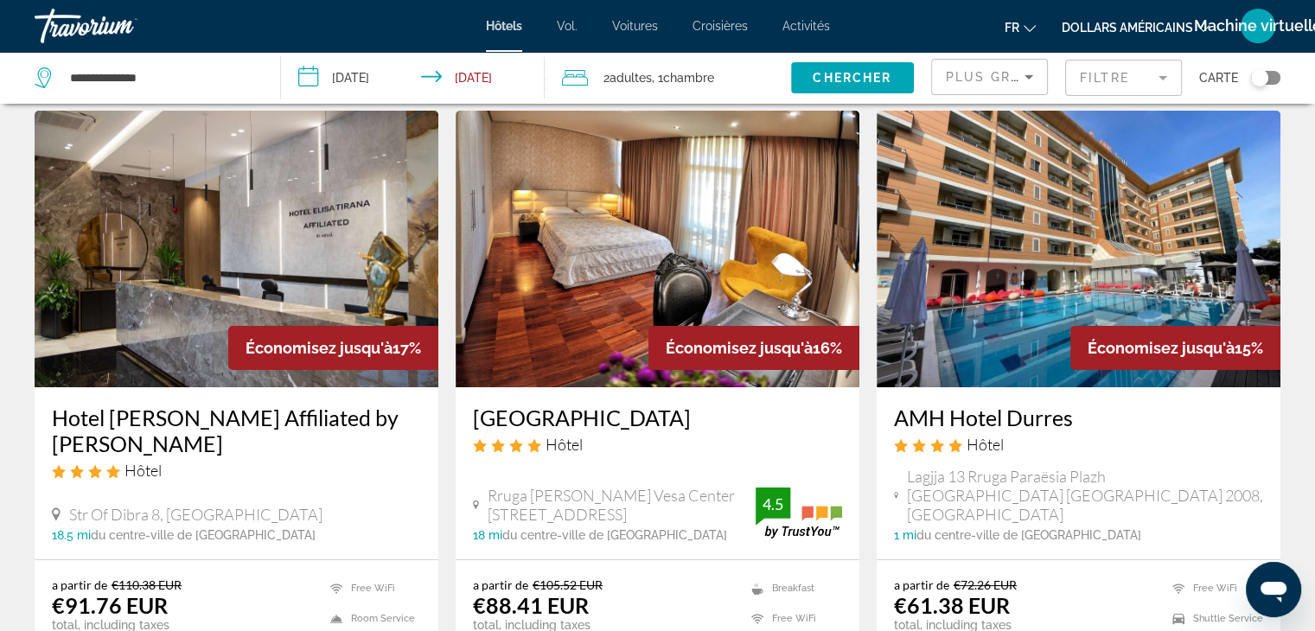
scroll to position [52, 0]
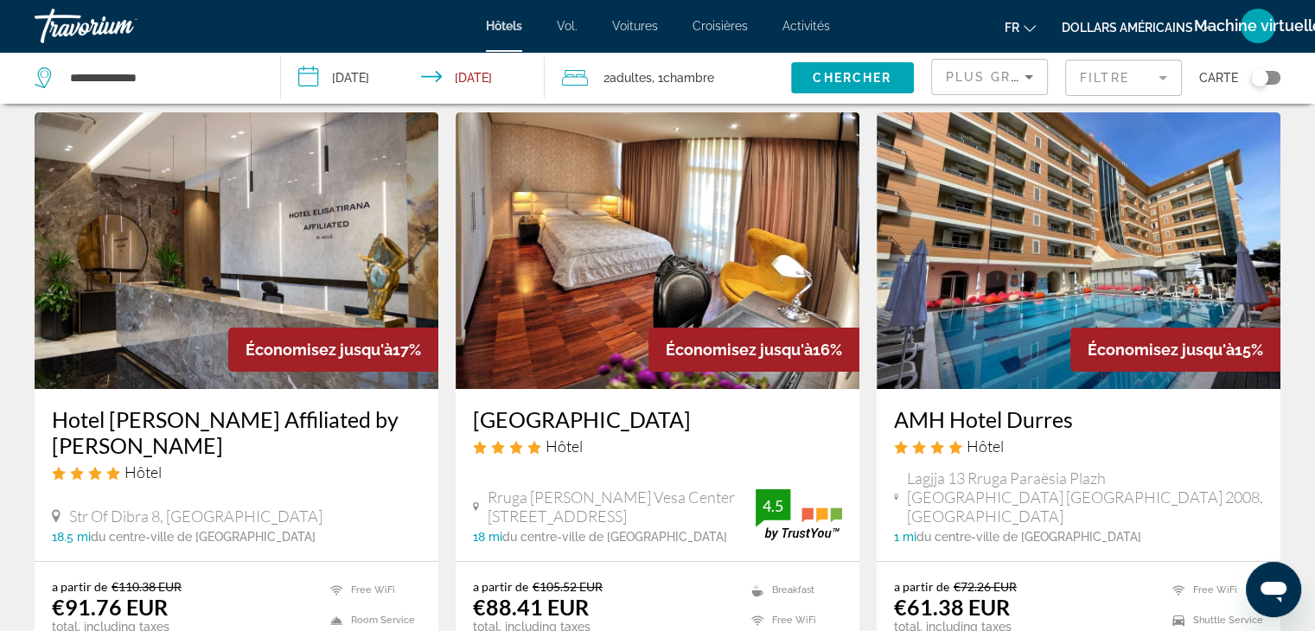
click at [994, 226] on img "Contenu principal" at bounding box center [1079, 250] width 404 height 277
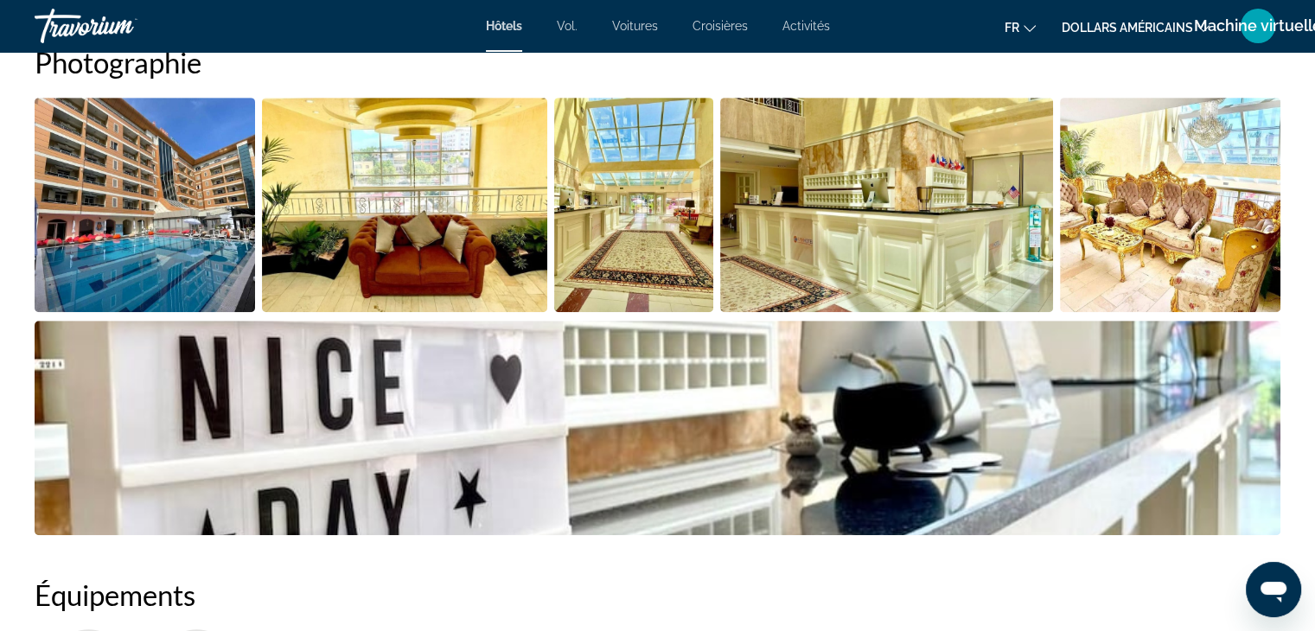
scroll to position [902, 0]
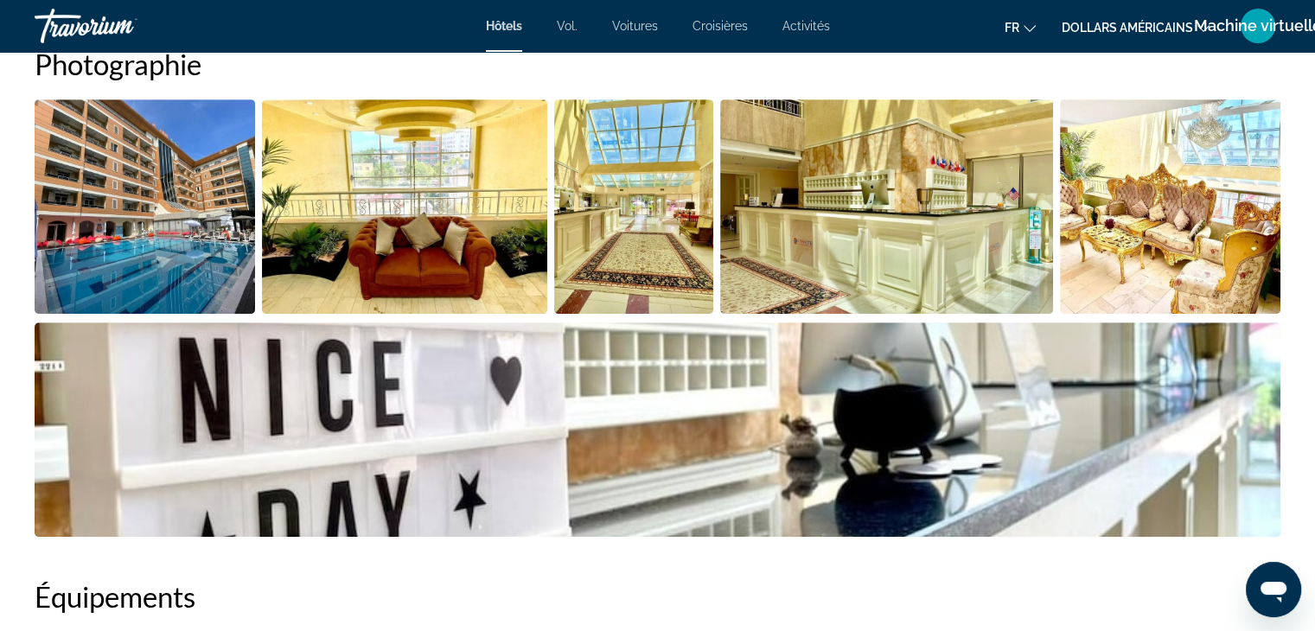
click at [436, 175] on img "Open full-screen image slider" at bounding box center [404, 206] width 285 height 214
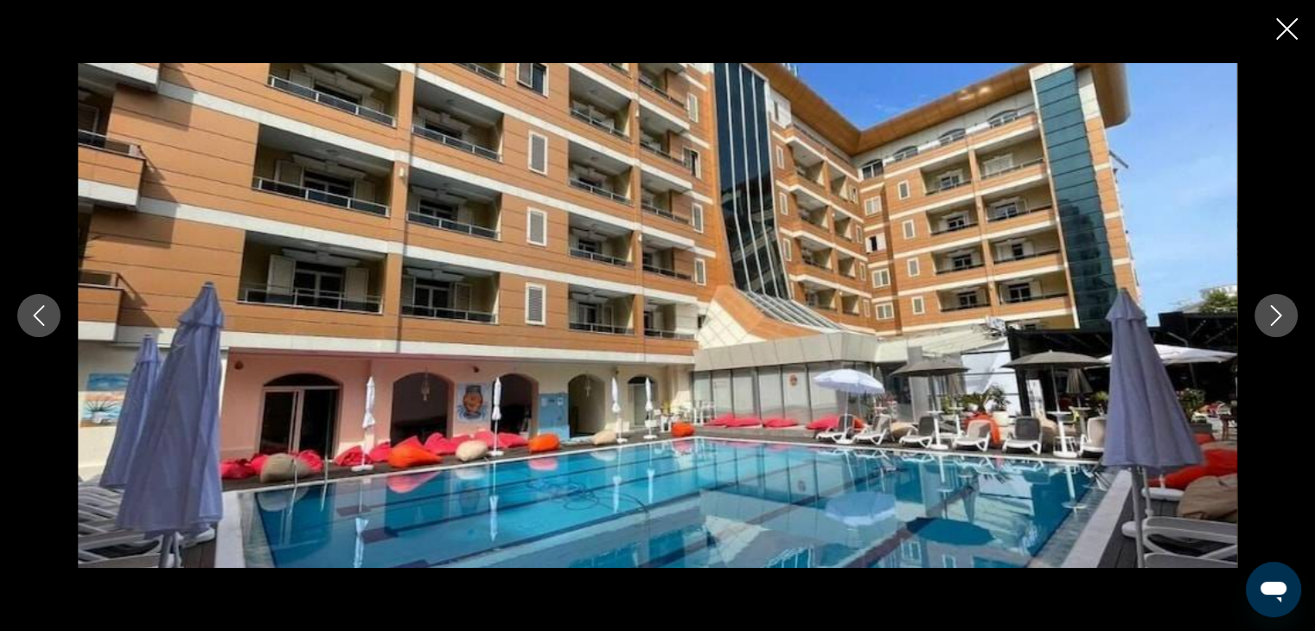
click at [1290, 309] on button "Next image" at bounding box center [1275, 315] width 43 height 43
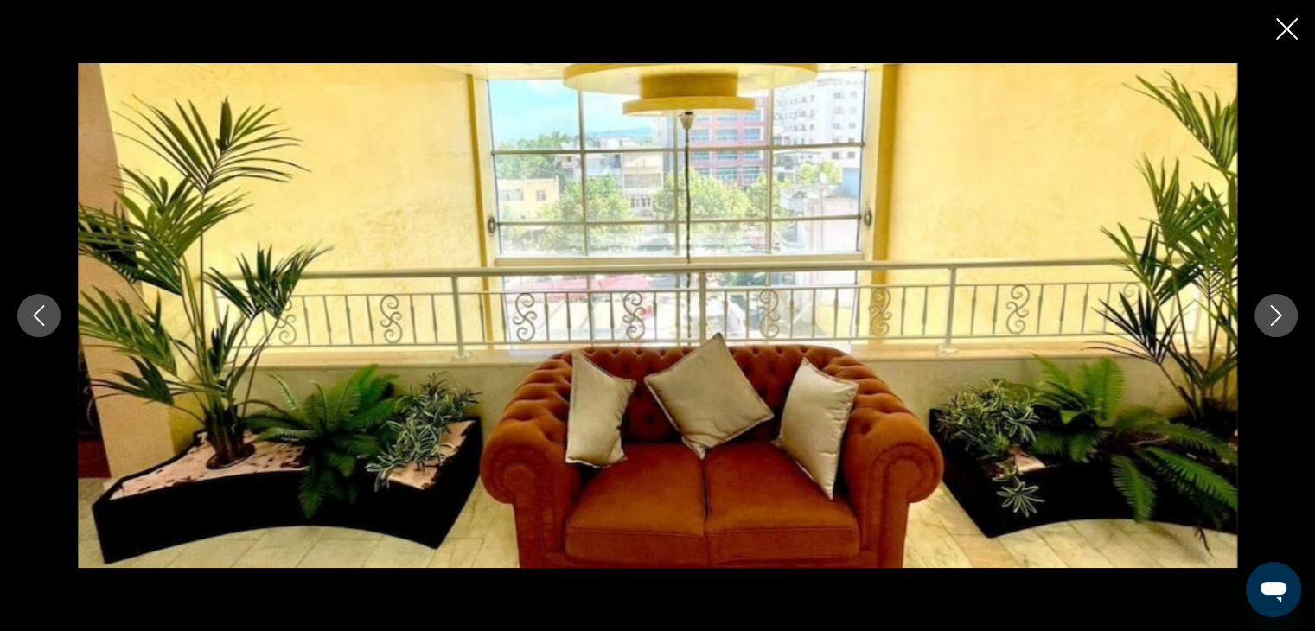
click at [1290, 309] on button "Next image" at bounding box center [1275, 315] width 43 height 43
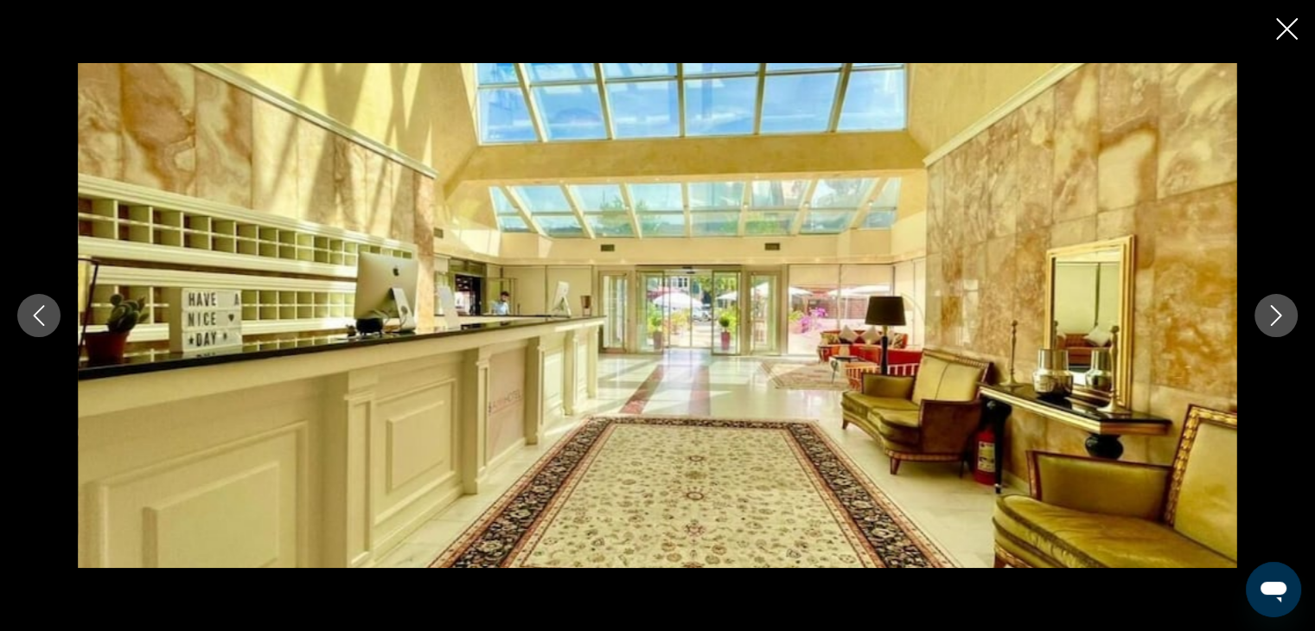
click at [1290, 309] on button "Next image" at bounding box center [1275, 315] width 43 height 43
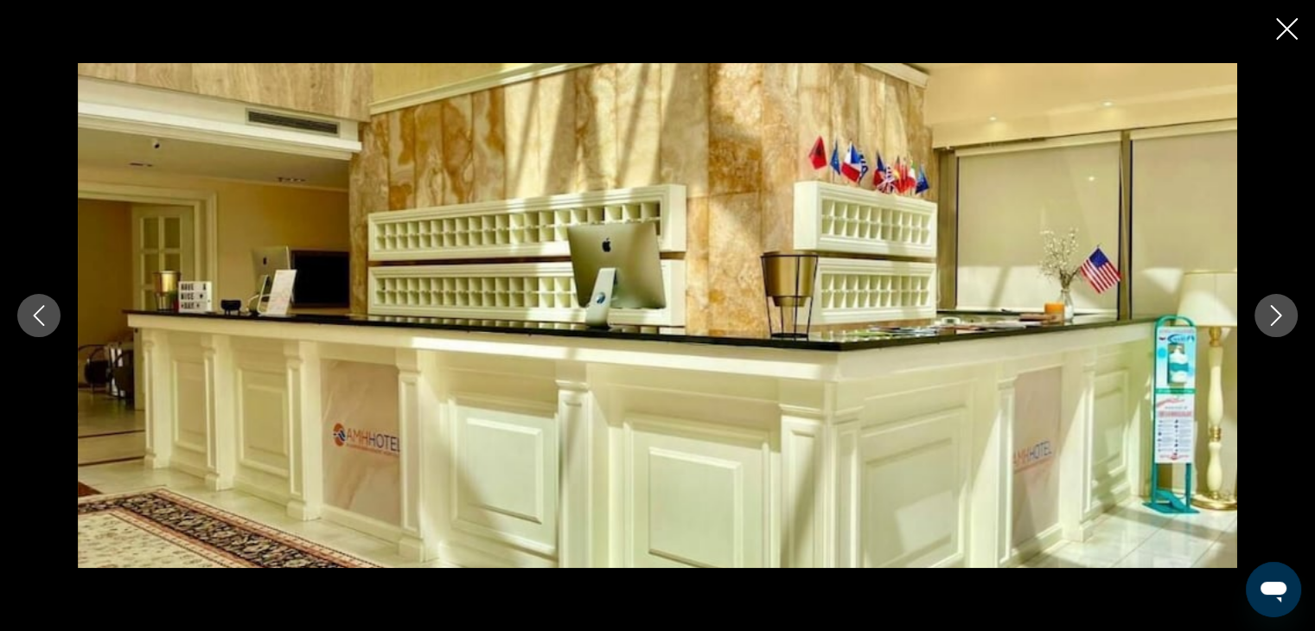
click at [1278, 310] on icon "Next image" at bounding box center [1276, 315] width 21 height 21
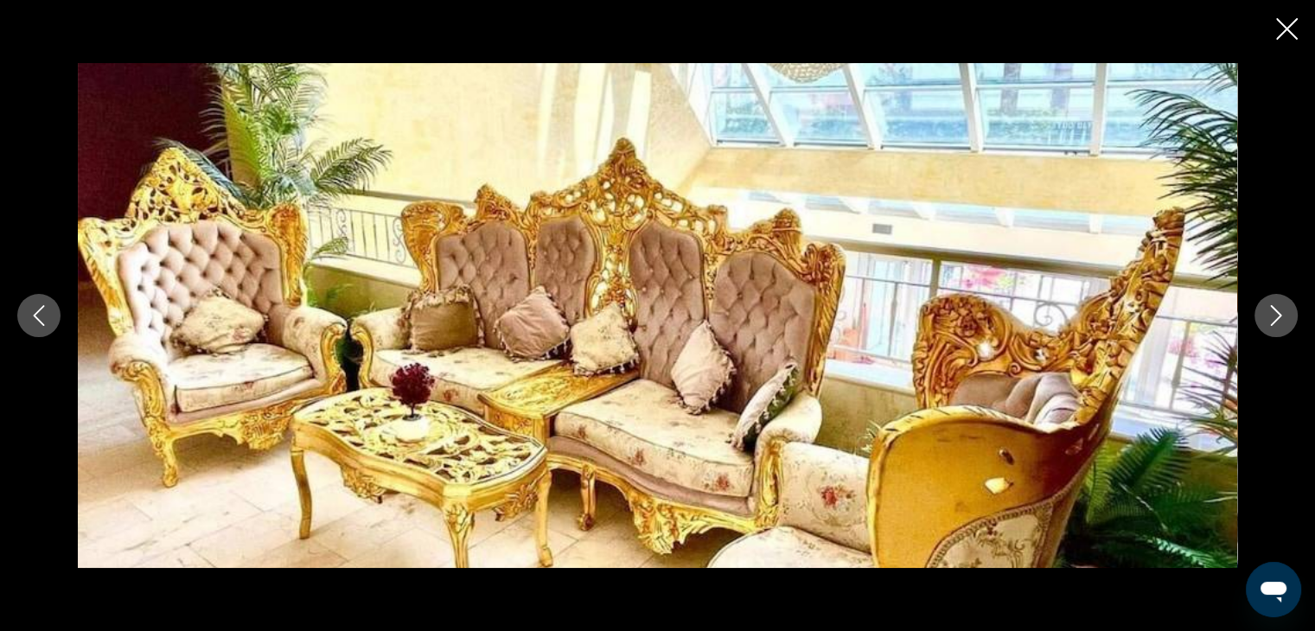
click at [1278, 310] on icon "Next image" at bounding box center [1276, 315] width 21 height 21
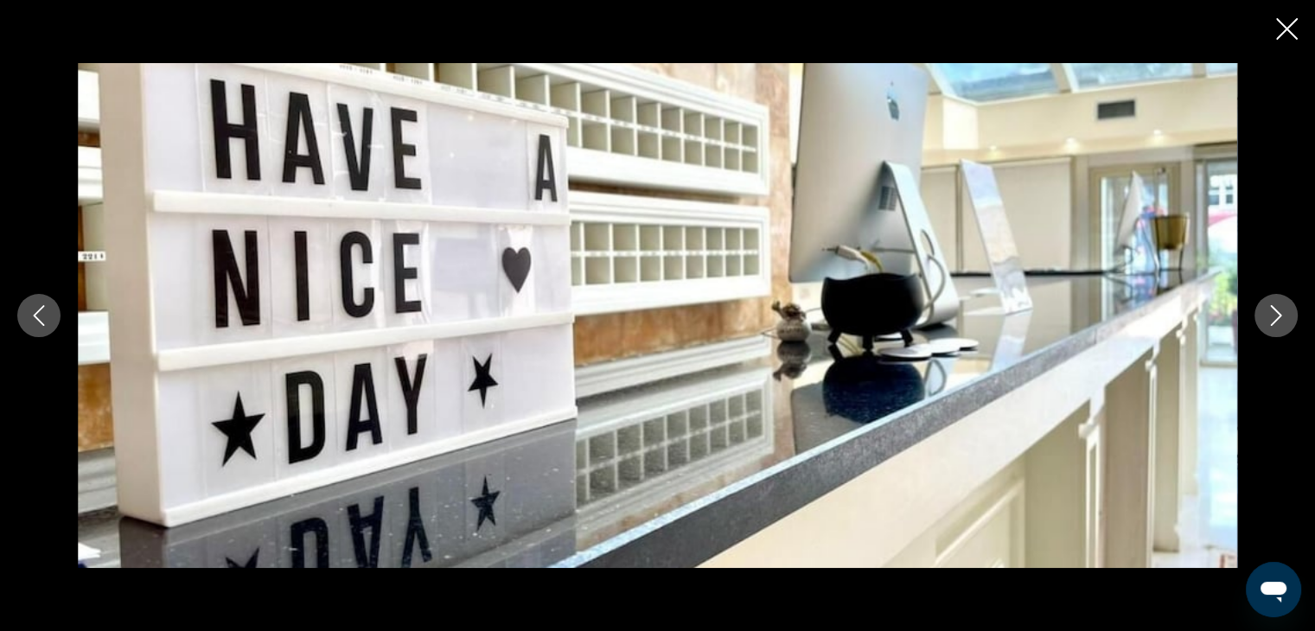
click at [1278, 310] on icon "Next image" at bounding box center [1276, 315] width 21 height 21
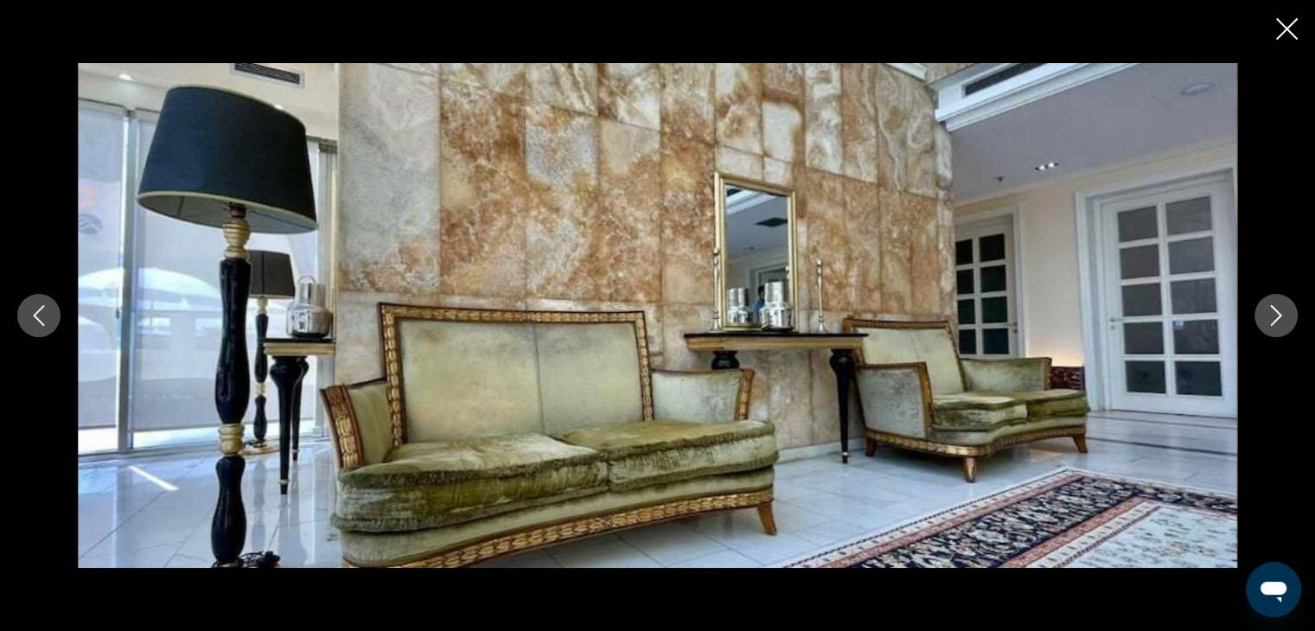
click at [1278, 310] on icon "Next image" at bounding box center [1276, 315] width 21 height 21
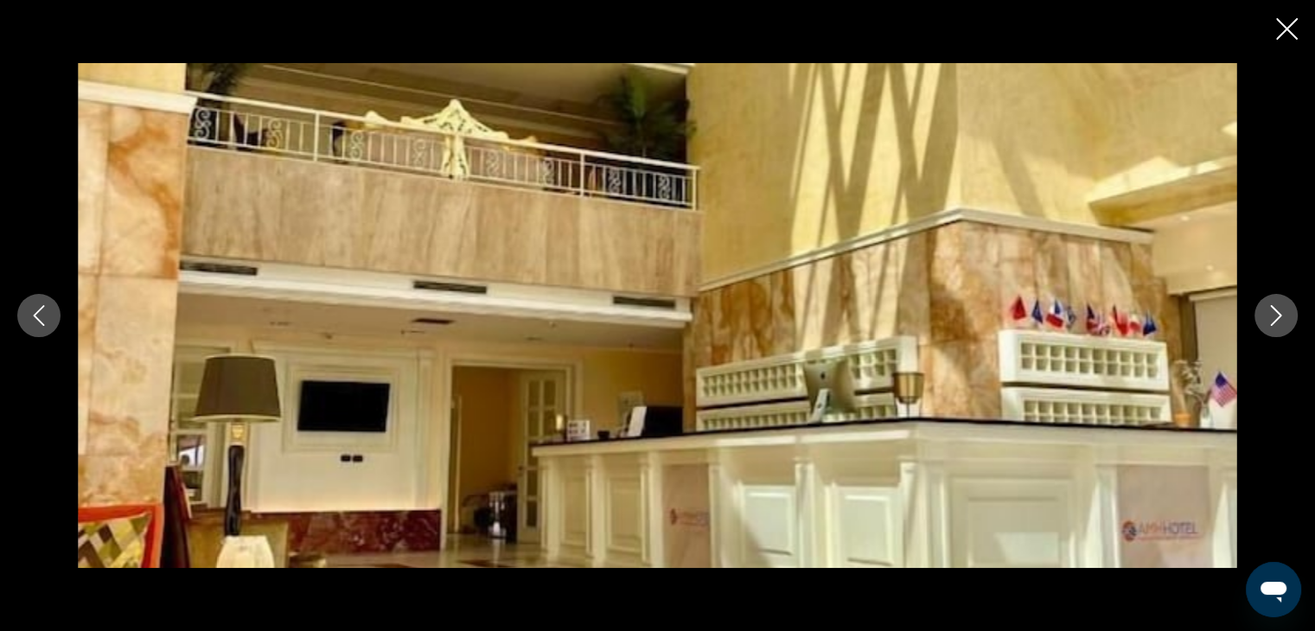
click at [1278, 310] on icon "Next image" at bounding box center [1276, 315] width 21 height 21
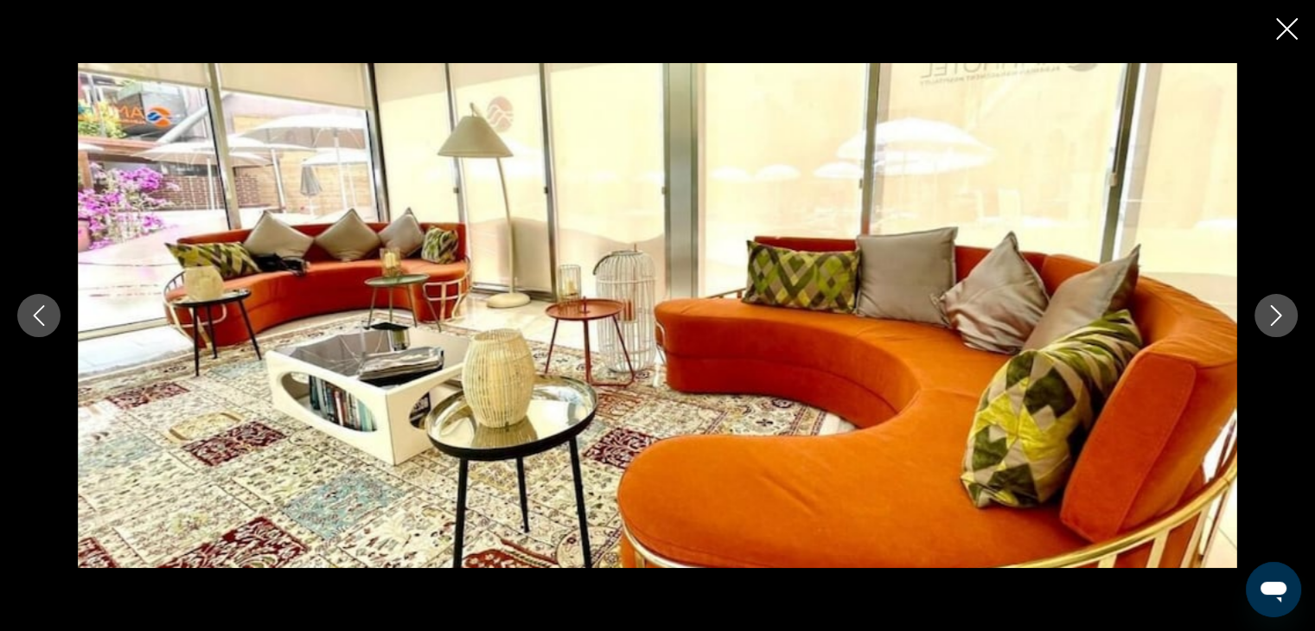
click at [1278, 310] on icon "Next image" at bounding box center [1276, 315] width 21 height 21
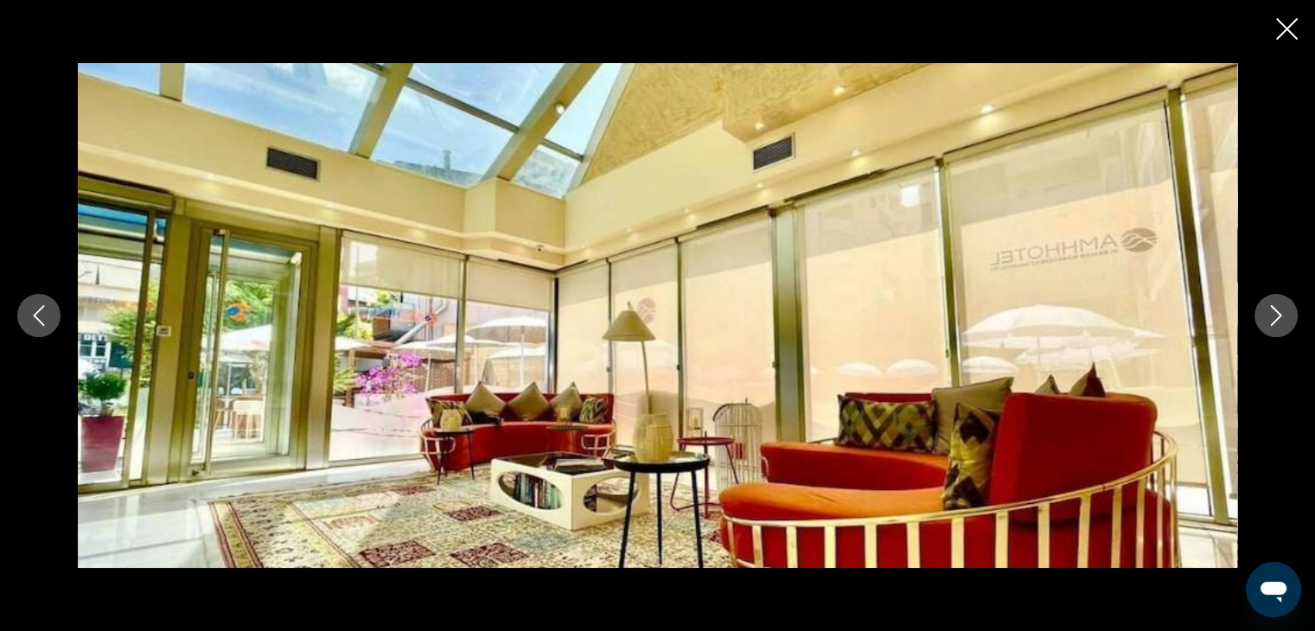
click at [1278, 310] on icon "Next image" at bounding box center [1276, 315] width 21 height 21
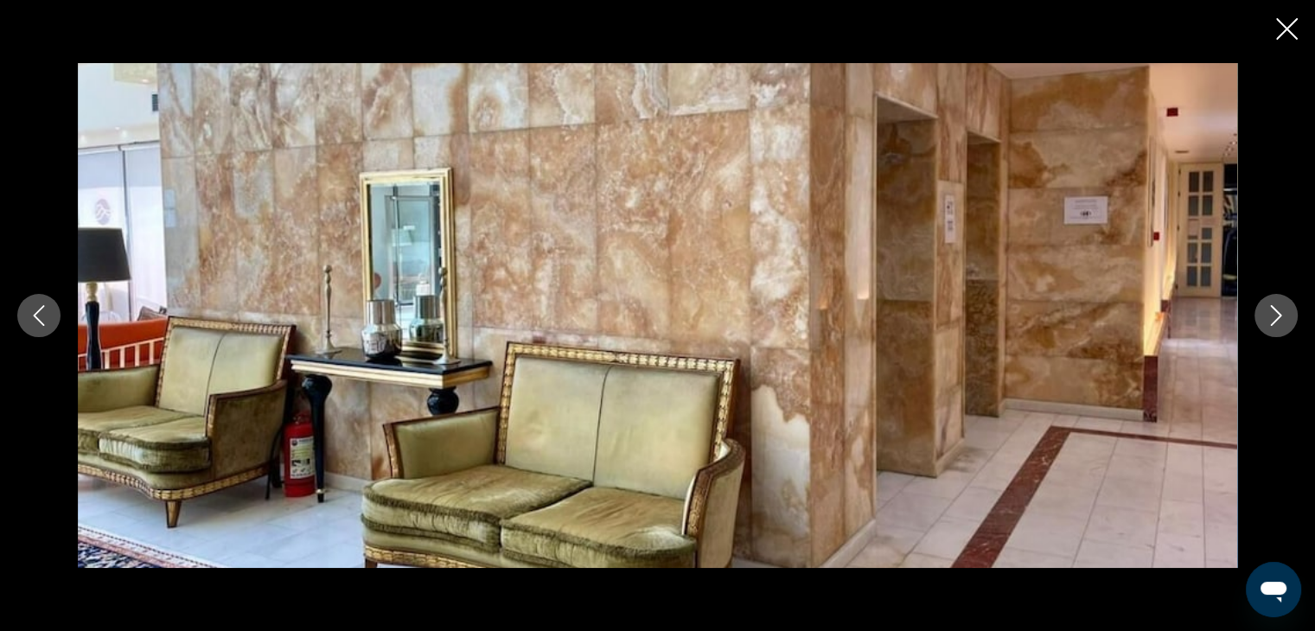
click at [1278, 310] on icon "Next image" at bounding box center [1276, 315] width 21 height 21
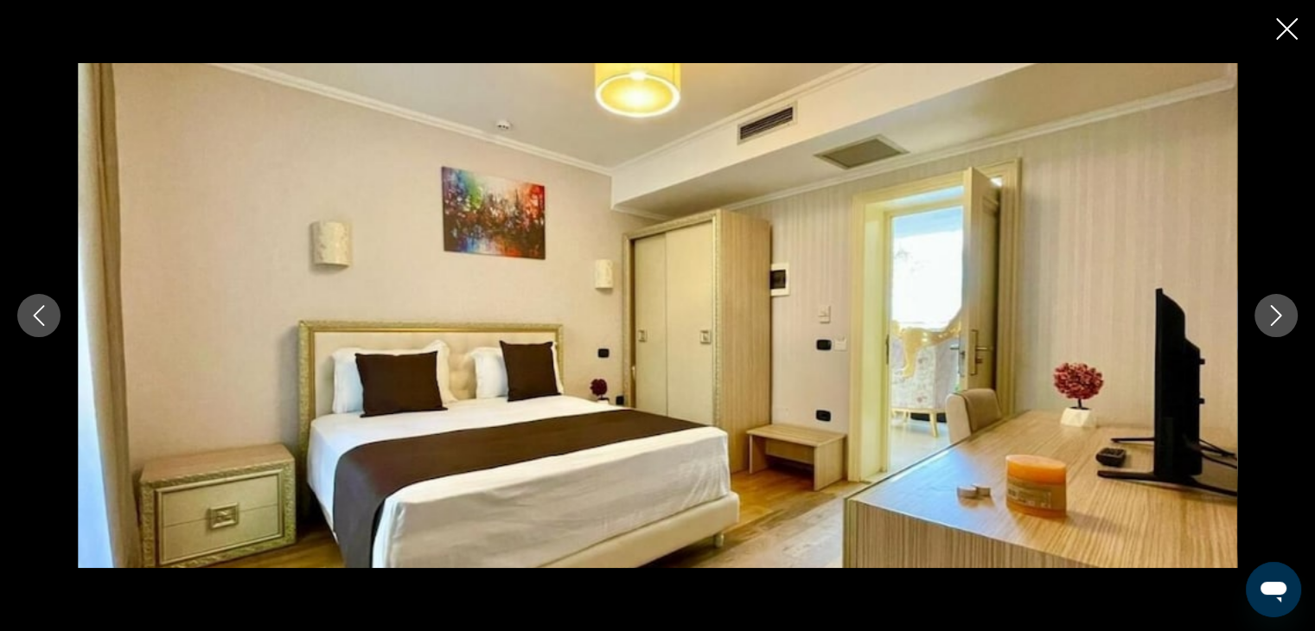
click at [1278, 310] on icon "Next image" at bounding box center [1276, 315] width 21 height 21
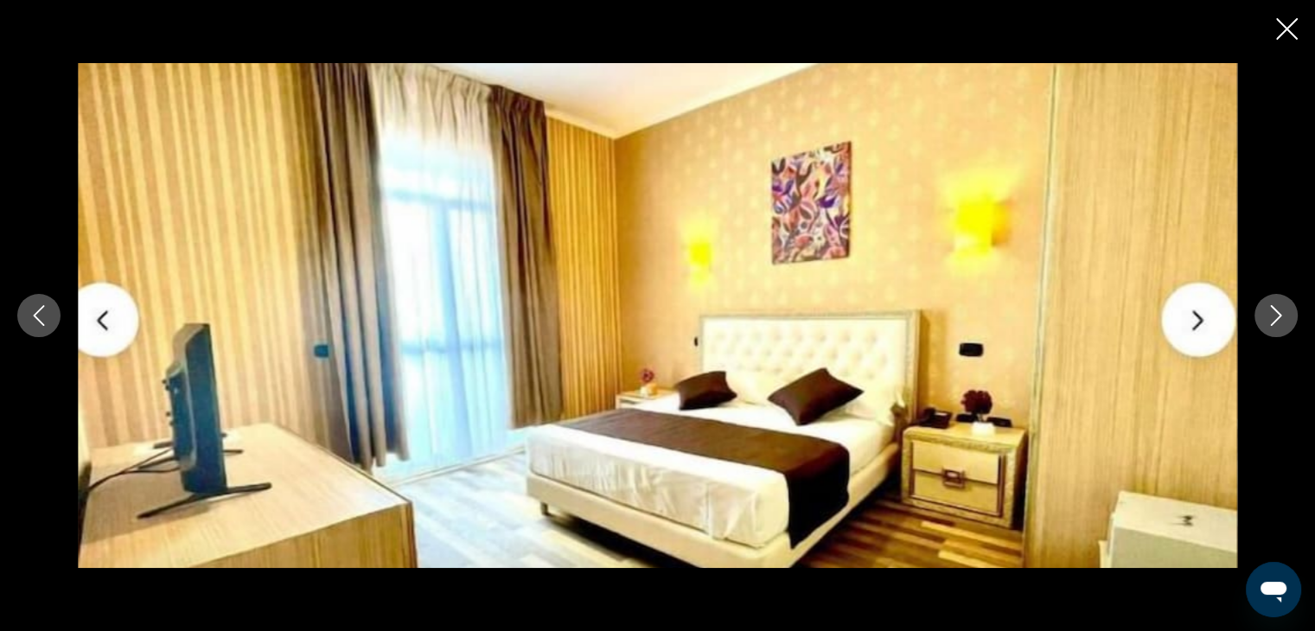
click at [1278, 310] on icon "Next image" at bounding box center [1276, 315] width 21 height 21
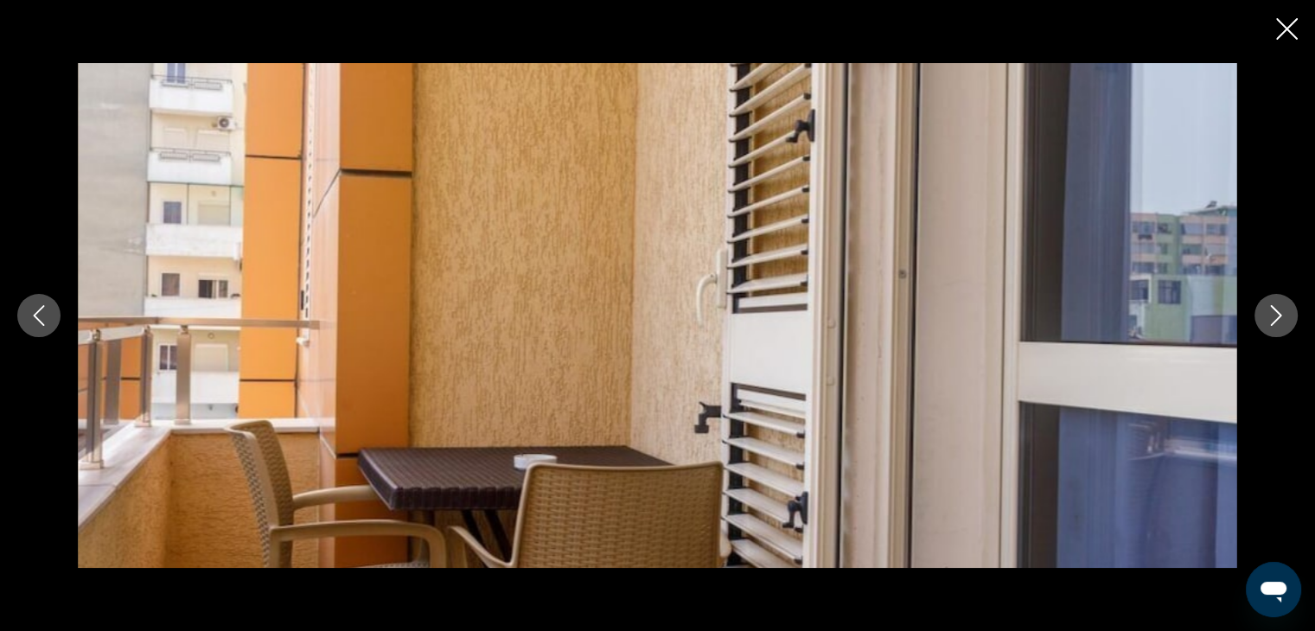
click at [1278, 310] on icon "Next image" at bounding box center [1276, 315] width 21 height 21
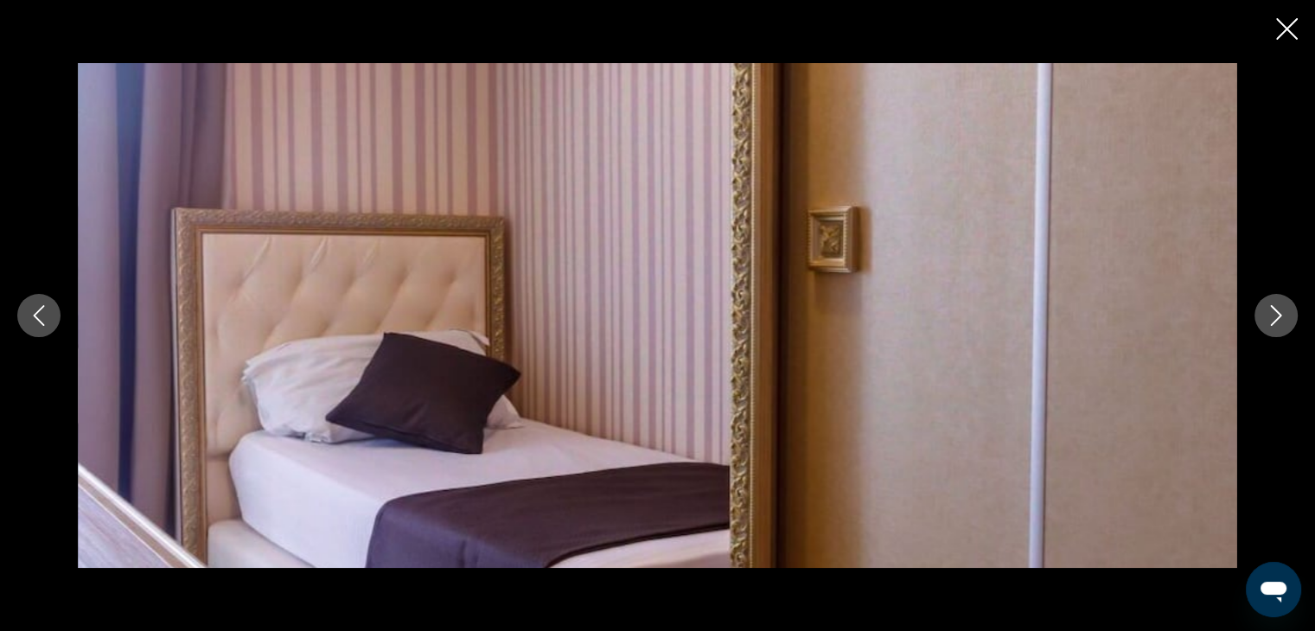
click at [1278, 310] on icon "Next image" at bounding box center [1276, 315] width 21 height 21
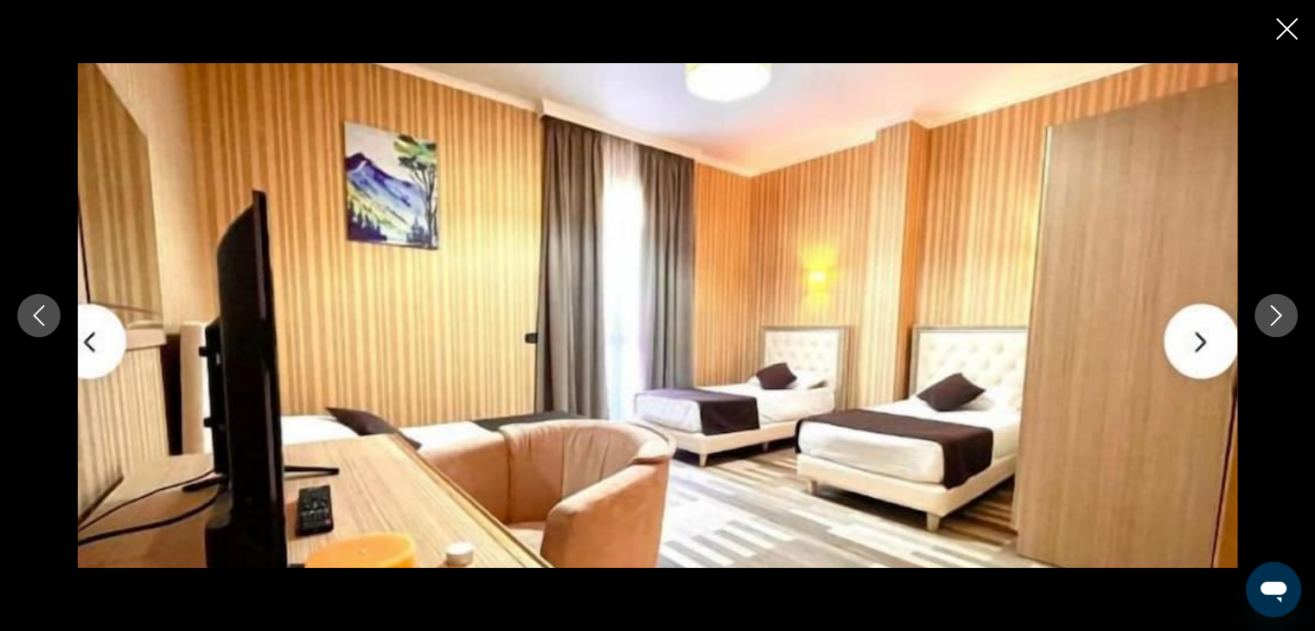
click at [1278, 310] on icon "Next image" at bounding box center [1276, 315] width 21 height 21
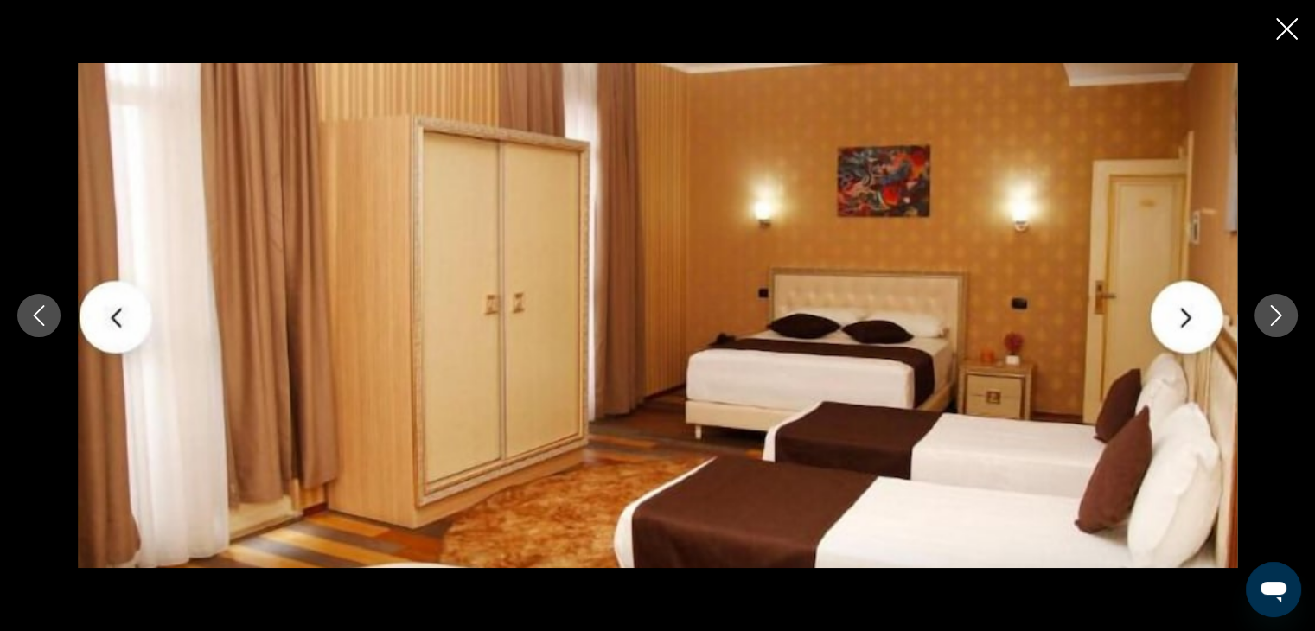
click at [1278, 310] on icon "Next image" at bounding box center [1276, 315] width 21 height 21
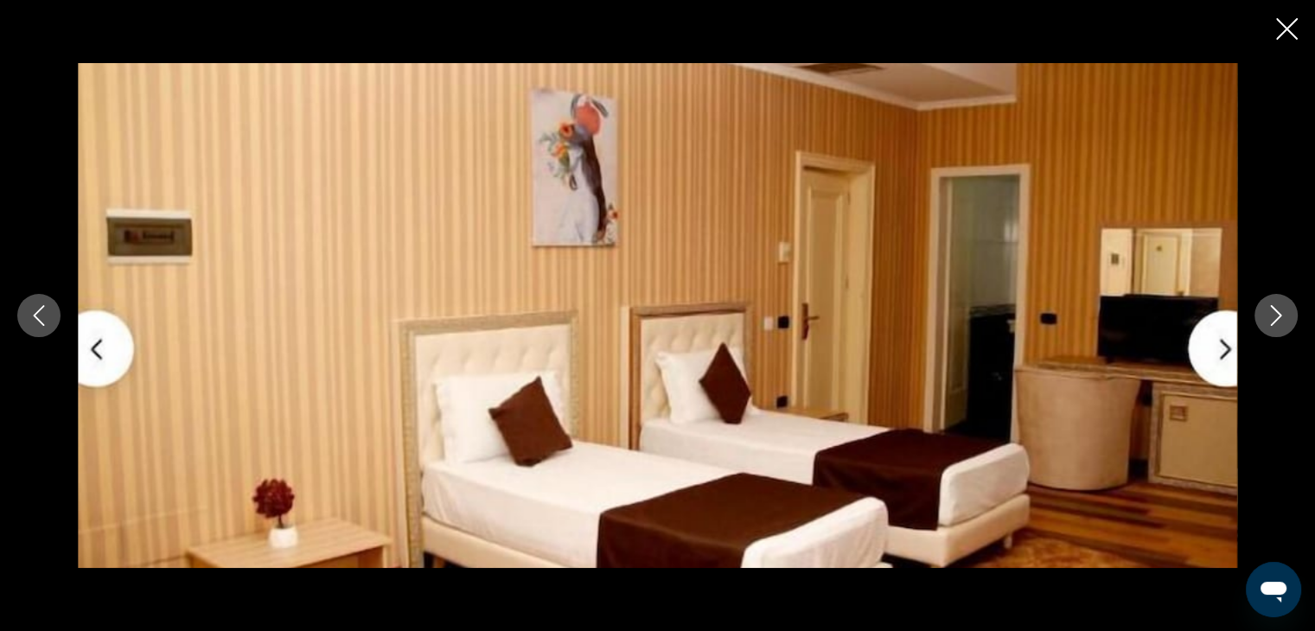
click at [1278, 310] on icon "Next image" at bounding box center [1276, 315] width 21 height 21
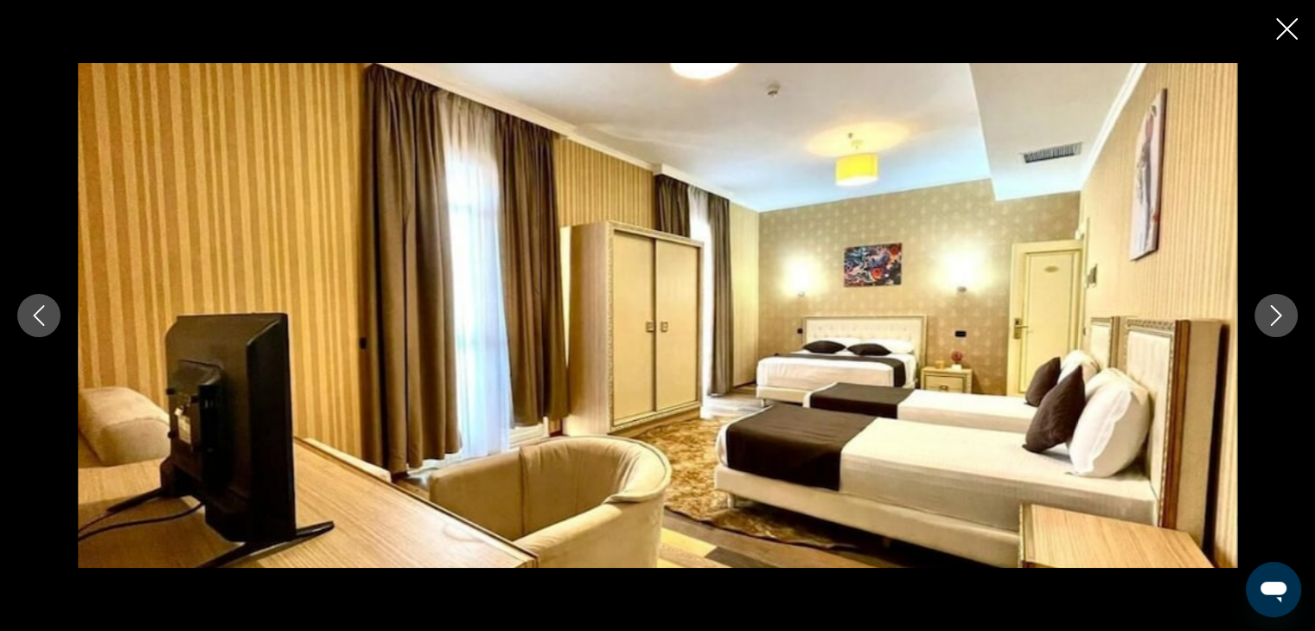
click at [1284, 28] on icon "Close slideshow" at bounding box center [1287, 29] width 22 height 22
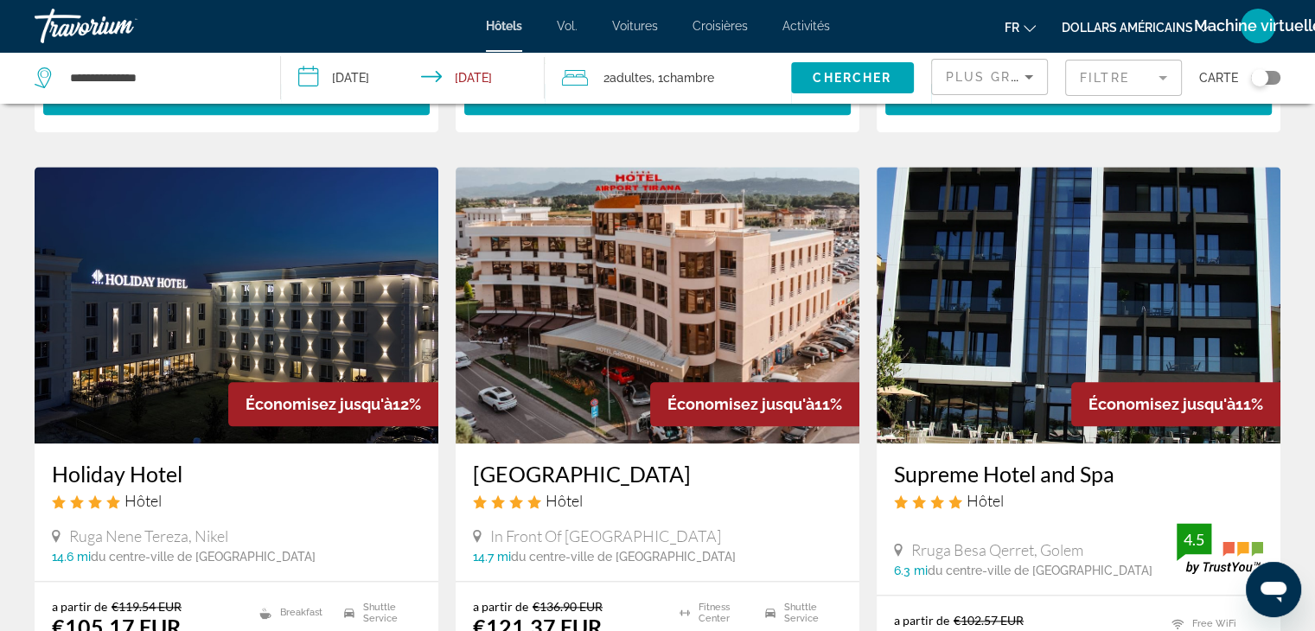
scroll to position [1962, 0]
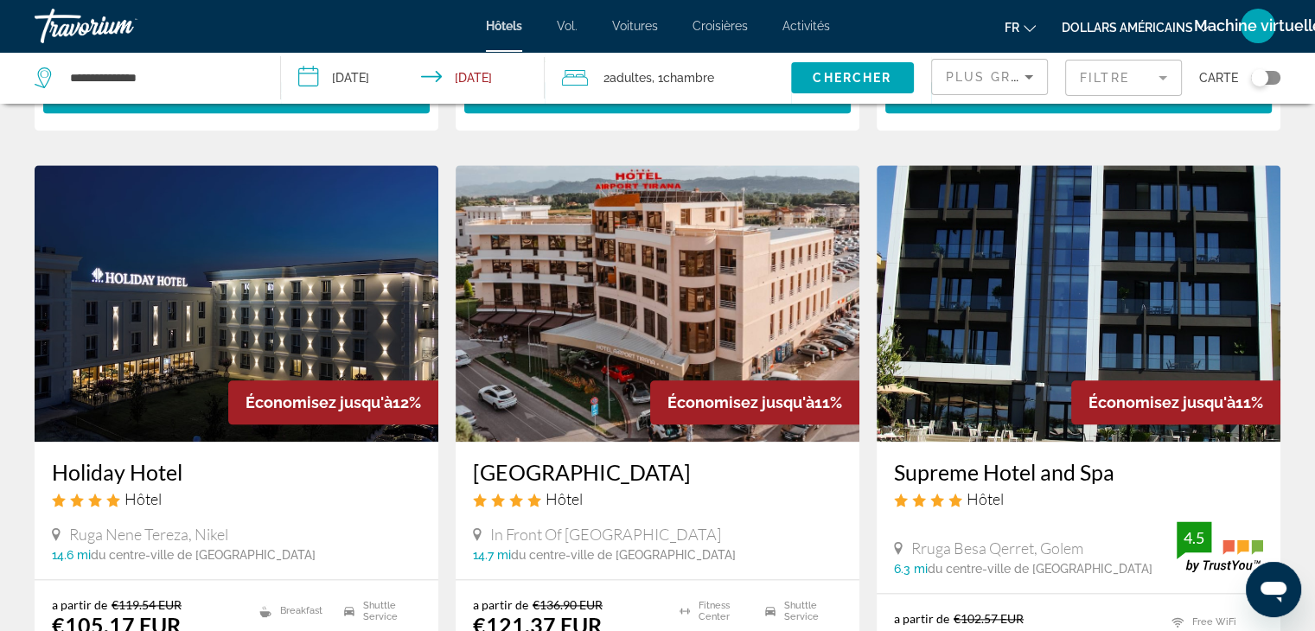
click at [1023, 246] on img "Contenu principal" at bounding box center [1079, 303] width 404 height 277
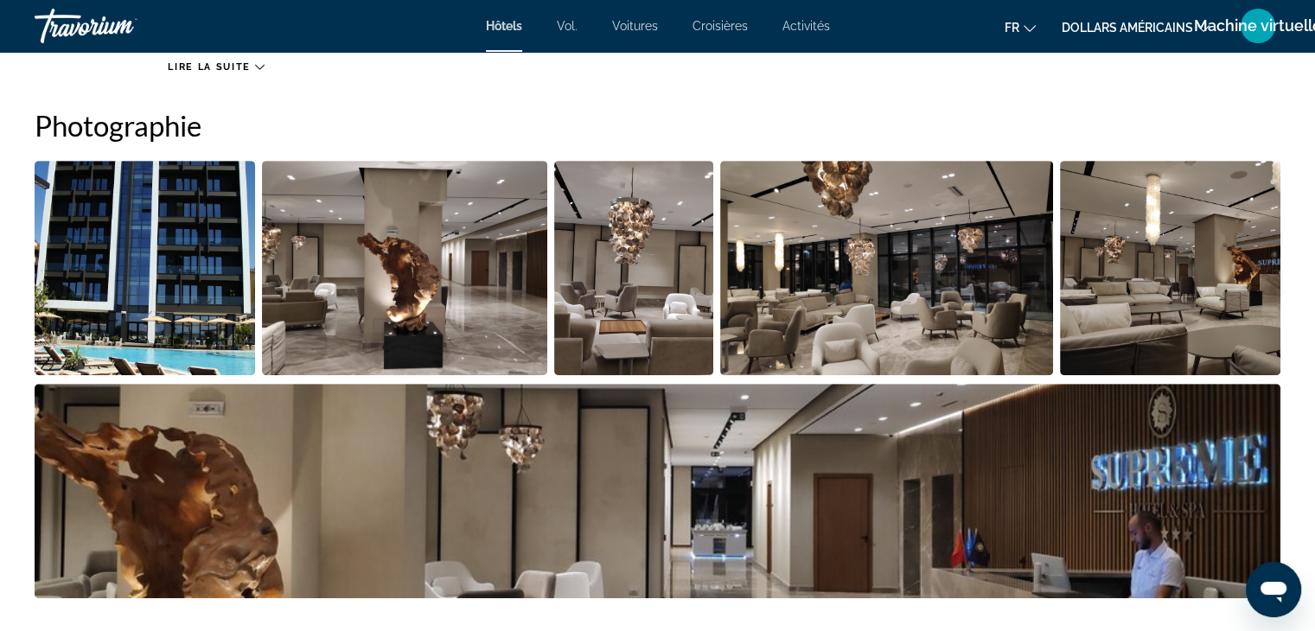
scroll to position [833, 0]
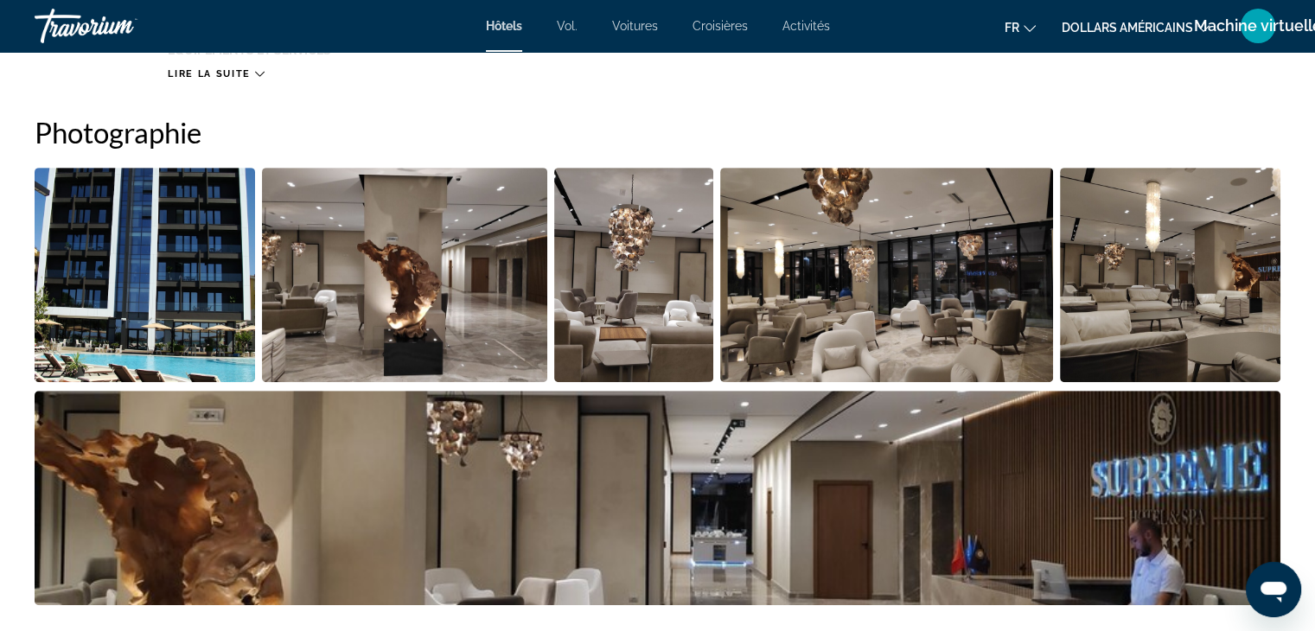
click at [342, 270] on img "Open full-screen image slider" at bounding box center [404, 275] width 285 height 214
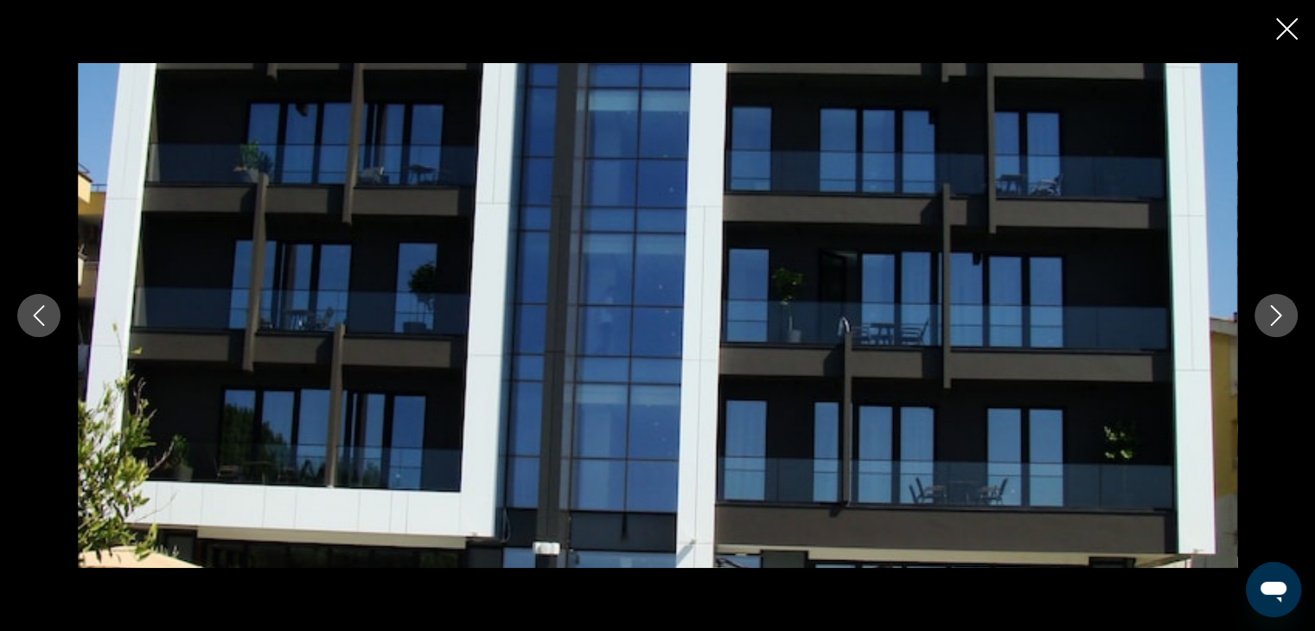
click at [1279, 305] on icon "Next image" at bounding box center [1276, 315] width 21 height 21
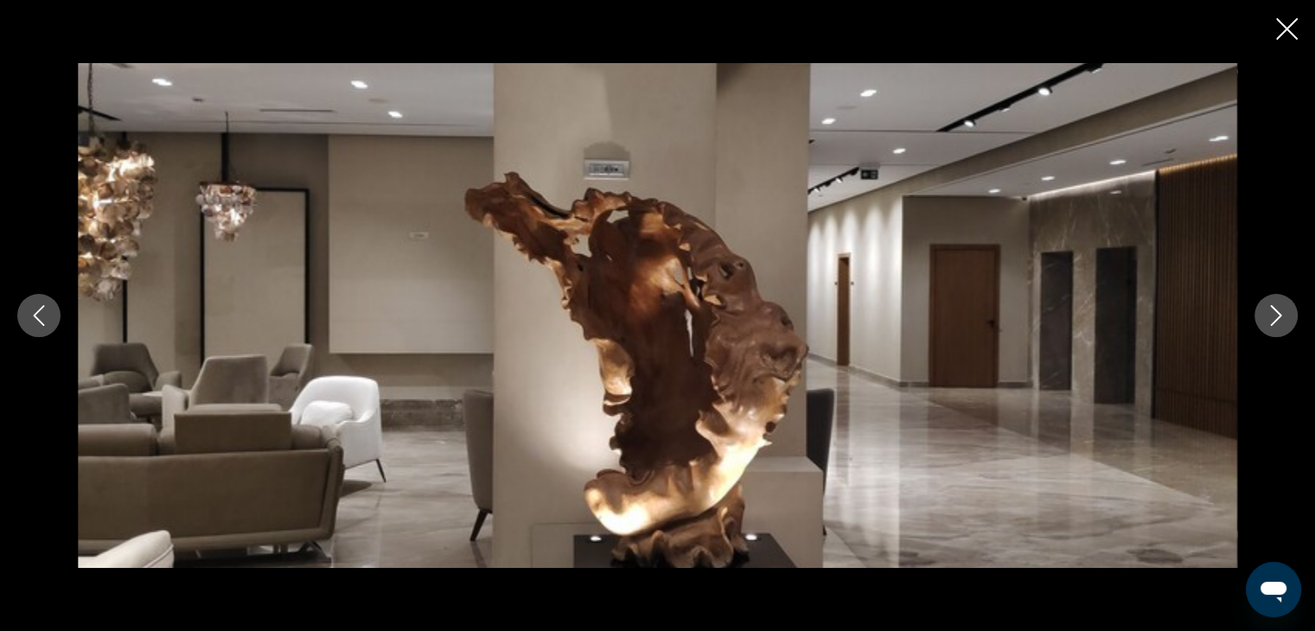
click at [1279, 305] on icon "Next image" at bounding box center [1276, 315] width 21 height 21
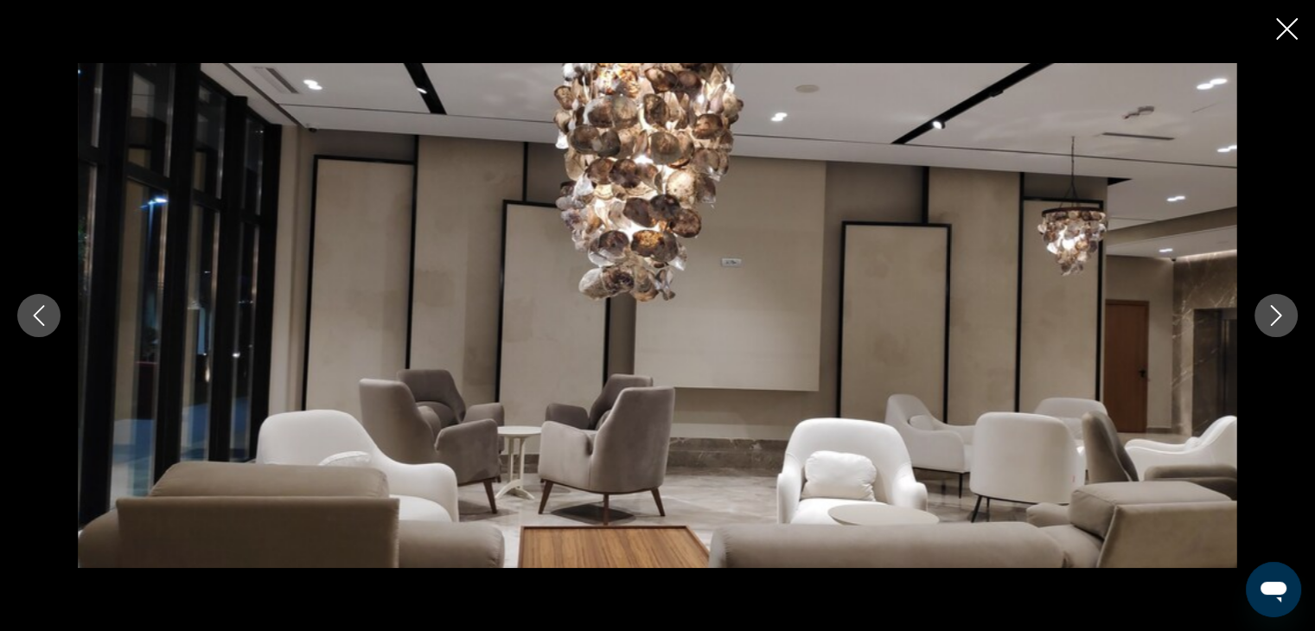
click at [1279, 305] on icon "Next image" at bounding box center [1276, 315] width 21 height 21
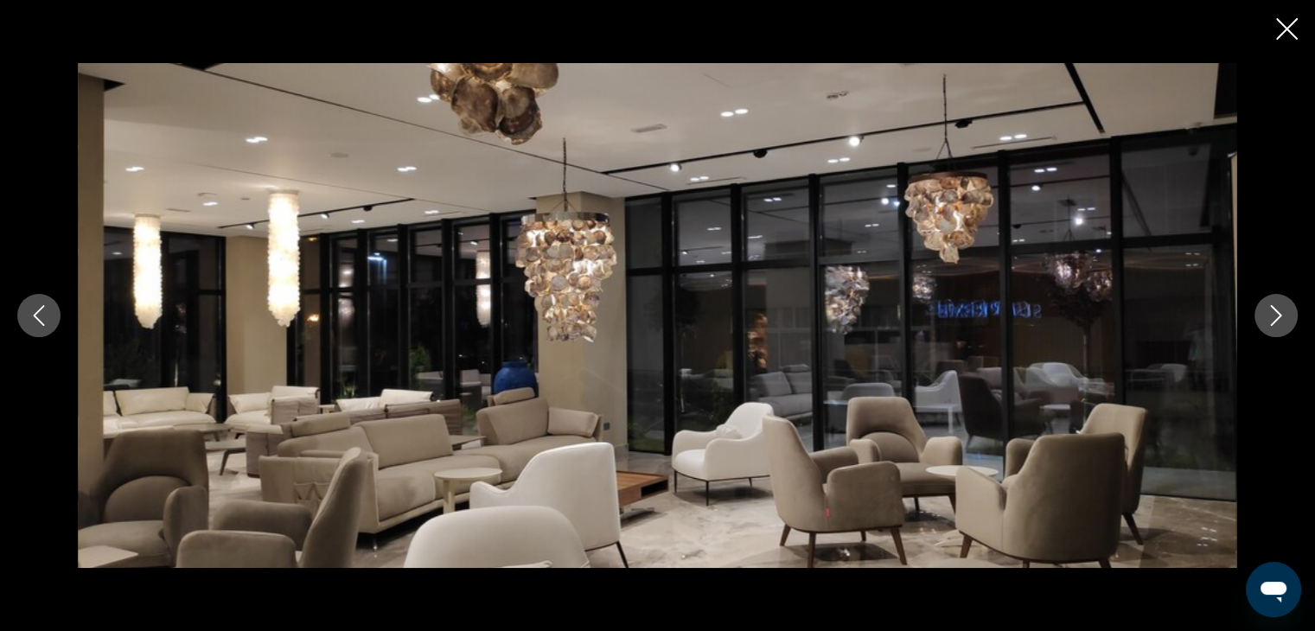
click at [1279, 305] on icon "Next image" at bounding box center [1276, 315] width 21 height 21
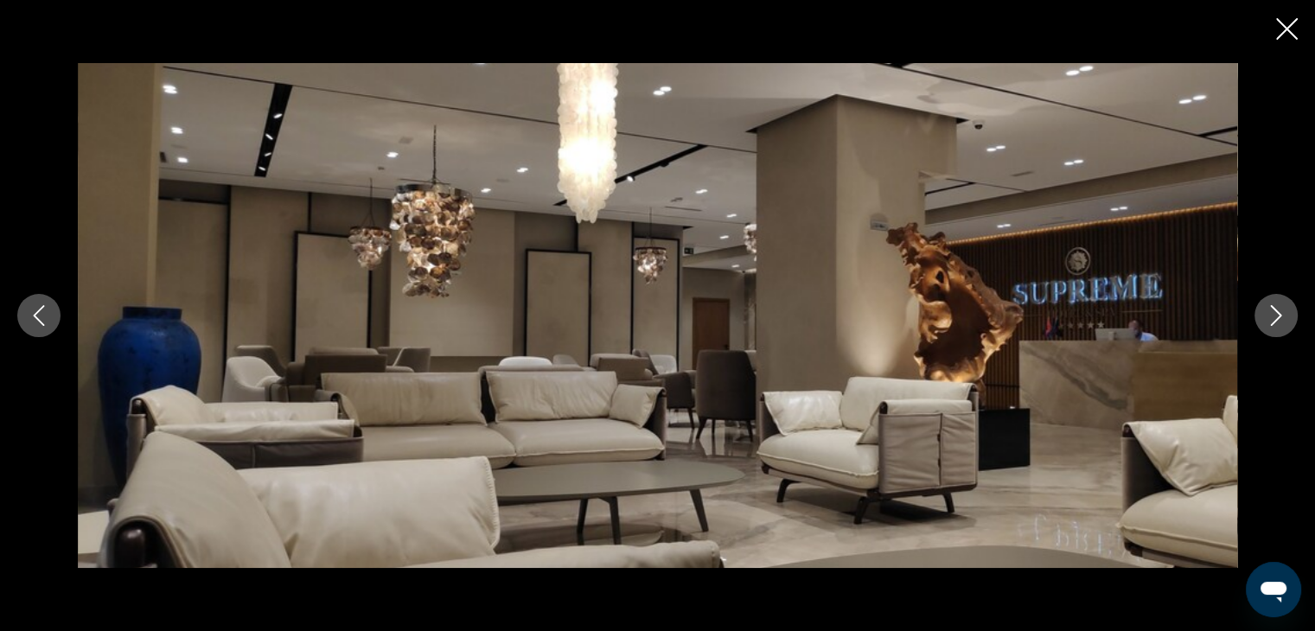
click at [1279, 305] on icon "Next image" at bounding box center [1276, 315] width 21 height 21
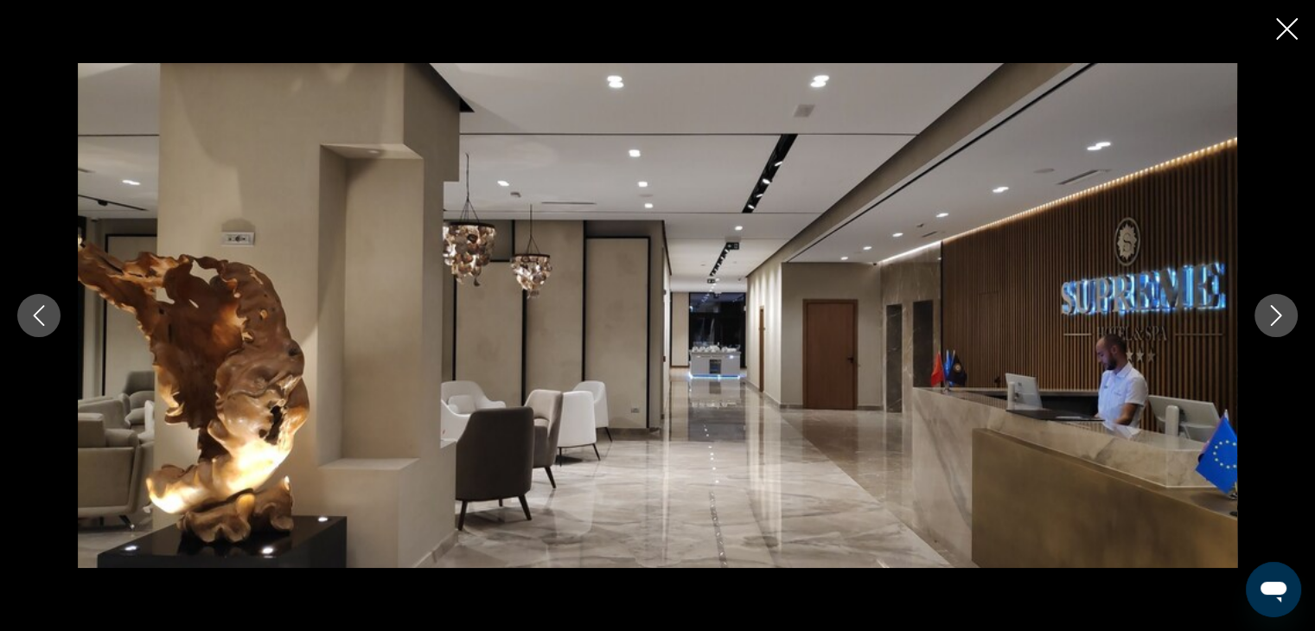
click at [1279, 305] on icon "Next image" at bounding box center [1276, 315] width 21 height 21
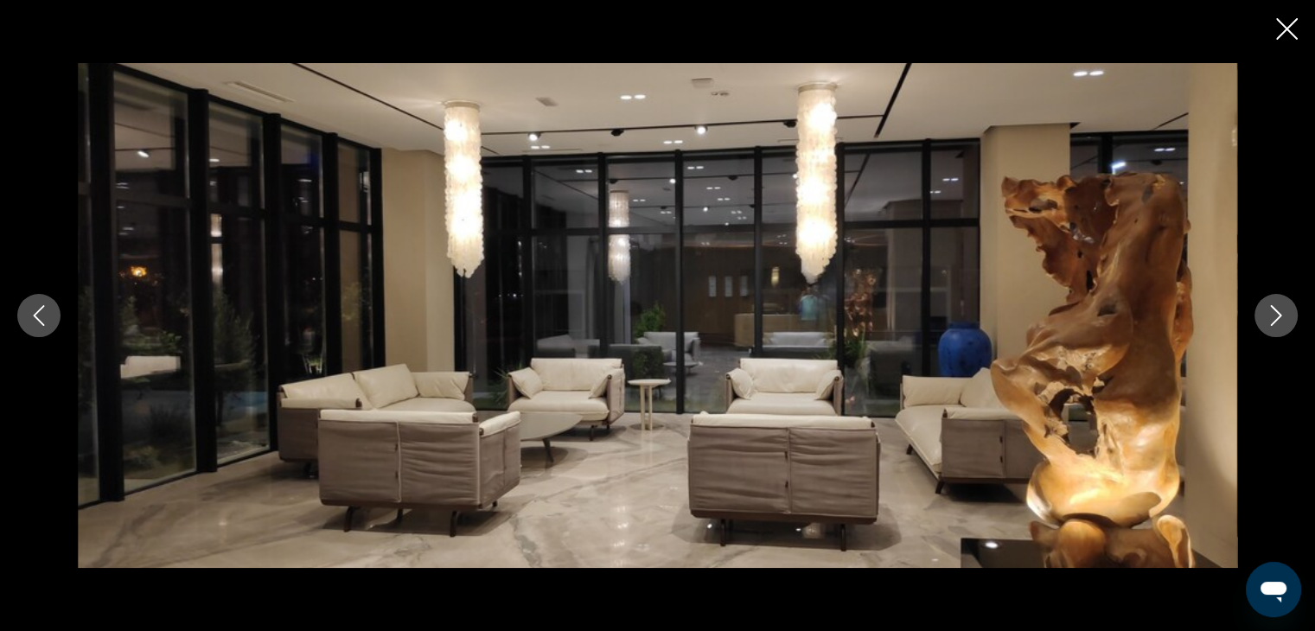
click at [1279, 305] on icon "Next image" at bounding box center [1276, 315] width 21 height 21
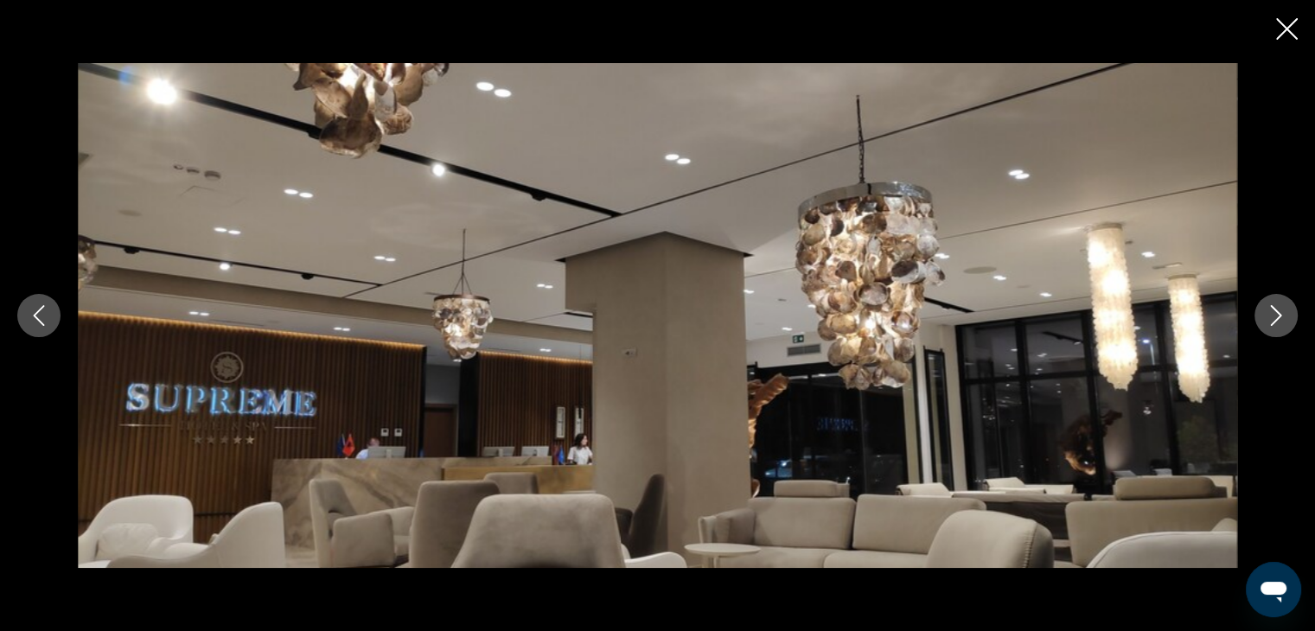
click at [1269, 312] on icon "Next image" at bounding box center [1276, 315] width 21 height 21
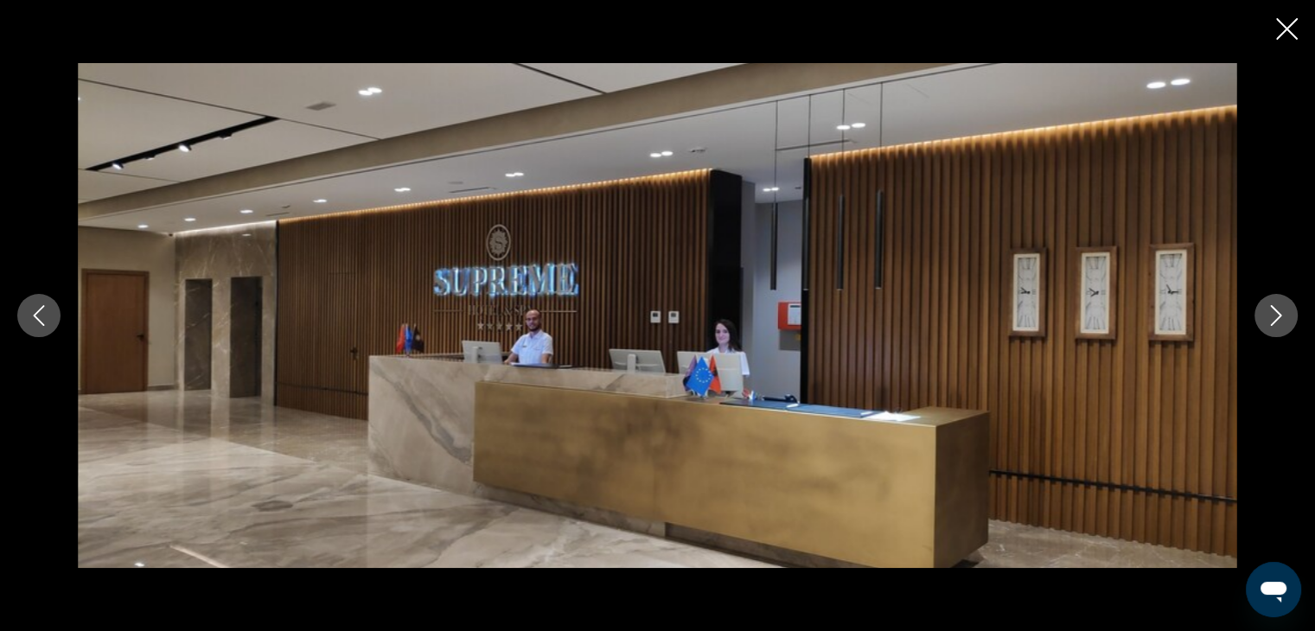
click at [1269, 312] on icon "Next image" at bounding box center [1276, 315] width 21 height 21
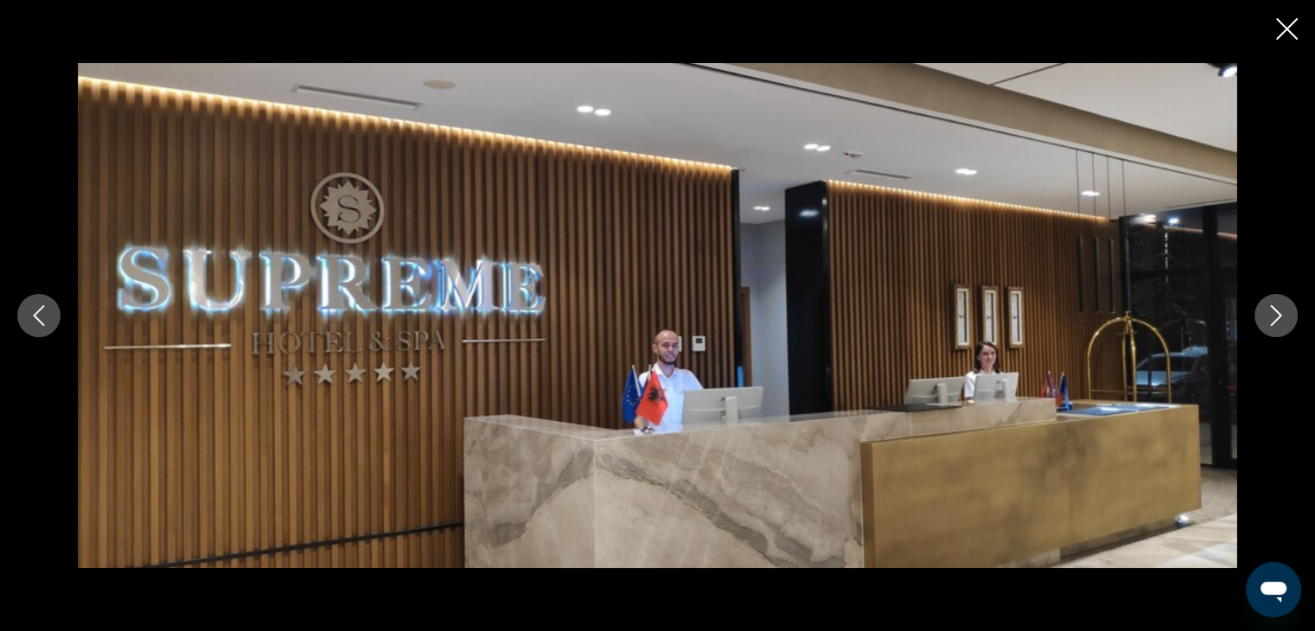
click at [1269, 312] on icon "Next image" at bounding box center [1276, 315] width 21 height 21
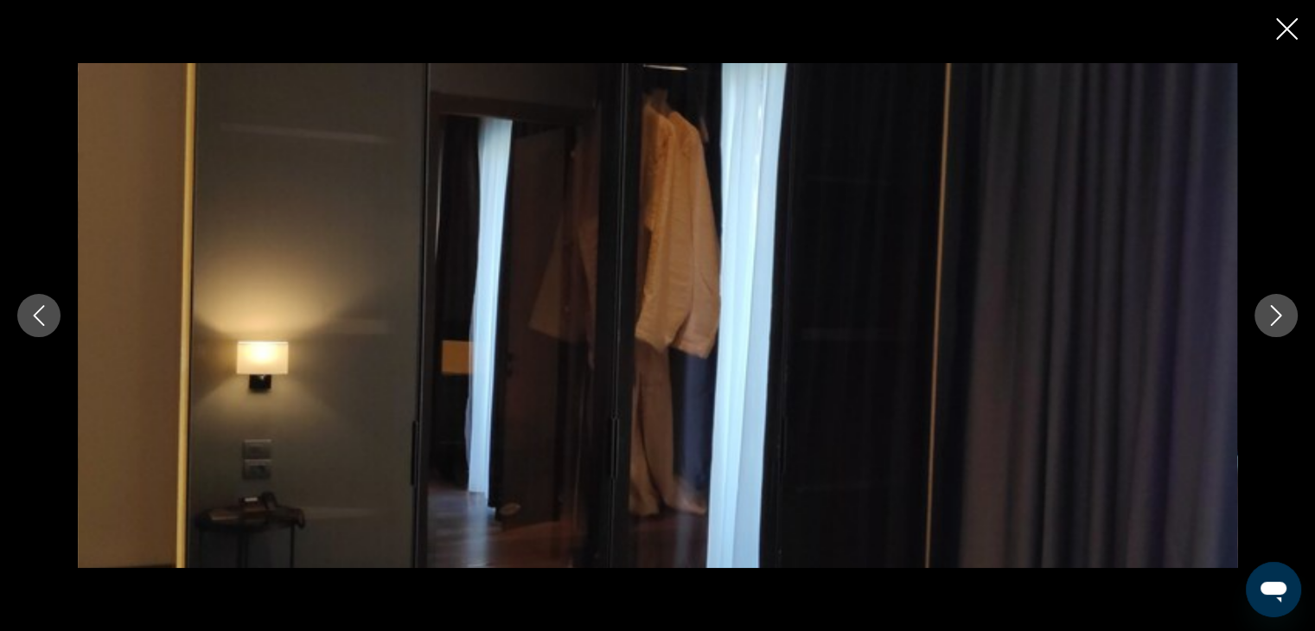
click at [1269, 312] on icon "Next image" at bounding box center [1276, 315] width 21 height 21
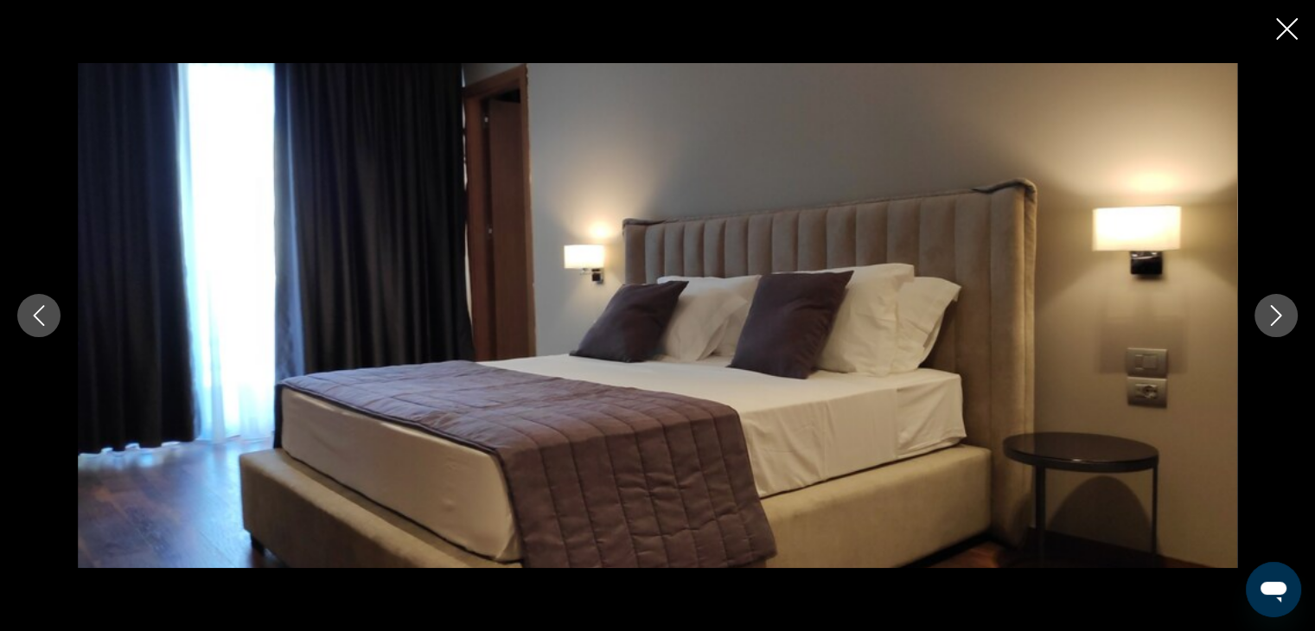
click at [1269, 312] on icon "Next image" at bounding box center [1276, 315] width 21 height 21
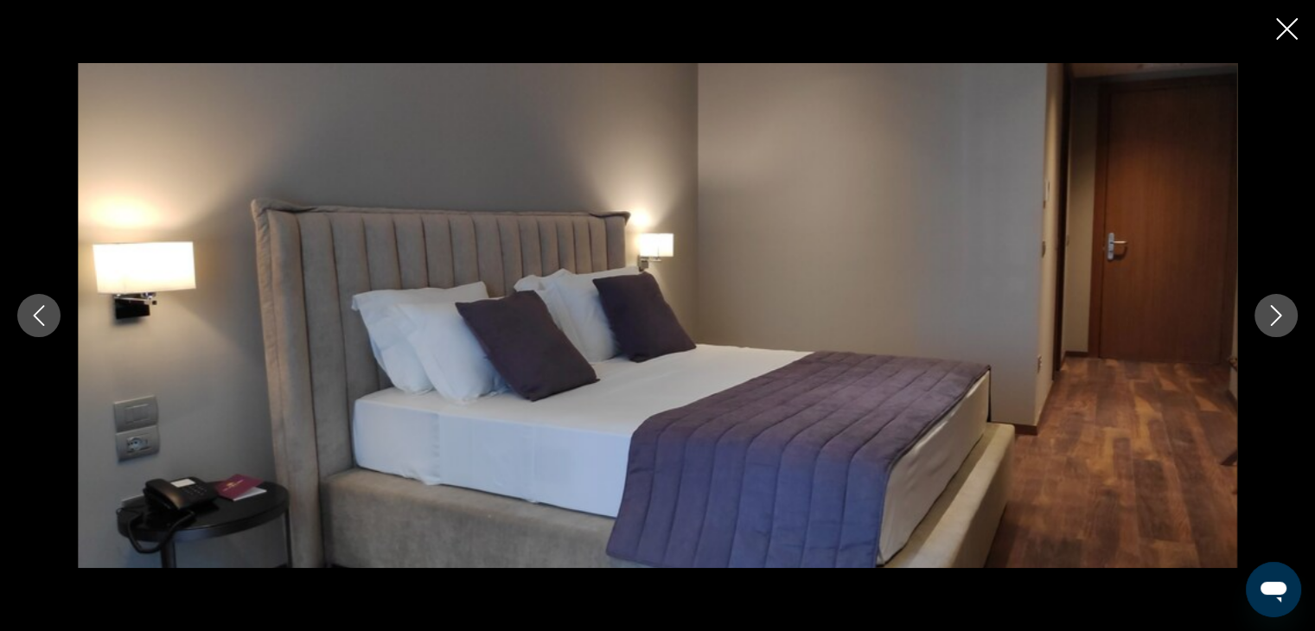
click at [1269, 312] on icon "Next image" at bounding box center [1276, 315] width 21 height 21
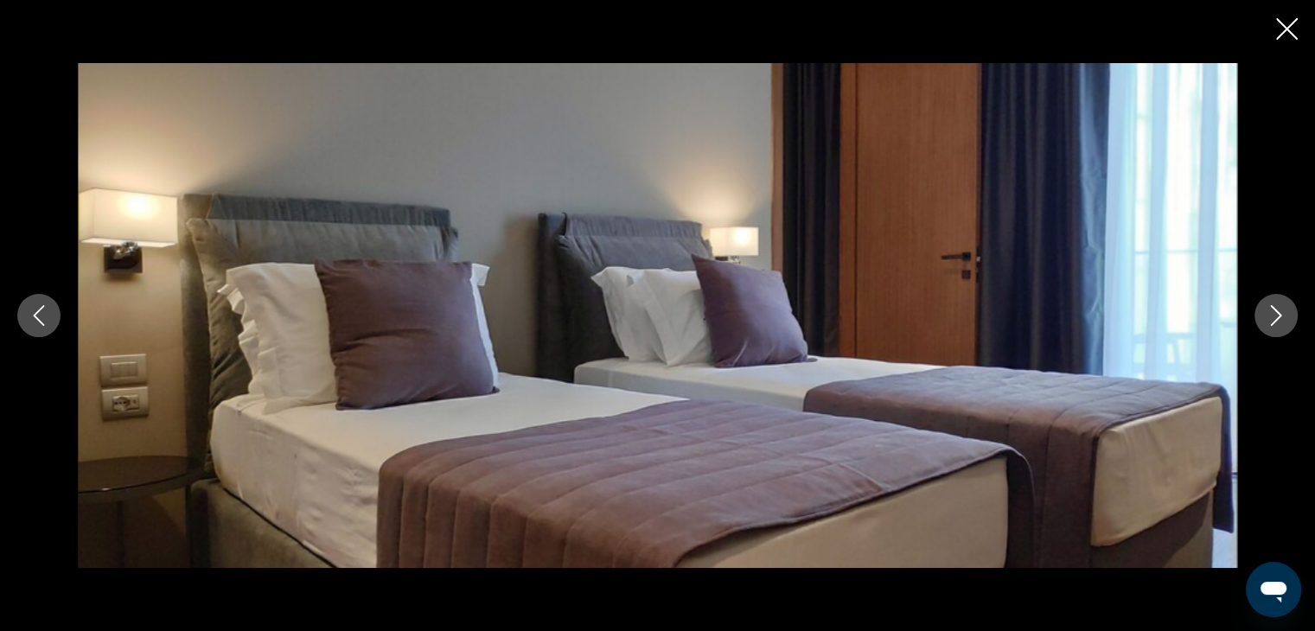
click at [1269, 312] on icon "Next image" at bounding box center [1276, 315] width 21 height 21
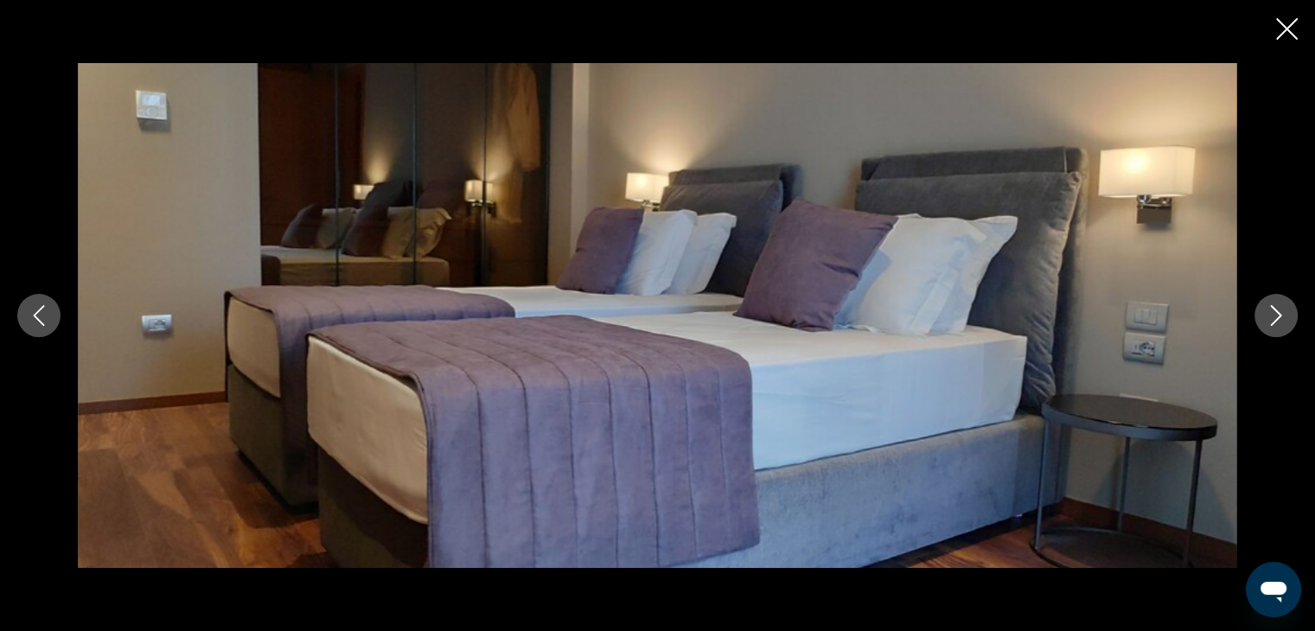
click at [1269, 312] on icon "Next image" at bounding box center [1276, 315] width 21 height 21
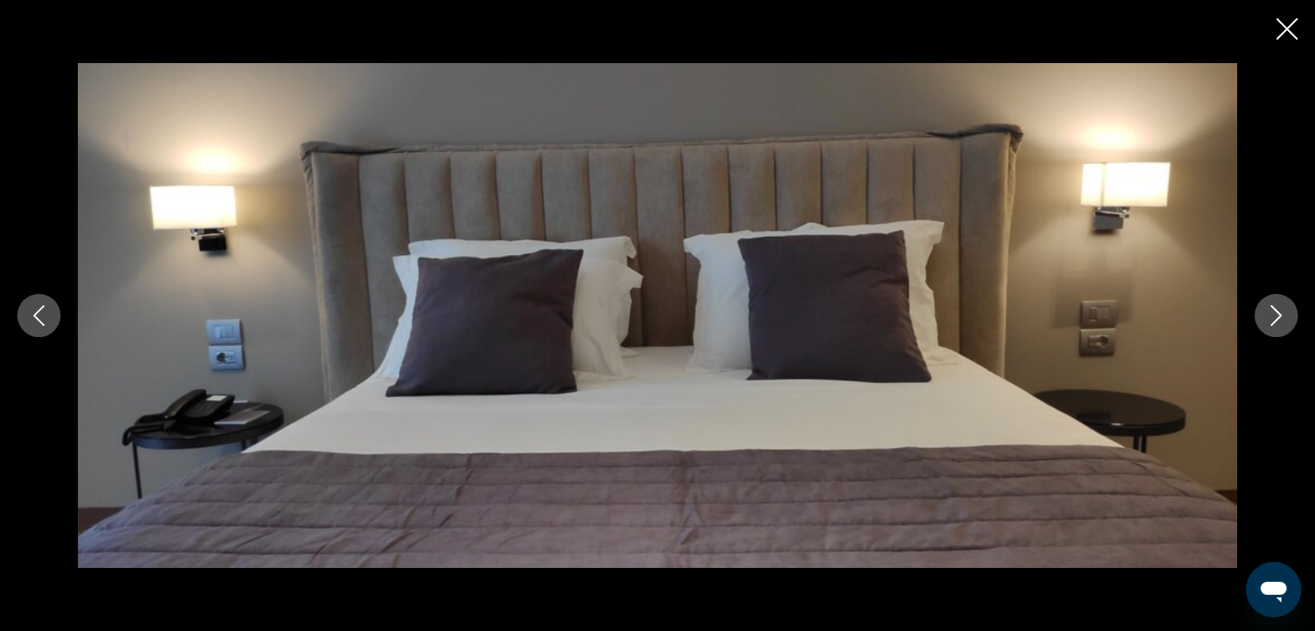
click at [1269, 312] on icon "Next image" at bounding box center [1276, 315] width 21 height 21
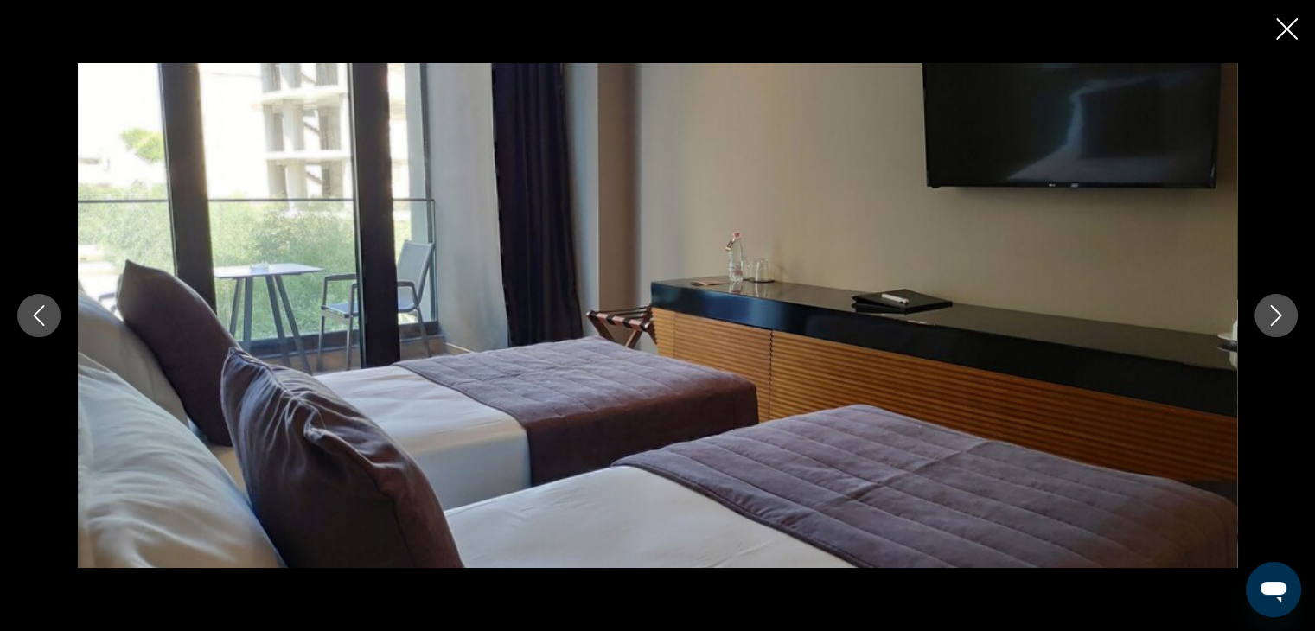
click at [1269, 312] on icon "Next image" at bounding box center [1276, 315] width 21 height 21
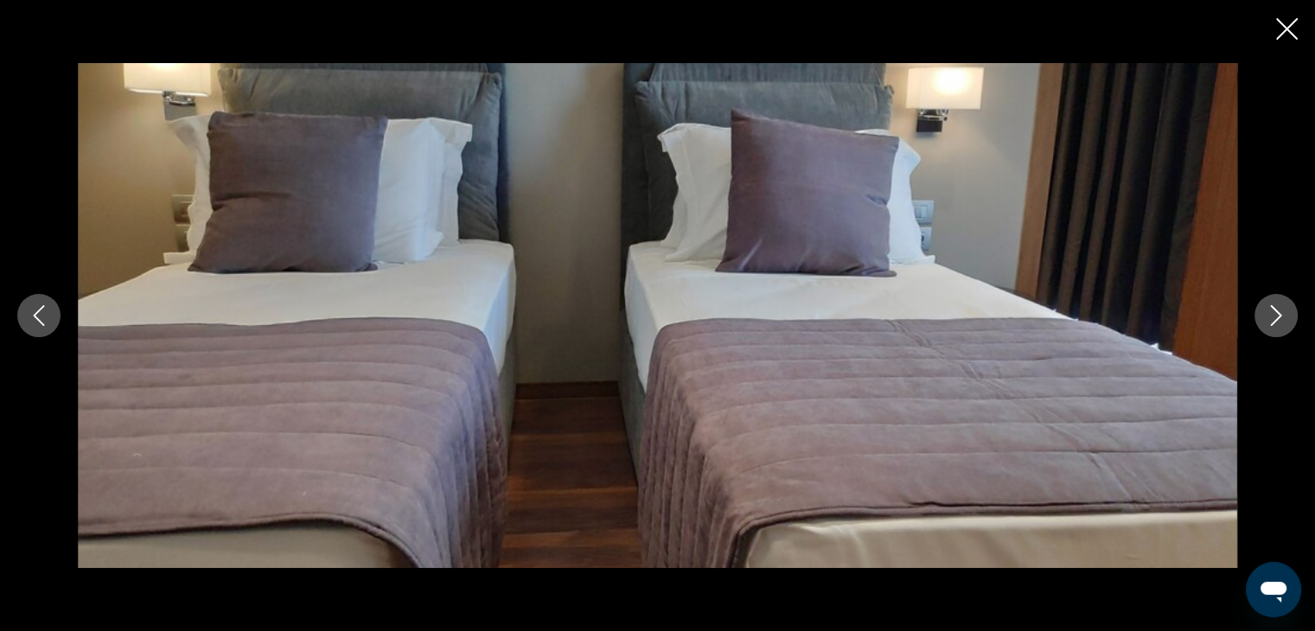
click at [1269, 312] on icon "Next image" at bounding box center [1276, 315] width 21 height 21
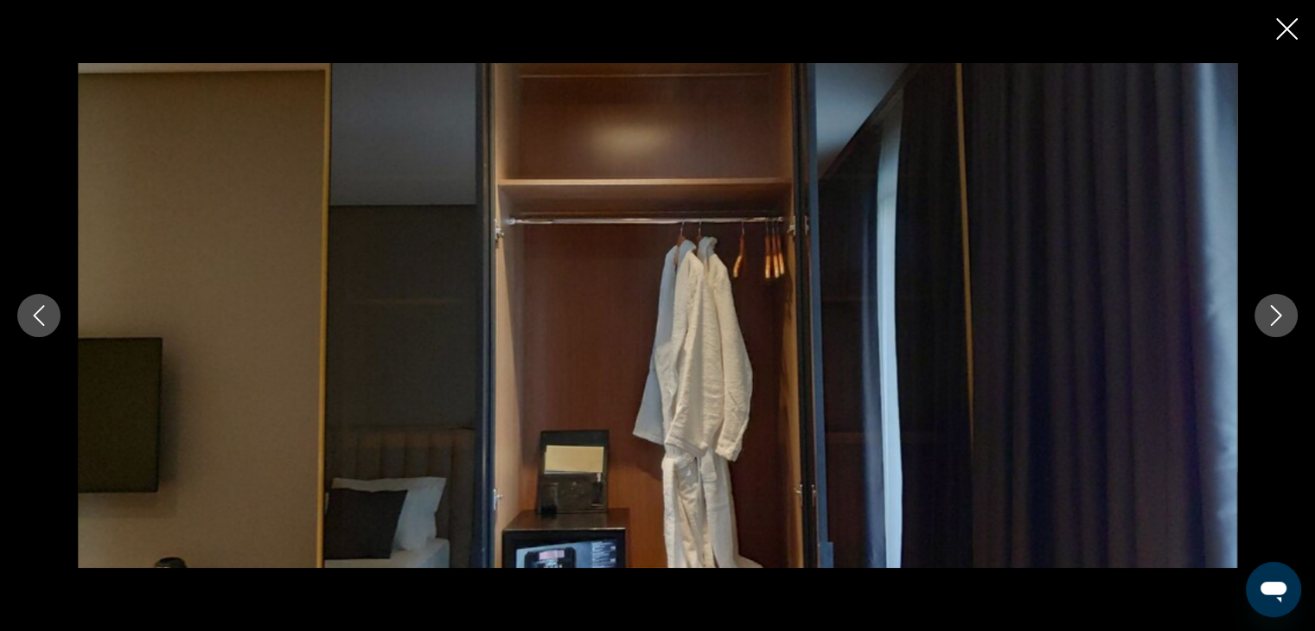
click at [1269, 312] on icon "Next image" at bounding box center [1276, 315] width 21 height 21
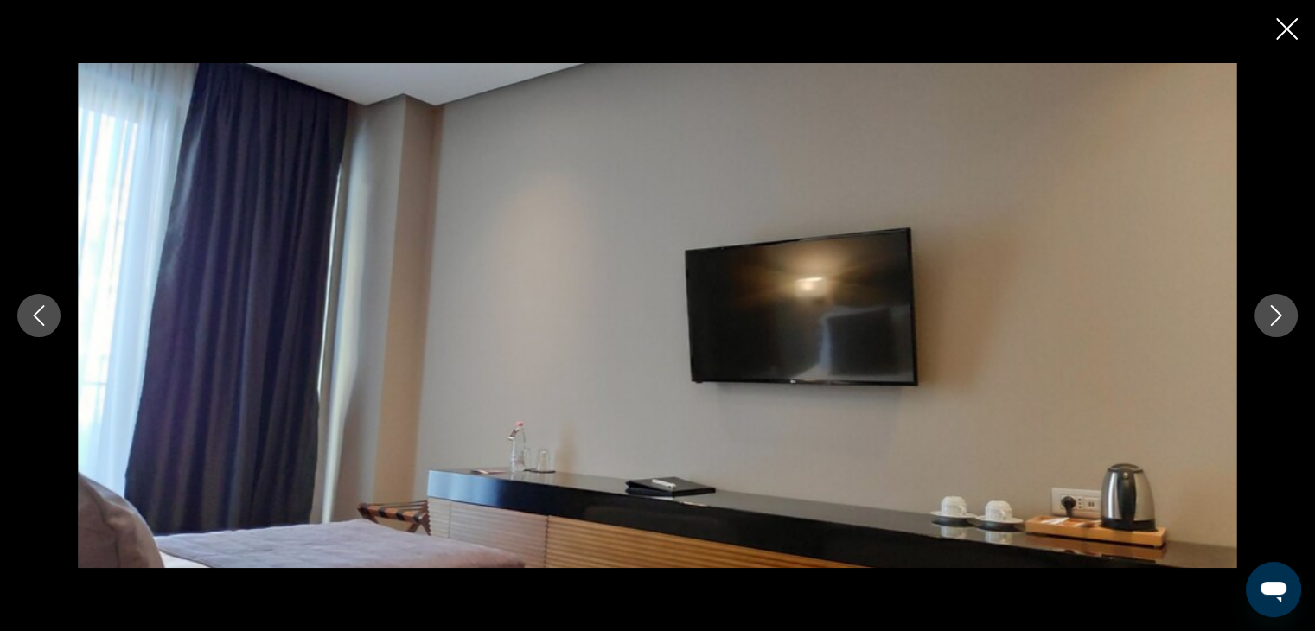
click at [1269, 312] on icon "Next image" at bounding box center [1276, 315] width 21 height 21
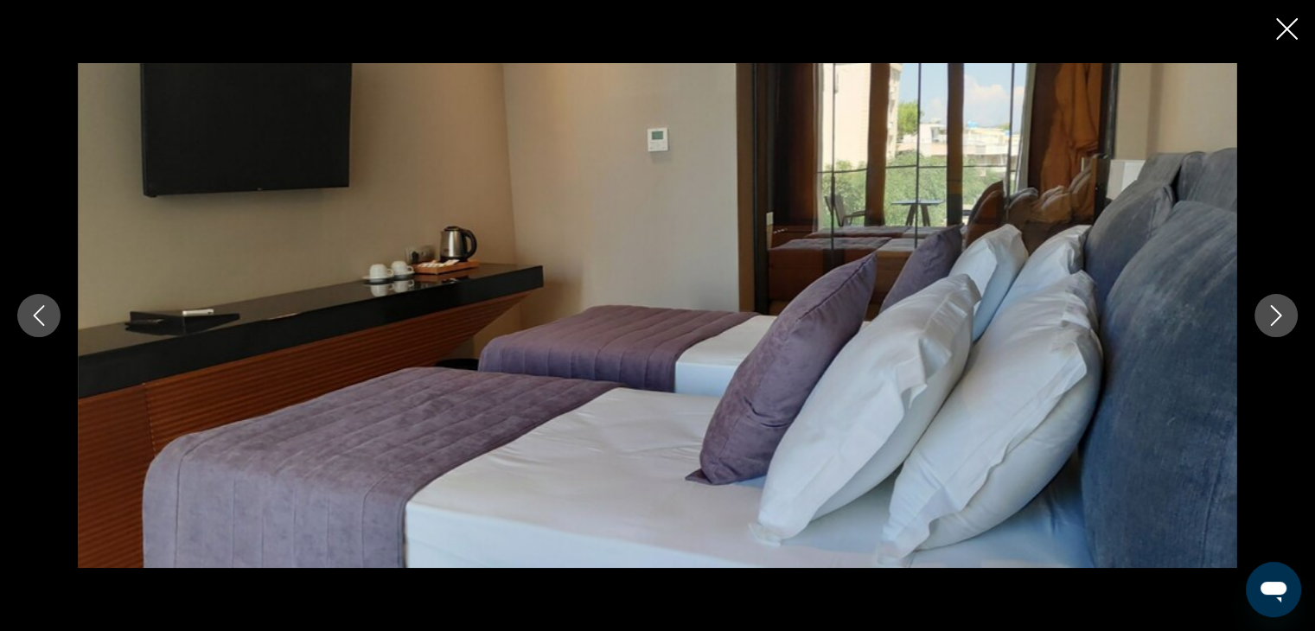
click at [1269, 312] on icon "Next image" at bounding box center [1276, 315] width 21 height 21
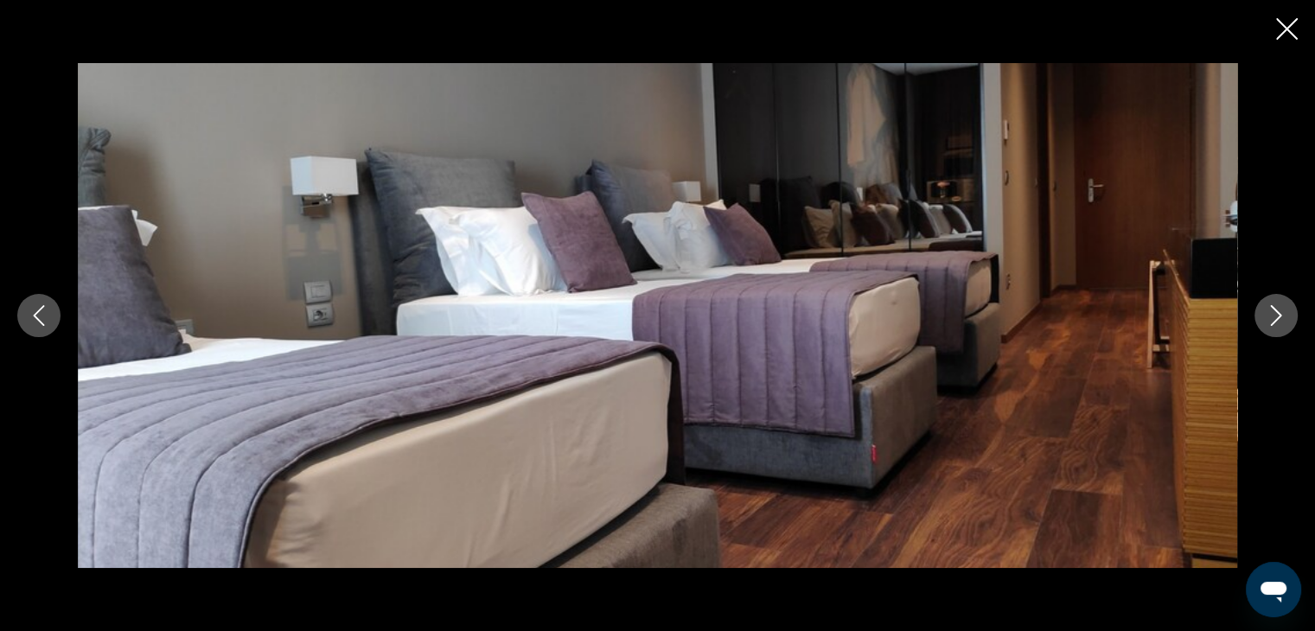
click at [1269, 312] on icon "Next image" at bounding box center [1276, 315] width 21 height 21
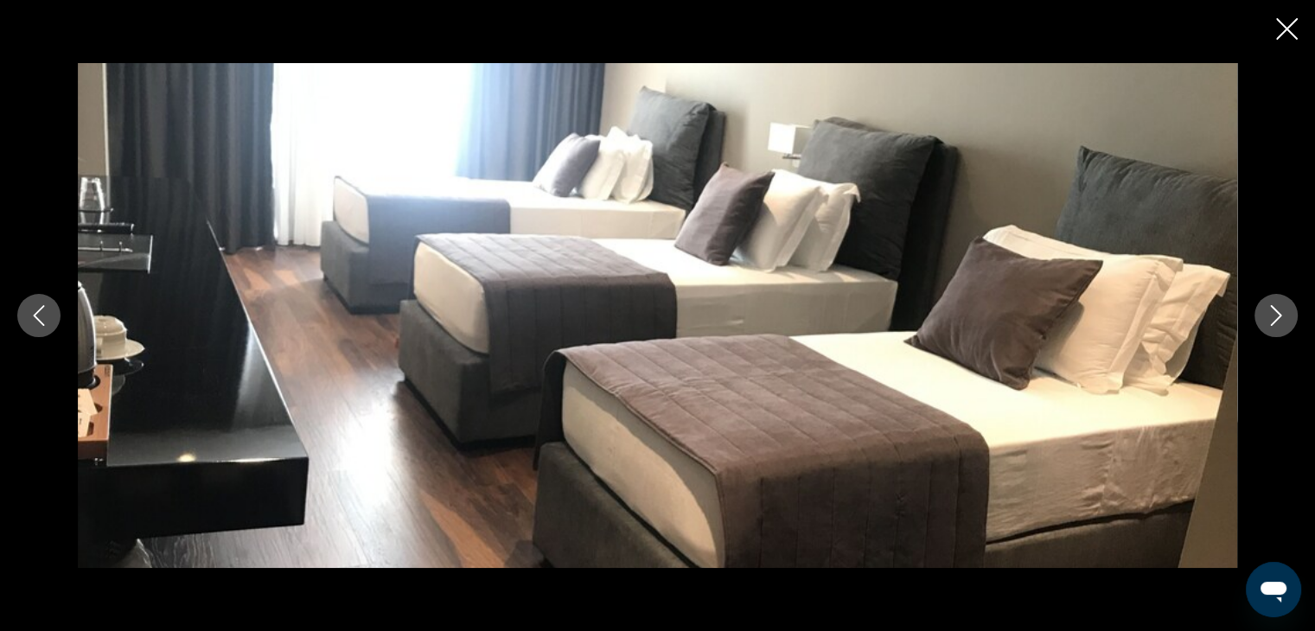
click at [1269, 312] on icon "Next image" at bounding box center [1276, 315] width 21 height 21
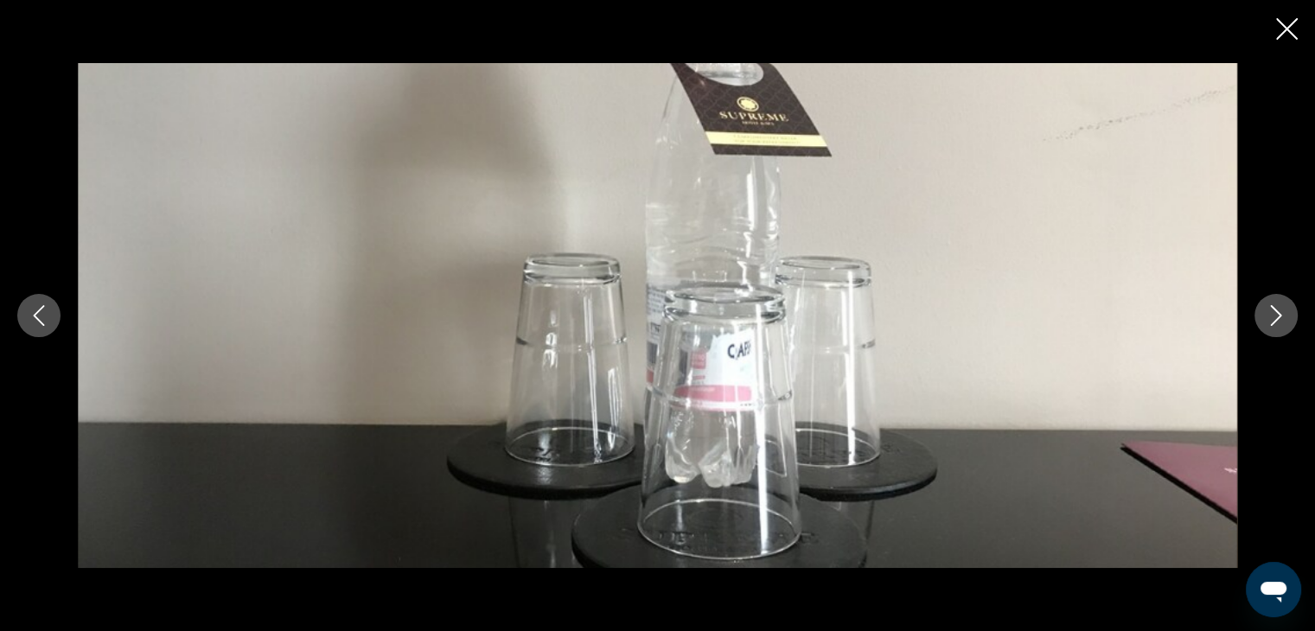
click at [1269, 312] on icon "Next image" at bounding box center [1276, 315] width 21 height 21
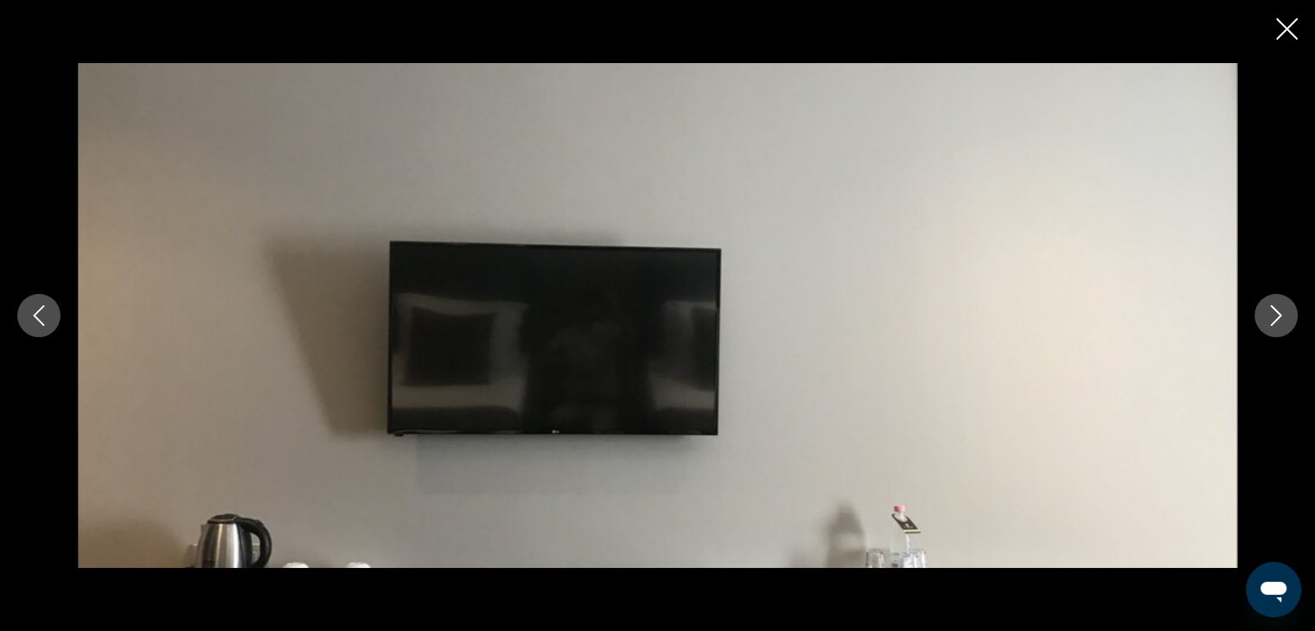
click at [1269, 312] on icon "Next image" at bounding box center [1276, 315] width 21 height 21
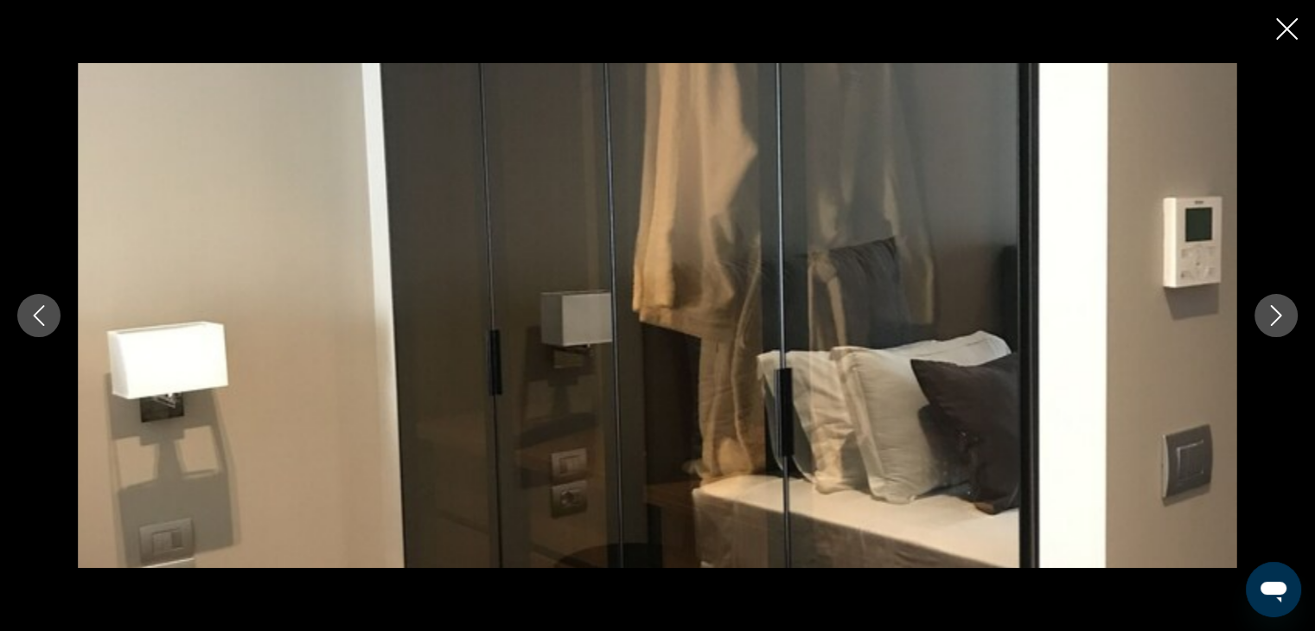
click at [1269, 312] on icon "Next image" at bounding box center [1276, 315] width 21 height 21
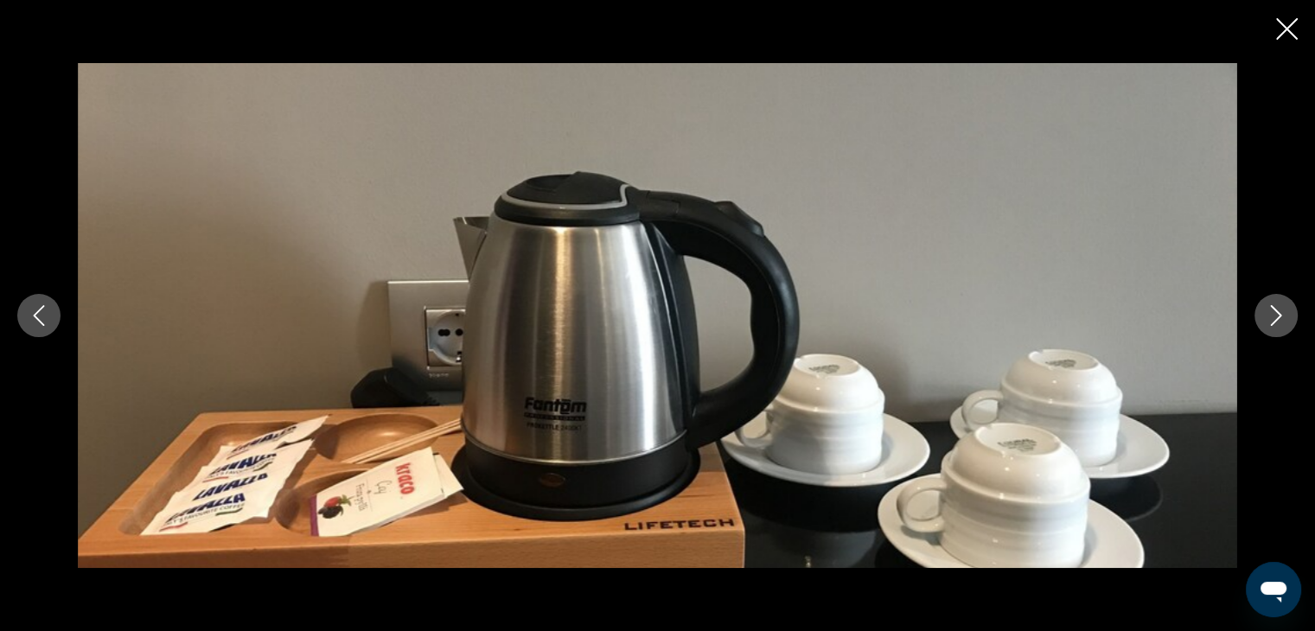
click at [1269, 312] on icon "Next image" at bounding box center [1276, 315] width 21 height 21
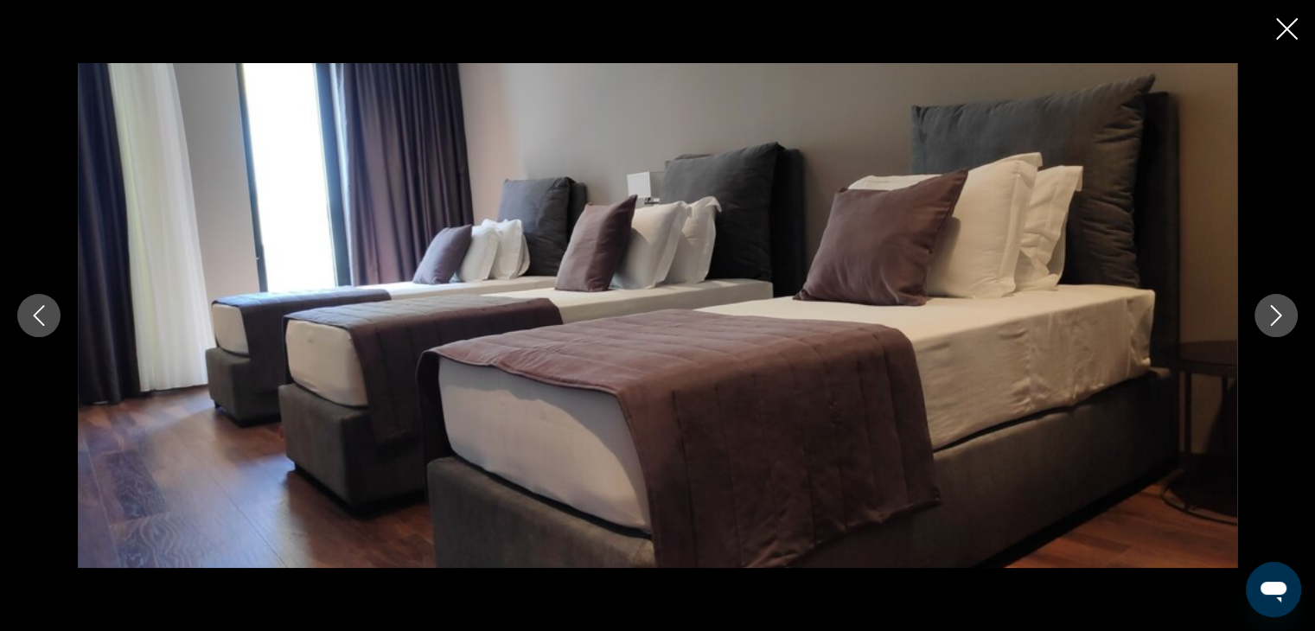
click at [1289, 24] on icon "Close slideshow" at bounding box center [1287, 29] width 22 height 22
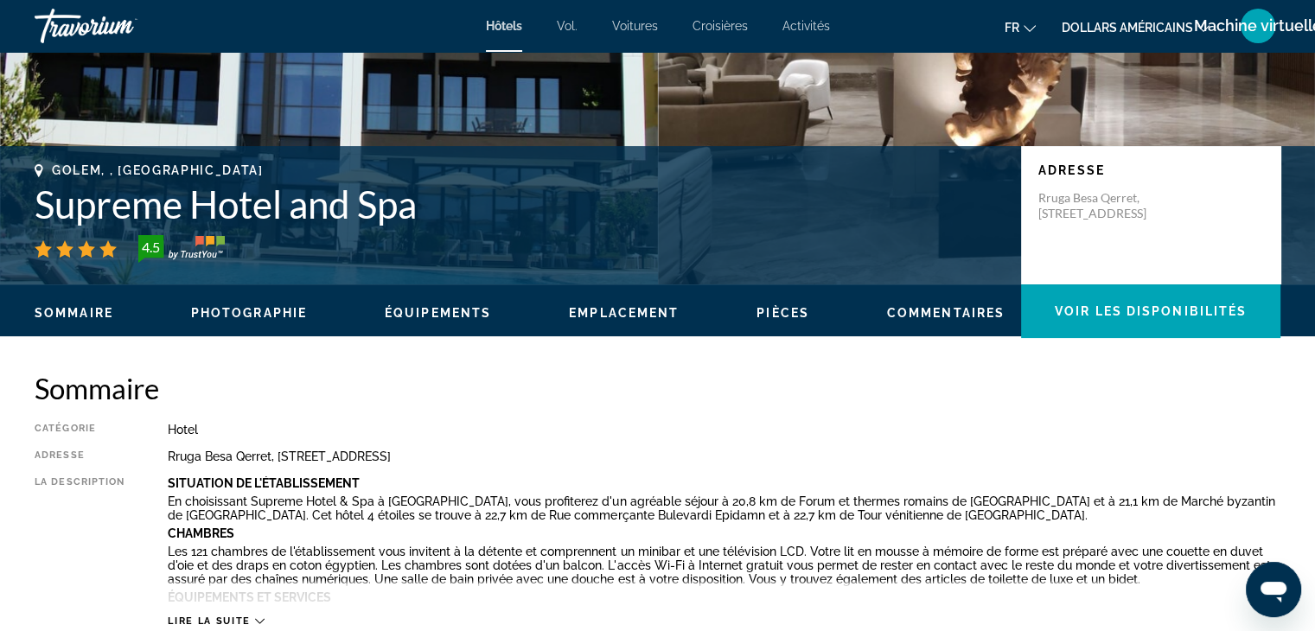
scroll to position [287, 0]
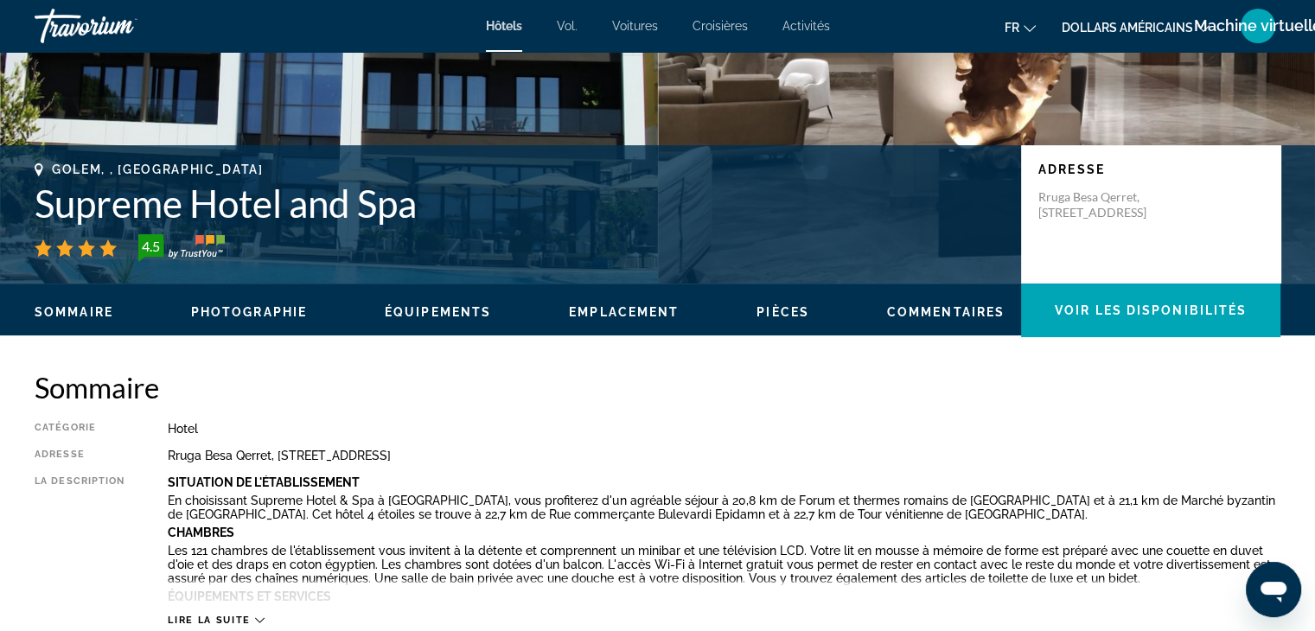
click at [256, 616] on icon "Contenu principal" at bounding box center [260, 621] width 10 height 10
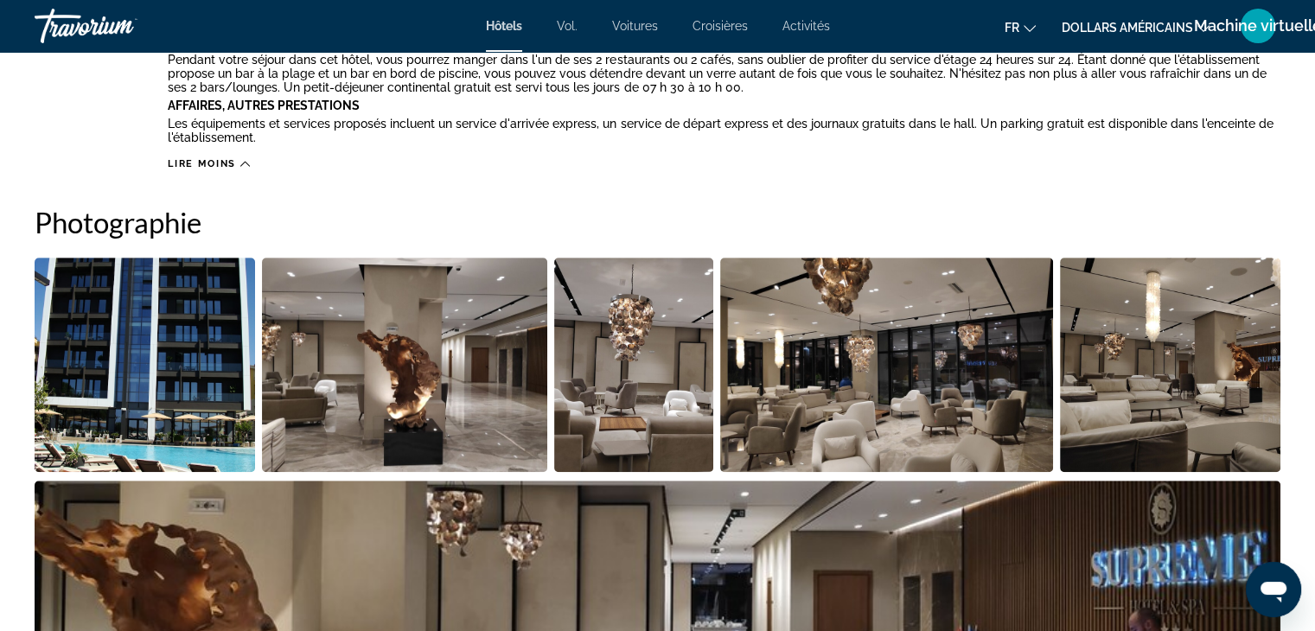
scroll to position [915, 0]
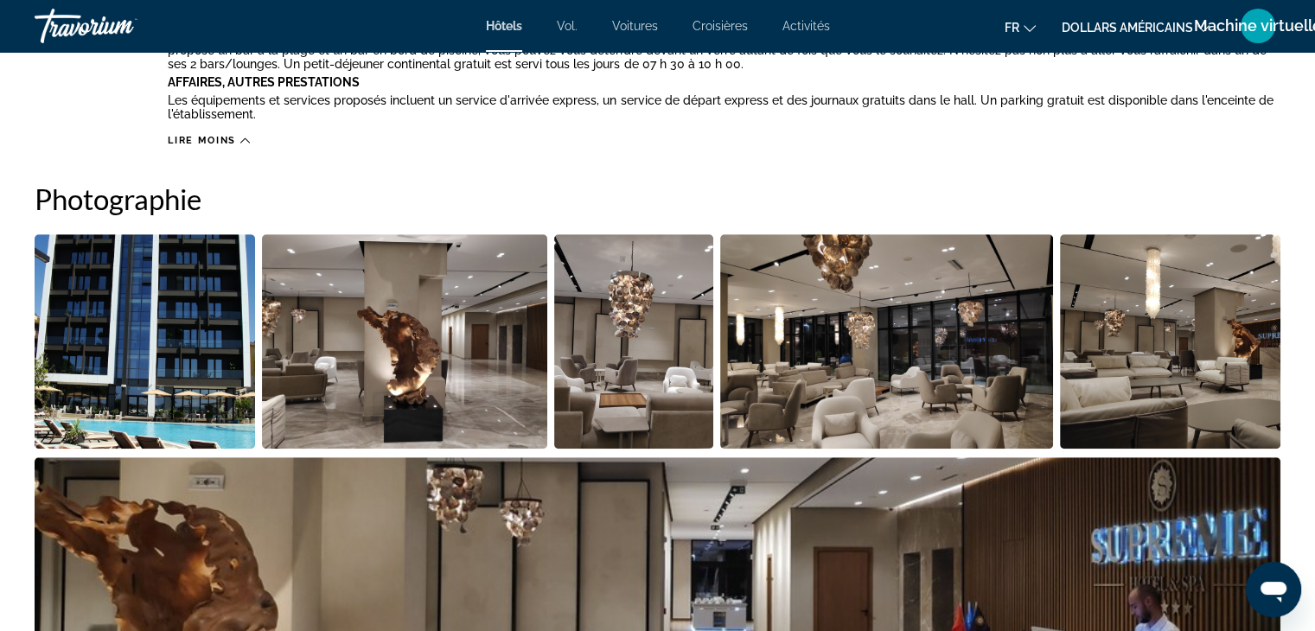
click at [405, 385] on img "Open full-screen image slider" at bounding box center [404, 341] width 285 height 214
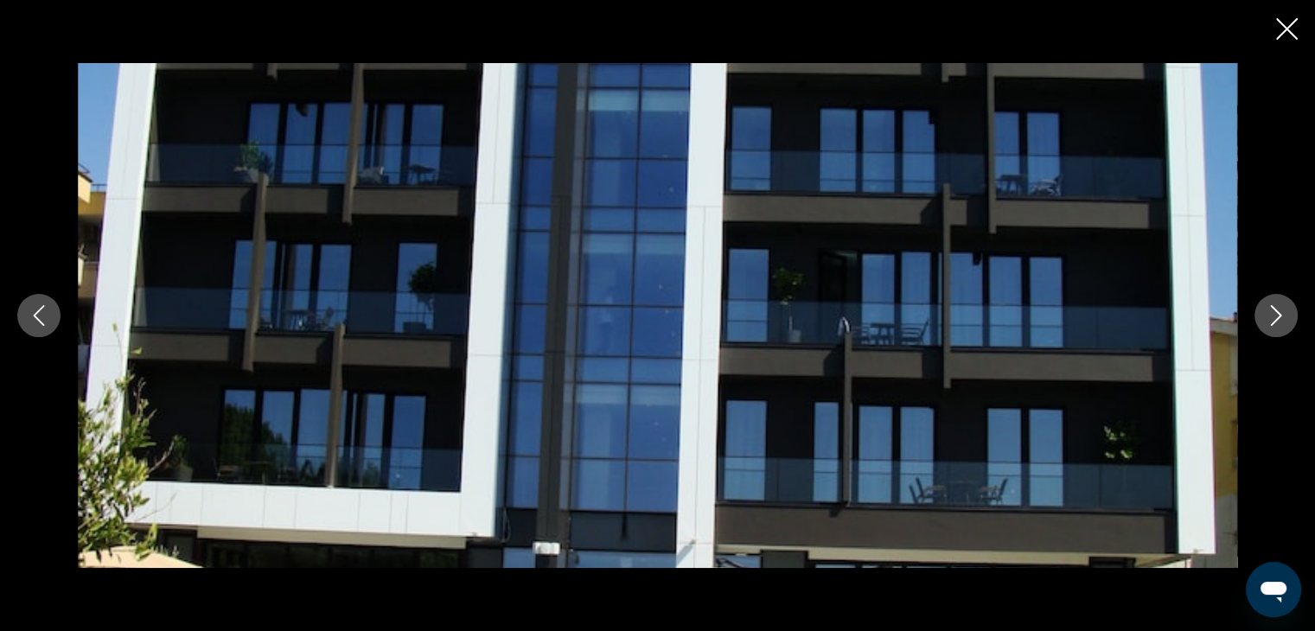
click at [1266, 309] on icon "Next image" at bounding box center [1276, 315] width 21 height 21
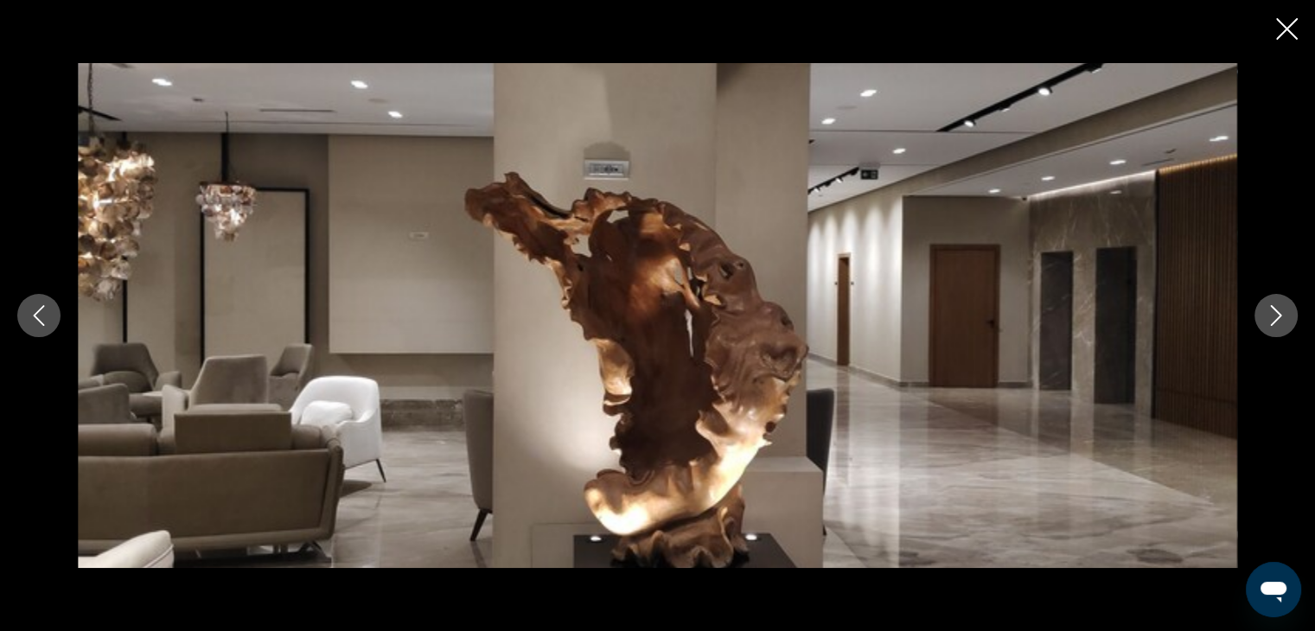
click at [1266, 309] on icon "Next image" at bounding box center [1276, 315] width 21 height 21
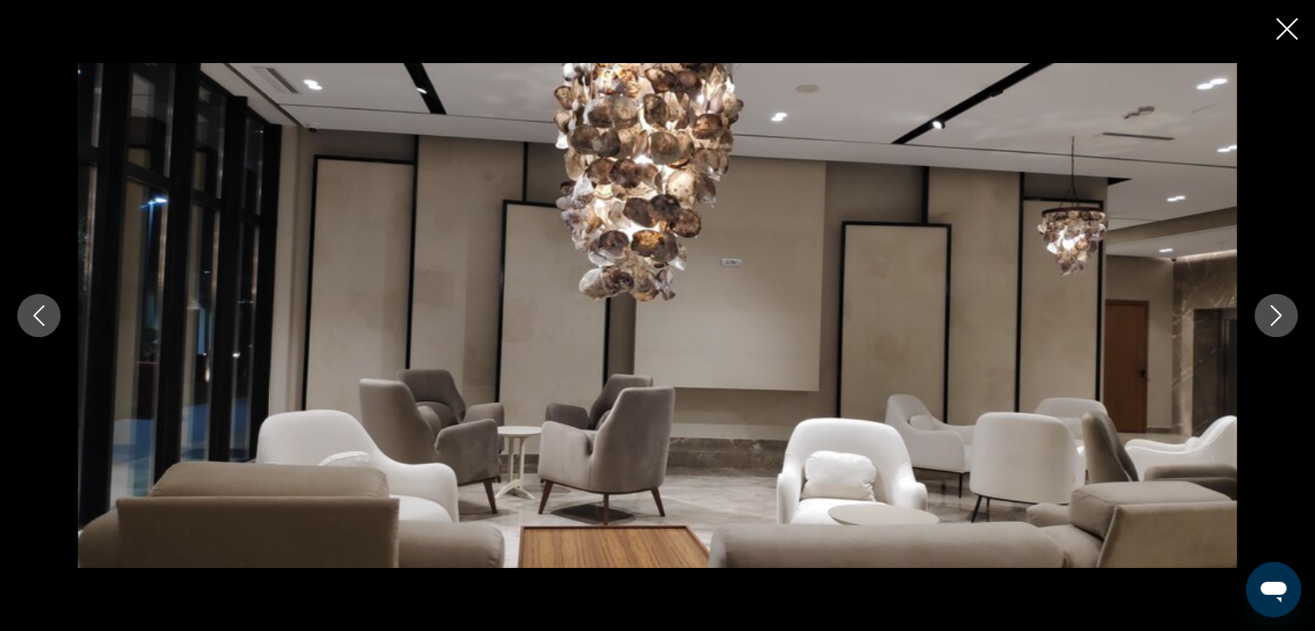
click at [1266, 309] on icon "Next image" at bounding box center [1276, 315] width 21 height 21
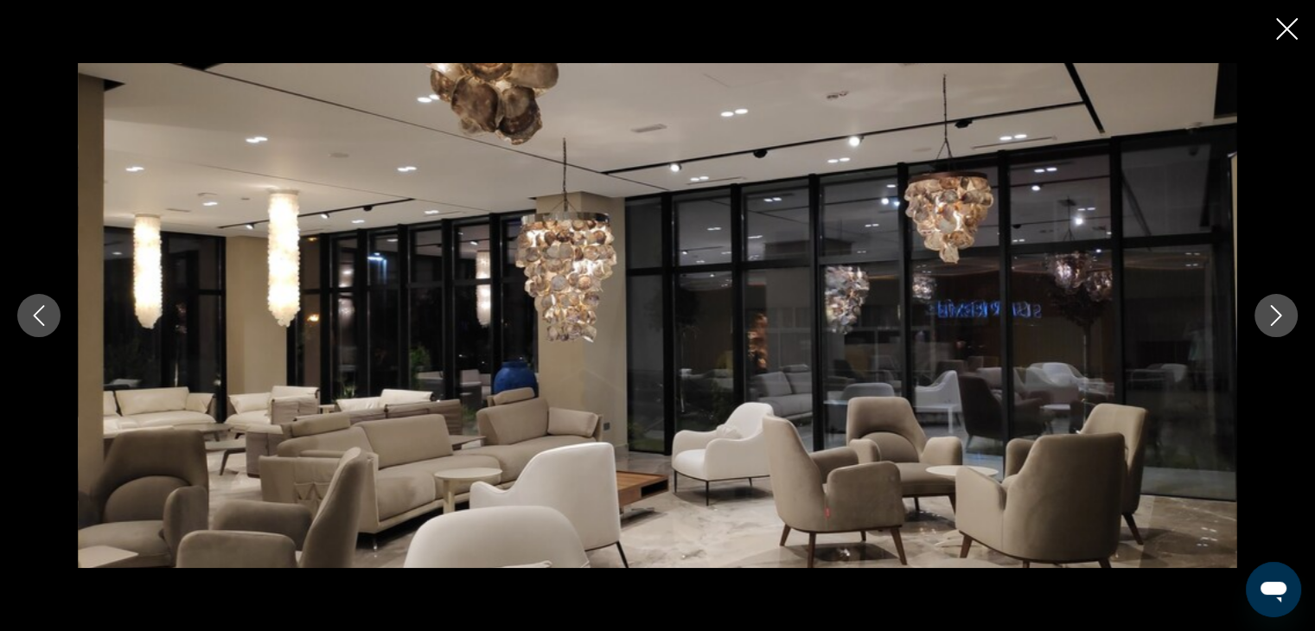
click at [1266, 309] on icon "Next image" at bounding box center [1276, 315] width 21 height 21
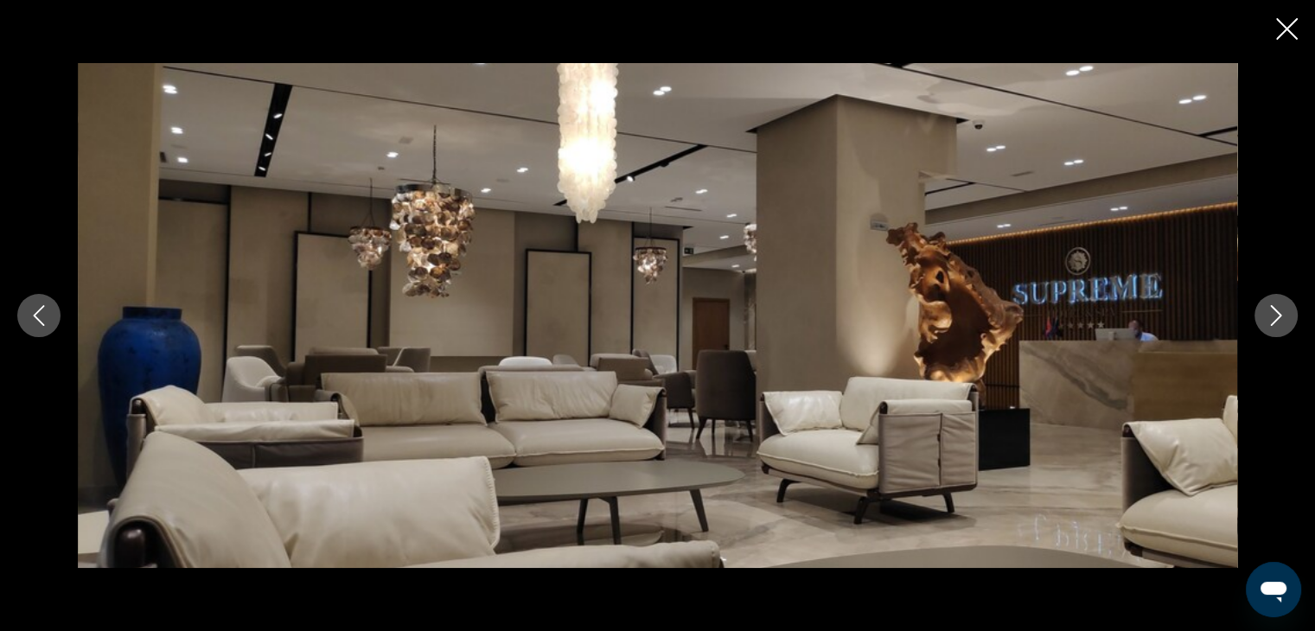
click at [1266, 309] on icon "Next image" at bounding box center [1276, 315] width 21 height 21
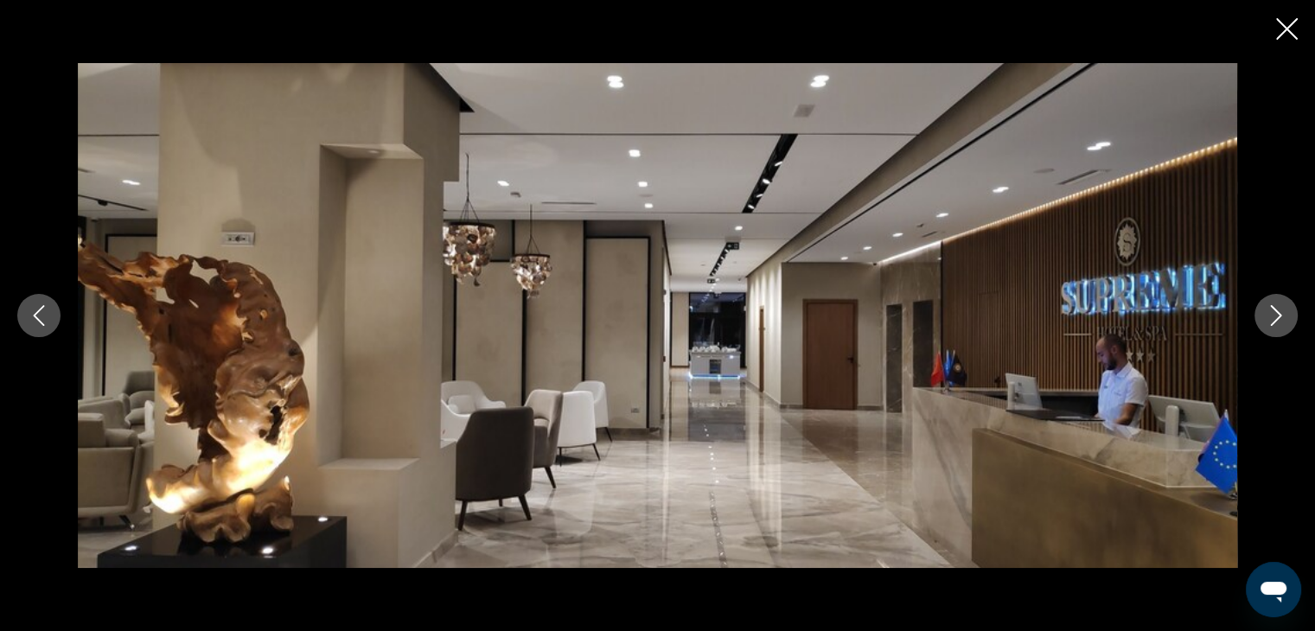
click at [1266, 309] on icon "Next image" at bounding box center [1276, 315] width 21 height 21
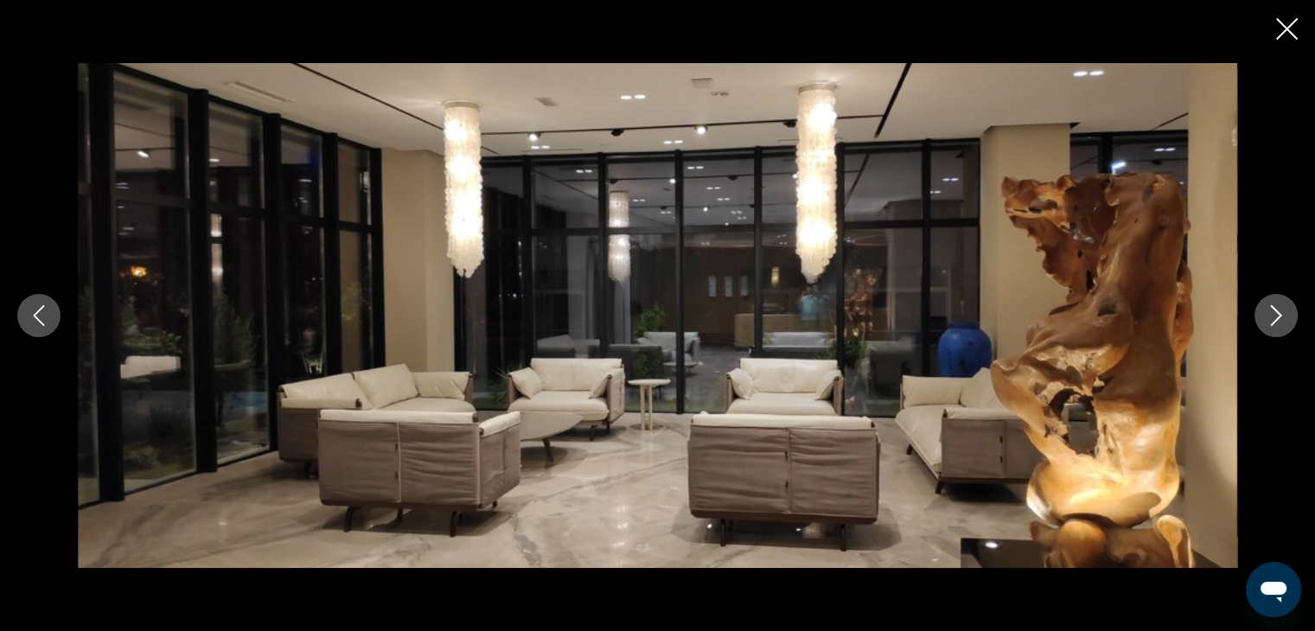
click at [1266, 309] on icon "Next image" at bounding box center [1276, 315] width 21 height 21
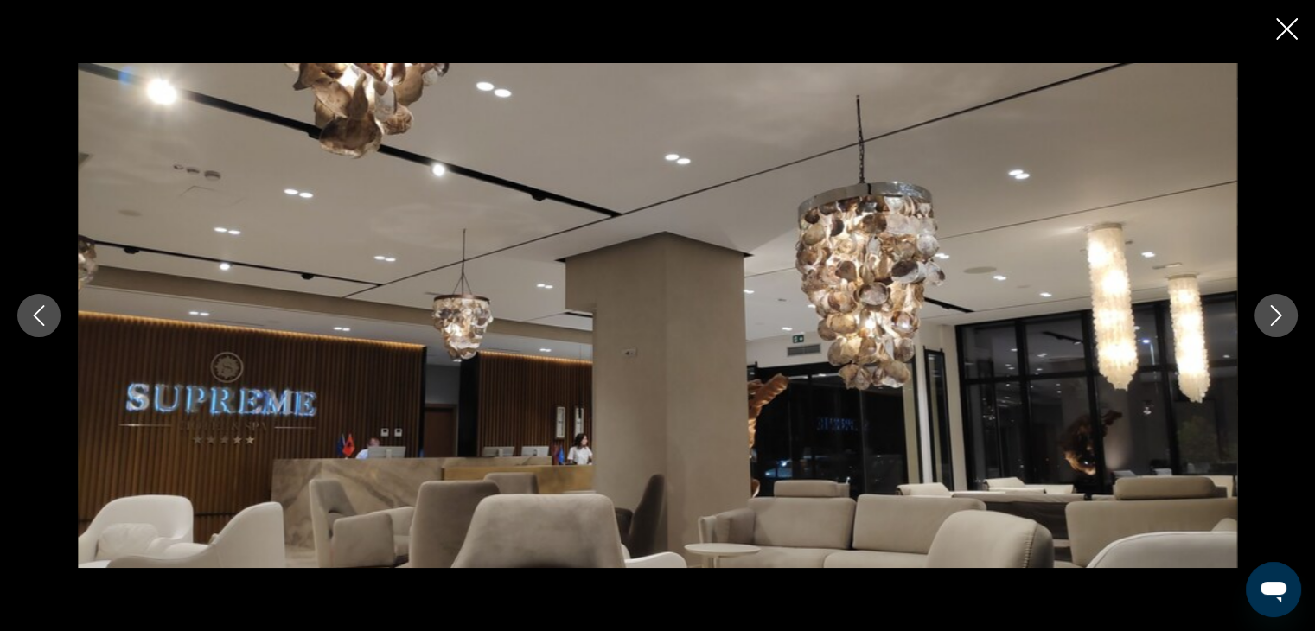
click at [1266, 309] on icon "Next image" at bounding box center [1276, 315] width 21 height 21
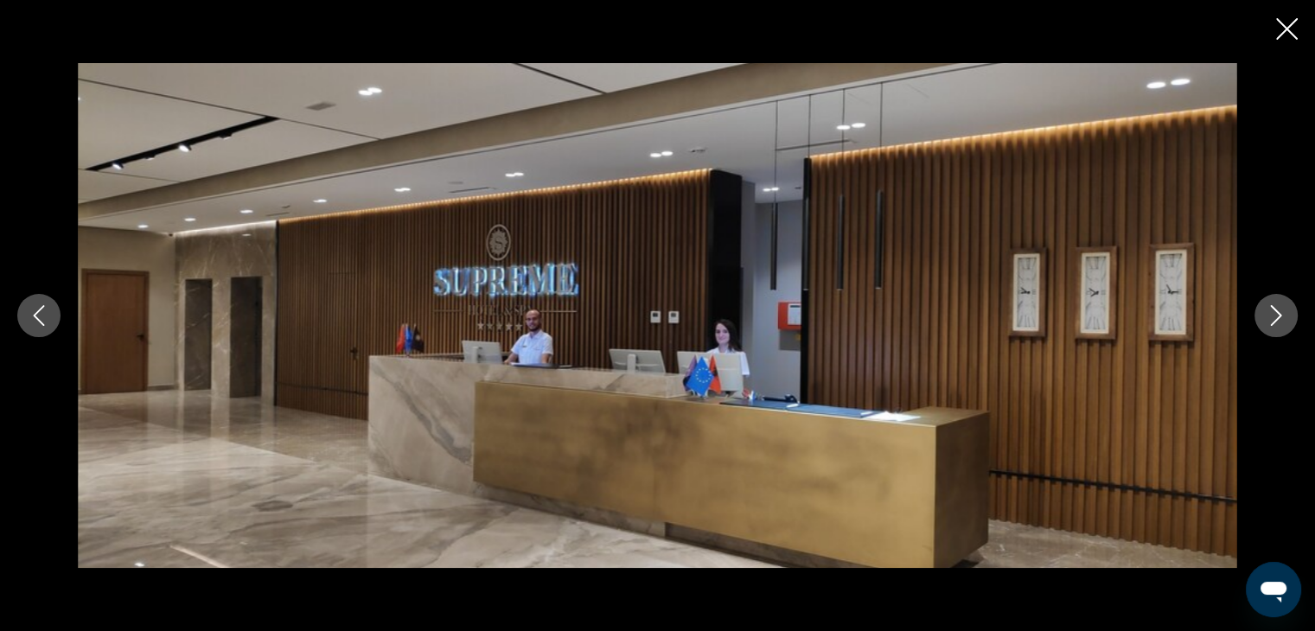
click at [1266, 309] on icon "Next image" at bounding box center [1276, 315] width 21 height 21
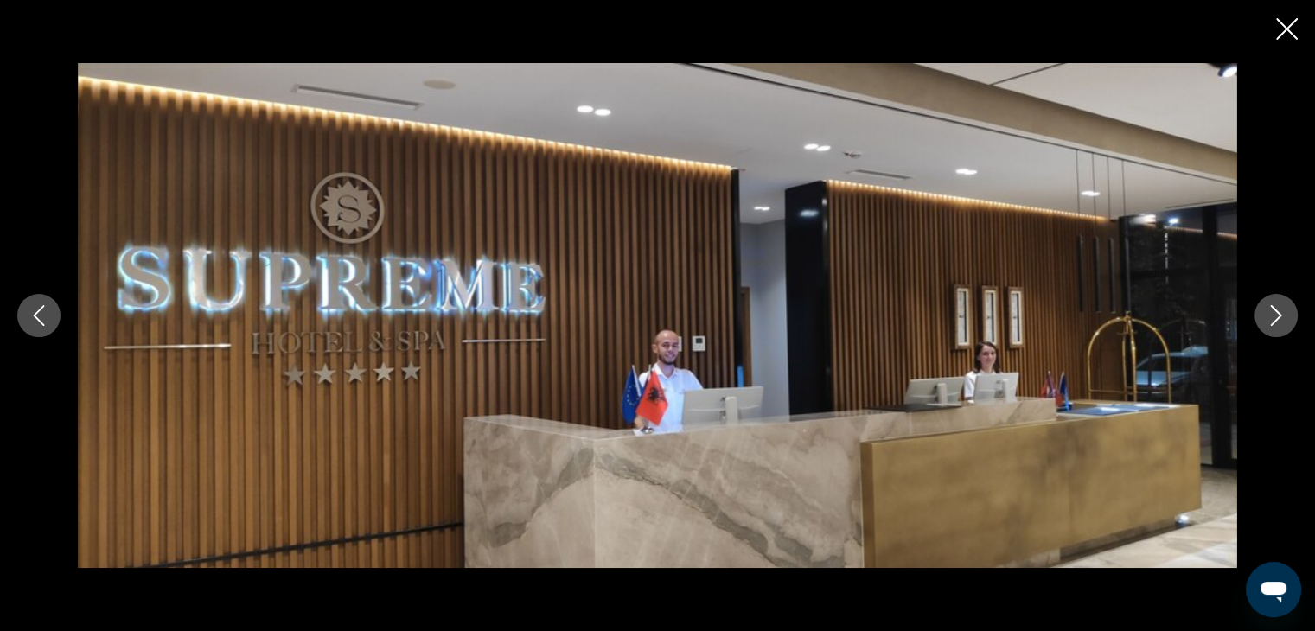
click at [1266, 309] on icon "Next image" at bounding box center [1276, 315] width 21 height 21
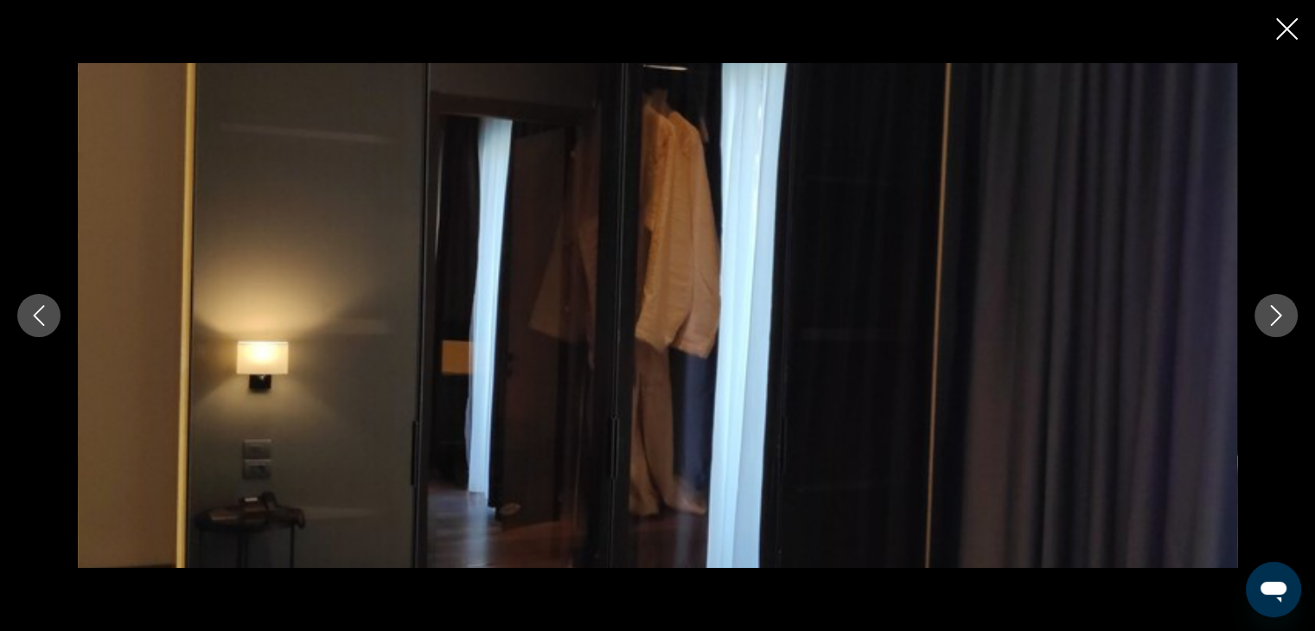
click at [1266, 309] on icon "Next image" at bounding box center [1276, 315] width 21 height 21
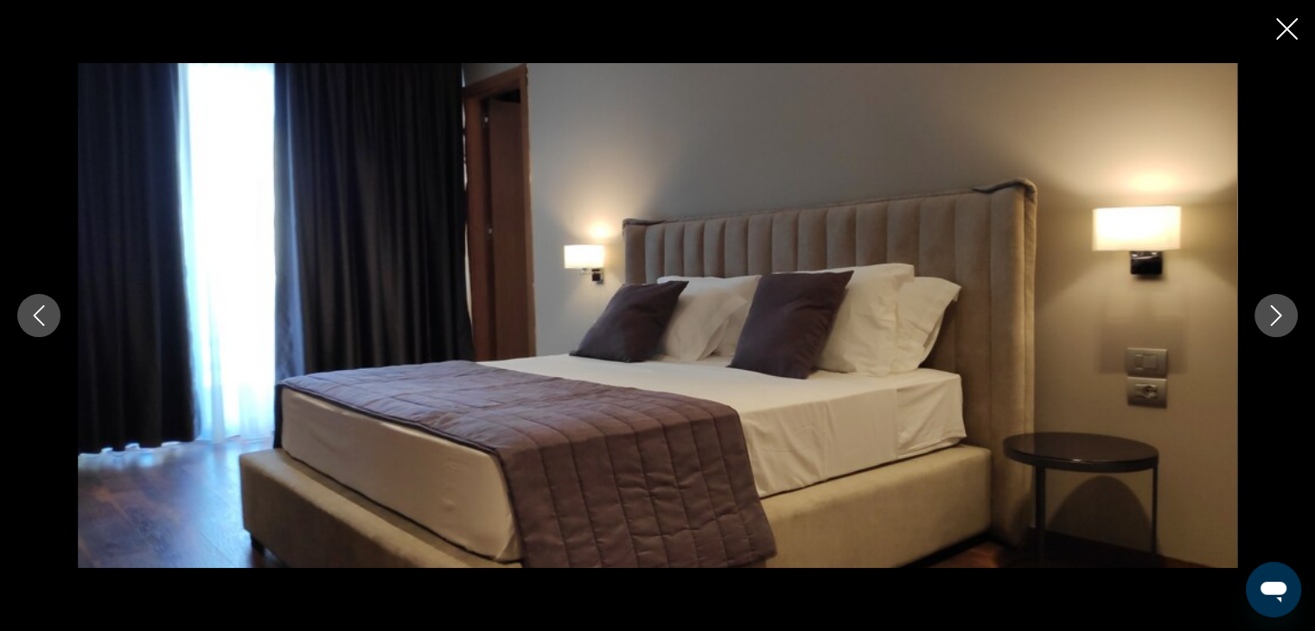
click at [1266, 309] on icon "Next image" at bounding box center [1276, 315] width 21 height 21
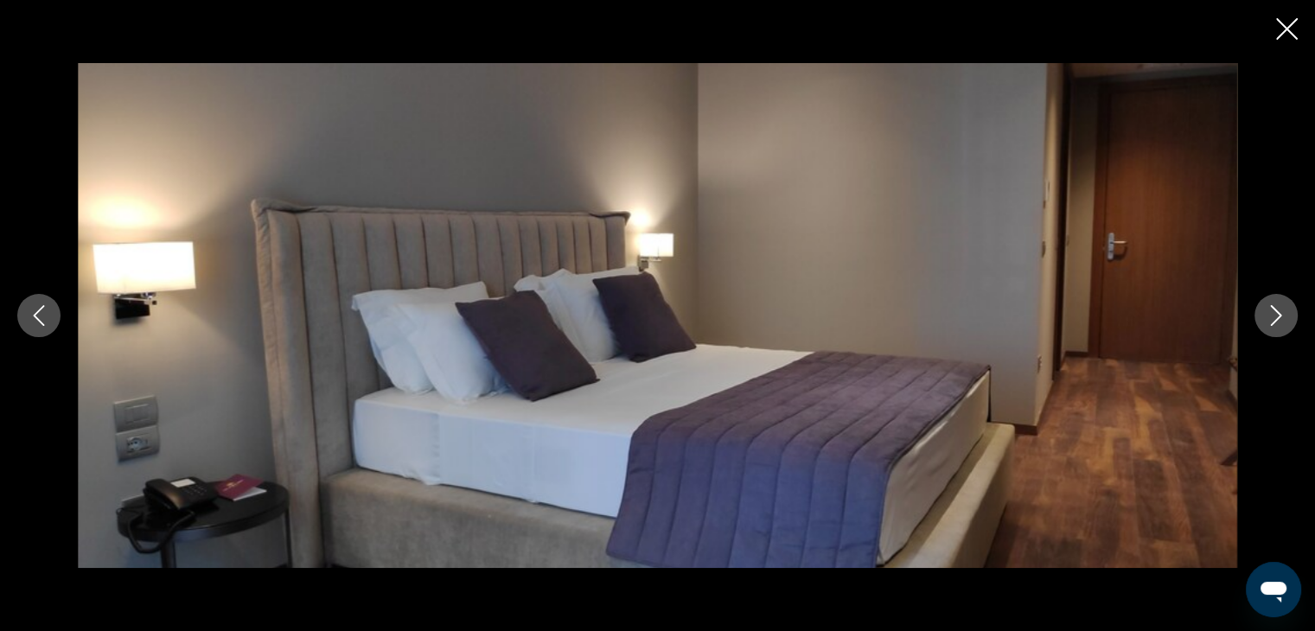
click at [1266, 309] on icon "Next image" at bounding box center [1276, 315] width 21 height 21
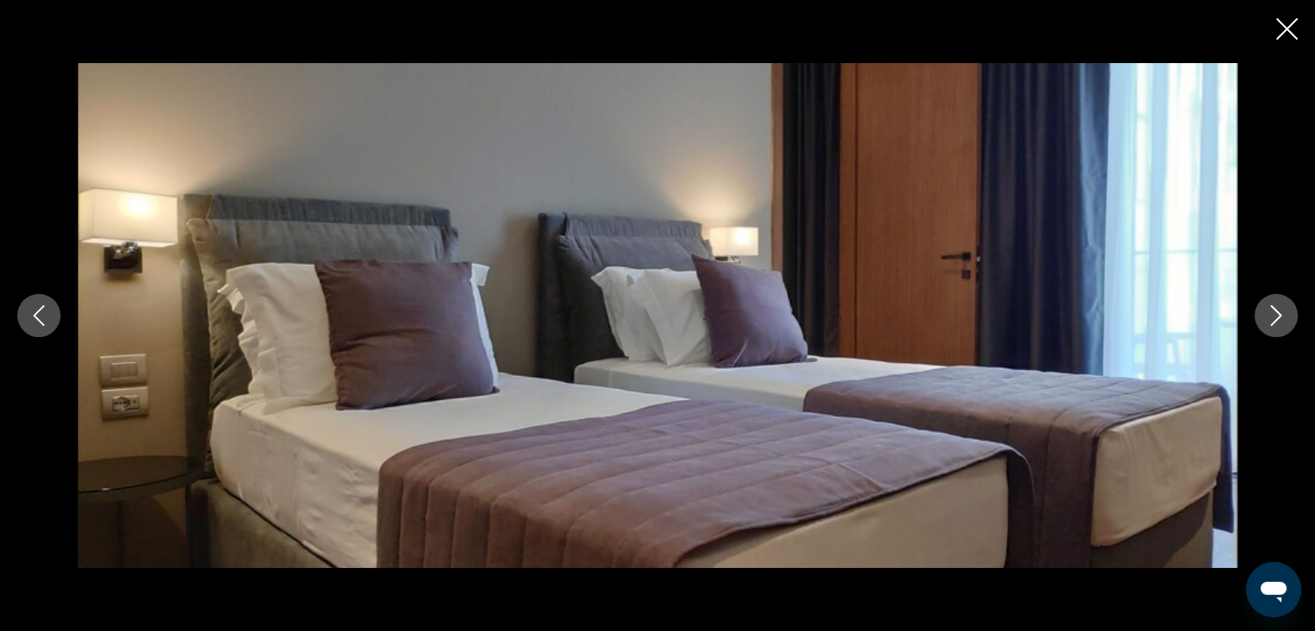
click at [1266, 309] on icon "Next image" at bounding box center [1276, 315] width 21 height 21
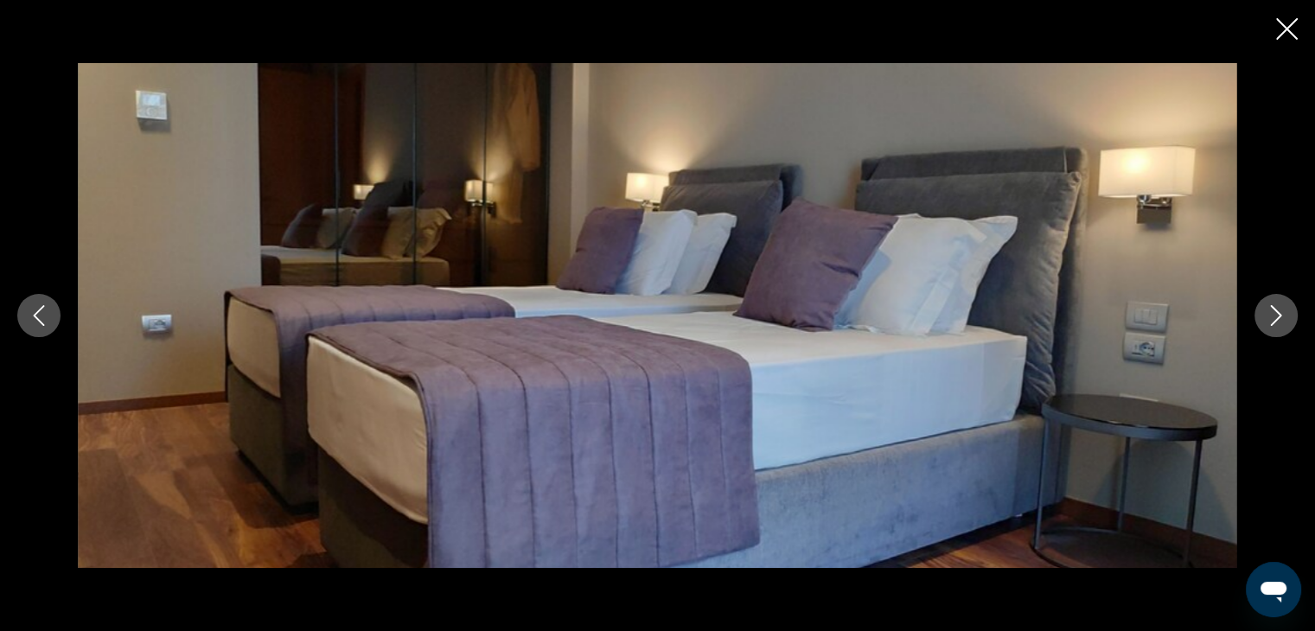
click at [1266, 309] on icon "Next image" at bounding box center [1276, 315] width 21 height 21
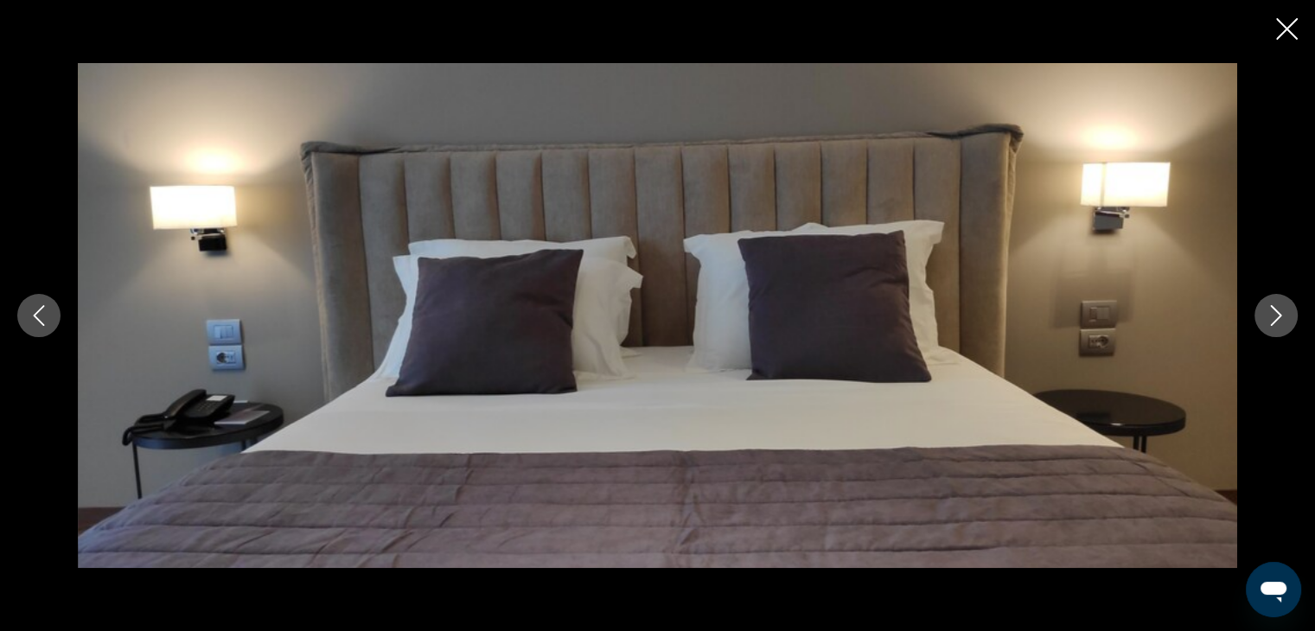
click at [1266, 309] on icon "Next image" at bounding box center [1276, 315] width 21 height 21
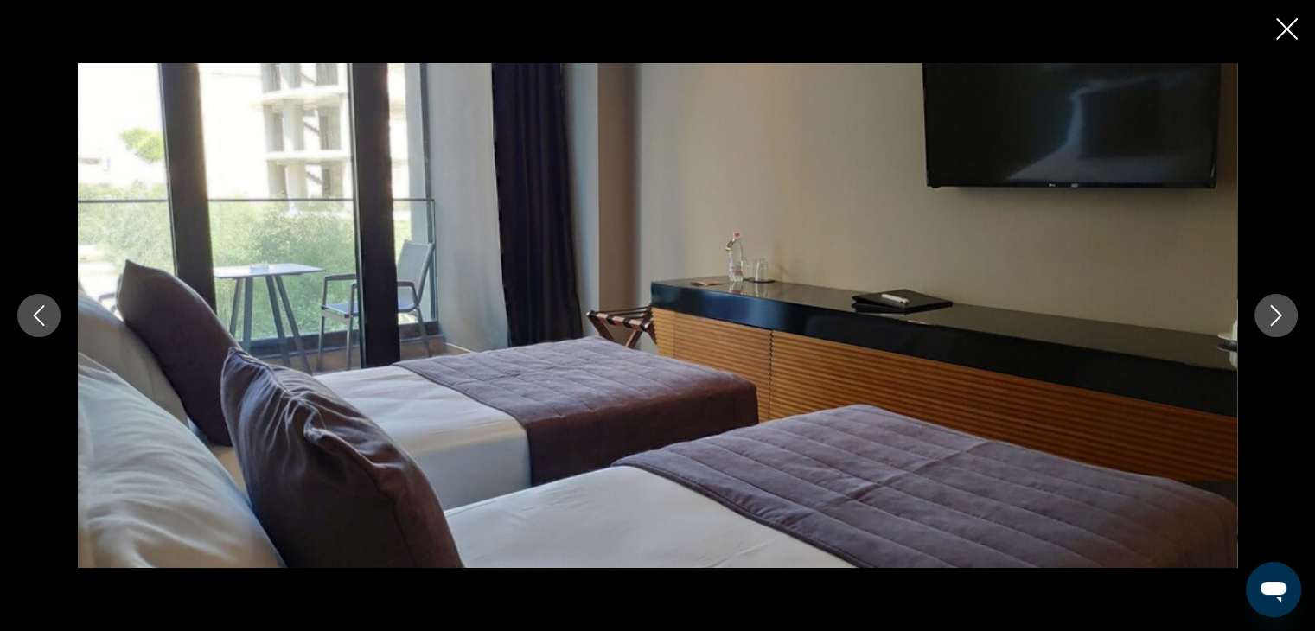
click at [1266, 309] on icon "Next image" at bounding box center [1276, 315] width 21 height 21
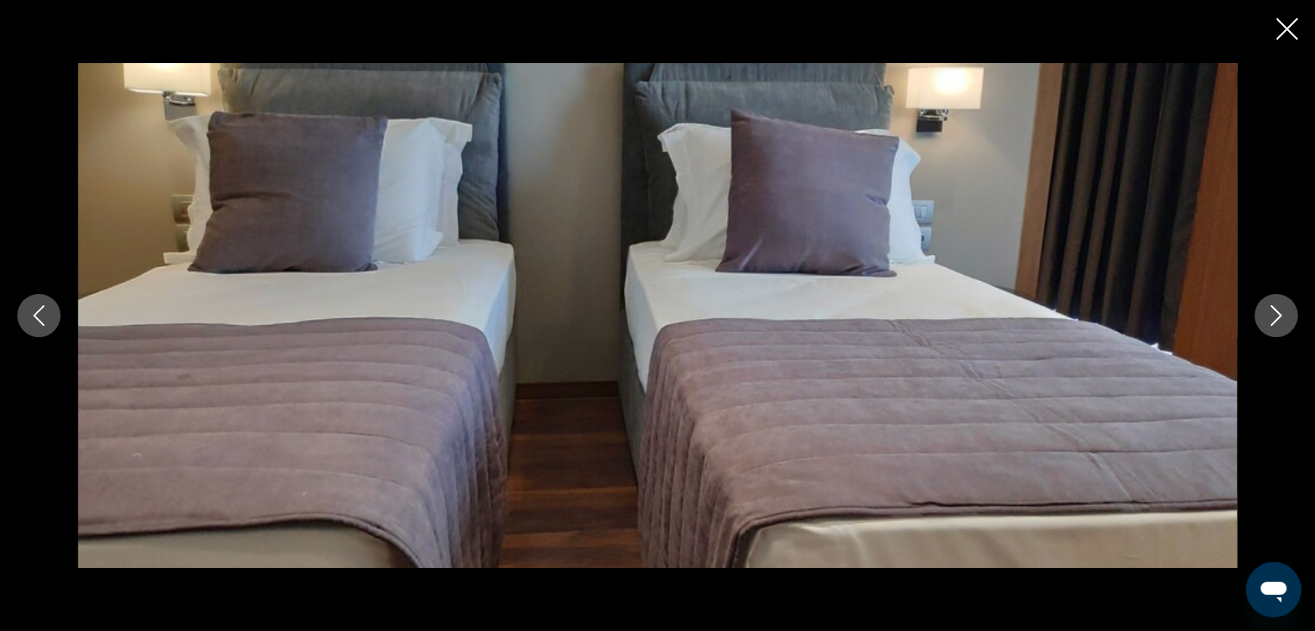
click at [1266, 309] on icon "Next image" at bounding box center [1276, 315] width 21 height 21
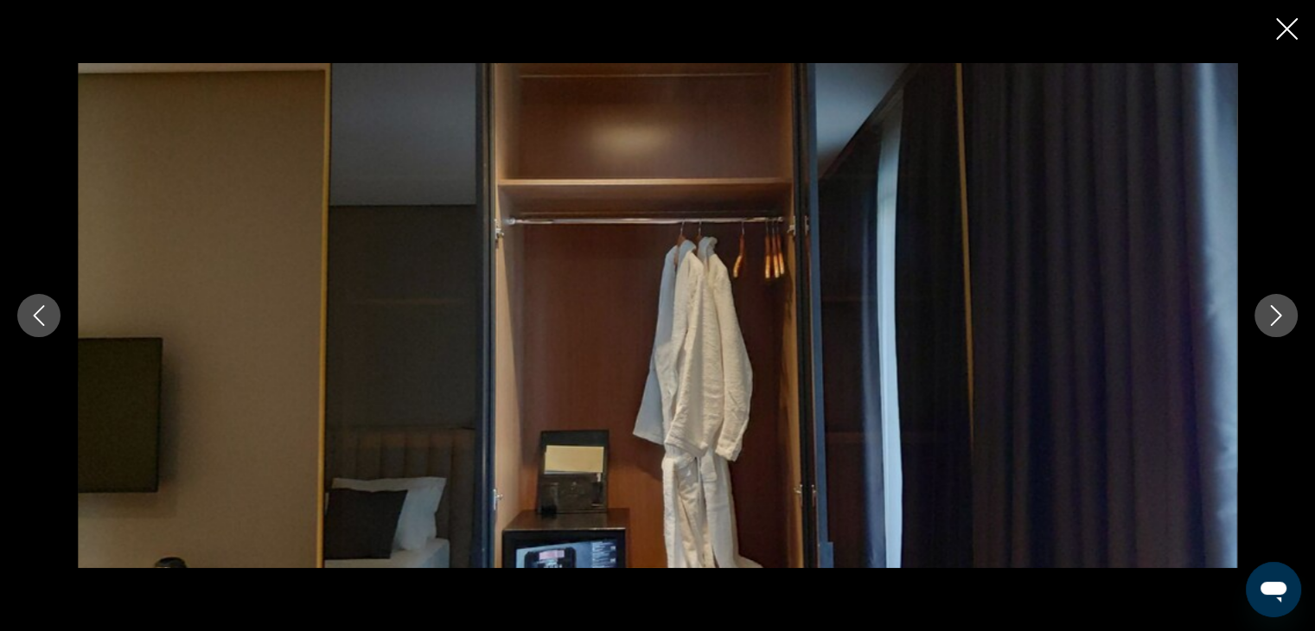
click at [1266, 309] on icon "Next image" at bounding box center [1276, 315] width 21 height 21
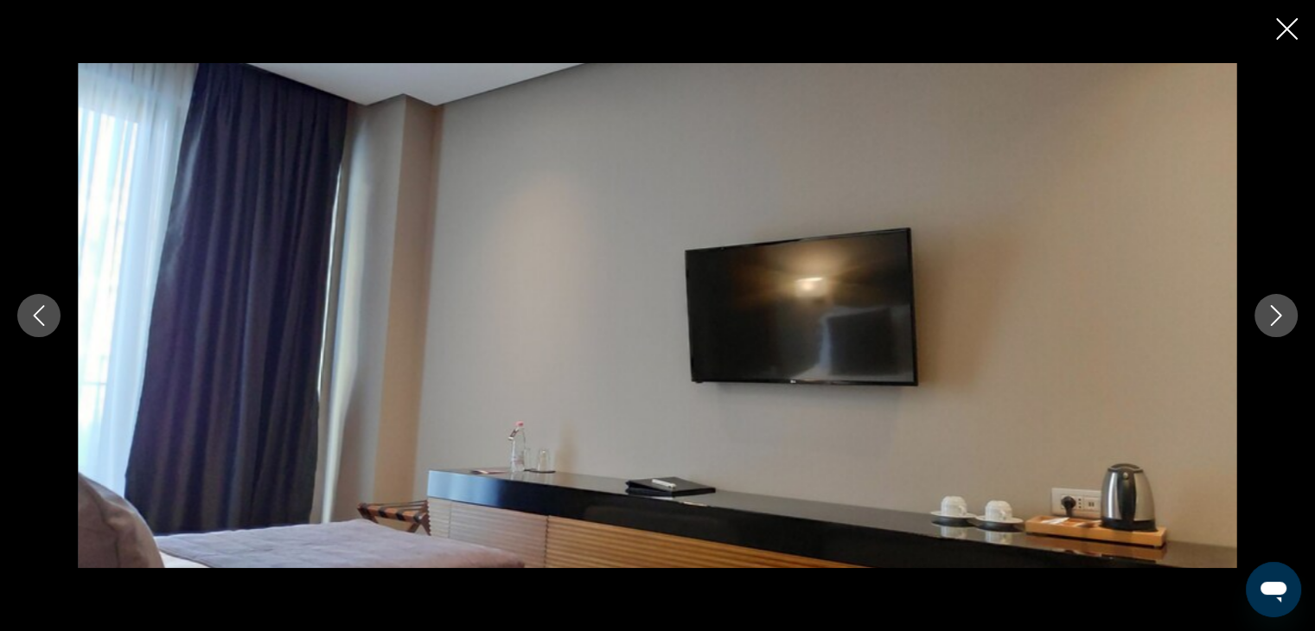
click at [1266, 309] on icon "Next image" at bounding box center [1276, 315] width 21 height 21
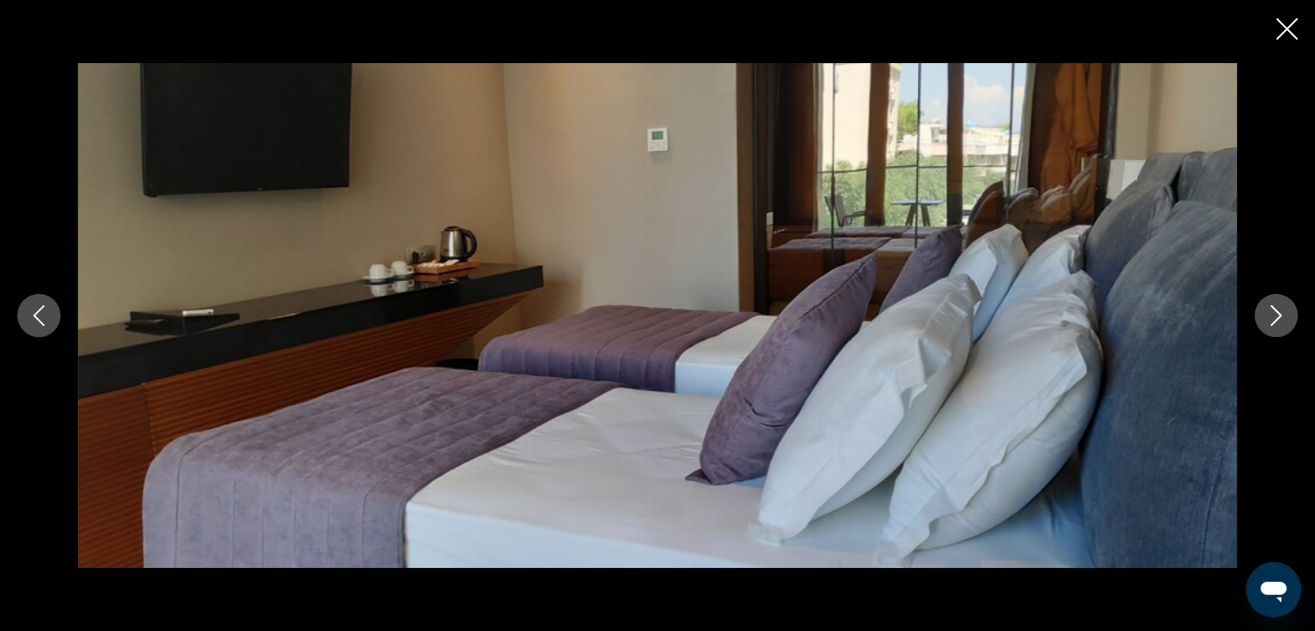
click at [1266, 309] on icon "Next image" at bounding box center [1276, 315] width 21 height 21
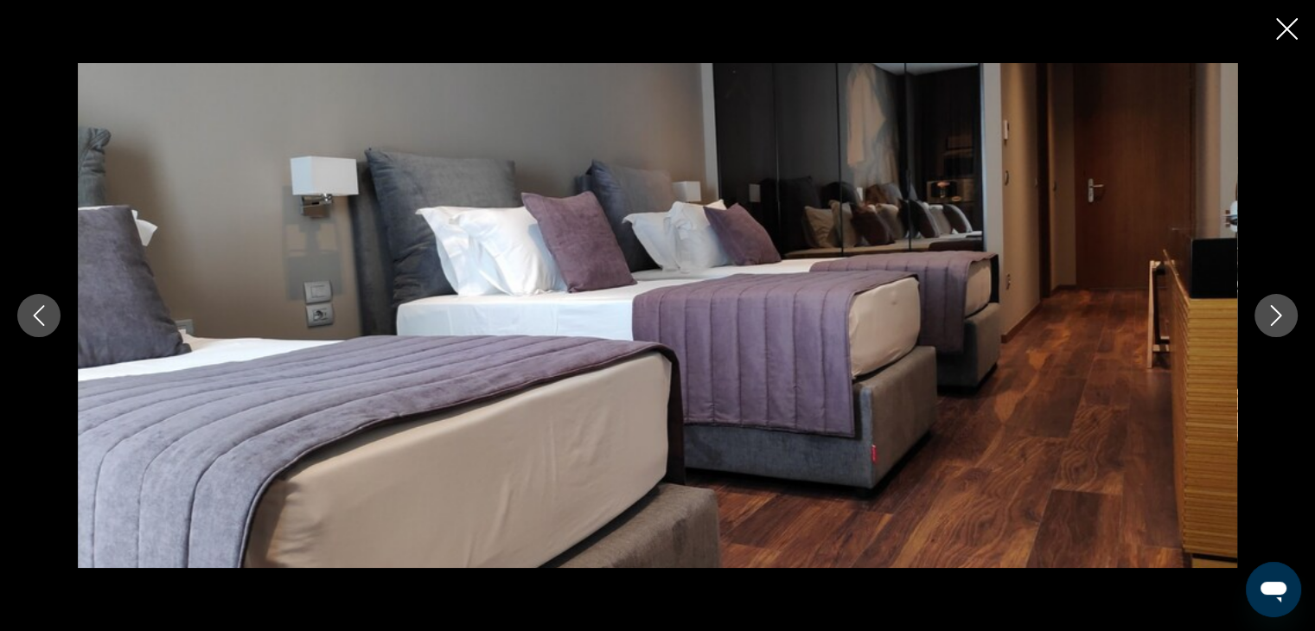
click at [1266, 309] on icon "Next image" at bounding box center [1276, 315] width 21 height 21
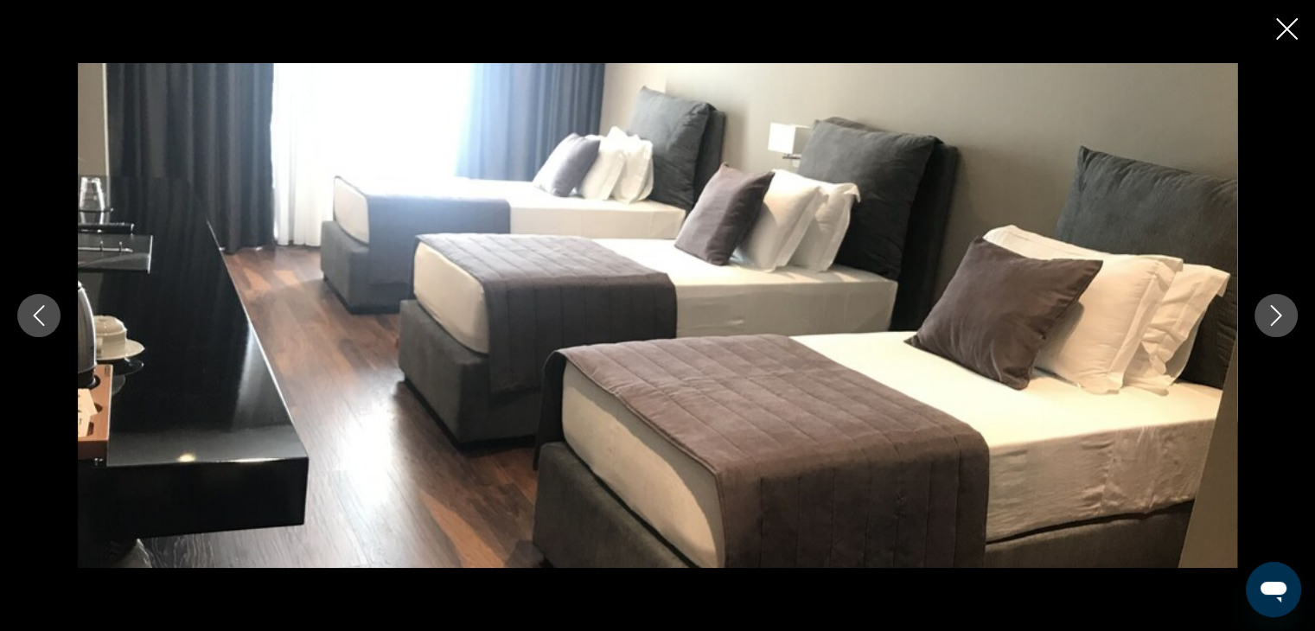
click at [1266, 309] on icon "Next image" at bounding box center [1276, 315] width 21 height 21
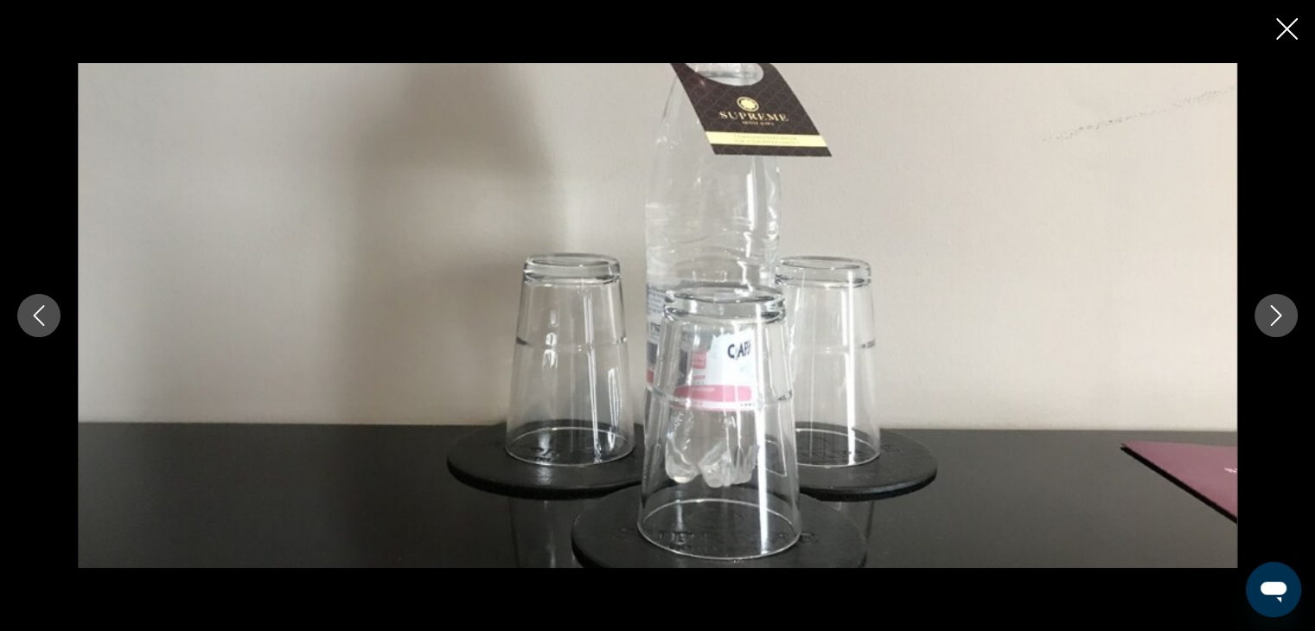
click at [1266, 309] on icon "Next image" at bounding box center [1276, 315] width 21 height 21
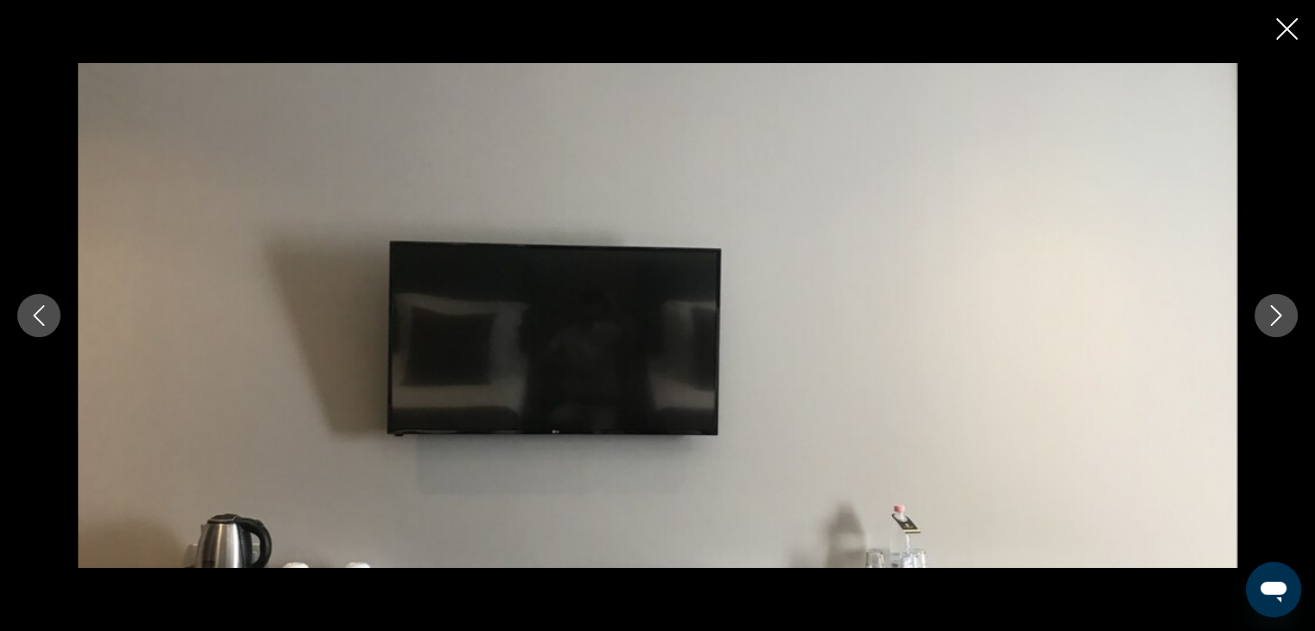
click at [1266, 309] on icon "Next image" at bounding box center [1276, 315] width 21 height 21
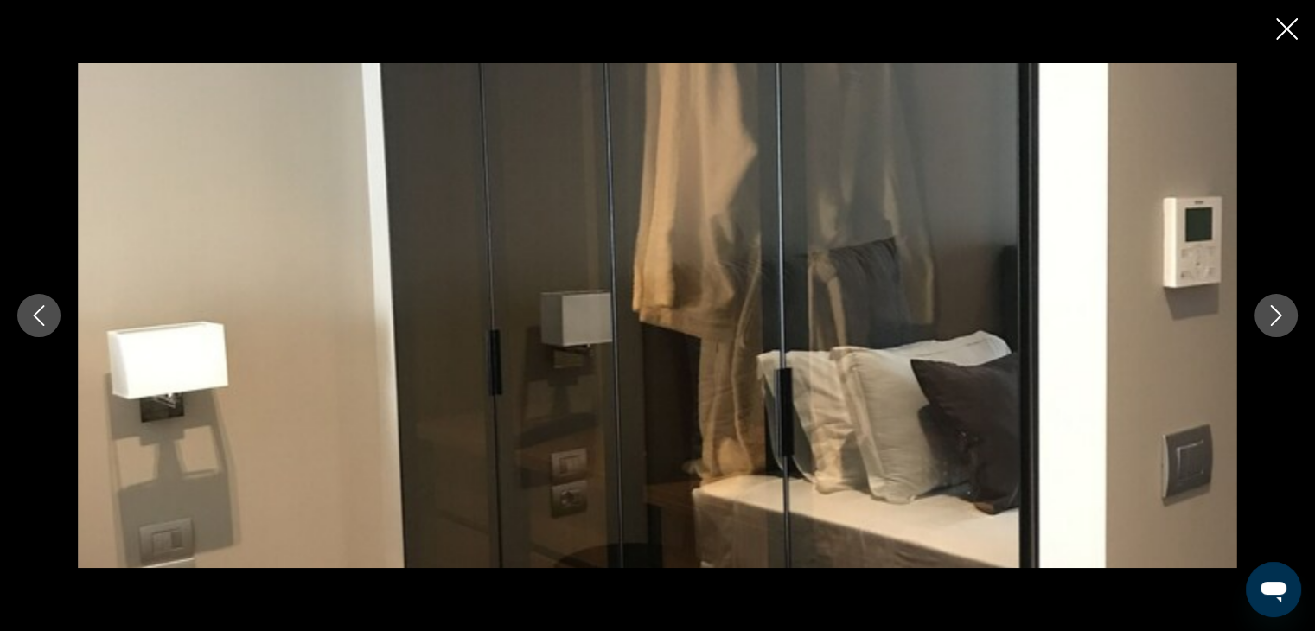
click at [1266, 309] on icon "Next image" at bounding box center [1276, 315] width 21 height 21
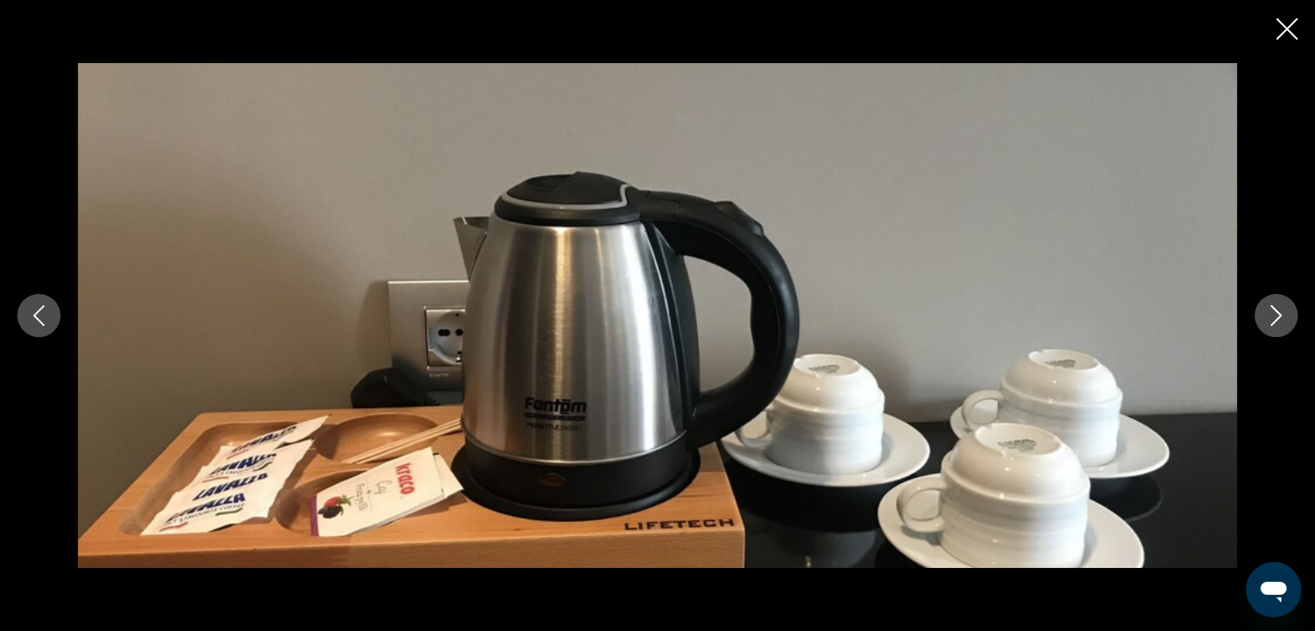
click at [1290, 24] on icon "Close slideshow" at bounding box center [1287, 29] width 22 height 22
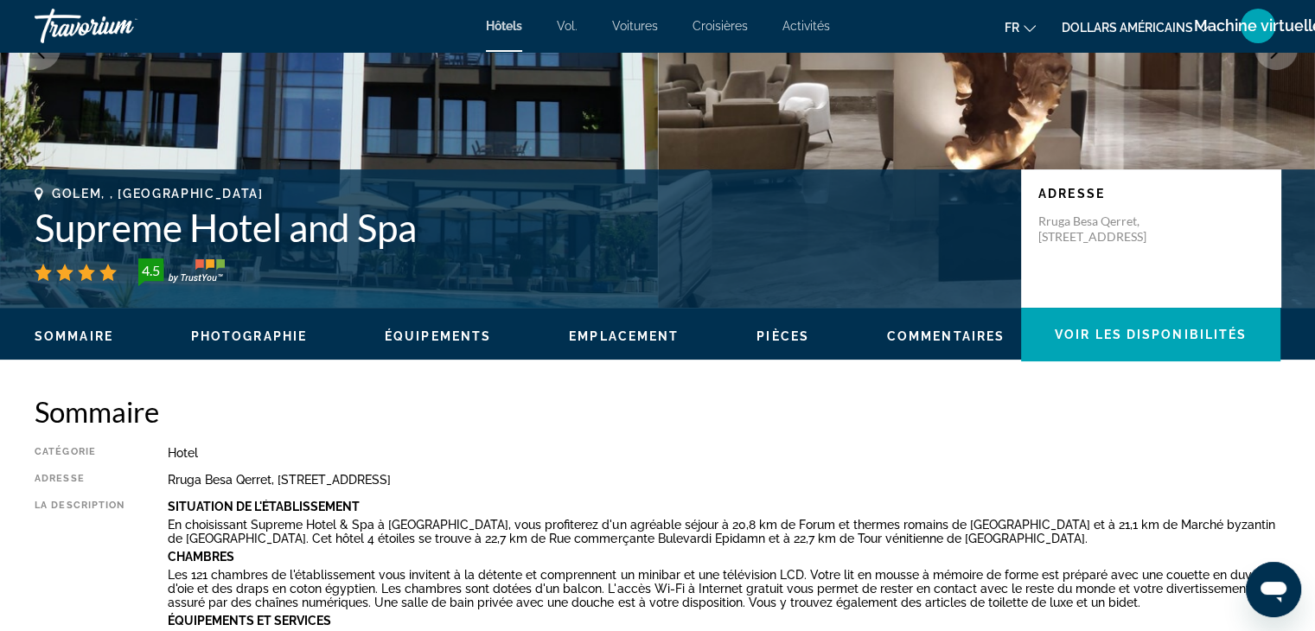
scroll to position [265, 0]
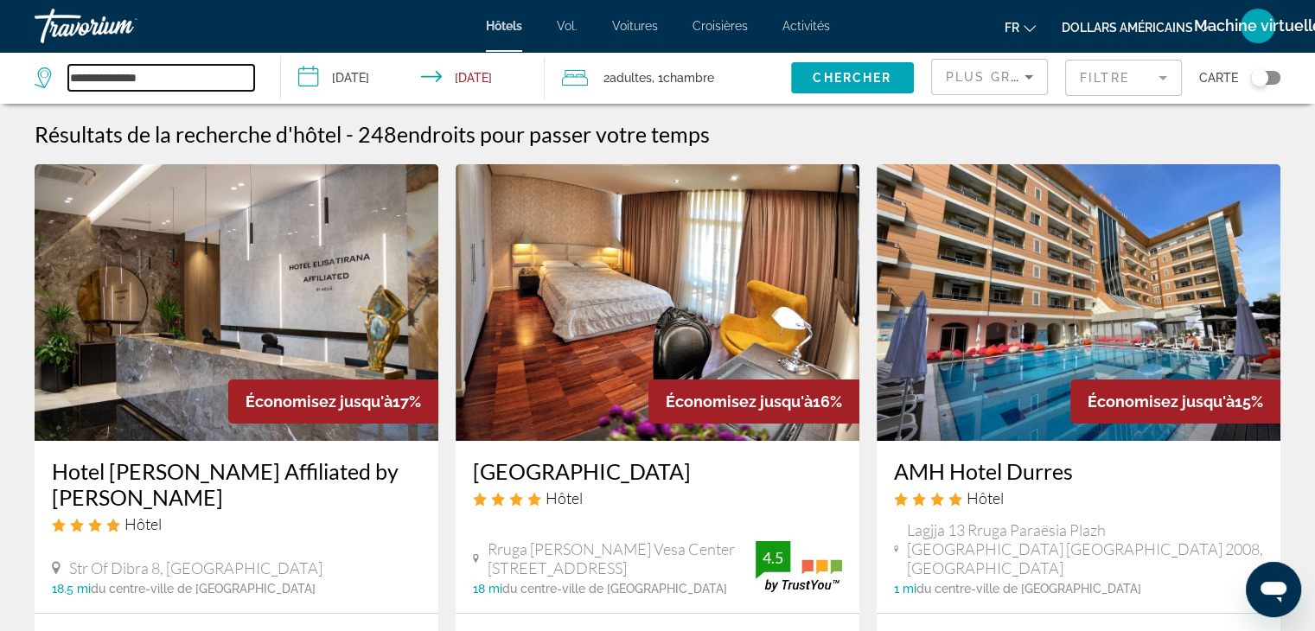
click at [188, 68] on input "**********" at bounding box center [161, 78] width 186 height 26
type input "*"
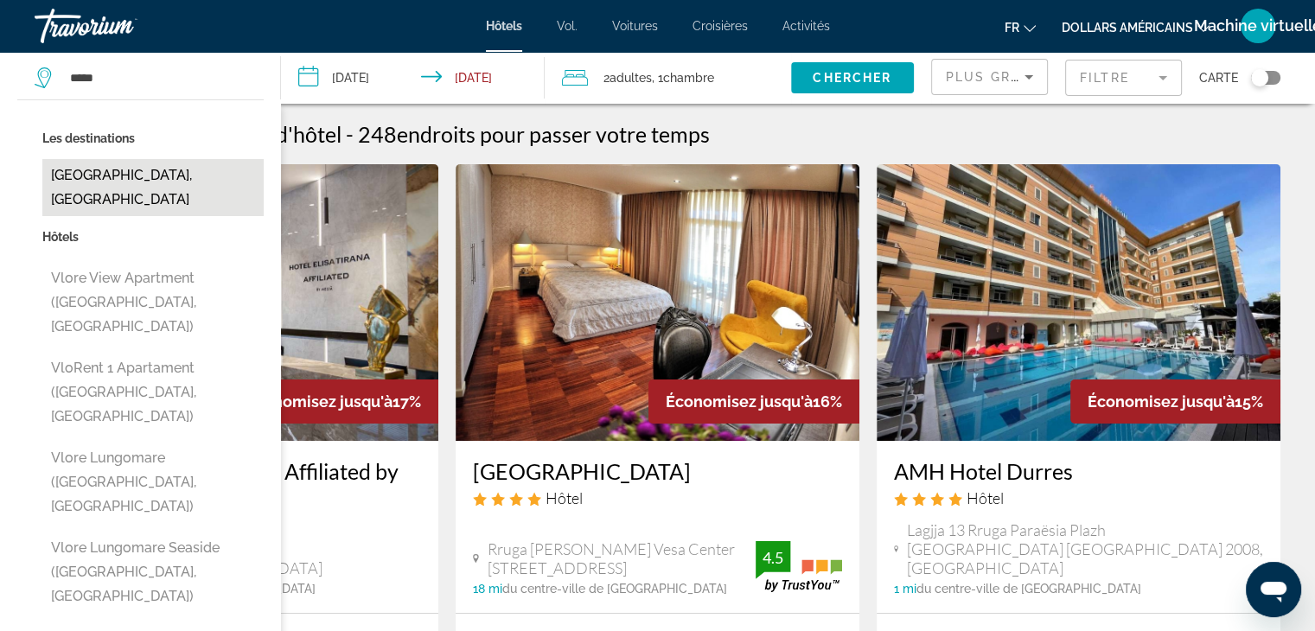
click at [70, 167] on button "[GEOGRAPHIC_DATA], [GEOGRAPHIC_DATA]" at bounding box center [152, 187] width 221 height 57
type input "**********"
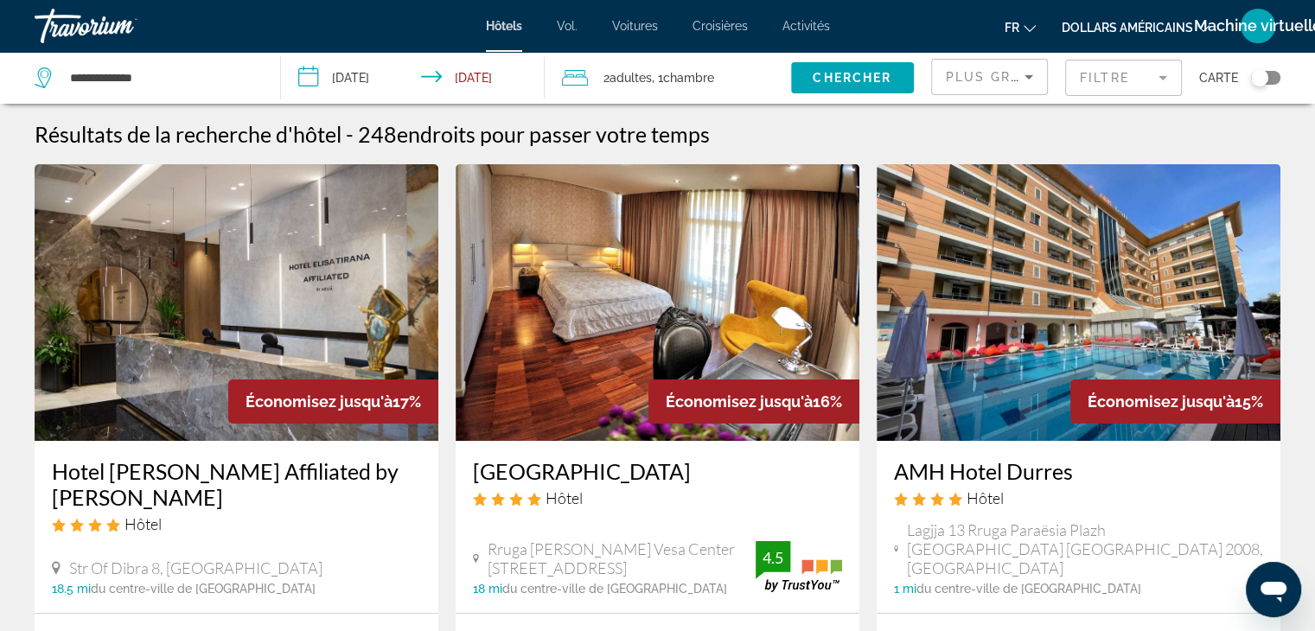
click at [381, 74] on input "**********" at bounding box center [416, 80] width 271 height 57
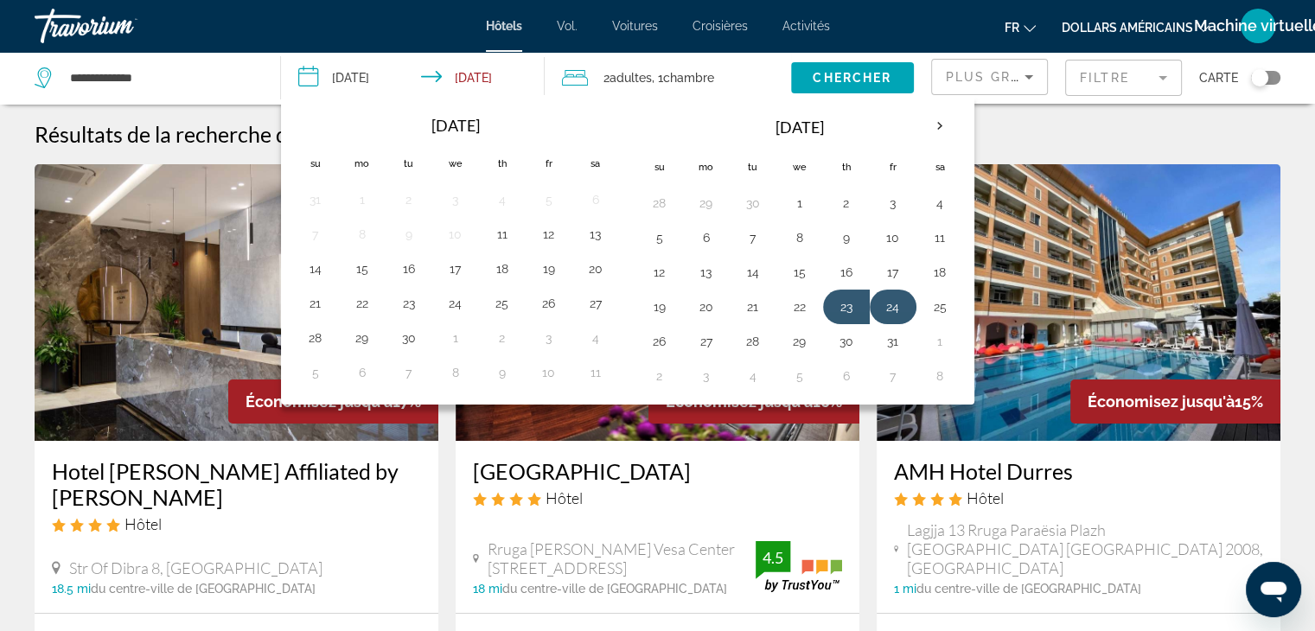
click at [889, 312] on button "24" at bounding box center [893, 307] width 28 height 24
click at [708, 336] on button "27" at bounding box center [706, 341] width 28 height 24
type input "**********"
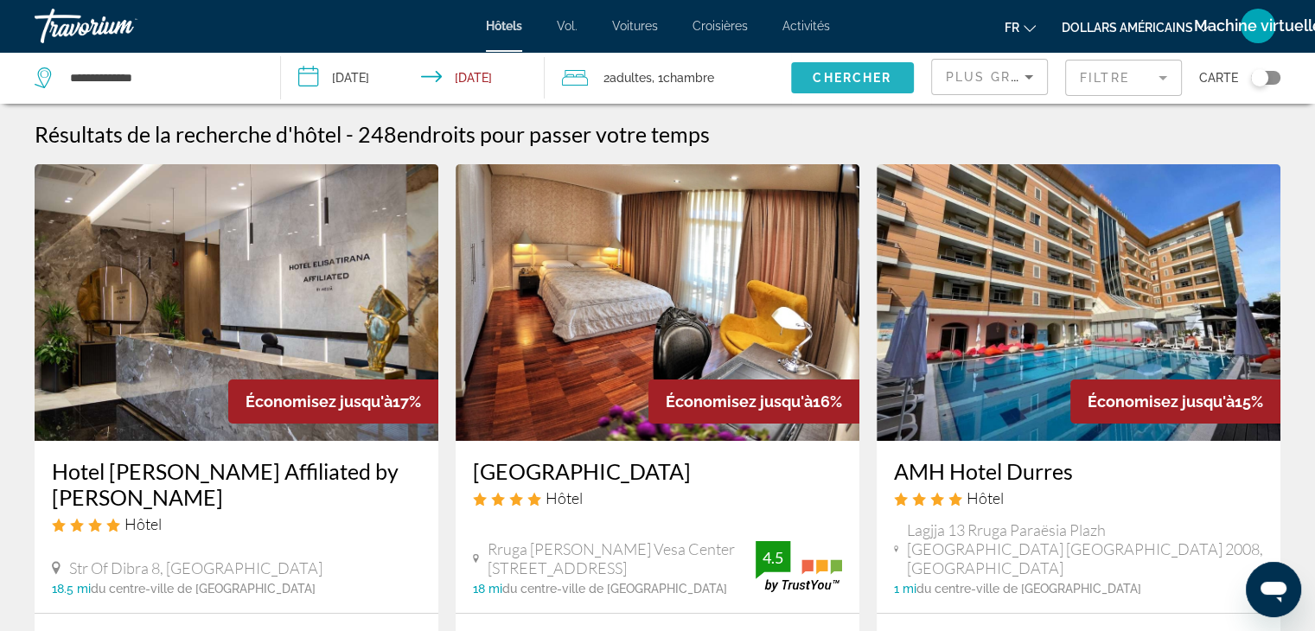
click at [845, 70] on span "Search widget" at bounding box center [852, 77] width 123 height 41
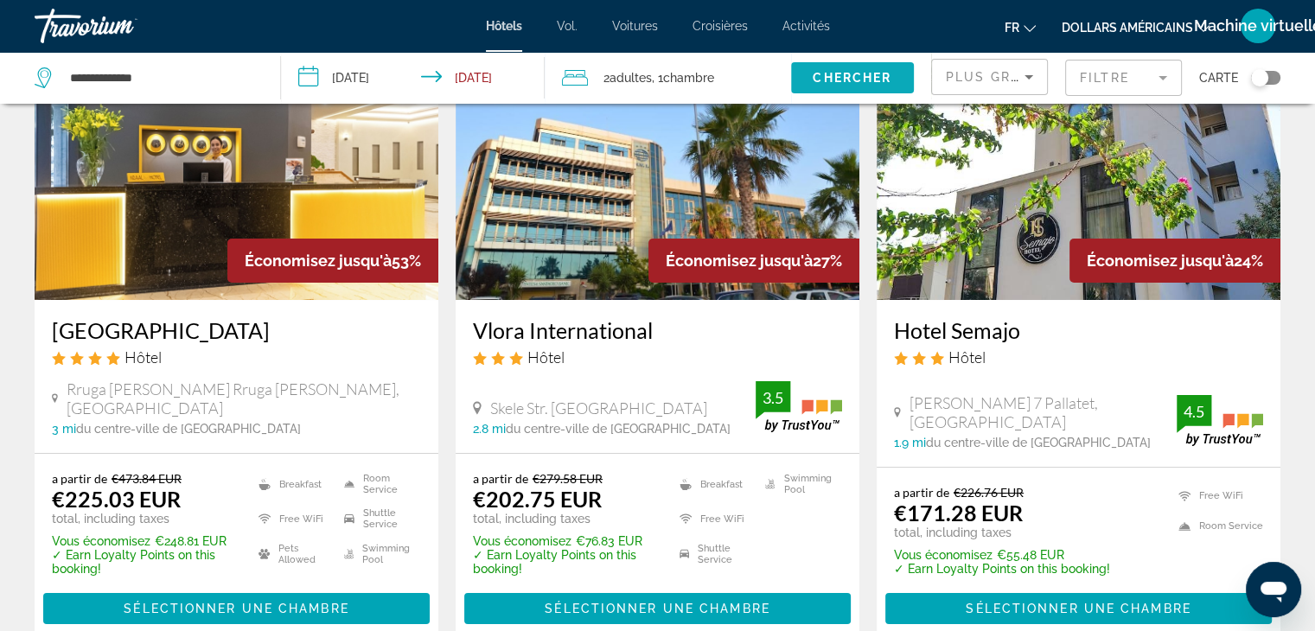
scroll to position [138, 0]
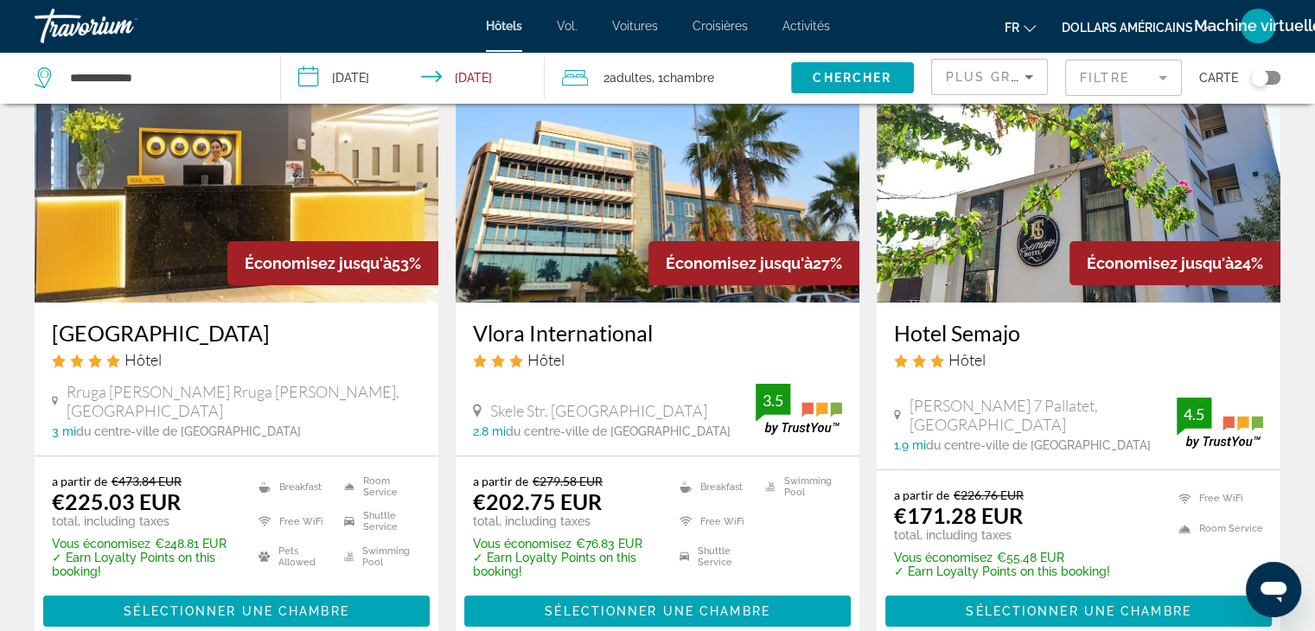
click at [330, 168] on img "Contenu principal" at bounding box center [237, 164] width 404 height 277
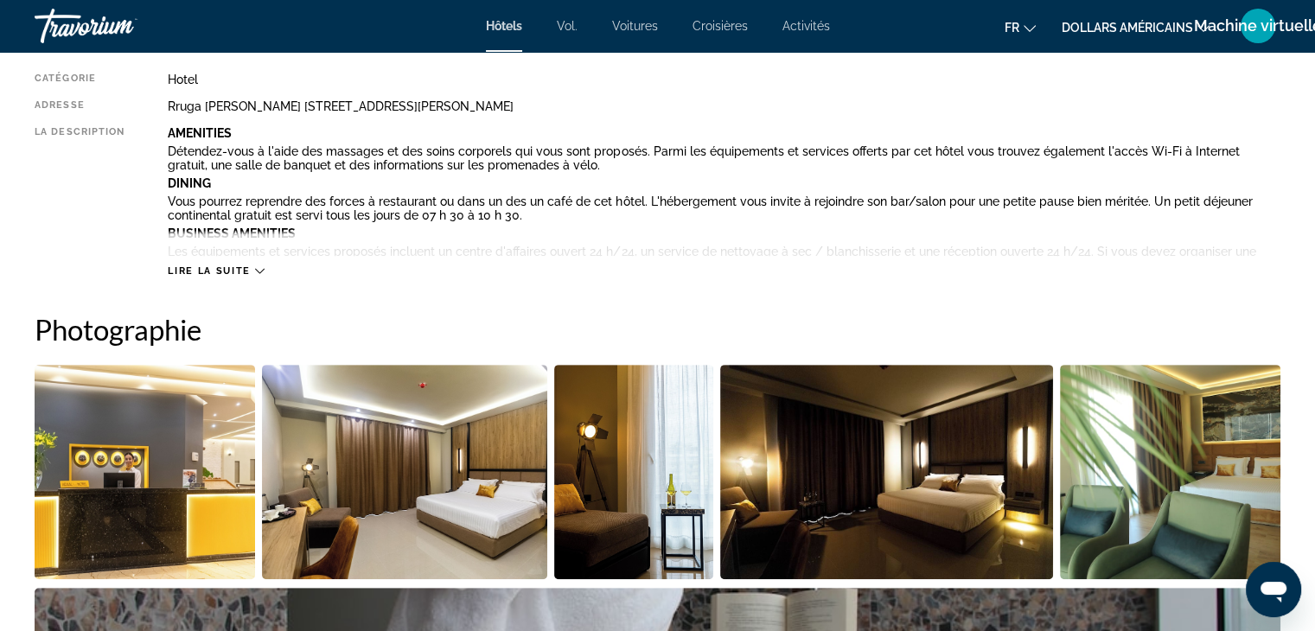
scroll to position [637, 0]
click at [205, 264] on button "Lire la suite" at bounding box center [216, 270] width 96 height 13
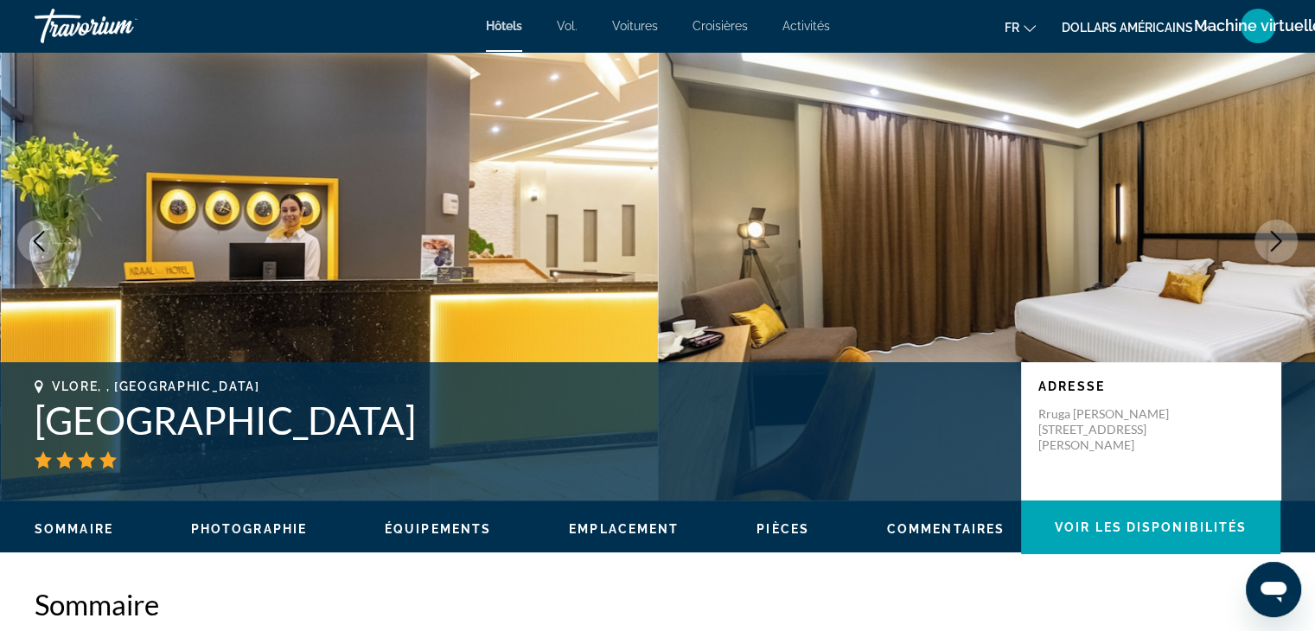
scroll to position [67, 0]
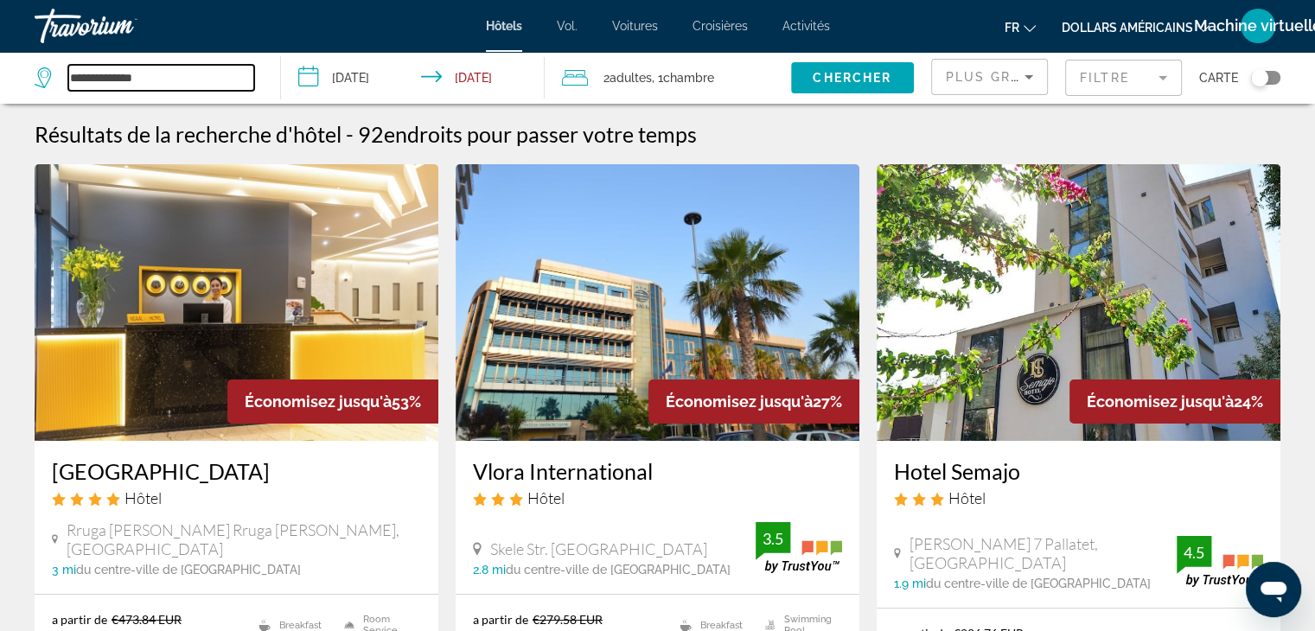
click at [149, 80] on input "**********" at bounding box center [161, 78] width 186 height 26
type input "*"
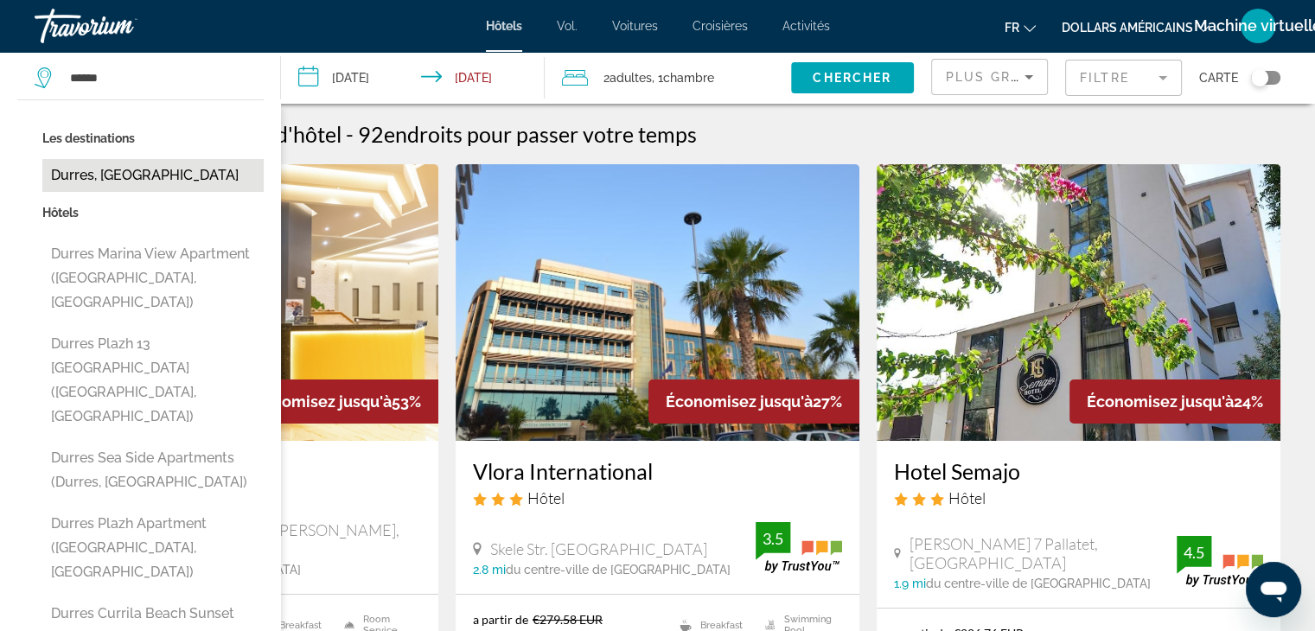
click at [161, 178] on button "Durres, [GEOGRAPHIC_DATA]" at bounding box center [152, 175] width 221 height 33
type input "**********"
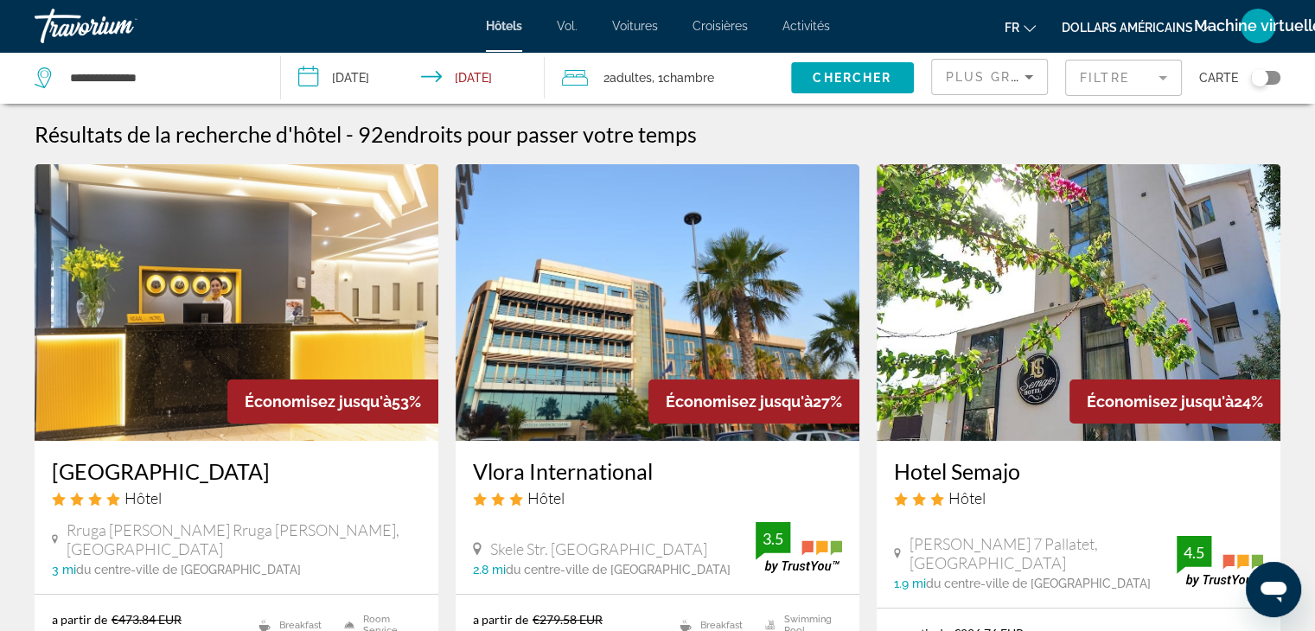
click at [352, 73] on input "**********" at bounding box center [416, 80] width 271 height 57
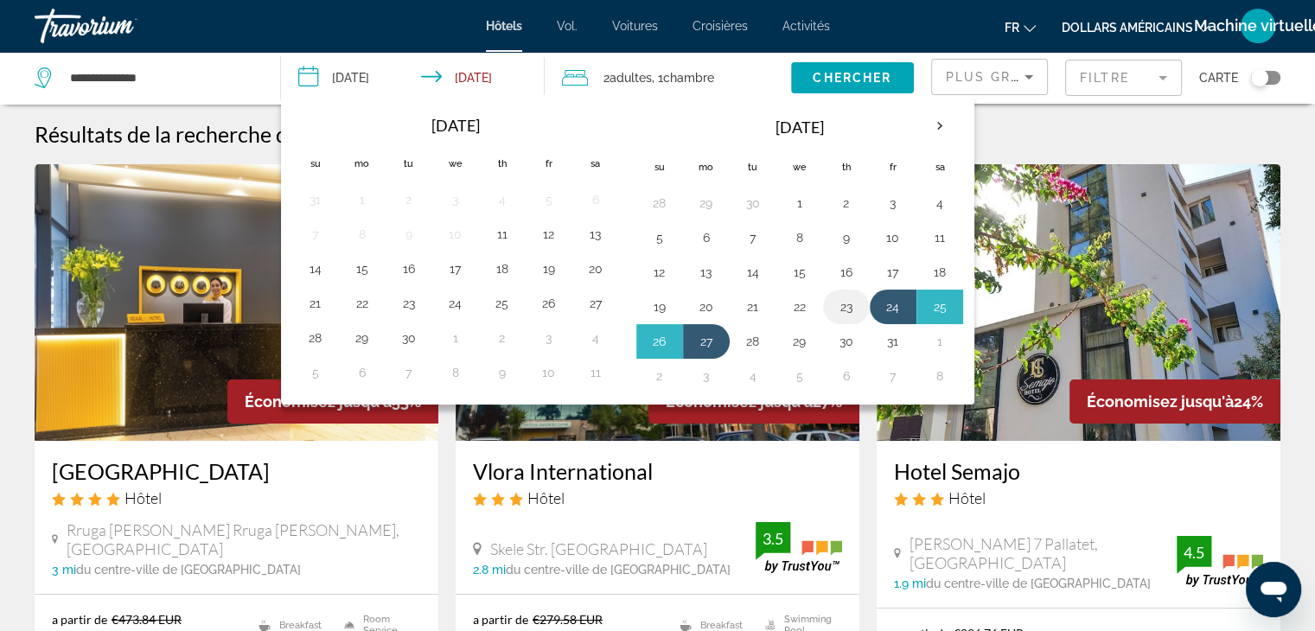
click at [832, 304] on button "23" at bounding box center [846, 307] width 28 height 24
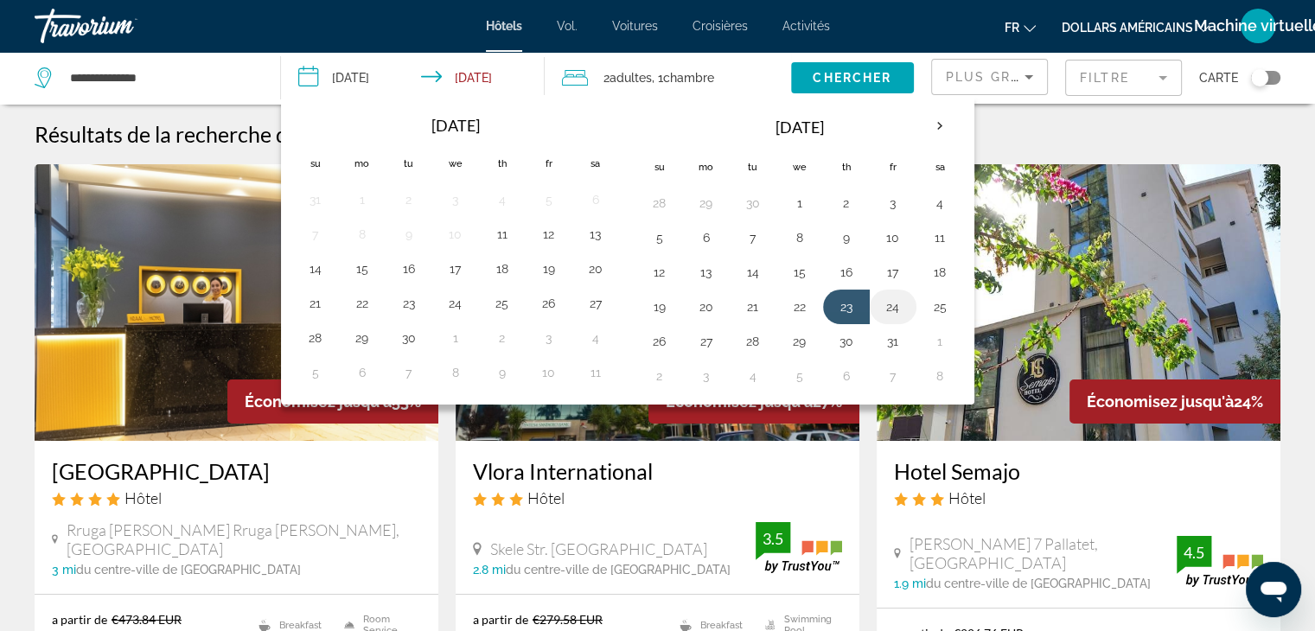
click at [879, 301] on button "24" at bounding box center [893, 307] width 28 height 24
type input "**********"
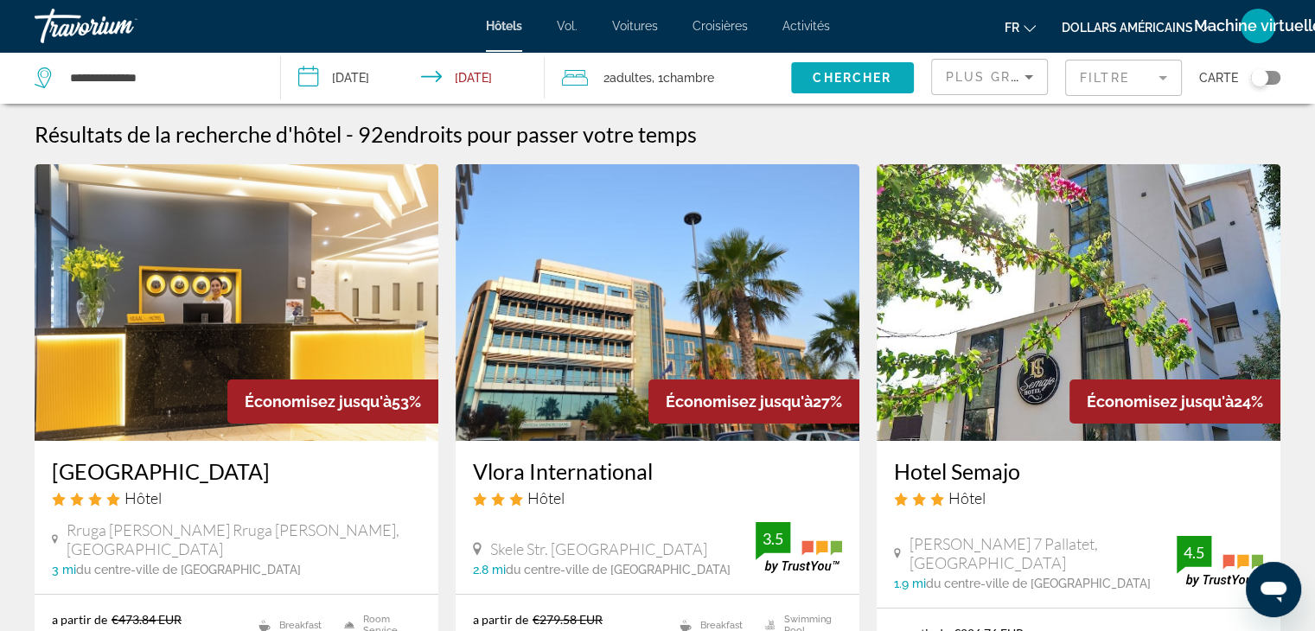
click at [849, 73] on span "Chercher" at bounding box center [852, 78] width 79 height 14
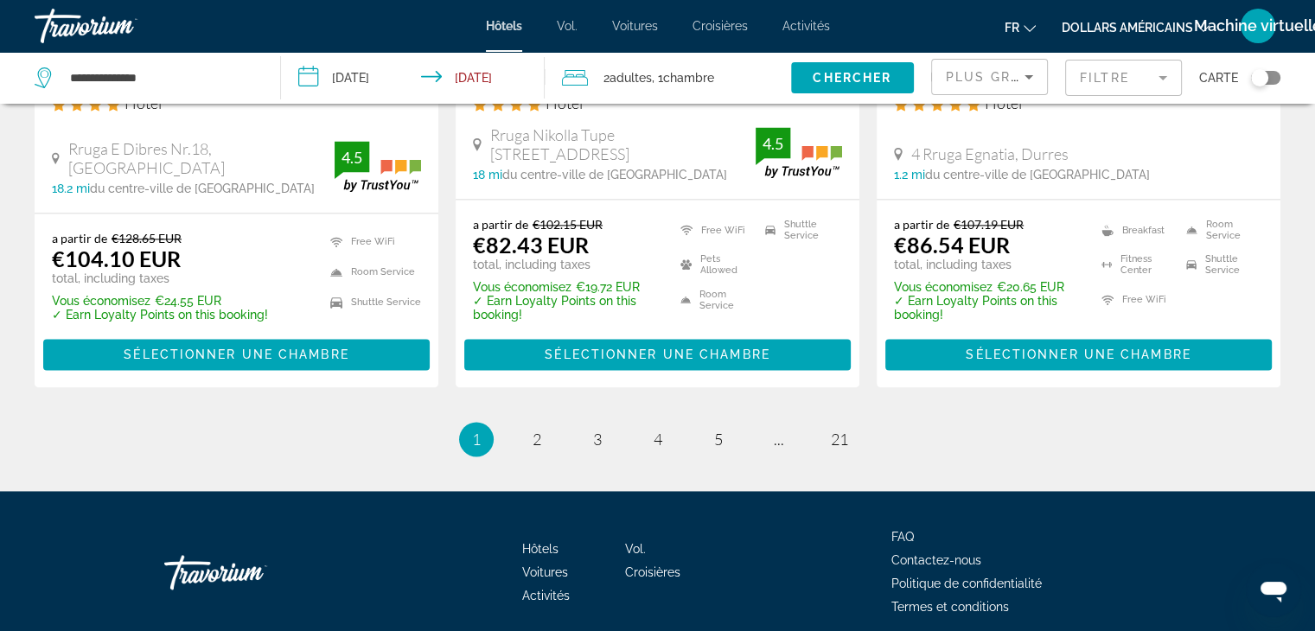
scroll to position [2372, 0]
click at [536, 430] on span "2" at bounding box center [537, 439] width 9 height 19
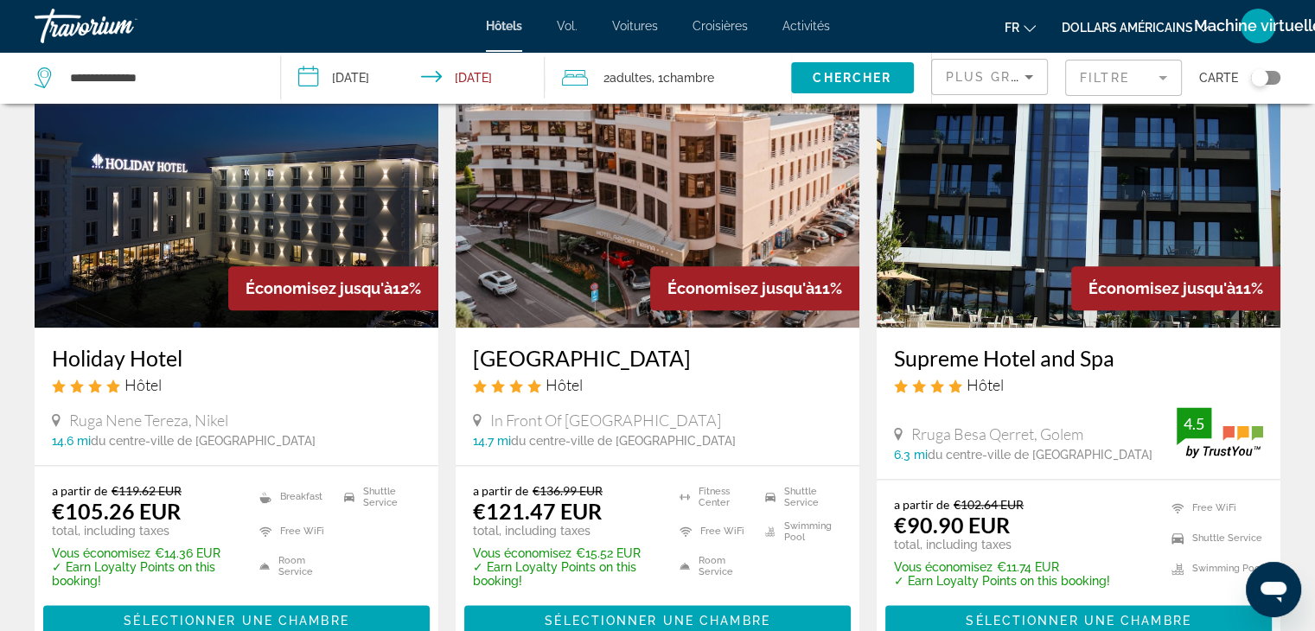
scroll to position [2075, 0]
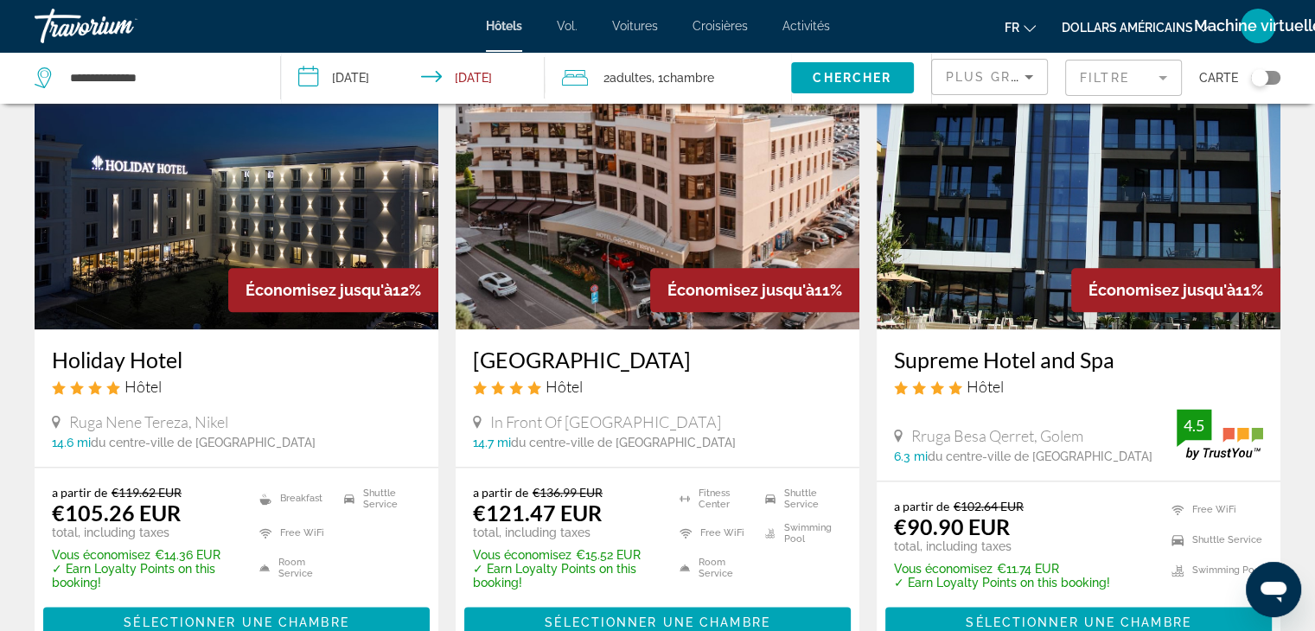
click at [971, 347] on h3 "Supreme Hotel and Spa" at bounding box center [1078, 360] width 369 height 26
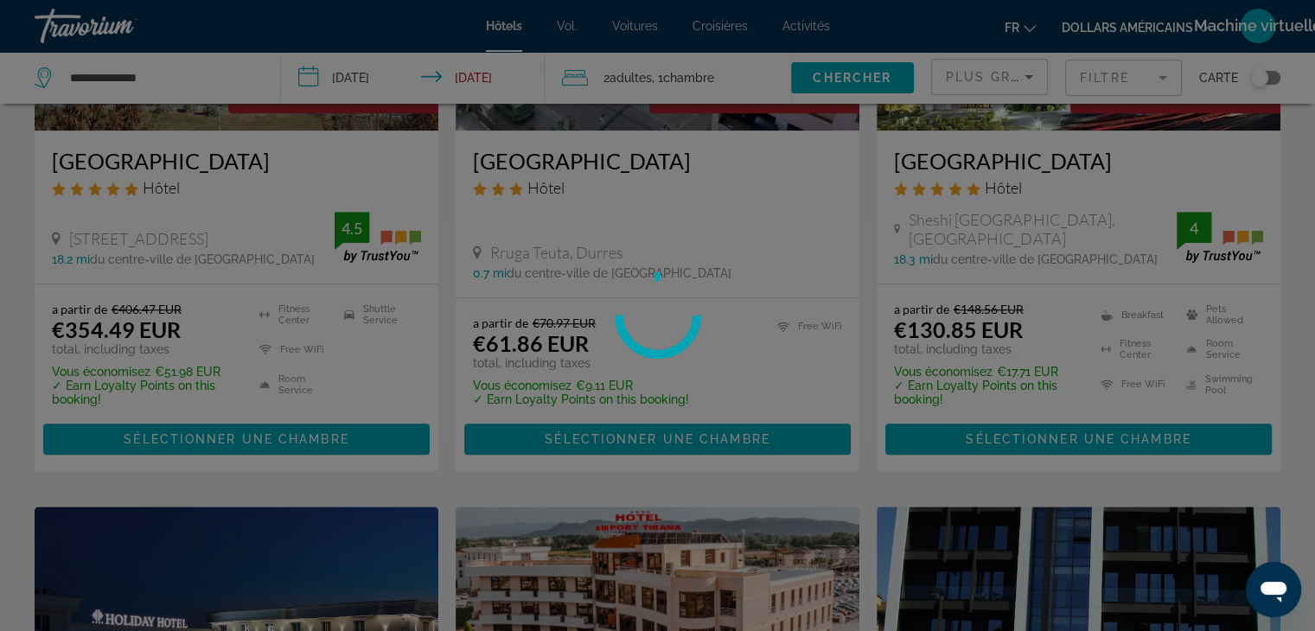
scroll to position [1615, 0]
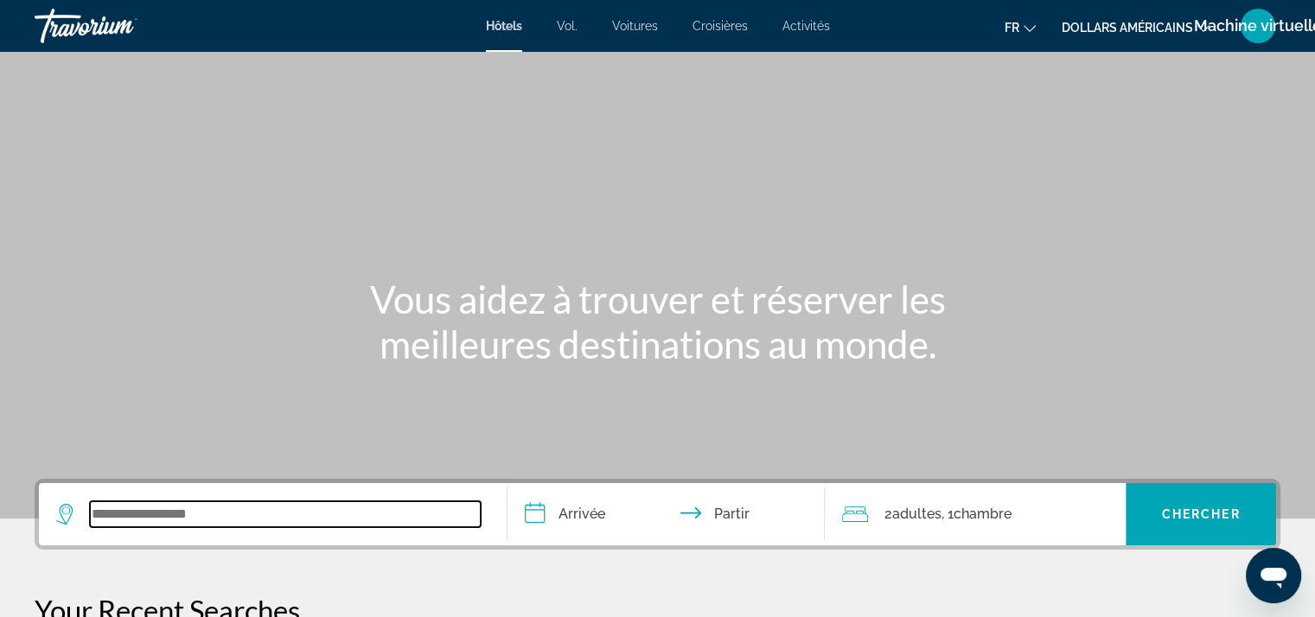
click at [194, 504] on input "Widget de recherche" at bounding box center [285, 514] width 391 height 26
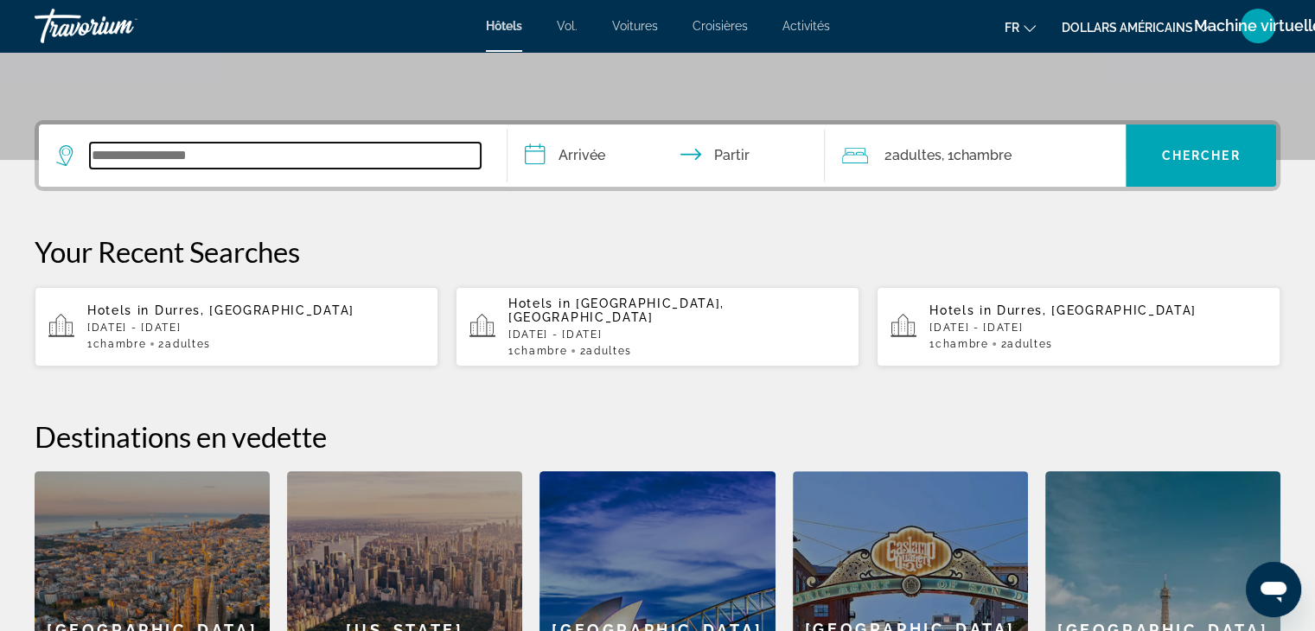
scroll to position [422, 0]
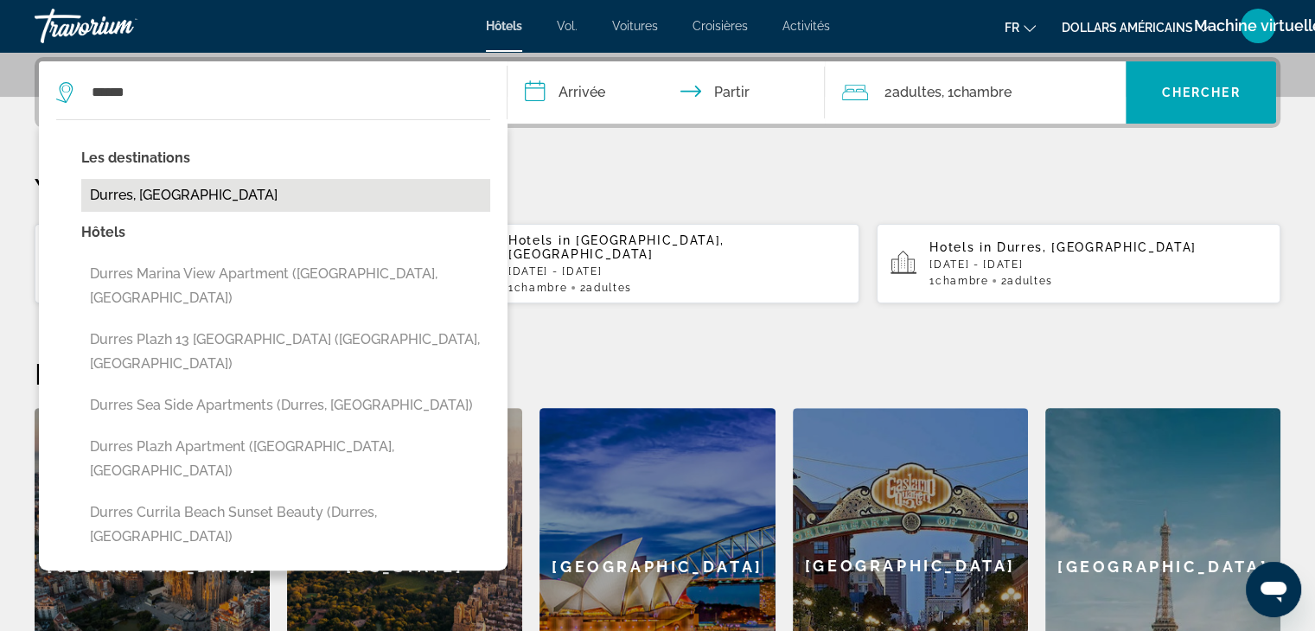
click at [127, 192] on button "Durres, [GEOGRAPHIC_DATA]" at bounding box center [285, 195] width 409 height 33
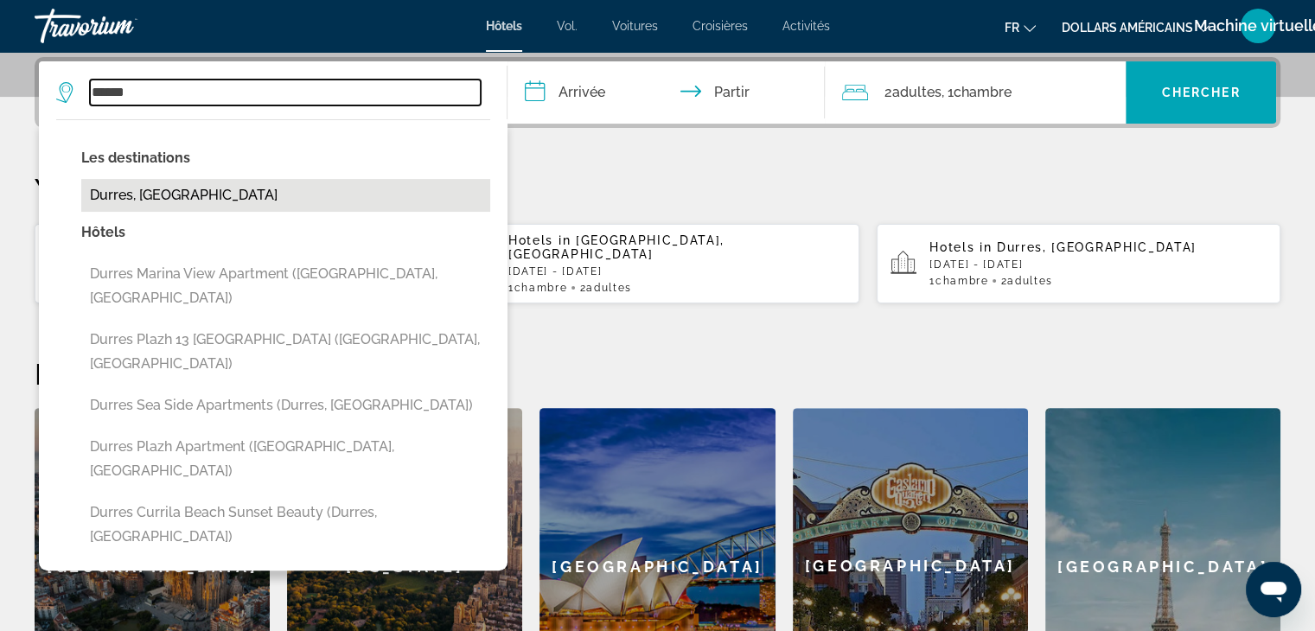
type input "**********"
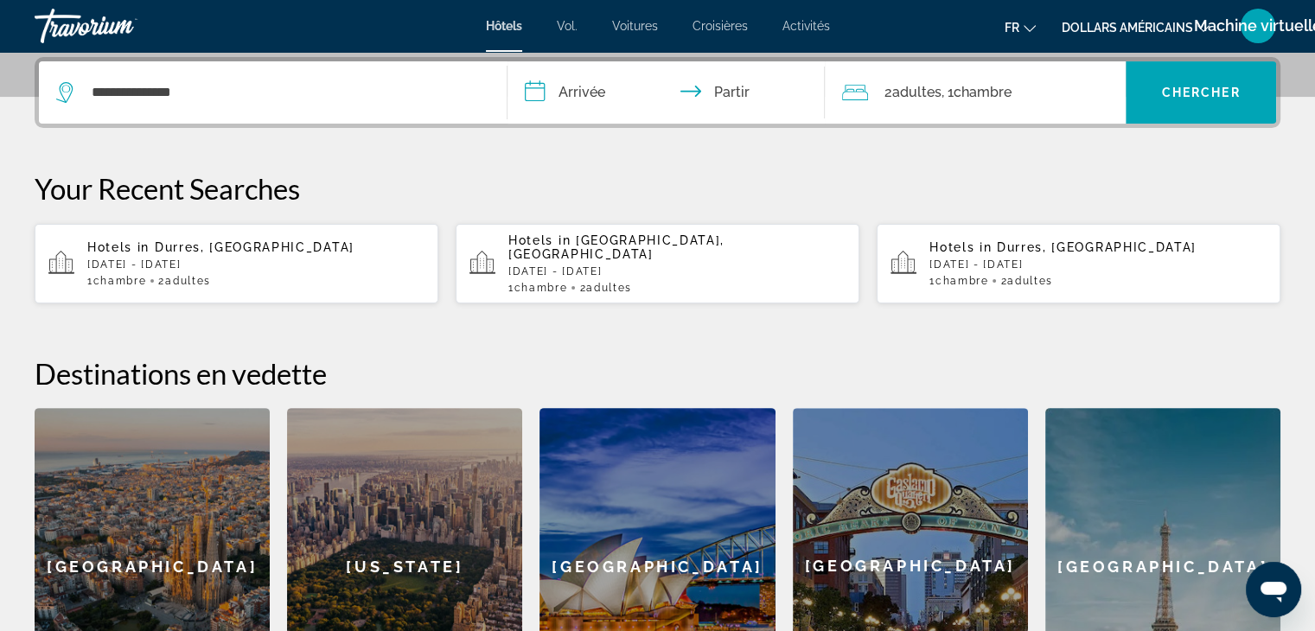
click at [574, 94] on input "**********" at bounding box center [669, 94] width 325 height 67
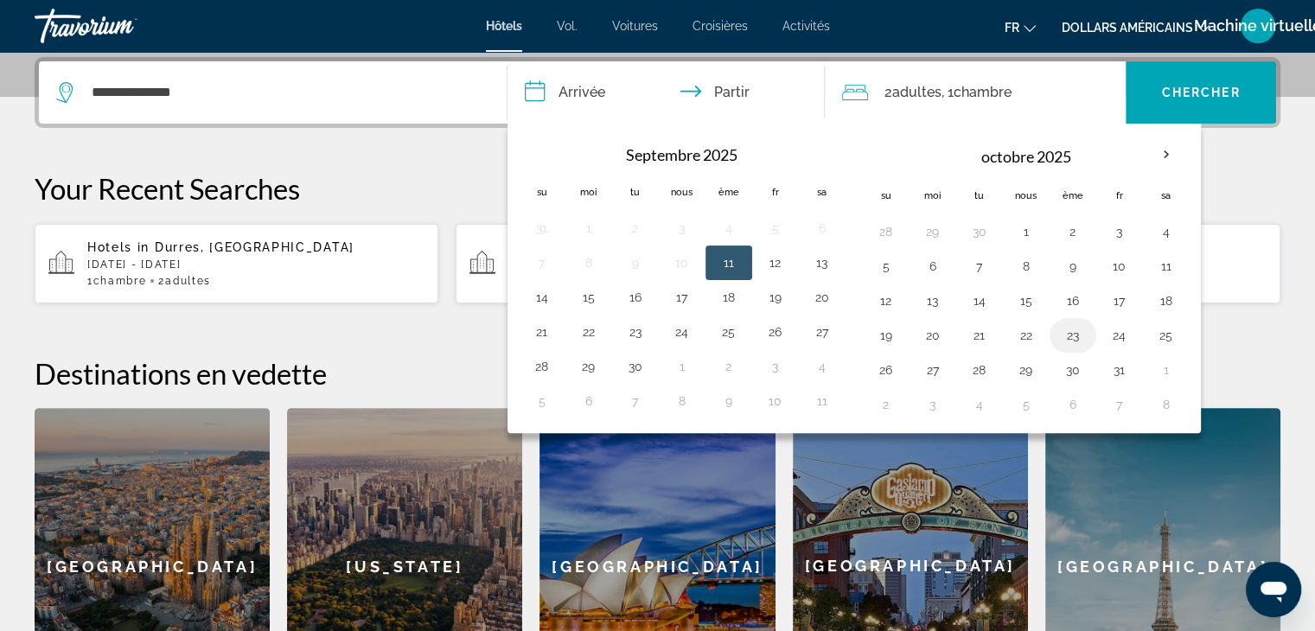
click at [1062, 331] on button "23" at bounding box center [1073, 335] width 28 height 24
click at [1124, 331] on button "24" at bounding box center [1120, 335] width 28 height 24
type input "**********"
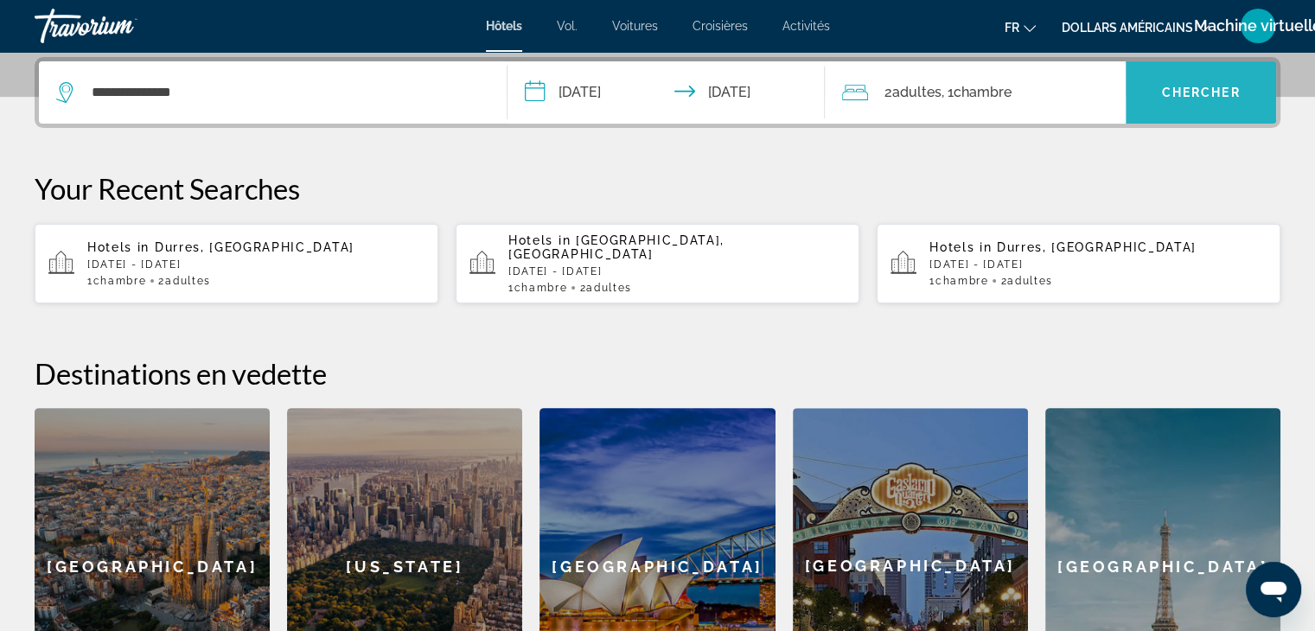
click at [1207, 74] on span "Widget de recherche" at bounding box center [1201, 92] width 150 height 41
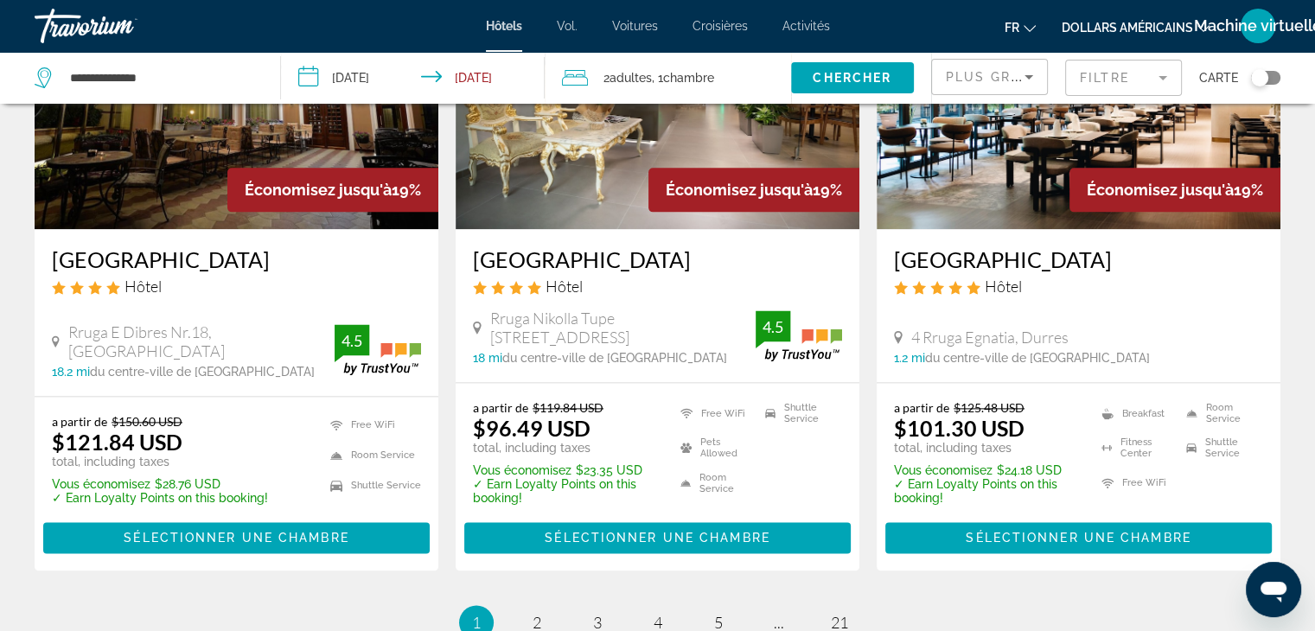
scroll to position [2187, 0]
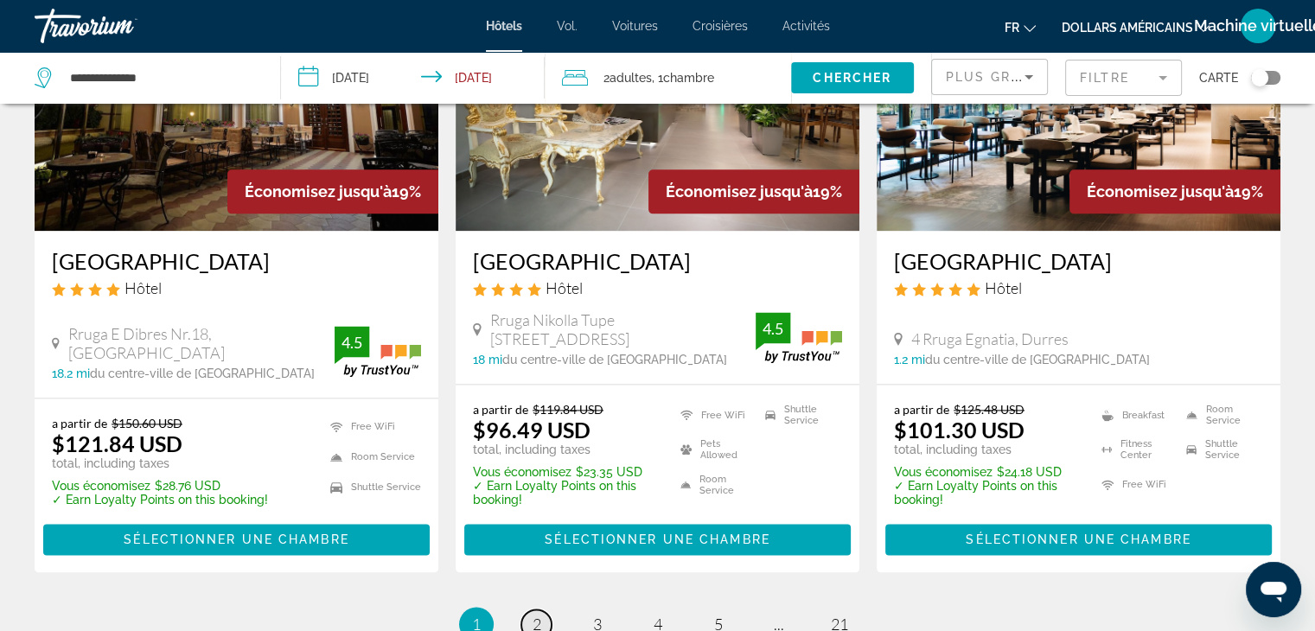
click at [539, 615] on span "2" at bounding box center [537, 624] width 9 height 19
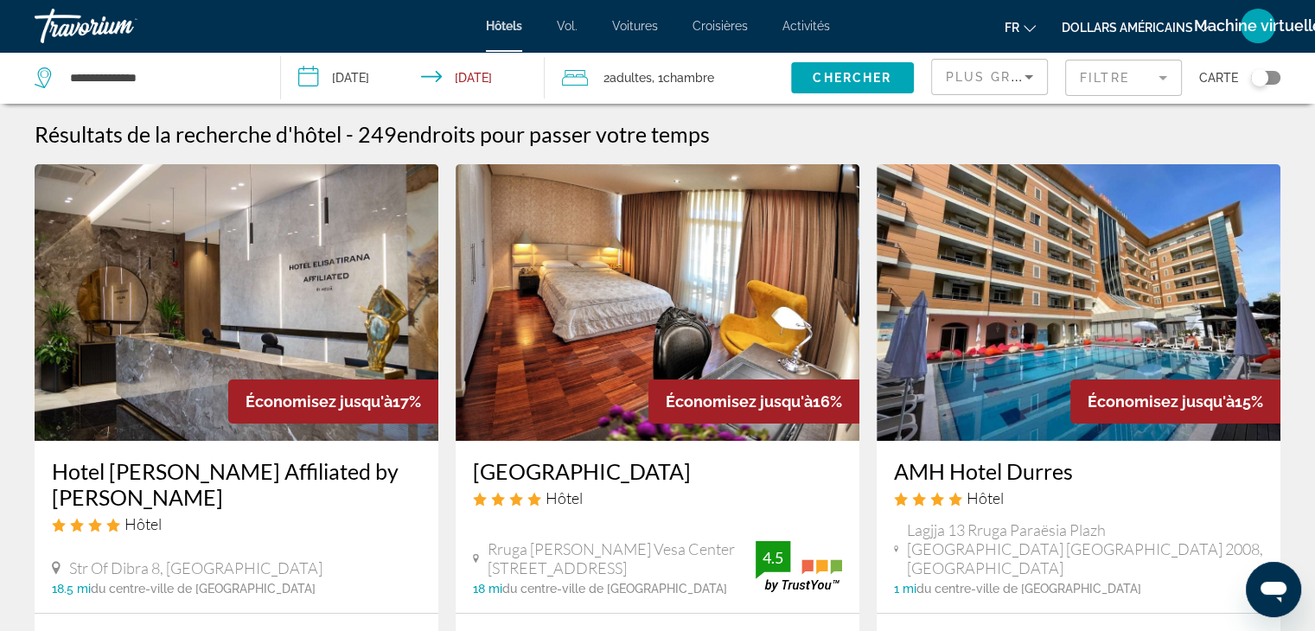
click at [1104, 31] on font "dollars américains" at bounding box center [1127, 28] width 131 height 14
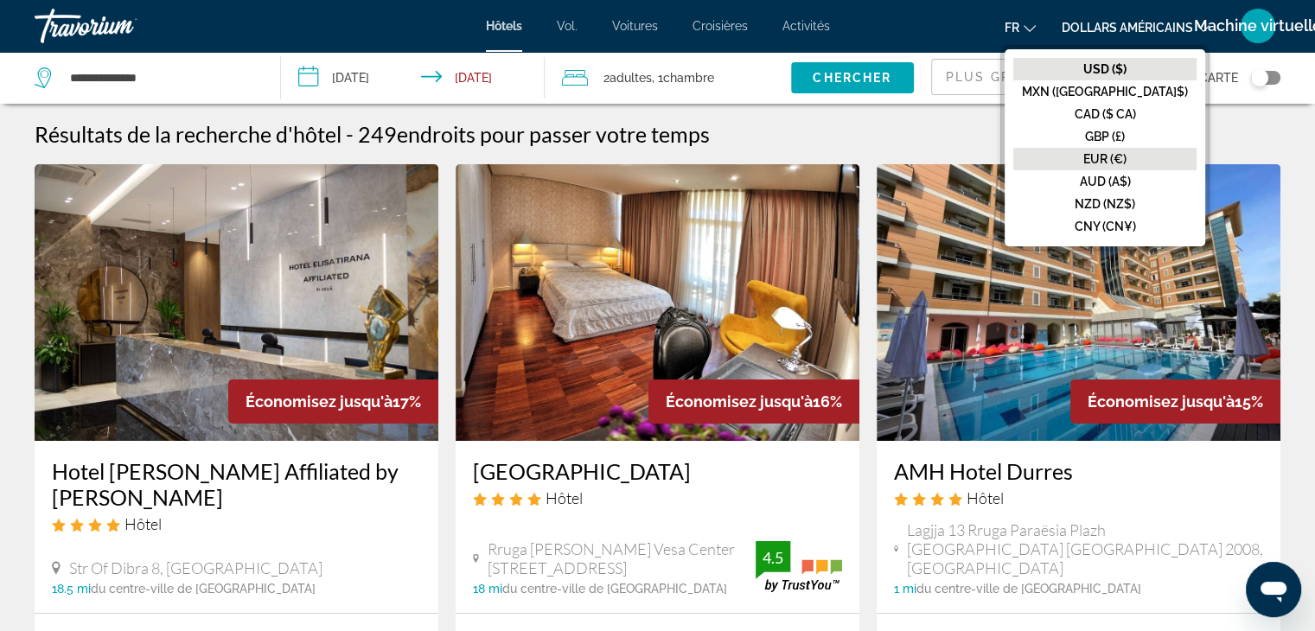
click at [1119, 156] on font "EUR (€)" at bounding box center [1104, 159] width 43 height 14
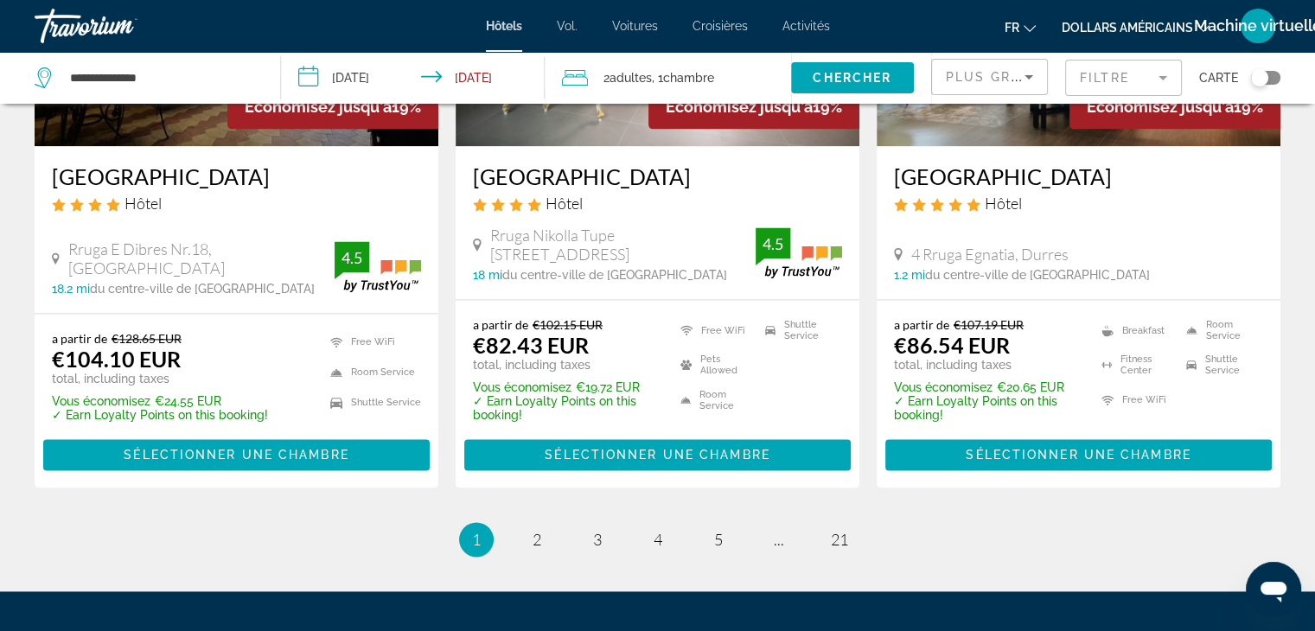
scroll to position [2278, 0]
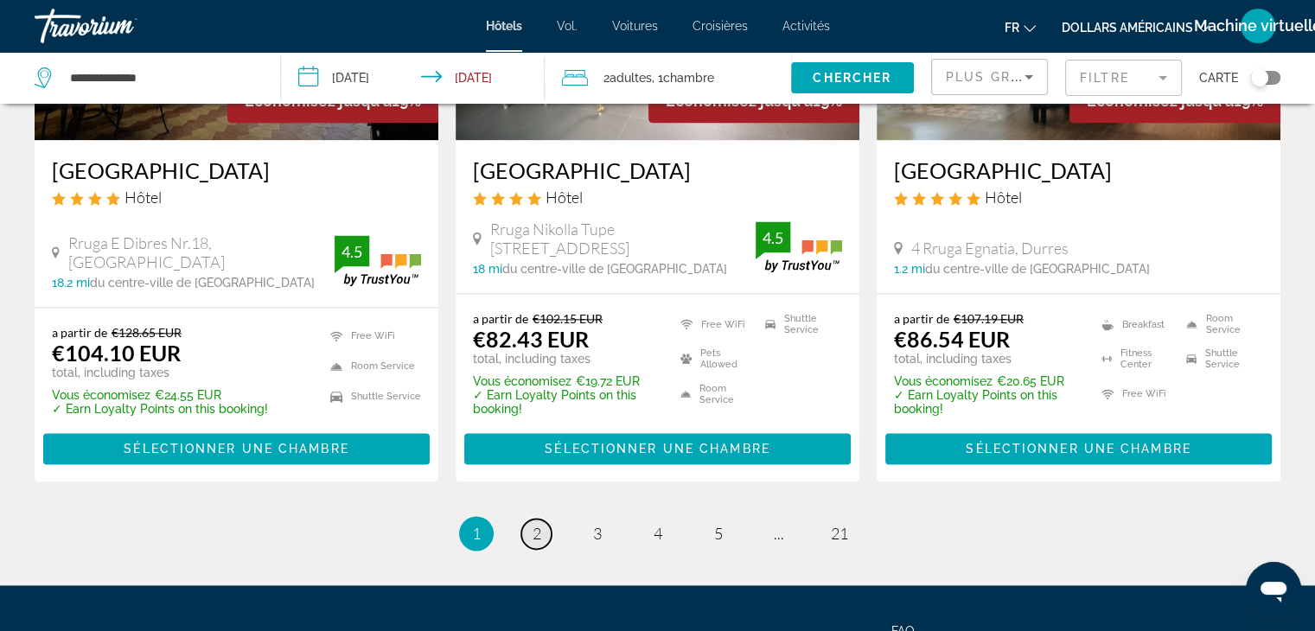
click at [539, 524] on span "2" at bounding box center [537, 533] width 9 height 19
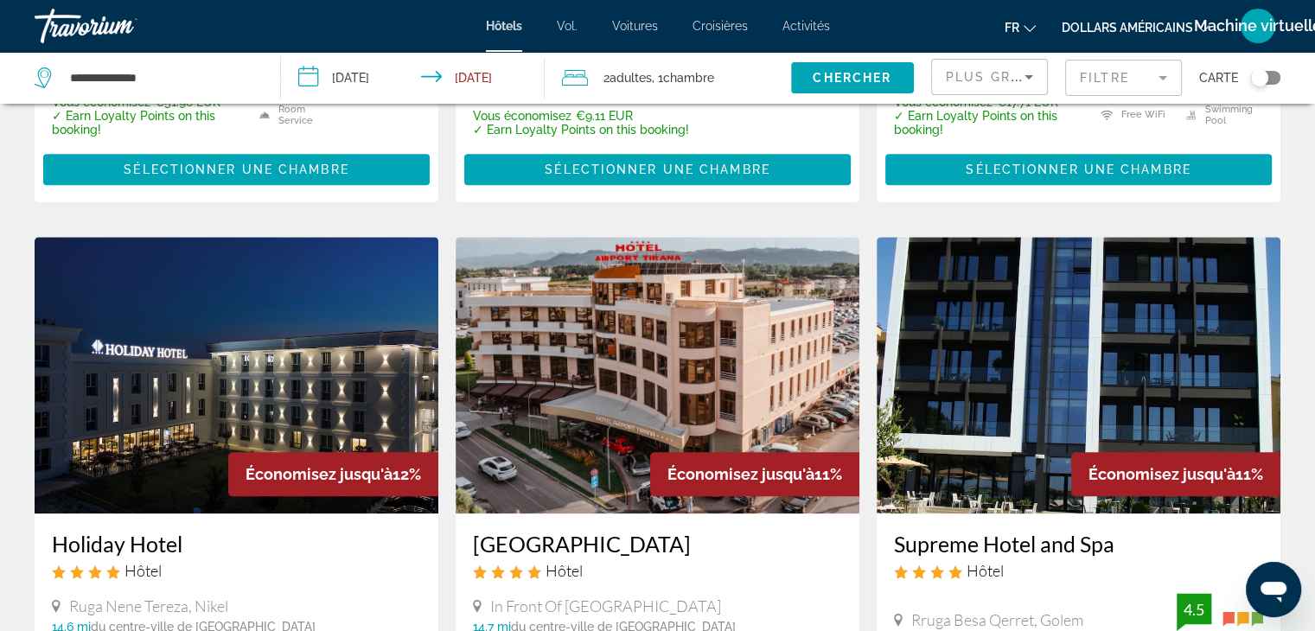
scroll to position [1891, 0]
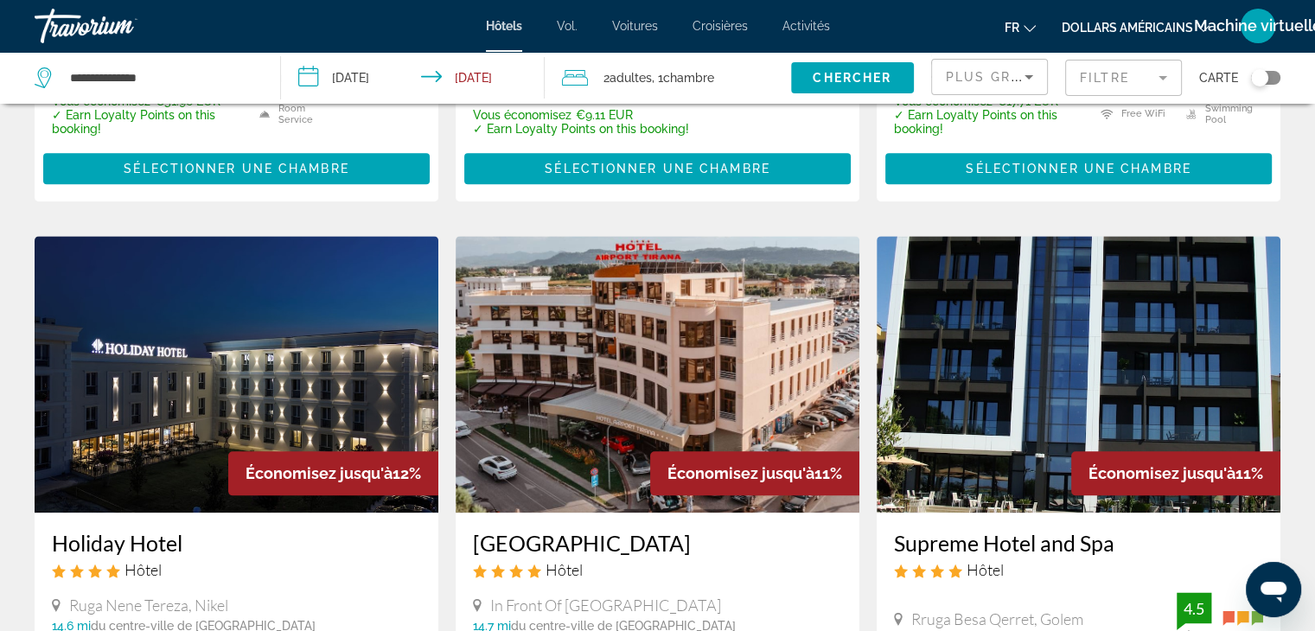
click at [940, 402] on img "Contenu principal" at bounding box center [1079, 374] width 404 height 277
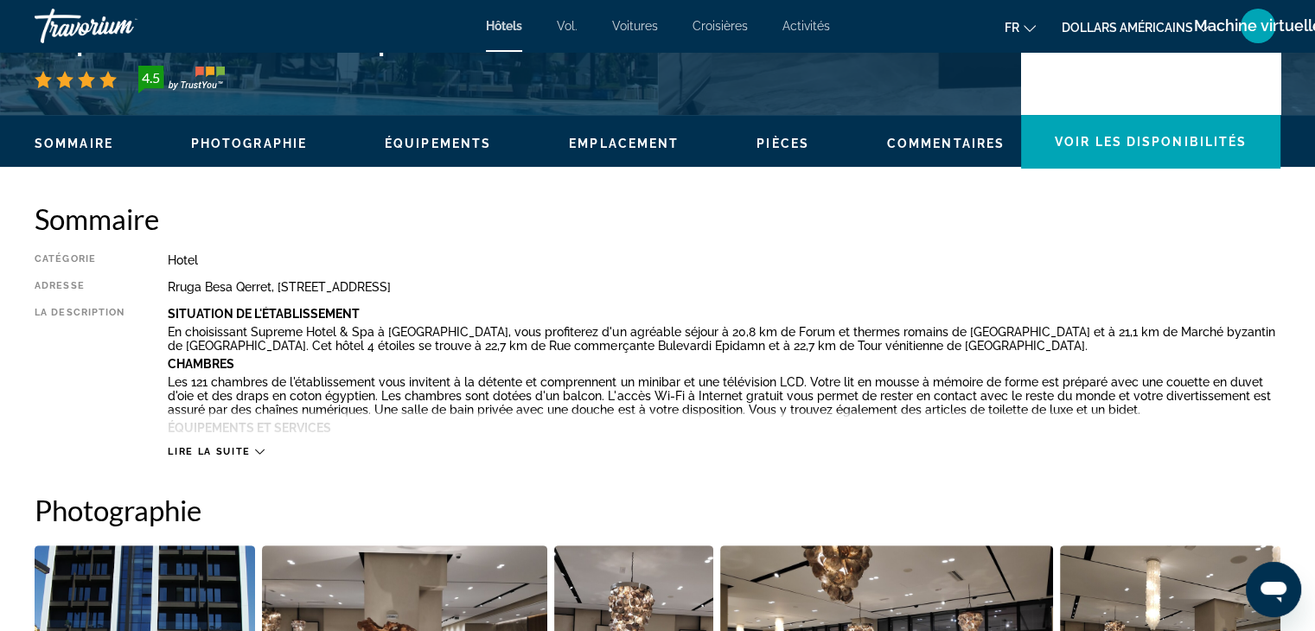
scroll to position [456, 0]
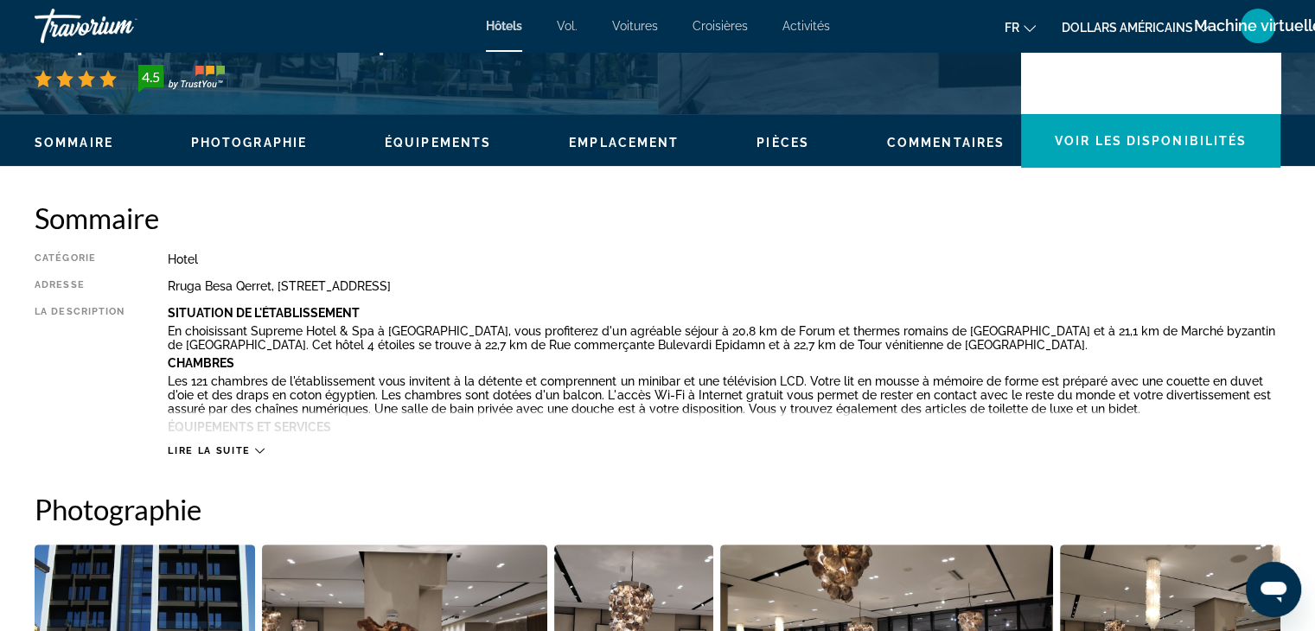
click at [239, 447] on span "Lire la suite" at bounding box center [209, 450] width 82 height 11
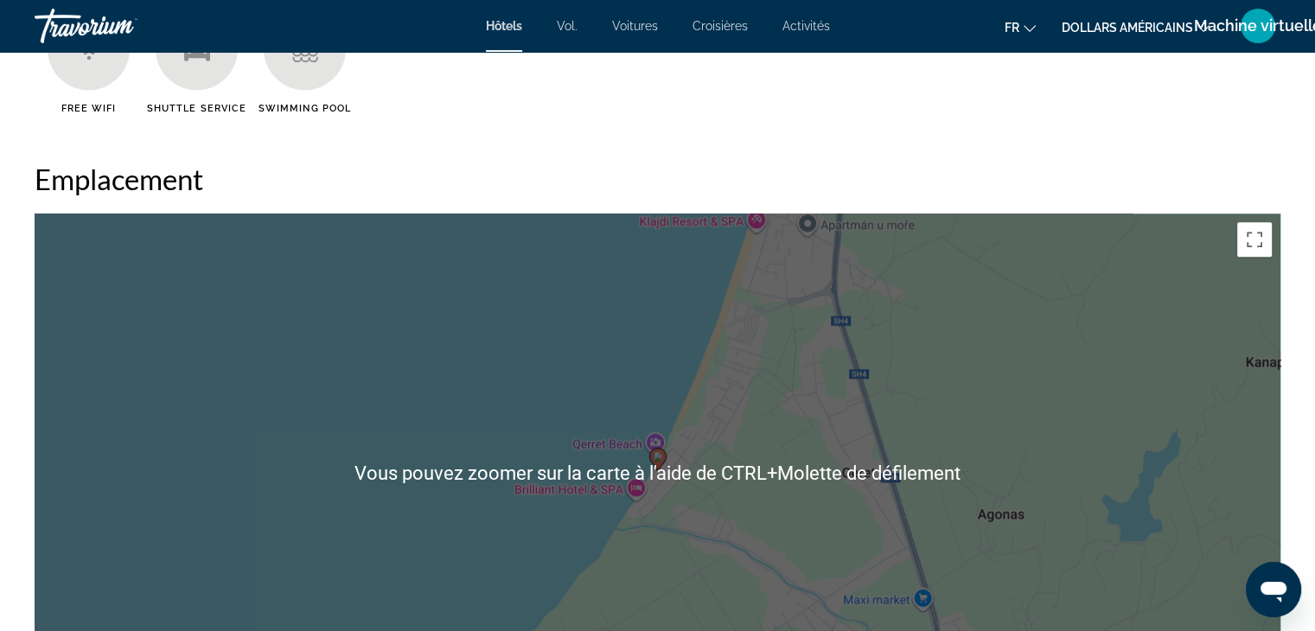
scroll to position [1682, 0]
